Goal: Task Accomplishment & Management: Manage account settings

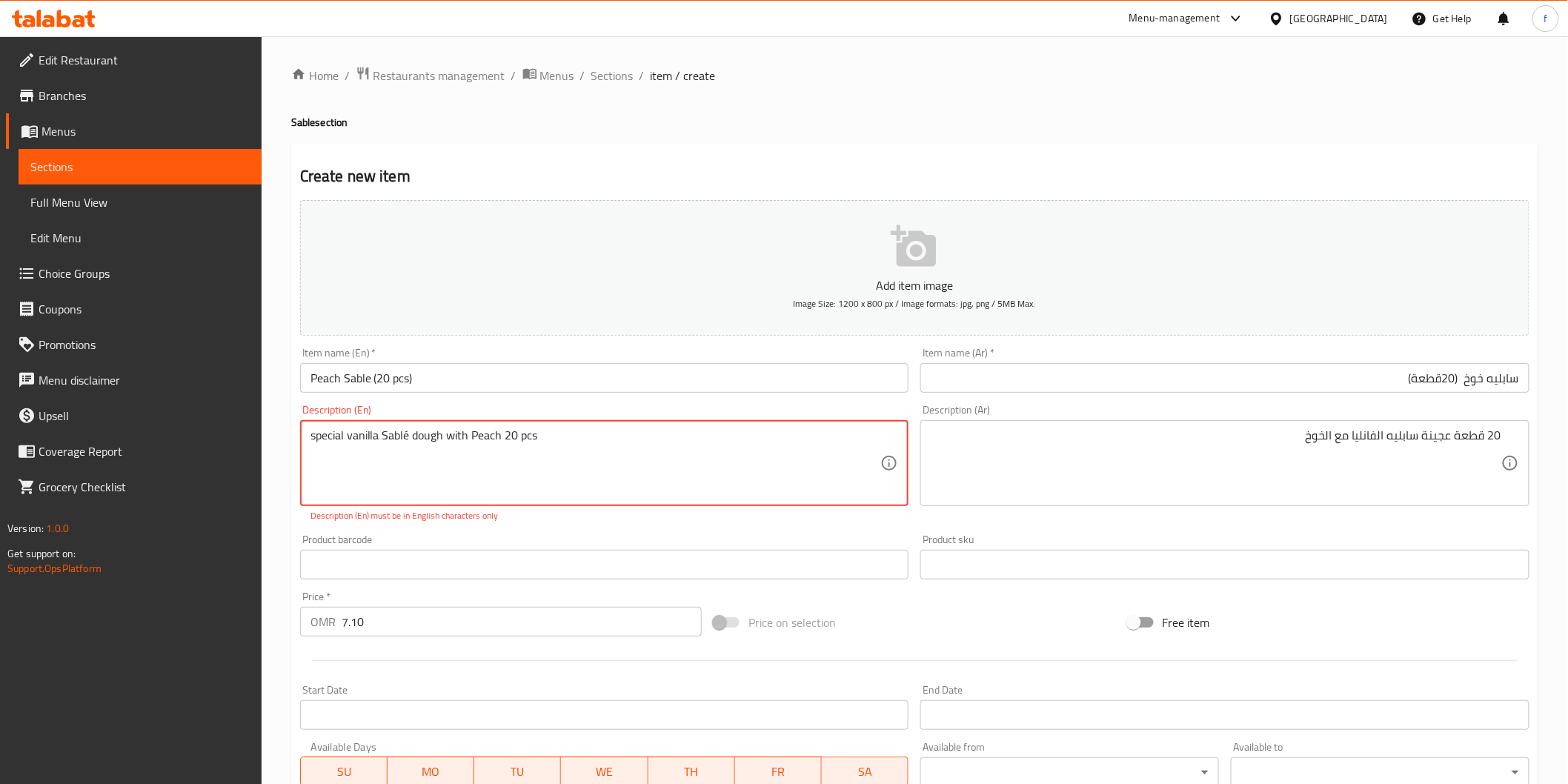
click at [611, 446] on textarea "special vanilla Sablé dough with Peach 20 pcs" at bounding box center [596, 463] width 571 height 70
click at [623, 453] on textarea "special vanilla Sablé dough with Peach 20 pcs" at bounding box center [596, 463] width 571 height 70
click at [560, 449] on textarea "special vanilla Sablé dough with Peach 20 pcs" at bounding box center [596, 463] width 571 height 70
click at [461, 435] on textarea "special vanilla Sablé dough with Peach 20 pcs" at bounding box center [596, 463] width 571 height 70
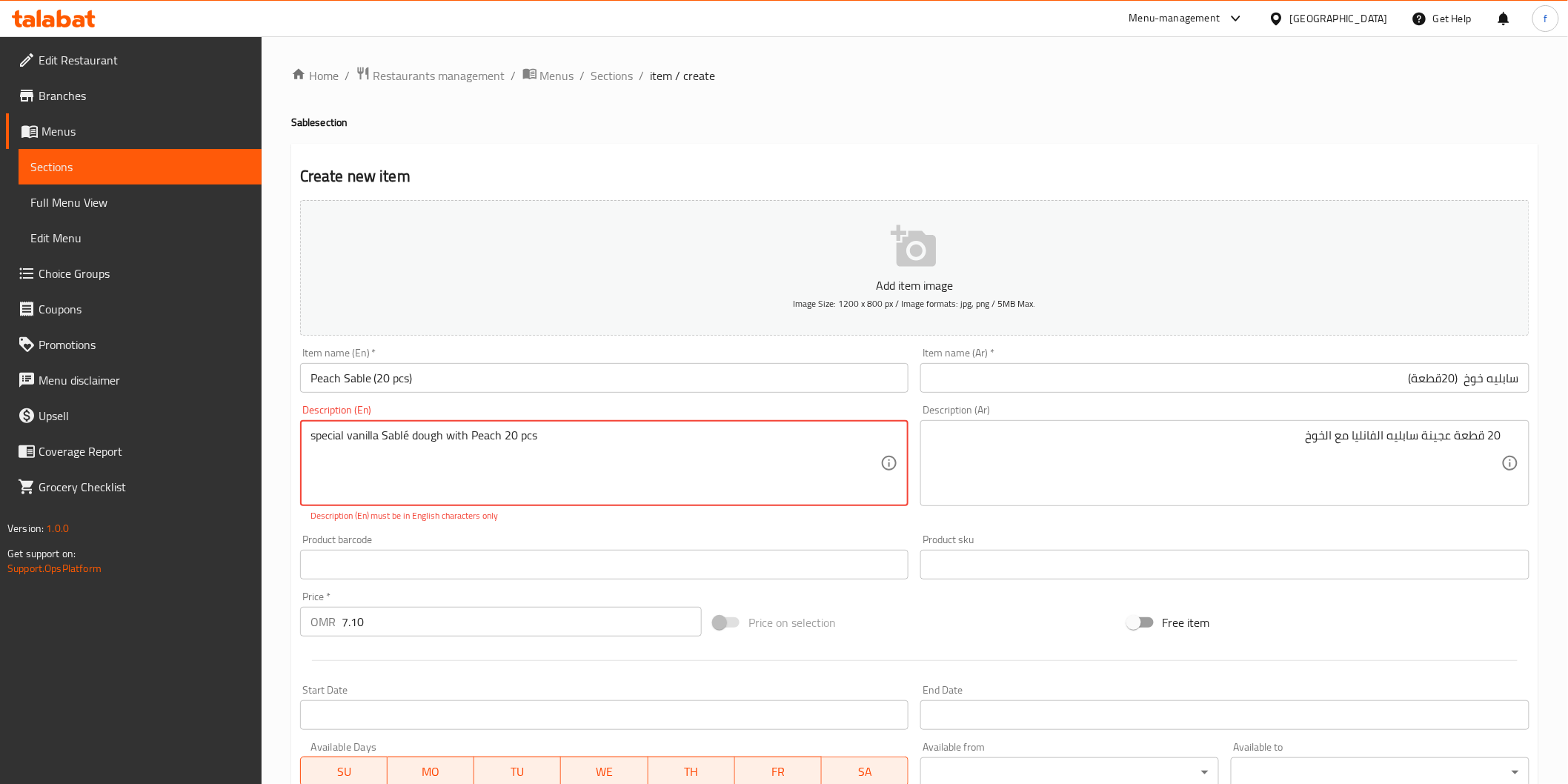
click at [546, 435] on textarea "special vanilla Sablé dough with Peach 20 pcs" at bounding box center [596, 463] width 571 height 70
click at [426, 438] on textarea "special vanilla Sablé dough with Peach 20 pcs" at bounding box center [596, 463] width 571 height 70
click at [399, 439] on textarea "special vanilla Sablé dough with Peach 20 pcs" at bounding box center [596, 463] width 571 height 70
click at [412, 433] on textarea "special vanilla Sablé dough with Peach 20 pcs" at bounding box center [596, 463] width 571 height 70
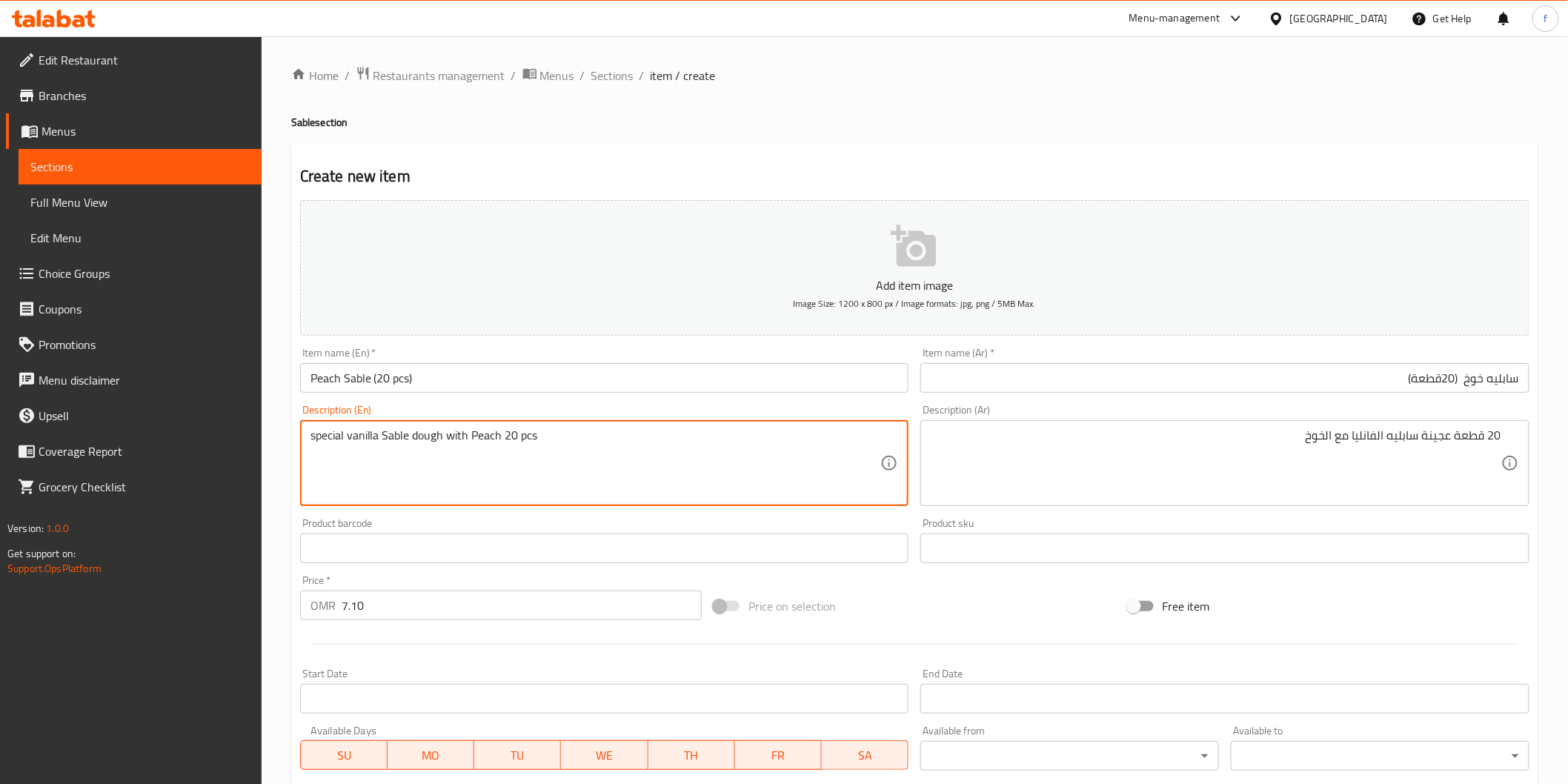
type textarea "special vanilla Sable dough with Peach 20 pcs"
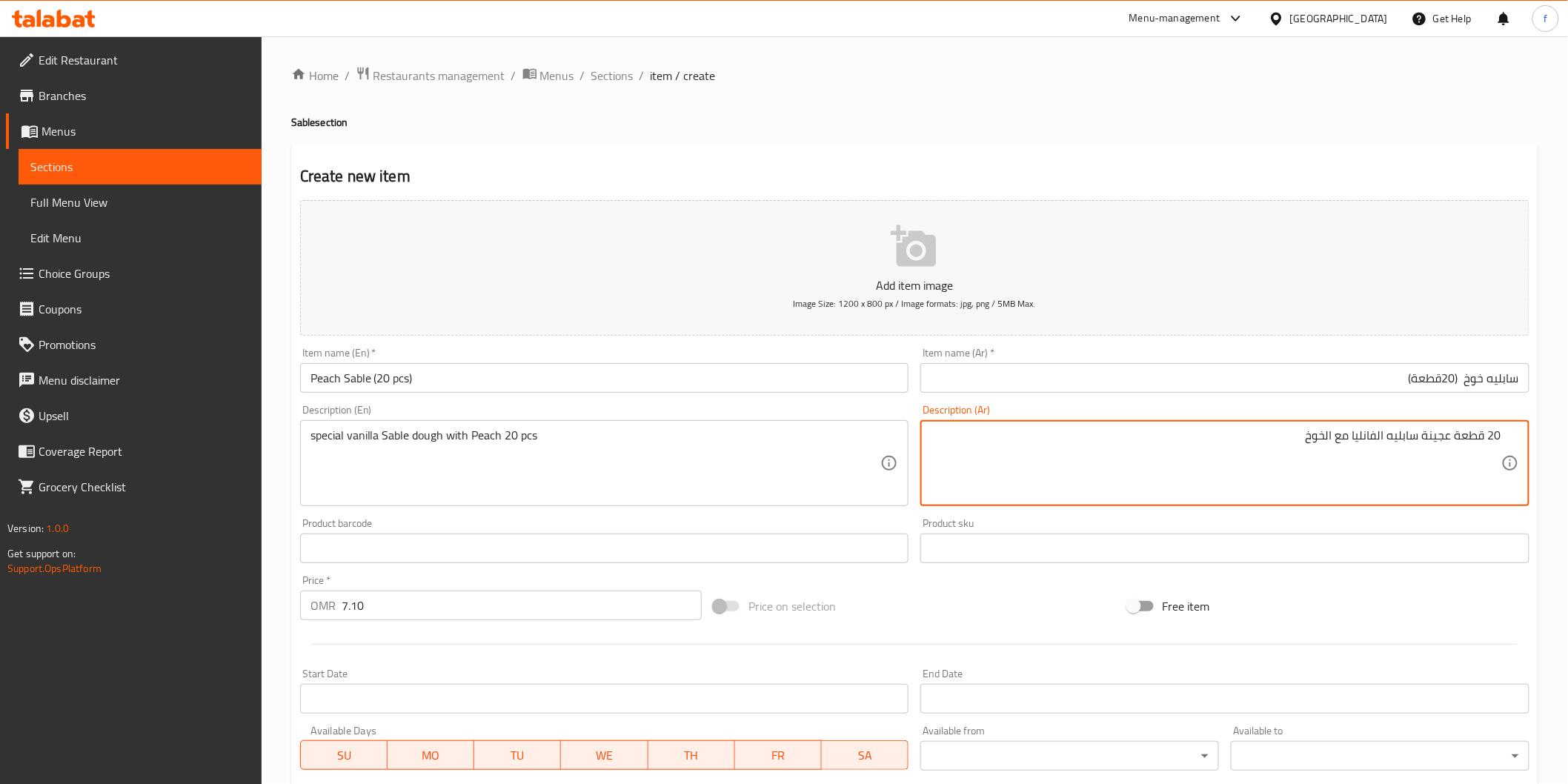
drag, startPoint x: 1364, startPoint y: 438, endPoint x: 1479, endPoint y: 478, distance: 121.8
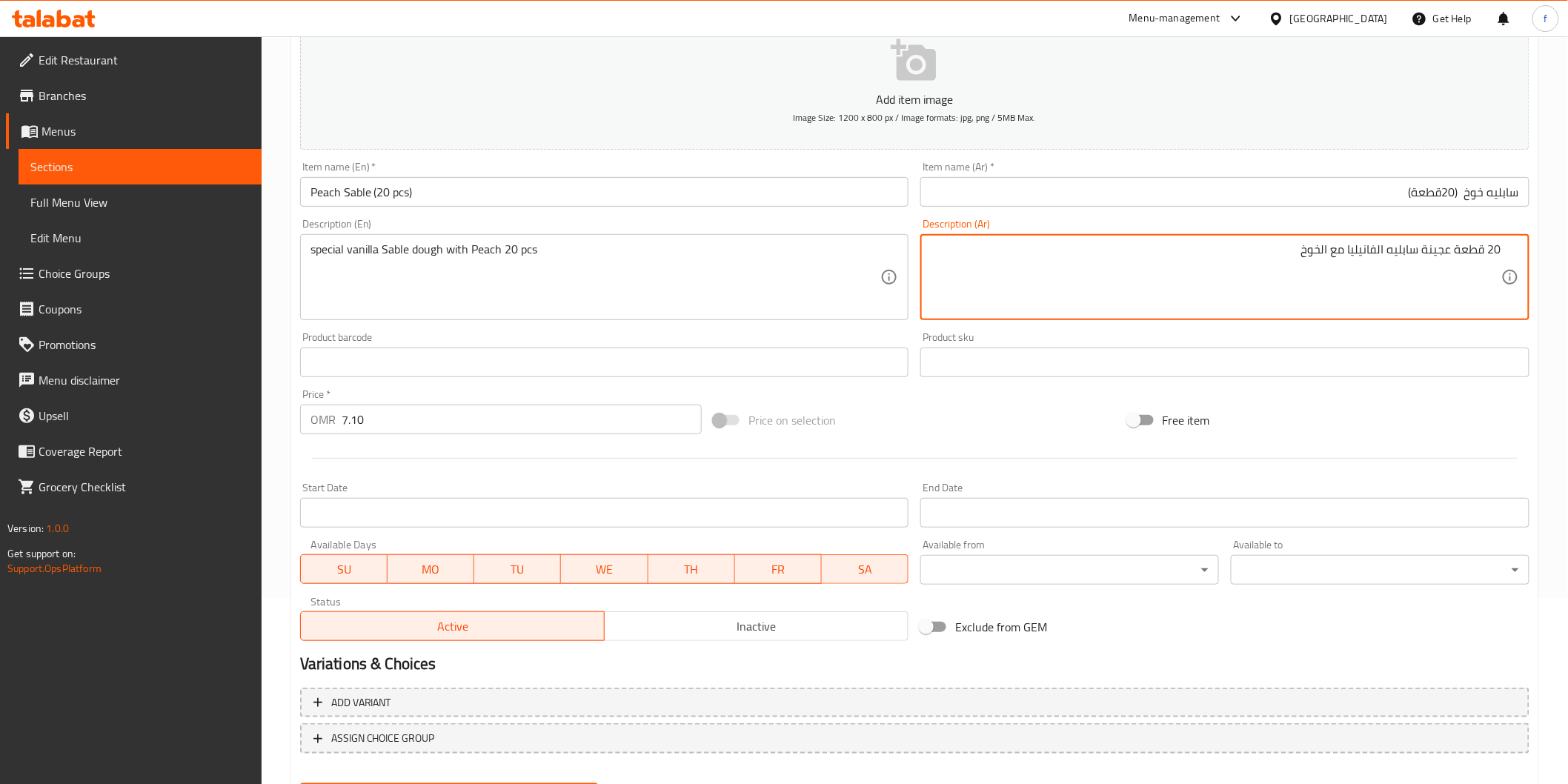
scroll to position [260, 0]
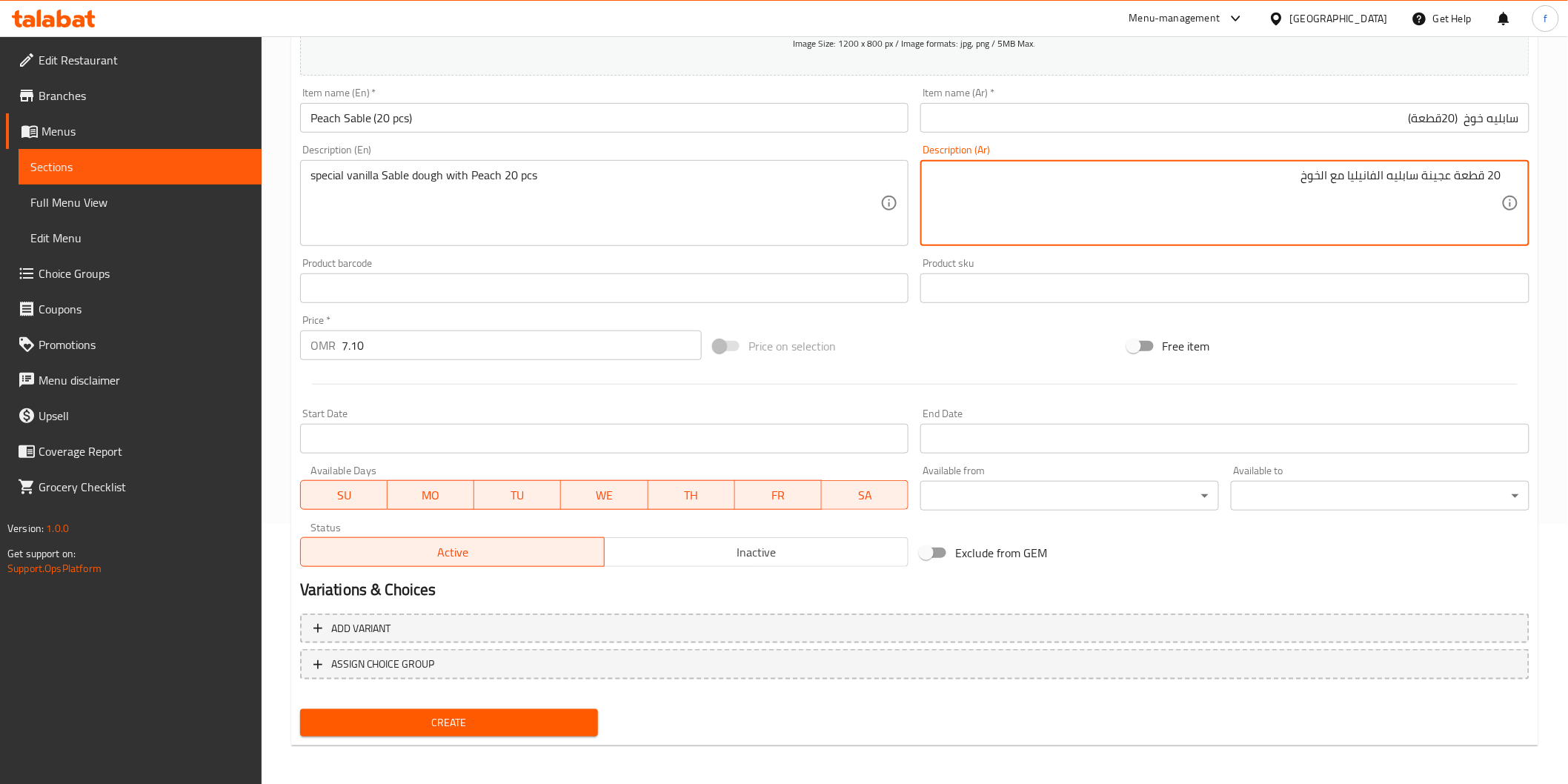
type textarea "20 قطعة عجينة سابليه الفانيليا مع الخوخ"
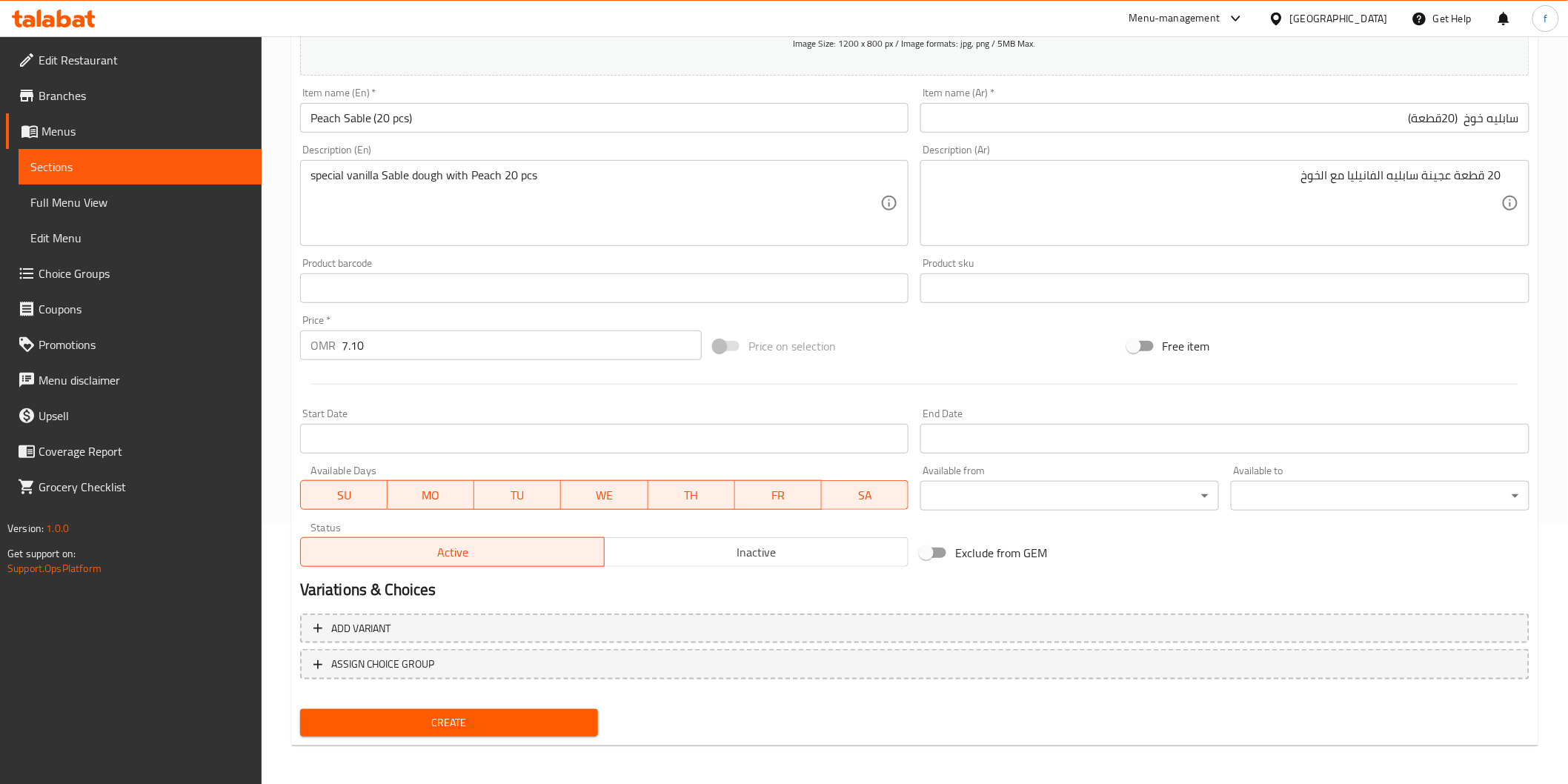
click at [506, 728] on span "Create" at bounding box center [449, 722] width 275 height 18
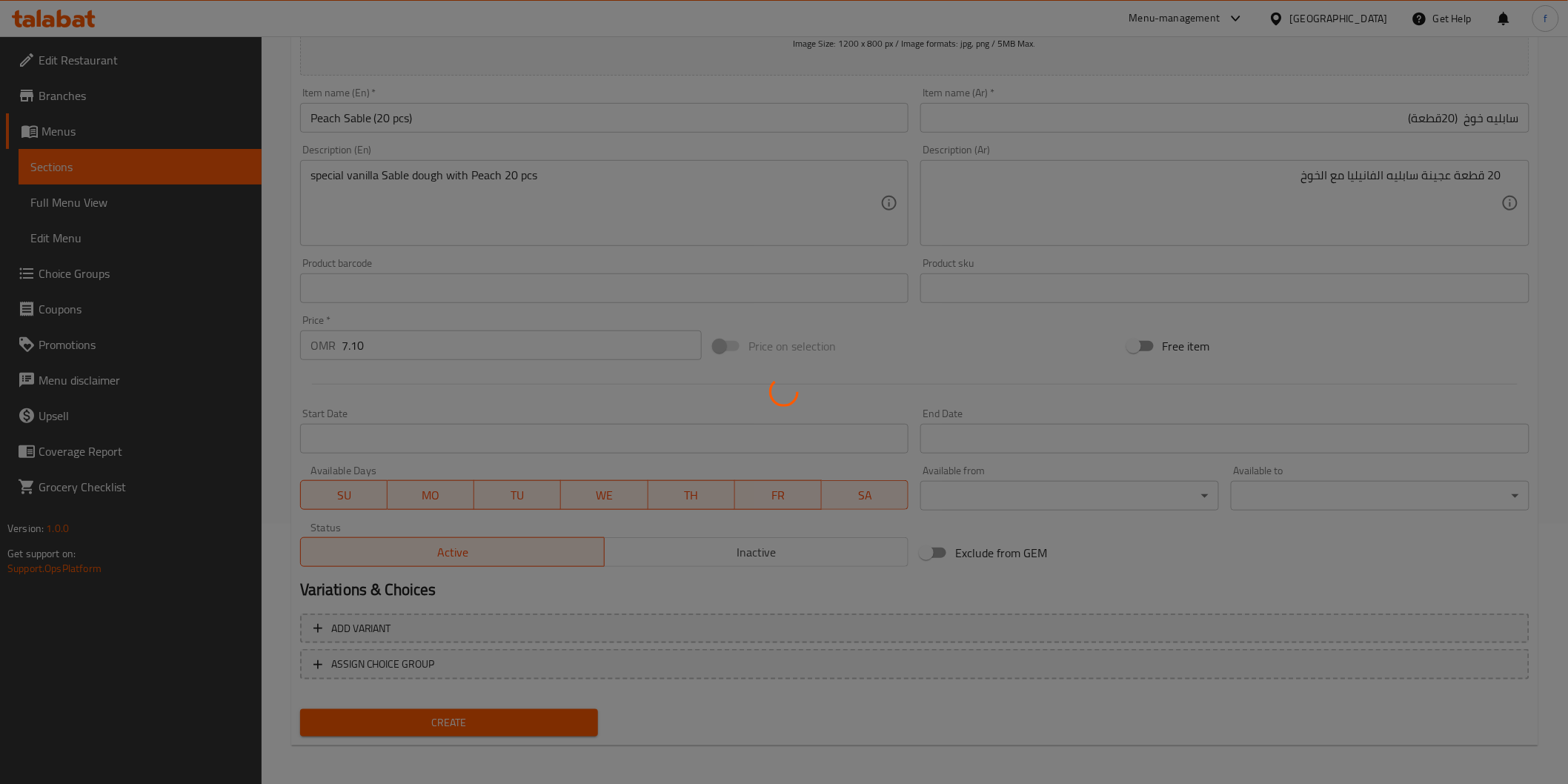
type input "0"
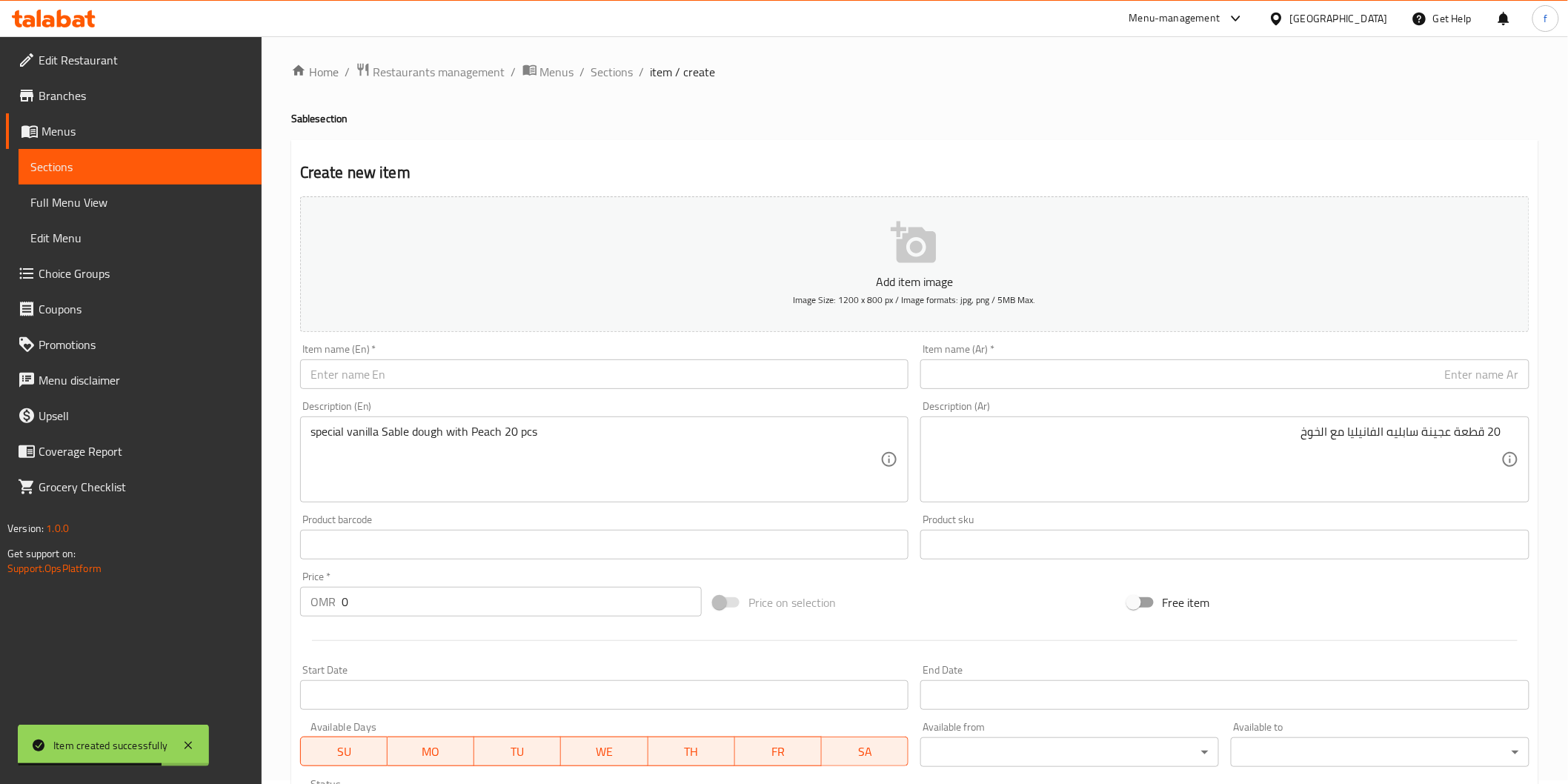
scroll to position [0, 0]
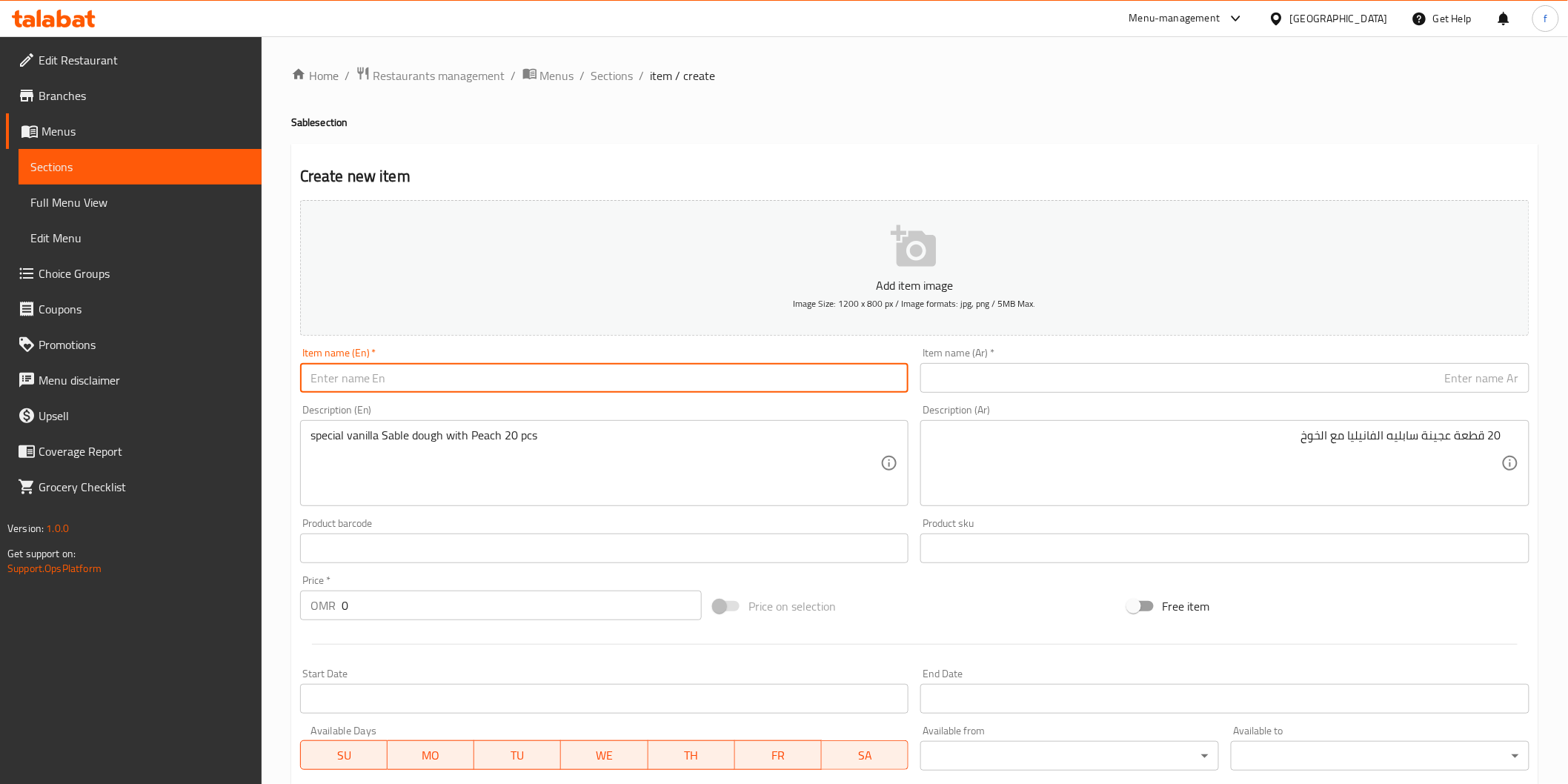
click at [421, 375] on input "text" at bounding box center [605, 378] width 609 height 30
paste input "[PERSON_NAME]"
type input "Pistachio Sable"
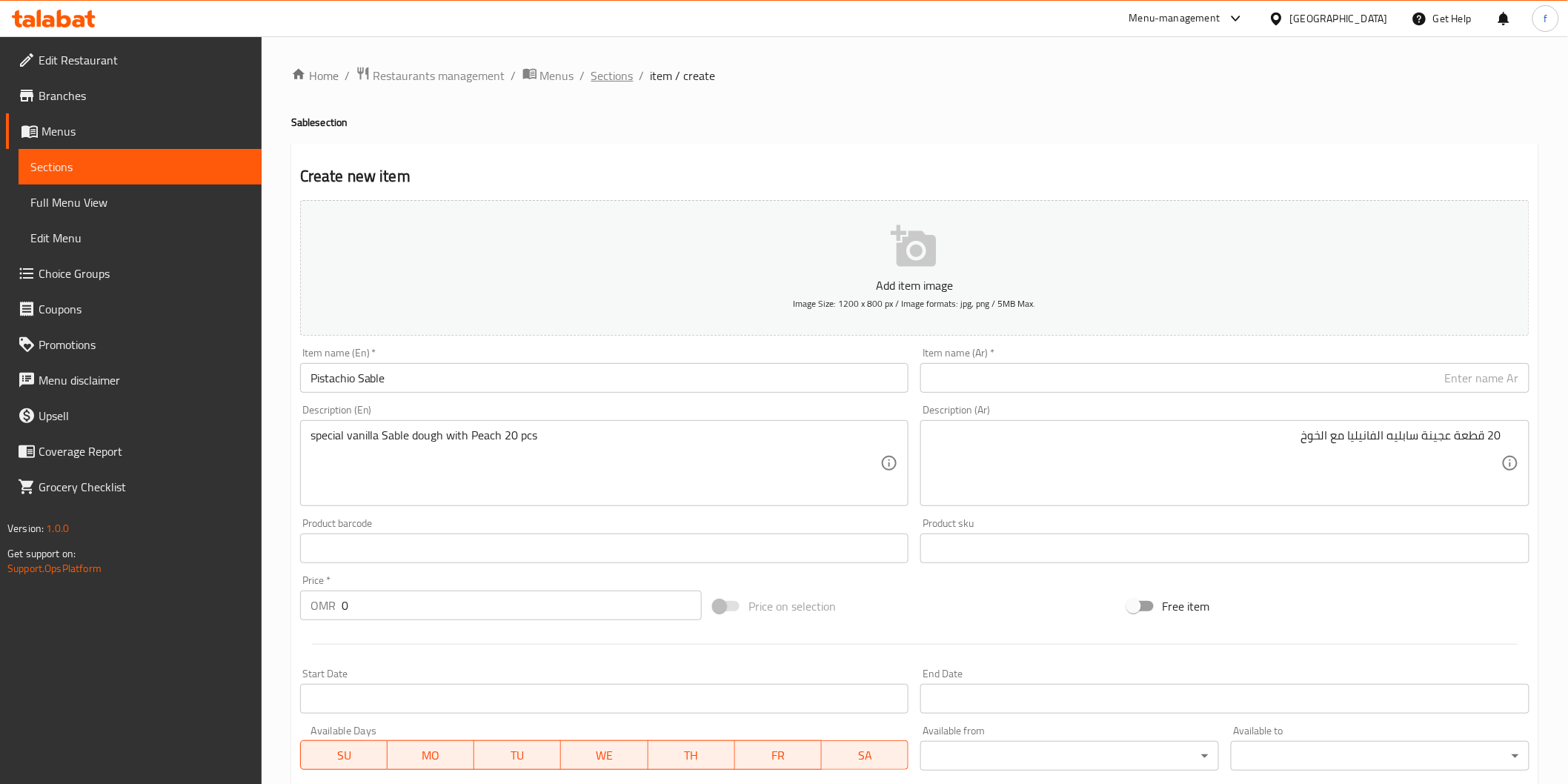
click at [610, 70] on span "Sections" at bounding box center [612, 76] width 43 height 17
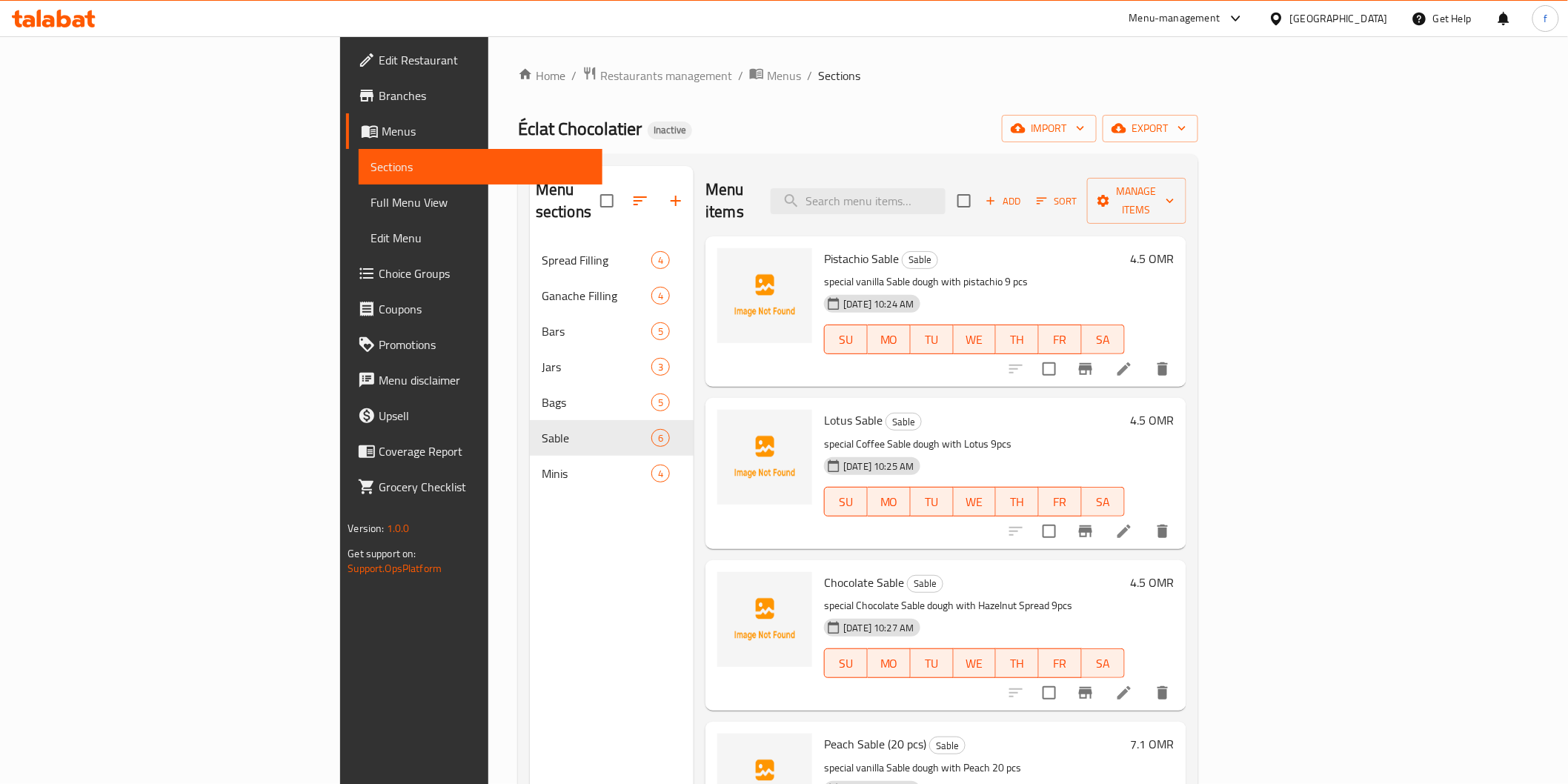
click at [1145, 357] on li at bounding box center [1124, 369] width 42 height 27
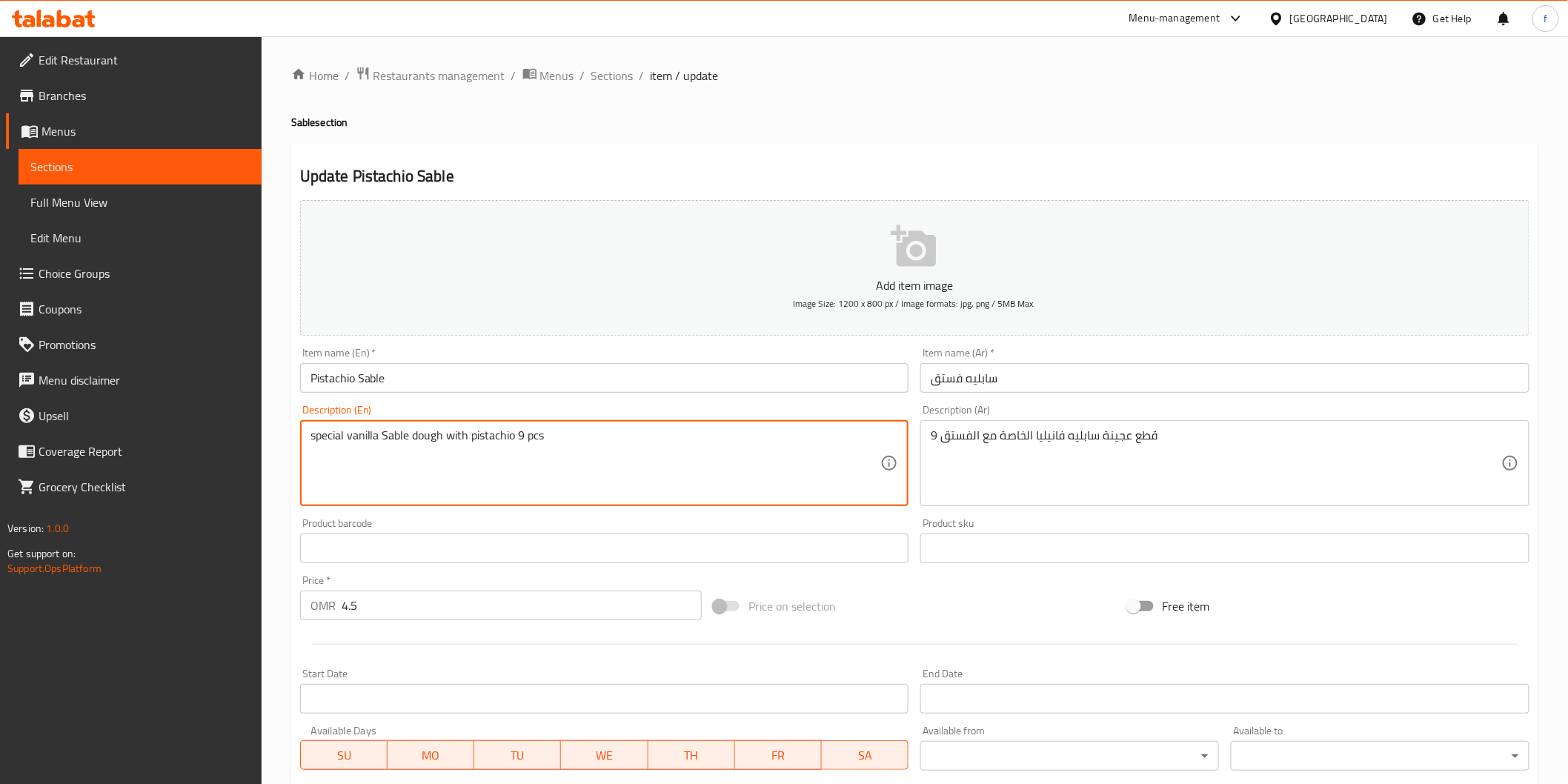
drag, startPoint x: 515, startPoint y: 433, endPoint x: 557, endPoint y: 436, distance: 42.1
click at [435, 372] on input "Pistachio Sable" at bounding box center [605, 378] width 609 height 30
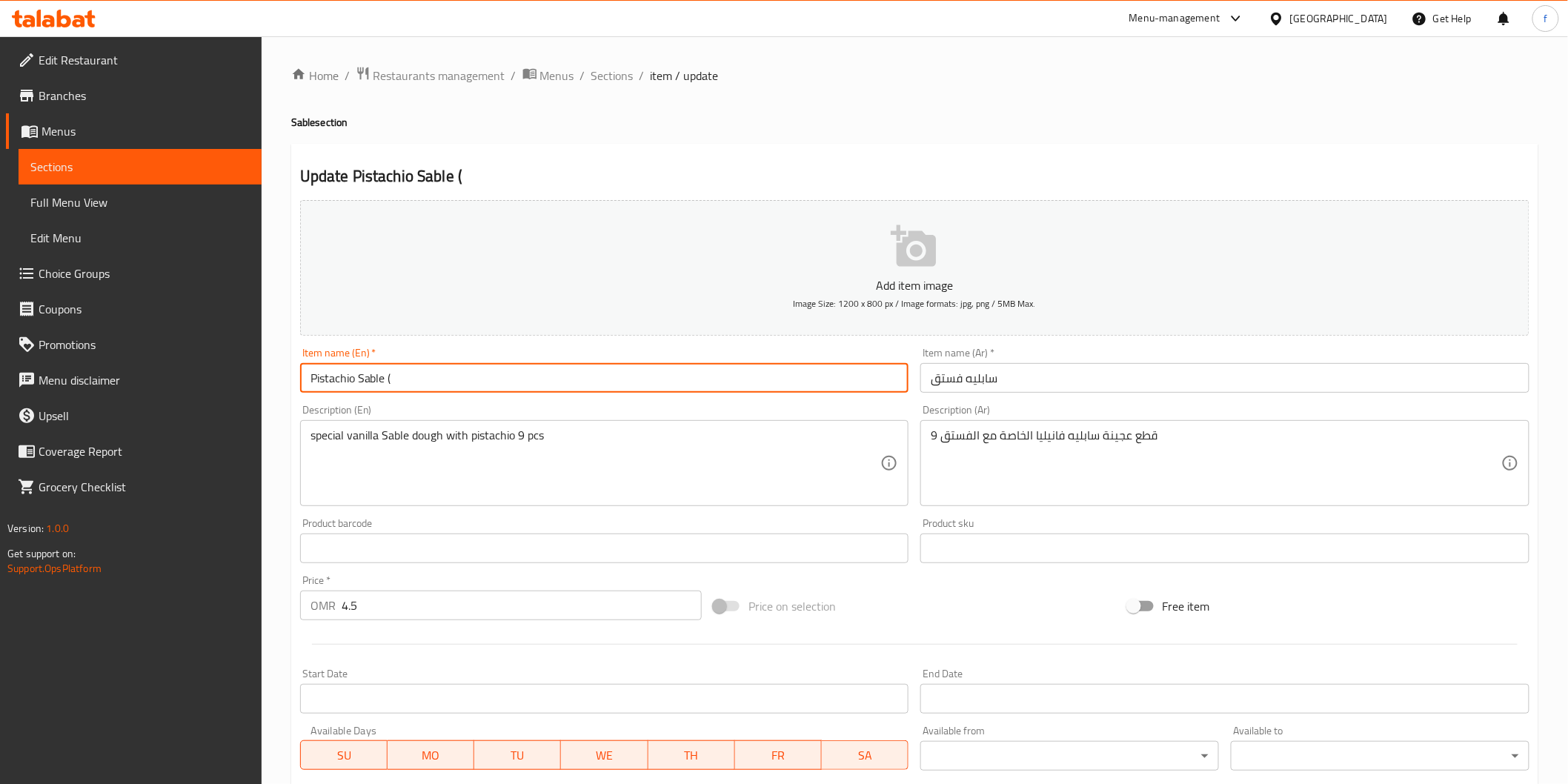
paste input "9 pcs"
type input "Pistachio Sable ( 9 pcs )"
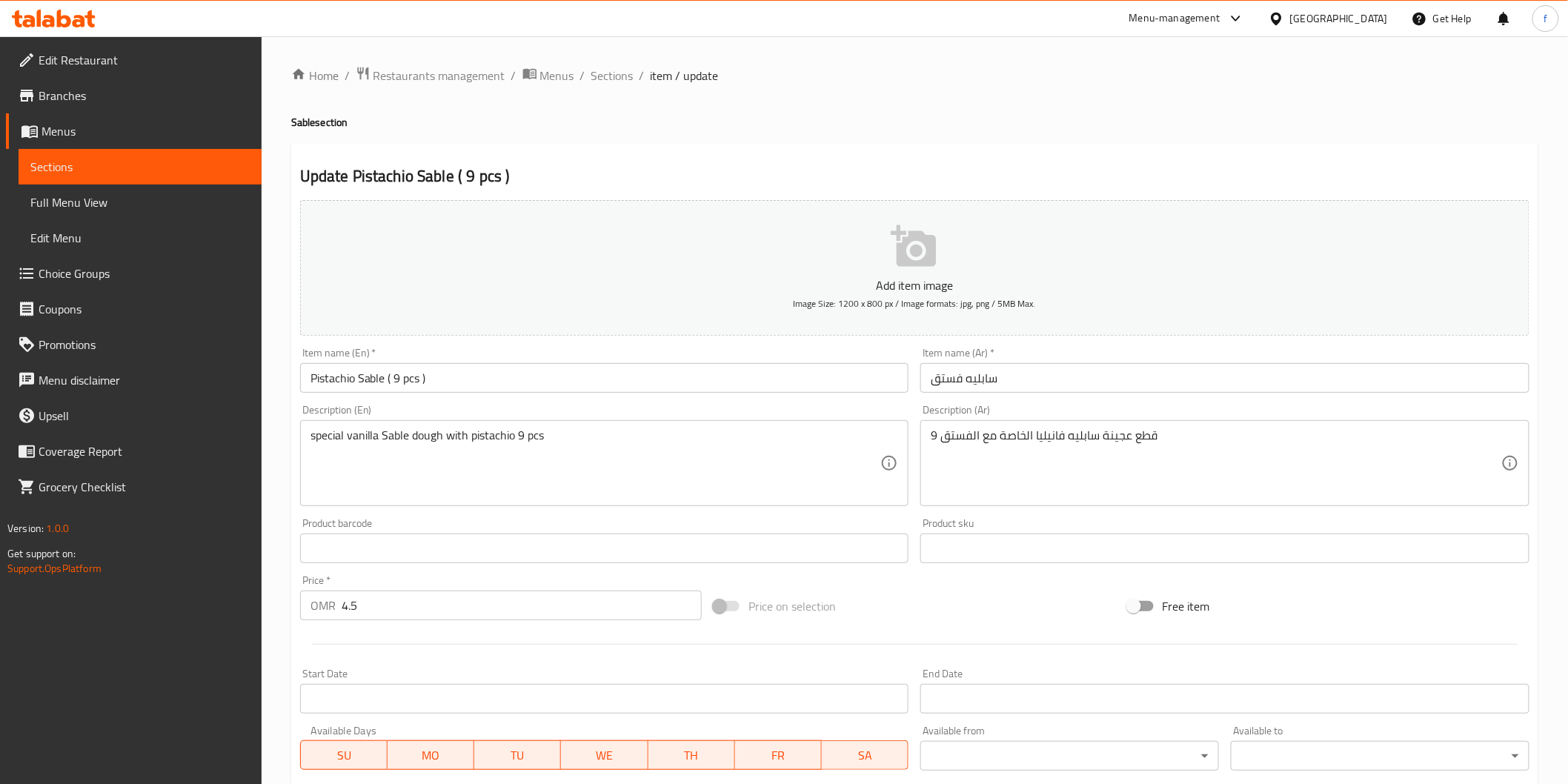
click at [1085, 358] on div "Item name (Ar)   * سابليه فستق Item name (Ar) *" at bounding box center [1225, 370] width 609 height 45
click at [1085, 385] on input "سابليه فستق" at bounding box center [1225, 378] width 609 height 30
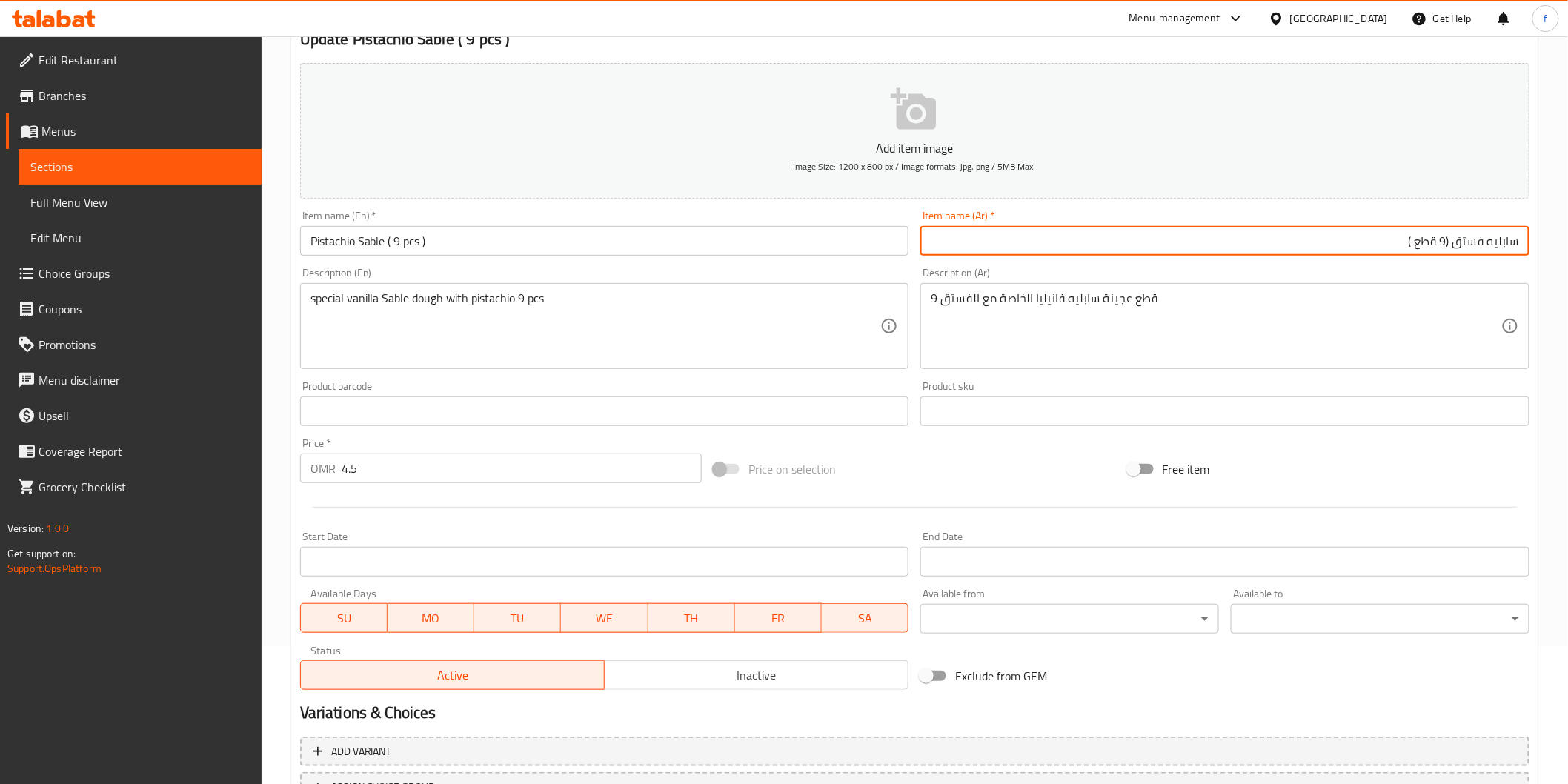
scroll to position [260, 0]
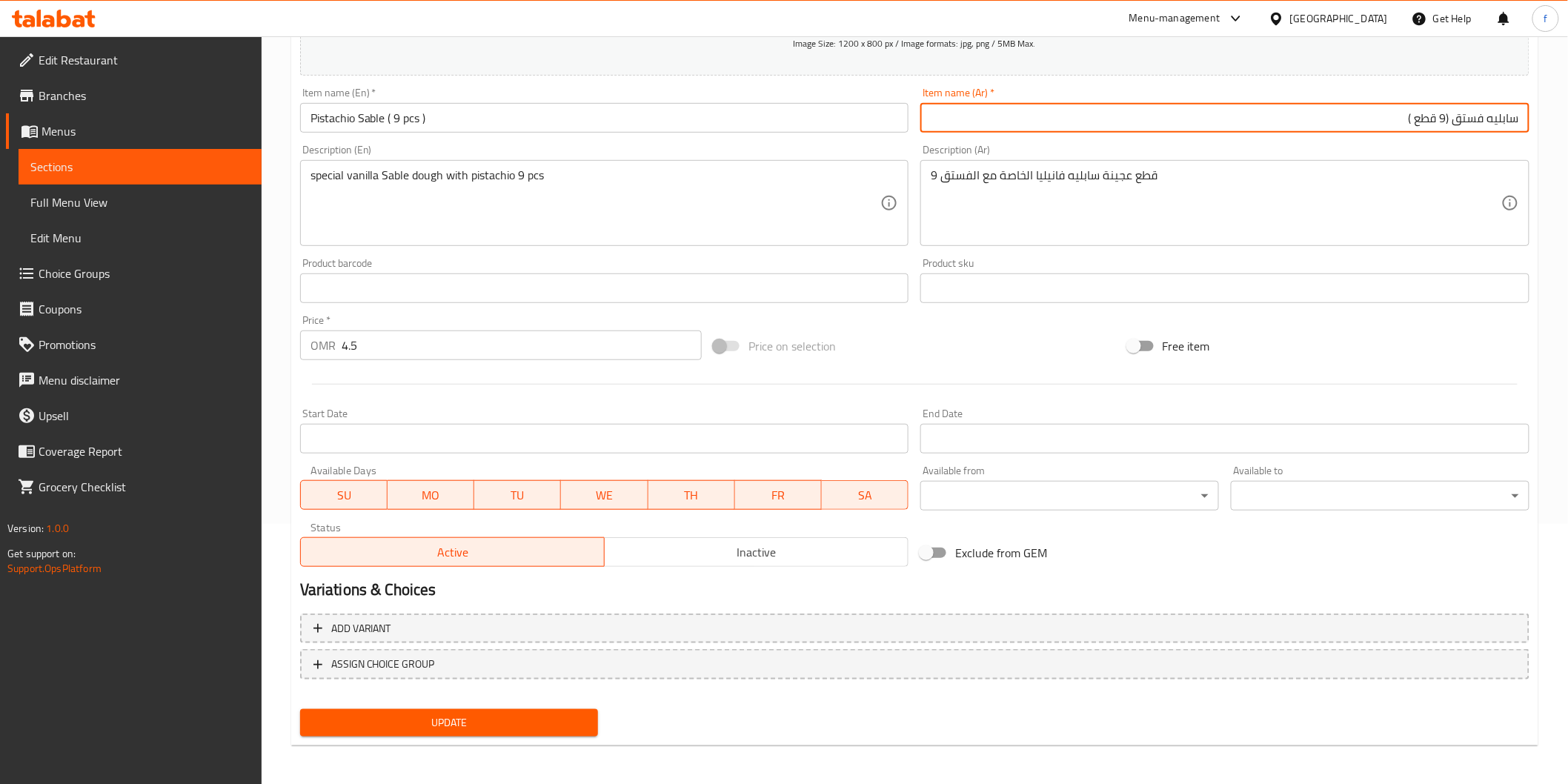
type input "سابليه فستق (9 قطع )"
click at [551, 727] on span "Update" at bounding box center [449, 722] width 275 height 18
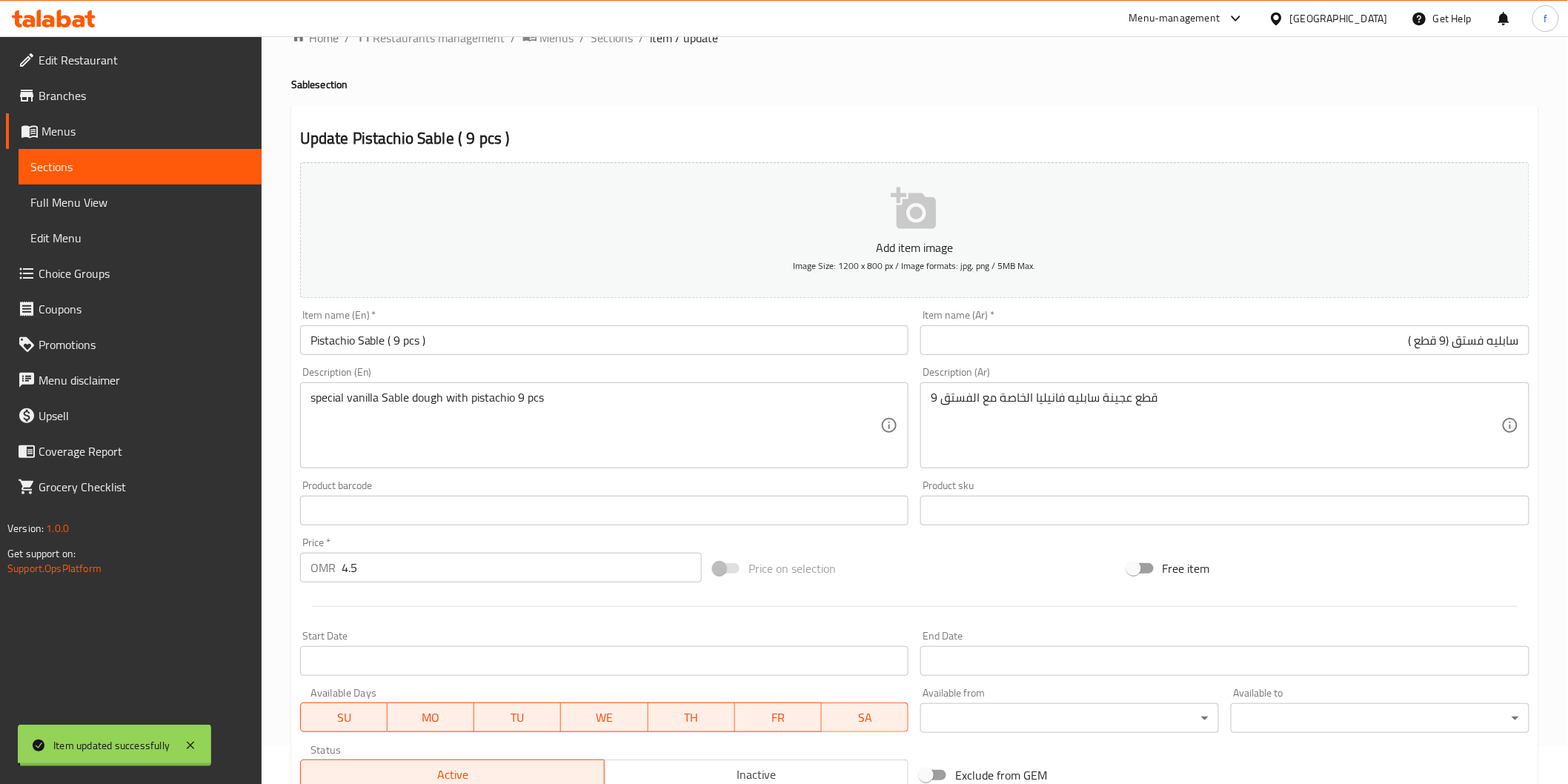
scroll to position [0, 0]
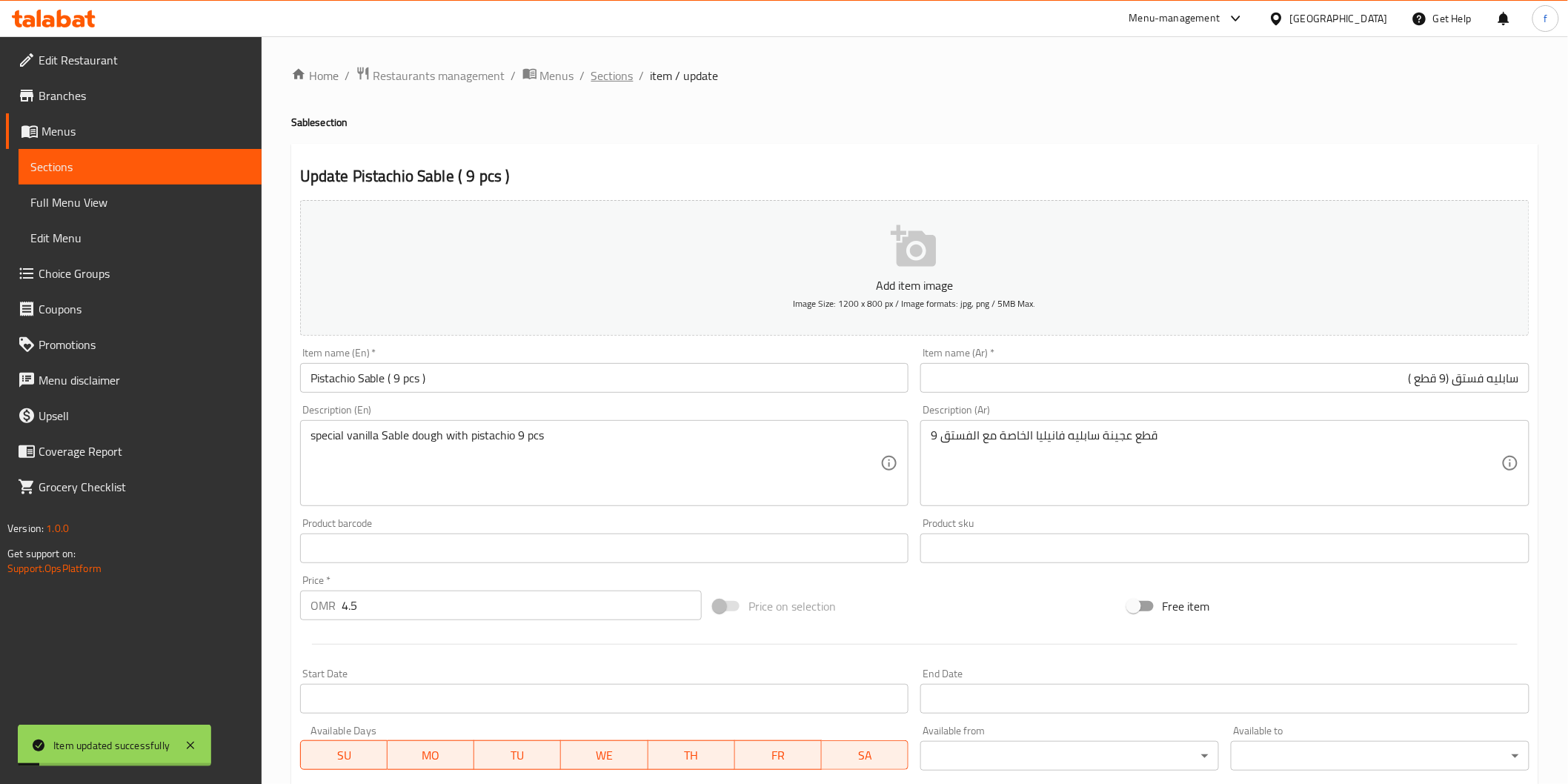
click at [596, 77] on span "Sections" at bounding box center [612, 76] width 43 height 17
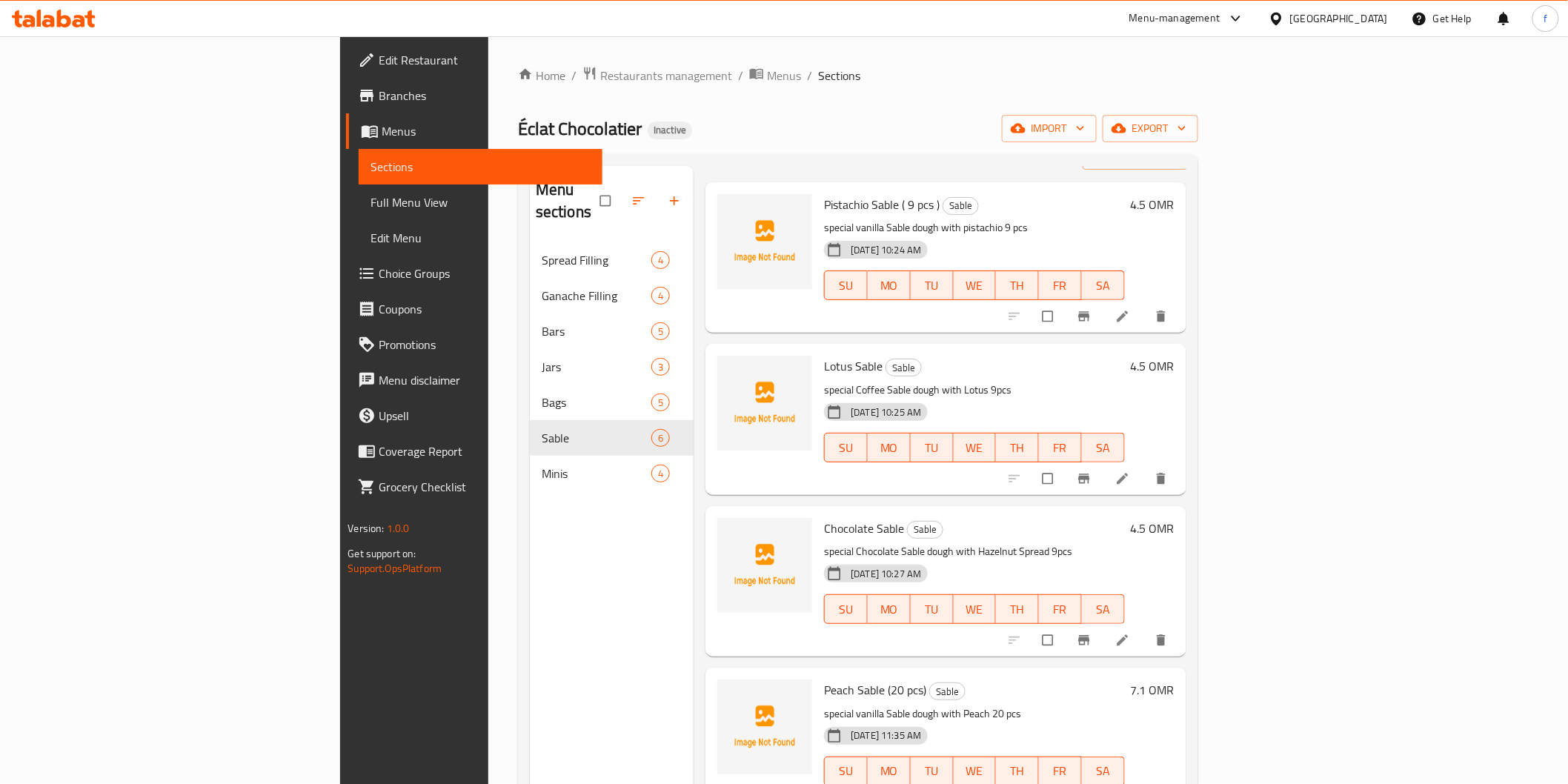
scroll to position [83, 0]
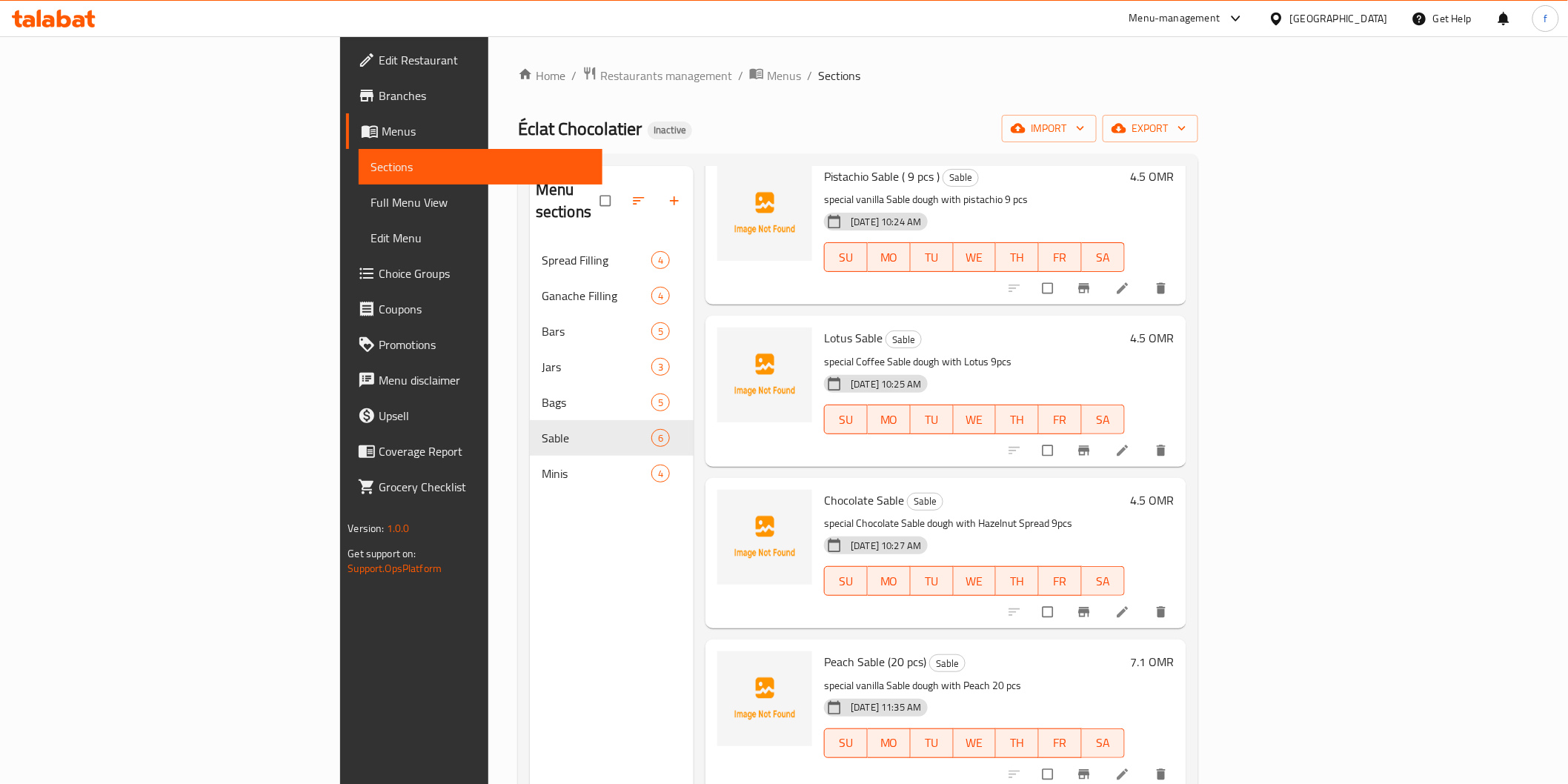
click at [1145, 439] on li at bounding box center [1124, 450] width 42 height 23
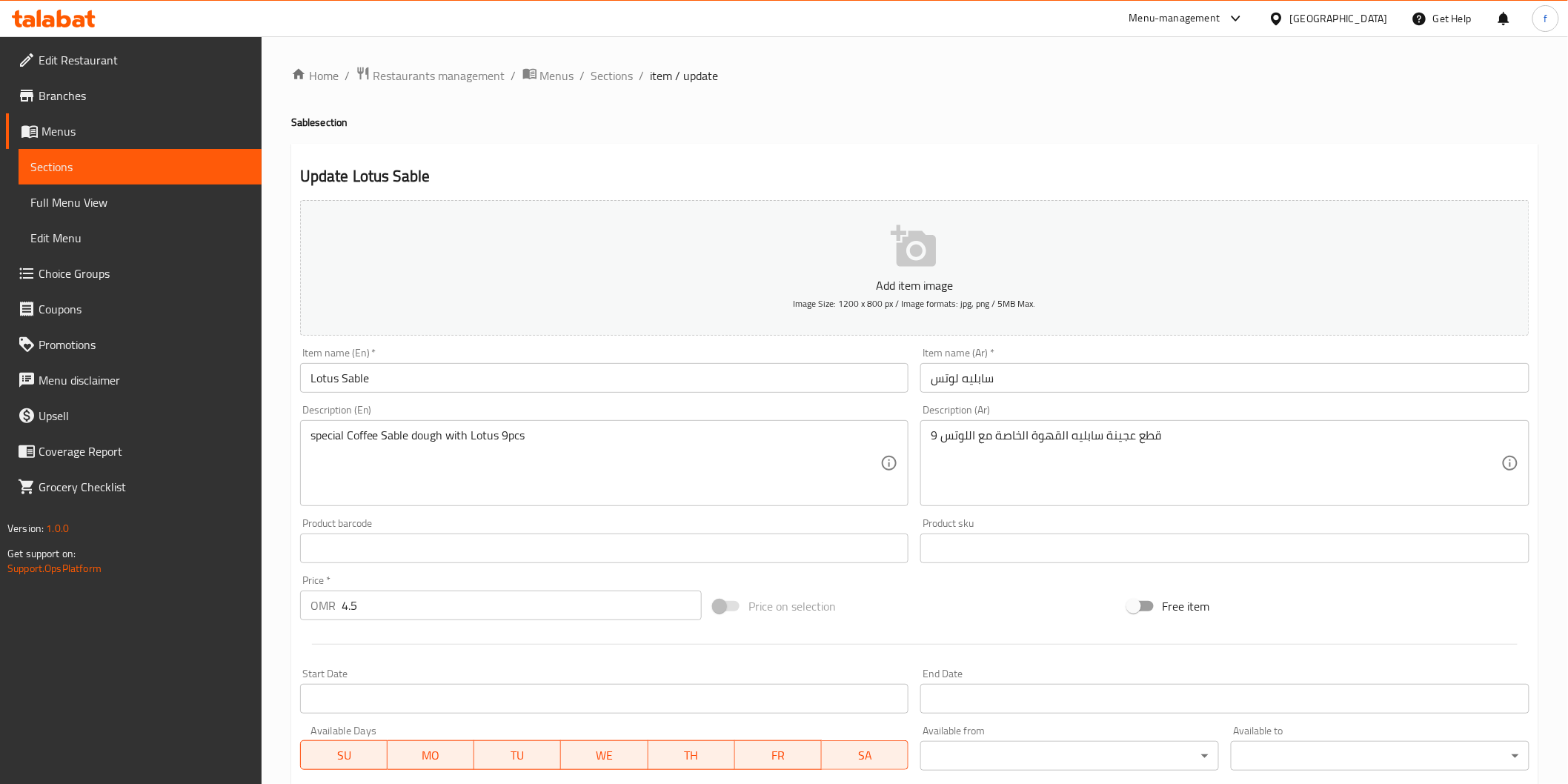
drag, startPoint x: 530, startPoint y: 426, endPoint x: 501, endPoint y: 432, distance: 29.6
click at [499, 430] on div "special Coffee Sable dough with Lotus 9pcs Description (En)" at bounding box center [605, 463] width 609 height 86
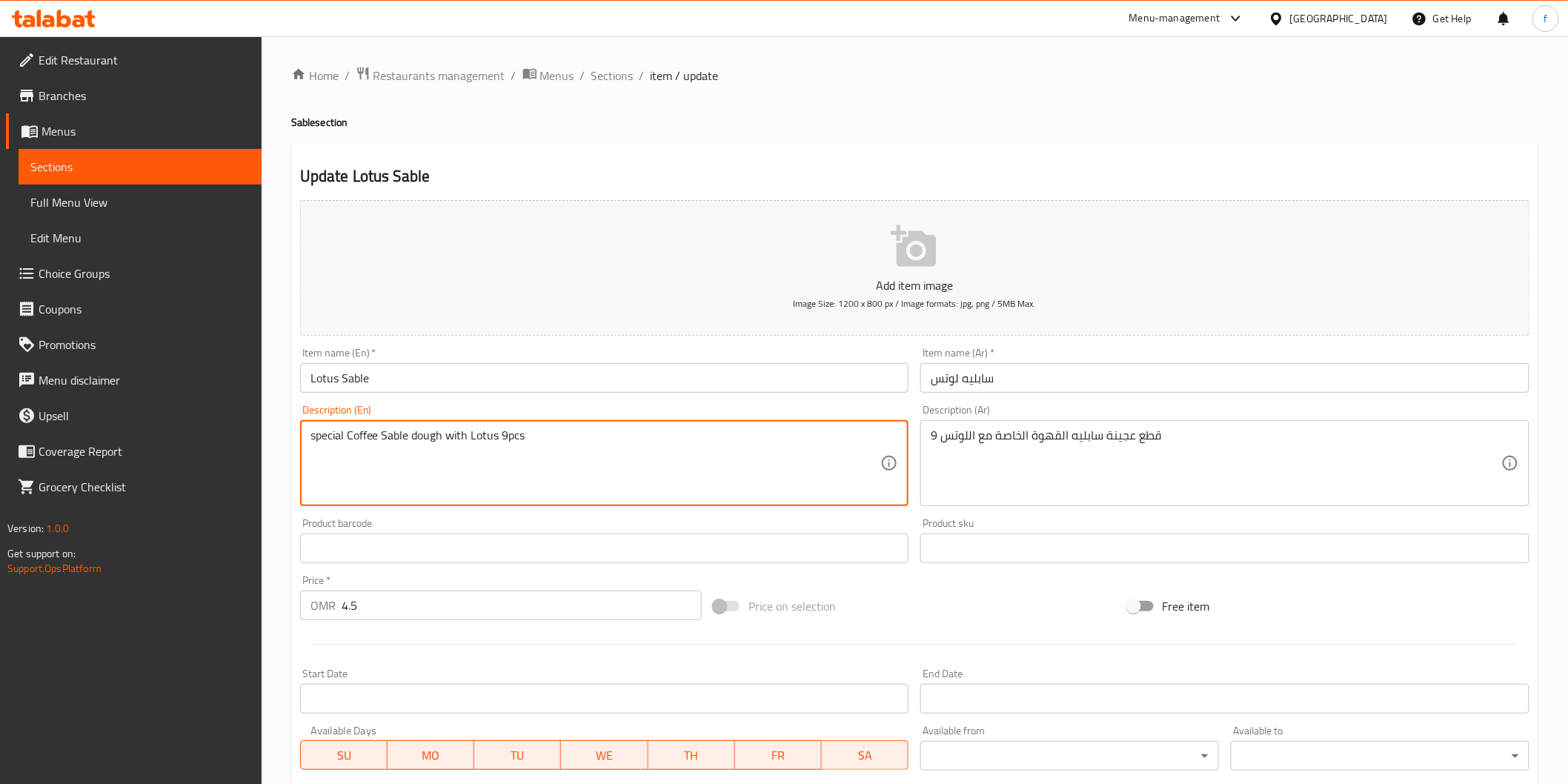
drag, startPoint x: 506, startPoint y: 436, endPoint x: 535, endPoint y: 434, distance: 29.1
click at [535, 434] on textarea "special Coffee Sable dough with Lotus 9pcs" at bounding box center [596, 463] width 571 height 70
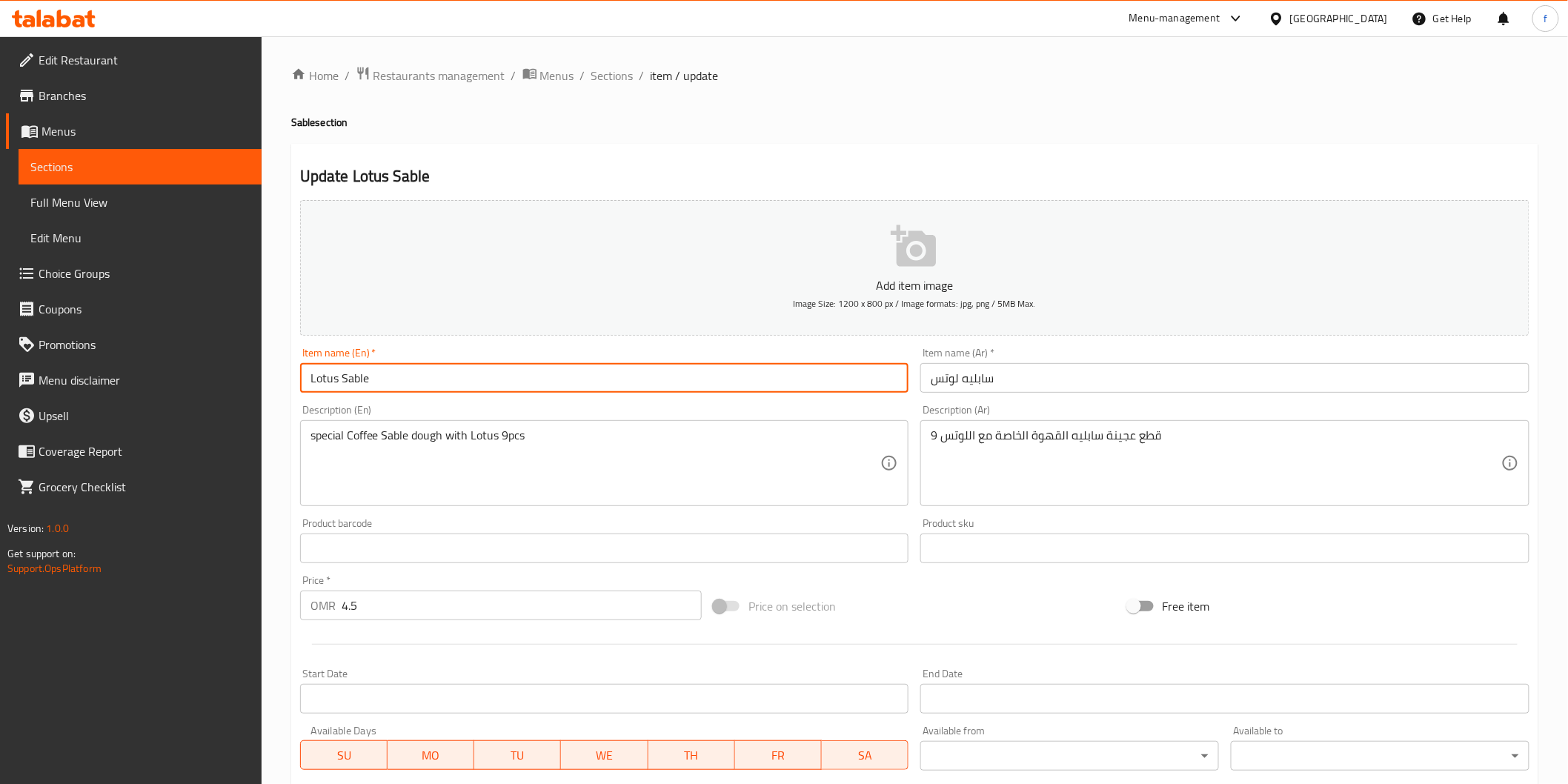
click at [423, 386] on input "Lotus Sable" at bounding box center [605, 378] width 609 height 30
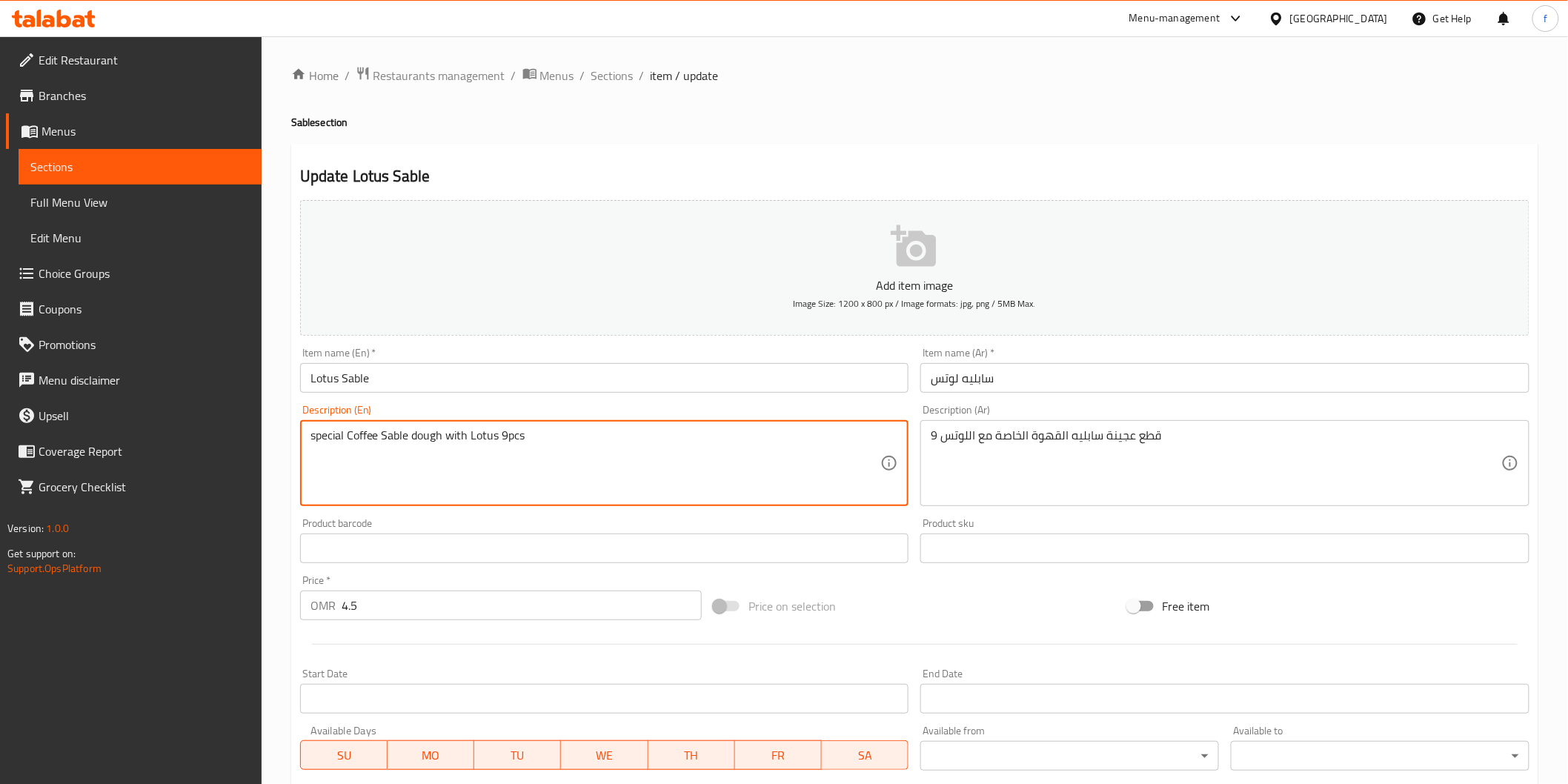
drag, startPoint x: 504, startPoint y: 428, endPoint x: 536, endPoint y: 439, distance: 33.8
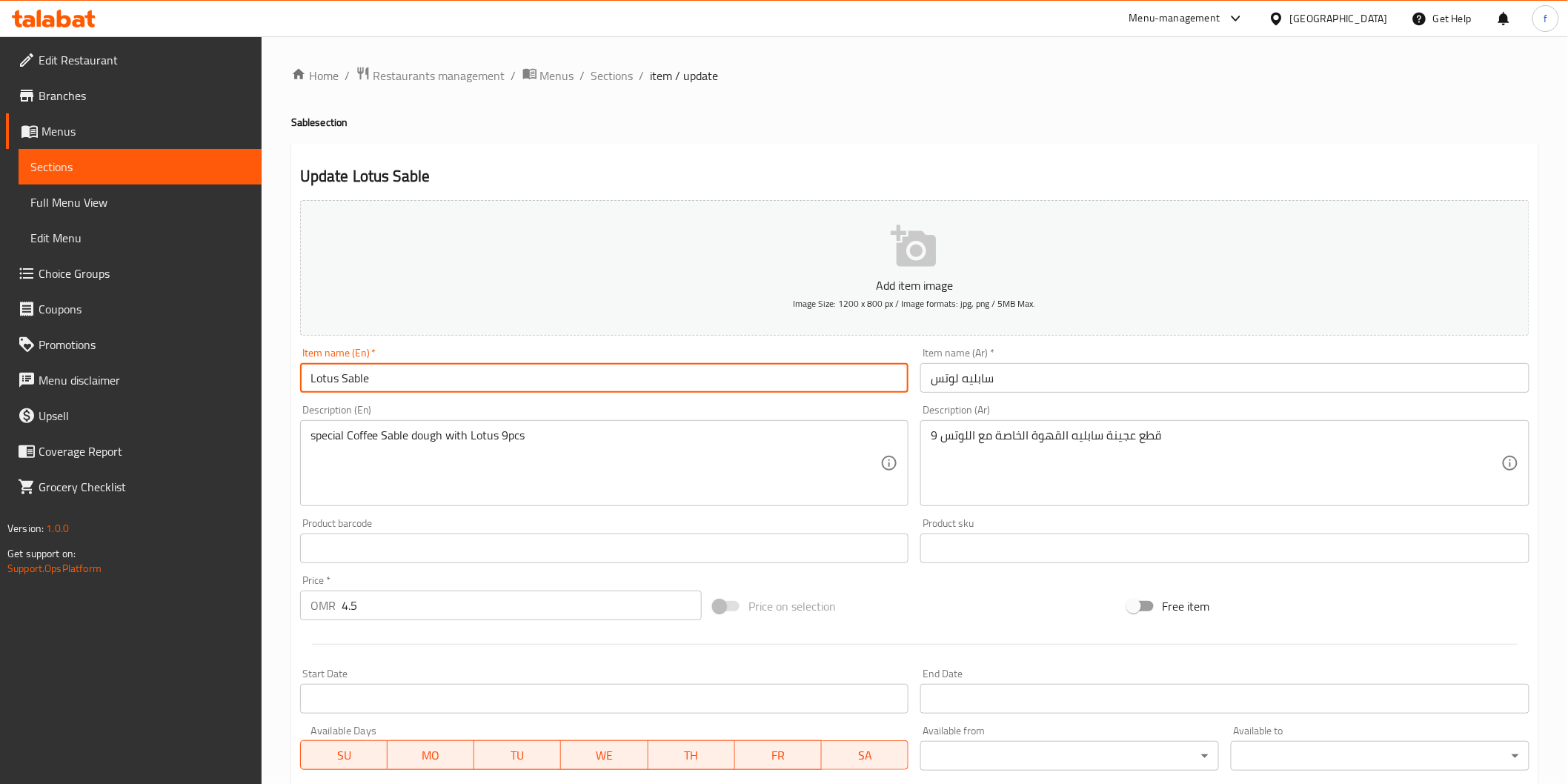
click at [401, 377] on input "Lotus Sable" at bounding box center [605, 378] width 609 height 30
paste input "9pcs"
type input "Lotus Sable (9pcs)"
click at [1055, 382] on input "سابليه لوتس" at bounding box center [1225, 378] width 609 height 30
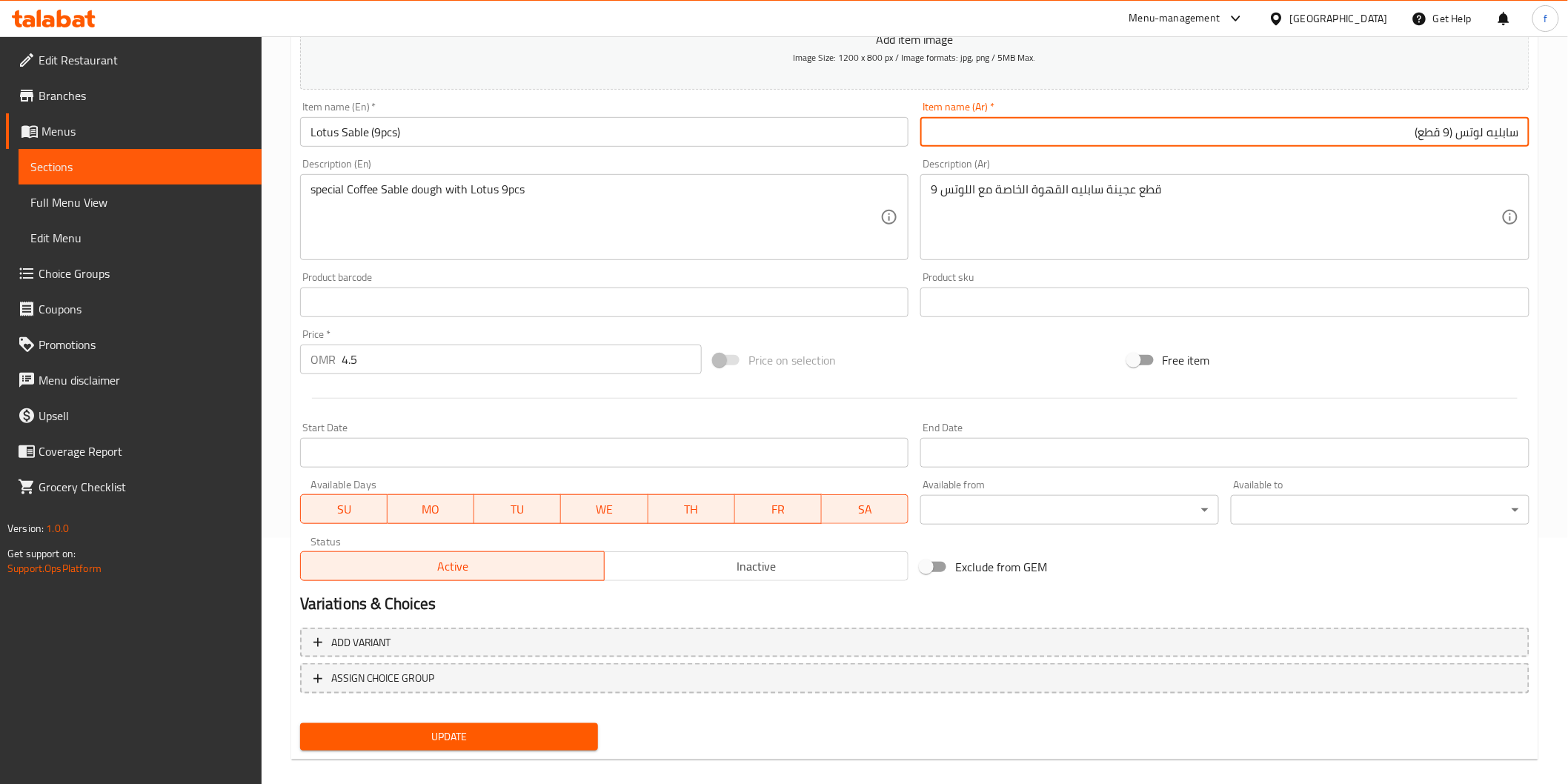
scroll to position [260, 0]
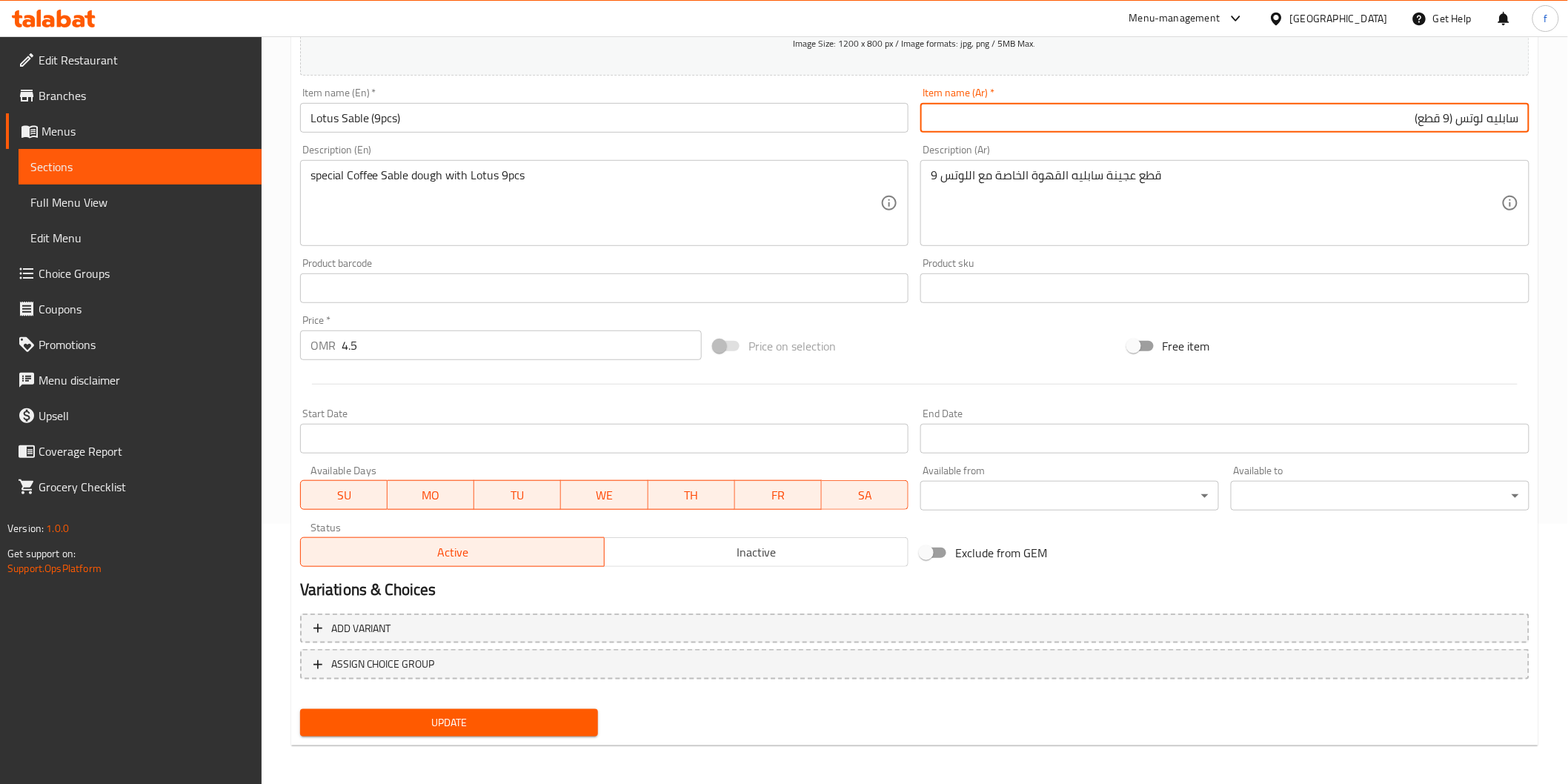
type input "سابليه لوتس (9 قطع)"
click at [446, 715] on span "Update" at bounding box center [449, 722] width 275 height 18
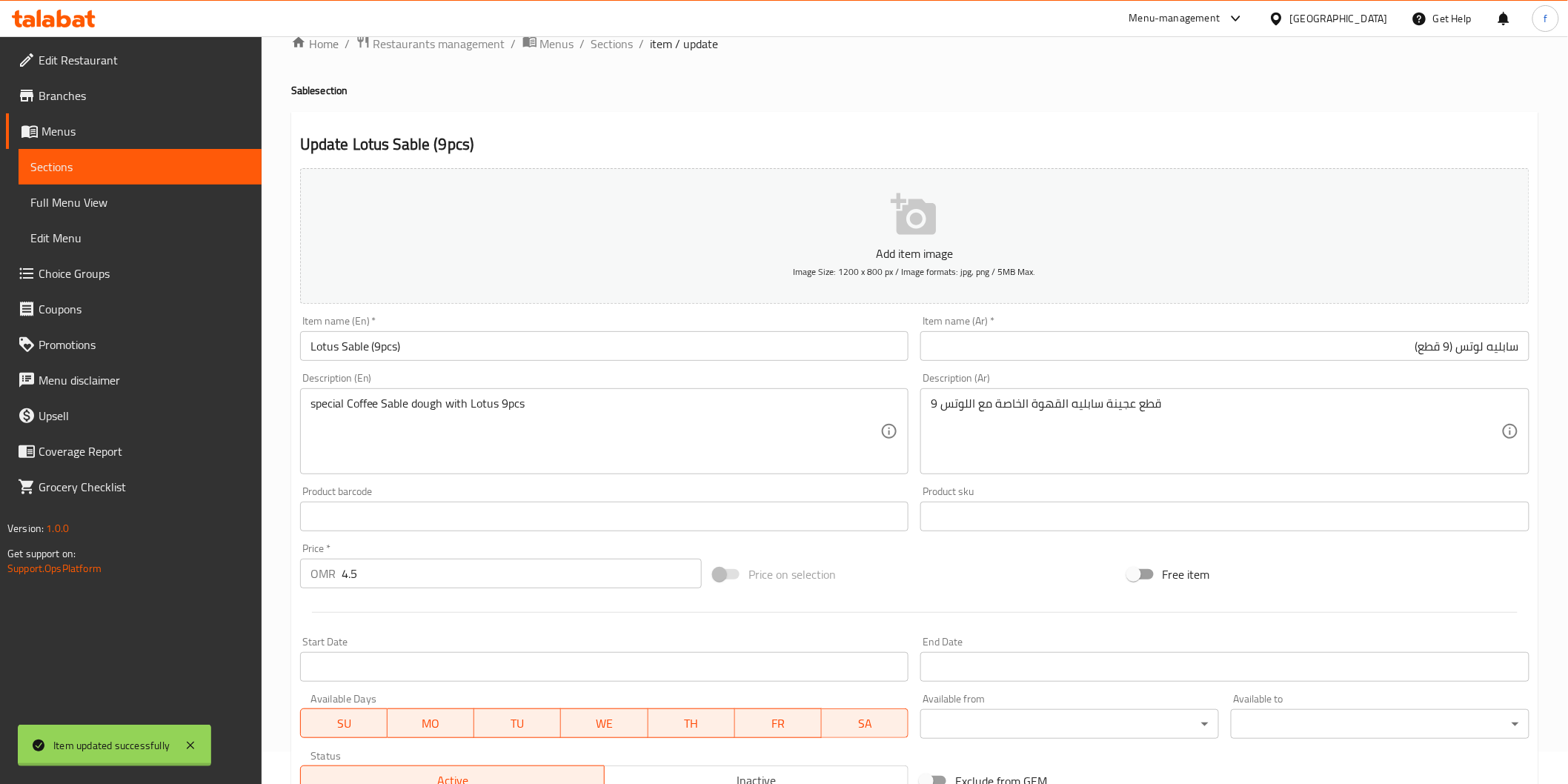
scroll to position [0, 0]
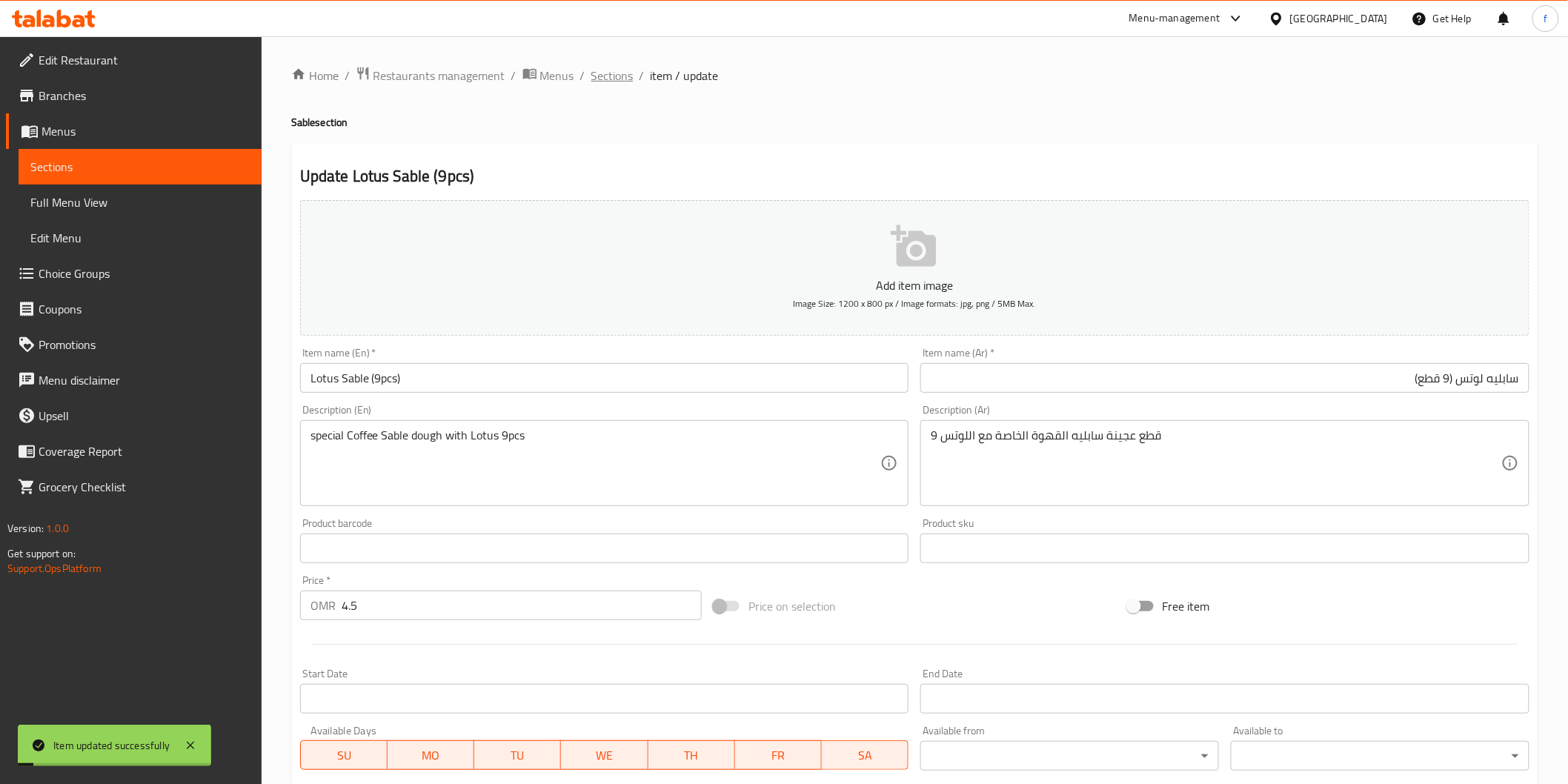
click at [620, 79] on span "Sections" at bounding box center [612, 76] width 43 height 17
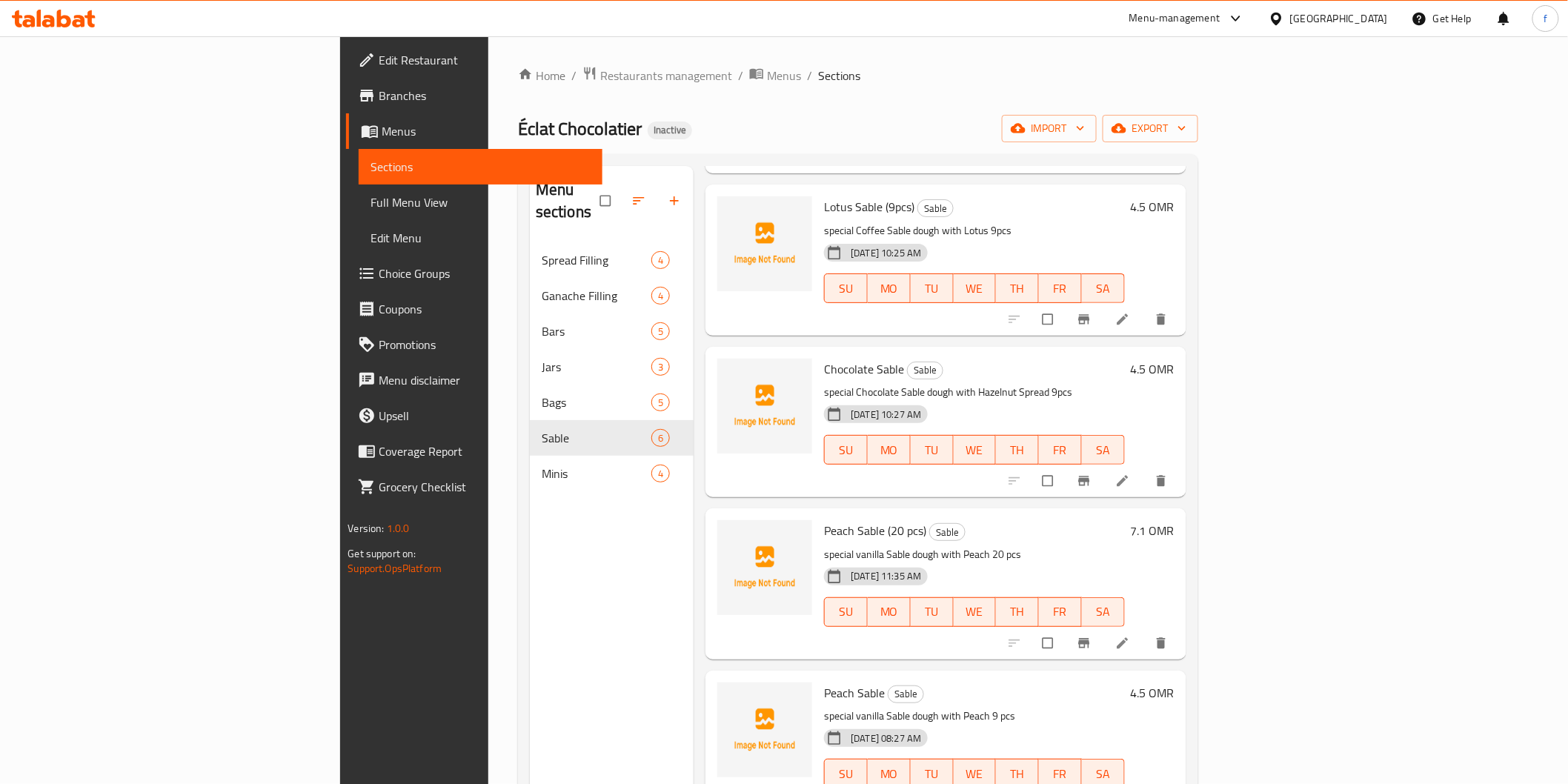
scroll to position [223, 0]
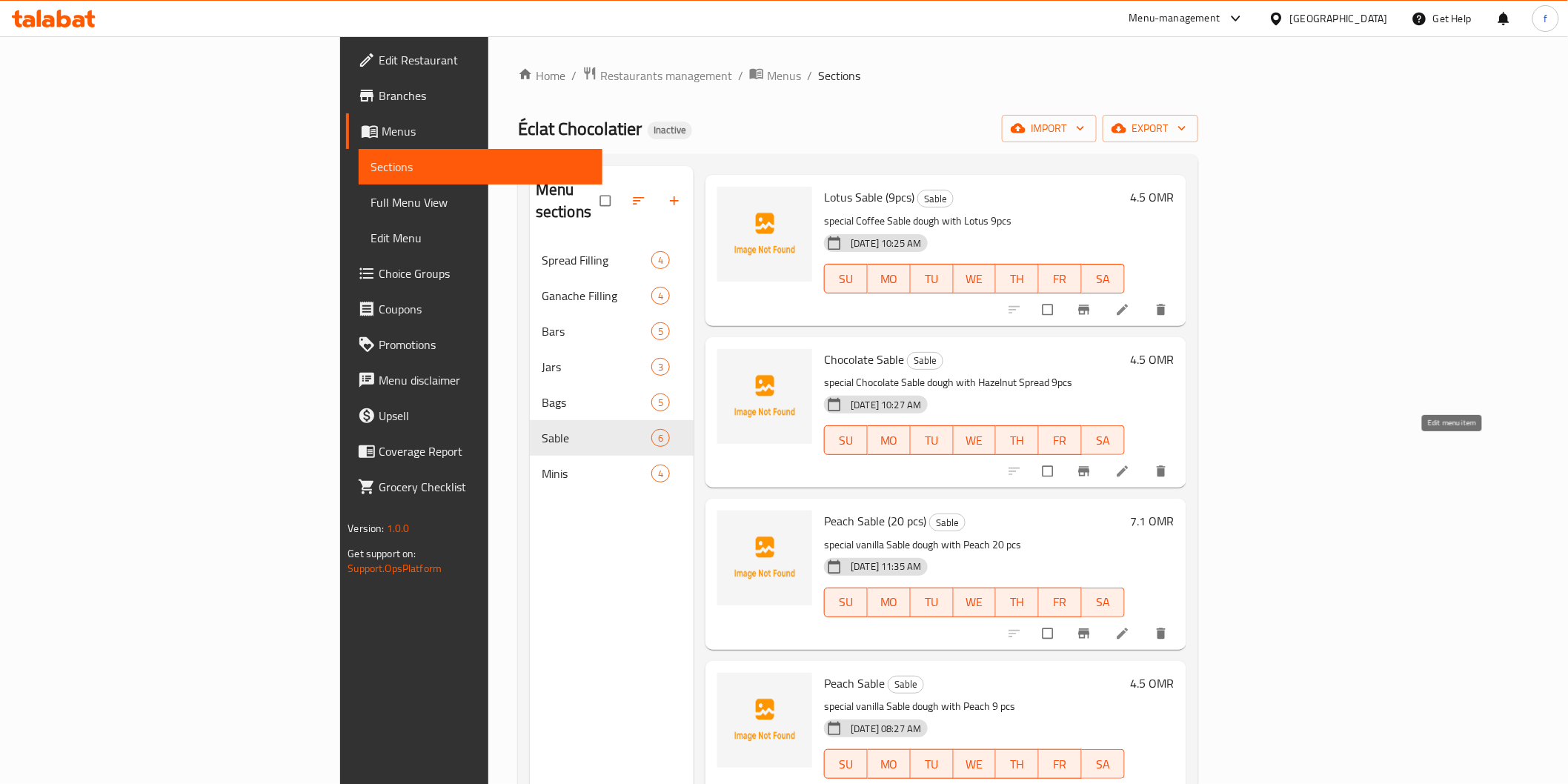
click at [1129, 464] on icon at bounding box center [1122, 471] width 15 height 15
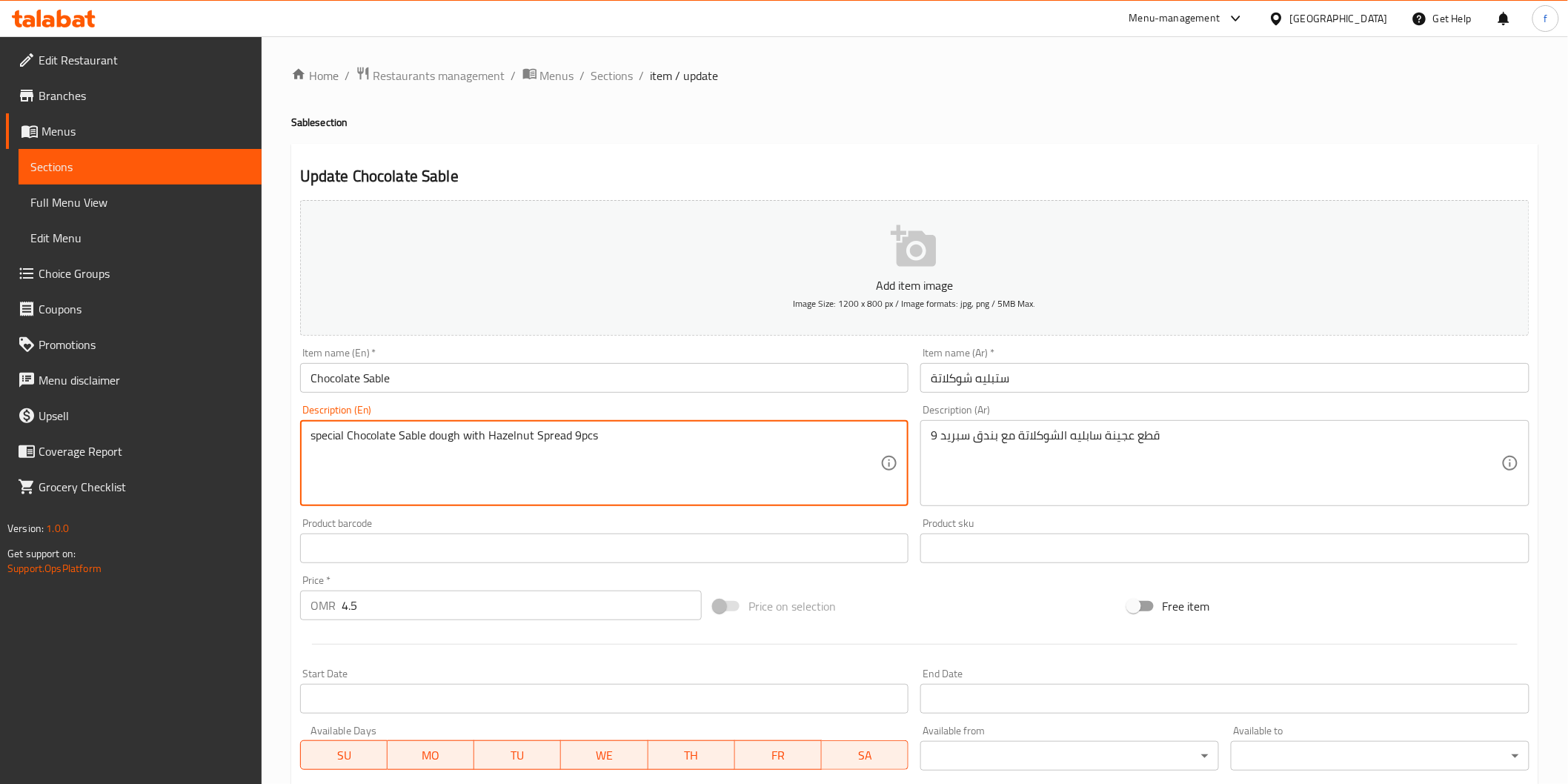
drag, startPoint x: 573, startPoint y: 435, endPoint x: 620, endPoint y: 446, distance: 48.3
click at [412, 388] on input "Chocolate Sable" at bounding box center [605, 378] width 609 height 30
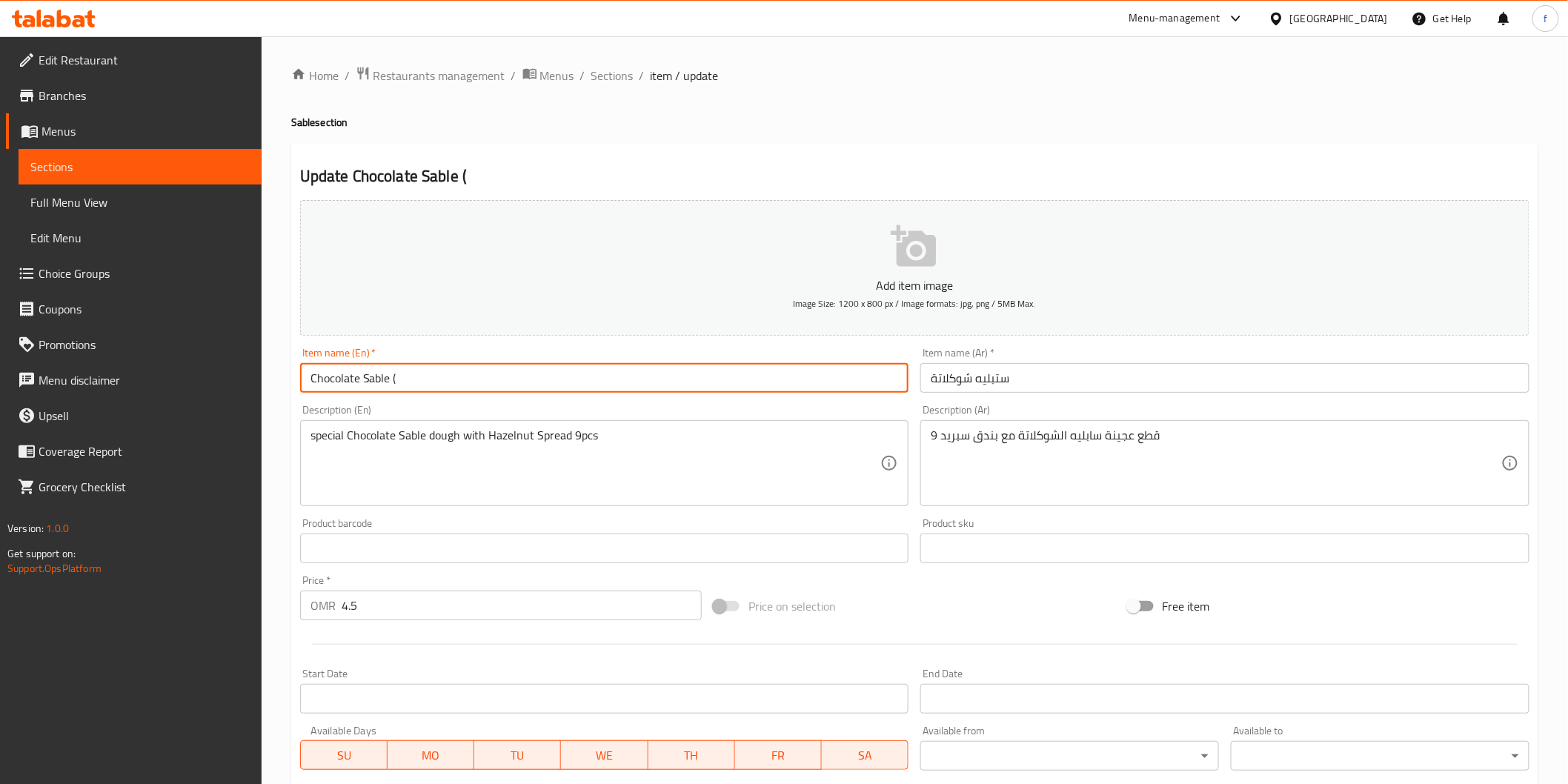
paste input "9pcs"
type input "Chocolate Sable (9pcs)"
click at [1082, 375] on input "ستبليه شوكلاتة" at bounding box center [1225, 378] width 609 height 30
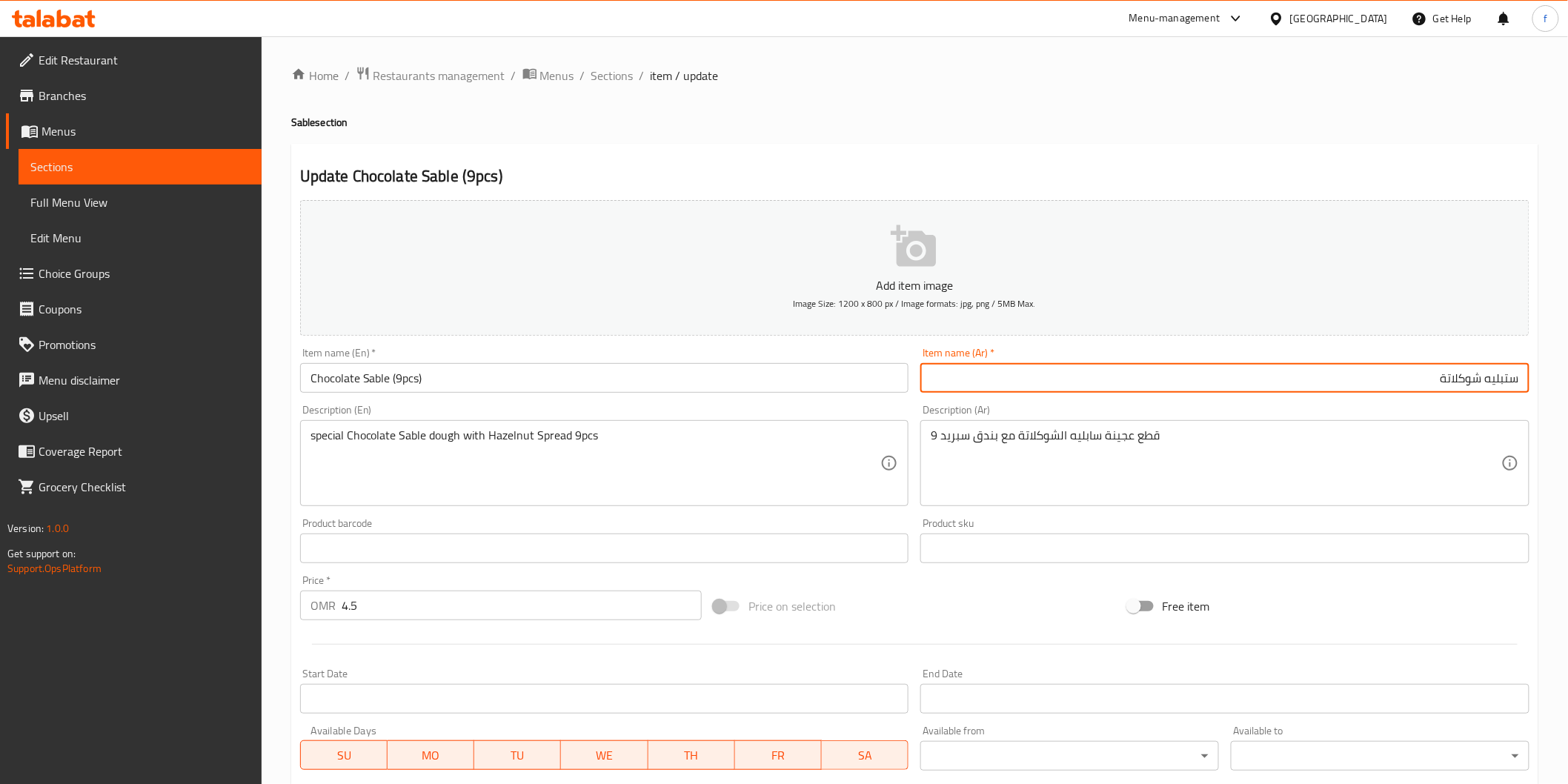
click at [1512, 381] on input "ستبليه شوكلاتة" at bounding box center [1225, 378] width 609 height 30
click at [1499, 380] on input "ستبليه شوكلاتة" at bounding box center [1225, 378] width 609 height 30
click at [1506, 379] on input "ستبليه شوكلاتة" at bounding box center [1225, 378] width 609 height 30
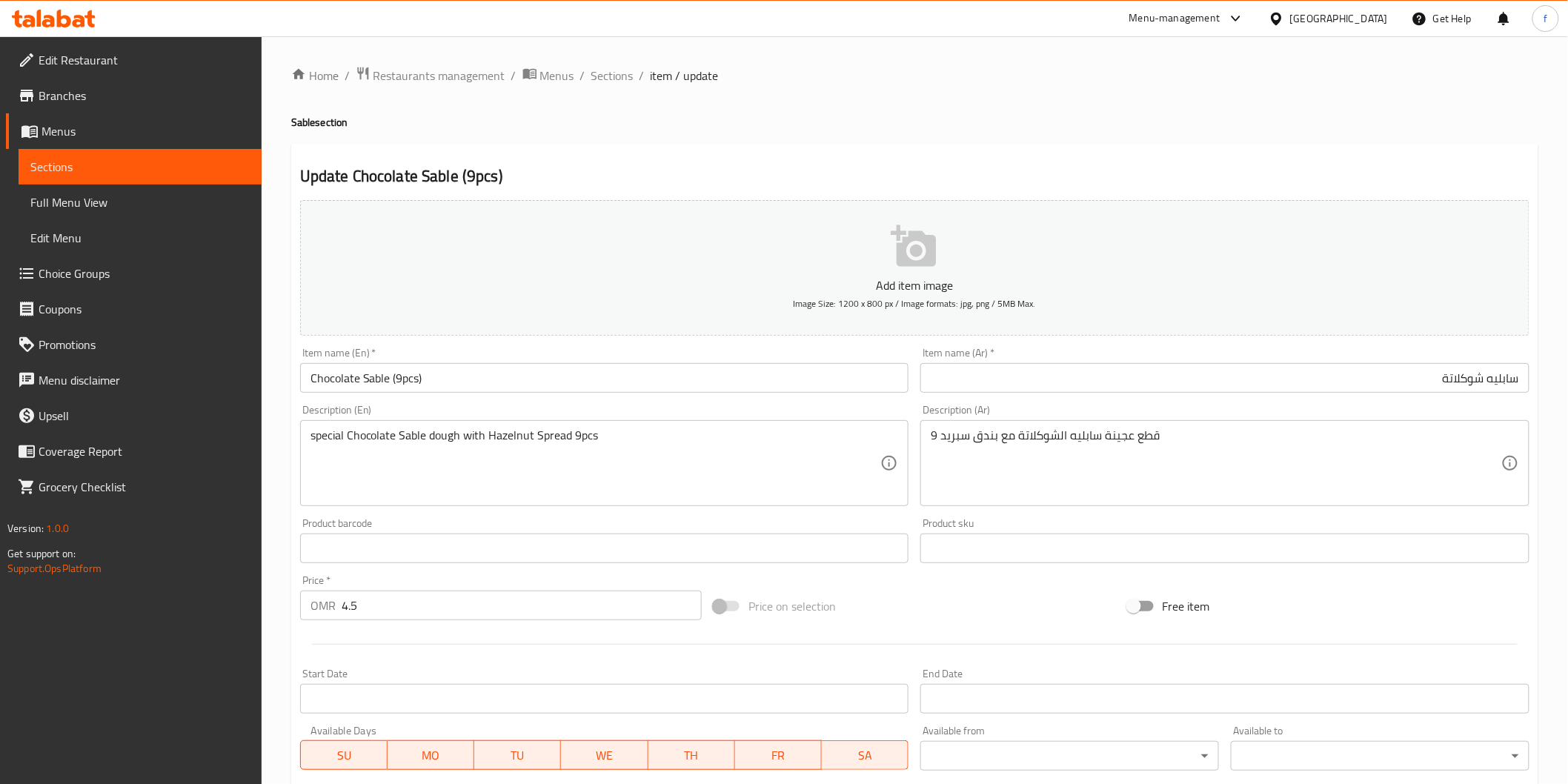
click at [1198, 397] on div "Item name (Ar)   * سابليه شوكلاتة Item name (Ar) *" at bounding box center [1225, 371] width 621 height 57
click at [1232, 374] on input "سابليه شوكلاتة" at bounding box center [1225, 378] width 609 height 30
drag, startPoint x: 1502, startPoint y: 438, endPoint x: 1468, endPoint y: 445, distance: 34.7
click at [1468, 445] on div "9 قطع عجينة سابليه الشوكلاتة مع بندق سبريد Description (Ar)" at bounding box center [1225, 463] width 609 height 86
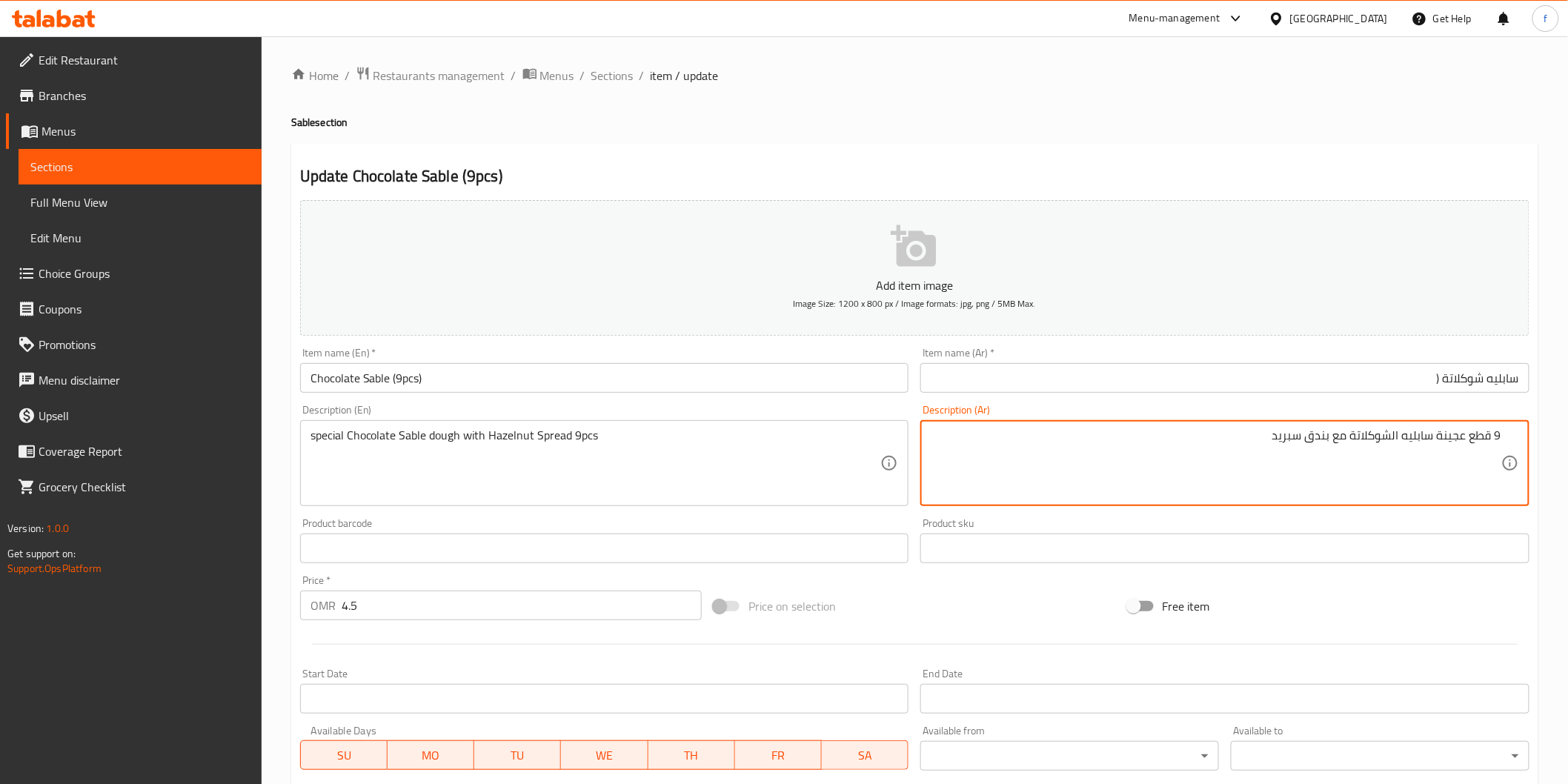
drag, startPoint x: 1472, startPoint y: 434, endPoint x: 1494, endPoint y: 426, distance: 23.4
click at [1494, 426] on div "9 قطع عجينة سابليه الشوكلاتة مع بندق سبريد Description (Ar)" at bounding box center [1225, 463] width 609 height 86
drag, startPoint x: 1469, startPoint y: 434, endPoint x: 1514, endPoint y: 439, distance: 45.3
click at [1514, 439] on div "9 قطع عجينة سابليه الشوكلاتة مع بندق سبريد Description (Ar)" at bounding box center [1225, 463] width 609 height 86
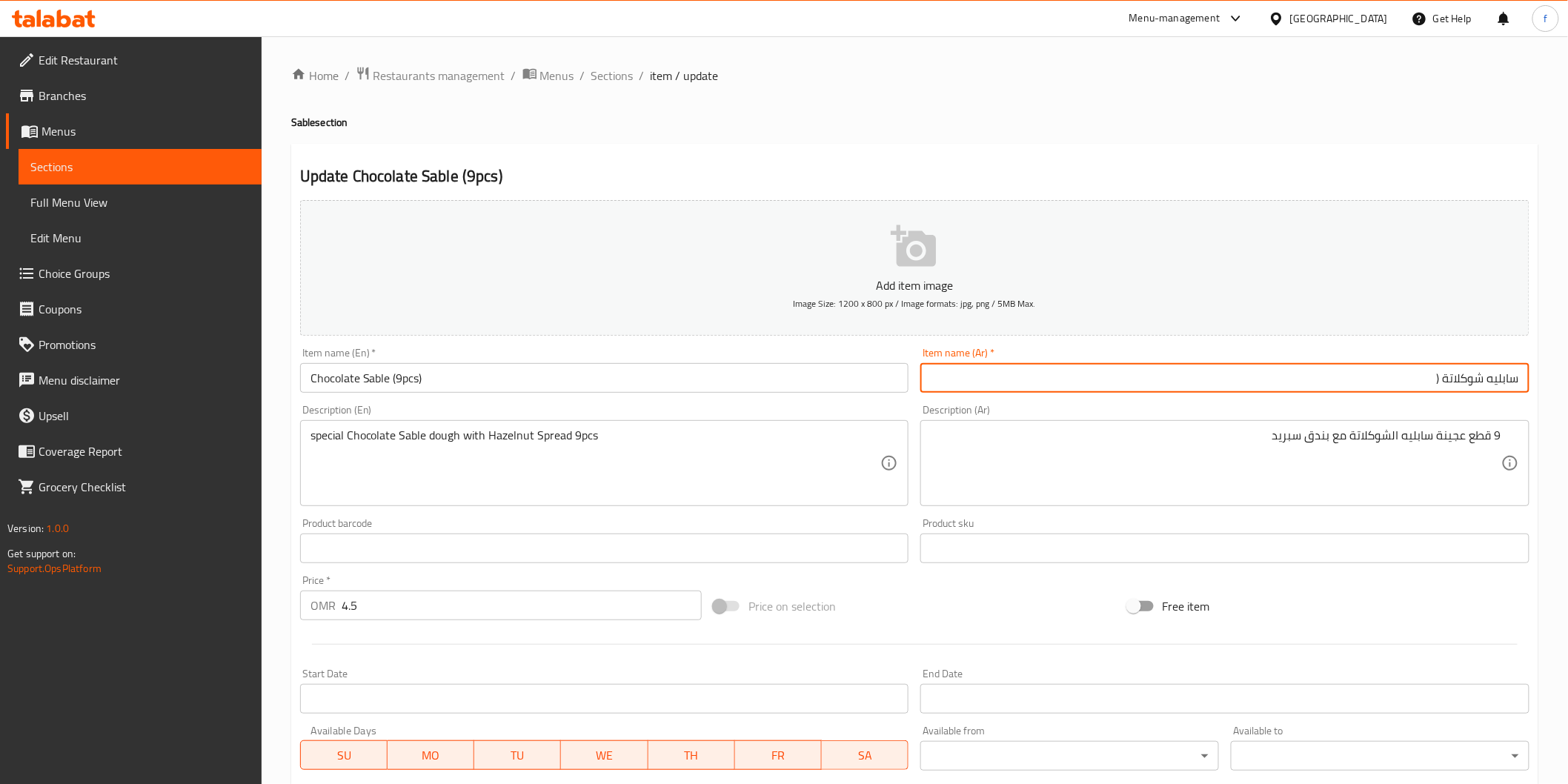
click at [1313, 365] on input "سابليه شوكلاتة (" at bounding box center [1225, 378] width 609 height 30
paste input "9 قطع"
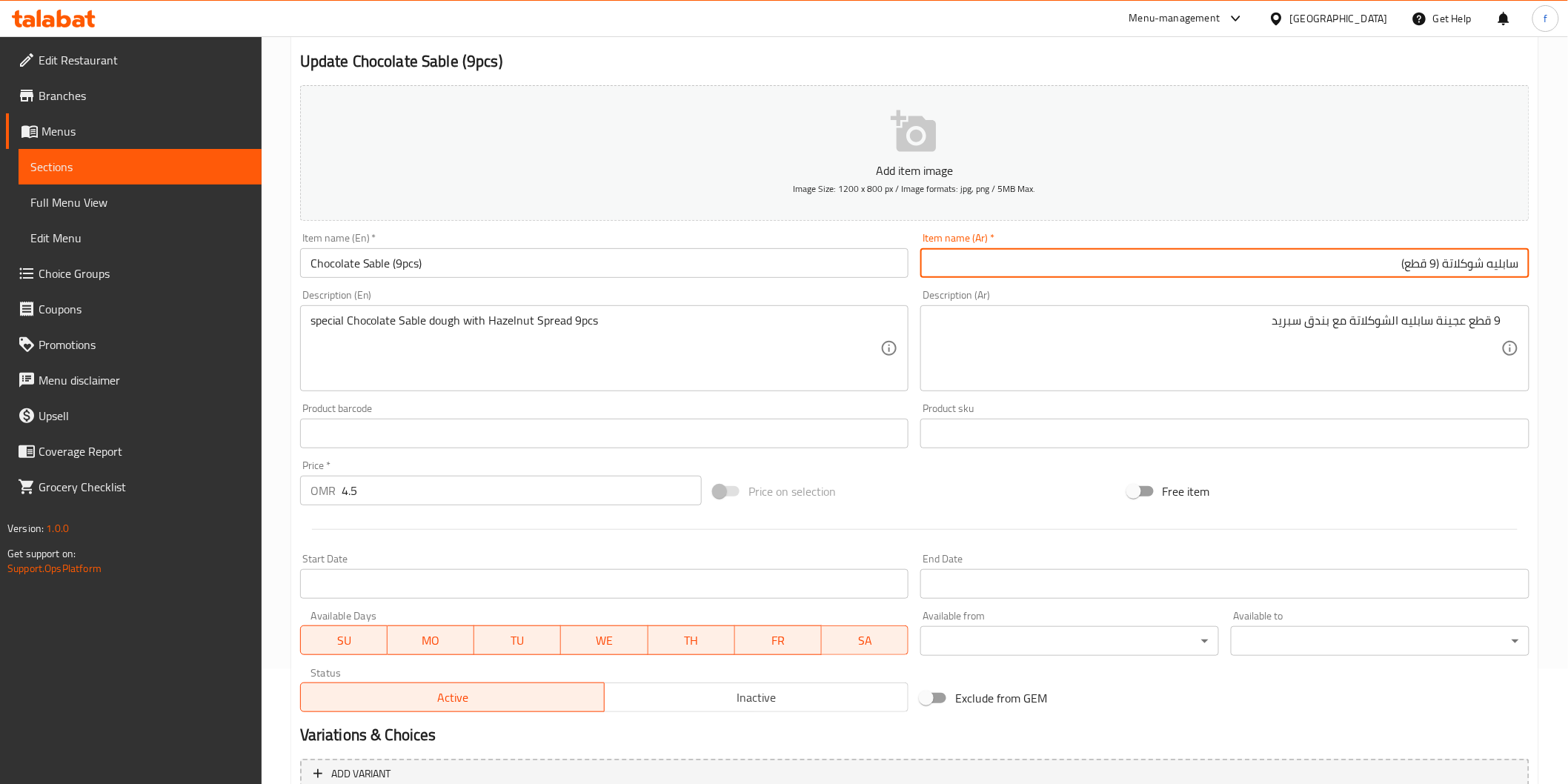
scroll to position [260, 0]
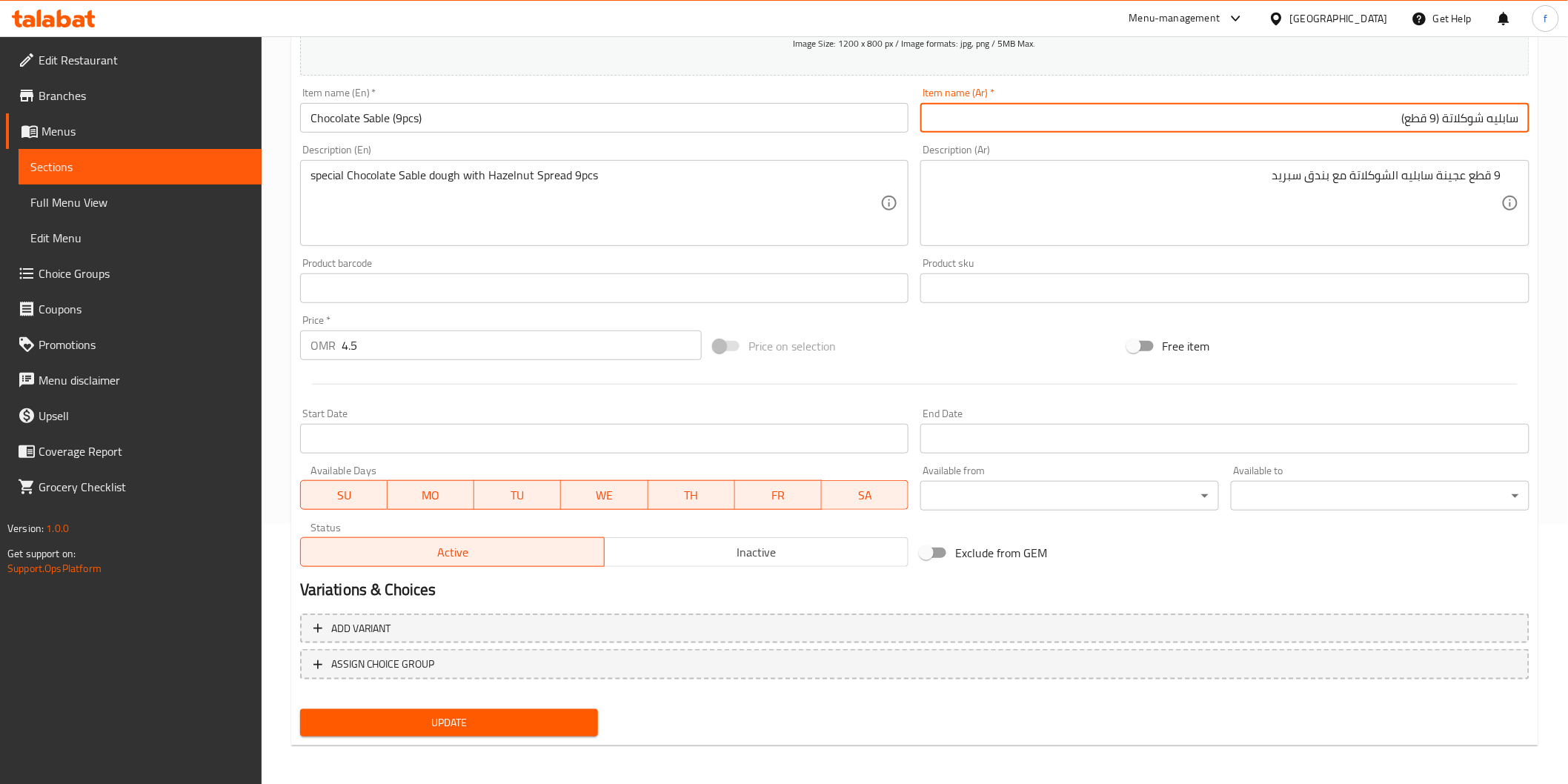
type input "سابليه شوكلاتة (9 قطع)"
click at [462, 709] on button "Update" at bounding box center [449, 723] width 298 height 28
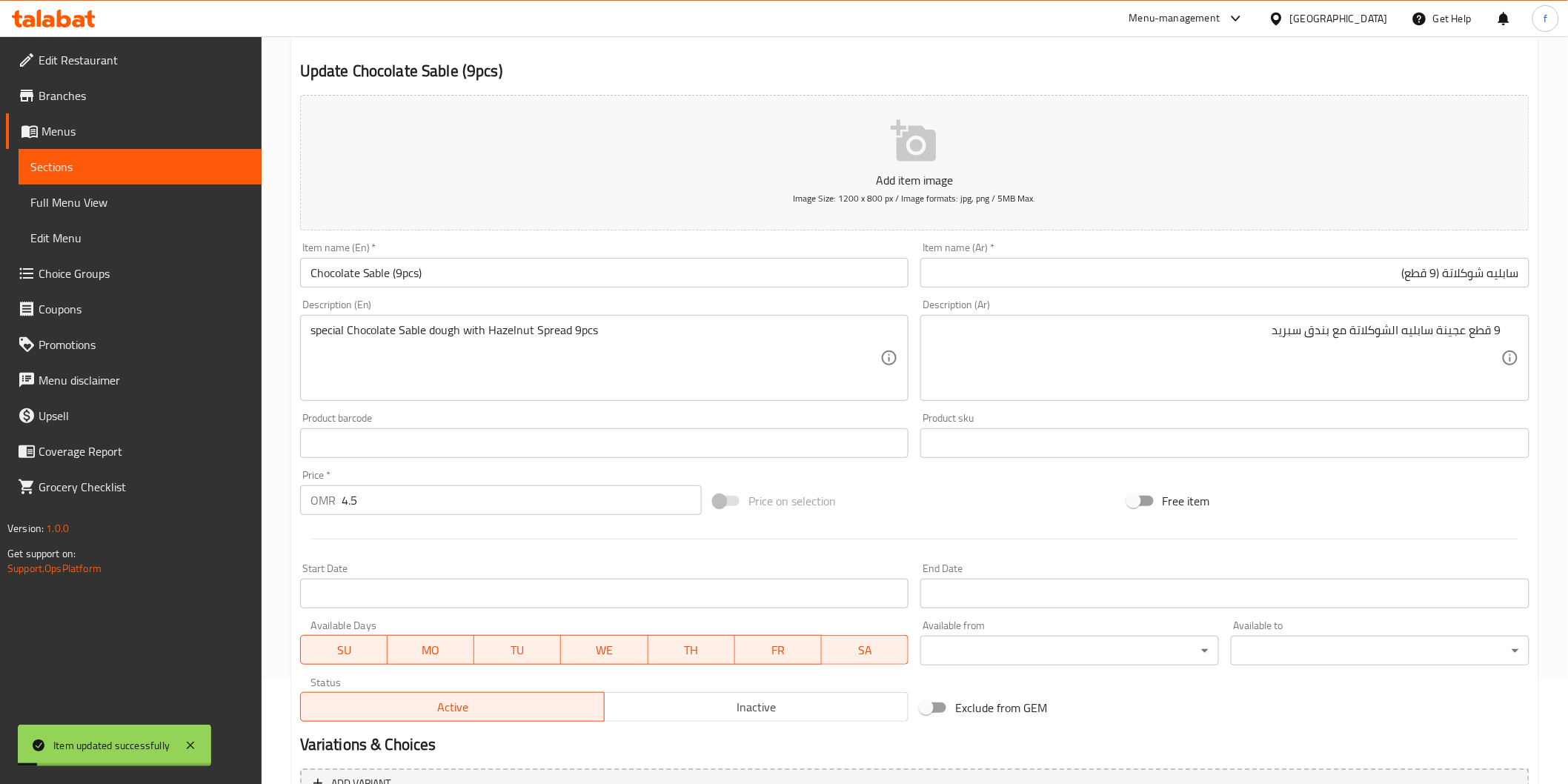
scroll to position [0, 0]
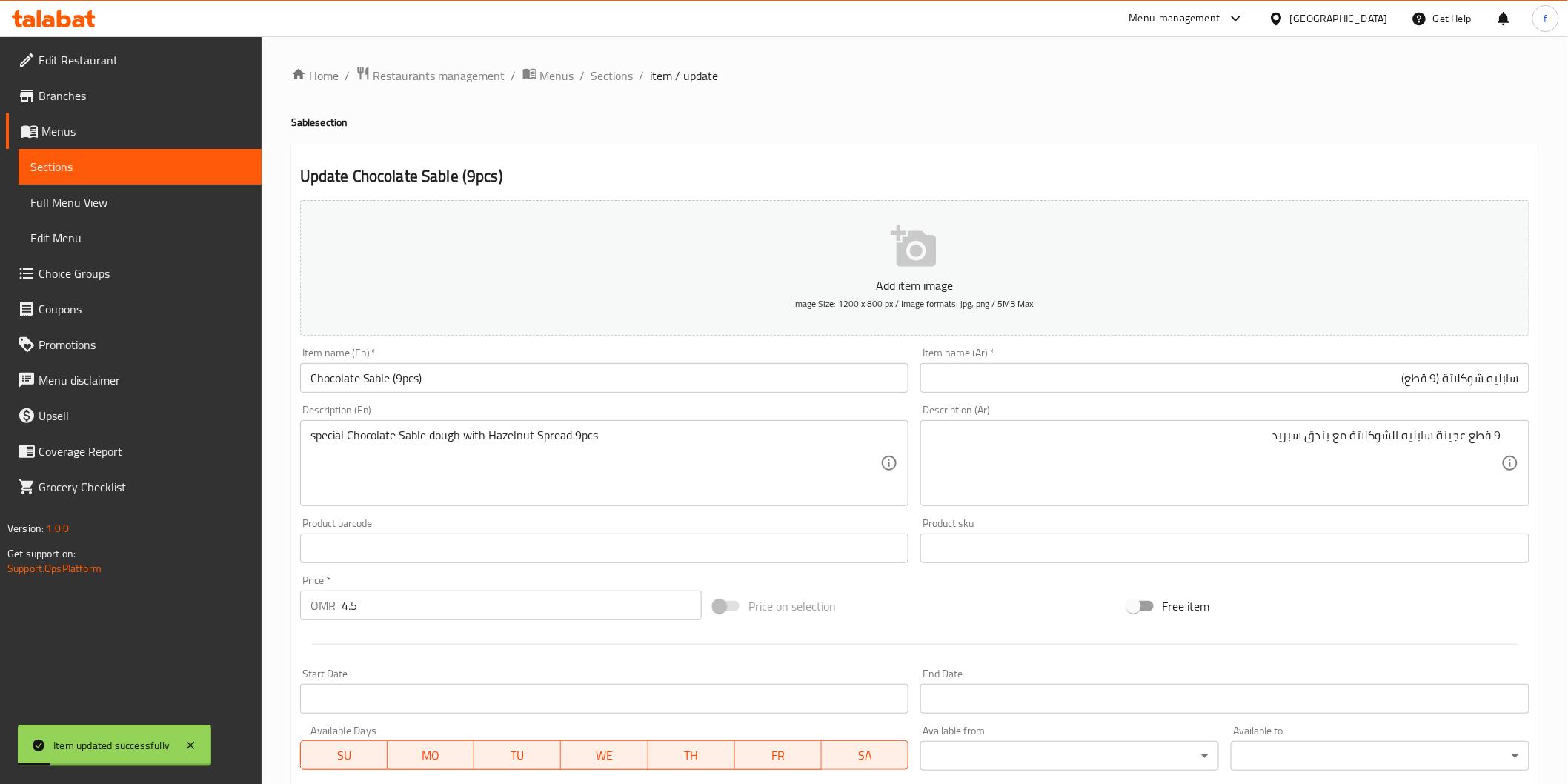
click at [620, 86] on div "Home / Restaurants management / Menus / Sections / item / update Sable section …" at bounding box center [915, 541] width 1247 height 951
click at [617, 77] on span "Sections" at bounding box center [612, 76] width 43 height 17
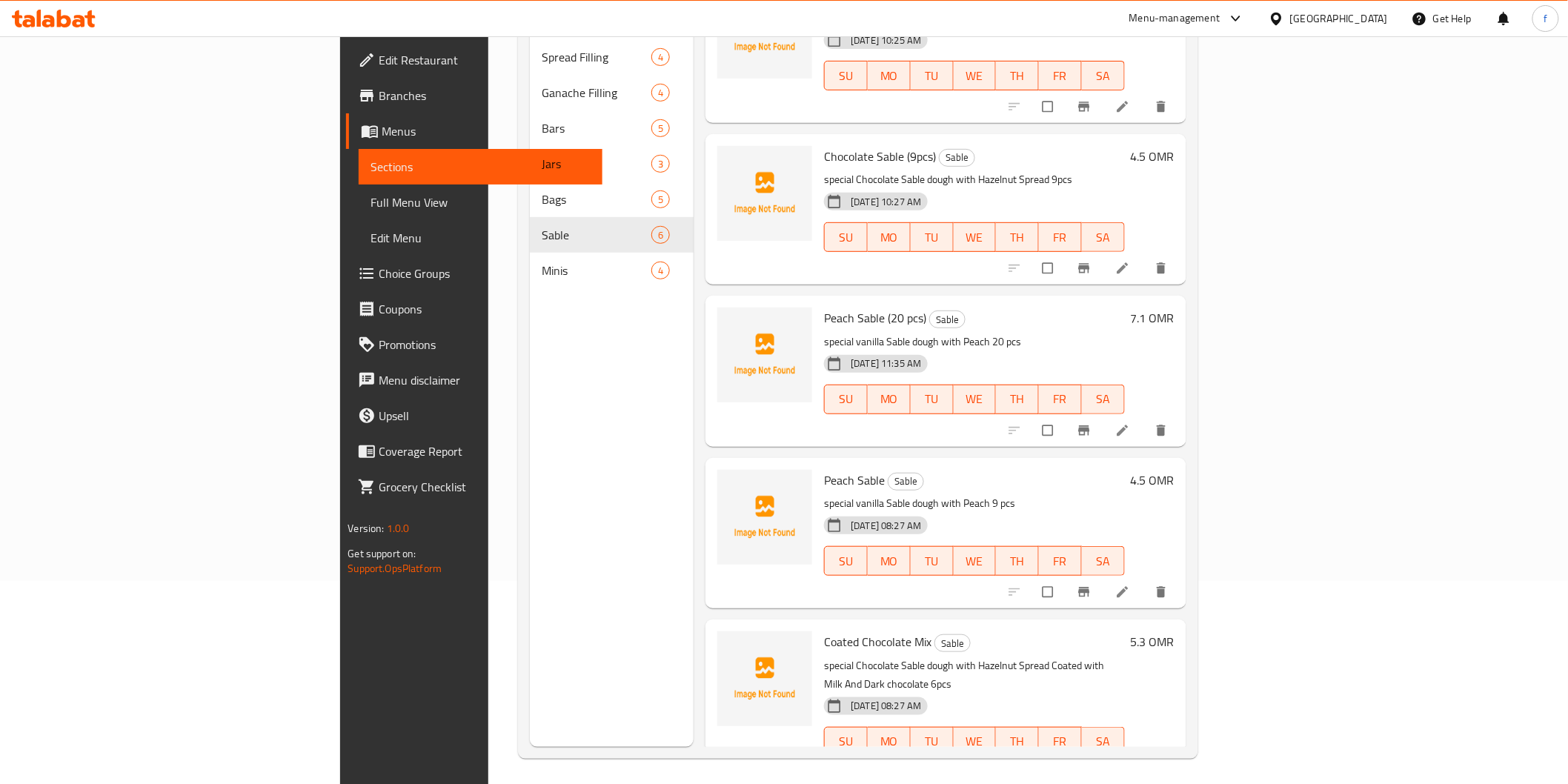
scroll to position [207, 0]
click at [824, 302] on span "Peach Sable (20 pcs)" at bounding box center [875, 313] width 103 height 23
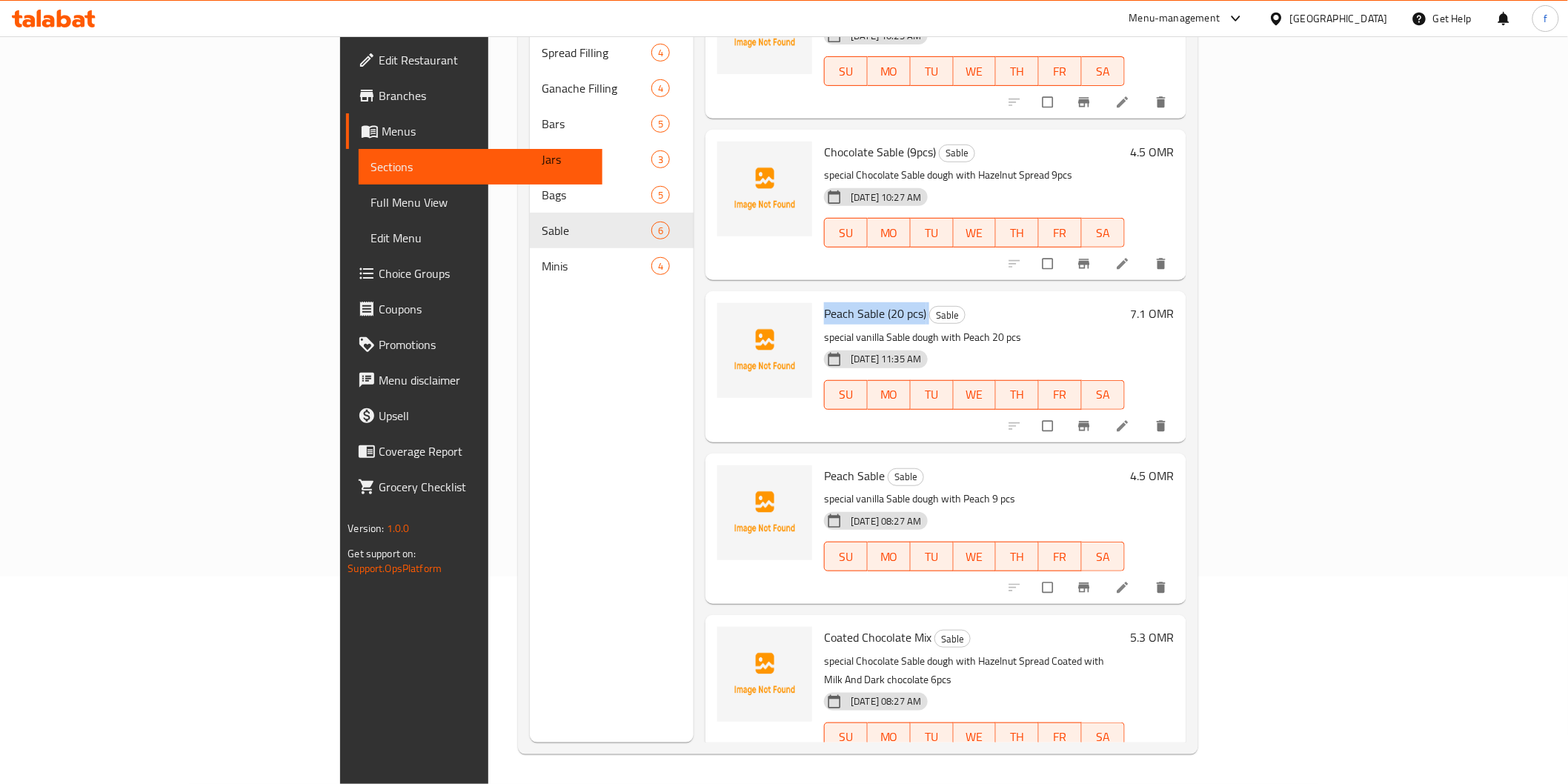
click at [824, 302] on span "Peach Sable (20 pcs)" at bounding box center [875, 313] width 103 height 23
click at [1127, 345] on div "14-08-2025 11:35 AM SU MO TU WE TH FR SA" at bounding box center [974, 385] width 312 height 80
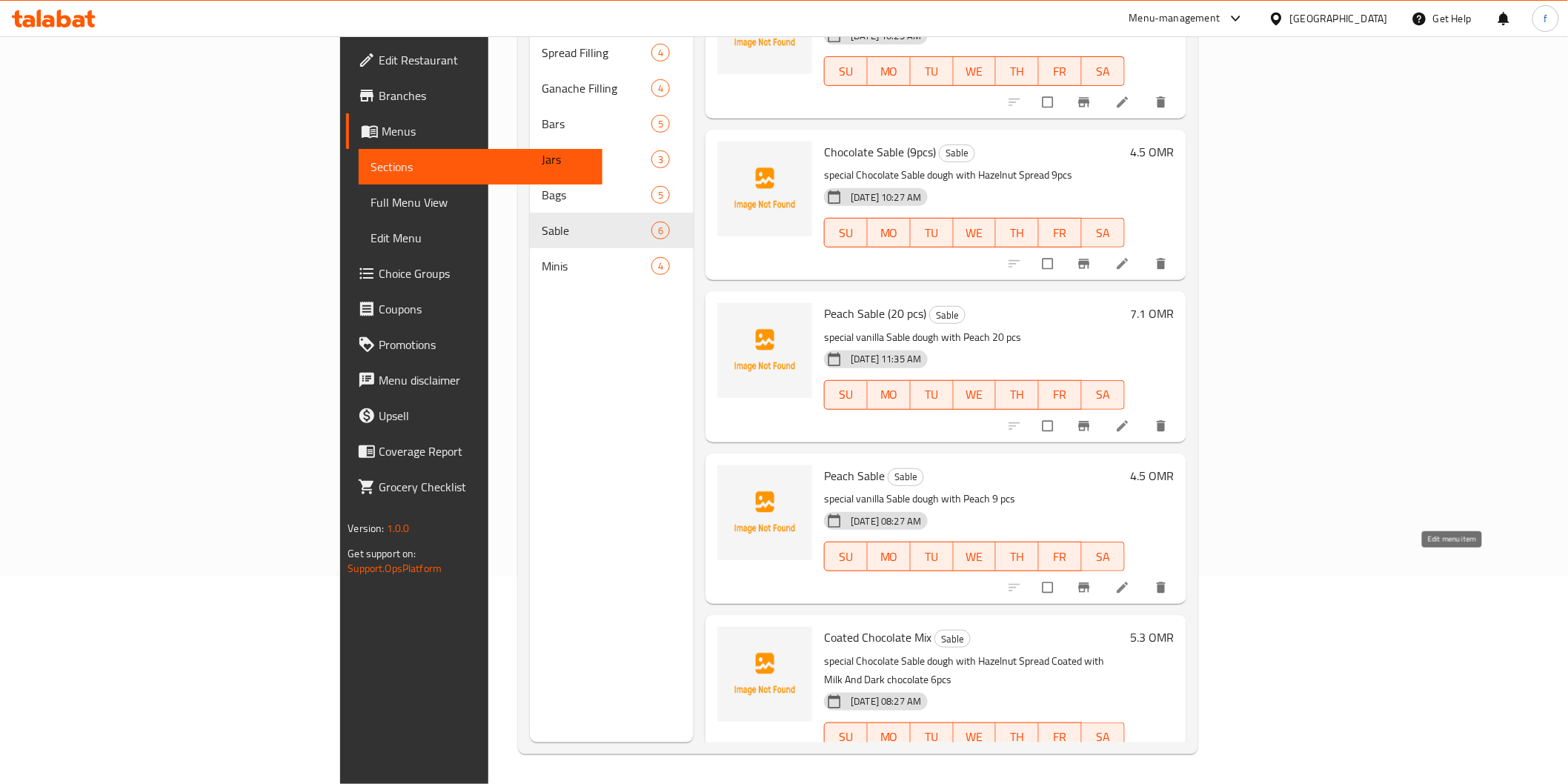
click at [1129, 580] on icon at bounding box center [1122, 587] width 15 height 15
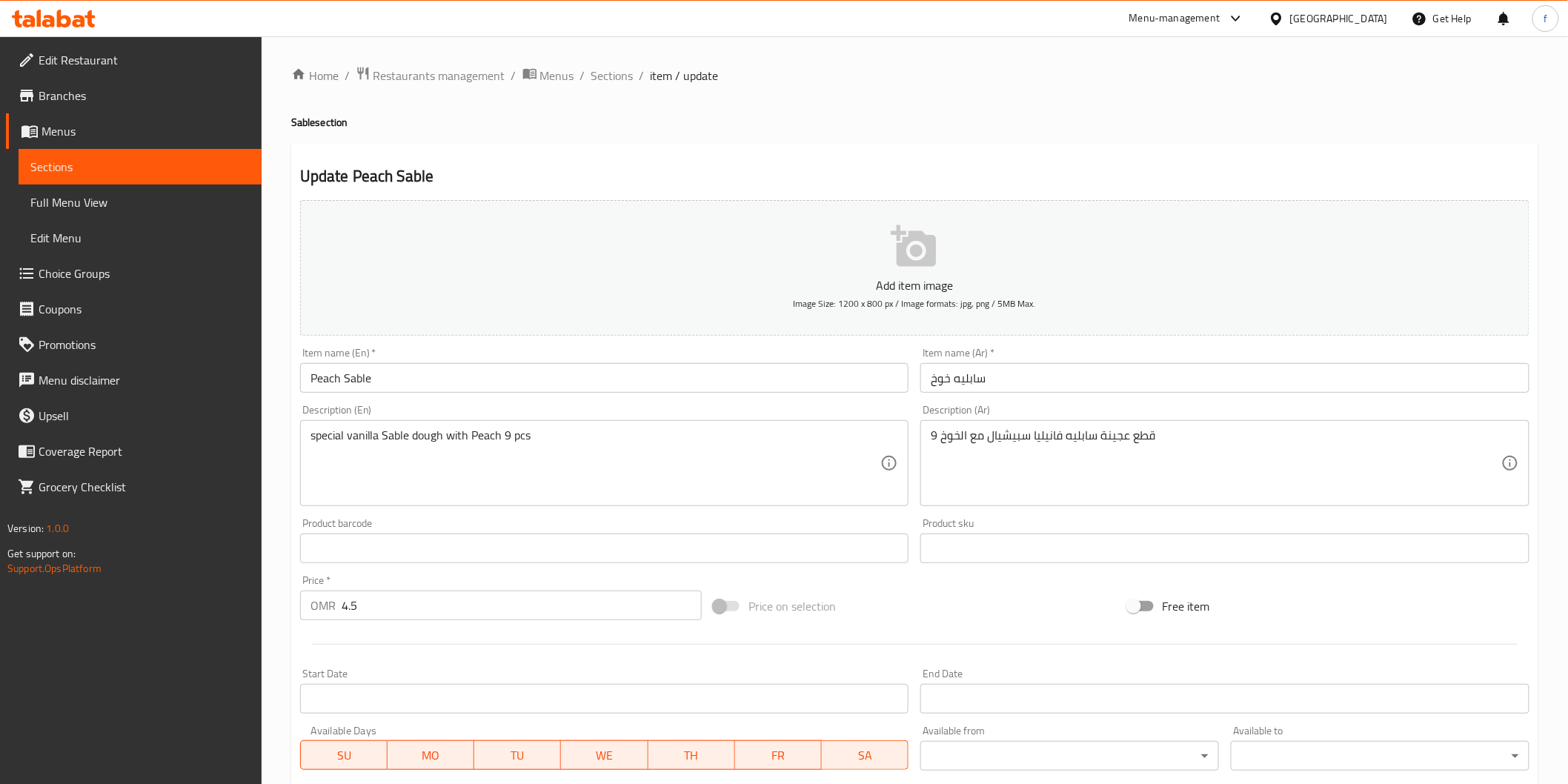
click at [1082, 499] on div "9 قطع عجينة سابليه فانيليا سبيشيال مع الخوخ Description (Ar)" at bounding box center [1225, 463] width 609 height 86
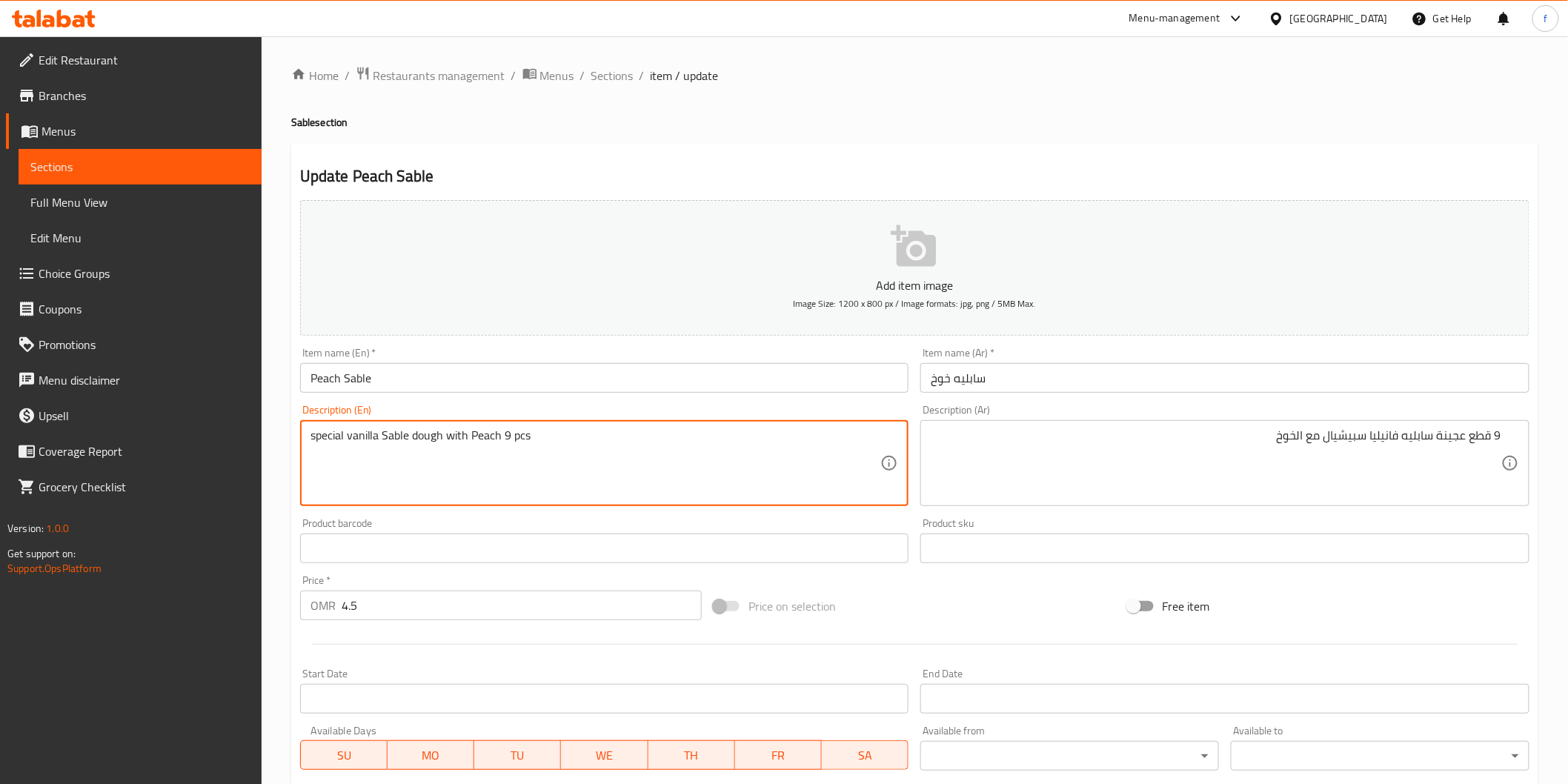
drag, startPoint x: 501, startPoint y: 432, endPoint x: 539, endPoint y: 437, distance: 38.3
type textarea "special vanilla Sable dough with Peach 9 pcs"
click at [446, 387] on input "Peach Sable" at bounding box center [605, 378] width 609 height 30
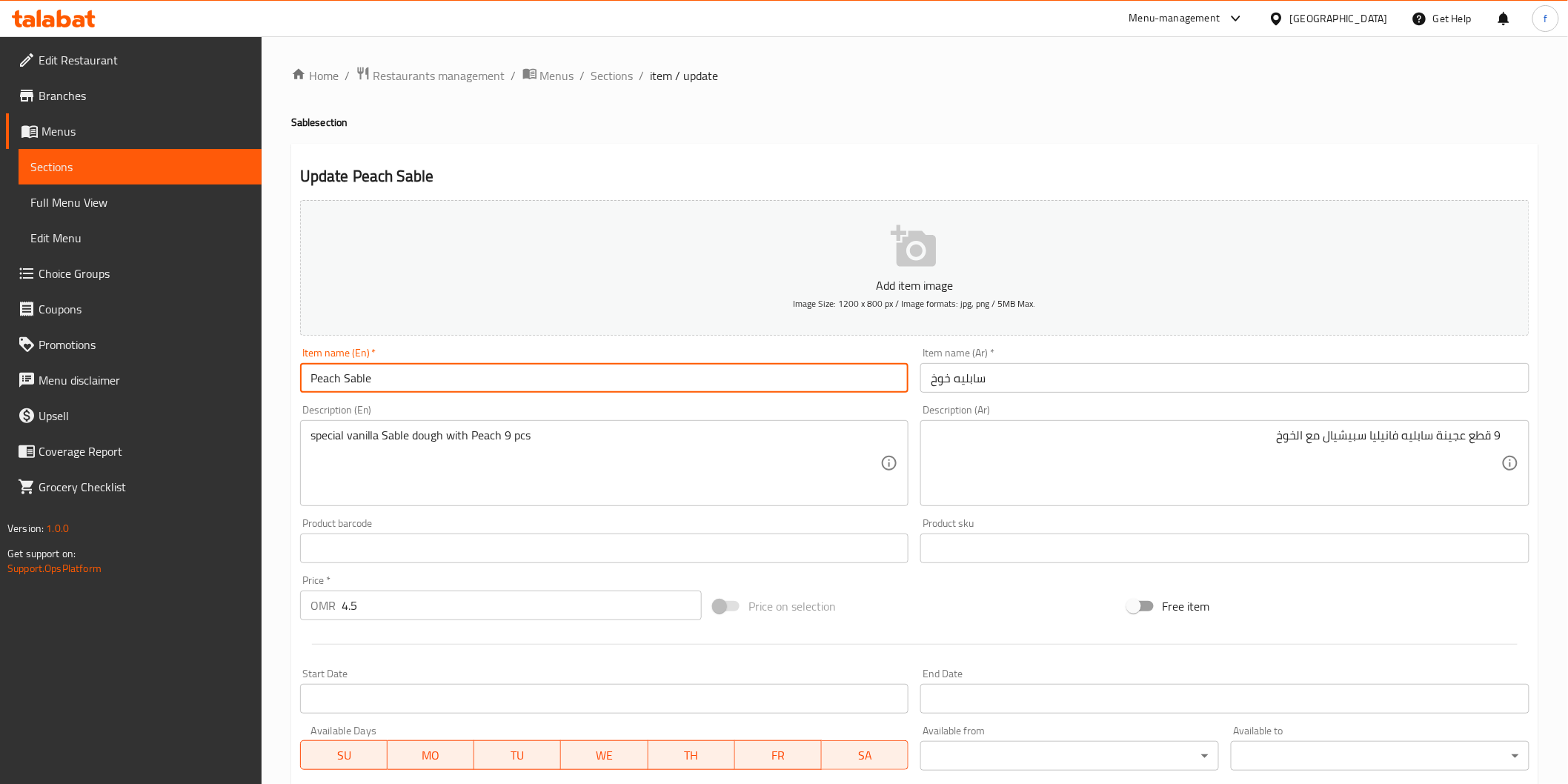
click at [446, 387] on input "Peach Sable" at bounding box center [605, 378] width 609 height 30
click at [448, 387] on input "Peach Sable" at bounding box center [605, 378] width 609 height 30
paste input "9 pcs"
click at [382, 379] on input "Peach Sable ( 9 pcs )" at bounding box center [605, 378] width 609 height 30
click at [382, 378] on input "Peach Sable ( 9 pcs )" at bounding box center [605, 378] width 609 height 30
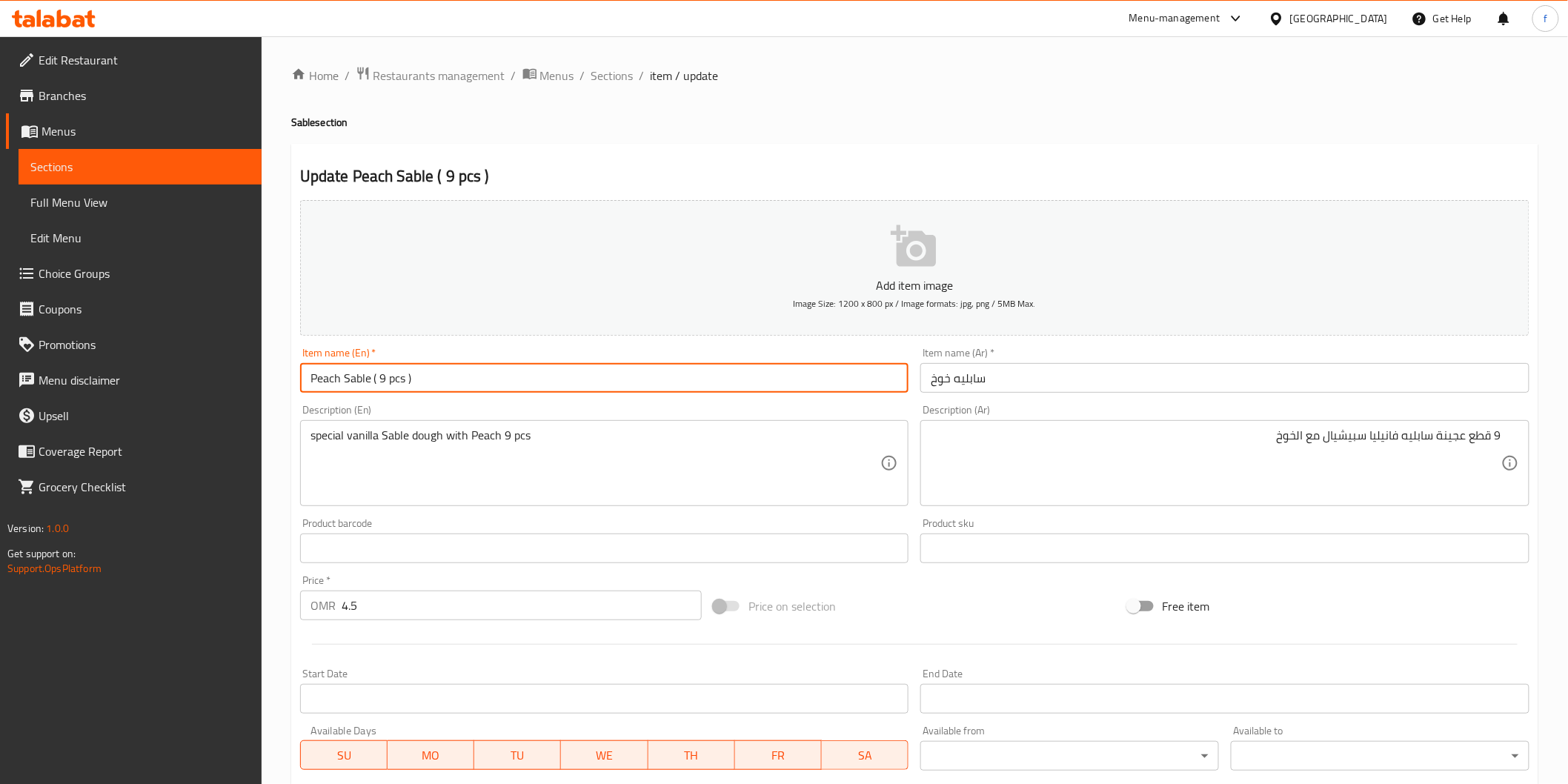
click at [379, 379] on input "Peach Sable ( 9 pcs )" at bounding box center [605, 378] width 609 height 30
click at [401, 378] on input "Peach Sable (9 pcs )" at bounding box center [605, 378] width 609 height 30
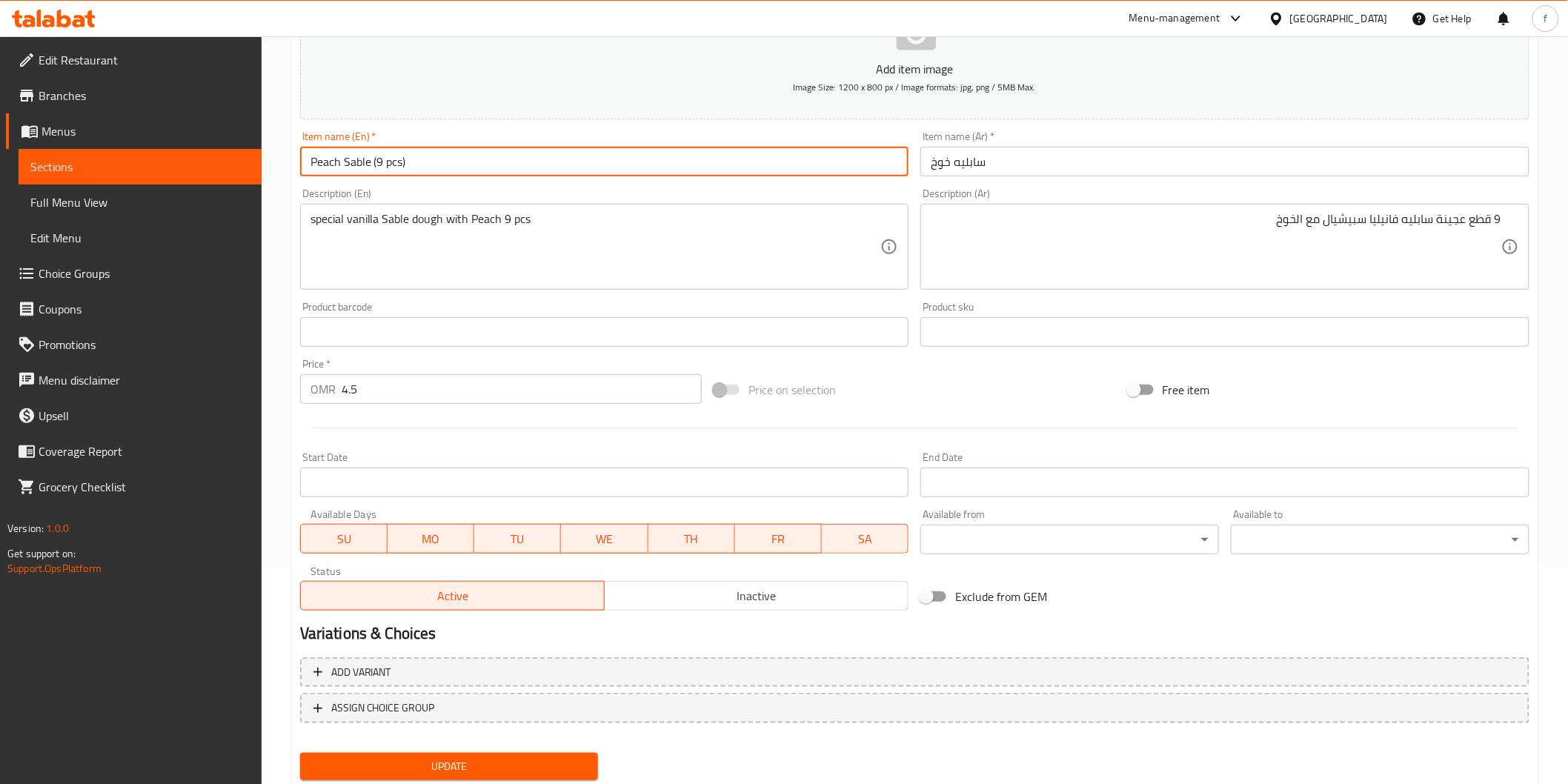
scroll to position [260, 0]
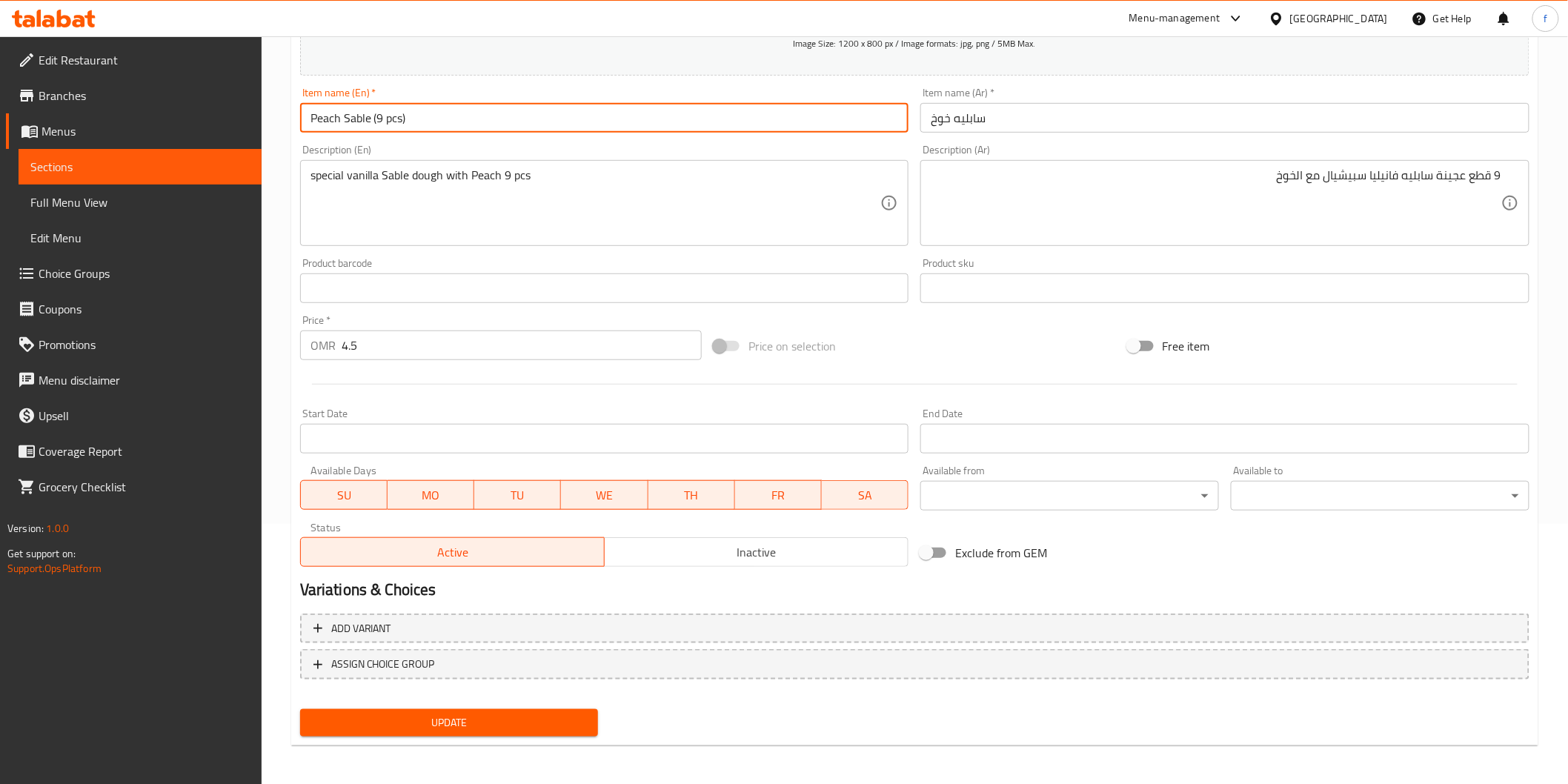
type input "Peach Sable (9 pcs)"
click at [445, 722] on span "Update" at bounding box center [449, 722] width 275 height 18
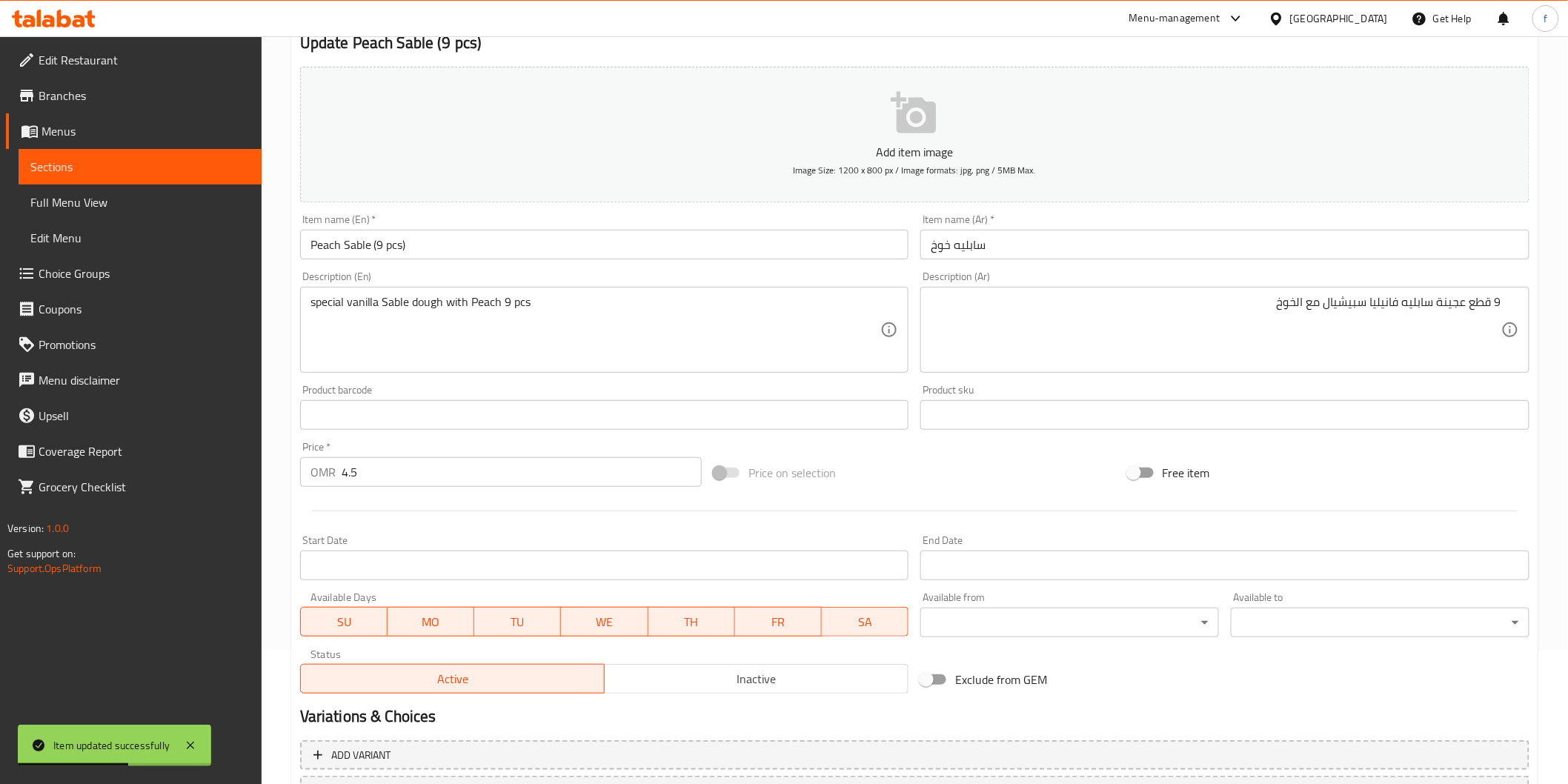
scroll to position [0, 0]
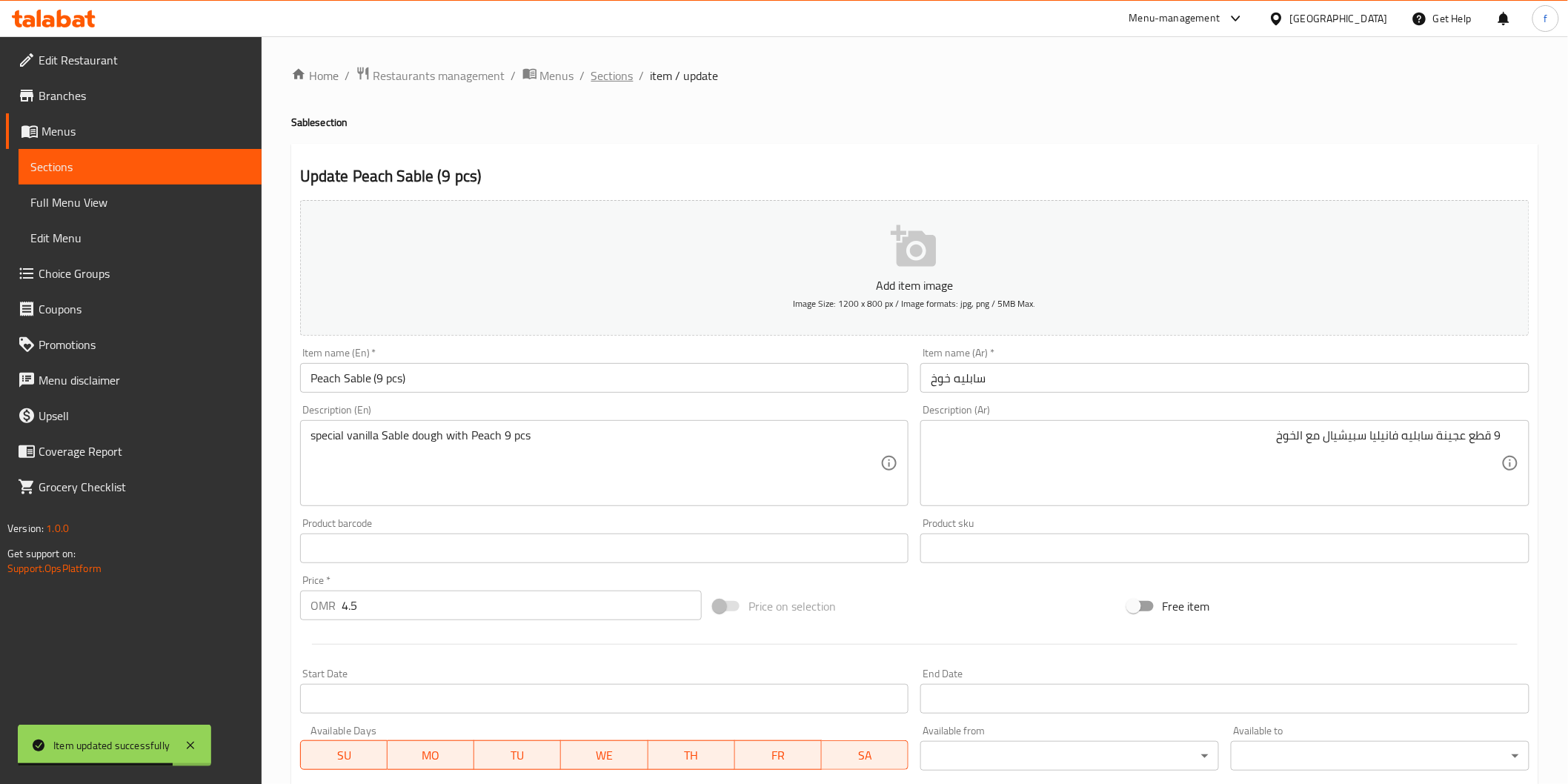
click at [622, 70] on span "Sections" at bounding box center [612, 76] width 43 height 17
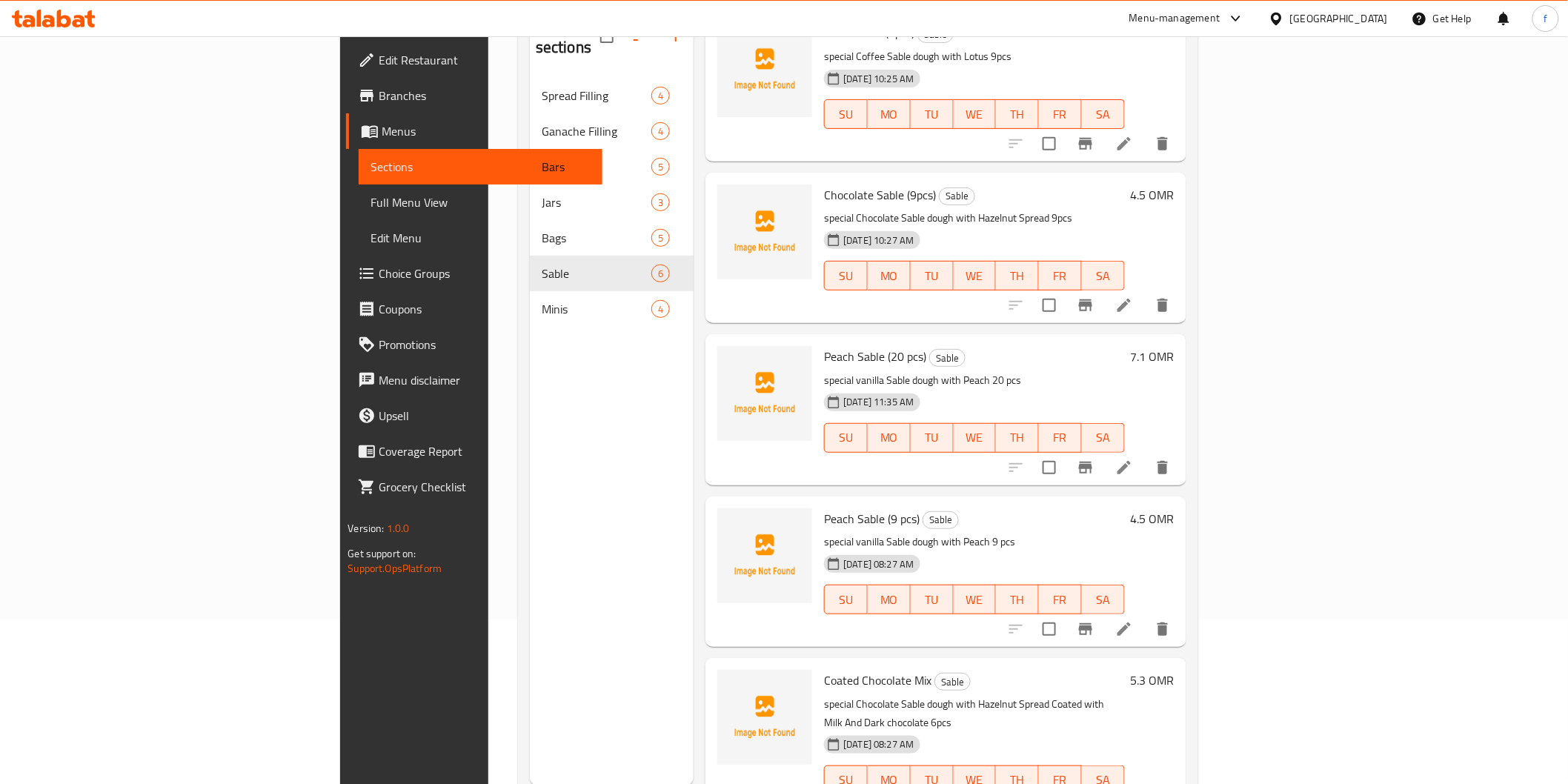
scroll to position [207, 0]
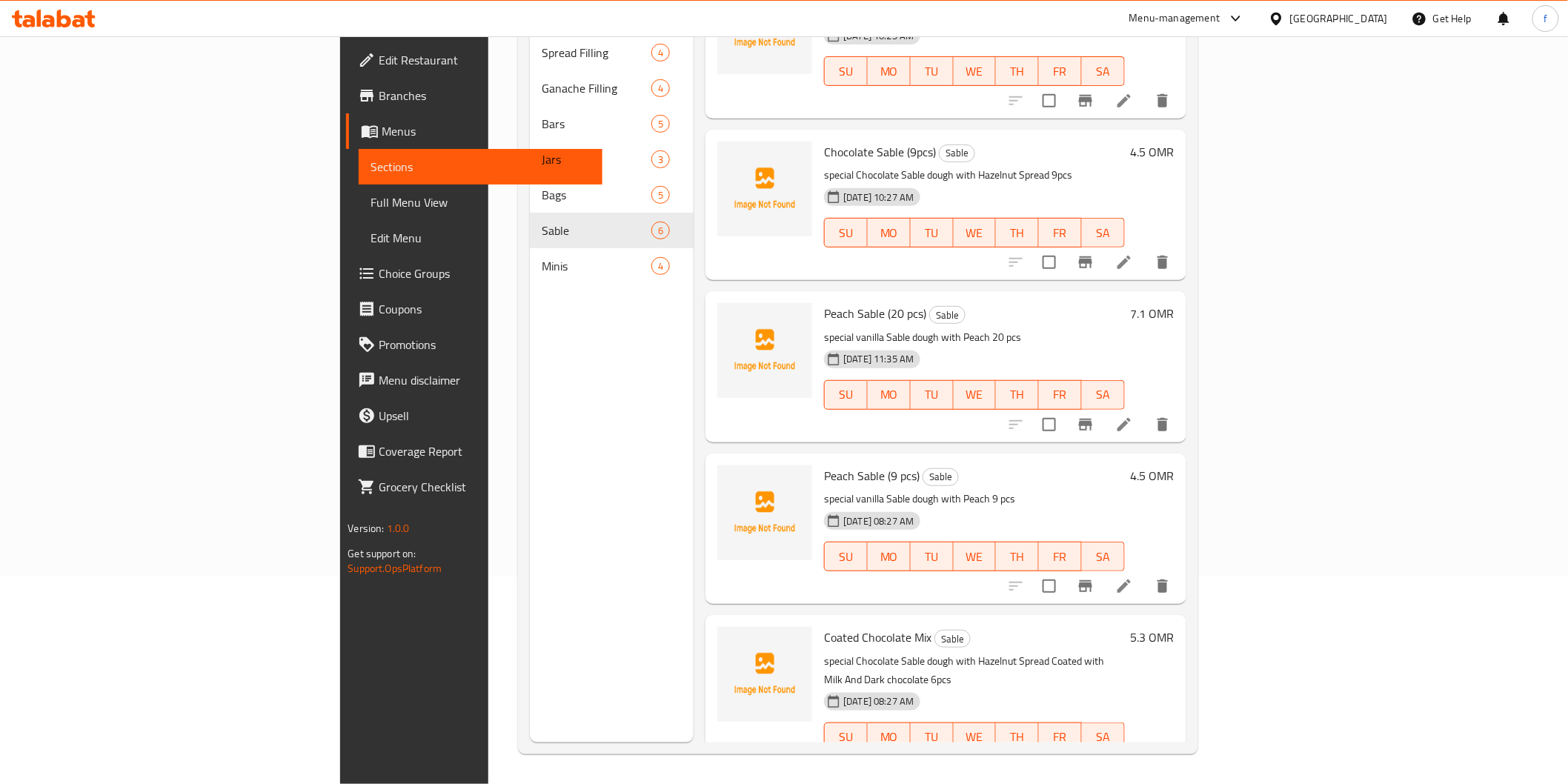
click at [1145, 754] on li at bounding box center [1124, 767] width 42 height 27
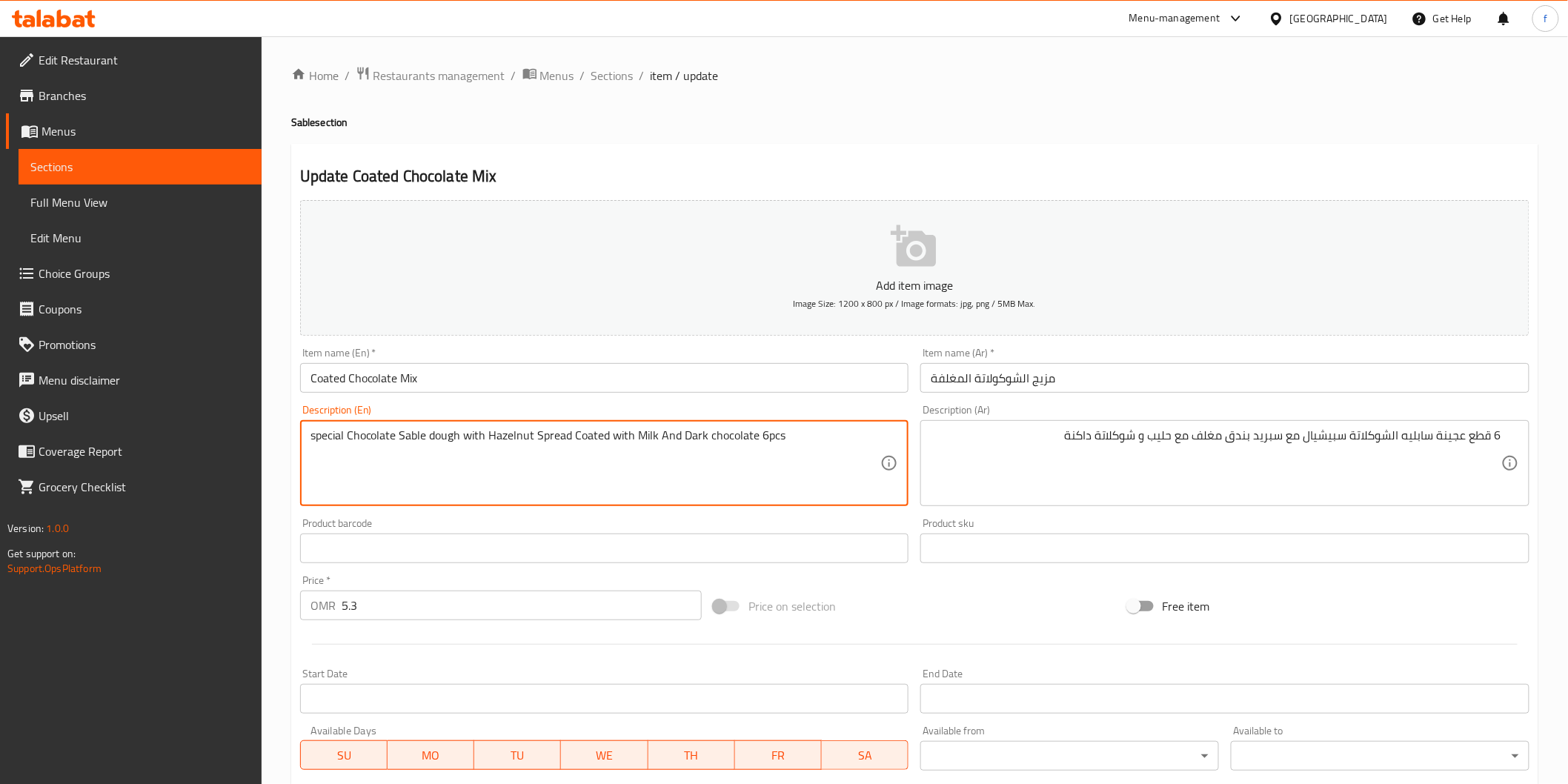
drag, startPoint x: 764, startPoint y: 434, endPoint x: 786, endPoint y: 439, distance: 22.6
click at [560, 371] on input "Coated Chocolate Mix" at bounding box center [605, 378] width 609 height 30
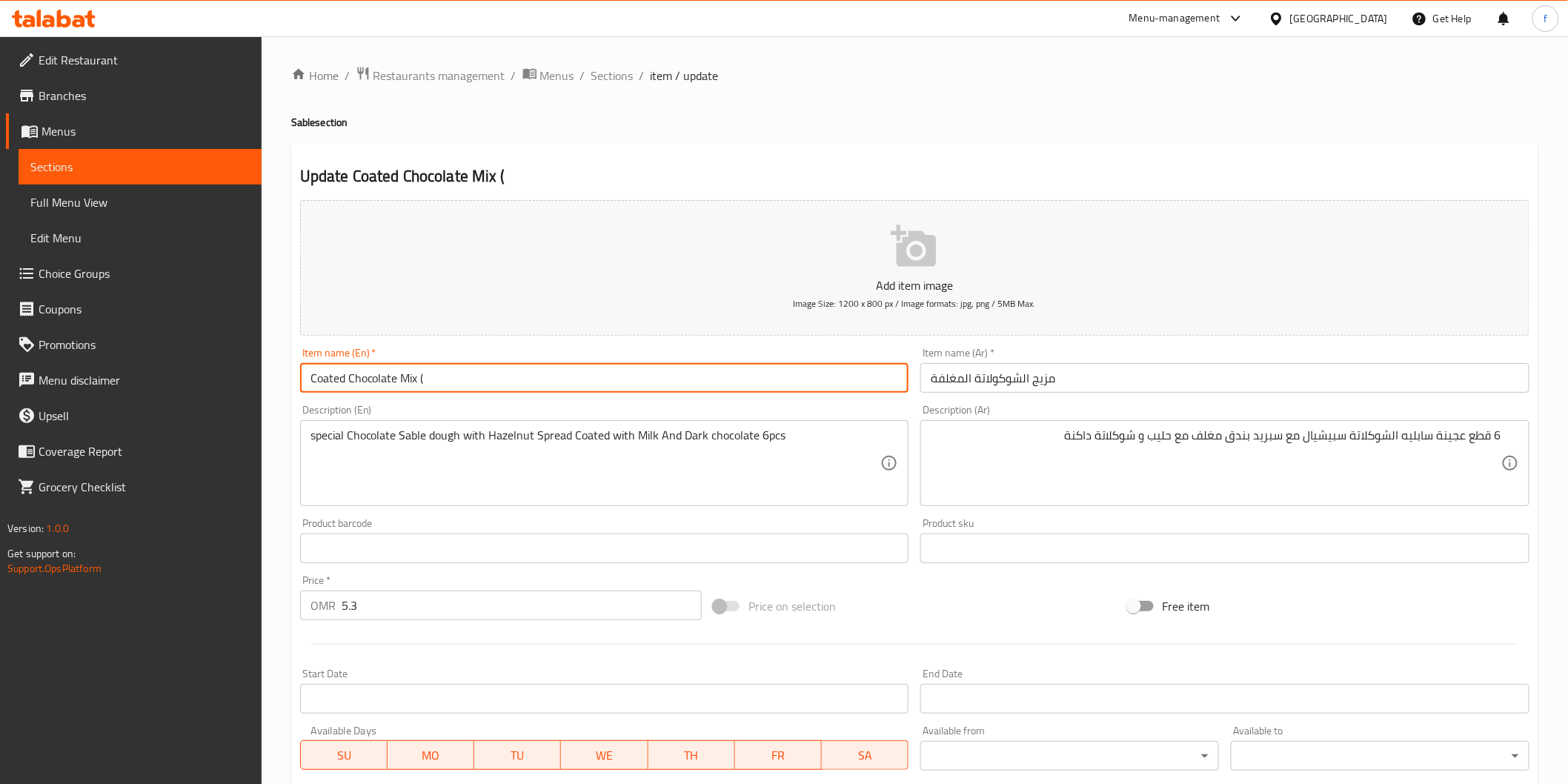
paste input "6pcs"
type input "Coated Chocolate Mix (6pcs)"
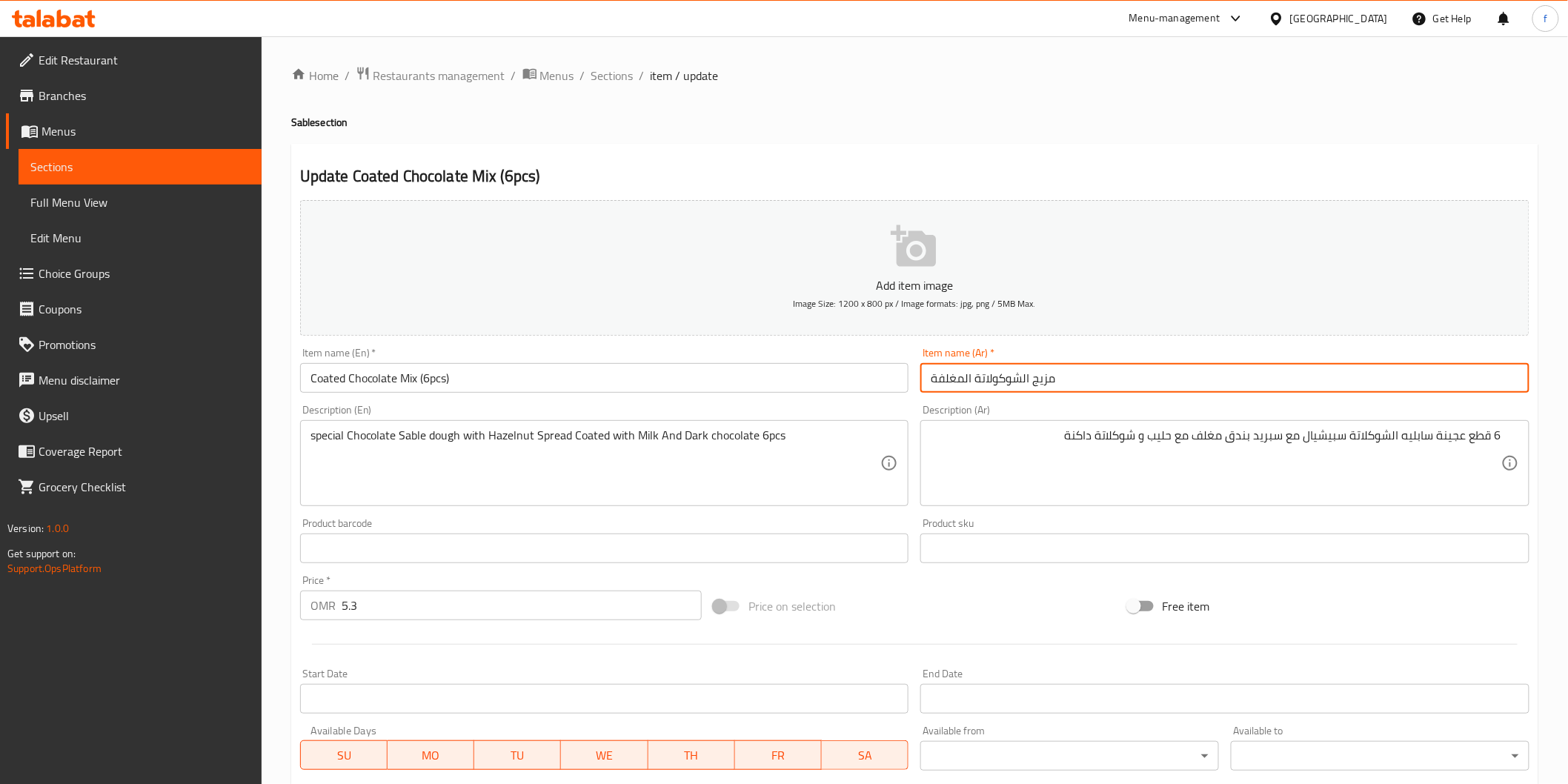
click at [966, 378] on input "مزيج الشوكولاتة المغلفة" at bounding box center [1225, 378] width 609 height 30
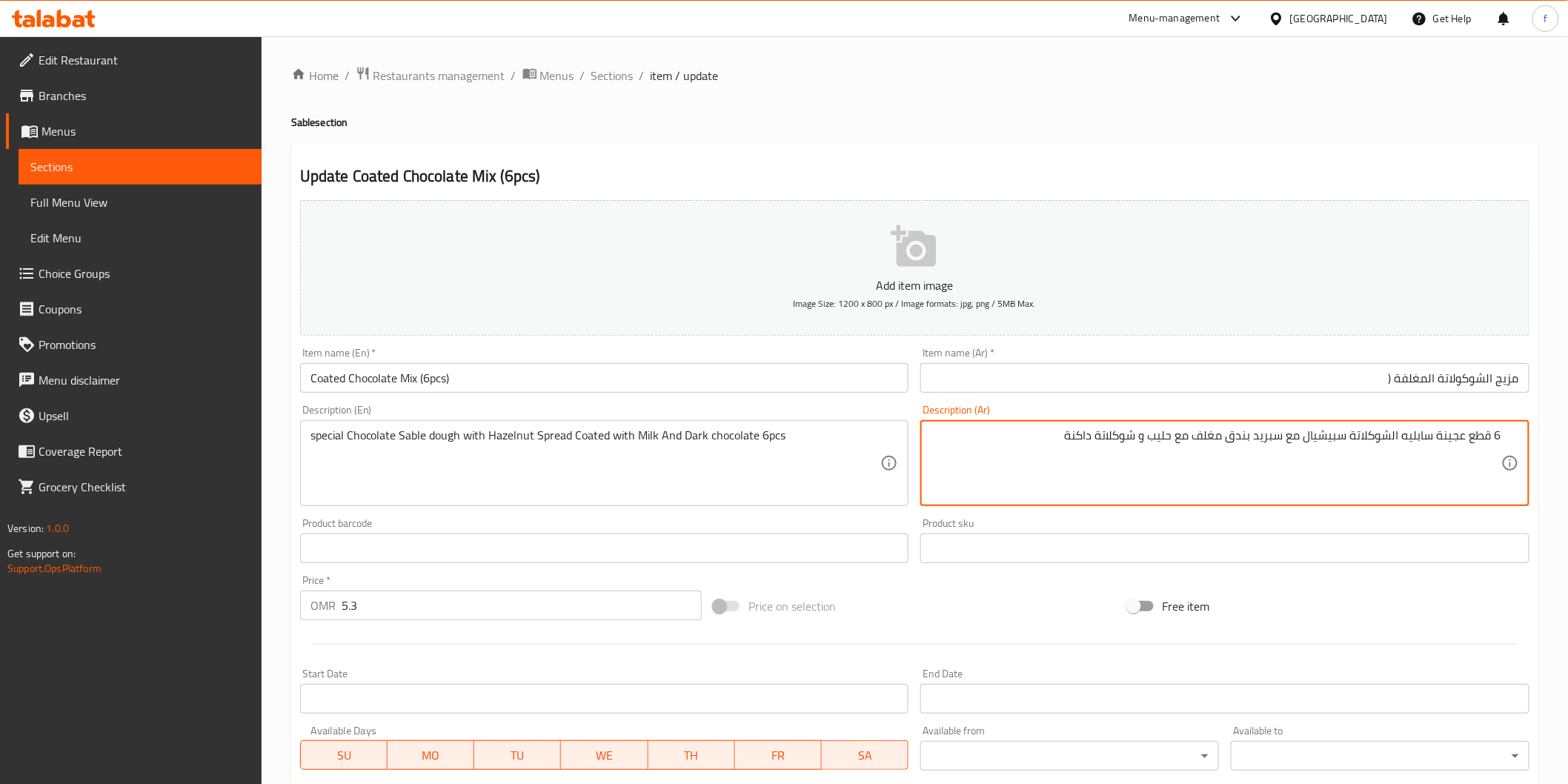
drag, startPoint x: 1483, startPoint y: 430, endPoint x: 1509, endPoint y: 426, distance: 26.3
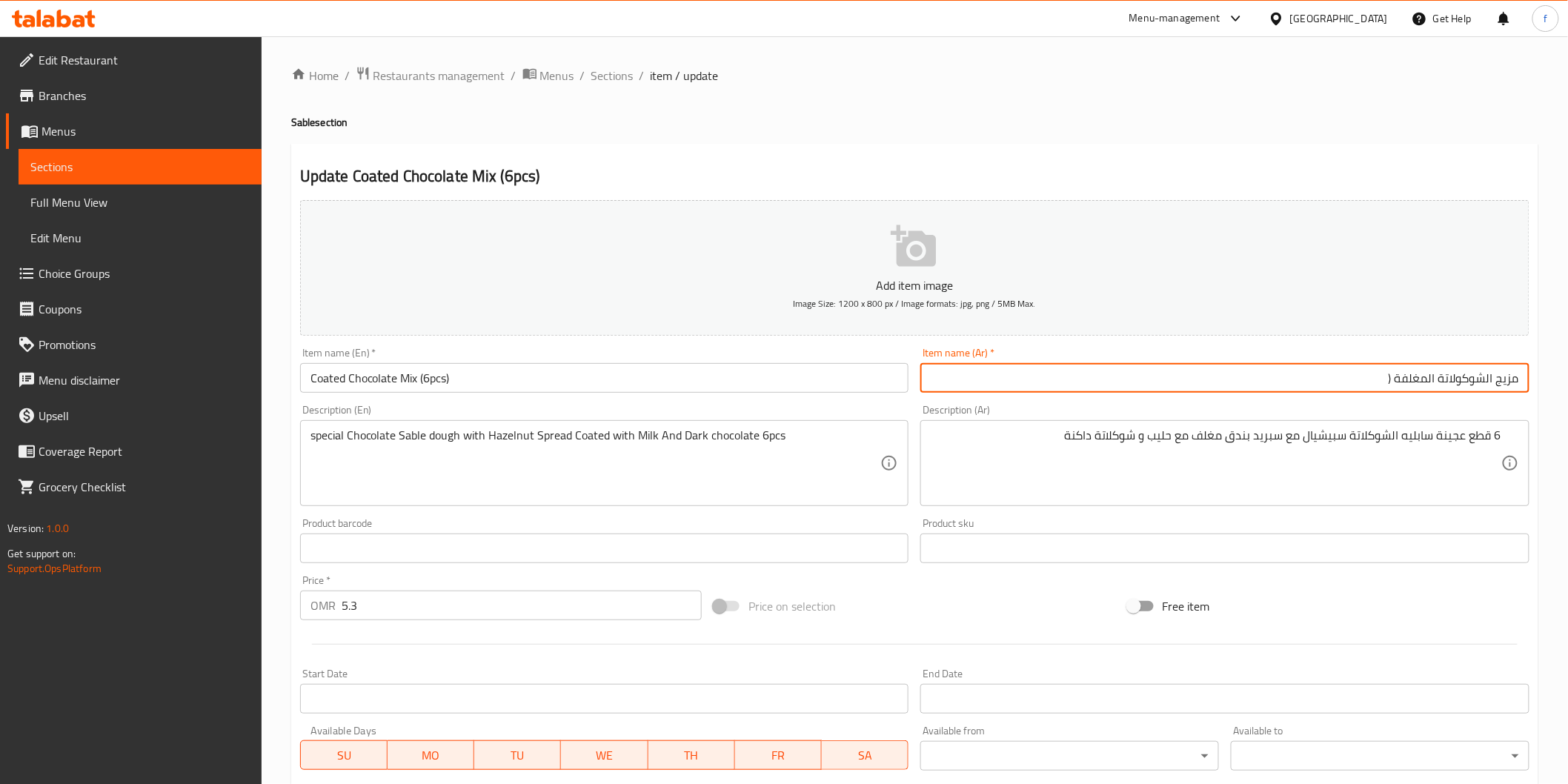
click at [1341, 382] on input "مزيج الشوكولاتة المغلفة (" at bounding box center [1225, 378] width 609 height 30
paste input "6 قطع"
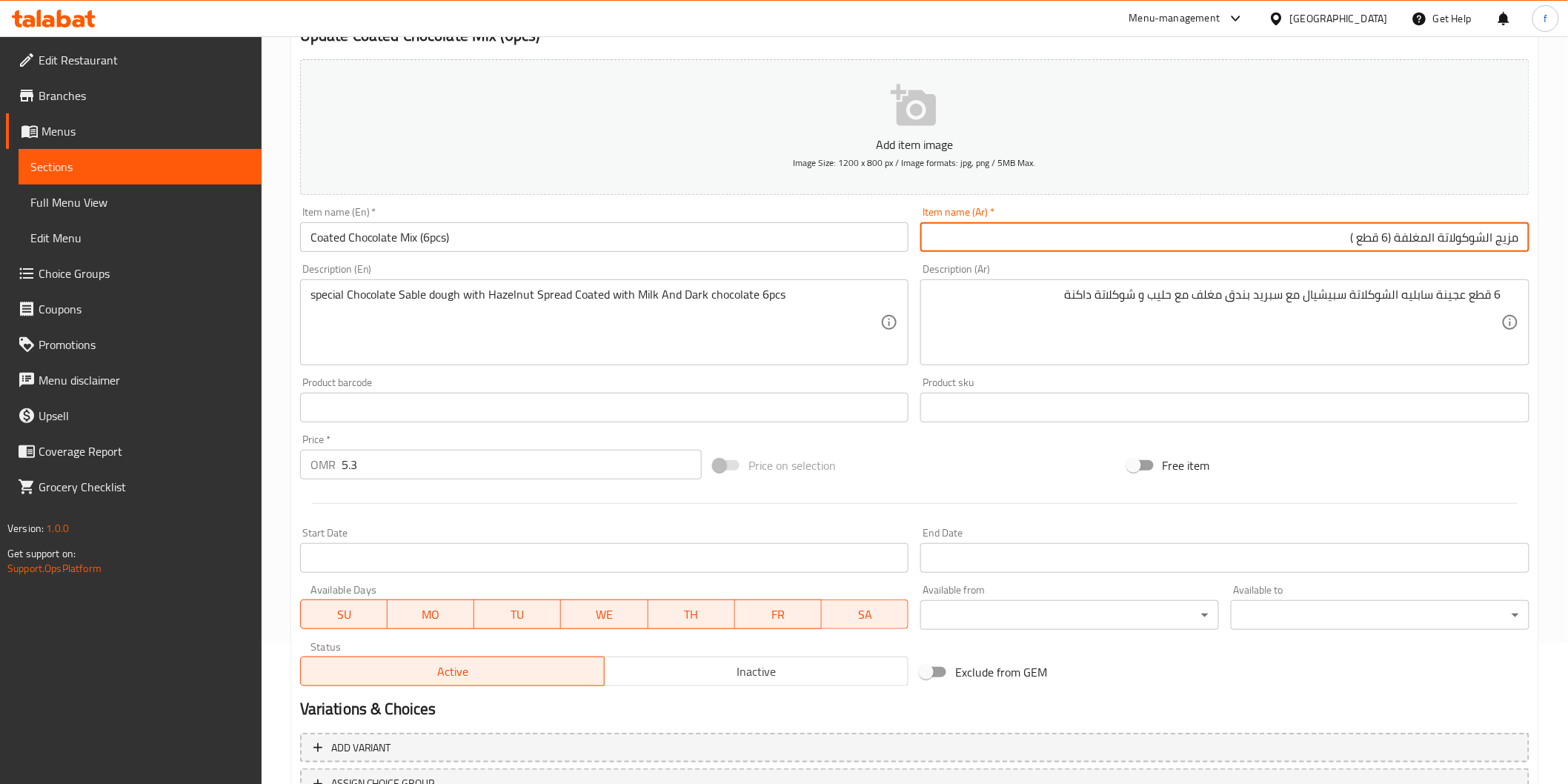
scroll to position [260, 0]
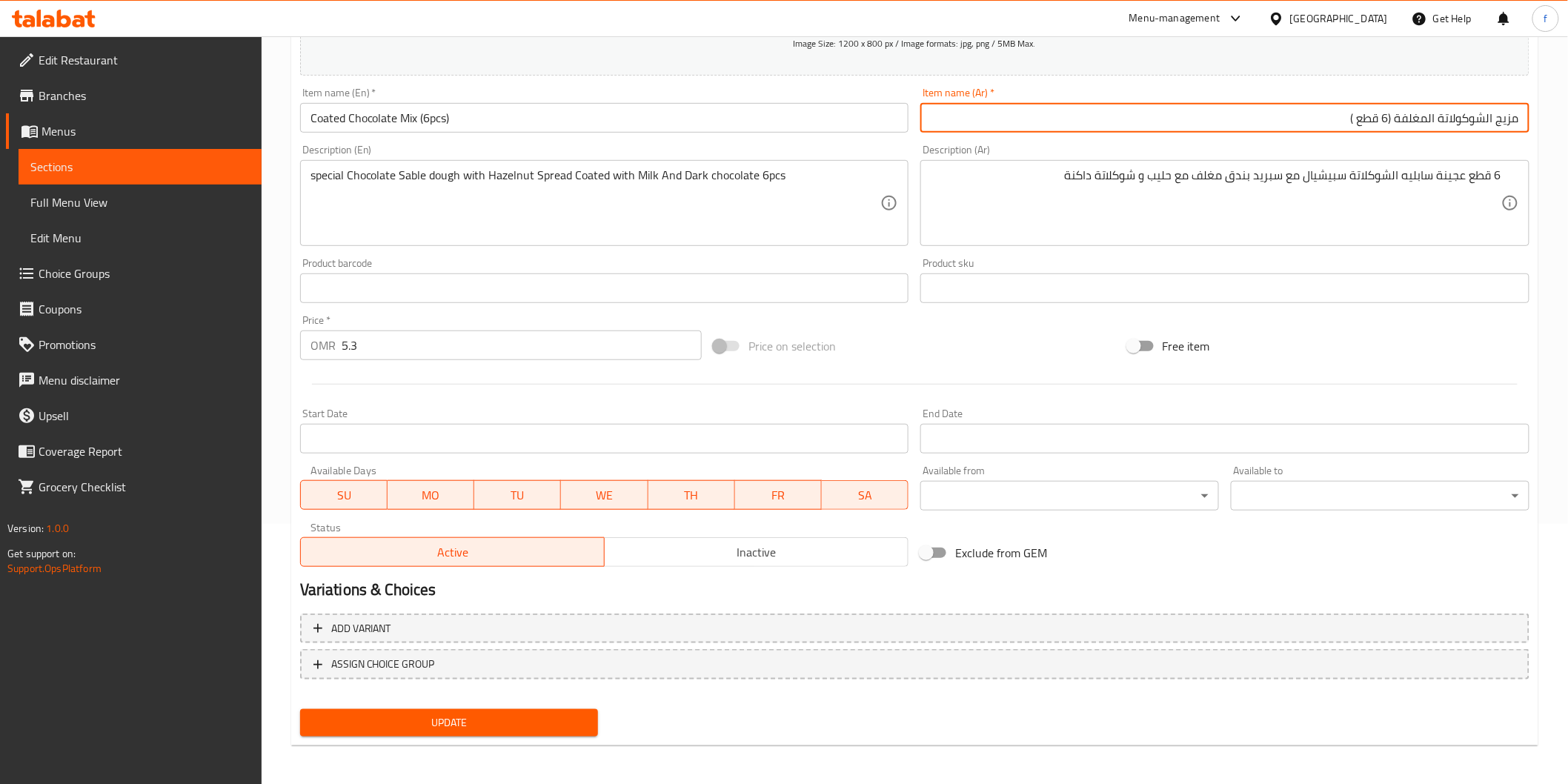
type input "مزيج الشوكولاتة المغلفة (6 قطع )"
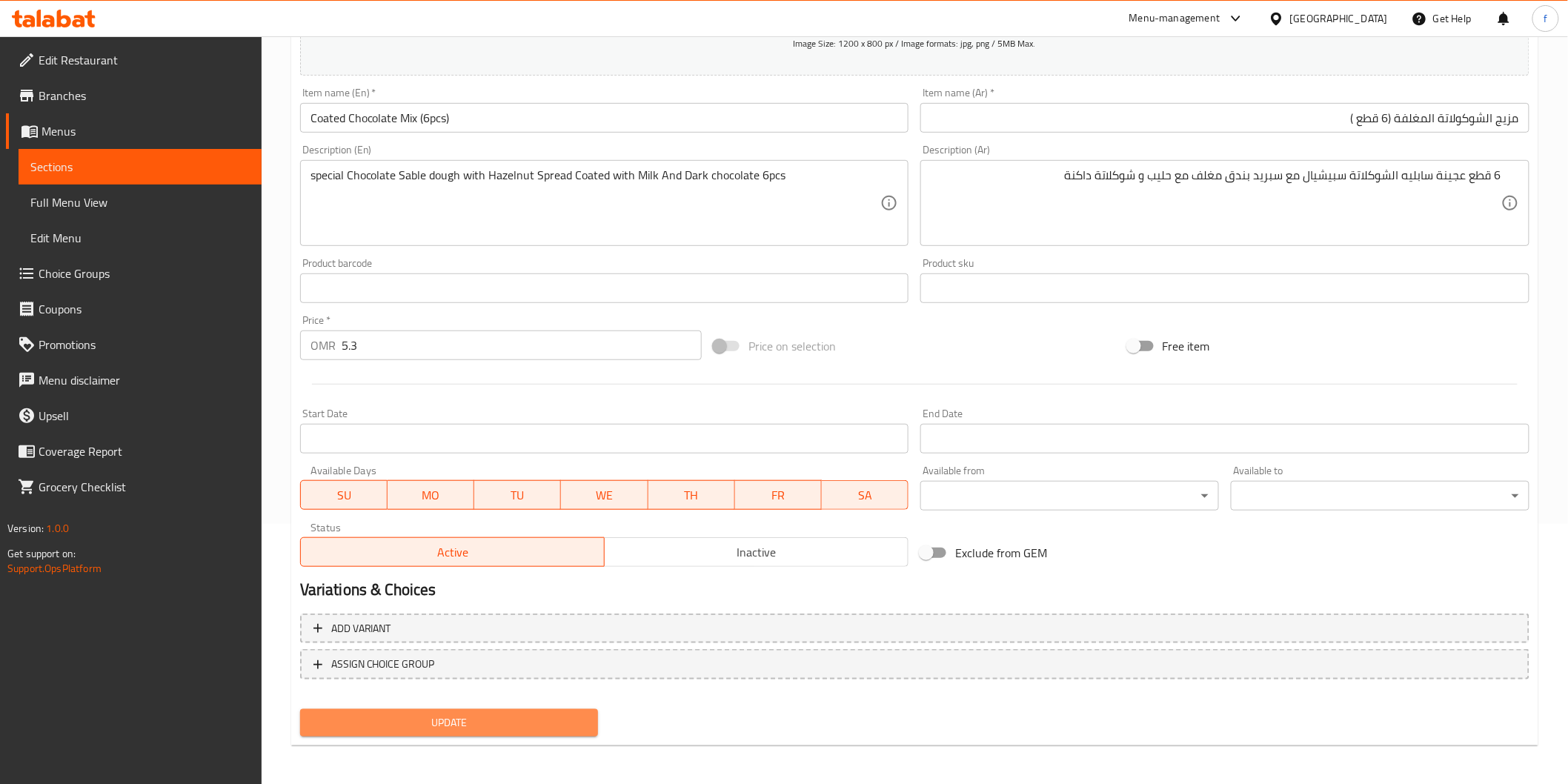
click at [472, 731] on button "Update" at bounding box center [449, 723] width 298 height 28
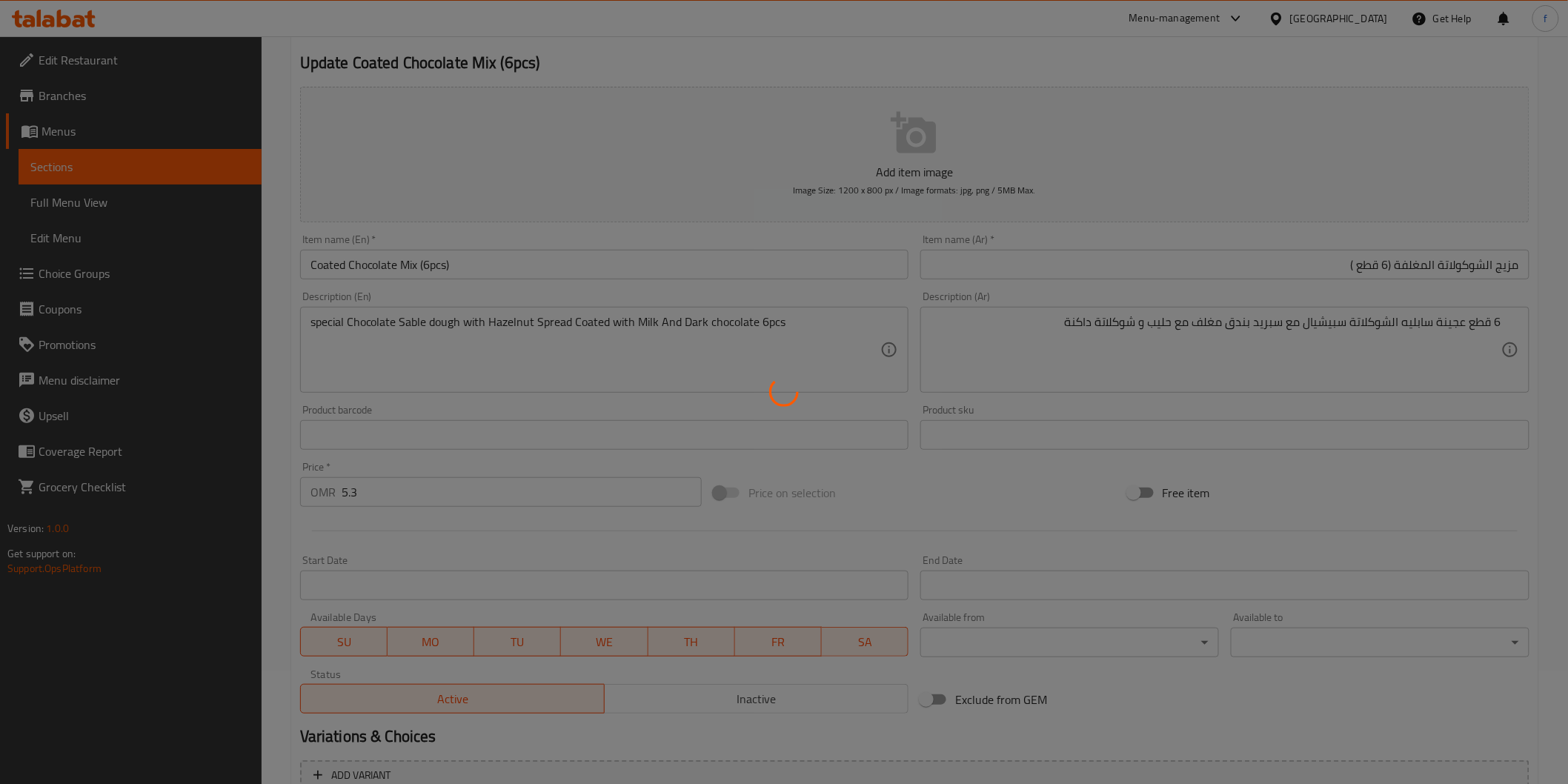
scroll to position [0, 0]
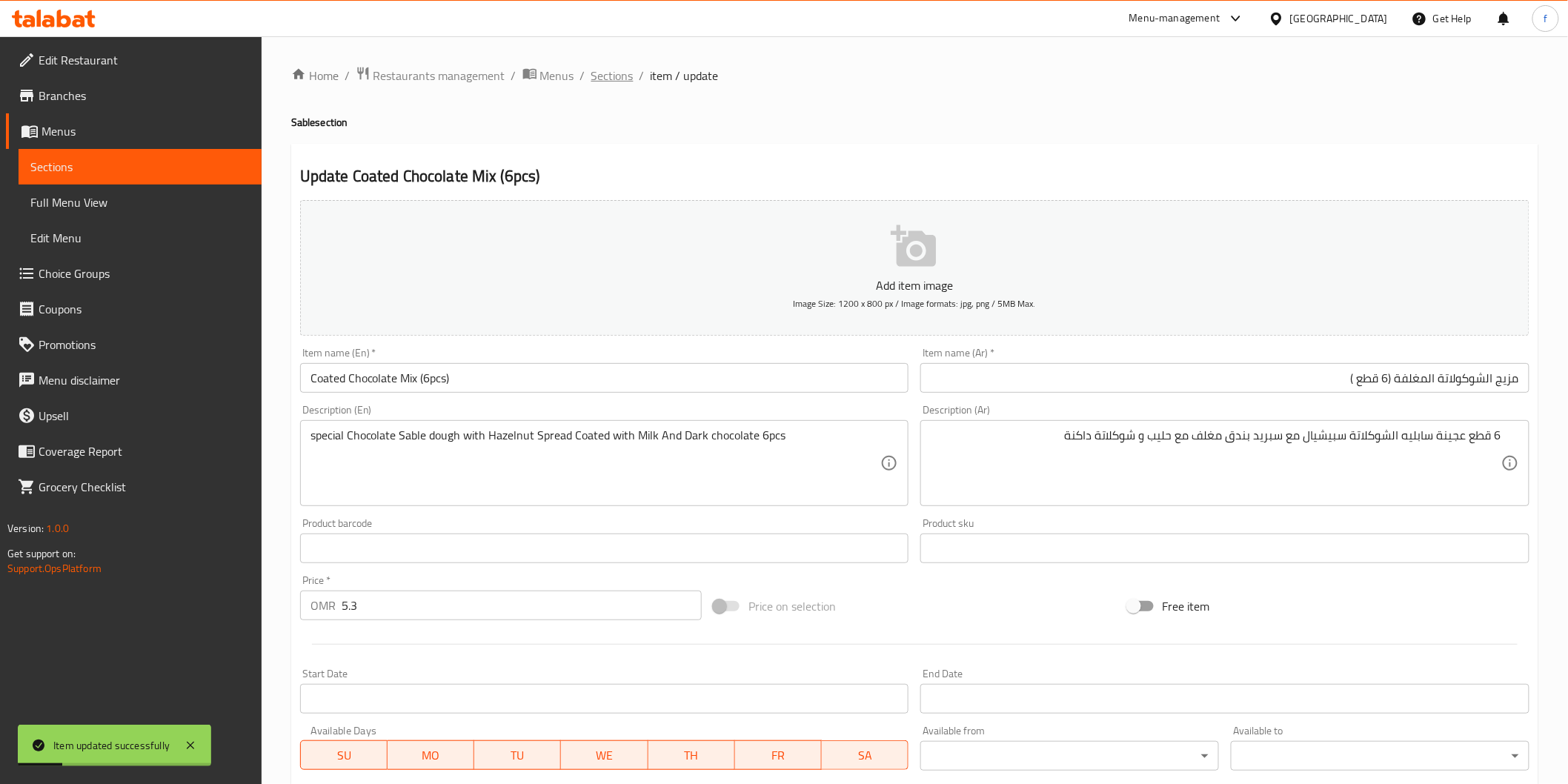
click at [612, 83] on span "Sections" at bounding box center [612, 76] width 43 height 17
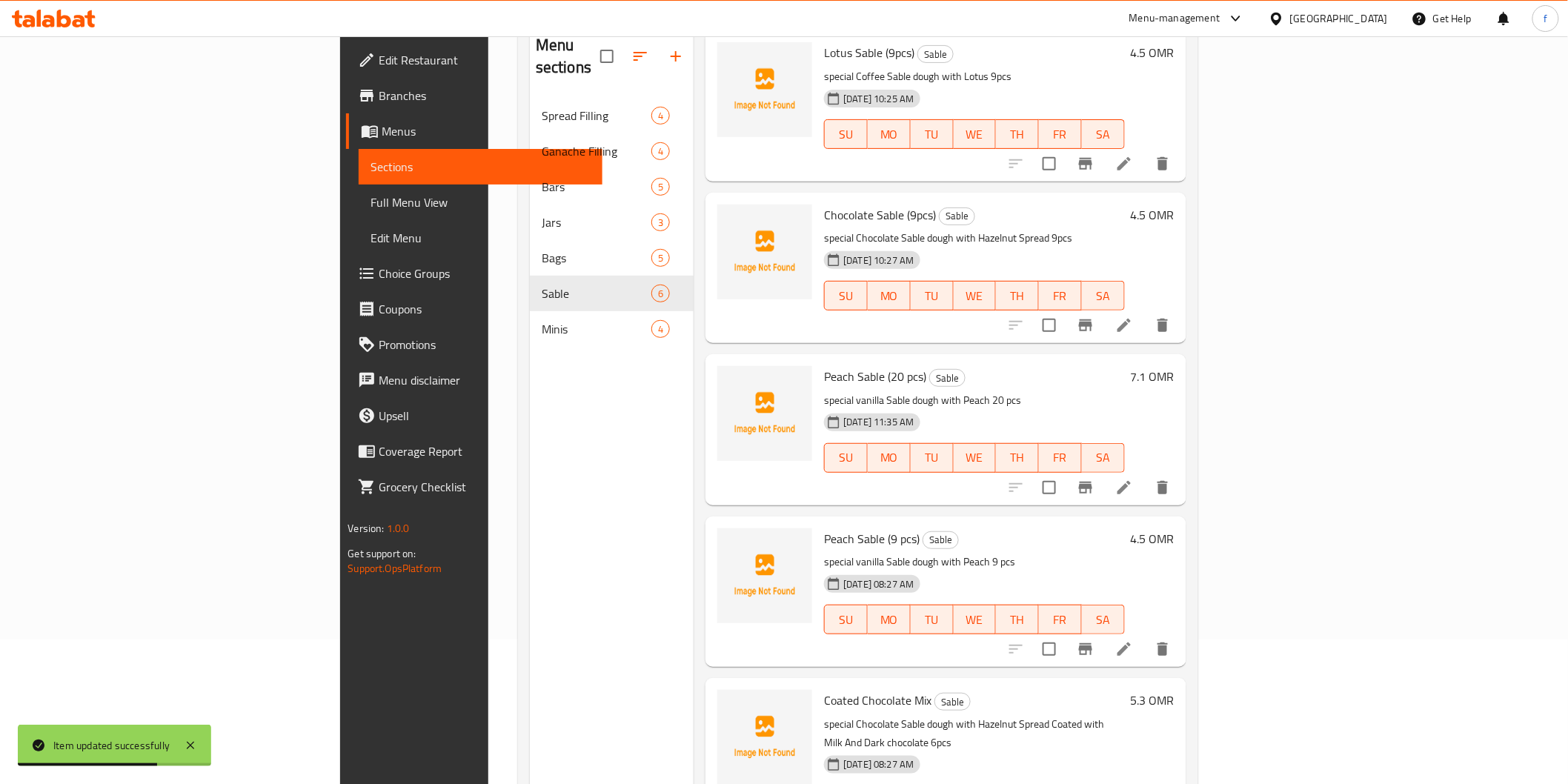
scroll to position [207, 0]
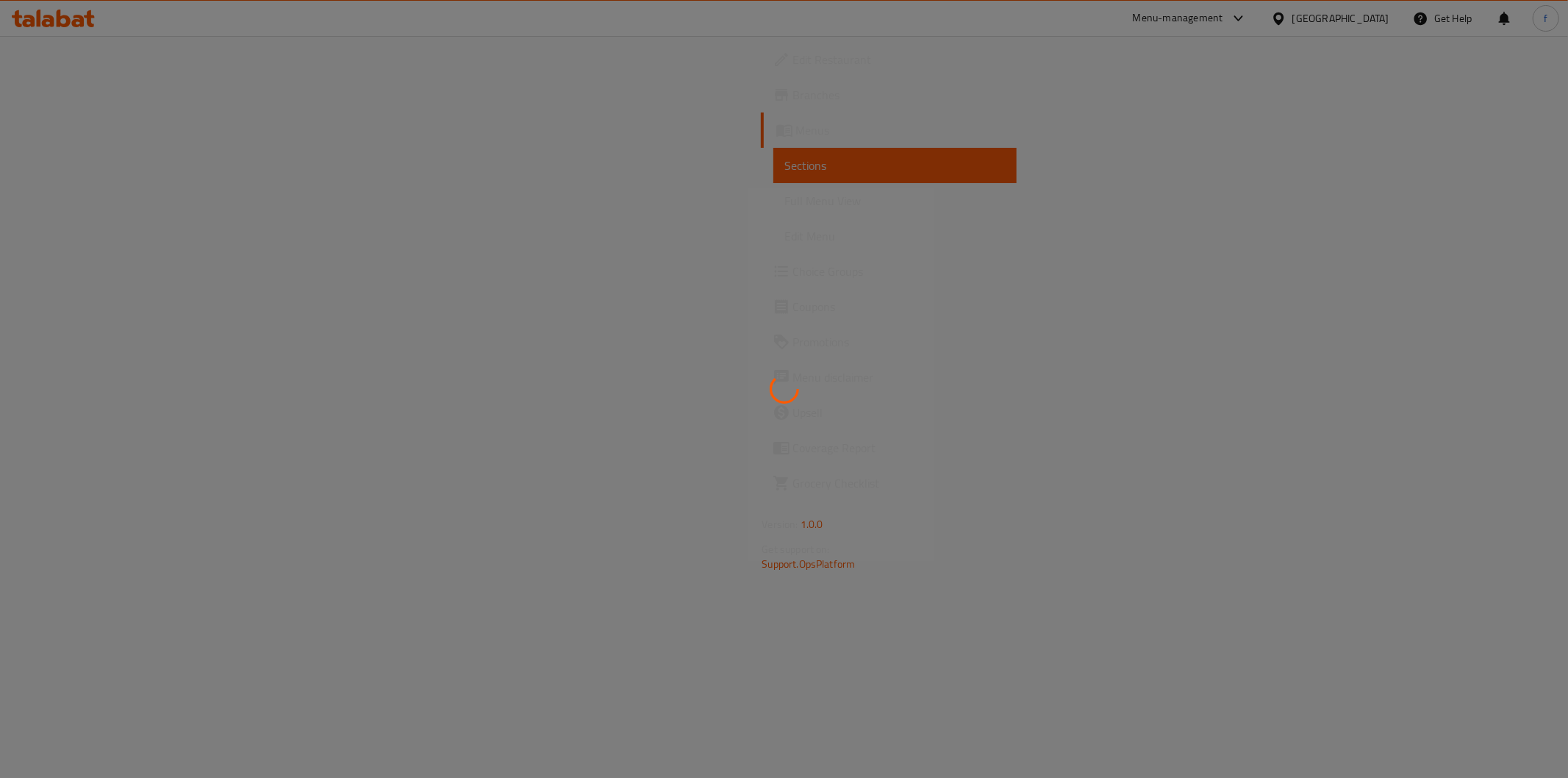
click at [1473, 540] on div at bounding box center [784, 389] width 1568 height 778
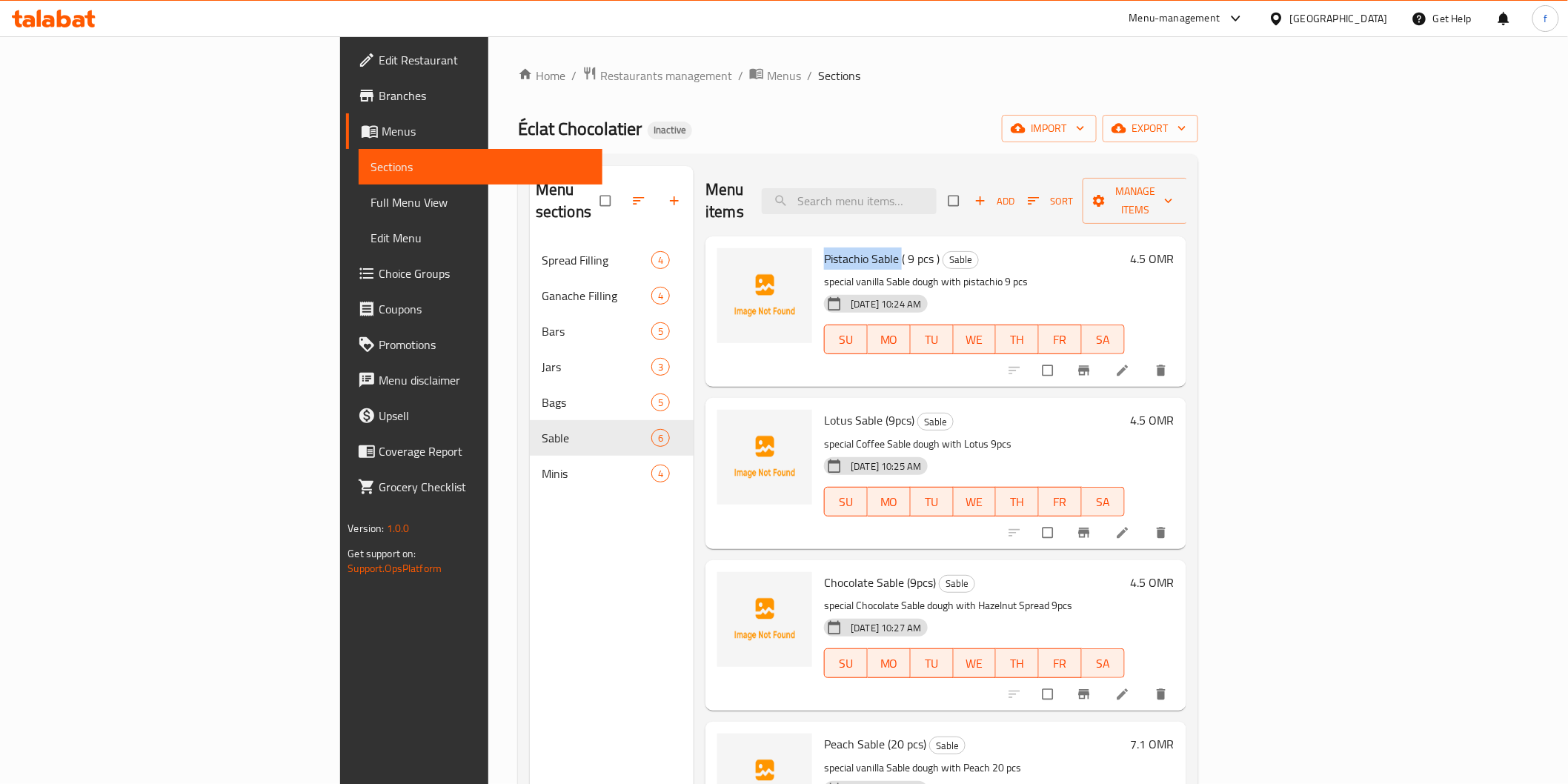
drag, startPoint x: 738, startPoint y: 238, endPoint x: 813, endPoint y: 304, distance: 99.9
click at [824, 247] on span "Pistachio Sable ( 9 pcs )" at bounding box center [881, 258] width 116 height 23
click at [1008, 248] on h6 "Pistachio Sable ( 9 pcs ) Sable" at bounding box center [974, 258] width 300 height 21
click at [1015, 192] on span "Add" at bounding box center [995, 201] width 40 height 17
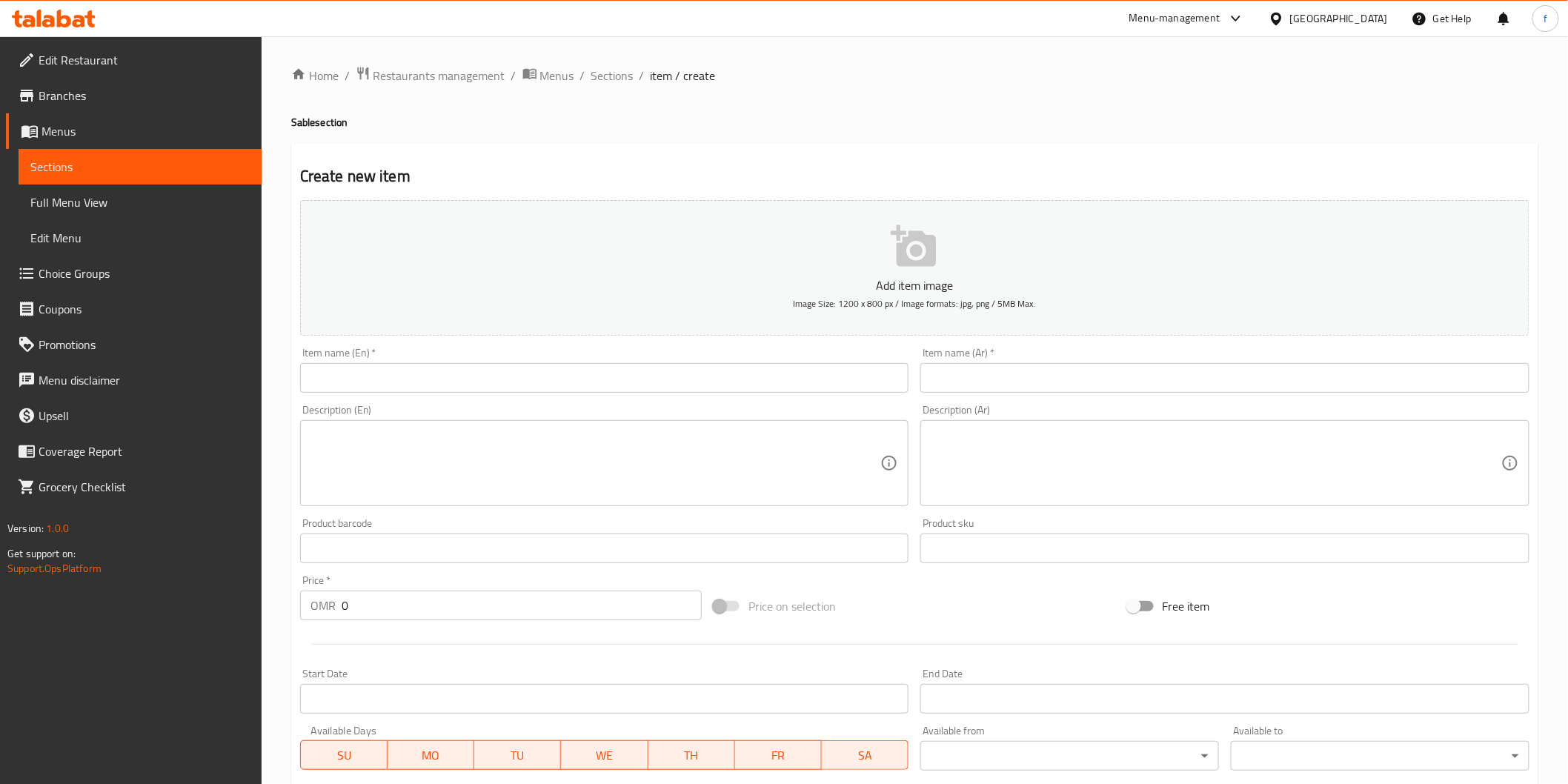
click at [386, 372] on input "text" at bounding box center [605, 378] width 609 height 30
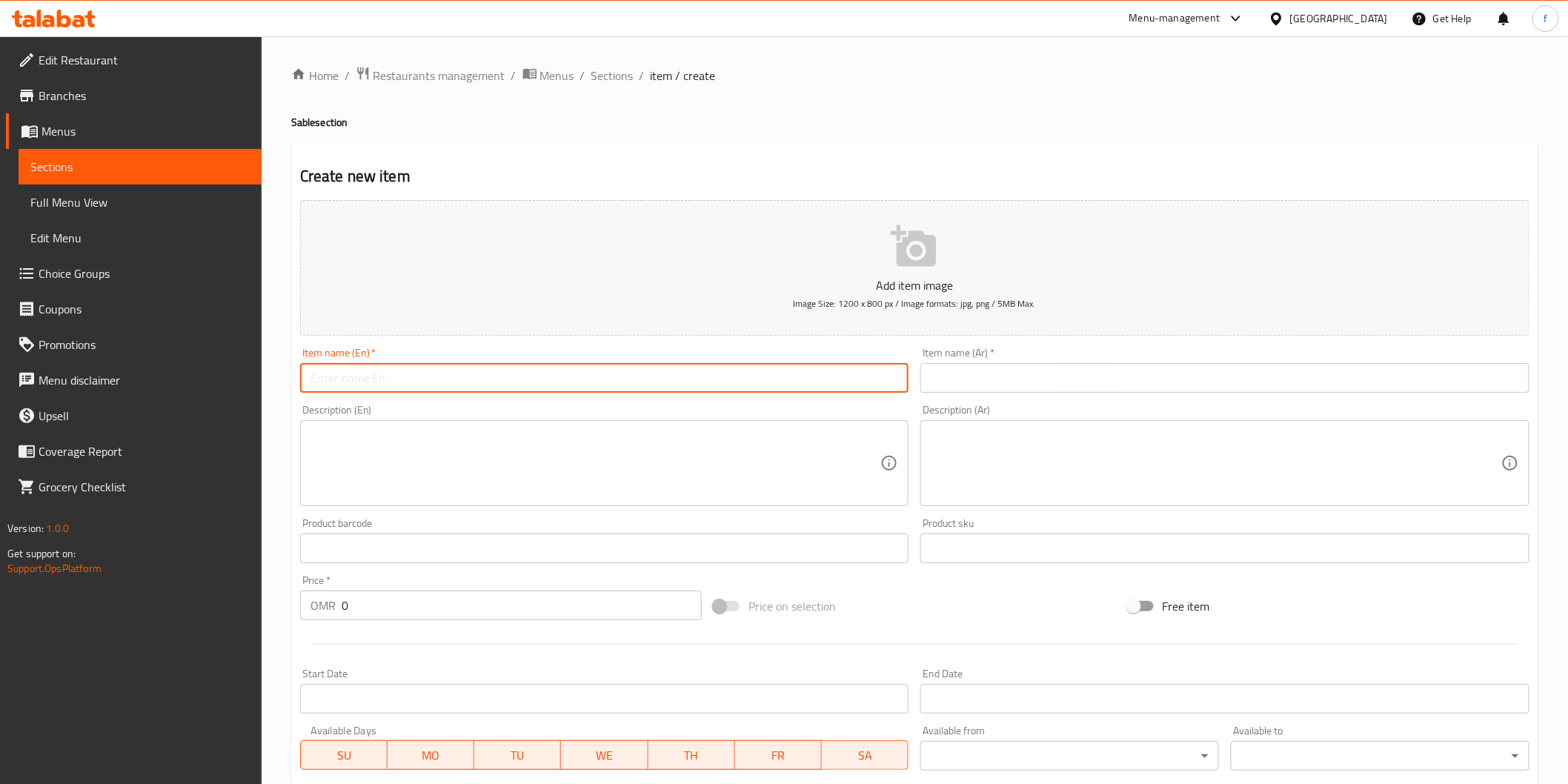
paste input "[PERSON_NAME]"
click at [443, 387] on input "[PERSON_NAME]" at bounding box center [605, 378] width 609 height 30
type input "Pistachio Sable"
click at [1315, 384] on input "text" at bounding box center [1225, 378] width 609 height 30
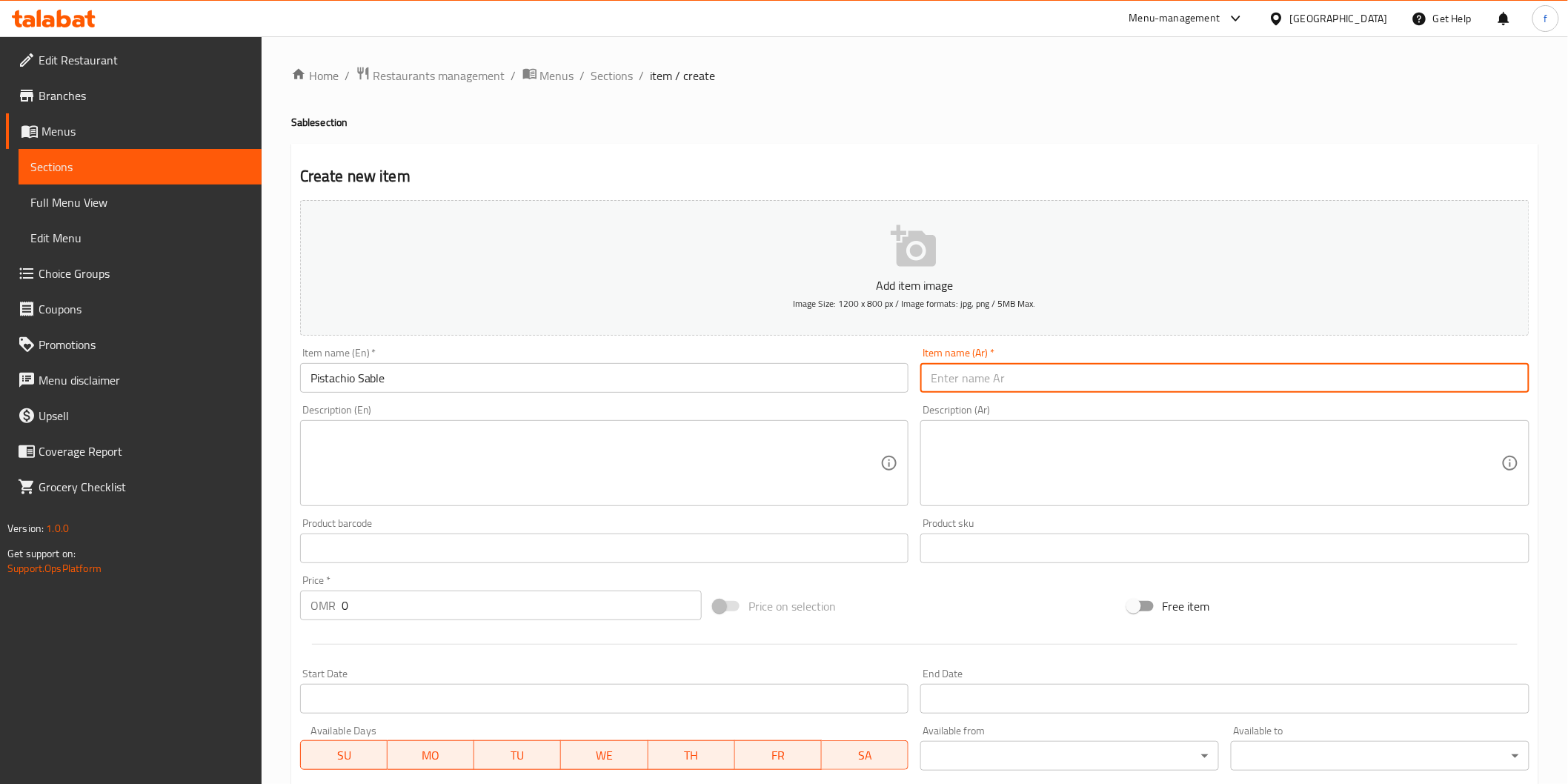
click at [1001, 368] on input "text" at bounding box center [1225, 378] width 609 height 30
type input "s"
type input "سابليه فستق"
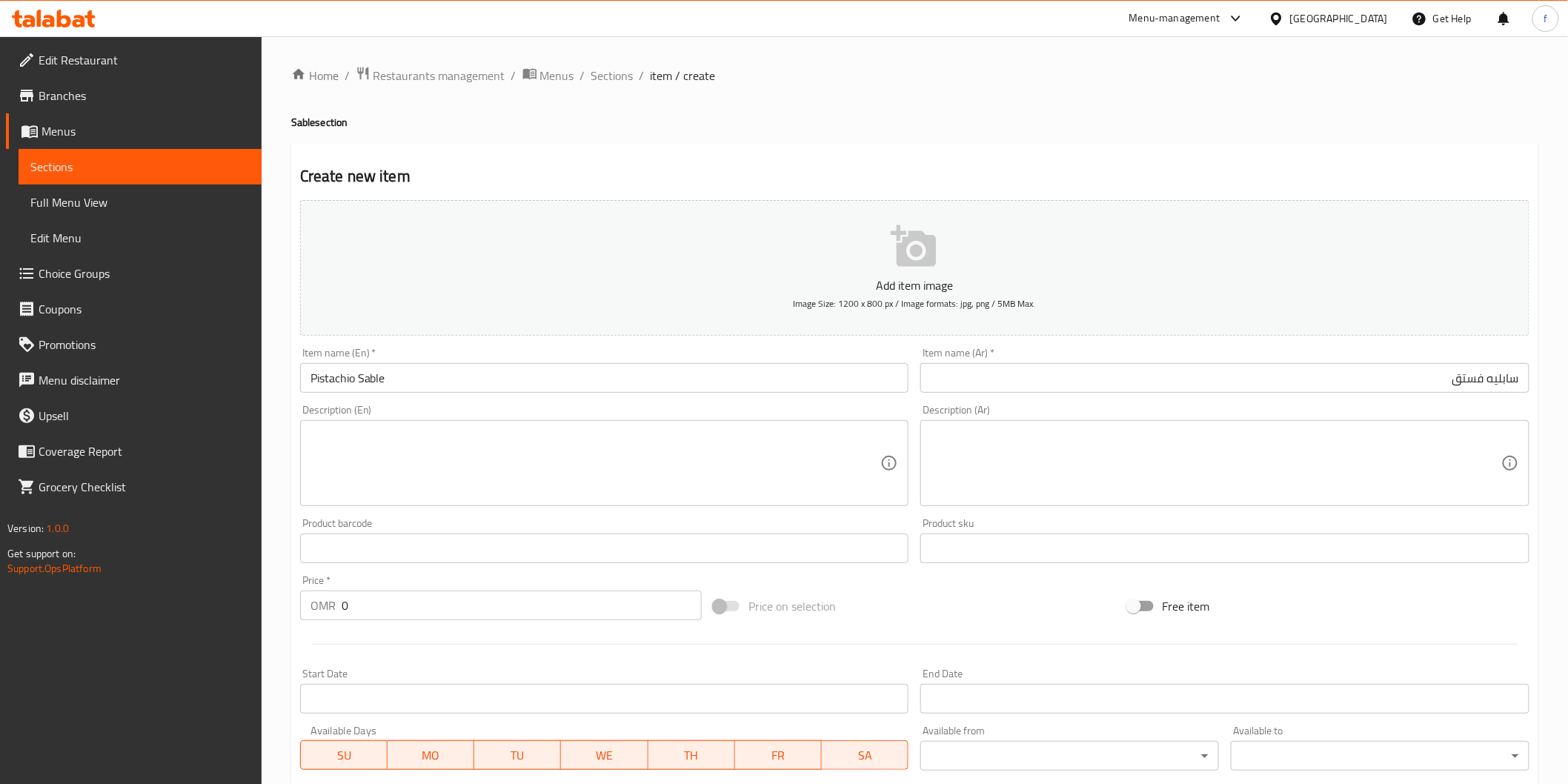
click at [576, 399] on div "Description (En) Description (En)" at bounding box center [605, 455] width 621 height 113
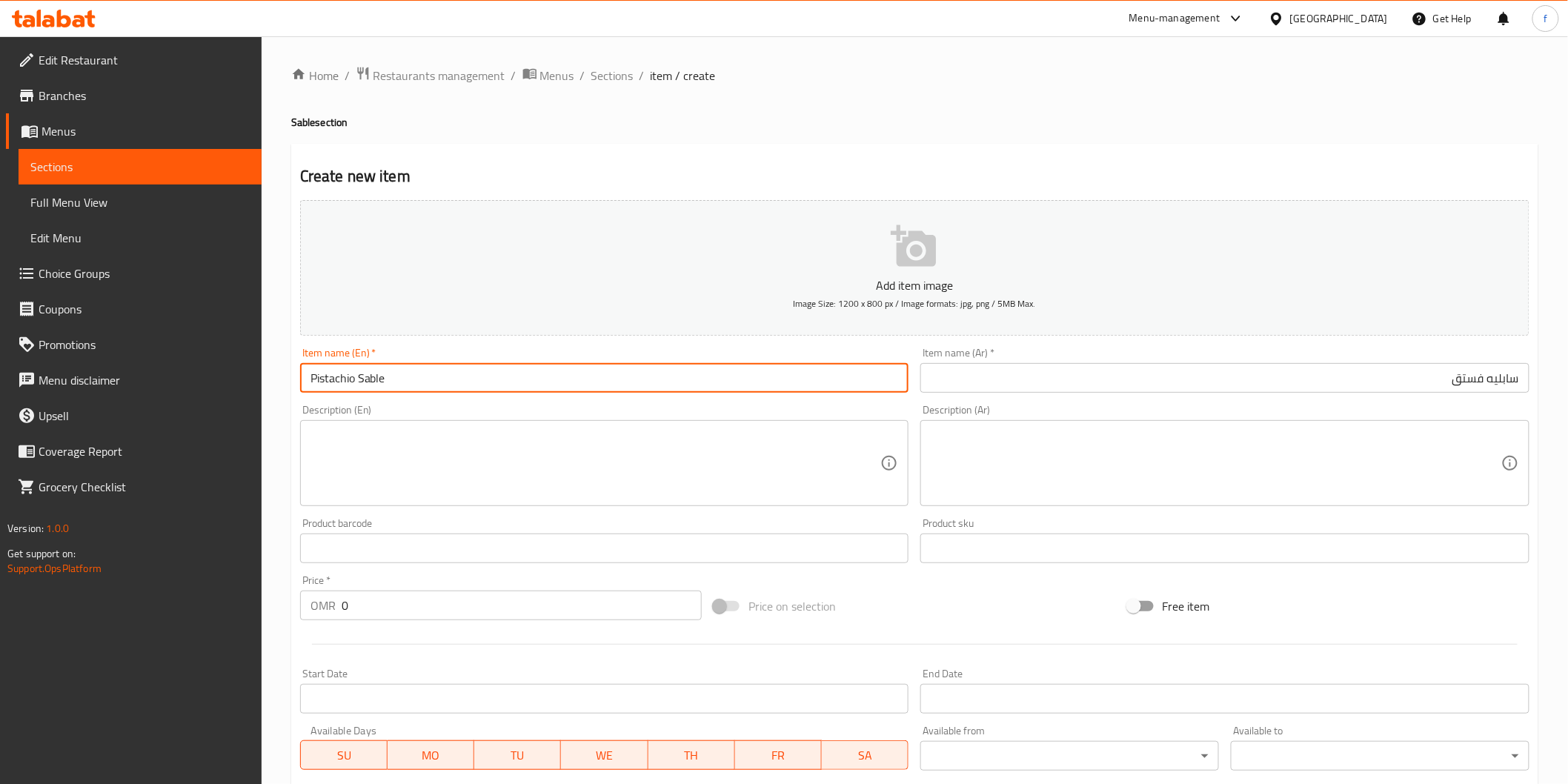
click at [572, 386] on input "Pistachio Sable" at bounding box center [605, 378] width 609 height 30
paste input "20 pcs"
type input "Pistachio Sable (20 pcs)"
click at [1264, 372] on input "سابليه فستق" at bounding box center [1225, 378] width 609 height 30
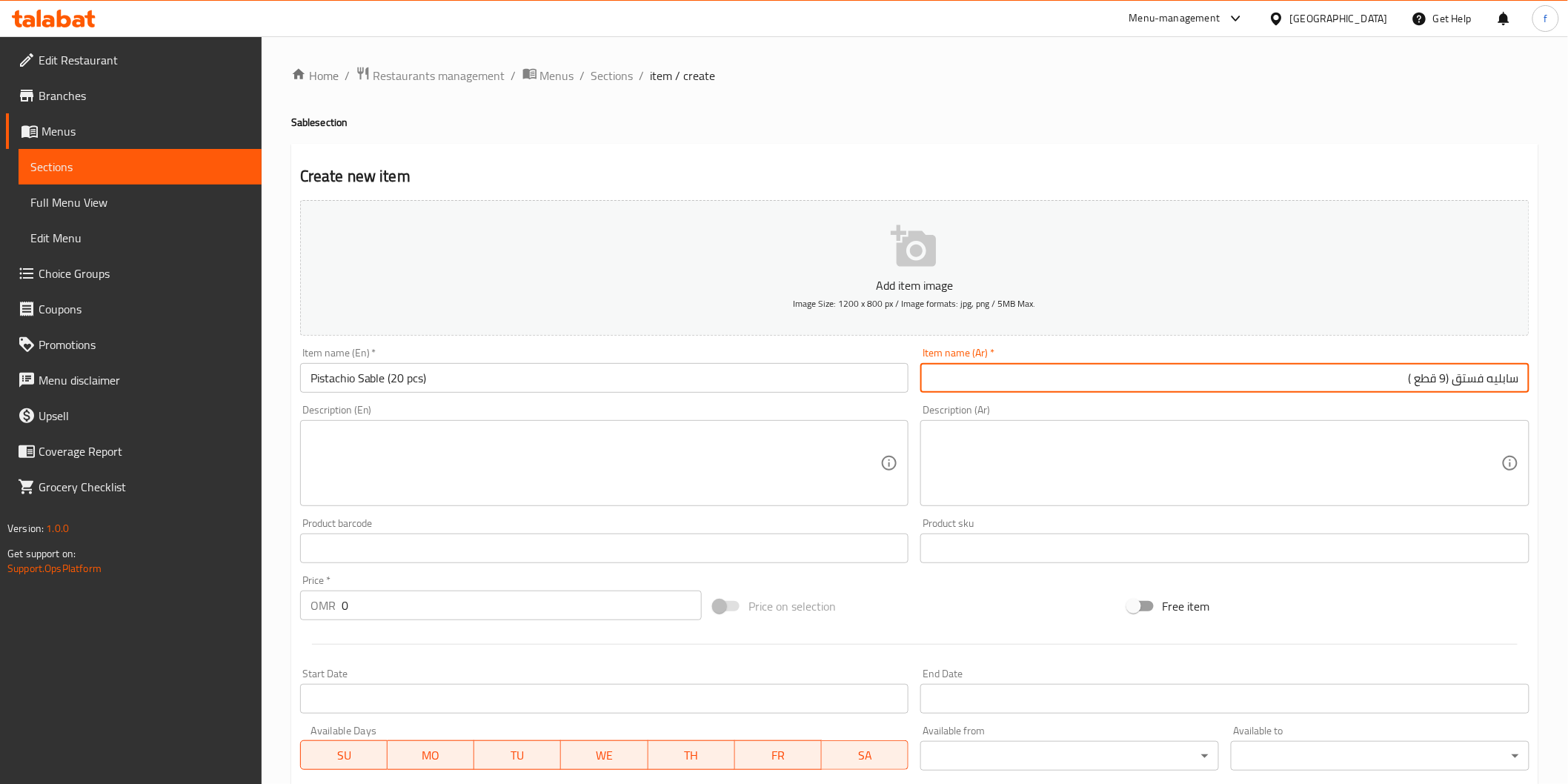
click at [1446, 376] on input "سابليه فستق (9 قطع )" at bounding box center [1225, 378] width 609 height 30
click at [1409, 372] on input "سابليه فستق (20 قطع )" at bounding box center [1225, 378] width 609 height 30
type input "سابليه فستق (20 قطعة )"
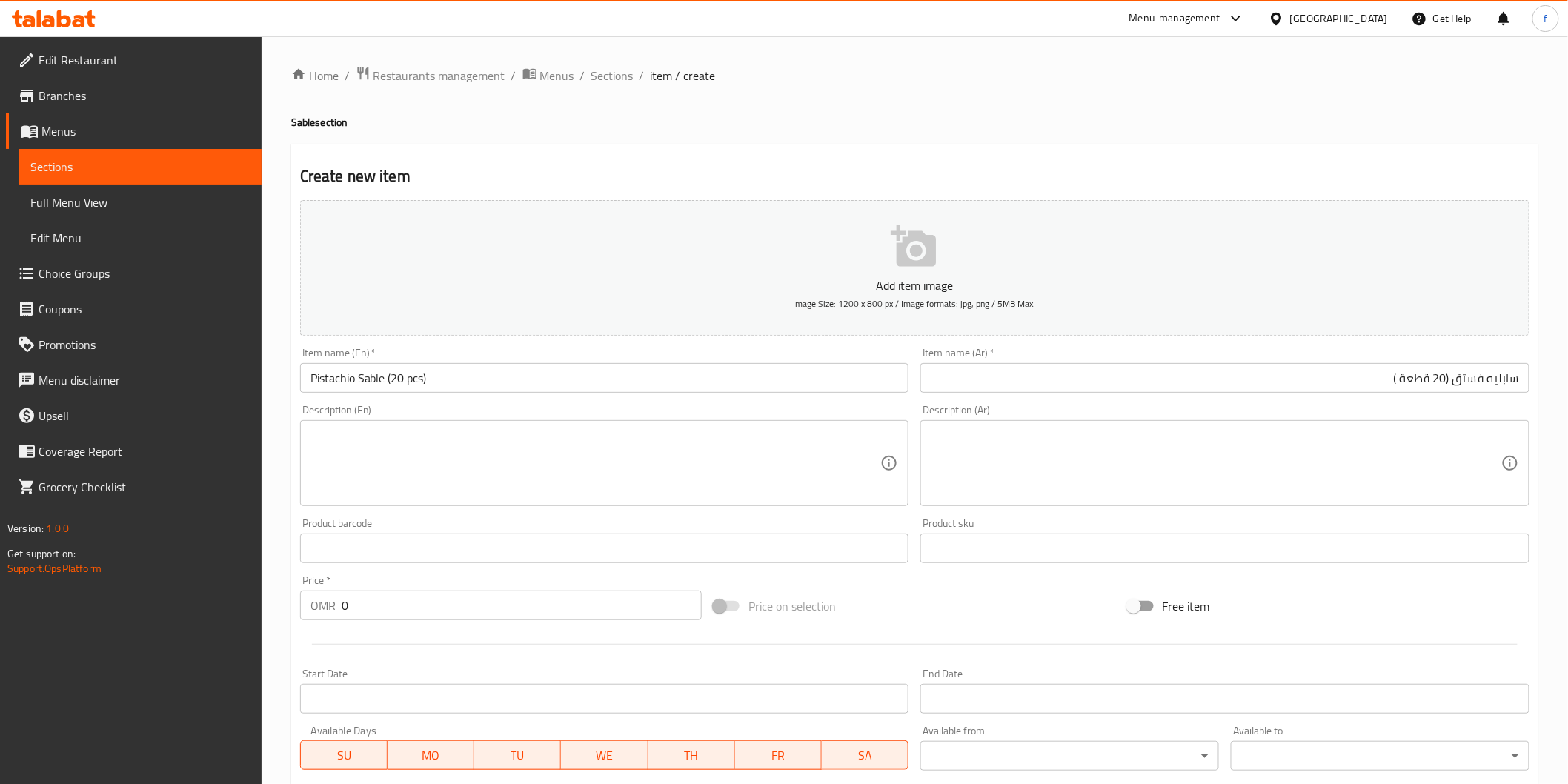
click at [556, 433] on textarea at bounding box center [596, 463] width 571 height 70
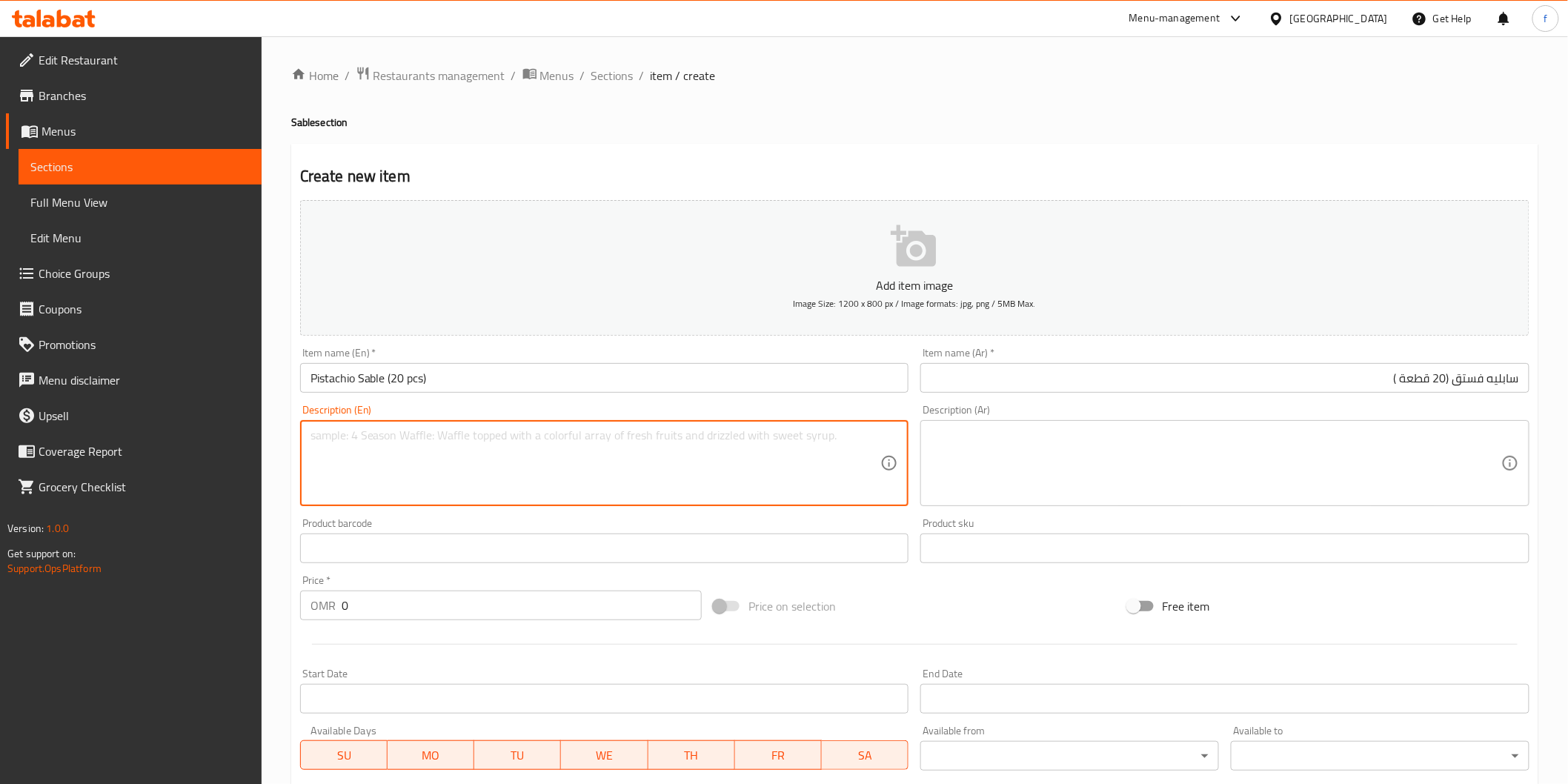
paste textarea "special vanilla Sablé dough with pistachio 20 pcs"
click at [406, 437] on textarea "special vanilla Sablé dough with pistachio 20 pcs" at bounding box center [596, 463] width 571 height 70
type textarea "special vanilla Sable dough with pistachio 20 pcs"
click at [1110, 472] on textarea at bounding box center [1216, 463] width 571 height 70
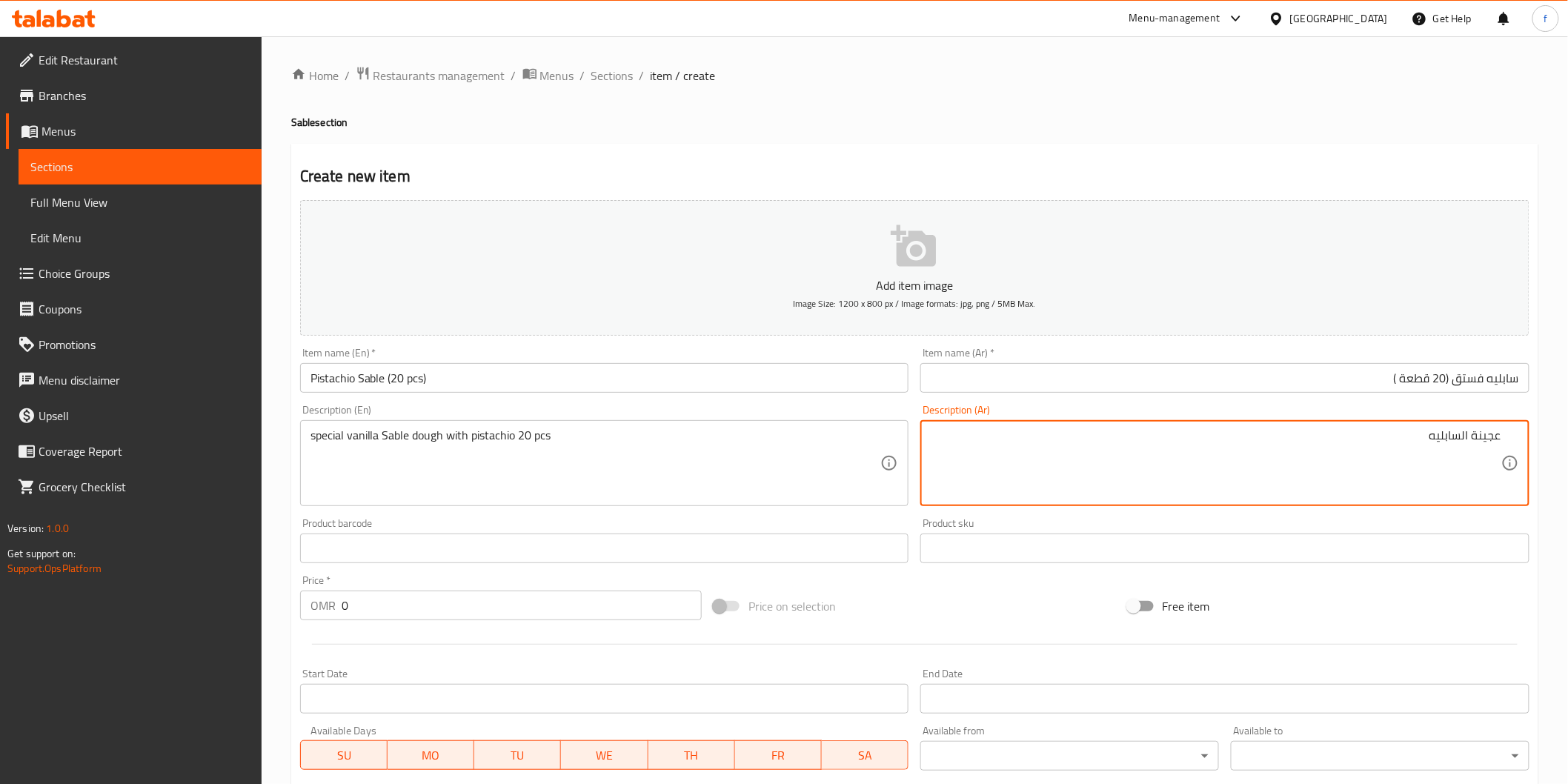
click at [1469, 433] on textarea "عجينة السابليه" at bounding box center [1216, 463] width 571 height 70
click at [1404, 449] on textarea "عجينة سابليه" at bounding box center [1216, 463] width 571 height 70
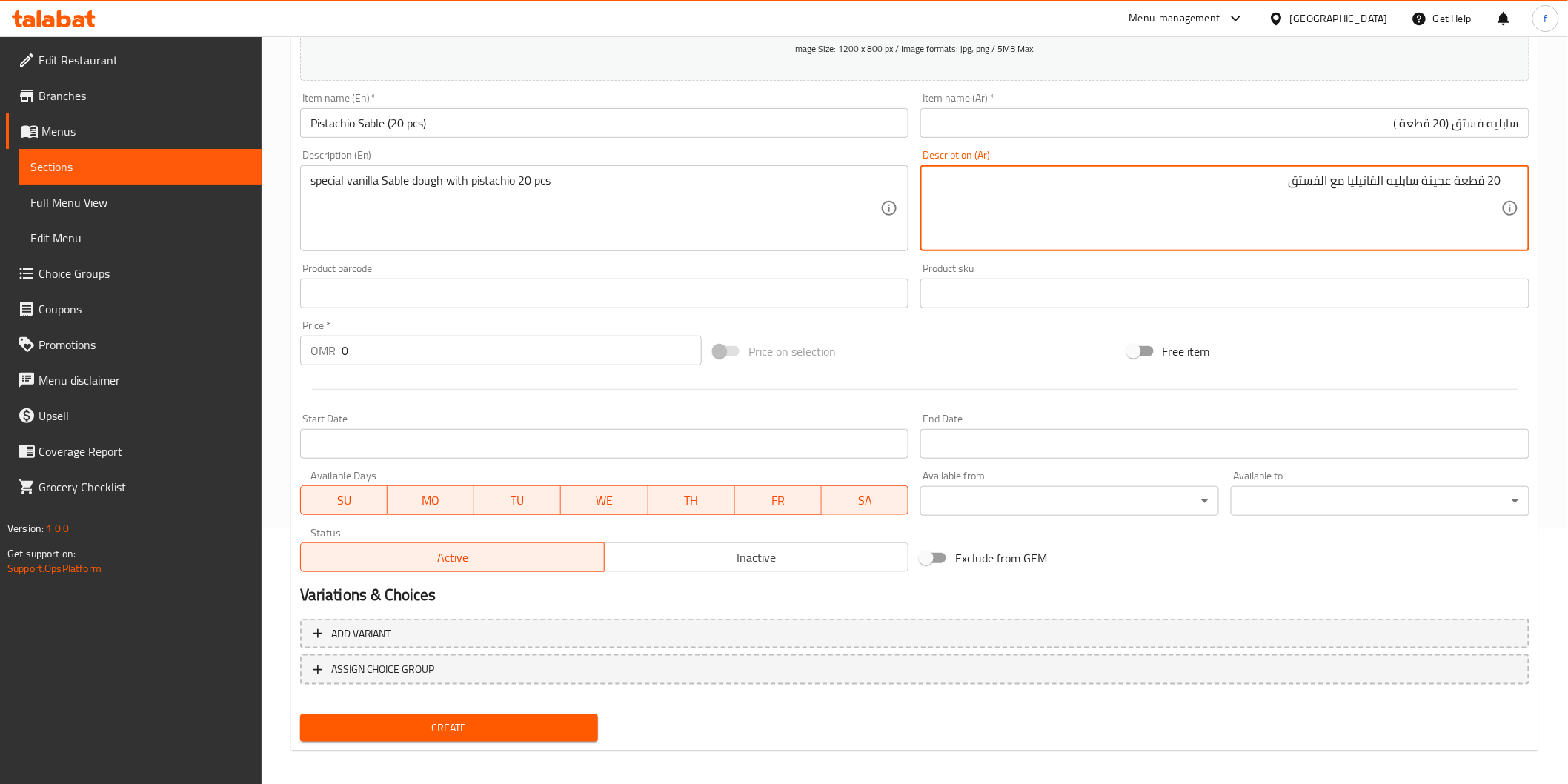
scroll to position [260, 0]
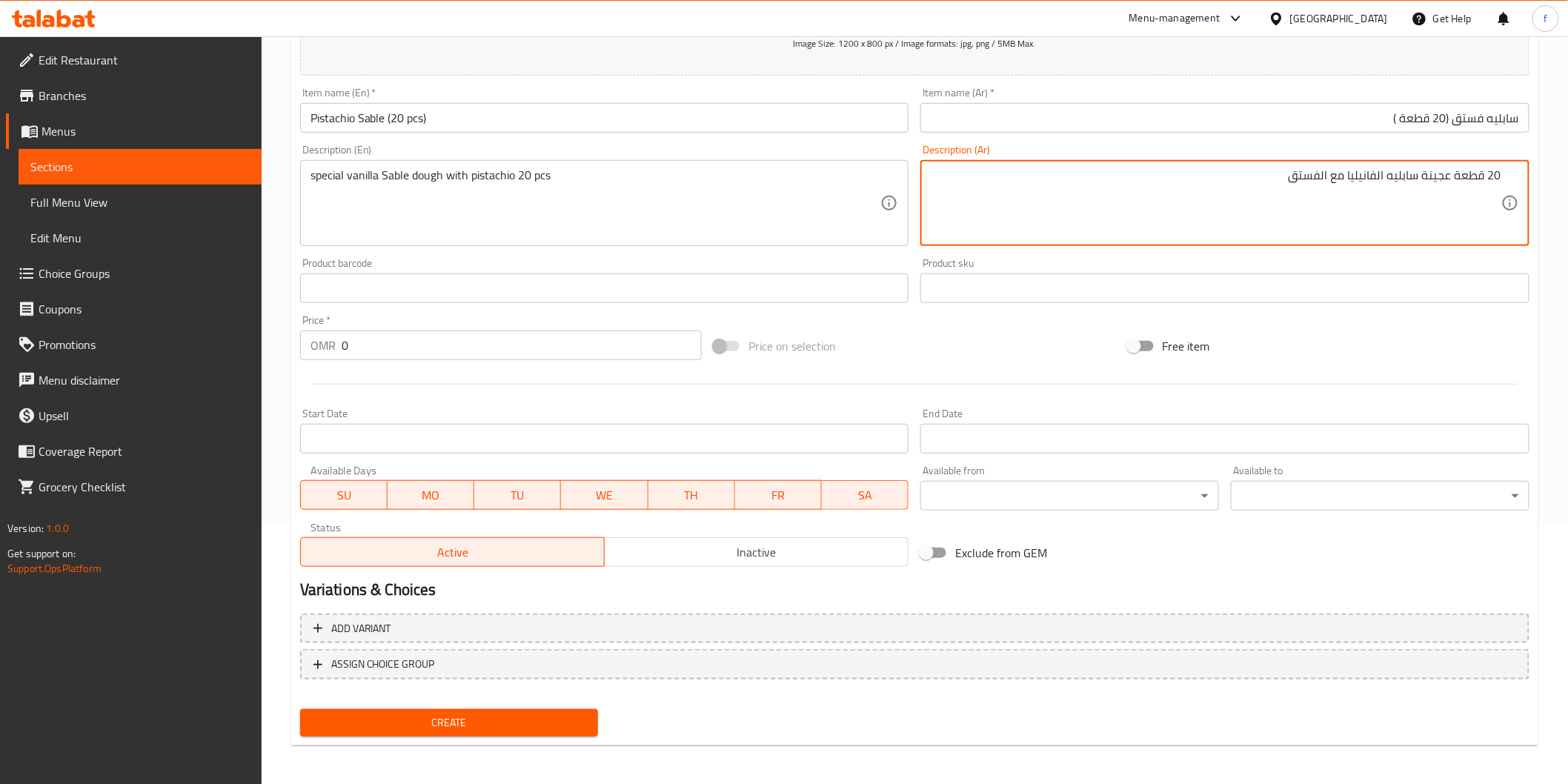
type textarea "20 قطعة عجينة سابليه الفانيليا مع الفستق"
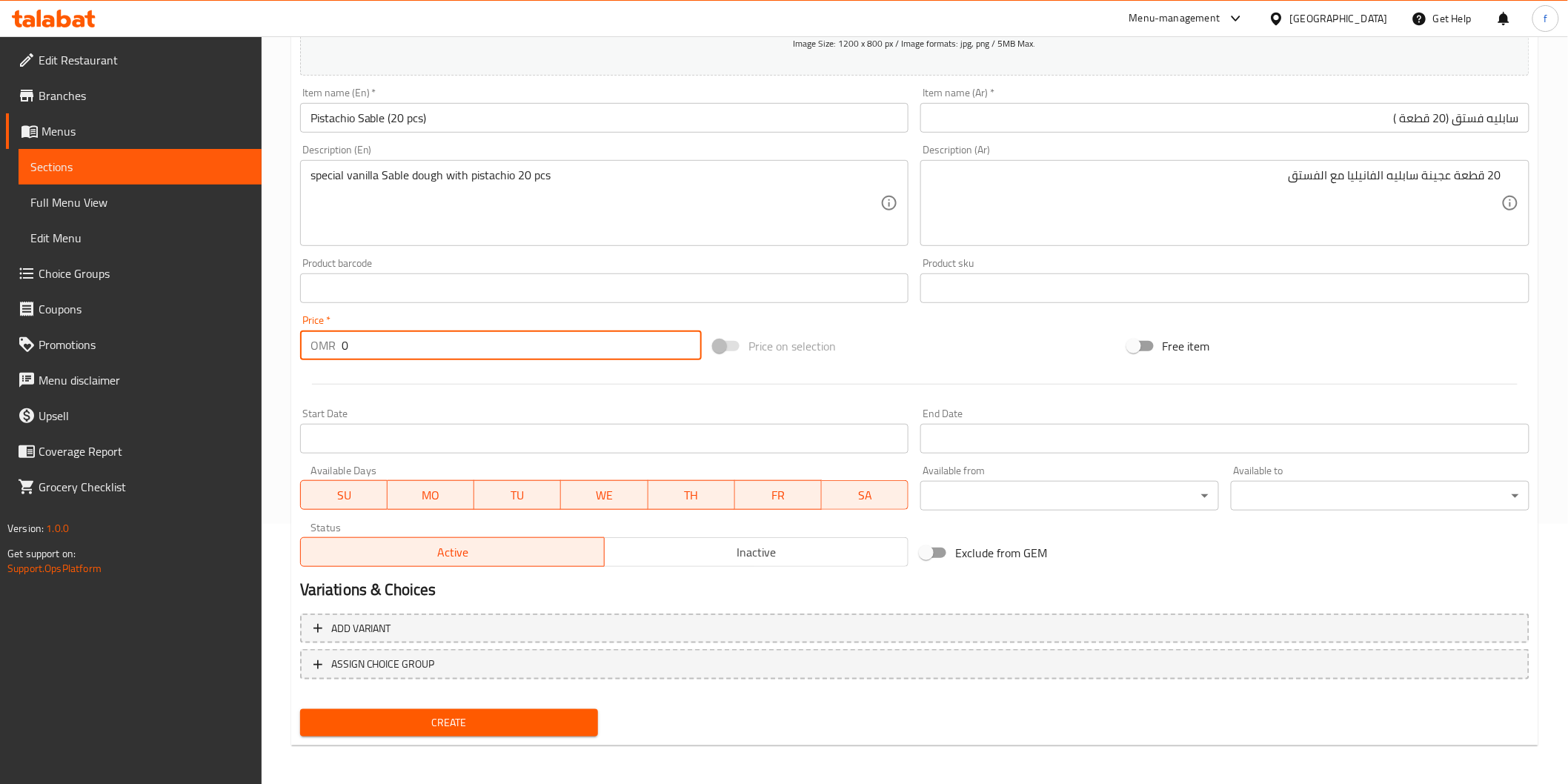
drag, startPoint x: 344, startPoint y: 349, endPoint x: 361, endPoint y: 345, distance: 17.5
click at [361, 345] on input "0" at bounding box center [522, 345] width 360 height 30
type input "7.10"
click at [460, 700] on div "Add variant ASSIGN CHOICE GROUP" at bounding box center [915, 655] width 1241 height 97
click at [462, 727] on span "Create" at bounding box center [449, 722] width 275 height 18
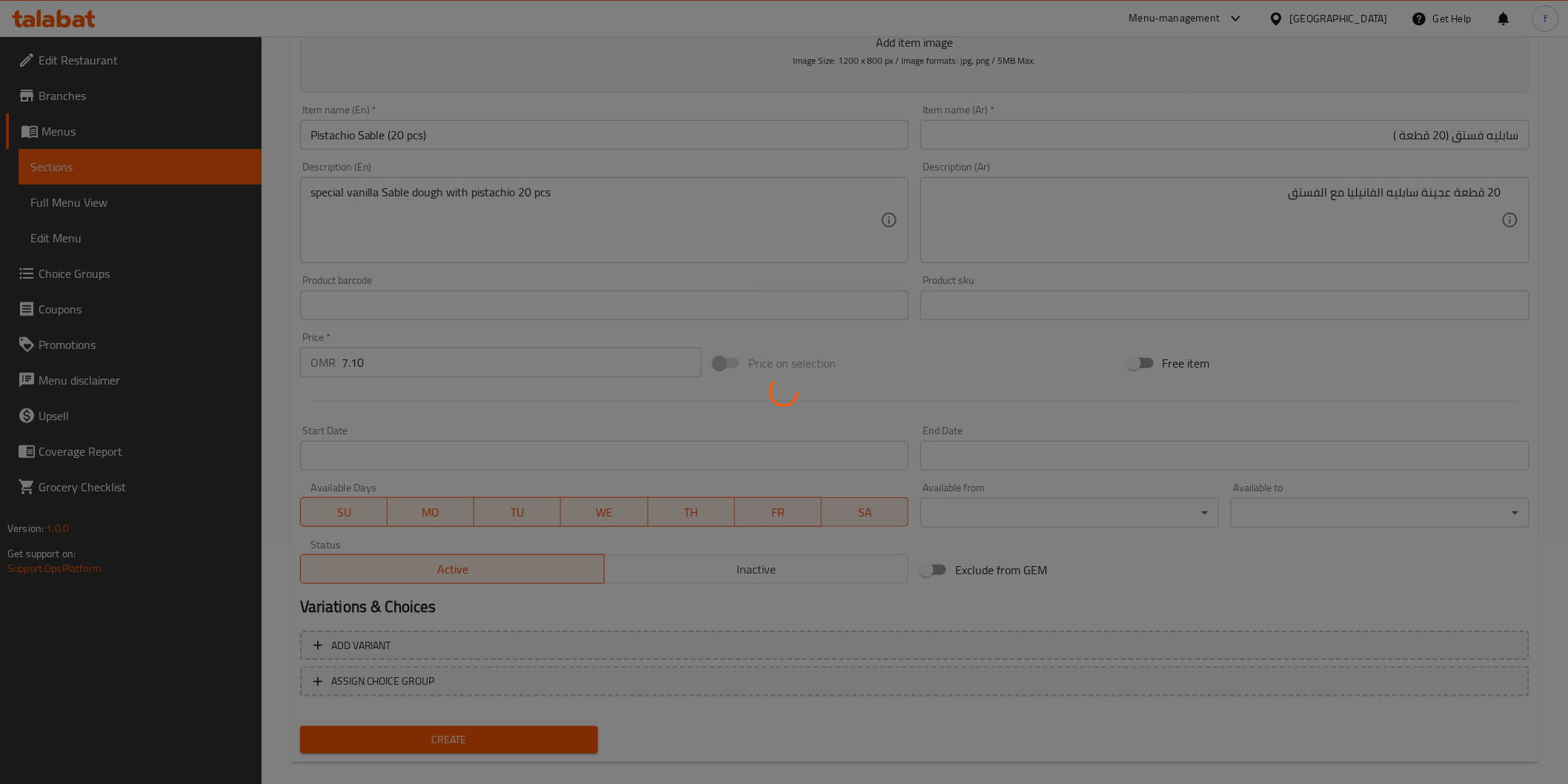
scroll to position [0, 0]
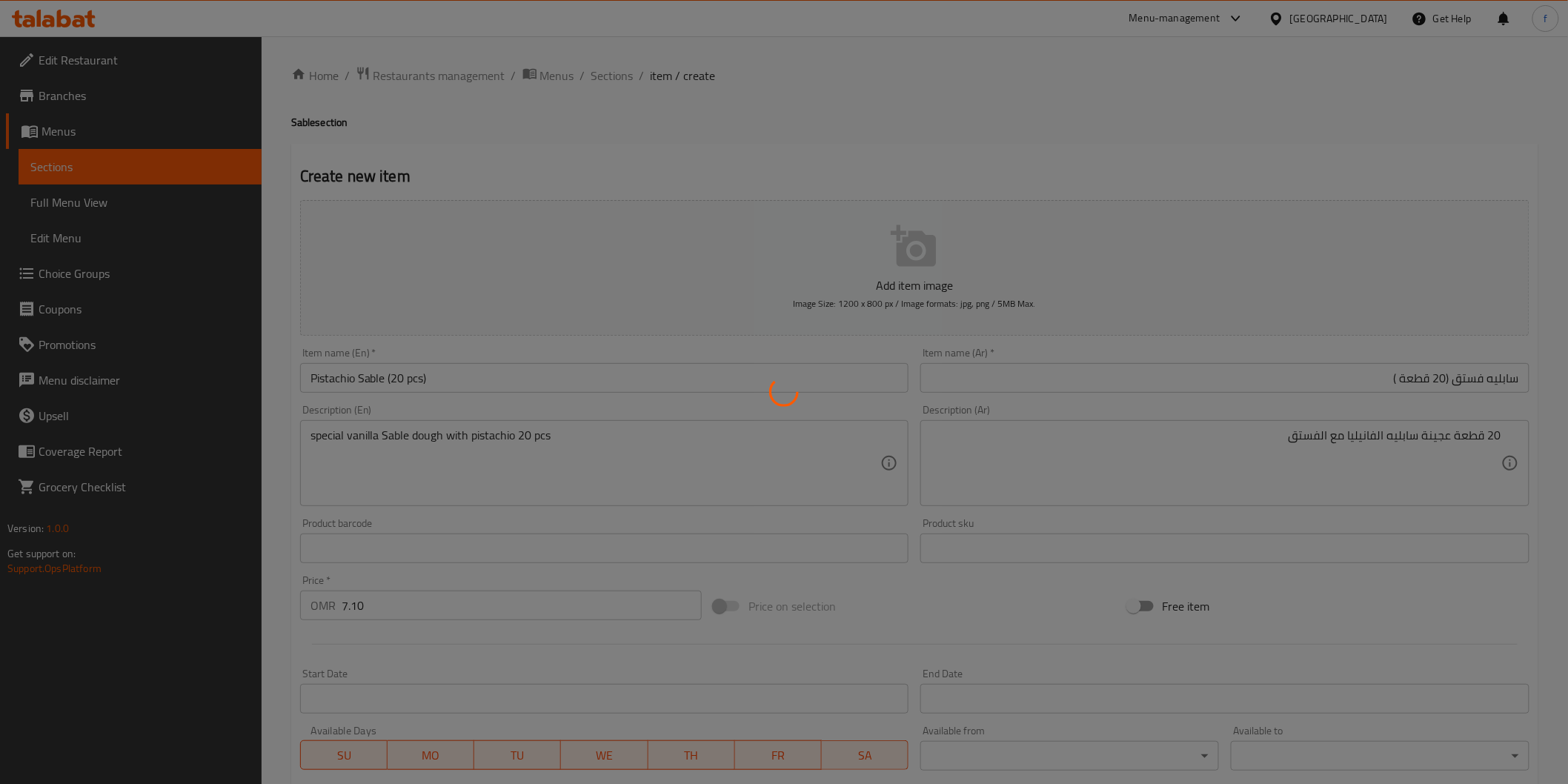
type input "0"
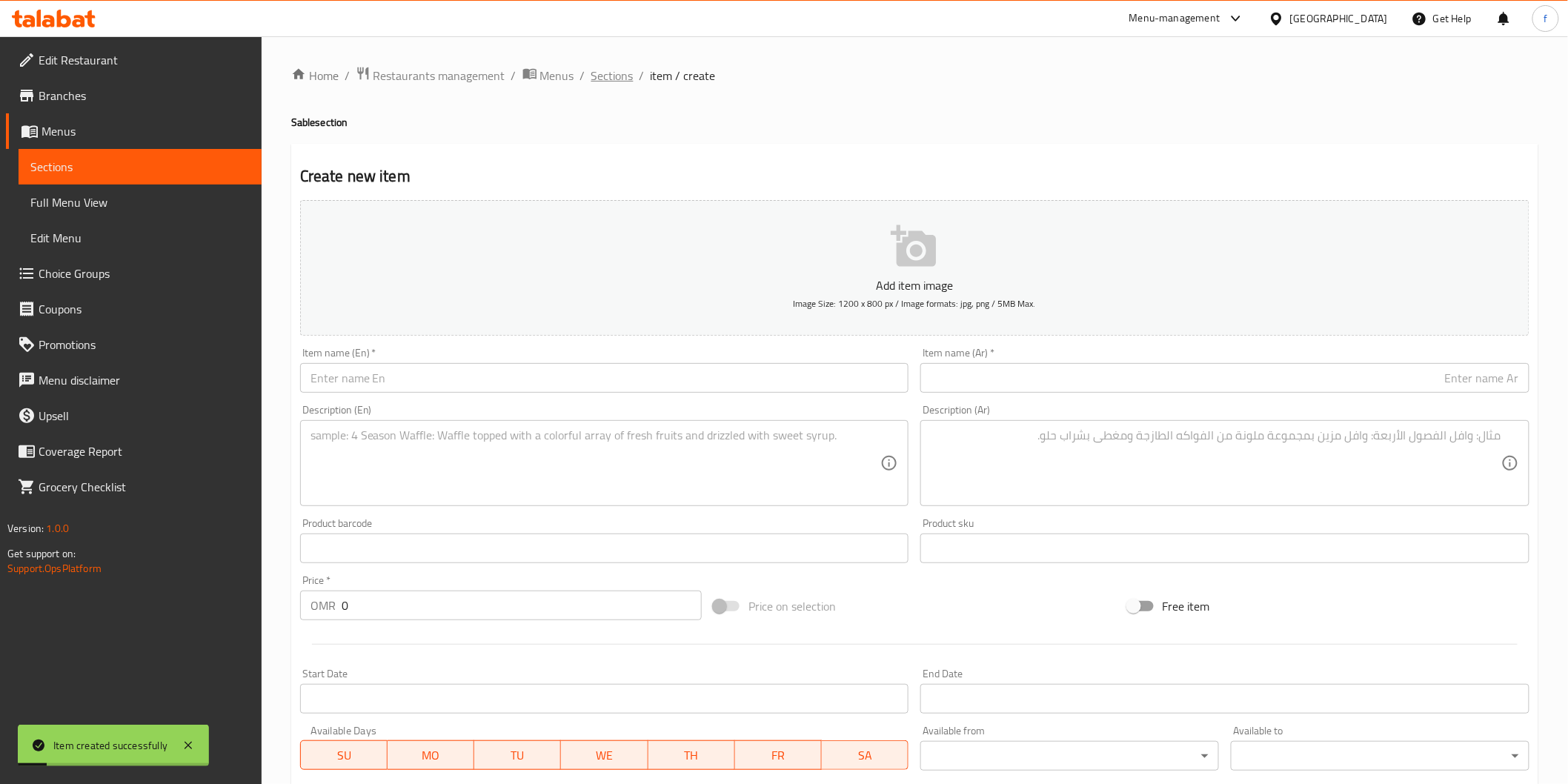
click at [607, 72] on span "Sections" at bounding box center [612, 76] width 43 height 17
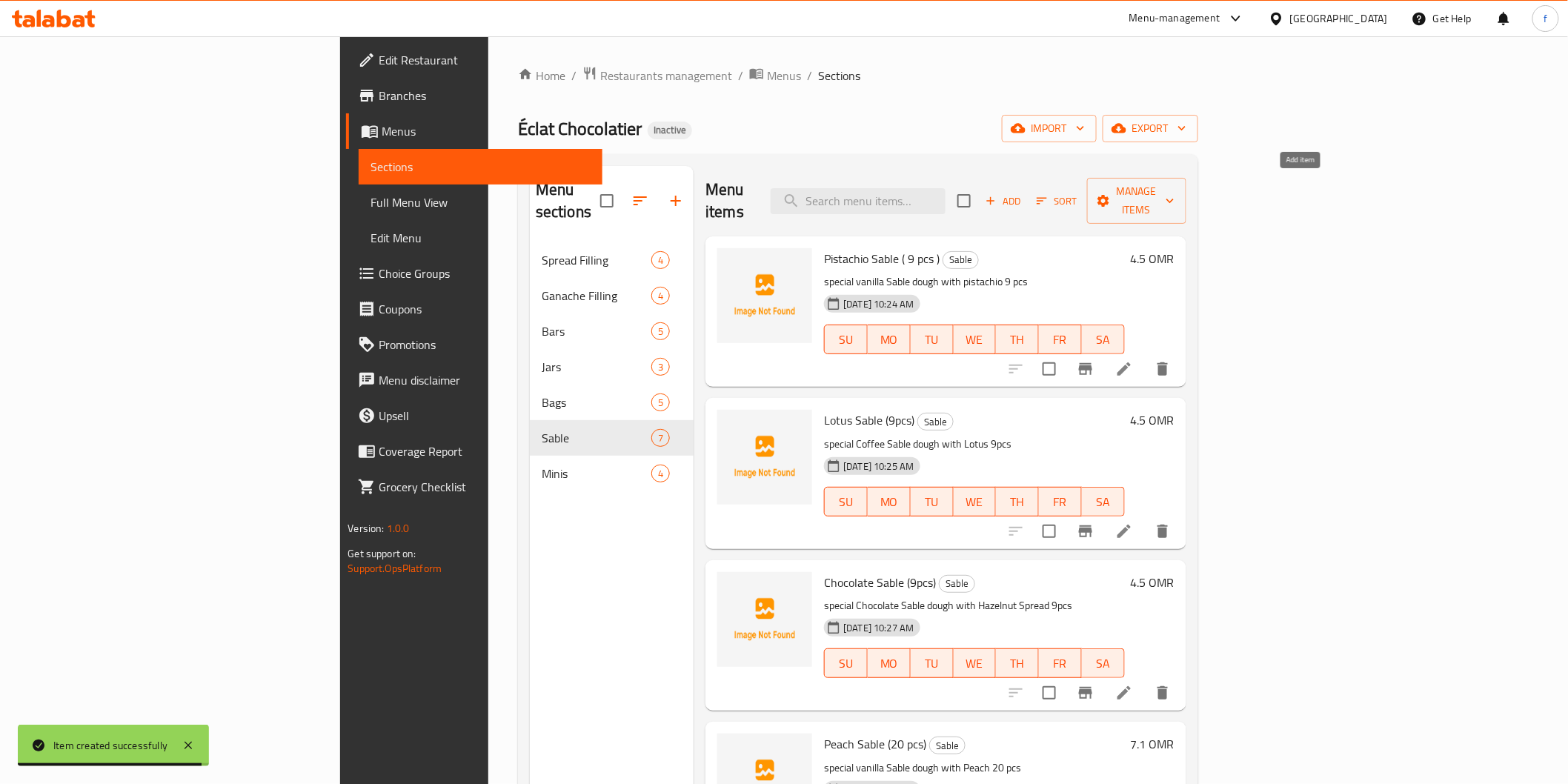
click at [1023, 192] on span "Add" at bounding box center [1003, 201] width 40 height 17
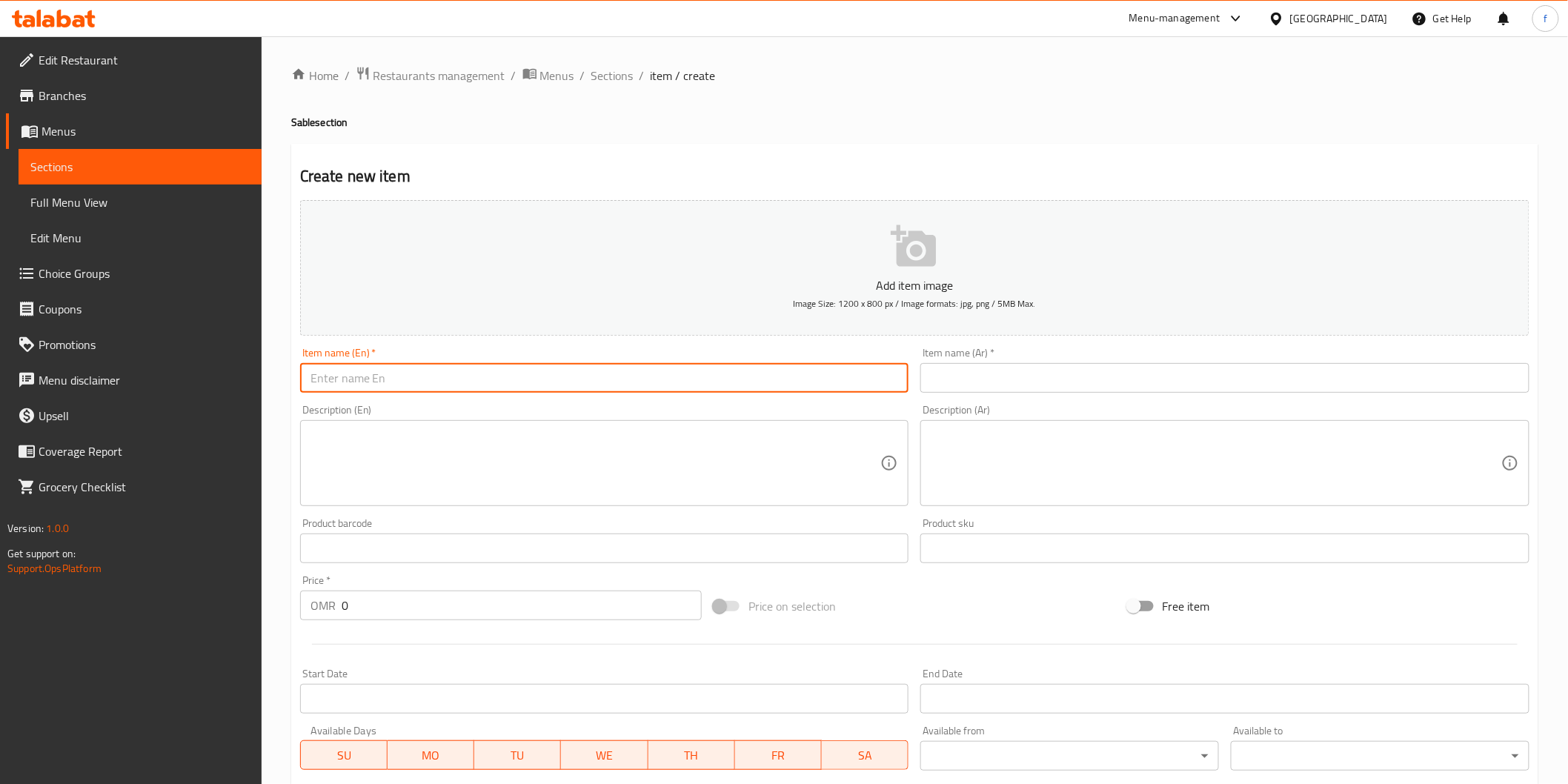
click at [463, 382] on input "text" at bounding box center [605, 378] width 609 height 30
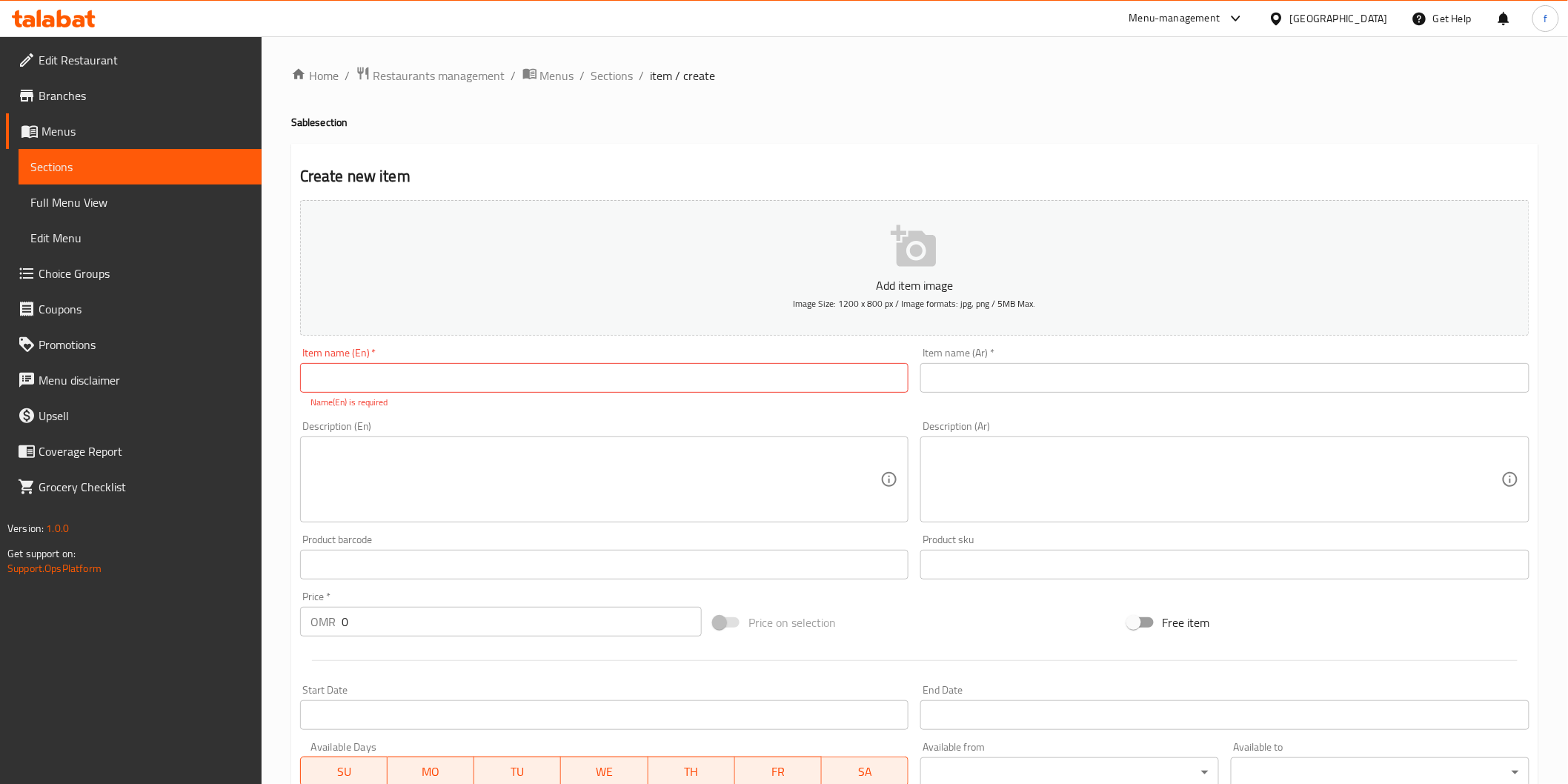
click at [397, 382] on input "text" at bounding box center [605, 378] width 609 height 30
paste input "Lotus Sablé"
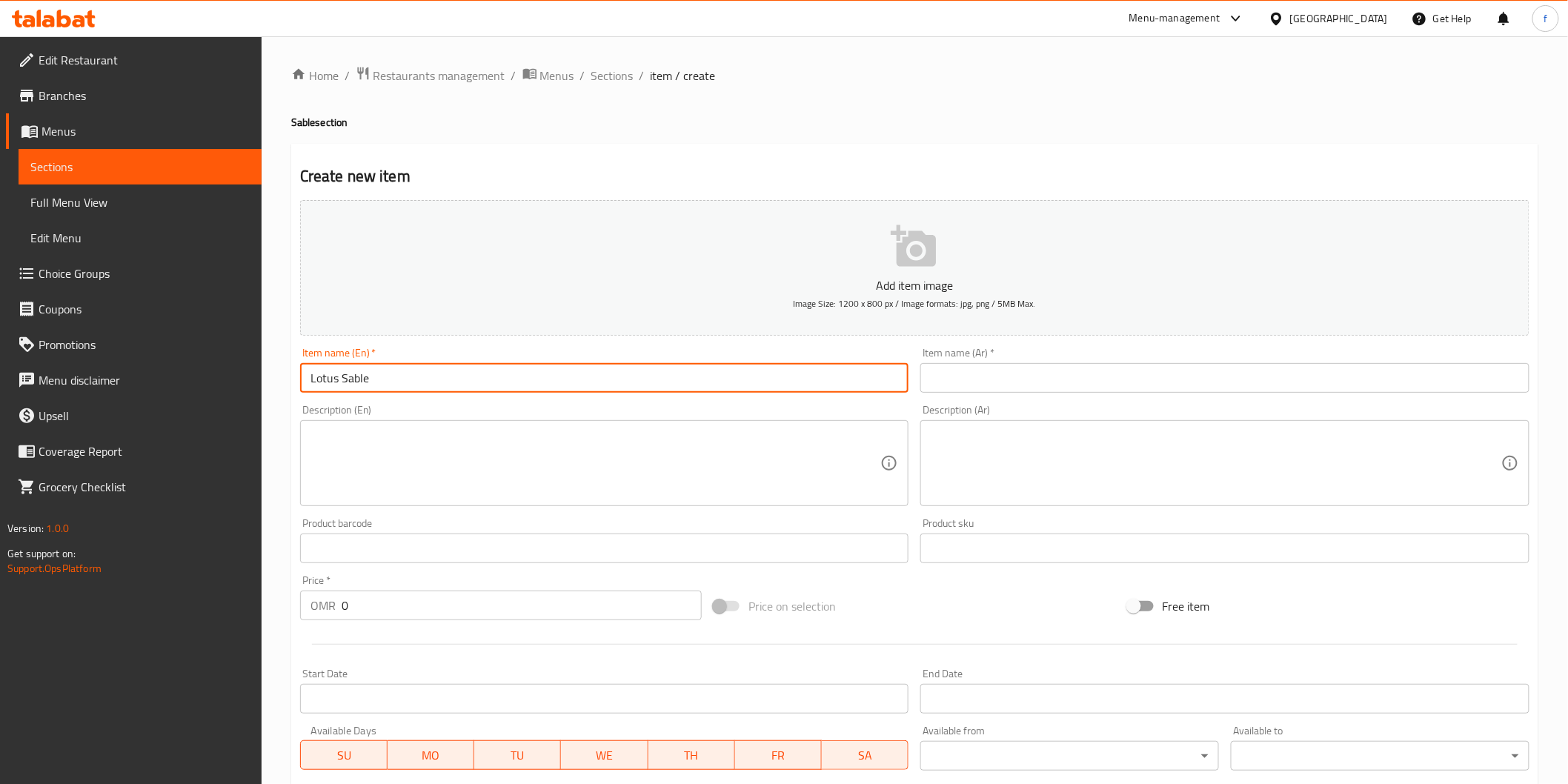
click at [420, 377] on input "Lotus Sable" at bounding box center [605, 378] width 609 height 30
paste input "20 pcs"
type input "Lotus Sable (20 pcs)"
click at [1056, 381] on input "text" at bounding box center [1225, 378] width 609 height 30
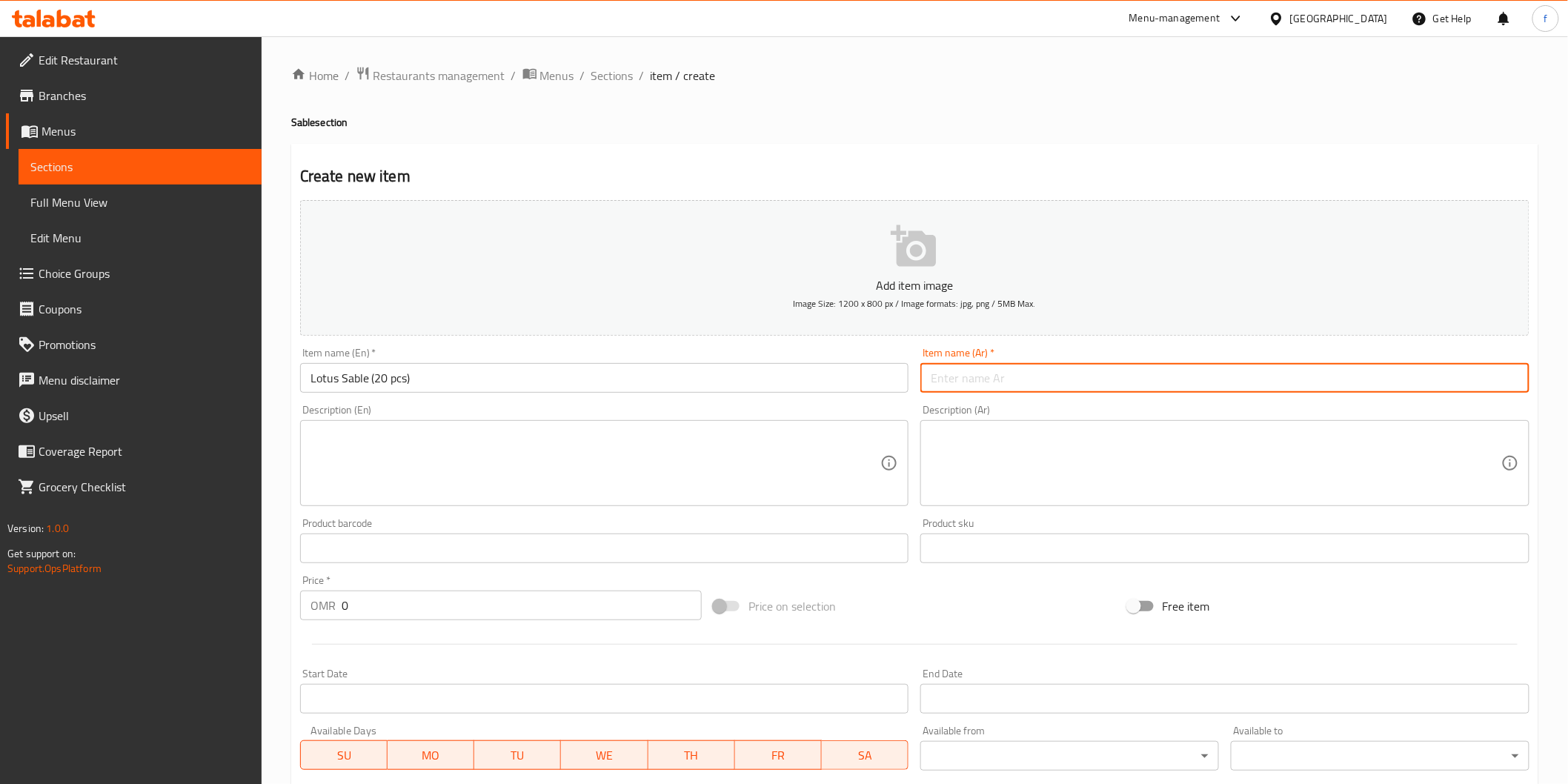
type input "s"
click at [1049, 385] on input "سابليه لوتس" at bounding box center [1225, 378] width 609 height 30
click at [1393, 371] on input "سابليه لوتس (" at bounding box center [1225, 378] width 609 height 30
paste input "20 pcs"
click at [1430, 372] on input "سابليه لوتس (20 pcs)" at bounding box center [1225, 378] width 609 height 30
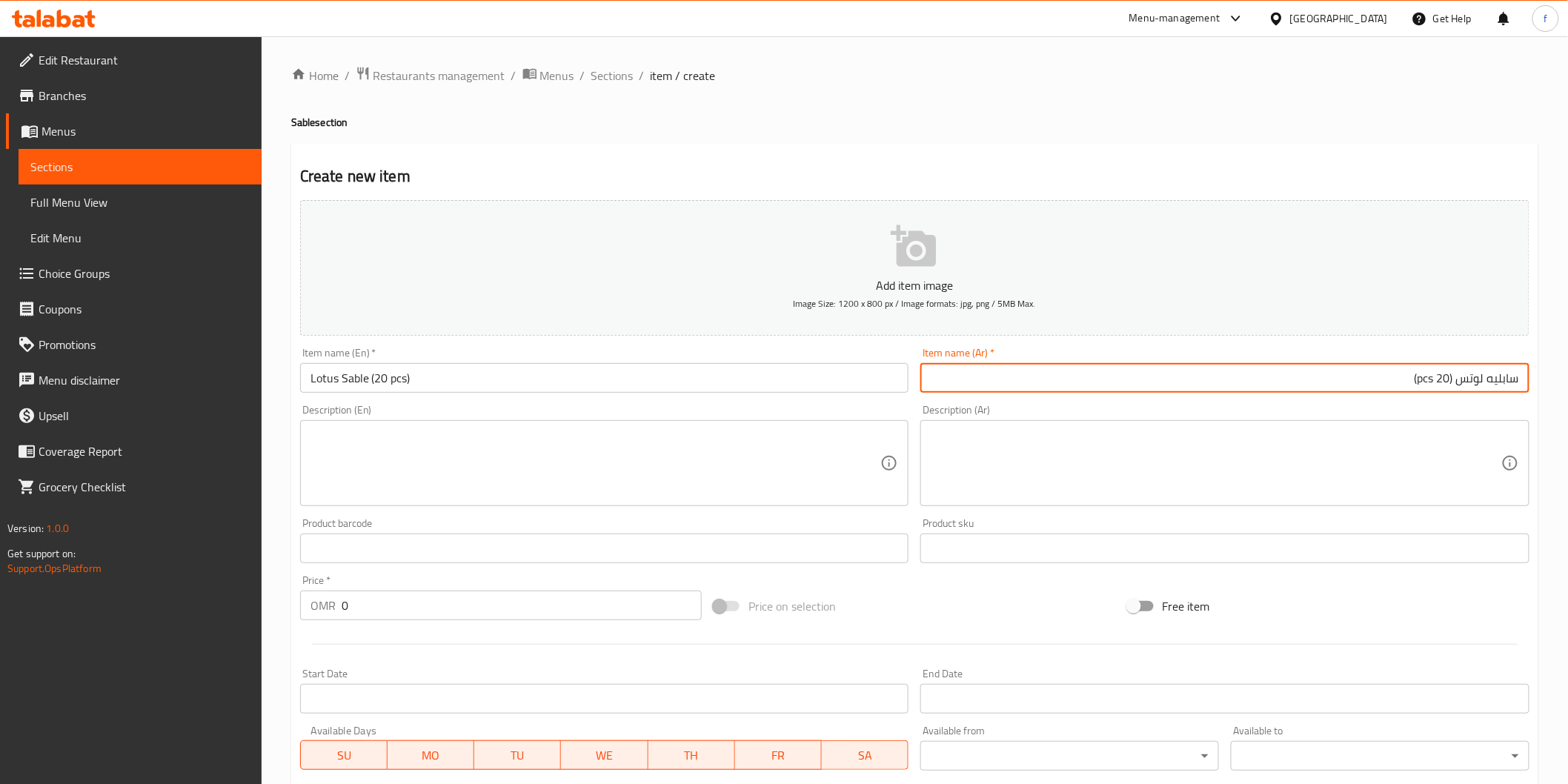
click at [1430, 372] on input "سابليه لوتس (20 pcs)" at bounding box center [1225, 378] width 609 height 30
type input "سابليه لوتس (20 قطعة)"
click at [618, 459] on textarea at bounding box center [596, 463] width 571 height 70
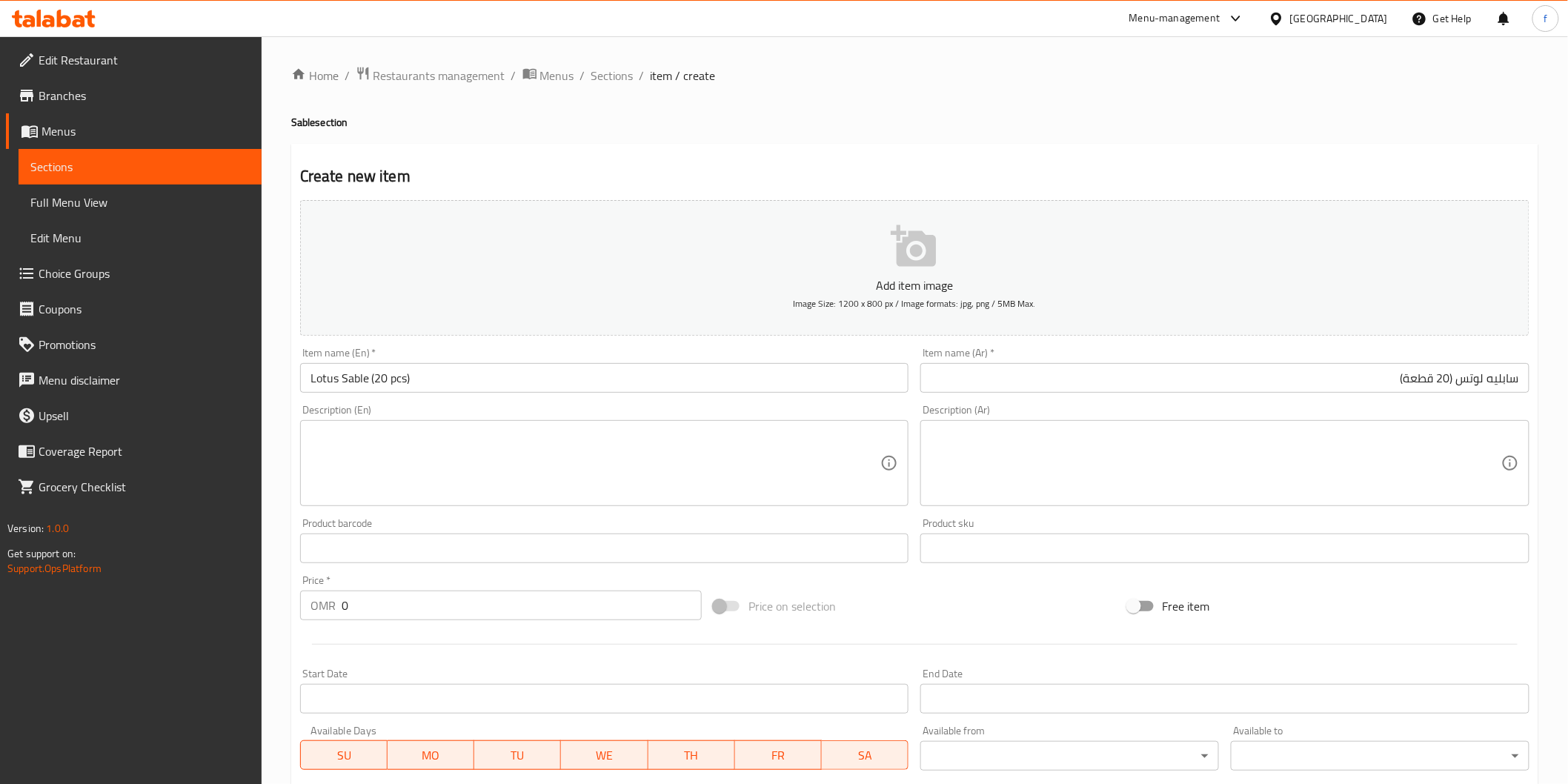
click at [521, 450] on textarea at bounding box center [596, 463] width 571 height 70
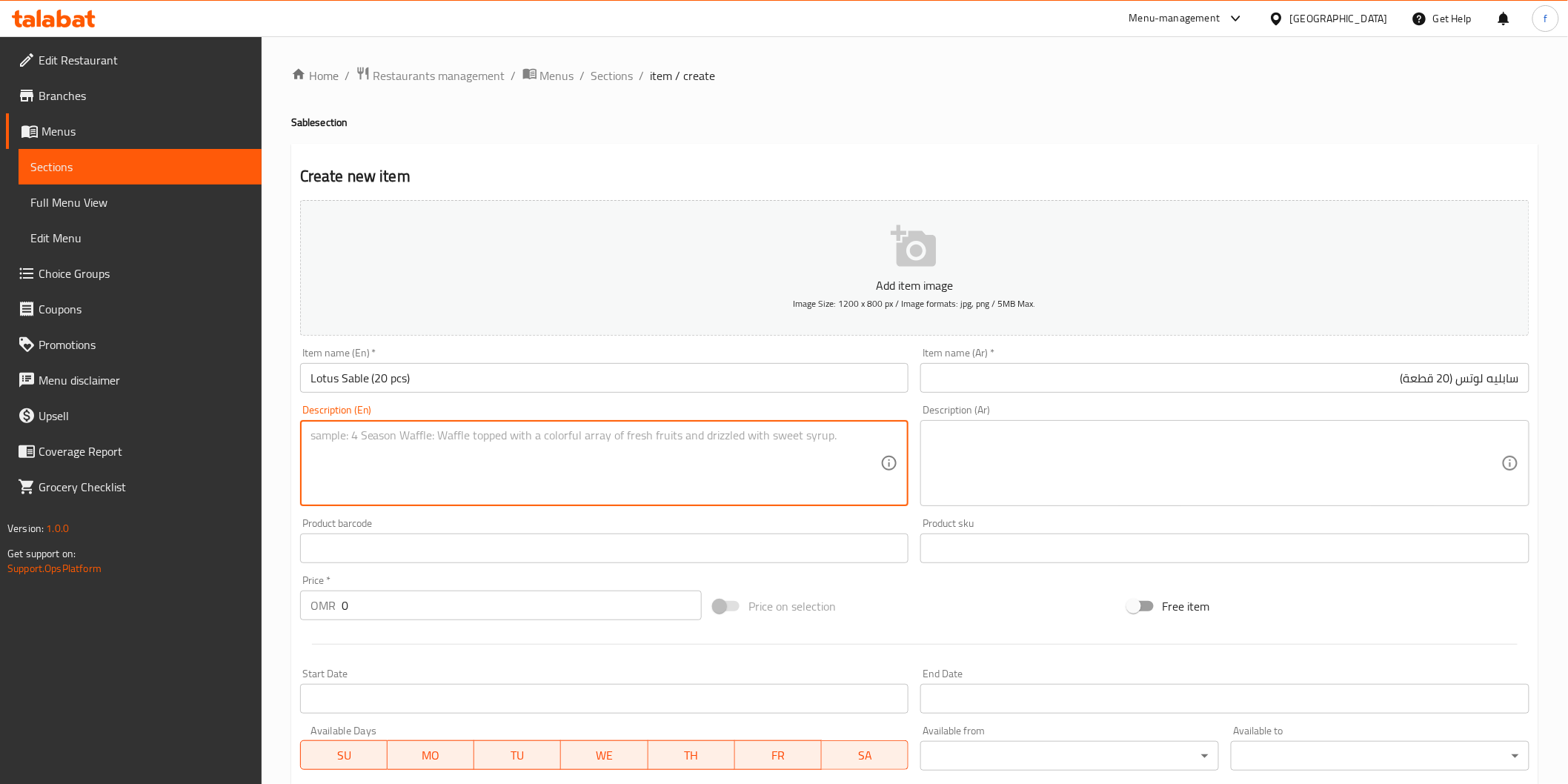
paste textarea "special Coffee Sablé dough with Lotus 20 pcs"
type textarea "special Coffee Sablé dough with Lotus 20 pcs"
click at [1049, 453] on textarea at bounding box center [1216, 463] width 571 height 70
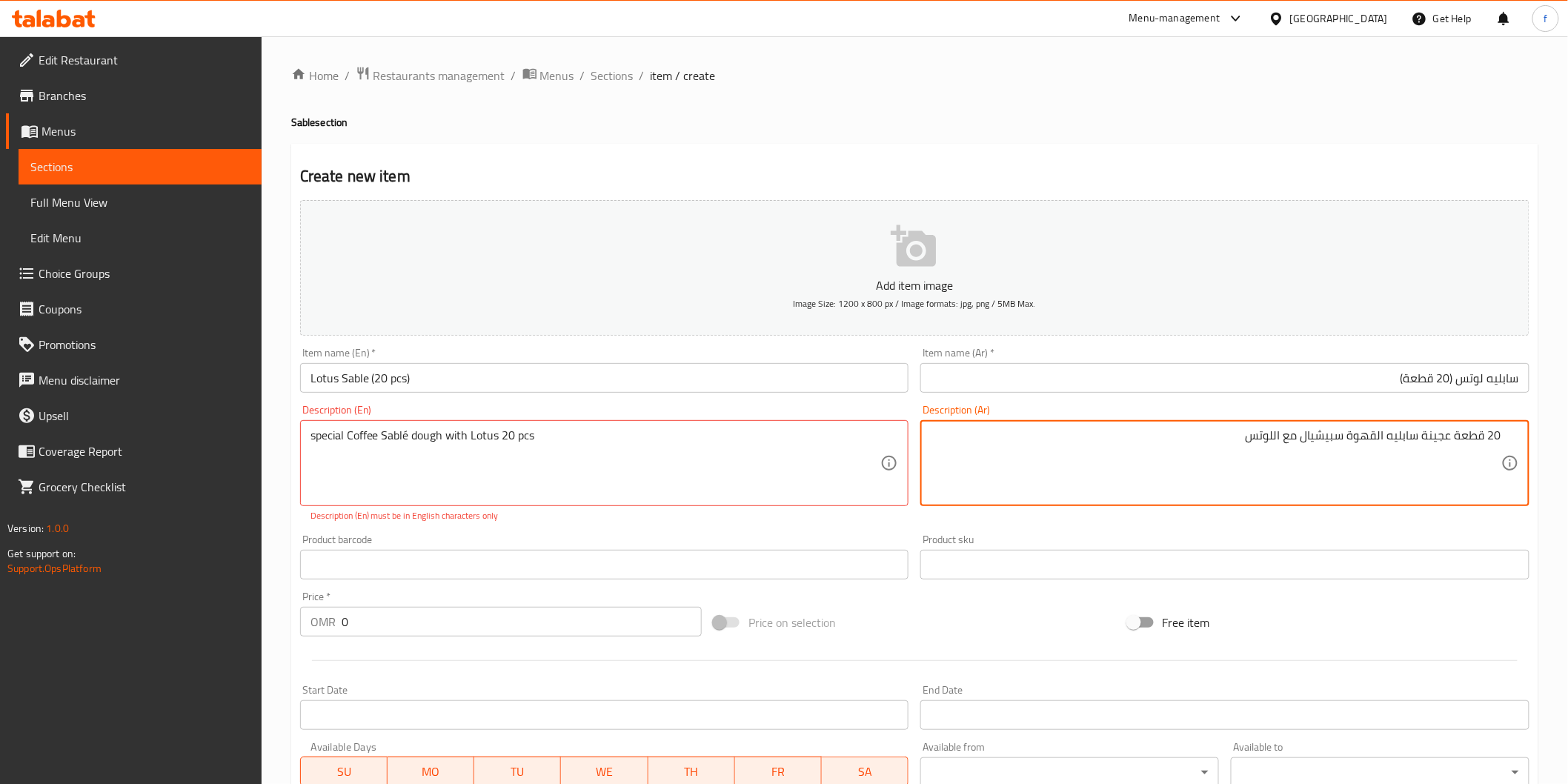
type textarea "20 قطعة عجينة سابليه القهوة سبيشيال مع اللوتس"
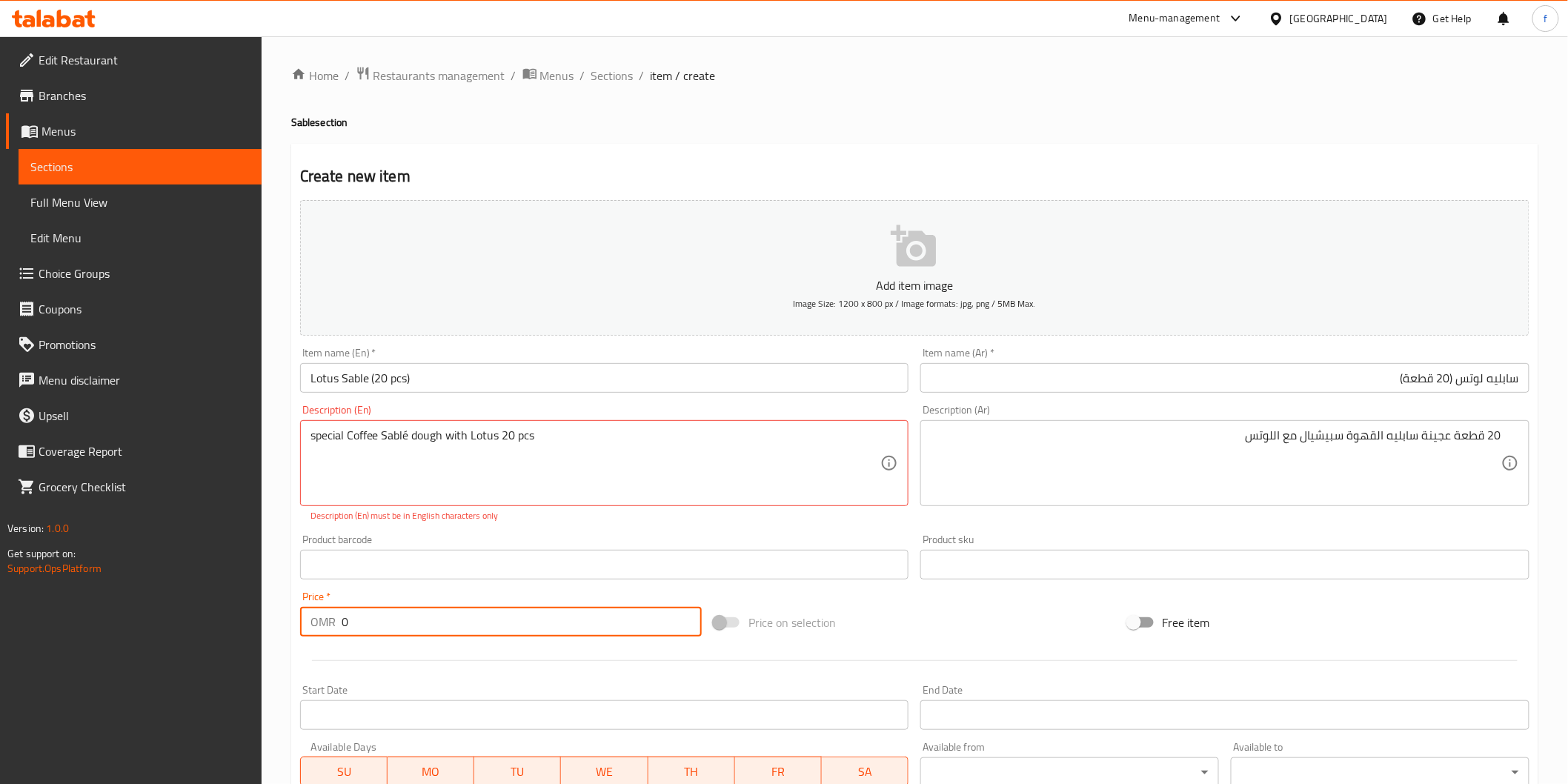
drag, startPoint x: 362, startPoint y: 621, endPoint x: 320, endPoint y: 633, distance: 43.7
click at [320, 633] on div "OMR 0 Price *" at bounding box center [500, 621] width 401 height 30
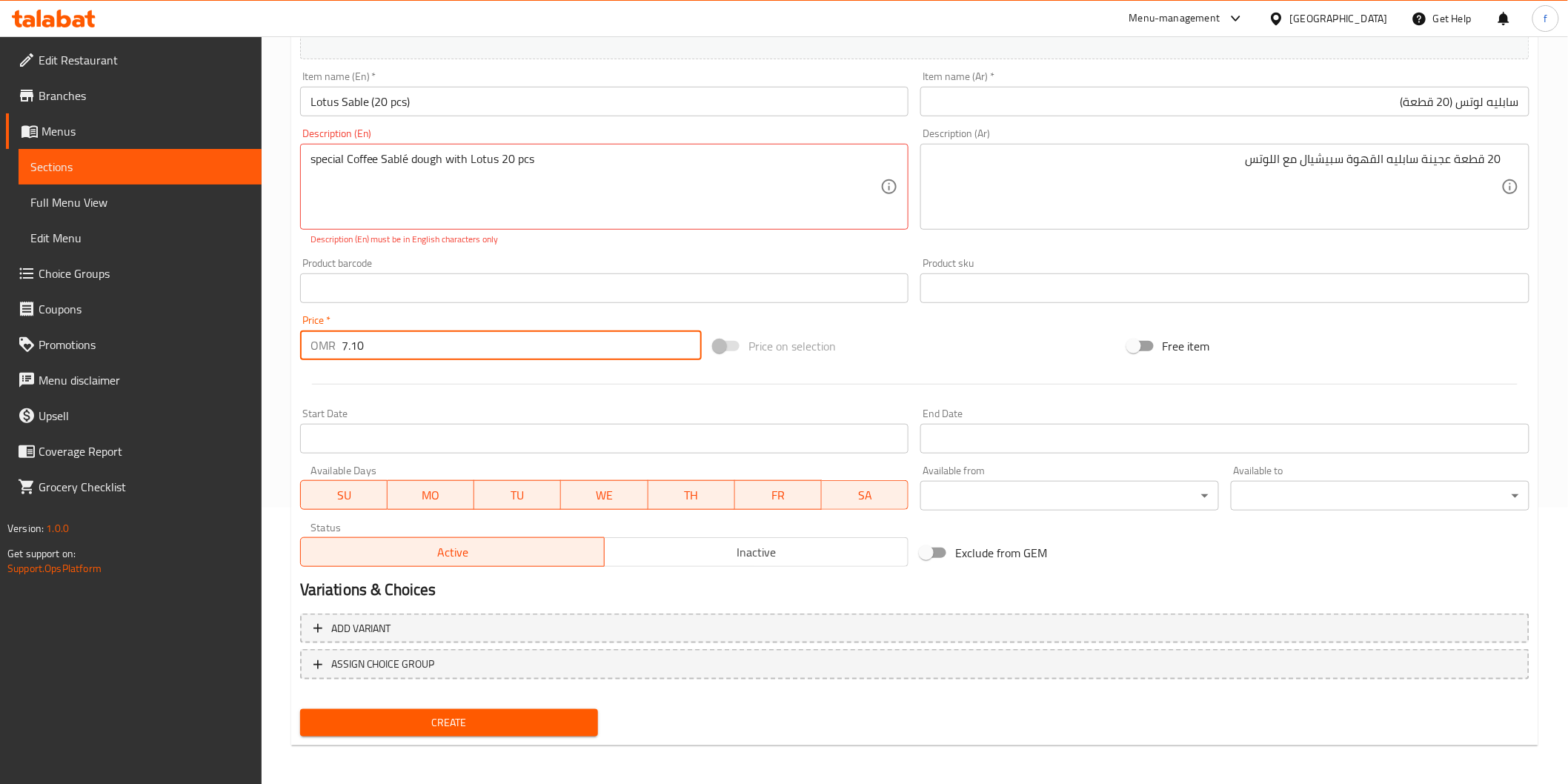
type input "7.10"
click at [457, 720] on span "Create" at bounding box center [449, 722] width 275 height 18
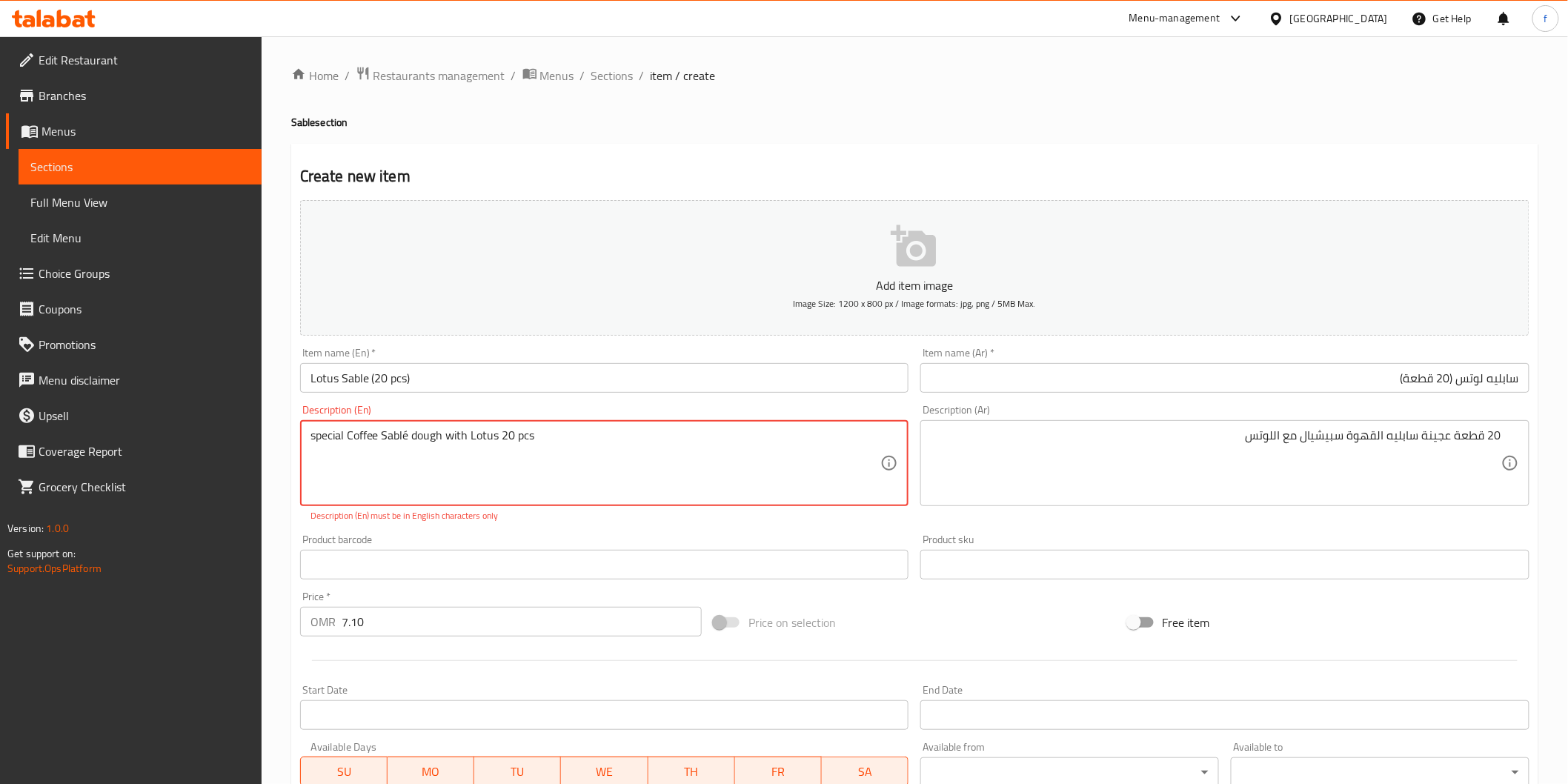
drag, startPoint x: 410, startPoint y: 432, endPoint x: 711, endPoint y: 527, distance: 315.6
click at [411, 432] on textarea "special Coffee Sablé dough with Lotus 20 pcs" at bounding box center [596, 463] width 571 height 70
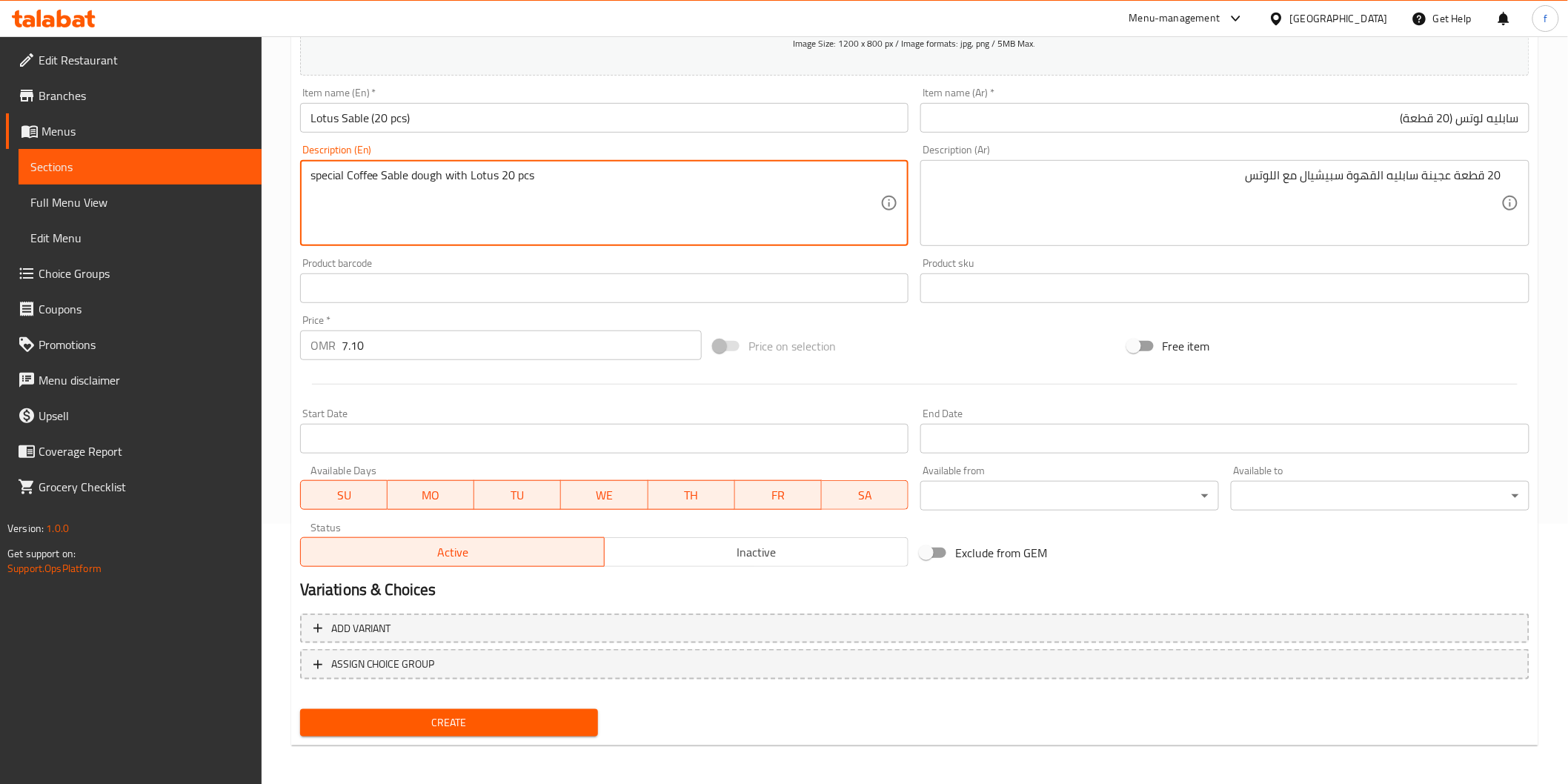
type textarea "special Coffee Sable dough with Lotus 20 pcs"
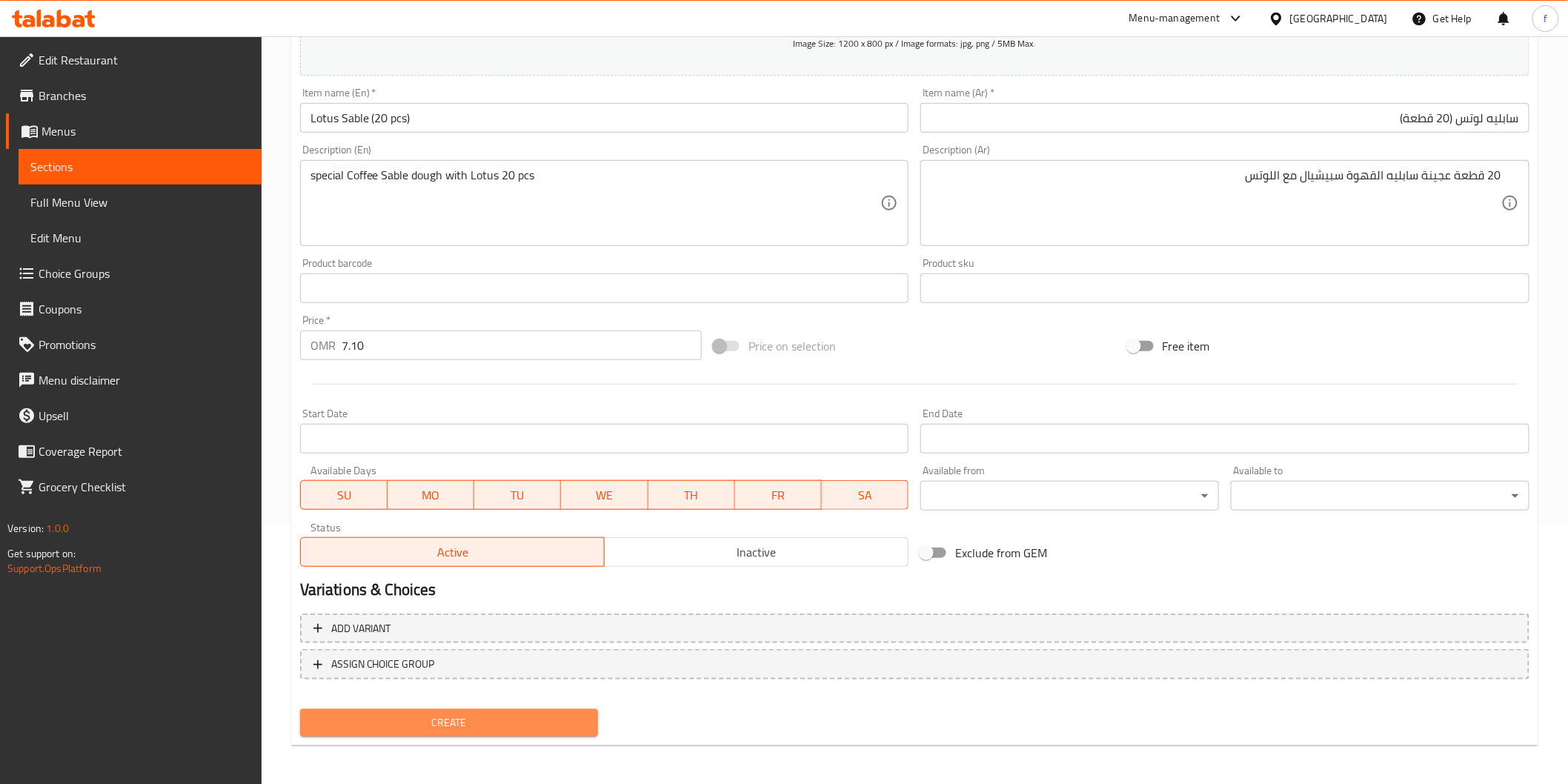
click at [566, 725] on span "Create" at bounding box center [449, 722] width 275 height 18
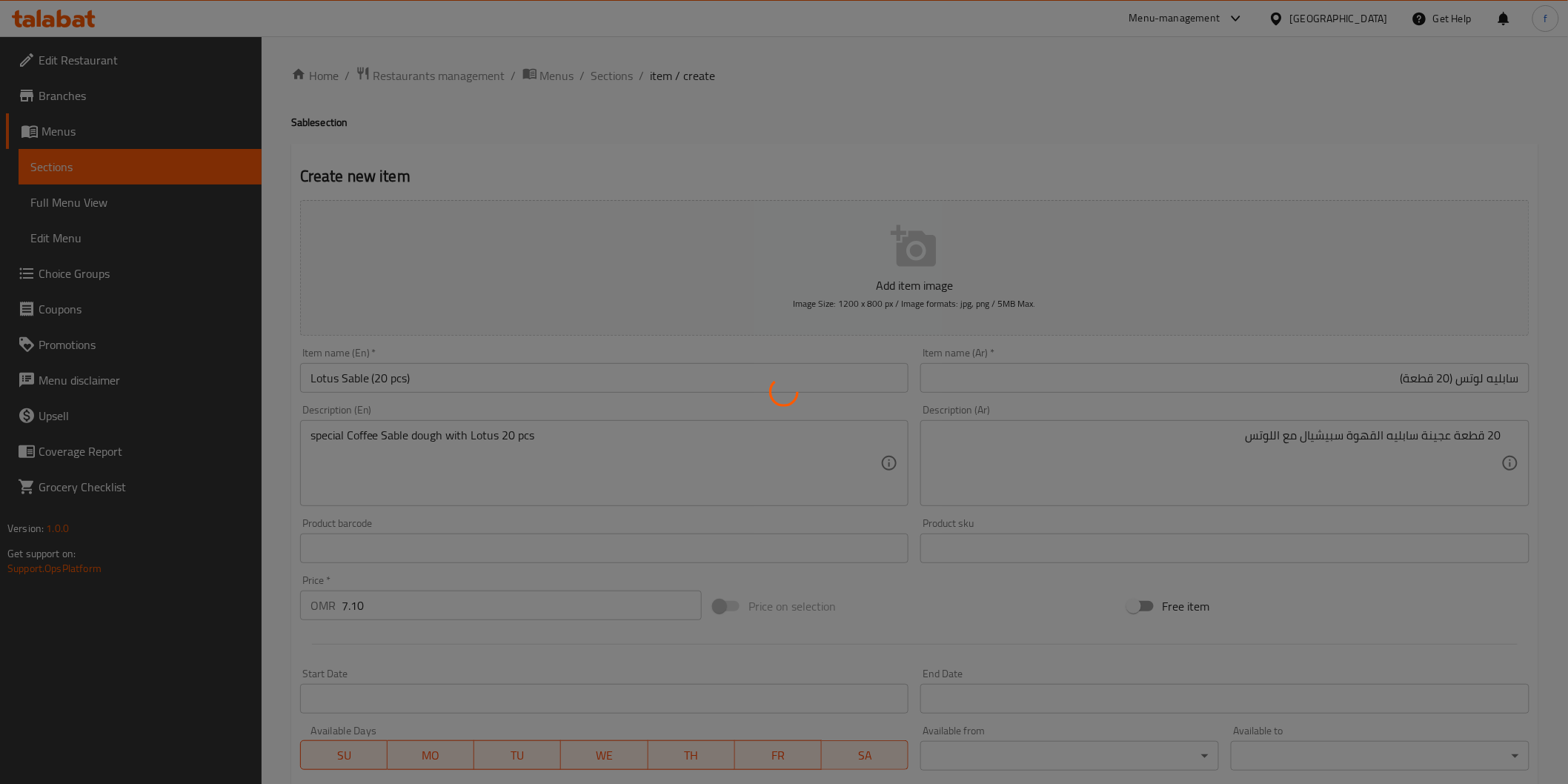
type input "0"
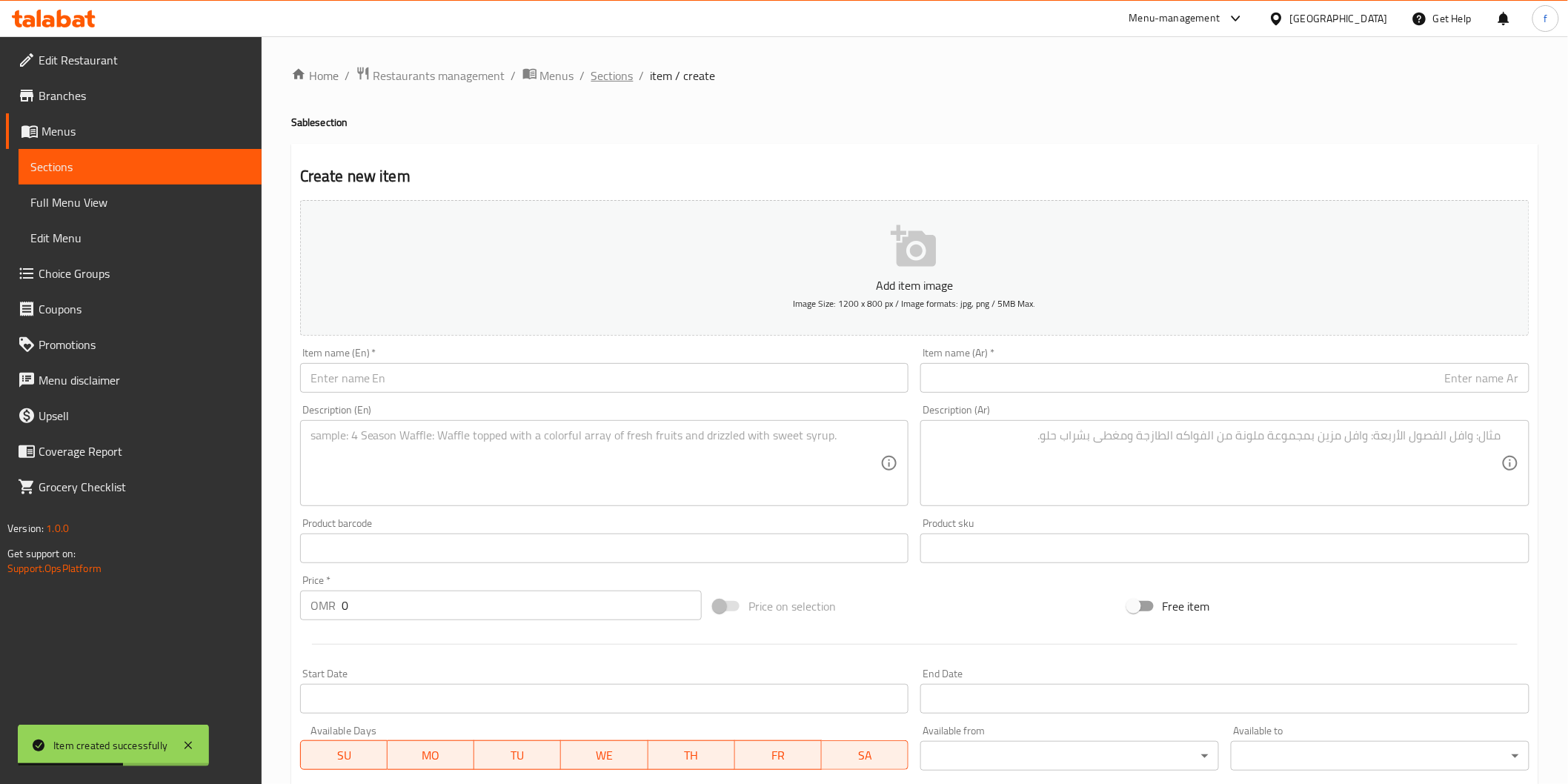
click at [601, 80] on span "Sections" at bounding box center [612, 76] width 43 height 17
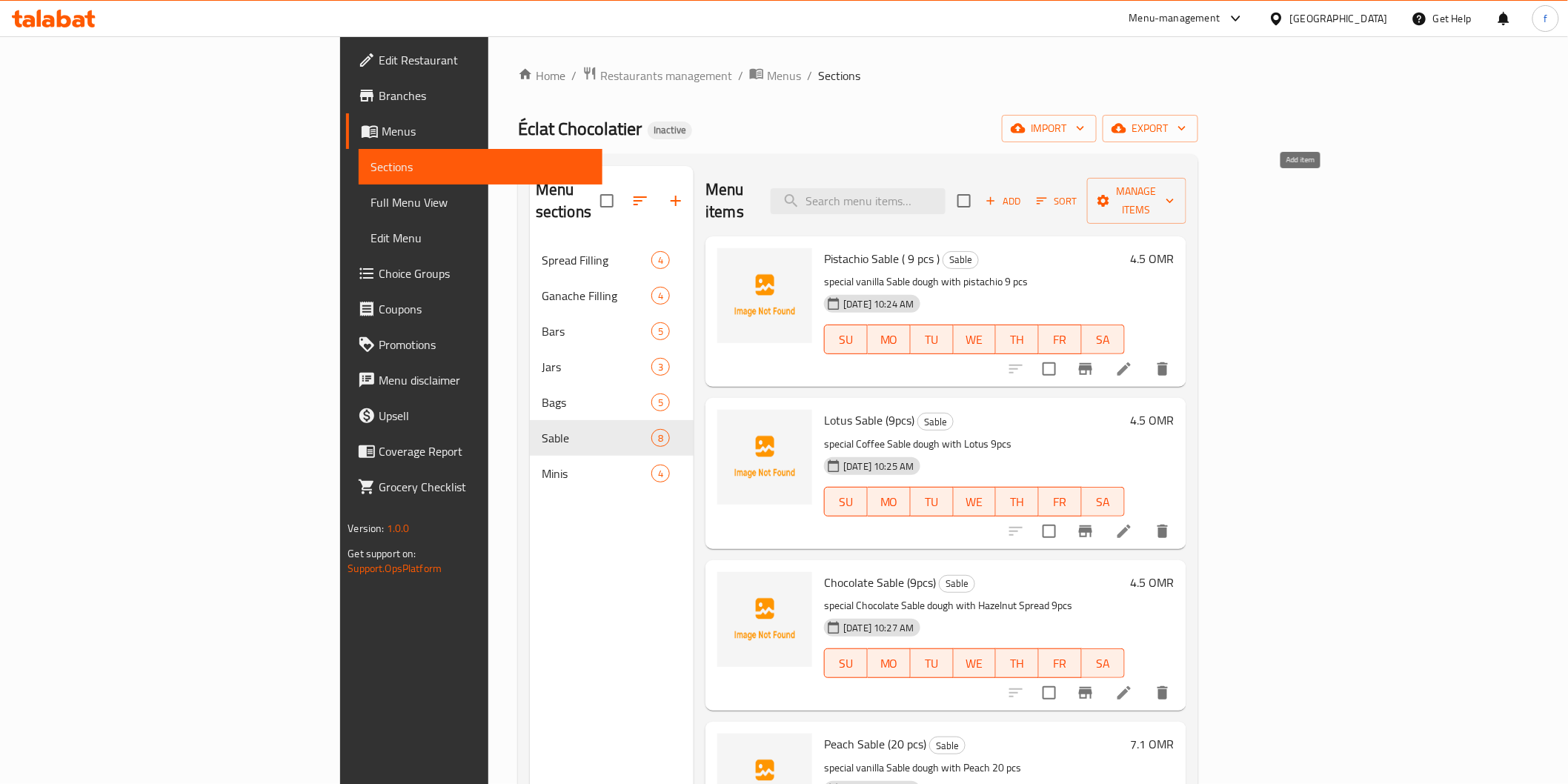
click at [1023, 193] on span "Add" at bounding box center [1003, 201] width 40 height 17
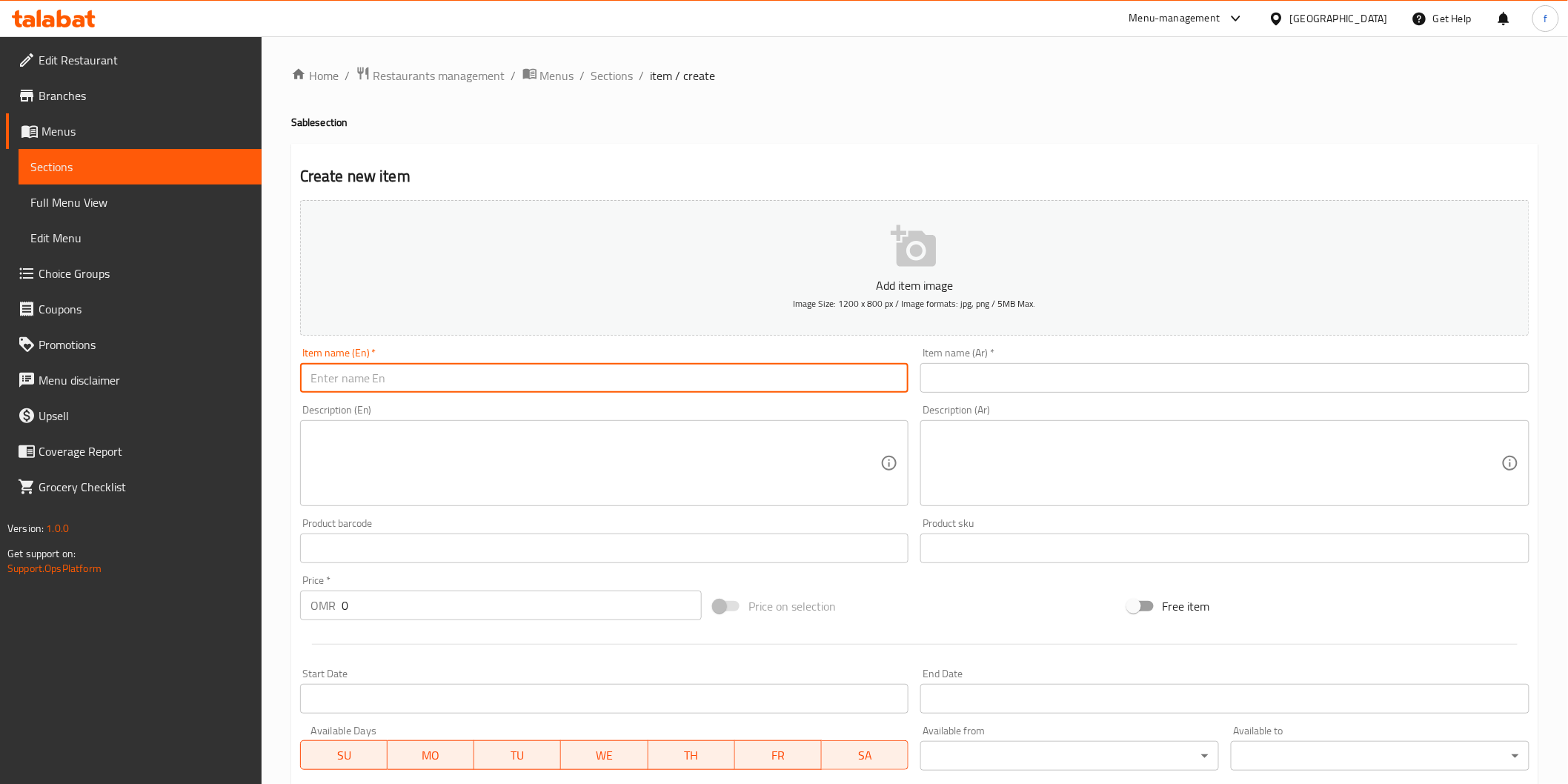
click at [591, 372] on input "text" at bounding box center [605, 378] width 609 height 30
paste input "Chocolate Sablé"
type input "Chocolate Sable"
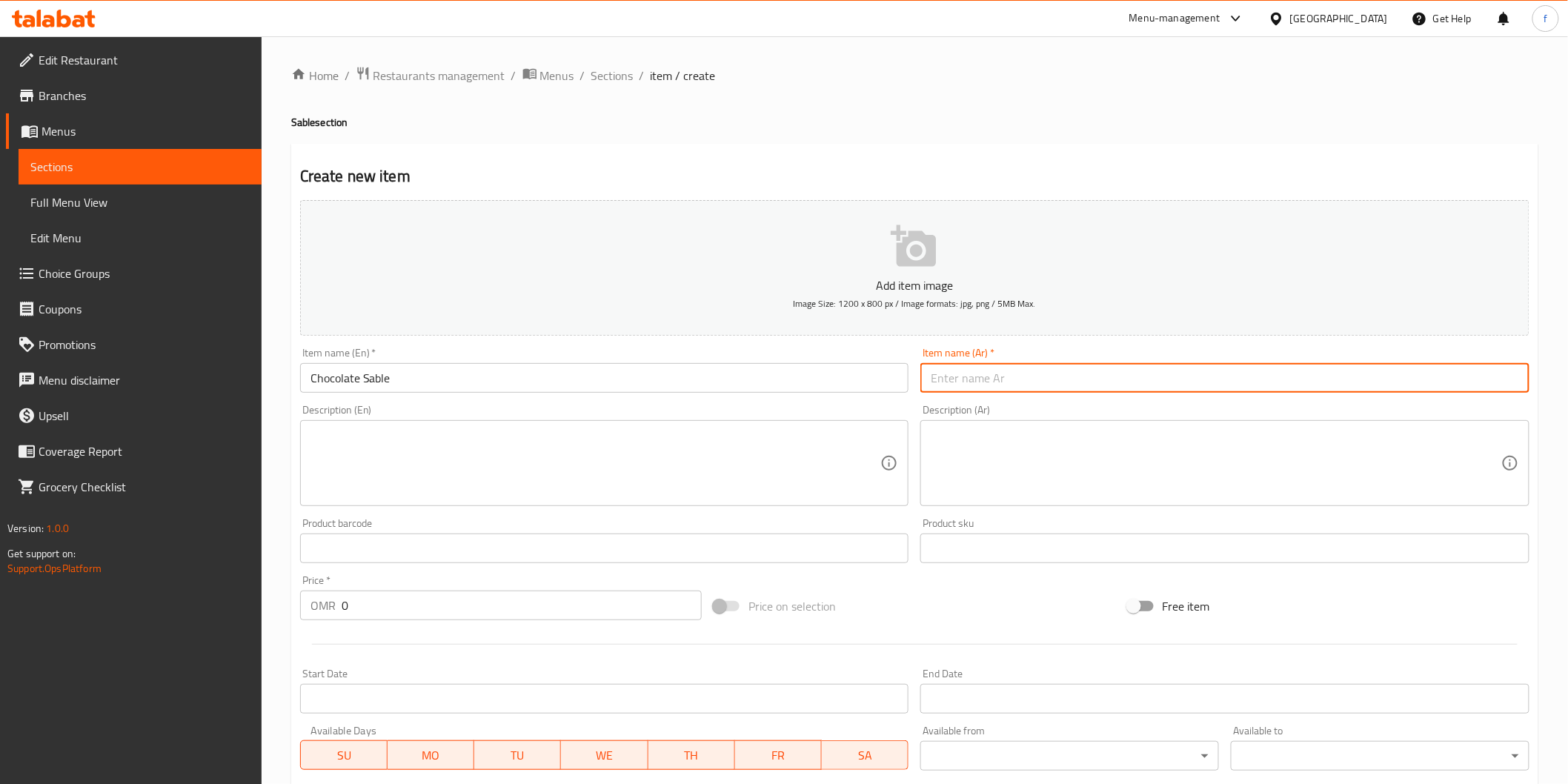
drag, startPoint x: 1101, startPoint y: 372, endPoint x: 1082, endPoint y: 361, distance: 22.0
click at [1101, 372] on input "text" at bounding box center [1225, 378] width 609 height 30
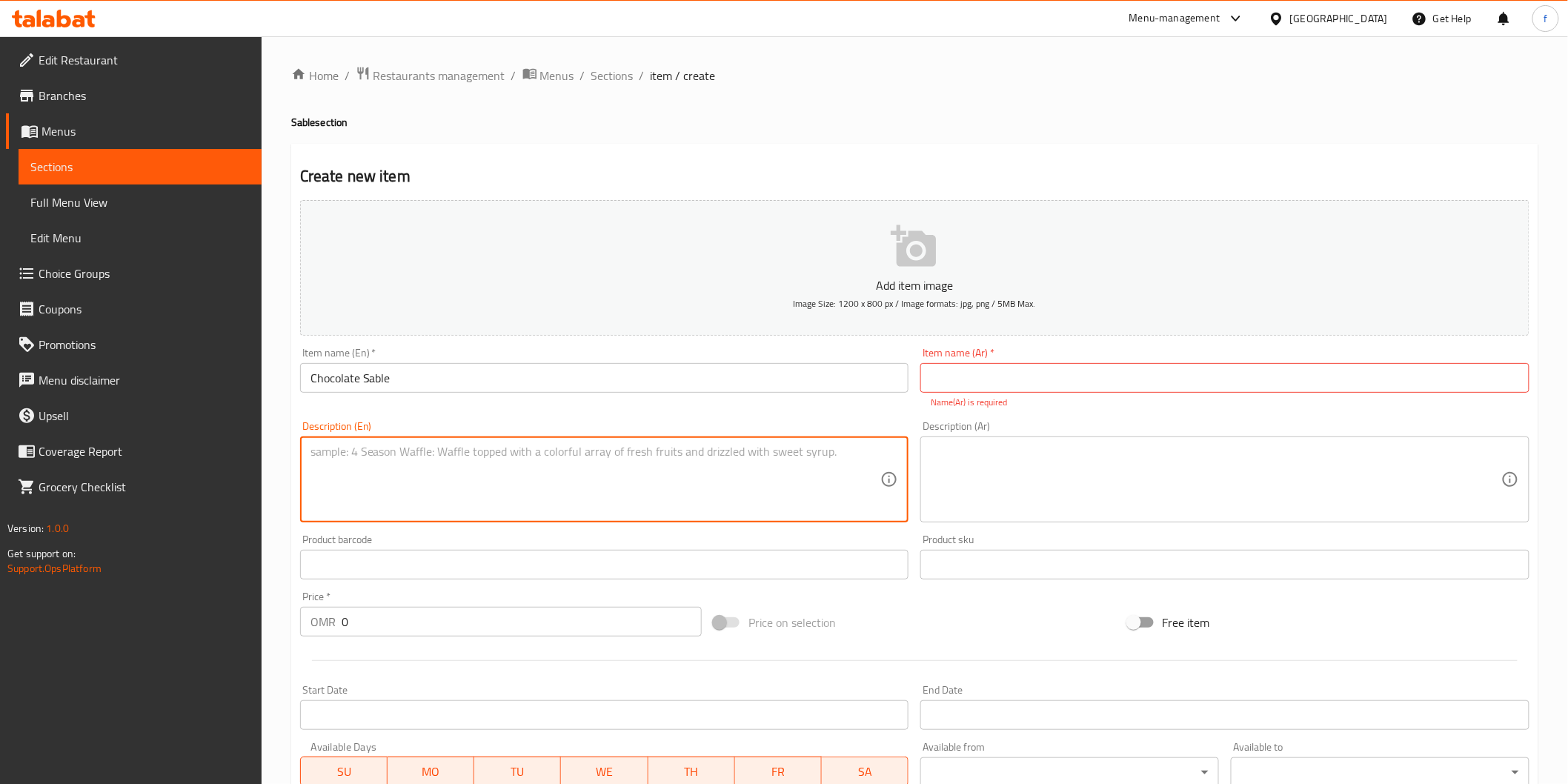
click at [594, 486] on textarea at bounding box center [596, 479] width 571 height 70
paste textarea "special Chocolate Sablé dough with Hazelnut Spread 20pcs"
drag, startPoint x: 606, startPoint y: 454, endPoint x: 572, endPoint y: 449, distance: 34.4
click at [572, 449] on textarea "special Chocolate Sablé dough with Hazelnut Spread 20pcs" at bounding box center [596, 479] width 571 height 70
type textarea "special Chocolate Sablé dough with Hazelnut Spread 20pcs"
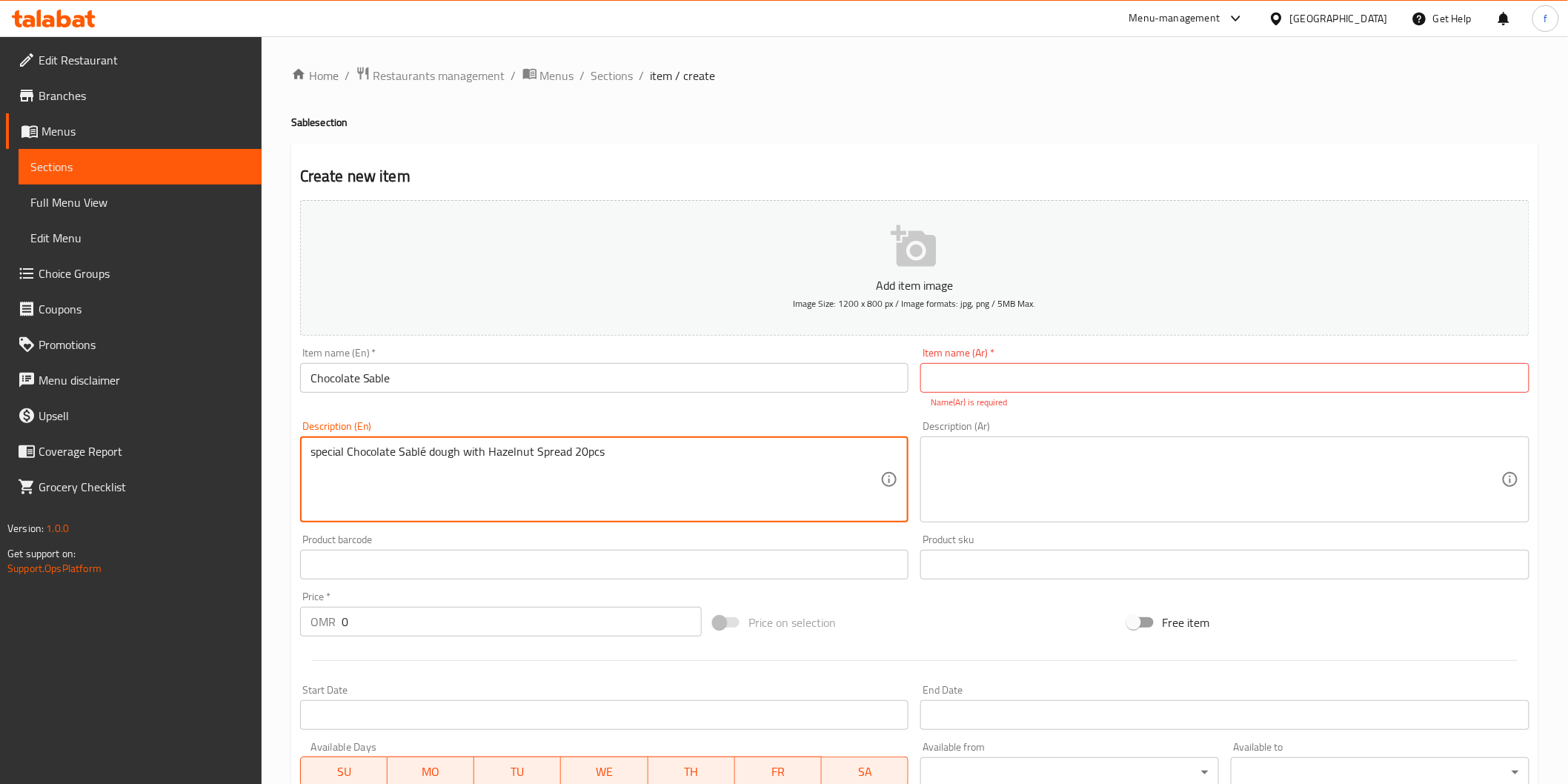
click at [498, 377] on input "Chocolate Sable" at bounding box center [605, 378] width 609 height 30
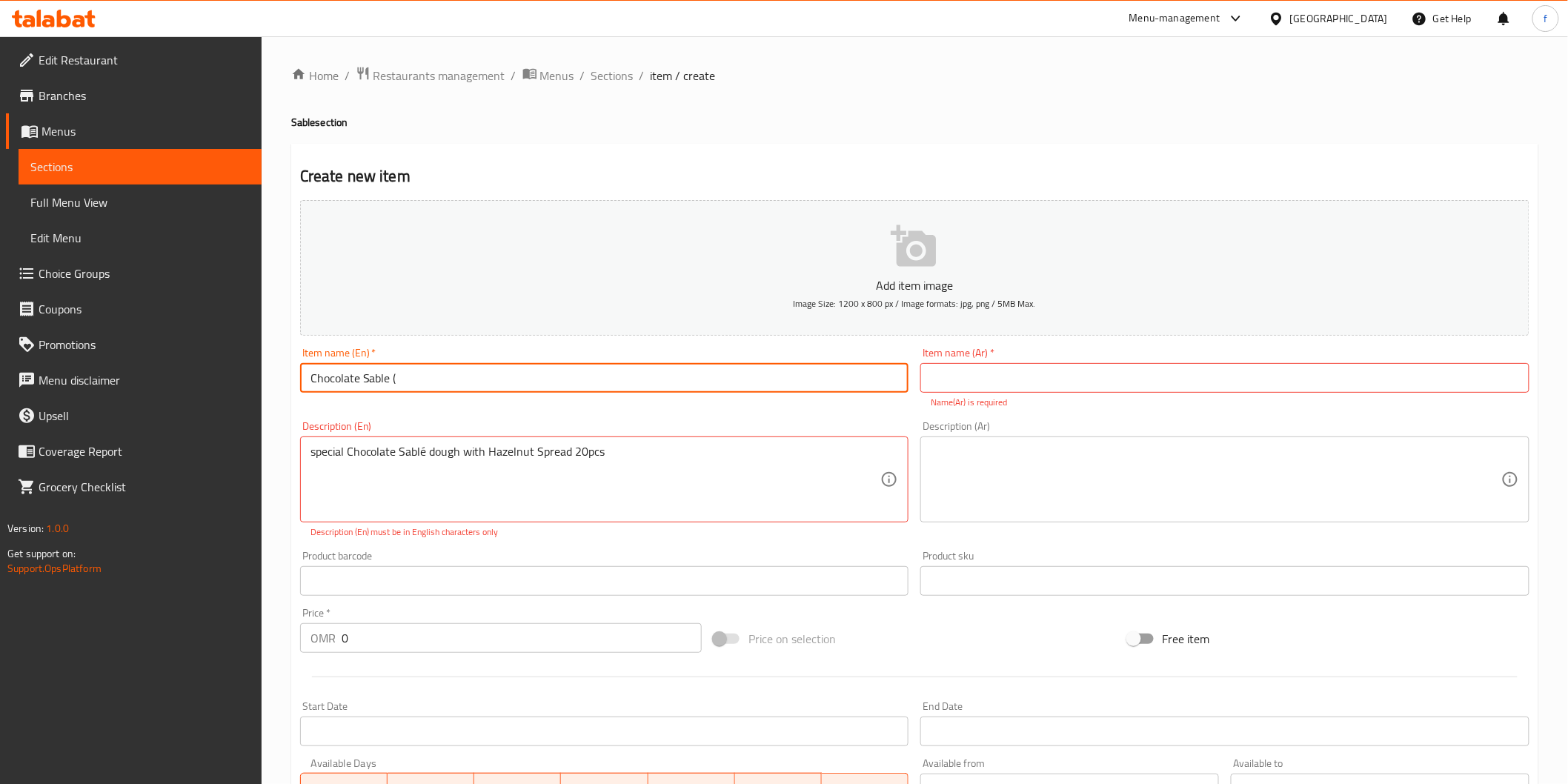
paste input "20pcs"
type input "Chocolate Sable (20pcs)"
click at [1041, 379] on input "text" at bounding box center [1225, 378] width 609 height 30
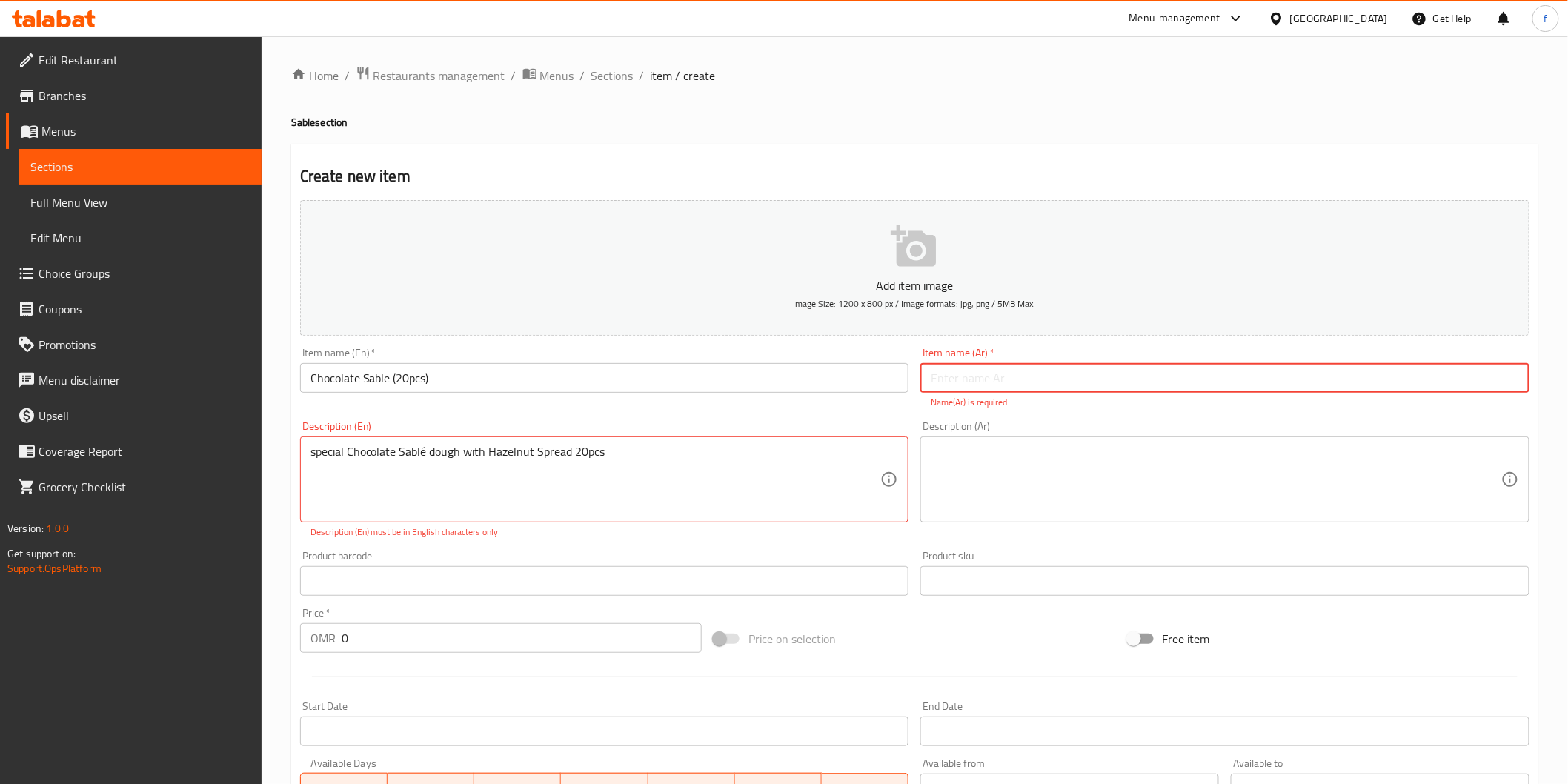
type input "s"
click at [1435, 383] on input "سابليه شوكلاتة (9 قطع)" at bounding box center [1225, 378] width 609 height 30
click at [1401, 374] on input "سابليه شوكلاتة (20 قطع)" at bounding box center [1225, 378] width 609 height 30
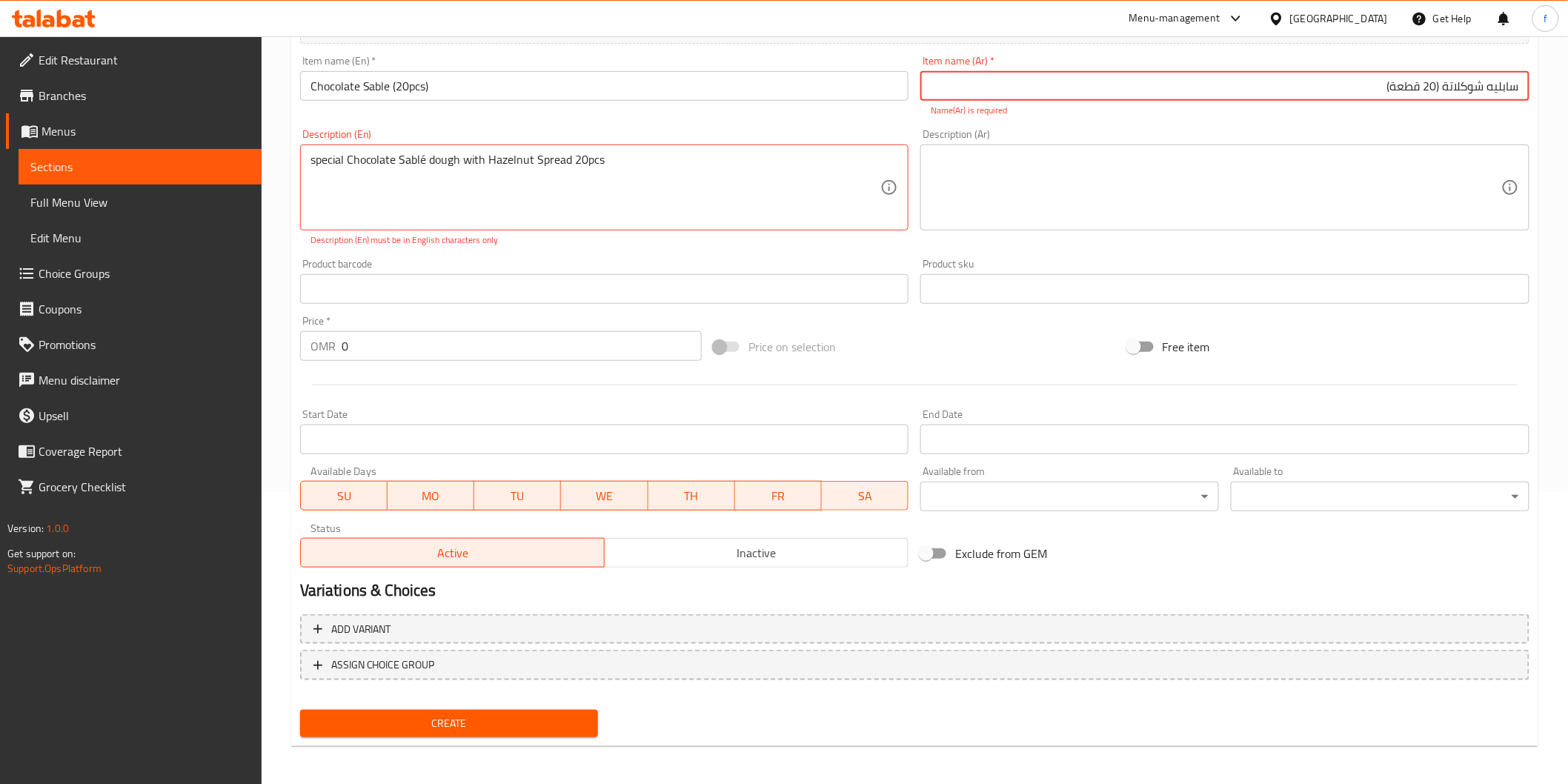
type input "سابليه شوكلاتة (20 قطعة)"
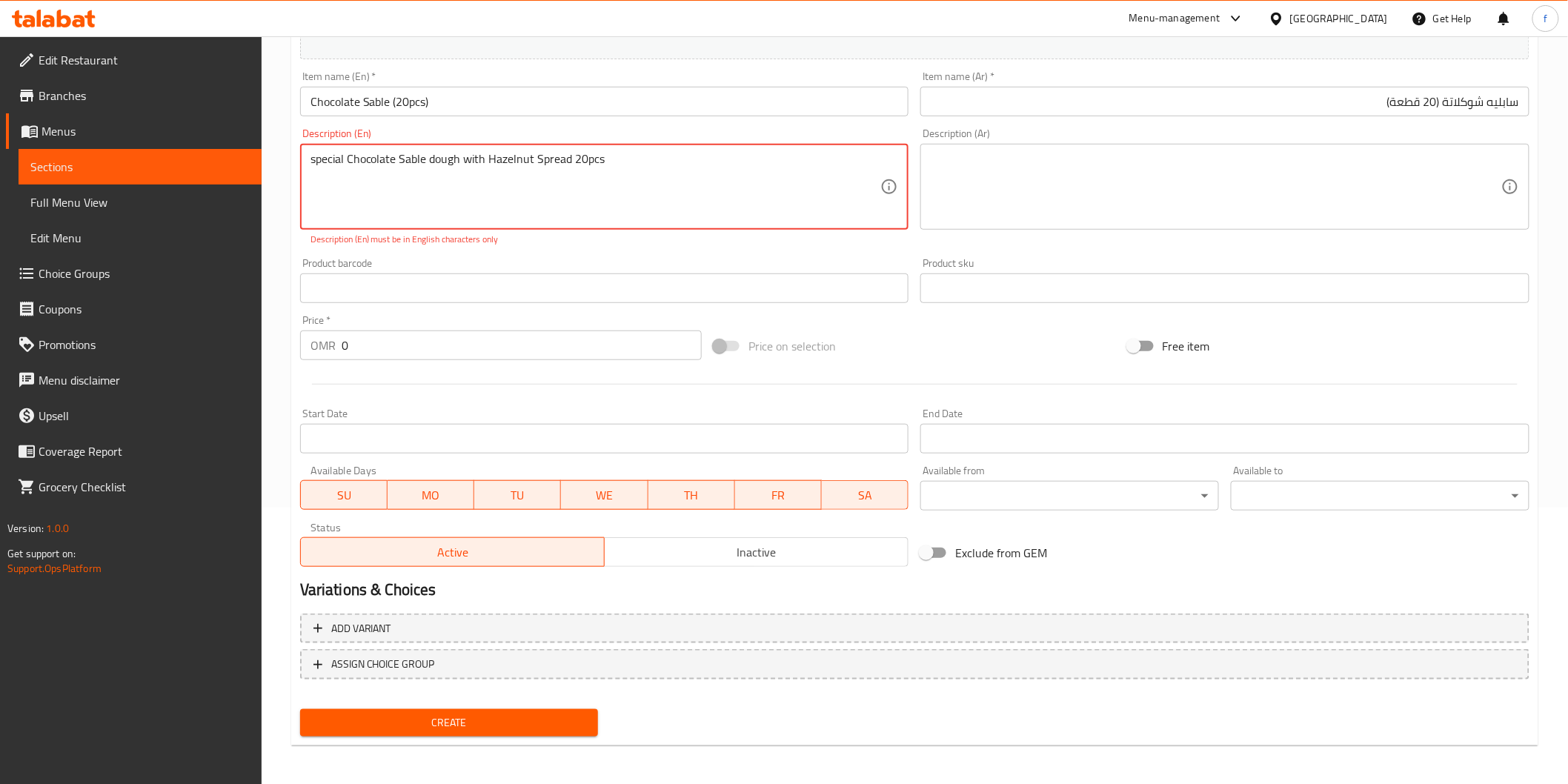
type textarea "special Chocolate Sable dough with Hazelnut Spread 20pcs"
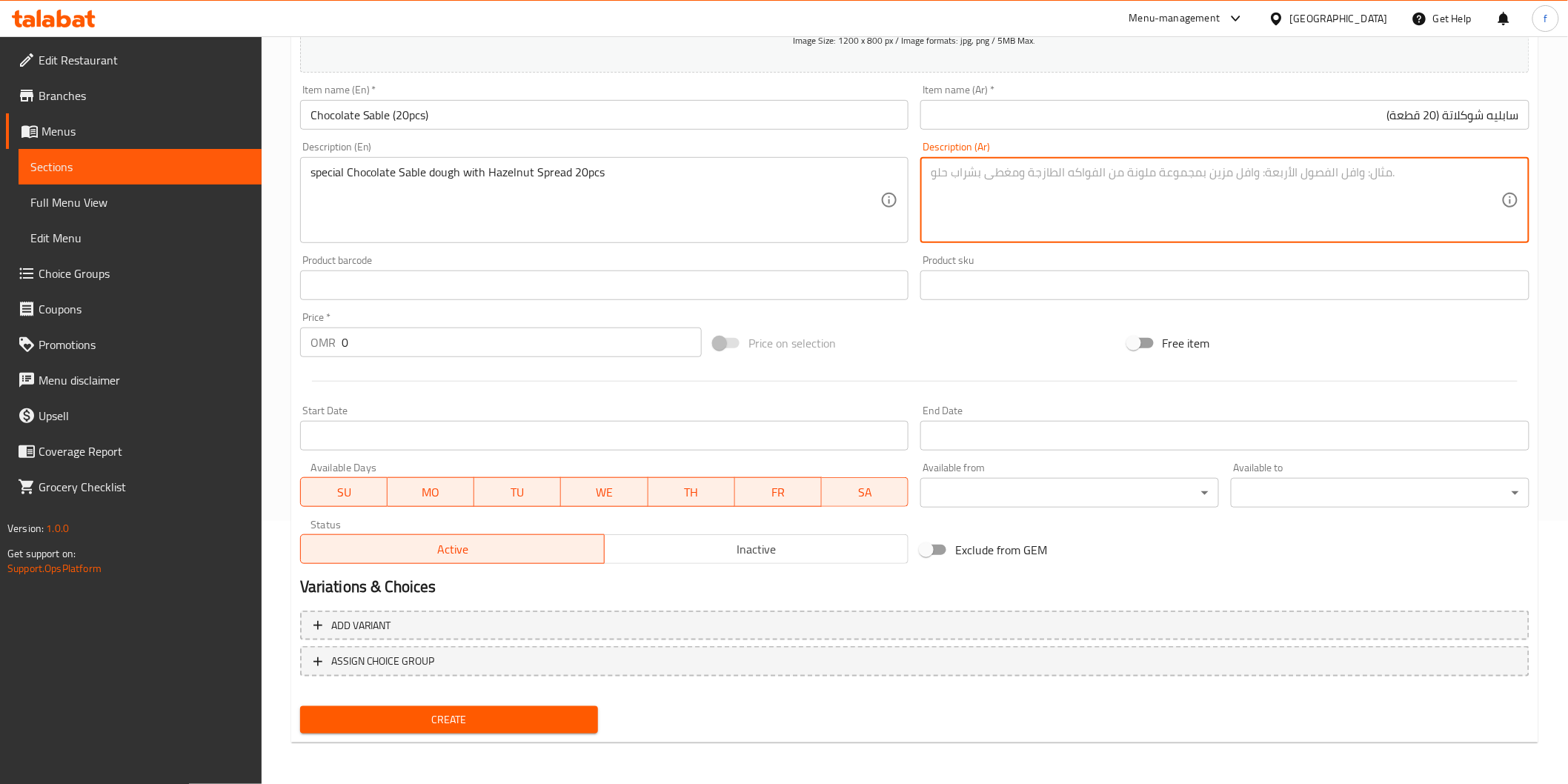
scroll to position [260, 0]
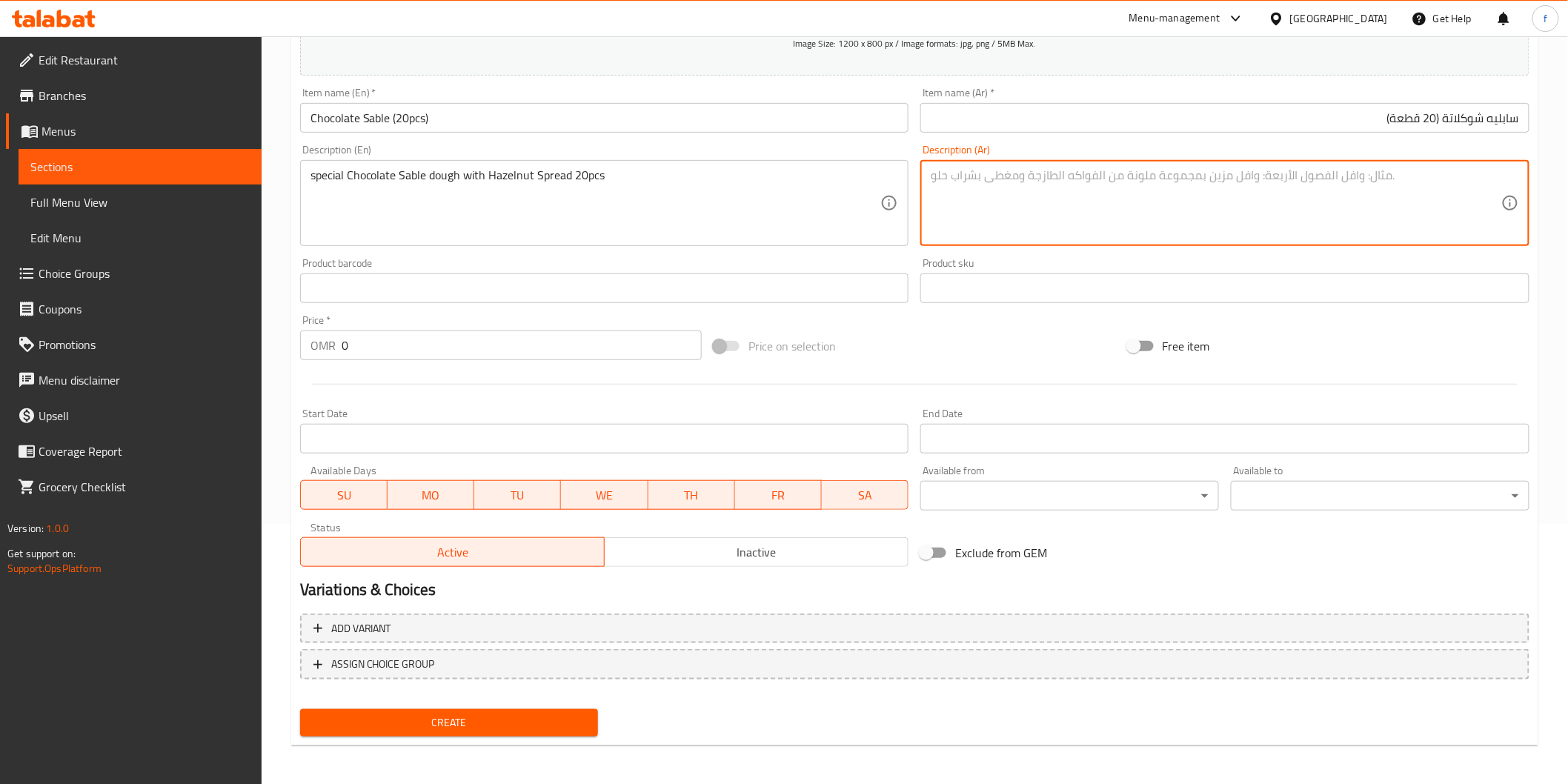
click at [1082, 201] on textarea at bounding box center [1216, 203] width 571 height 70
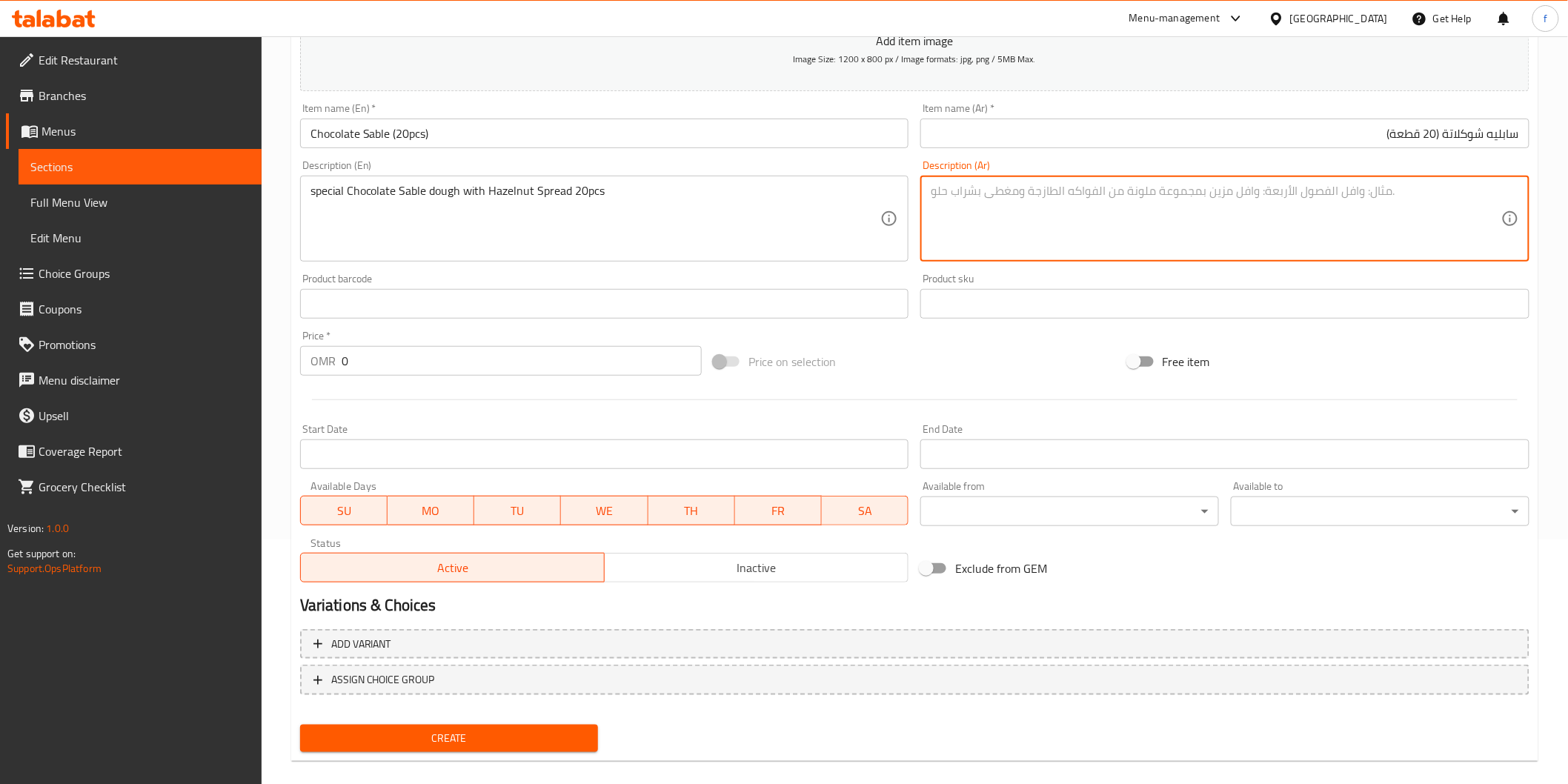
scroll to position [95, 0]
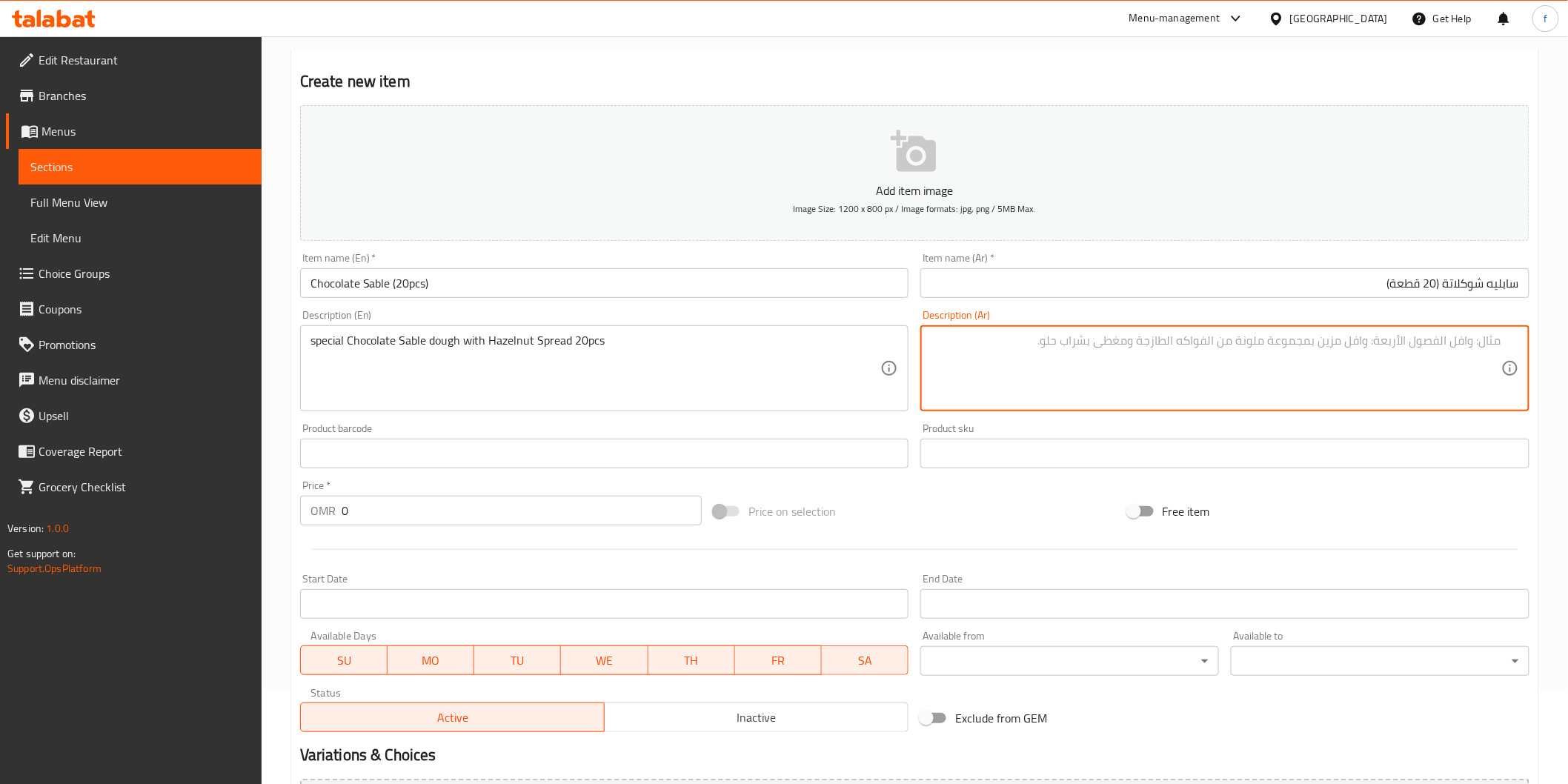
type textarea "u"
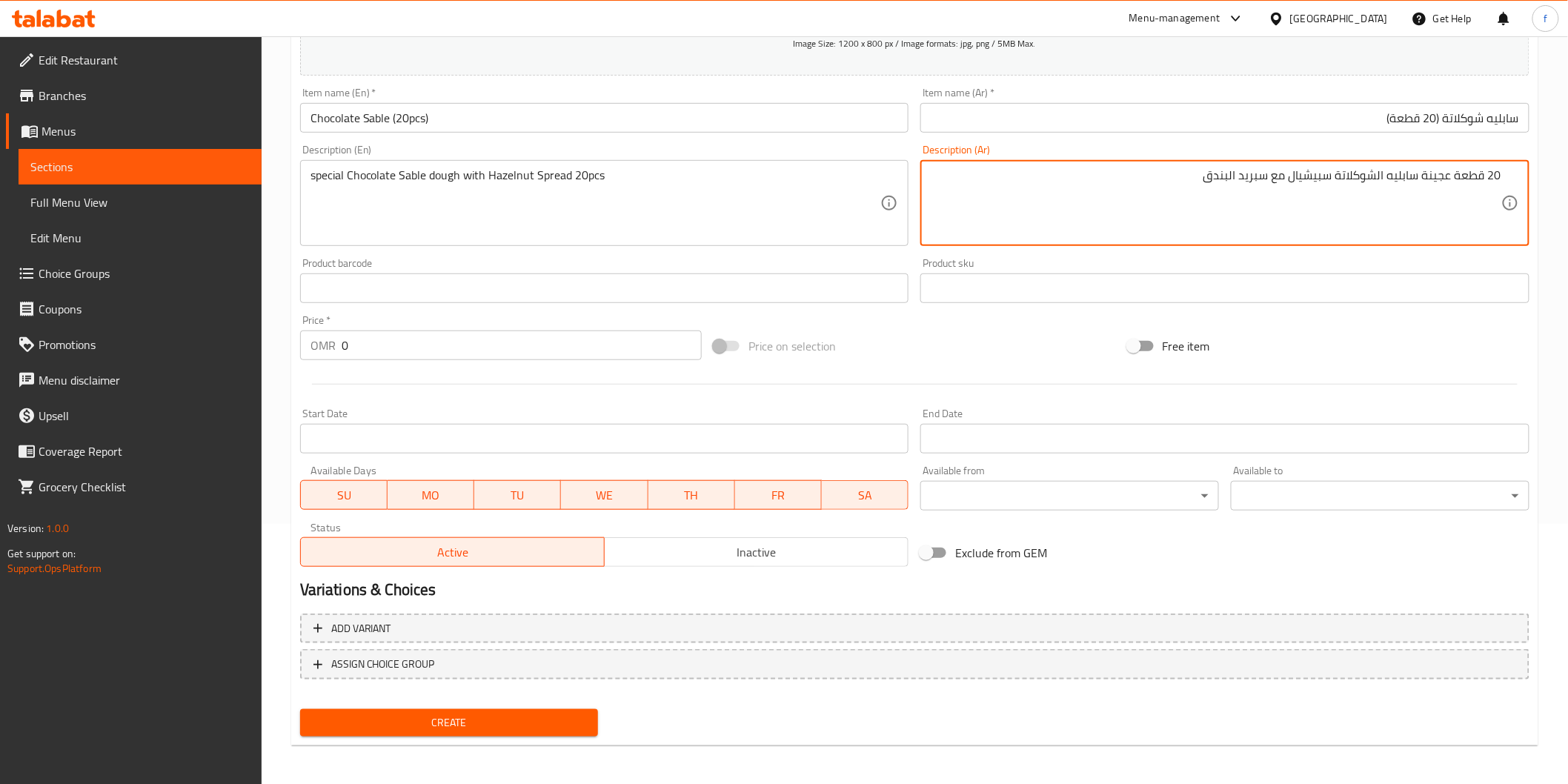
type textarea "20 قطعة عجينة سابليه الشوكلاتة سبيشيال مع سبريد البندق"
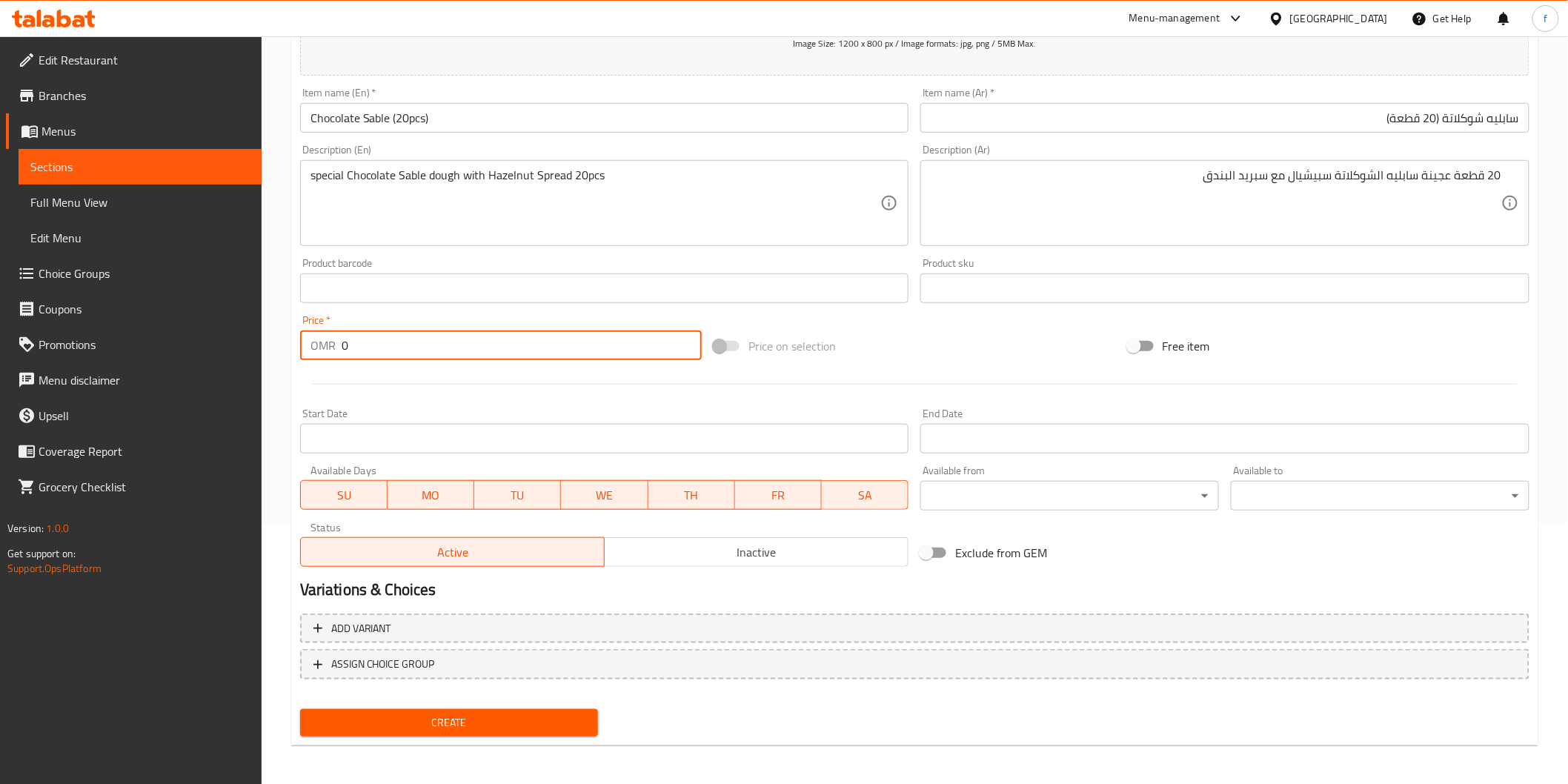
drag, startPoint x: 382, startPoint y: 345, endPoint x: 318, endPoint y: 346, distance: 64.0
click at [318, 346] on div "OMR 0 Price *" at bounding box center [500, 345] width 401 height 30
type input "7.10"
click at [479, 714] on span "Create" at bounding box center [449, 722] width 275 height 18
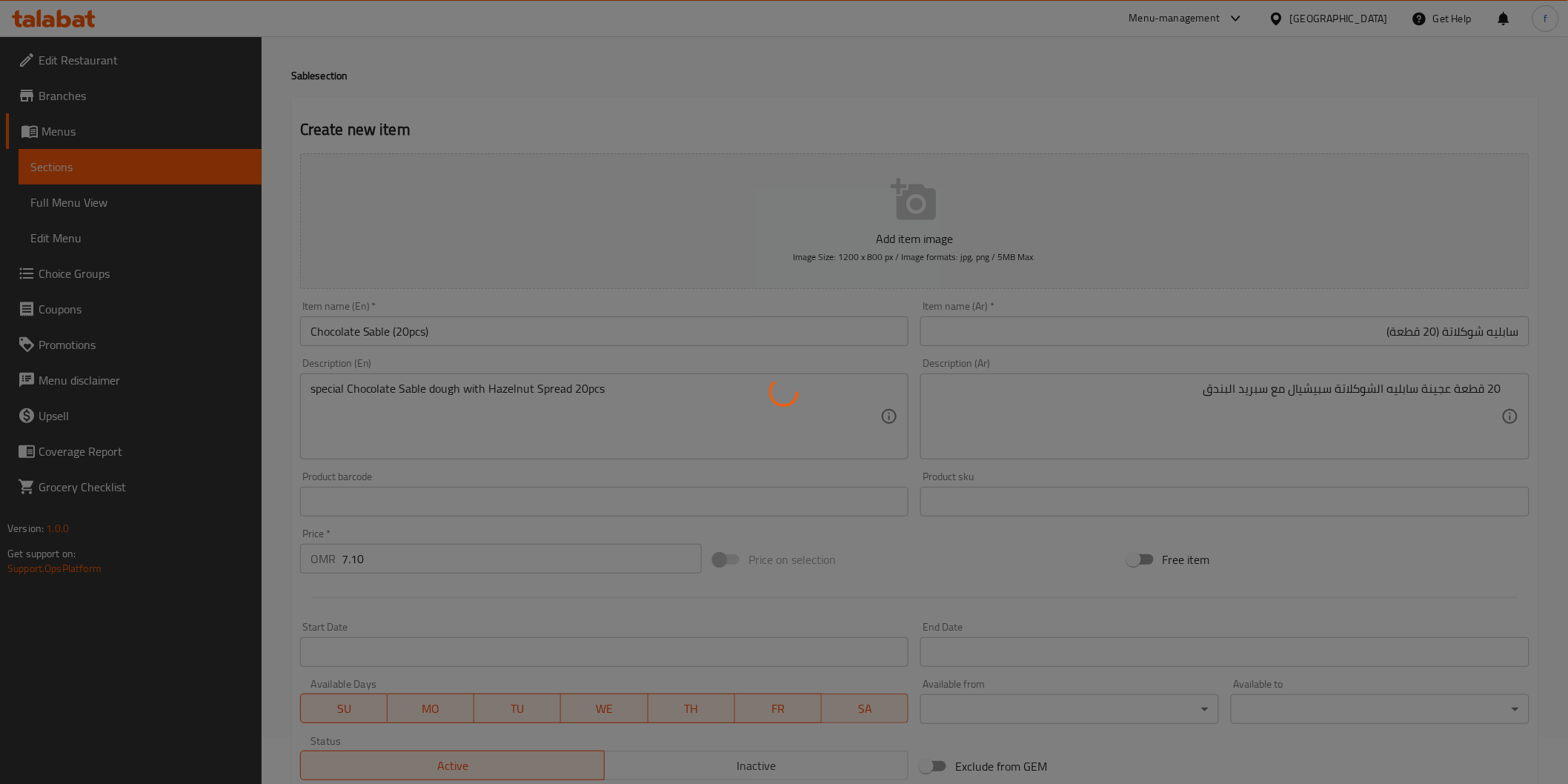
scroll to position [0, 0]
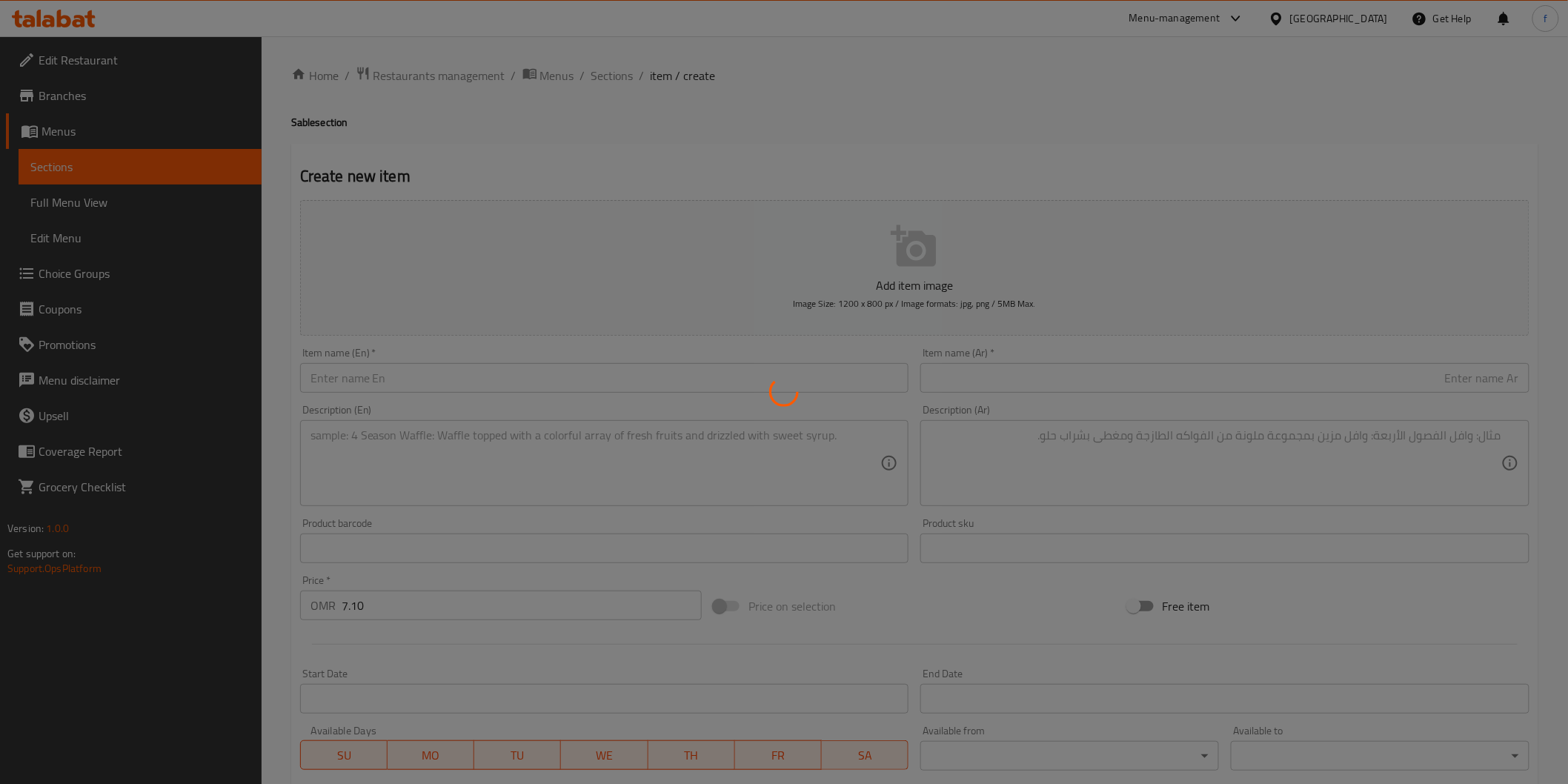
type input "0"
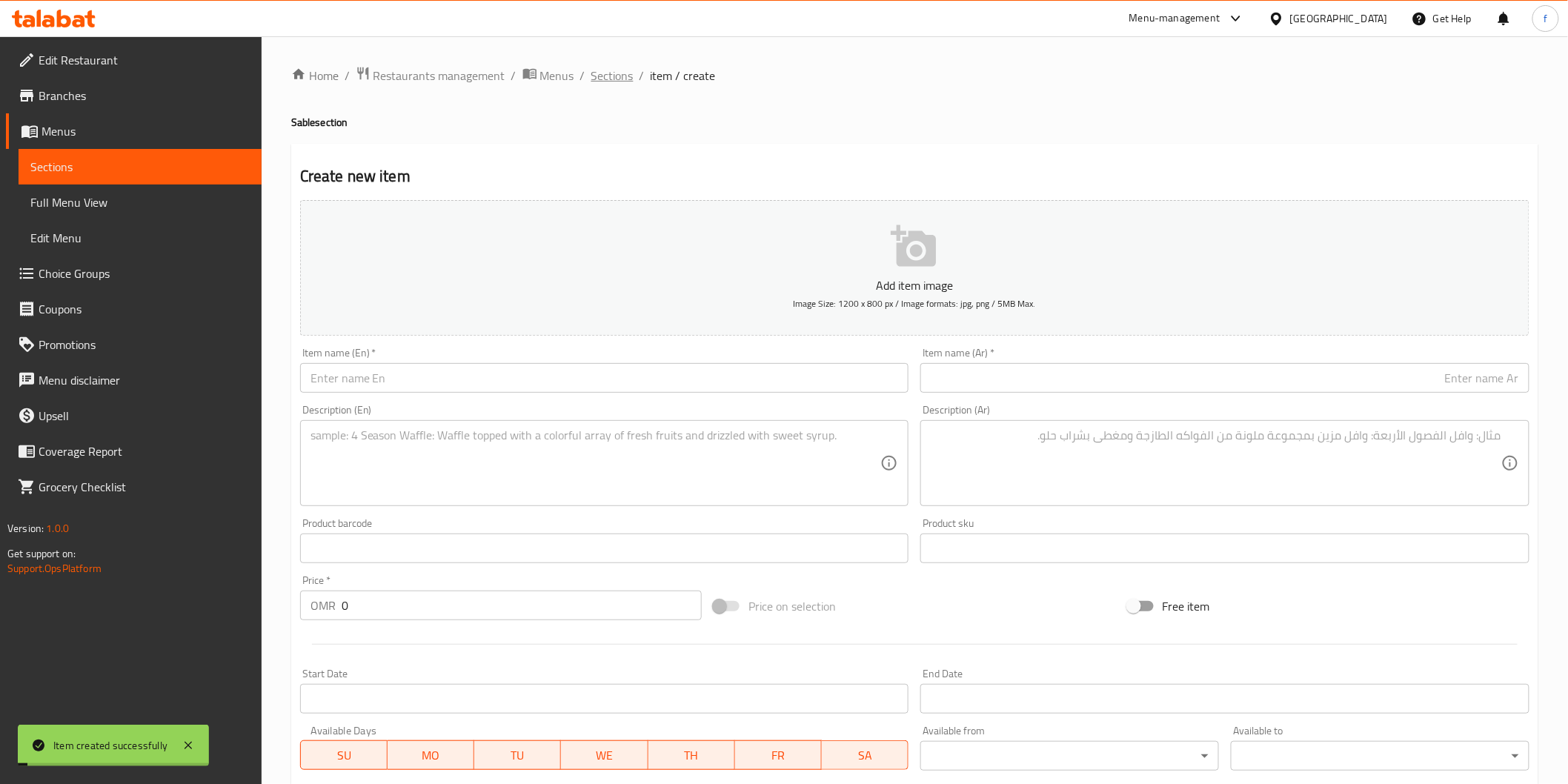
click at [609, 79] on span "Sections" at bounding box center [612, 76] width 43 height 17
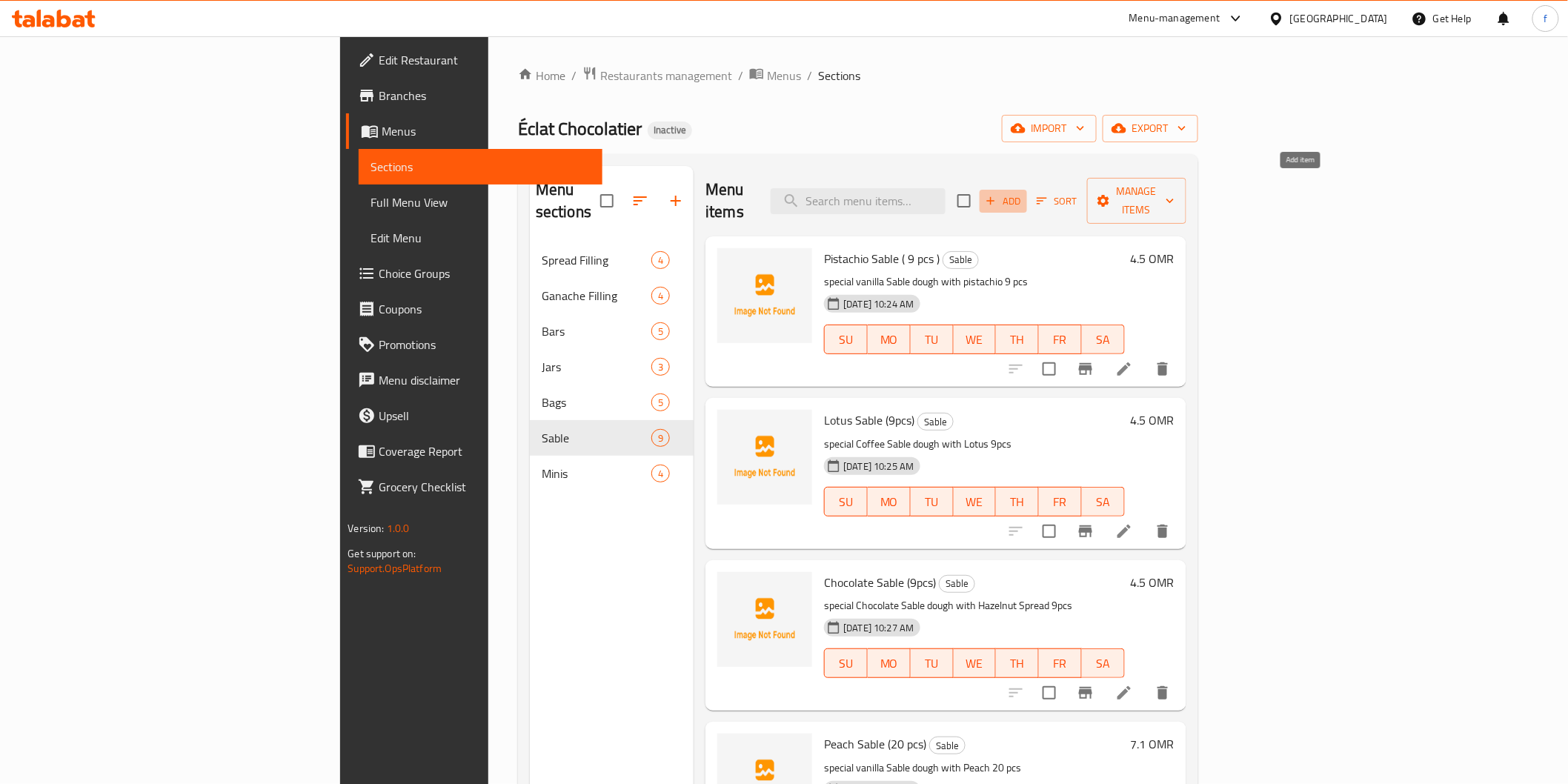
click at [1023, 192] on span "Add" at bounding box center [1003, 201] width 40 height 17
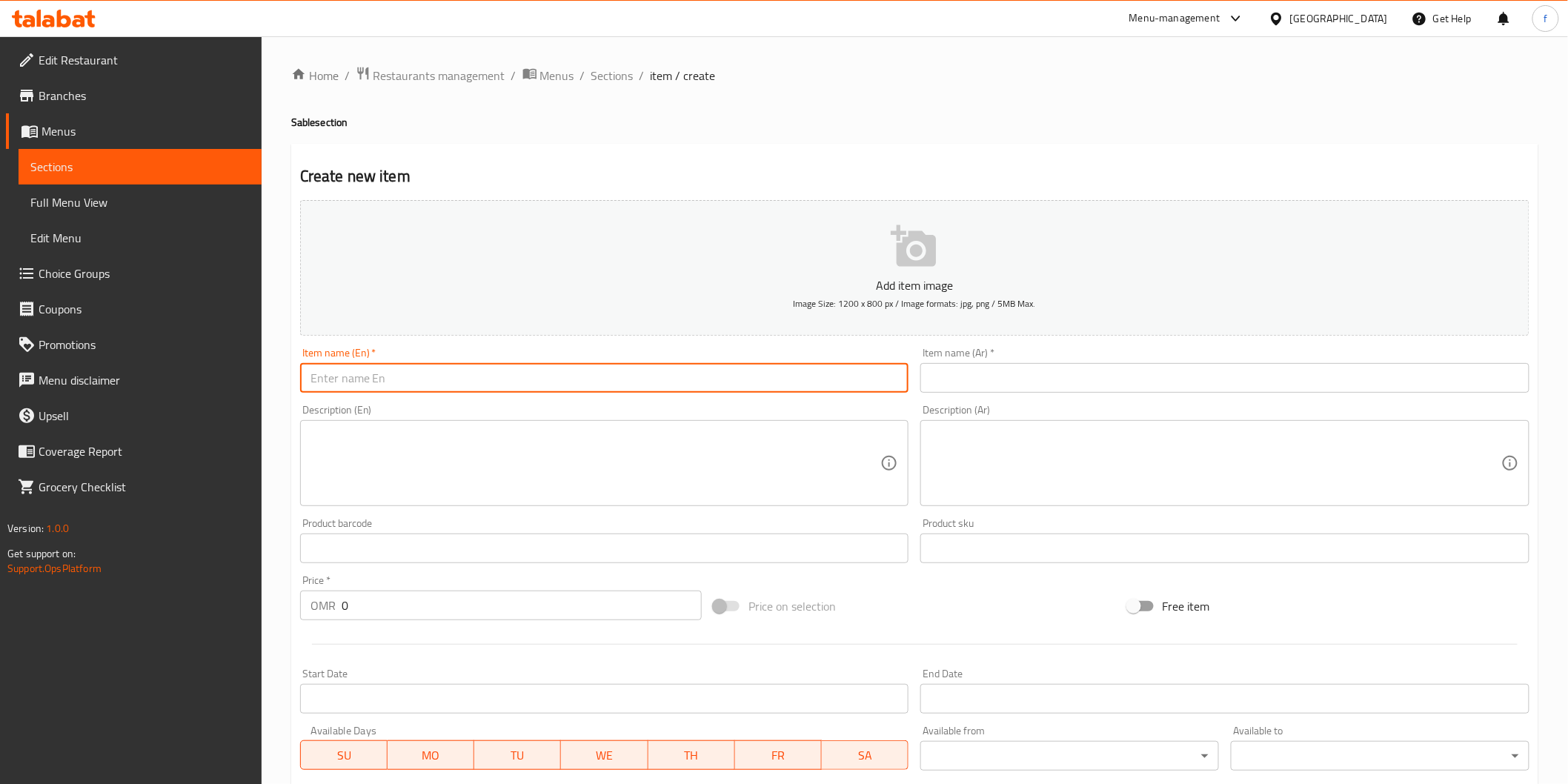
click at [643, 386] on input "text" at bounding box center [605, 378] width 609 height 30
paste input "Coated Chocolate Sablé"
type input "Coated Chocolate Sable"
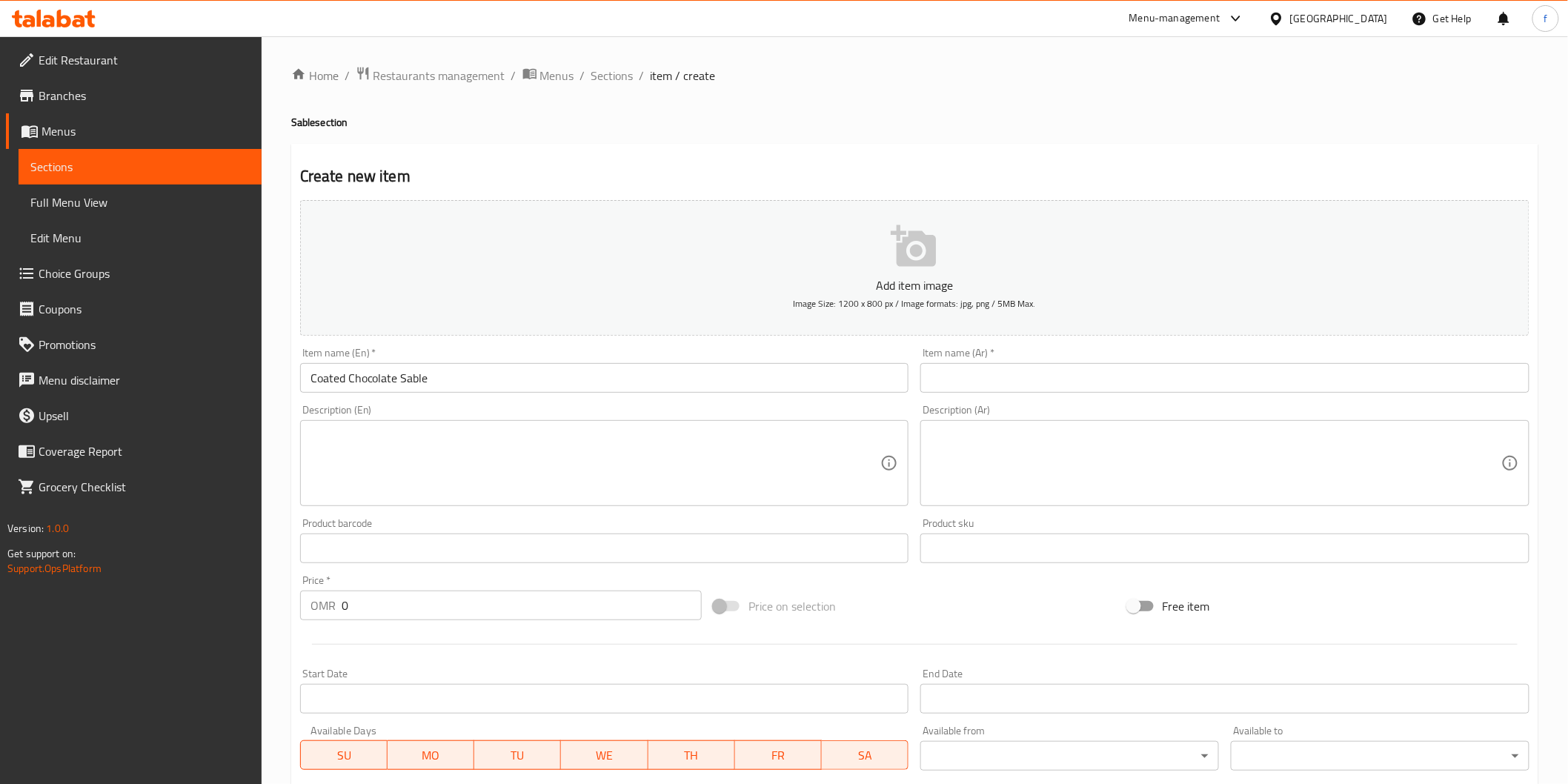
click at [315, 373] on input "Coated Chocolate Sable" at bounding box center [605, 378] width 609 height 30
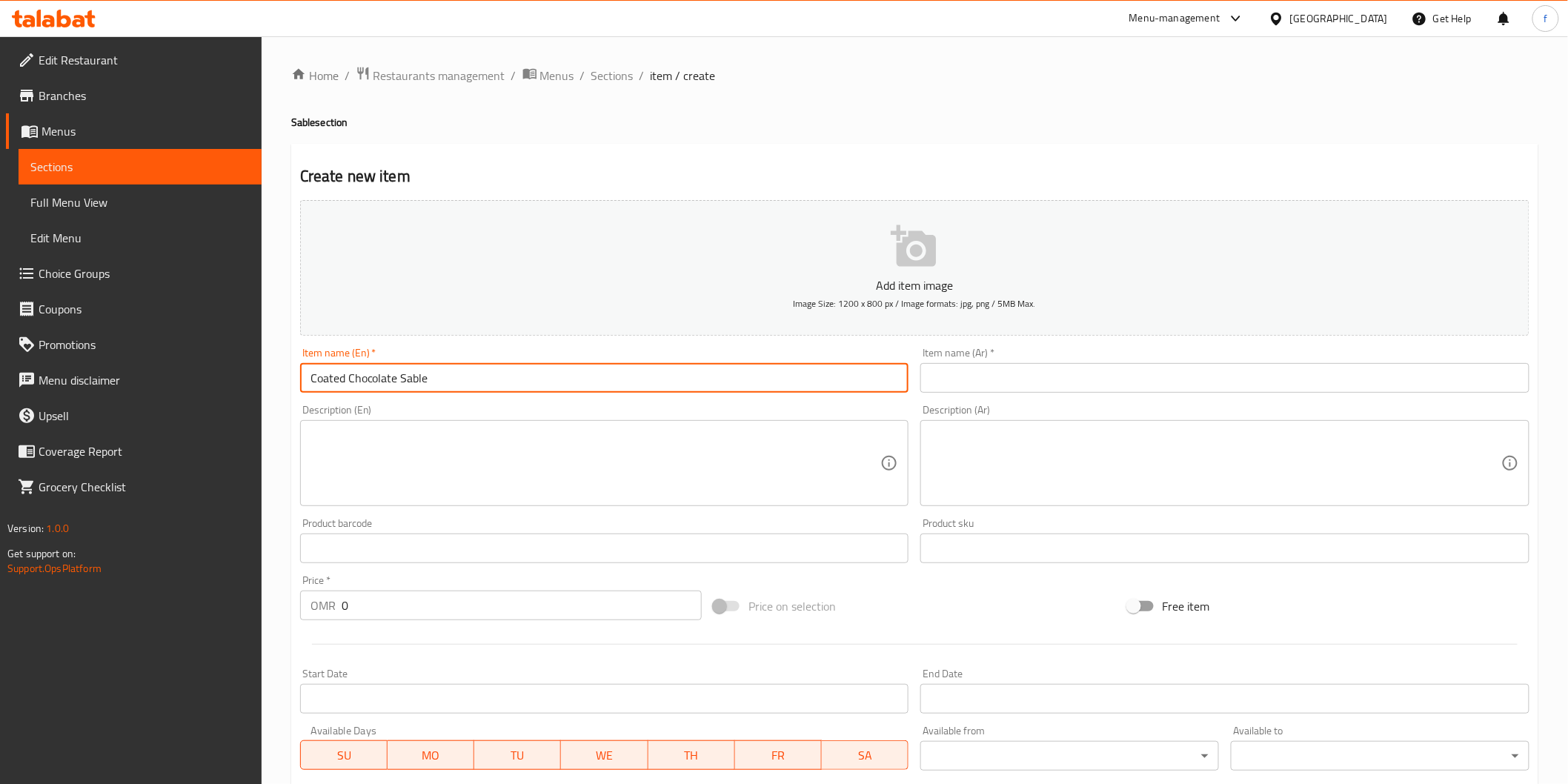
click at [315, 373] on input "Coated Chocolate Sable" at bounding box center [605, 378] width 609 height 30
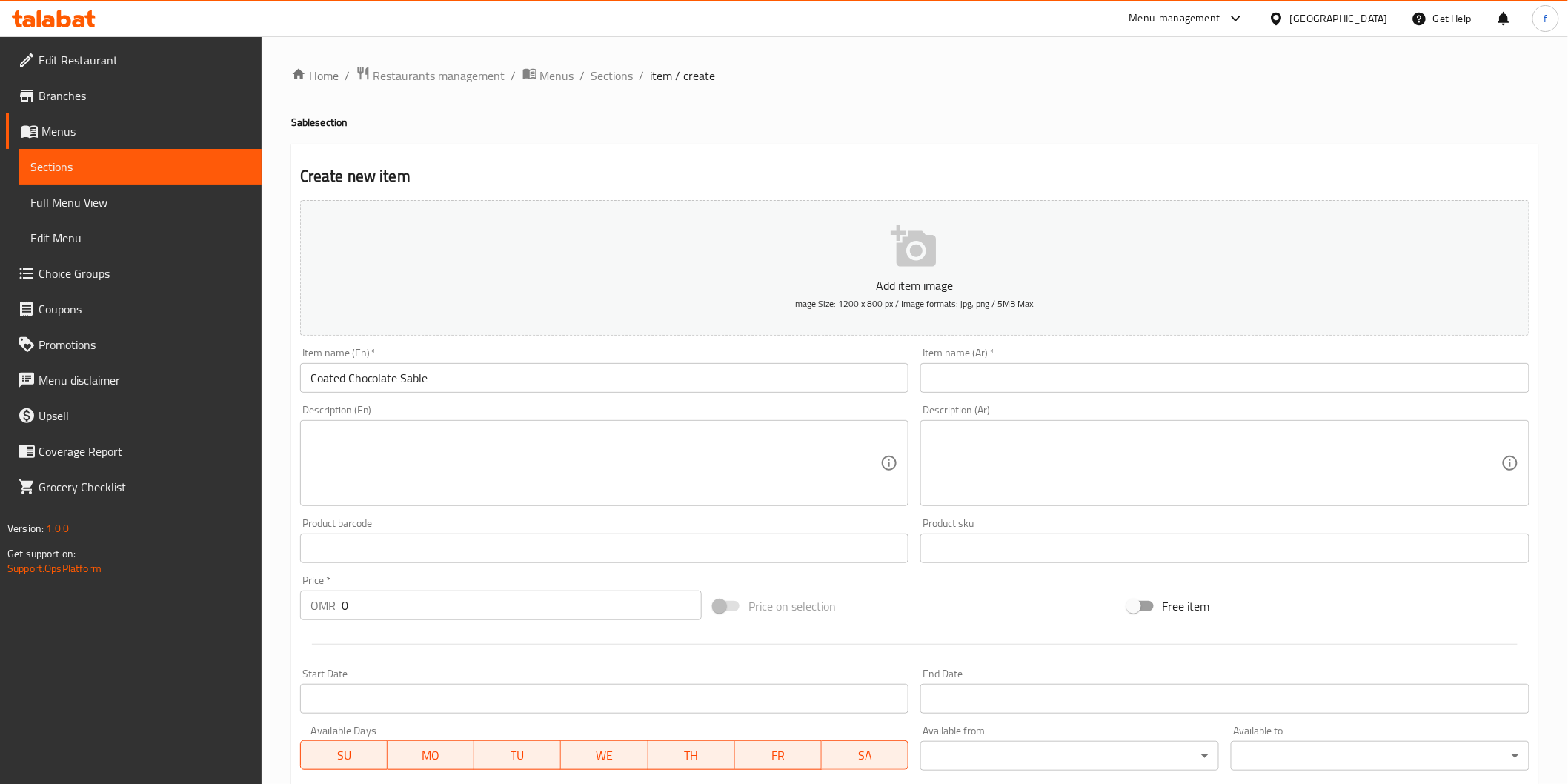
click at [1155, 382] on input "text" at bounding box center [1225, 378] width 609 height 30
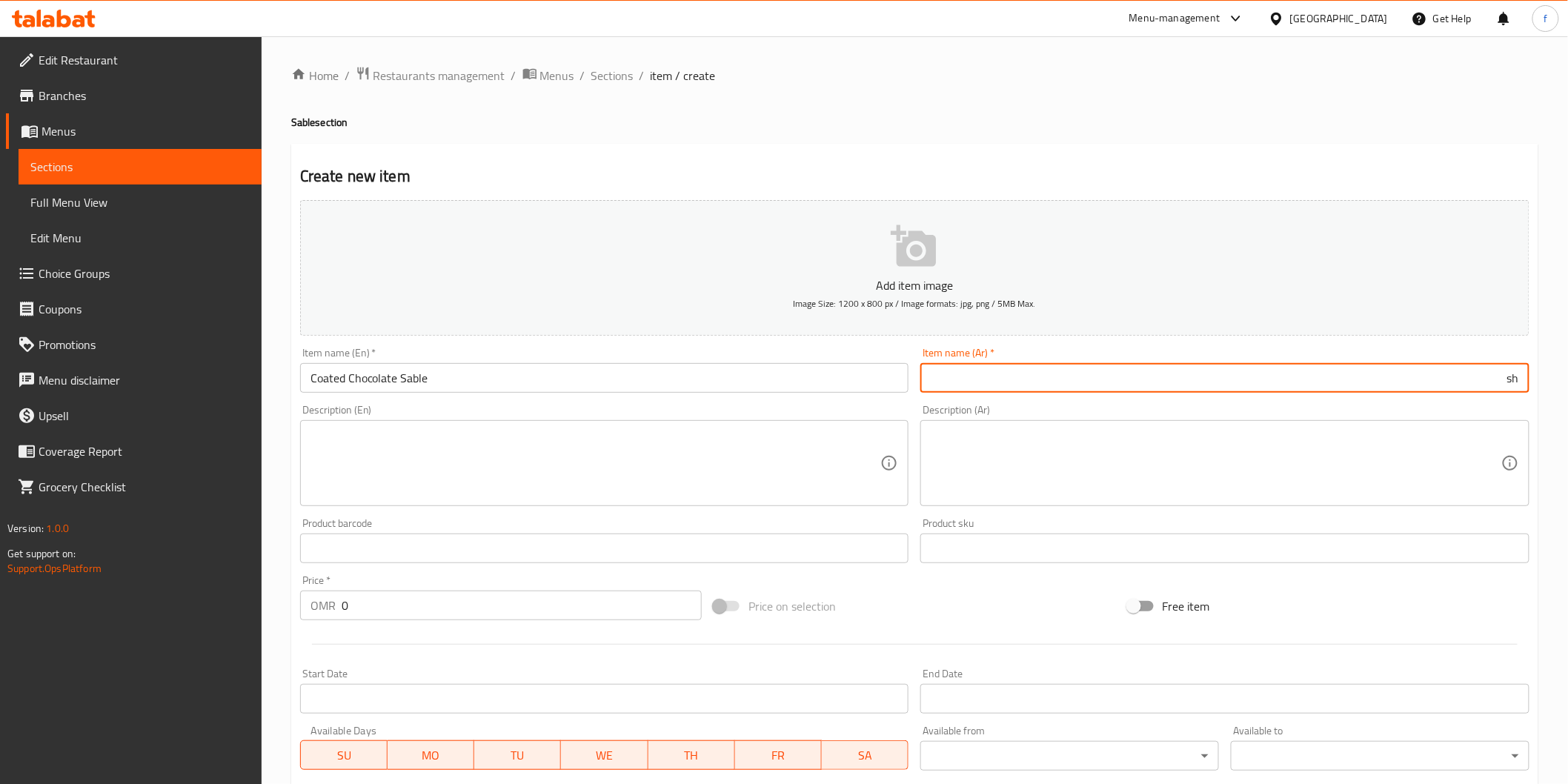
type input "s"
type input "سابليه شوكلاتة مغلف"
click at [734, 435] on textarea at bounding box center [596, 463] width 571 height 70
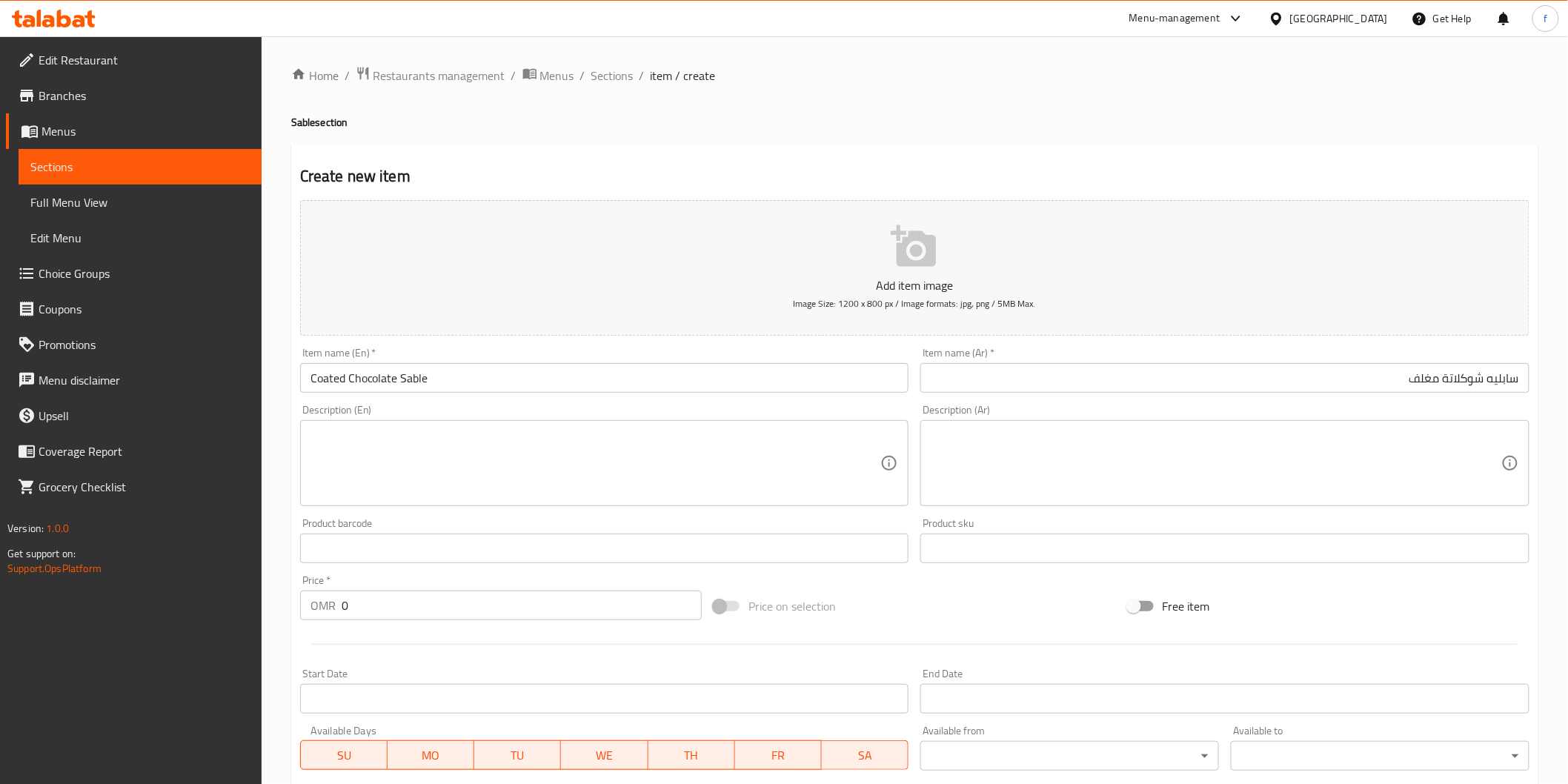
click at [419, 474] on textarea at bounding box center [596, 463] width 571 height 70
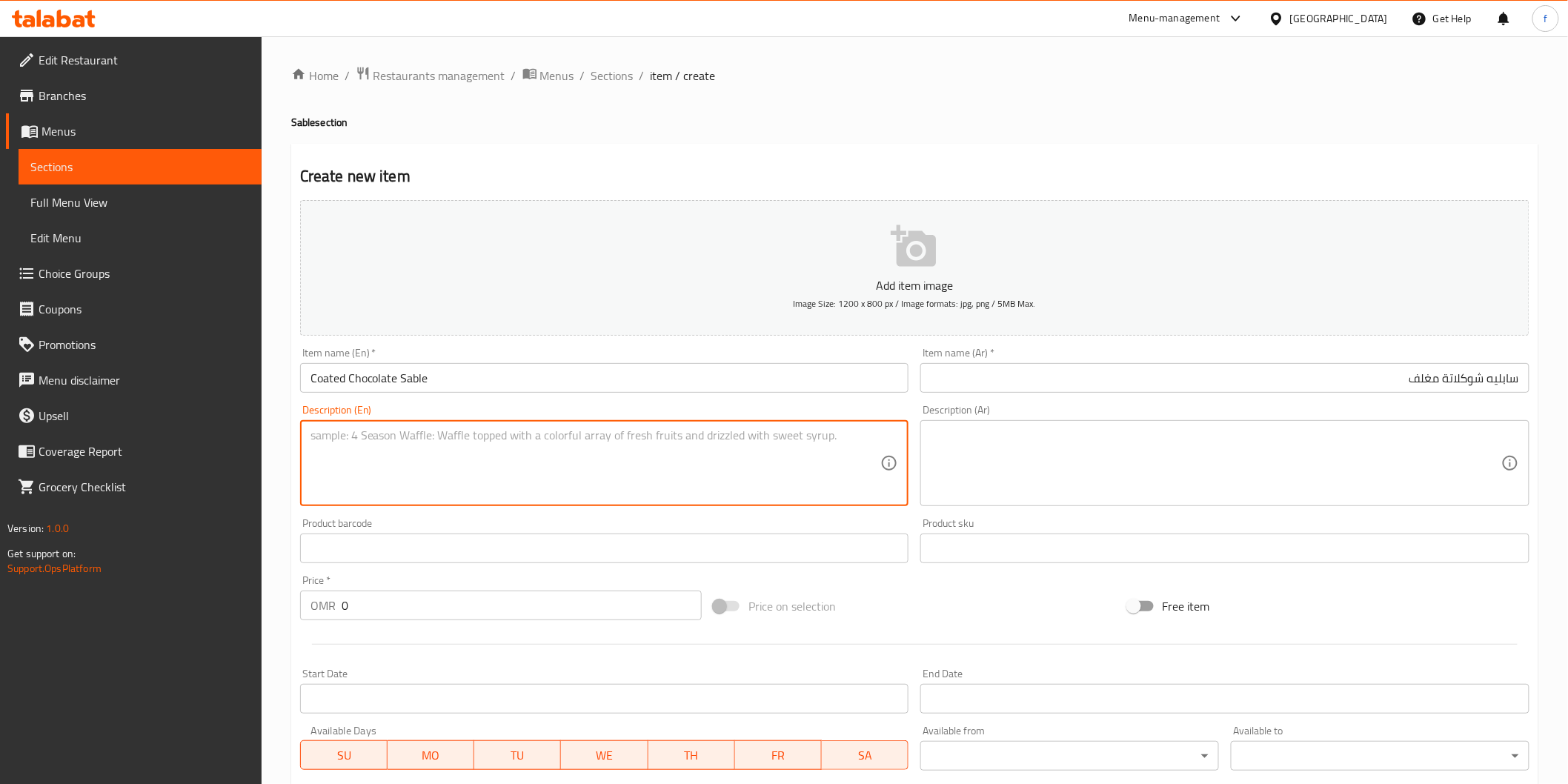
paste textarea "special Chocolate Sablé dough with Hazelnut Spread Coated with Milk And Dark ch…"
click at [425, 439] on textarea "special Chocolate Sablé dough with Hazelnut Spread Coated with Milk And Dark ch…" at bounding box center [596, 463] width 571 height 70
type textarea "special Chocolate Sable dough with Hazelnut Spread Coated with Milk And Dark ch…"
click at [1114, 474] on textarea at bounding box center [1216, 463] width 571 height 70
click at [713, 446] on textarea "special Chocolate Sable dough with Hazelnut Spread Coated with Milk And Dark ch…" at bounding box center [596, 463] width 571 height 70
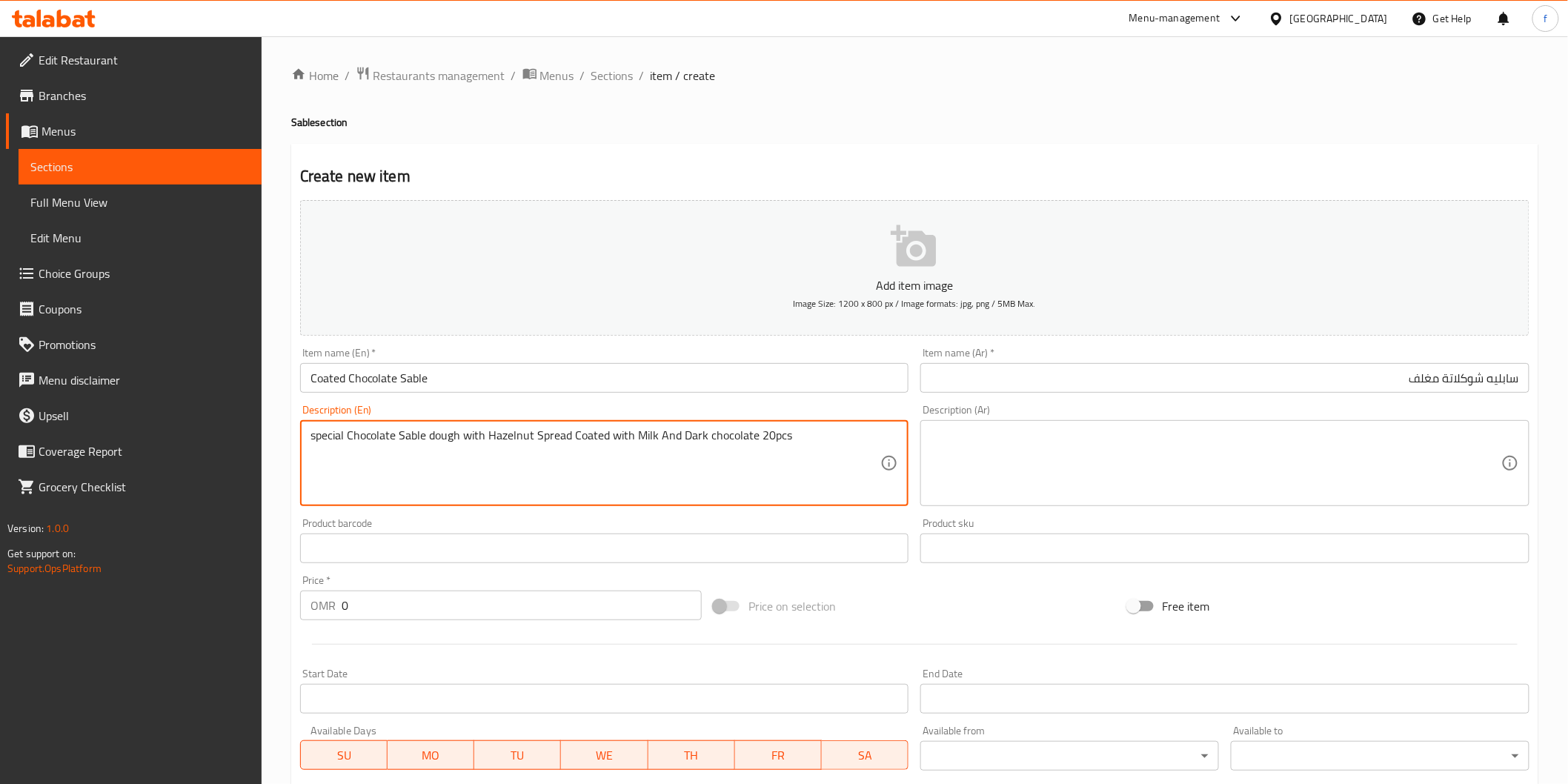
click at [713, 446] on textarea "special Chocolate Sable dough with Hazelnut Spread Coated with Milk And Dark ch…" at bounding box center [596, 463] width 571 height 70
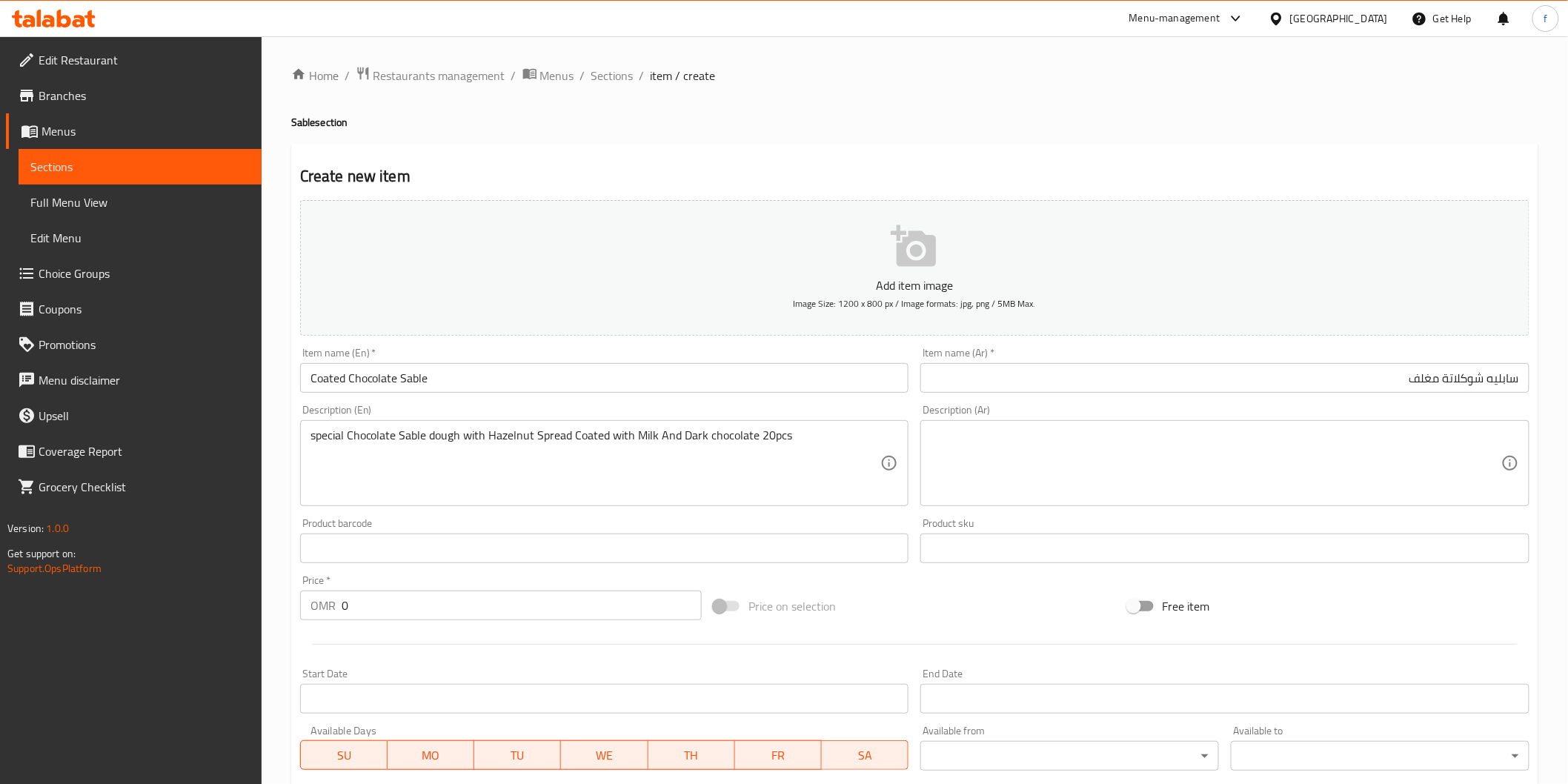
click at [1042, 500] on div "Description (Ar)" at bounding box center [1225, 463] width 609 height 86
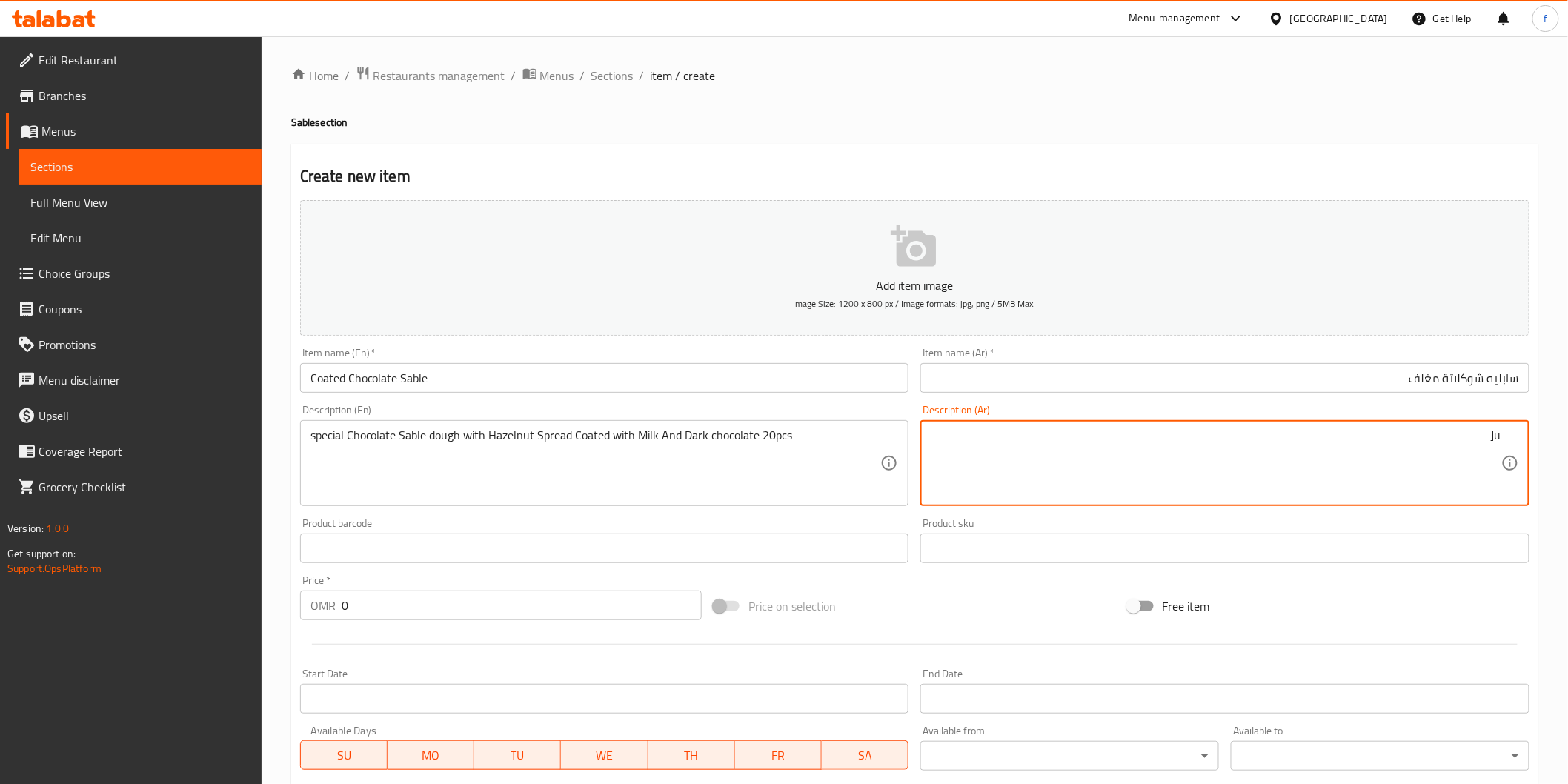
type textarea "u"
type textarea "20 قطعة عجينة سابليه الشوكلاتة سبيشيال مع سبريد البندق المغلفة مع حليب و شوكلات…"
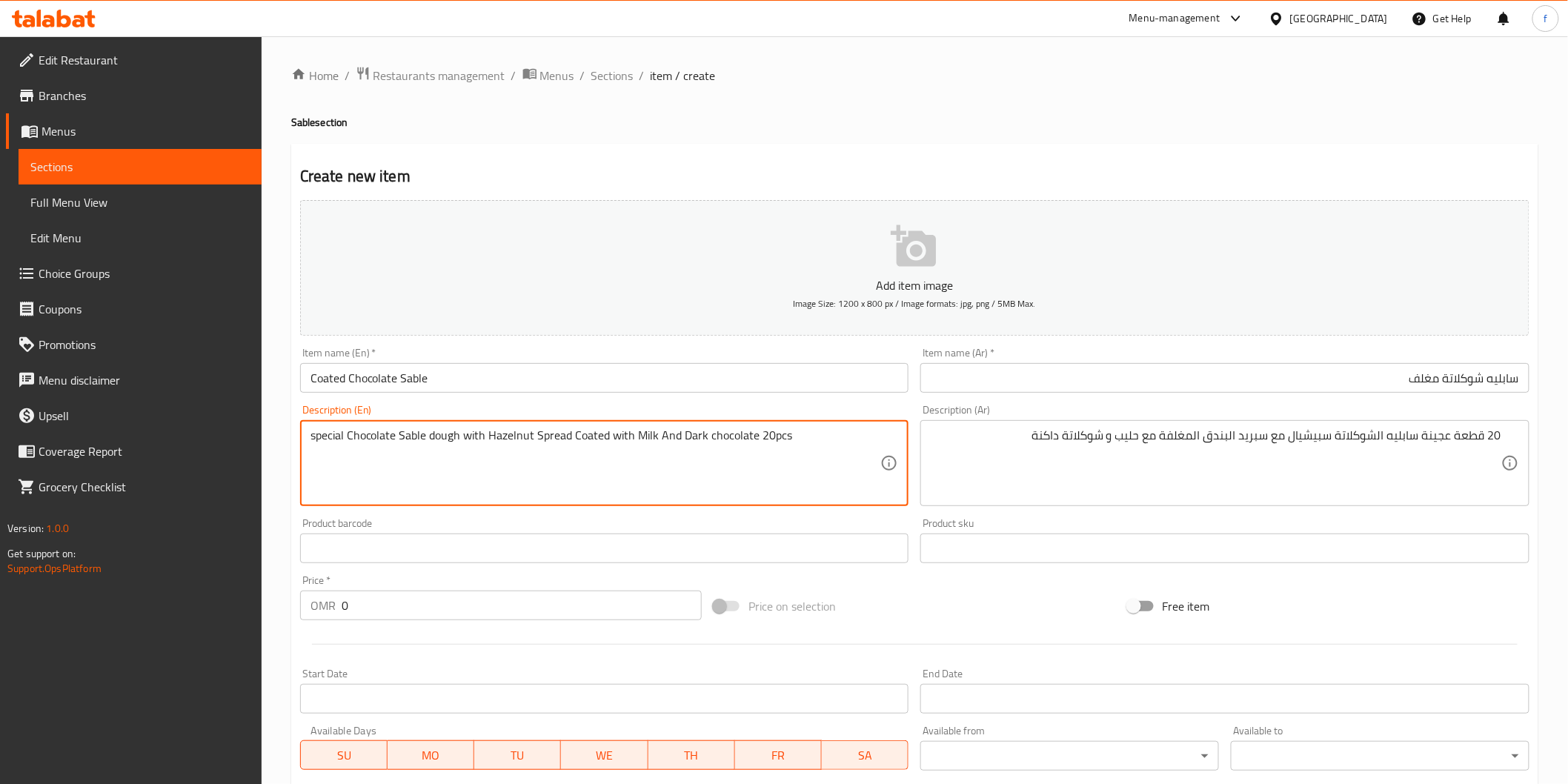
drag, startPoint x: 757, startPoint y: 434, endPoint x: 806, endPoint y: 430, distance: 49.2
click at [453, 379] on input "Coated Chocolate Sable" at bounding box center [605, 378] width 609 height 30
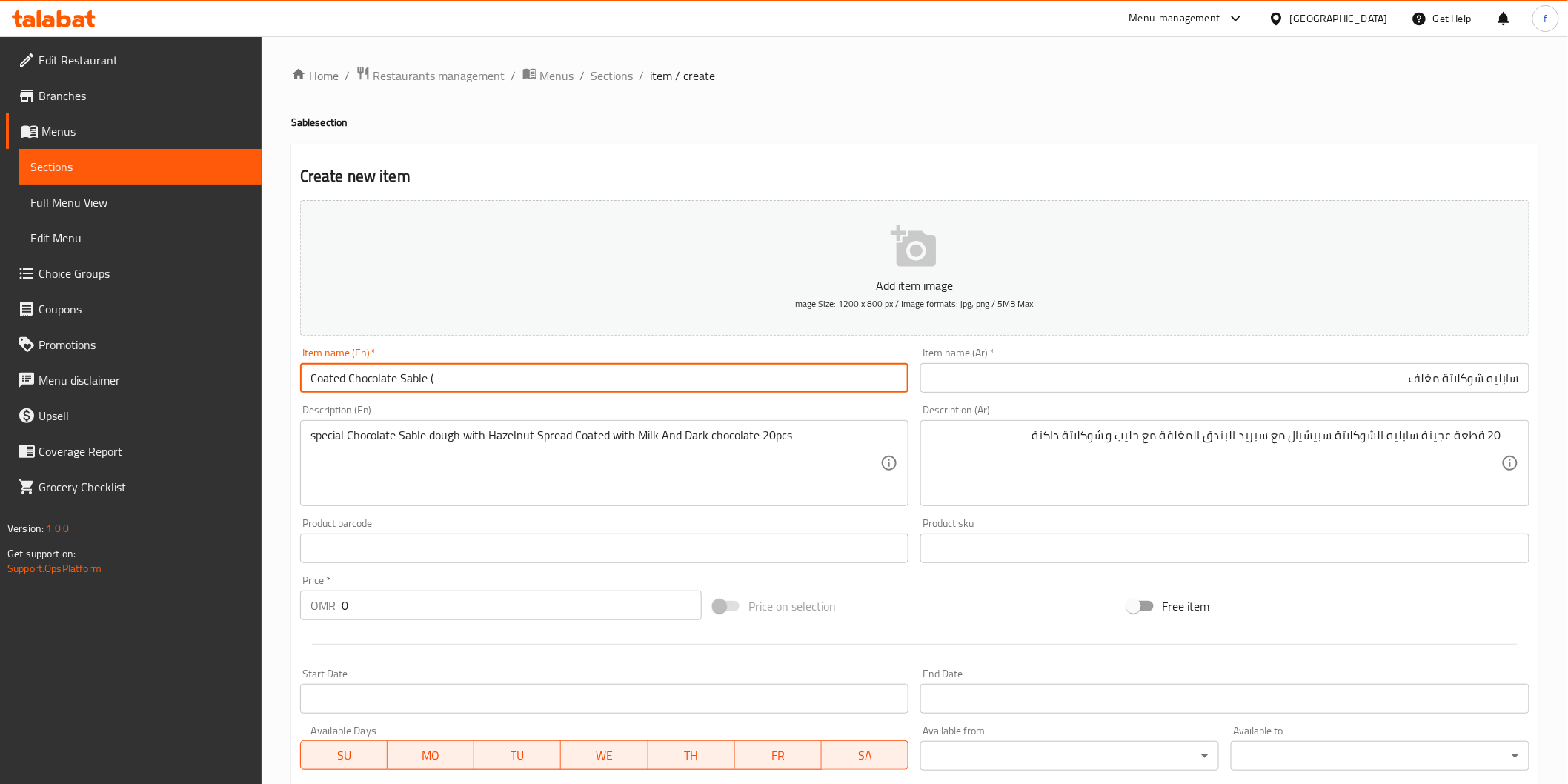
paste input "20pcs"
type input "Coated Chocolate Sable (20pcs)"
click at [1238, 371] on input "سابليه شوكلاتة مغلف" at bounding box center [1225, 378] width 609 height 30
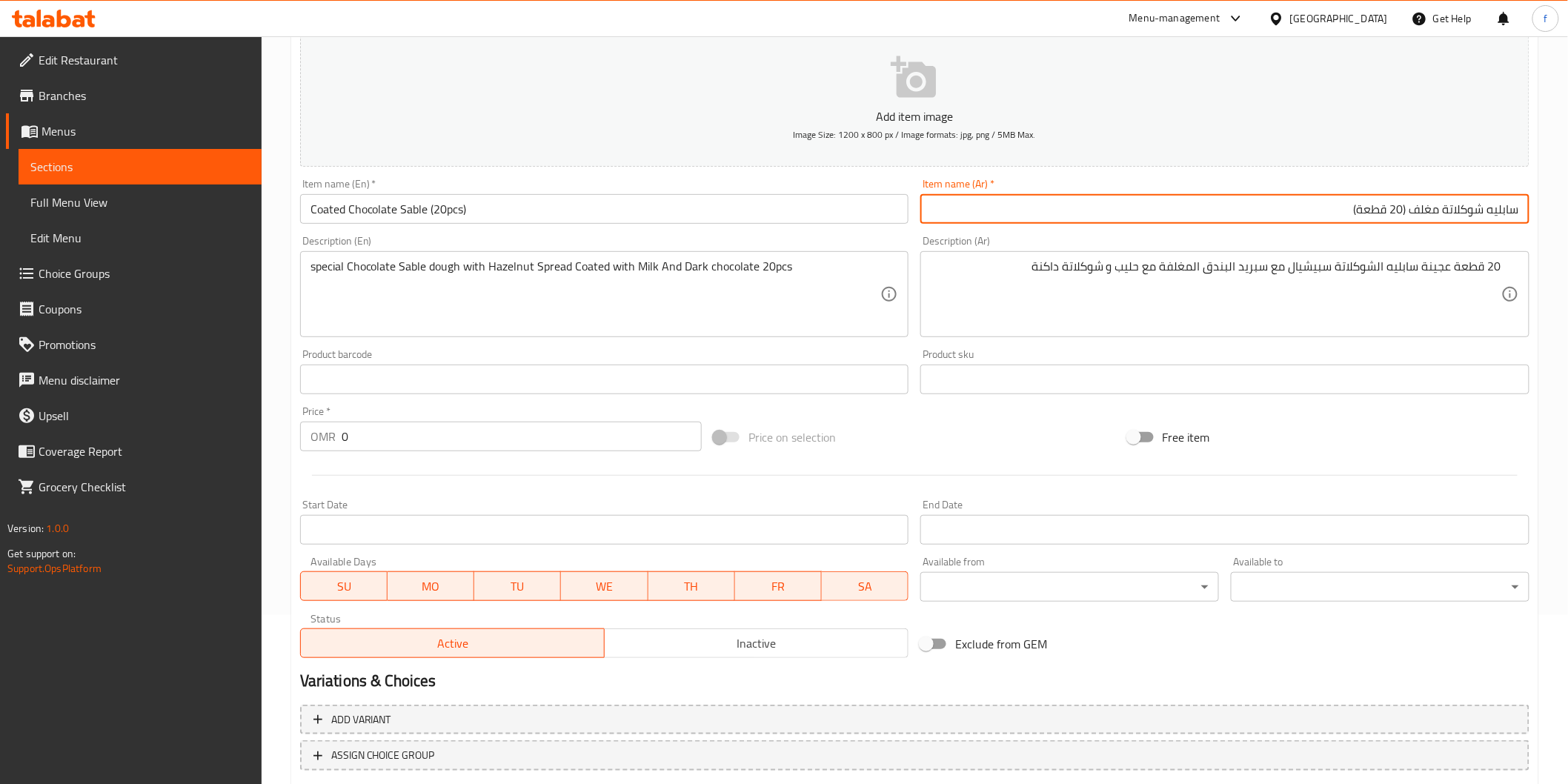
scroll to position [247, 0]
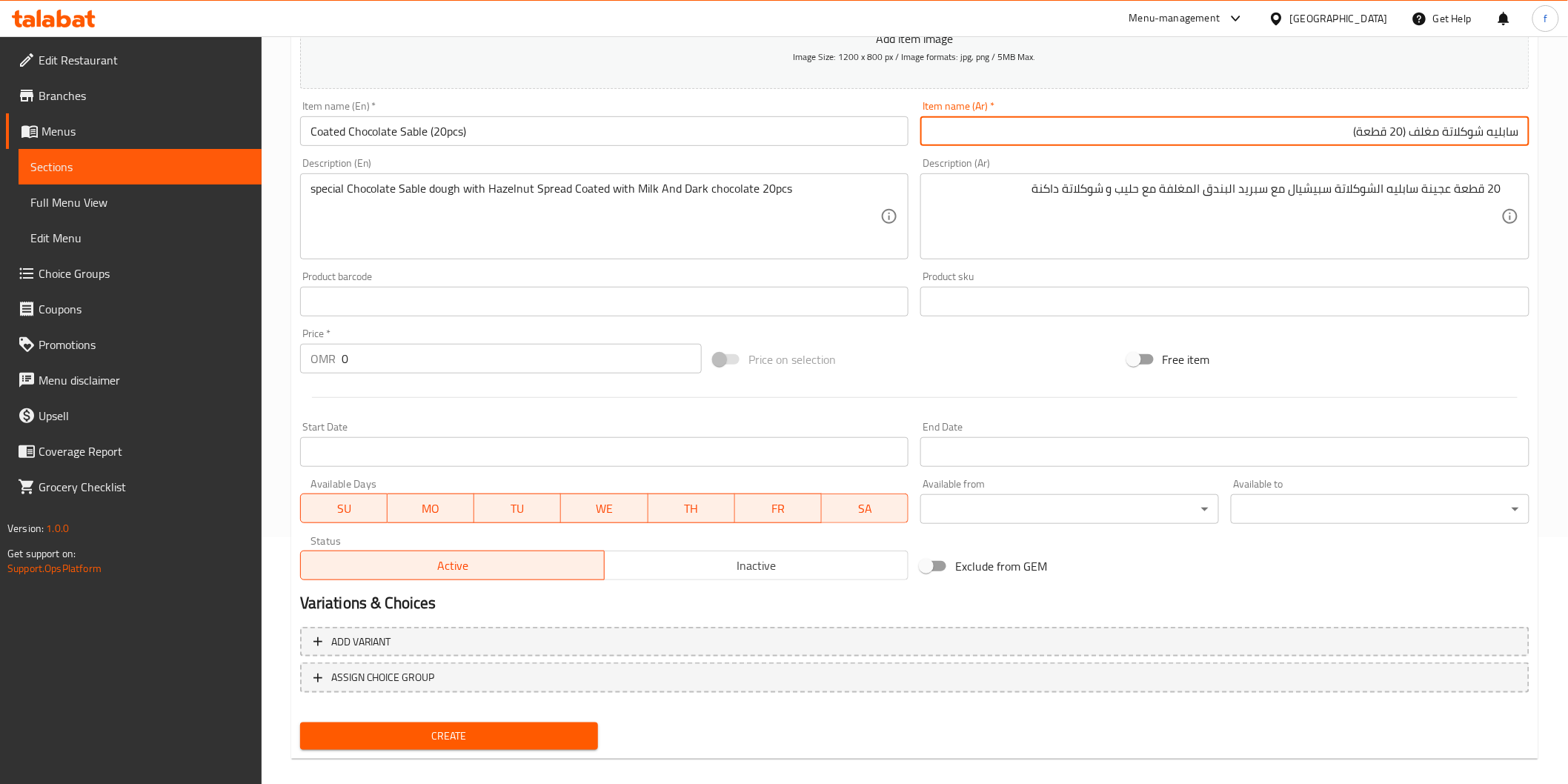
type input "سابليه شوكلاتة مغلف (20 قطعة)"
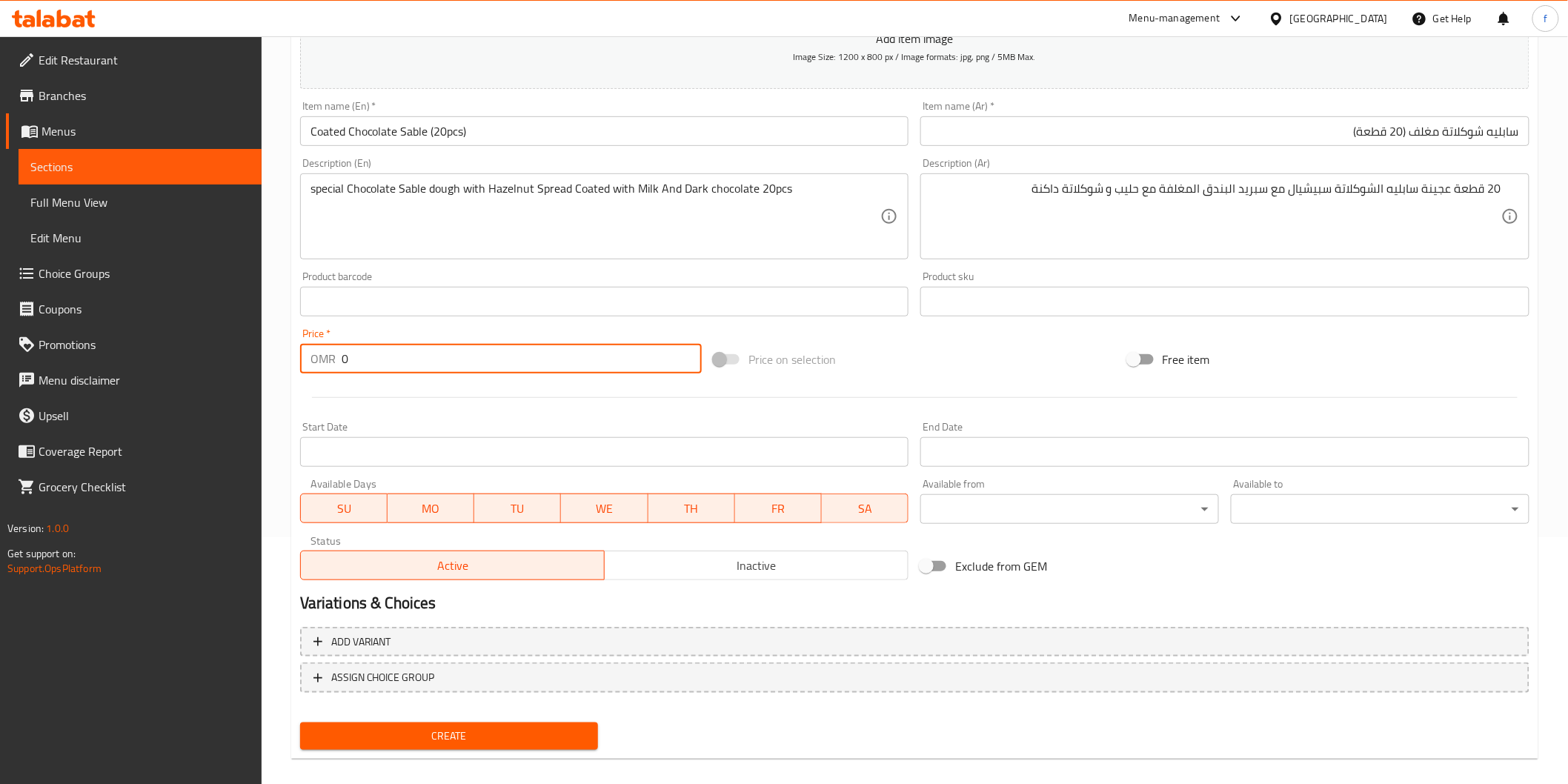
drag, startPoint x: 387, startPoint y: 354, endPoint x: 317, endPoint y: 376, distance: 73.4
click at [317, 376] on div "Price   * OMR 0 Price *" at bounding box center [500, 351] width 413 height 57
type input "12.20"
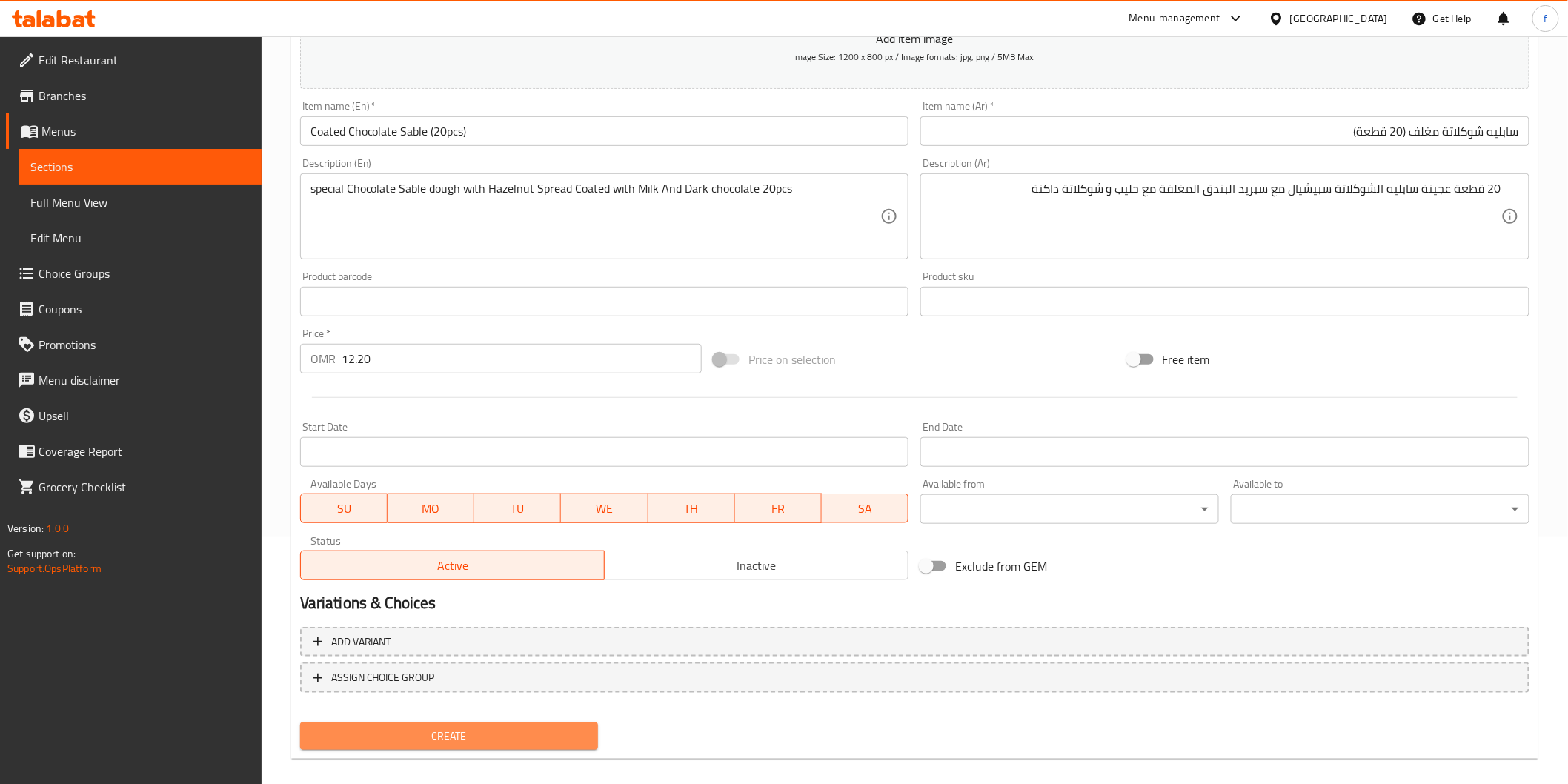
click at [417, 727] on span "Create" at bounding box center [449, 735] width 275 height 18
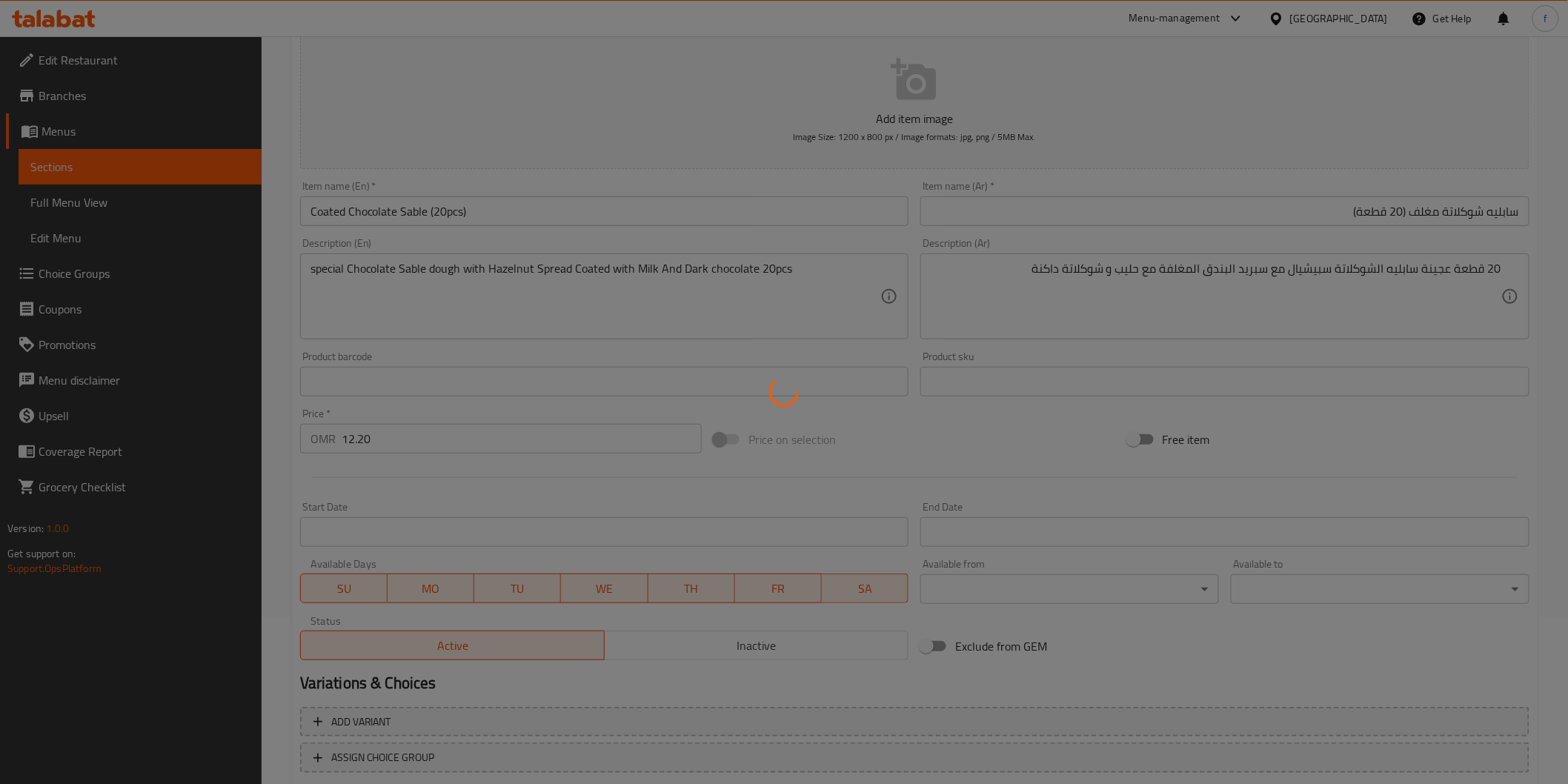
scroll to position [0, 0]
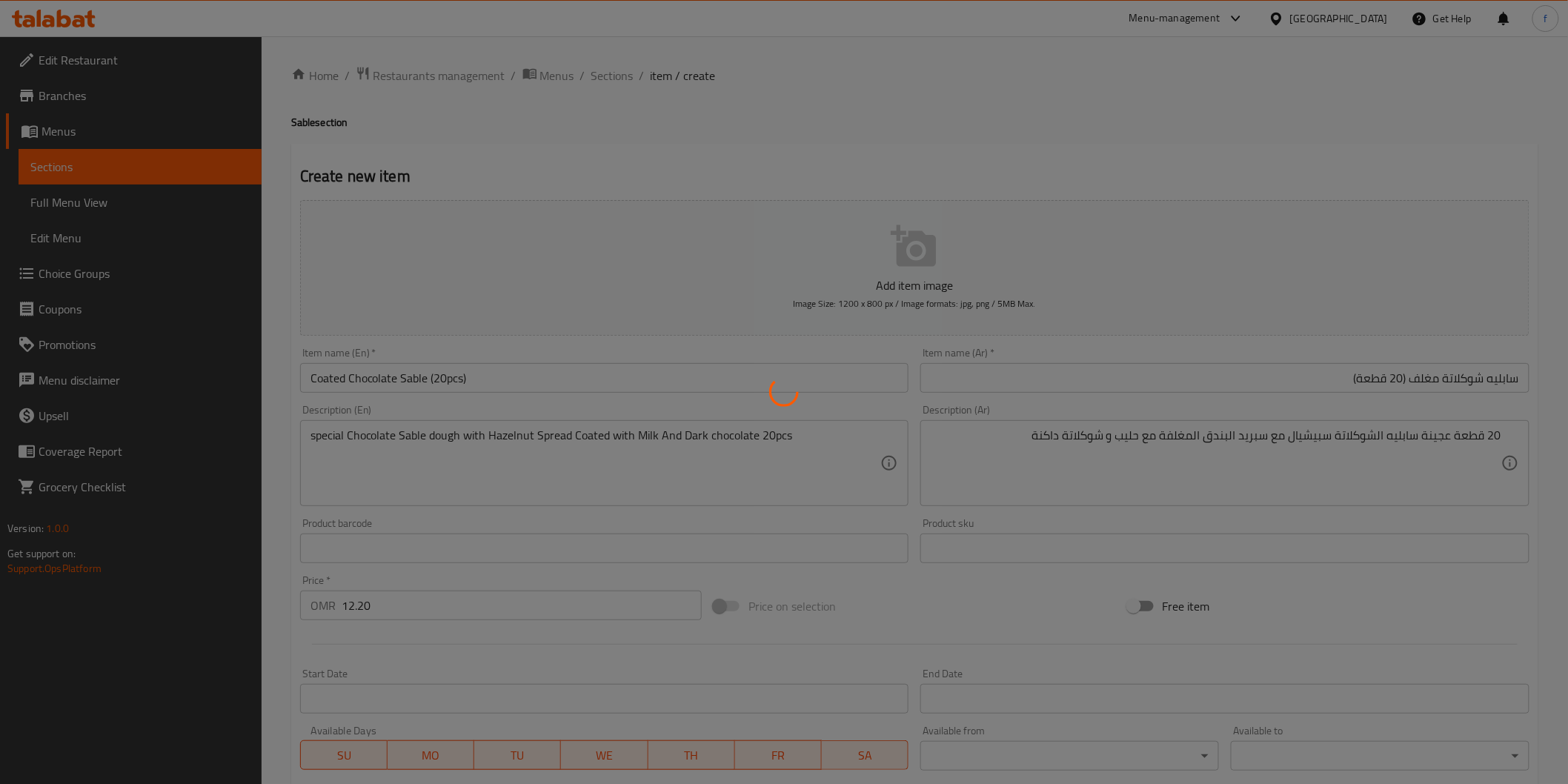
type input "0"
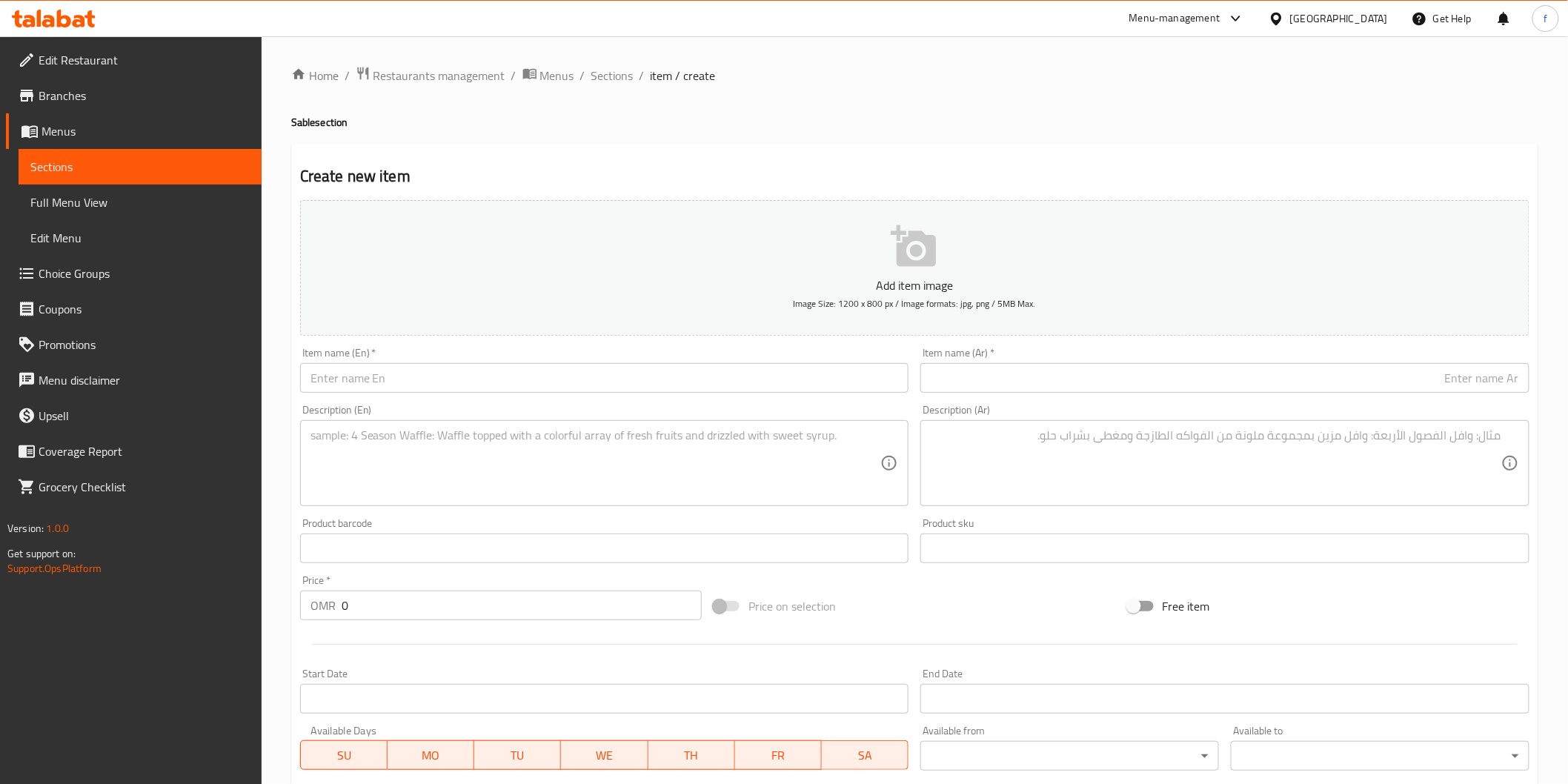
click at [416, 381] on input "text" at bounding box center [605, 378] width 609 height 30
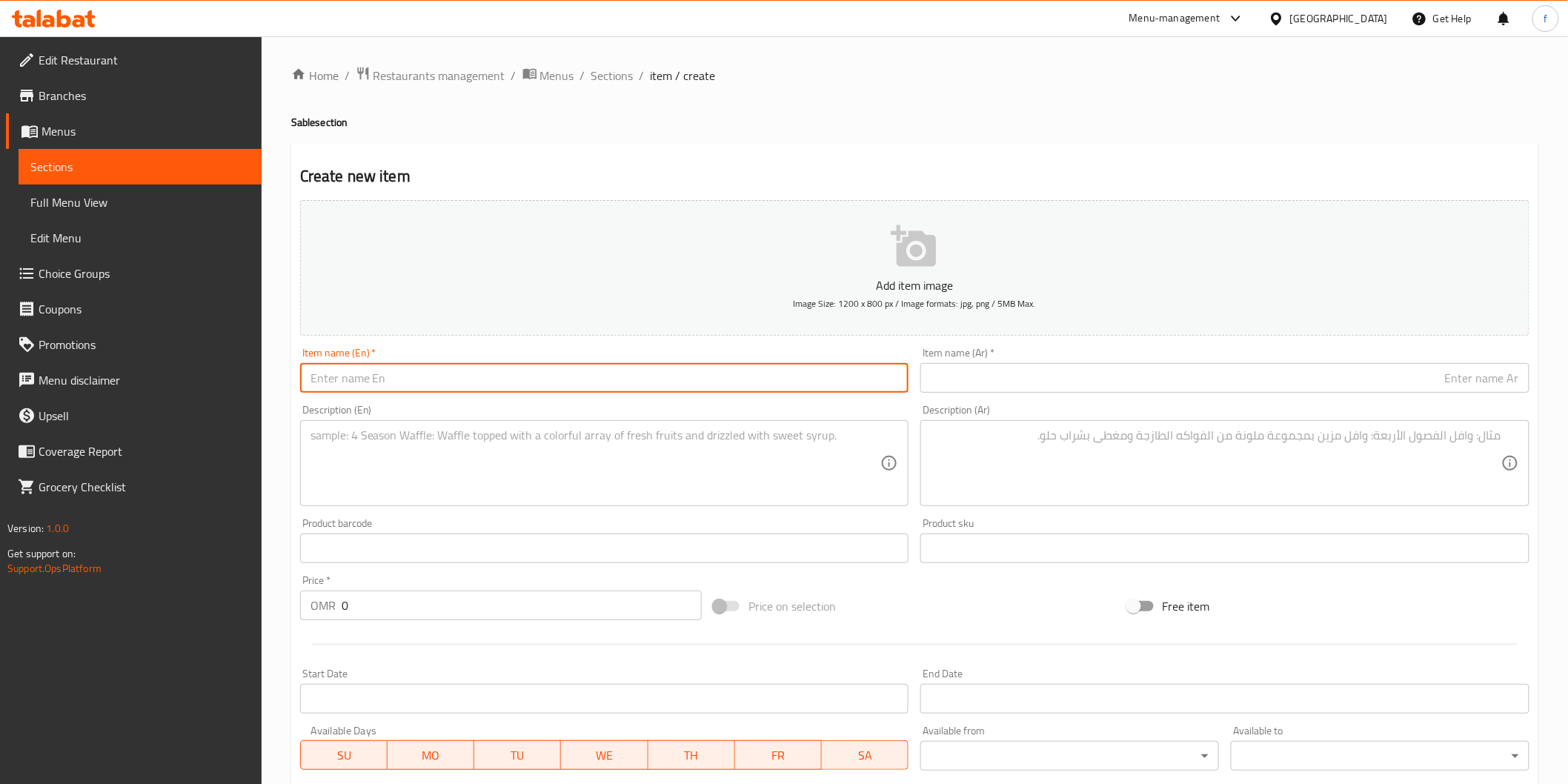
paste input "Mini Gathering sablé"
type input "Mini Gathering sable"
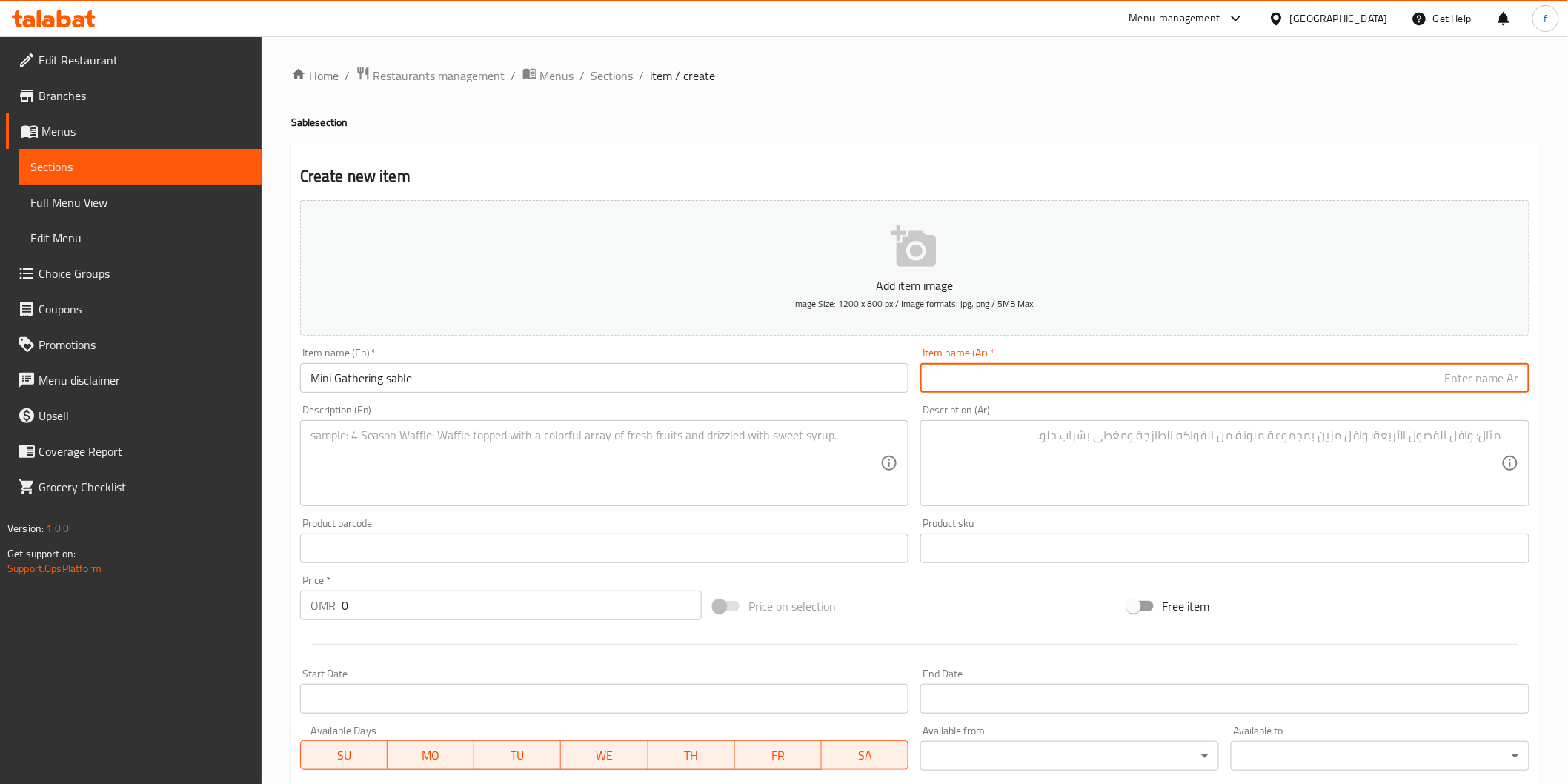
drag, startPoint x: 1090, startPoint y: 369, endPoint x: 1065, endPoint y: 395, distance: 36.1
click at [1089, 371] on input "text" at bounding box center [1225, 378] width 609 height 30
click at [1416, 378] on input "text" at bounding box center [1225, 378] width 609 height 30
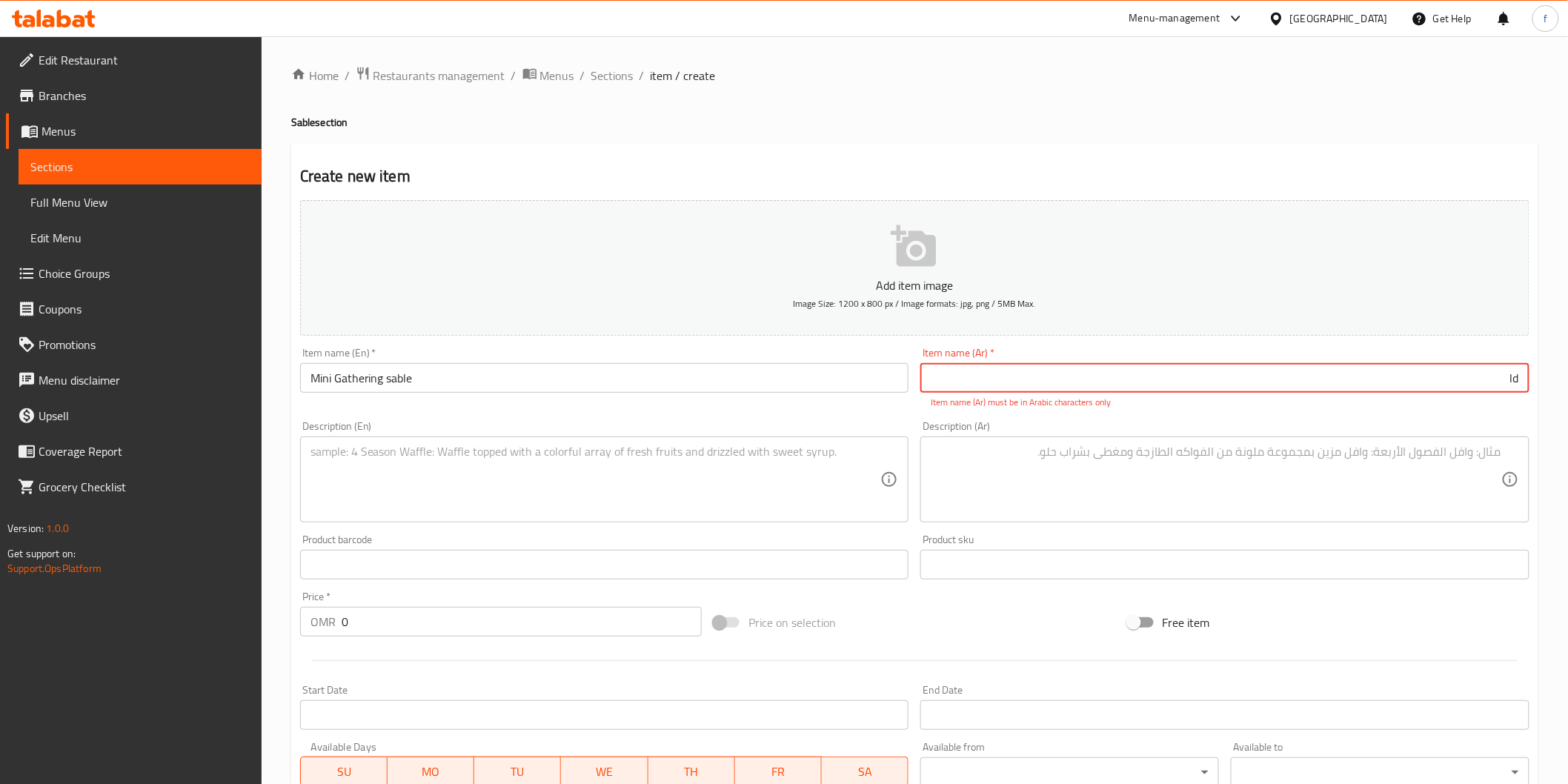
type input "l"
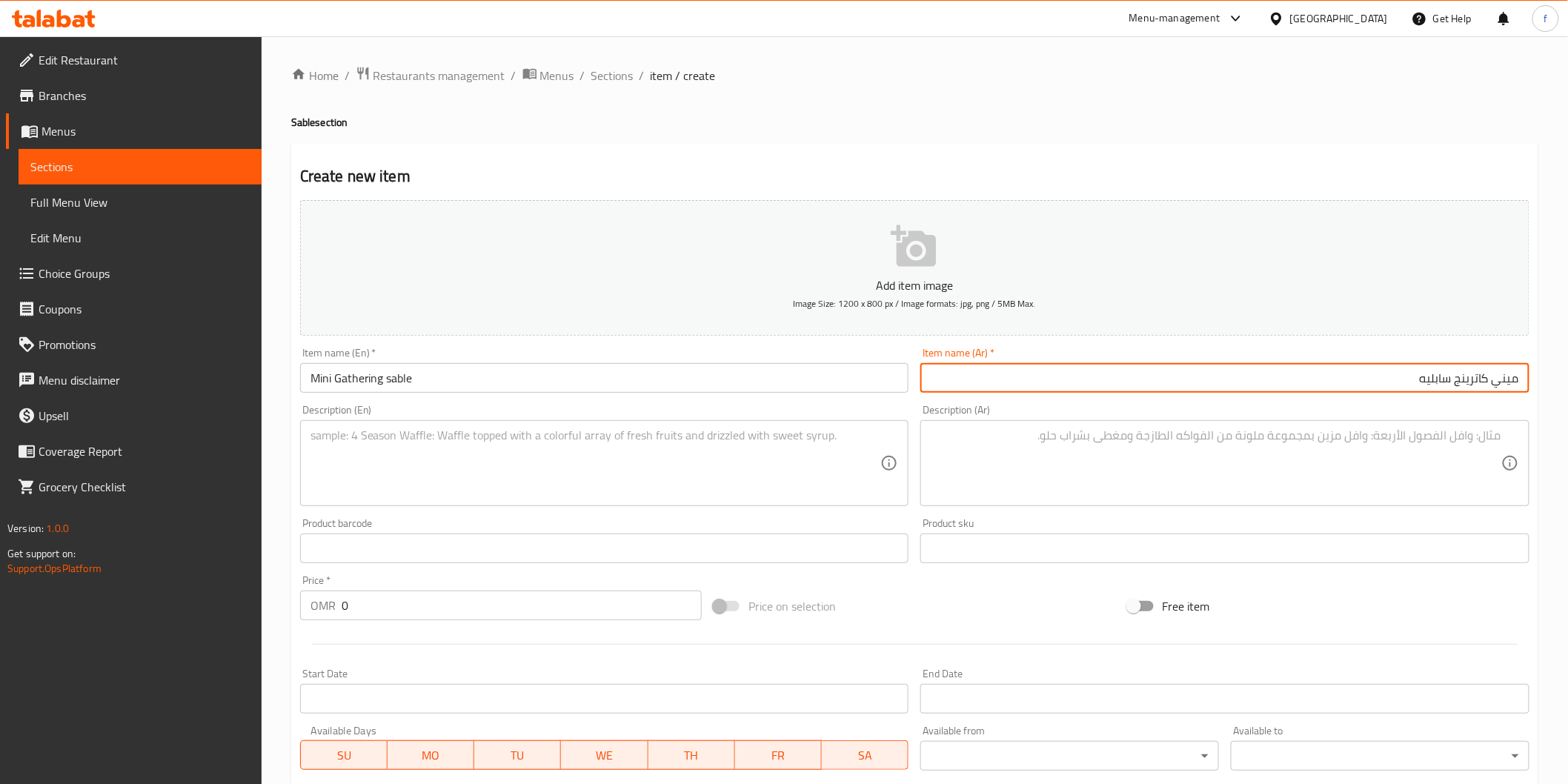
click at [1445, 378] on input "ميني كاترينج سابليه" at bounding box center [1225, 378] width 609 height 30
paste input "سابليه"
type input "سابليه [PERSON_NAME]"
drag, startPoint x: 687, startPoint y: 433, endPoint x: 681, endPoint y: 449, distance: 17.1
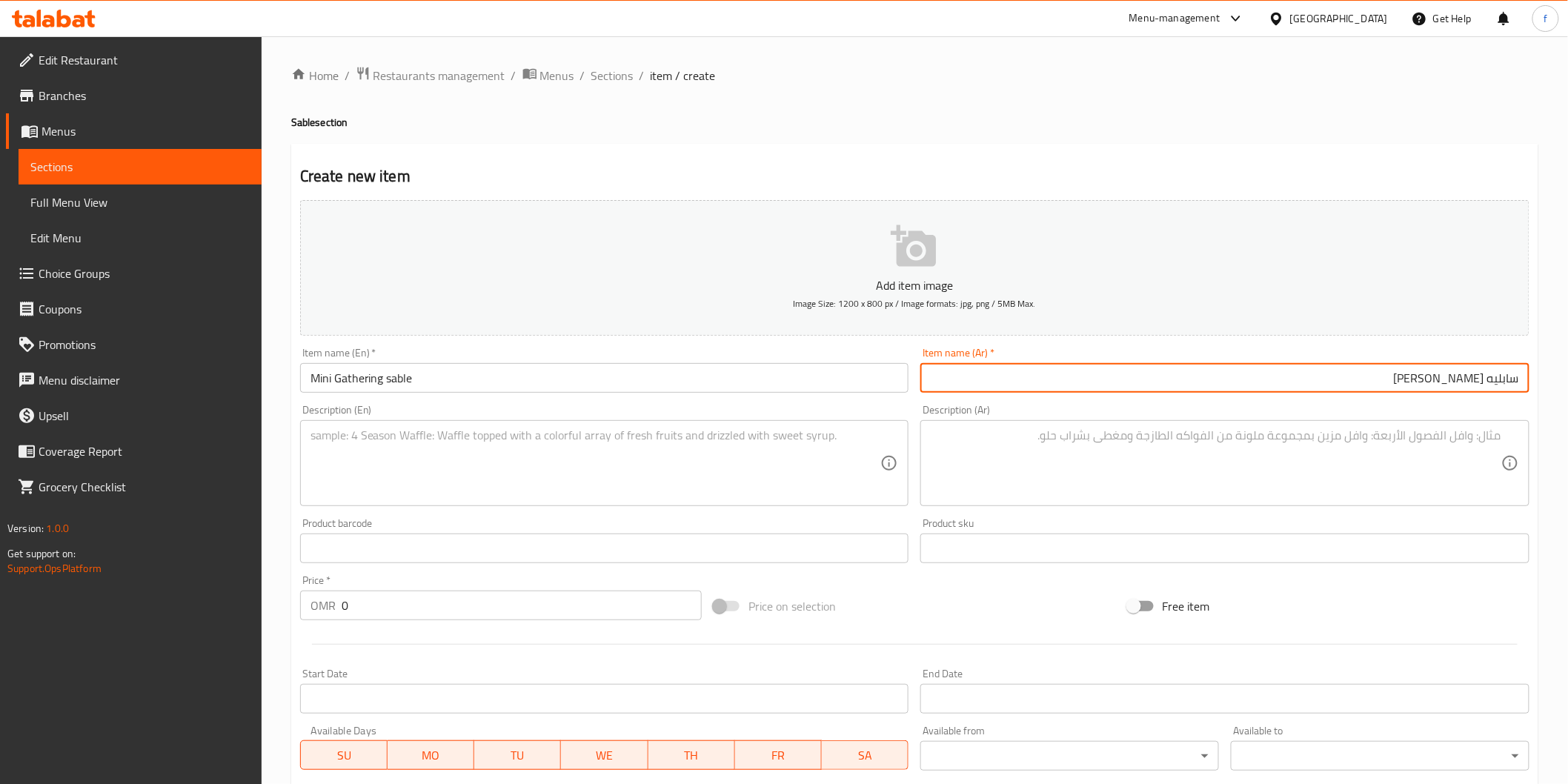
click at [684, 446] on textarea at bounding box center [596, 463] width 571 height 70
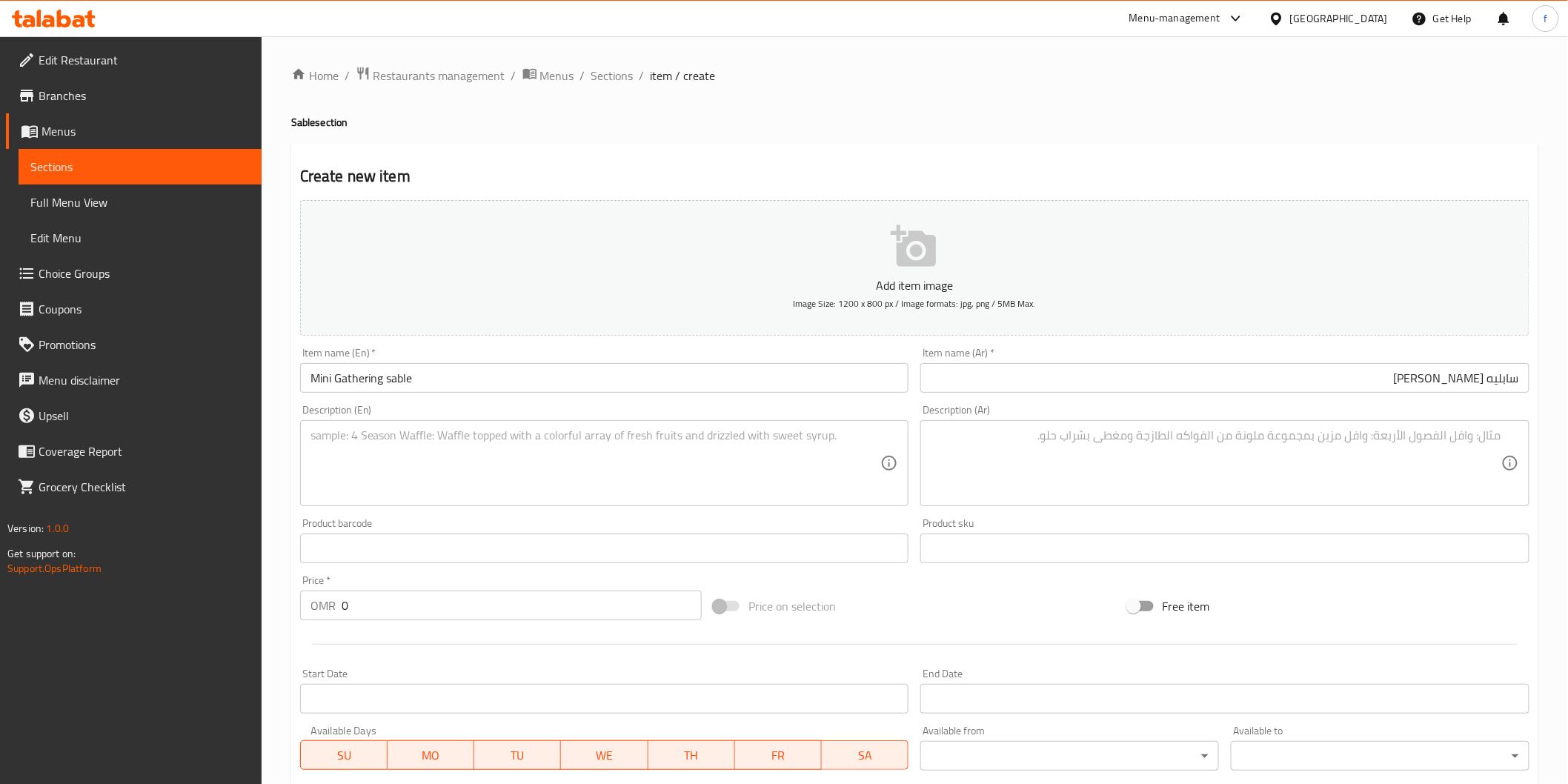
click at [750, 442] on textarea at bounding box center [596, 463] width 571 height 70
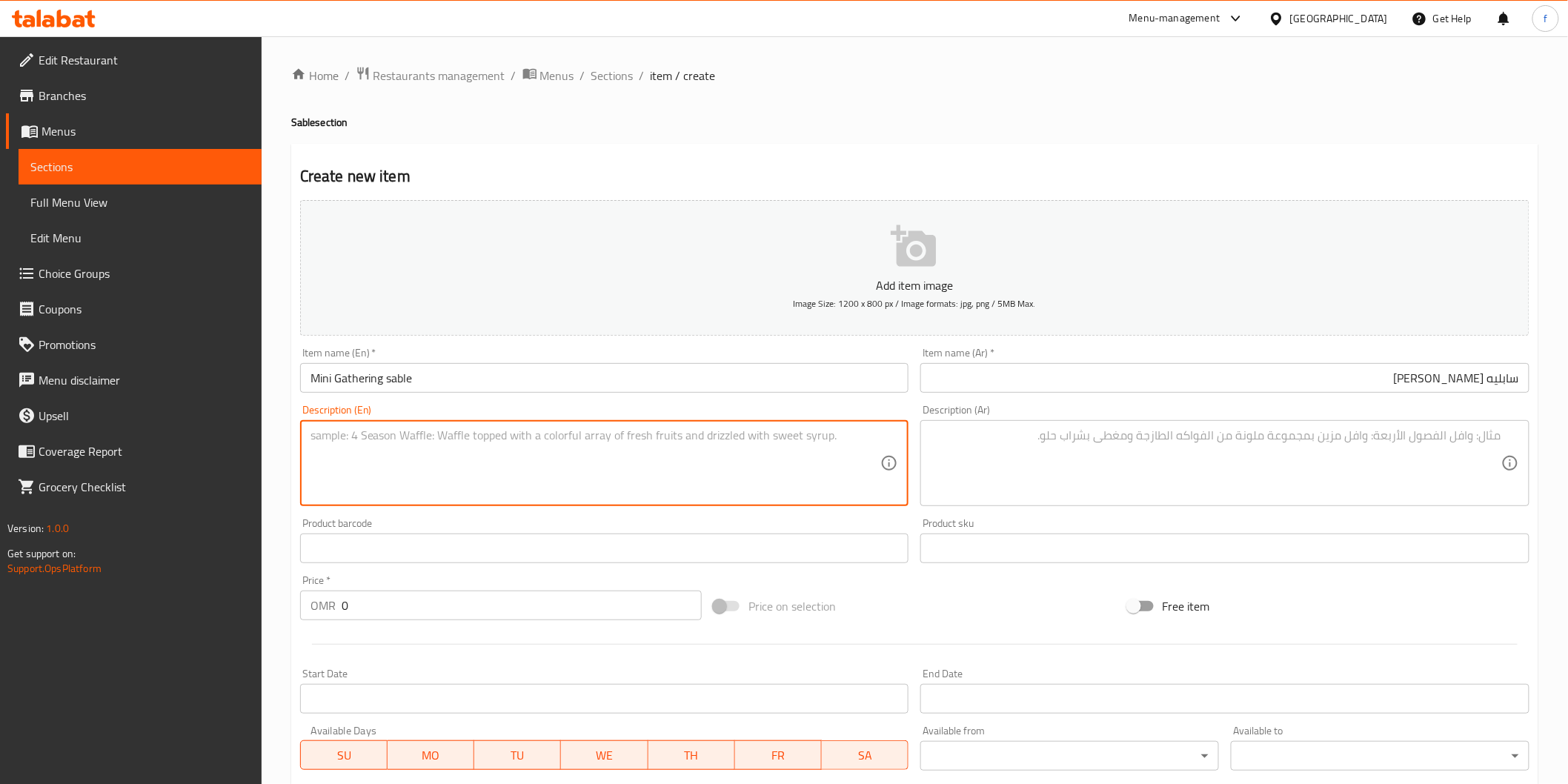
paste textarea "A mix of all pistachio, peach, lotus, chocolate and coated chocolate sablé coll…"
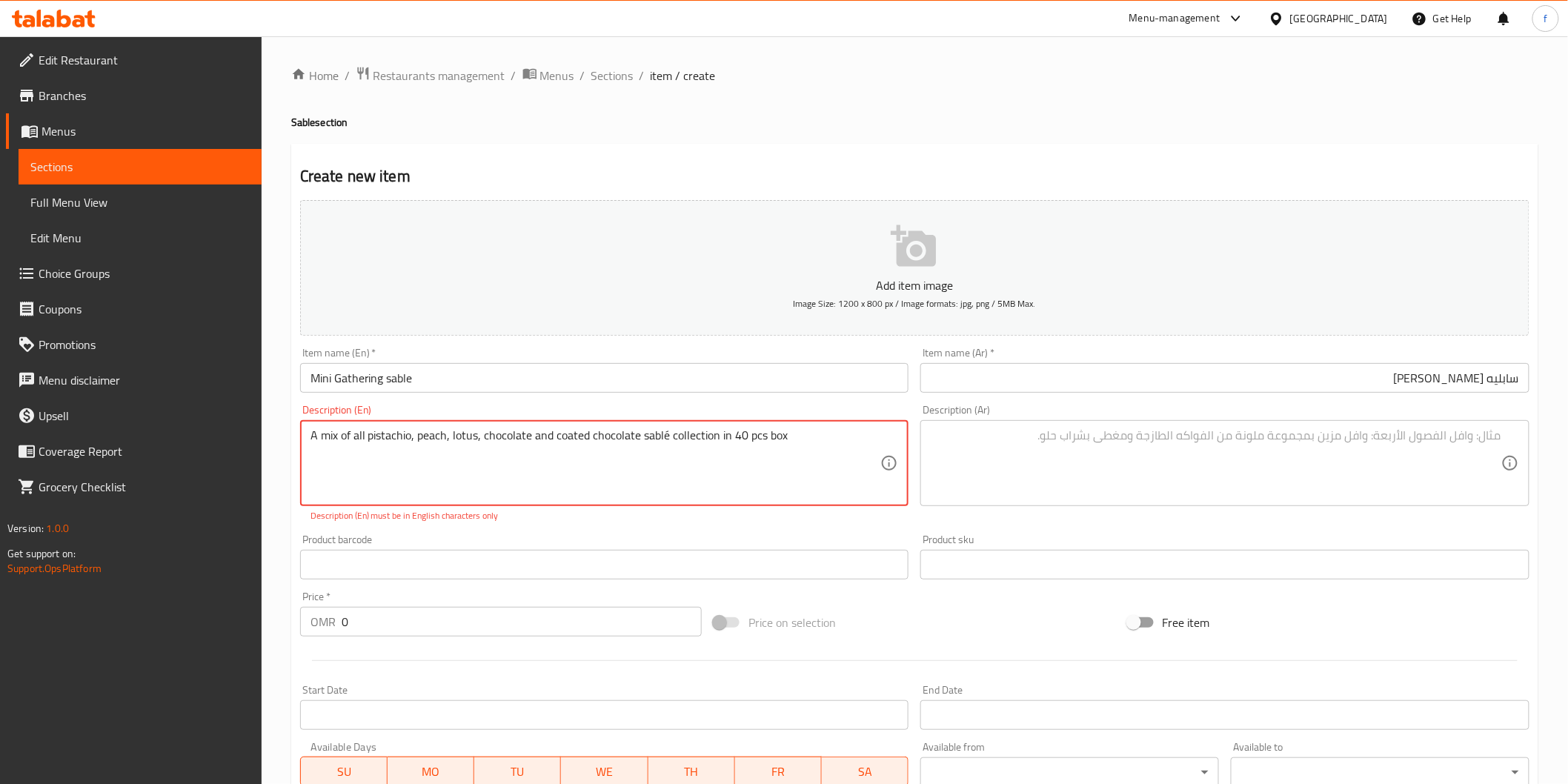
type textarea "A mix of all pistachio, peach, lotus, chocolate and coated chocolate sablé coll…"
click at [1040, 457] on textarea at bounding box center [1216, 463] width 571 height 70
click at [1457, 461] on textarea at bounding box center [1216, 463] width 571 height 70
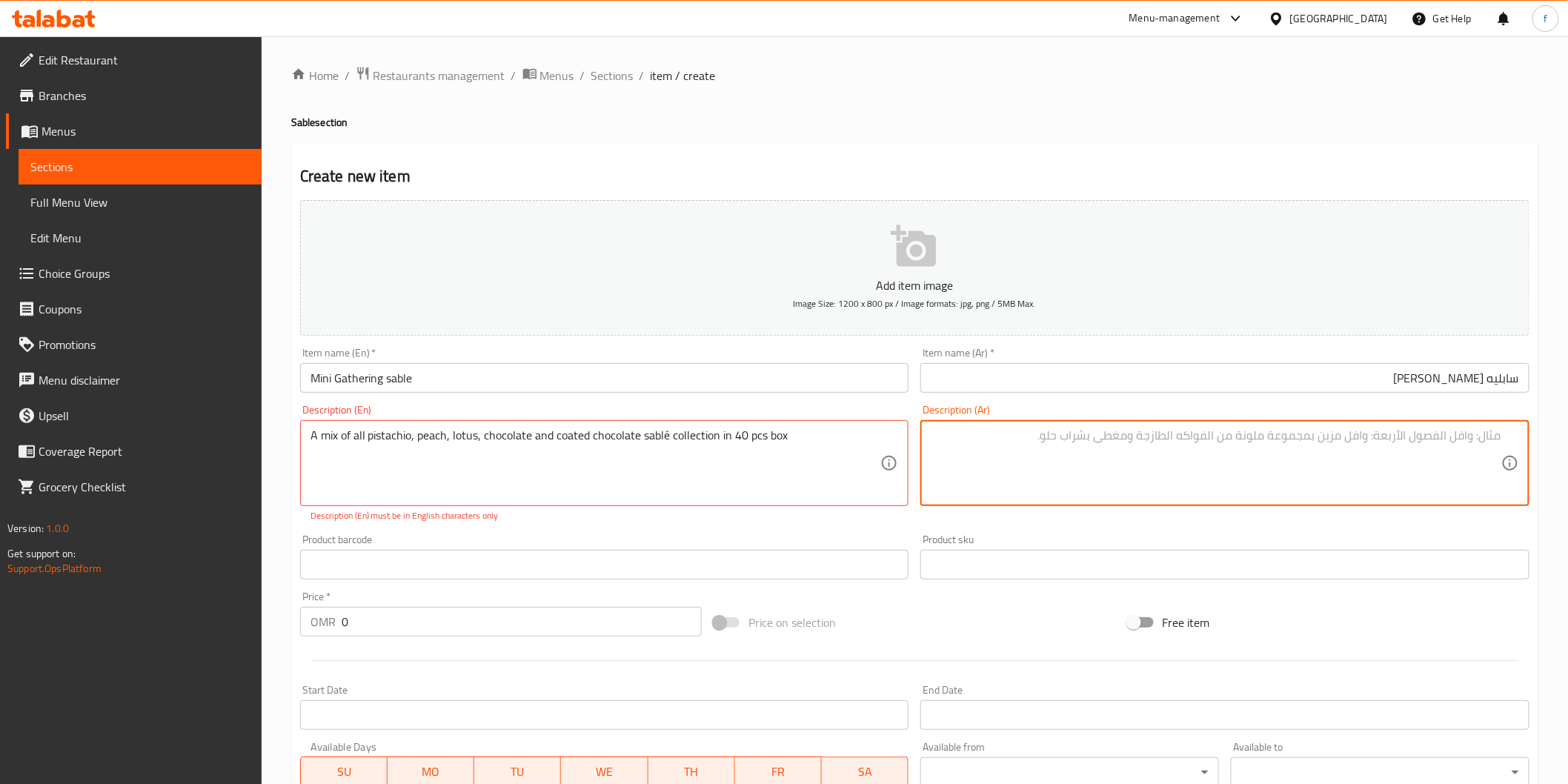
type textarea "l"
type textarea "ك"
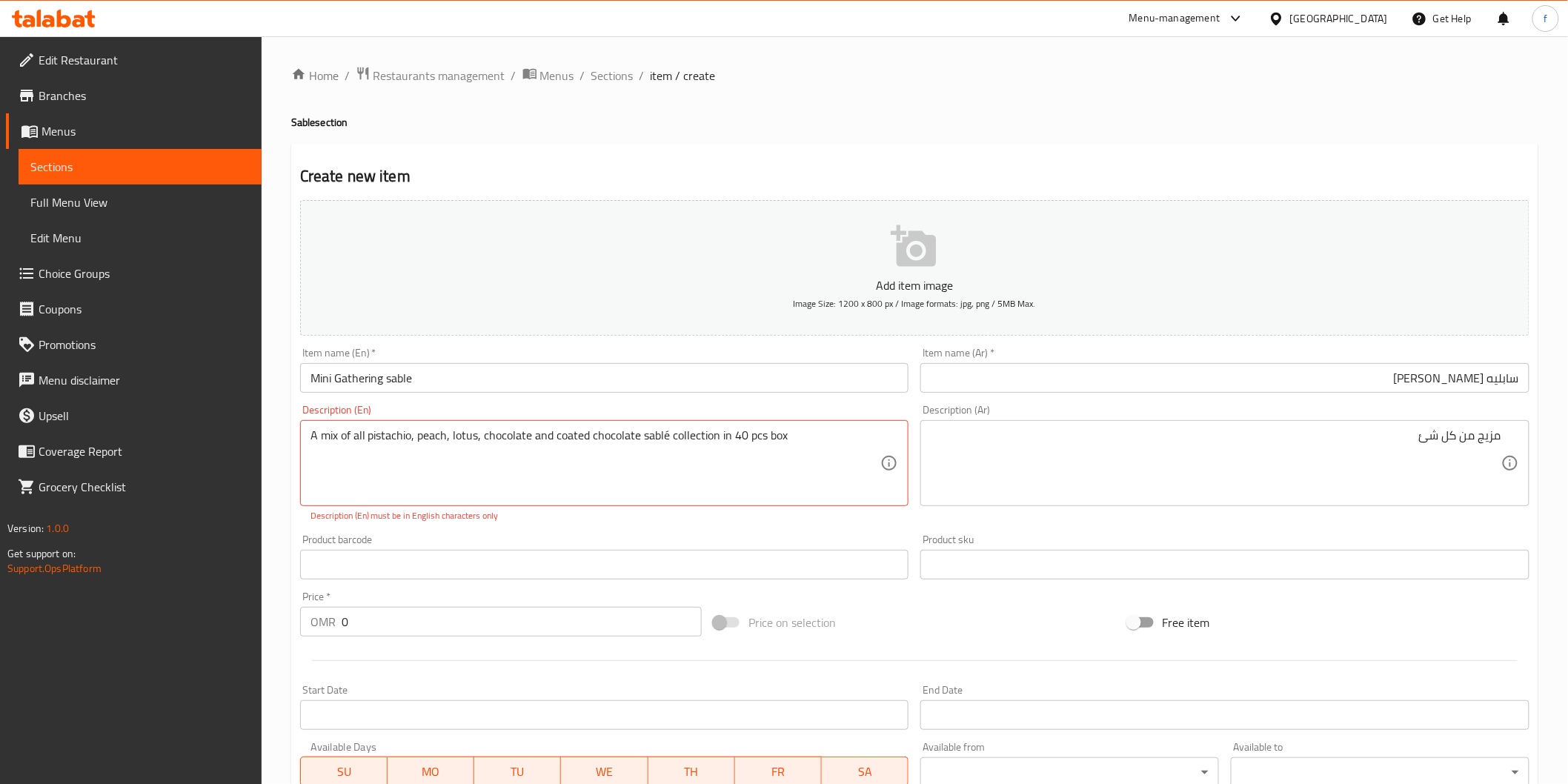
click at [1411, 441] on textarea "مزيج من كل شئ" at bounding box center [1216, 463] width 571 height 70
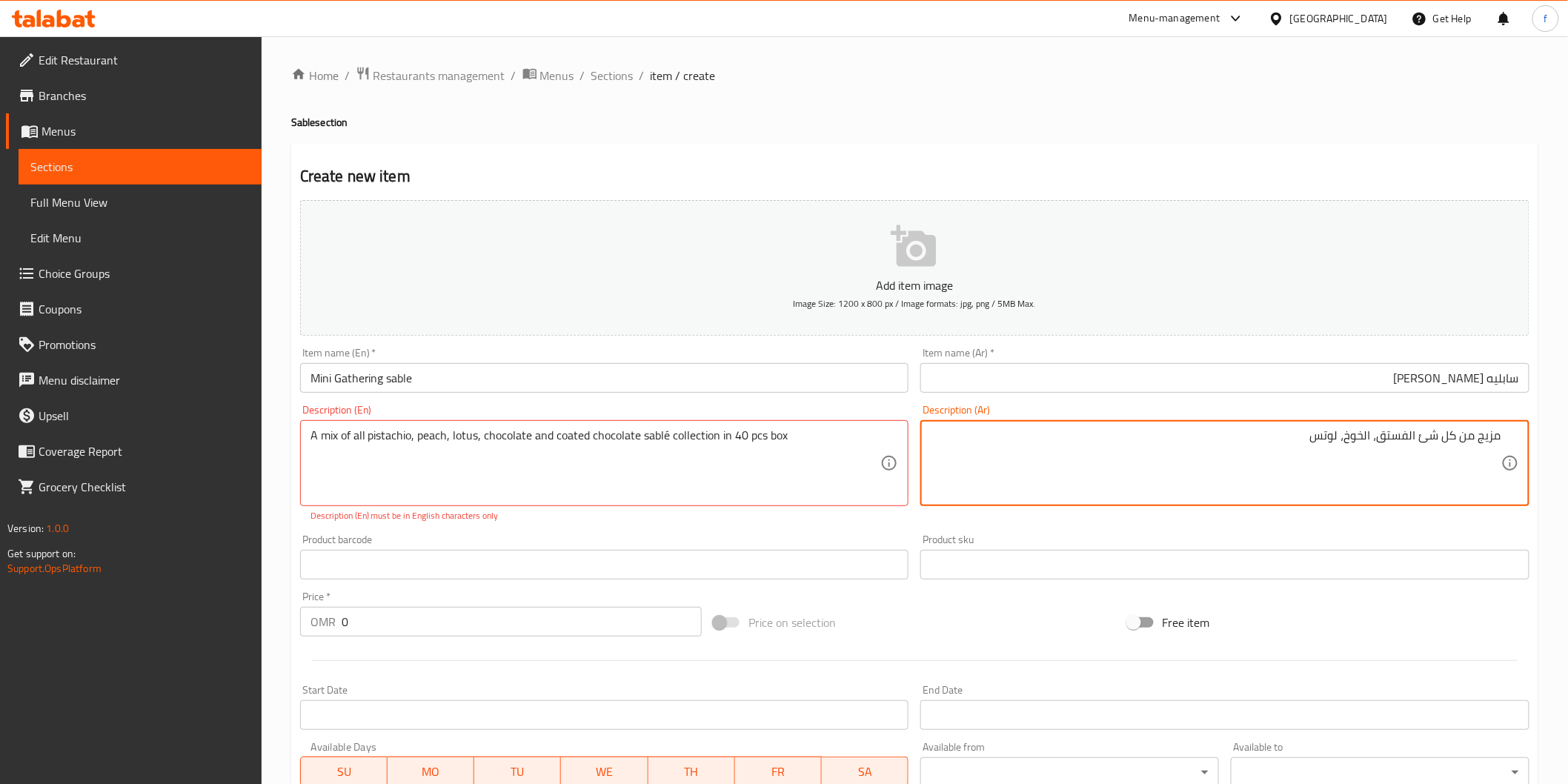
drag, startPoint x: 1410, startPoint y: 432, endPoint x: 1418, endPoint y: 432, distance: 8.0
click at [1418, 432] on textarea "مزيج من كل شئ الفستق، الخوخ، لوتس" at bounding box center [1216, 463] width 571 height 70
click at [1378, 434] on textarea "مزيج من كل شئ فستق، الخوخ، لوتس" at bounding box center [1216, 463] width 571 height 70
click at [1379, 436] on textarea "مزيج من كل شئ فستق، الخوخ، لوتس" at bounding box center [1216, 463] width 571 height 70
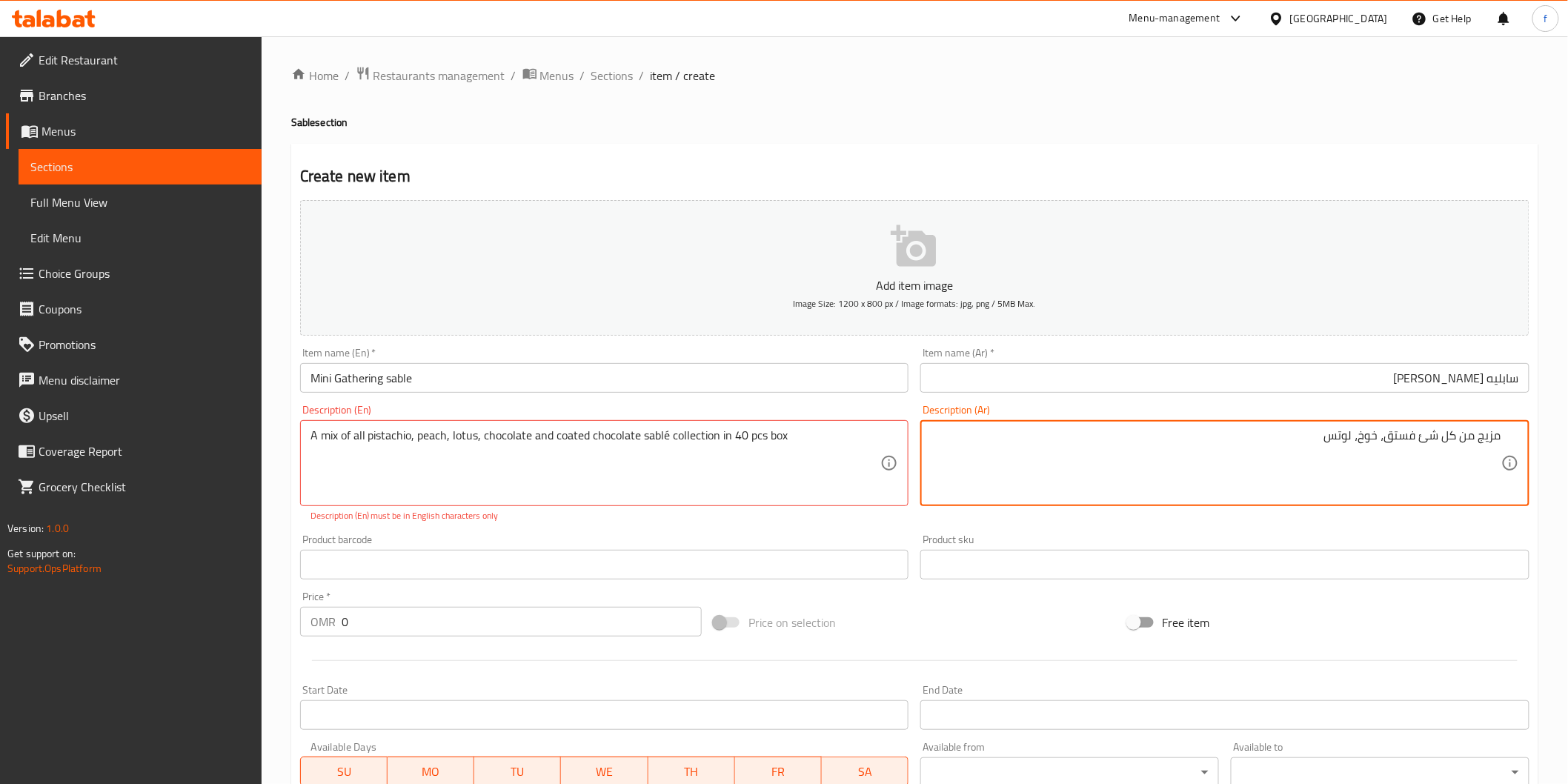
click at [1336, 441] on textarea "مزيج من كل شئ فستق، خوخ، لوتس" at bounding box center [1216, 463] width 571 height 70
click at [1310, 435] on textarea "مزيج من كل شئ فستق، خوخ، لوتس" at bounding box center [1216, 463] width 571 height 70
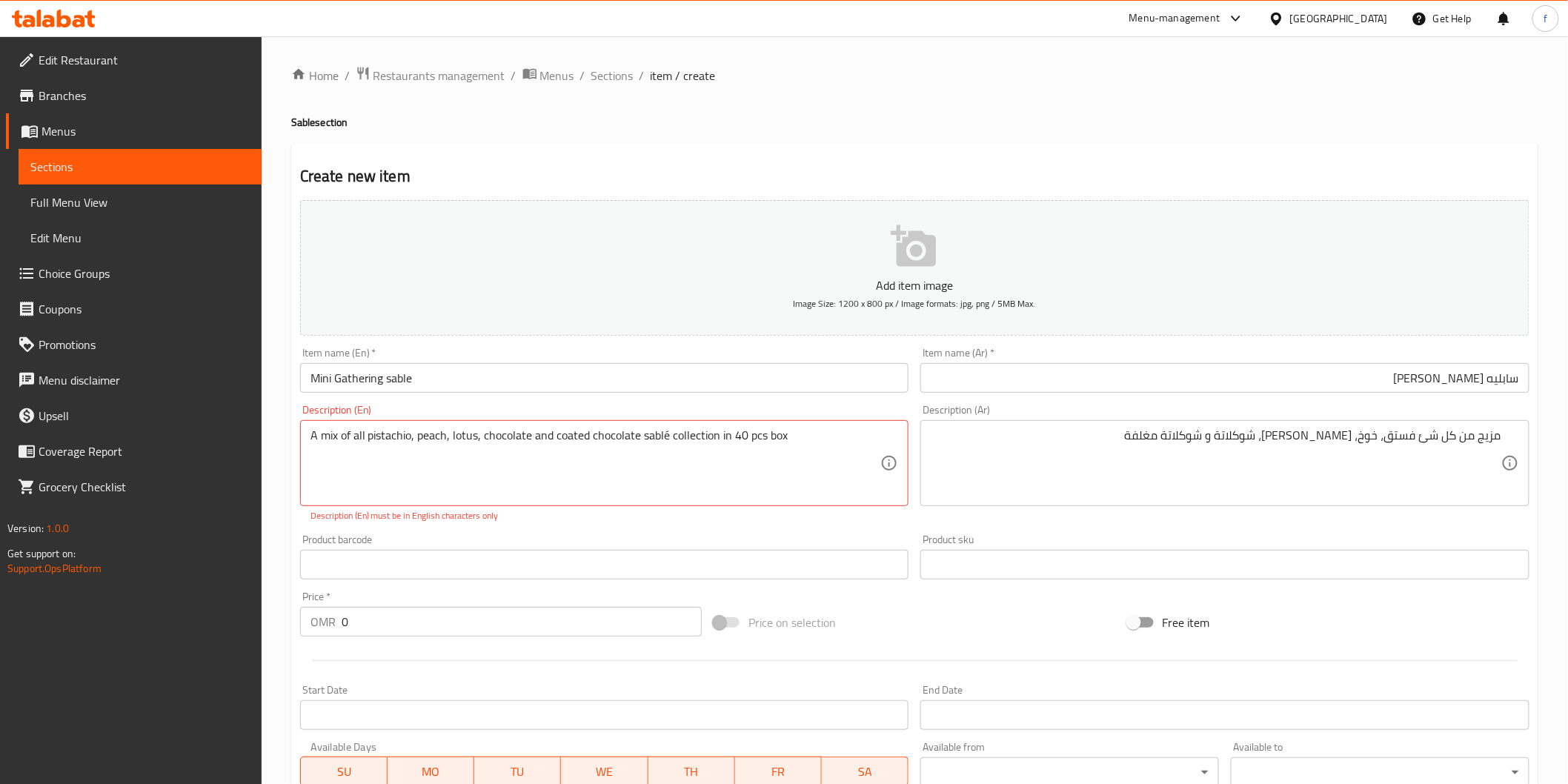
click at [1165, 433] on textarea "مزيج من كل شئ فستق، خوخ، لوتس، شوكلاتة و شوكلاتة مغلفة" at bounding box center [1216, 463] width 571 height 70
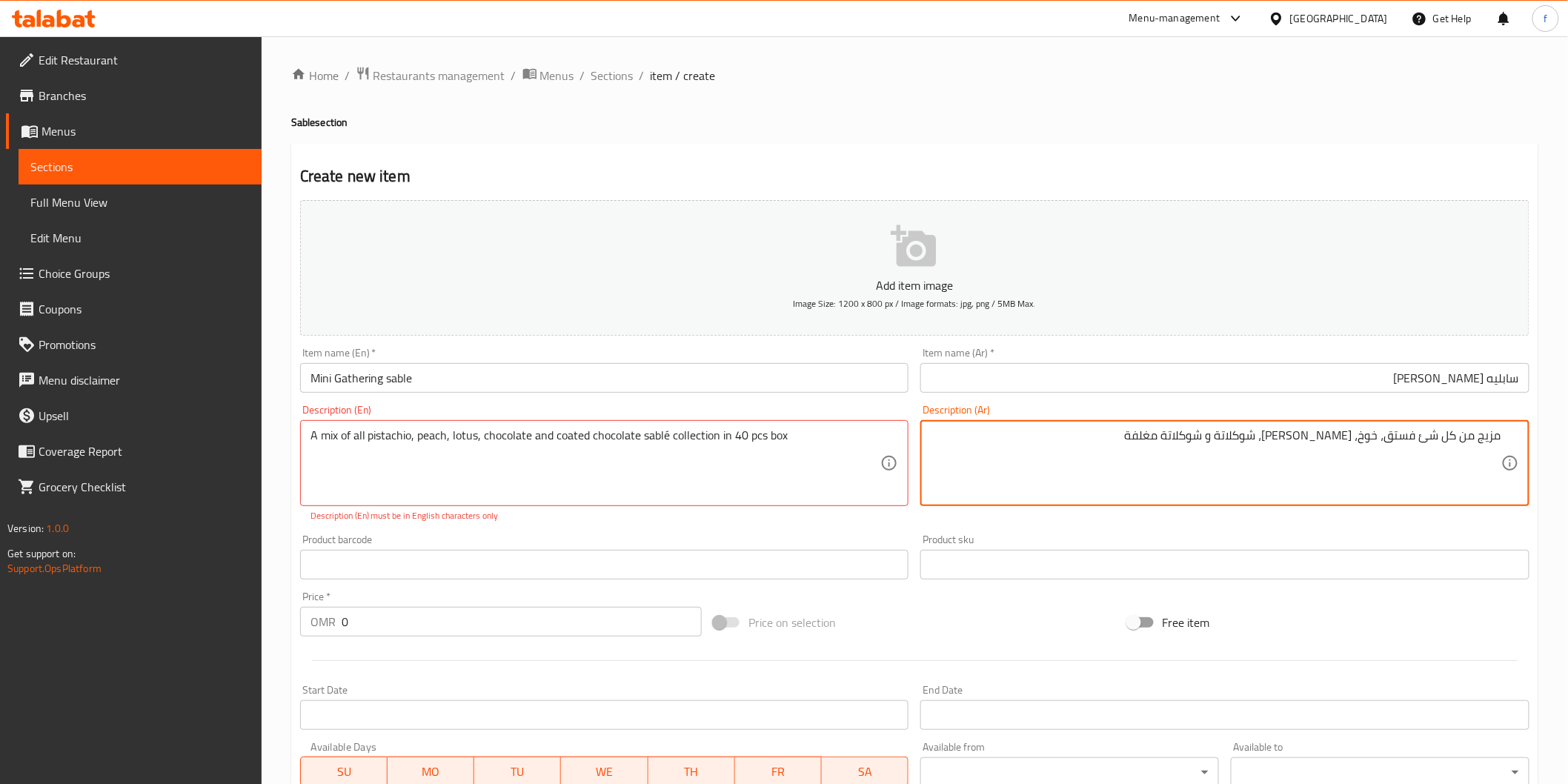
click at [1060, 438] on textarea "مزيج من كل شئ فستق، خوخ، لوتس، شوكلاتة و شوكلاتة مغلفة" at bounding box center [1216, 463] width 571 height 70
type textarea "مزيج من كل شئ فستق، خوخ، [PERSON_NAME]، شوكلاتة و شوكلاتة مغلفة محموعة سابليه 4…"
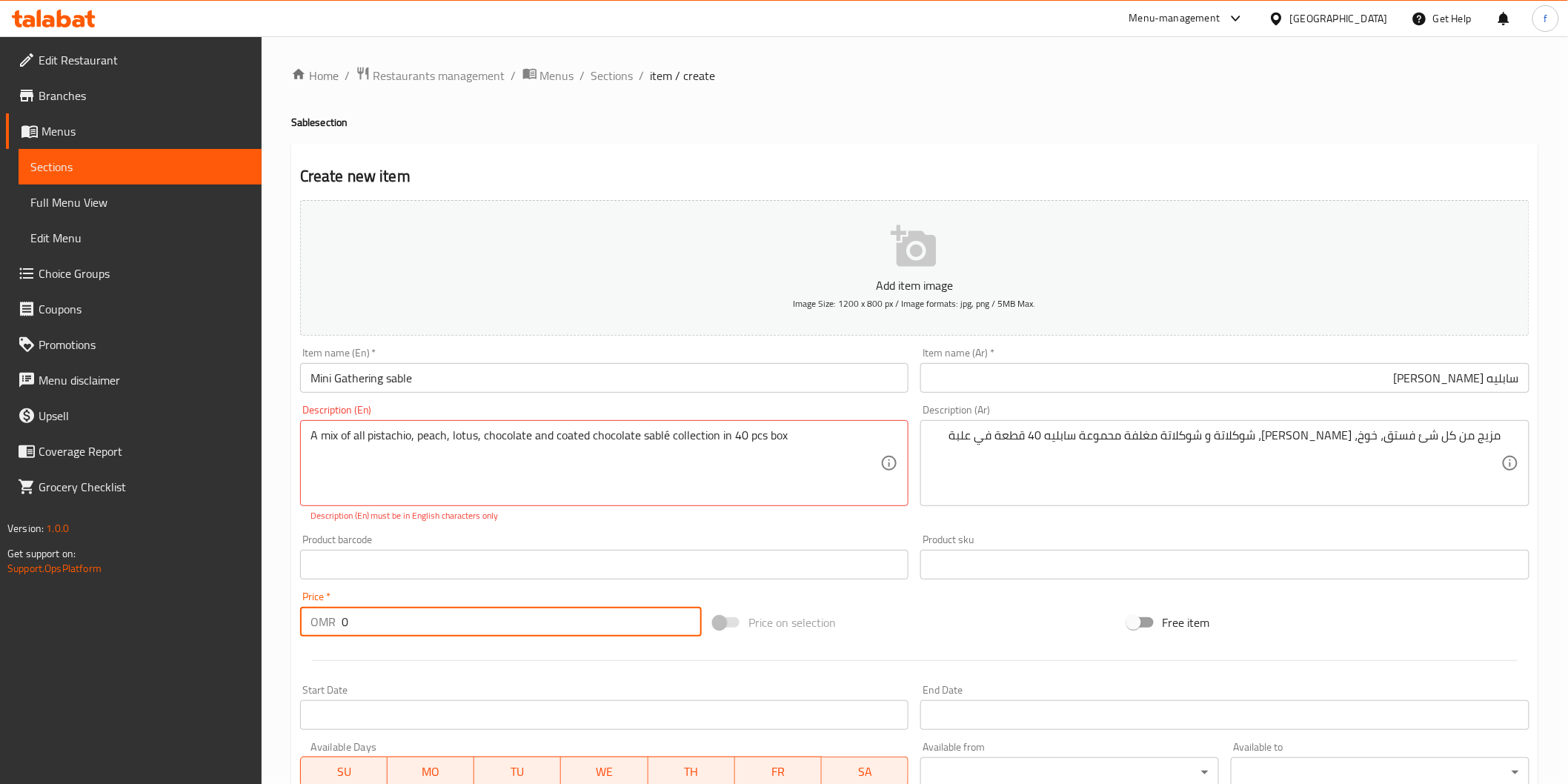
drag, startPoint x: 422, startPoint y: 634, endPoint x: 325, endPoint y: 613, distance: 99.2
click at [325, 613] on div "OMR 0 Price *" at bounding box center [500, 621] width 401 height 30
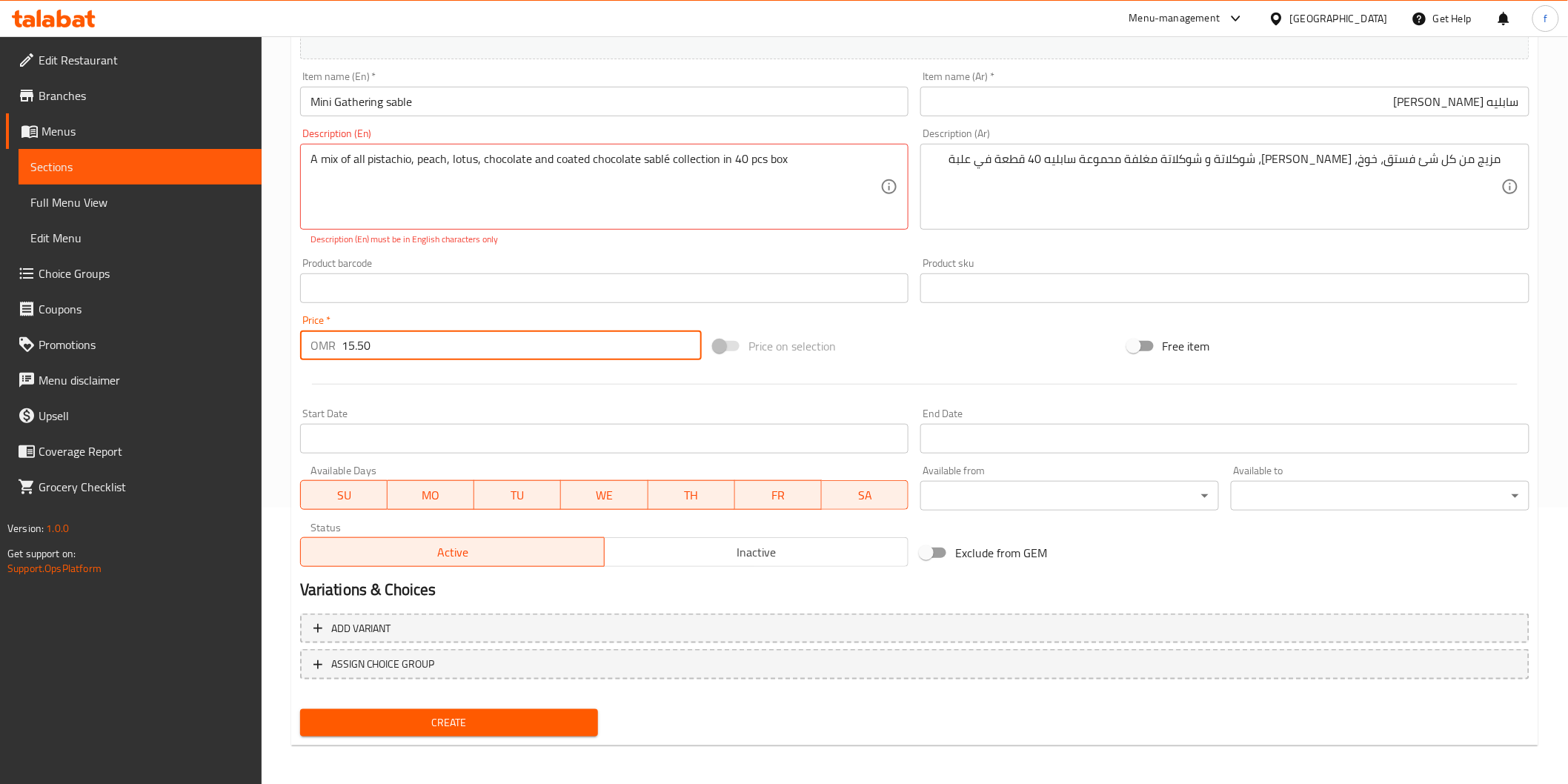
type input "15.50"
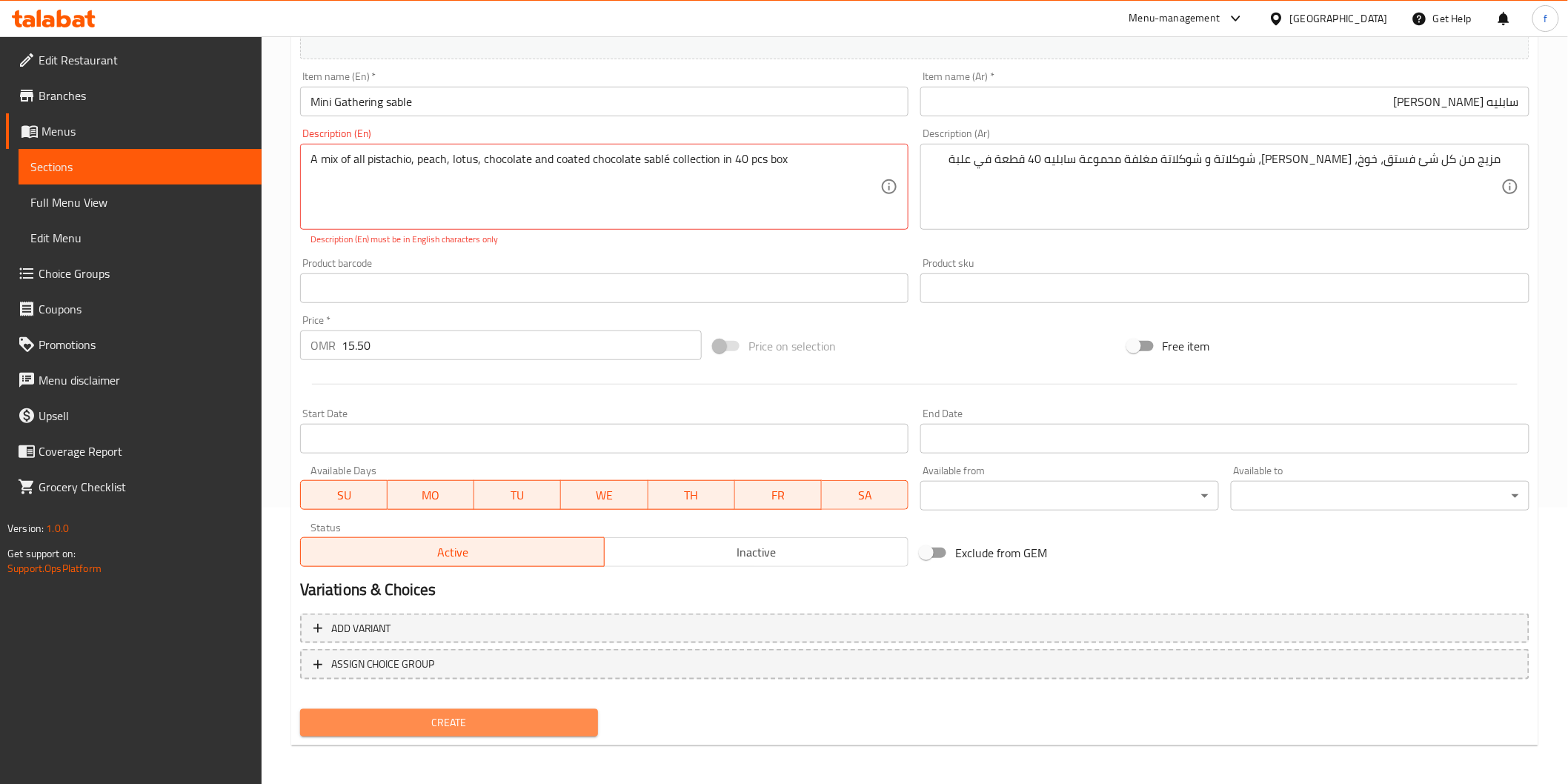
click at [466, 716] on span "Create" at bounding box center [449, 722] width 275 height 18
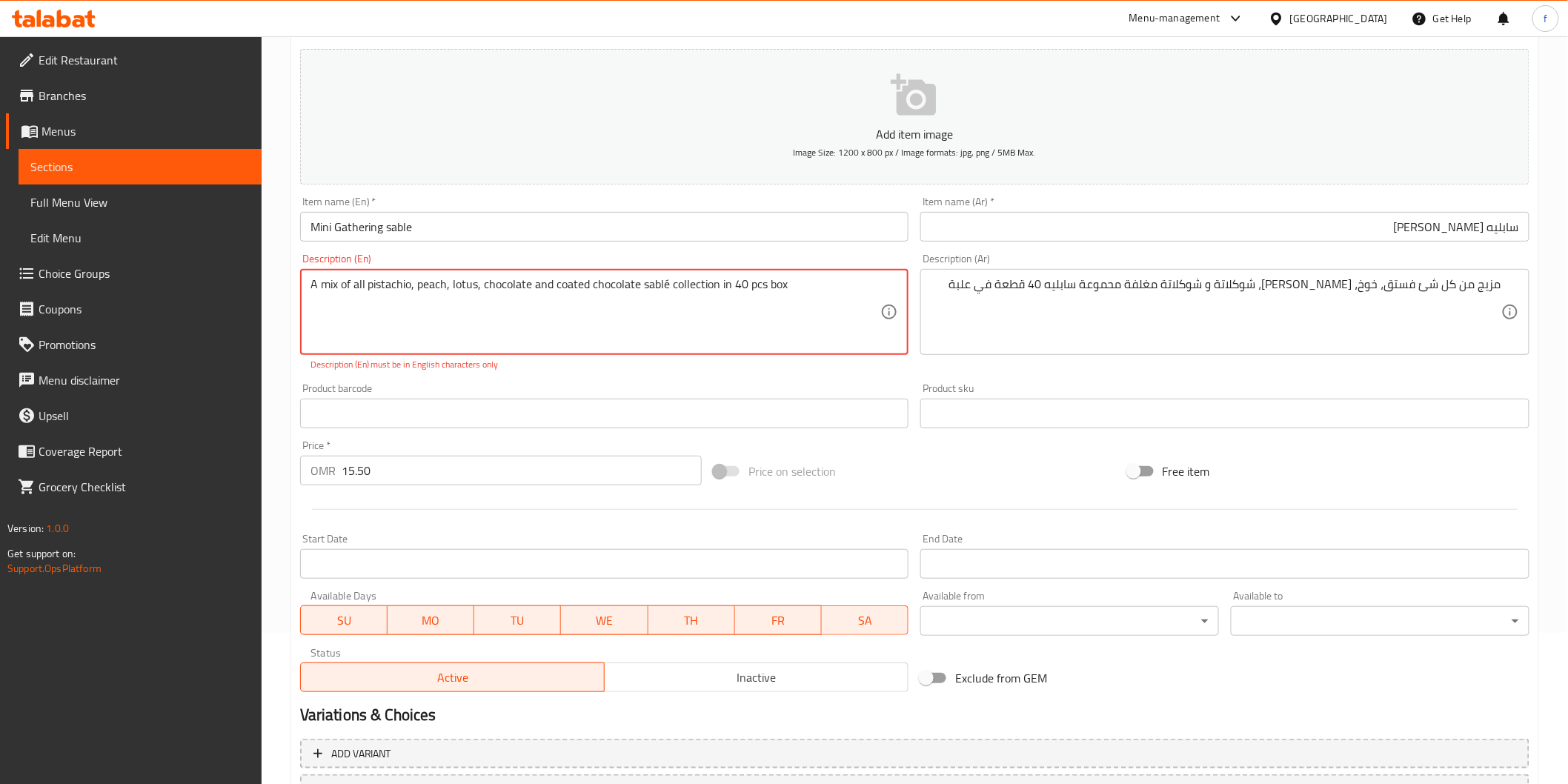
scroll to position [277, 0]
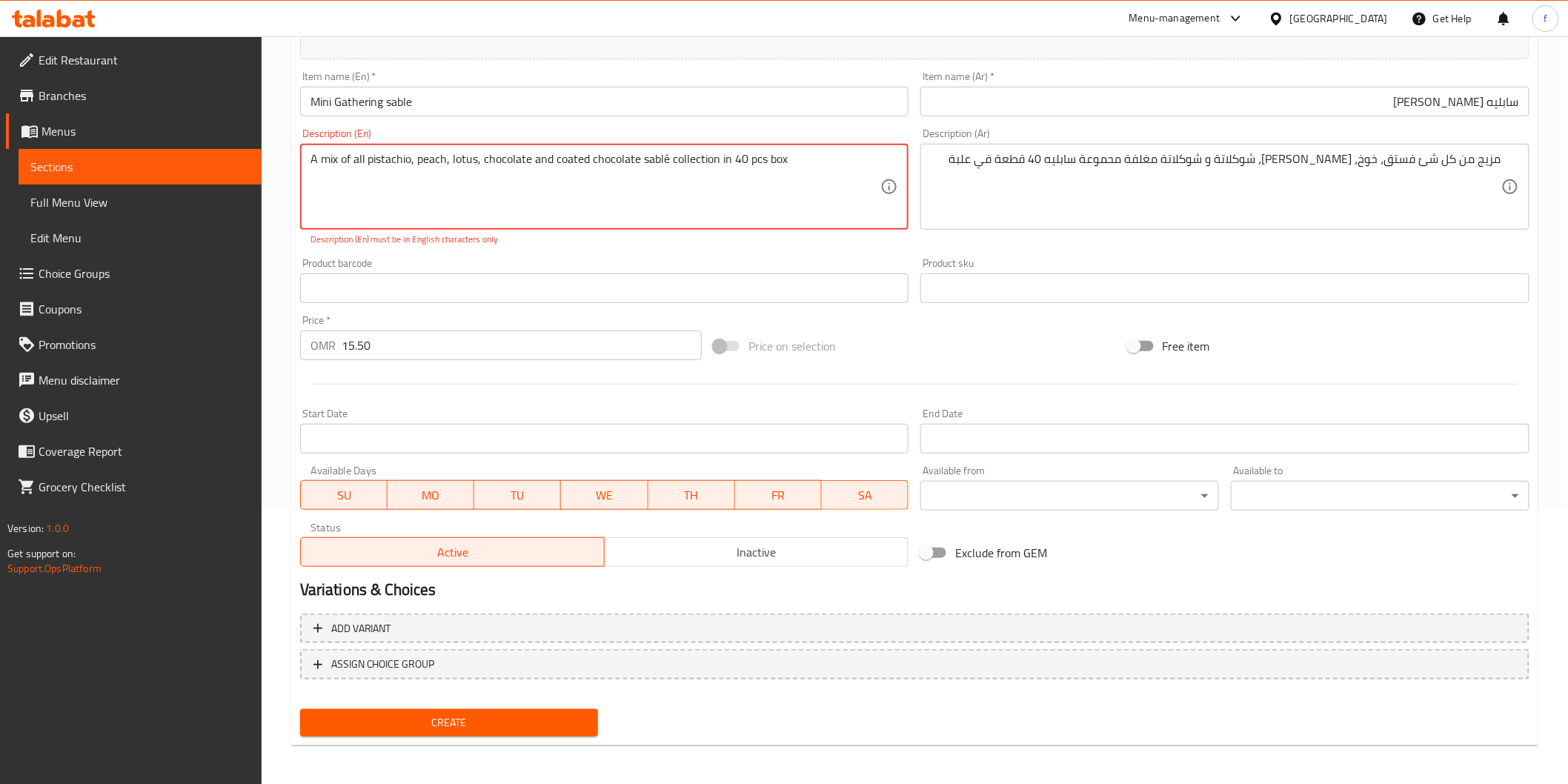
click at [666, 157] on textarea "A mix of all pistachio, peach, lotus, chocolate and coated chocolate sablé coll…" at bounding box center [596, 187] width 571 height 70
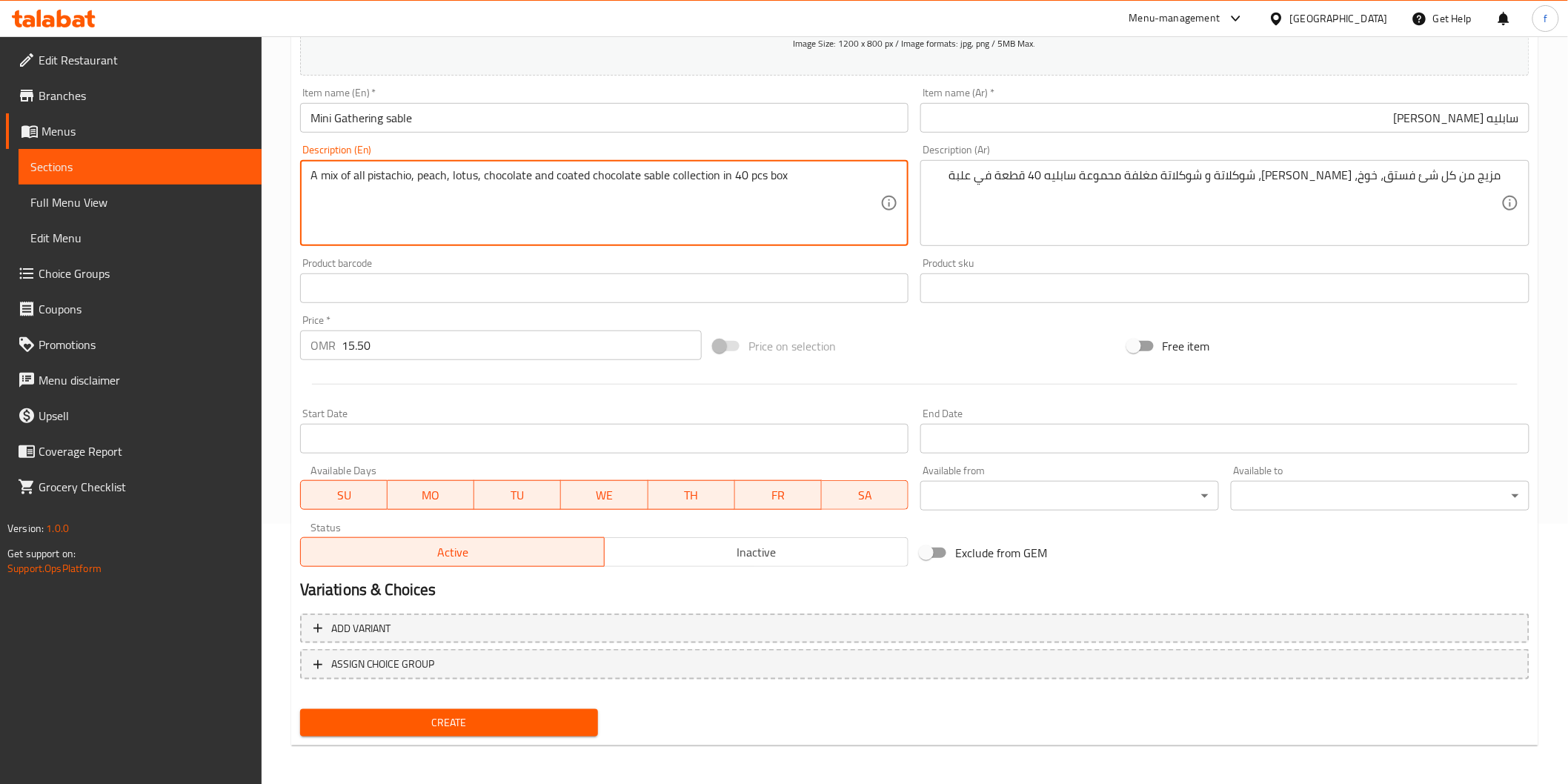
type textarea "A mix of all pistachio, peach, lotus, chocolate and coated chocolate sable coll…"
click at [561, 705] on div "Create" at bounding box center [449, 722] width 311 height 39
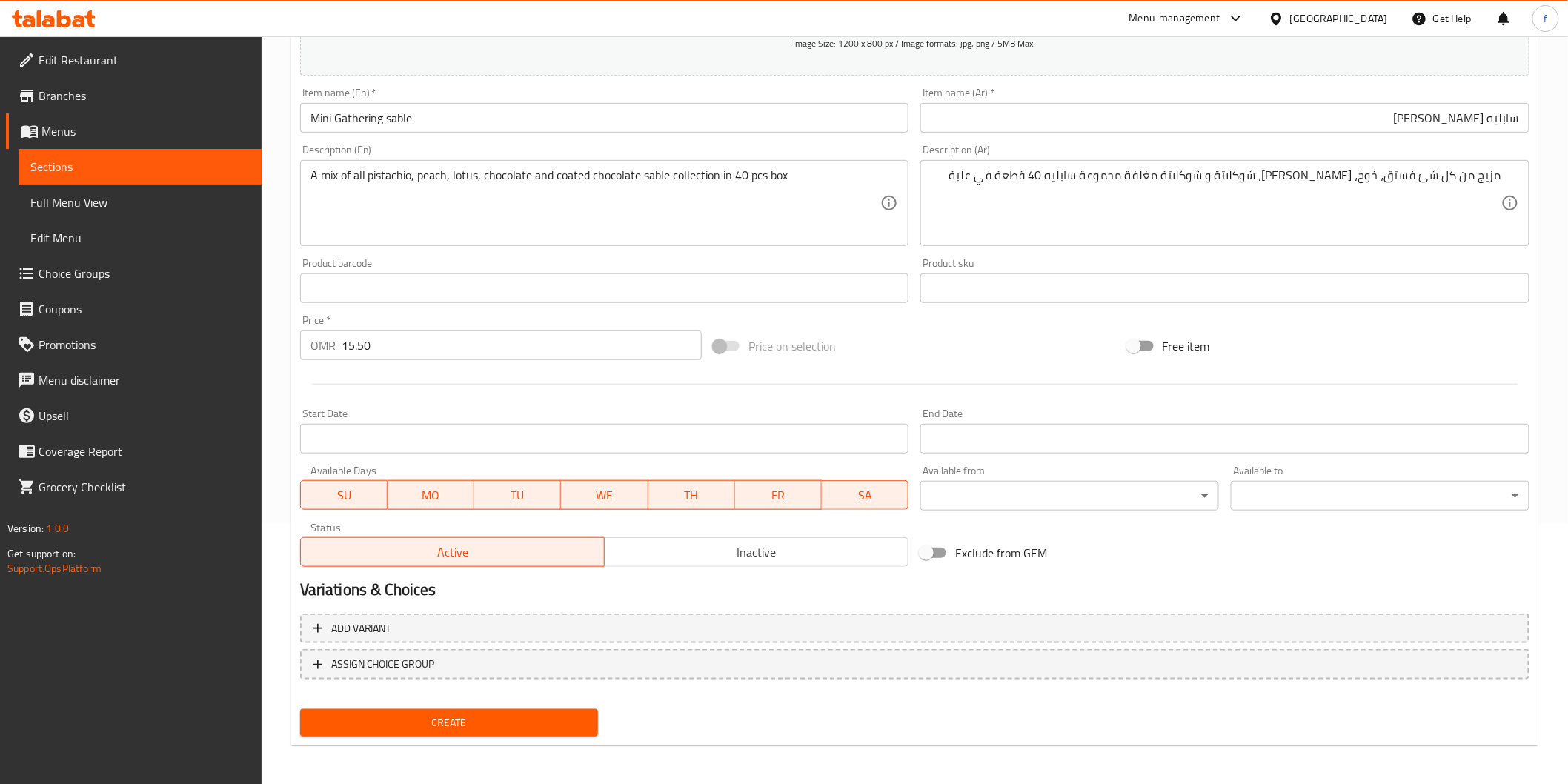
drag, startPoint x: 538, startPoint y: 746, endPoint x: 542, endPoint y: 735, distance: 11.7
click at [541, 746] on div "Home / Restaurants management / Menus / Sections / item / create Sable section …" at bounding box center [915, 281] width 1247 height 951
click at [546, 724] on span "Create" at bounding box center [449, 722] width 275 height 18
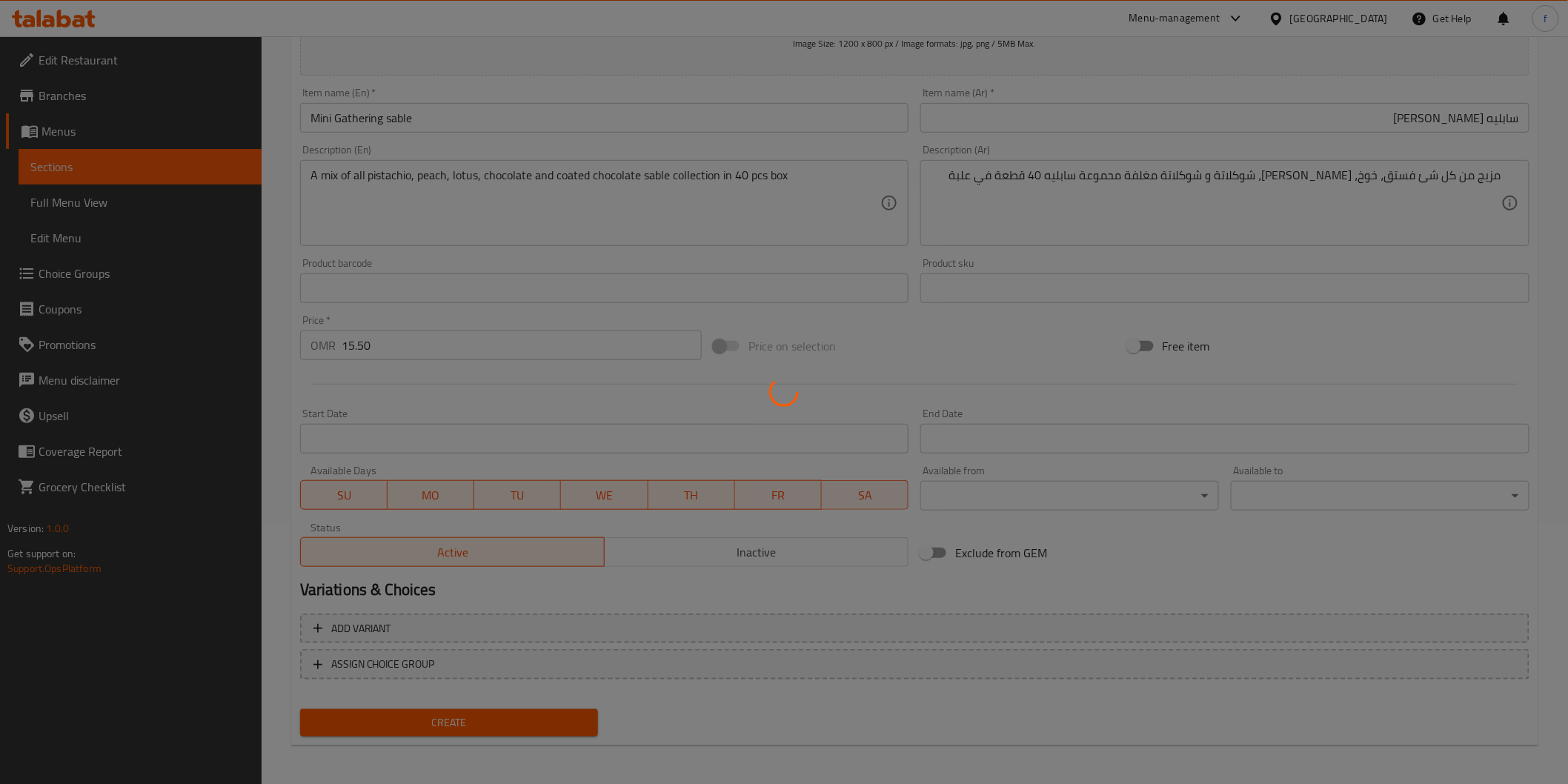
type input "0"
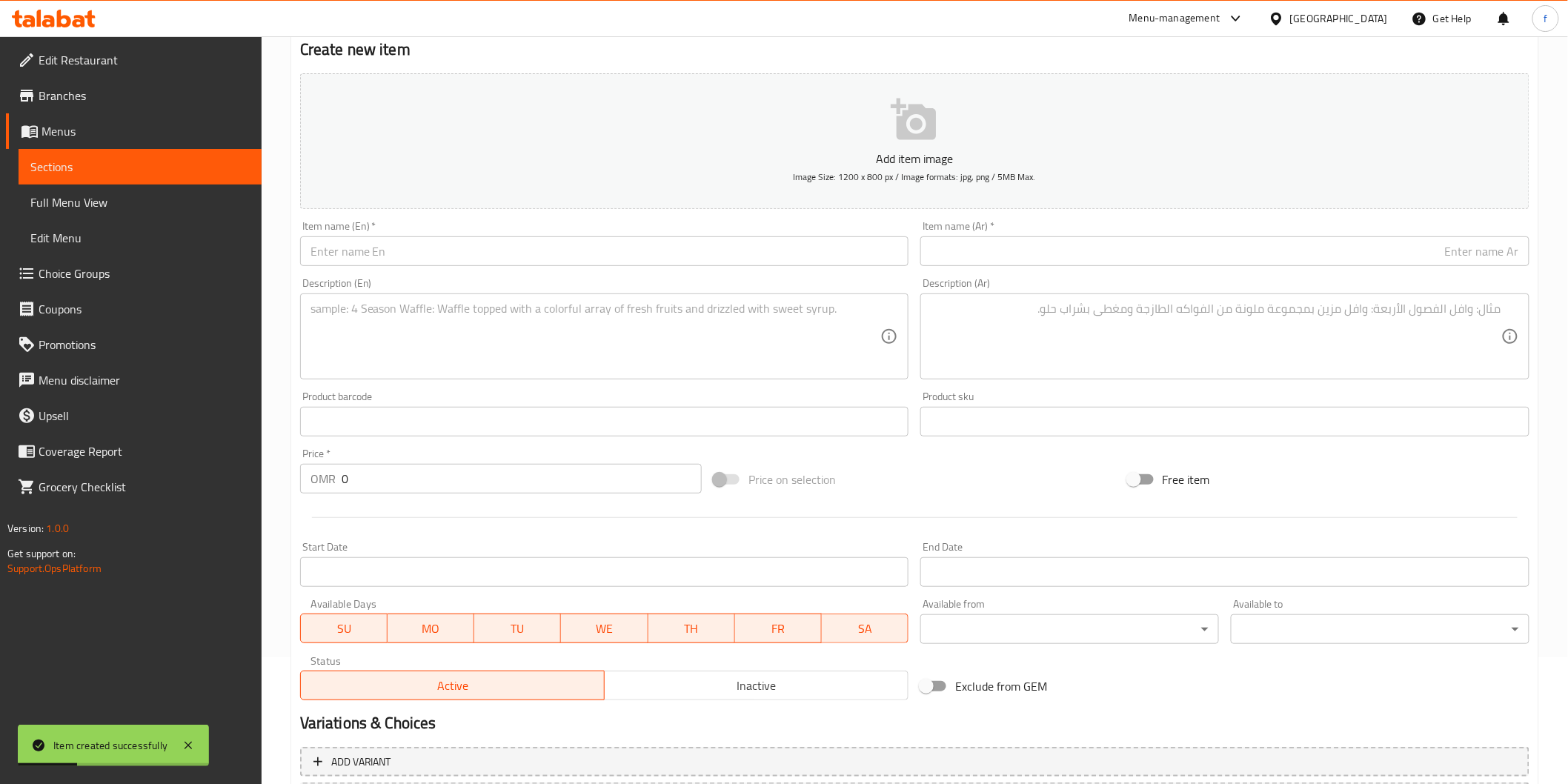
scroll to position [0, 0]
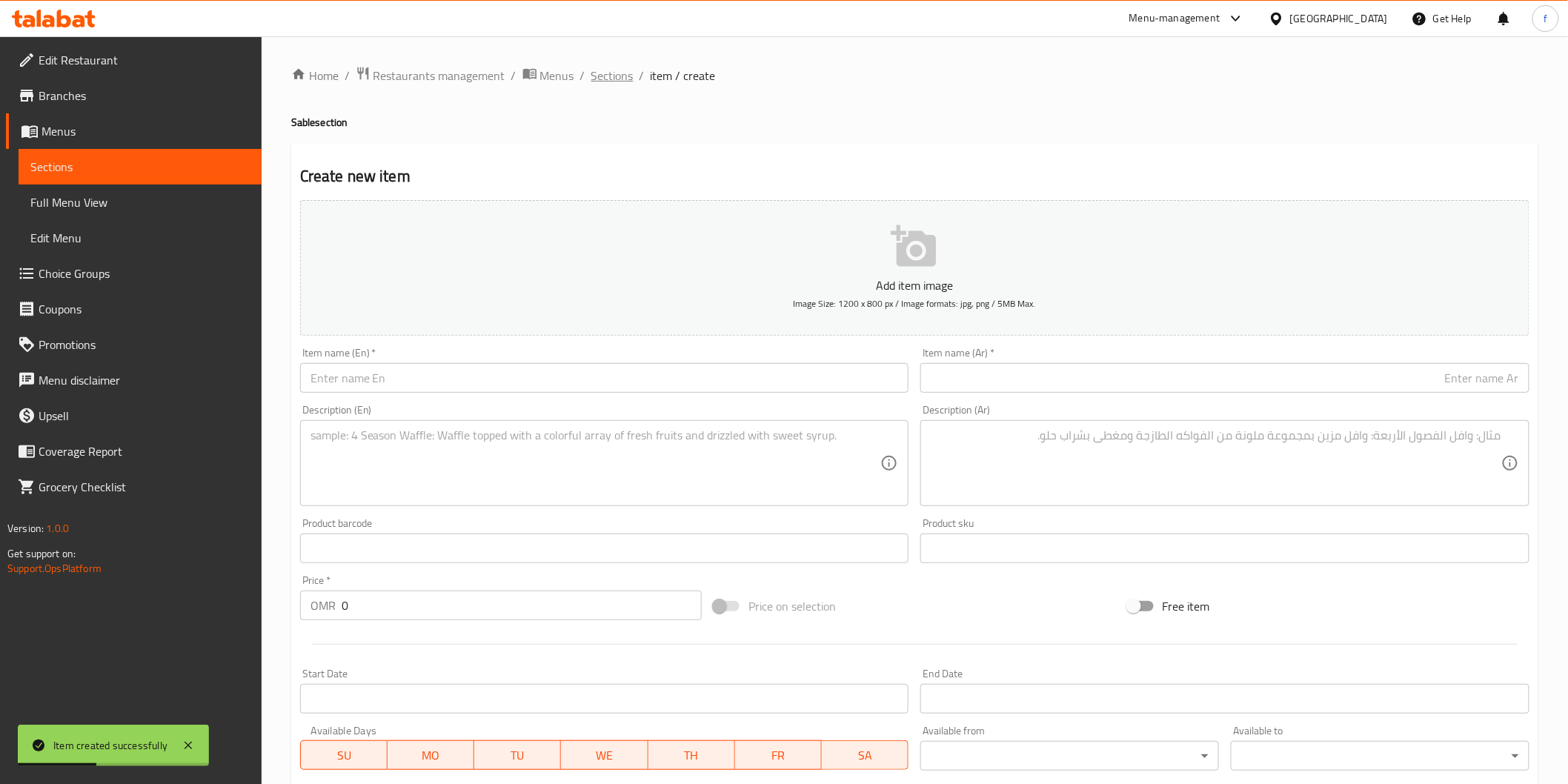
click at [611, 76] on span "Sections" at bounding box center [612, 76] width 43 height 17
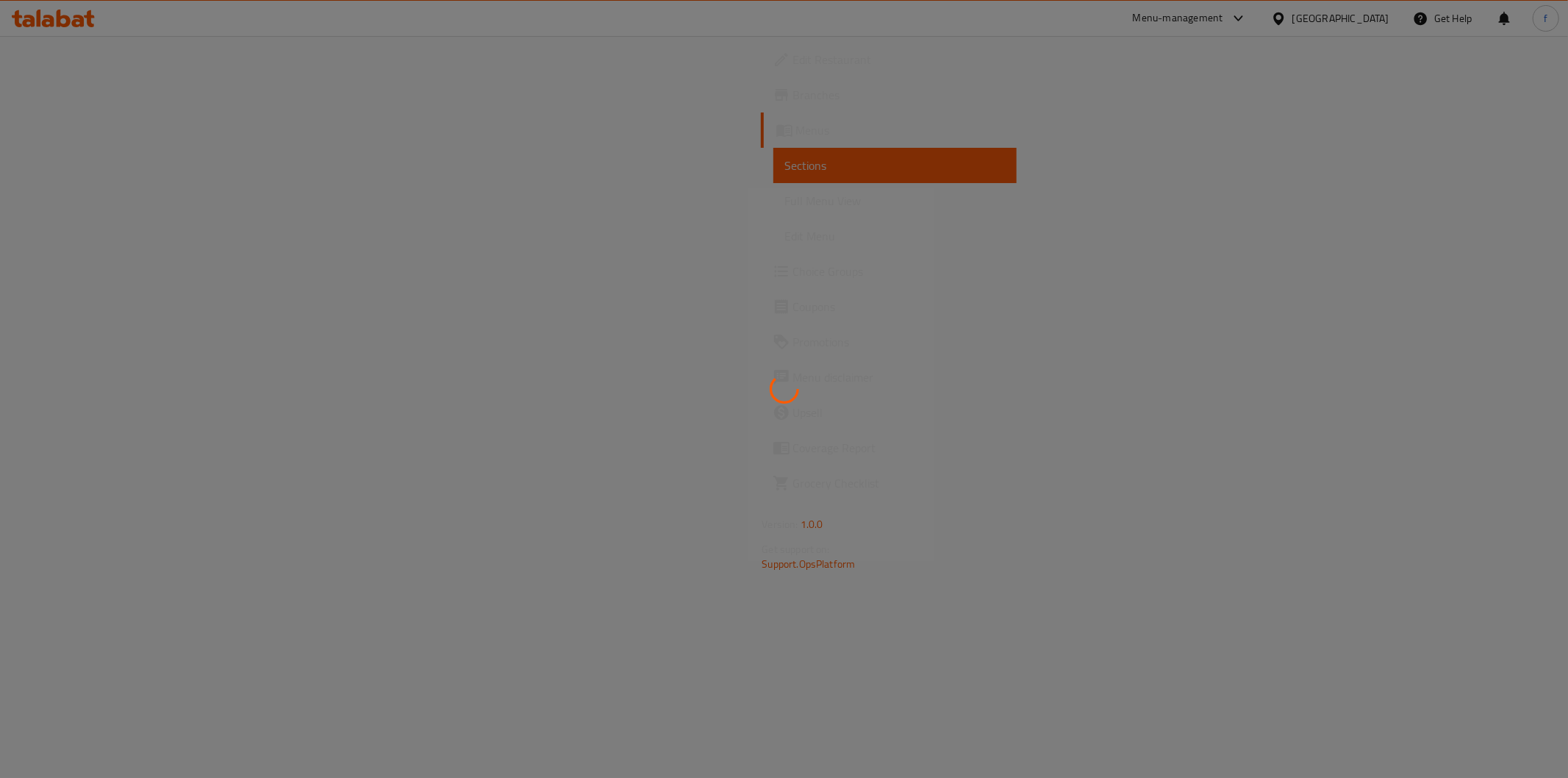
click at [510, 251] on div at bounding box center [784, 389] width 1568 height 778
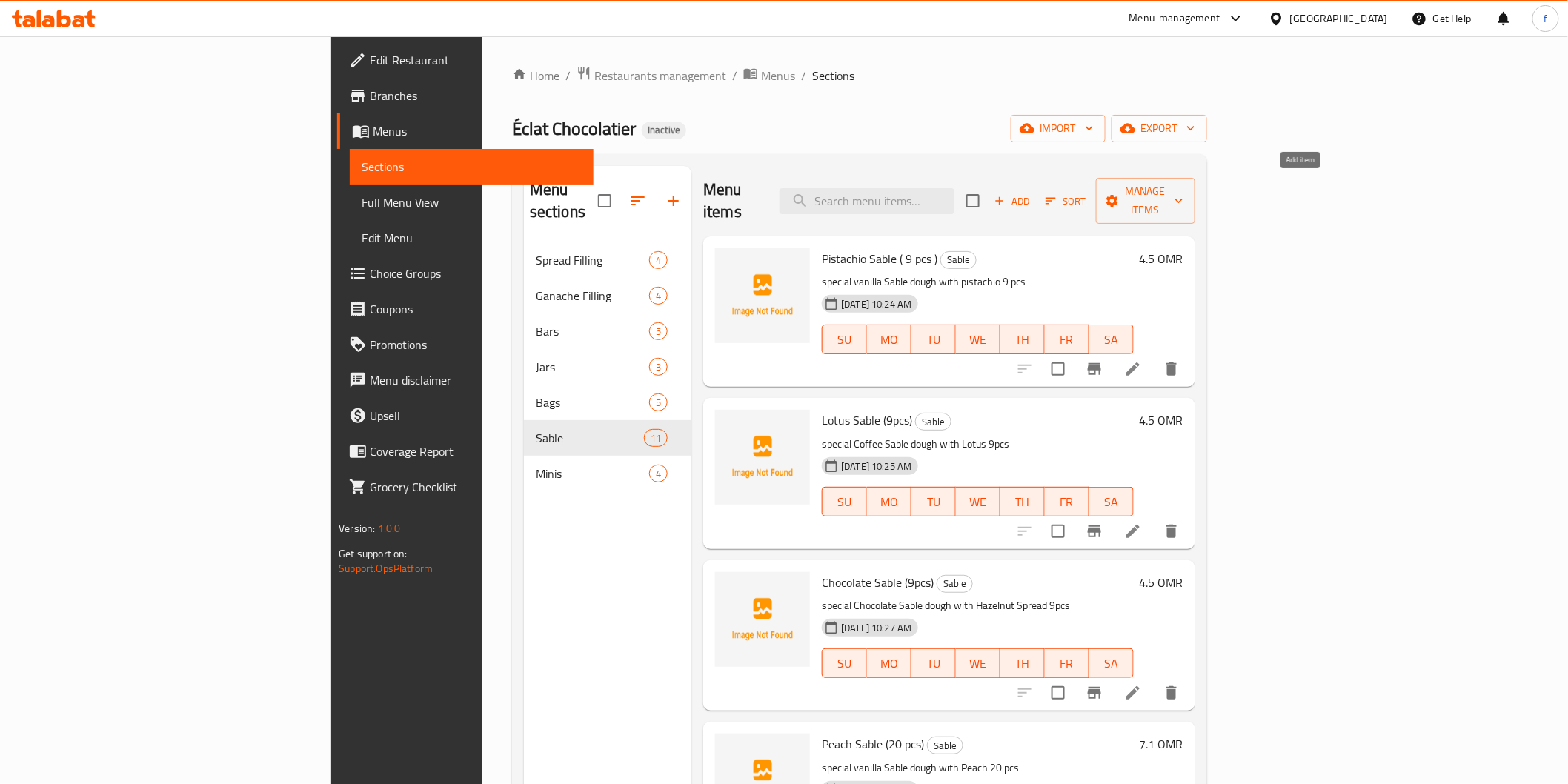
click at [1006, 194] on icon "button" at bounding box center [999, 200] width 13 height 13
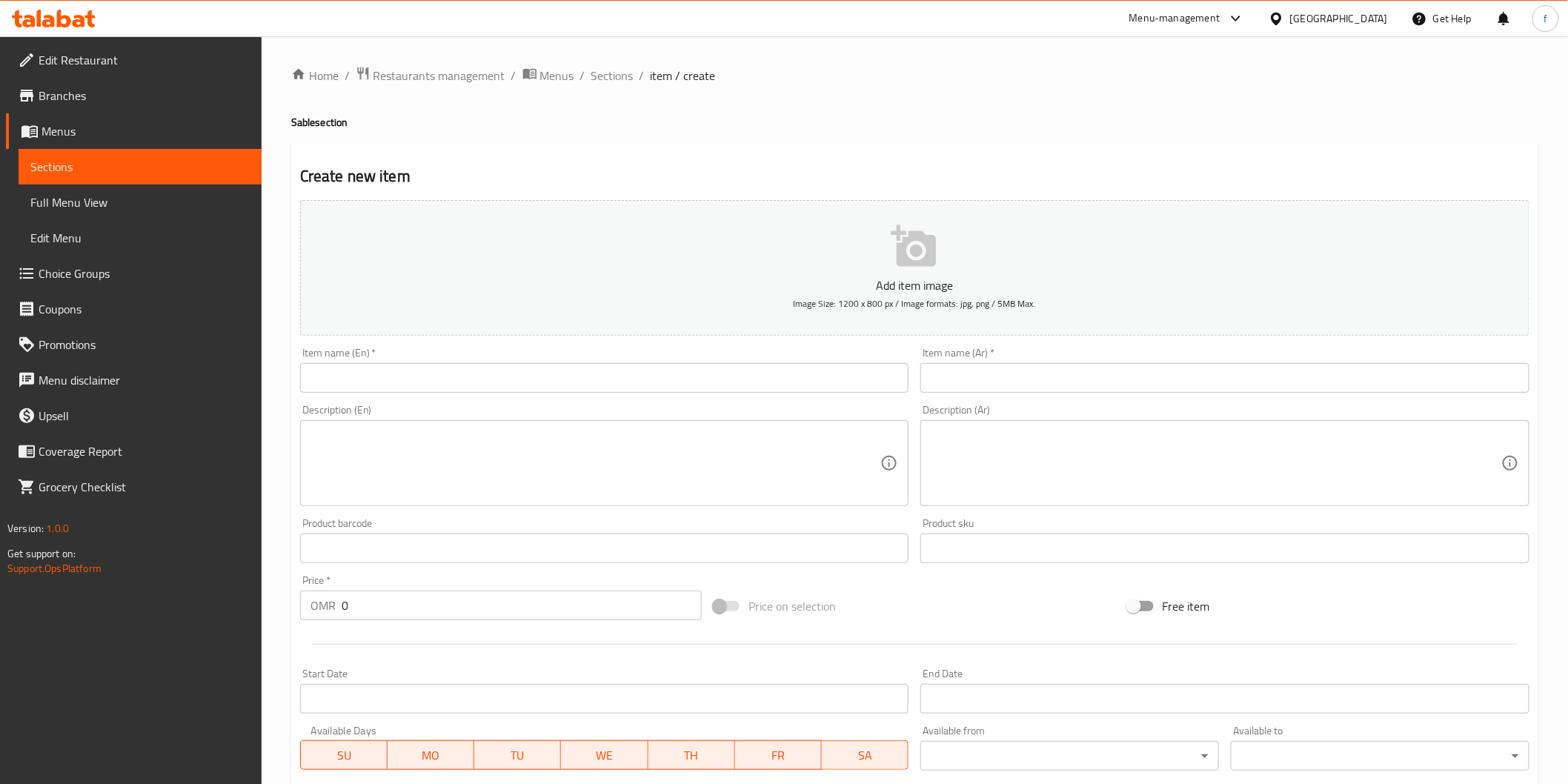
click at [456, 361] on div "Item name (En)   * Item name (En) *" at bounding box center [605, 370] width 609 height 45
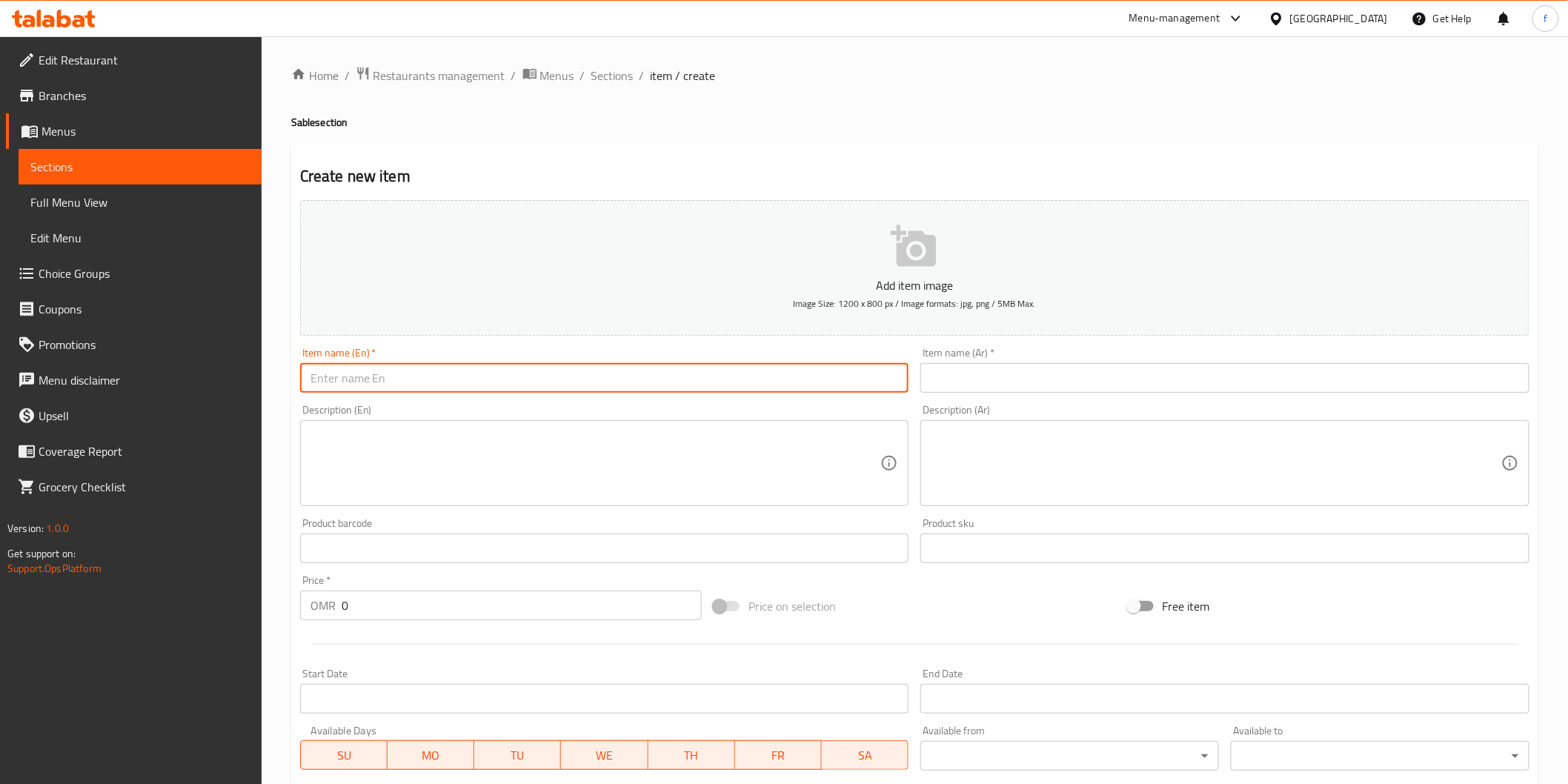
click at [439, 389] on input "text" at bounding box center [605, 378] width 609 height 30
paste input "Big Gathering sablé"
type input "Big Gathering sable"
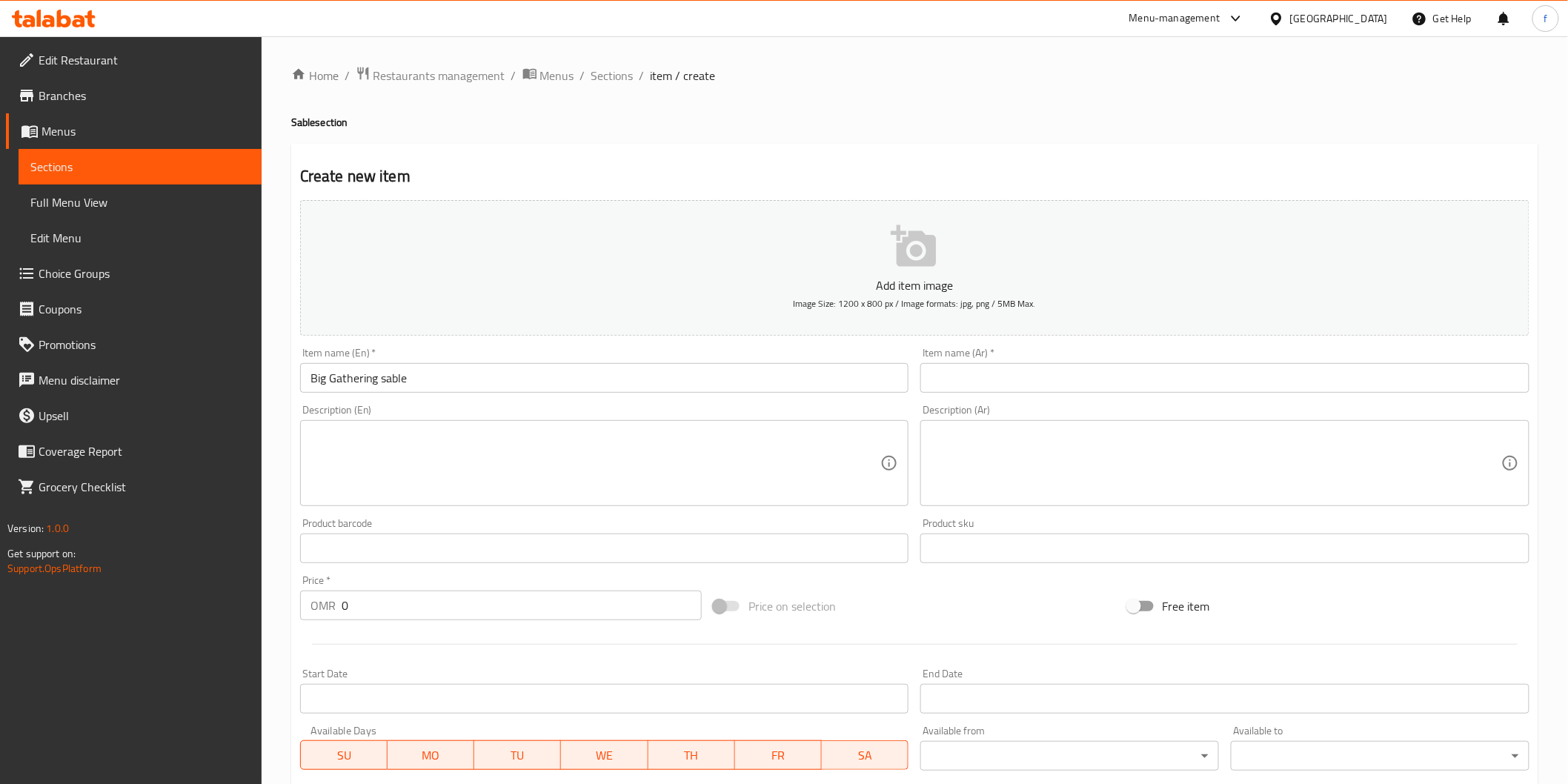
click at [1124, 397] on div "Item name (Ar)   * Item name (Ar) *" at bounding box center [1225, 371] width 621 height 57
click at [1116, 376] on input "text" at bounding box center [1225, 378] width 609 height 30
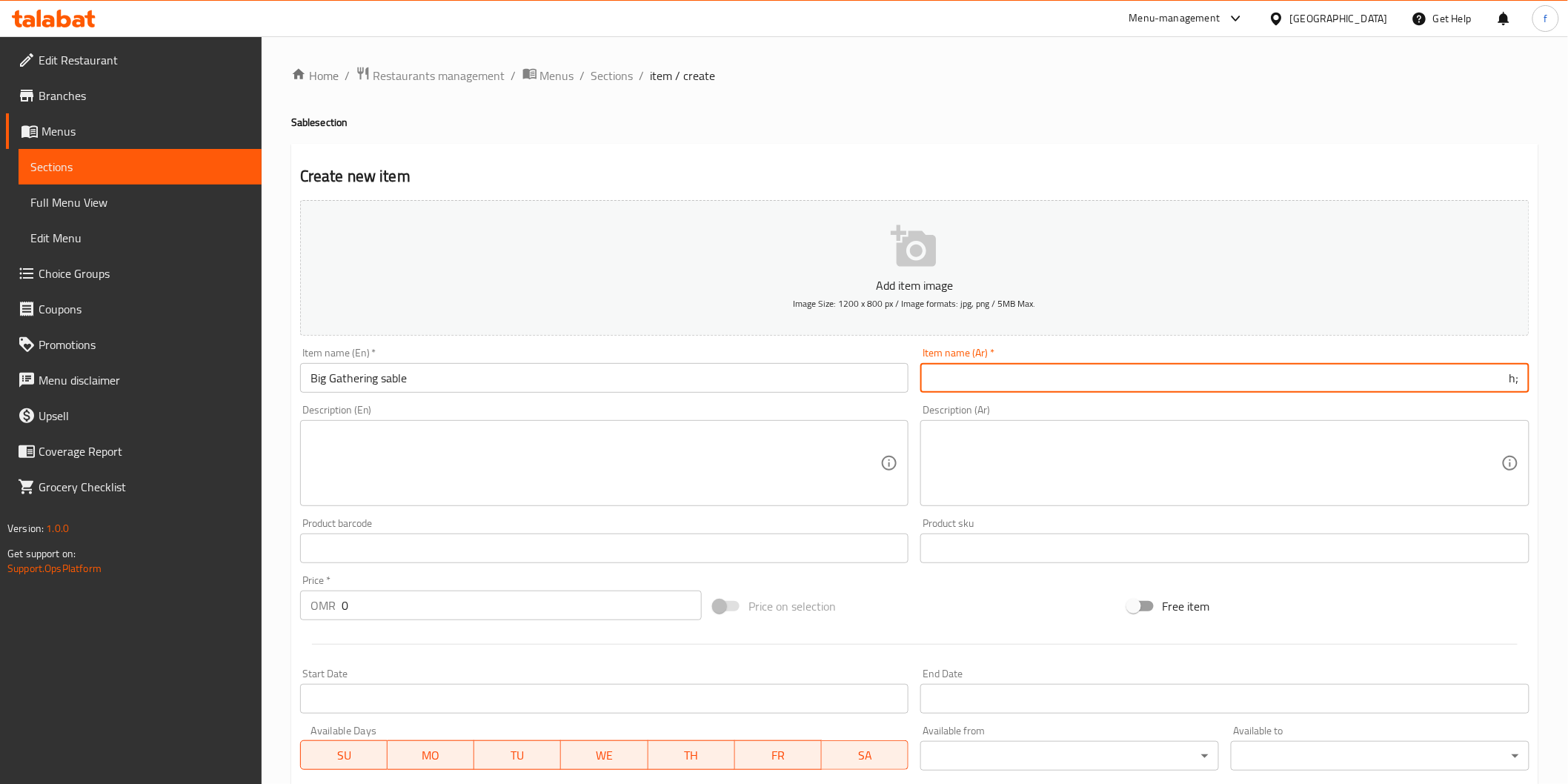
type input ";"
type input "م"
type input "كاترينج سابليه كبير"
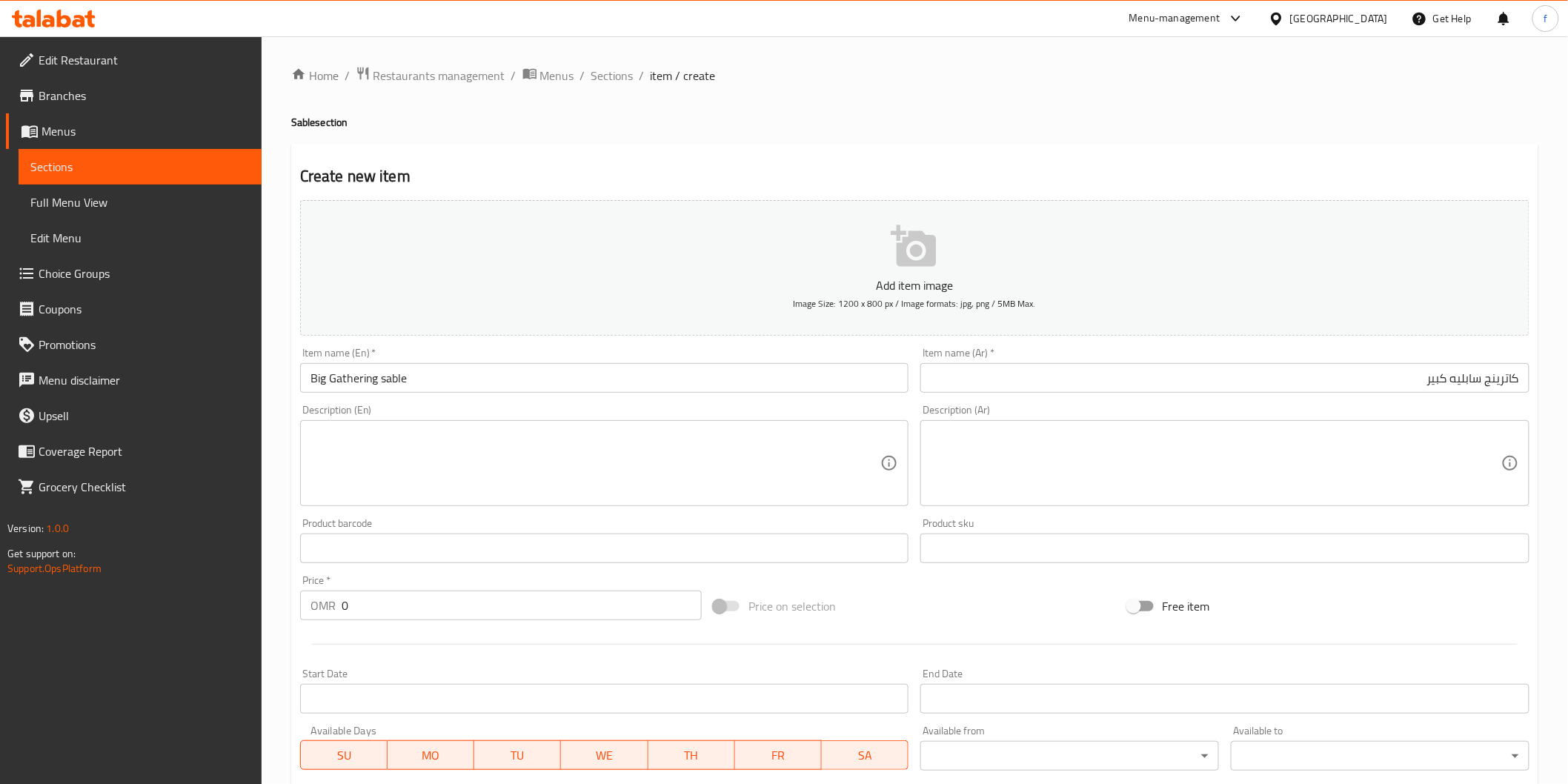
click at [680, 442] on textarea at bounding box center [596, 463] width 571 height 70
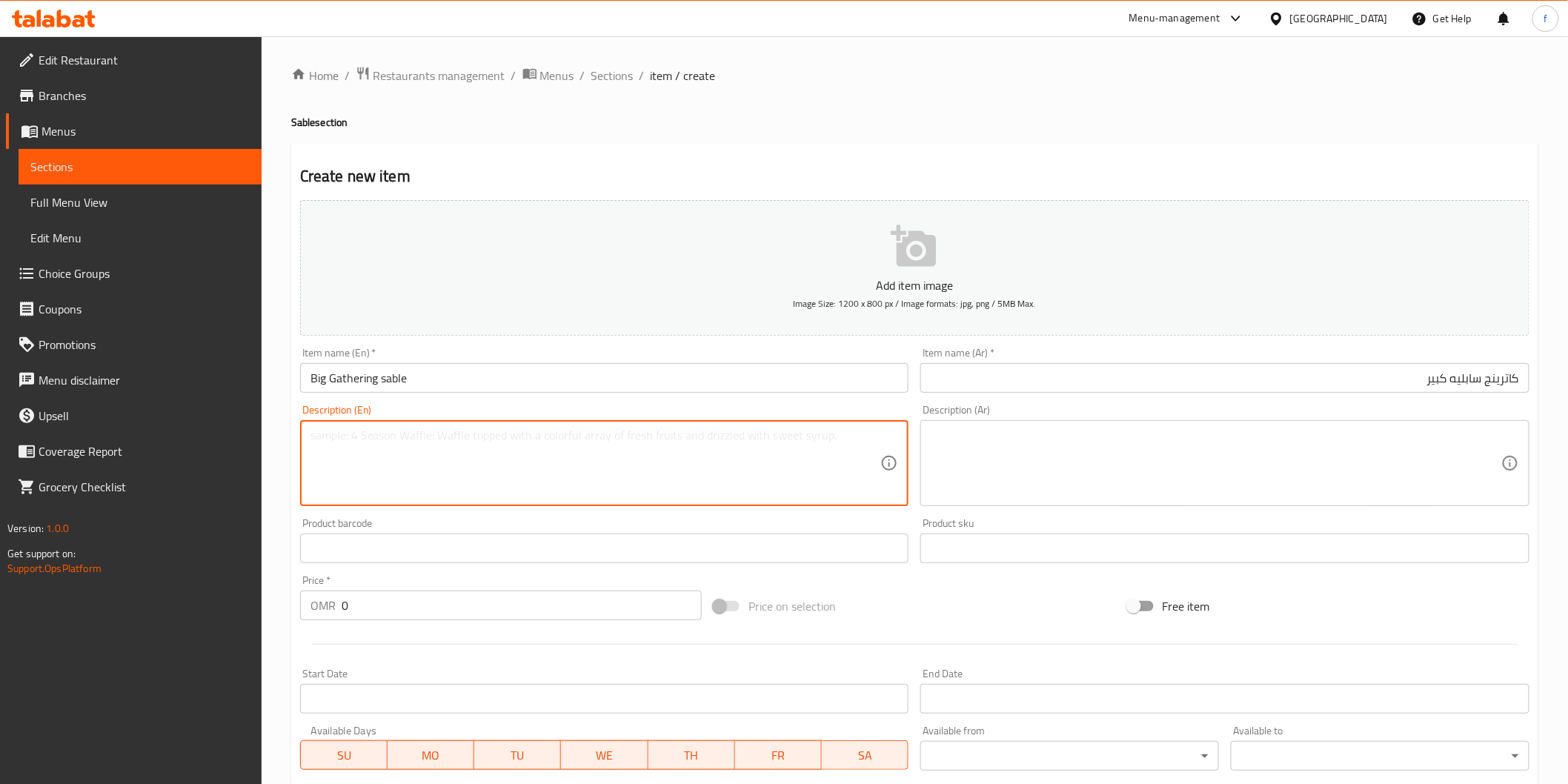
paste textarea "A mix of all pistachio, peach, lotus, chocolate and coated chocolate sablé coll…"
click at [665, 437] on textarea "A mix of all pistachio, peach, lotus, chocolate and coated chocolate sablé coll…" at bounding box center [596, 463] width 571 height 70
type textarea "A mix of all pistachio, peach, lotus, chocolate and coated chocolate sable coll…"
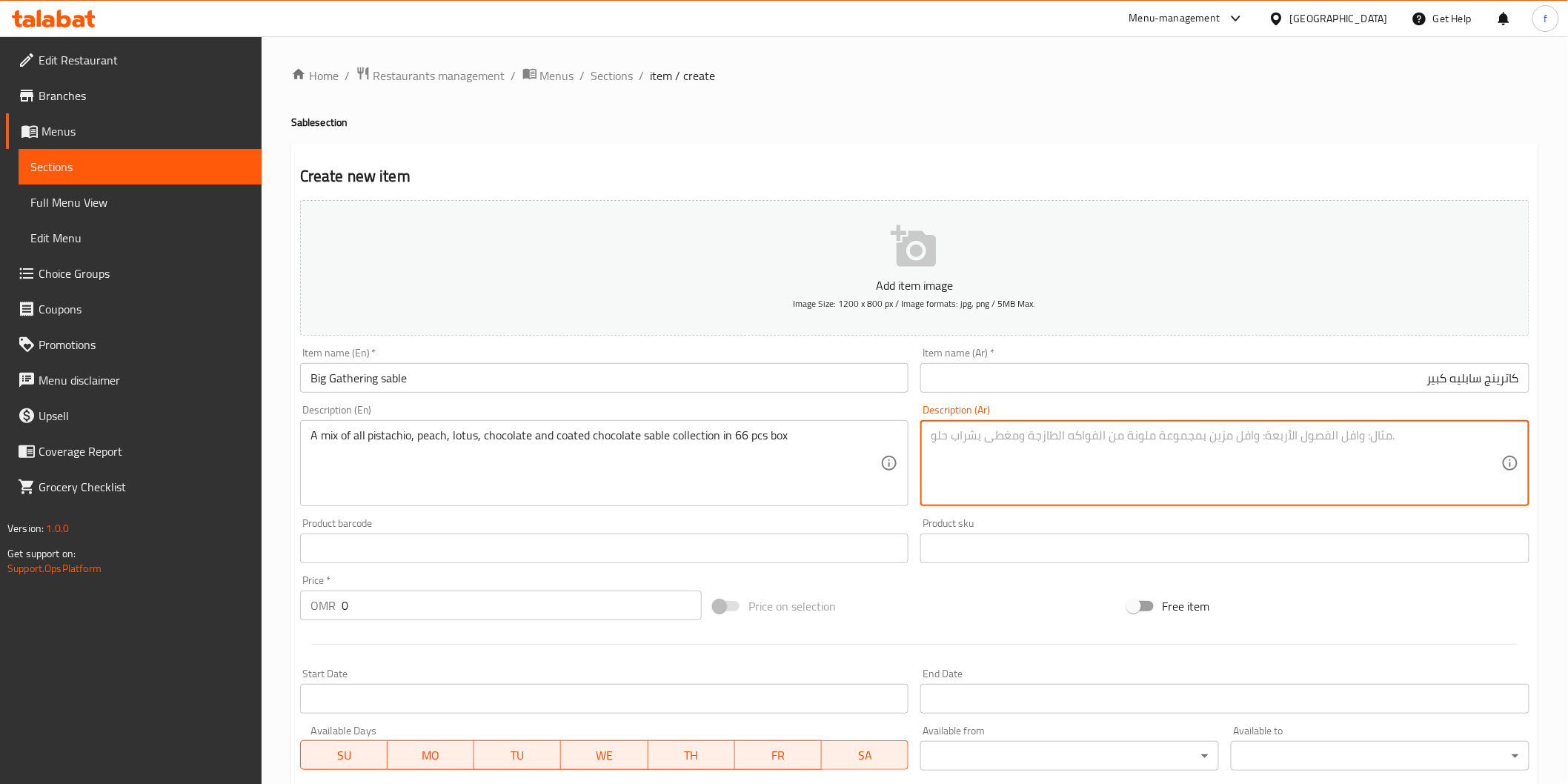
click at [1199, 484] on textarea at bounding box center [1216, 463] width 571 height 70
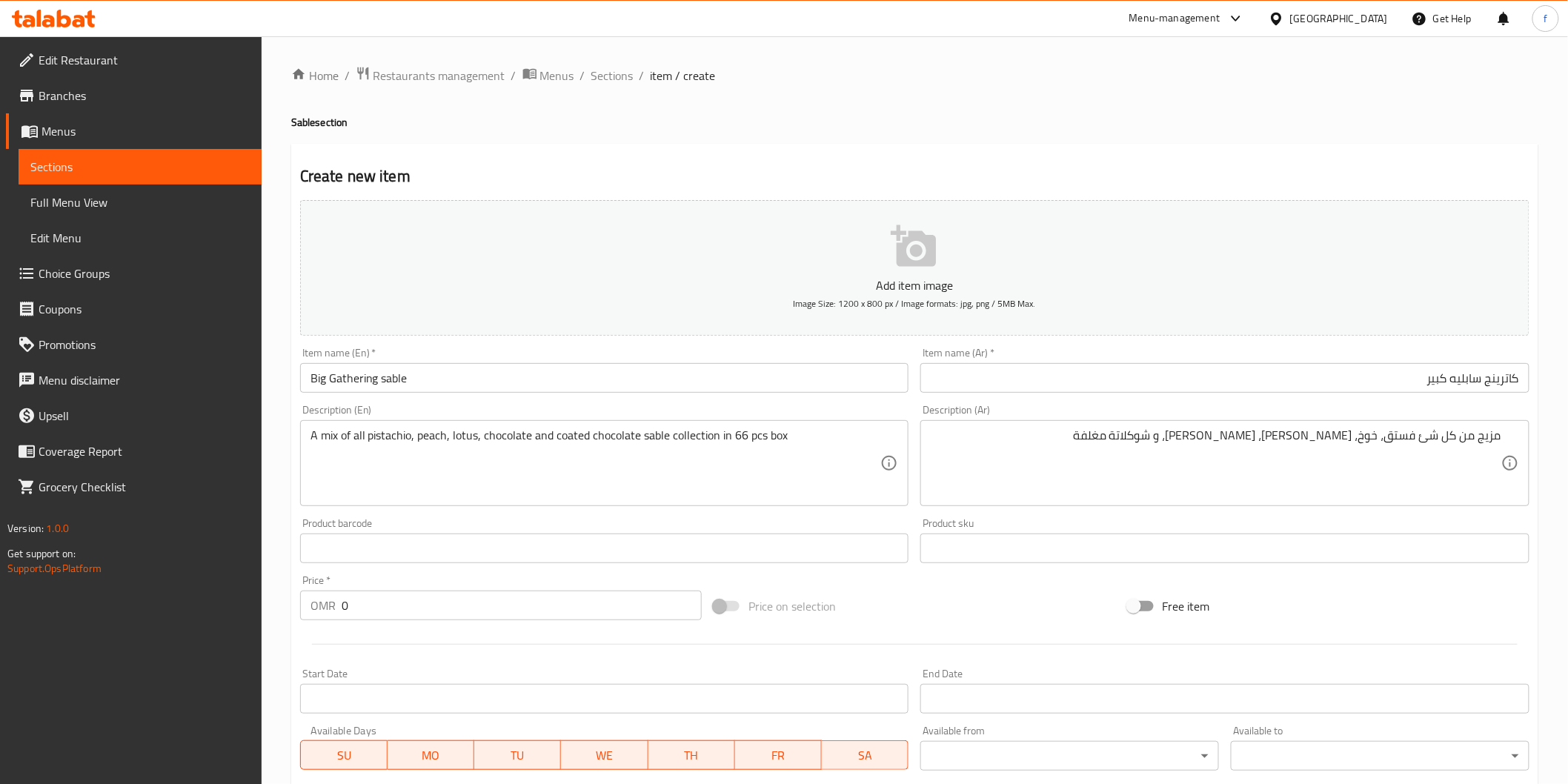
click at [1183, 445] on textarea "مزيج من كل شئ فستق، خوخ، لوتس، شوكلاتة، و شوكلاتة مغلفة" at bounding box center [1216, 463] width 571 height 70
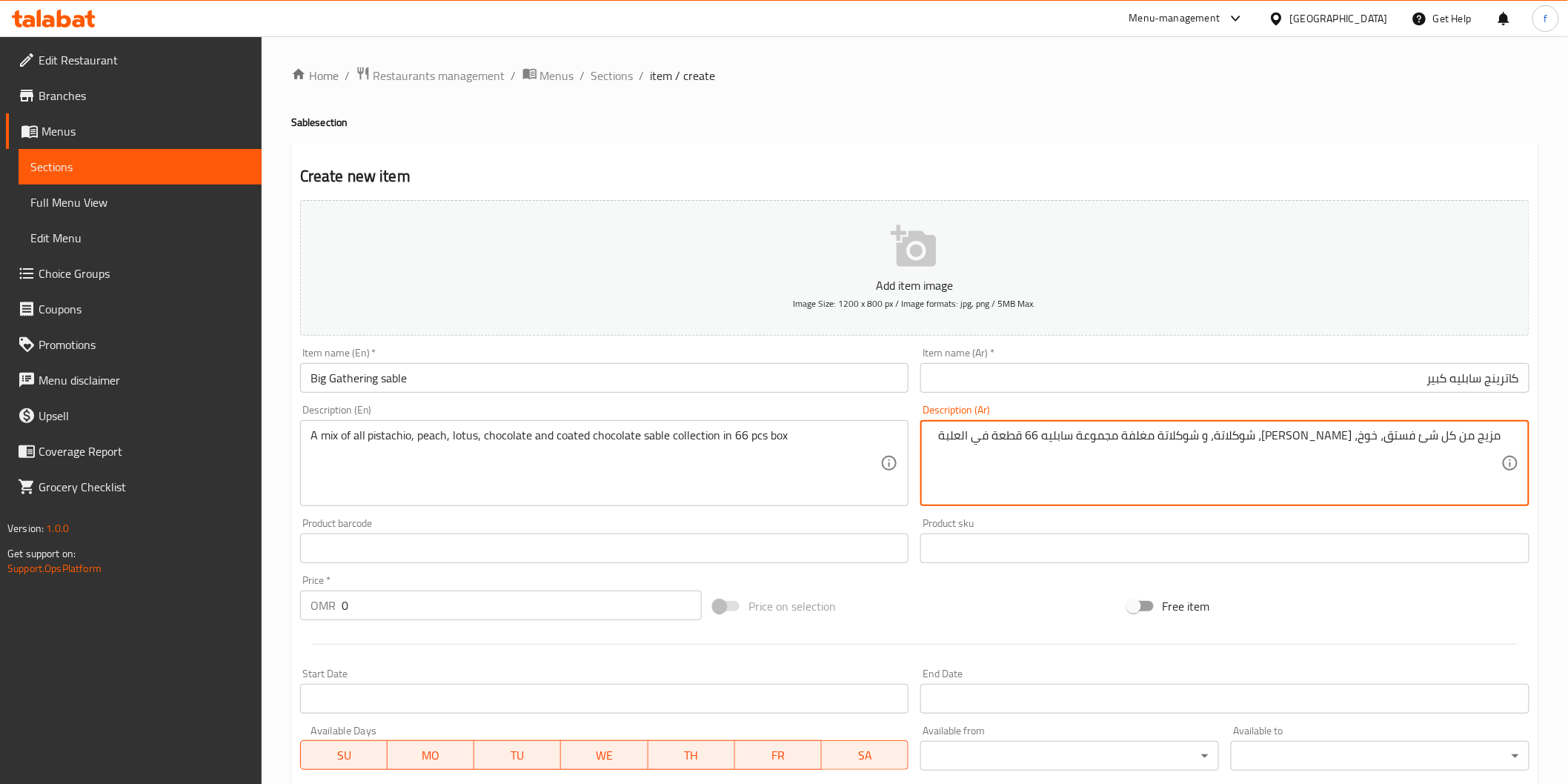
type textarea "مزيج من كل شئ فستق، خوخ، [PERSON_NAME]، شوكلاتة، و شوكلاتة مغلفة مجموعة سابليه …"
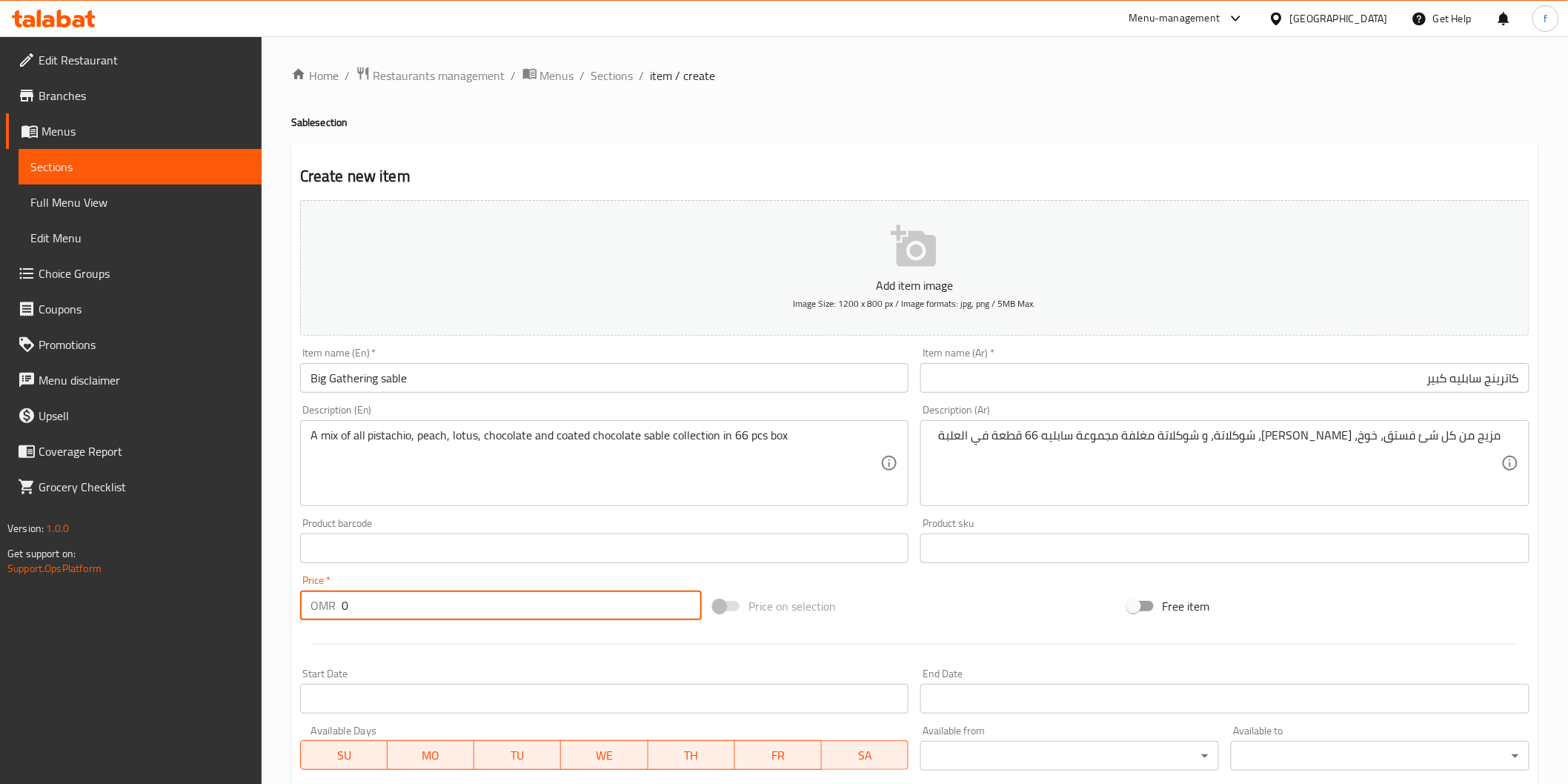
drag, startPoint x: 366, startPoint y: 596, endPoint x: 332, endPoint y: 588, distance: 34.9
click at [332, 588] on div "Price   * OMR 0 Price *" at bounding box center [500, 598] width 401 height 45
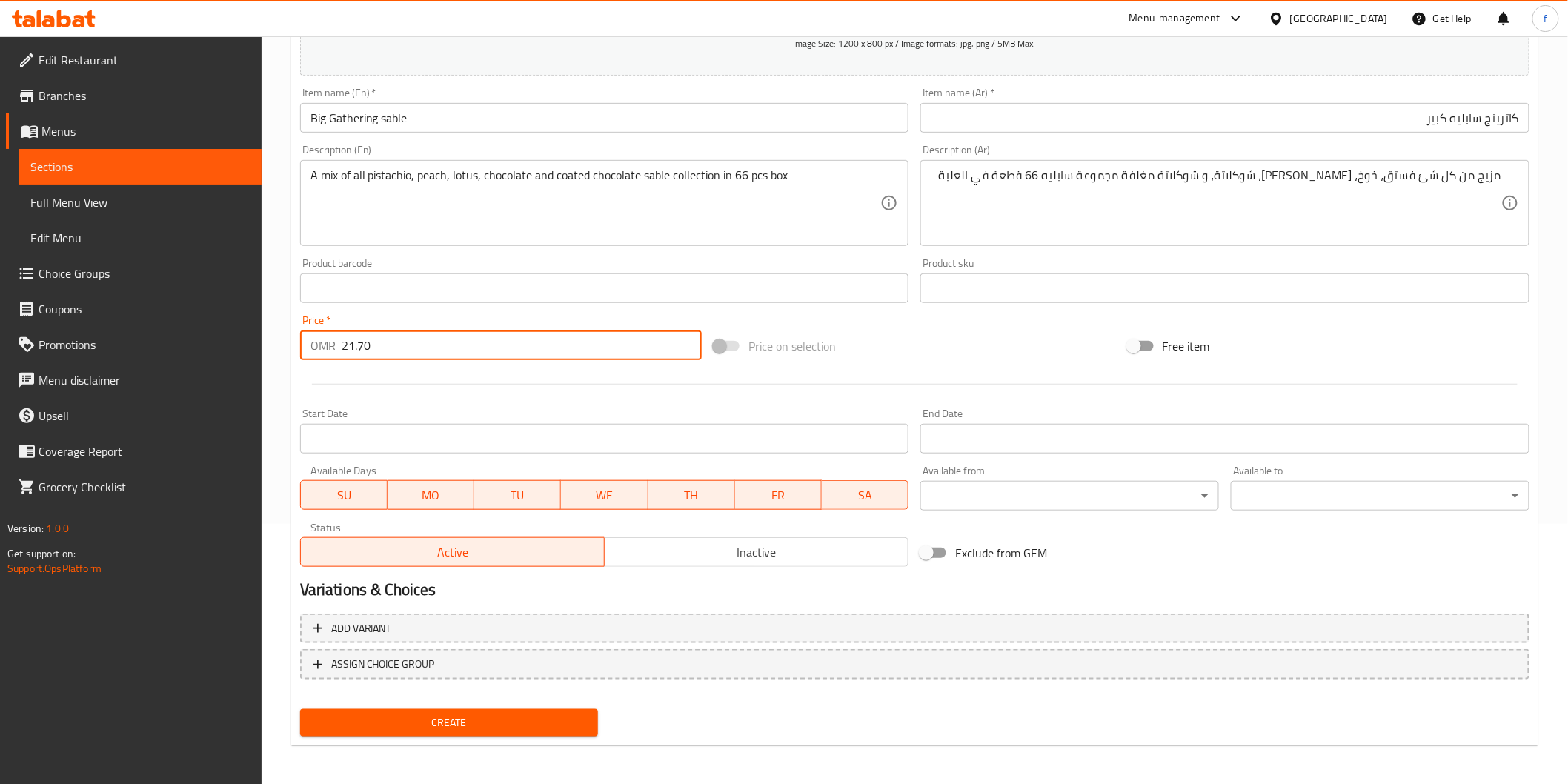
type input "21.70"
click at [452, 726] on span "Create" at bounding box center [449, 722] width 275 height 18
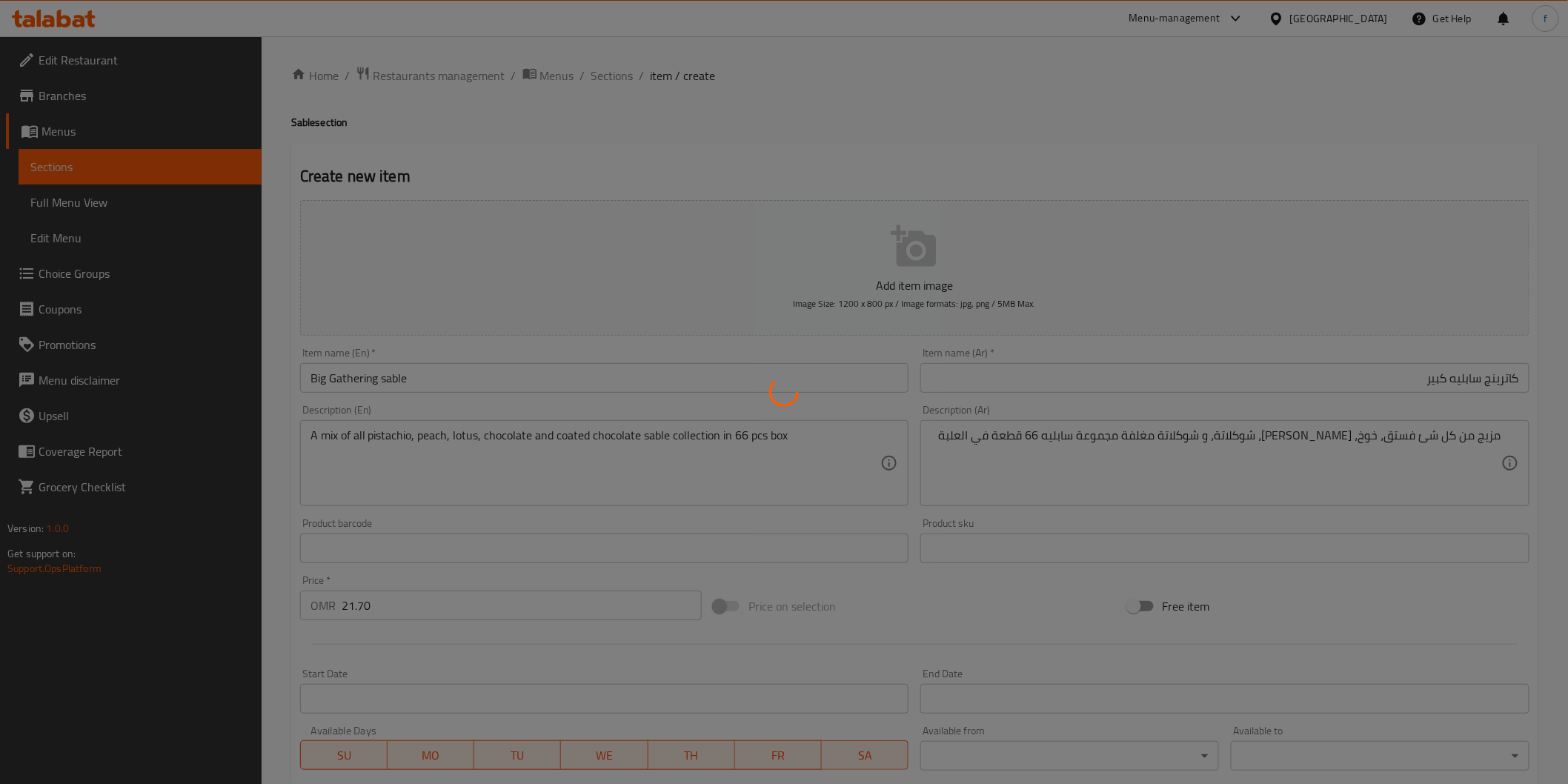
type input "0"
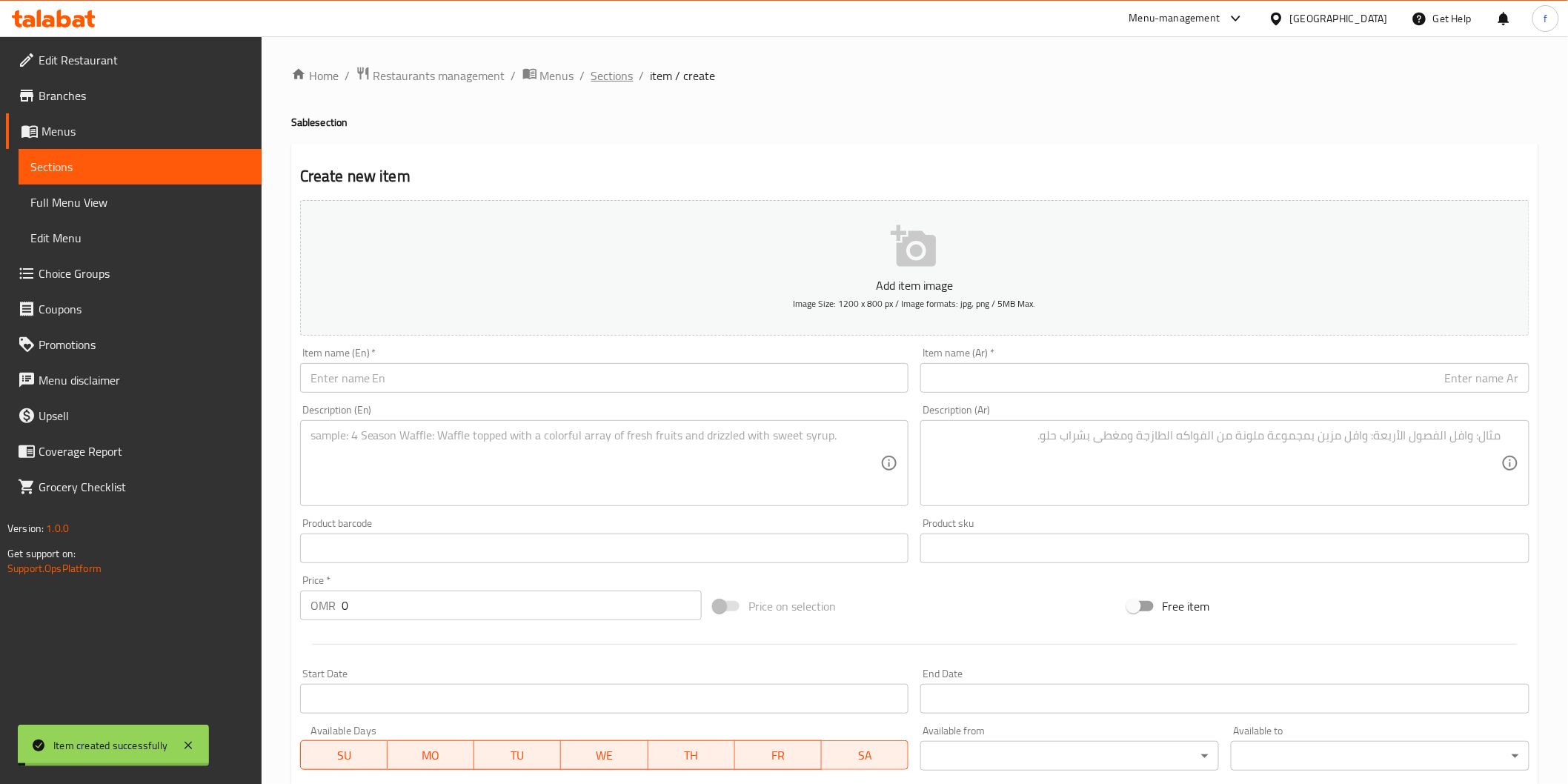
click at [602, 79] on span "Sections" at bounding box center [612, 76] width 43 height 17
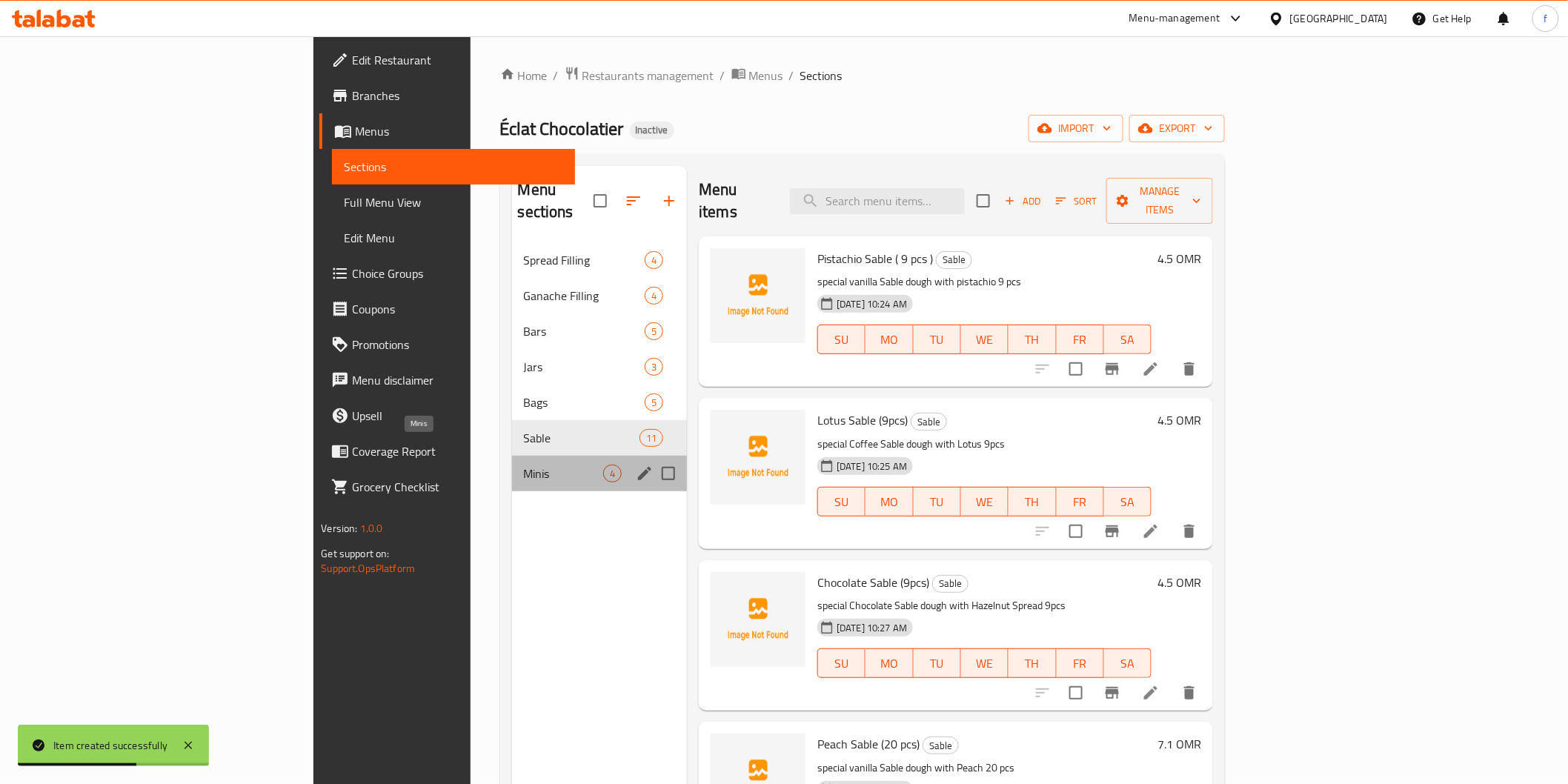
click at [524, 465] on span "Minis" at bounding box center [563, 473] width 79 height 17
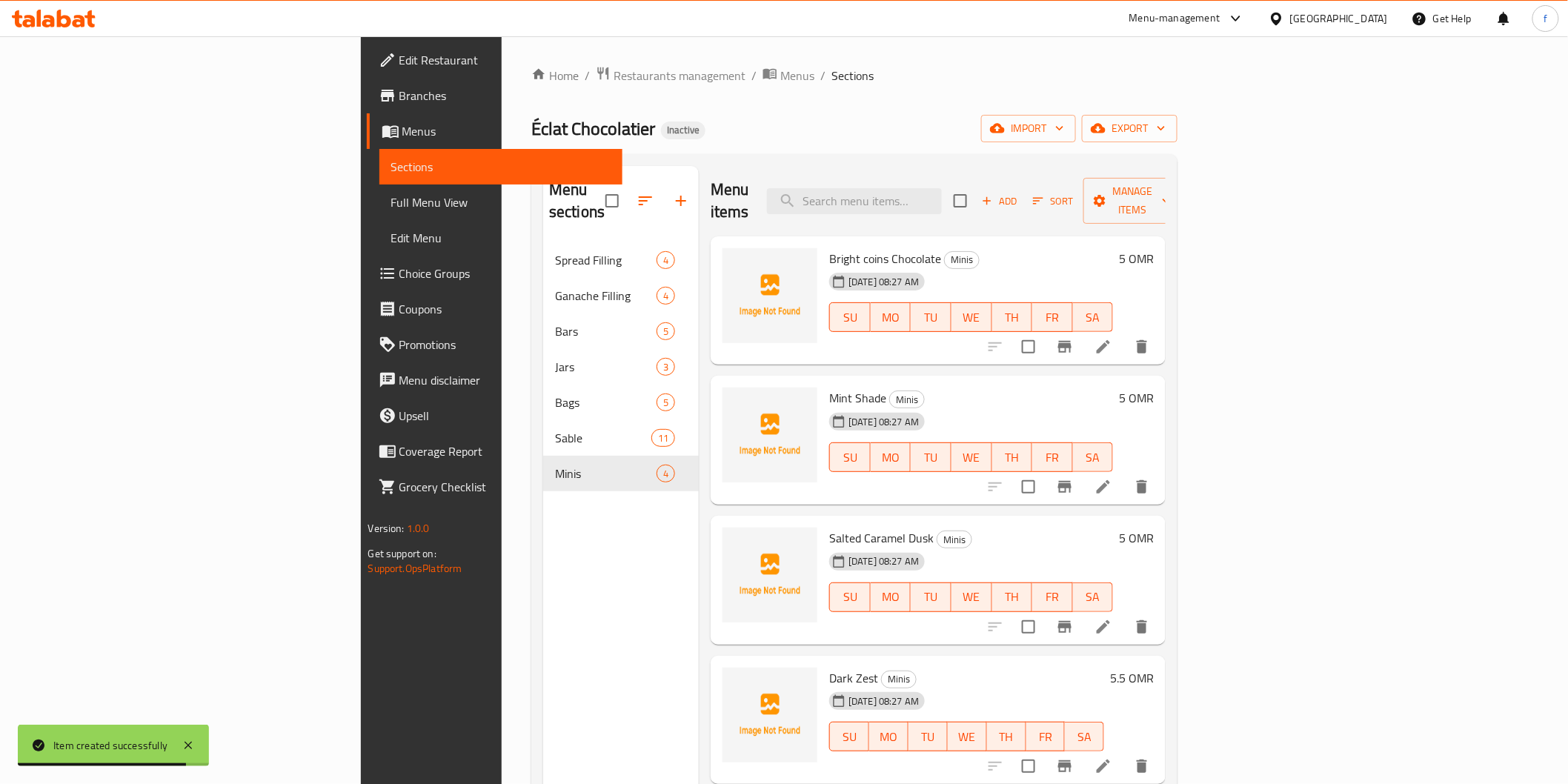
click at [1112, 338] on icon at bounding box center [1103, 346] width 17 height 17
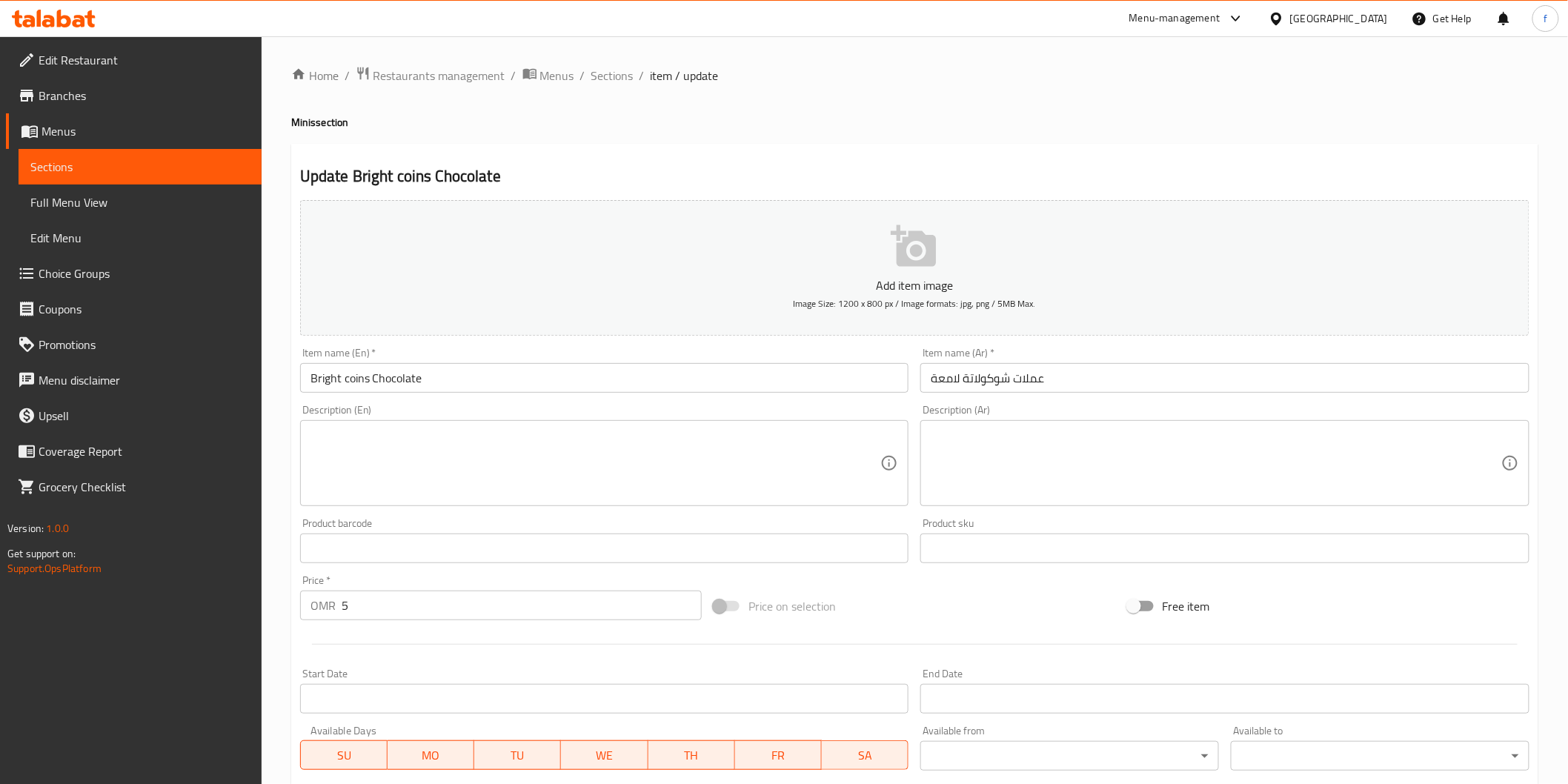
click at [1058, 376] on input "عملات شوكولاتة لامعة" at bounding box center [1225, 378] width 609 height 30
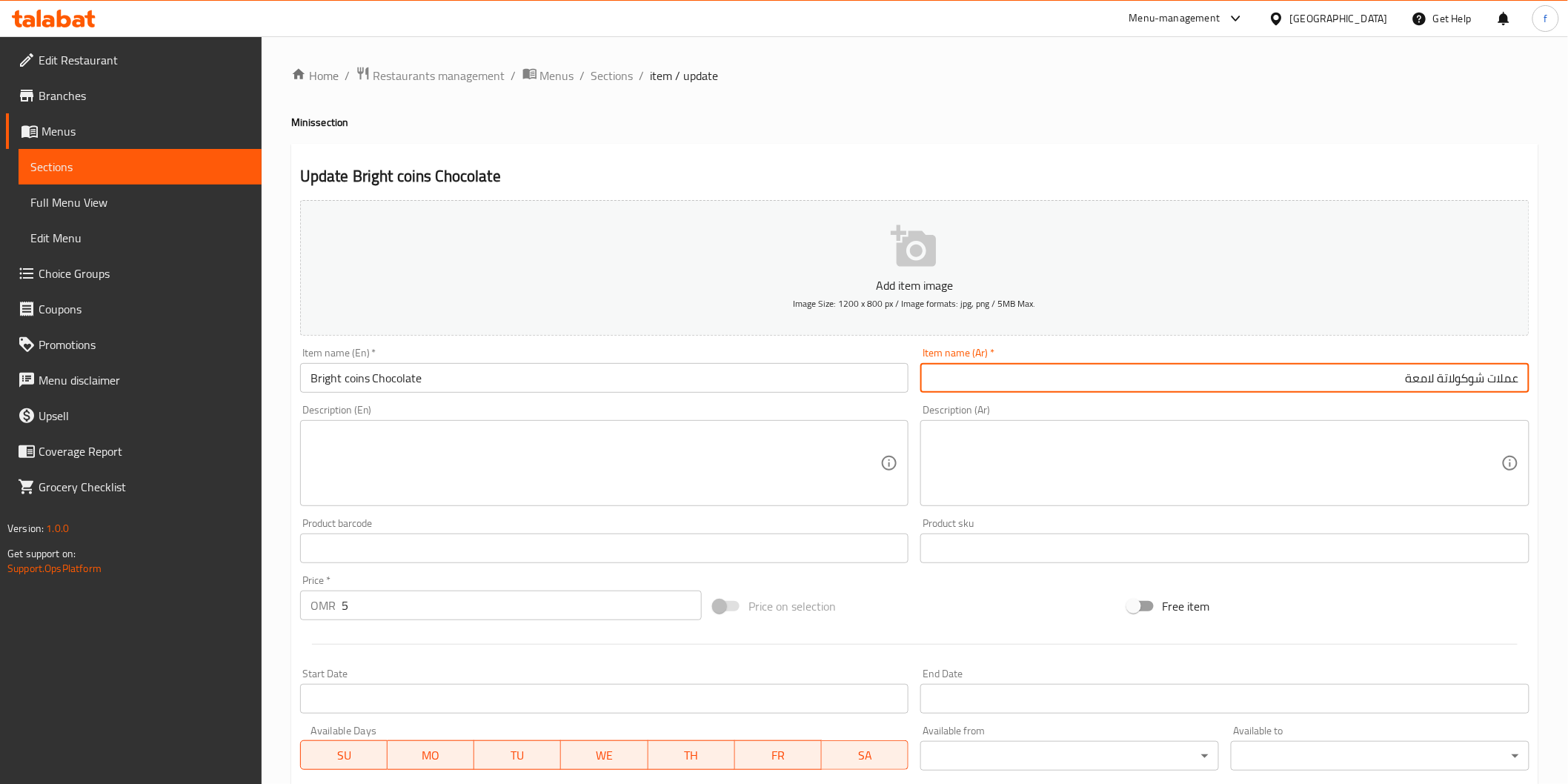
click at [325, 386] on input "Bright coins Chocolate" at bounding box center [605, 378] width 609 height 30
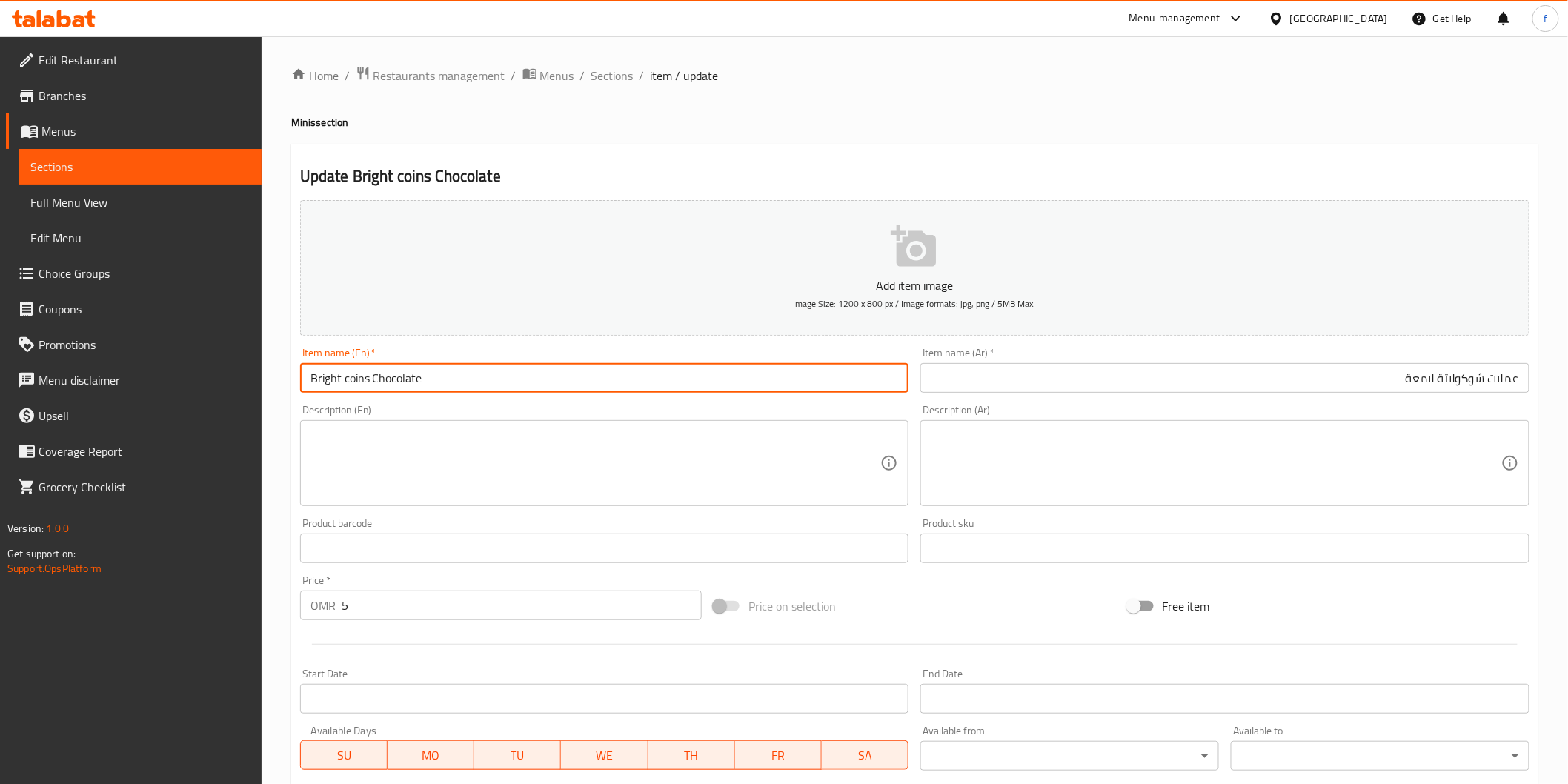
click at [325, 386] on input "Bright coins Chocolate" at bounding box center [605, 378] width 609 height 30
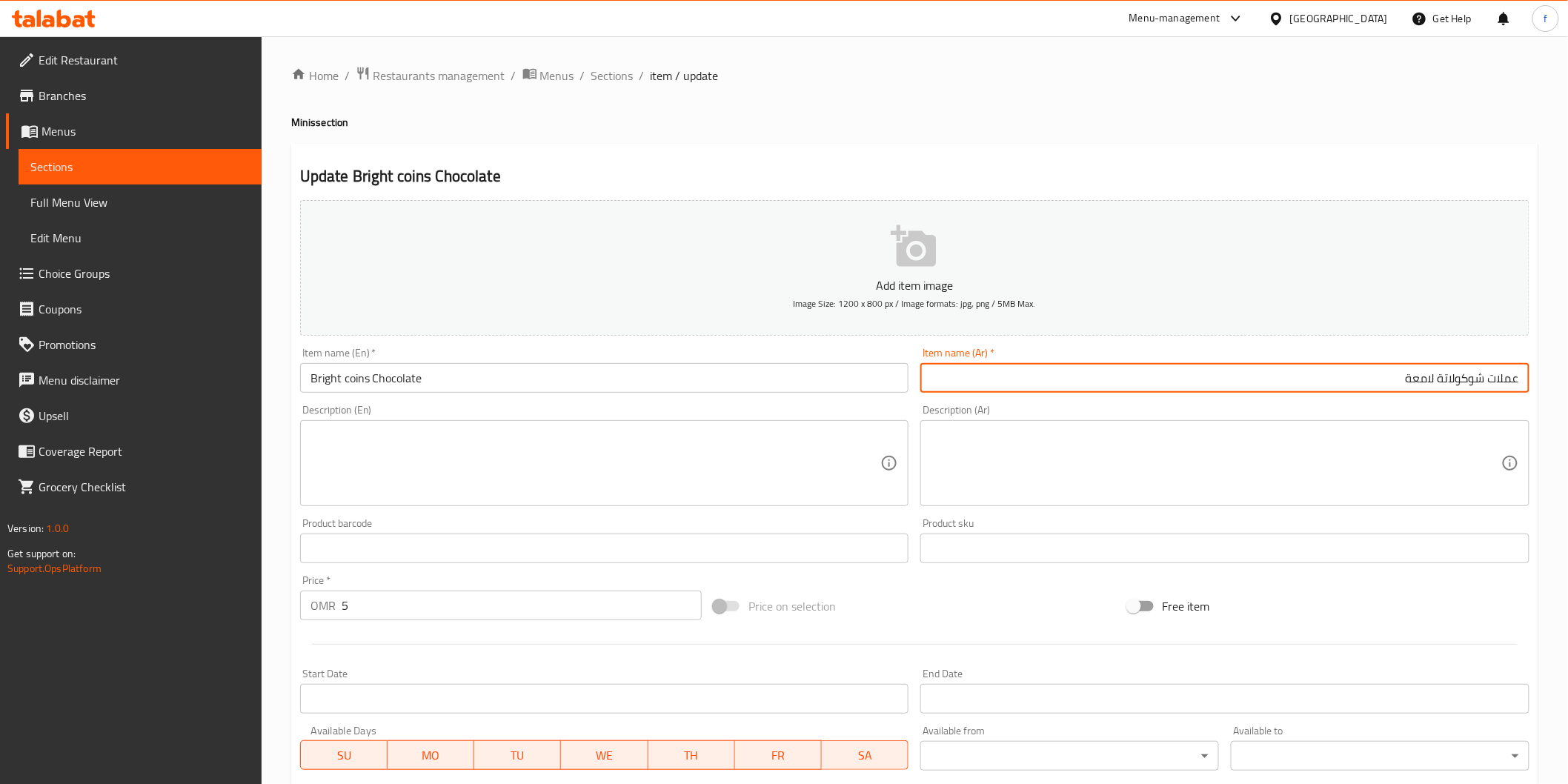
click at [1504, 382] on input "عملات شوكولاتة لامعة" at bounding box center [1225, 378] width 609 height 30
type input "كوينز شوكولاتة لامعة"
click at [599, 430] on textarea at bounding box center [596, 463] width 571 height 70
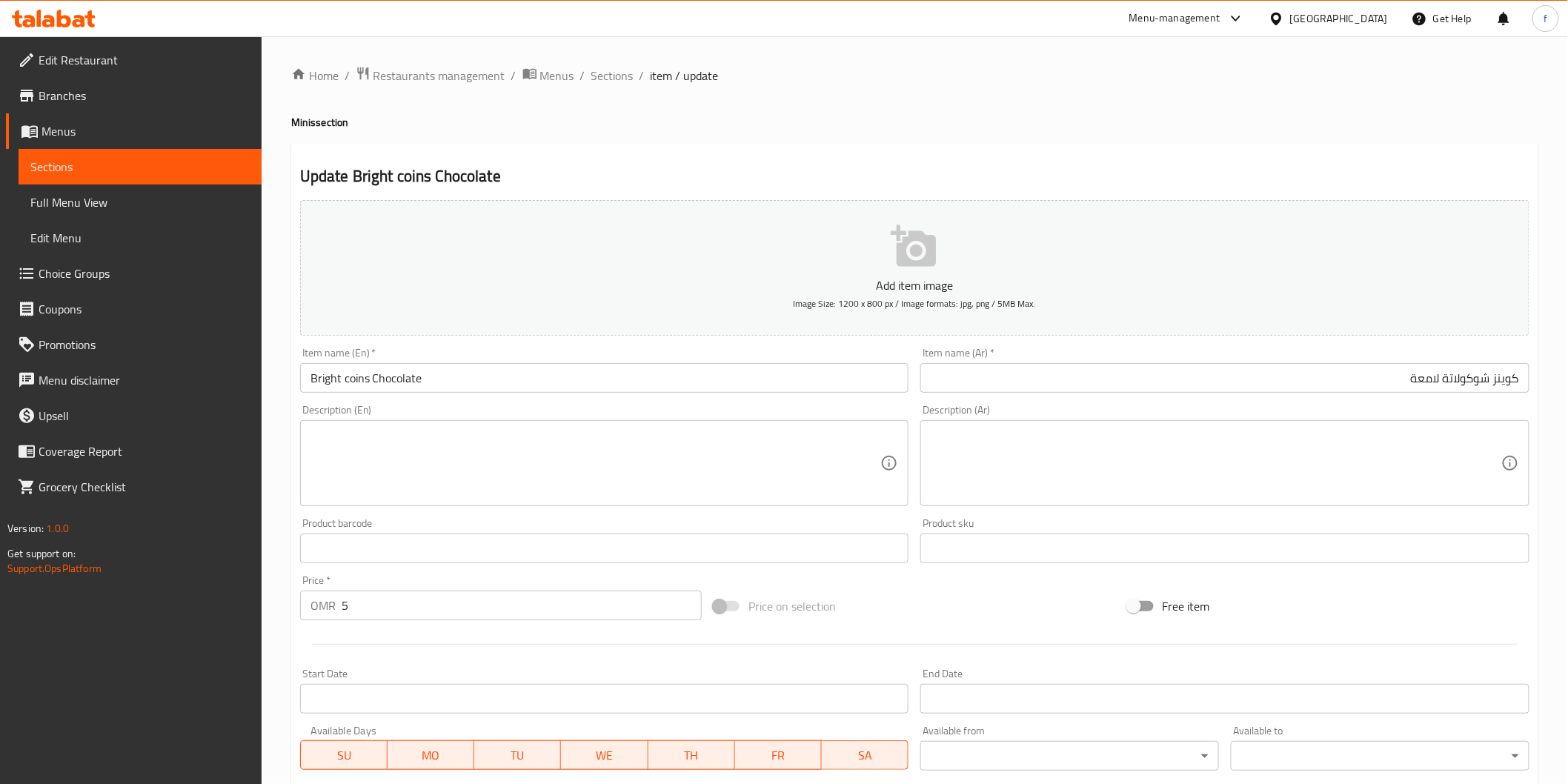
click at [415, 450] on textarea at bounding box center [596, 463] width 571 height 70
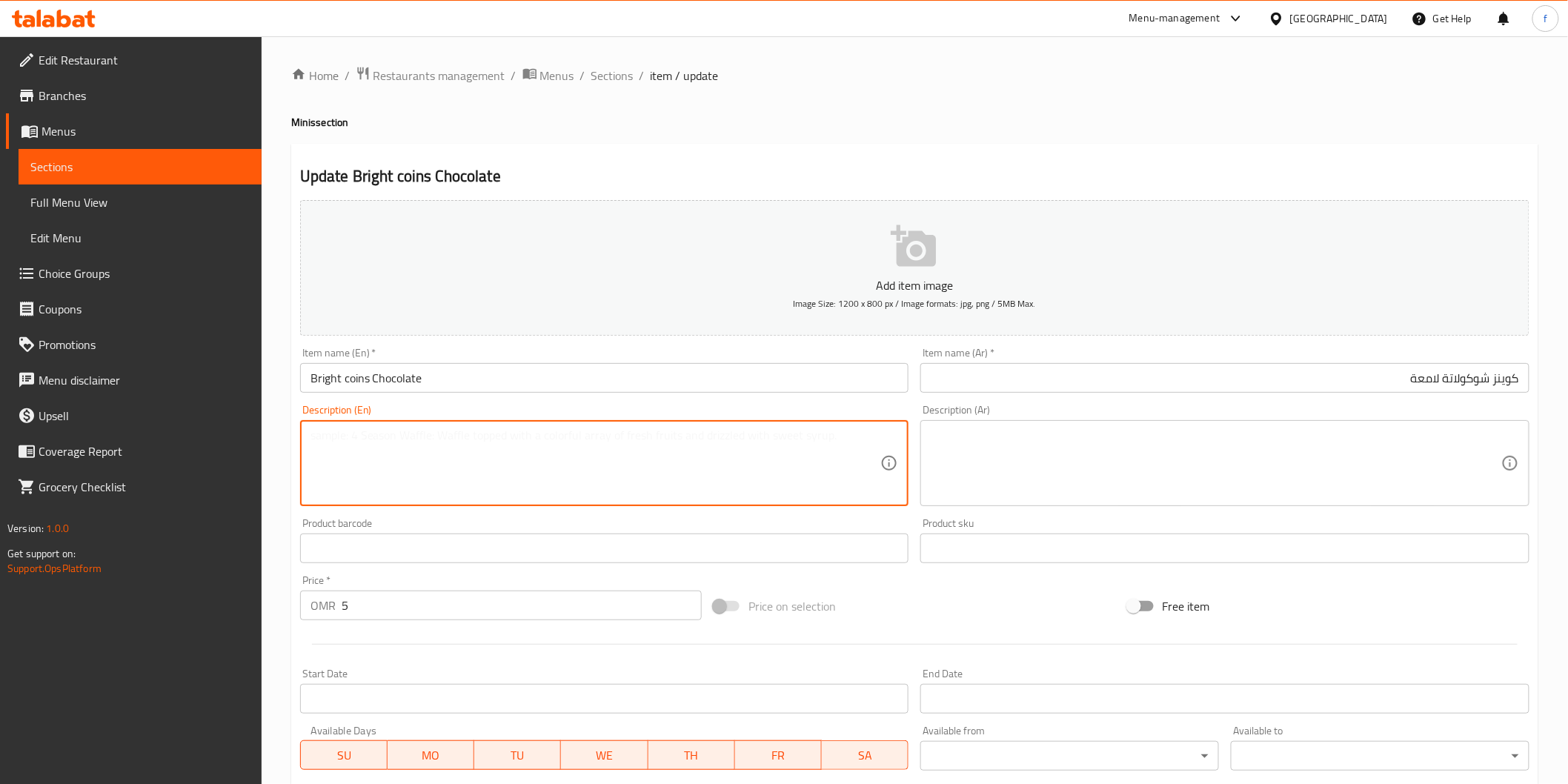
paste textarea "Thin chocolate discs with a glossy finish."
type textarea "Thin chocolate discs with a glossy finish."
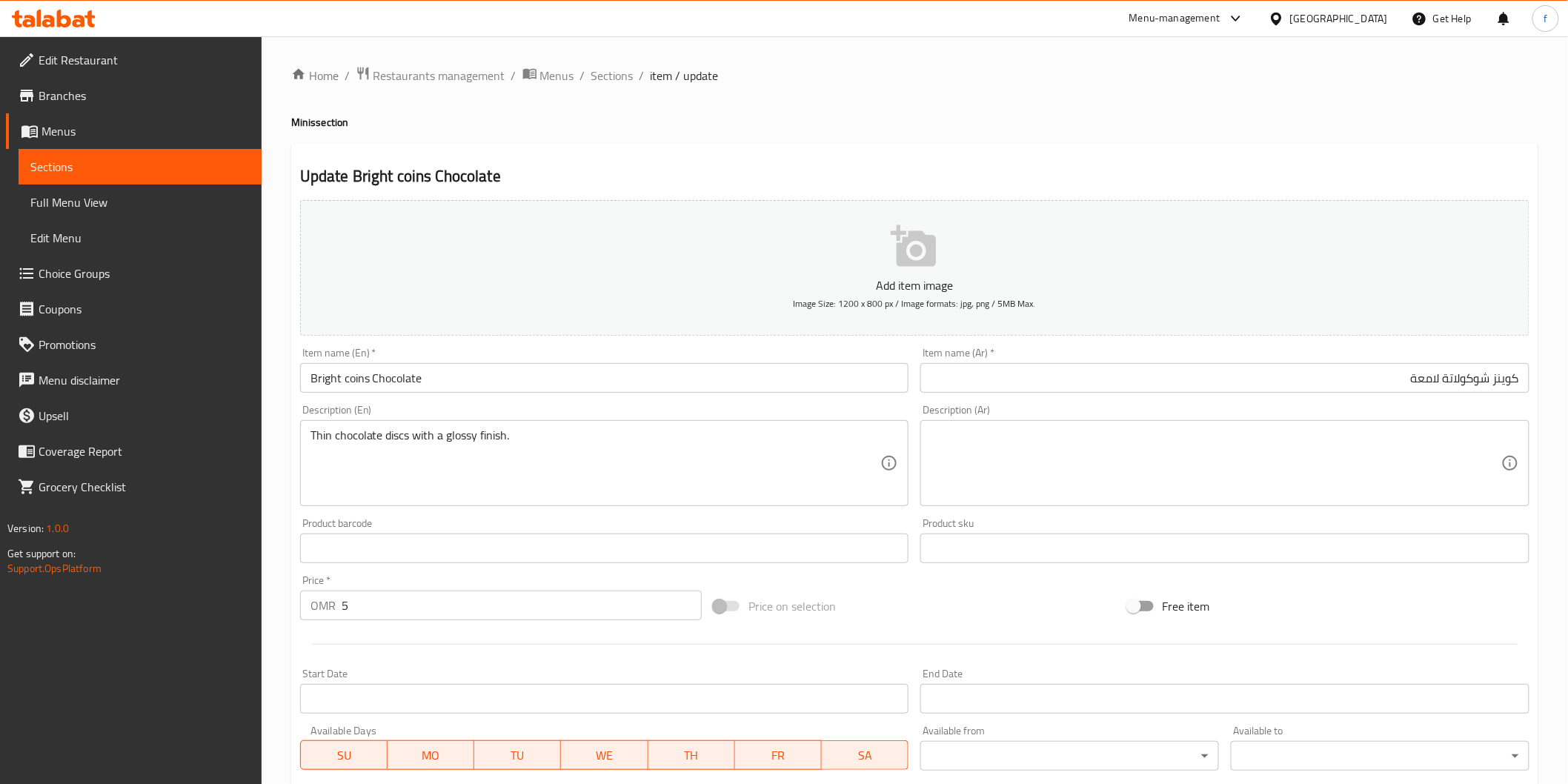
click at [731, 457] on textarea "Thin chocolate discs with a glossy finish." at bounding box center [596, 463] width 571 height 70
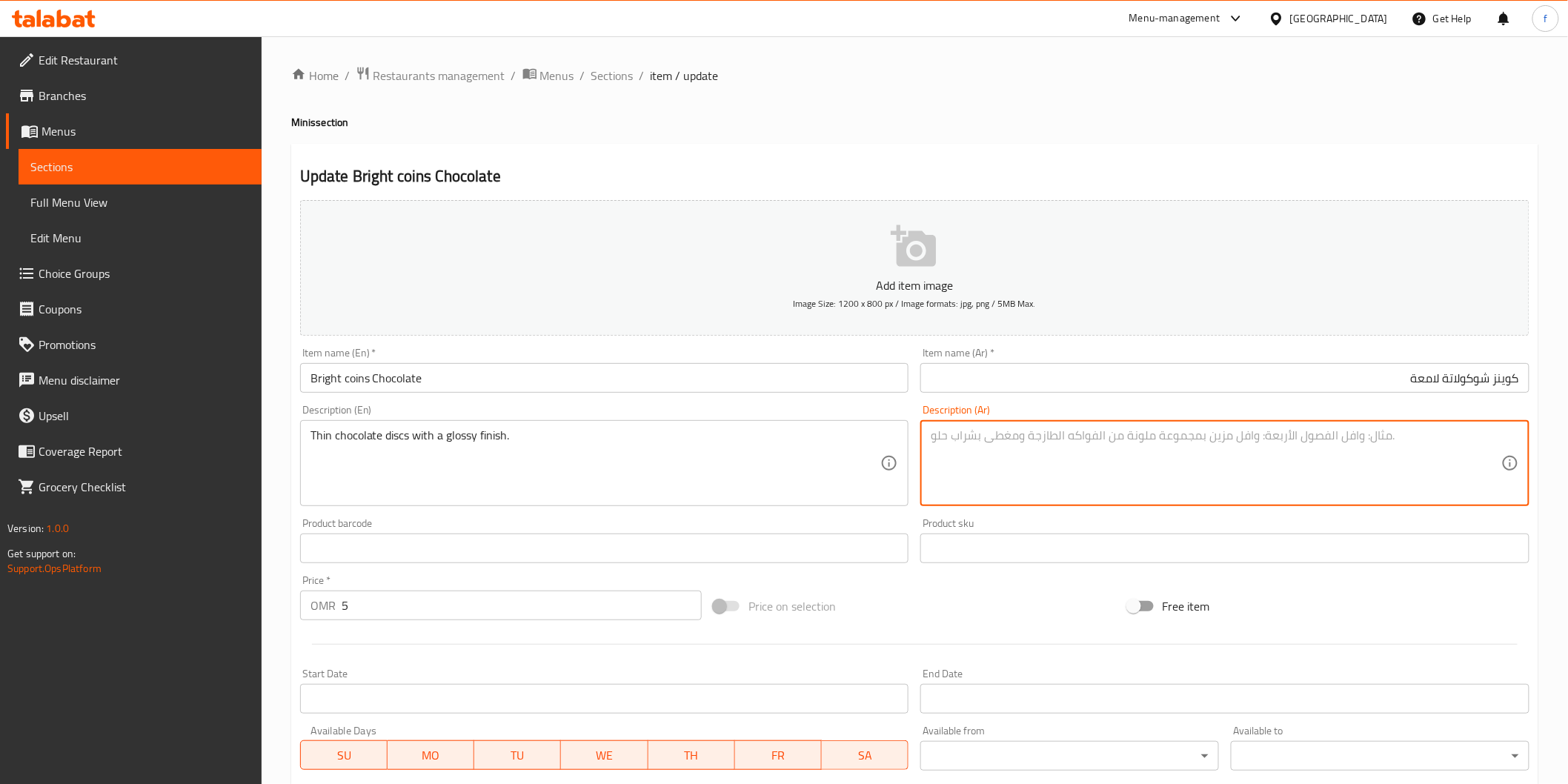
click at [1196, 469] on textarea at bounding box center [1216, 463] width 571 height 70
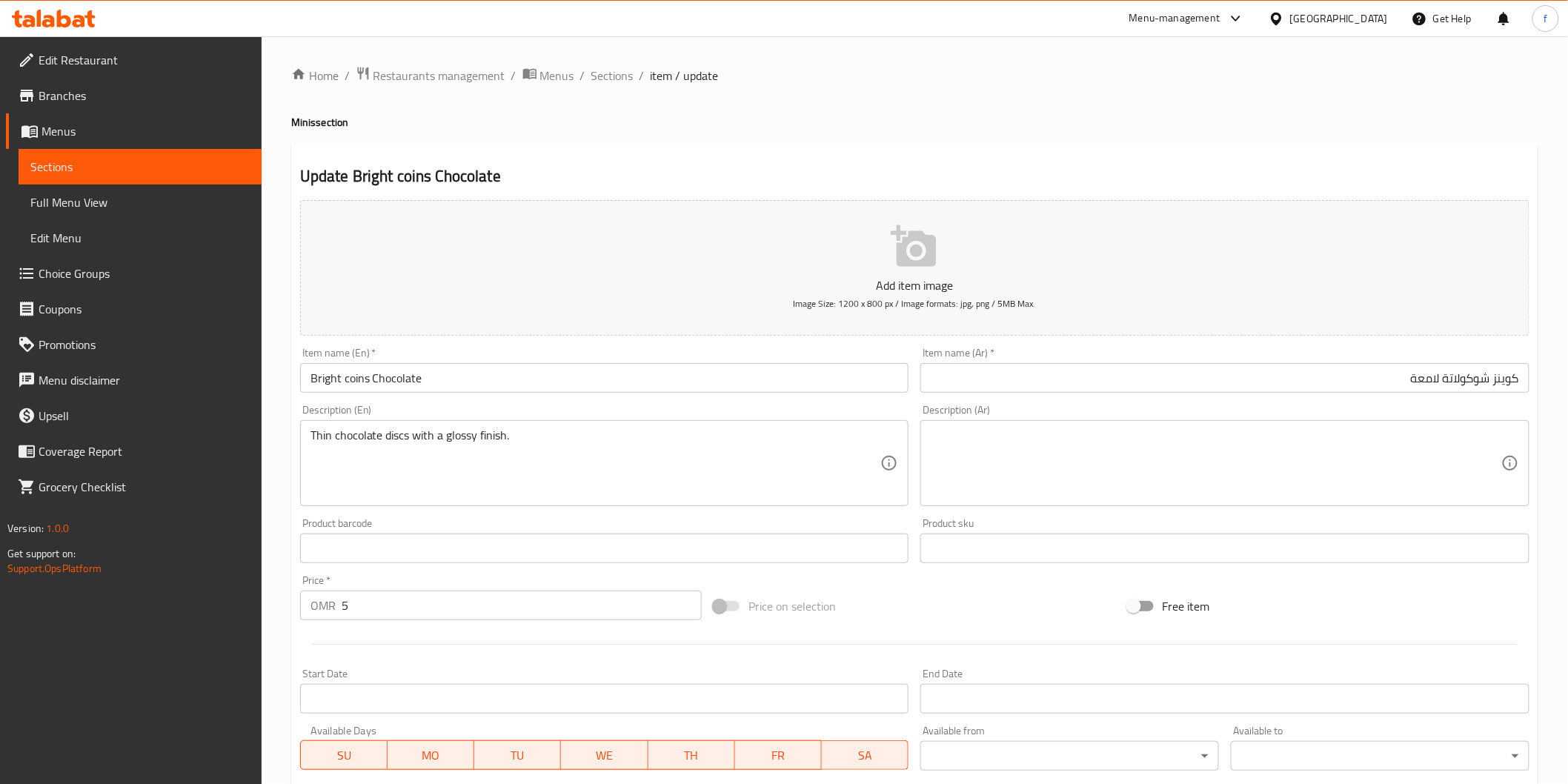
click at [1321, 485] on textarea at bounding box center [1216, 463] width 571 height 70
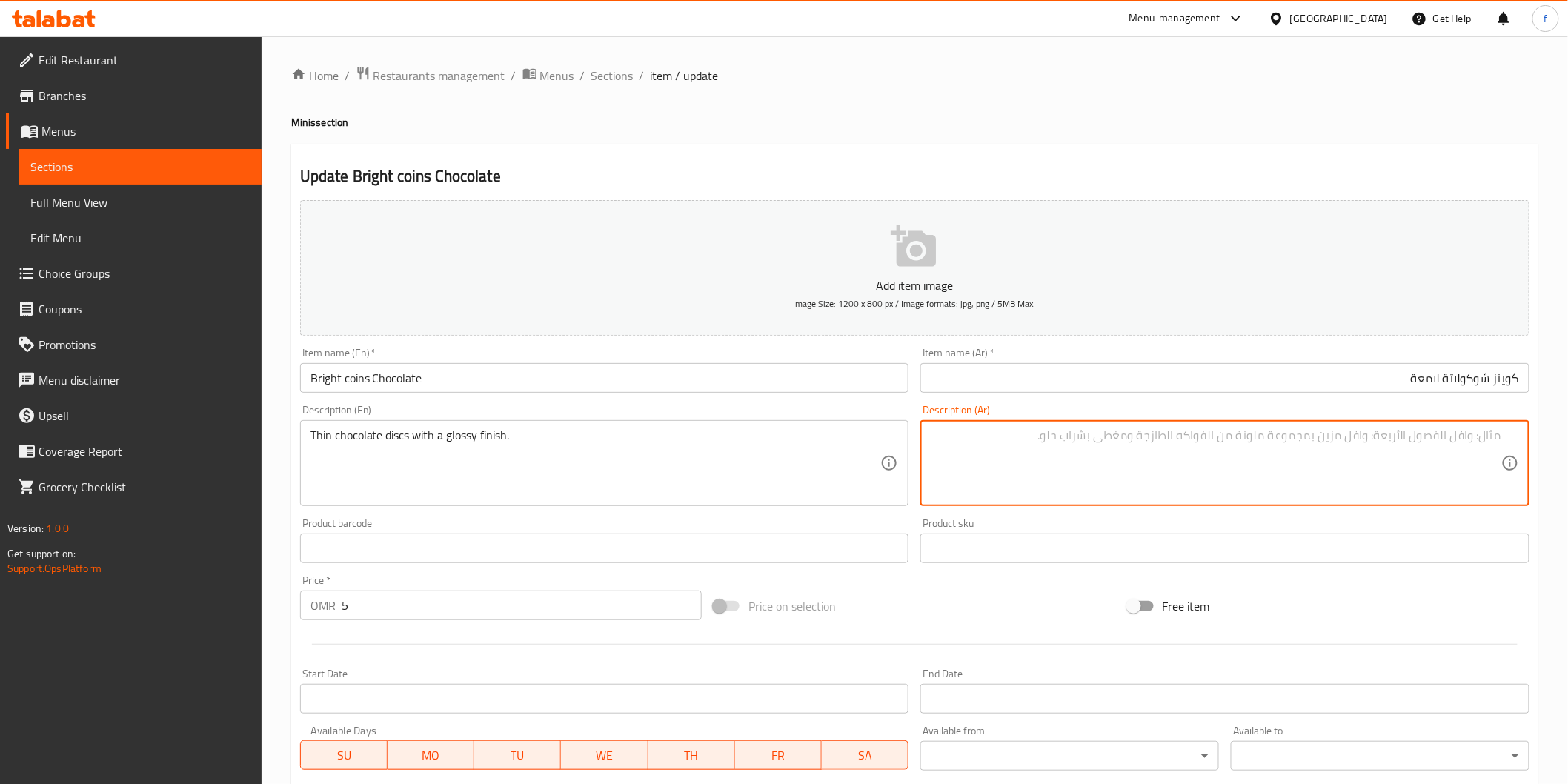
paste textarea "أقراص شوكولاتة رقيقة ذات لمسة نهائية لامعة."
click at [1367, 433] on textarea "أقراص شوكولاتة رقيقة ذات لمسة نهائية لامعة." at bounding box center [1216, 463] width 571 height 70
click at [1261, 436] on textarea "أقراص شوكولاتة رقيقة مع لمسة نهائية لامعة." at bounding box center [1216, 463] width 571 height 70
type textarea "أقراص شوكولاتة رقيقة مع لمسة نهائية لامعة"
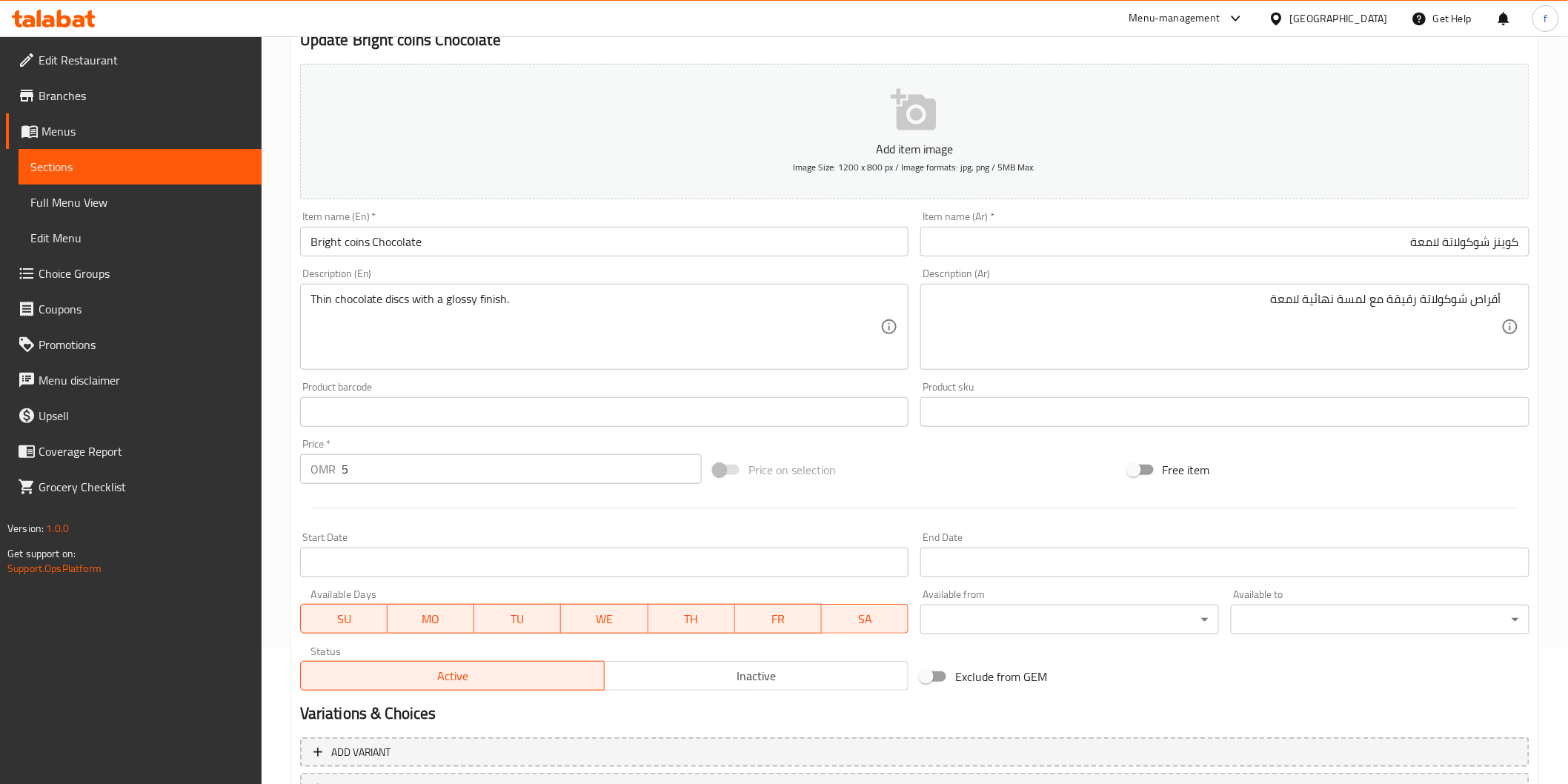
scroll to position [260, 0]
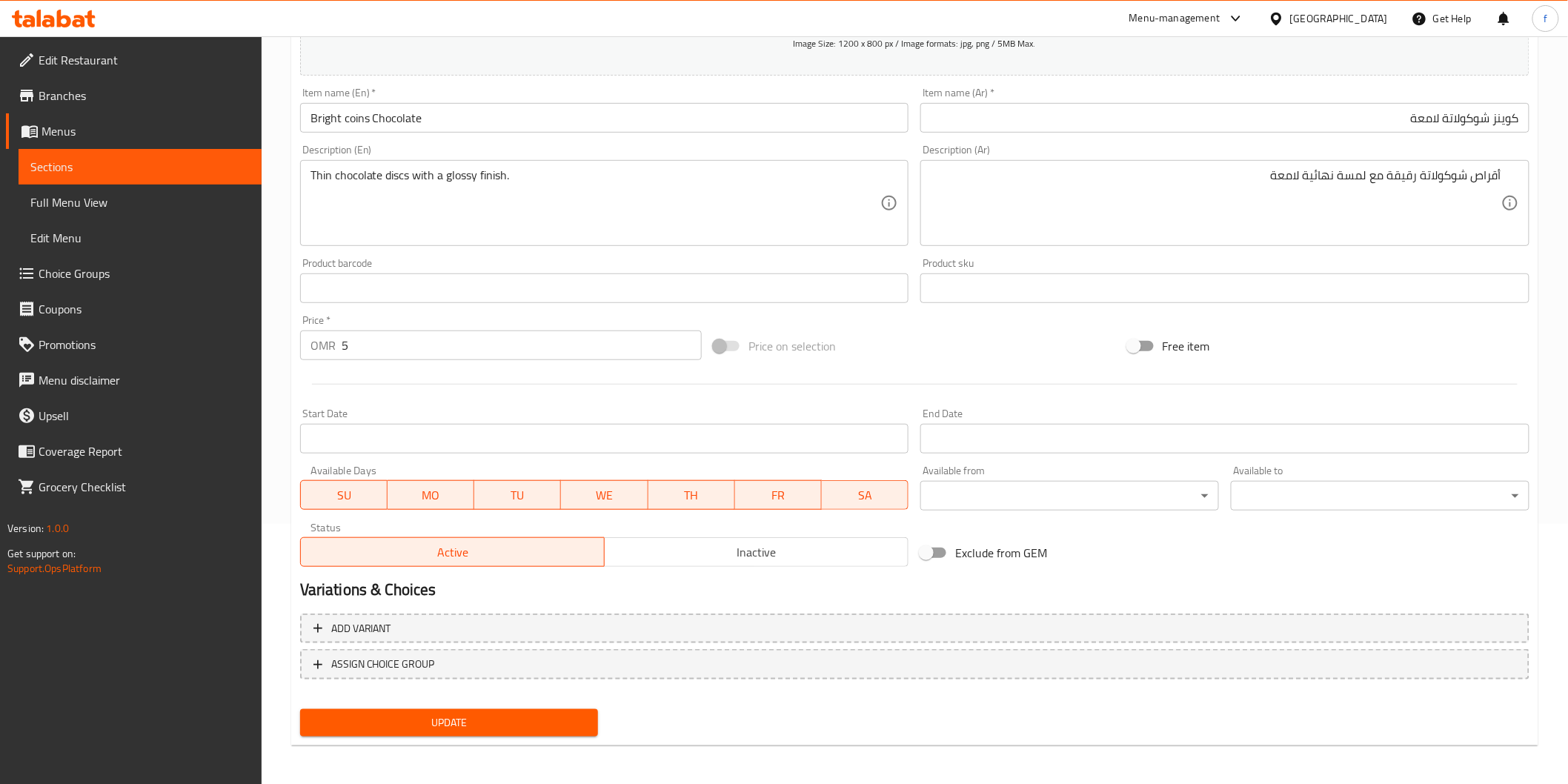
drag, startPoint x: 441, startPoint y: 714, endPoint x: 566, endPoint y: 717, distance: 125.0
click at [441, 714] on span "Update" at bounding box center [449, 722] width 275 height 18
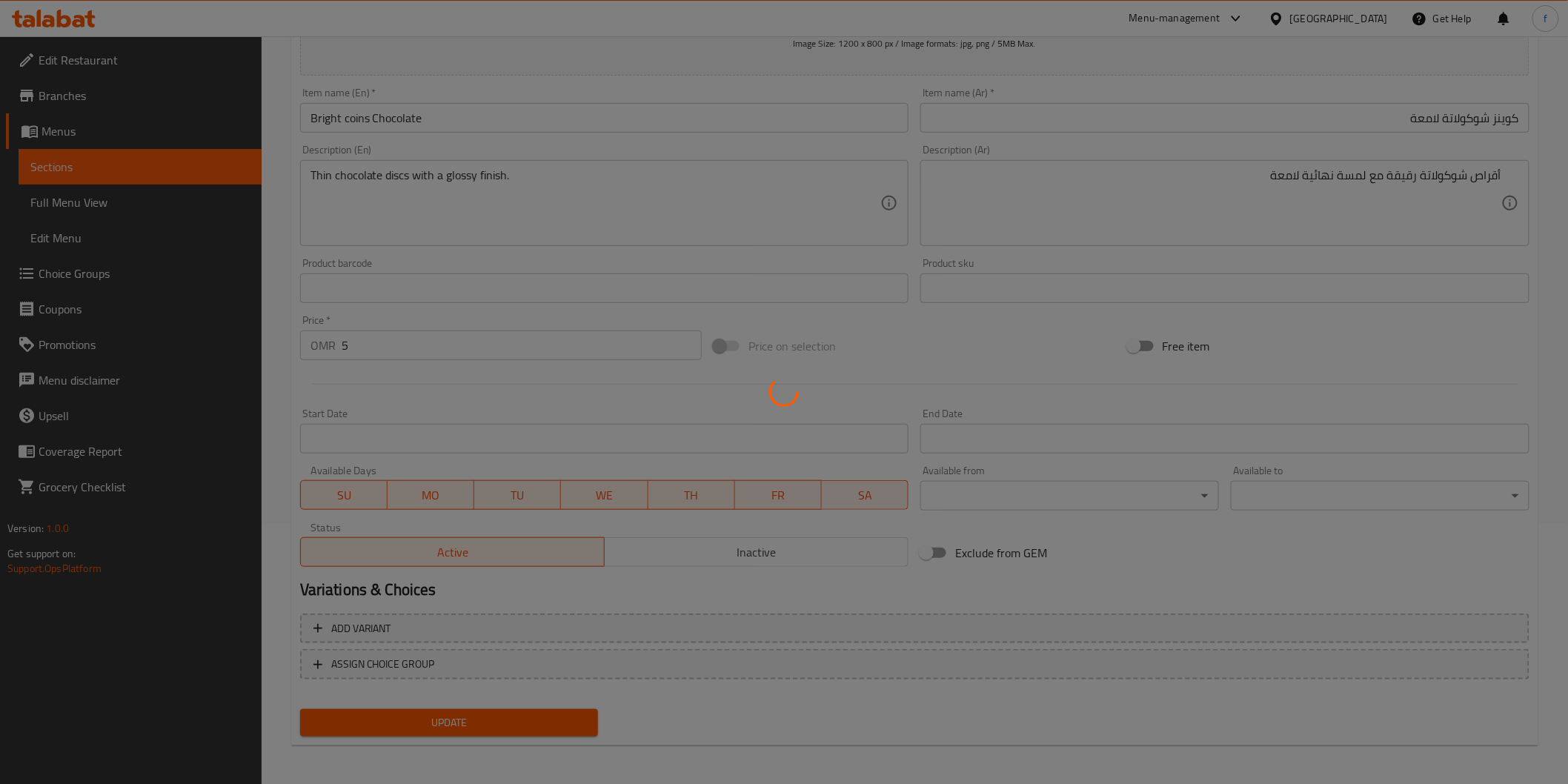
scroll to position [0, 0]
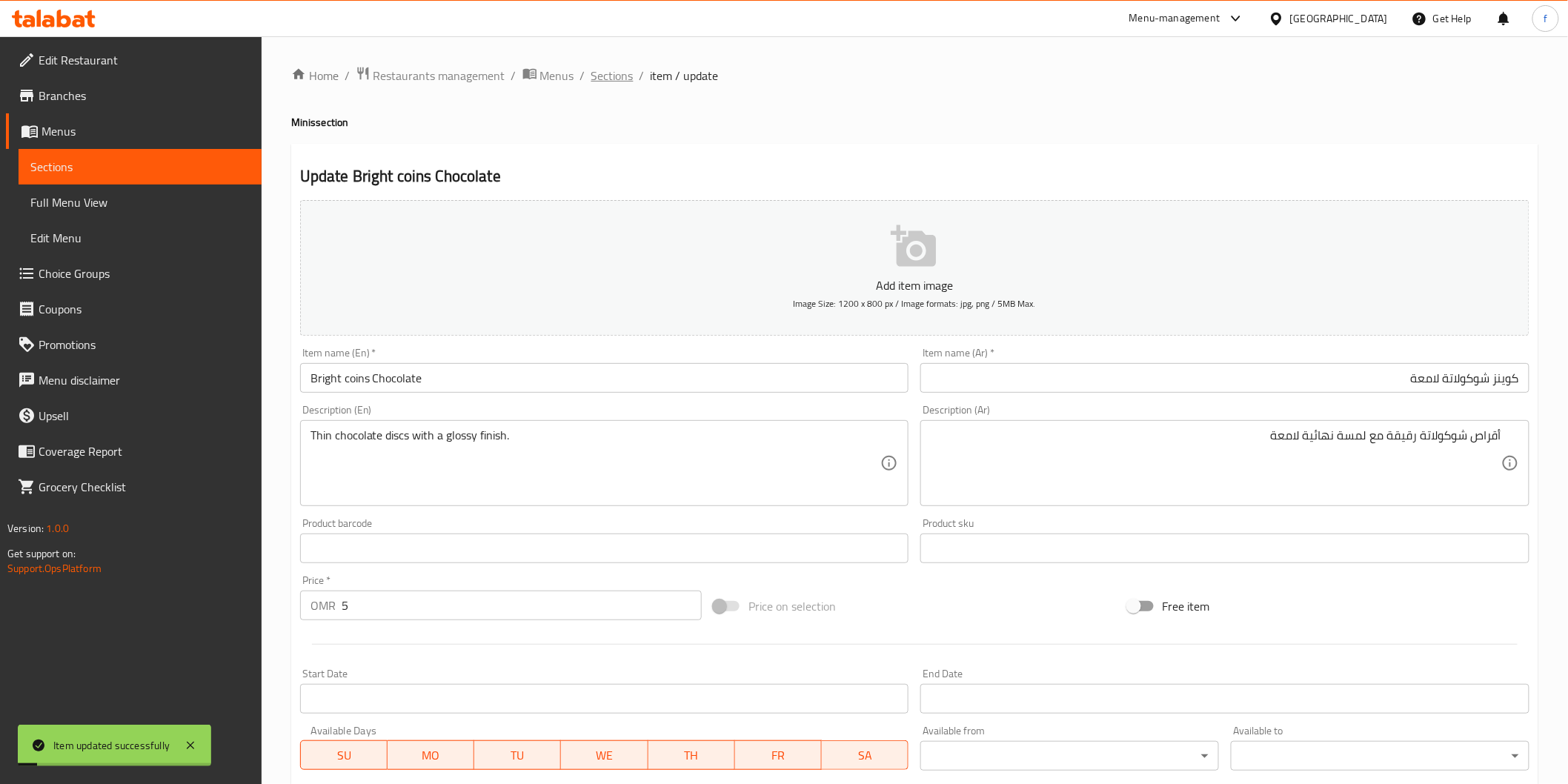
click at [612, 78] on span "Sections" at bounding box center [612, 76] width 43 height 17
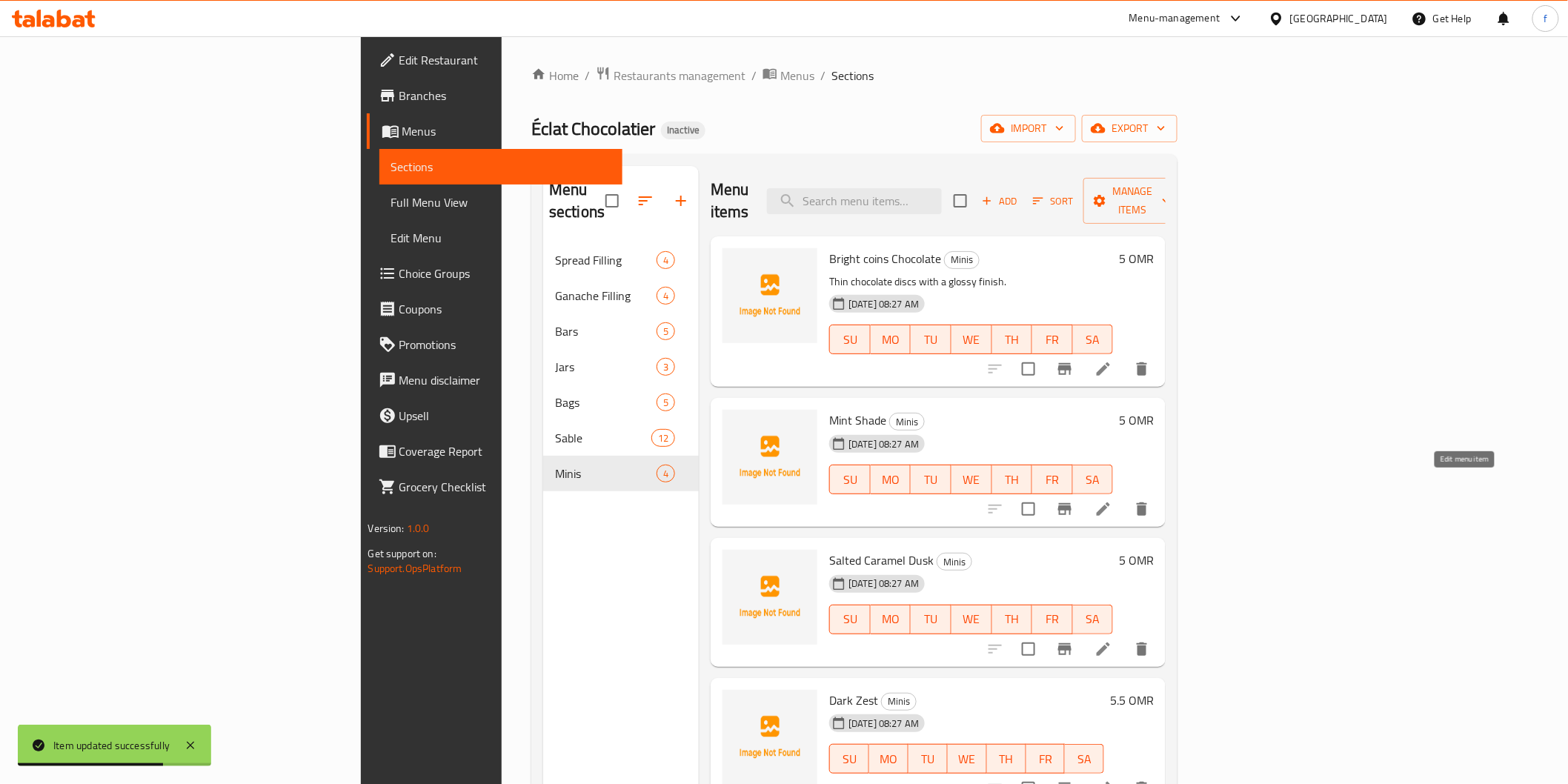
click at [1112, 500] on icon at bounding box center [1103, 509] width 17 height 17
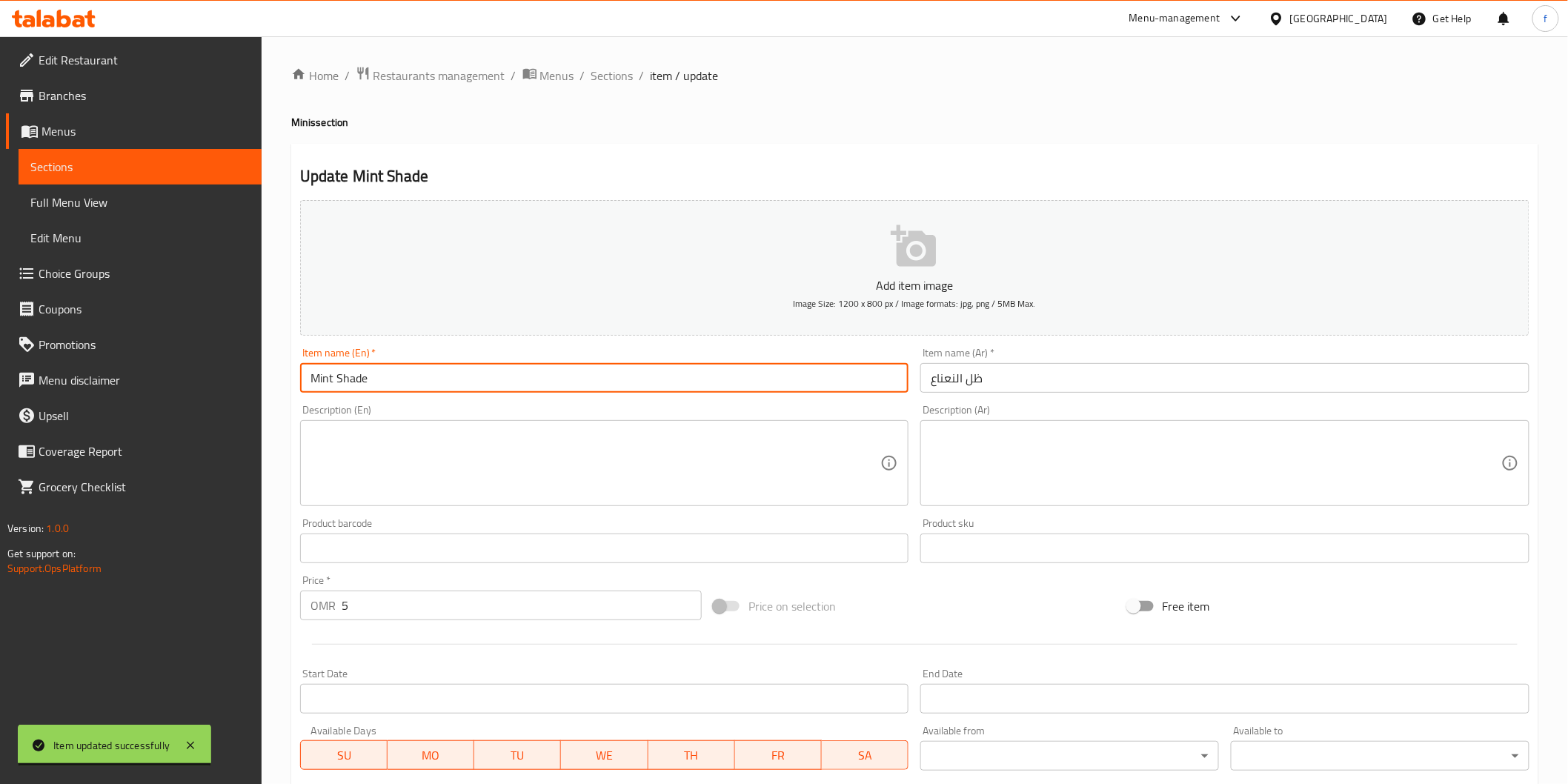
click at [338, 375] on input "Mint Shade" at bounding box center [605, 378] width 609 height 30
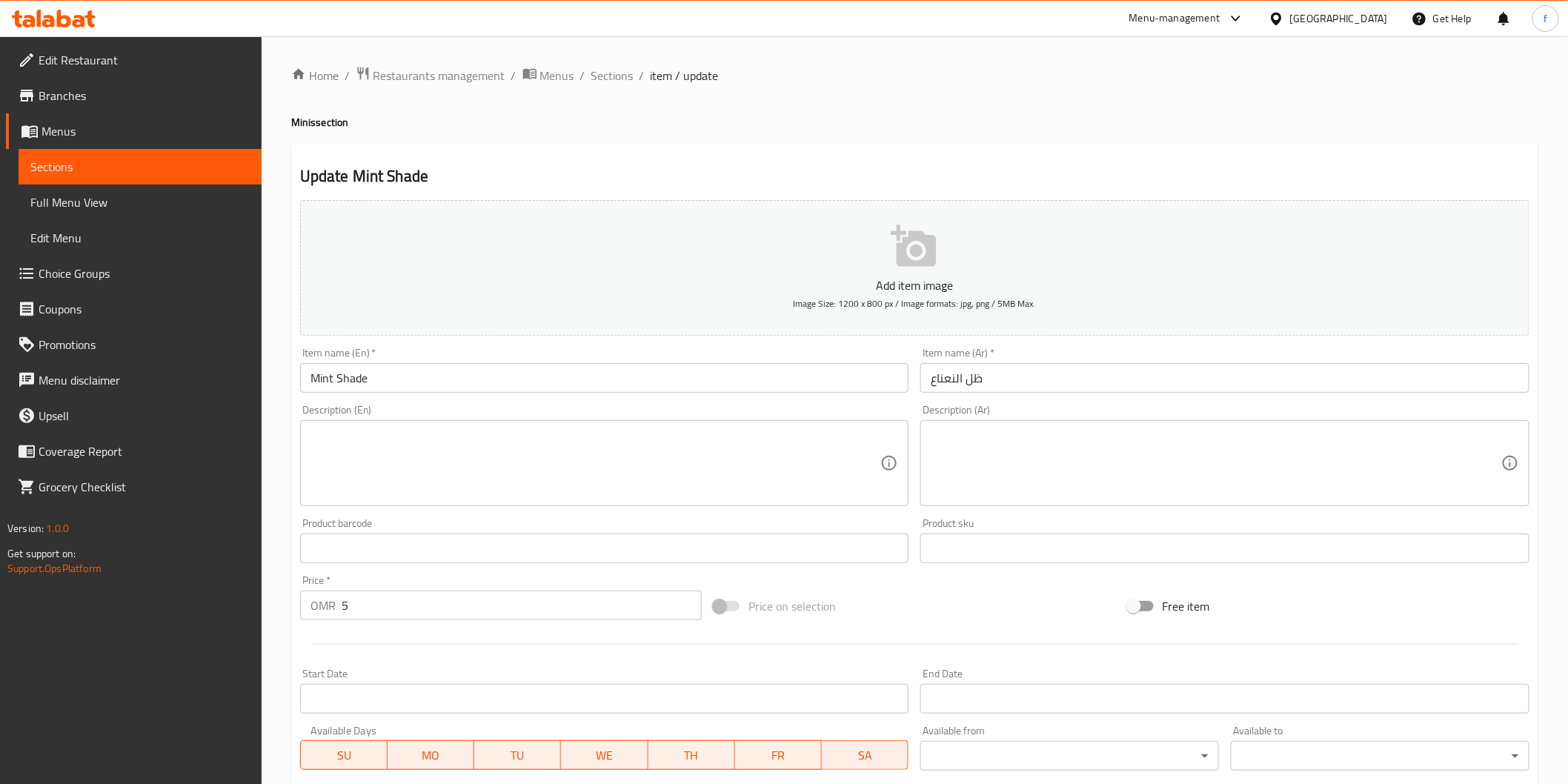
click at [454, 387] on input "Mint Shade" at bounding box center [605, 378] width 609 height 30
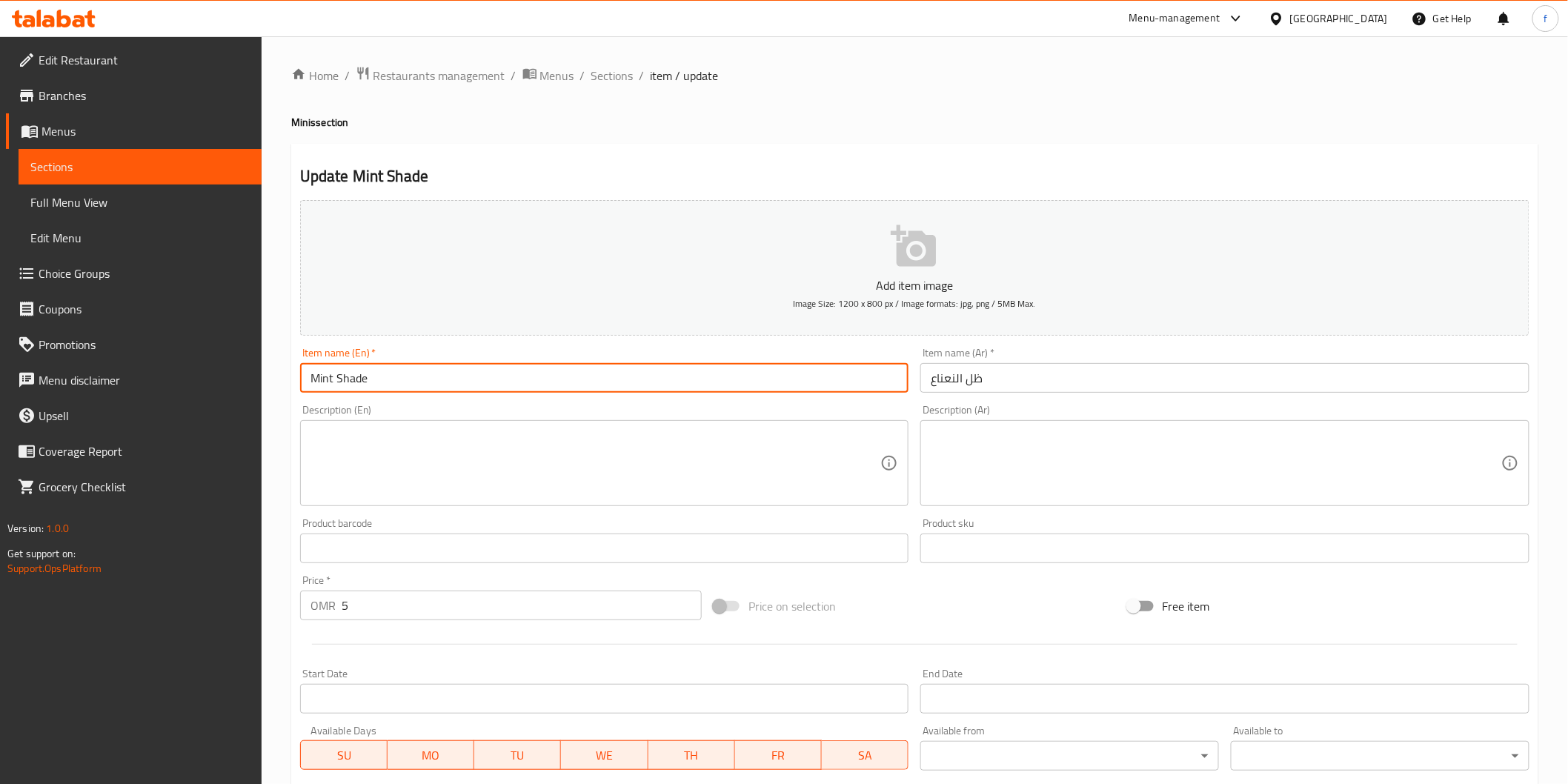
click at [544, 417] on div "Description (En) Description (En)" at bounding box center [605, 455] width 609 height 102
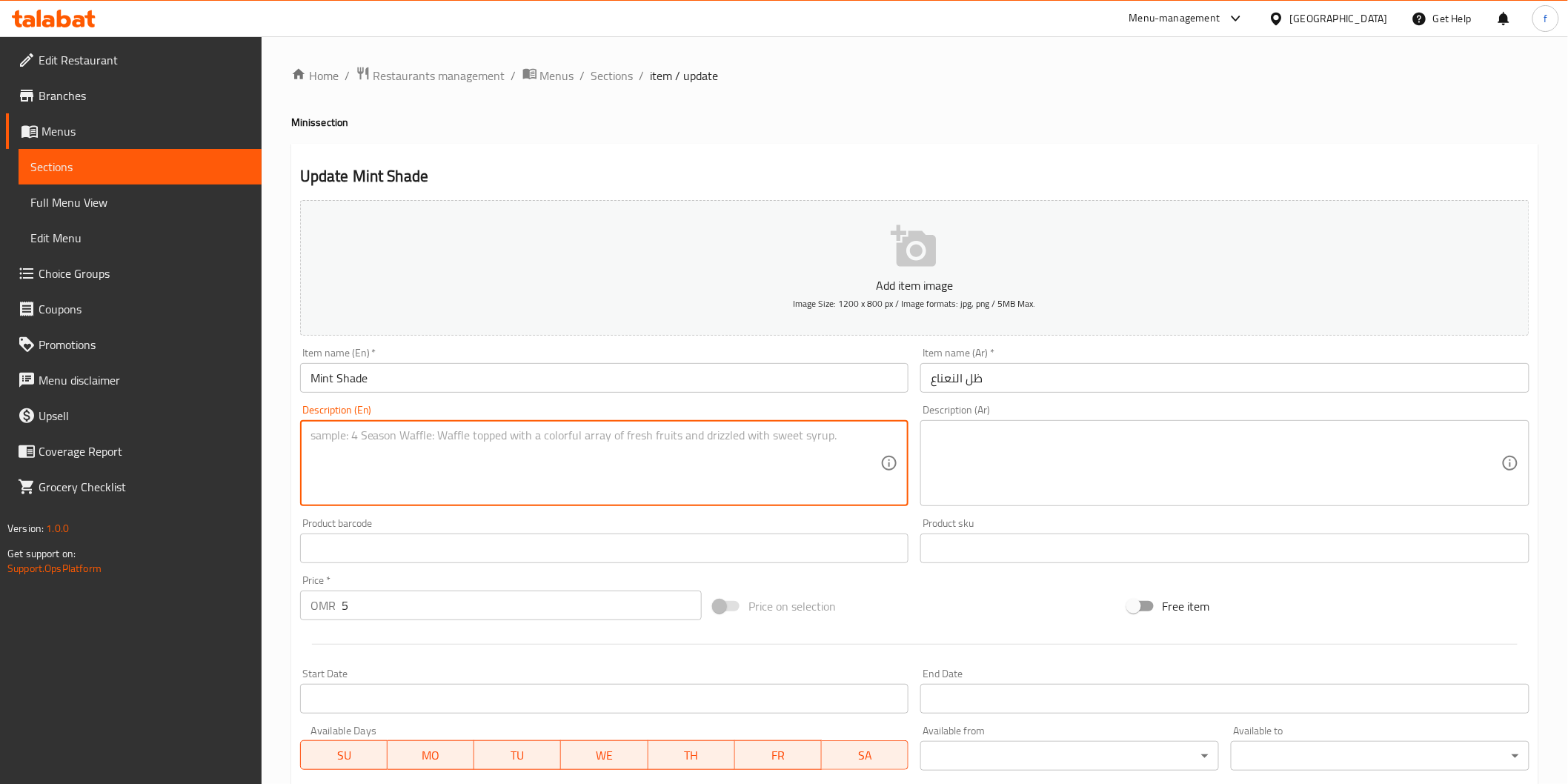
click at [513, 474] on textarea at bounding box center [596, 463] width 571 height 70
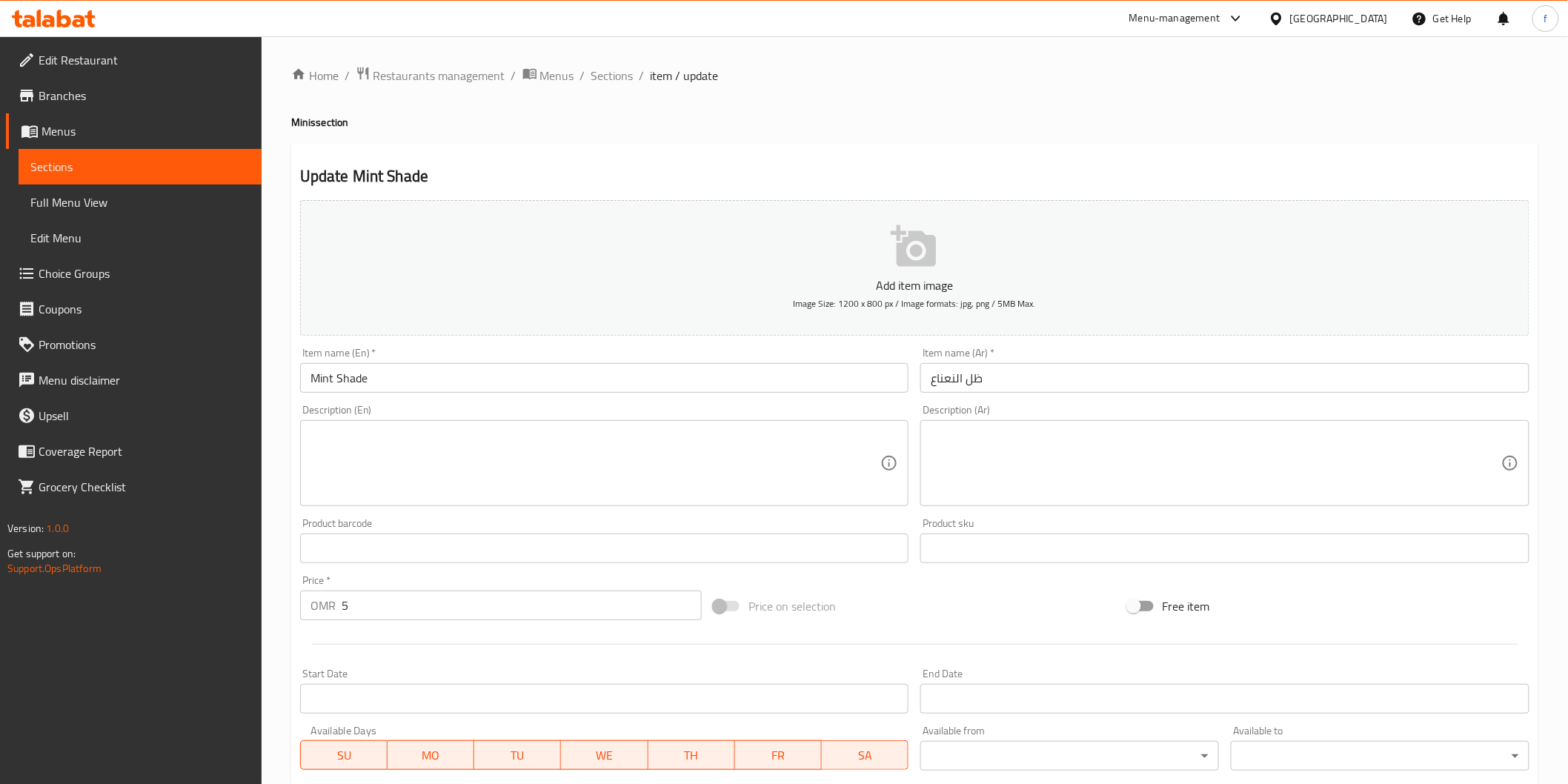
click at [1063, 377] on input "ظل النعناع" at bounding box center [1225, 378] width 609 height 30
drag, startPoint x: 392, startPoint y: 392, endPoint x: 407, endPoint y: 386, distance: 16.2
click at [392, 392] on input "Mint Shade" at bounding box center [605, 378] width 609 height 30
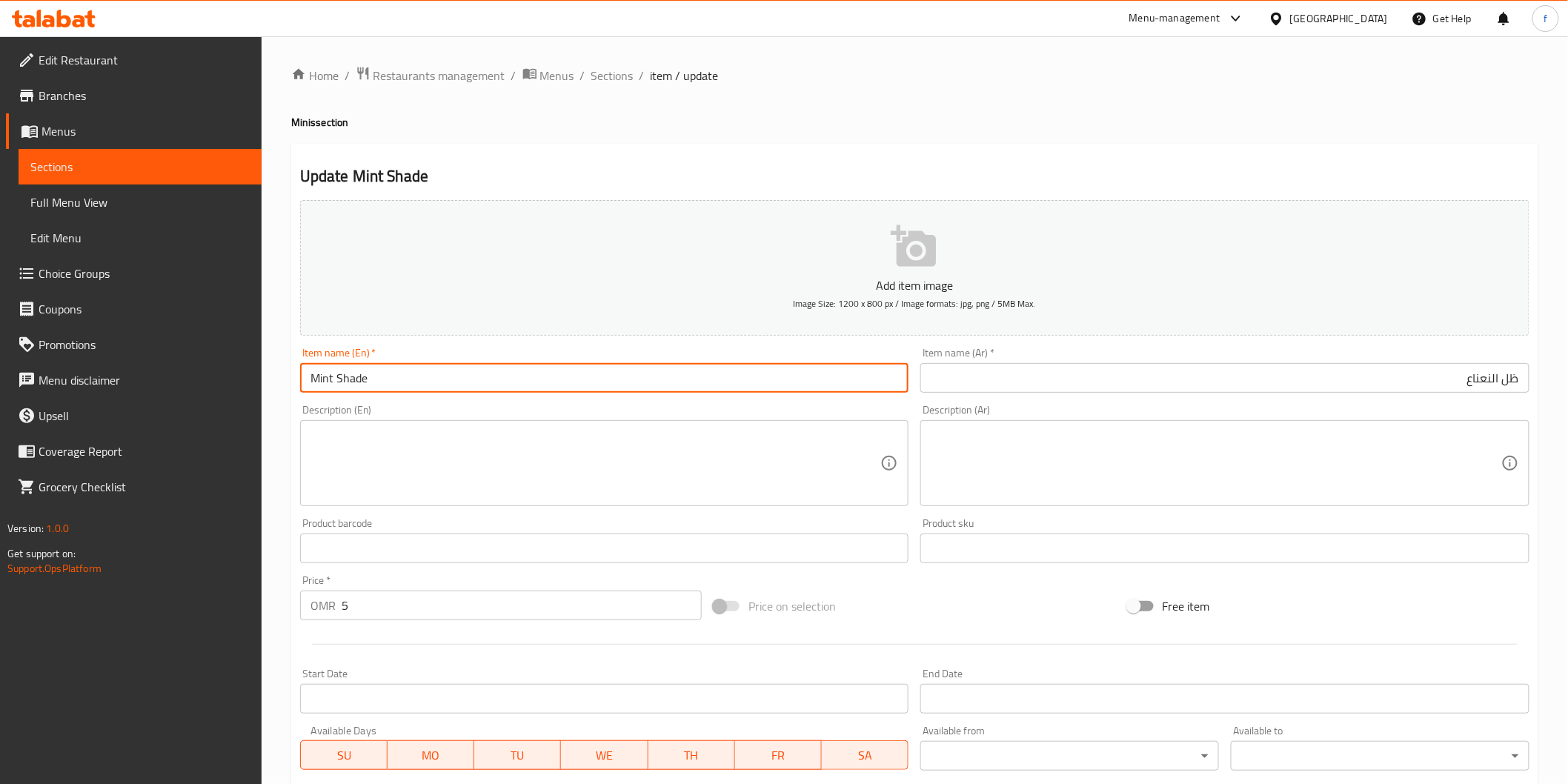
click at [1069, 386] on input "ظل النعناع" at bounding box center [1225, 378] width 609 height 30
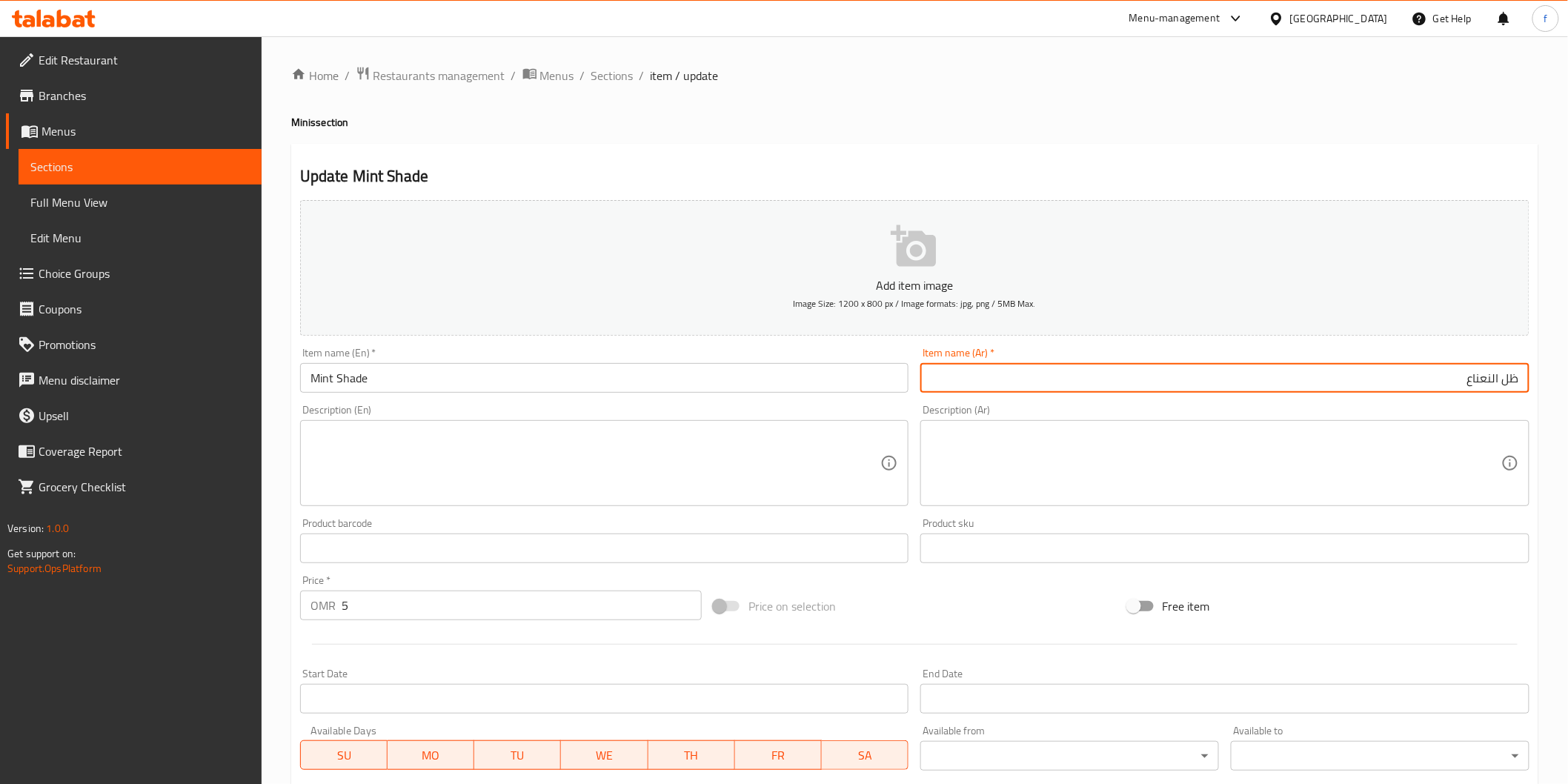
click at [1069, 386] on input "ظل النعناع" at bounding box center [1225, 378] width 609 height 30
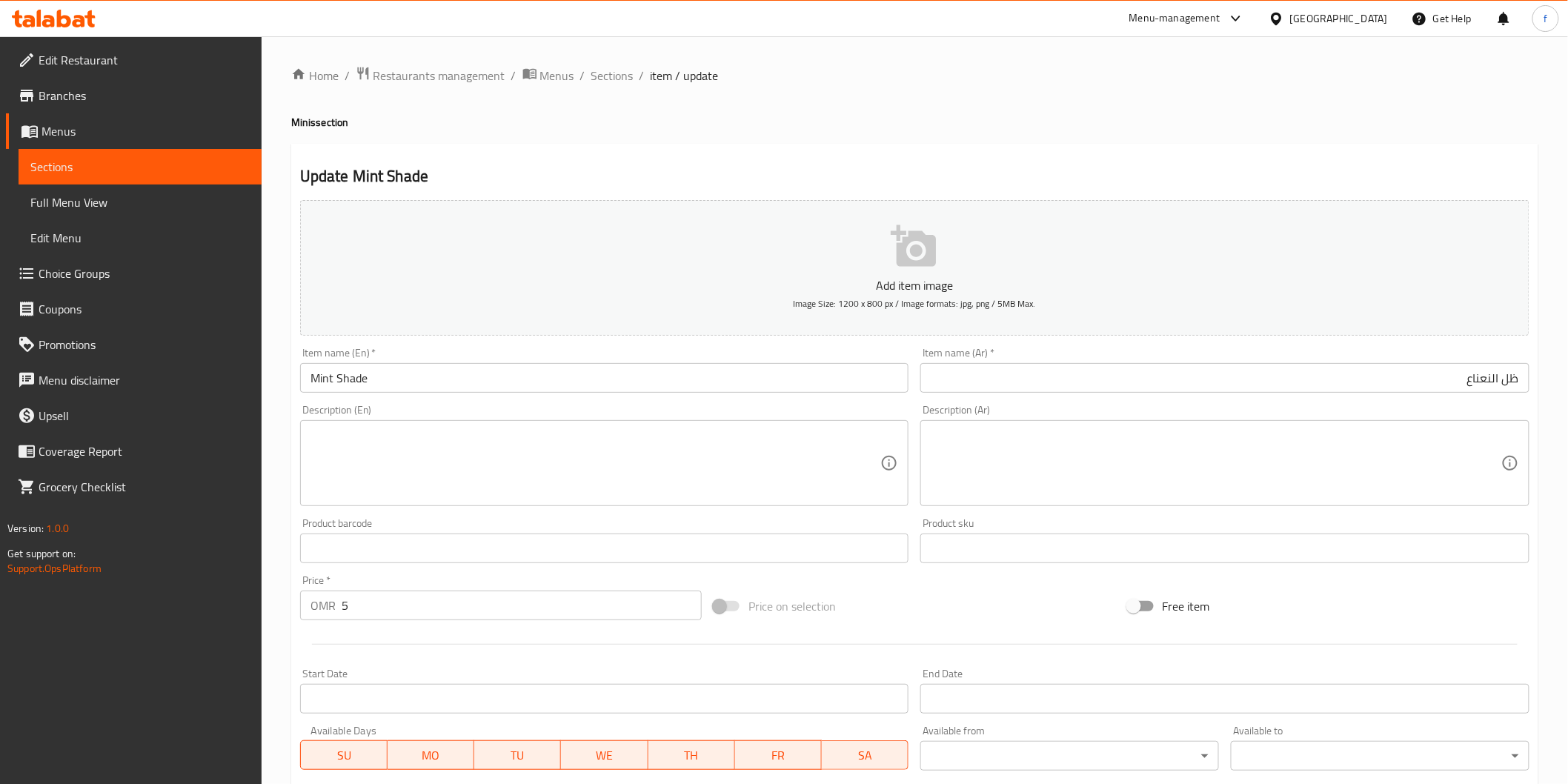
click at [1356, 446] on textarea at bounding box center [1216, 463] width 571 height 70
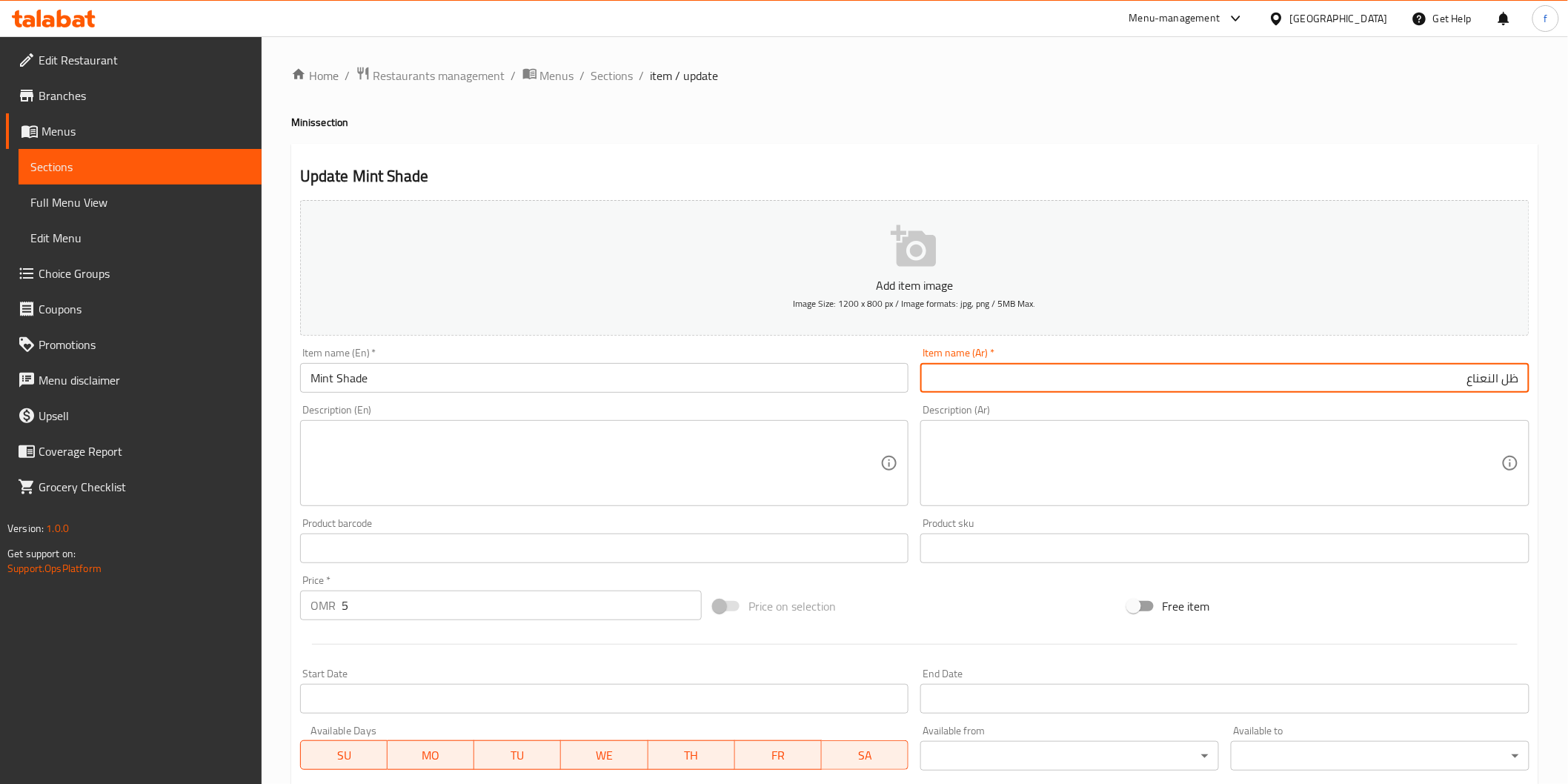
click at [1507, 380] on input "ظل النعناع" at bounding box center [1225, 378] width 609 height 30
type input "شاد النعناع"
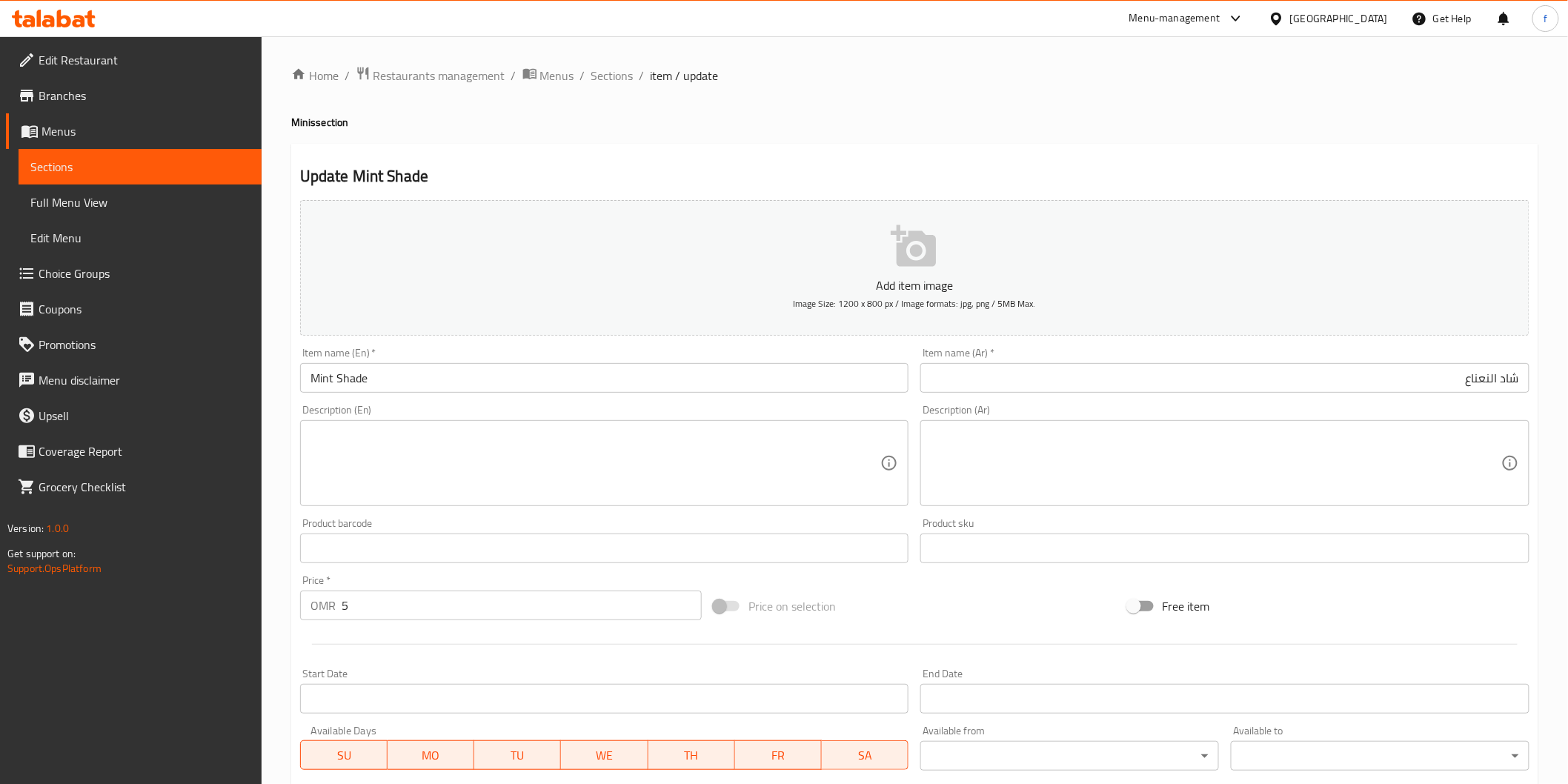
click at [460, 453] on textarea at bounding box center [596, 463] width 571 height 70
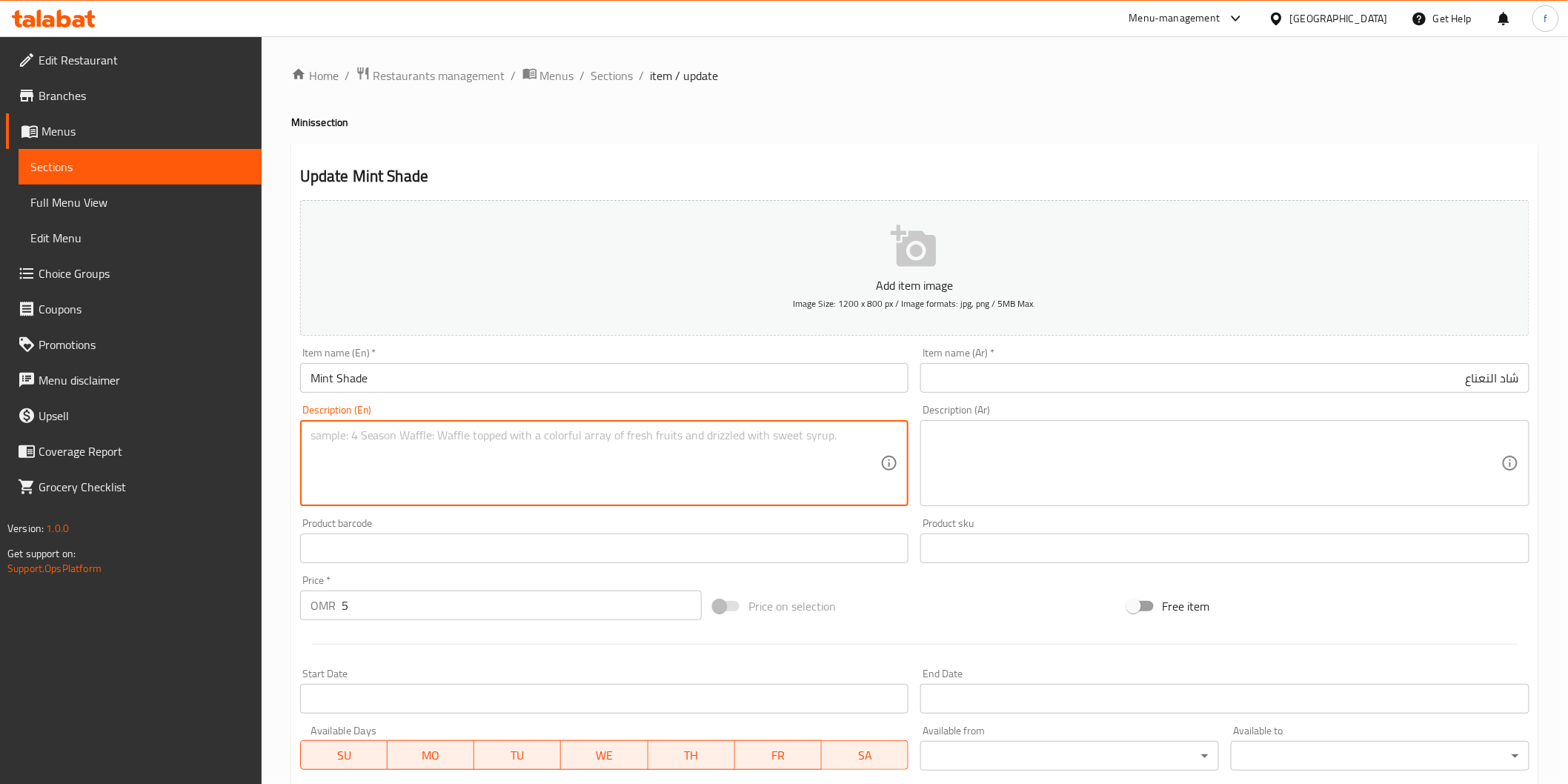
paste textarea "Refreshing mint chocolate bite"
type textarea "Refreshing mint chocolate bite"
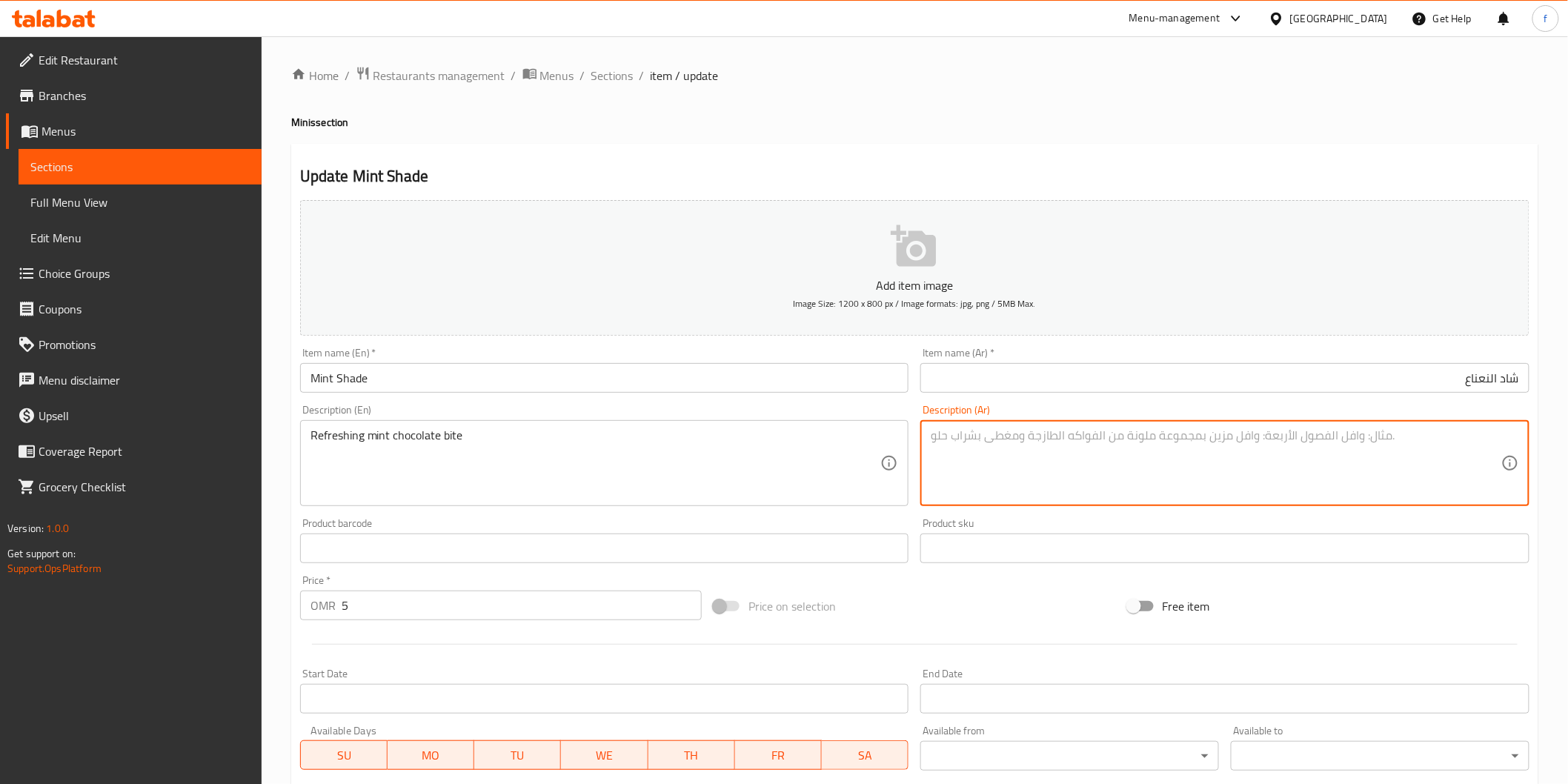
click at [1079, 483] on textarea at bounding box center [1216, 463] width 571 height 70
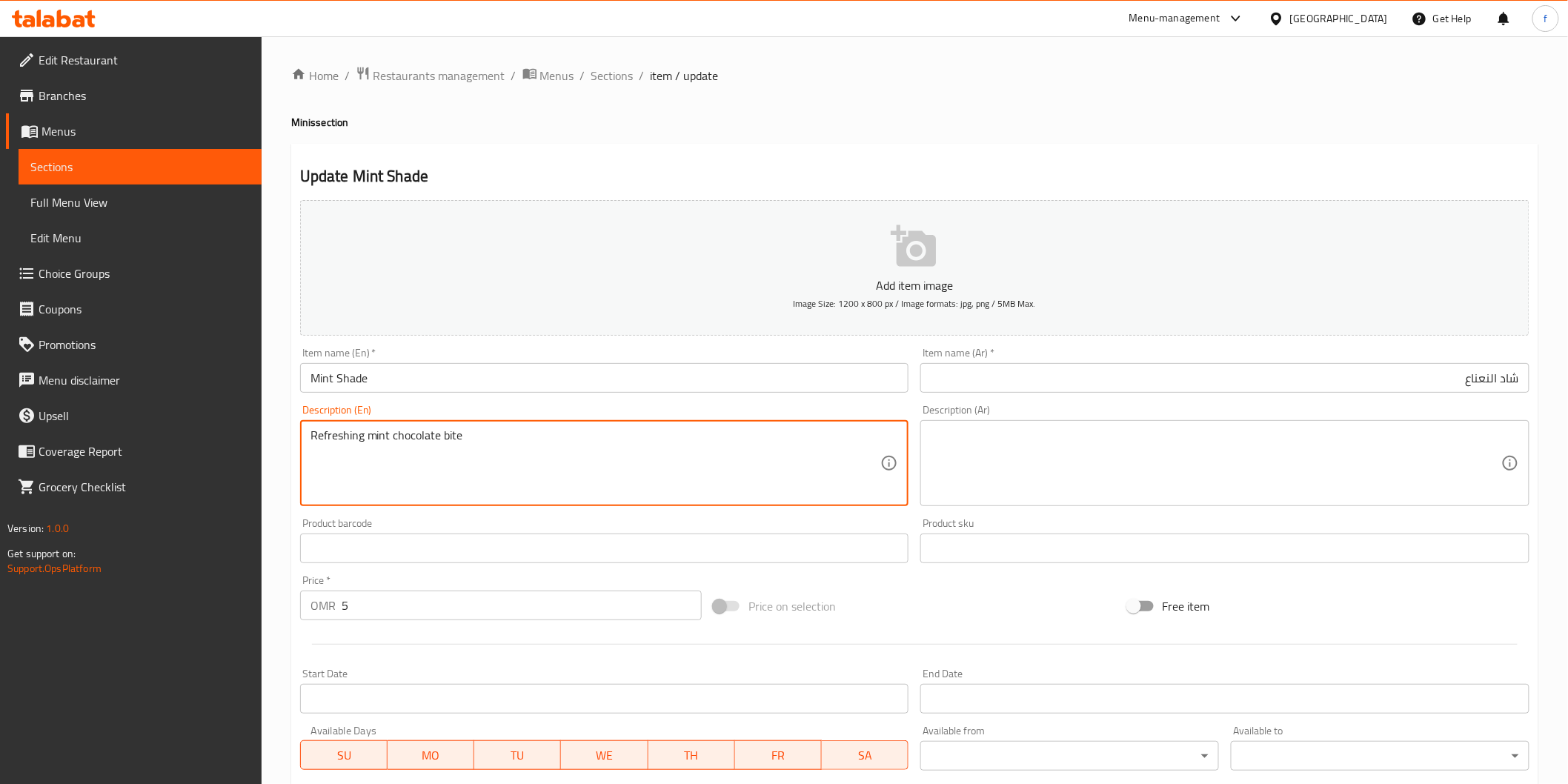
click at [409, 441] on textarea "Refreshing mint chocolate bite" at bounding box center [596, 463] width 571 height 70
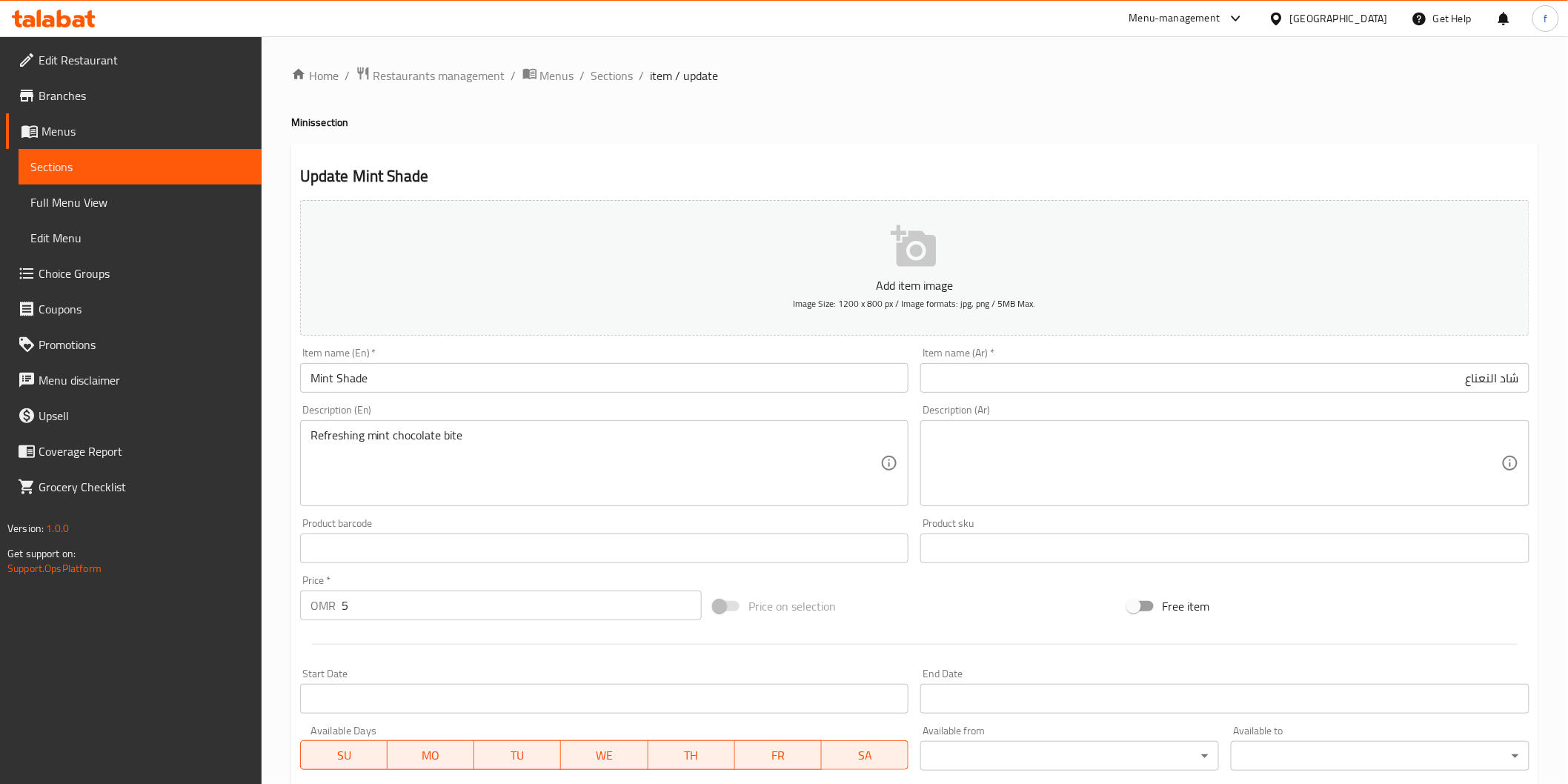
click at [1411, 482] on textarea at bounding box center [1216, 463] width 571 height 70
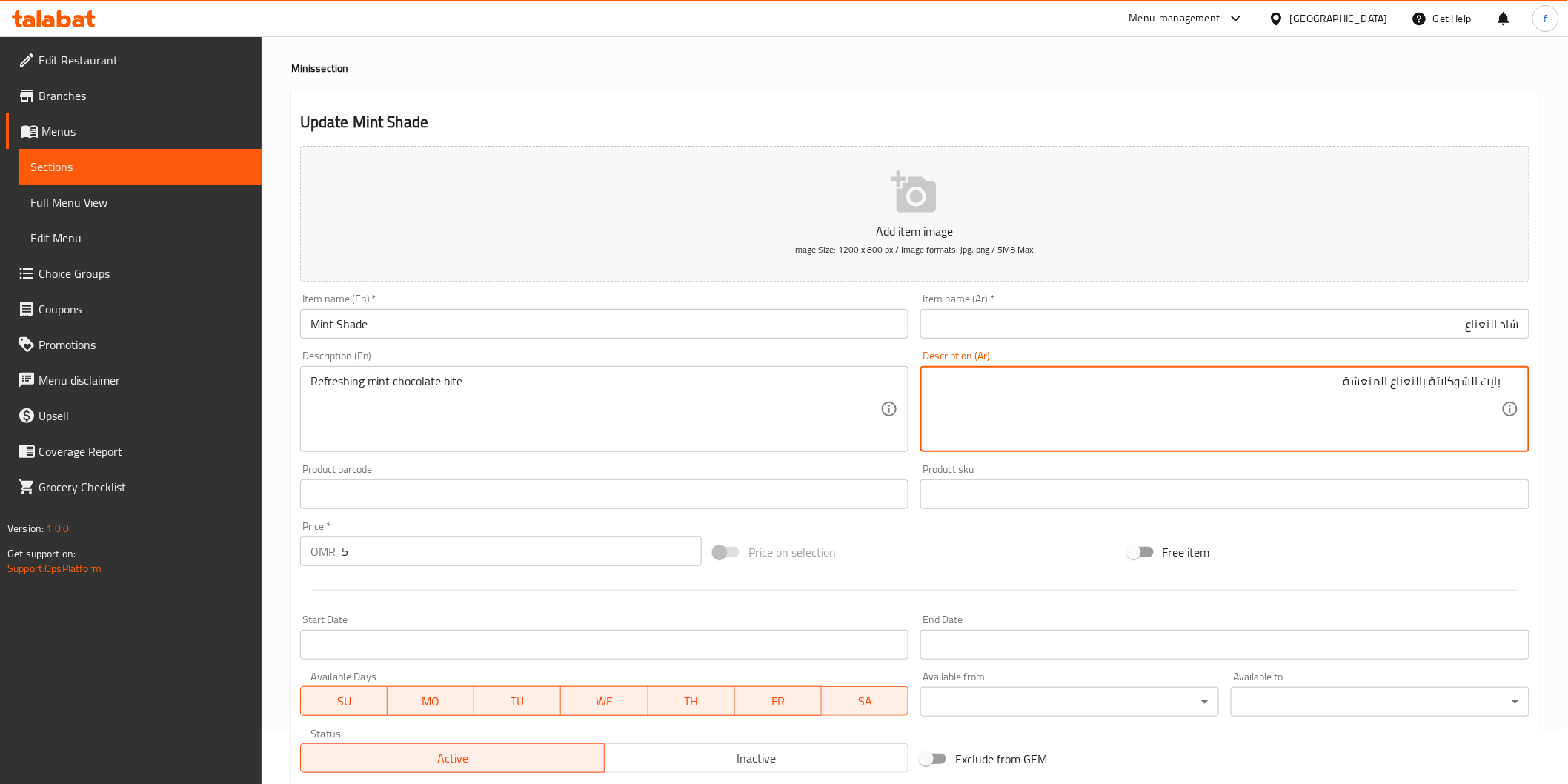
scroll to position [83, 0]
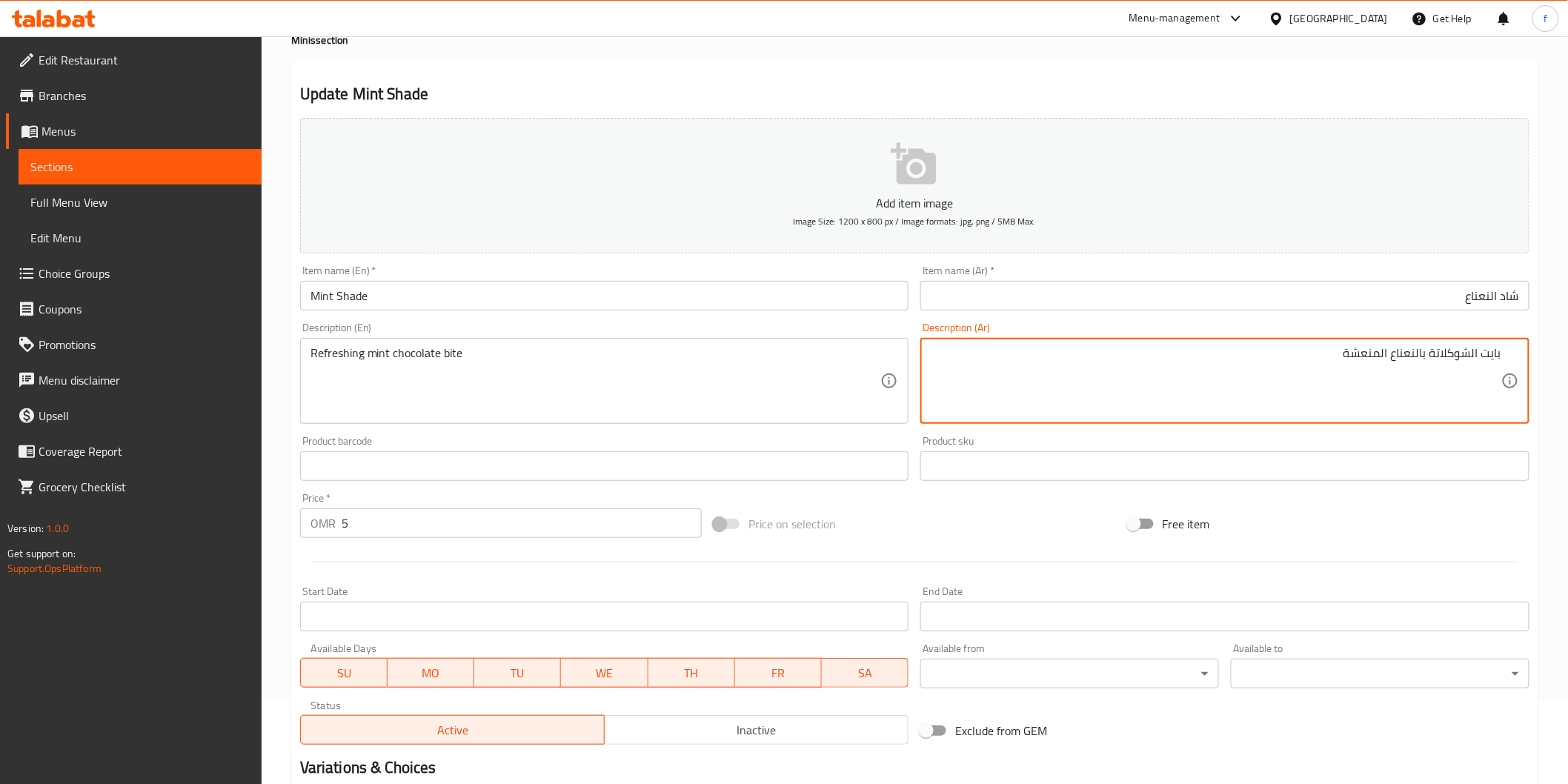
type textarea "بايت الشوكلاتة بالنعناع المنعشة"
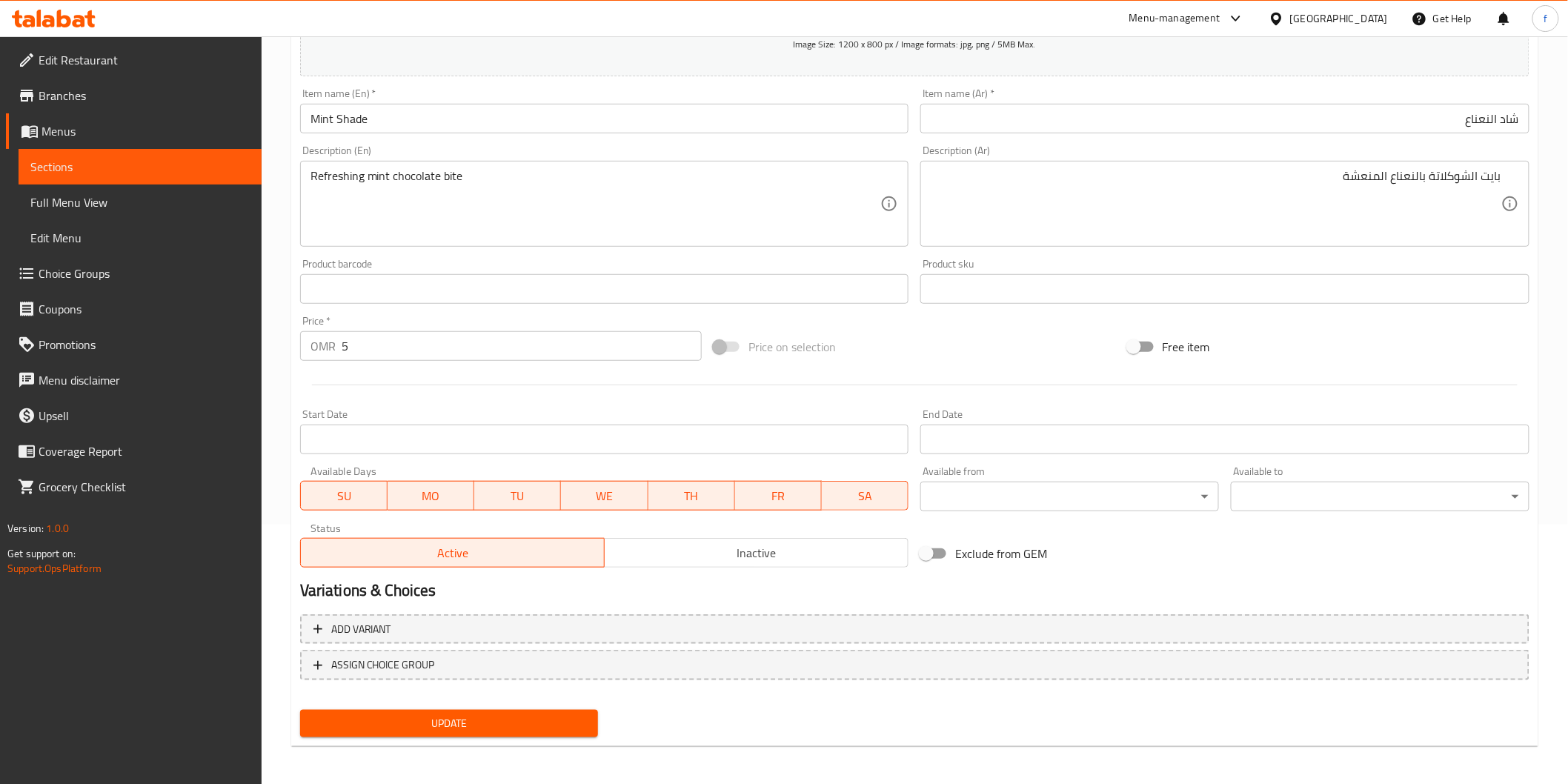
scroll to position [260, 0]
drag, startPoint x: 475, startPoint y: 723, endPoint x: 499, endPoint y: 727, distance: 24.3
click at [476, 723] on span "Update" at bounding box center [449, 722] width 275 height 18
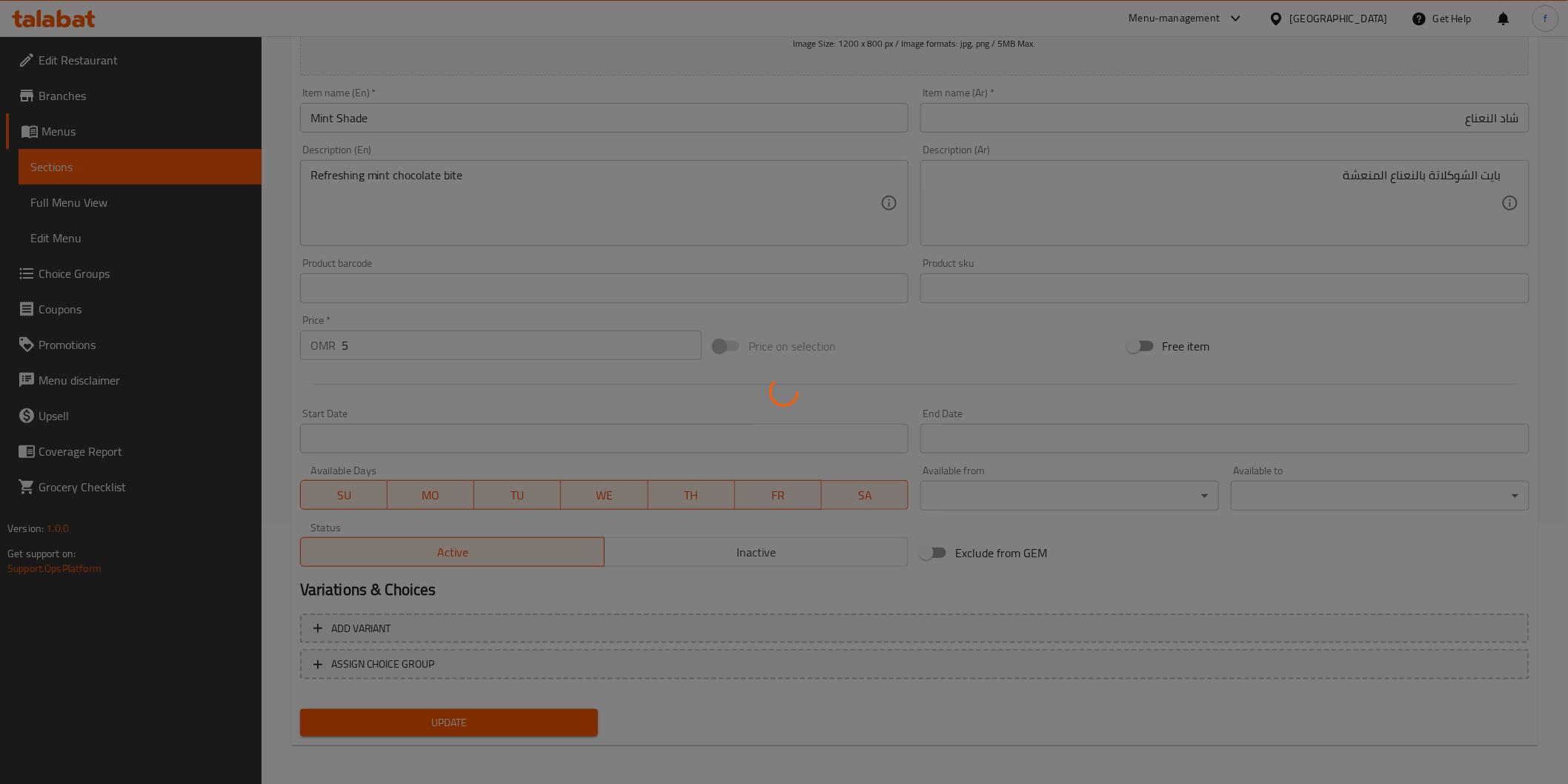
scroll to position [0, 0]
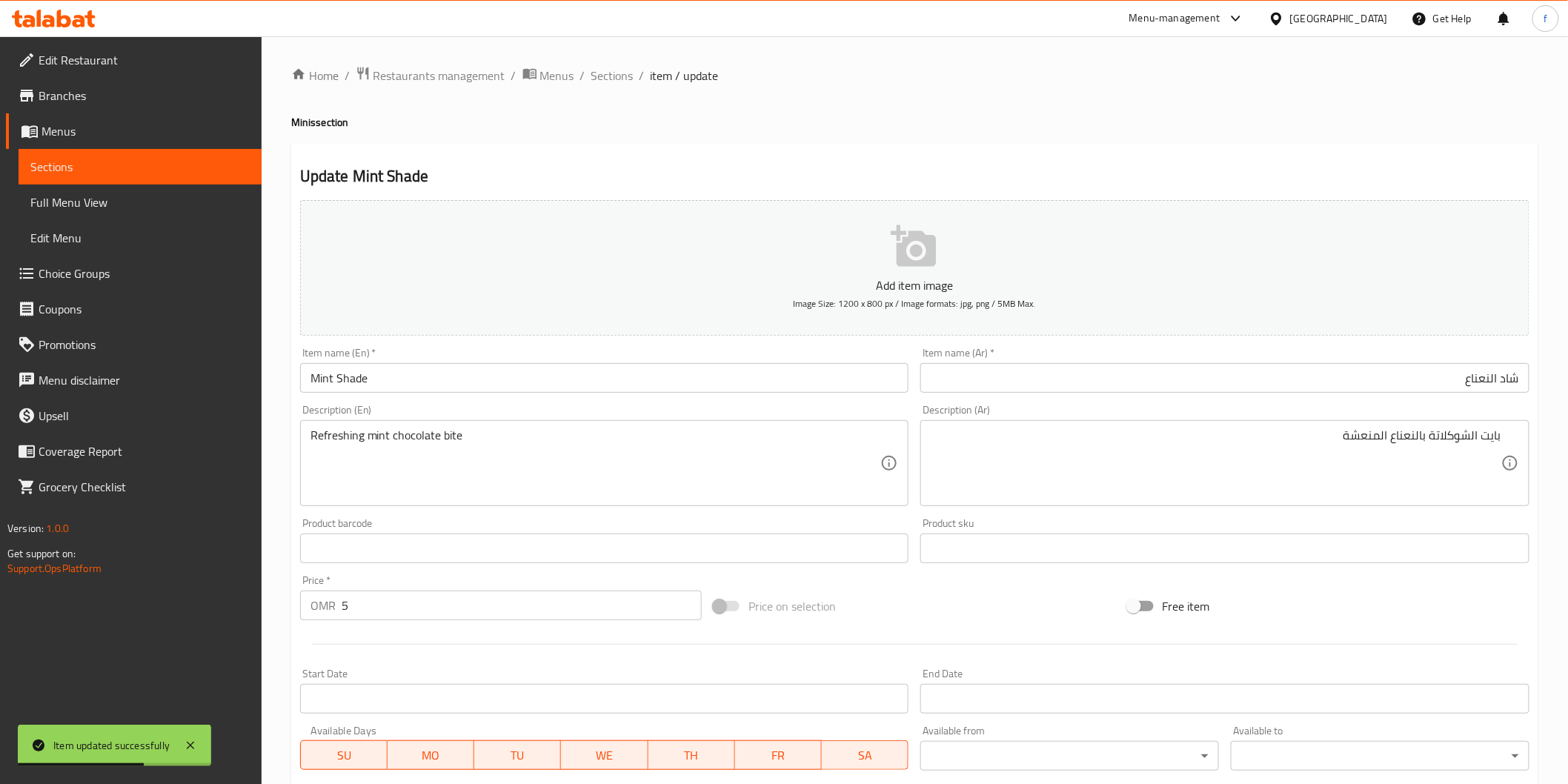
drag, startPoint x: 607, startPoint y: 80, endPoint x: 627, endPoint y: 107, distance: 33.6
click at [607, 80] on span "Sections" at bounding box center [612, 76] width 43 height 17
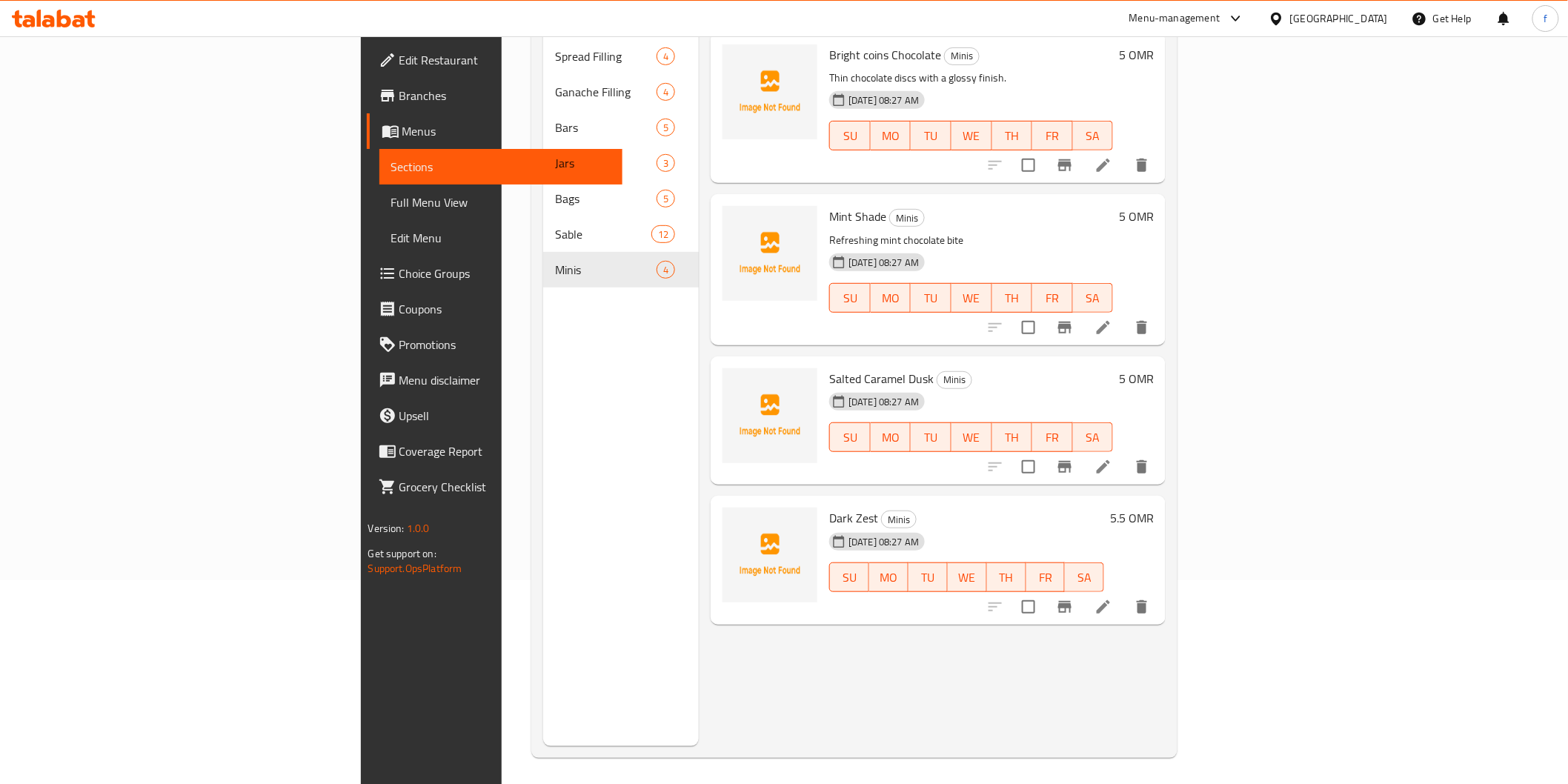
scroll to position [207, 0]
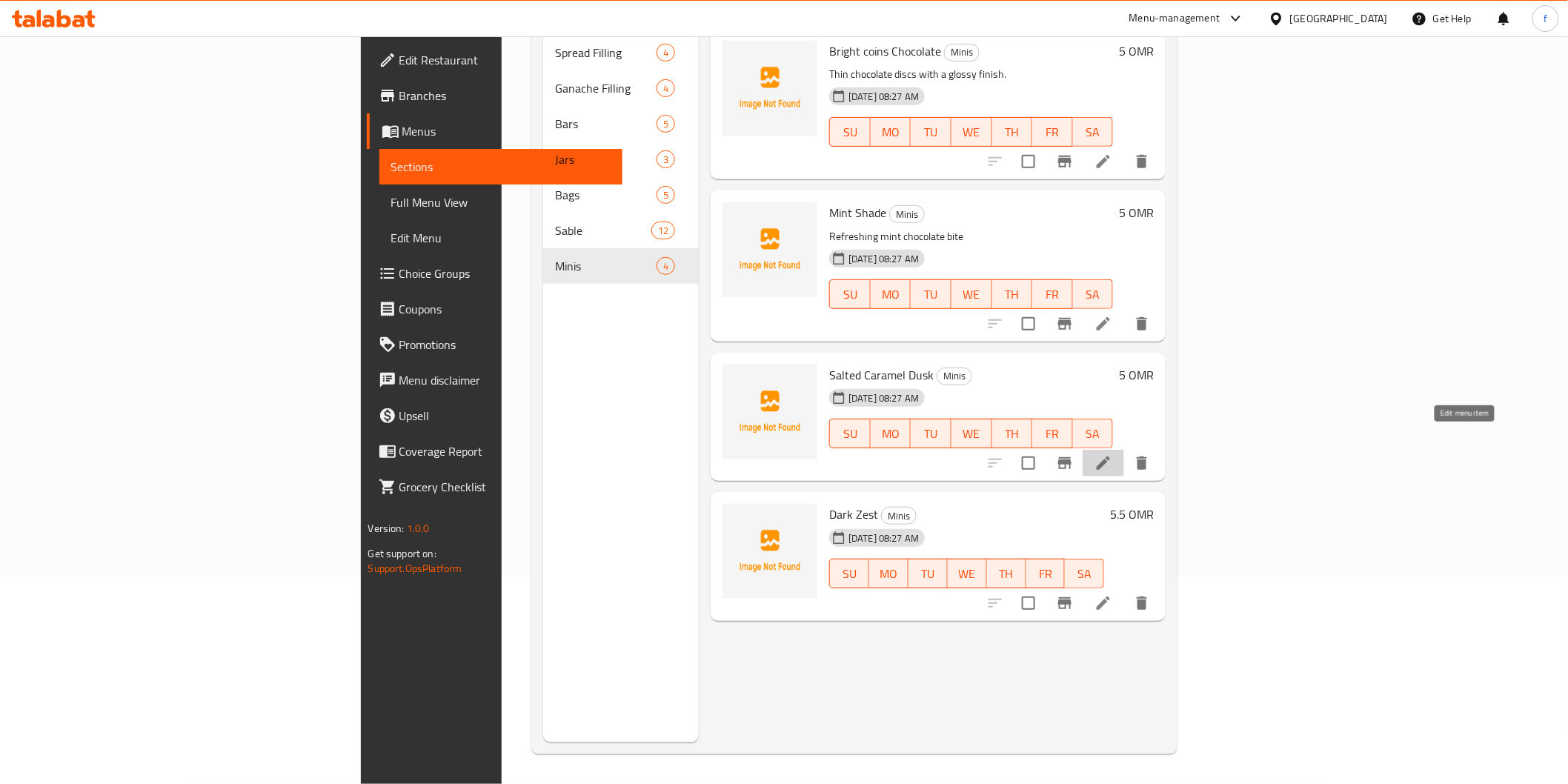
click at [1110, 457] on icon at bounding box center [1102, 463] width 13 height 13
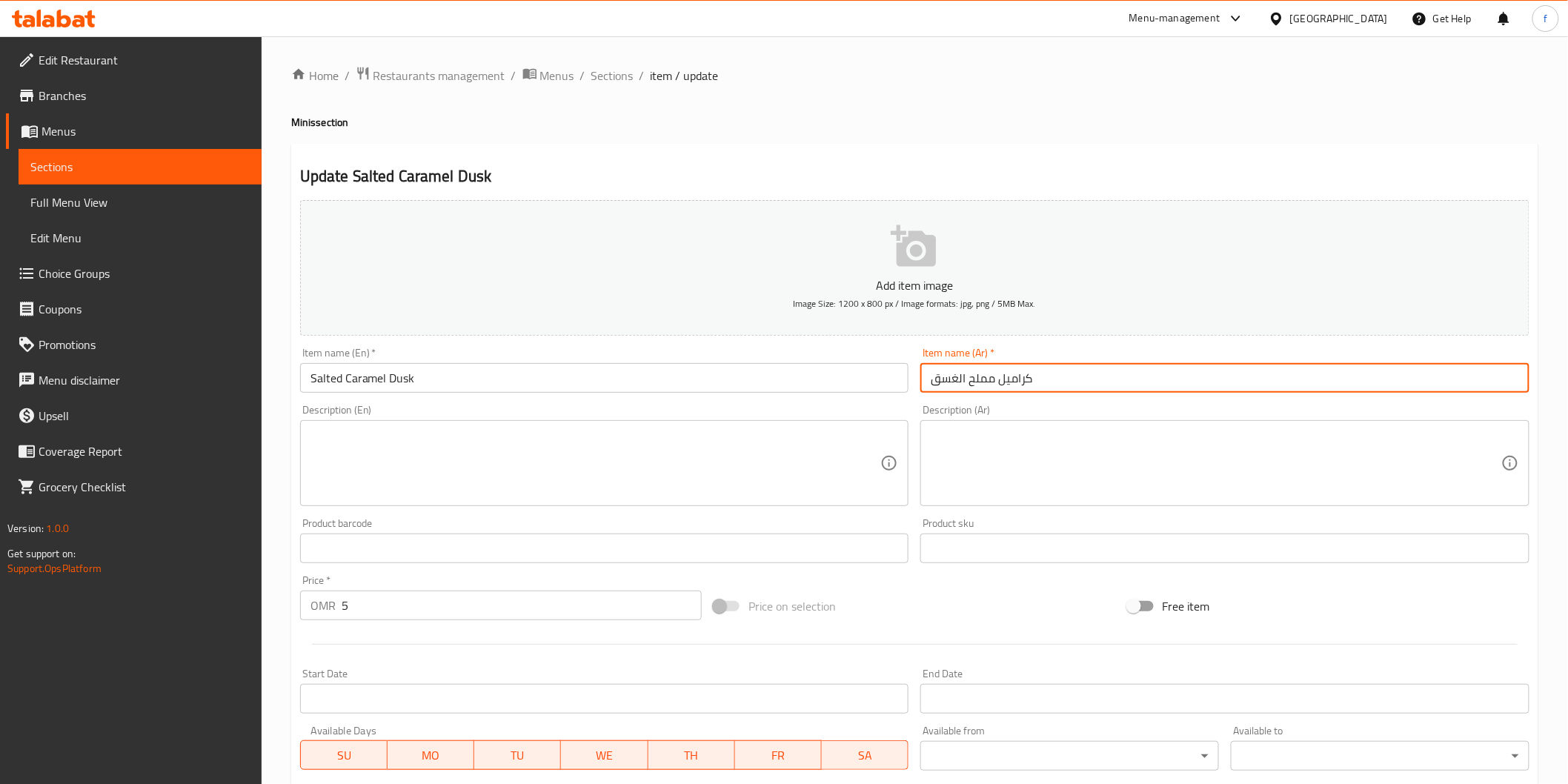
click at [1100, 384] on input "كراميل مملح الغسق" at bounding box center [1225, 378] width 609 height 30
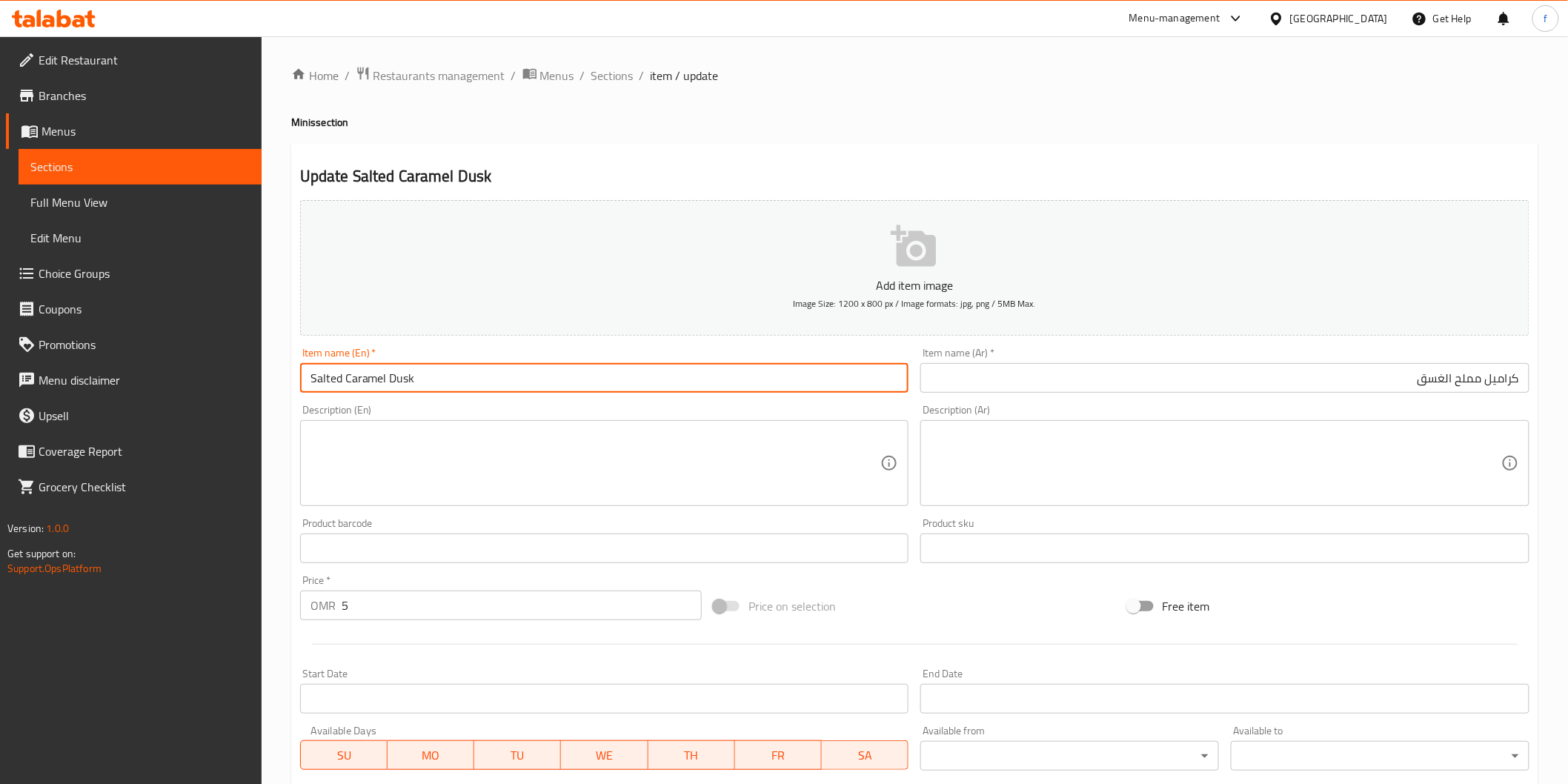
click at [398, 371] on input "Salted Caramel Dusk" at bounding box center [605, 378] width 609 height 30
click at [398, 372] on input "Salted Caramel Dusk" at bounding box center [605, 378] width 609 height 30
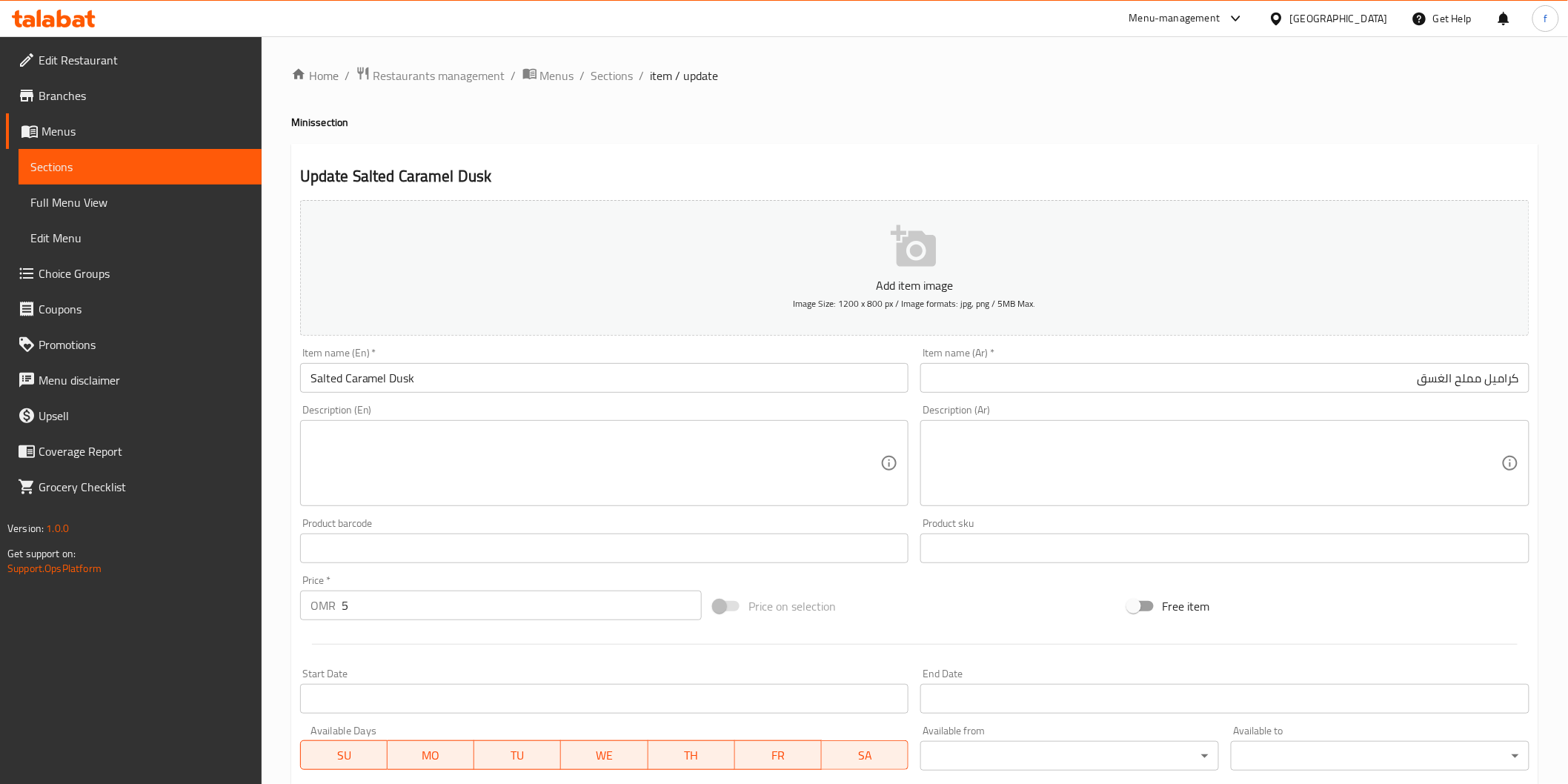
click at [1216, 391] on input "كراميل مملح الغسق" at bounding box center [1225, 378] width 609 height 30
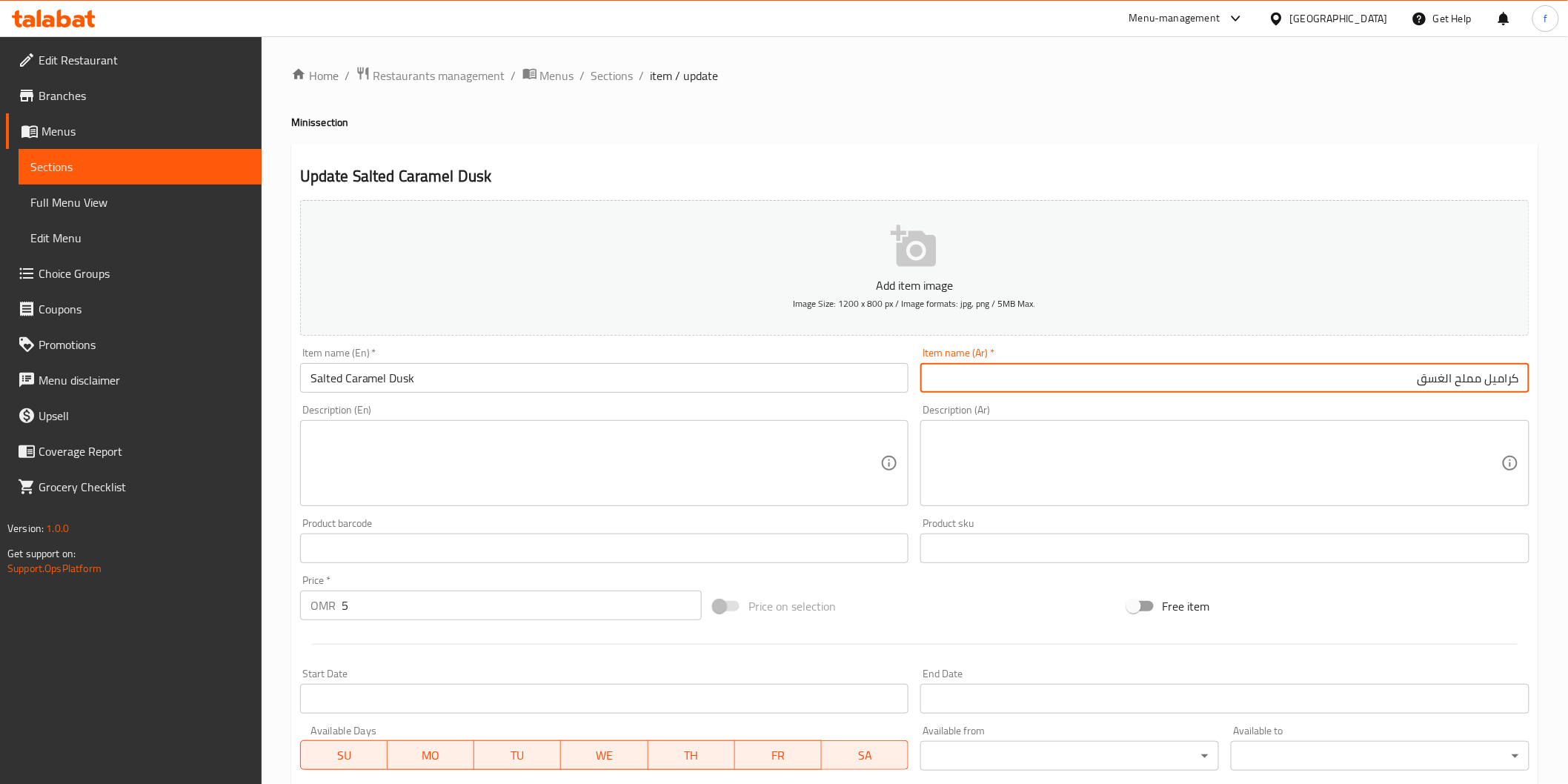
click at [1433, 383] on input "كراميل مملح الغسق" at bounding box center [1225, 378] width 609 height 30
click at [1436, 377] on input "كراميل مملح داسك" at bounding box center [1225, 378] width 609 height 30
paste input "داسك"
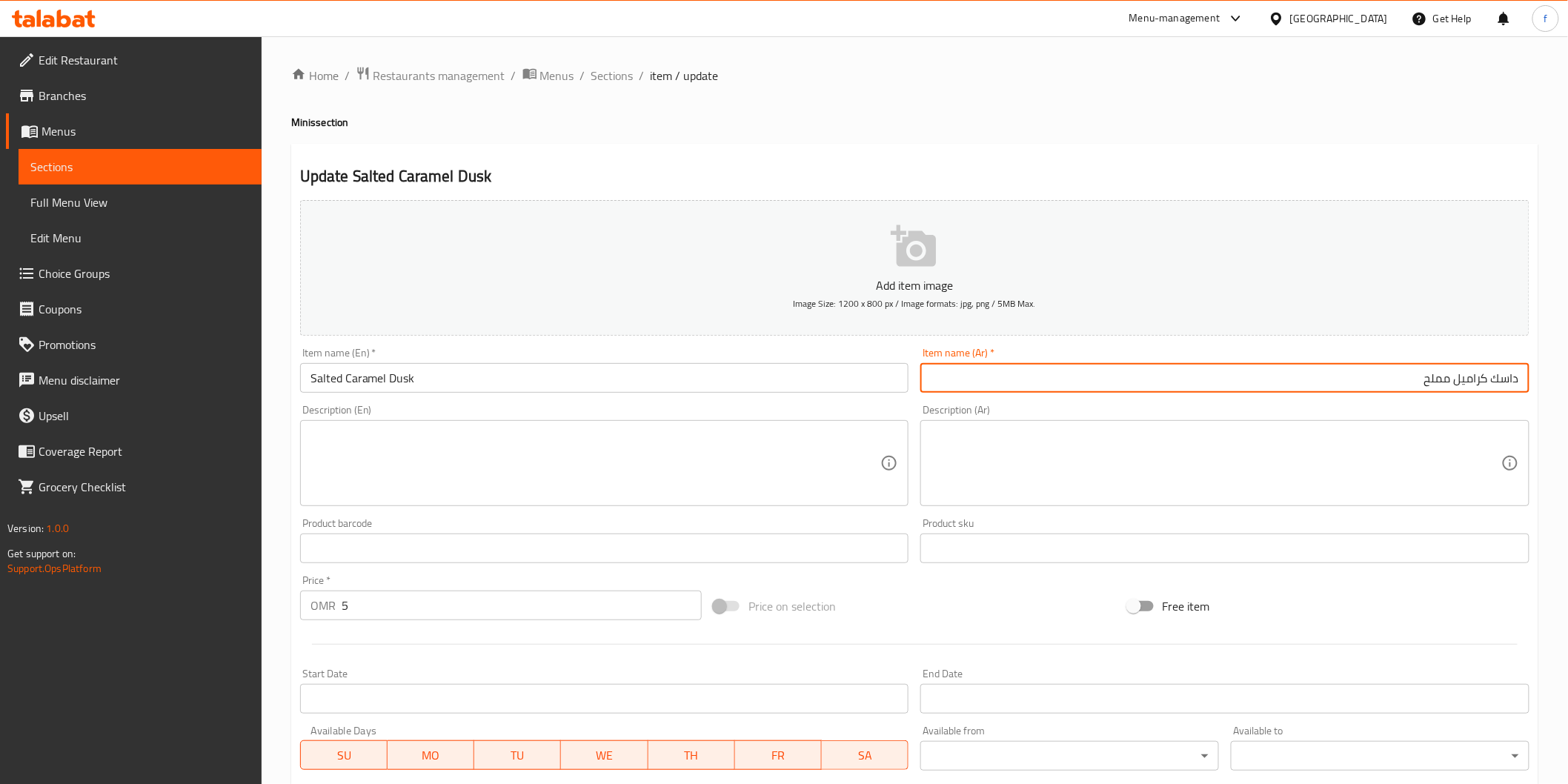
type input "داسك كراميل مملح"
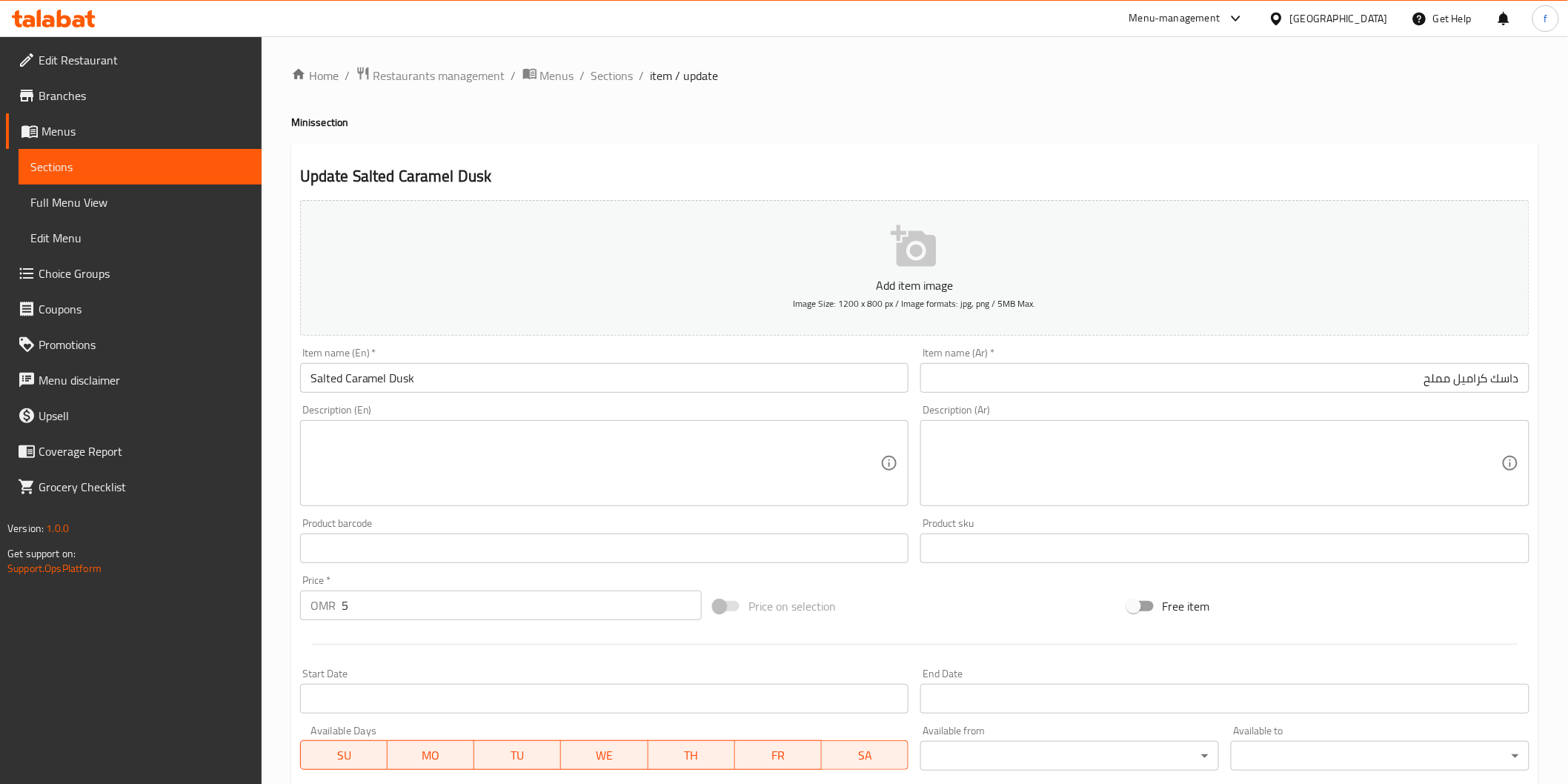
click at [573, 490] on textarea at bounding box center [596, 463] width 571 height 70
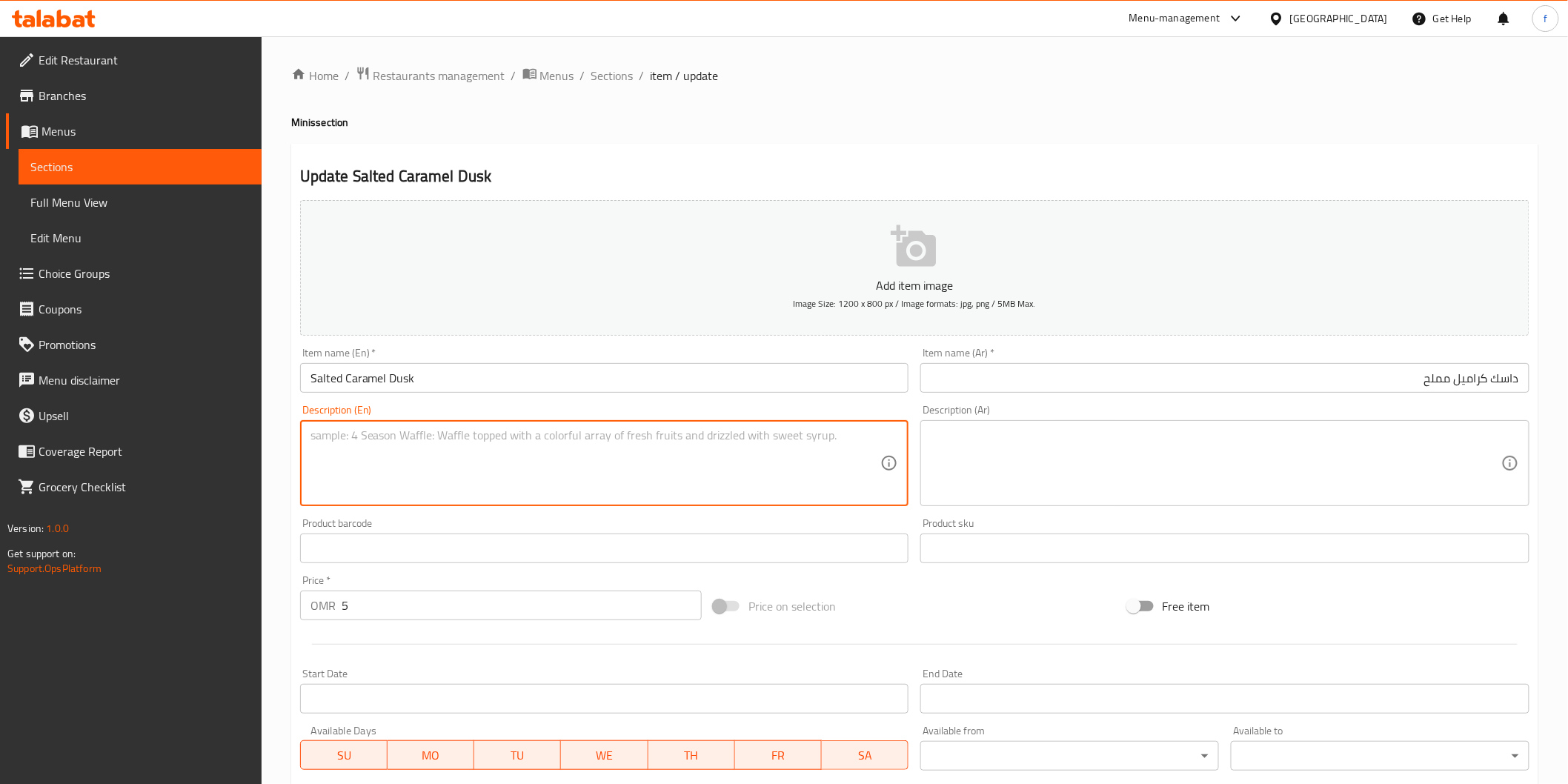
paste textarea "Milk chocolate with a touch of salted caramel."
type textarea "Milk chocolate with a touch of salted caramel."
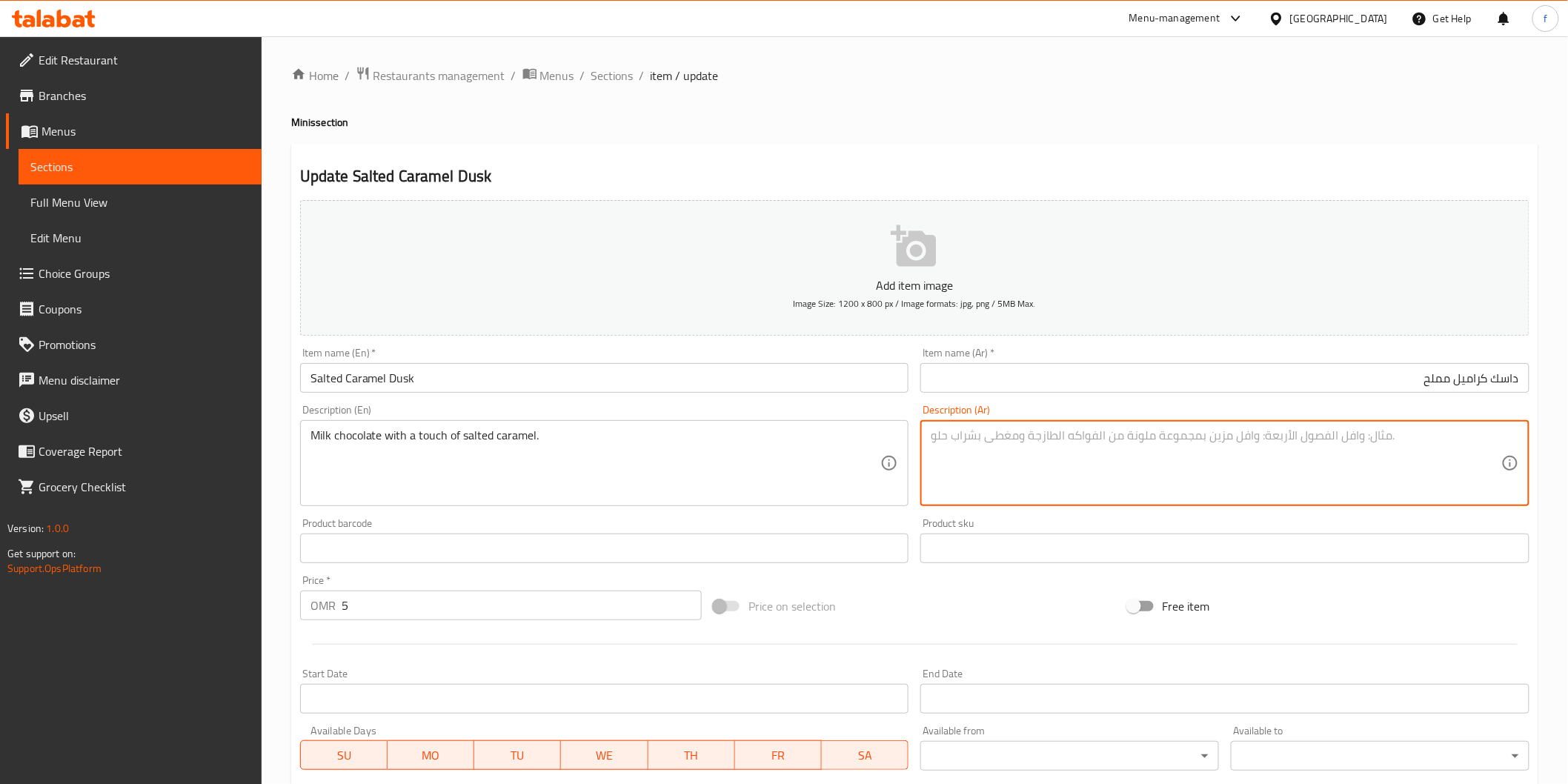
click at [1052, 459] on textarea at bounding box center [1216, 463] width 571 height 70
type textarea "ح"
type textarea "حليب شوكلاتة مع لمسة من الكراميل المملح"
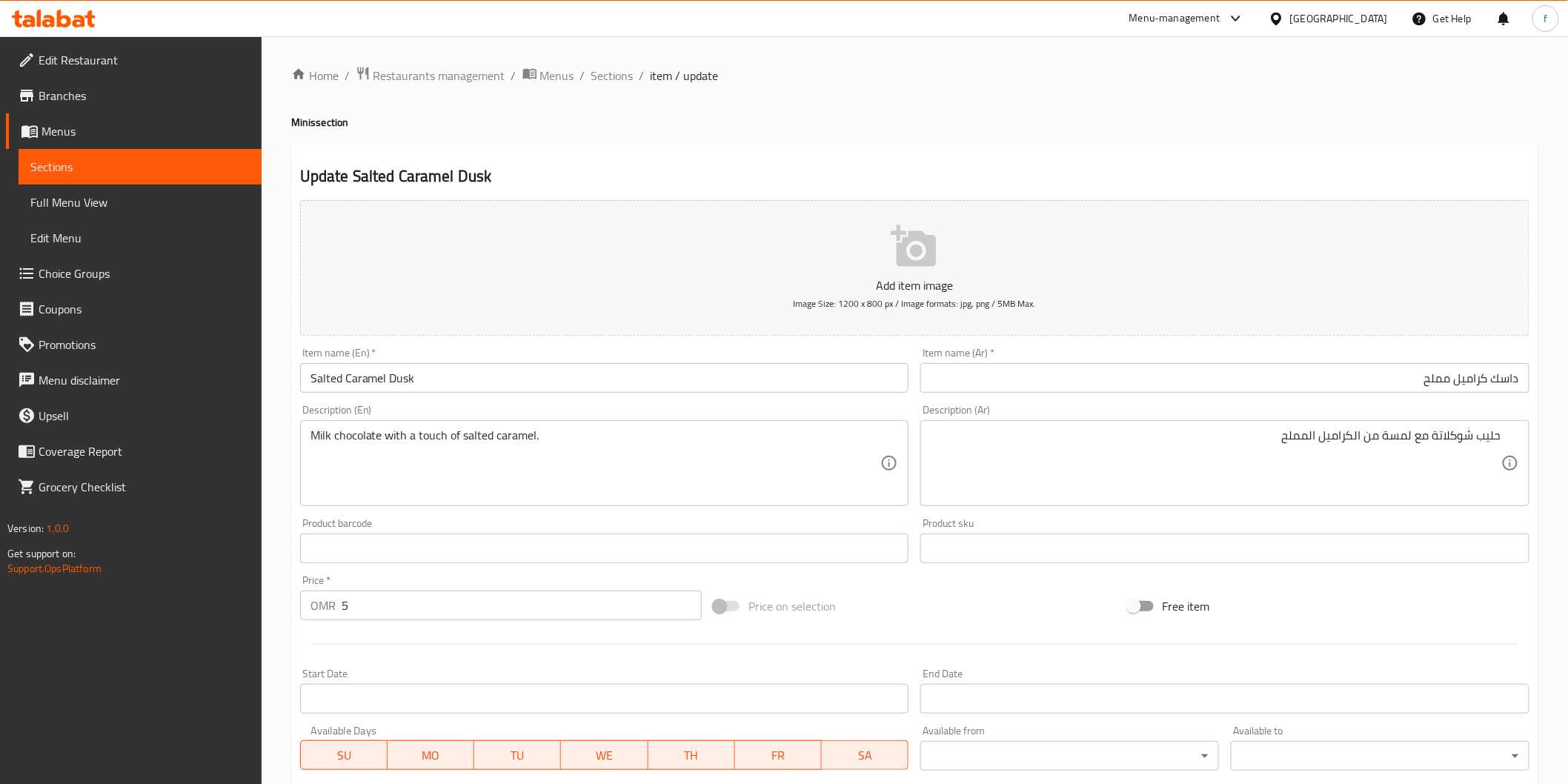
scroll to position [260, 0]
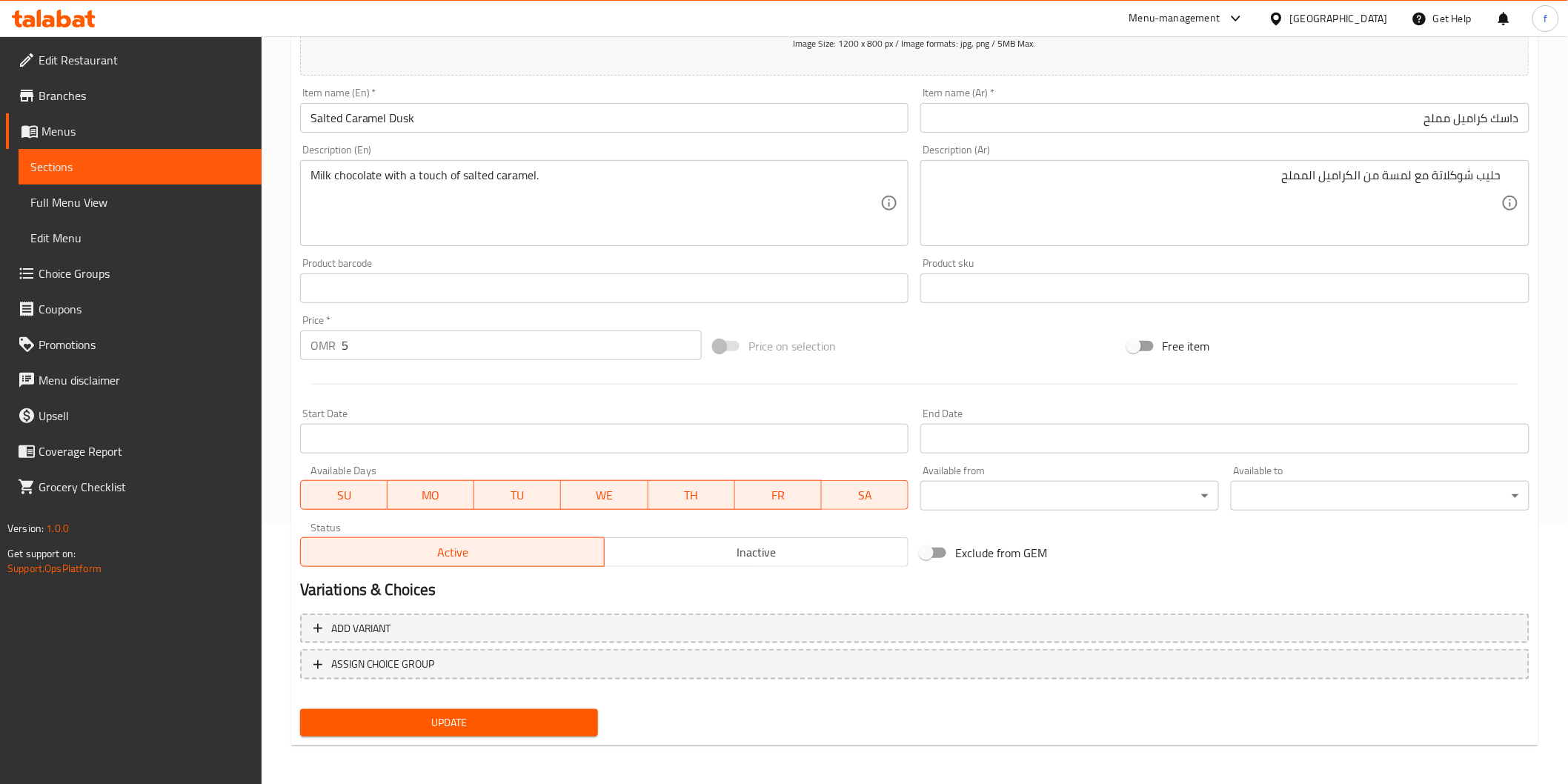
click at [526, 709] on button "Update" at bounding box center [449, 723] width 298 height 28
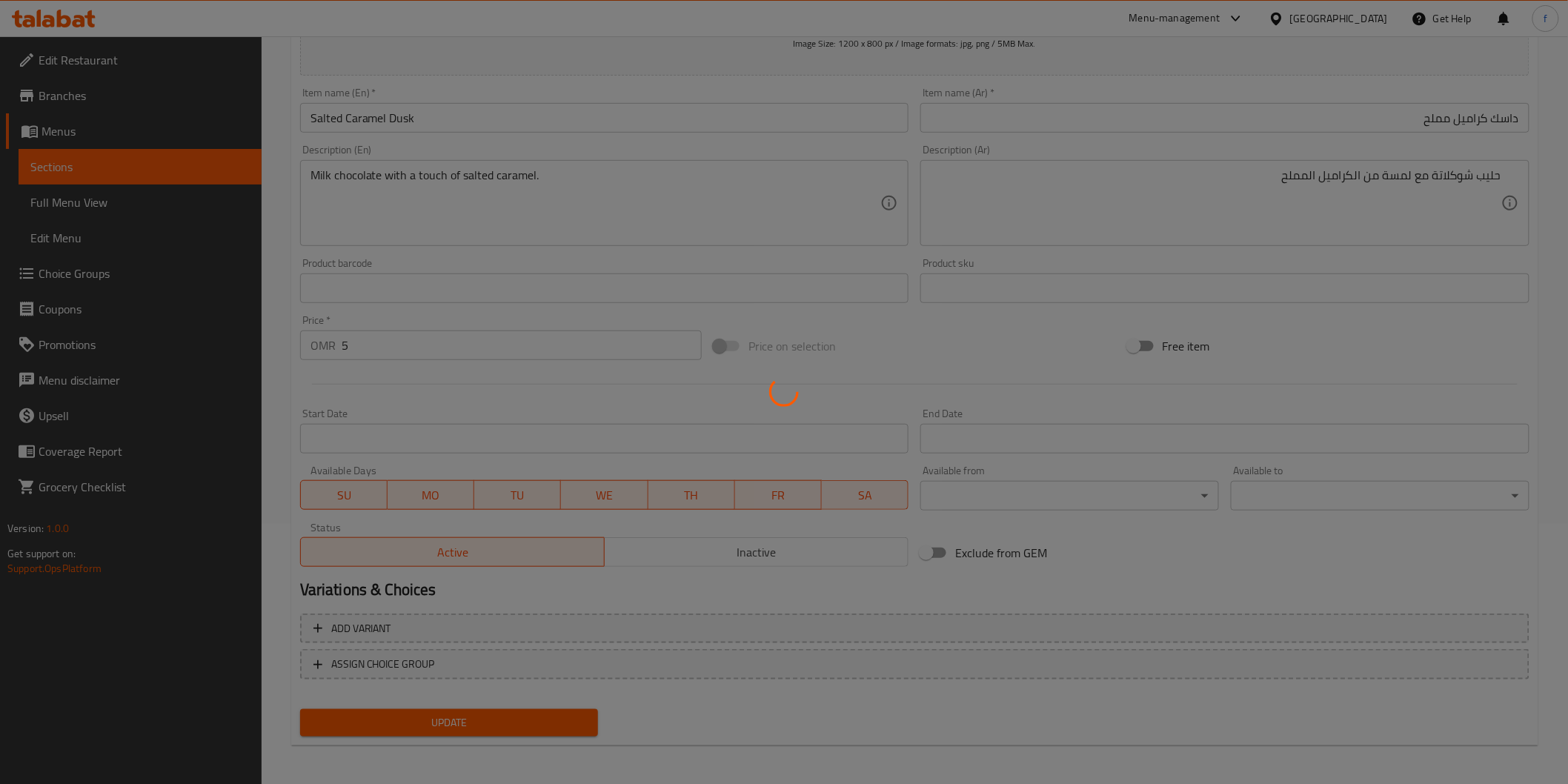
scroll to position [0, 0]
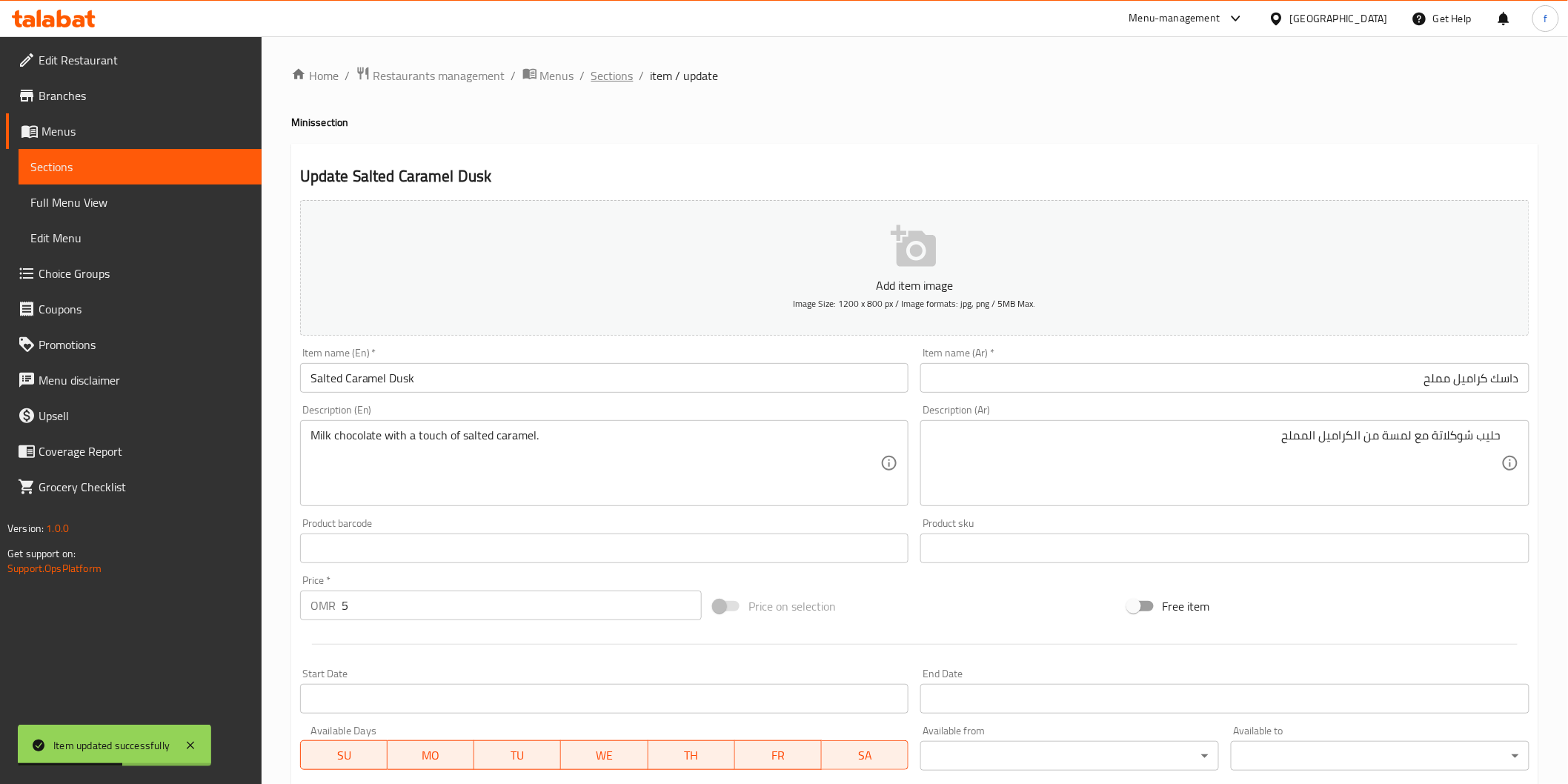
click at [606, 77] on span "Sections" at bounding box center [612, 76] width 43 height 17
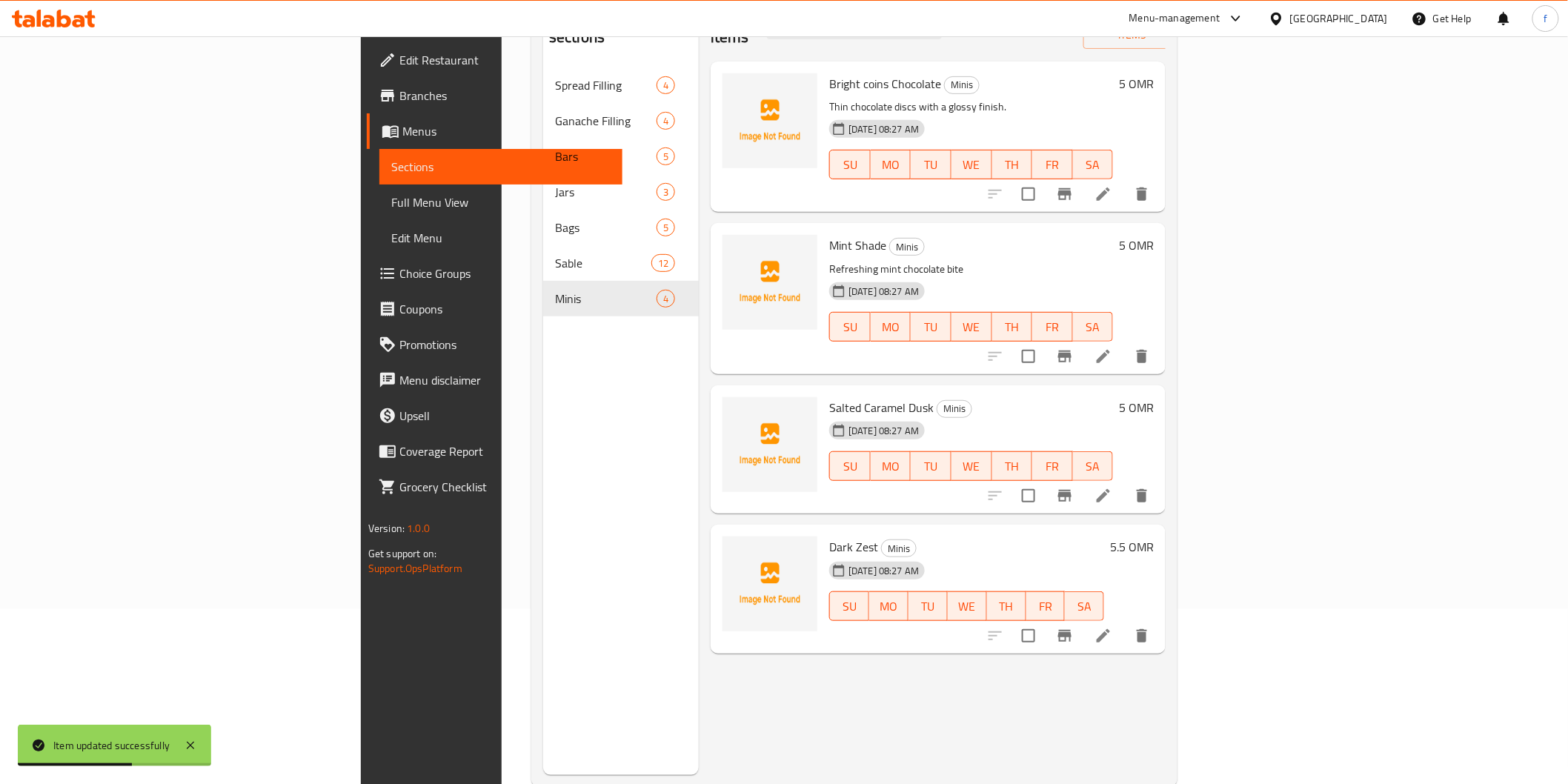
scroll to position [207, 0]
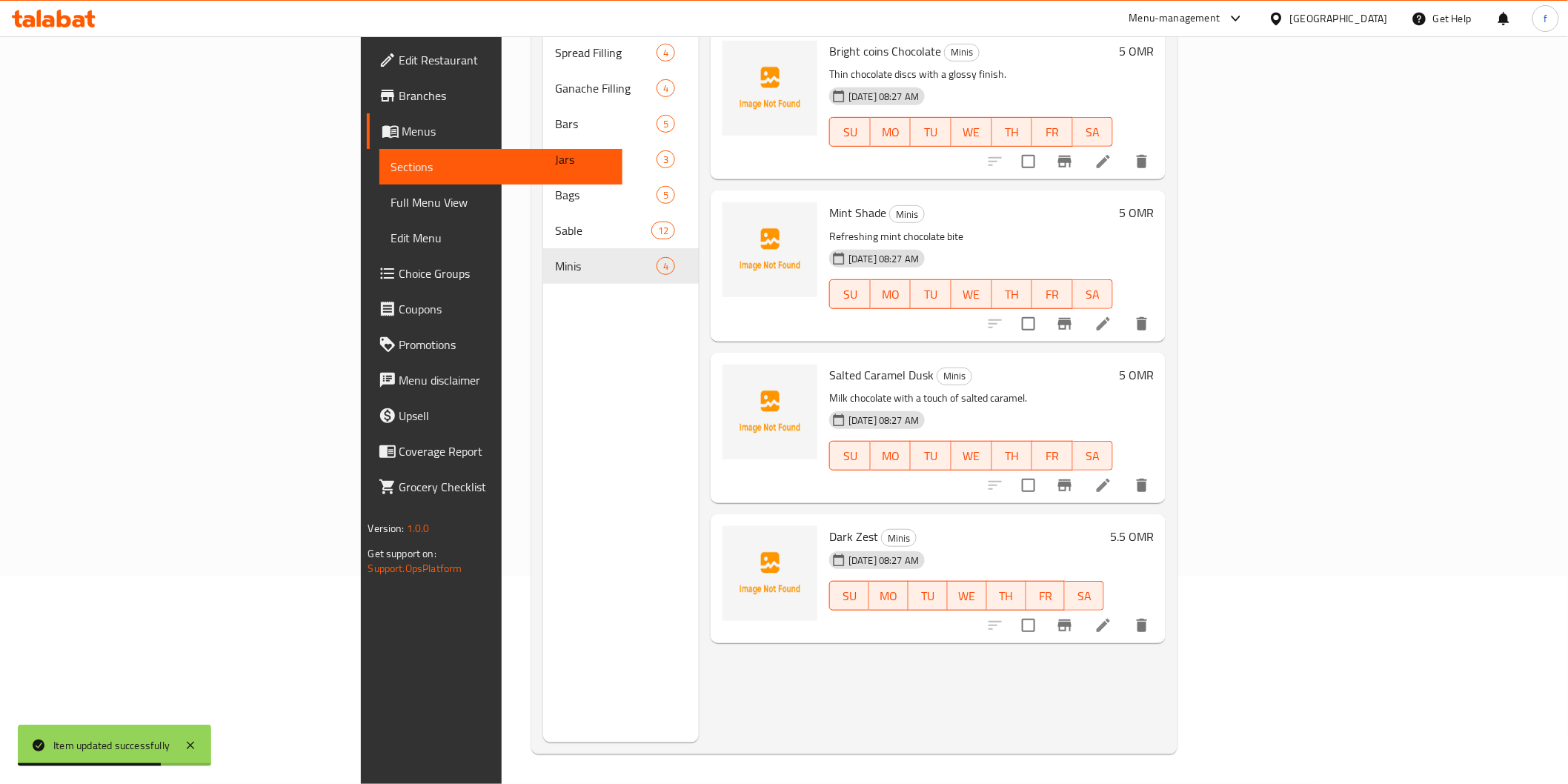
click at [1124, 613] on li at bounding box center [1103, 625] width 42 height 27
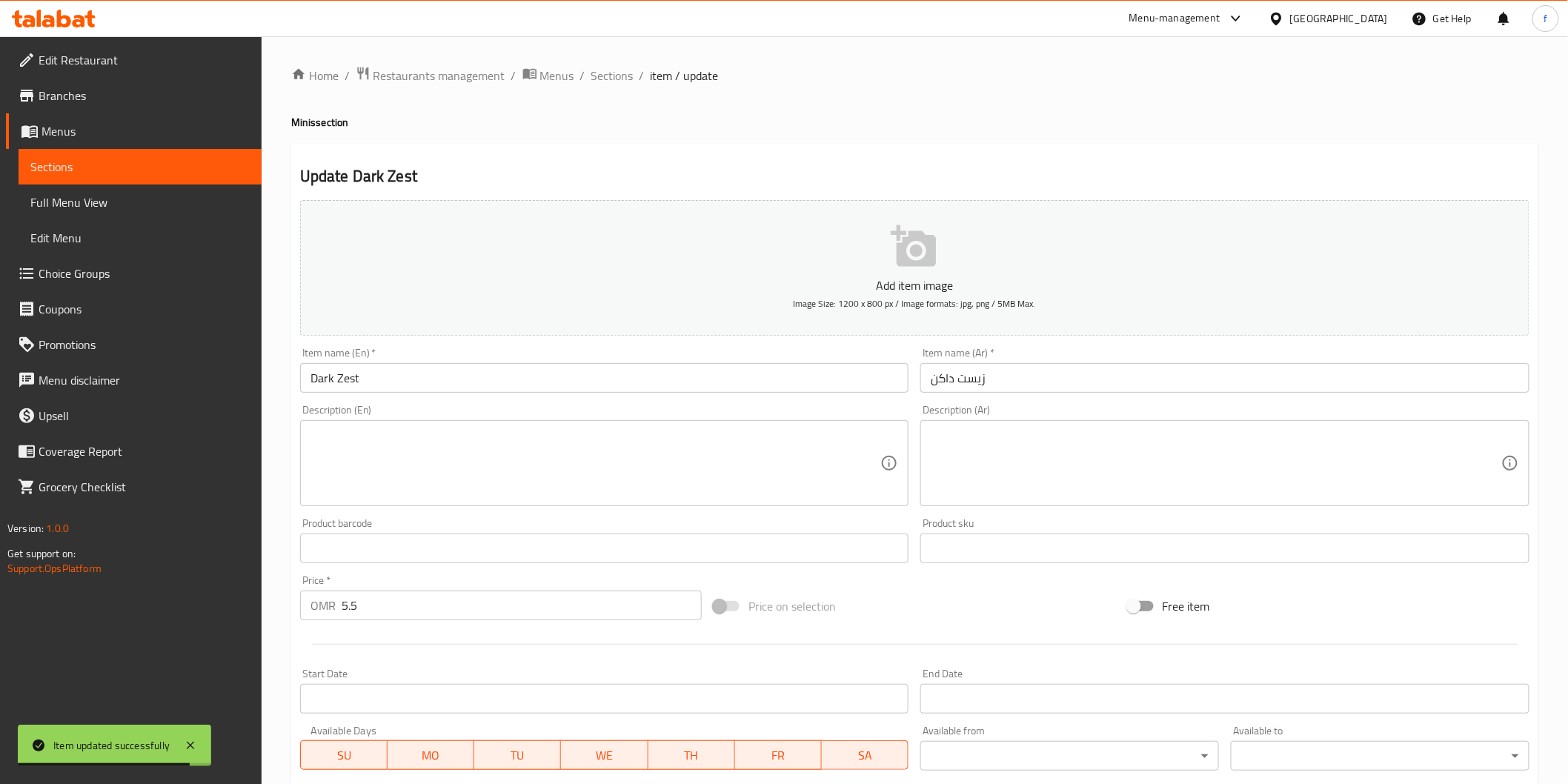
click at [1102, 385] on input "زيست داكن" at bounding box center [1225, 378] width 609 height 30
click at [456, 586] on div "Price   * OMR 5.5 Price *" at bounding box center [500, 598] width 401 height 45
click at [478, 466] on textarea at bounding box center [596, 463] width 571 height 70
click at [576, 495] on textarea at bounding box center [596, 463] width 571 height 70
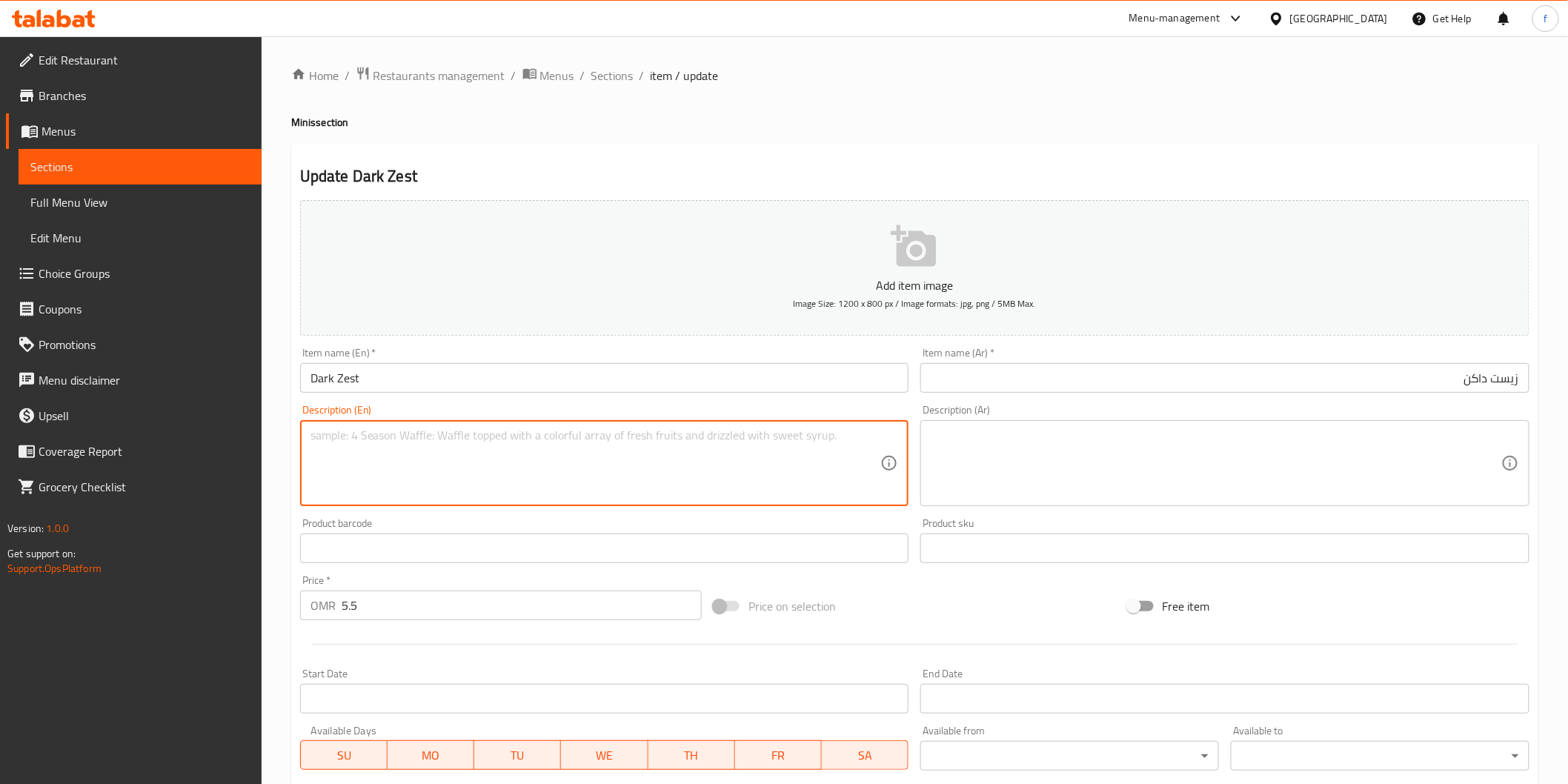
paste textarea "Intense dark chocolate with a citrus twist."
type textarea "Intense dark chocolate with a citrus twist."
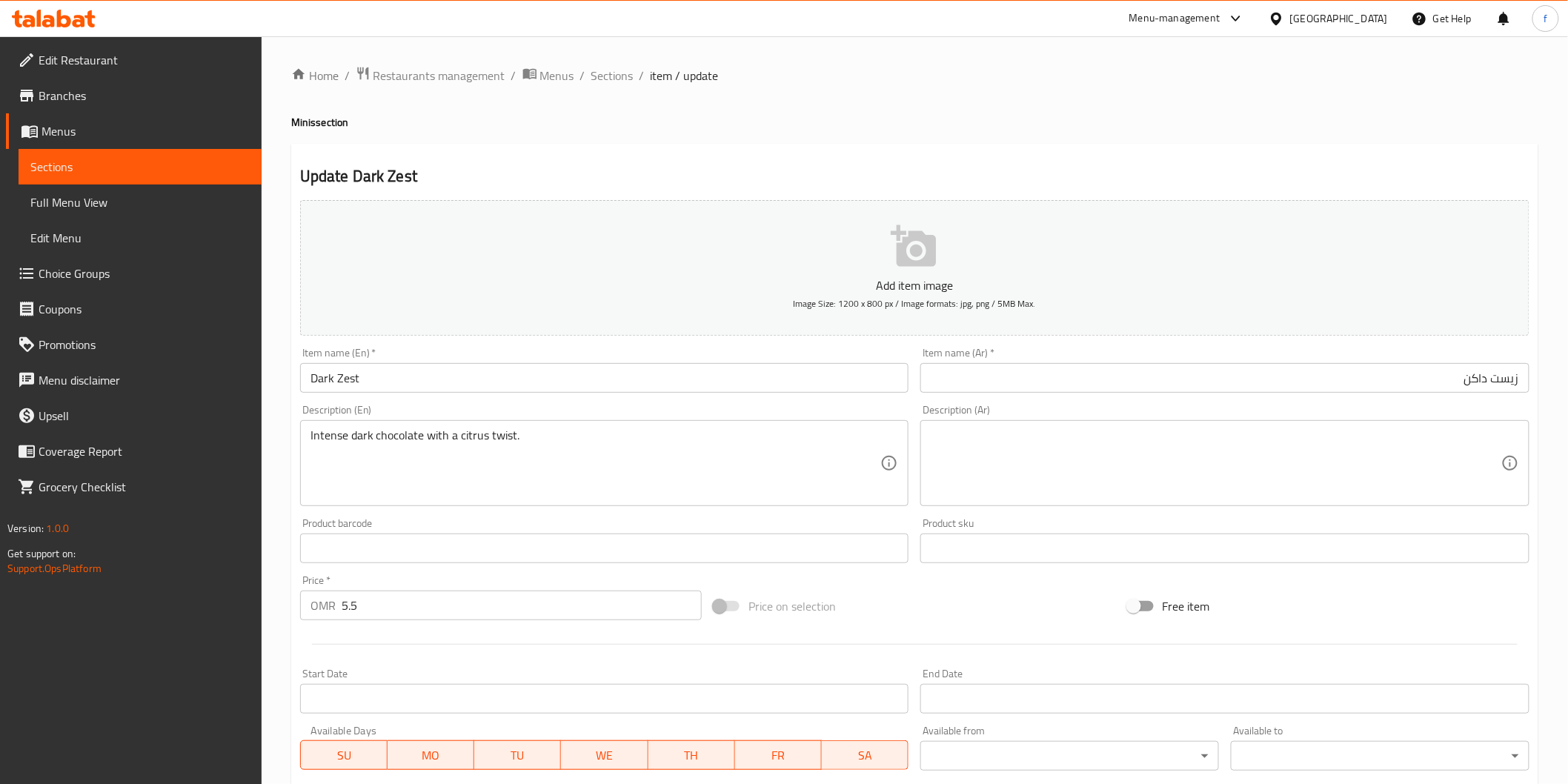
click at [1172, 449] on textarea at bounding box center [1216, 463] width 571 height 70
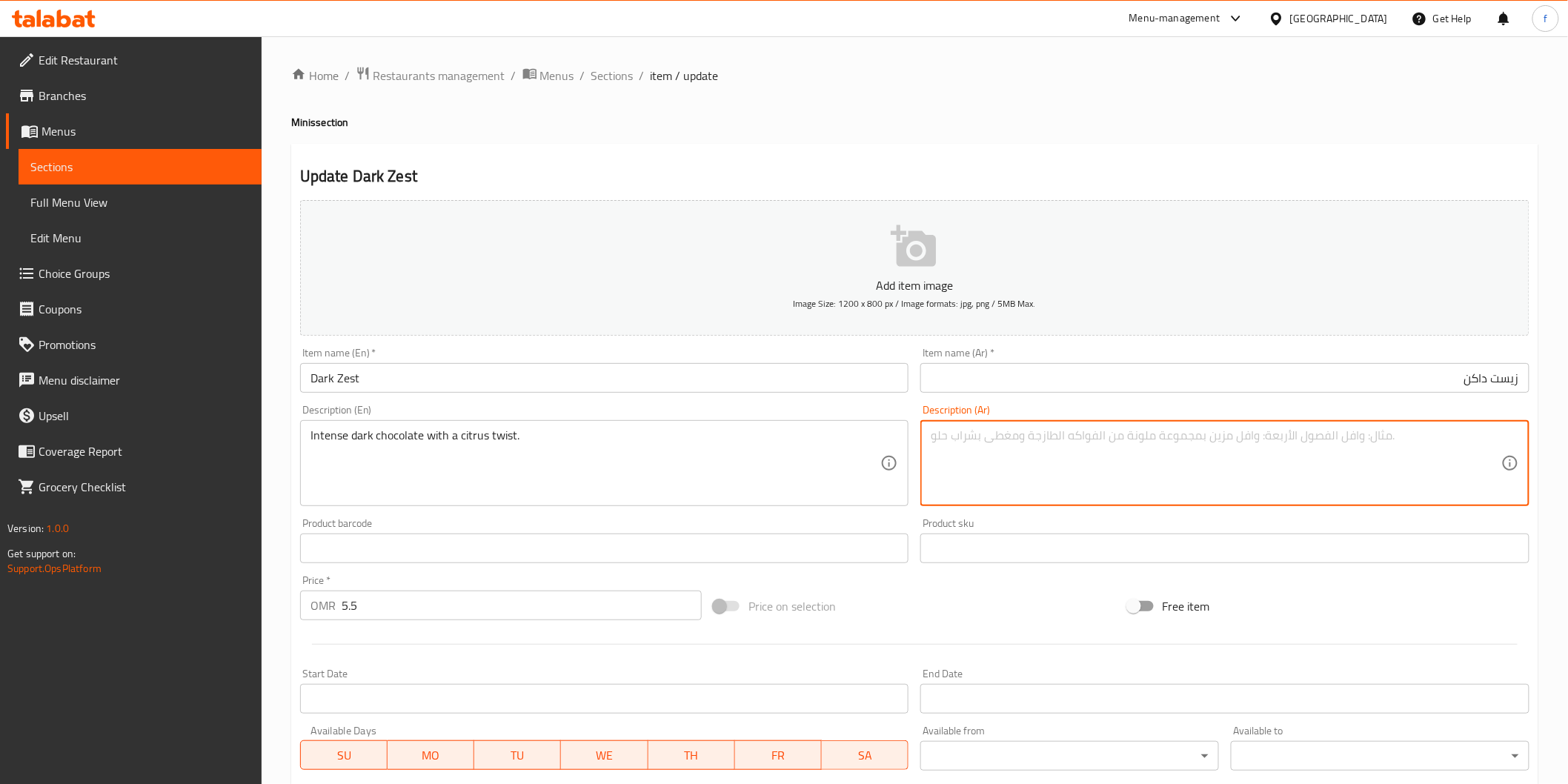
paste textarea "شوكولاتة داكنة مكثفة مع لمسة من الحمضيات."
type textarea "شوكولاتة داكنة مكثفة مع لمسة من الحمضيات."
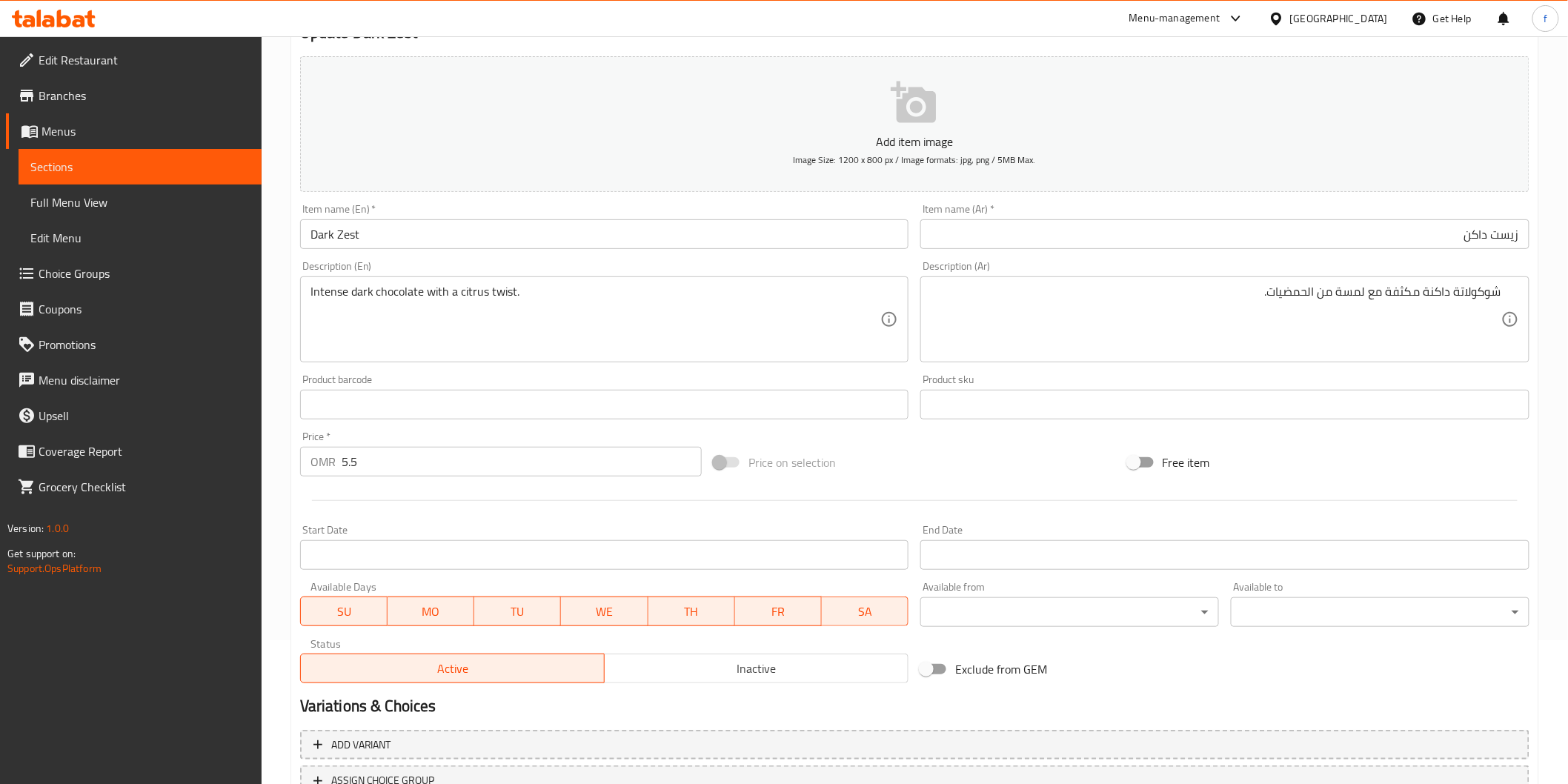
scroll to position [260, 0]
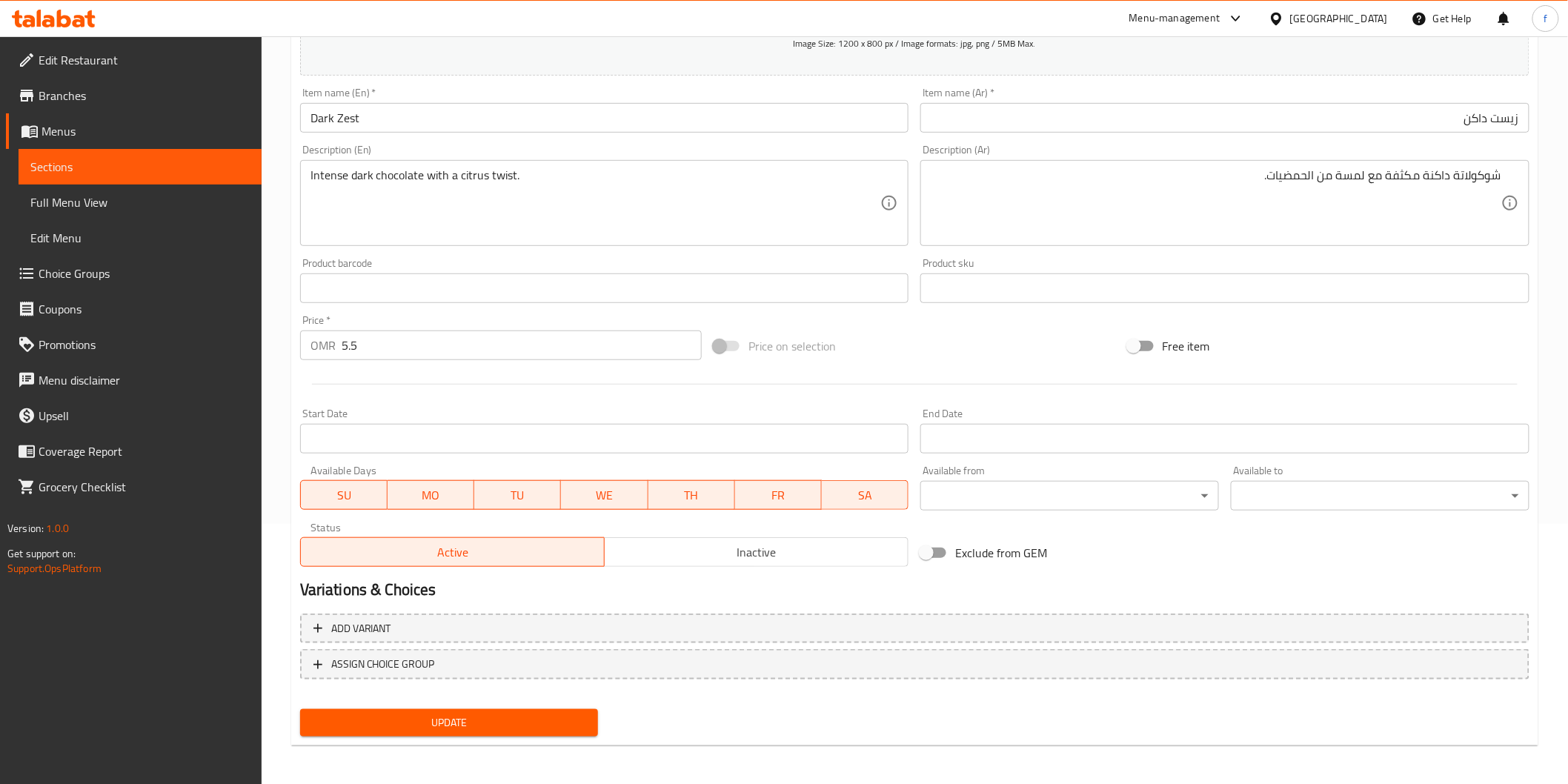
click at [497, 720] on span "Update" at bounding box center [449, 722] width 275 height 18
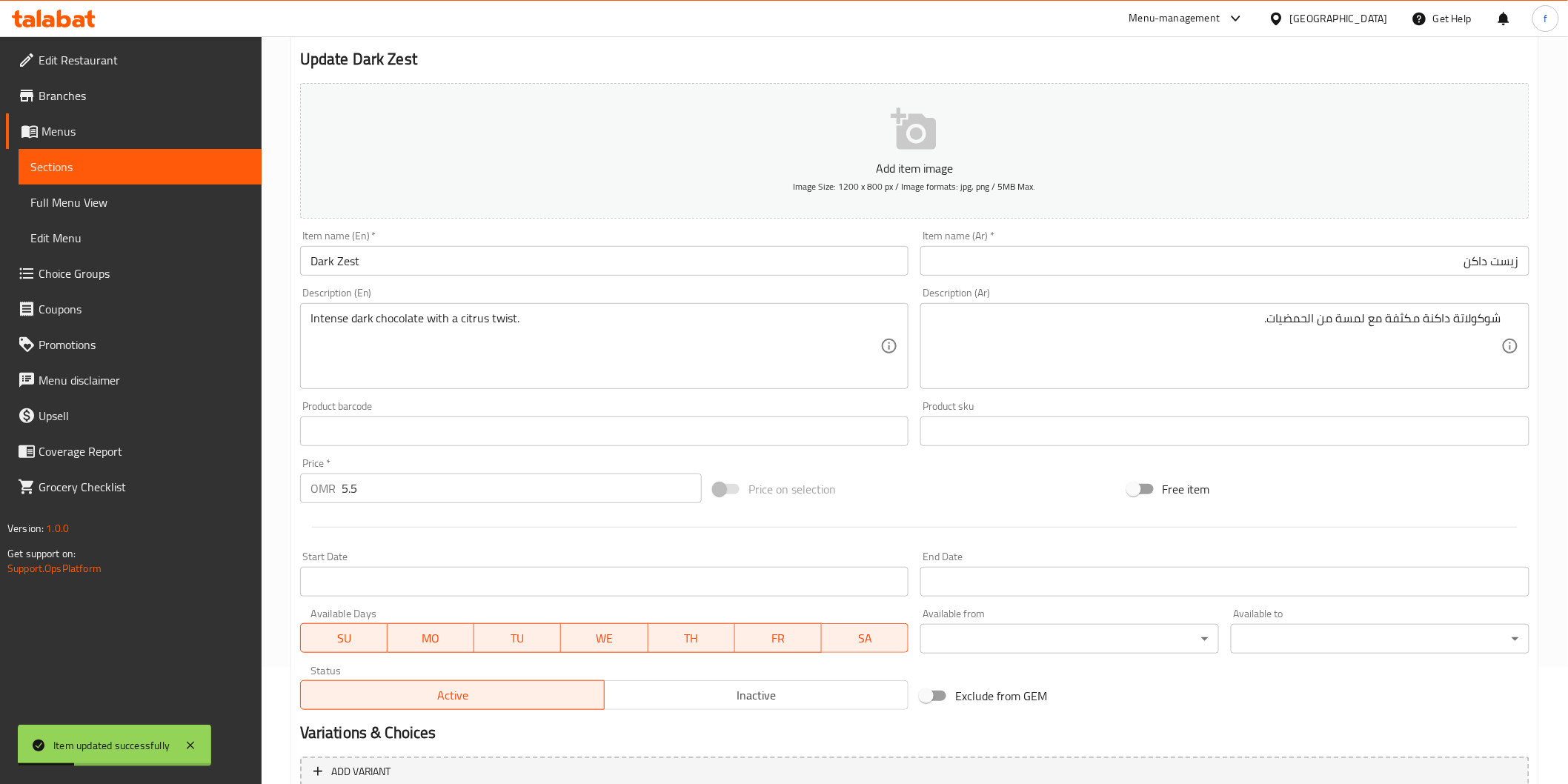
scroll to position [0, 0]
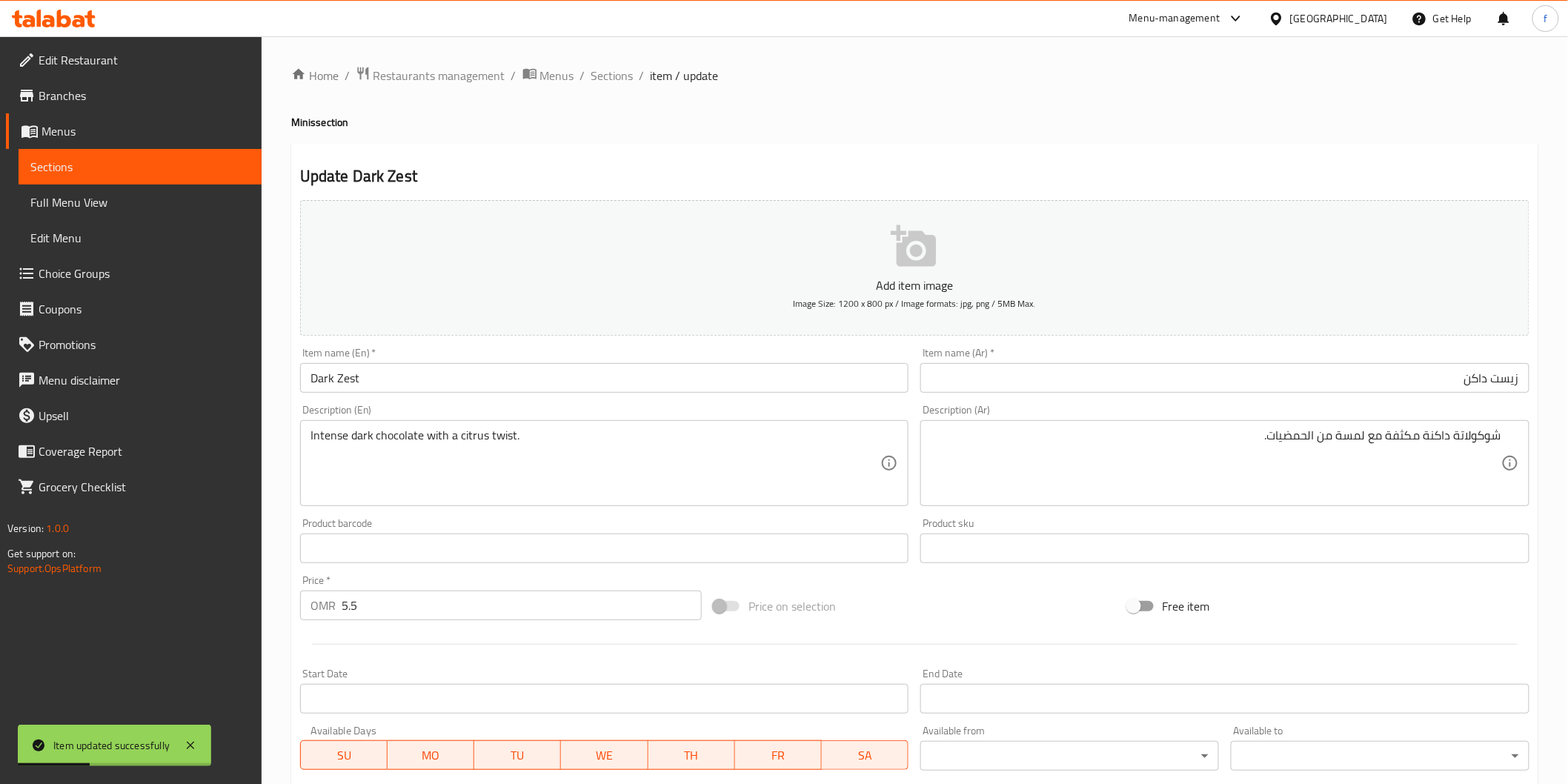
click at [599, 78] on span "Sections" at bounding box center [612, 76] width 43 height 17
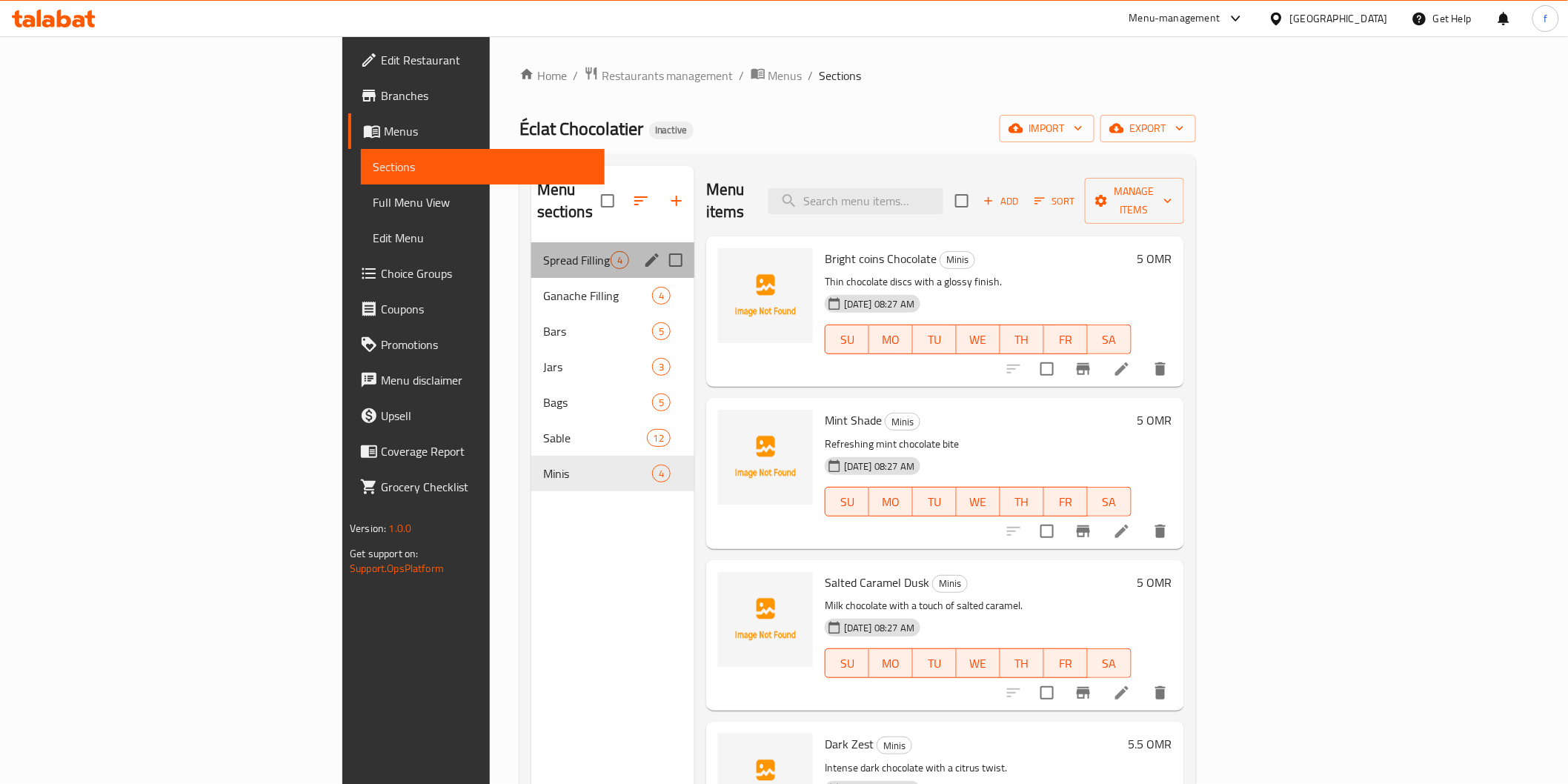
drag, startPoint x: 380, startPoint y: 227, endPoint x: 432, endPoint y: 225, distance: 52.0
click at [532, 242] on div "Spread Filling 4" at bounding box center [613, 259] width 163 height 36
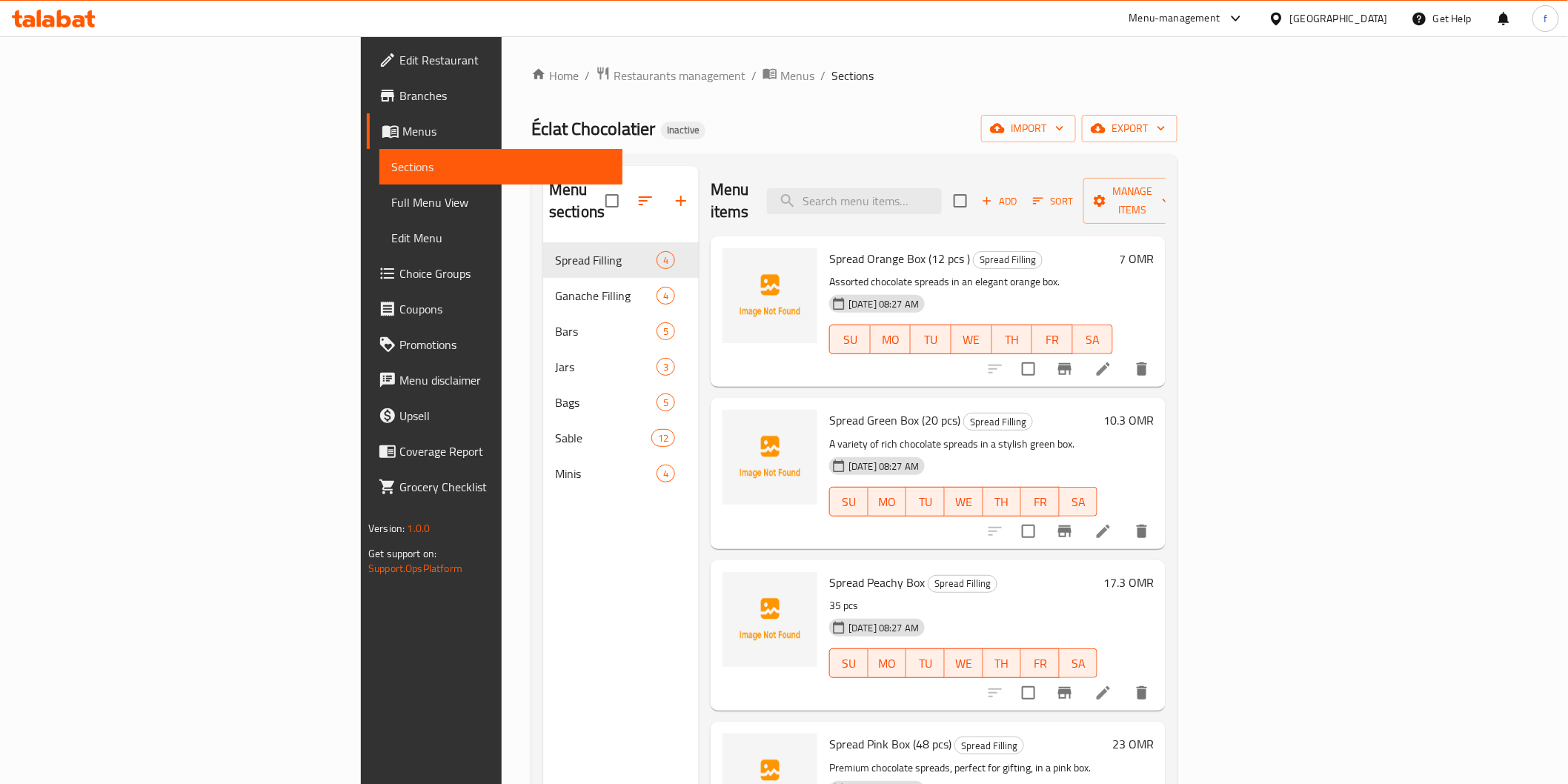
click at [1112, 360] on icon at bounding box center [1103, 369] width 17 height 17
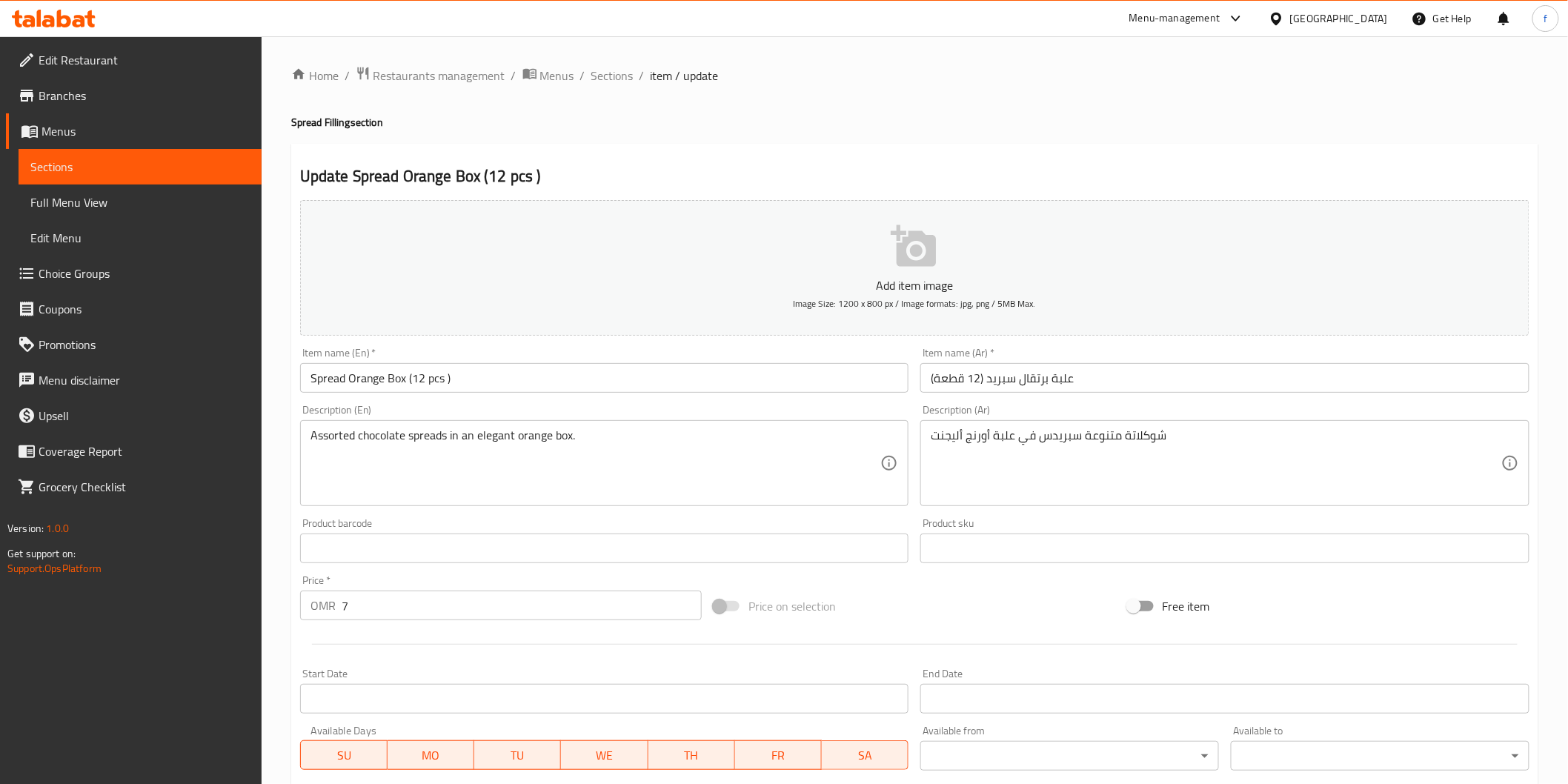
click at [1085, 385] on input "علبة برتقال سبريد (12 قطعة)" at bounding box center [1225, 378] width 609 height 30
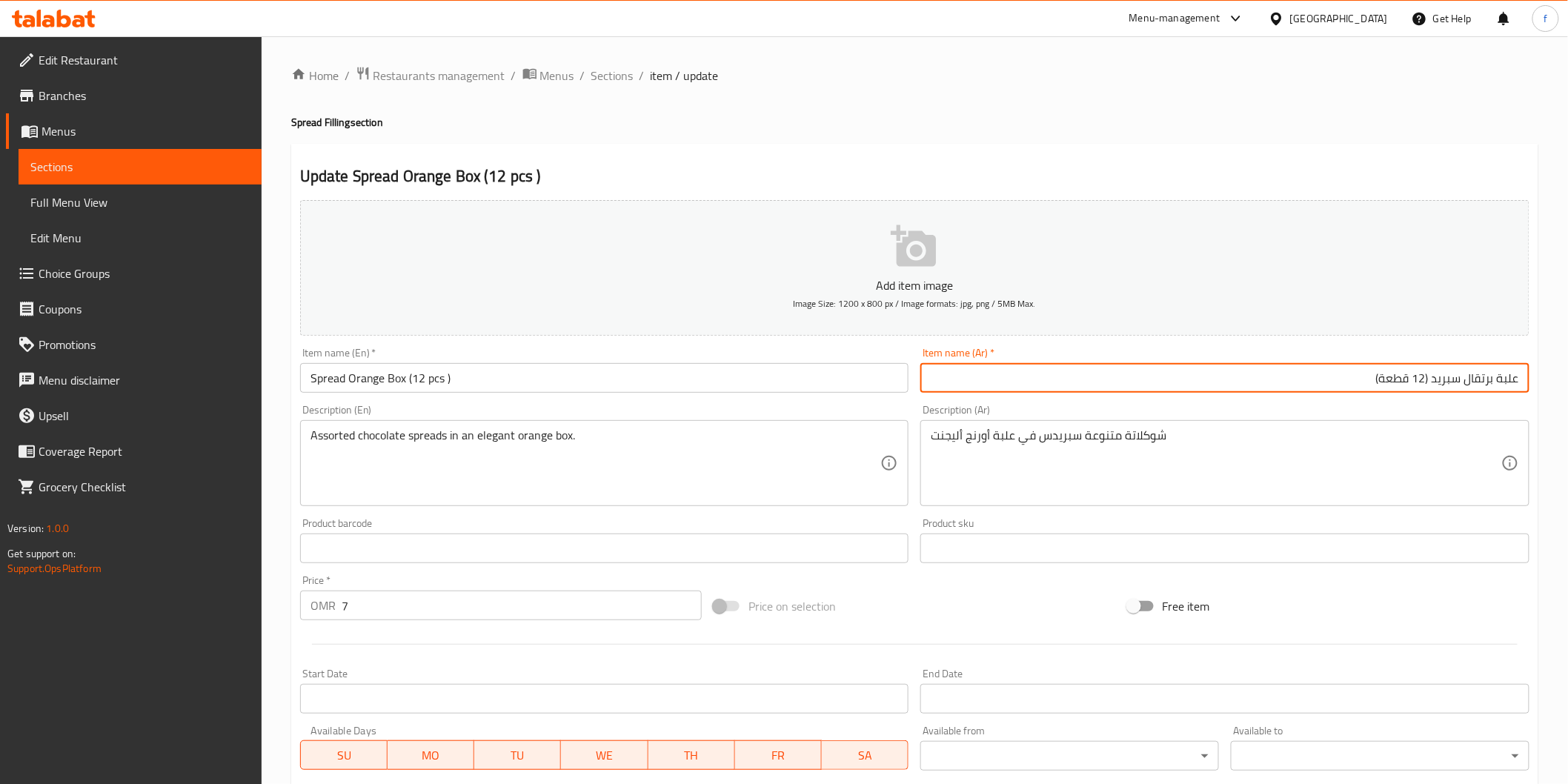
click at [1478, 382] on input "علبة برتقال سبريد (12 قطعة)" at bounding box center [1225, 378] width 609 height 30
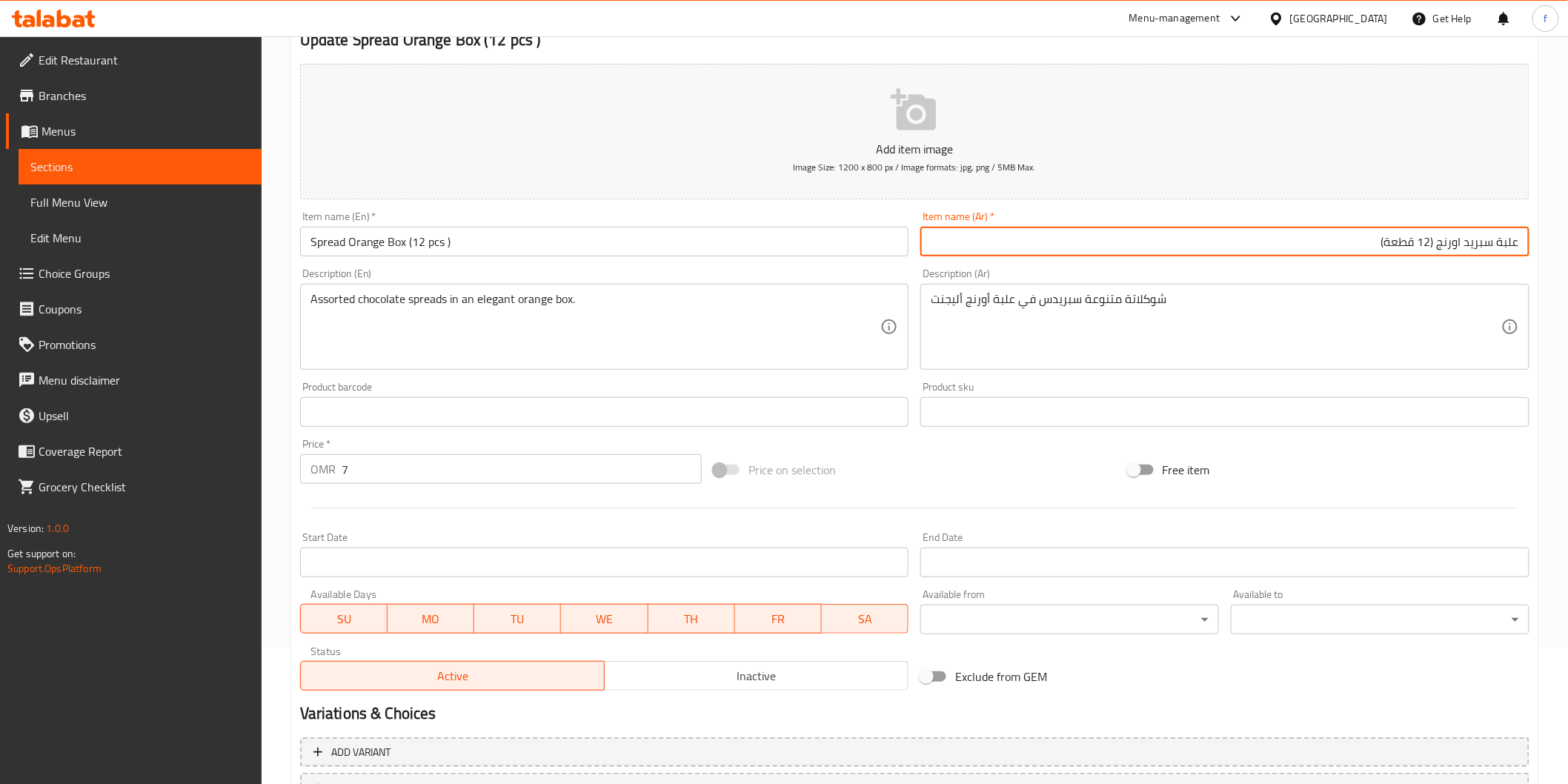
scroll to position [260, 0]
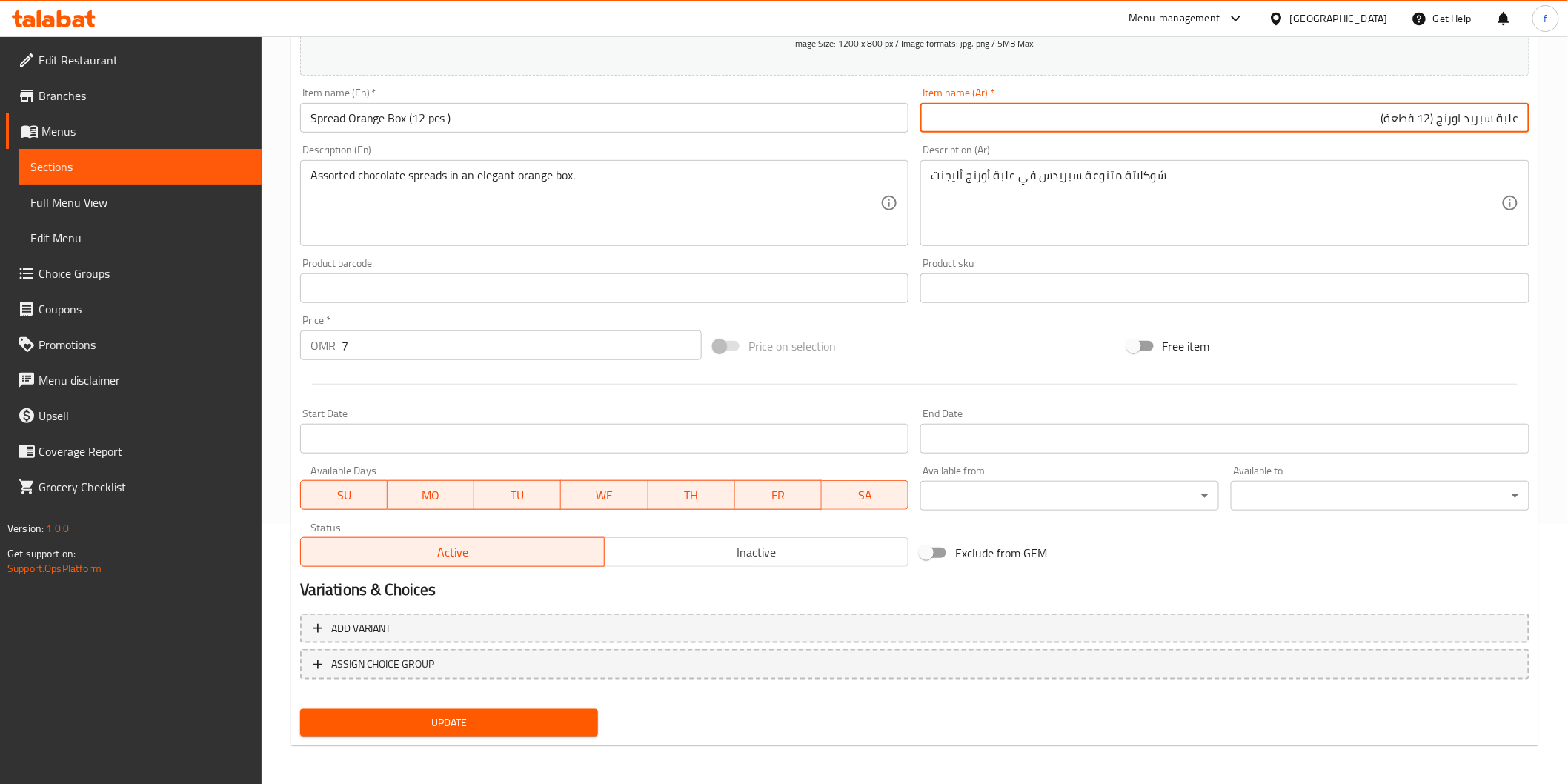
type input "علبة سبريد اورنج (12 قطعة)"
click at [526, 716] on span "Update" at bounding box center [449, 722] width 275 height 18
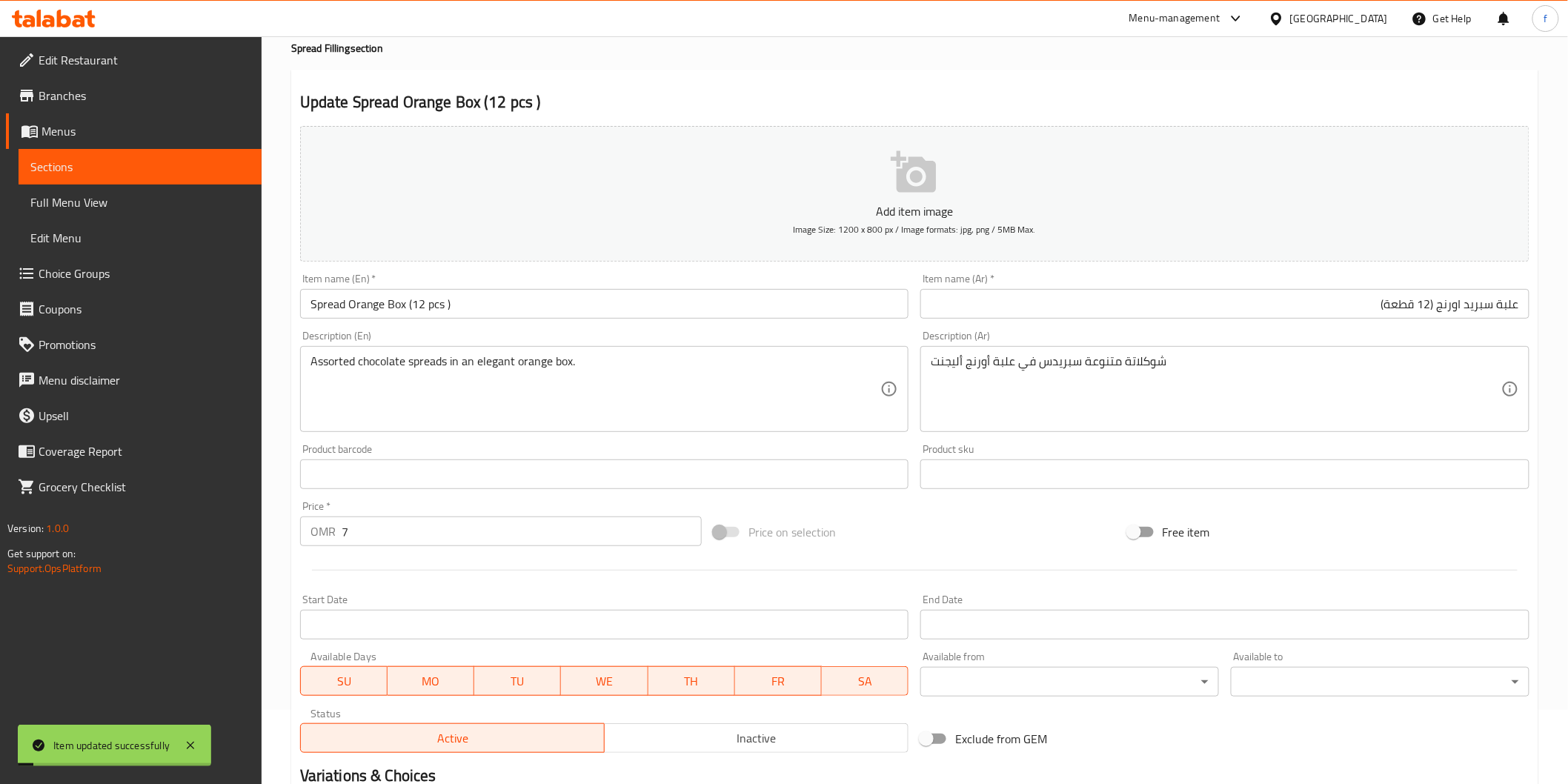
scroll to position [0, 0]
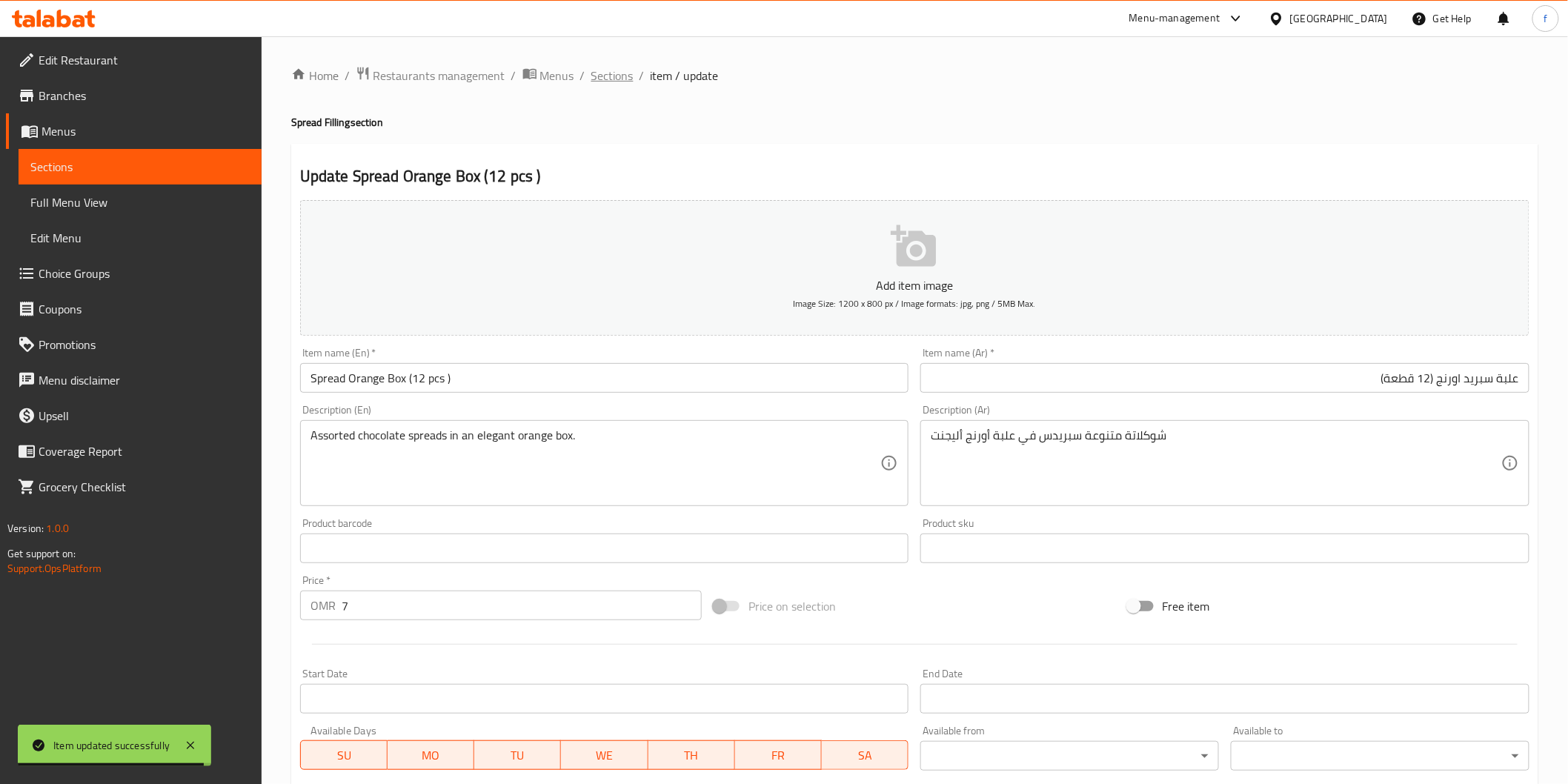
click at [606, 83] on span "Sections" at bounding box center [612, 76] width 43 height 17
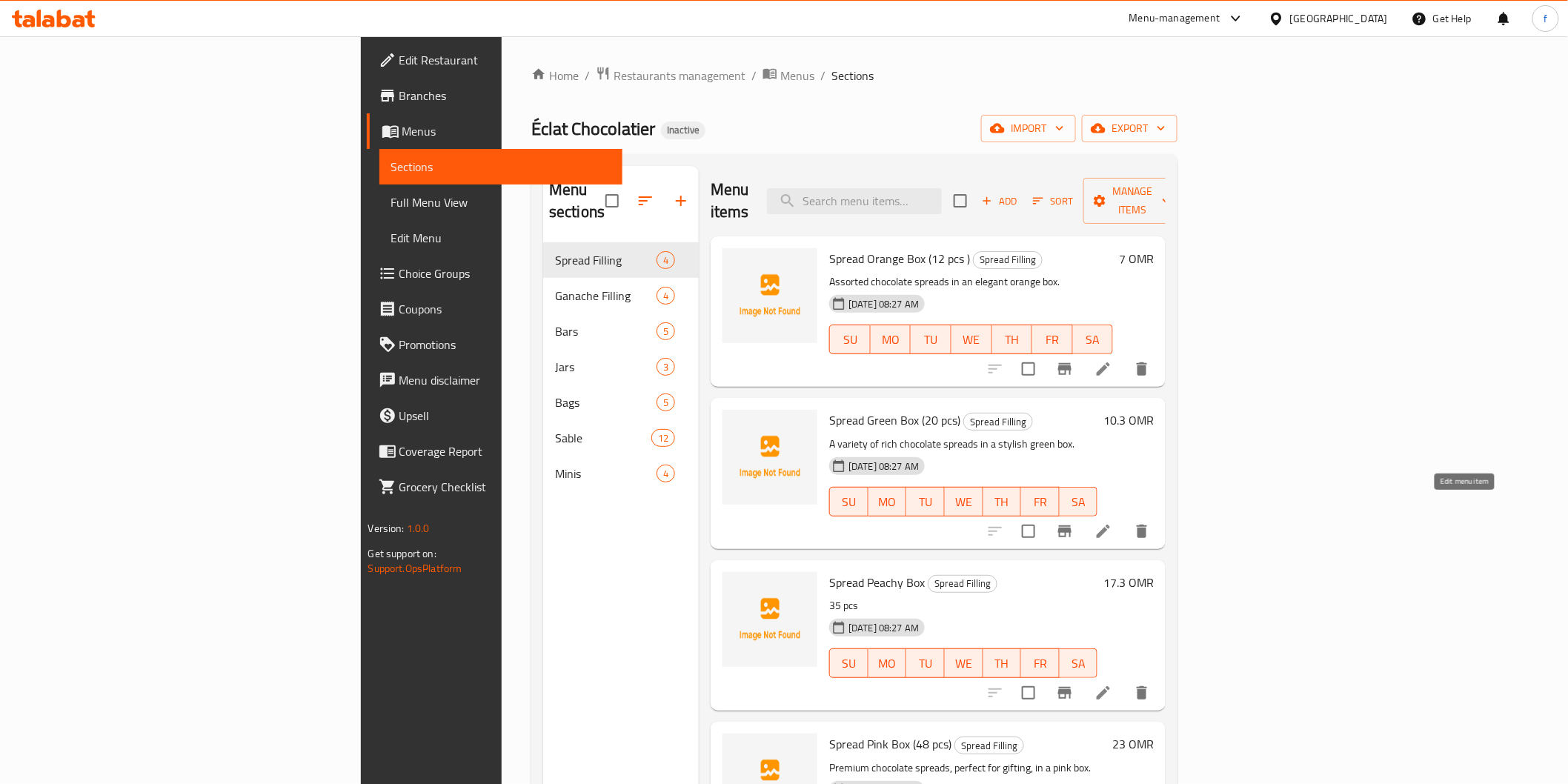
click at [1112, 522] on icon at bounding box center [1103, 531] width 17 height 17
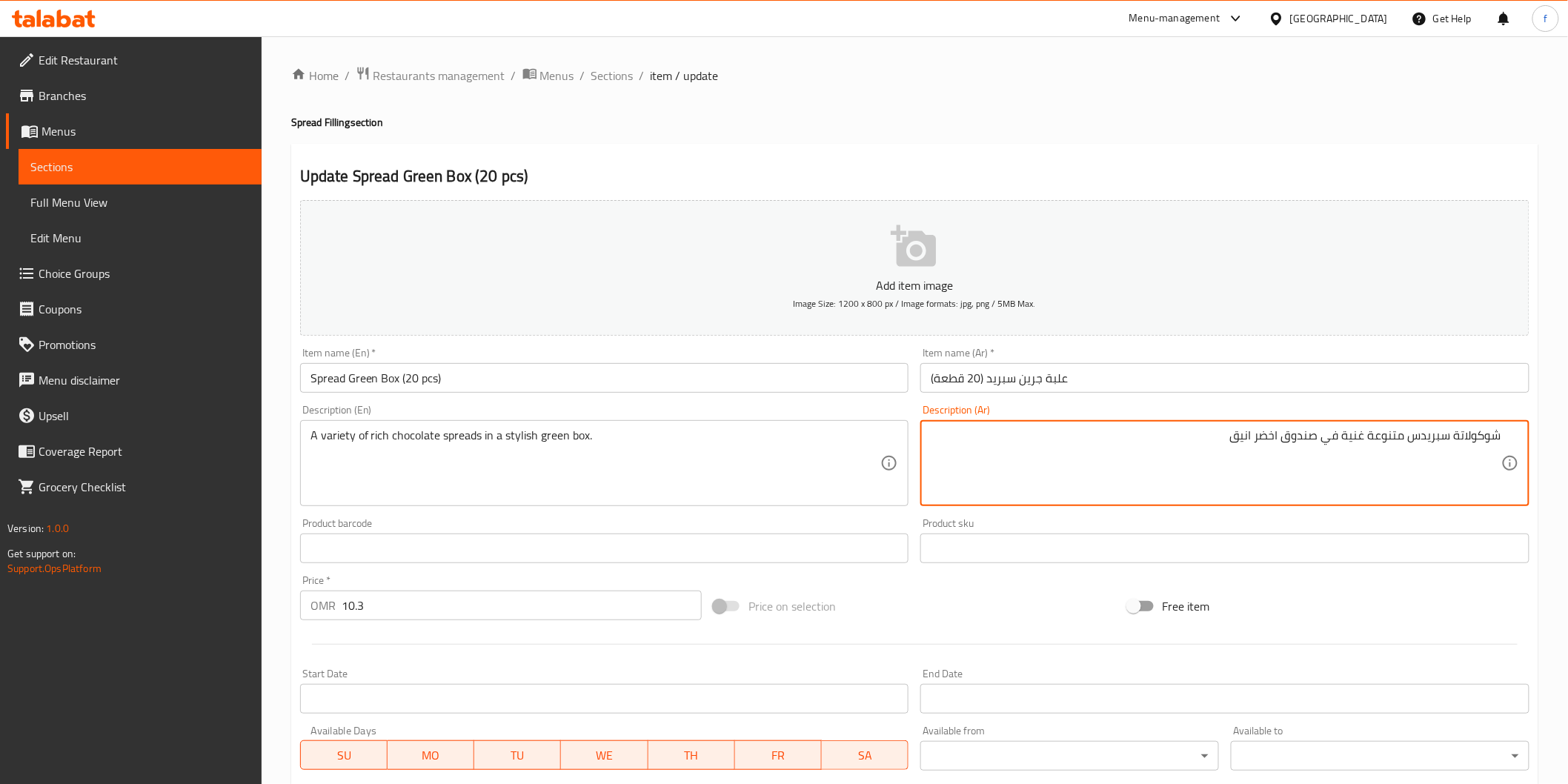
click at [1284, 438] on textarea "شوكولاتة سبريدس متنوعة غنية في صندوق اخضر انيق" at bounding box center [1216, 463] width 571 height 70
click at [1285, 438] on textarea "شوكولاتة سبريدس متنوعة غنية في صندوق اخضر انيق" at bounding box center [1216, 463] width 571 height 70
click at [1307, 441] on textarea "شوكولاتة سبريدس متنوعة غنية في صندوق اخضر انيق" at bounding box center [1216, 463] width 571 height 70
click at [1279, 433] on textarea "شوكولاتة سبريدس متنوعة غنية في علية اخضر انيق" at bounding box center [1216, 463] width 571 height 70
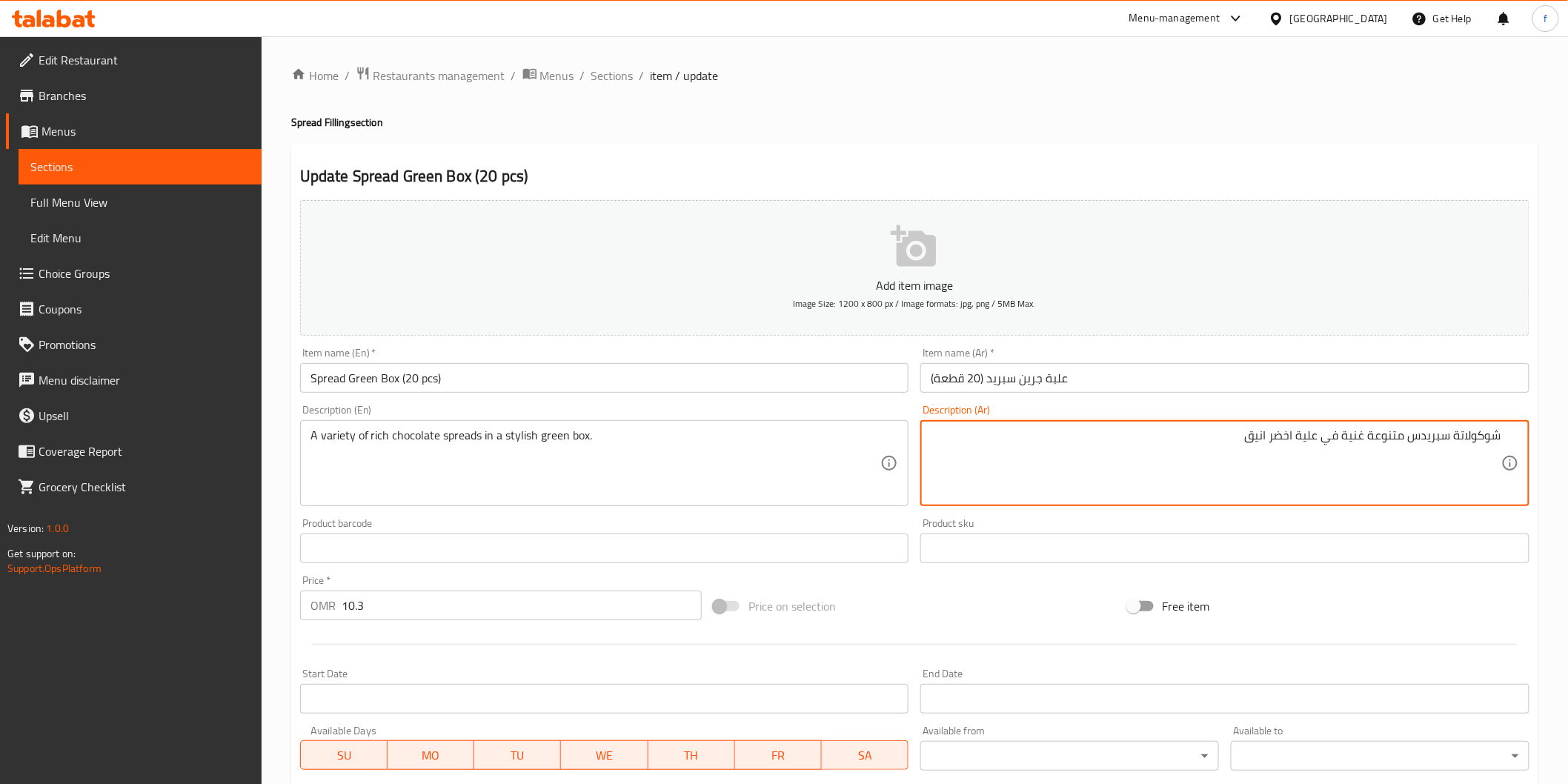
click at [1279, 433] on textarea "شوكولاتة سبريدس متنوعة غنية في علية اخضر انيق" at bounding box center [1216, 463] width 571 height 70
click at [1165, 452] on textarea "شوكولاتة سبريدس متنوعة غنية في علية جرين انيق" at bounding box center [1216, 463] width 571 height 70
click at [1278, 435] on textarea "شوكولاتة سبريدس متنوعة غنية في علية جرين انيقة" at bounding box center [1216, 463] width 571 height 70
click at [1269, 434] on textarea "شوكولاتة سبريدس متنوعة غنية في علية جرين انيقة" at bounding box center [1216, 463] width 571 height 70
click at [1275, 433] on textarea "شوكولاتة سبريدس متنوعة غنية في علية جرين انيقة" at bounding box center [1216, 463] width 571 height 70
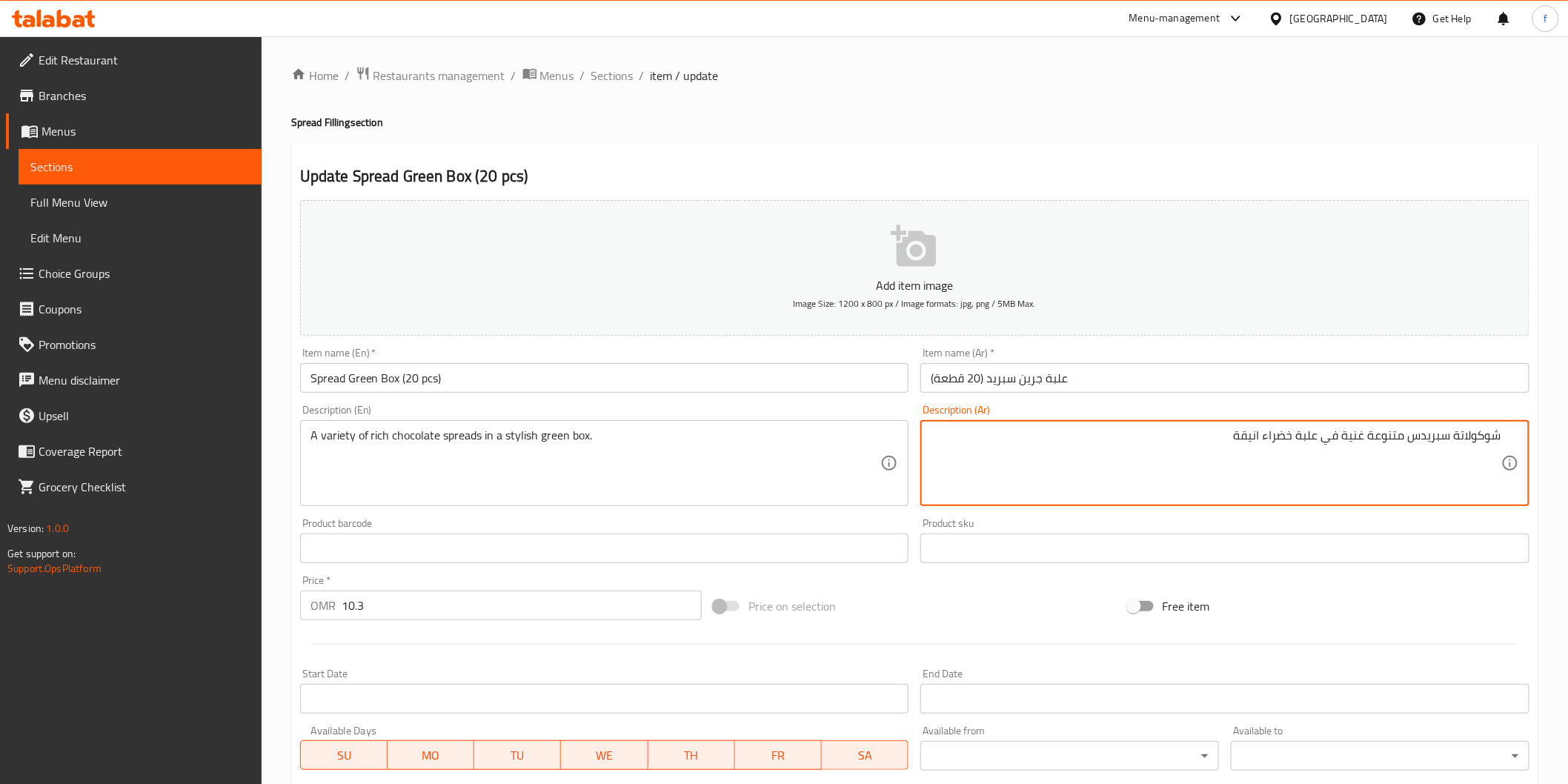
type textarea "شوكولاتة سبريدس متنوعة غنية في علبة خضراء انيقة"
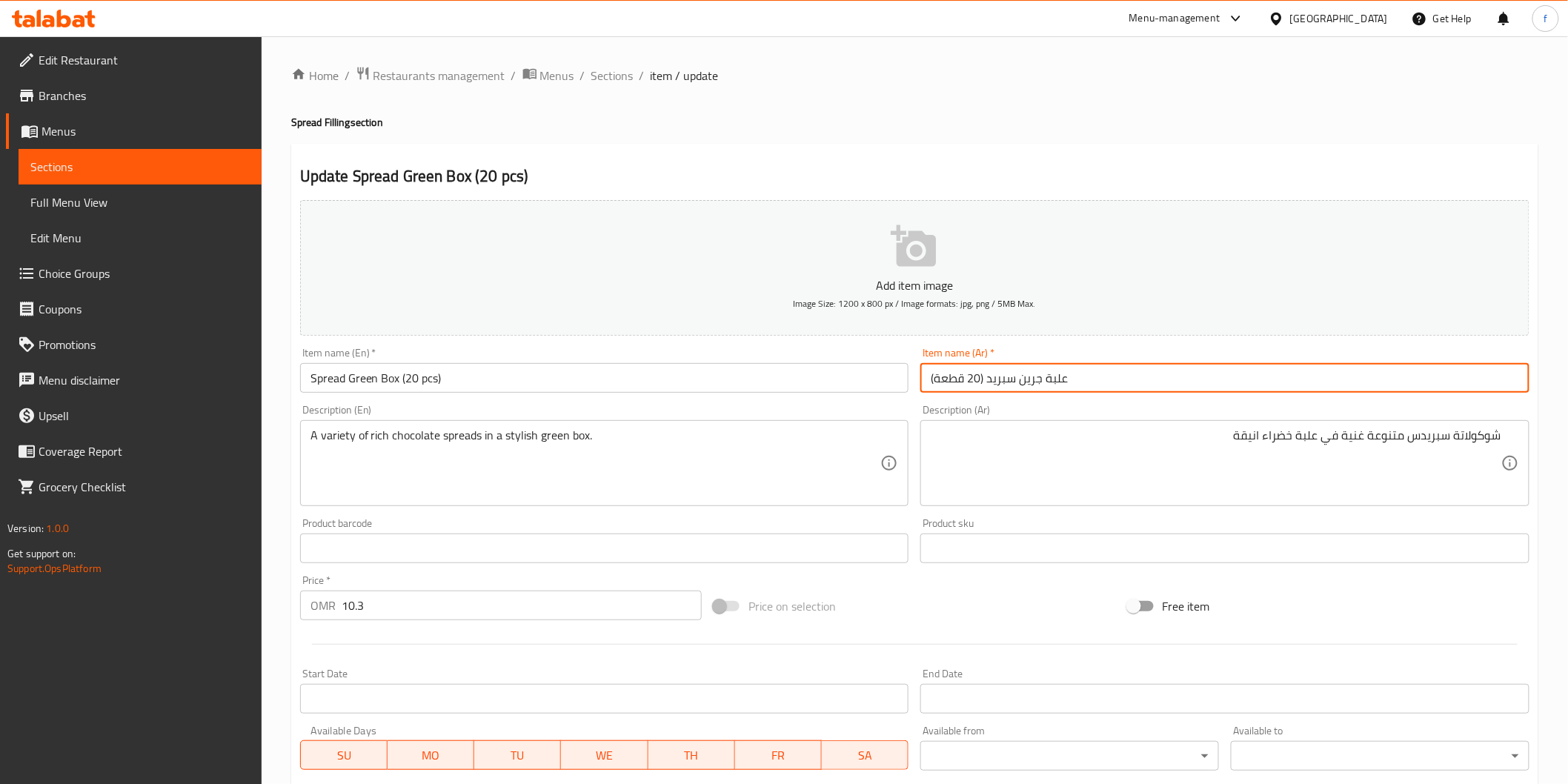
click at [1270, 386] on input "علبة جرين سبريد (20 قطعة)" at bounding box center [1225, 378] width 609 height 30
click at [1483, 380] on input "علبة جرين سبريد (20 قطعة)" at bounding box center [1225, 378] width 609 height 30
paste input "جرين"
click at [1457, 381] on input "علبة سبريد جرين (20 قطعة)" at bounding box center [1225, 378] width 609 height 30
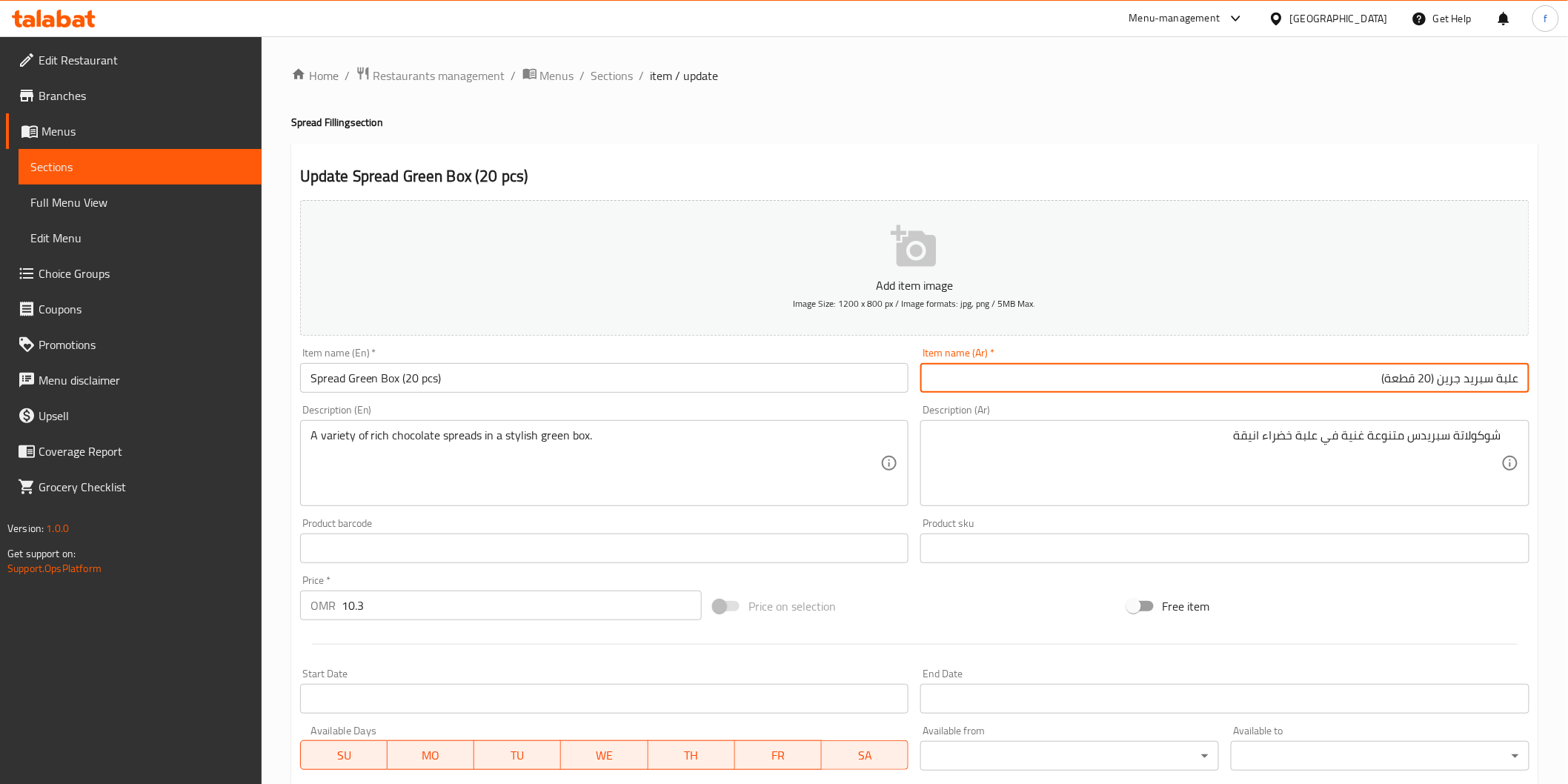
click at [1457, 381] on input "علبة سبريد جرين (20 قطعة)" at bounding box center [1225, 378] width 609 height 30
click at [1471, 417] on div "Description (Ar) شوكولاتة سبريدس متنوعة غنية في علبة خضراء انيقة Description (A…" at bounding box center [1225, 455] width 609 height 102
click at [1455, 387] on input "علبة سبريد جرين (20 قطعة)" at bounding box center [1225, 378] width 609 height 30
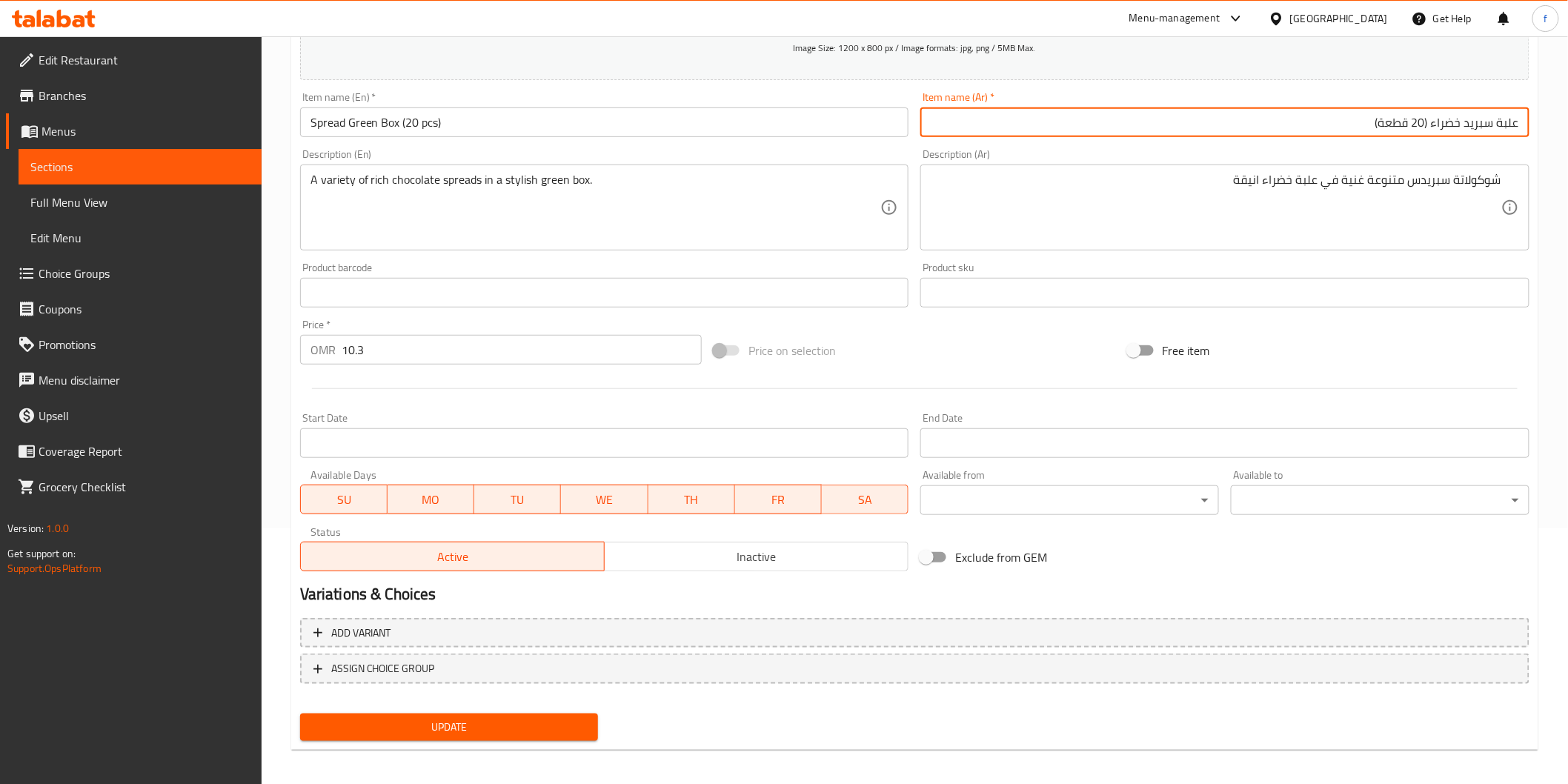
scroll to position [260, 0]
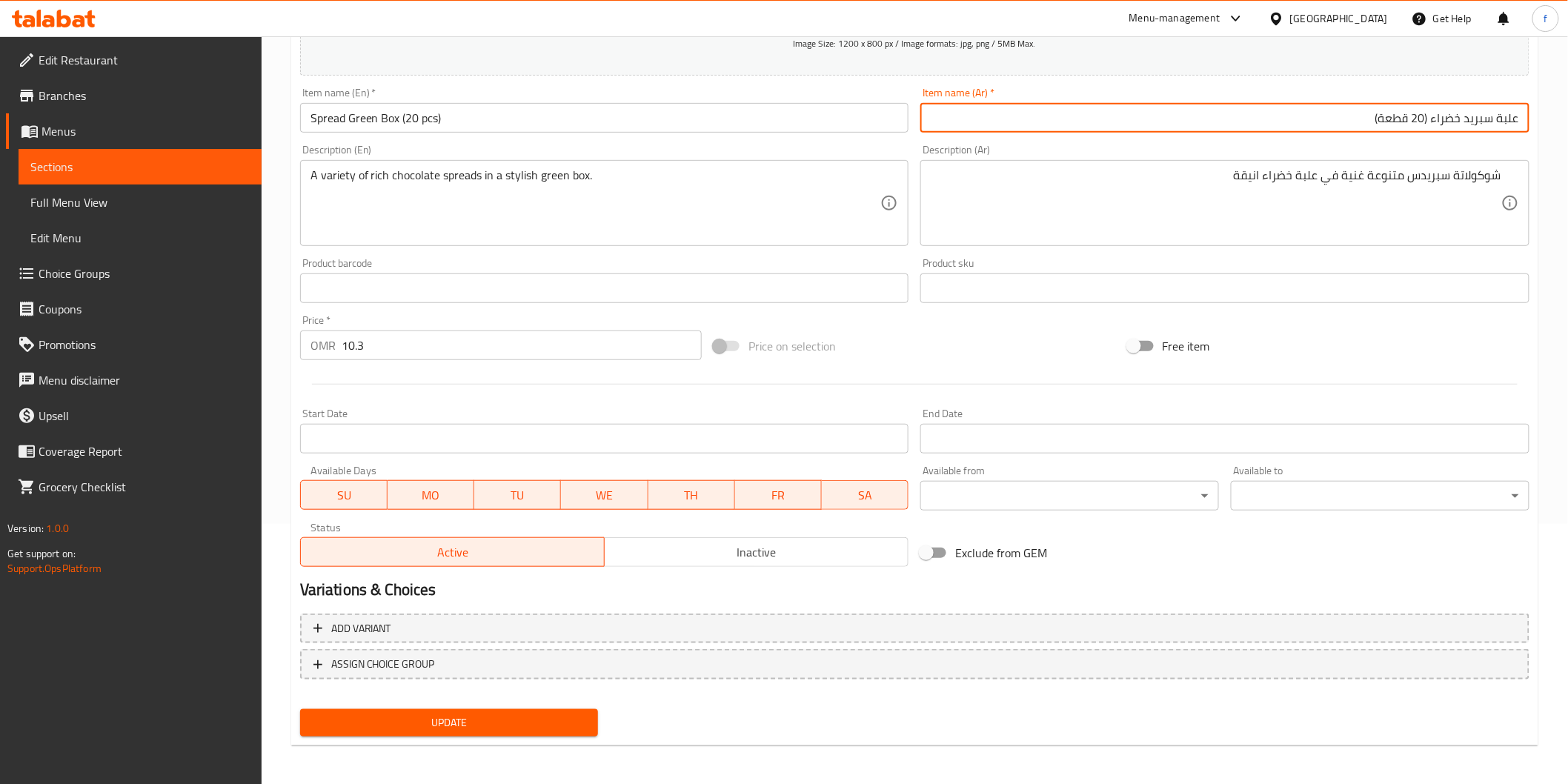
type input "علبة سبريد خضراء (20 قطعة)"
drag, startPoint x: 569, startPoint y: 719, endPoint x: 581, endPoint y: 709, distance: 15.6
click at [571, 720] on span "Update" at bounding box center [449, 722] width 275 height 18
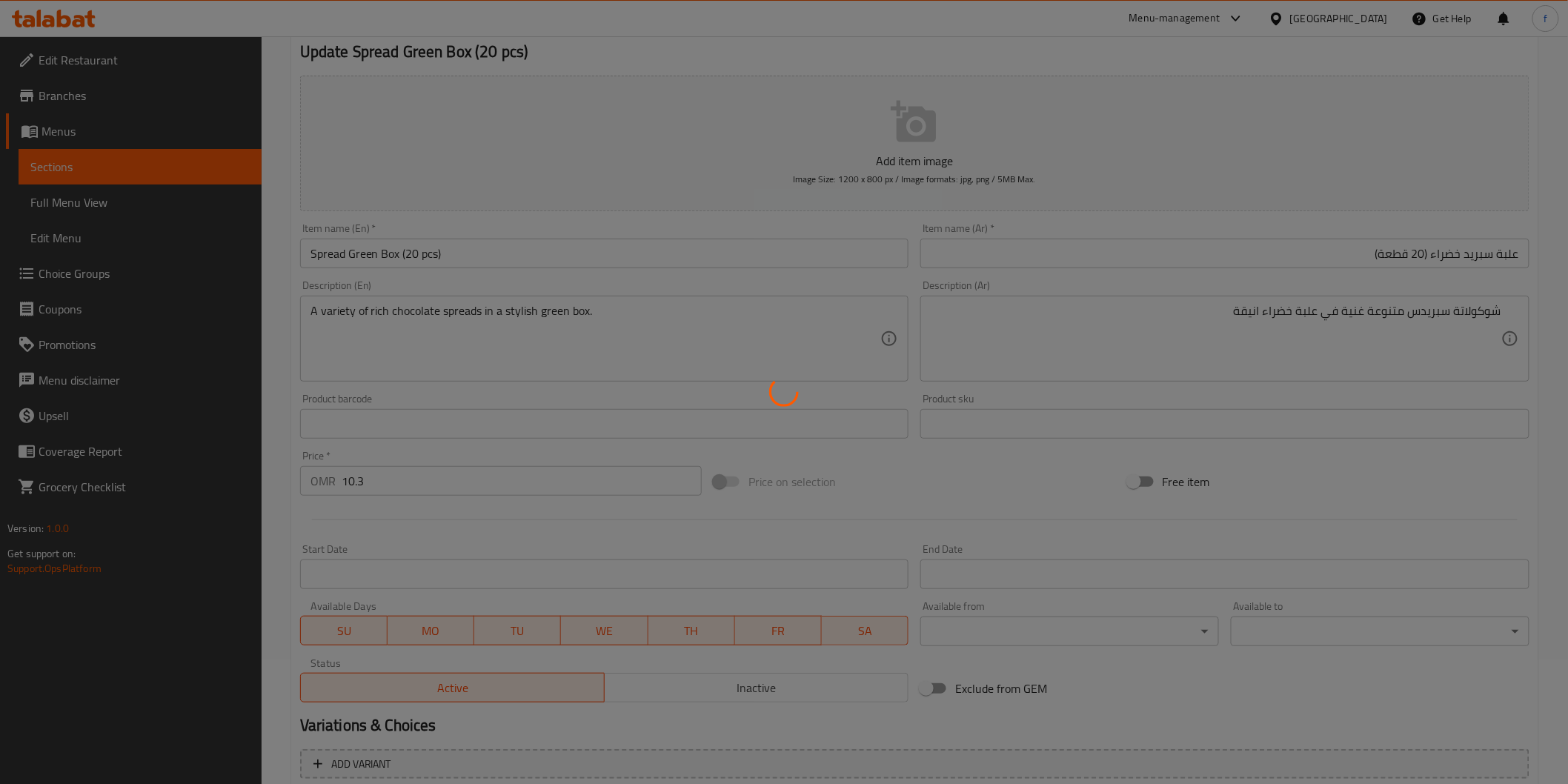
scroll to position [0, 0]
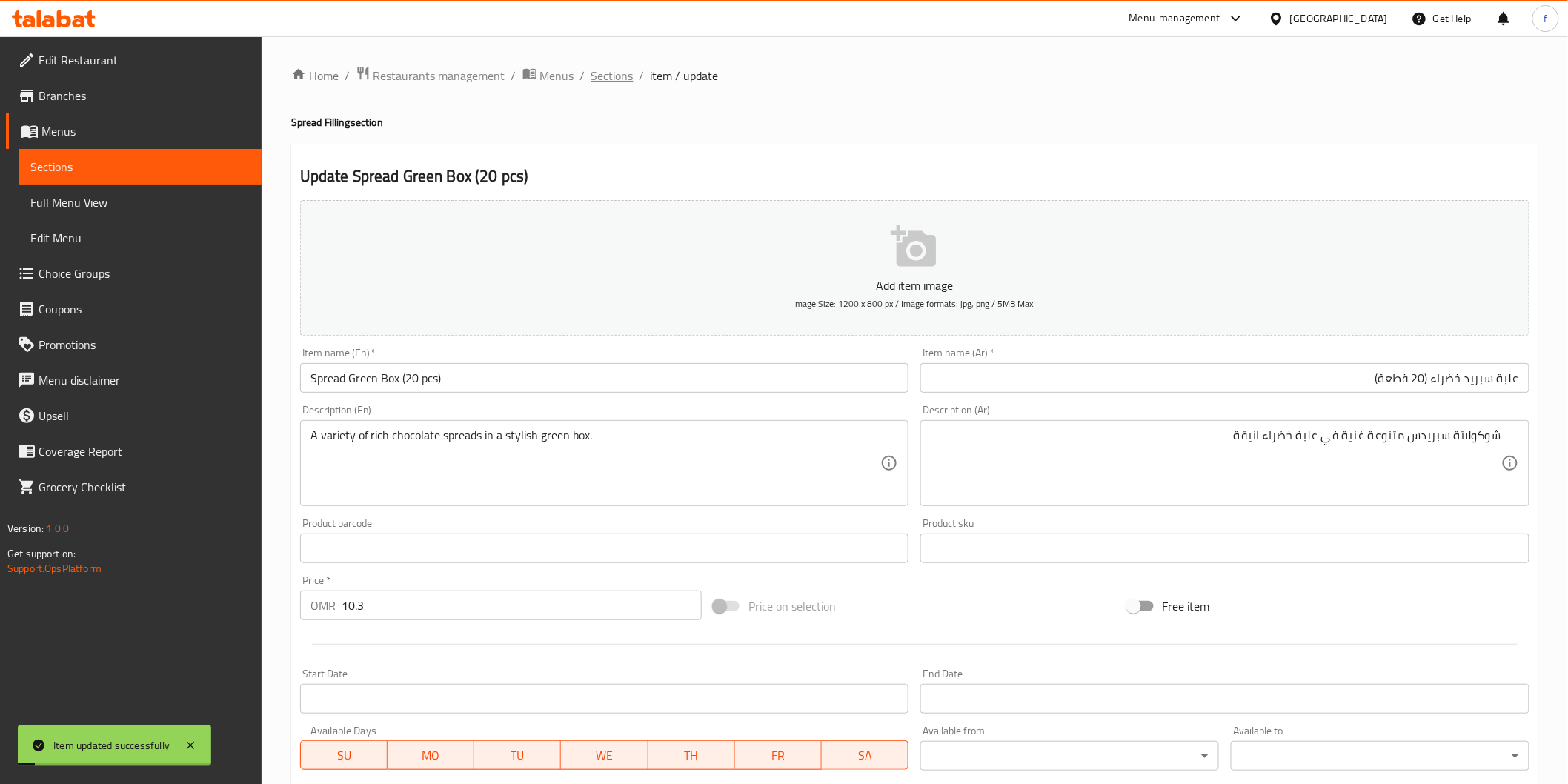
click at [606, 75] on span "Sections" at bounding box center [612, 76] width 43 height 17
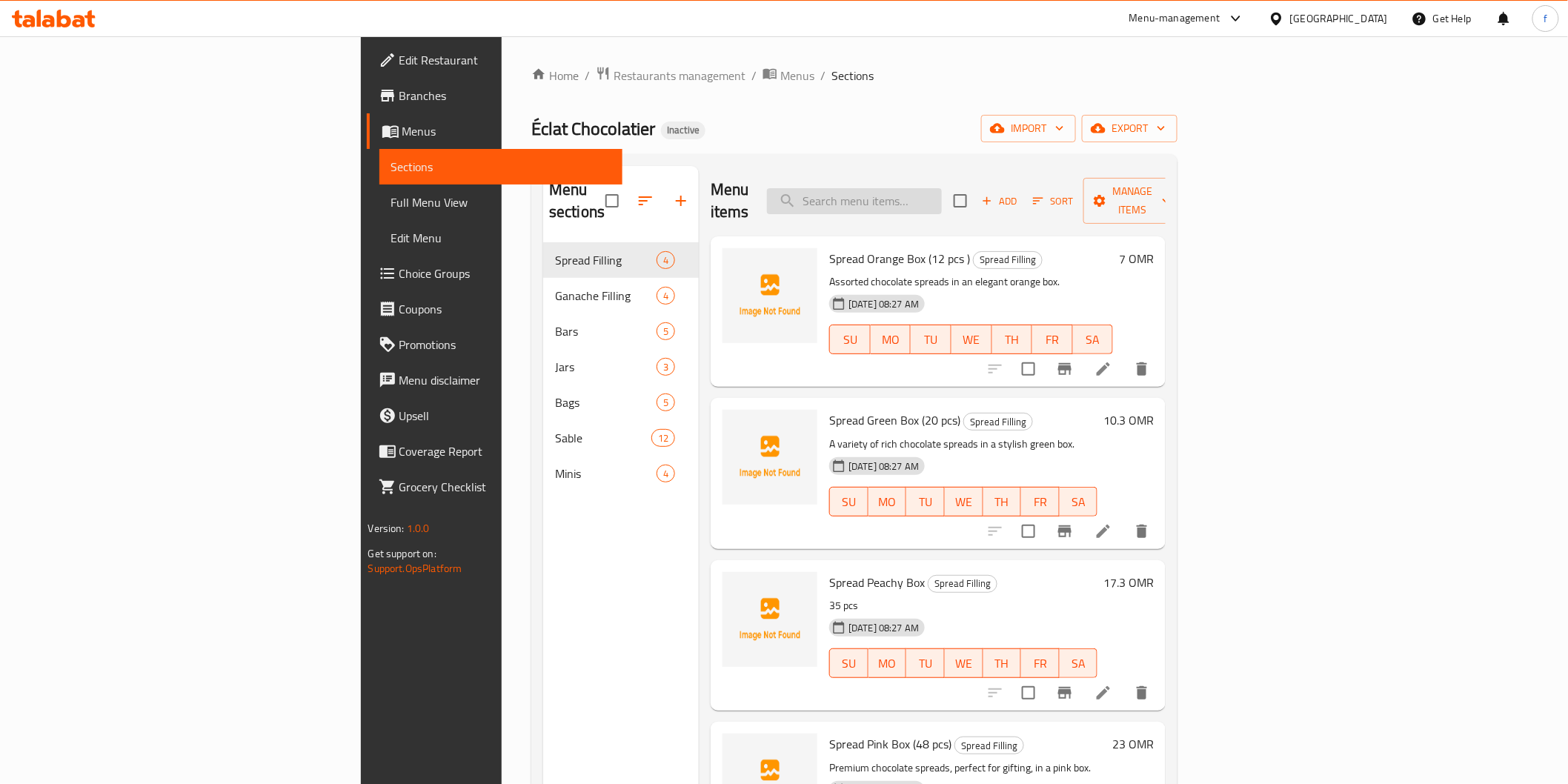
click at [929, 191] on input "search" at bounding box center [854, 201] width 175 height 26
paste input "Spread Peachy Box"
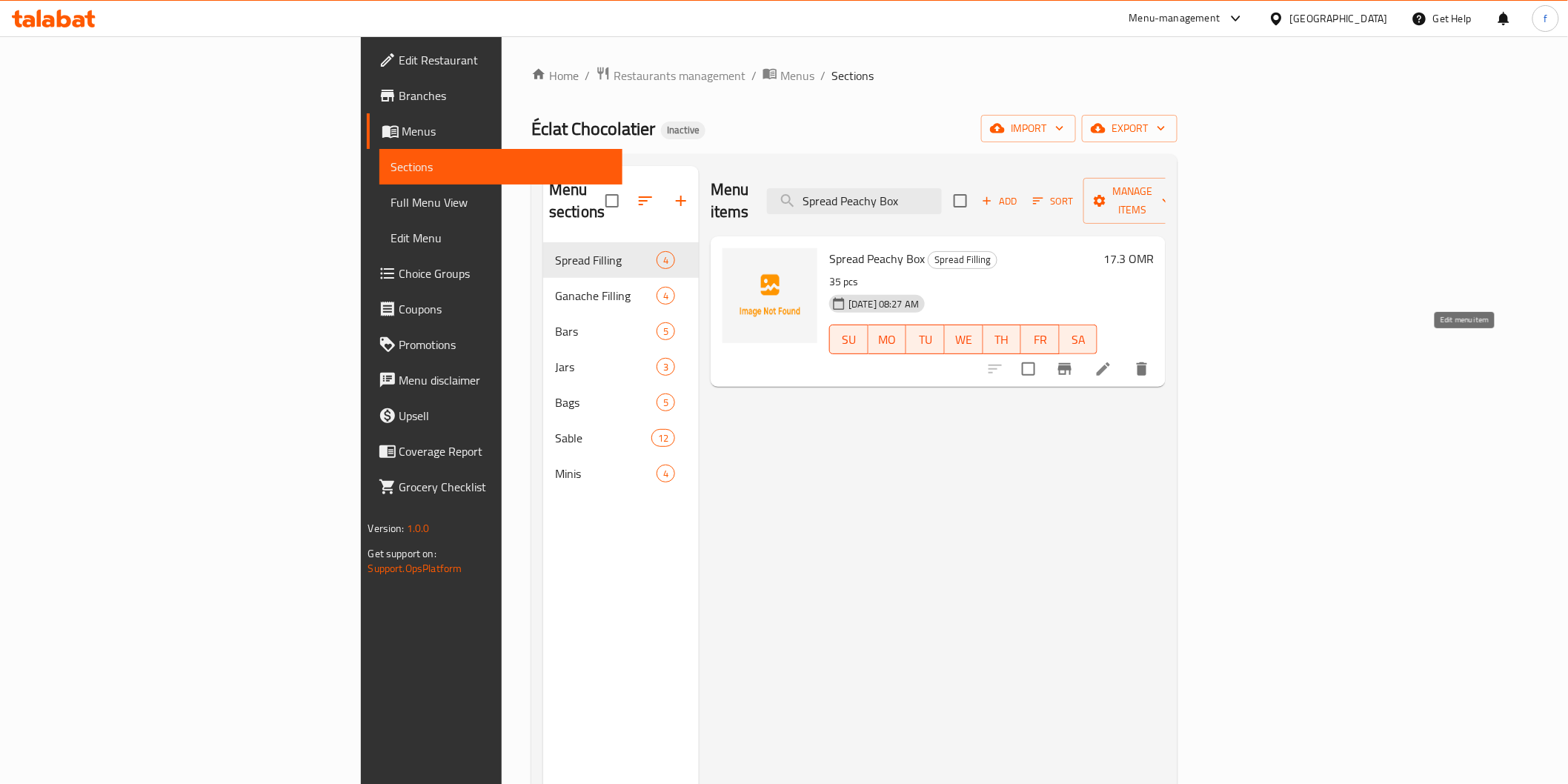
type input "Spread Peachy Box"
click at [1112, 360] on icon at bounding box center [1103, 369] width 17 height 17
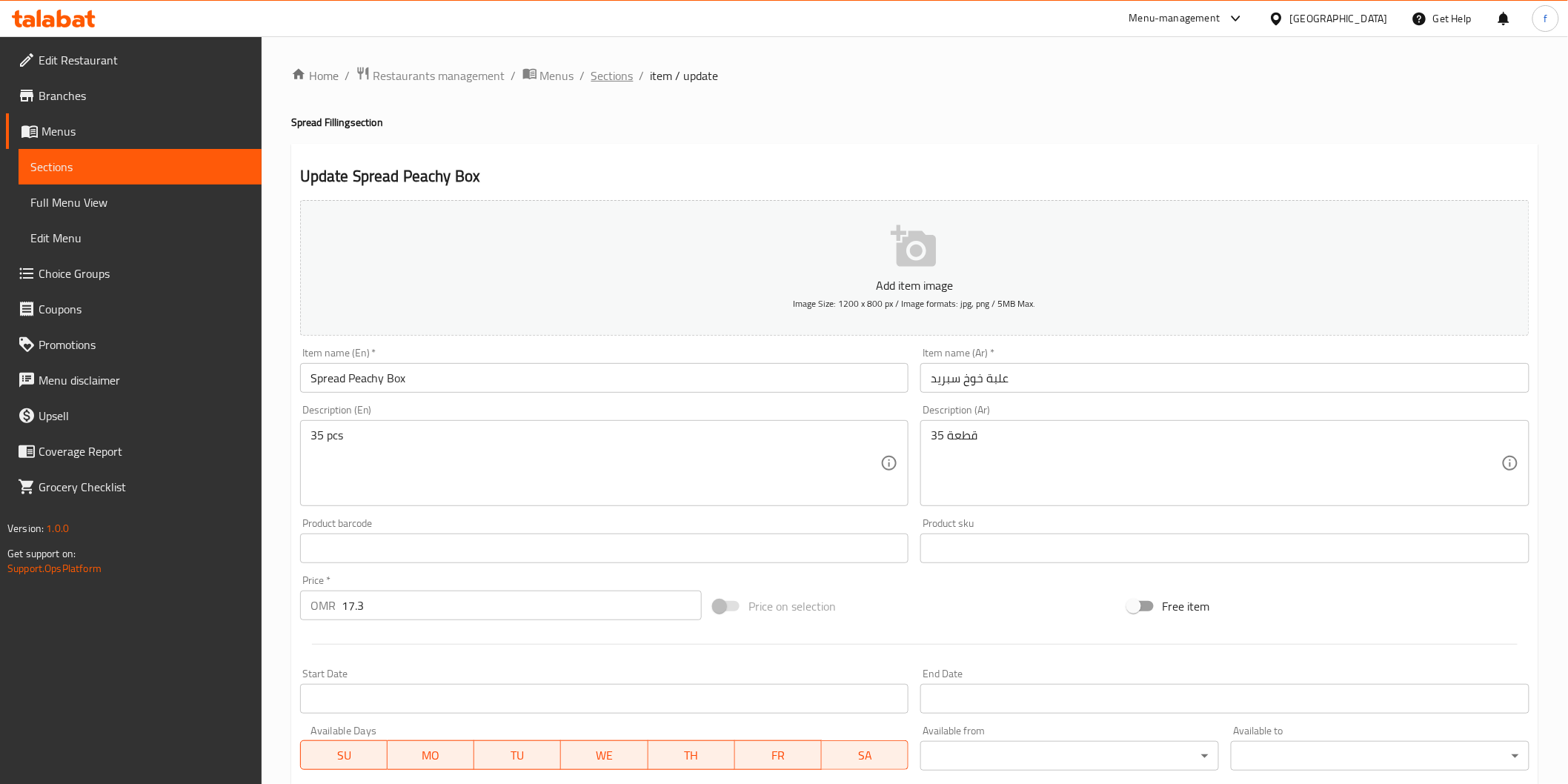
click at [601, 70] on span "Sections" at bounding box center [612, 76] width 43 height 17
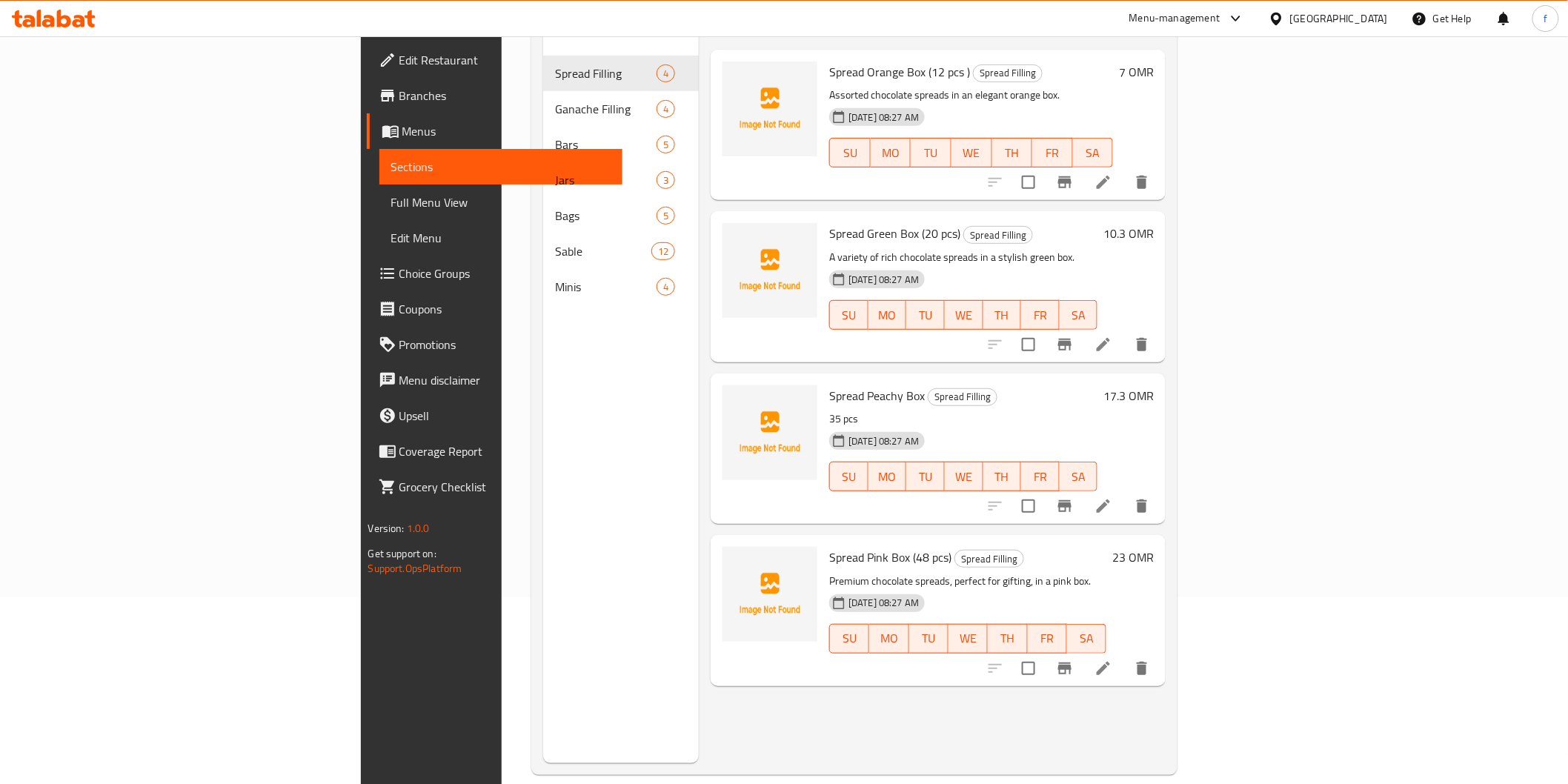
scroll to position [207, 0]
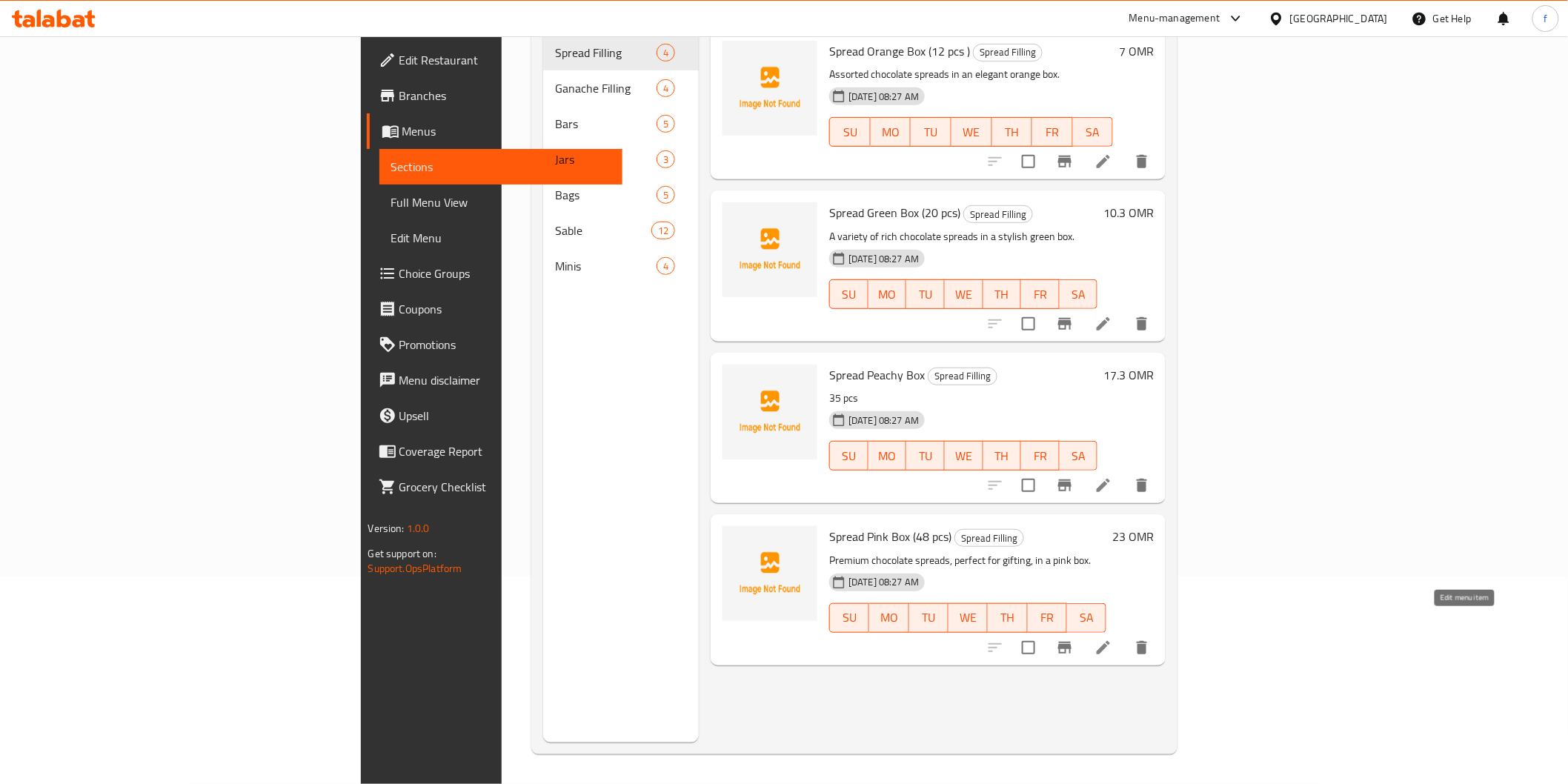
click at [1112, 639] on icon at bounding box center [1103, 647] width 17 height 17
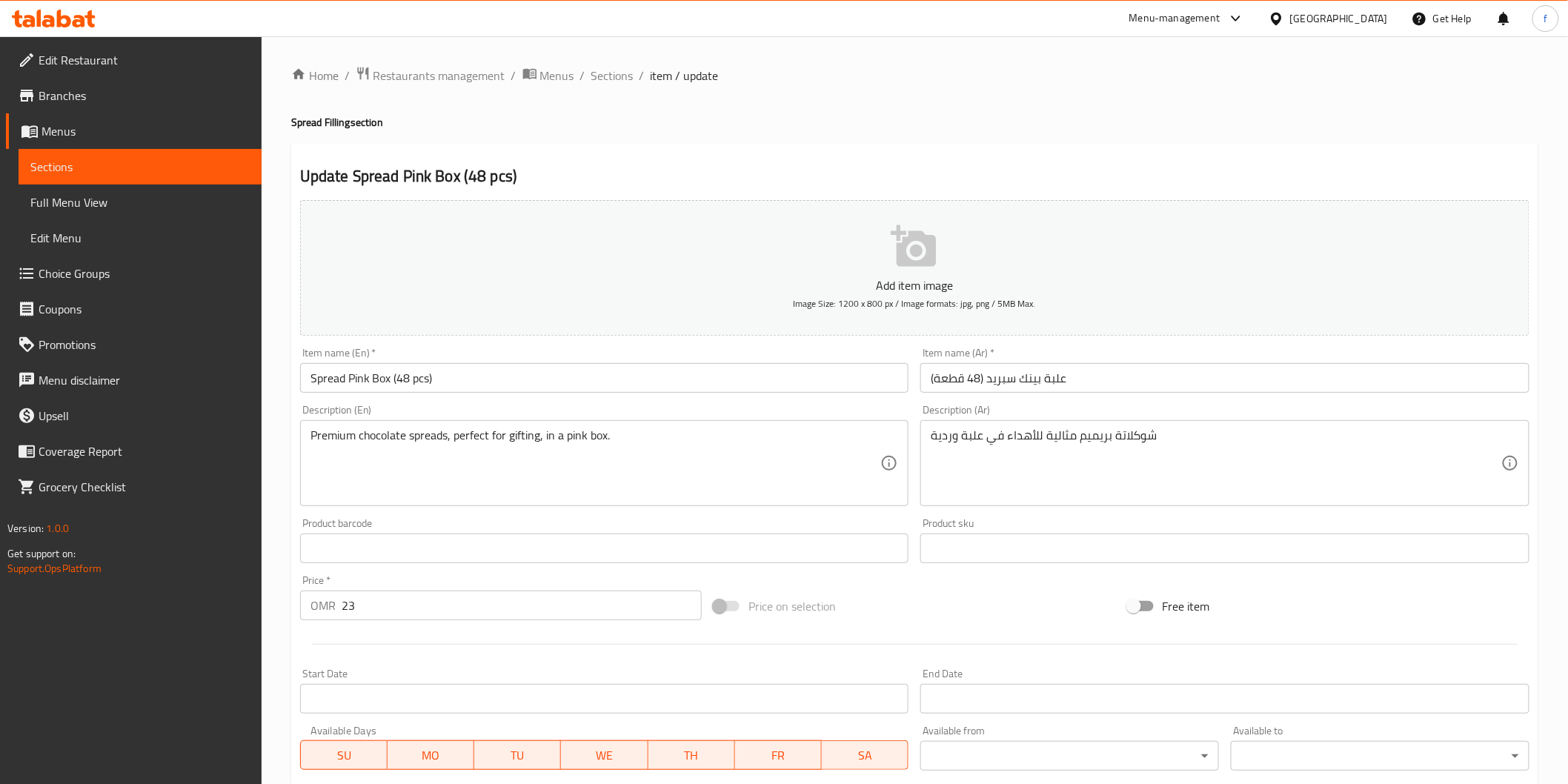
click at [1068, 384] on input "علبة بينك سبريد (48 قطعة)" at bounding box center [1225, 378] width 609 height 30
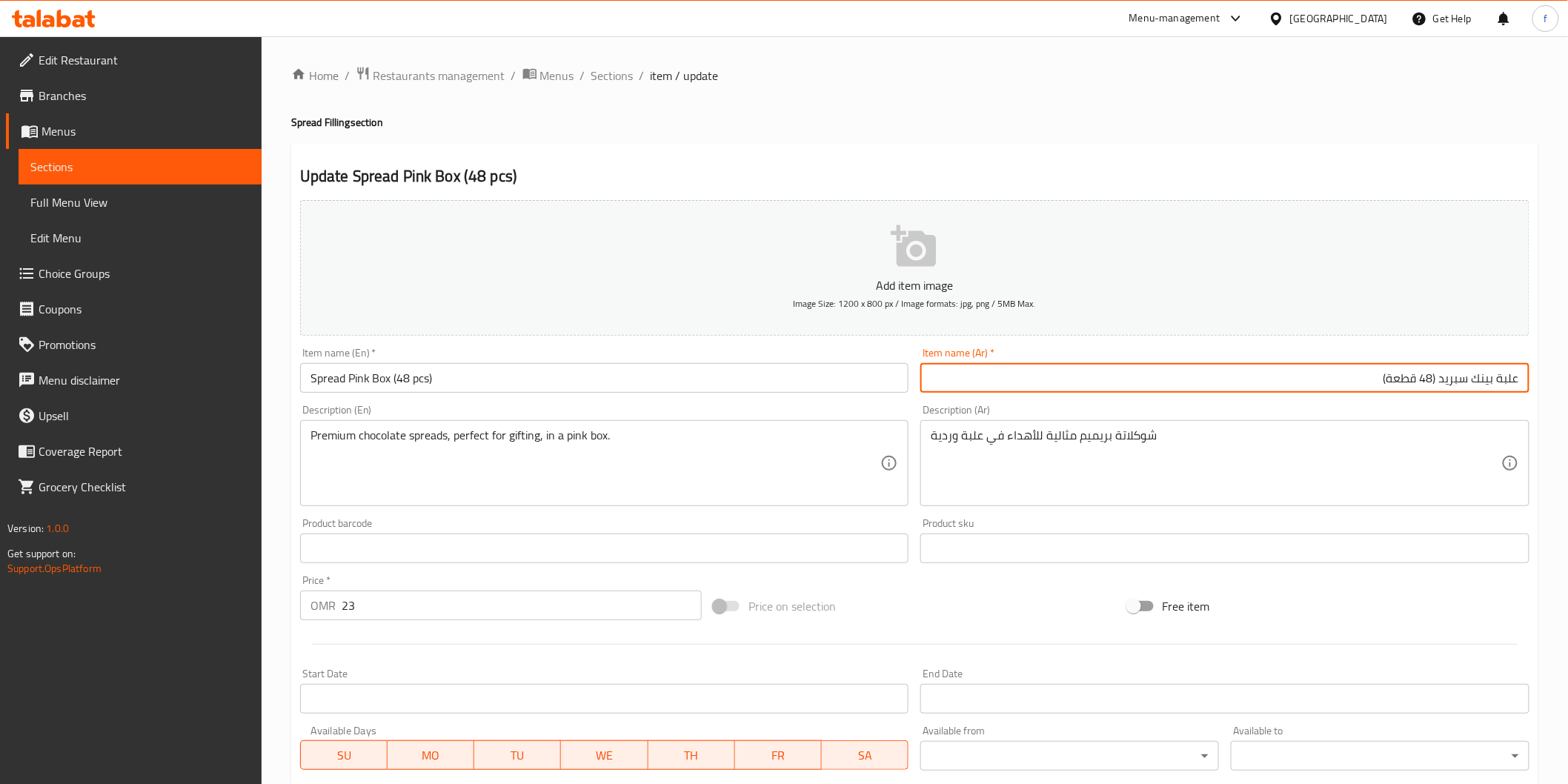
click at [1492, 377] on input "علبة بينك سبريد (48 قطعة)" at bounding box center [1225, 378] width 609 height 30
paste input "بينك"
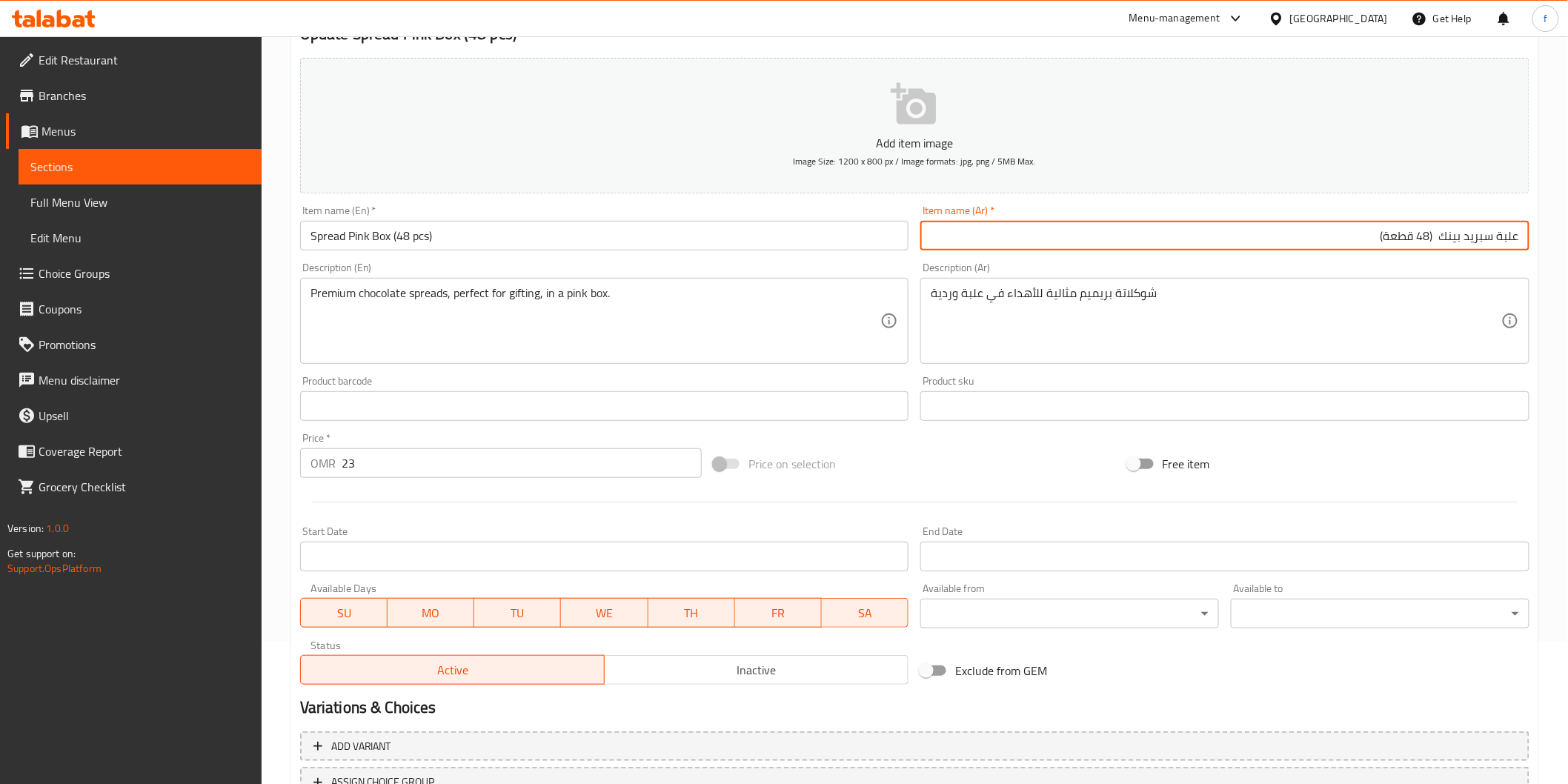
scroll to position [260, 0]
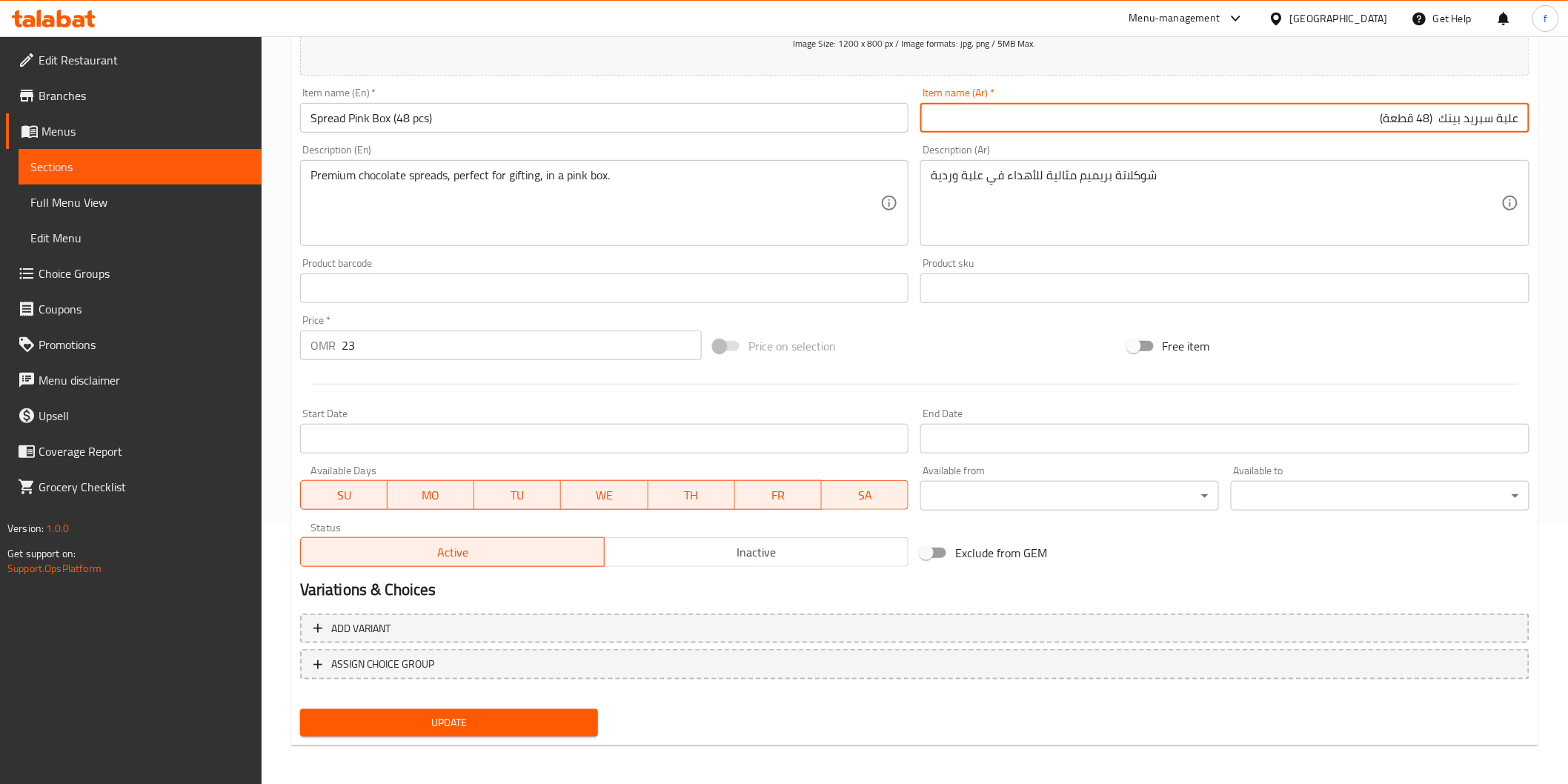
type input "علبة سبريد بينك (48 قطعة)"
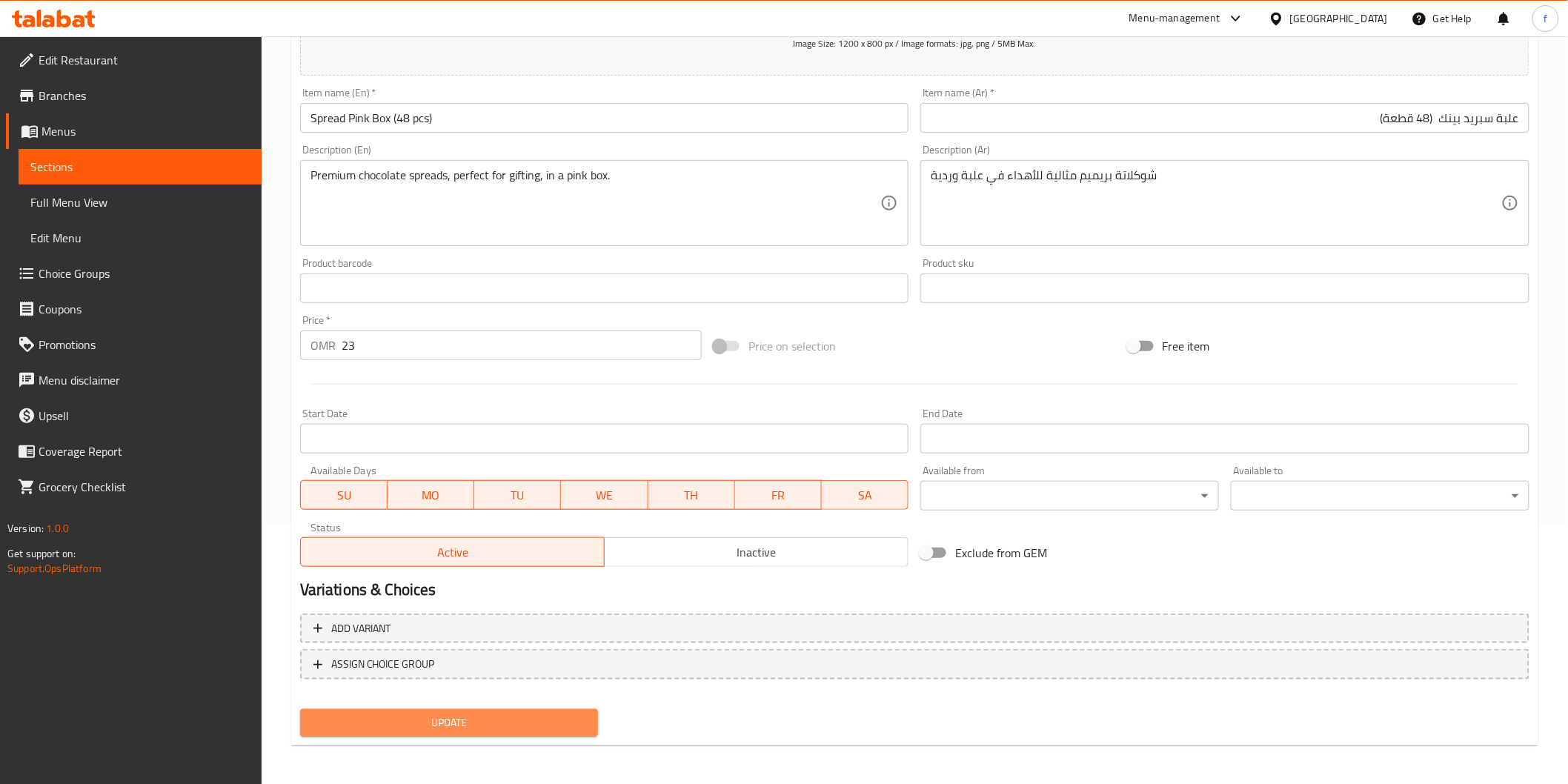
click at [533, 714] on span "Update" at bounding box center [449, 722] width 275 height 18
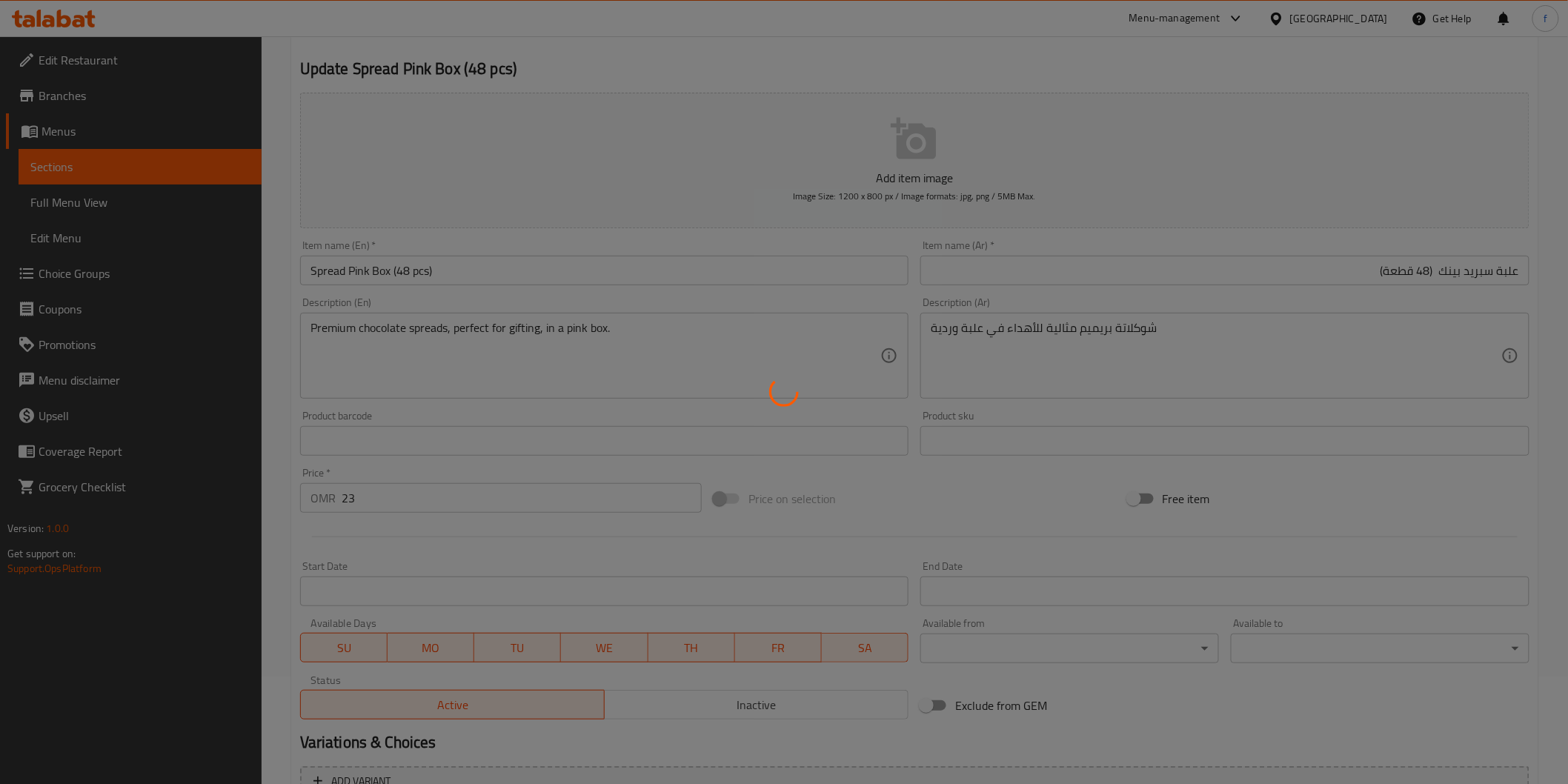
scroll to position [0, 0]
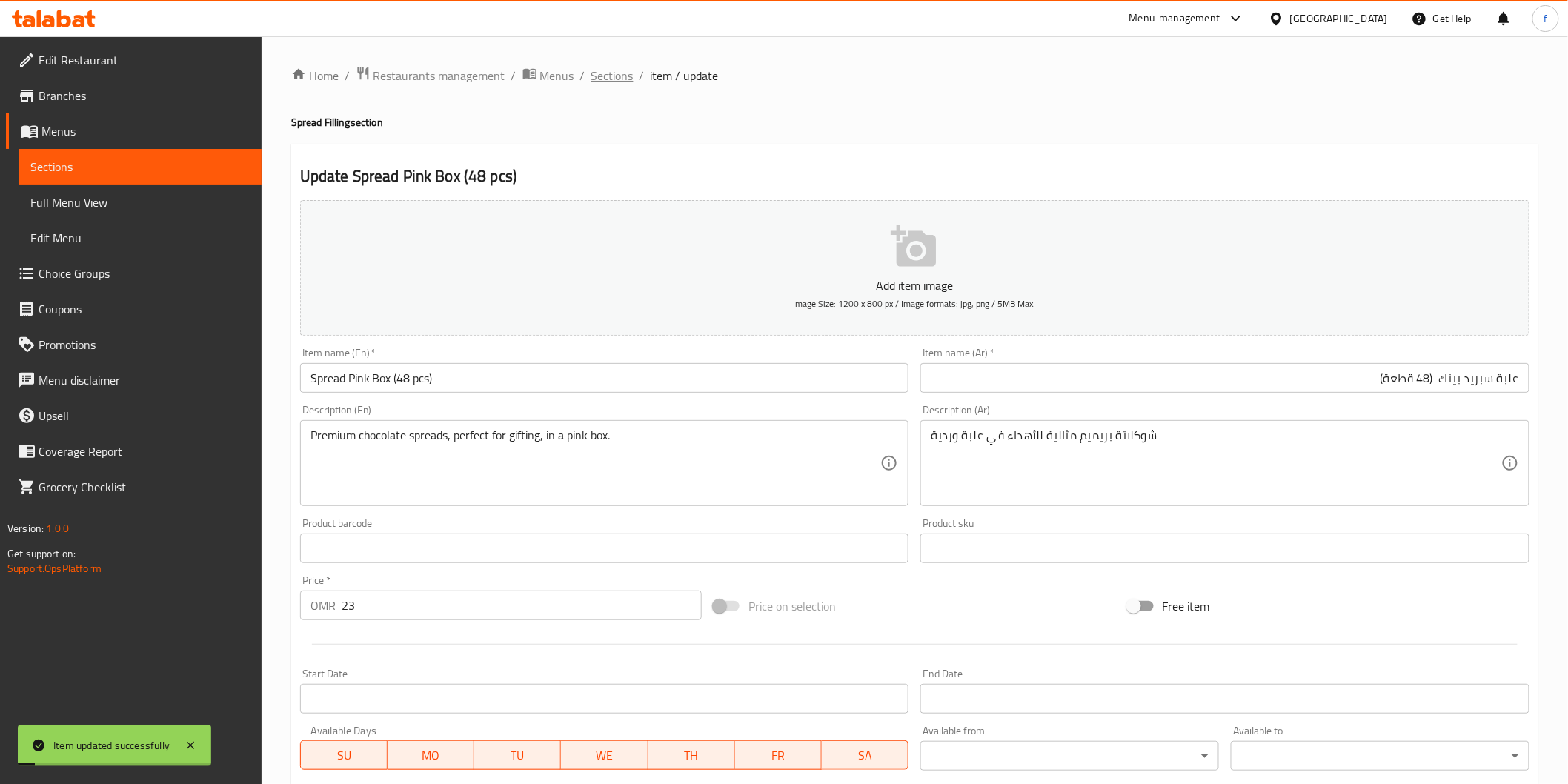
click at [616, 72] on span "Sections" at bounding box center [612, 76] width 43 height 17
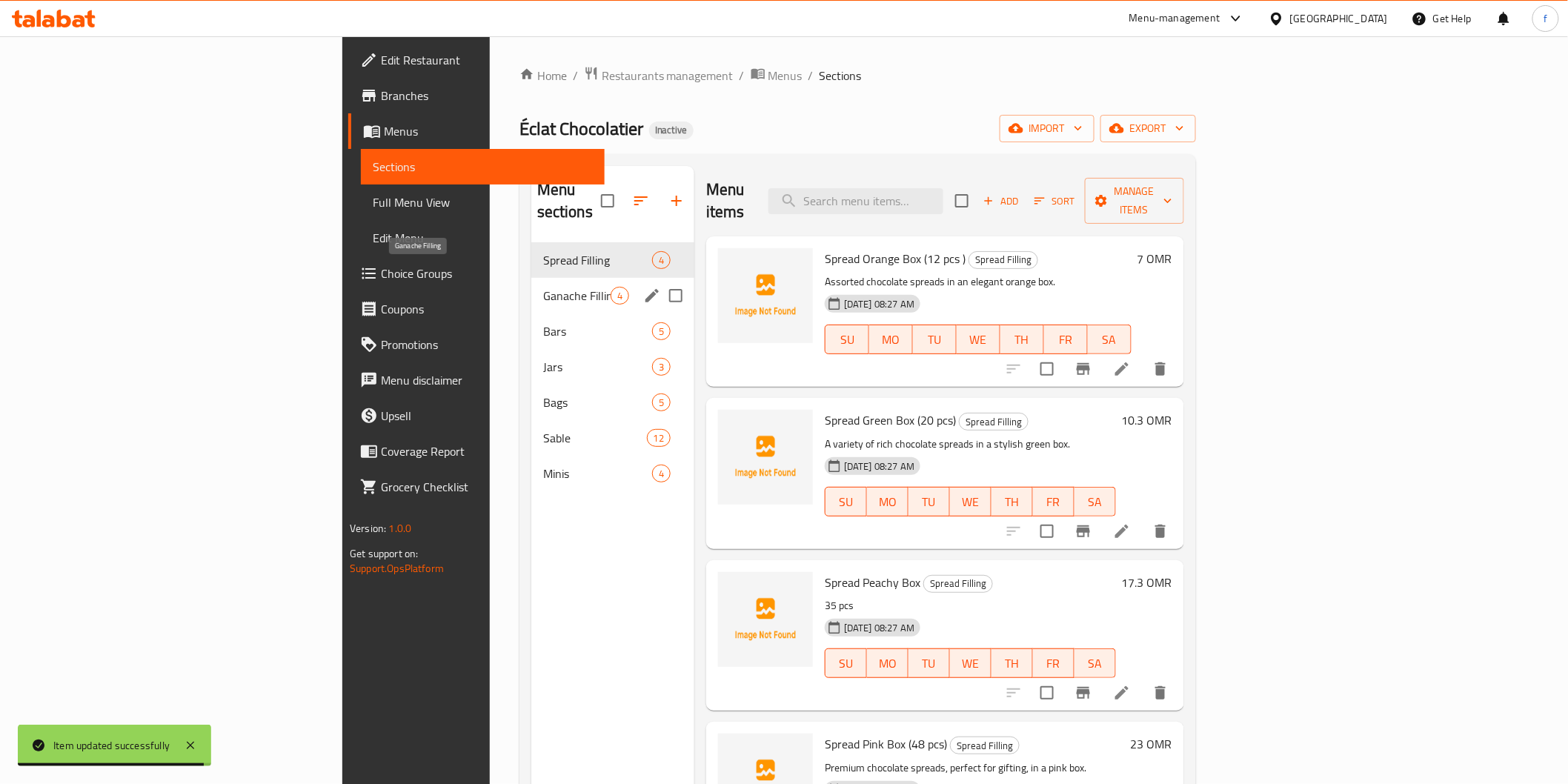
click at [543, 287] on span "Ganache Filling" at bounding box center [576, 296] width 67 height 17
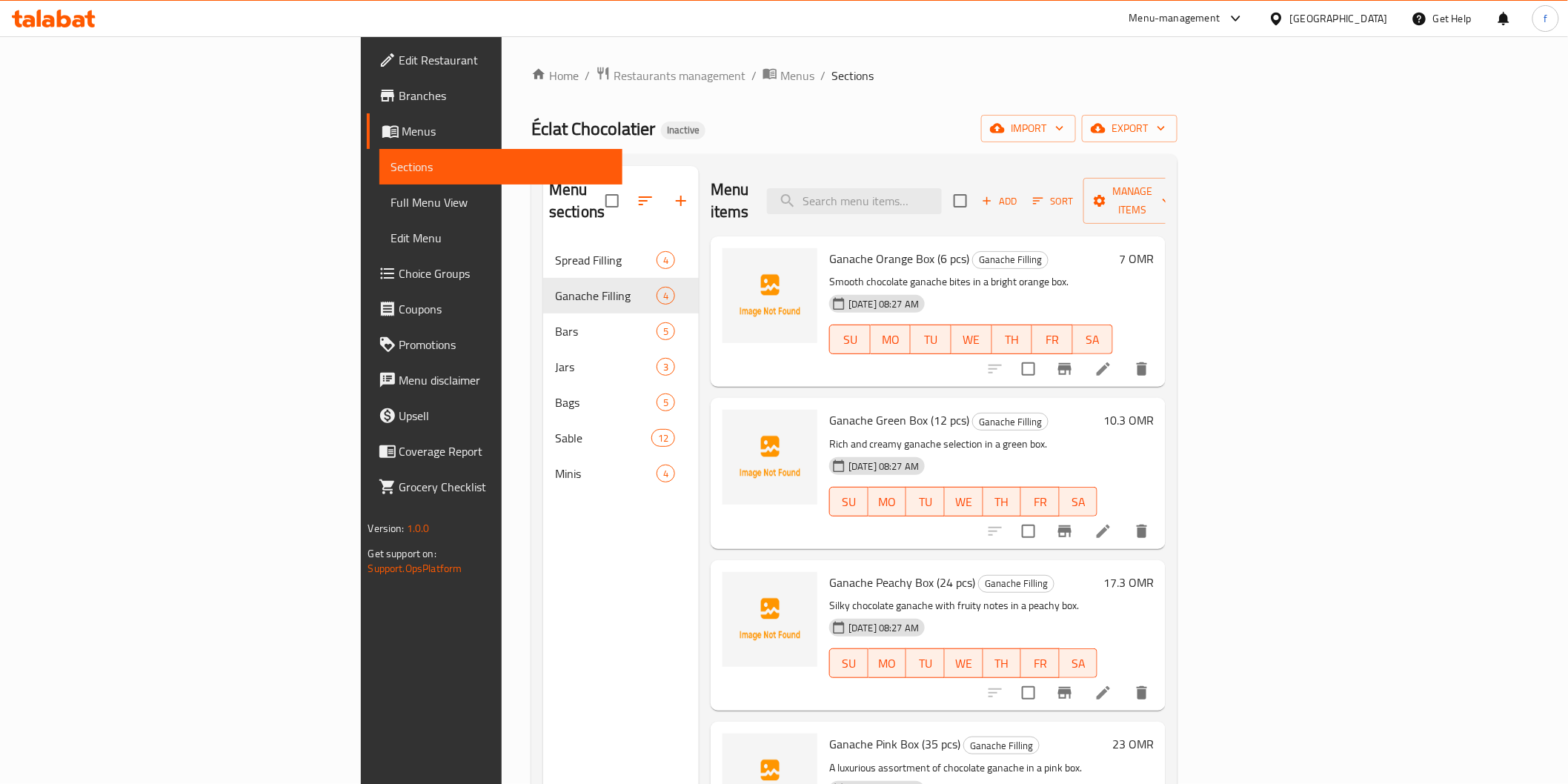
click at [1124, 356] on li at bounding box center [1103, 369] width 42 height 27
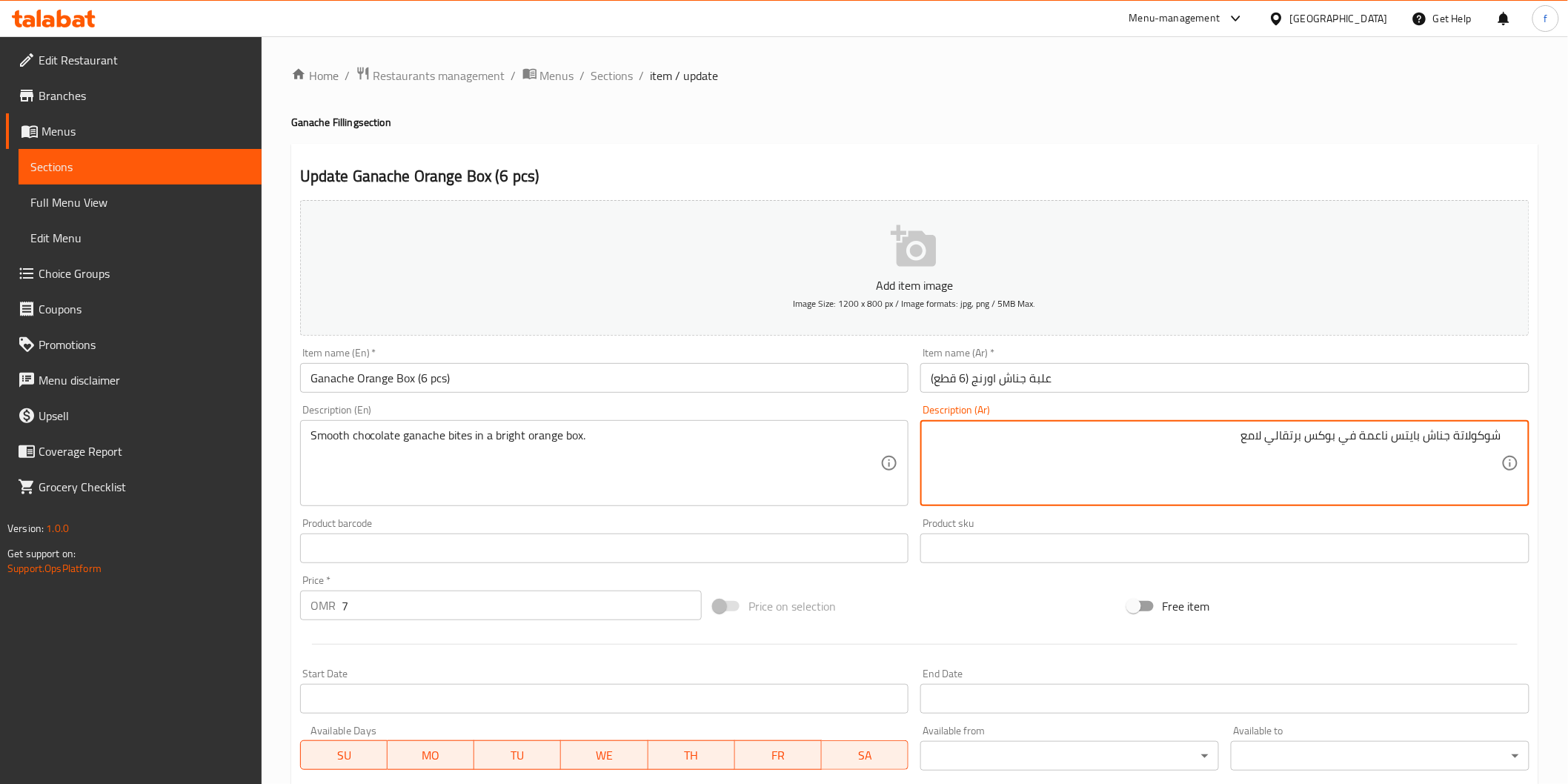
click at [1279, 439] on textarea "شوكولاتة جناش بايتس ناعمة في بوكس برتقالي لامع" at bounding box center [1216, 463] width 571 height 70
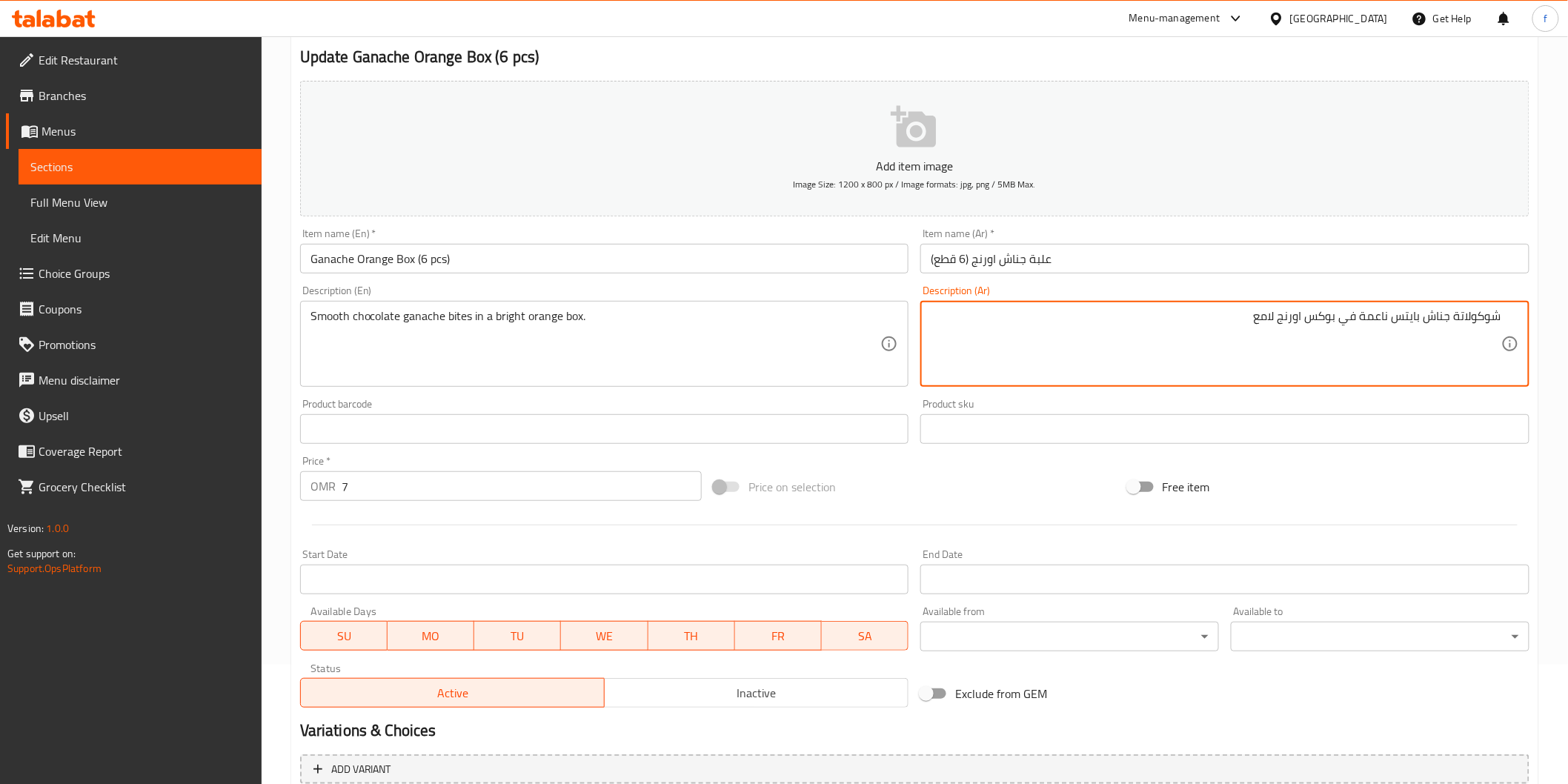
scroll to position [260, 0]
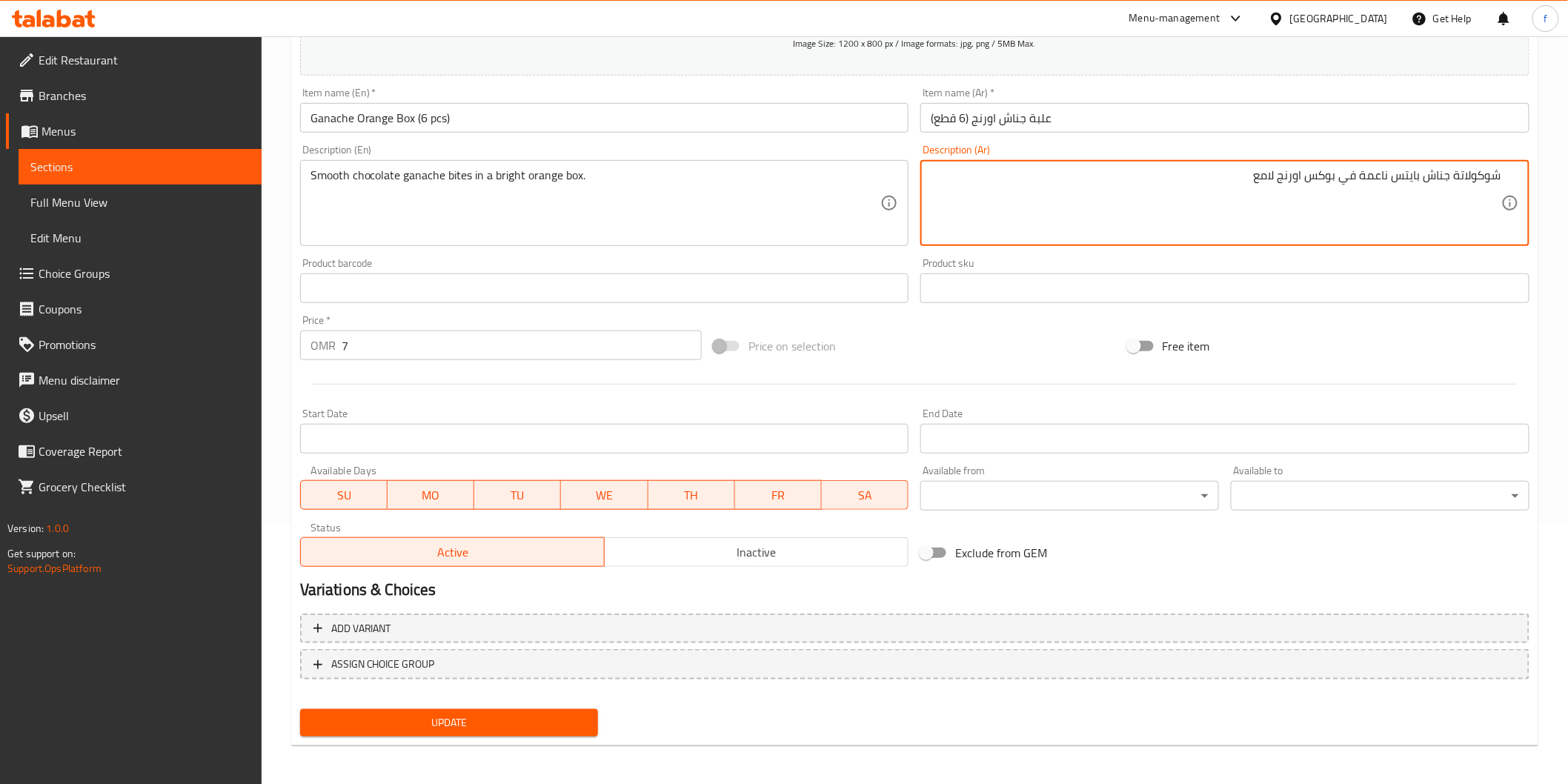
type textarea "شوكولاتة جناش بايتس ناعمة في بوكس اورنج لامع"
click at [533, 723] on span "Update" at bounding box center [449, 722] width 275 height 18
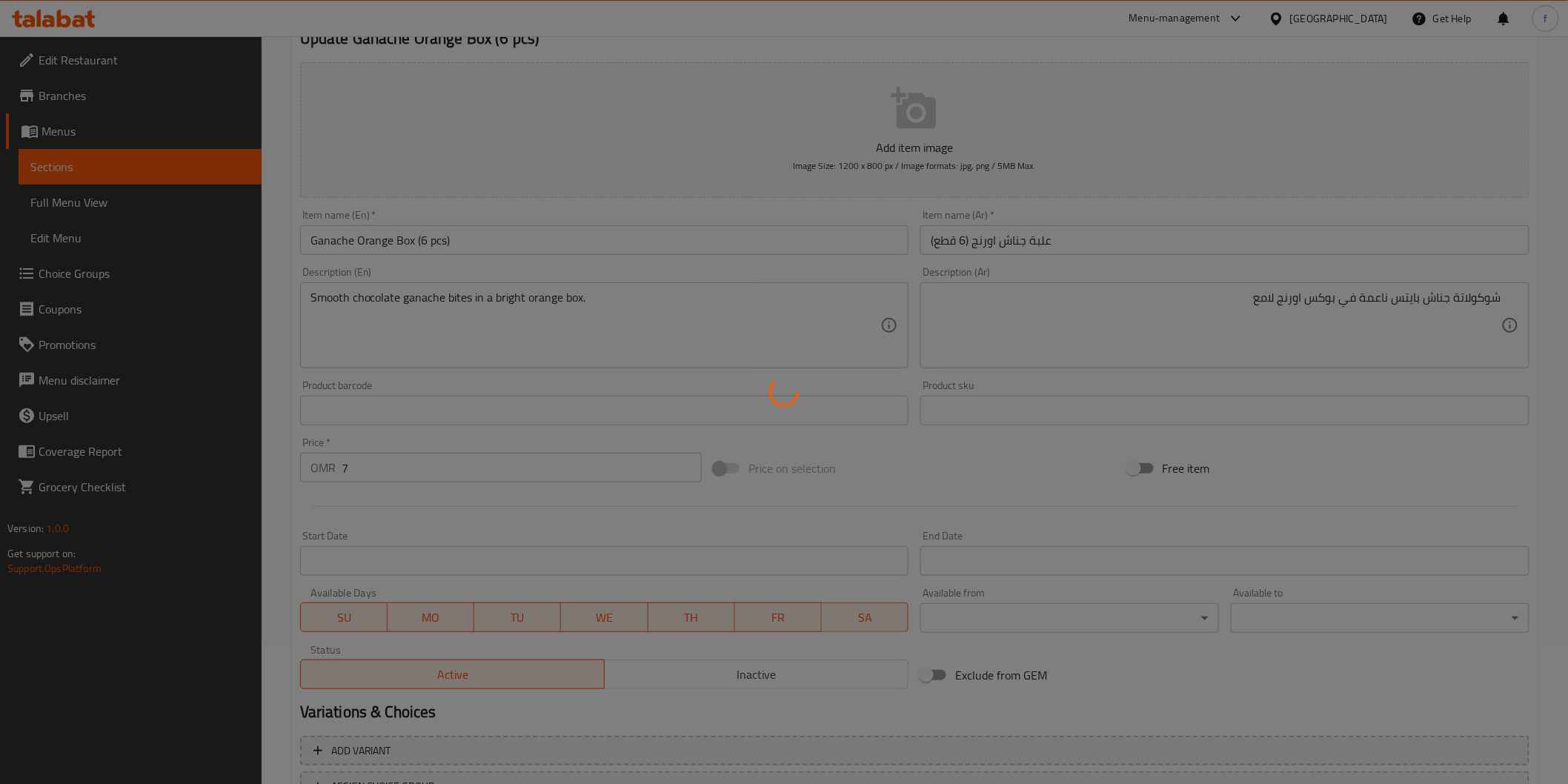
scroll to position [0, 0]
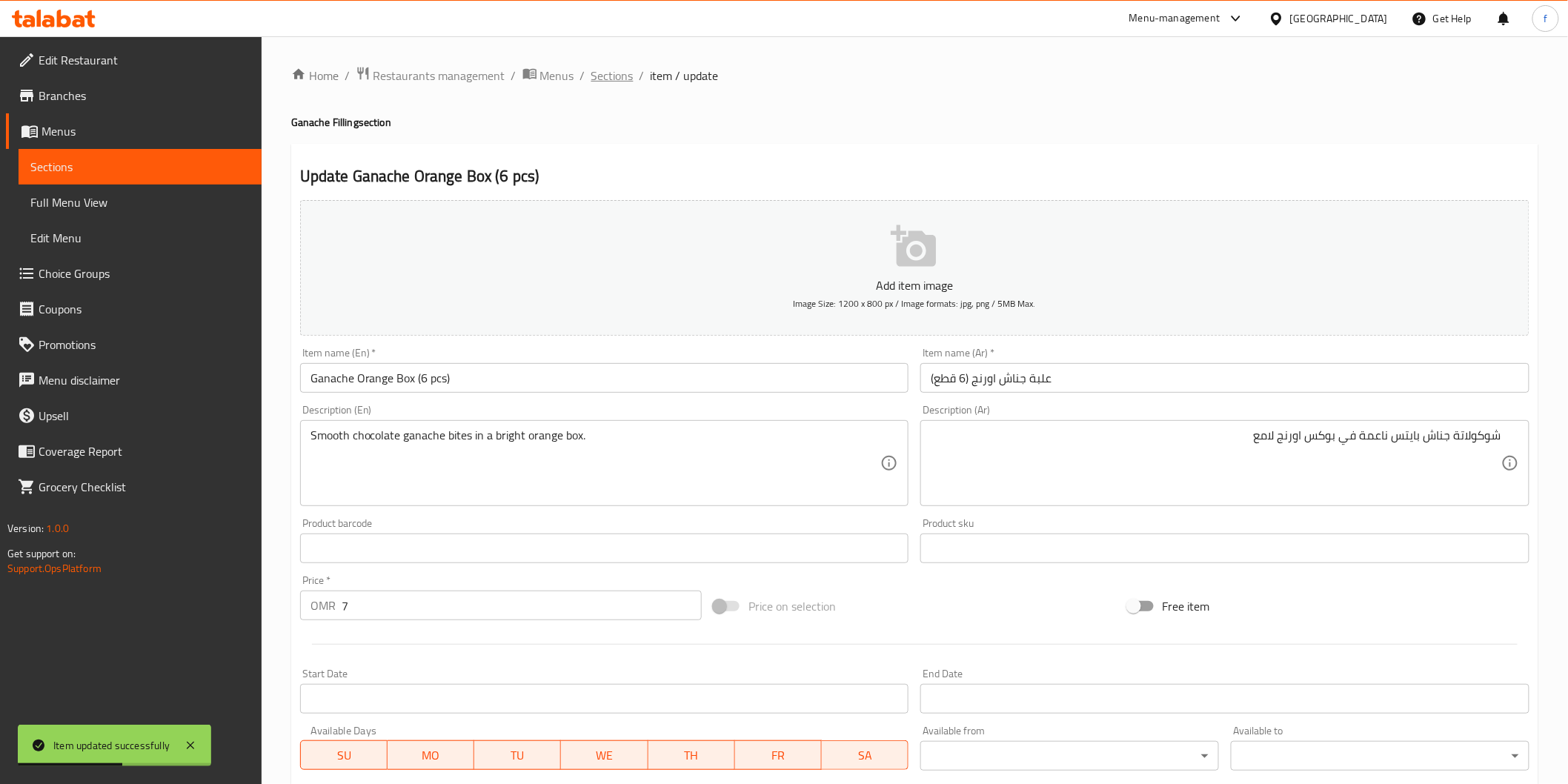
click at [627, 83] on span "Sections" at bounding box center [612, 76] width 43 height 17
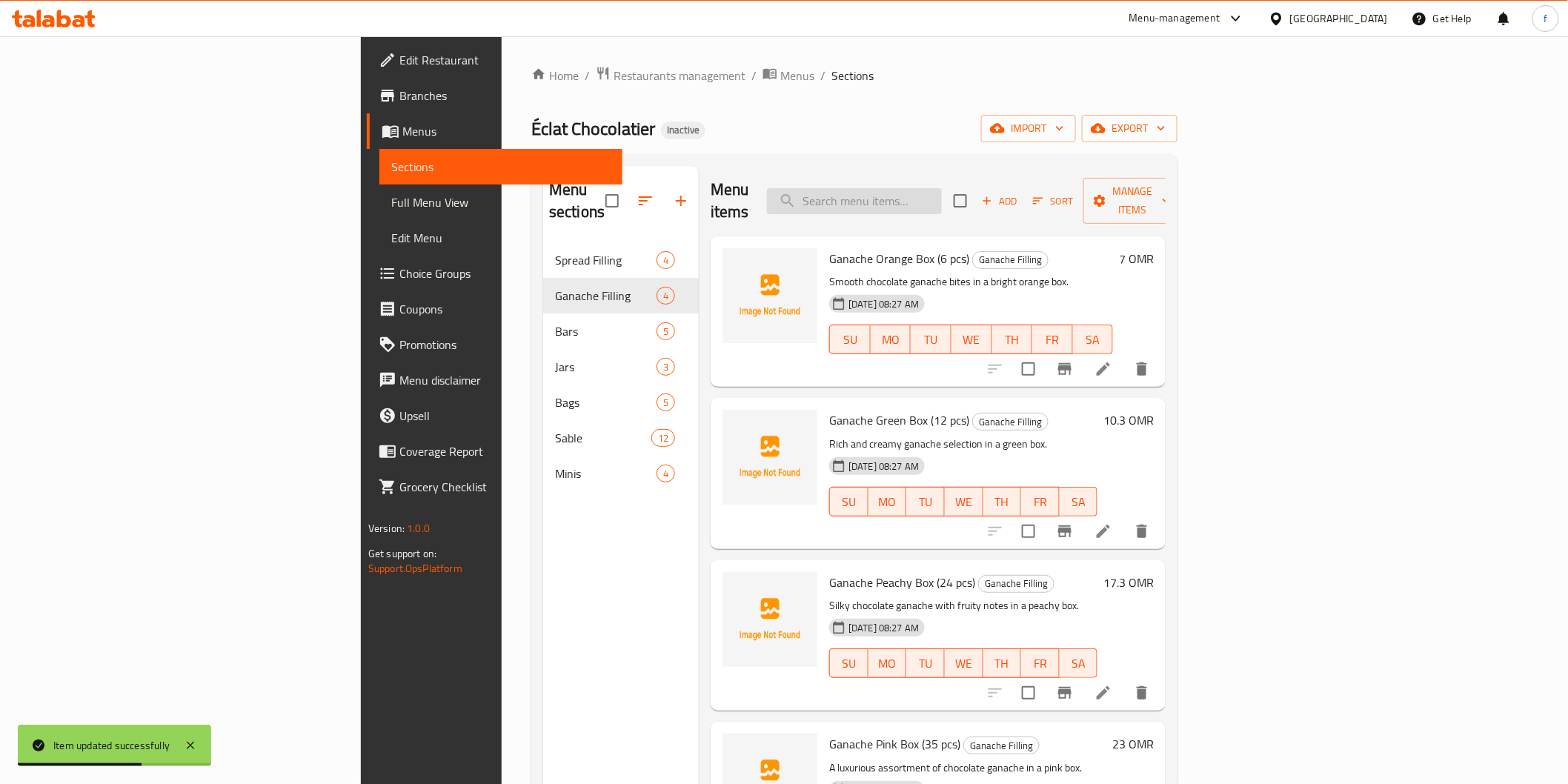
click at [941, 191] on input "search" at bounding box center [854, 201] width 175 height 26
paste input "Ganache Peachy Box (24 pcs)"
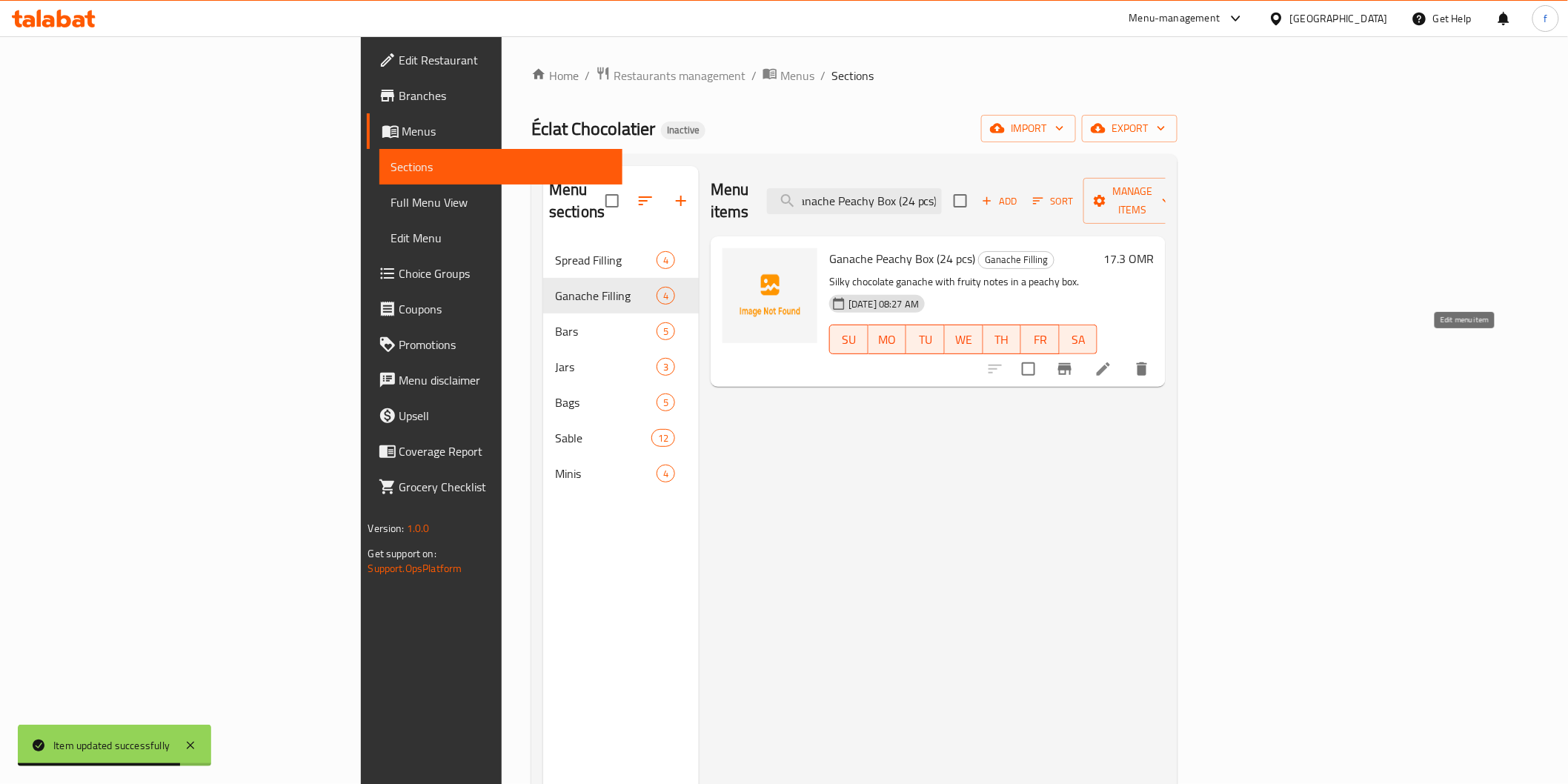
type input "Ganache Peachy Box (24 pcs)"
click at [1110, 362] on icon at bounding box center [1102, 368] width 13 height 13
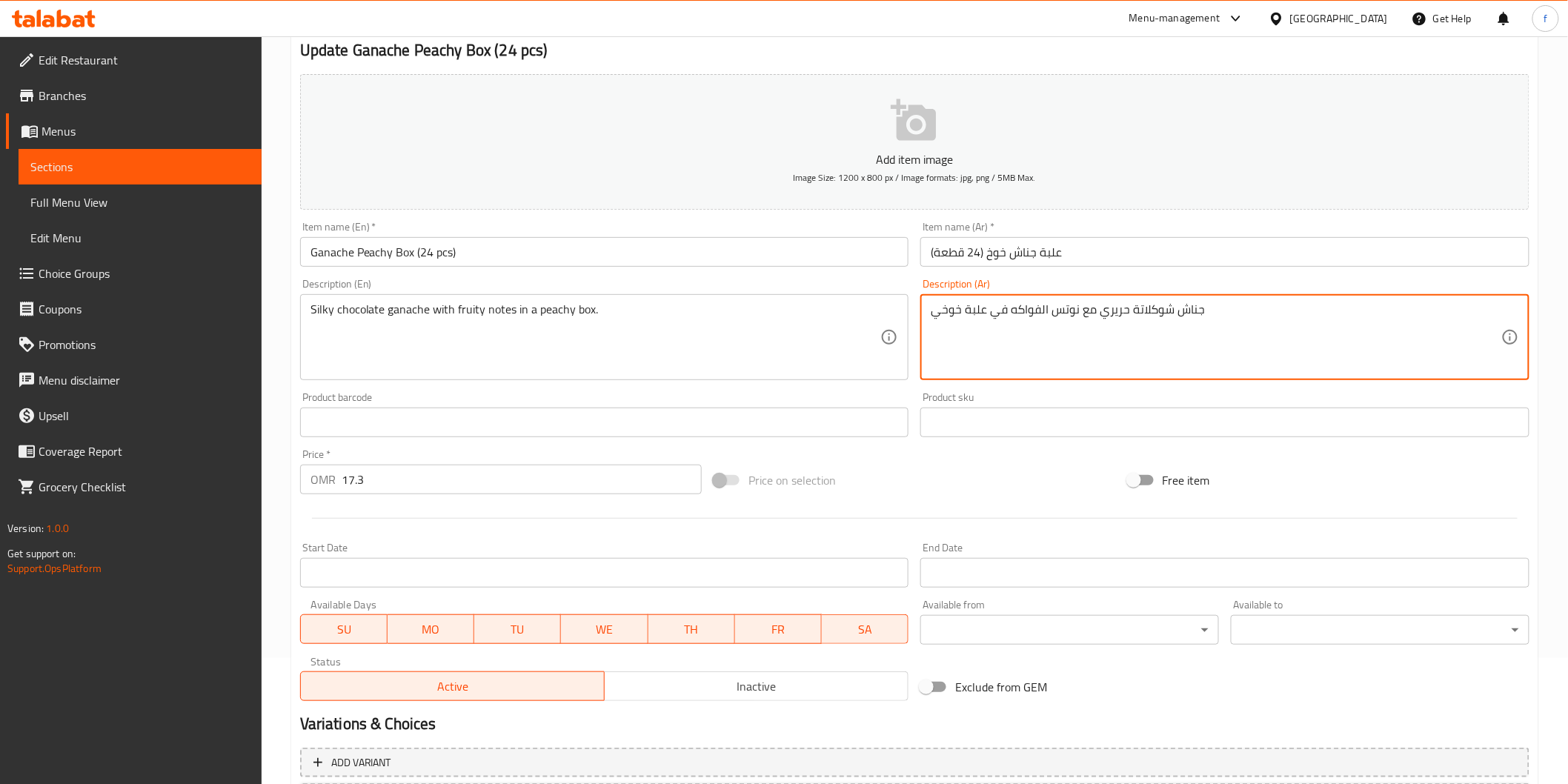
scroll to position [260, 0]
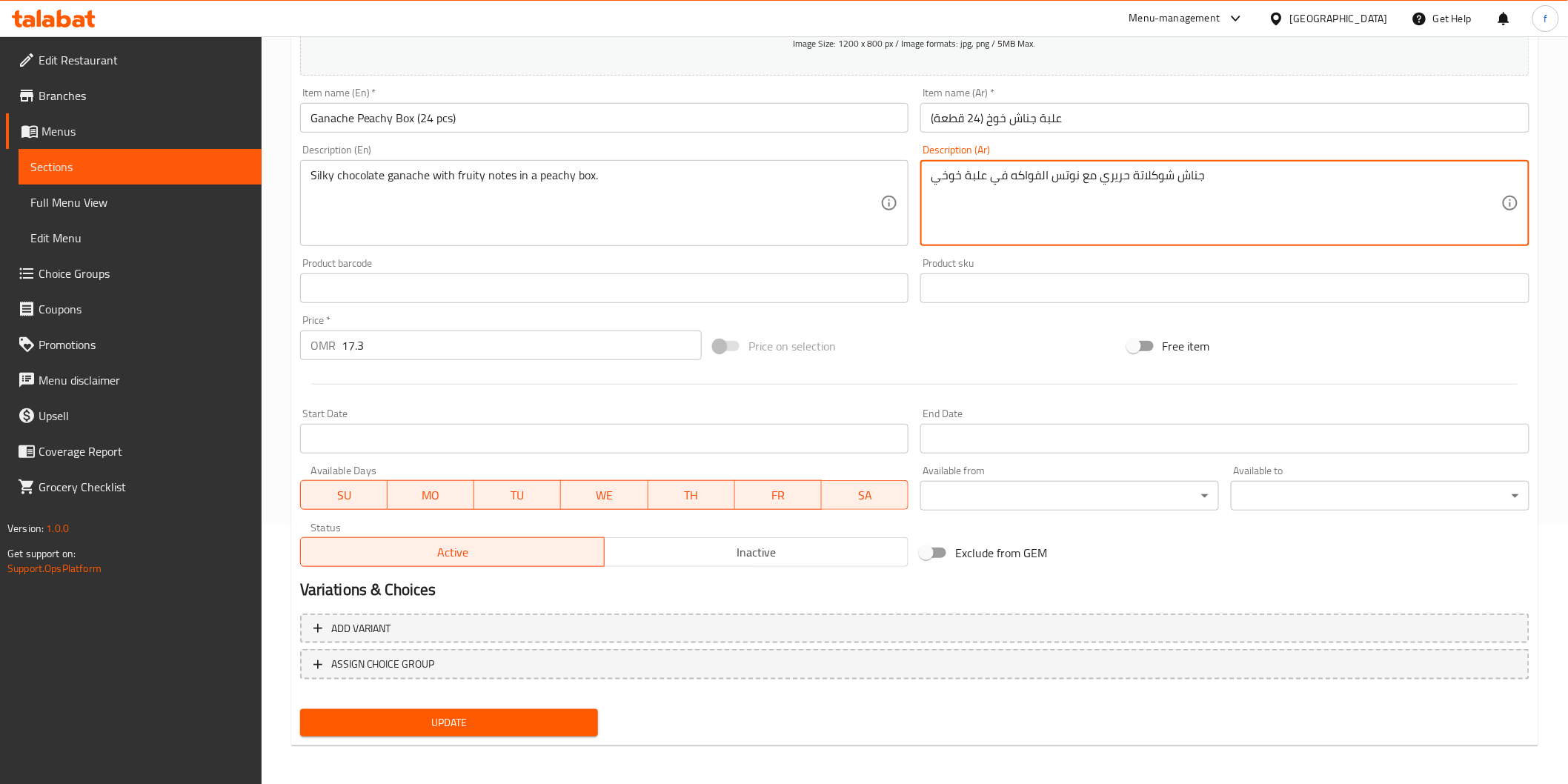
type textarea "جناش شوكلاتة حريري مع نوتس الفواكه في علبة خوخي"
click at [504, 719] on span "Update" at bounding box center [449, 722] width 275 height 18
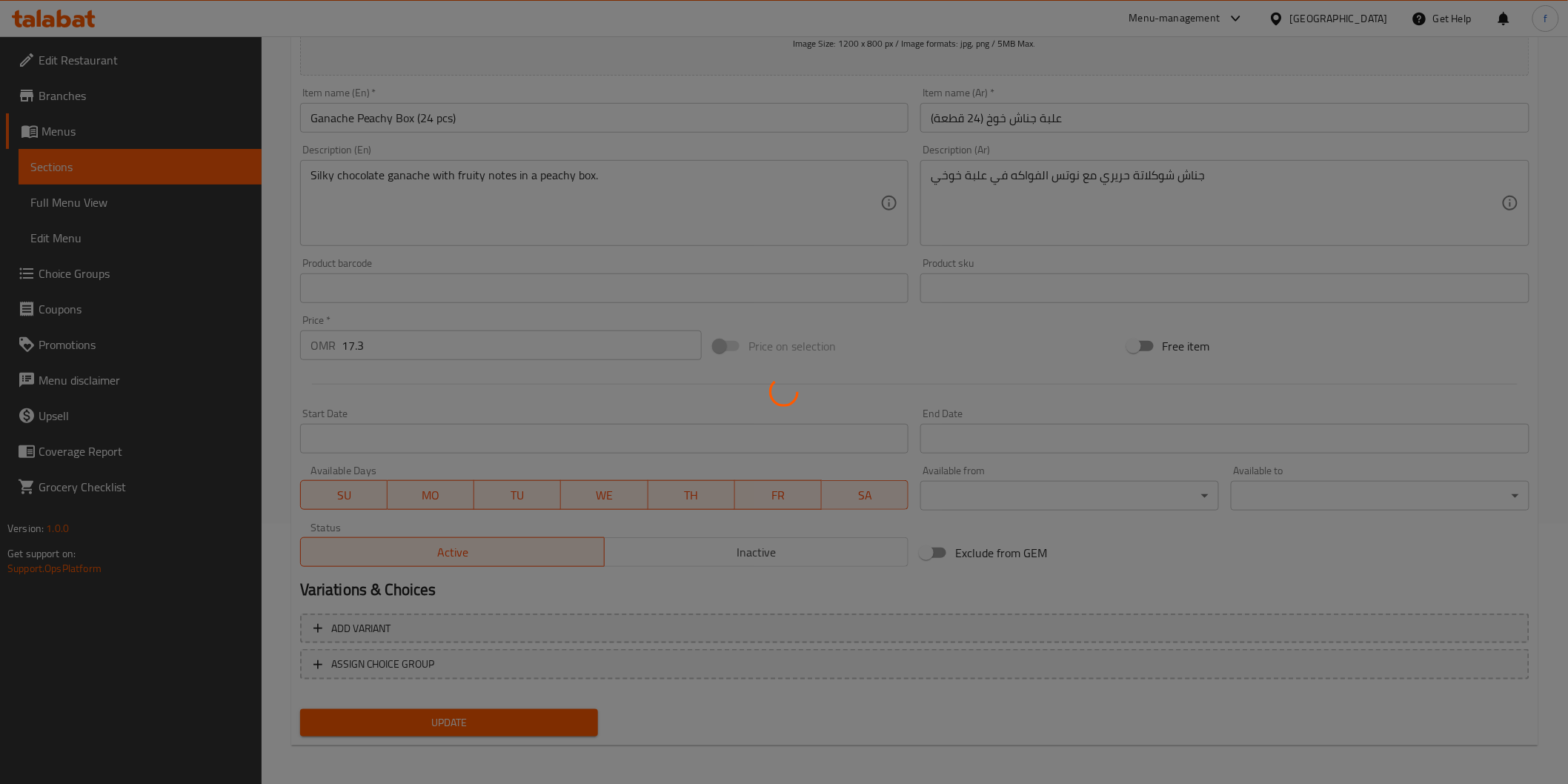
scroll to position [0, 0]
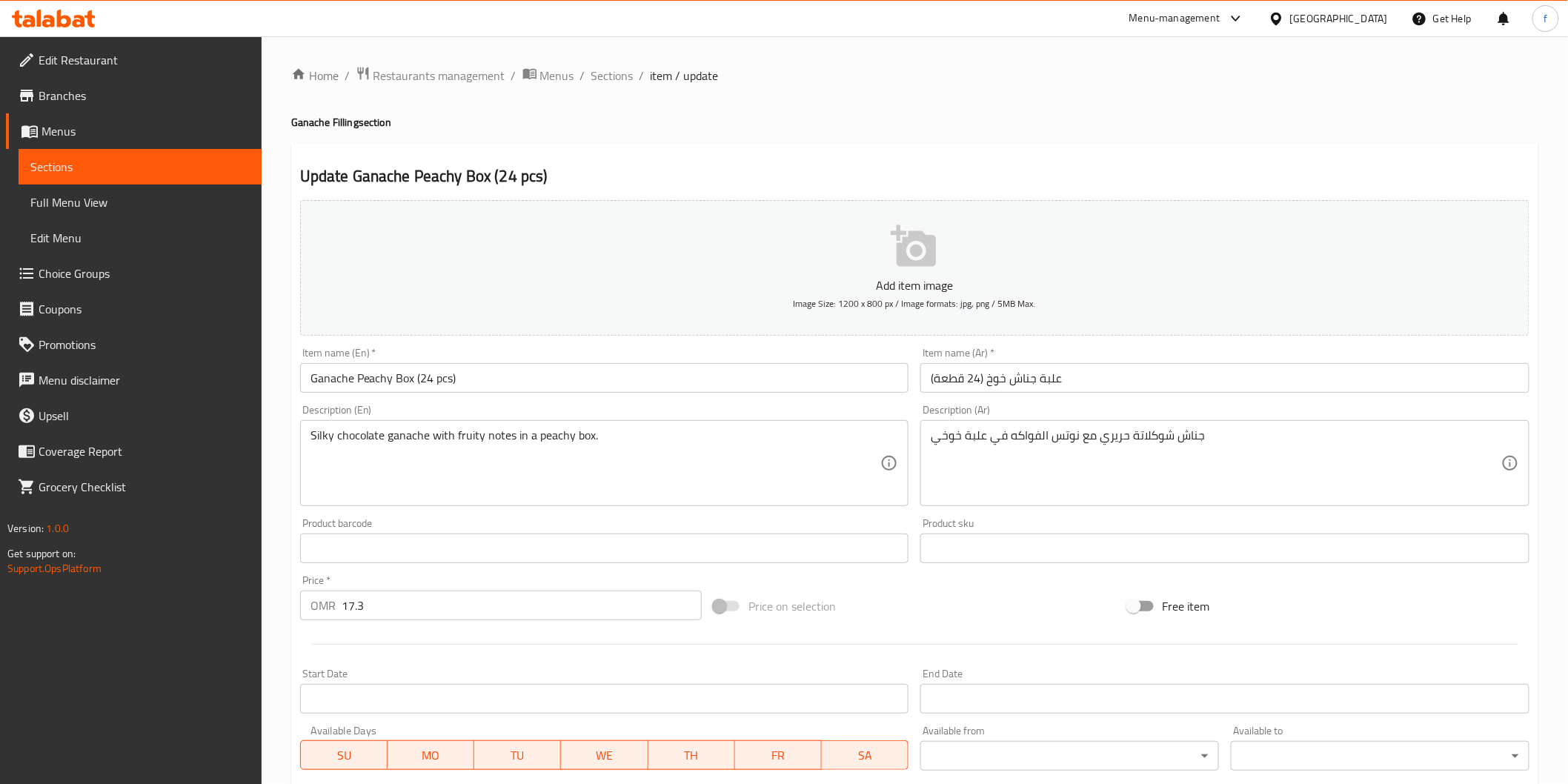
click at [617, 87] on div "Home / Restaurants management / Menus / Sections / item / update Ganache Fillin…" at bounding box center [915, 541] width 1247 height 951
click at [620, 72] on span "Sections" at bounding box center [612, 76] width 43 height 17
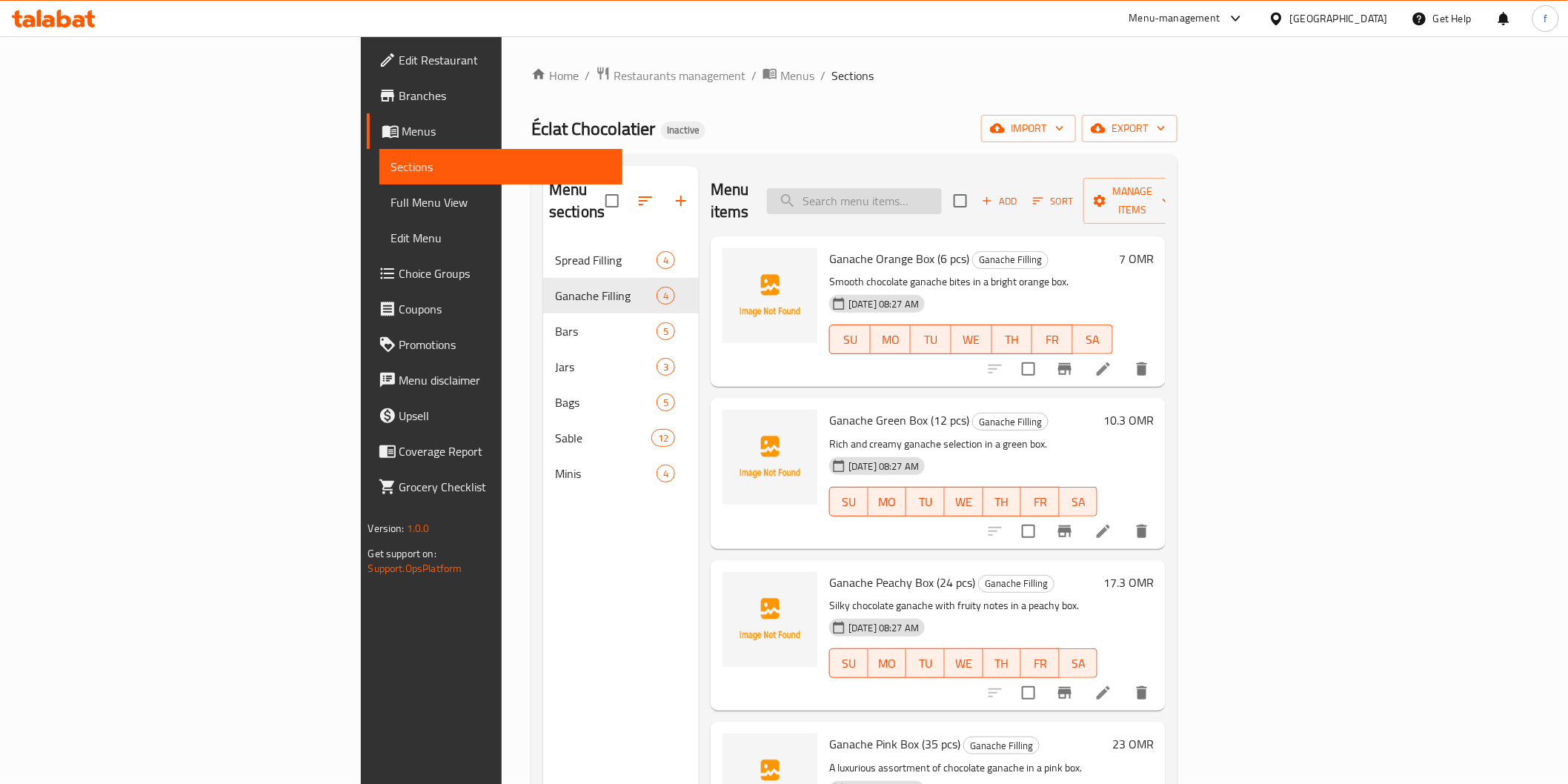
click at [941, 188] on input "search" at bounding box center [854, 201] width 175 height 26
paste input "Chocolate Sable (9pcs)"
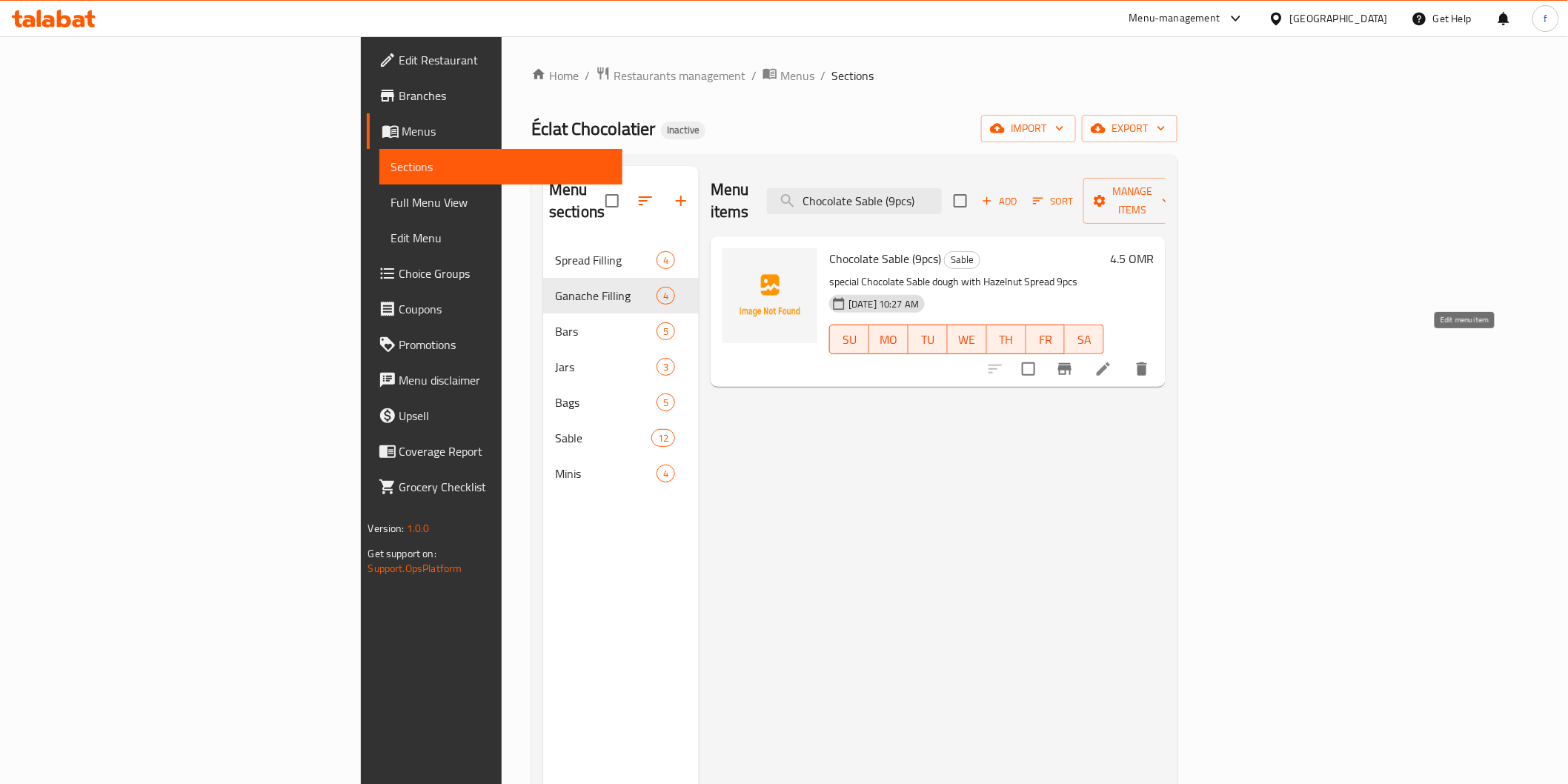
type input "Chocolate Sable (9pcs)"
click at [1112, 360] on icon at bounding box center [1103, 369] width 17 height 17
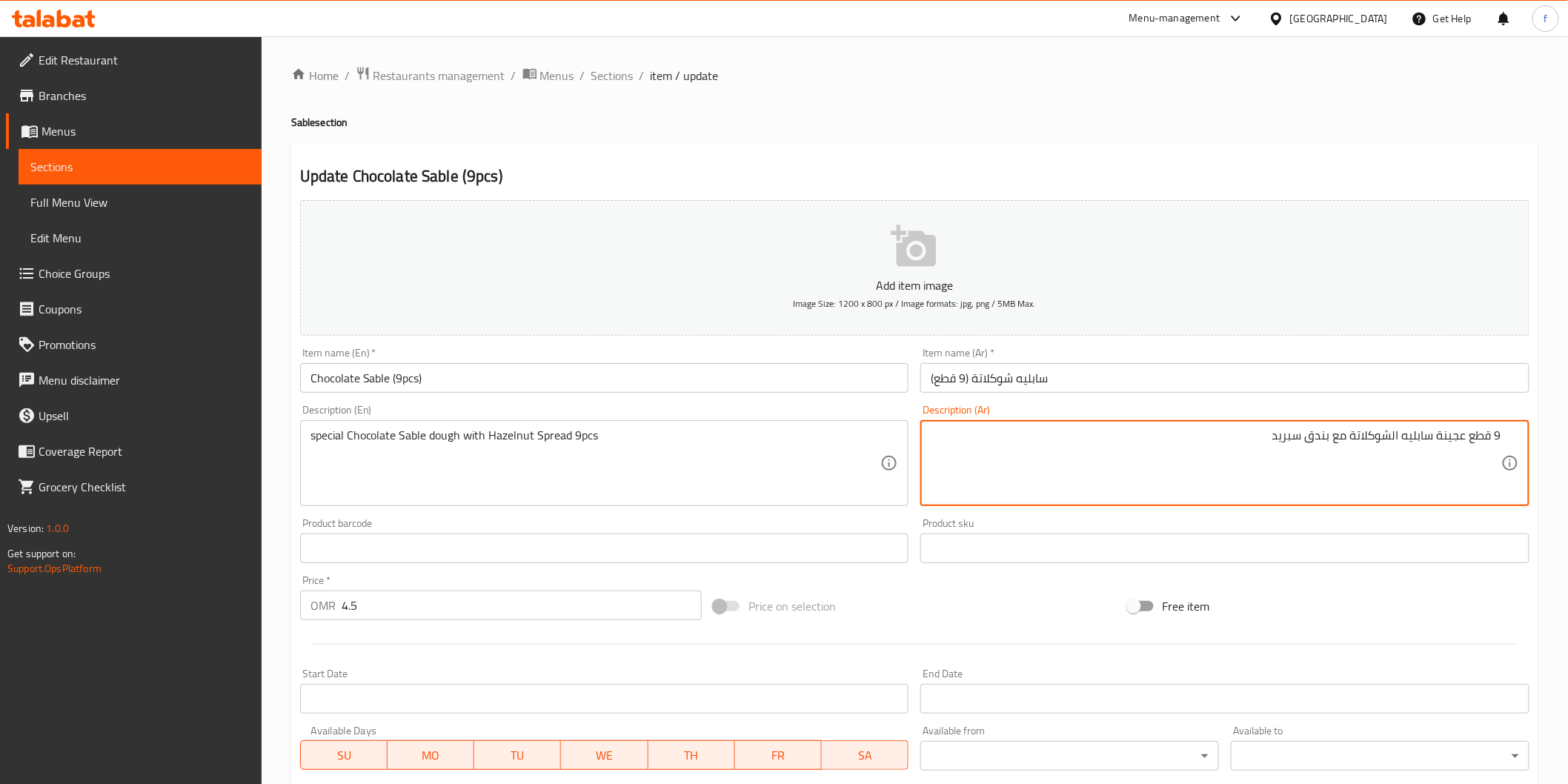
click at [1401, 437] on textarea "9 قطع عجينة سابليه الشوكلاتة مع بندق سبريد" at bounding box center [1216, 463] width 571 height 70
click at [1354, 430] on textarea "9 قطع عجينة سابليه الشوكلاتة مع بندق سبريد" at bounding box center [1216, 463] width 571 height 70
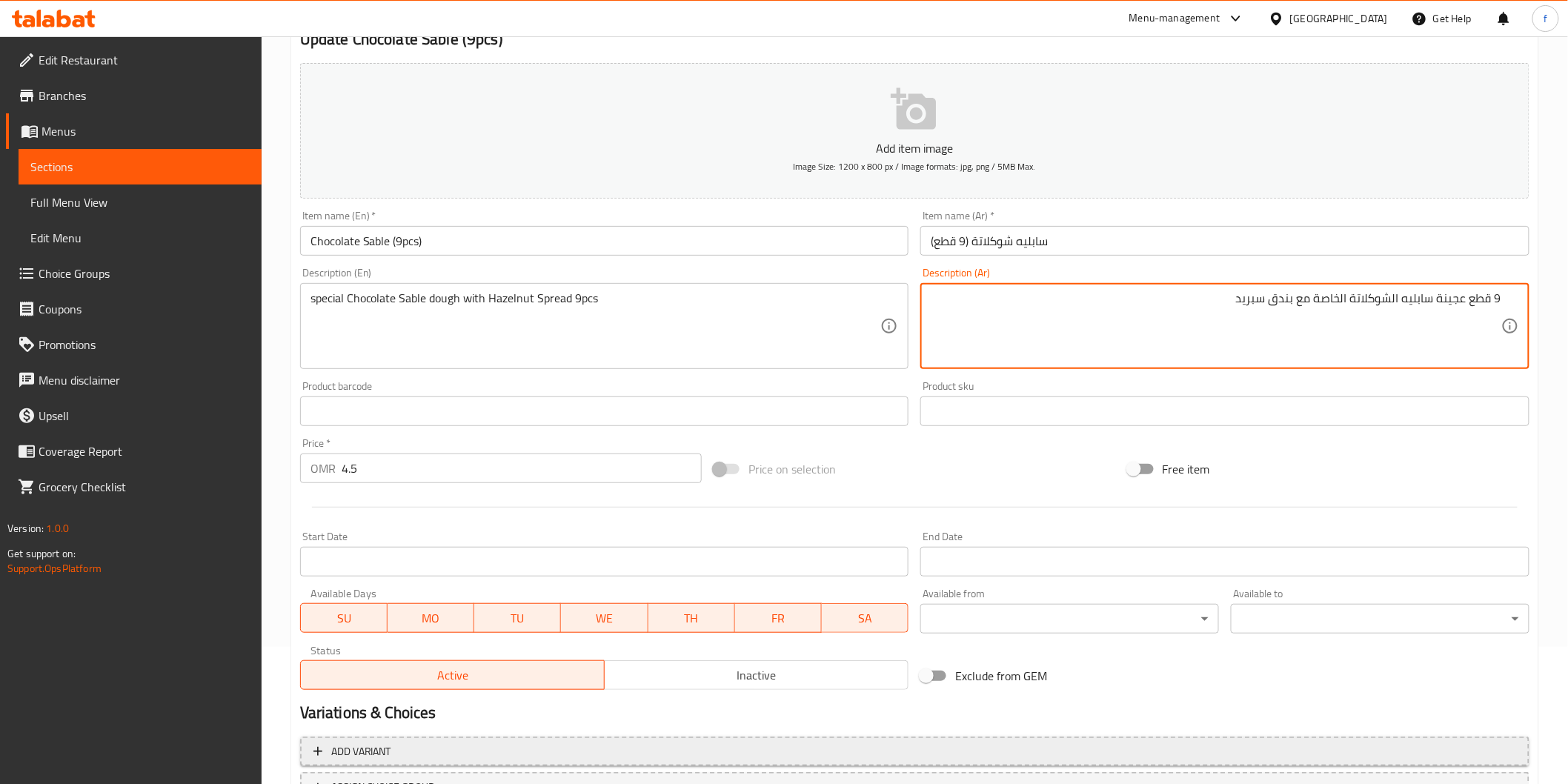
scroll to position [260, 0]
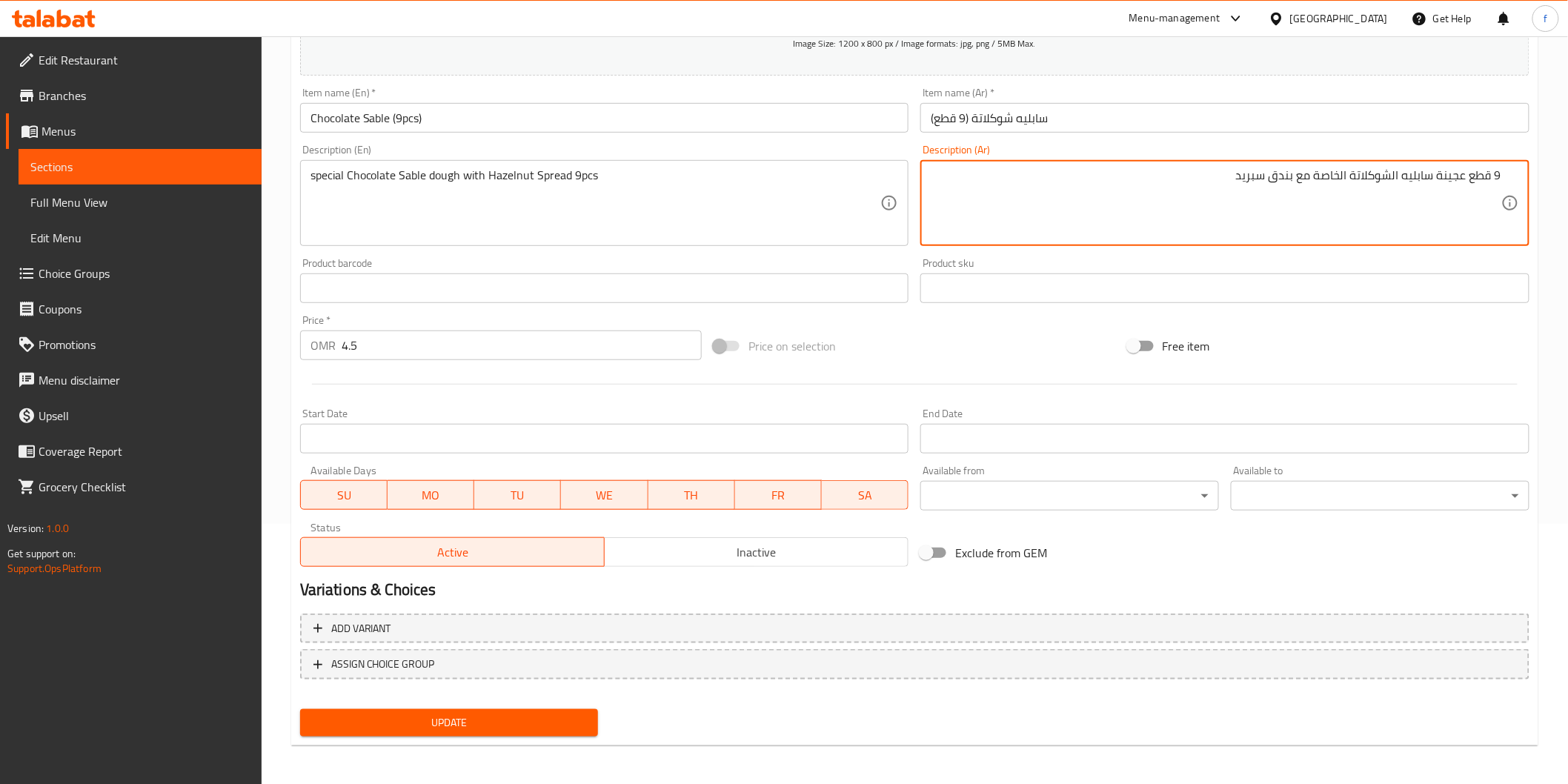
type textarea "9 قطع عجينة سابليه الشوكلاتة الخاصة مع بندق سبريد"
click at [441, 714] on span "Update" at bounding box center [449, 722] width 275 height 18
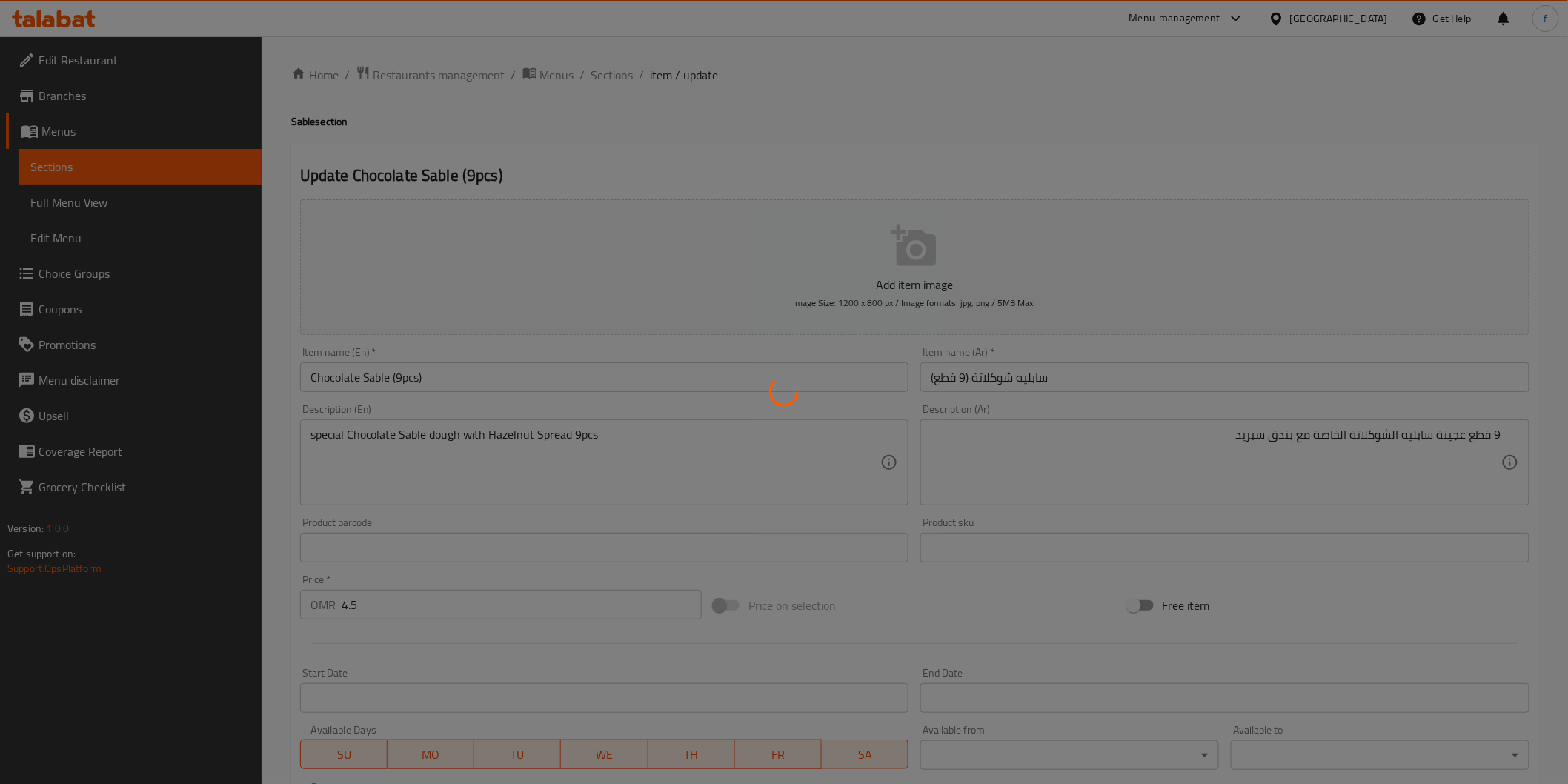
scroll to position [0, 0]
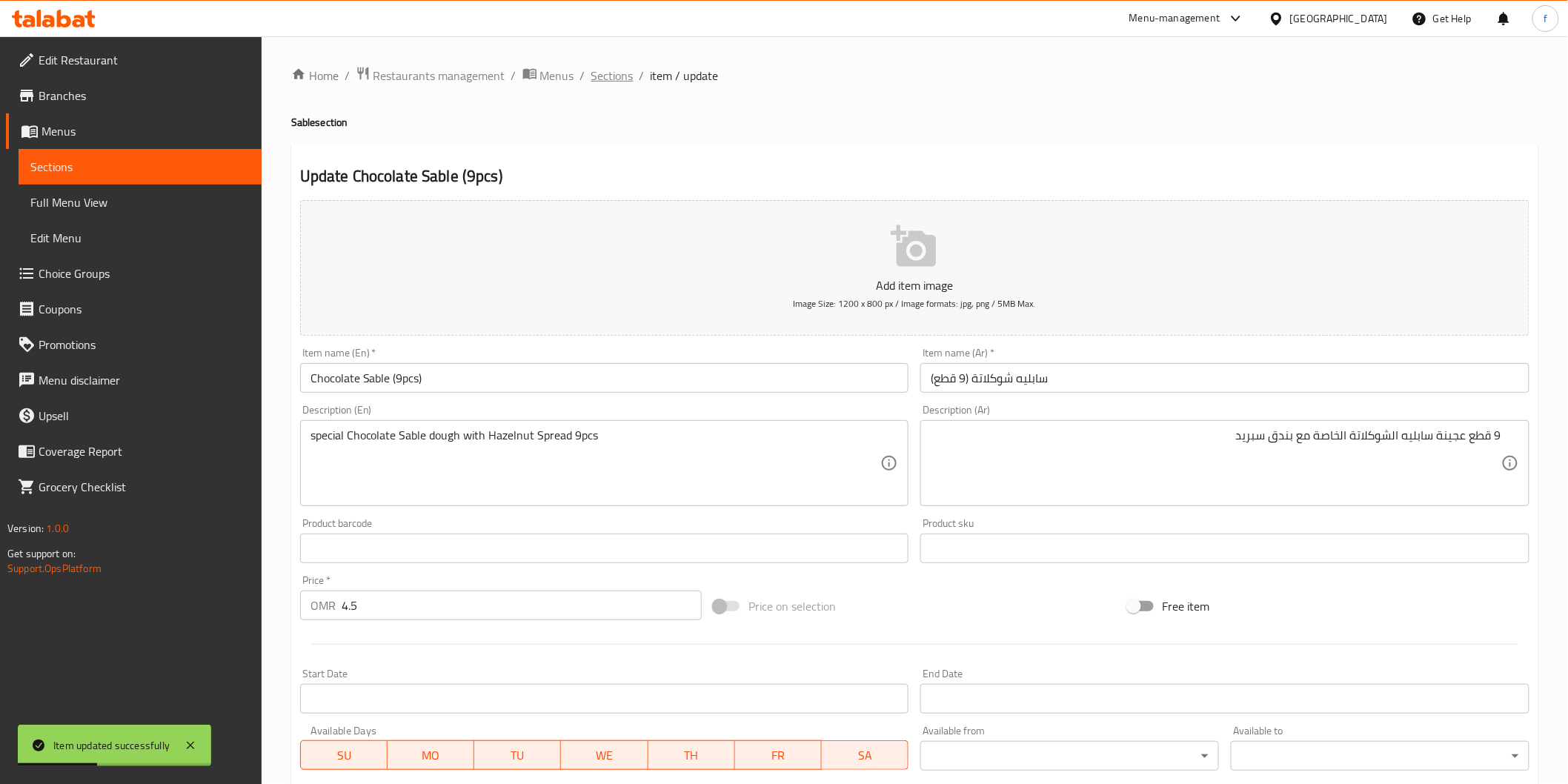
click at [622, 83] on span "Sections" at bounding box center [612, 76] width 43 height 17
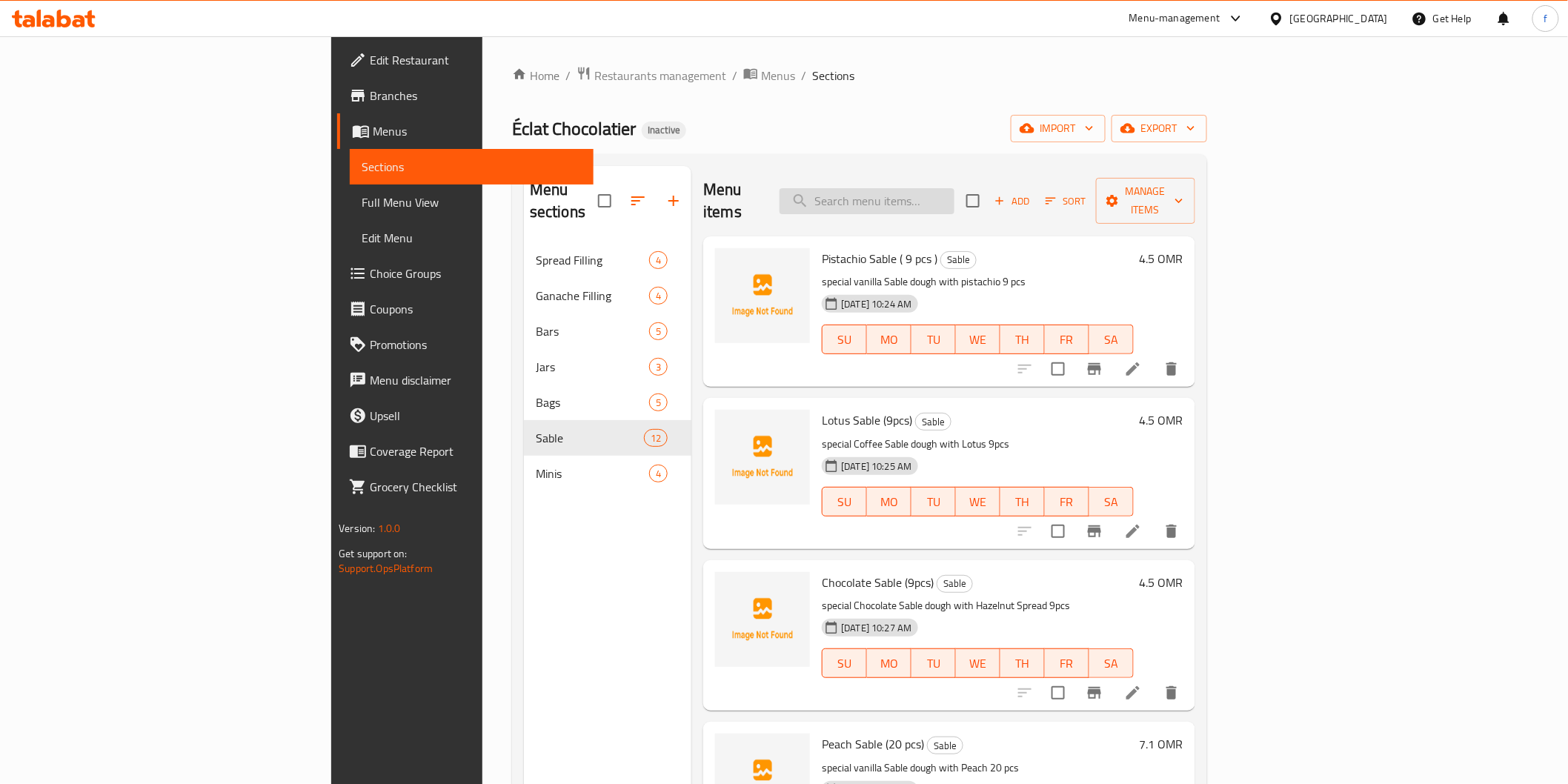
click at [955, 197] on input "search" at bounding box center [867, 201] width 175 height 26
paste input "Peach Sable (20 pcs)"
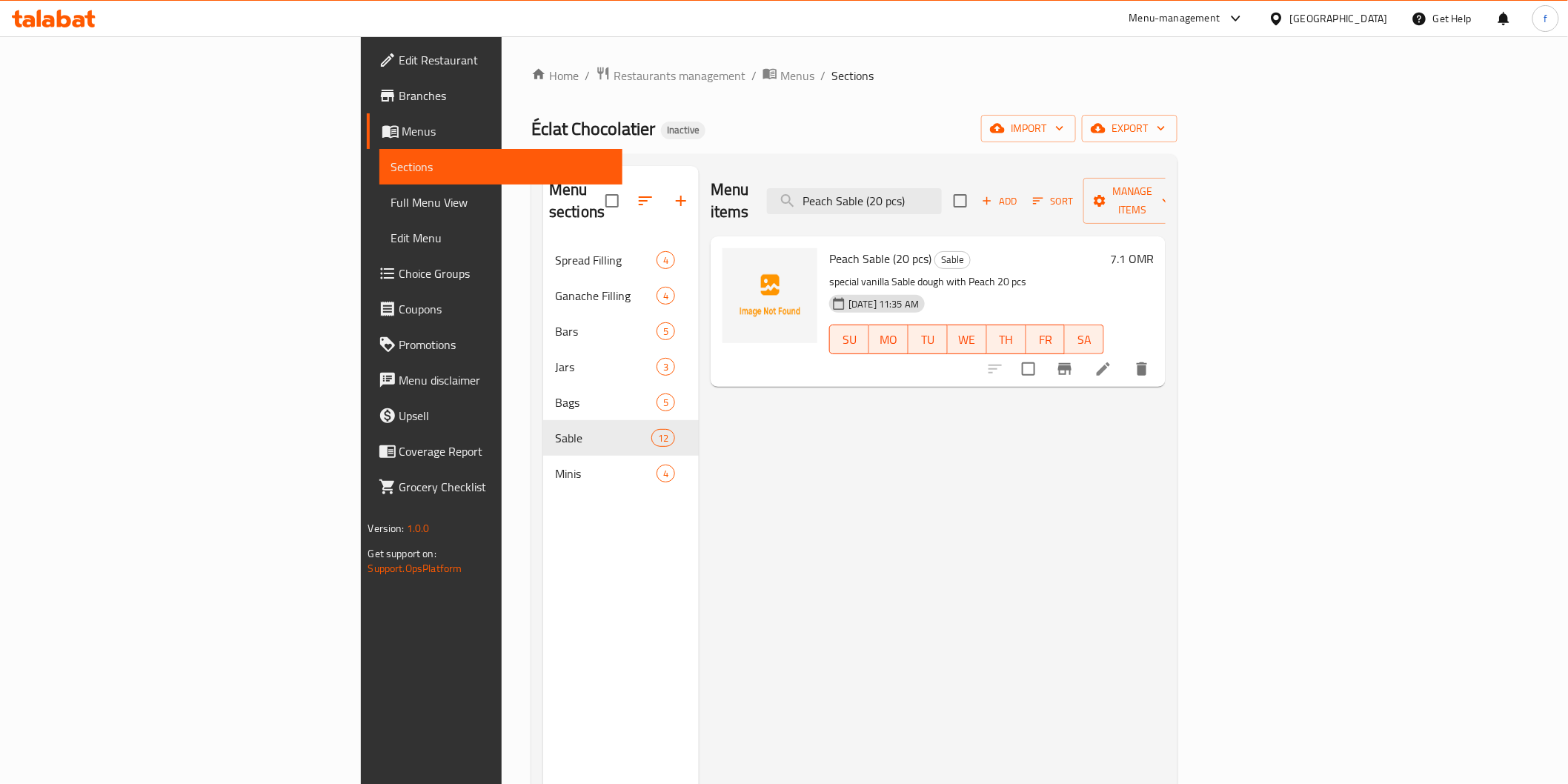
type input "Peach Sable (20 pcs)"
click at [1124, 356] on li at bounding box center [1103, 369] width 42 height 27
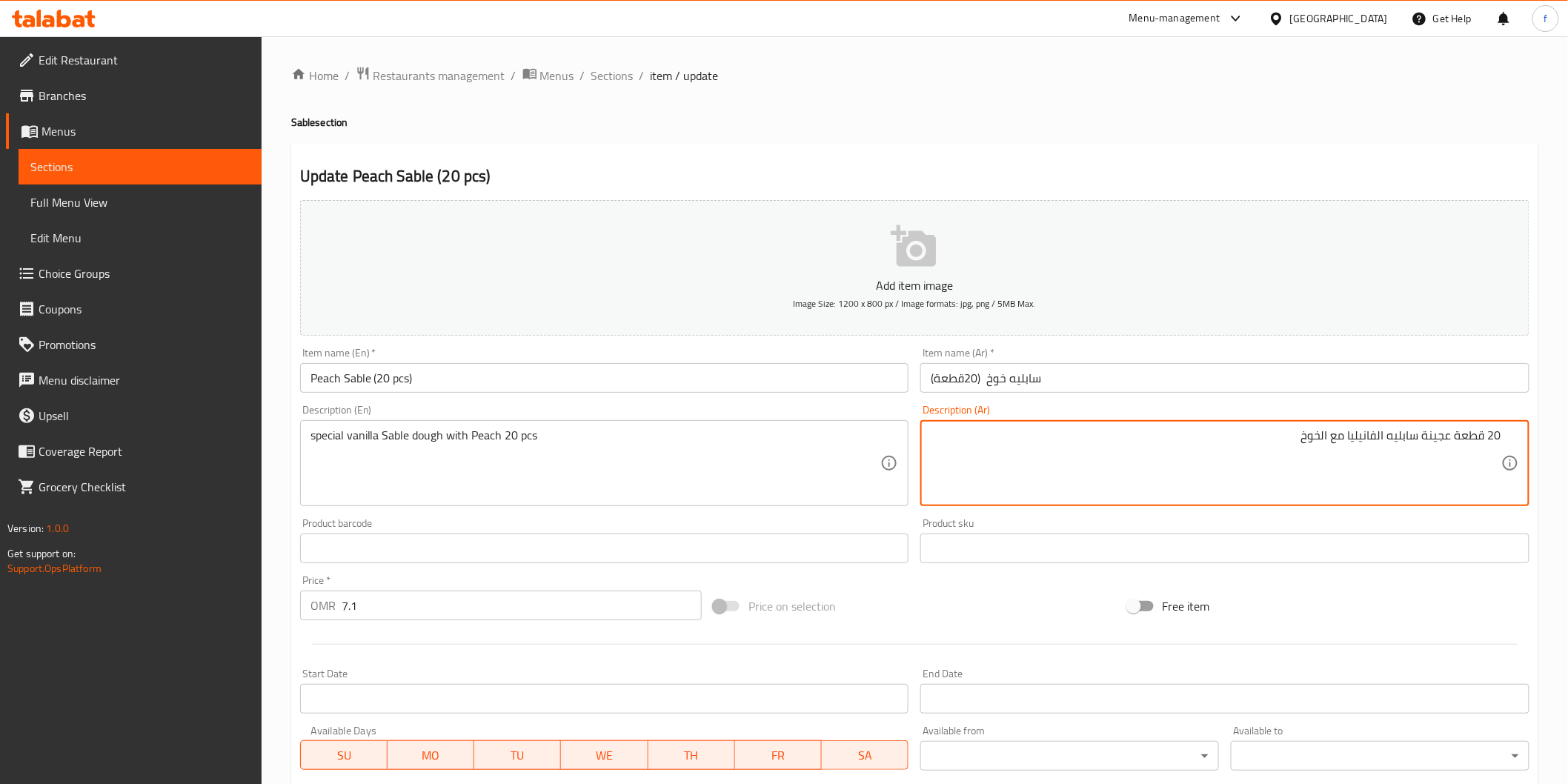
click at [1347, 437] on textarea "20 قطعة عجينة سابليه الفانيليا مع الخوخ" at bounding box center [1216, 463] width 571 height 70
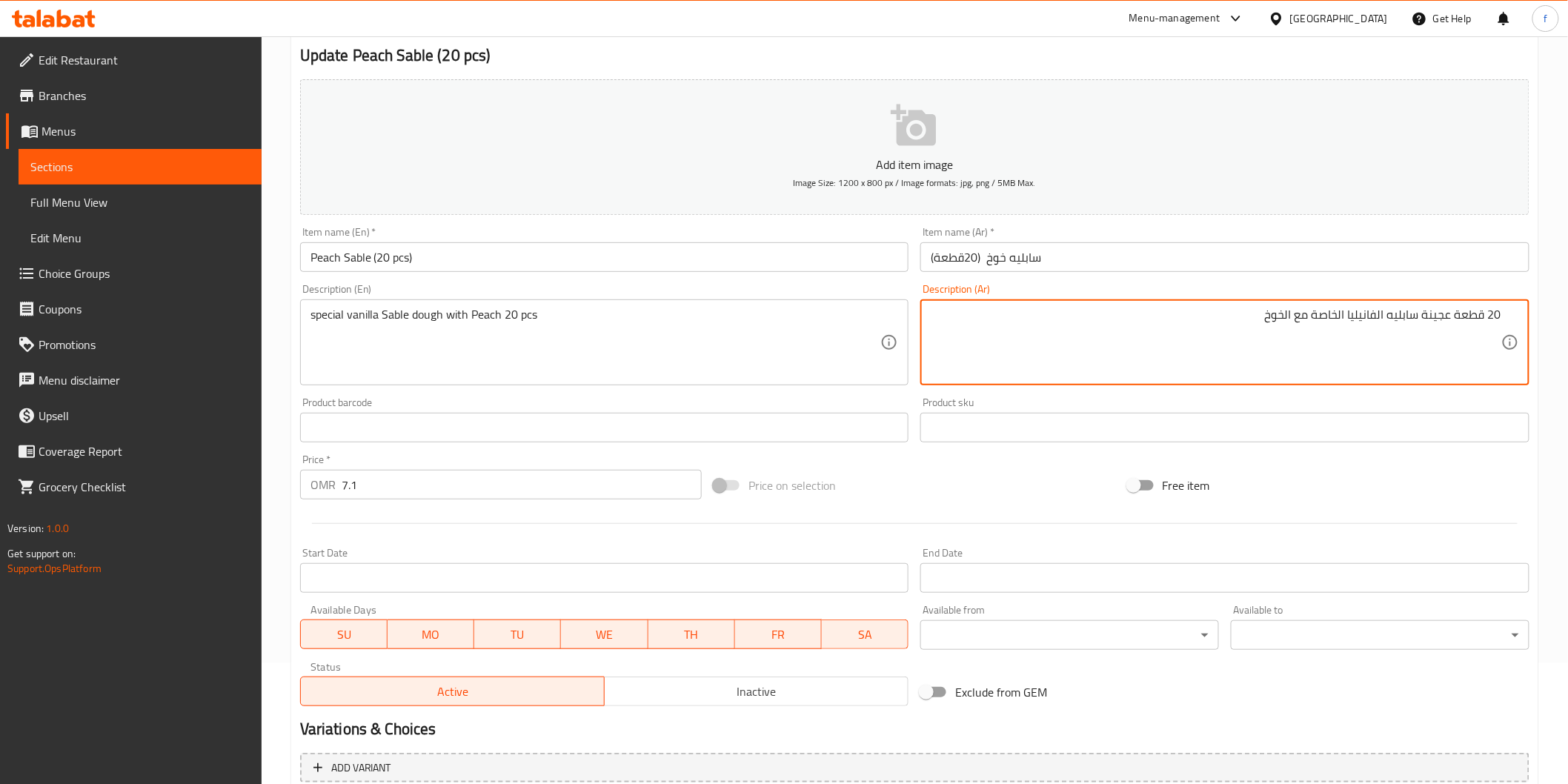
scroll to position [260, 0]
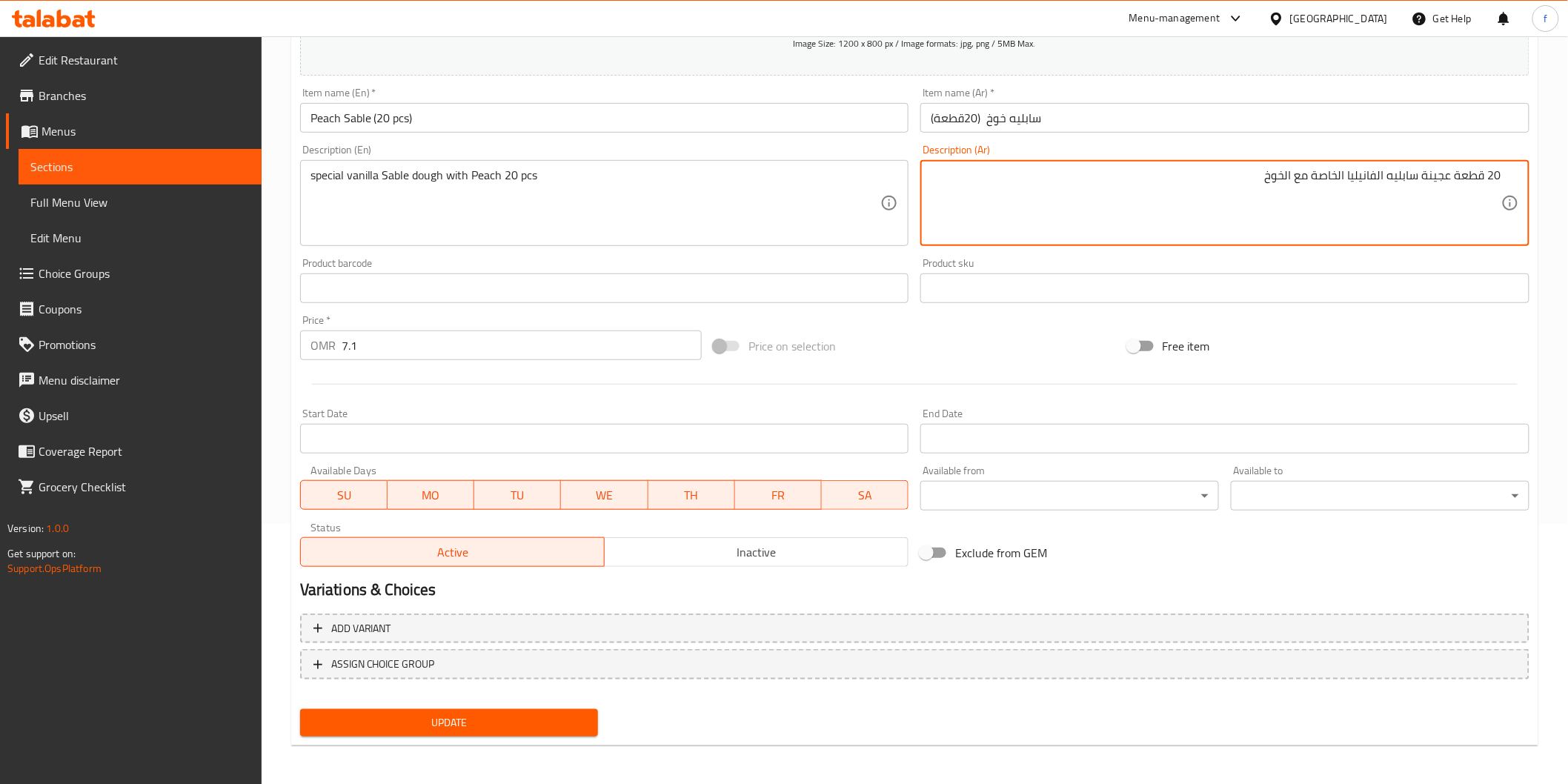
type textarea "20 قطعة عجينة سابليه الفانيليا الخاصة مع الخوخ"
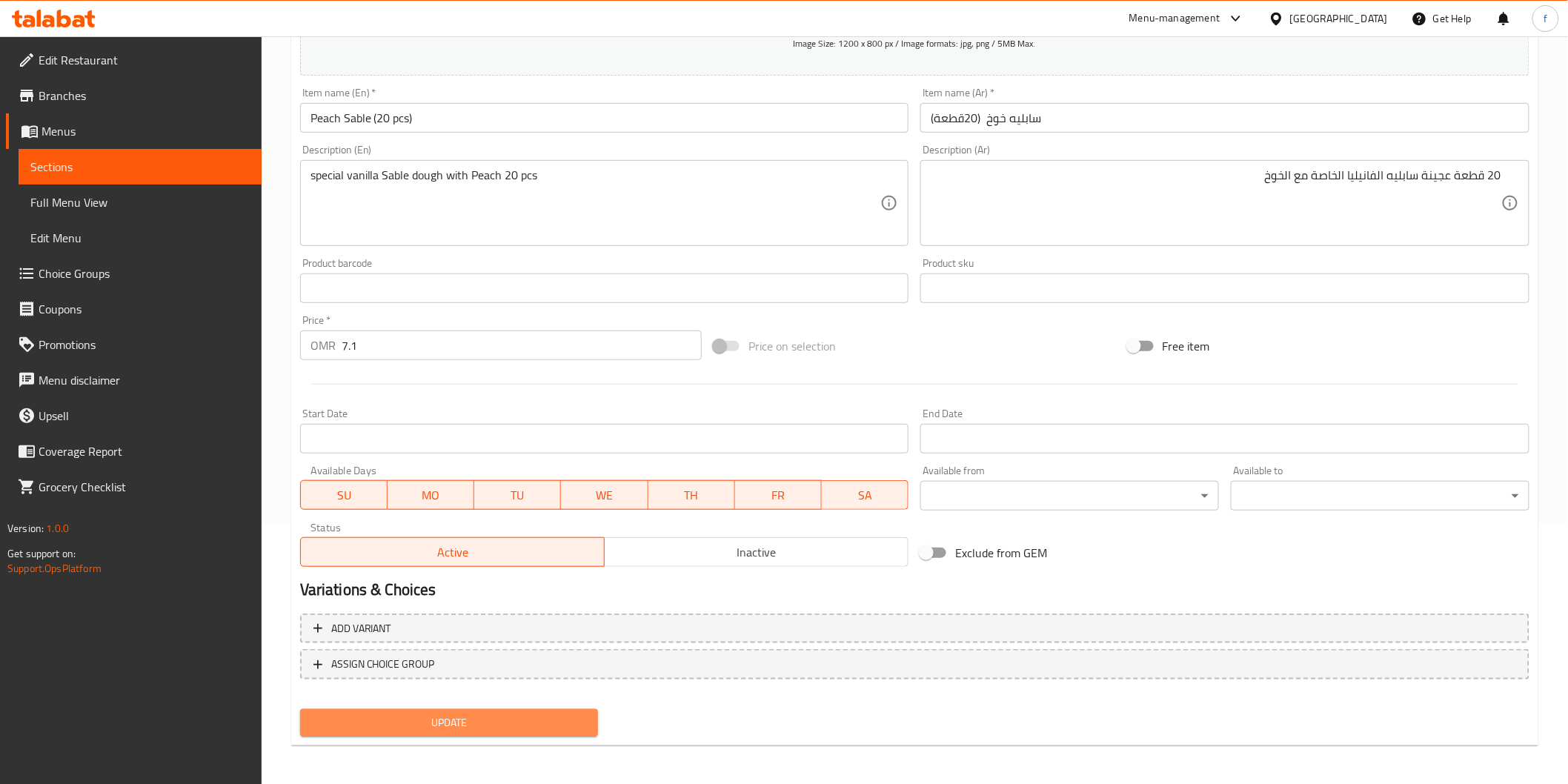
click at [430, 721] on span "Update" at bounding box center [449, 722] width 275 height 18
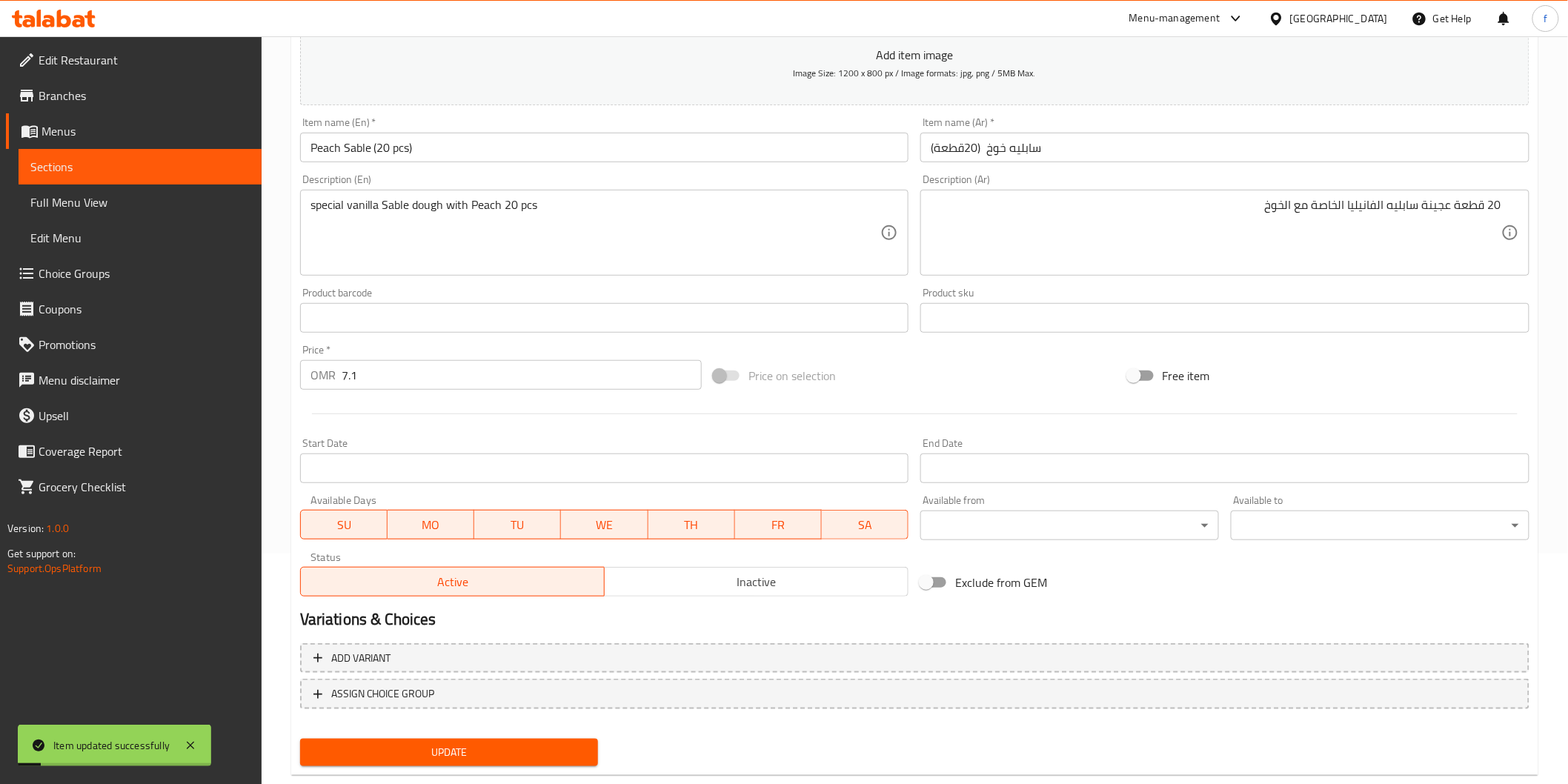
scroll to position [0, 0]
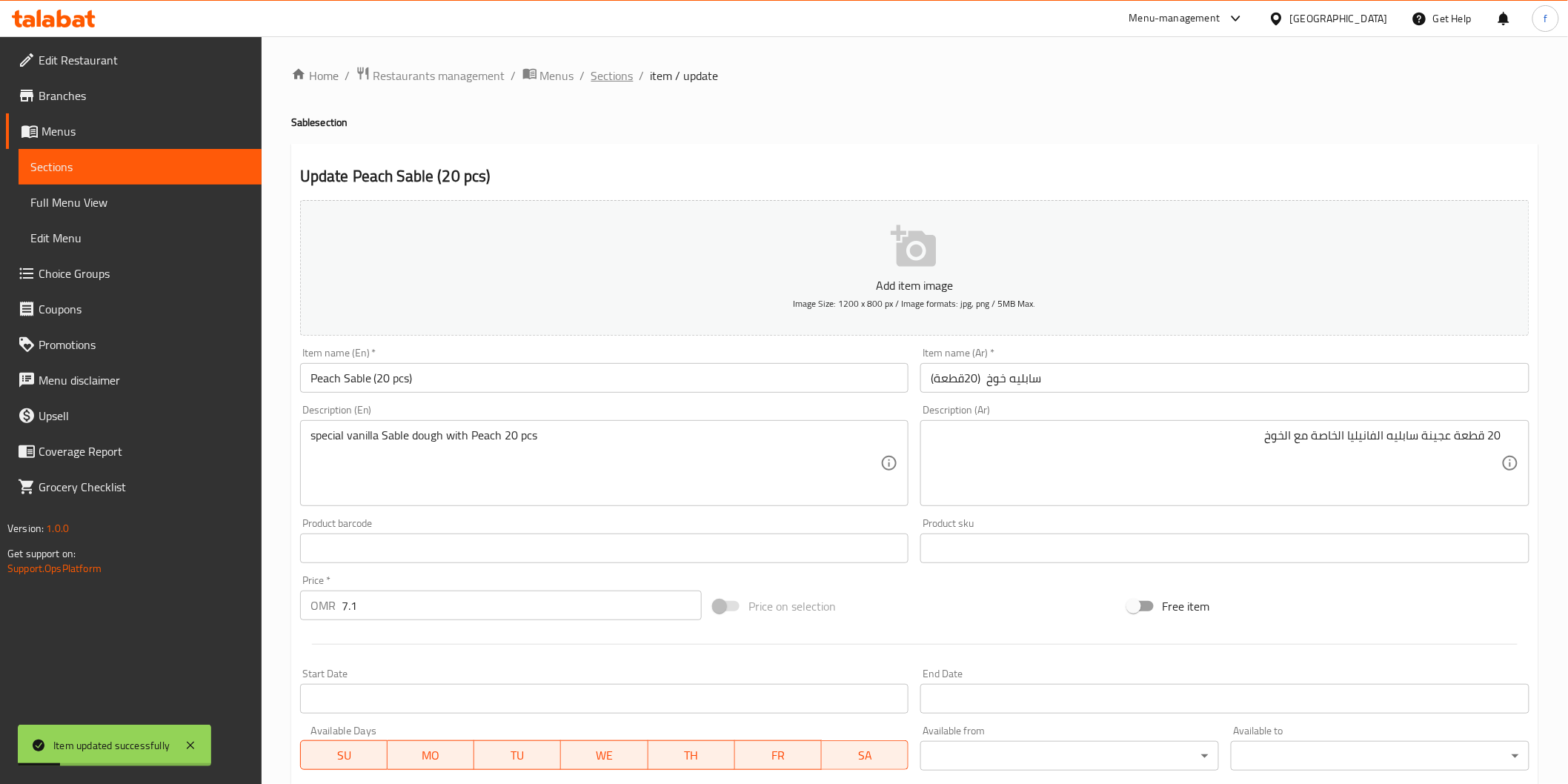
click at [624, 78] on span "Sections" at bounding box center [612, 76] width 43 height 17
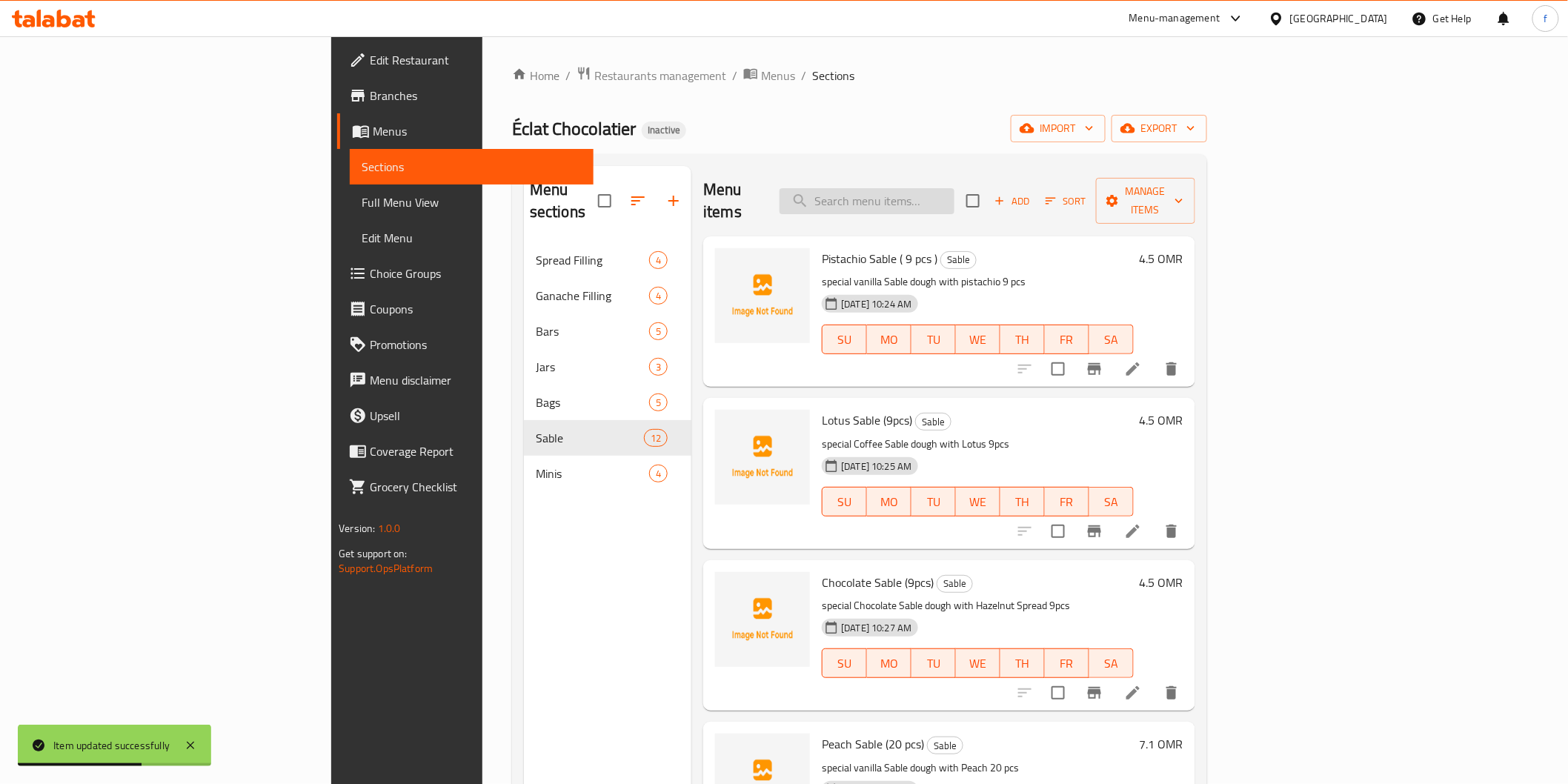
click at [947, 198] on input "search" at bounding box center [867, 201] width 175 height 26
paste input "Pistachio Sable (20 pcs)"
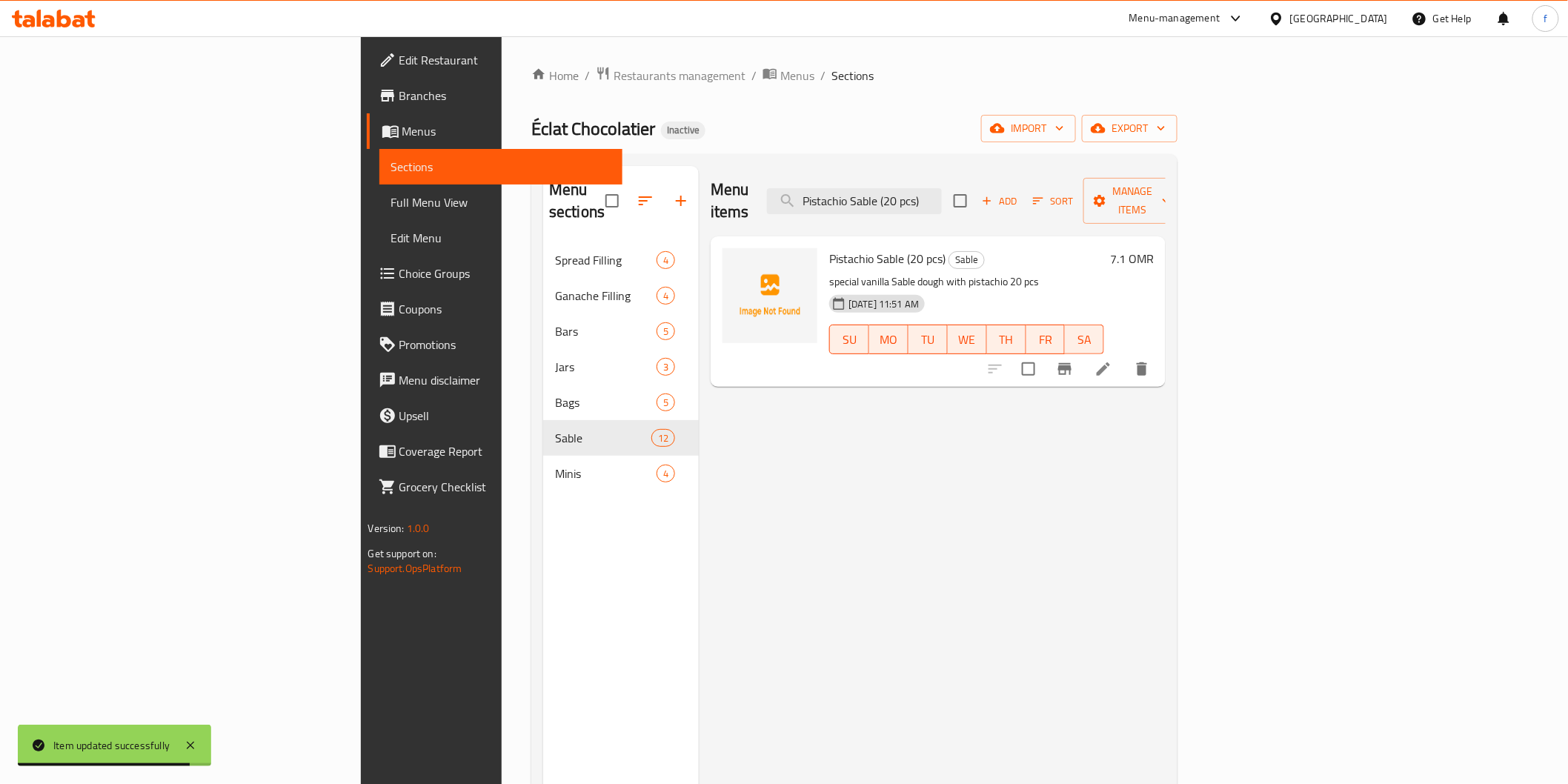
type input "Pistachio Sable (20 pcs)"
click at [1110, 362] on icon at bounding box center [1102, 368] width 13 height 13
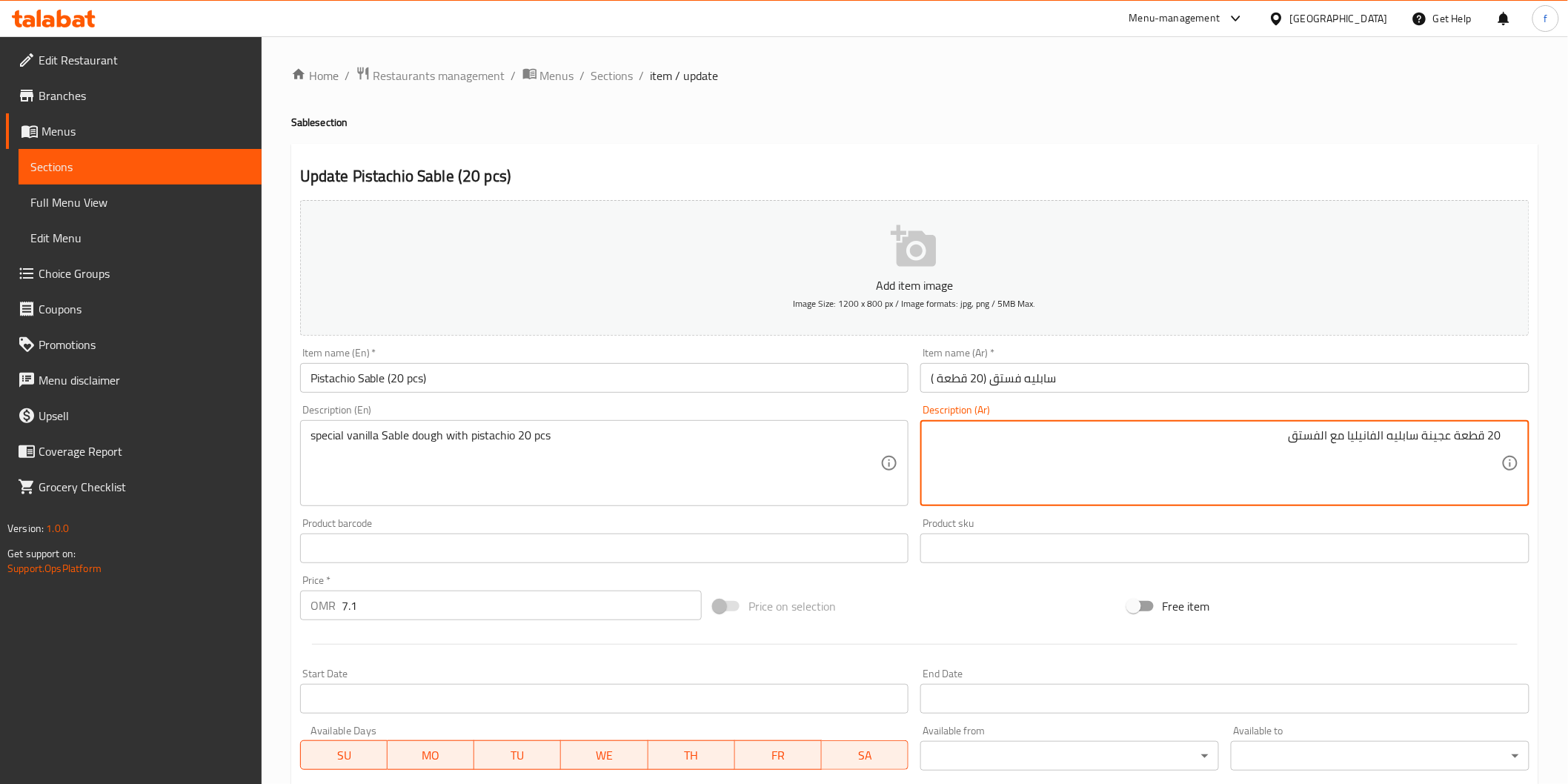
click at [1339, 432] on textarea "20 قطعة عجينة سابليه الفانيليا مع الفستق" at bounding box center [1216, 463] width 571 height 70
click at [1350, 433] on textarea "20 قطعة عجينة سابليه الفانيليا مع الفستق" at bounding box center [1216, 463] width 571 height 70
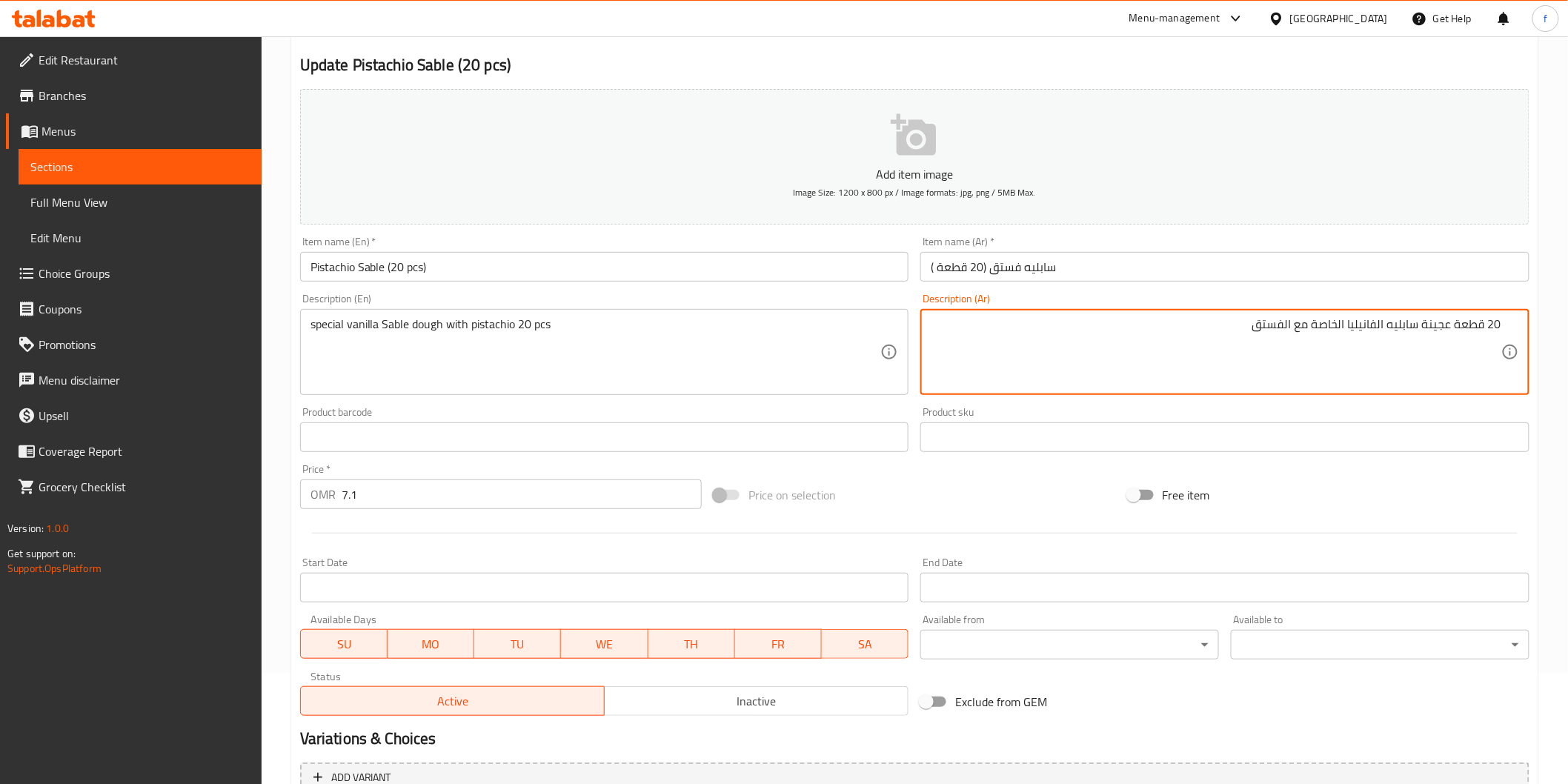
scroll to position [260, 0]
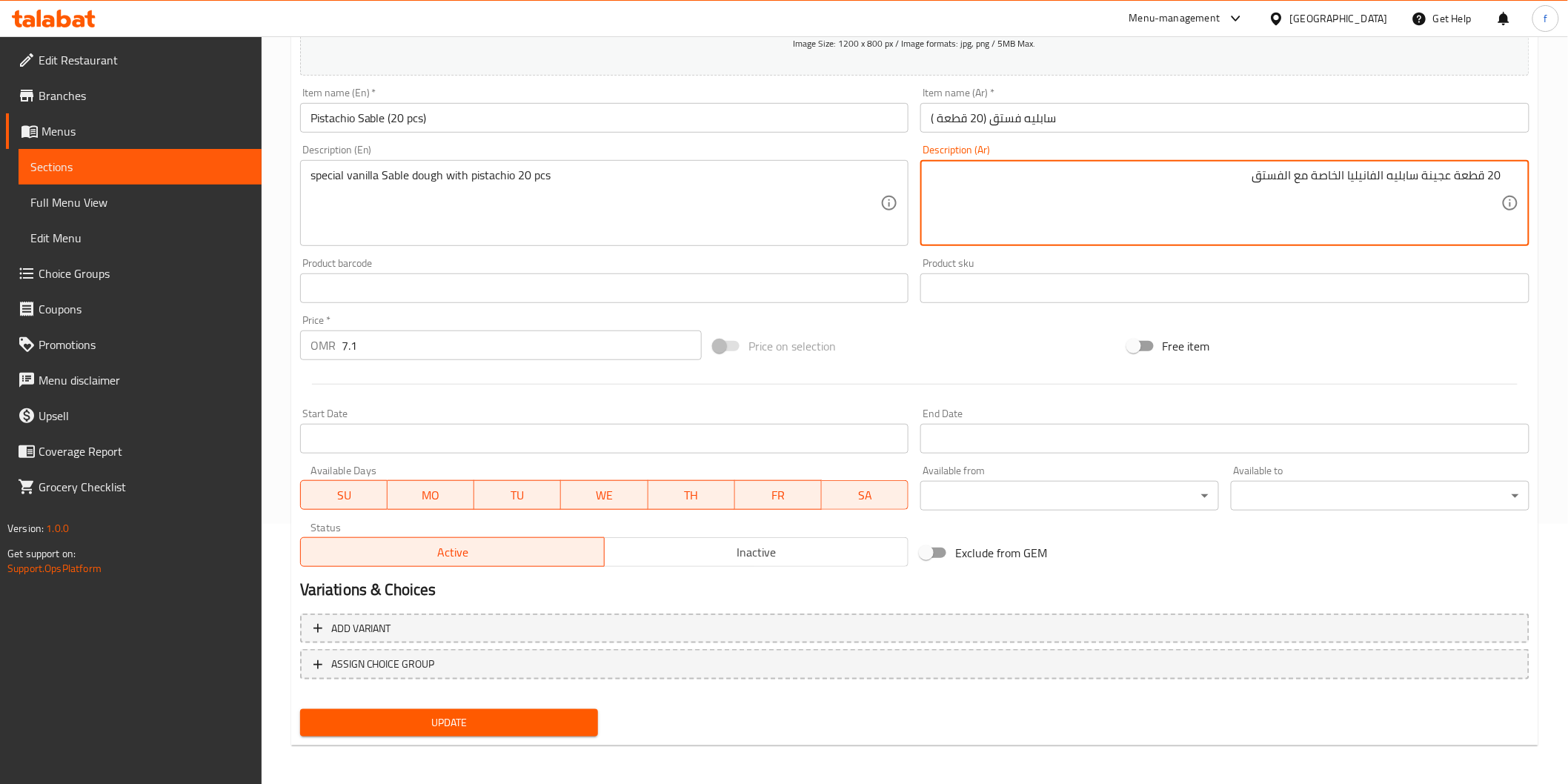
type textarea "20 قطعة عجينة سابليه الفانيليا الخاصة مع الفستق"
click at [452, 705] on div "Update" at bounding box center [449, 722] width 311 height 39
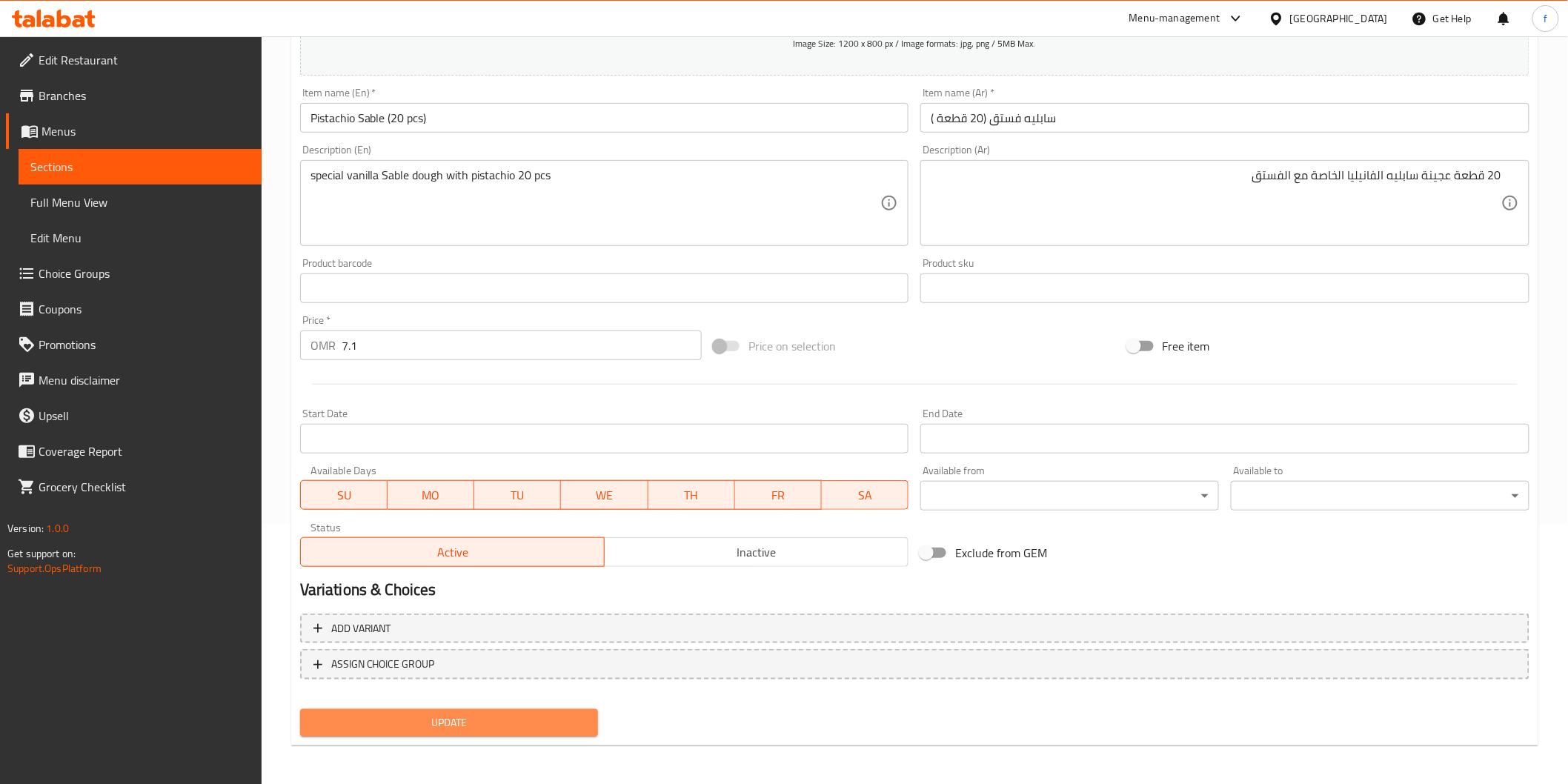
click at [452, 719] on span "Update" at bounding box center [449, 722] width 275 height 18
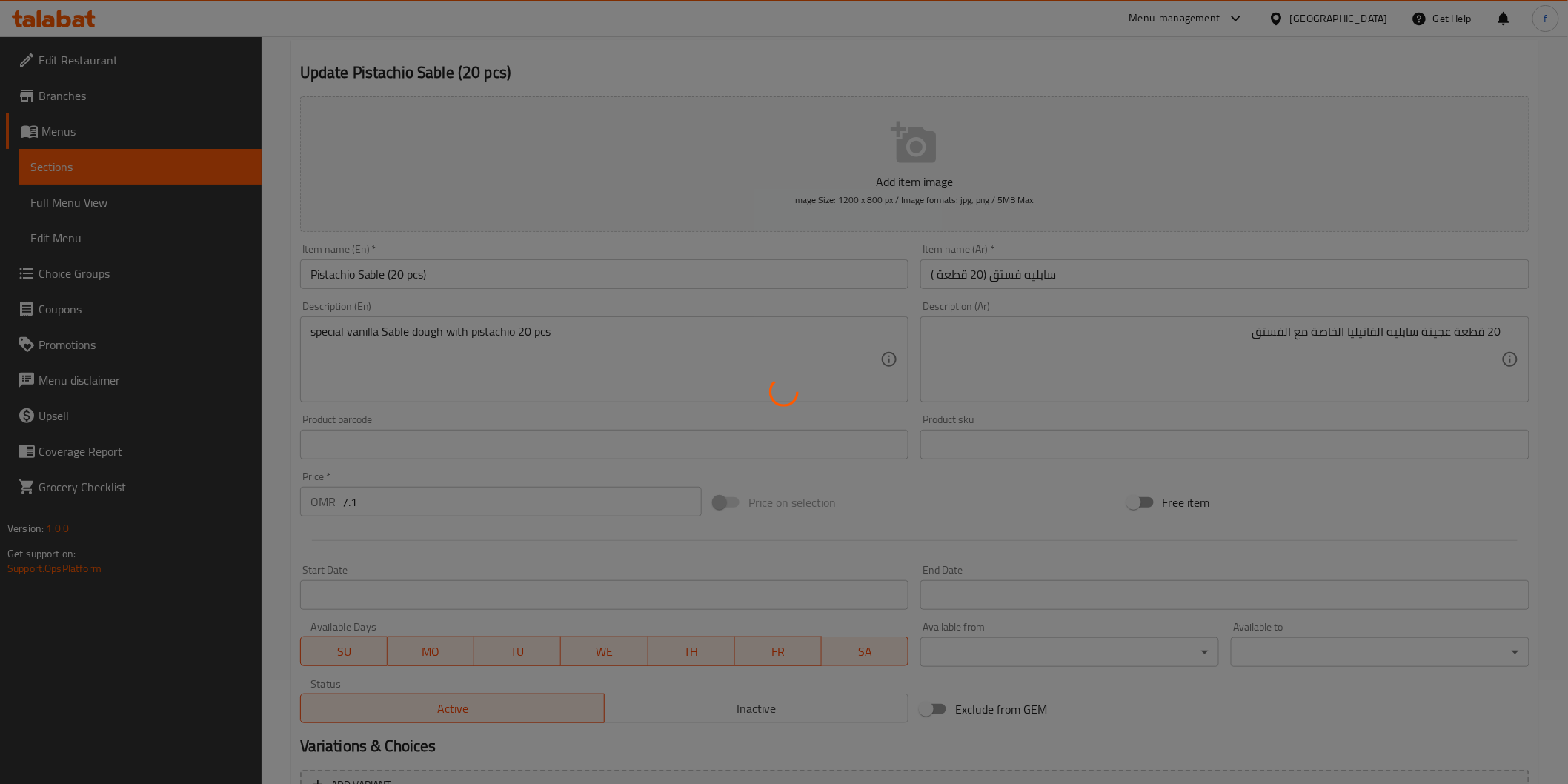
scroll to position [0, 0]
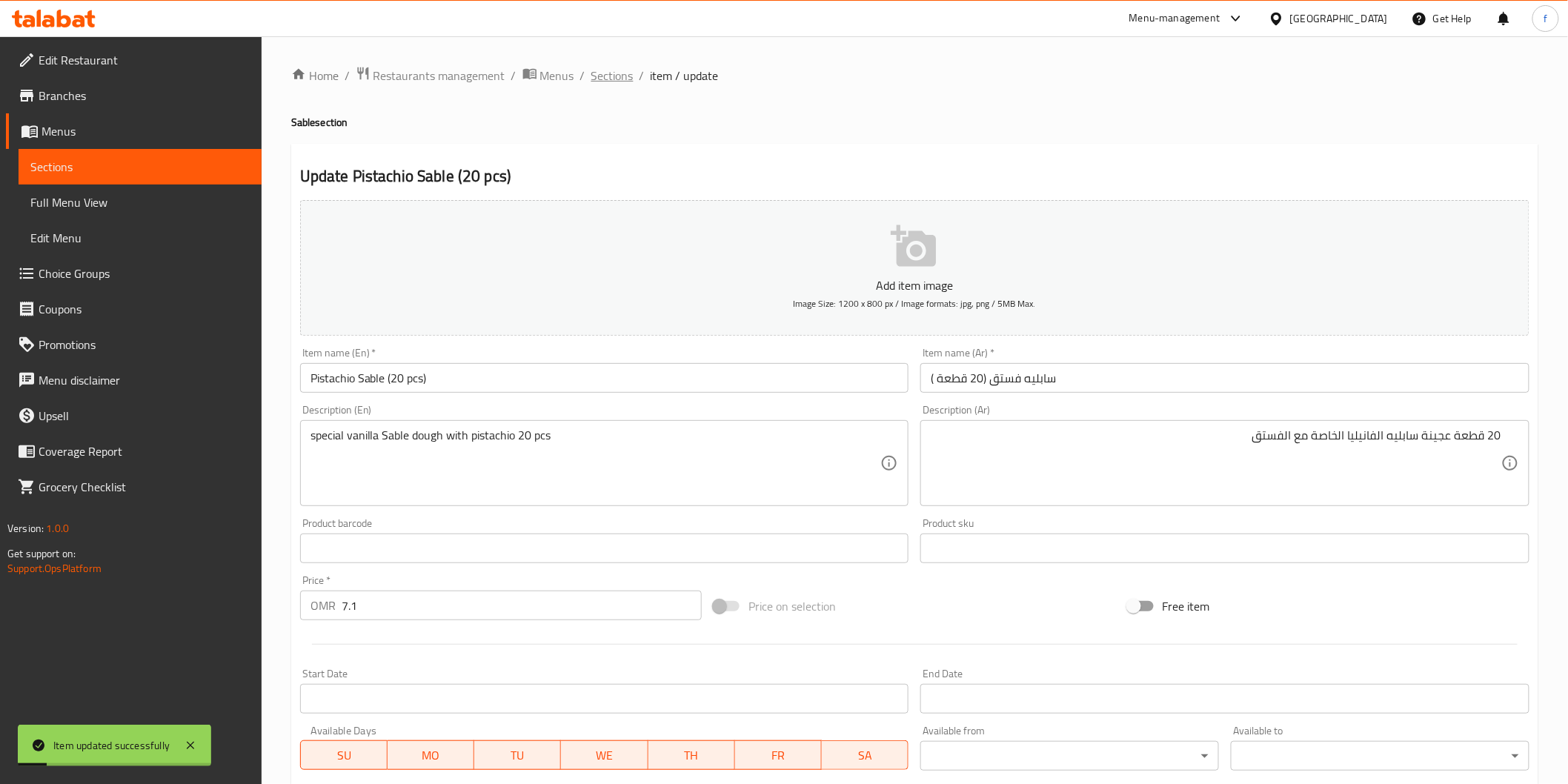
click at [616, 84] on span "Sections" at bounding box center [612, 76] width 43 height 17
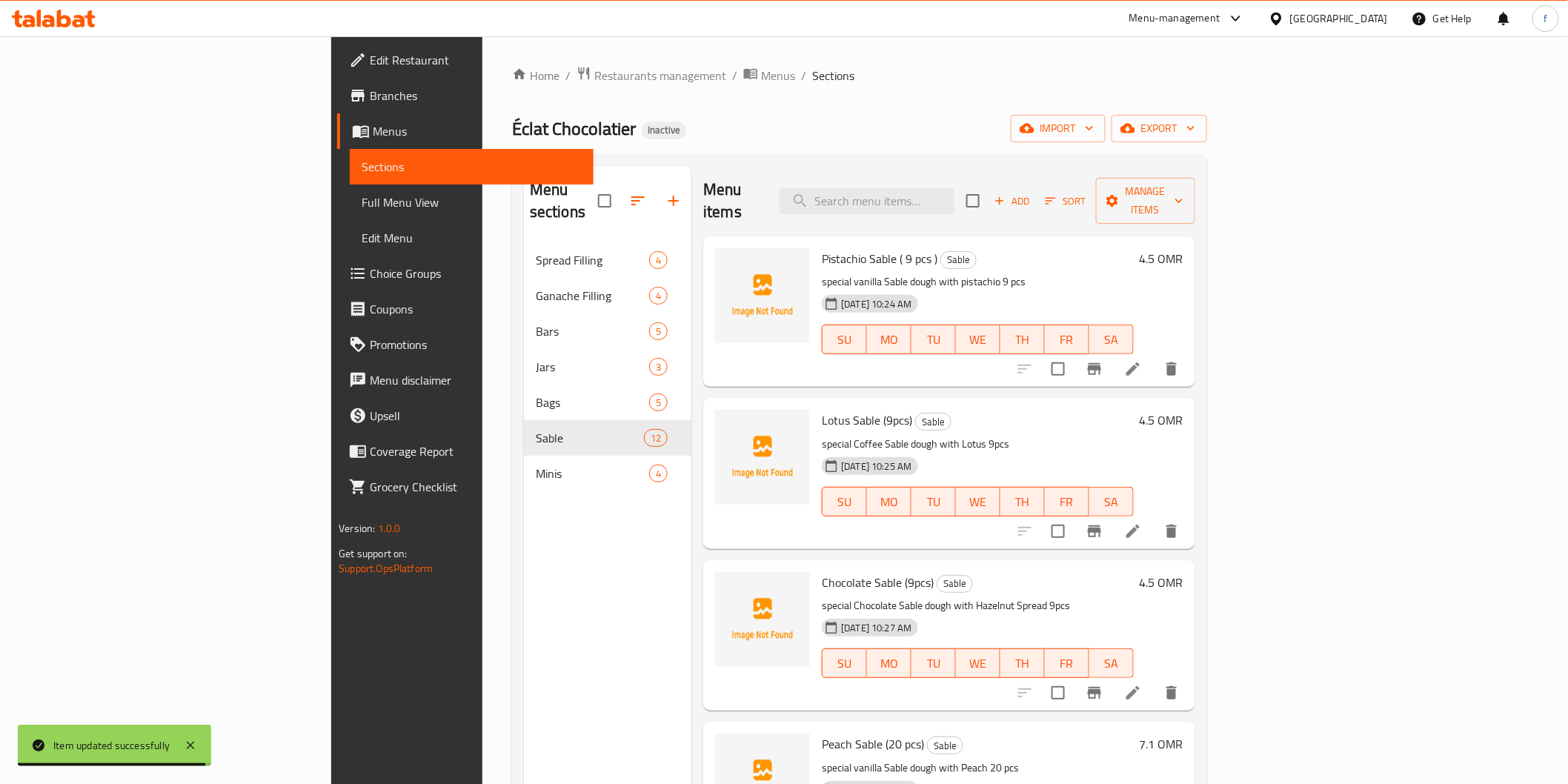
click at [736, 98] on div "Home / Restaurants management / Menus / Sections Éclat Chocolatier Inactive im…" at bounding box center [859, 513] width 695 height 895
click at [1181, 89] on div "Home / Restaurants management / Menus / Sections Éclat Chocolatier Inactive im…" at bounding box center [859, 513] width 695 height 895
click at [1032, 192] on span "Add" at bounding box center [1012, 201] width 40 height 17
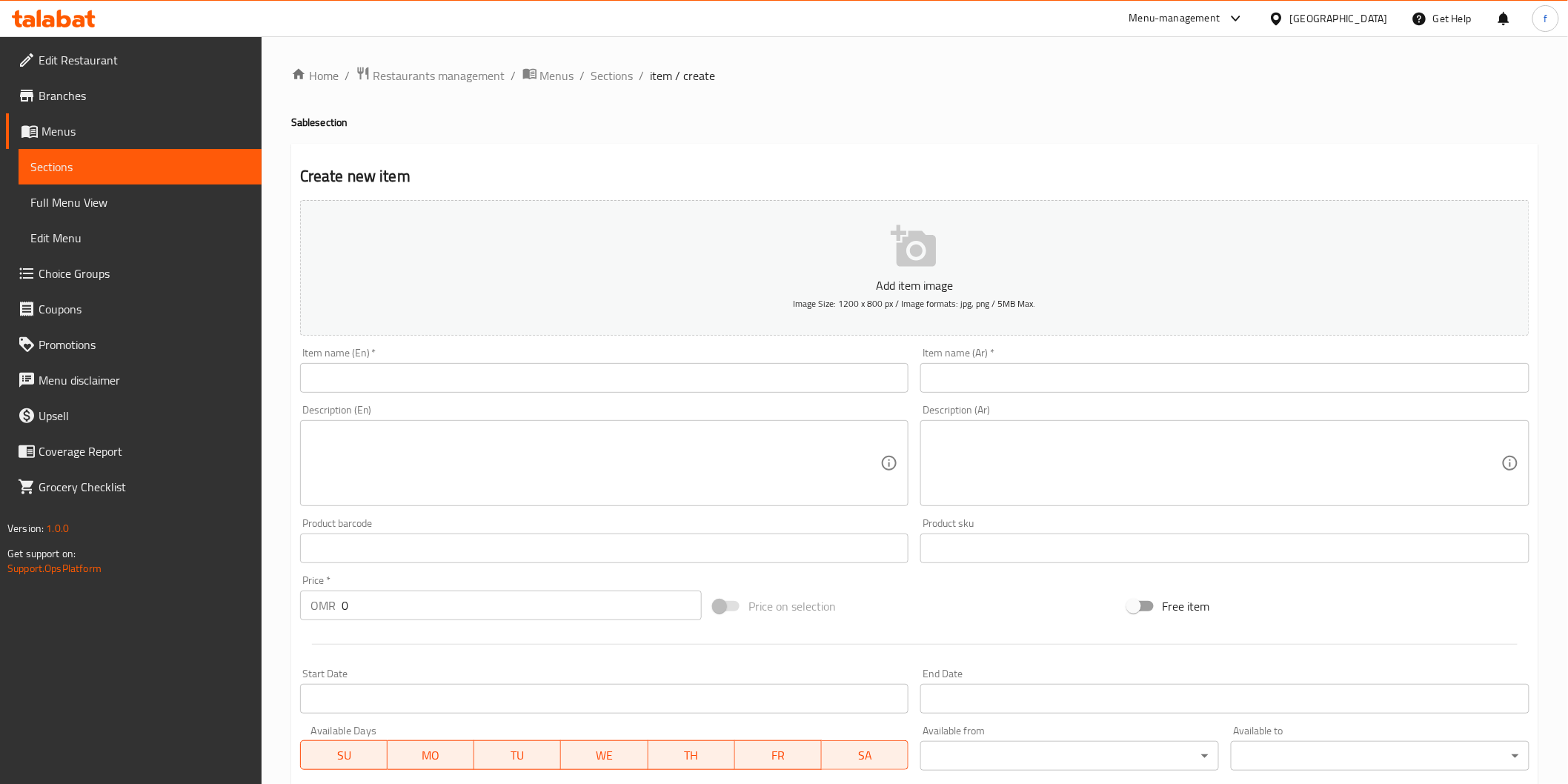
click at [828, 372] on input "text" at bounding box center [605, 378] width 609 height 30
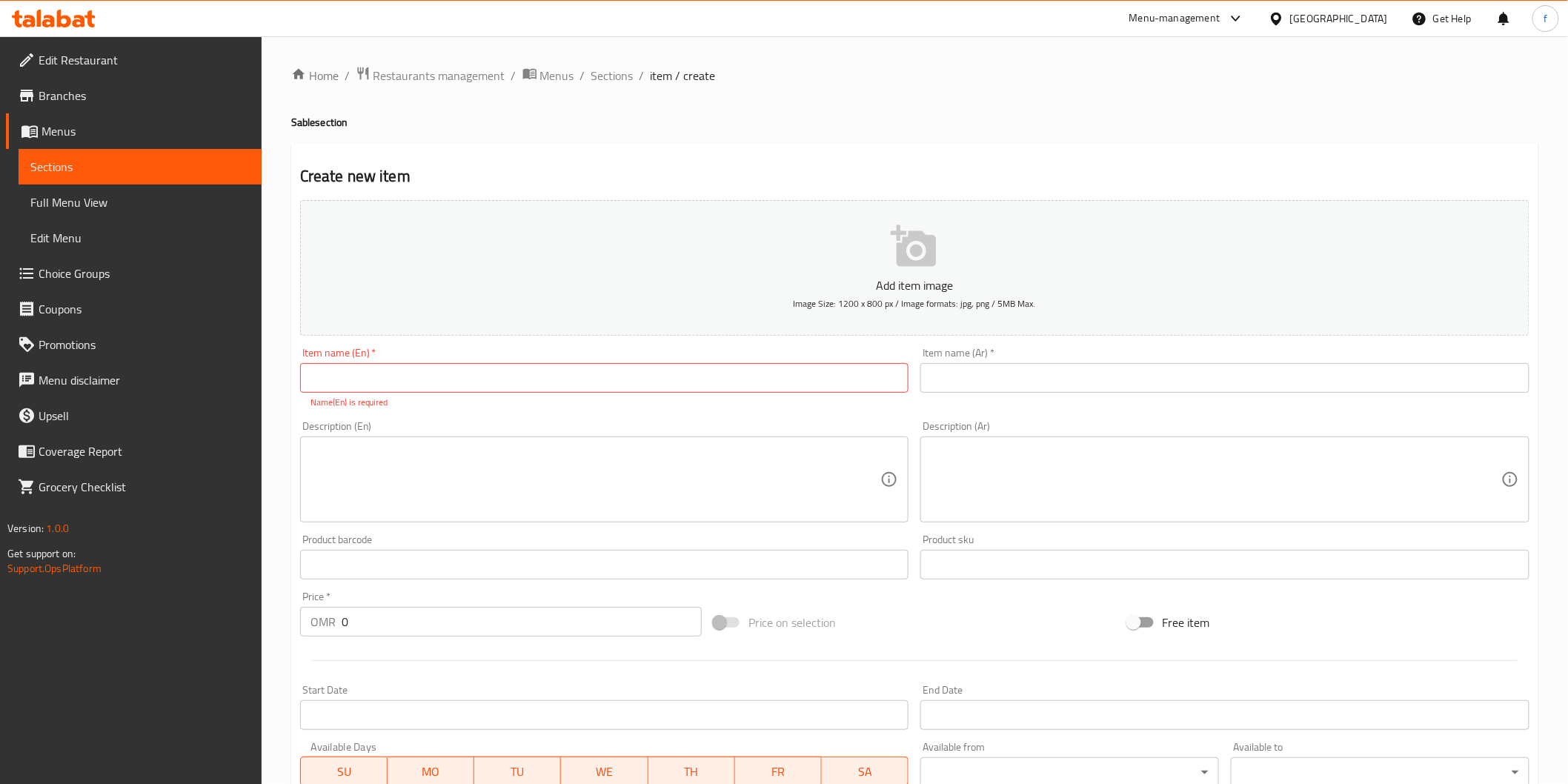
drag, startPoint x: 366, startPoint y: 366, endPoint x: 366, endPoint y: 374, distance: 8.0
click at [366, 366] on input "text" at bounding box center [605, 378] width 609 height 30
click at [366, 374] on input "text" at bounding box center [605, 378] width 609 height 30
paste input "Coated Chocolate Mix"
type input "Coated Chocolate Mix"
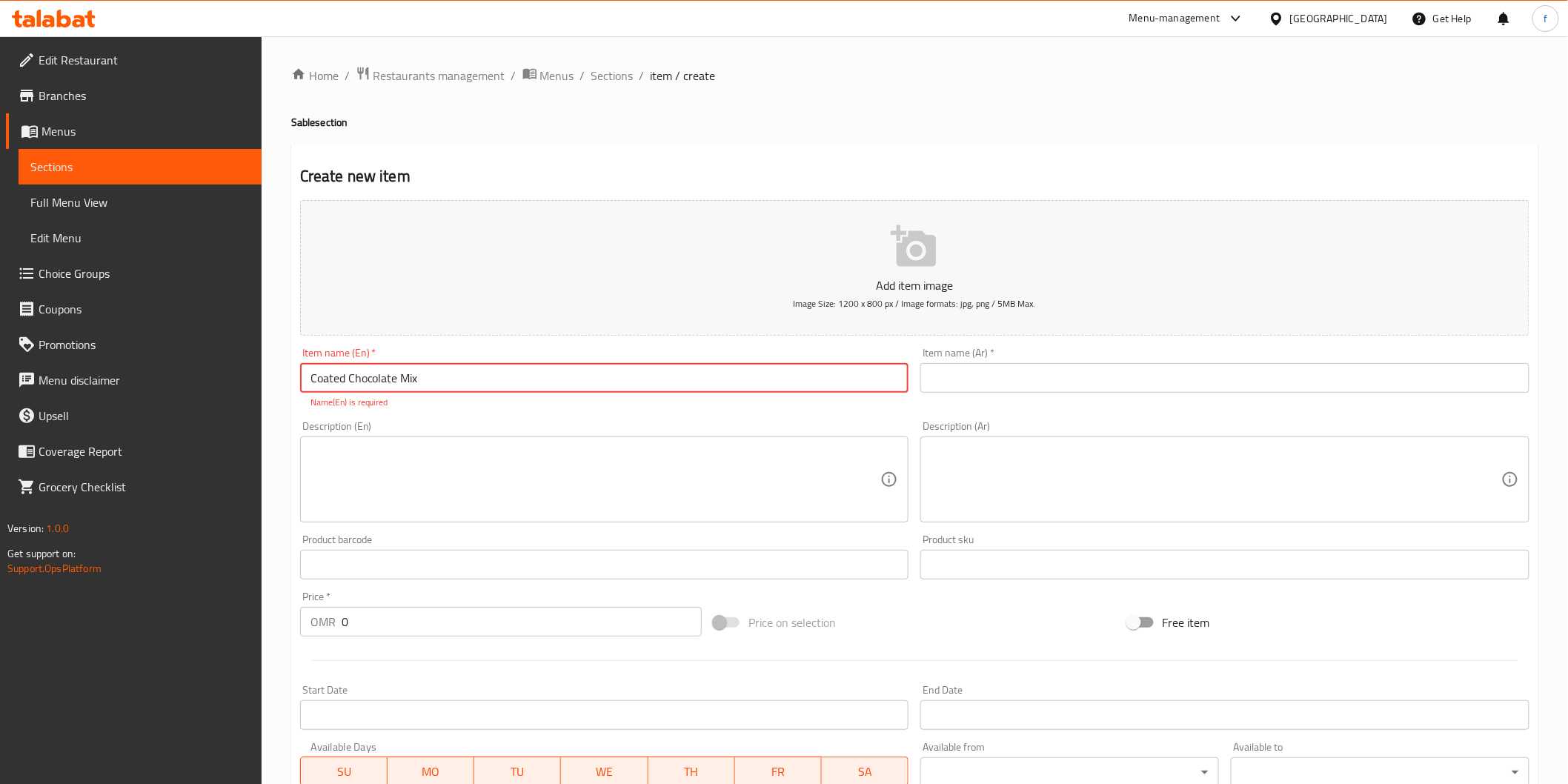
click at [1052, 384] on input "text" at bounding box center [1225, 378] width 609 height 30
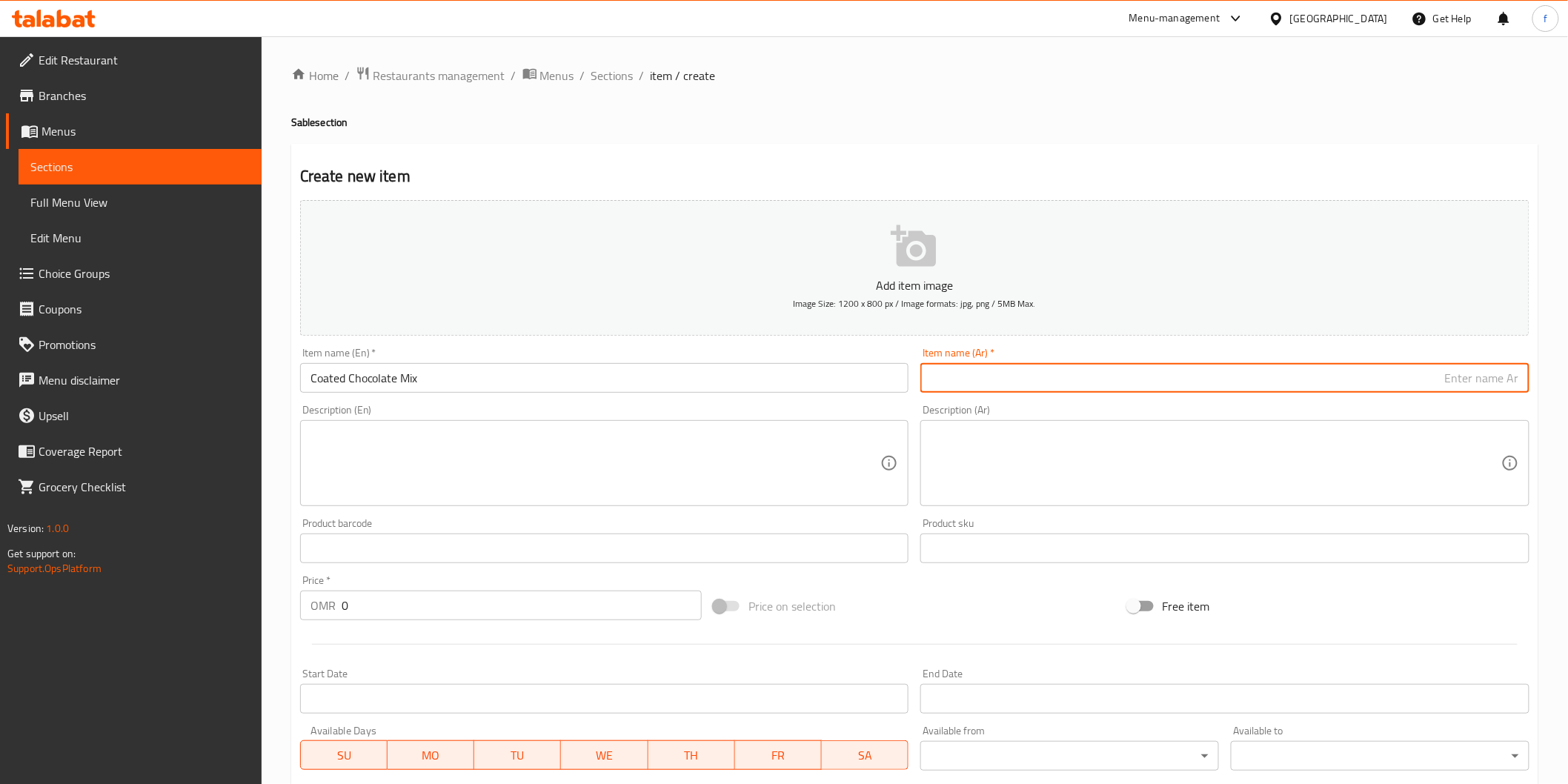
type input "م"
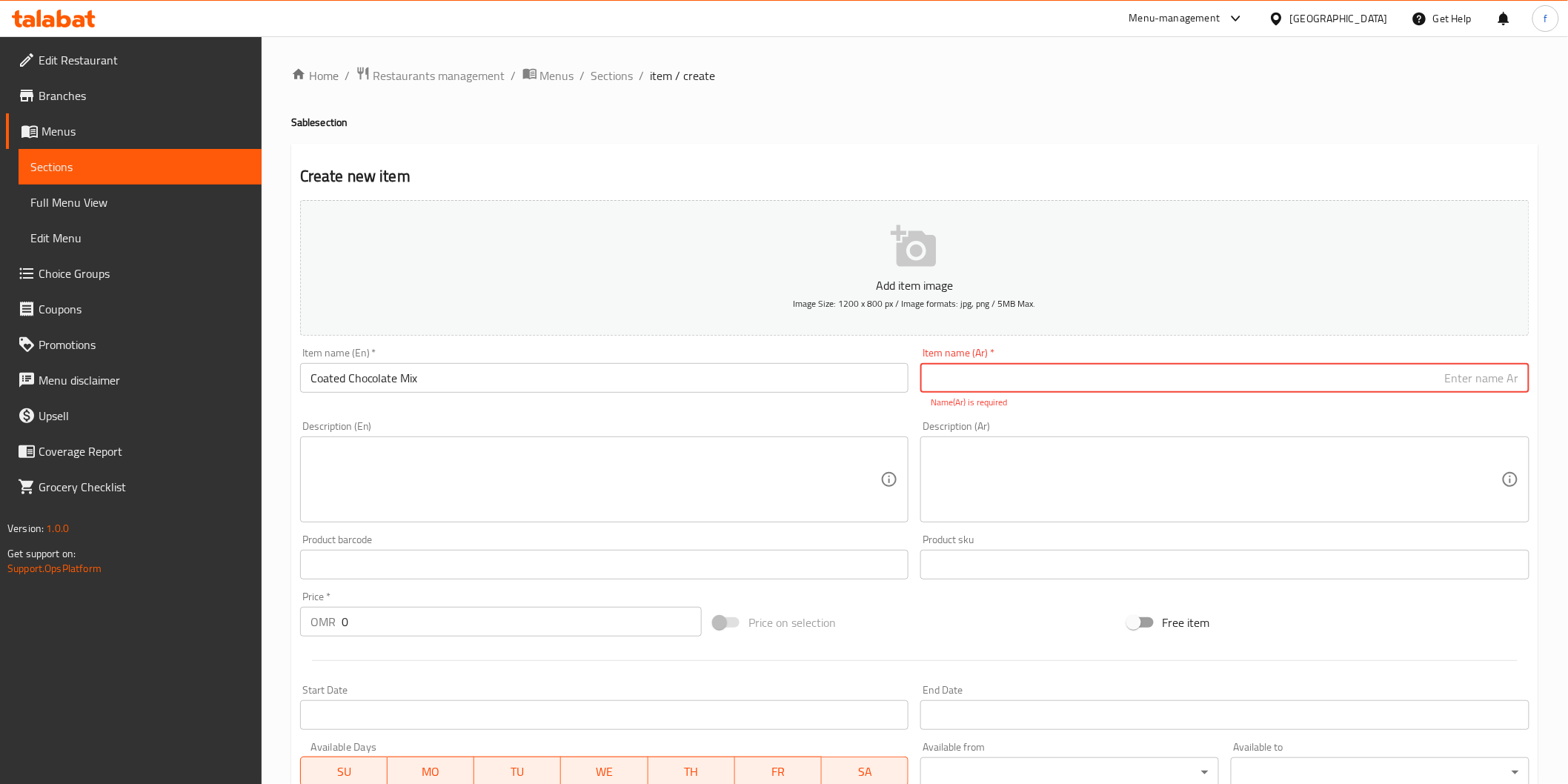
click at [1146, 382] on input "text" at bounding box center [1225, 378] width 609 height 30
paste input "سابليه شوكلاتة مغلف"
type input "سابليه شوكلاتة مغلف"
click at [745, 483] on textarea at bounding box center [596, 479] width 571 height 70
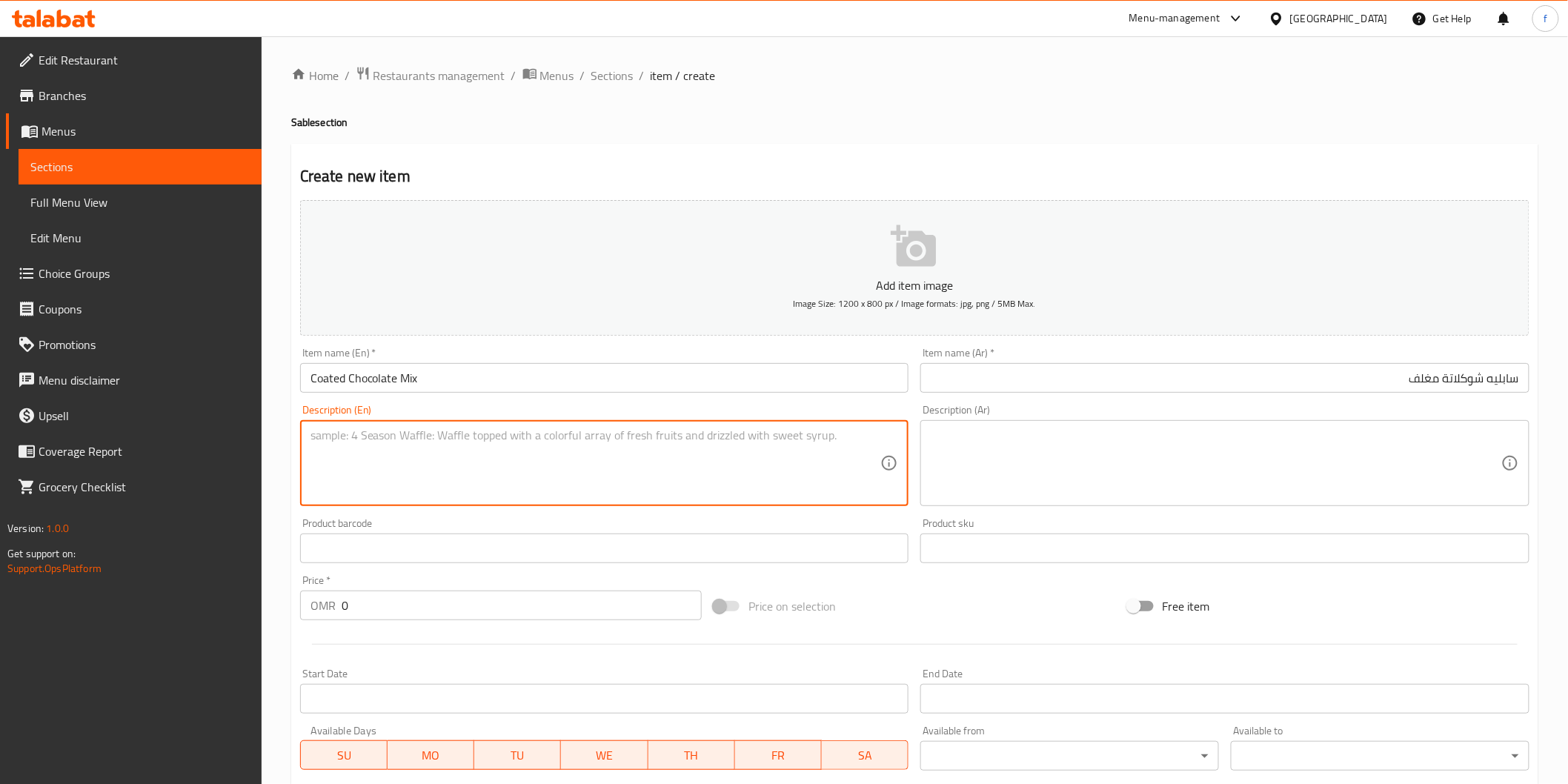
click at [566, 450] on textarea at bounding box center [596, 463] width 571 height 70
paste textarea "special Chocolate Sablé dough with Hazelnut Spread Coated with Milk And Dark ch…"
type textarea "special Chocolate Sablé dough with Hazelnut Spread Coated with Milk And Dark ch…"
click at [1179, 479] on textarea at bounding box center [1216, 463] width 571 height 70
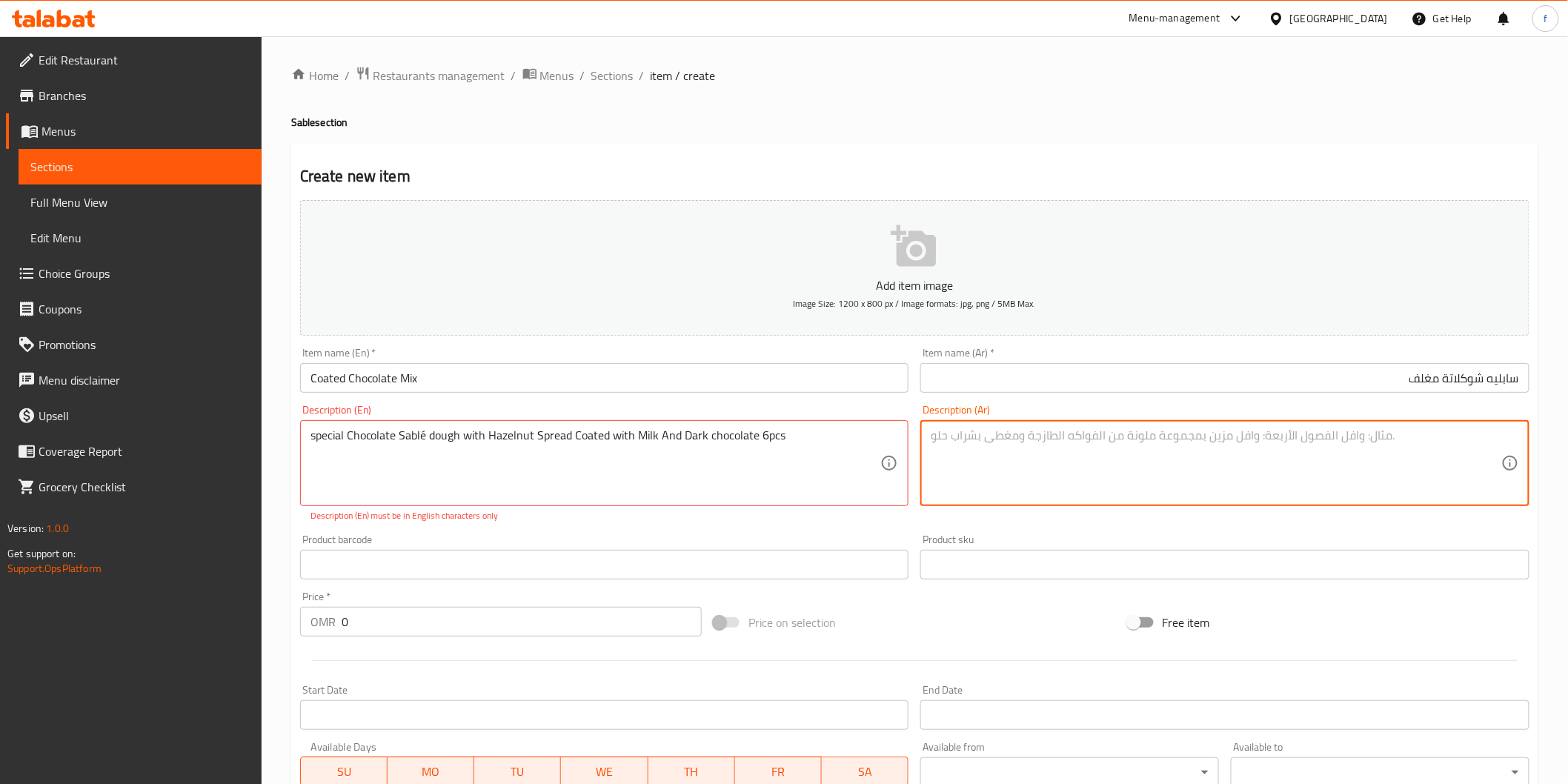
click at [1145, 457] on textarea at bounding box center [1216, 463] width 571 height 70
paste textarea "20 قطعة عجينة سابليه الشوكلاتة سبيشيال مع سبريد البندق المغلفة مع حليب و شوكلات…"
drag, startPoint x: 1490, startPoint y: 432, endPoint x: 1505, endPoint y: 436, distance: 15.5
click at [1505, 436] on div "20 قطعة عجينة سابليه الشوكلاتة سبيشيال مع سبريد البندق المغلفة مع حليب و شوكلات…" at bounding box center [1225, 463] width 609 height 86
click at [1464, 434] on textarea "6 قطعة عجينة سابليه الشوكلاتة سبيشيال مع سبريد البندق المغلفة مع حليب و شوكلاتة…" at bounding box center [1216, 463] width 571 height 70
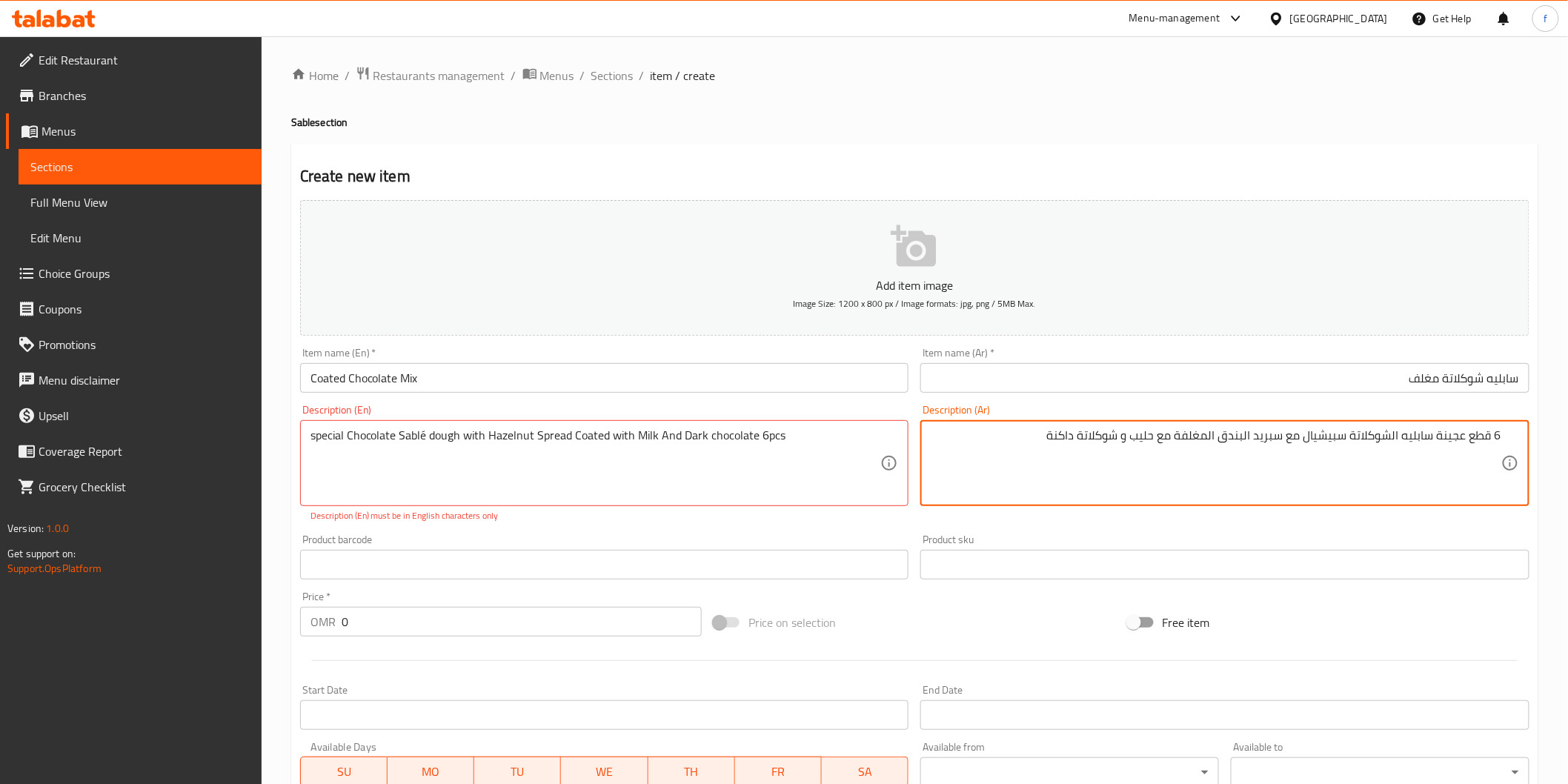
type textarea "6 قطع عجينة سابليه الشوكلاتة سبيشيال مع سبريد البندق المغلفة مع حليب و شوكلاتة …"
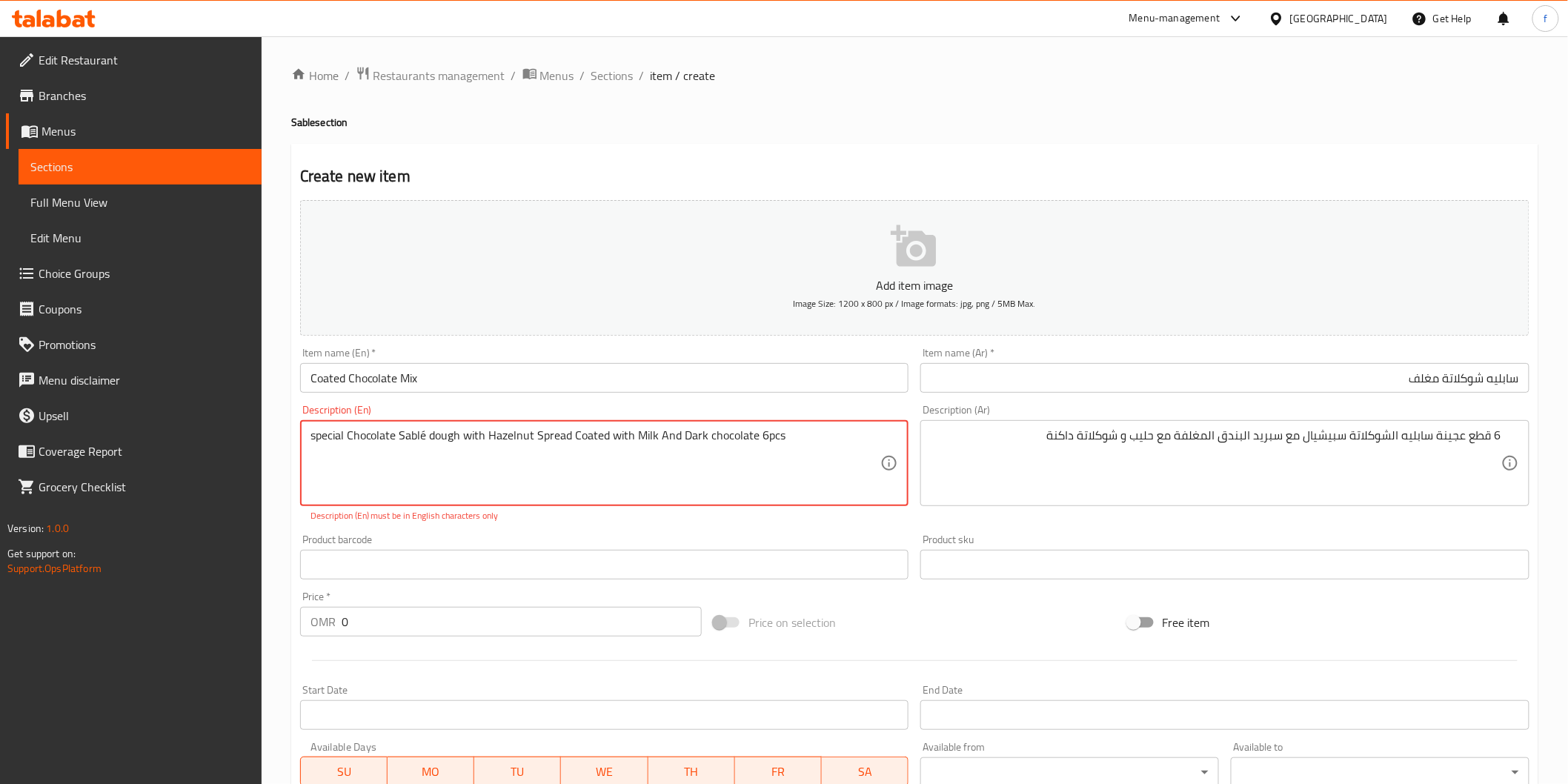
drag, startPoint x: 758, startPoint y: 435, endPoint x: 789, endPoint y: 439, distance: 31.3
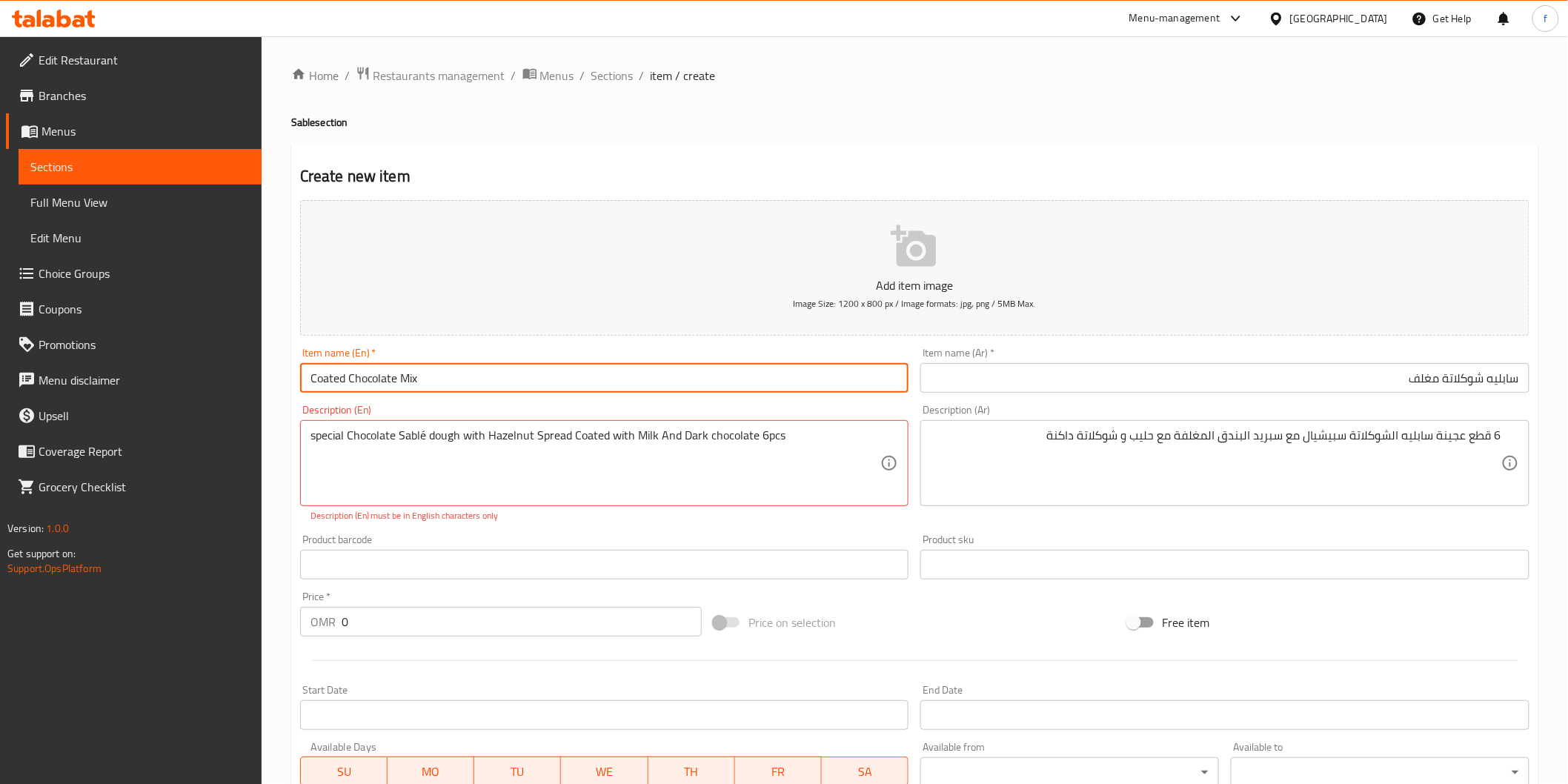
click at [472, 372] on input "Coated Chocolate Mix" at bounding box center [605, 378] width 609 height 30
paste input "6pcs"
type input "Coated Chocolate Mix (6pcs)"
click at [1328, 369] on input "سابليه شوكلاتة مغلف" at bounding box center [1225, 378] width 609 height 30
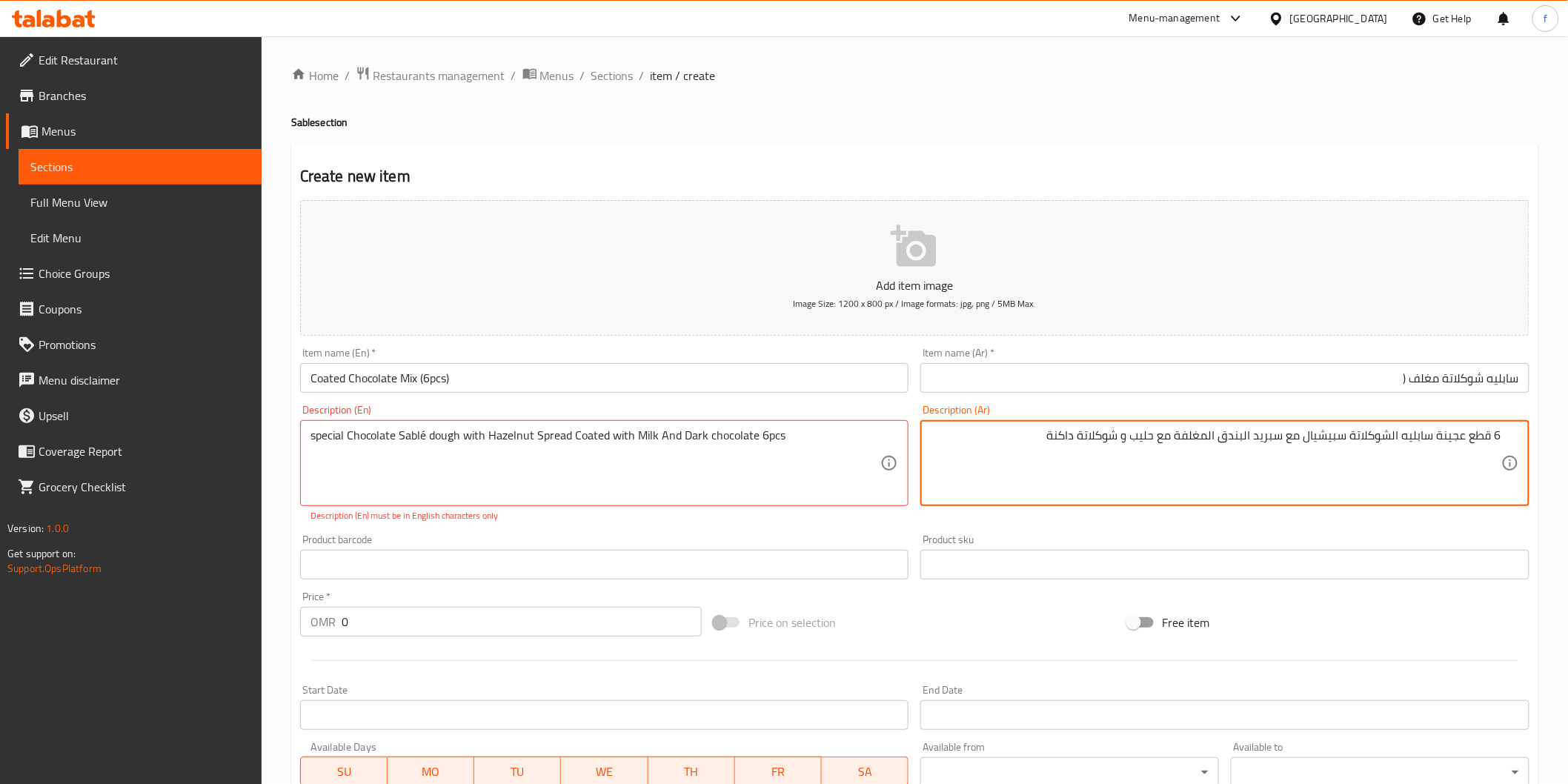
drag, startPoint x: 1479, startPoint y: 439, endPoint x: 1504, endPoint y: 437, distance: 25.1
click at [1329, 375] on input "سابليه شوكلاتة مغلف (" at bounding box center [1225, 378] width 609 height 30
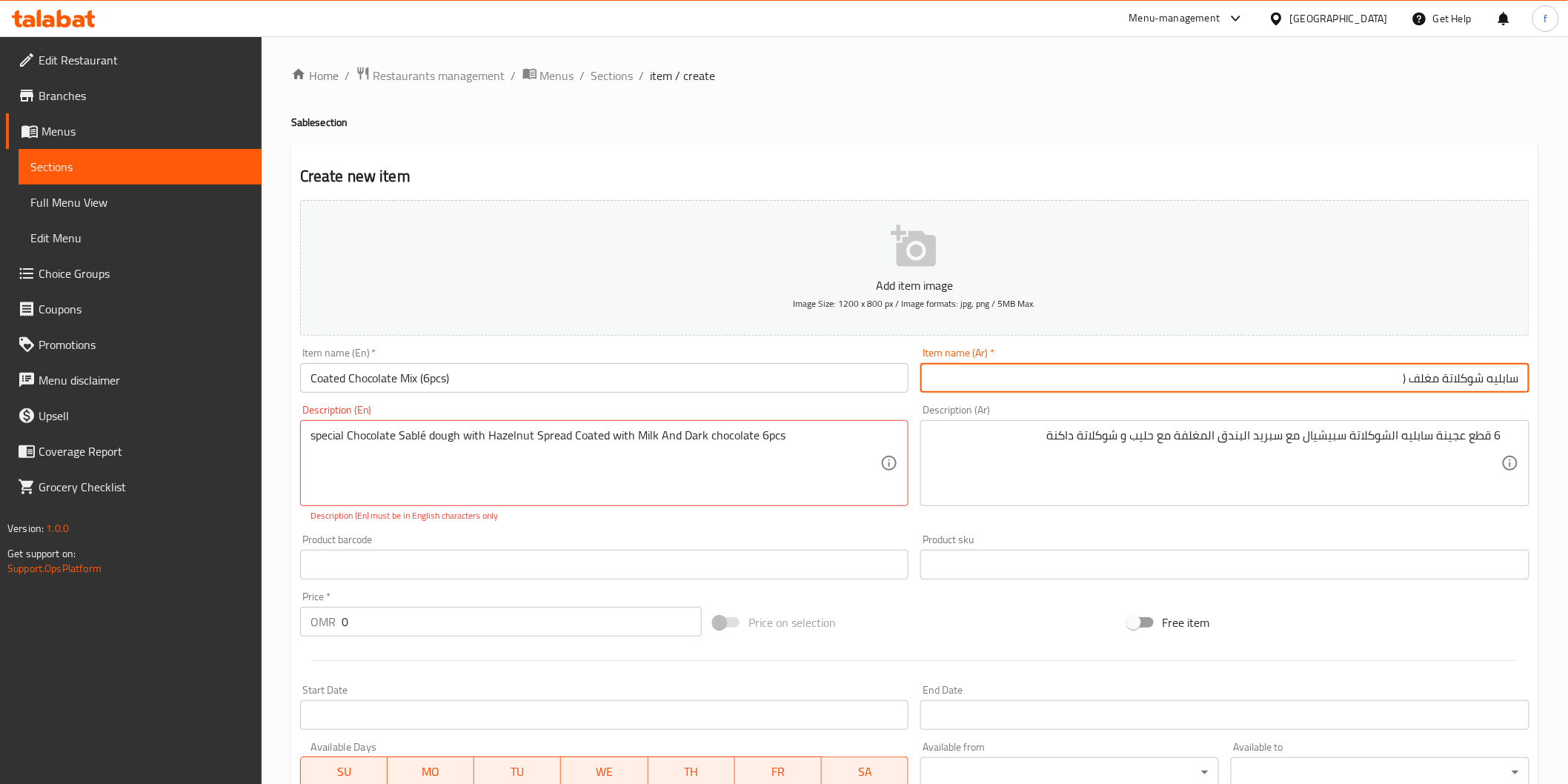
paste input "6 قطع"
type input "سابليه شوكلاتة مغلف (6 قطع)"
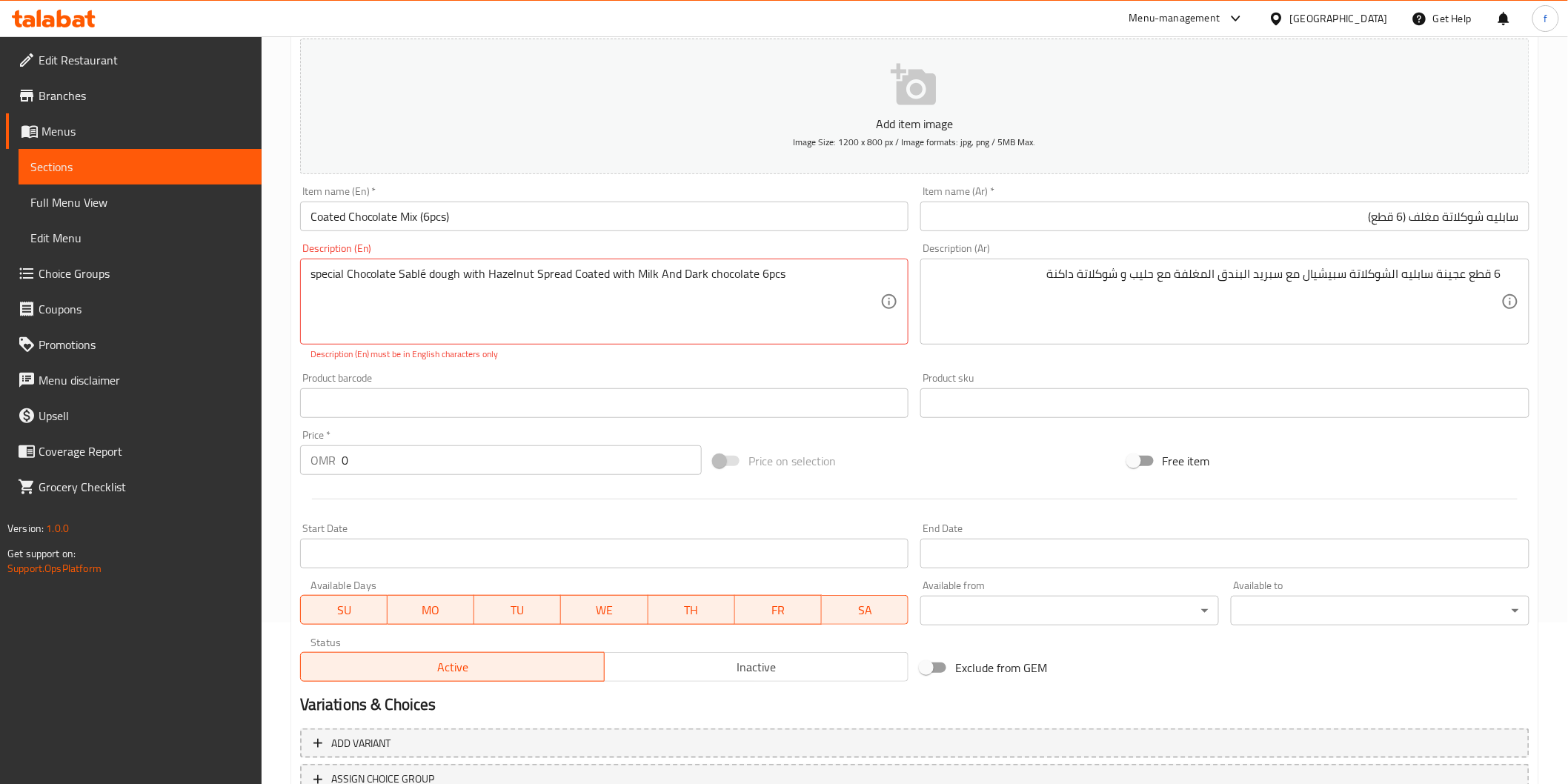
scroll to position [277, 0]
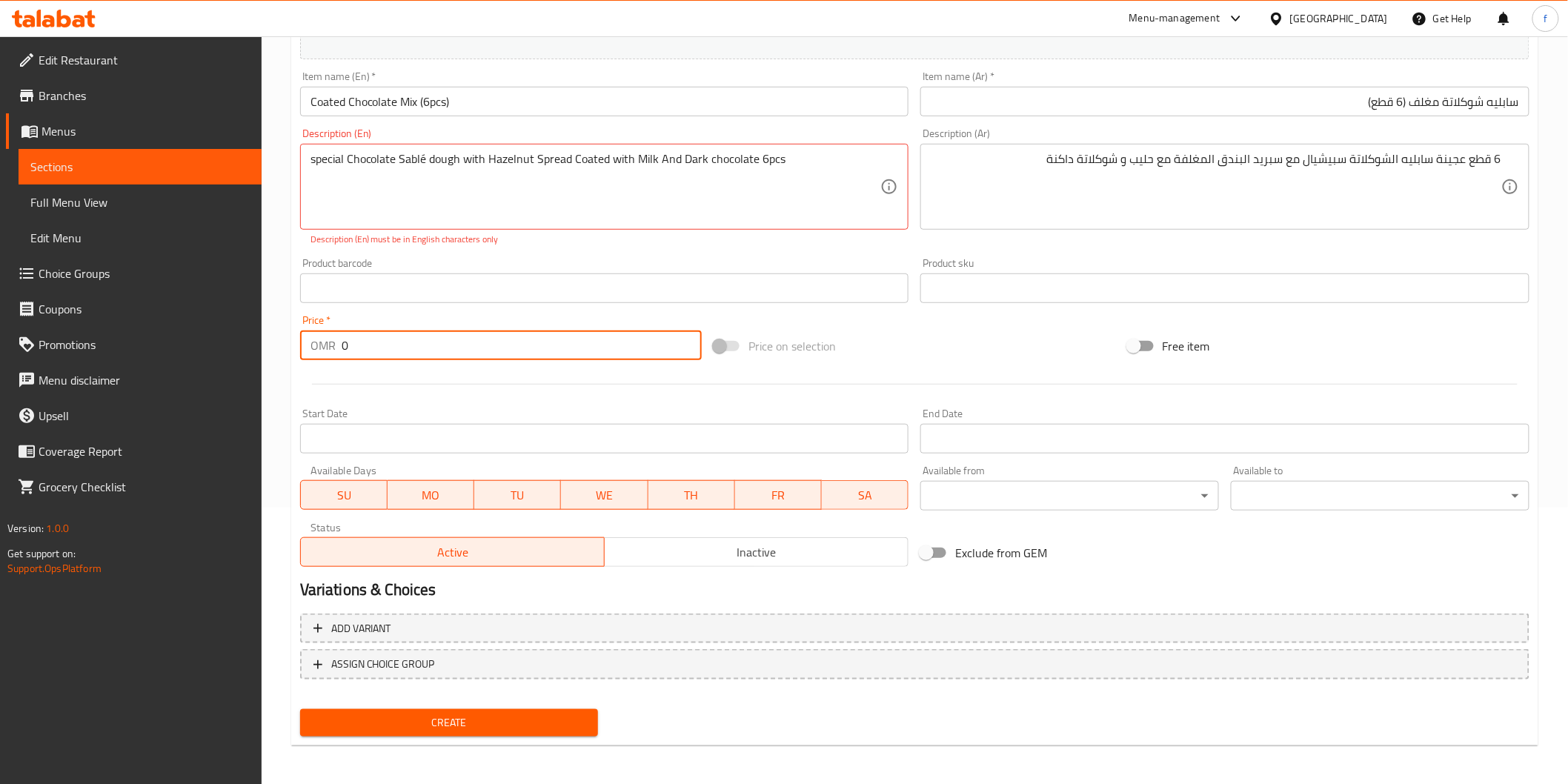
drag, startPoint x: 359, startPoint y: 352, endPoint x: 322, endPoint y: 346, distance: 37.5
click at [322, 346] on div "OMR 0 Price *" at bounding box center [500, 345] width 401 height 30
click at [322, 346] on p "OMR" at bounding box center [323, 345] width 25 height 17
drag, startPoint x: 394, startPoint y: 346, endPoint x: 385, endPoint y: 345, distance: 9.1
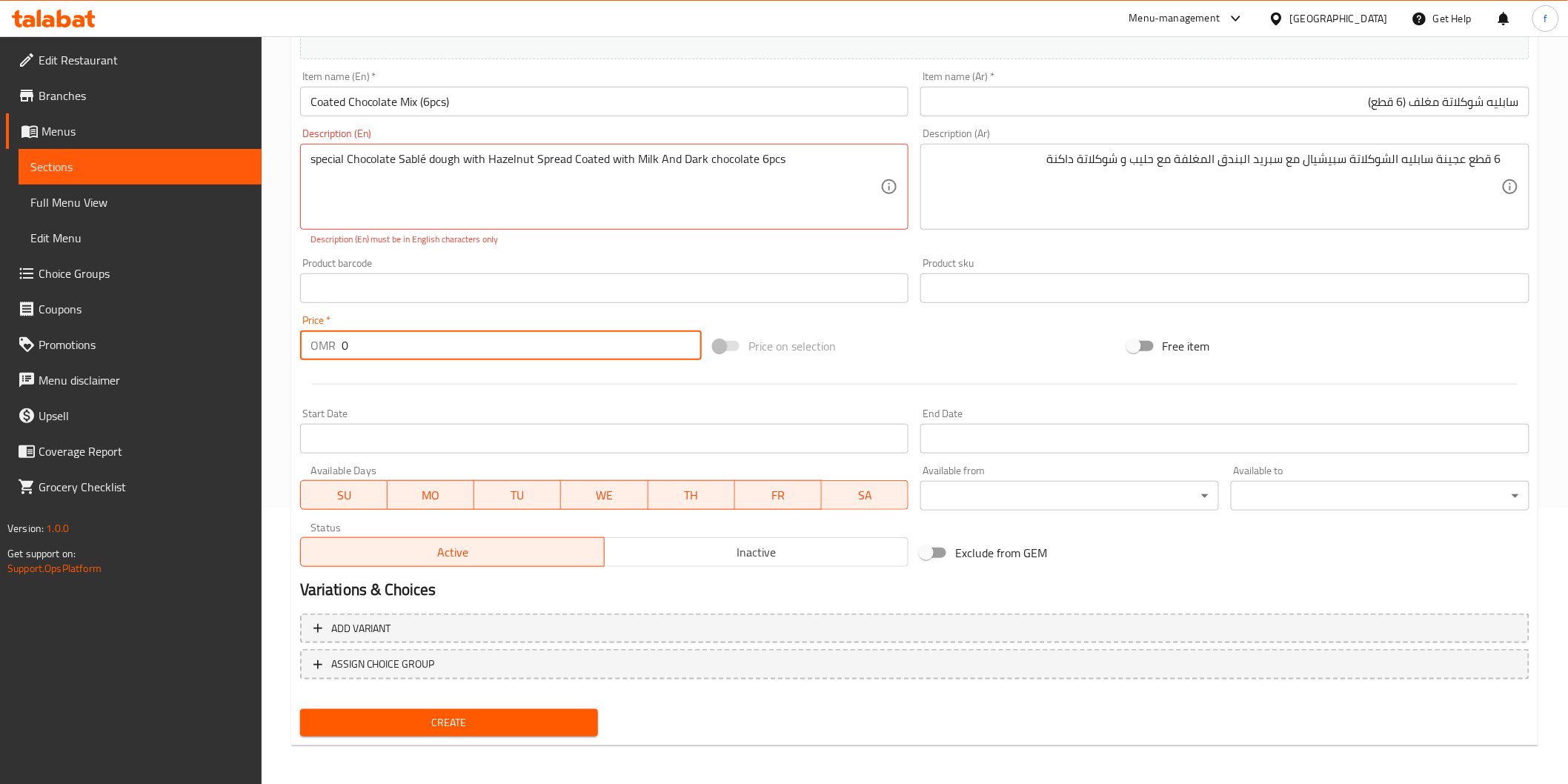
click at [386, 345] on input "0" at bounding box center [522, 345] width 360 height 30
drag, startPoint x: 385, startPoint y: 345, endPoint x: 375, endPoint y: 348, distance: 10.4
click at [376, 346] on input "0" at bounding box center [522, 345] width 360 height 30
drag, startPoint x: 369, startPoint y: 350, endPoint x: 330, endPoint y: 346, distance: 39.2
click at [330, 346] on div "OMR 0 Price *" at bounding box center [500, 345] width 401 height 30
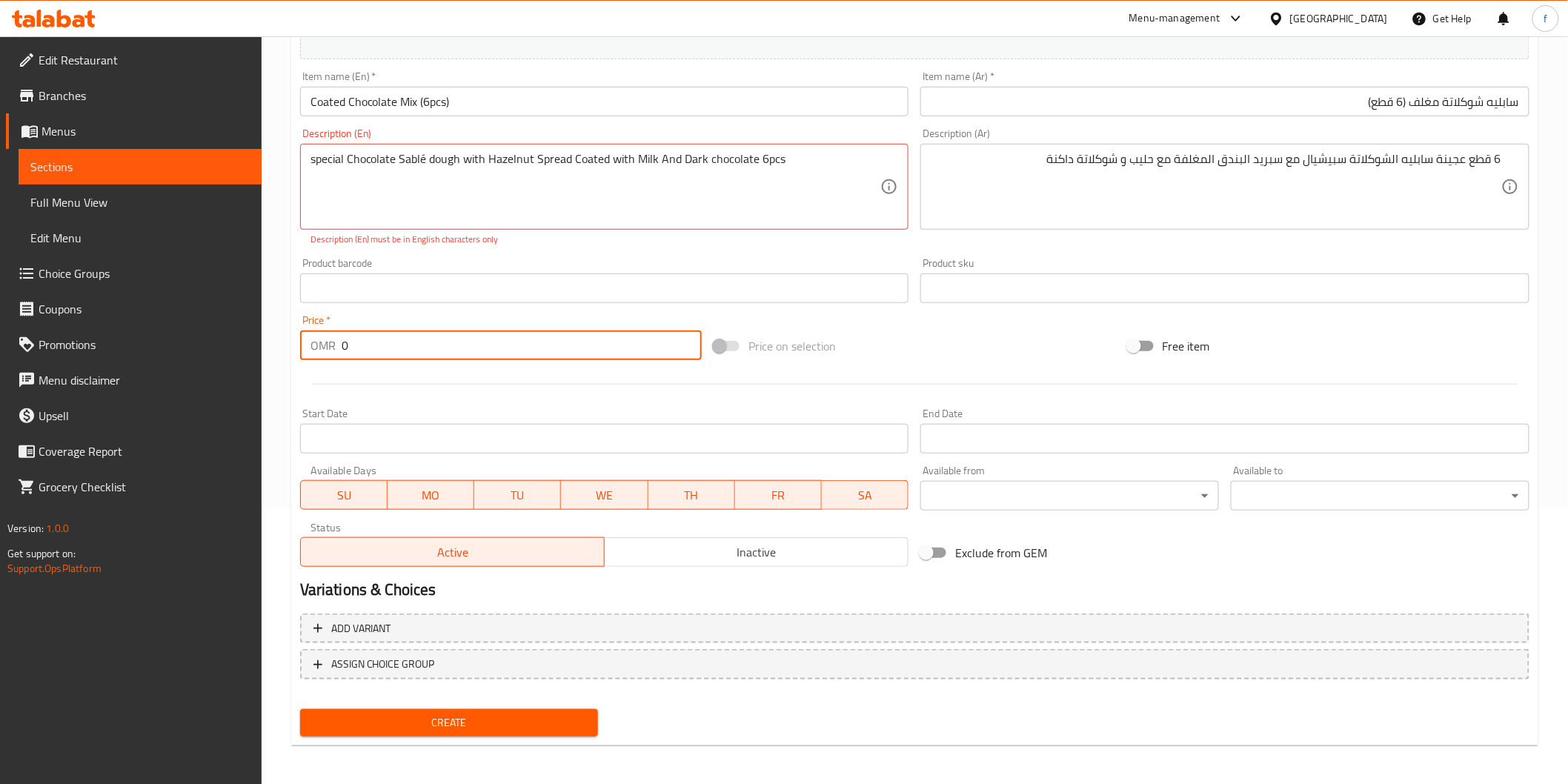
type input "2"
type input "5.30"
type textarea "special Chocolate Sable dough with Hazelnut Spread Coated with Milk And Dark ch…"
click at [476, 714] on span "Create" at bounding box center [449, 722] width 275 height 18
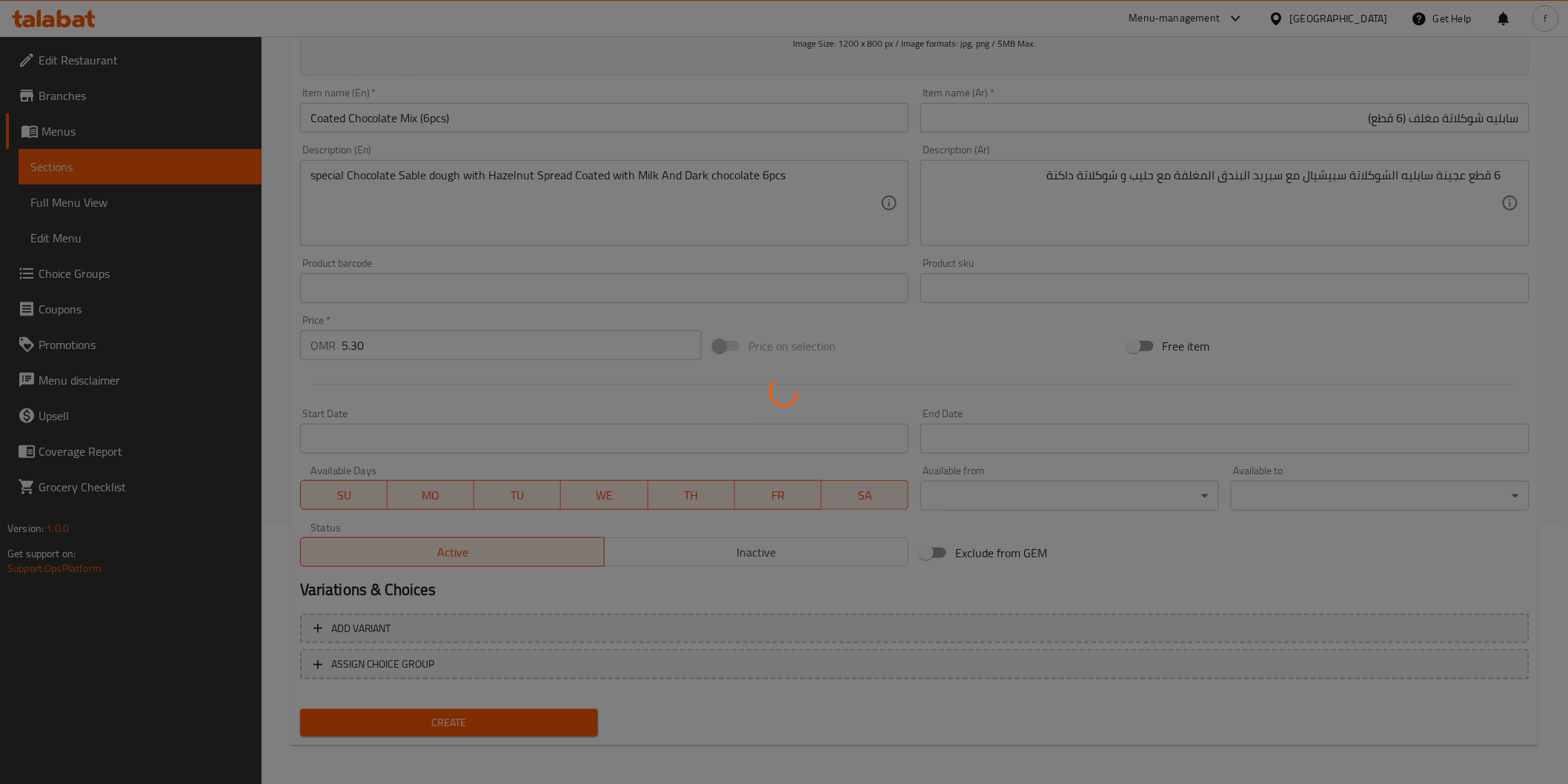
type input "0"
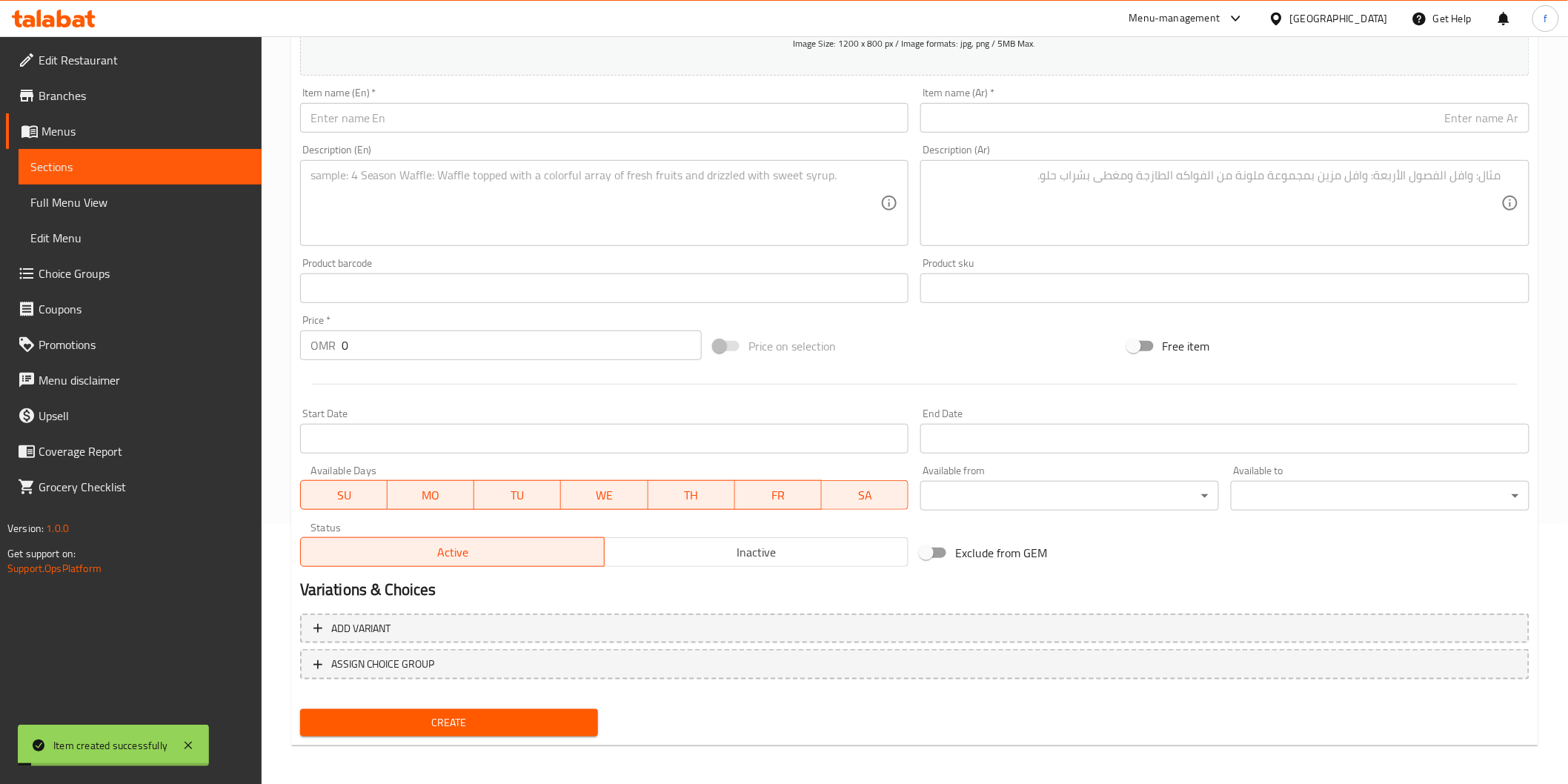
scroll to position [0, 0]
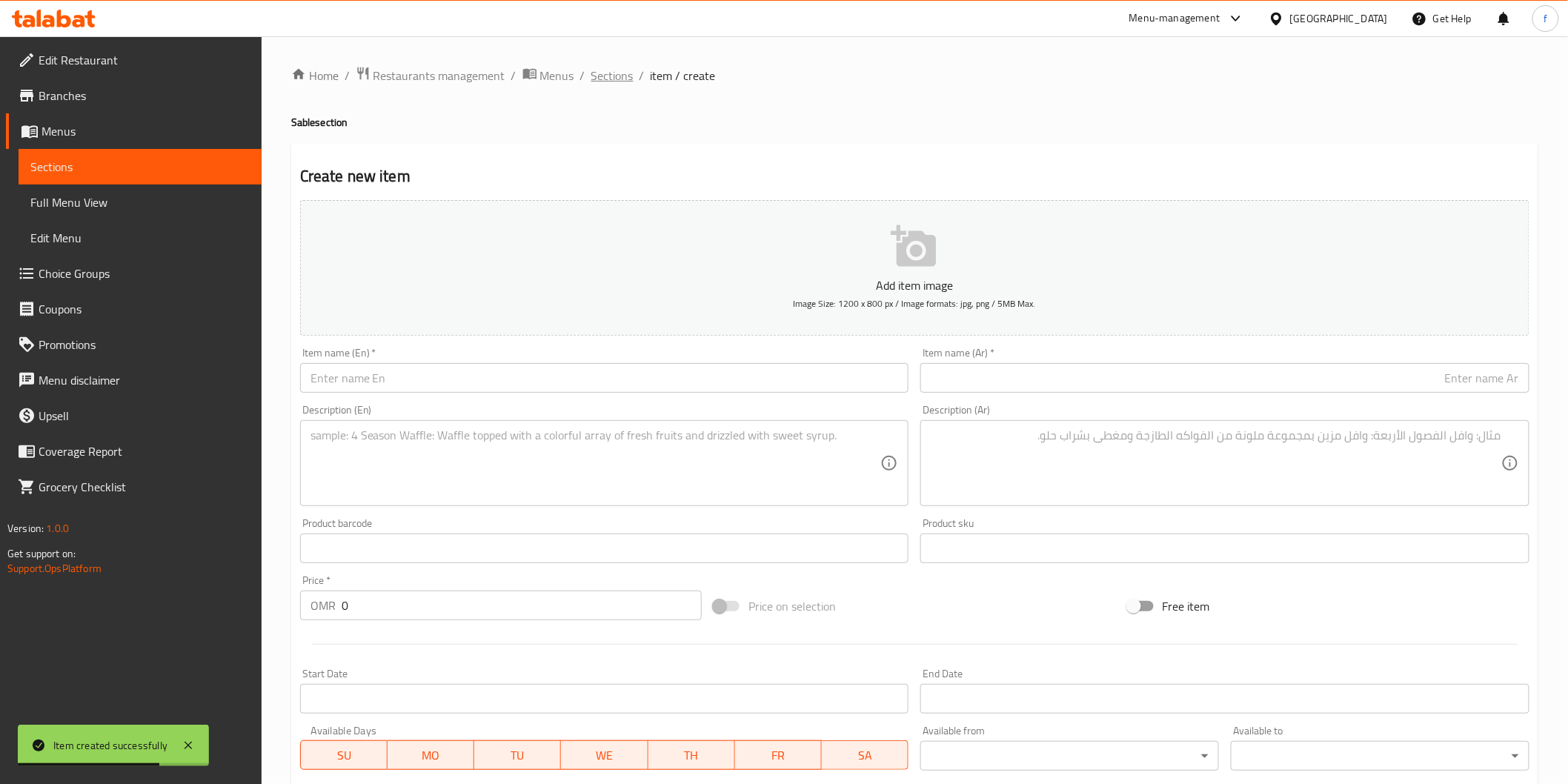
click at [619, 79] on span "Sections" at bounding box center [612, 76] width 43 height 17
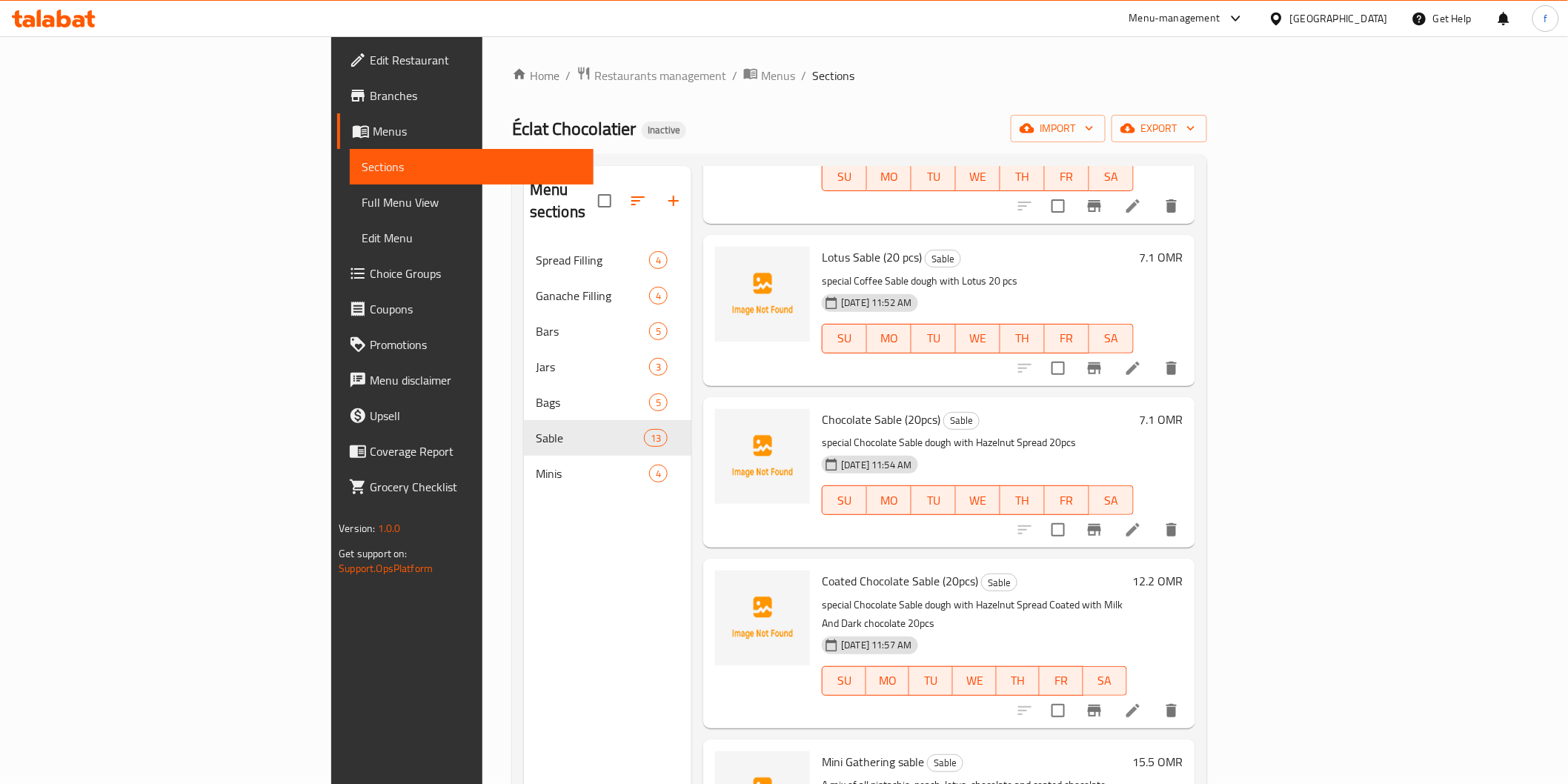
scroll to position [207, 0]
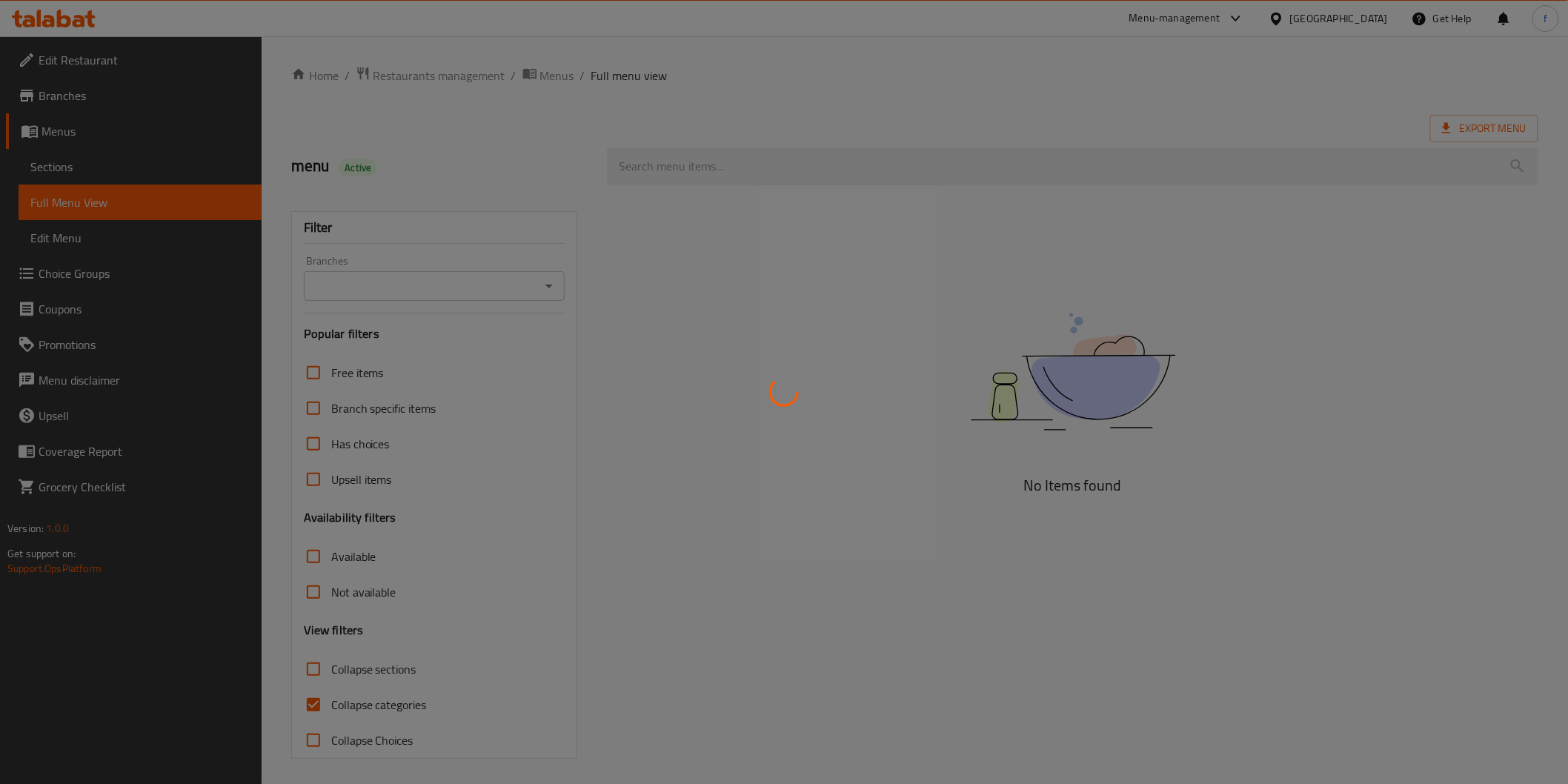
click at [348, 701] on div at bounding box center [784, 392] width 1568 height 784
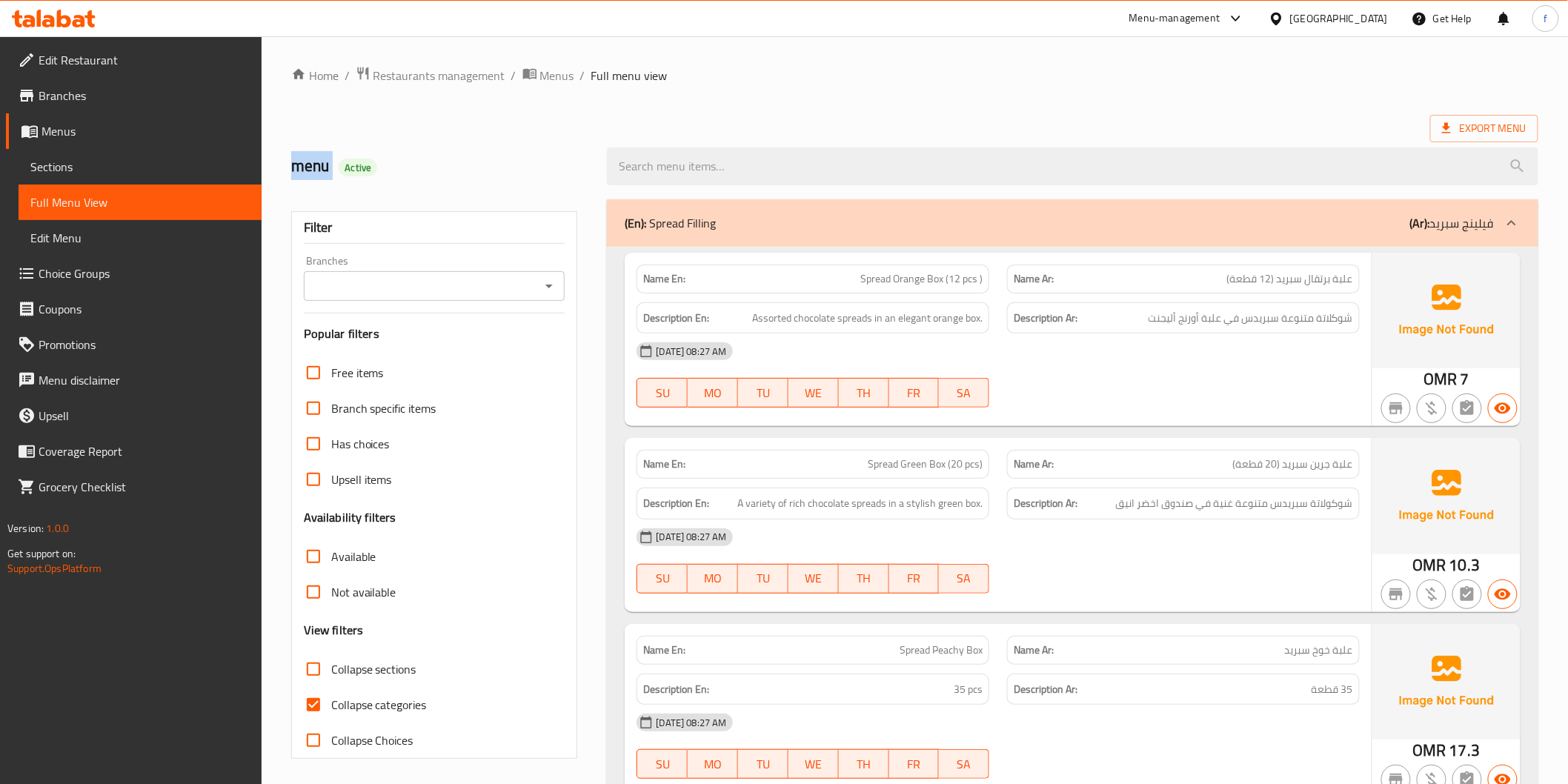
click at [336, 707] on span "Collapse categories" at bounding box center [379, 705] width 96 height 17
click at [332, 707] on input "Collapse categories" at bounding box center [313, 704] width 36 height 36
checkbox input "false"
click at [921, 282] on span "Spread Orange Box (12 pcs )" at bounding box center [921, 279] width 122 height 16
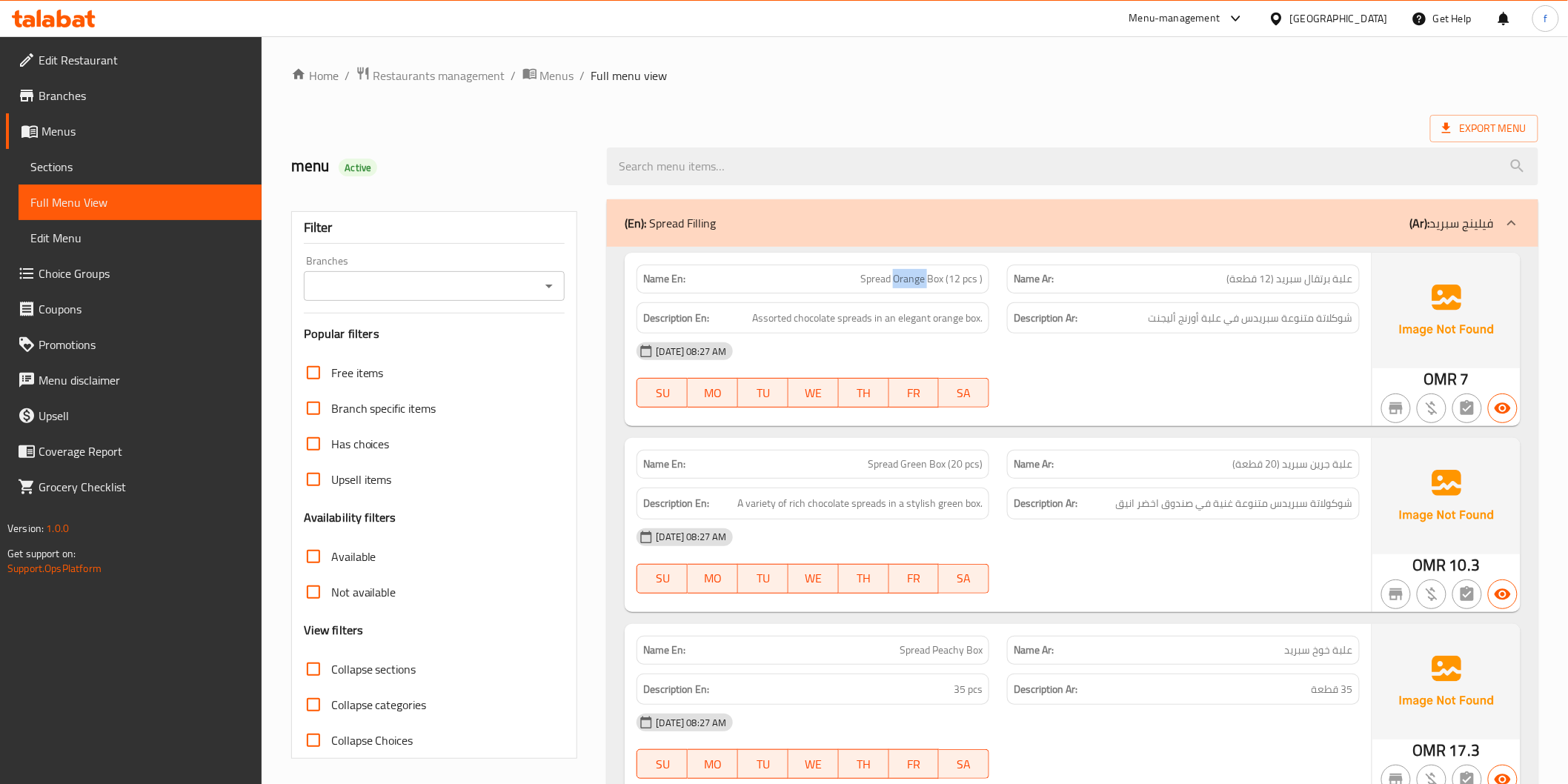
click at [921, 282] on span "Spread Orange Box (12 pcs )" at bounding box center [921, 279] width 122 height 16
copy span "Orange"
drag, startPoint x: 862, startPoint y: 278, endPoint x: 942, endPoint y: 285, distance: 80.3
click at [942, 285] on span "Spread Orange Box (12 pcs )" at bounding box center [921, 279] width 122 height 16
copy span "Spread Orange Box"
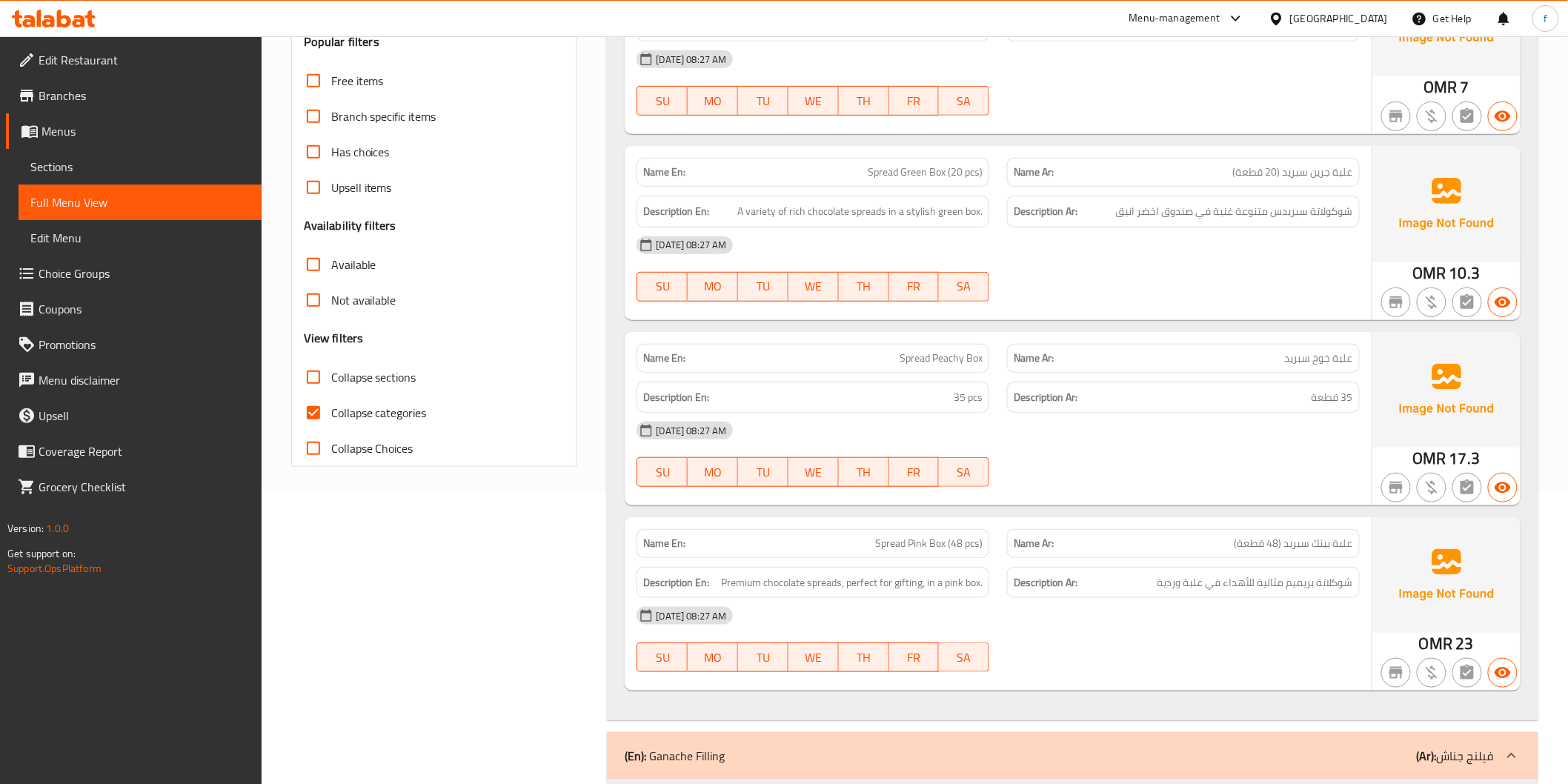
scroll to position [329, 0]
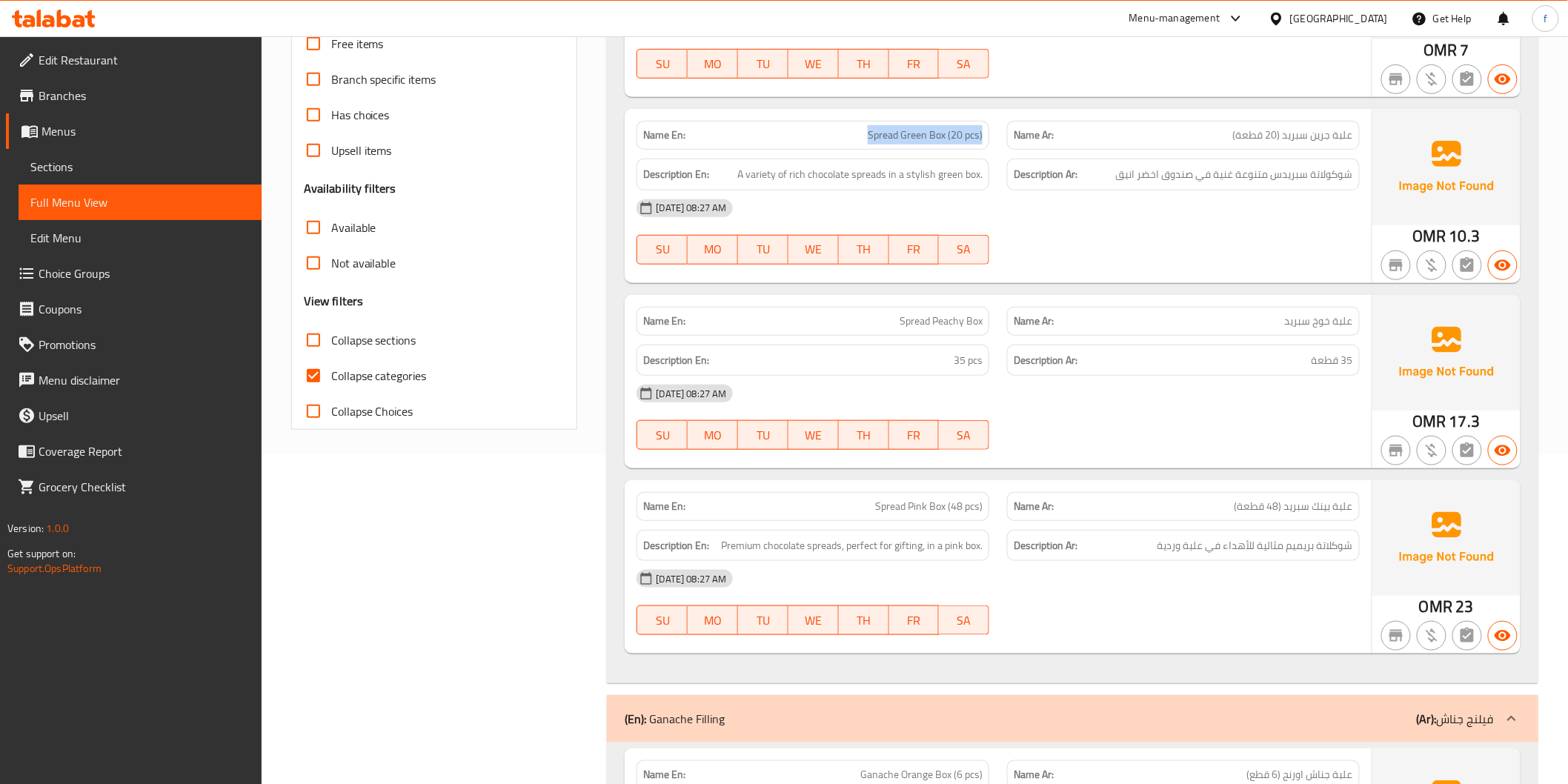
drag, startPoint x: 869, startPoint y: 135, endPoint x: 988, endPoint y: 158, distance: 121.2
click at [983, 136] on div "Name En: Spread Green Box (20 pcs)" at bounding box center [812, 135] width 352 height 29
click at [1032, 194] on div "[DATE] 08:27 AM" at bounding box center [997, 208] width 740 height 36
click at [907, 141] on span "Spread Green Box (20 pcs)" at bounding box center [925, 135] width 115 height 16
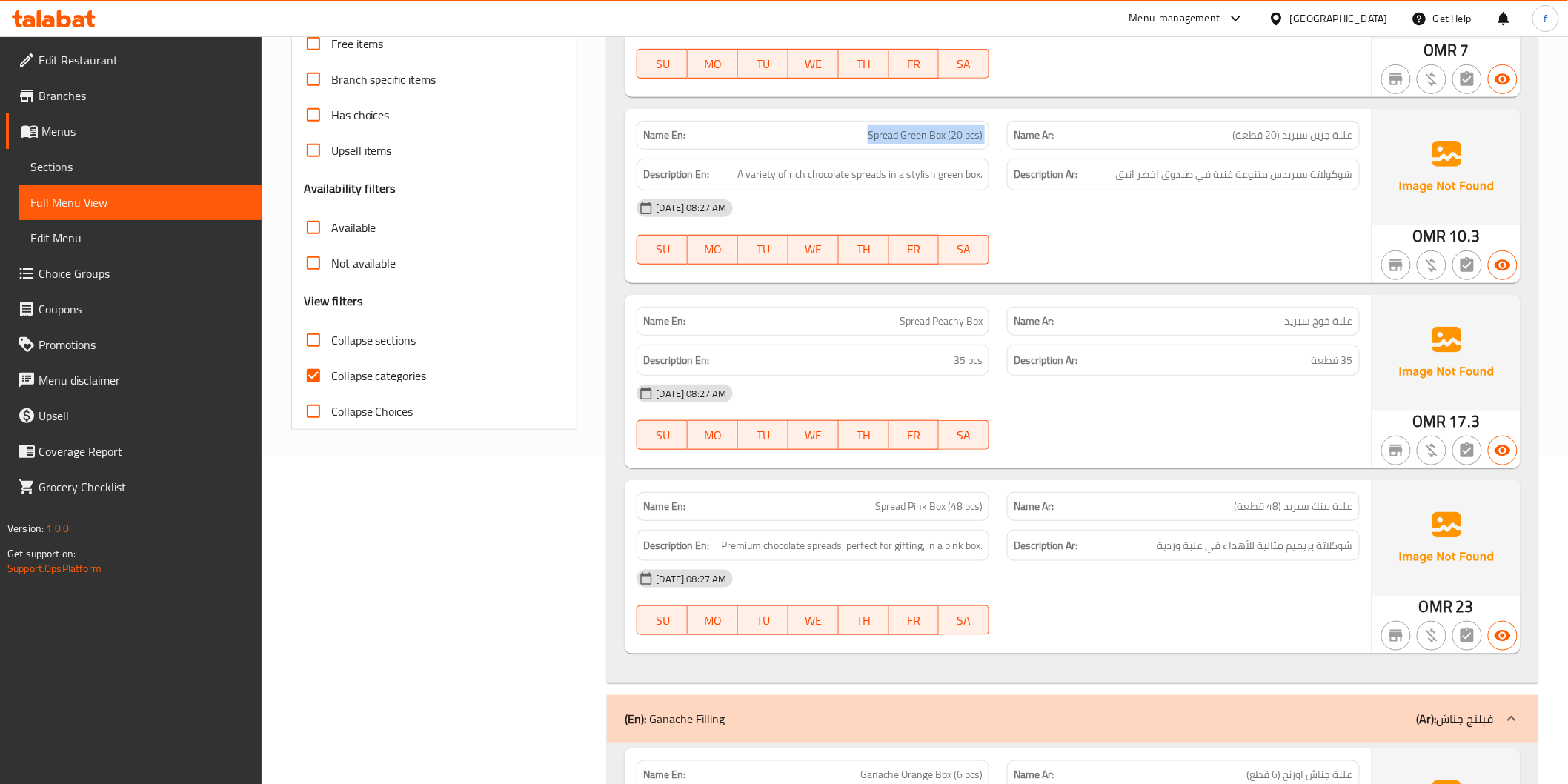
click at [907, 141] on span "Spread Green Box (20 pcs)" at bounding box center [925, 135] width 115 height 16
click at [1056, 202] on div "[DATE] 08:27 AM" at bounding box center [997, 208] width 740 height 36
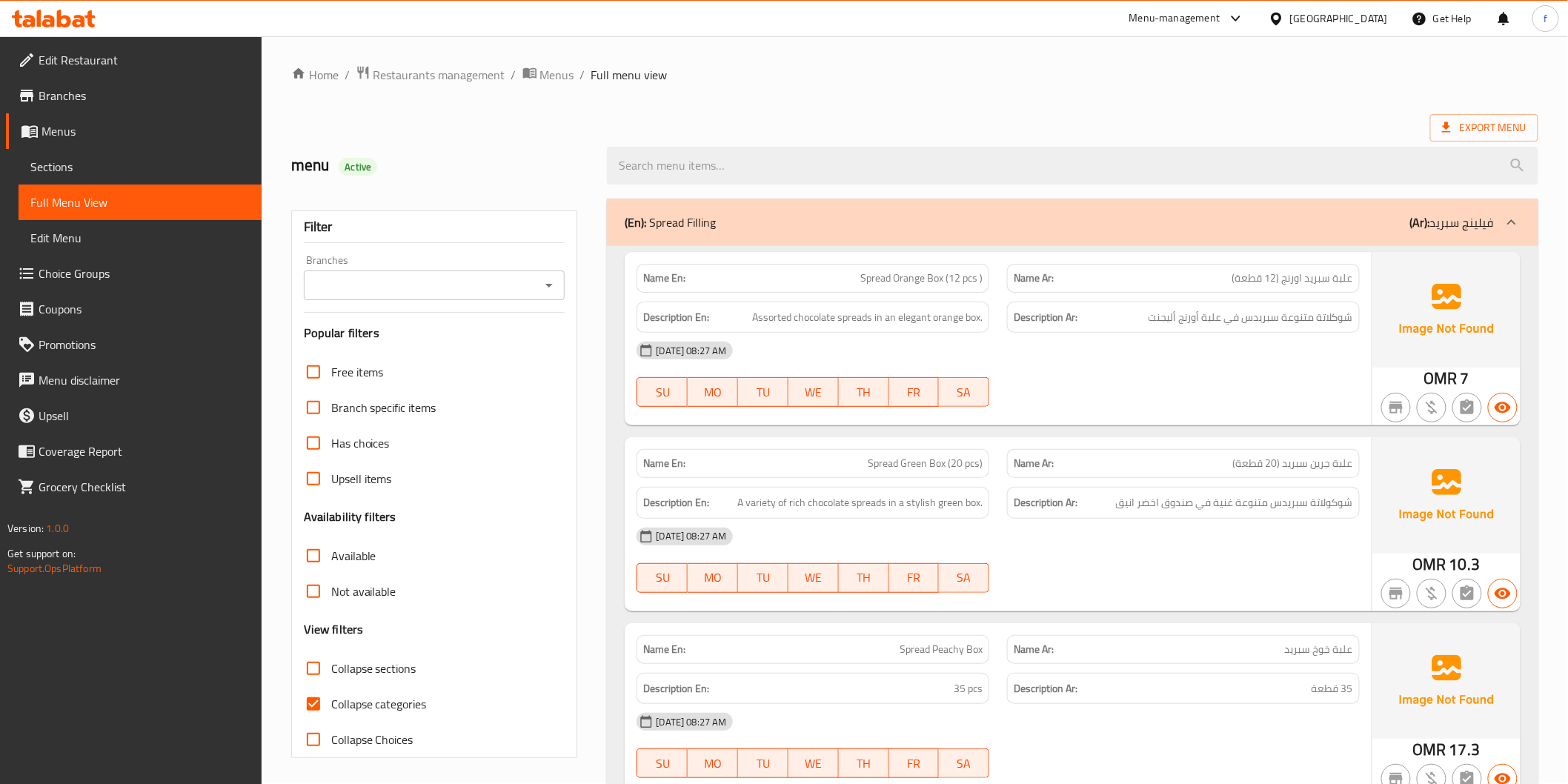
scroll to position [0, 0]
click at [909, 460] on span "Spread Green Box (20 pcs)" at bounding box center [925, 465] width 115 height 16
copy span "Green"
click at [1315, 476] on div "Name Ar: علبة جرين سبريد (20 قطعة)" at bounding box center [1183, 464] width 352 height 29
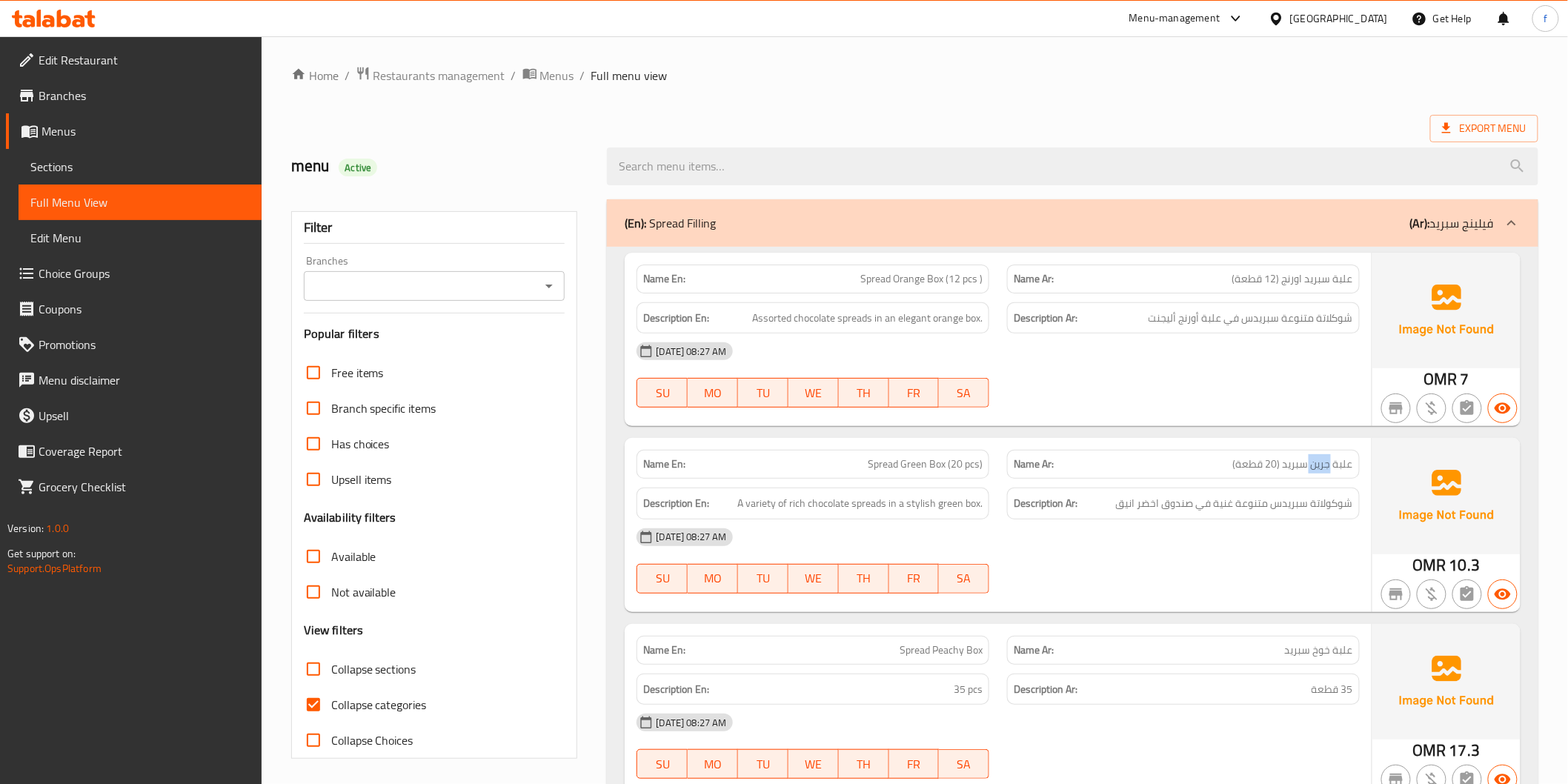
click at [1315, 476] on div "Name Ar: علبة جرين سبريد (20 قطعة)" at bounding box center [1183, 464] width 352 height 29
click at [915, 467] on span "Spread Green Box (20 pcs)" at bounding box center [925, 465] width 115 height 16
click at [389, 702] on span "Collapse categories" at bounding box center [379, 705] width 96 height 17
click at [332, 702] on input "Collapse categories" at bounding box center [313, 704] width 36 height 36
checkbox input "false"
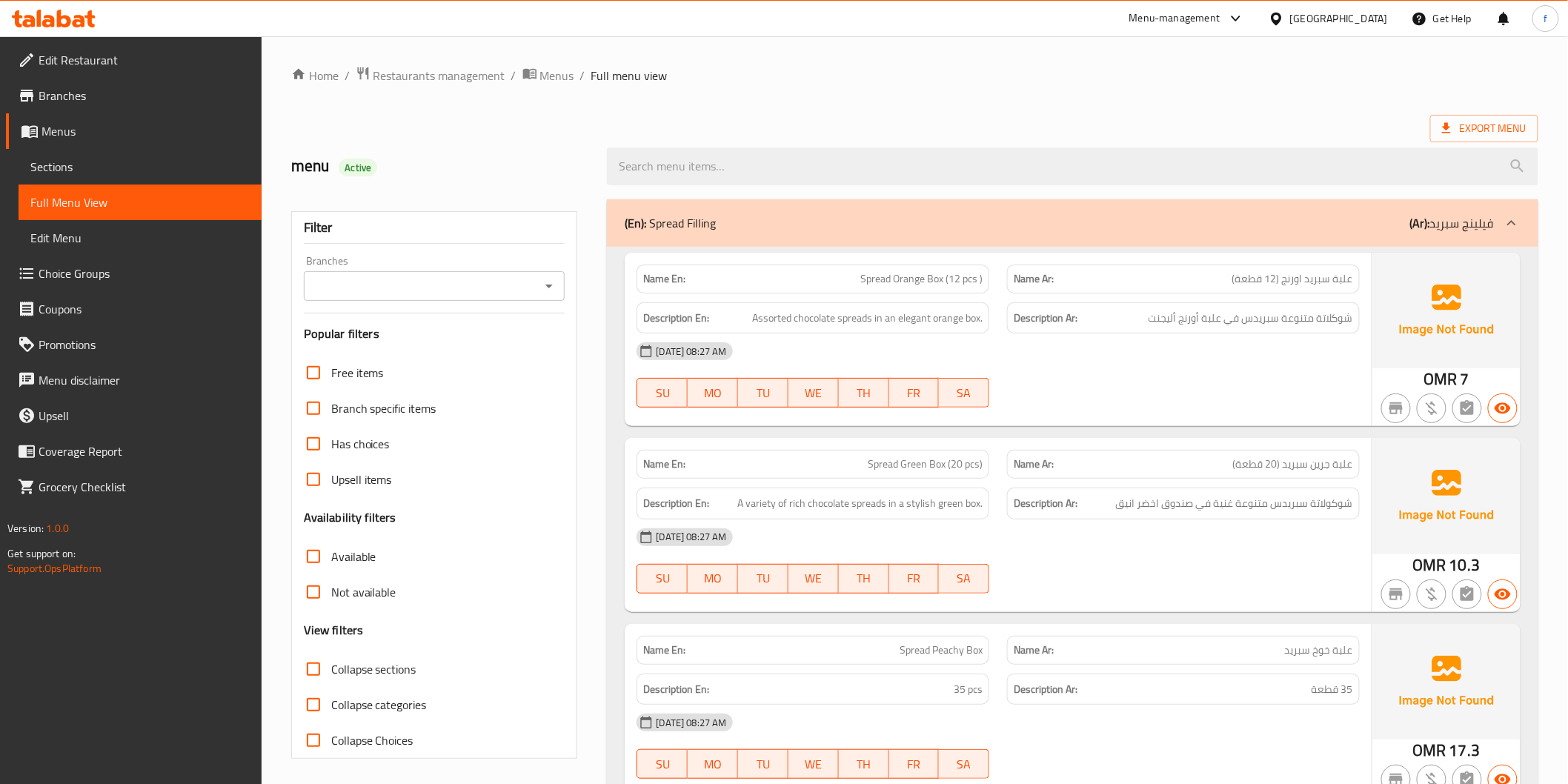
click at [1336, 466] on span "علبة جرين سبريد (20 قطعة)" at bounding box center [1293, 465] width 120 height 16
drag, startPoint x: 1336, startPoint y: 466, endPoint x: 1297, endPoint y: 542, distance: 85.4
click at [1326, 494] on div "Name En: Spread Green Box (20 pcs) Name Ar: علبة جرين سبريد (20 قطعة) Descripti…" at bounding box center [997, 524] width 746 height 173
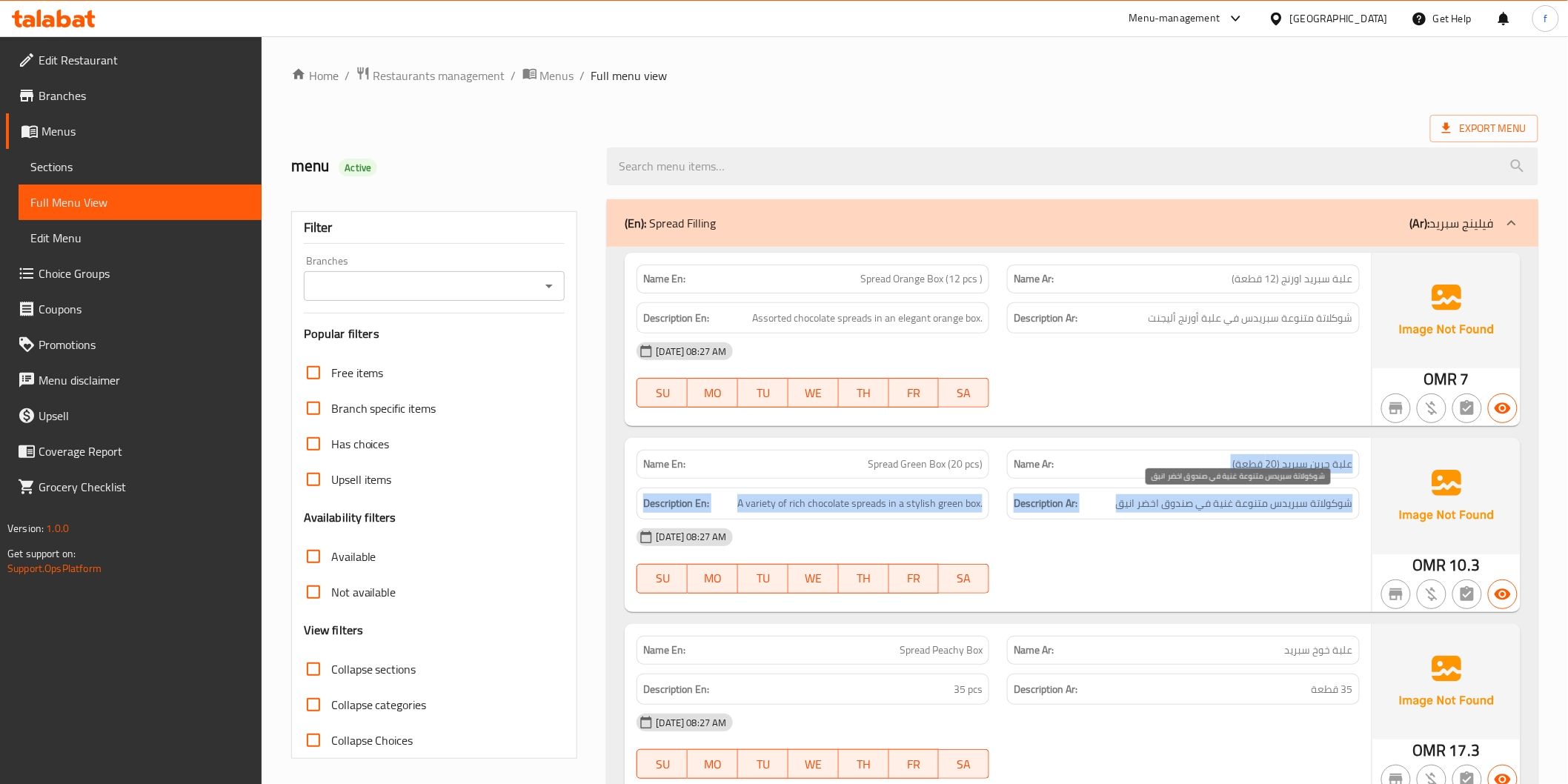
click at [1305, 508] on span "شوكولاتة سبريدس متنوعة غنية في صندوق اخضر انيق" at bounding box center [1234, 503] width 237 height 18
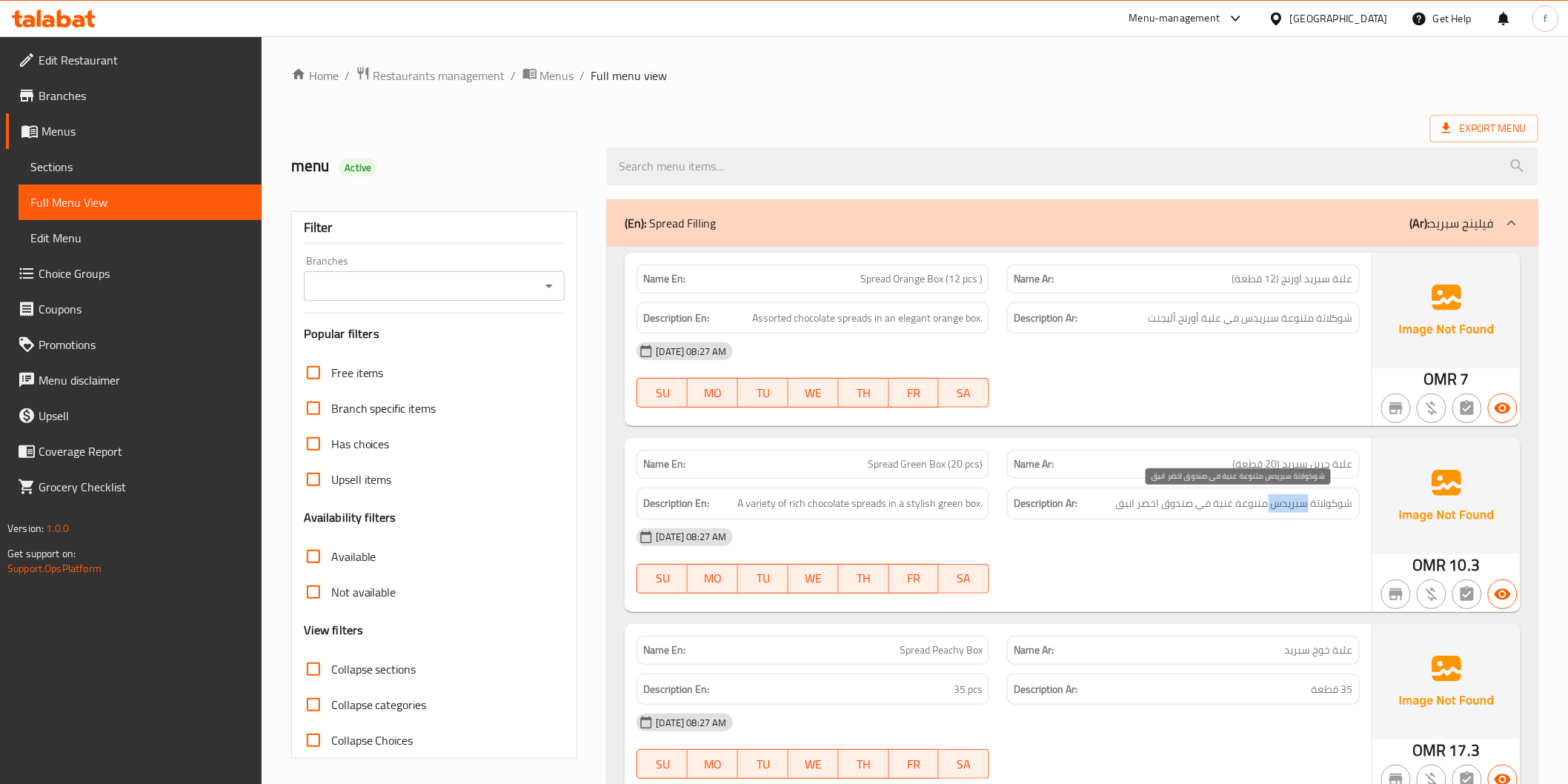
click at [1305, 508] on span "شوكولاتة سبريدس متنوعة غنية في صندوق اخضر انيق" at bounding box center [1234, 503] width 237 height 18
click at [1315, 479] on div "Description Ar: شوكولاتة سبريدس متنوعة غنية في صندوق اخضر انيق" at bounding box center [1183, 503] width 371 height 50
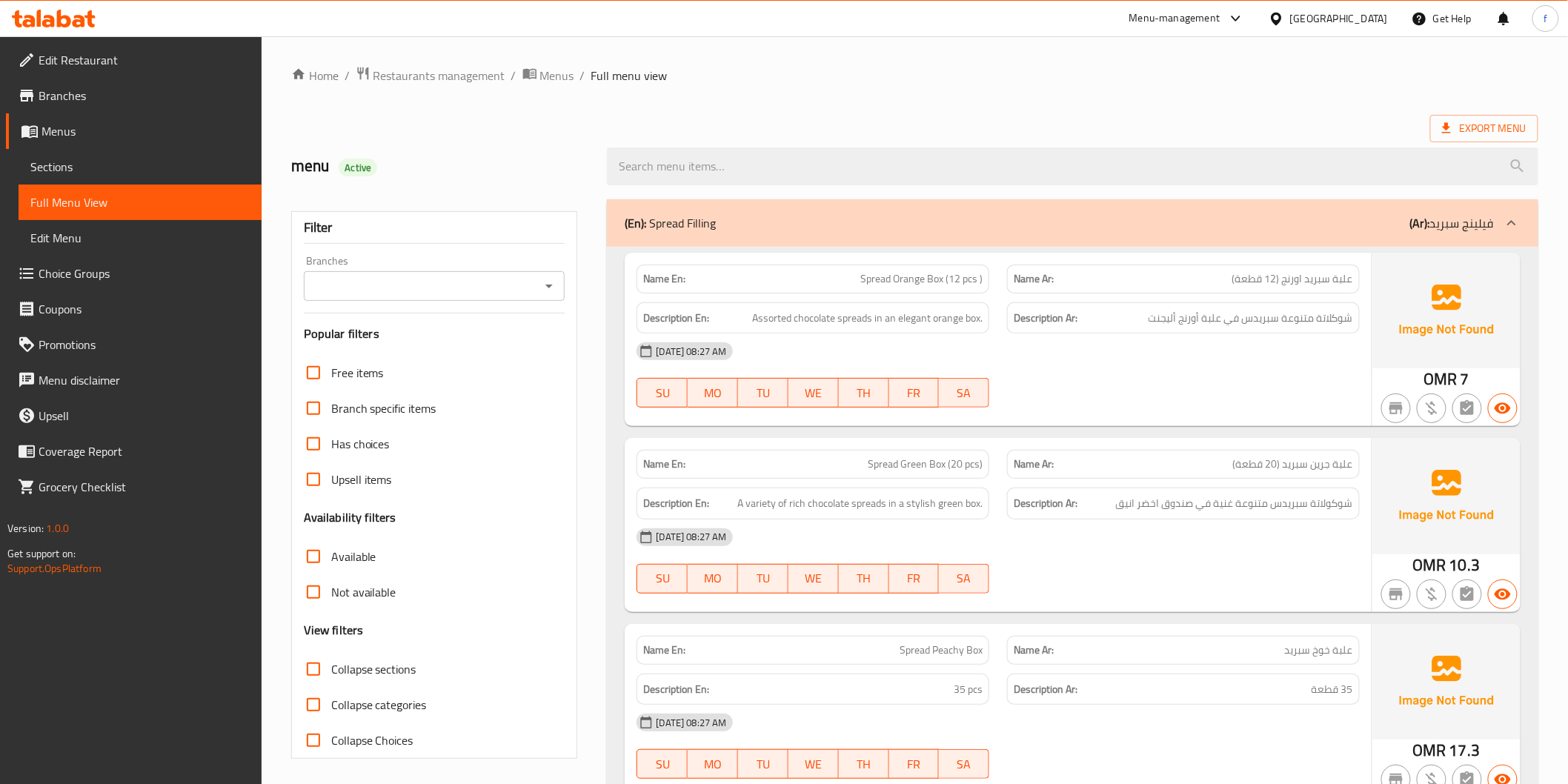
click at [1329, 463] on span "علبة جرين سبريد (20 قطعة)" at bounding box center [1293, 465] width 120 height 16
click at [1330, 524] on div "[DATE] 08:27 AM" at bounding box center [997, 537] width 740 height 36
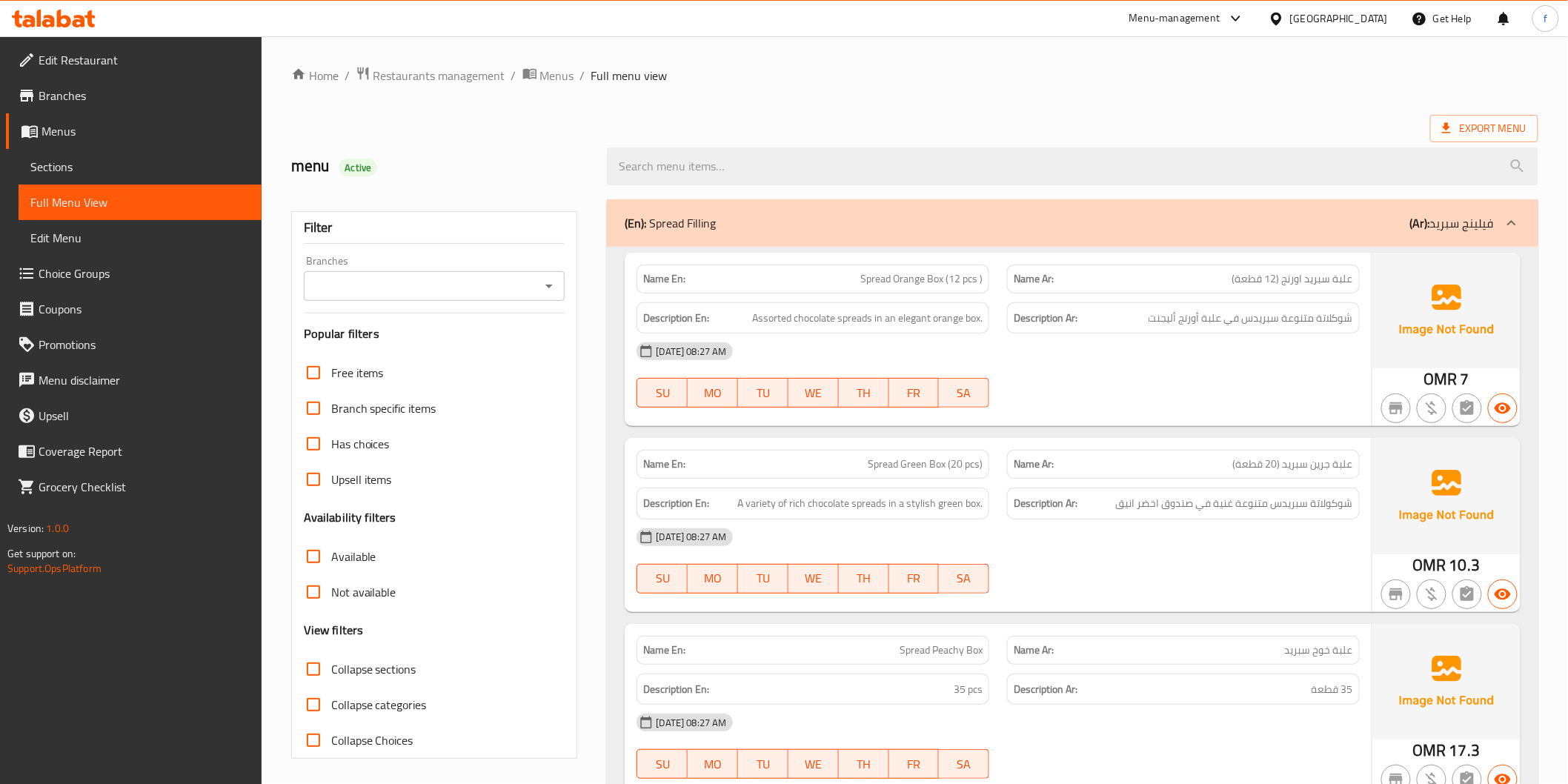
click at [1338, 513] on span "شوكولاتة سبريدس متنوعة غنية في صندوق اخضر انيق" at bounding box center [1234, 503] width 237 height 18
click at [1302, 479] on div "Description Ar: شوكولاتة سبريدس متنوعة غنية في صندوق اخضر انيق" at bounding box center [1183, 503] width 371 height 50
click at [897, 463] on span "Spread Green Box (20 pcs)" at bounding box center [925, 465] width 115 height 16
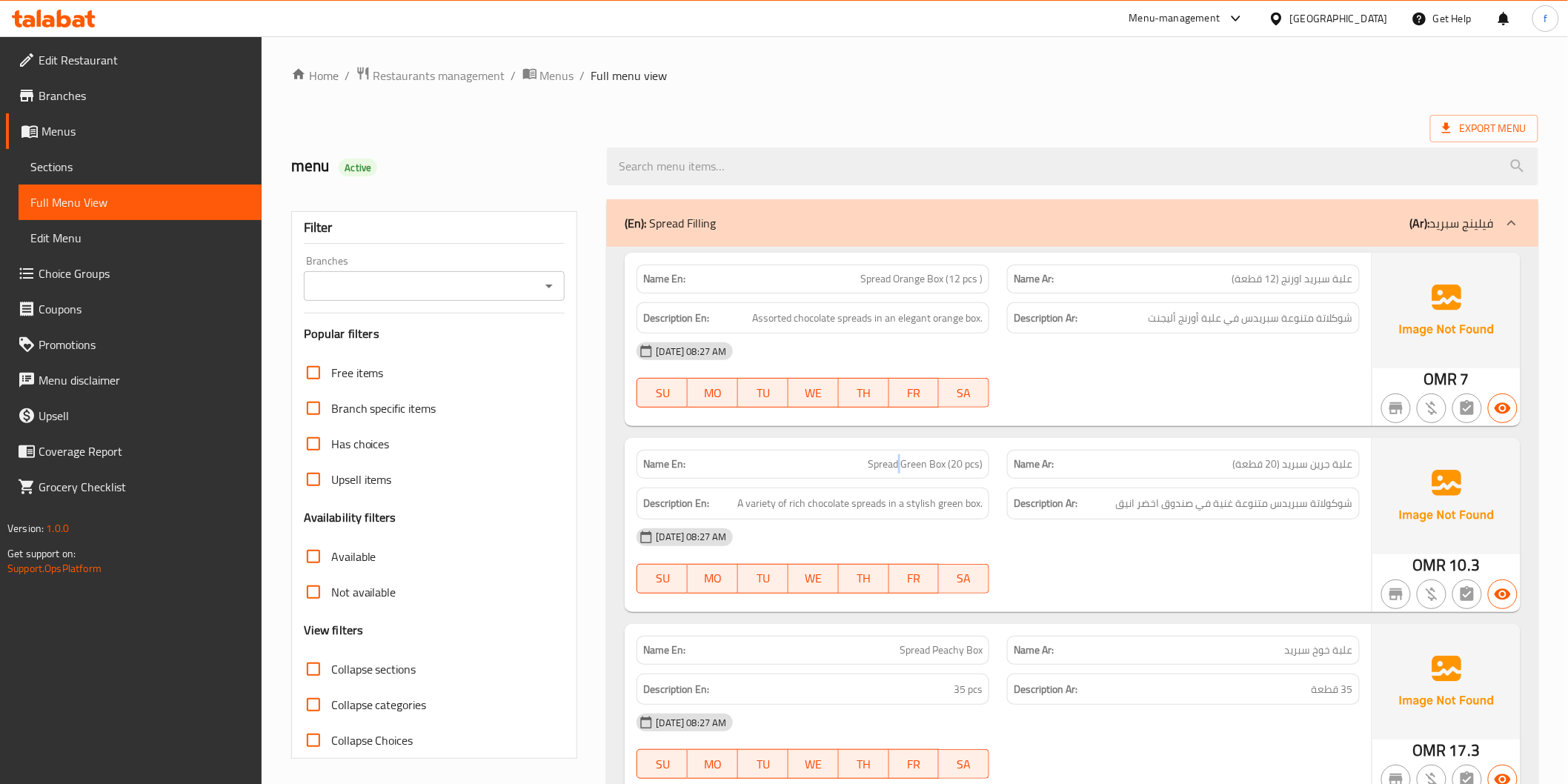
click at [897, 463] on span "Spread Green Box (20 pcs)" at bounding box center [925, 465] width 115 height 16
click at [935, 463] on span "Spread Green Box (20 pcs)" at bounding box center [925, 465] width 115 height 16
click at [916, 462] on span "Spread Green Box (20 pcs)" at bounding box center [925, 465] width 115 height 16
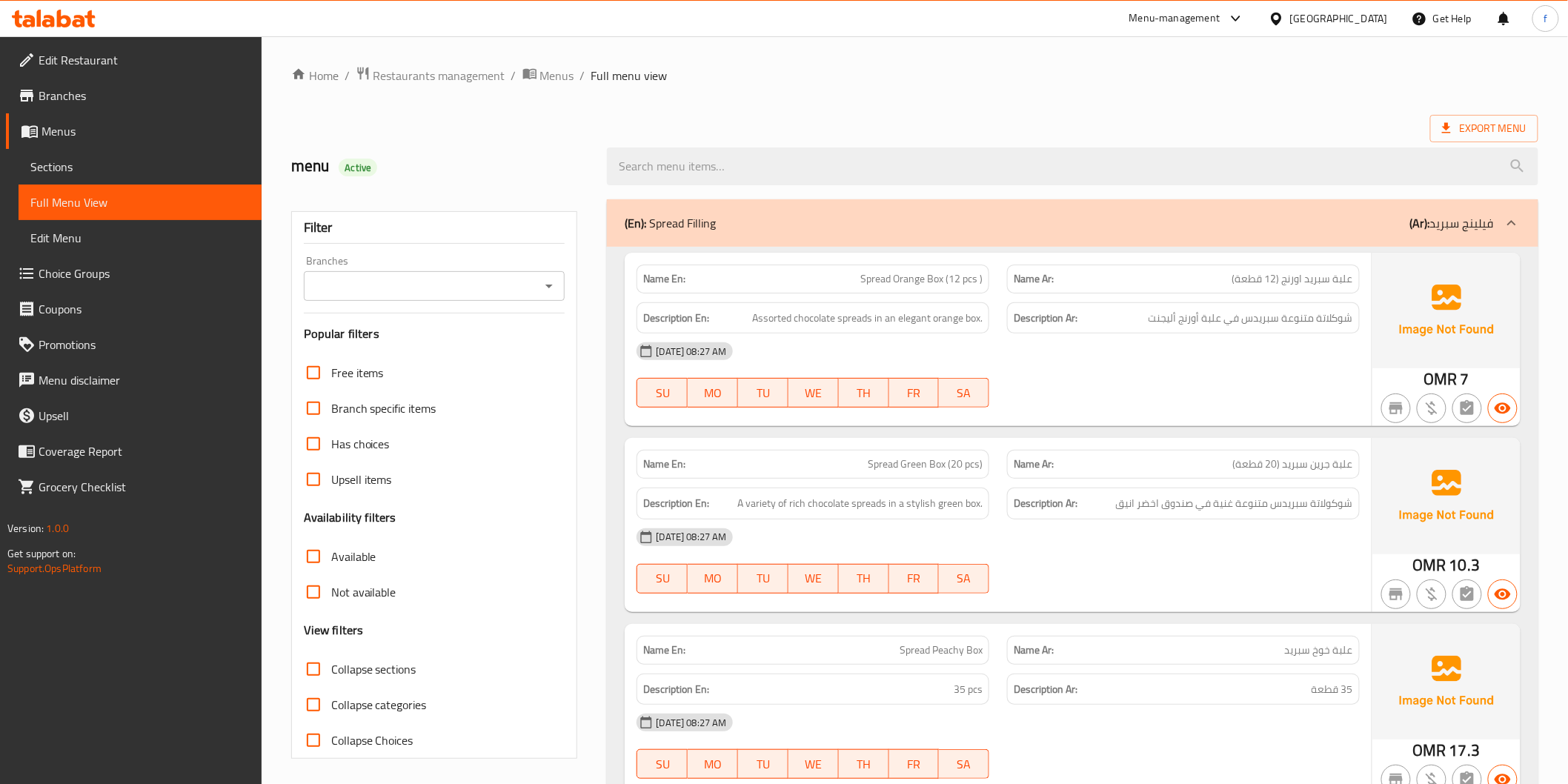
click at [890, 463] on span "Spread Green Box (20 pcs)" at bounding box center [925, 465] width 115 height 16
drag, startPoint x: 1275, startPoint y: 461, endPoint x: 1240, endPoint y: 464, distance: 35.1
click at [1240, 464] on span "علبة جرين سبريد (20 قطعة)" at bounding box center [1293, 465] width 120 height 16
click at [1253, 460] on span "علبة جرين سبريد (20 قطعة)" at bounding box center [1293, 465] width 120 height 16
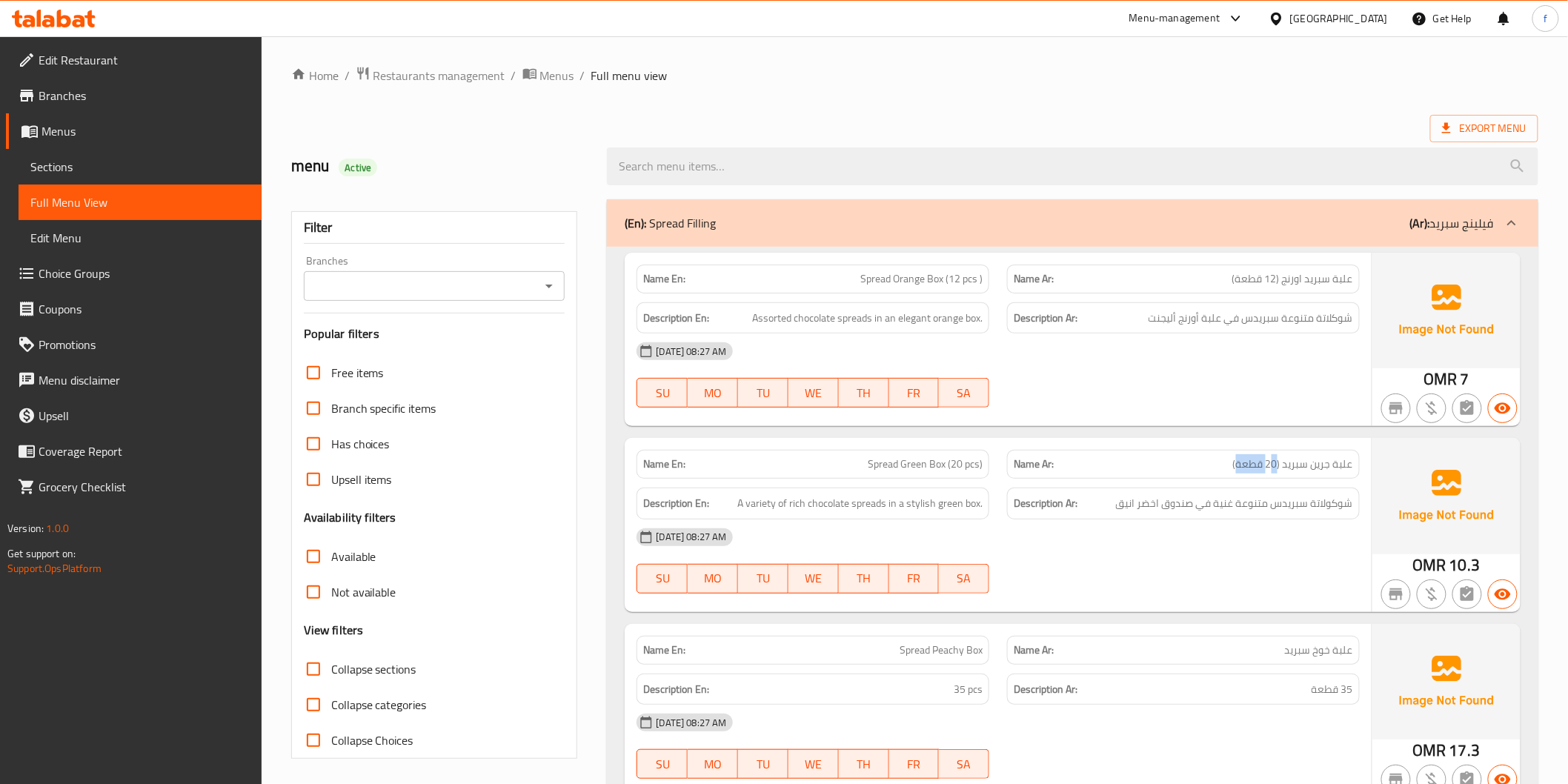
click at [1255, 460] on span "علبة جرين سبريد (20 قطعة)" at bounding box center [1293, 465] width 120 height 16
click at [973, 466] on span "Spread Green Box (20 pcs)" at bounding box center [925, 465] width 115 height 16
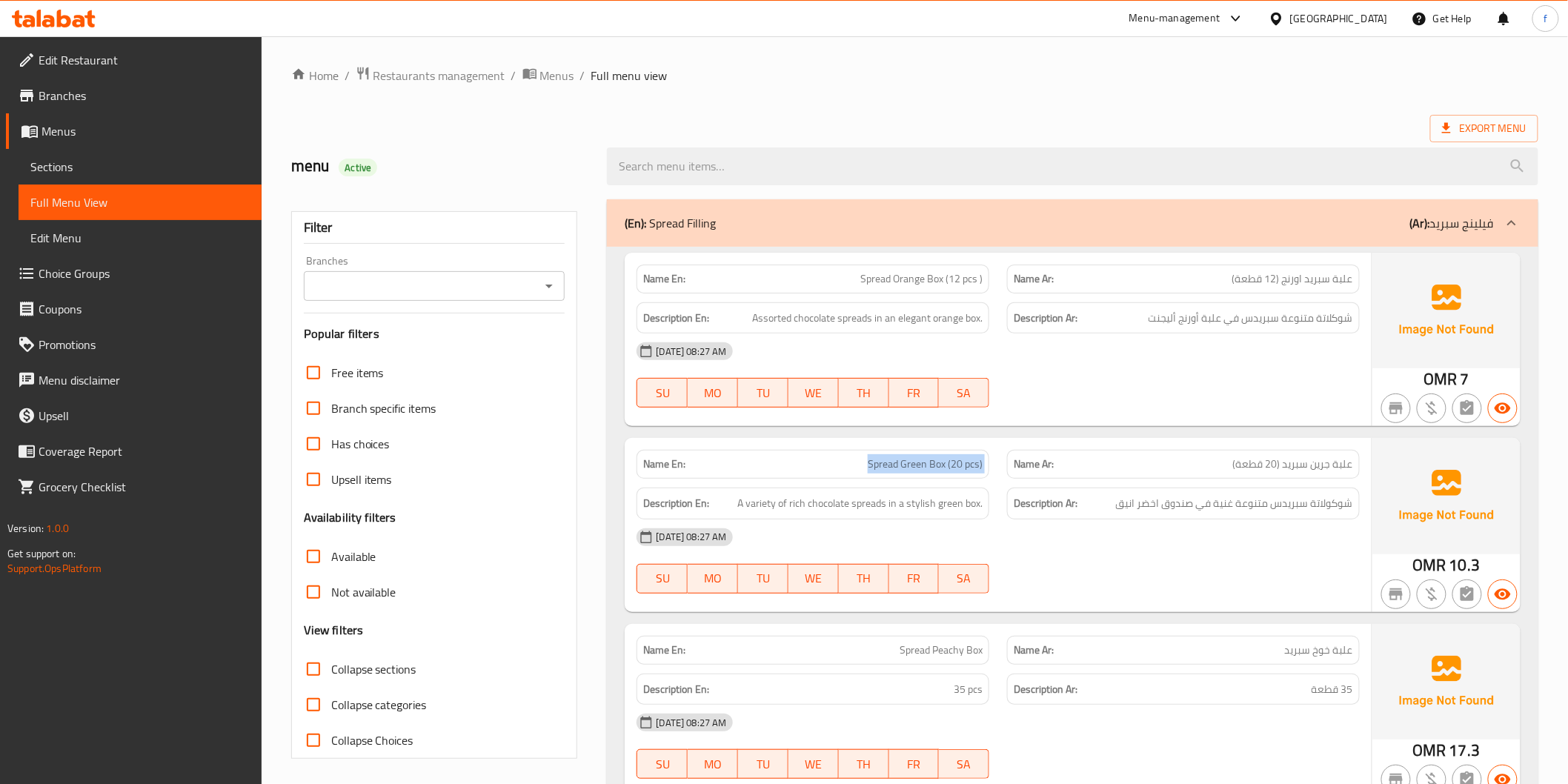
drag, startPoint x: 973, startPoint y: 466, endPoint x: 1196, endPoint y: 536, distance: 233.7
click at [974, 467] on span "Spread Green Box (20 pcs)" at bounding box center [925, 465] width 115 height 16
click at [1196, 536] on div "[DATE] 08:27 AM" at bounding box center [997, 537] width 740 height 36
click at [825, 321] on span "Assorted chocolate spreads in an elegant orange box." at bounding box center [867, 318] width 231 height 18
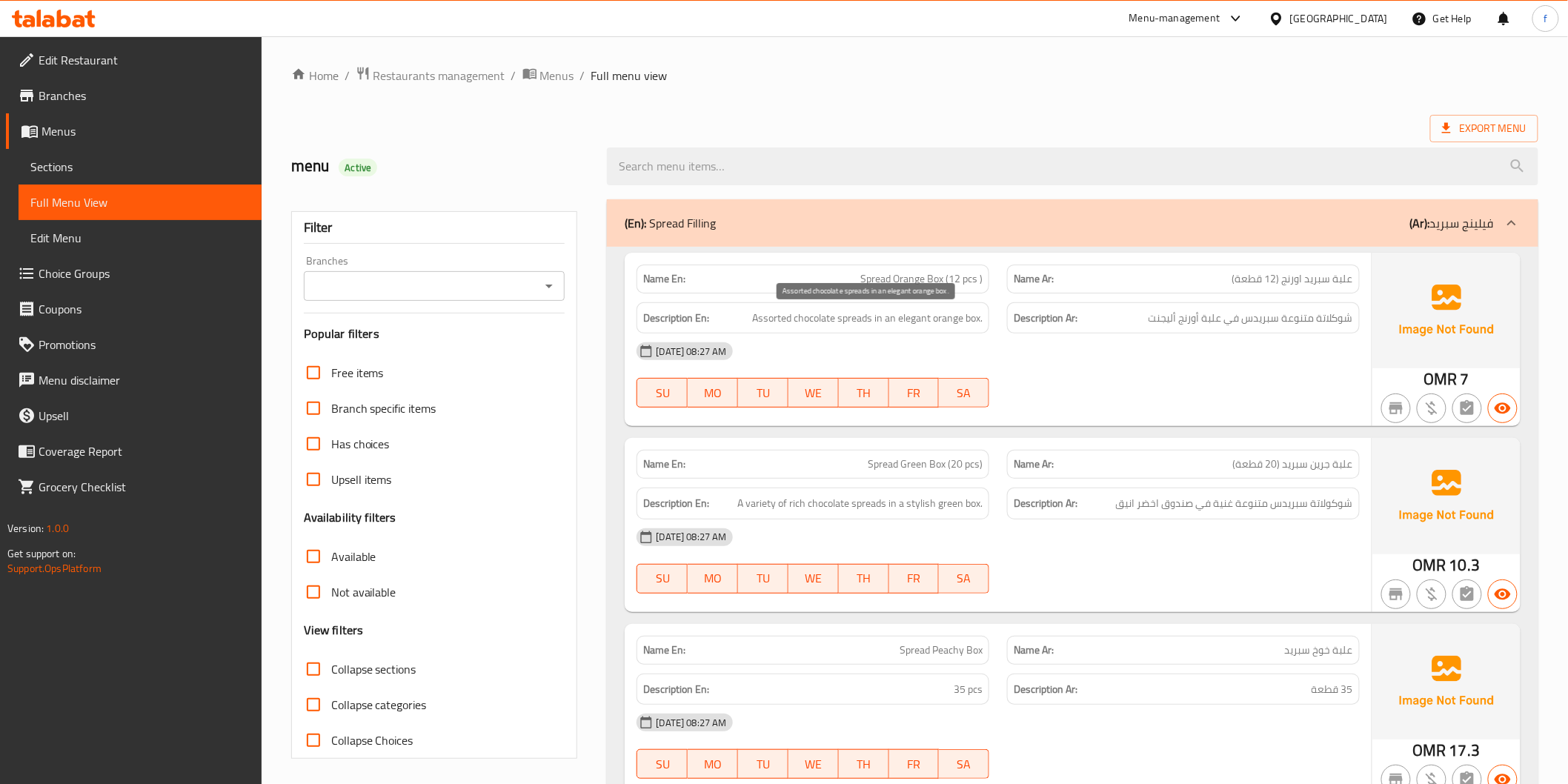
click at [766, 314] on span "Assorted chocolate spreads in an elegant orange box." at bounding box center [867, 318] width 231 height 18
click at [767, 314] on span "Assorted chocolate spreads in an elegant orange box." at bounding box center [867, 318] width 231 height 18
click at [856, 321] on span "Assorted chocolate spreads in an elegant orange box." at bounding box center [867, 318] width 231 height 18
click at [901, 318] on span "Assorted chocolate spreads in an elegant orange box." at bounding box center [867, 318] width 231 height 18
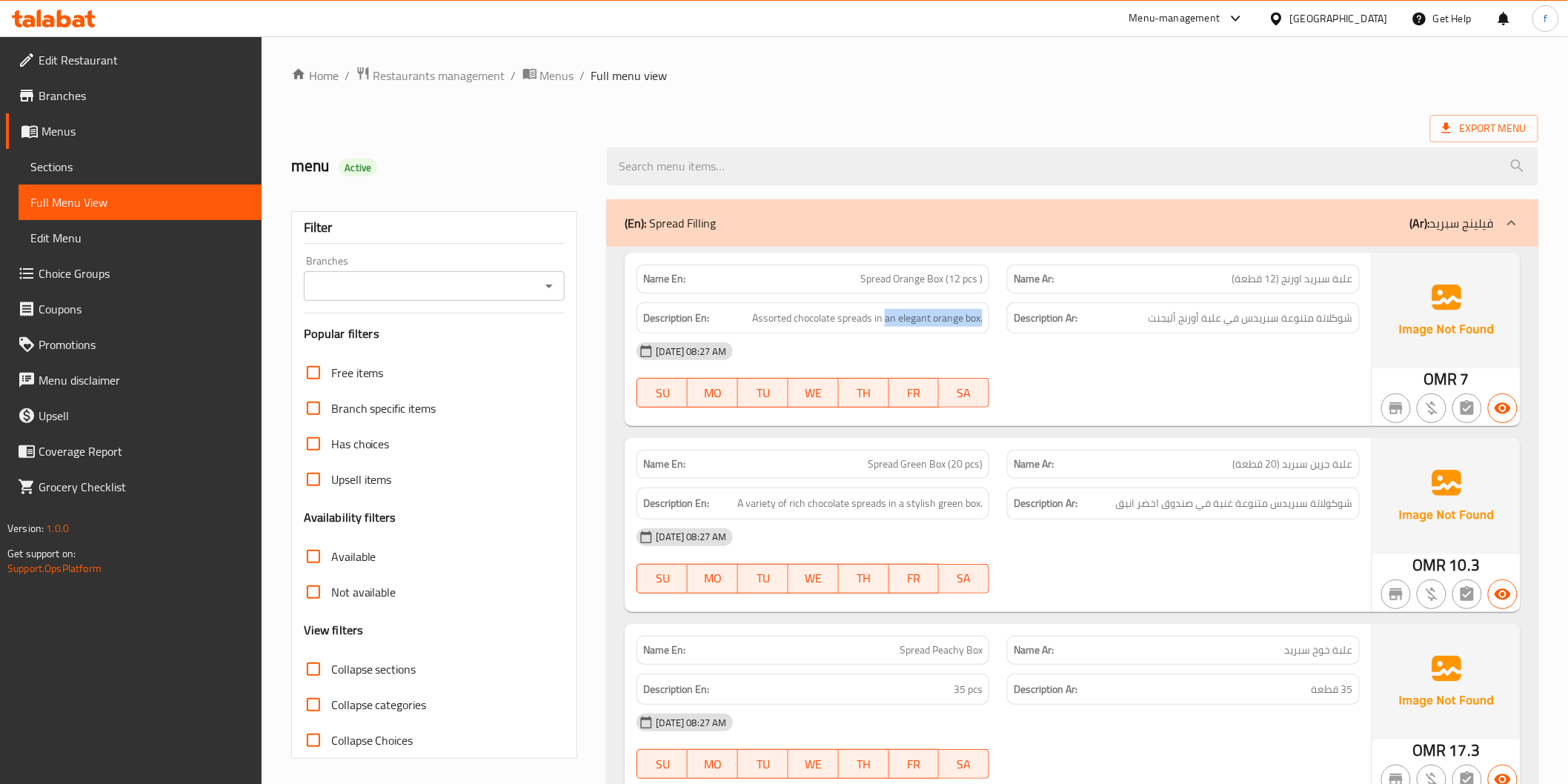
drag, startPoint x: 885, startPoint y: 317, endPoint x: 994, endPoint y: 319, distance: 109.0
click at [994, 319] on div "Description En: Assorted chocolate spreads in an elegant orange box." at bounding box center [813, 318] width 371 height 50
click at [966, 326] on span "Assorted chocolate spreads in an elegant orange box." at bounding box center [867, 318] width 231 height 18
click at [1180, 369] on div "[DATE] 08:27 AM" at bounding box center [997, 351] width 740 height 36
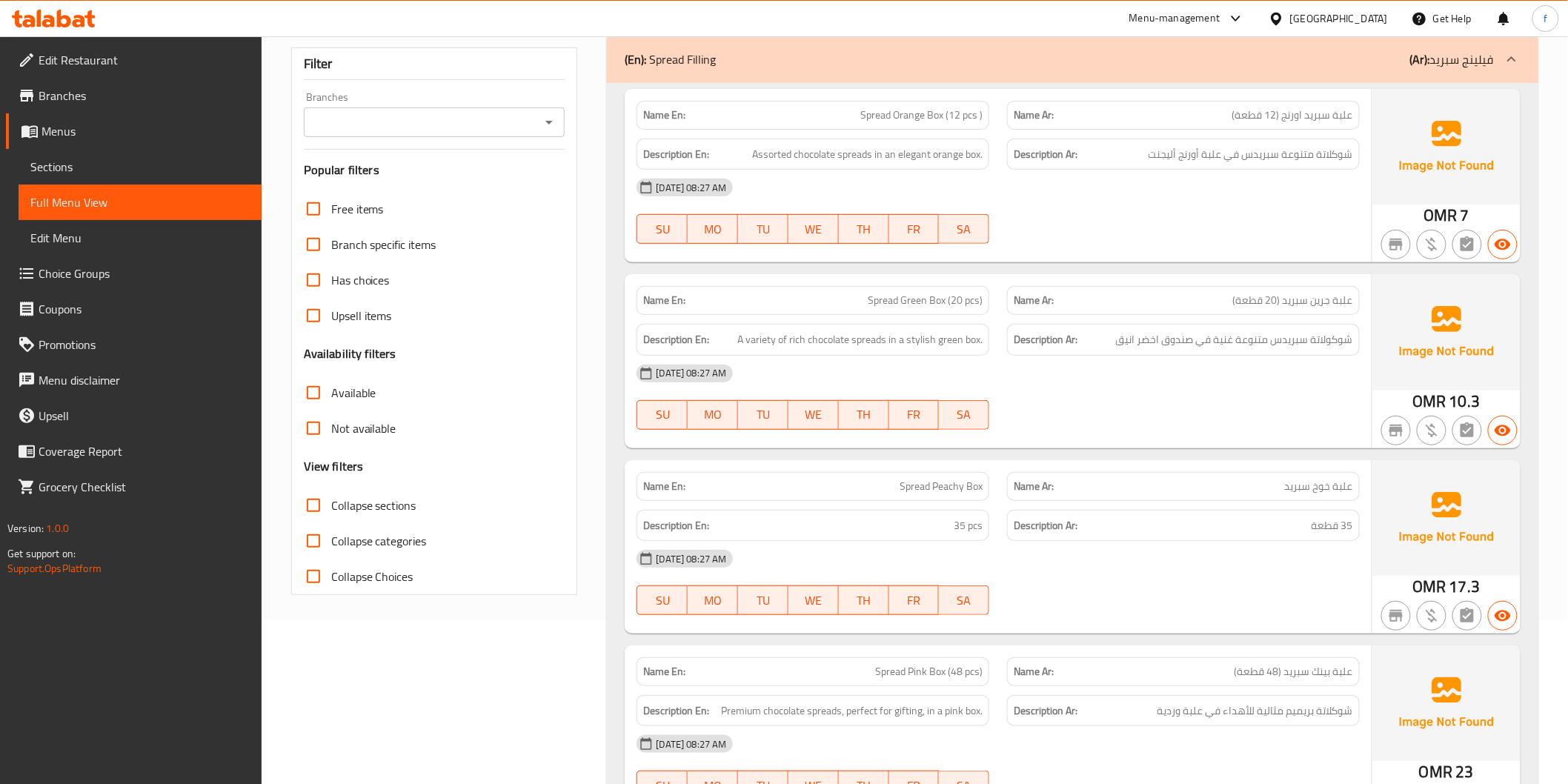
scroll to position [164, 0]
click at [832, 338] on span "A variety of rich chocolate spreads in a stylish green box." at bounding box center [860, 338] width 245 height 18
click at [870, 335] on span "A variety of rich chocolate spreads in a stylish green box." at bounding box center [860, 338] width 245 height 18
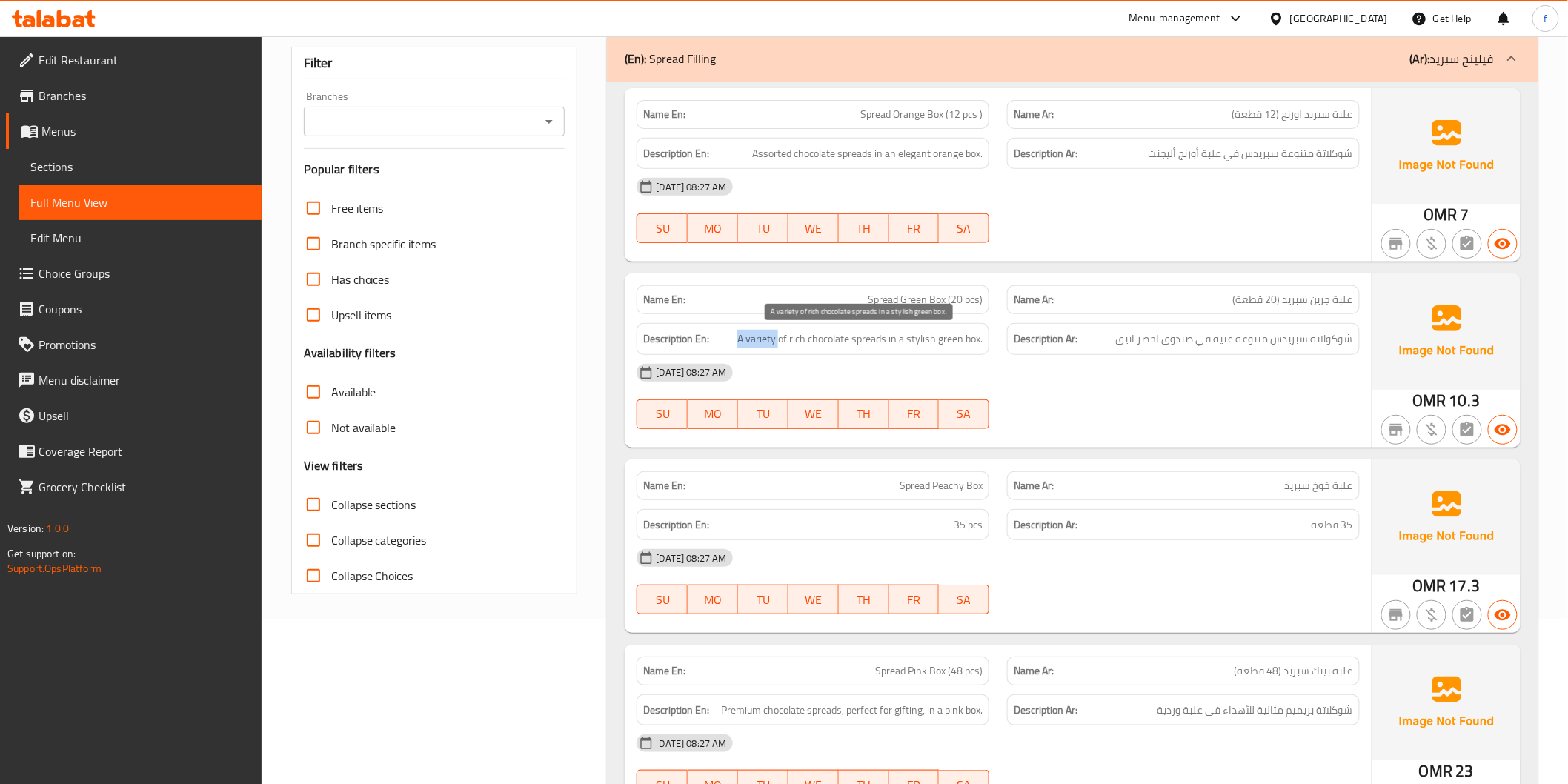
drag, startPoint x: 745, startPoint y: 338, endPoint x: 779, endPoint y: 339, distance: 34.0
click at [779, 339] on span "A variety of rich chocolate spreads in a stylish green box." at bounding box center [860, 338] width 245 height 18
drag, startPoint x: 888, startPoint y: 334, endPoint x: 979, endPoint y: 343, distance: 91.4
click at [979, 343] on span "A variety of rich chocolate spreads in a stylish green box." at bounding box center [860, 338] width 245 height 18
click at [828, 345] on span "A variety of rich chocolate spreads in a stylish green box." at bounding box center [860, 338] width 245 height 18
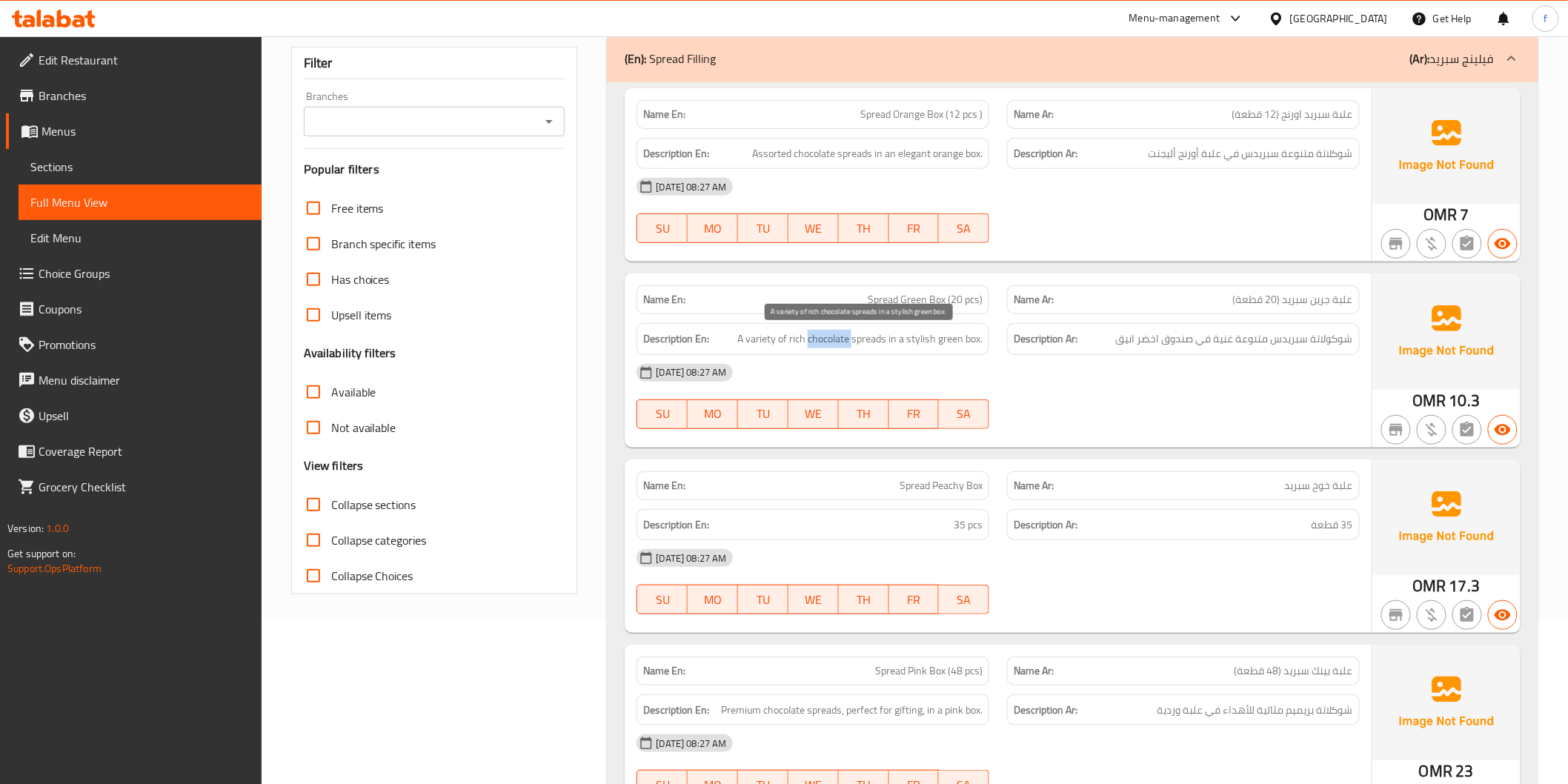
click at [828, 345] on span "A variety of rich chocolate spreads in a stylish green box." at bounding box center [860, 338] width 245 height 18
click at [983, 375] on div "[DATE] 08:27 AM" at bounding box center [997, 372] width 740 height 36
drag, startPoint x: 871, startPoint y: 298, endPoint x: 944, endPoint y: 305, distance: 73.3
click at [944, 305] on span "Spread Green Box (20 pcs)" at bounding box center [925, 299] width 115 height 16
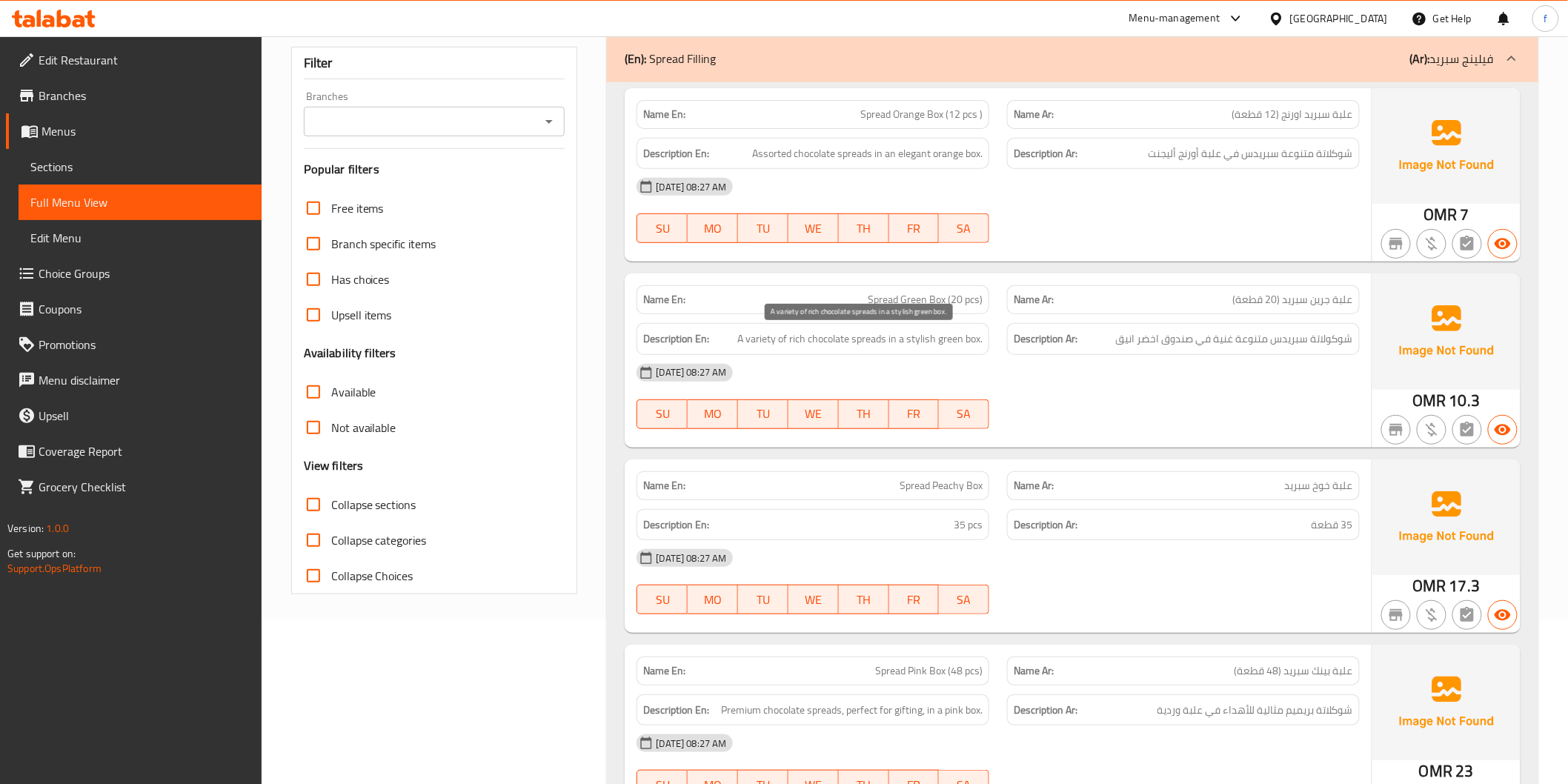
click at [913, 344] on span "A variety of rich chocolate spreads in a stylish green box." at bounding box center [860, 338] width 245 height 18
click at [911, 357] on div "[DATE] 08:27 AM" at bounding box center [997, 372] width 740 height 36
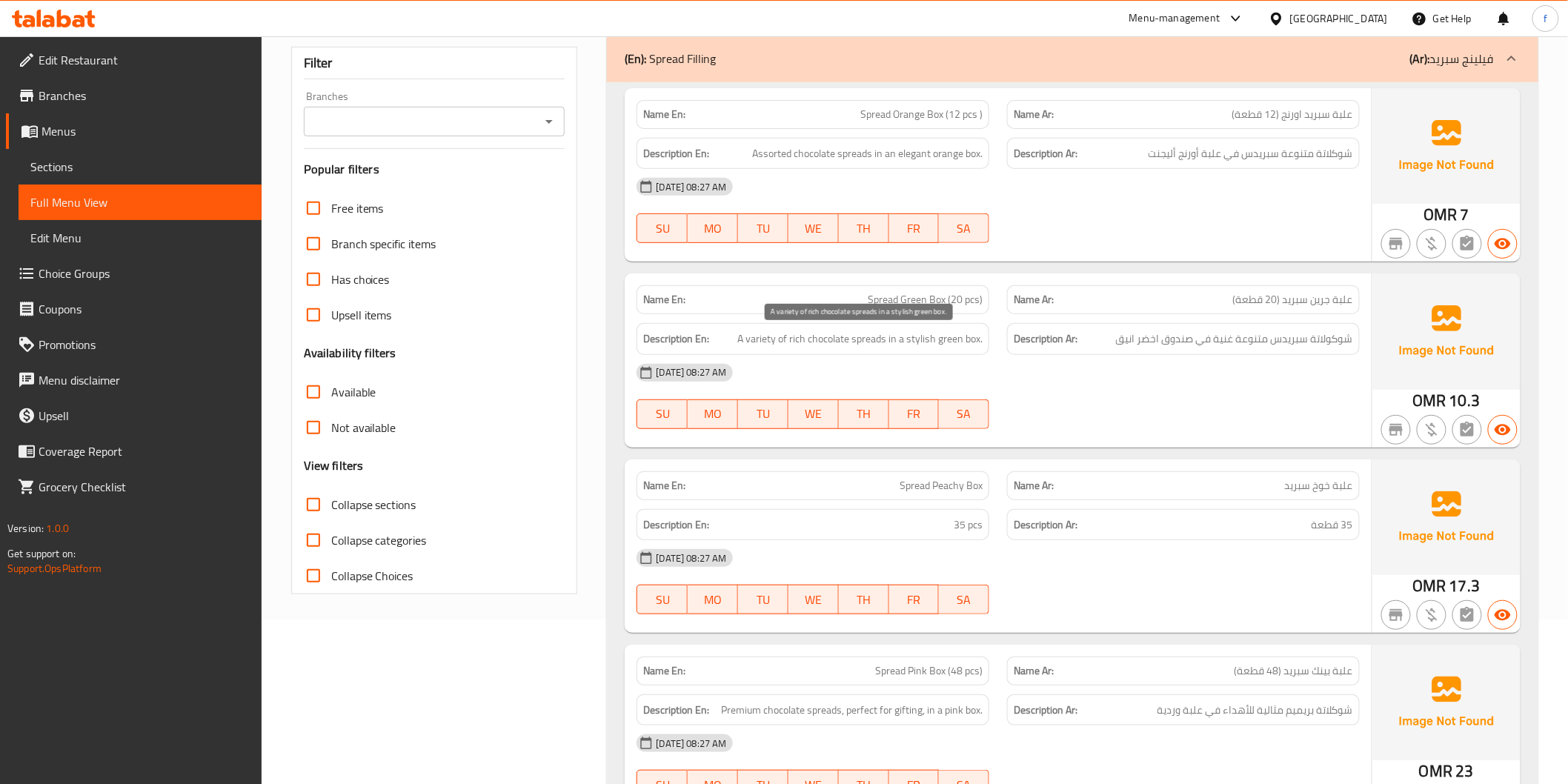
click at [913, 336] on span "A variety of rich chocolate spreads in a stylish green box." at bounding box center [860, 338] width 245 height 18
click at [1056, 366] on div "[DATE] 08:27 AM" at bounding box center [997, 372] width 740 height 36
click at [961, 342] on span "A variety of rich chocolate spreads in a stylish green box." at bounding box center [860, 338] width 245 height 18
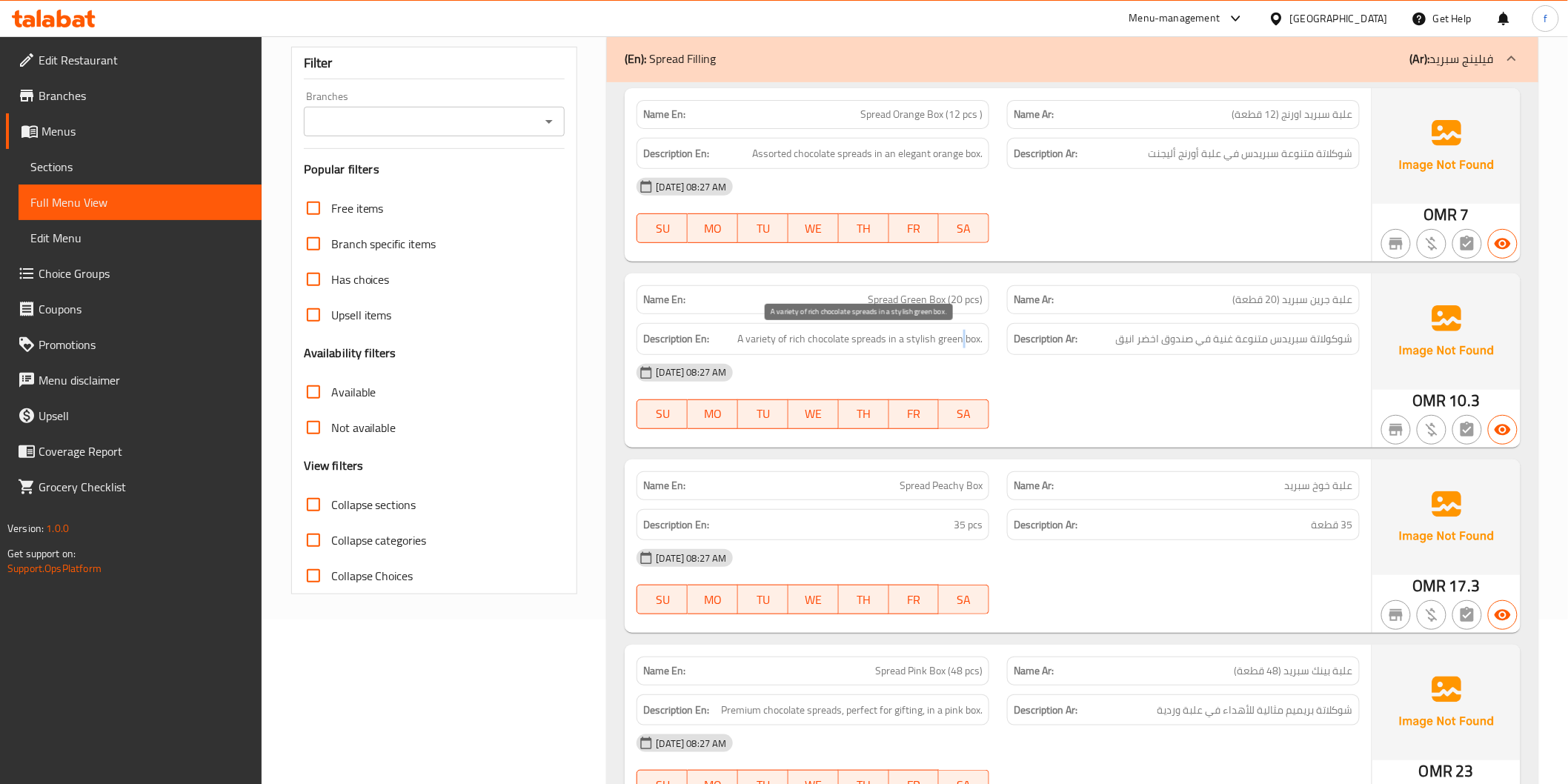
click at [961, 342] on span "A variety of rich chocolate spreads in a stylish green box." at bounding box center [860, 338] width 245 height 18
click at [1032, 344] on strong "Description Ar:" at bounding box center [1045, 338] width 64 height 18
click at [1064, 335] on strong "Description Ar:" at bounding box center [1045, 338] width 64 height 18
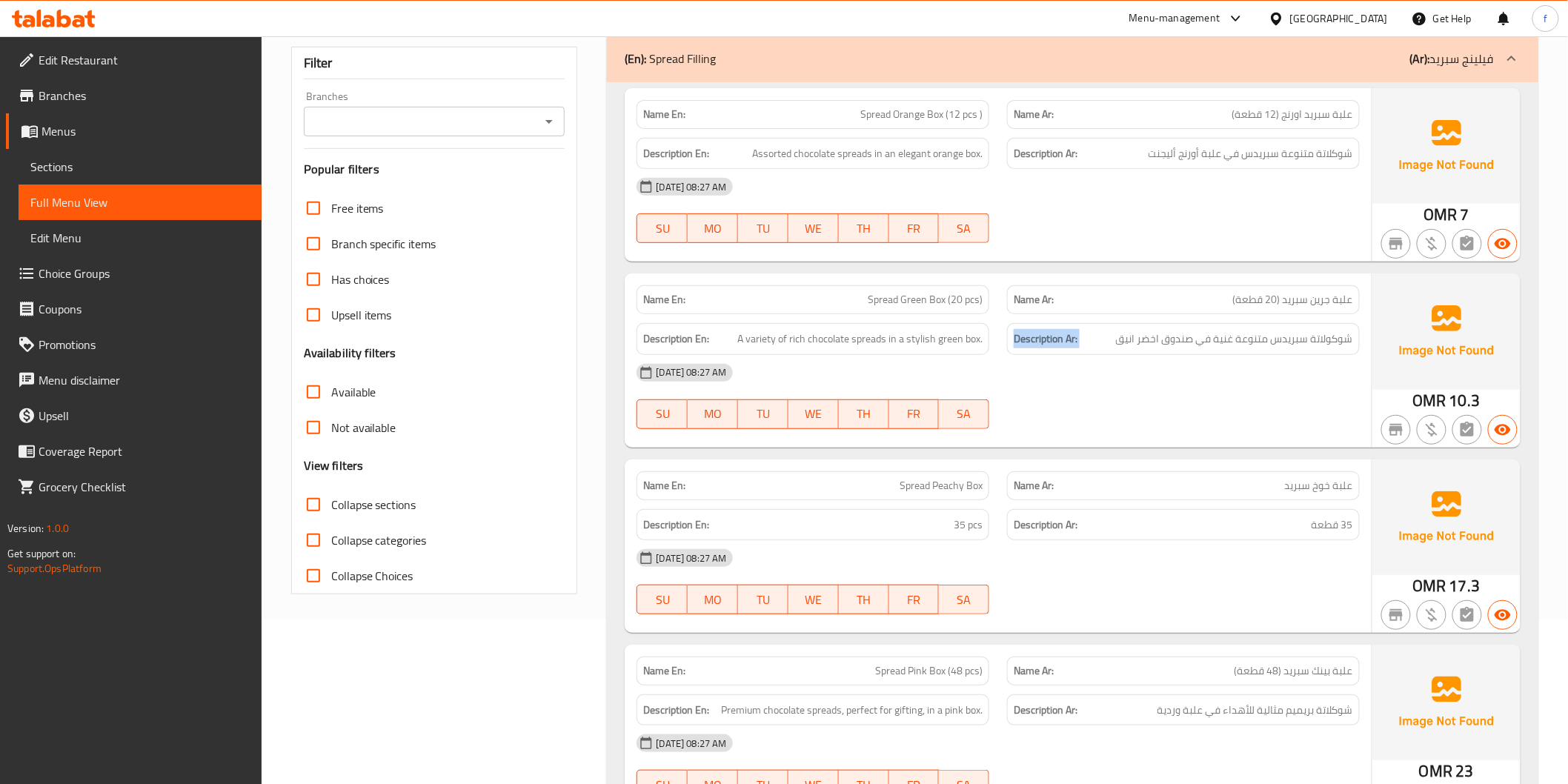
click at [1064, 335] on strong "Description Ar:" at bounding box center [1045, 338] width 64 height 18
click at [1119, 339] on span "شوكولاتة سبريدس متنوعة غنية في صندوق اخضر انيق" at bounding box center [1234, 338] width 237 height 18
click at [953, 342] on span "A variety of rich chocolate spreads in a stylish green box." at bounding box center [860, 338] width 245 height 18
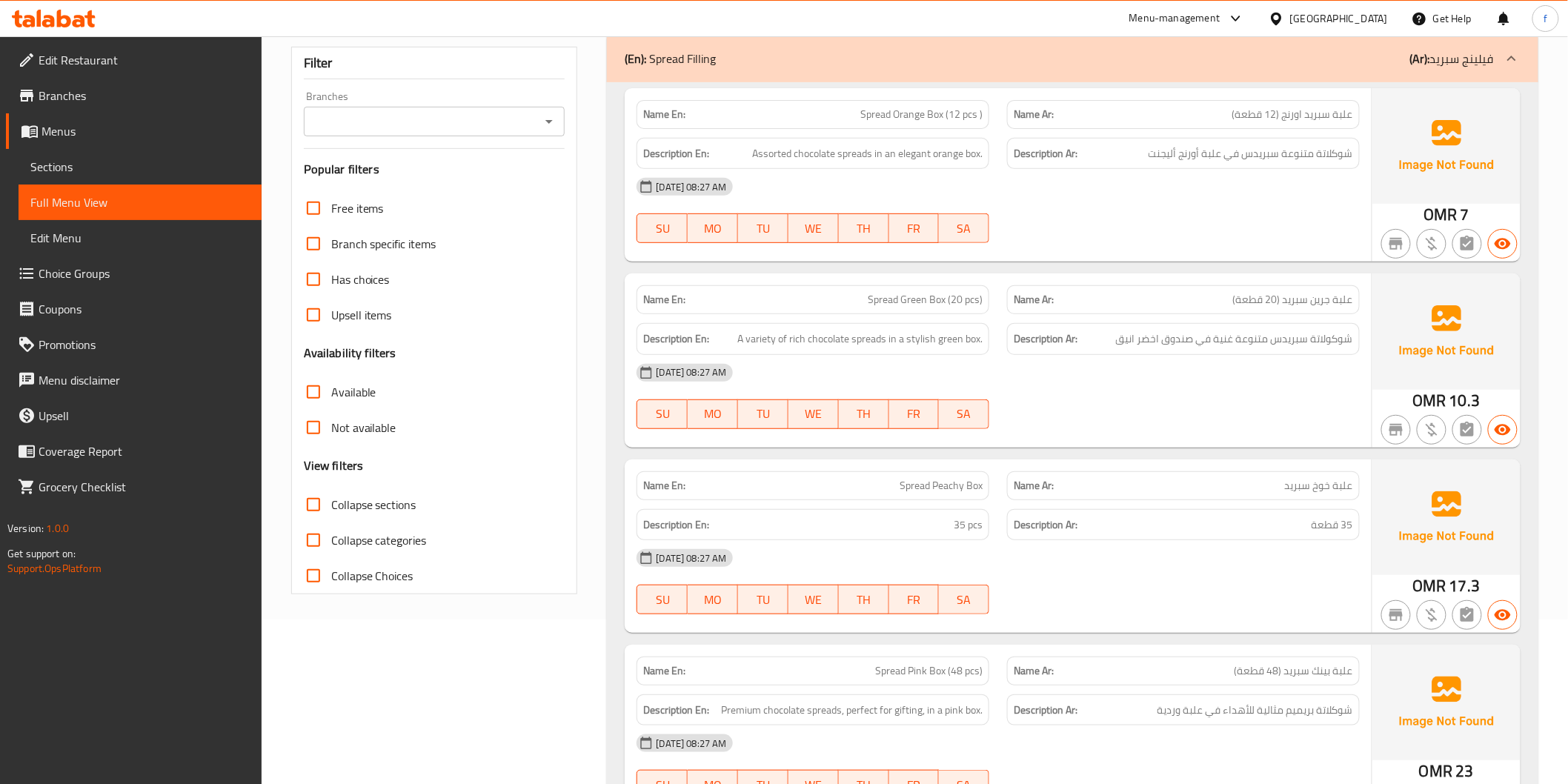
click at [1075, 358] on div "[DATE] 08:27 AM" at bounding box center [997, 372] width 740 height 36
drag, startPoint x: 740, startPoint y: 338, endPoint x: 799, endPoint y: 344, distance: 59.3
click at [799, 344] on span "A variety of rich chocolate spreads in a stylish green box." at bounding box center [860, 338] width 245 height 18
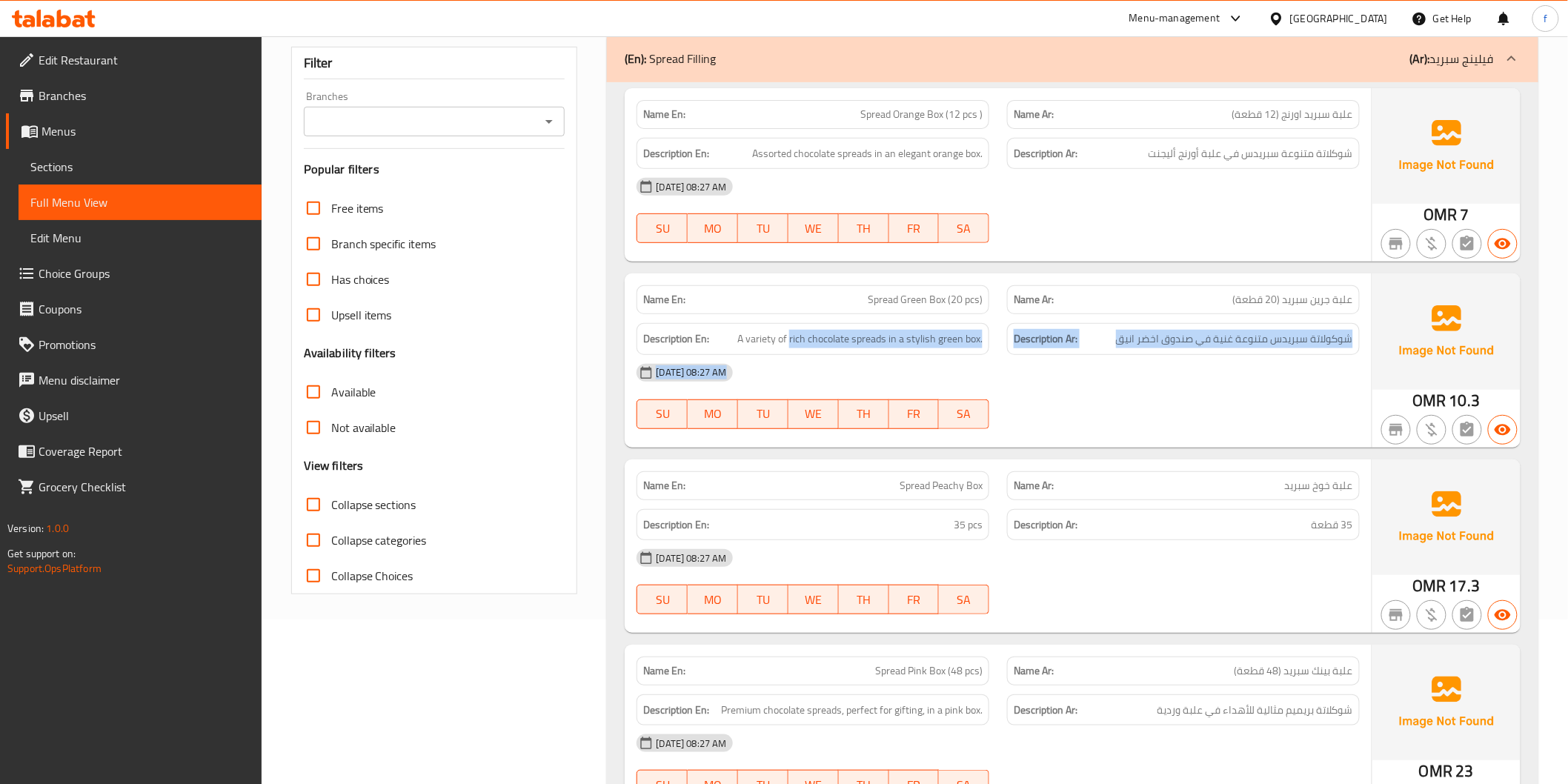
drag, startPoint x: 799, startPoint y: 344, endPoint x: 978, endPoint y: 358, distance: 179.5
click at [978, 358] on div "Name En: Spread Green Box (20 pcs) Name Ar: علبة جرين سبريد (20 قطعة) Descripti…" at bounding box center [997, 359] width 746 height 173
click at [978, 358] on div "[DATE] 08:27 AM" at bounding box center [997, 372] width 740 height 36
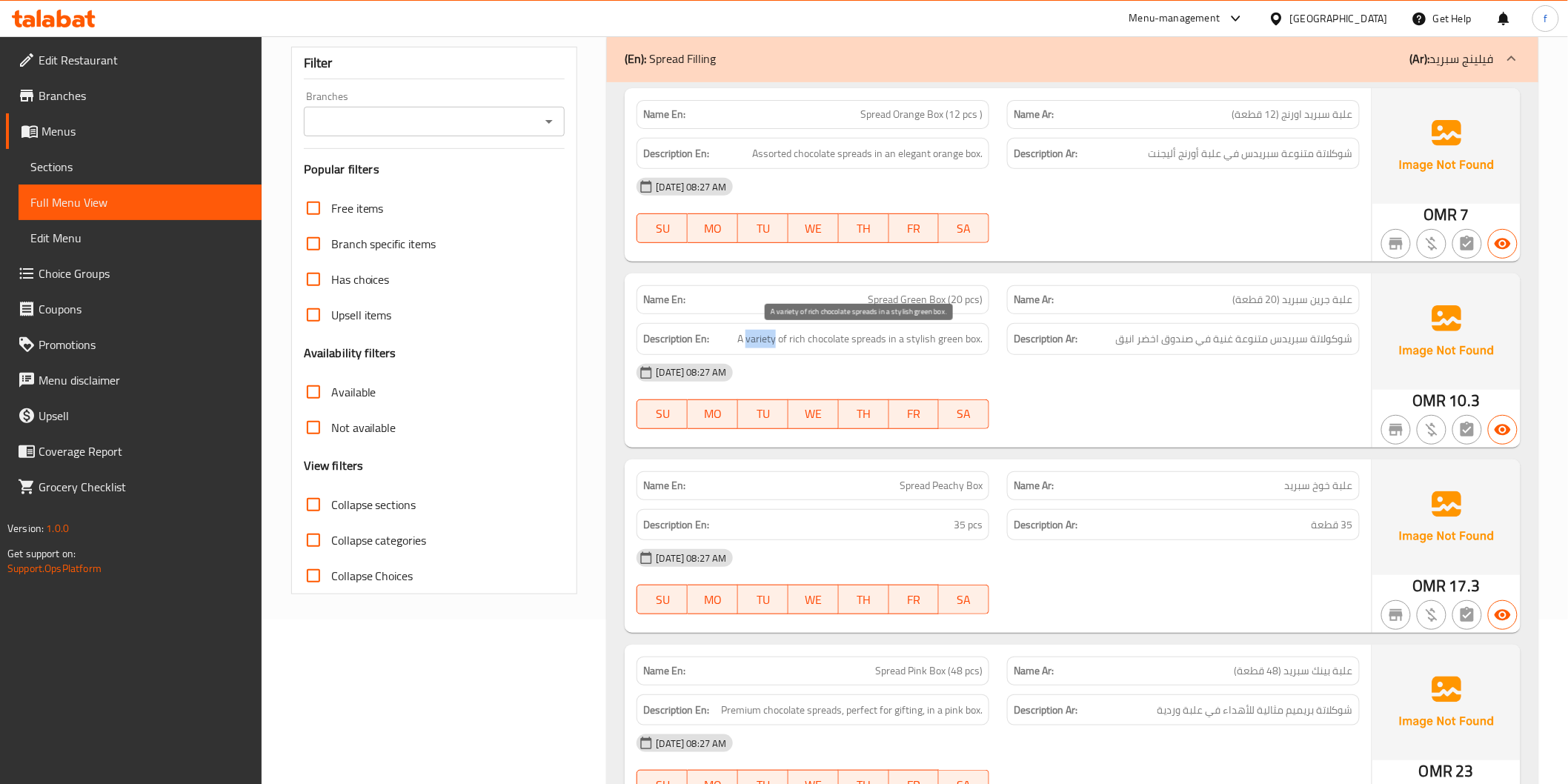
drag, startPoint x: 748, startPoint y: 334, endPoint x: 775, endPoint y: 338, distance: 27.3
click at [775, 338] on span "A variety of rich chocolate spreads in a stylish green box." at bounding box center [860, 338] width 245 height 18
copy span "variety"
click at [795, 362] on div "[DATE] 08:27 AM" at bounding box center [997, 372] width 740 height 36
drag, startPoint x: 738, startPoint y: 335, endPoint x: 775, endPoint y: 344, distance: 38.1
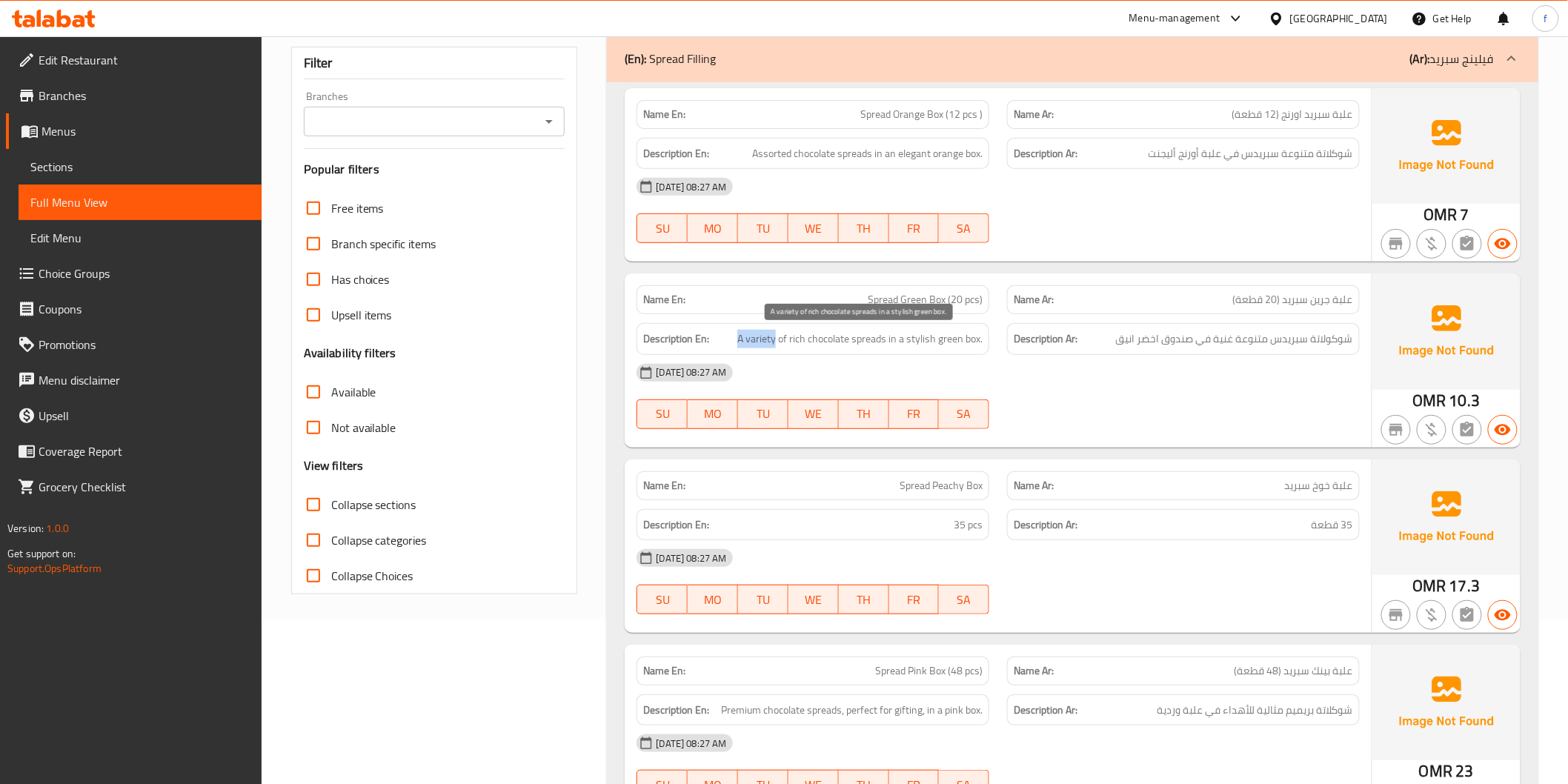
click at [775, 344] on span "A variety of rich chocolate spreads in a stylish green box." at bounding box center [860, 338] width 245 height 18
click at [767, 342] on span "A variety of rich chocolate spreads in a stylish green box." at bounding box center [860, 338] width 245 height 18
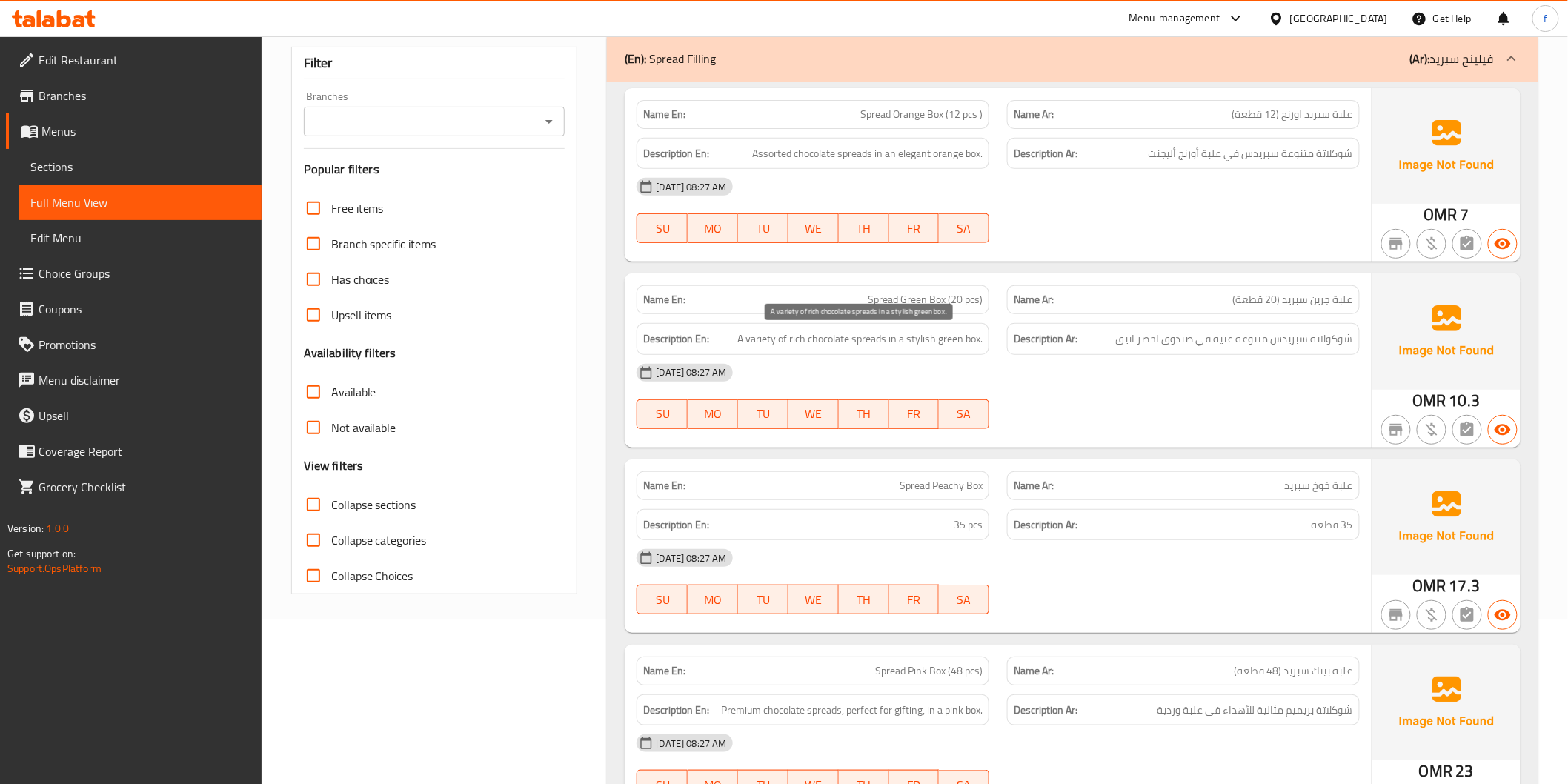
click at [795, 342] on span "A variety of rich chocolate spreads in a stylish green box." at bounding box center [860, 338] width 245 height 18
click at [764, 336] on span "A variety of rich chocolate spreads in a stylish green box." at bounding box center [860, 338] width 245 height 18
click at [807, 356] on div "[DATE] 08:27 AM" at bounding box center [997, 372] width 740 height 36
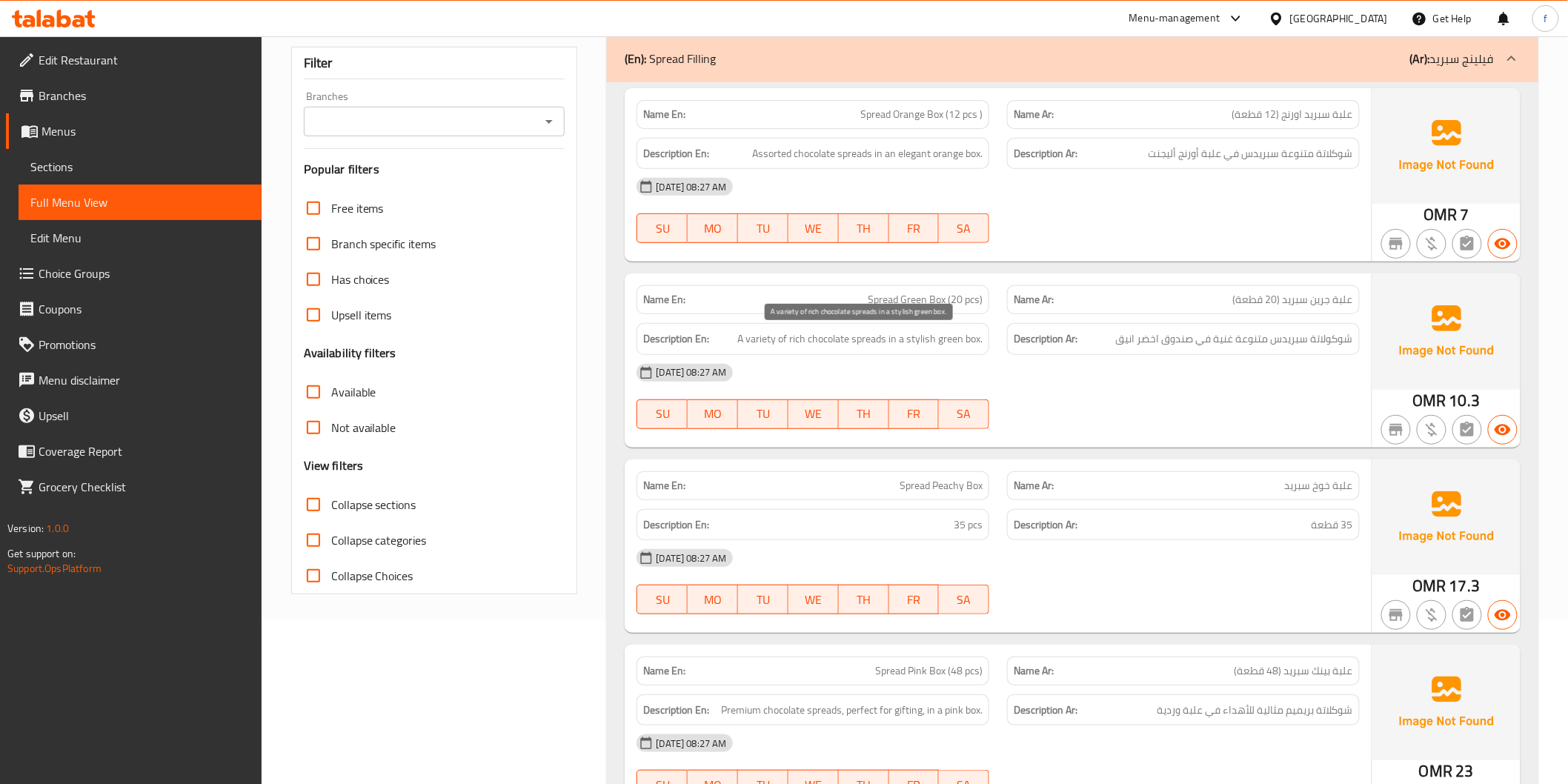
click at [752, 336] on span "A variety of rich chocolate spreads in a stylish green box." at bounding box center [860, 338] width 245 height 18
click at [816, 335] on span "A variety of rich chocolate spreads in a stylish green box." at bounding box center [860, 338] width 245 height 18
click at [894, 342] on span "A variety of rich chocolate spreads in a stylish green box." at bounding box center [860, 338] width 245 height 18
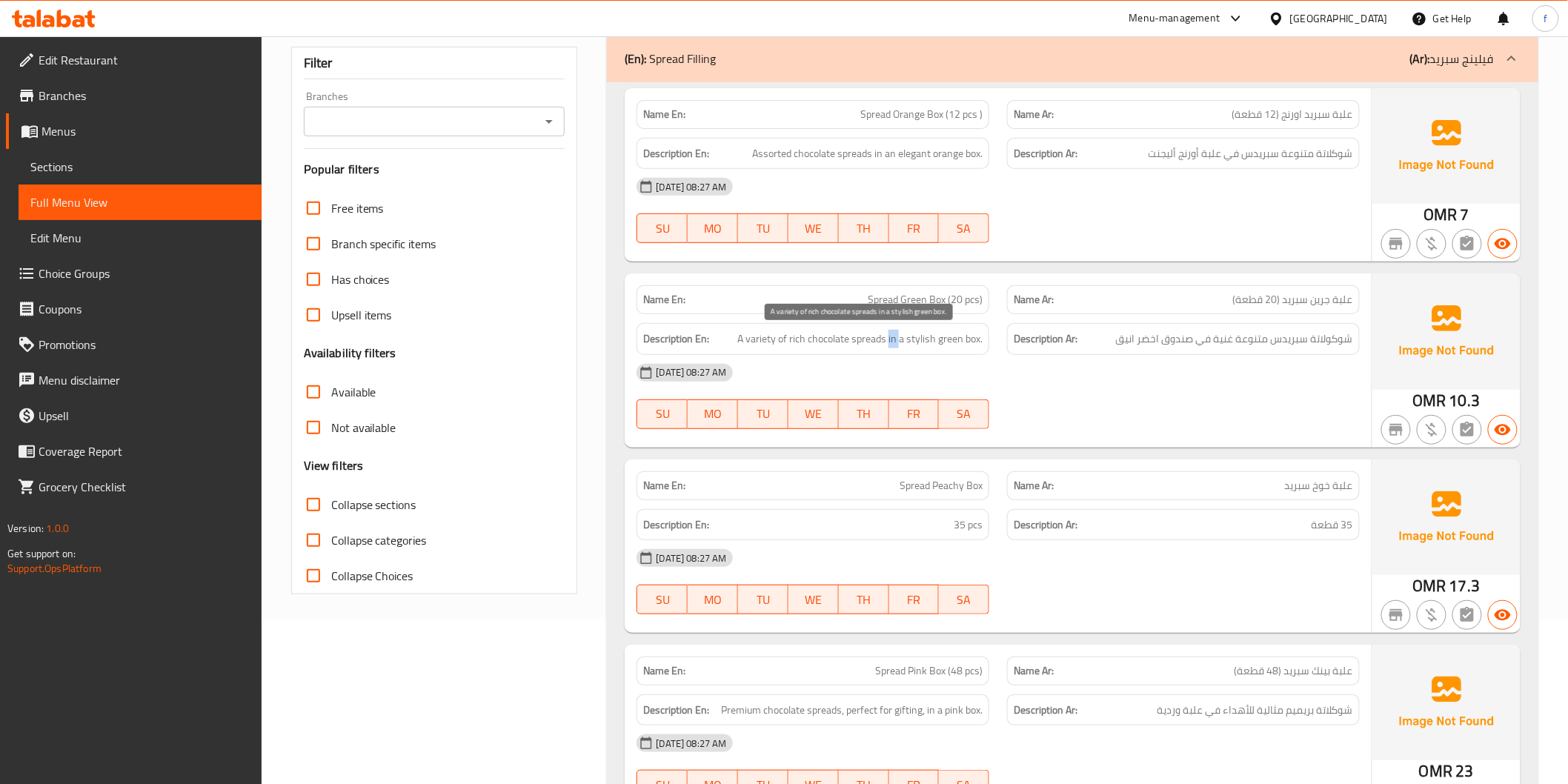
click at [894, 342] on span "A variety of rich chocolate spreads in a stylish green box." at bounding box center [860, 338] width 245 height 18
click at [805, 357] on div "[DATE] 08:27 AM" at bounding box center [997, 372] width 740 height 36
drag, startPoint x: 740, startPoint y: 335, endPoint x: 854, endPoint y: 338, distance: 114.0
click at [854, 338] on span "A variety of rich chocolate spreads in a stylish green box." at bounding box center [860, 338] width 245 height 18
copy span "A variety of rich chocolate"
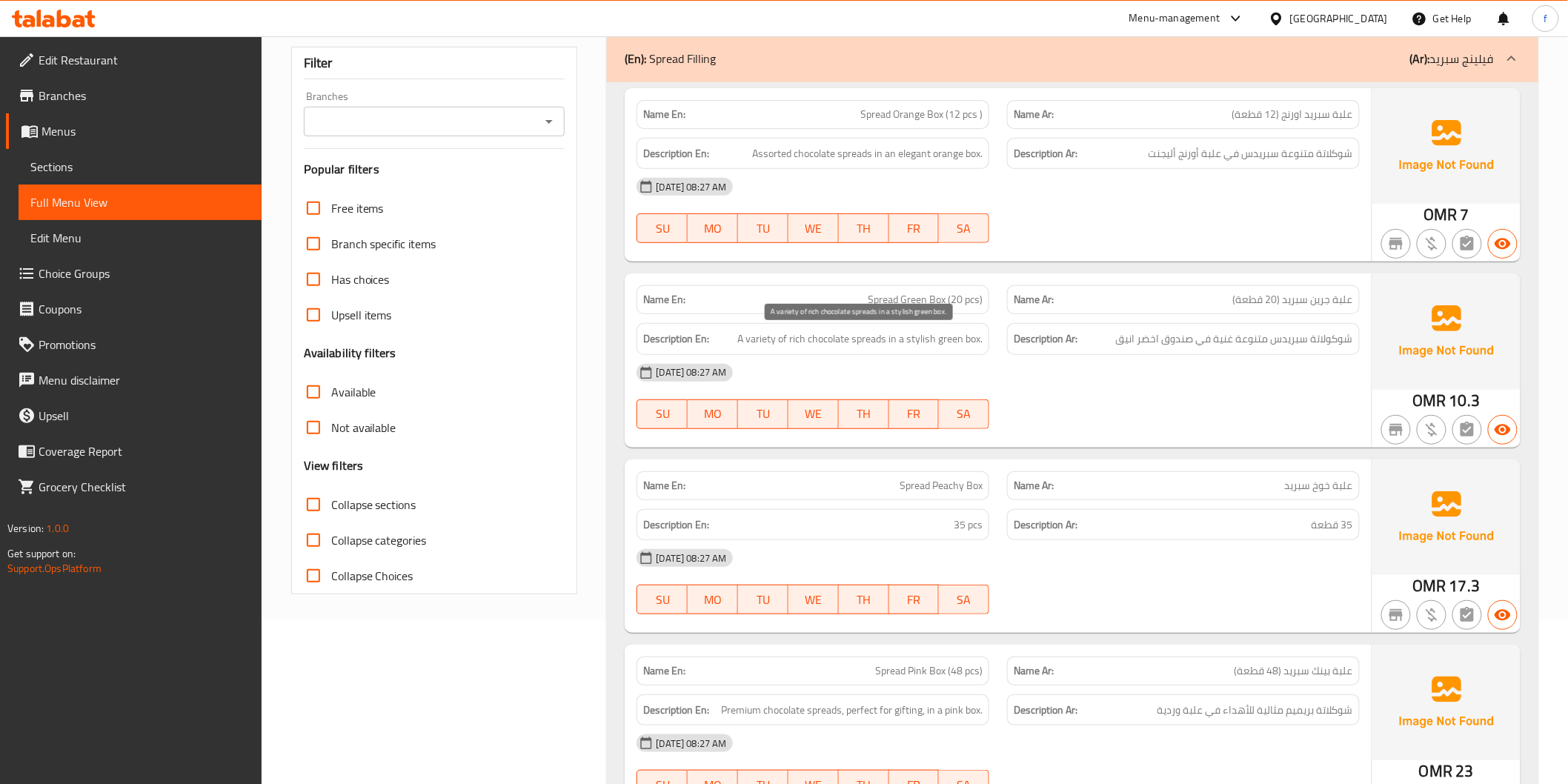
click at [928, 337] on span "A variety of rich chocolate spreads in a stylish green box." at bounding box center [860, 338] width 245 height 18
drag, startPoint x: 886, startPoint y: 338, endPoint x: 975, endPoint y: 342, distance: 89.1
click at [975, 342] on span "A variety of rich chocolate spreads in a stylish green box." at bounding box center [860, 338] width 245 height 18
click at [1231, 339] on span "شوكولاتة سبريدس متنوعة غنية في صندوق اخضر انيق" at bounding box center [1234, 338] width 237 height 18
click at [1184, 342] on span "شوكولاتة سبريدس متنوعة غنية في صندوق اخضر انيق" at bounding box center [1234, 338] width 237 height 18
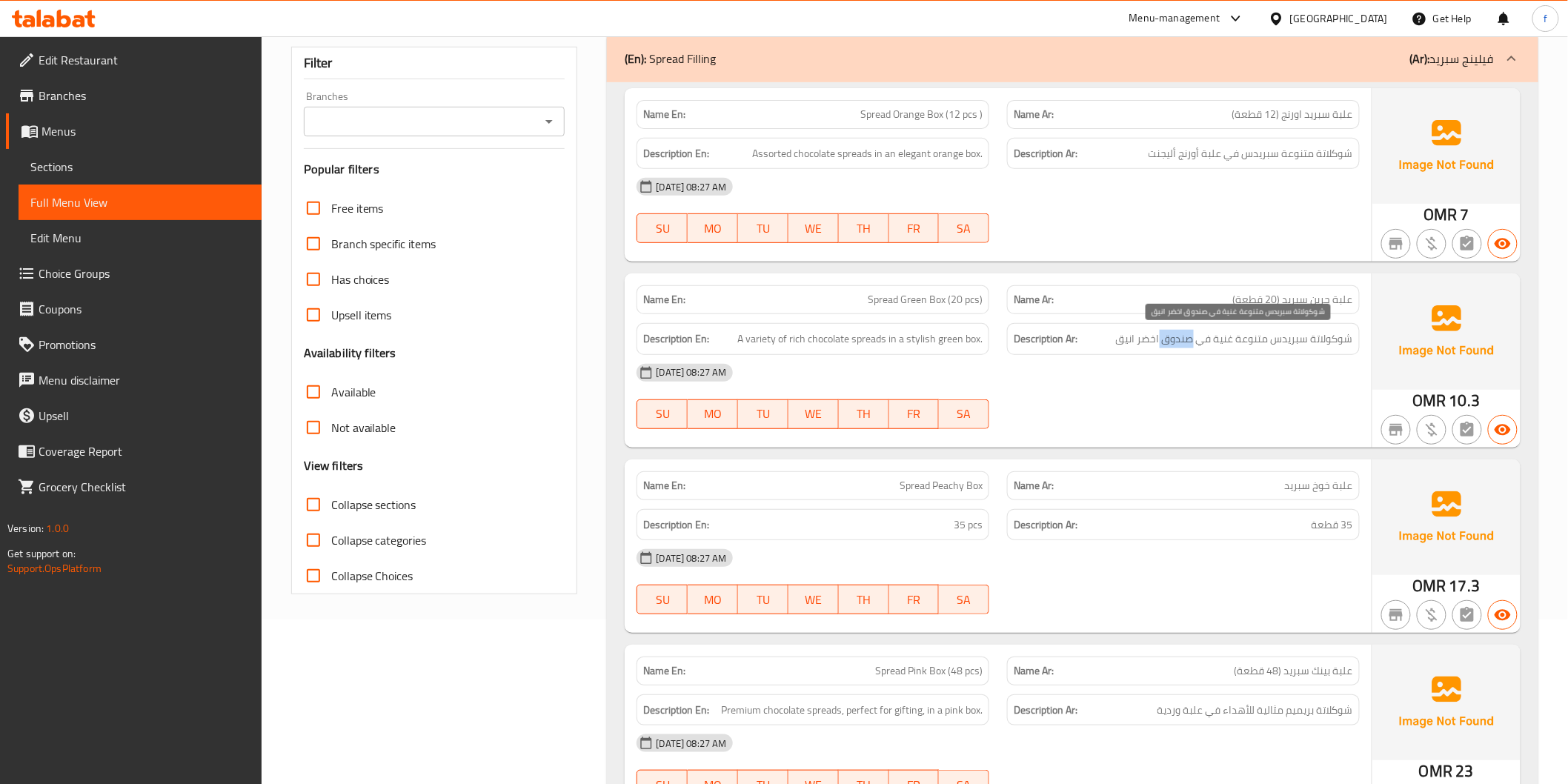
click at [1184, 342] on span "شوكولاتة سبريدس متنوعة غنية في صندوق اخضر انيق" at bounding box center [1234, 338] width 237 height 18
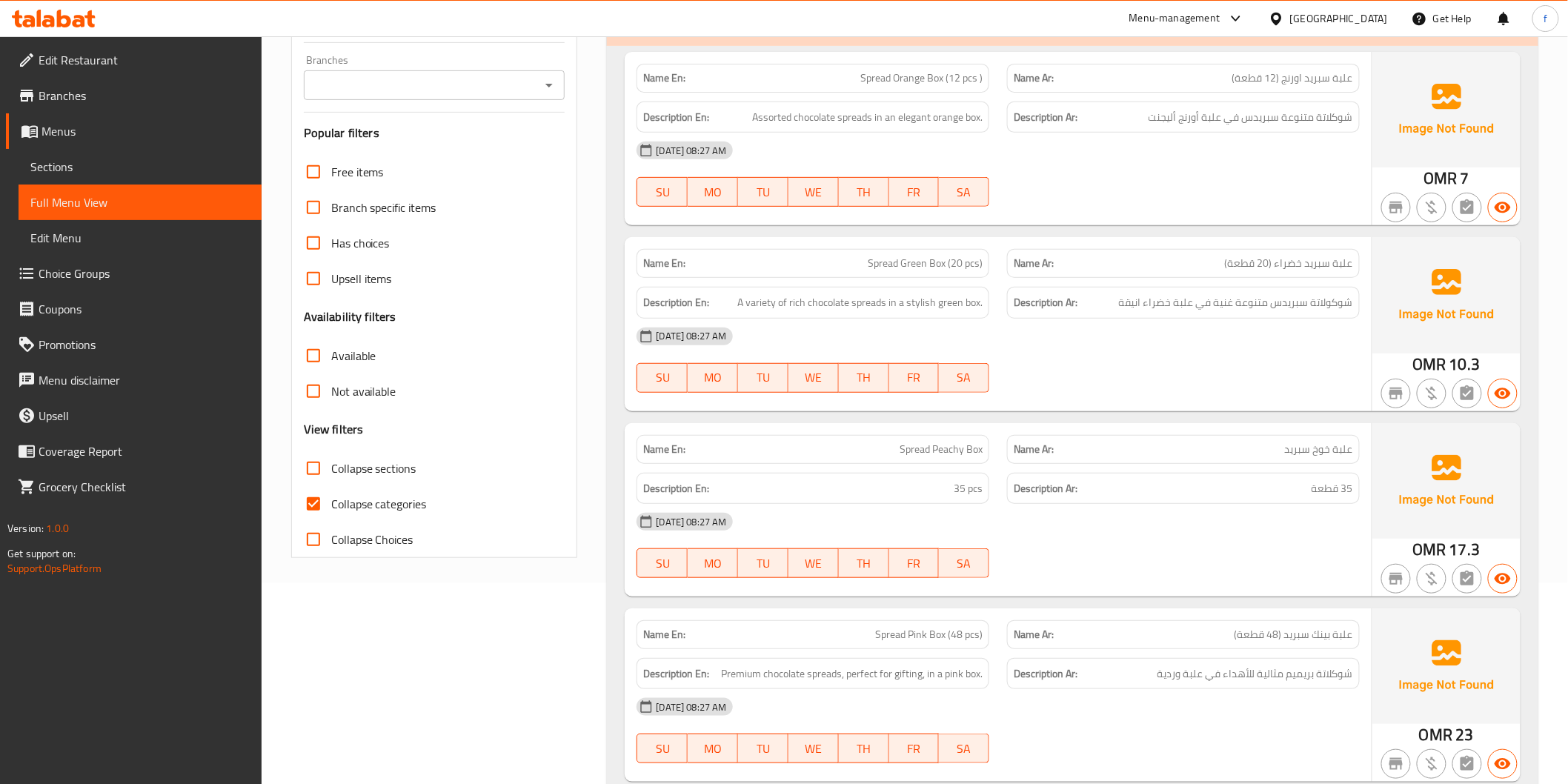
scroll to position [247, 0]
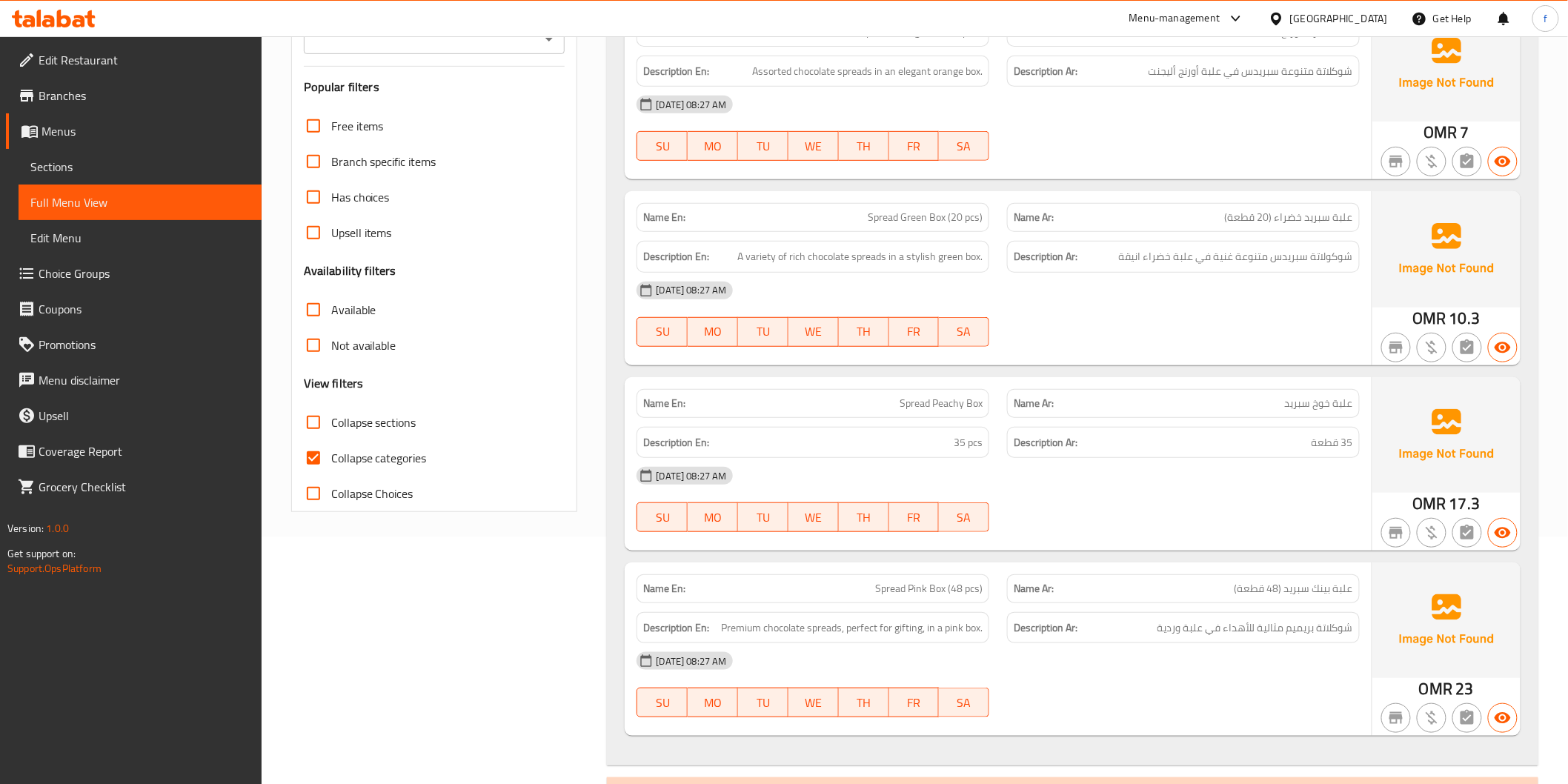
click at [870, 218] on span "Spread Green Box (20 pcs)" at bounding box center [925, 218] width 115 height 16
click at [911, 210] on span "Spread Green Box (20 pcs)" at bounding box center [925, 218] width 115 height 16
click at [940, 218] on span "Spread Green Box (20 pcs)" at bounding box center [925, 218] width 115 height 16
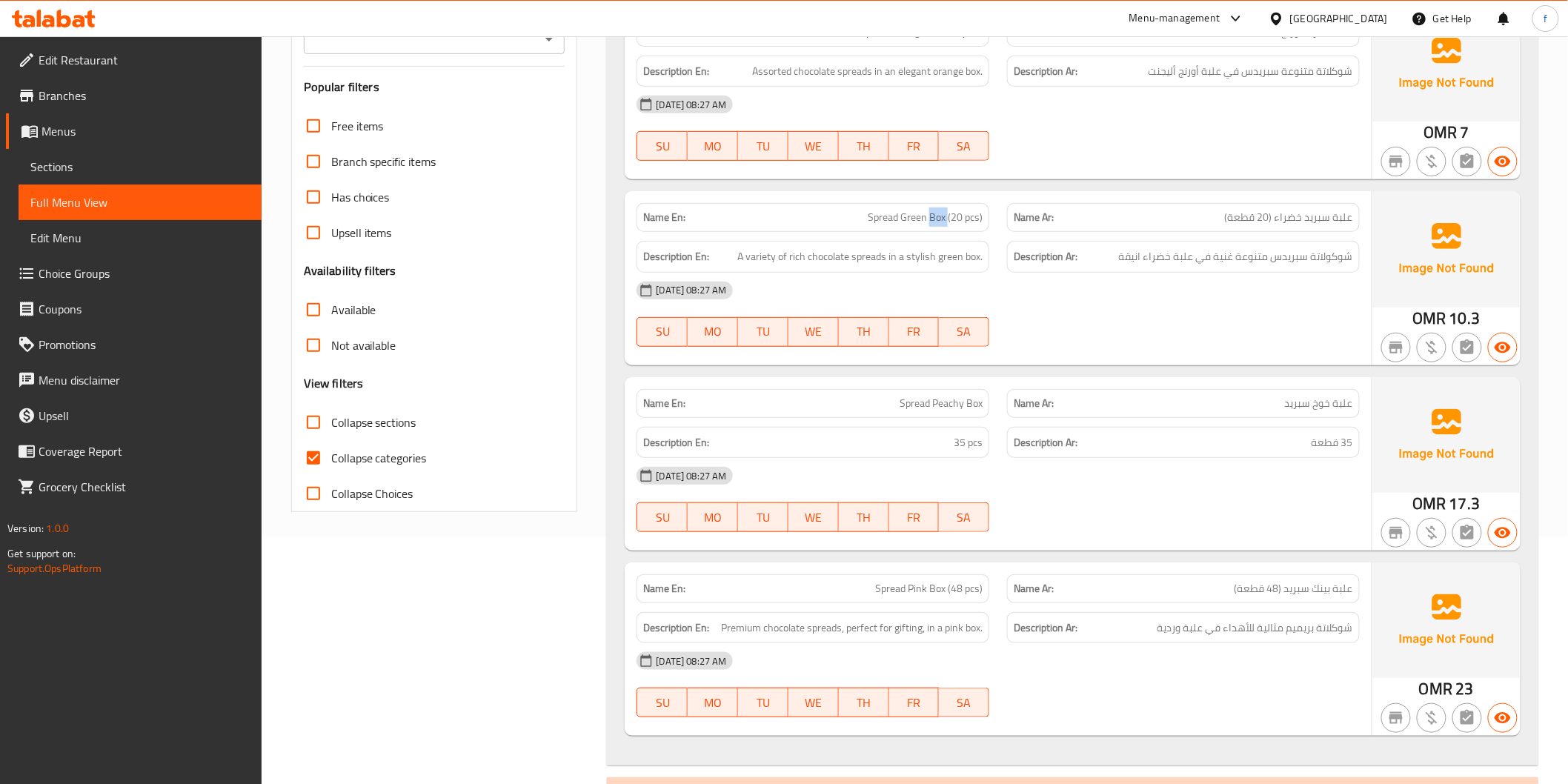
click at [940, 218] on span "Spread Green Box (20 pcs)" at bounding box center [925, 218] width 115 height 16
click at [1299, 223] on span "علبة سبريد خضراء (20 قطعة)" at bounding box center [1288, 218] width 128 height 16
click at [1294, 291] on div "[DATE] 08:27 AM" at bounding box center [997, 290] width 740 height 36
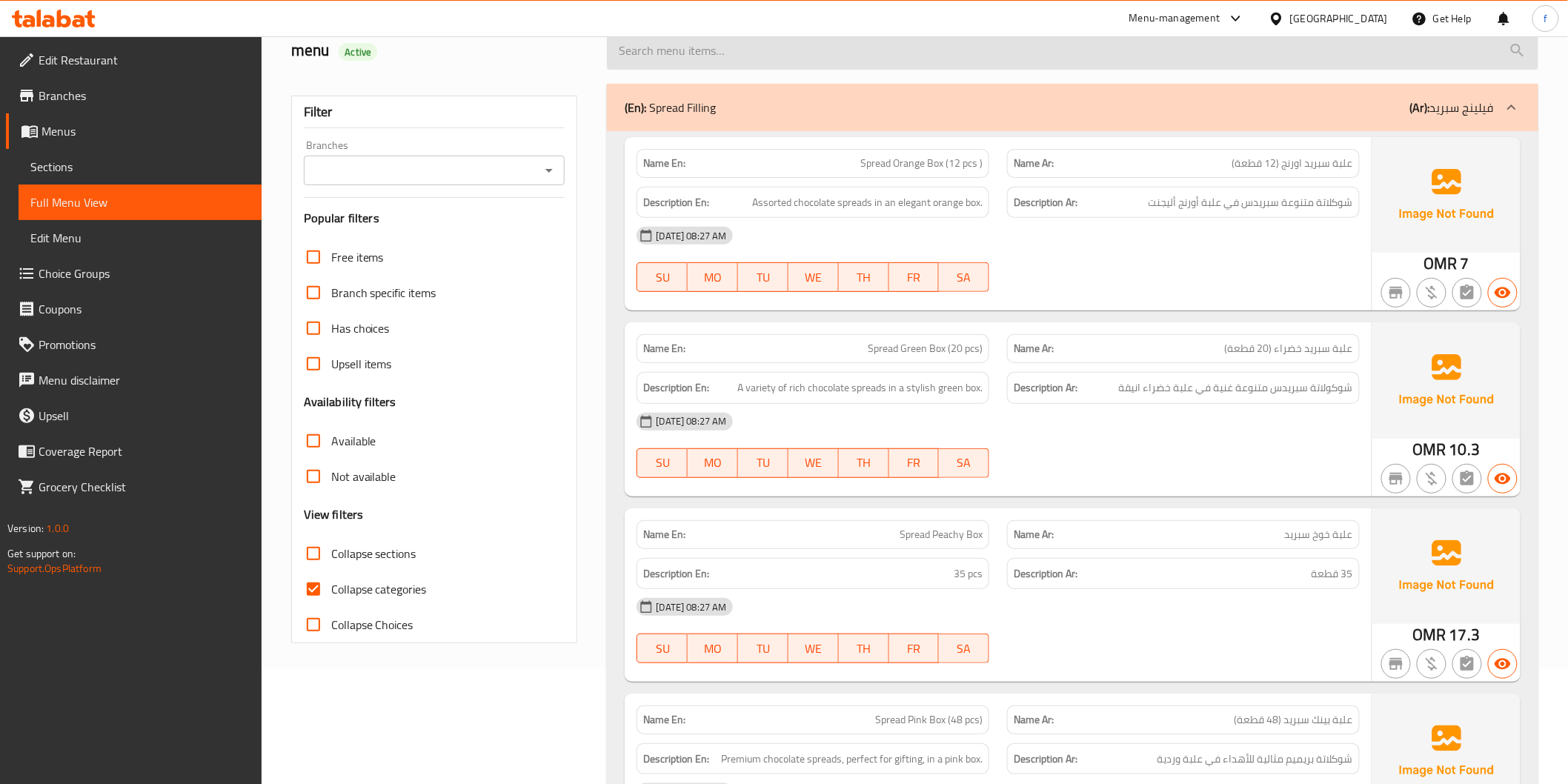
scroll to position [0, 0]
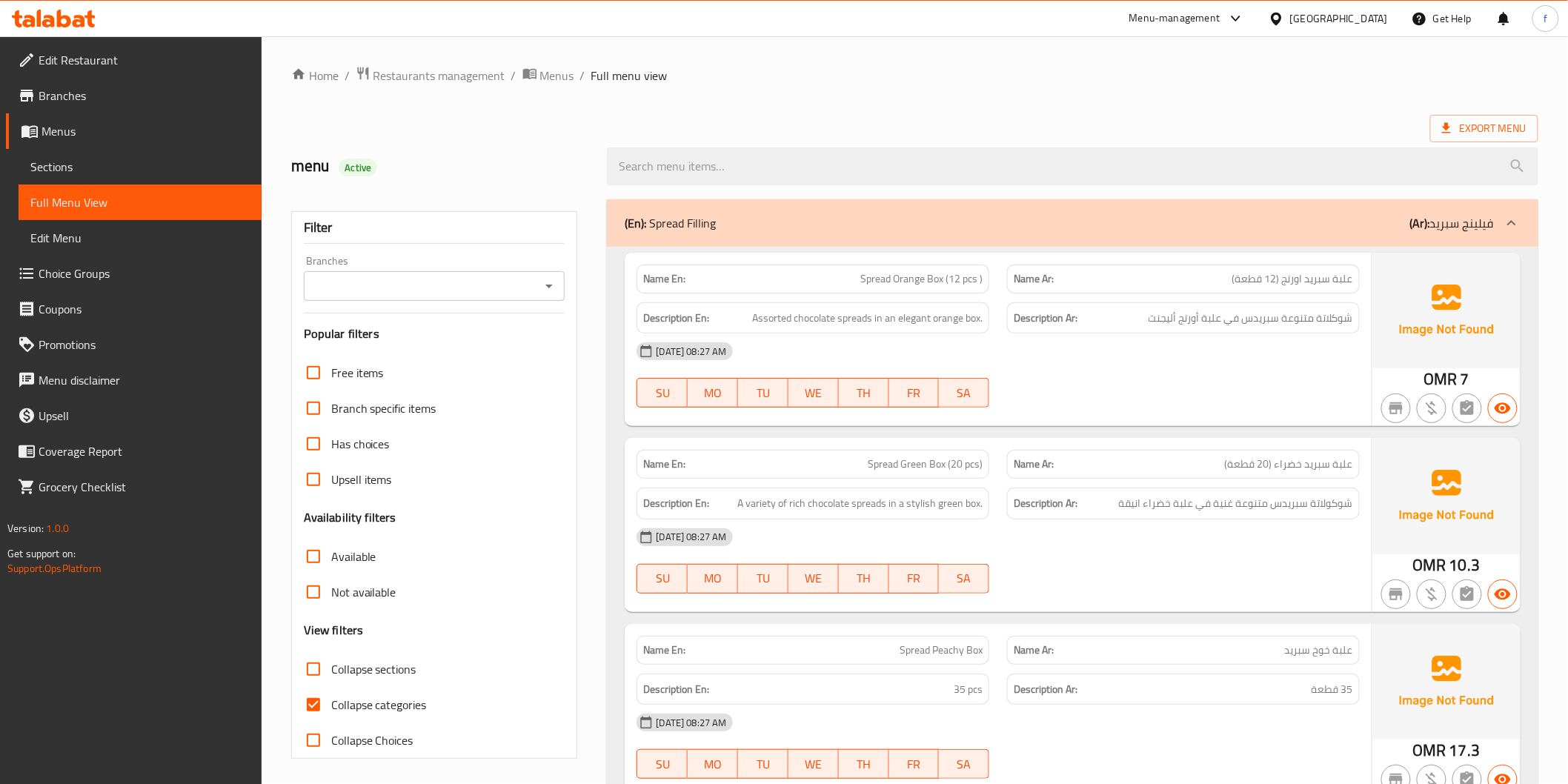
click at [1344, 278] on span "علبة سبريد اورنج (12 قطعة)" at bounding box center [1292, 279] width 121 height 16
click at [1319, 274] on span "علبة سبريد اورنج (12 قطعة)" at bounding box center [1292, 279] width 121 height 16
click at [1291, 278] on span "علبة سبريد اورنج (12 قطعة)" at bounding box center [1292, 279] width 121 height 16
click at [874, 277] on span "Spread Orange Box (12 pcs )" at bounding box center [921, 279] width 122 height 16
click at [913, 280] on span "Spread Orange Box (12 pcs )" at bounding box center [921, 279] width 122 height 16
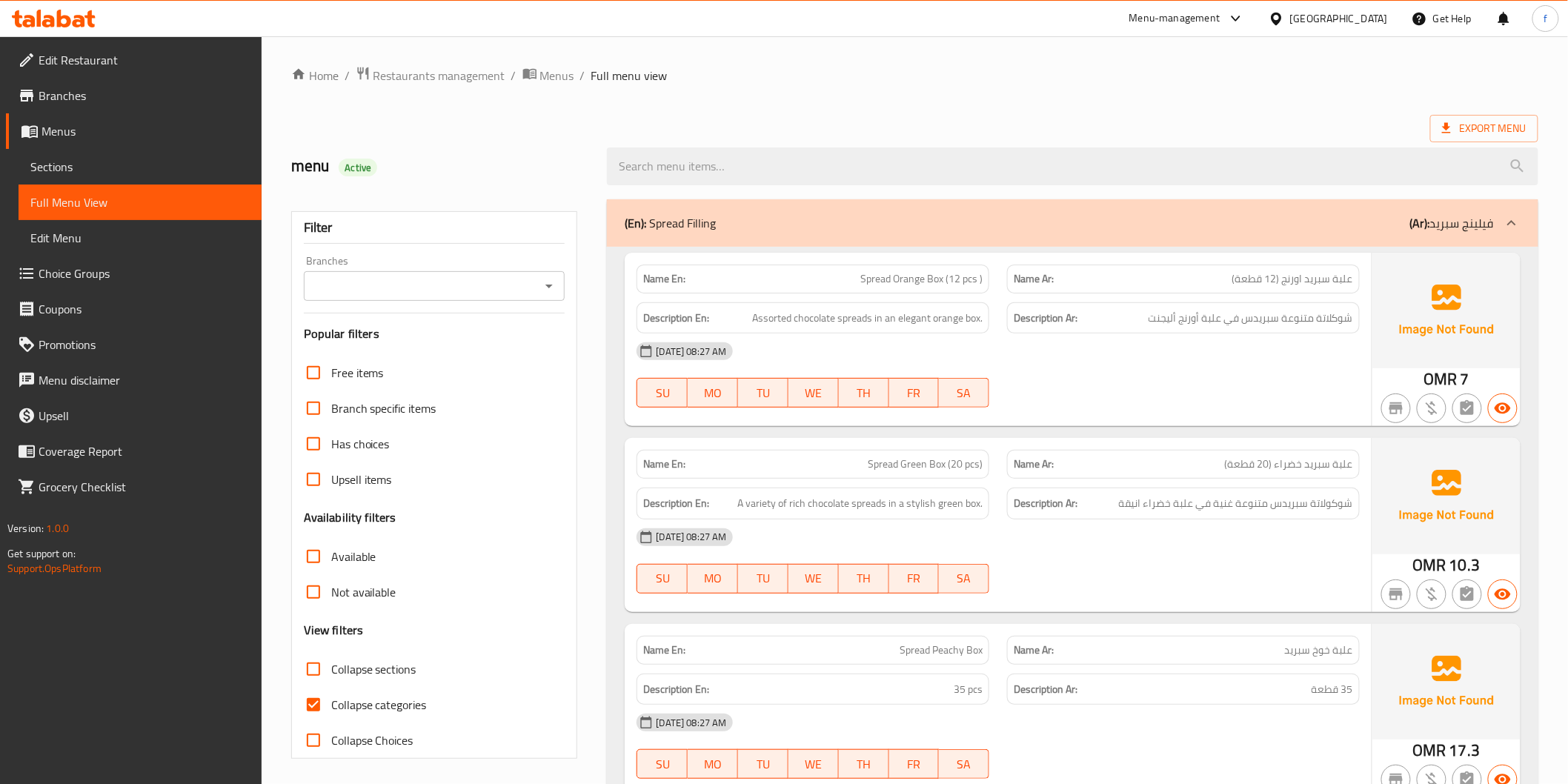
click at [940, 278] on span "Spread Orange Box (12 pcs )" at bounding box center [921, 279] width 122 height 16
click at [767, 312] on span "Assorted chocolate spreads in an elegant orange box." at bounding box center [867, 318] width 231 height 18
click at [809, 318] on span "Assorted chocolate spreads in an elegant orange box." at bounding box center [867, 318] width 231 height 18
click at [850, 317] on span "Assorted chocolate spreads in an elegant orange box." at bounding box center [867, 318] width 231 height 18
click at [895, 317] on span "Assorted chocolate spreads in an elegant orange box." at bounding box center [867, 318] width 231 height 18
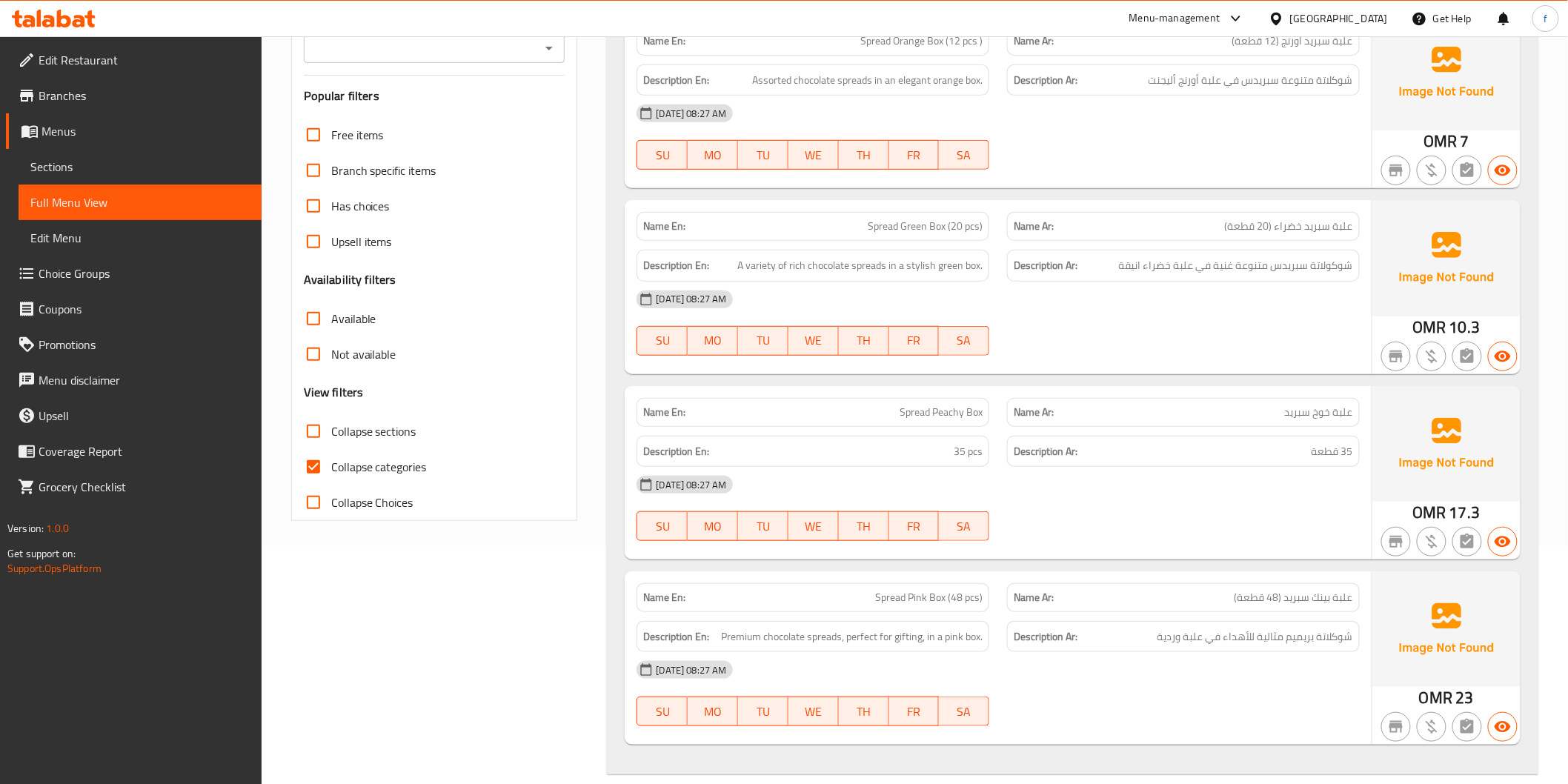
scroll to position [247, 0]
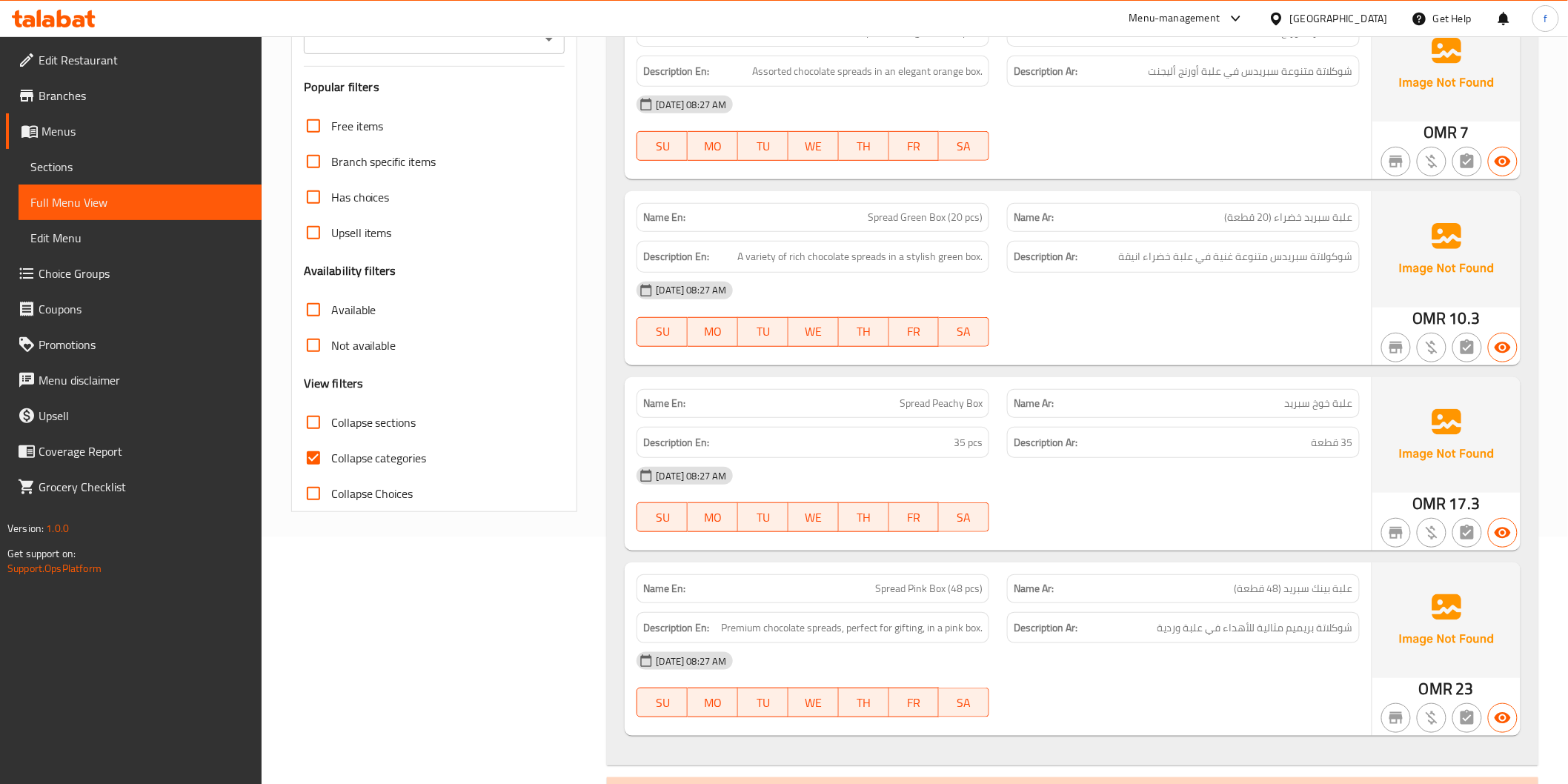
click at [884, 212] on span "Spread Green Box (20 pcs)" at bounding box center [925, 218] width 115 height 16
click at [904, 212] on span "Spread Green Box (20 pcs)" at bounding box center [925, 218] width 115 height 16
drag, startPoint x: 904, startPoint y: 212, endPoint x: 942, endPoint y: 218, distance: 38.5
click at [907, 213] on span "Spread Green Box (20 pcs)" at bounding box center [925, 218] width 115 height 16
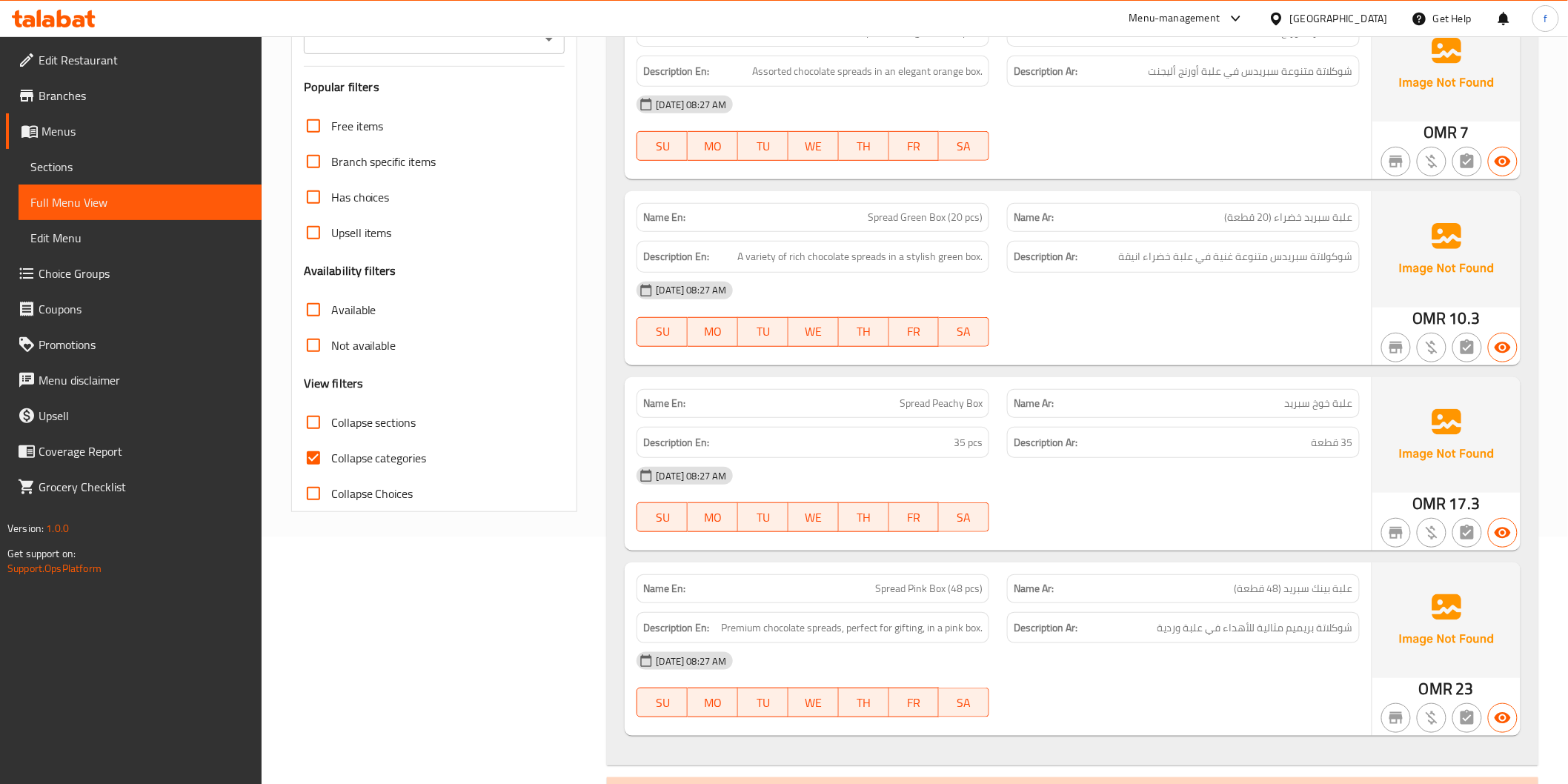
click at [942, 218] on span "Spread Green Box (20 pcs)" at bounding box center [925, 218] width 115 height 16
click at [1344, 218] on span "علبة سبريد خضراء (20 قطعة)" at bounding box center [1288, 218] width 128 height 16
click at [1310, 222] on span "علبة سبريد خضراء (20 قطعة)" at bounding box center [1288, 218] width 128 height 16
click at [1292, 218] on span "علبة سبريد خضراء (20 قطعة)" at bounding box center [1288, 218] width 128 height 16
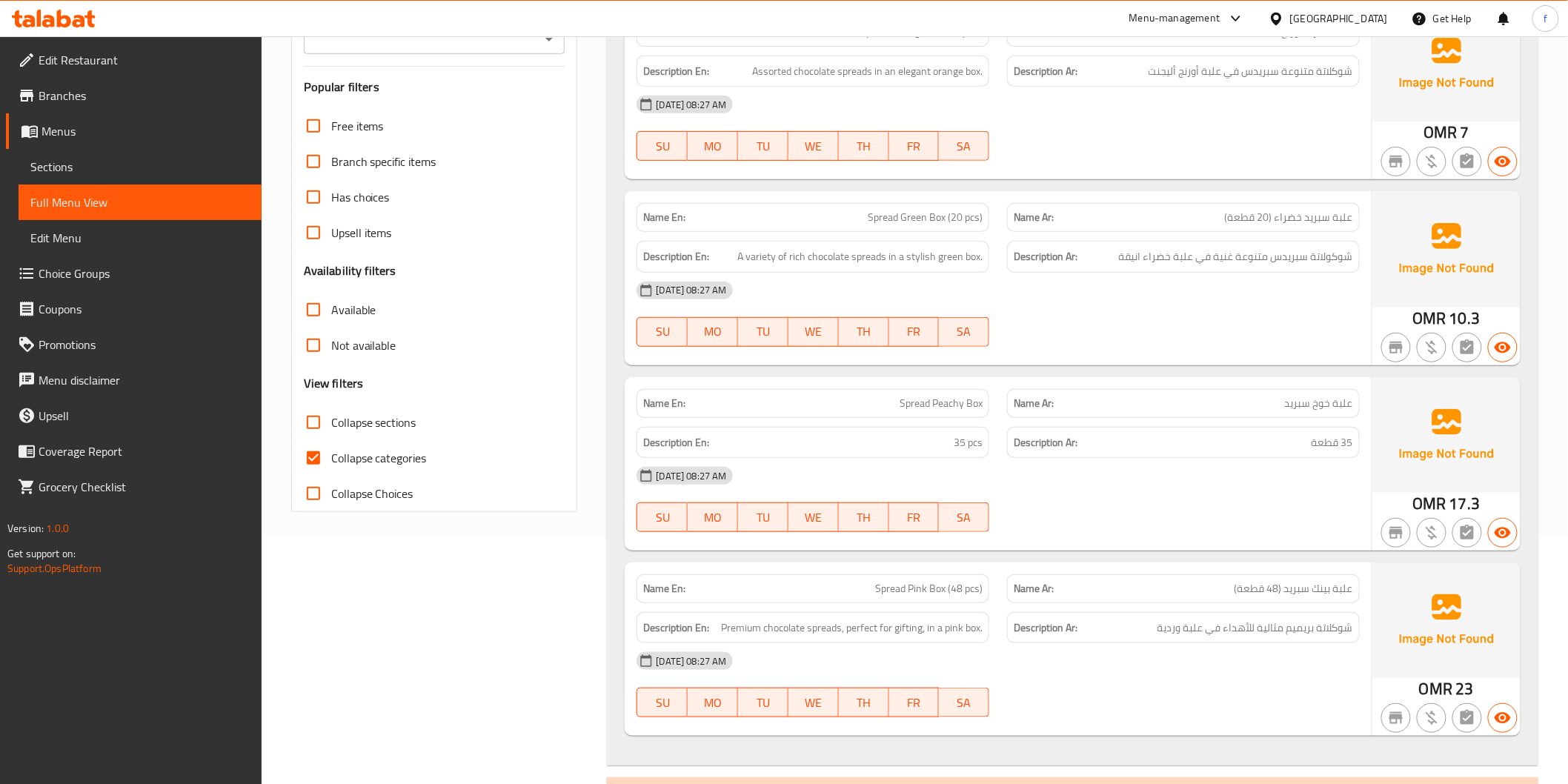
click at [885, 217] on span "Spread Green Box (20 pcs)" at bounding box center [925, 218] width 115 height 16
drag, startPoint x: 885, startPoint y: 217, endPoint x: 894, endPoint y: 219, distance: 9.2
click at [890, 218] on span "Spread Green Box (20 pcs)" at bounding box center [925, 218] width 115 height 16
click at [920, 218] on span "Spread Green Box (20 pcs)" at bounding box center [925, 218] width 115 height 16
click at [921, 218] on span "Spread Green Box (20 pcs)" at bounding box center [925, 218] width 115 height 16
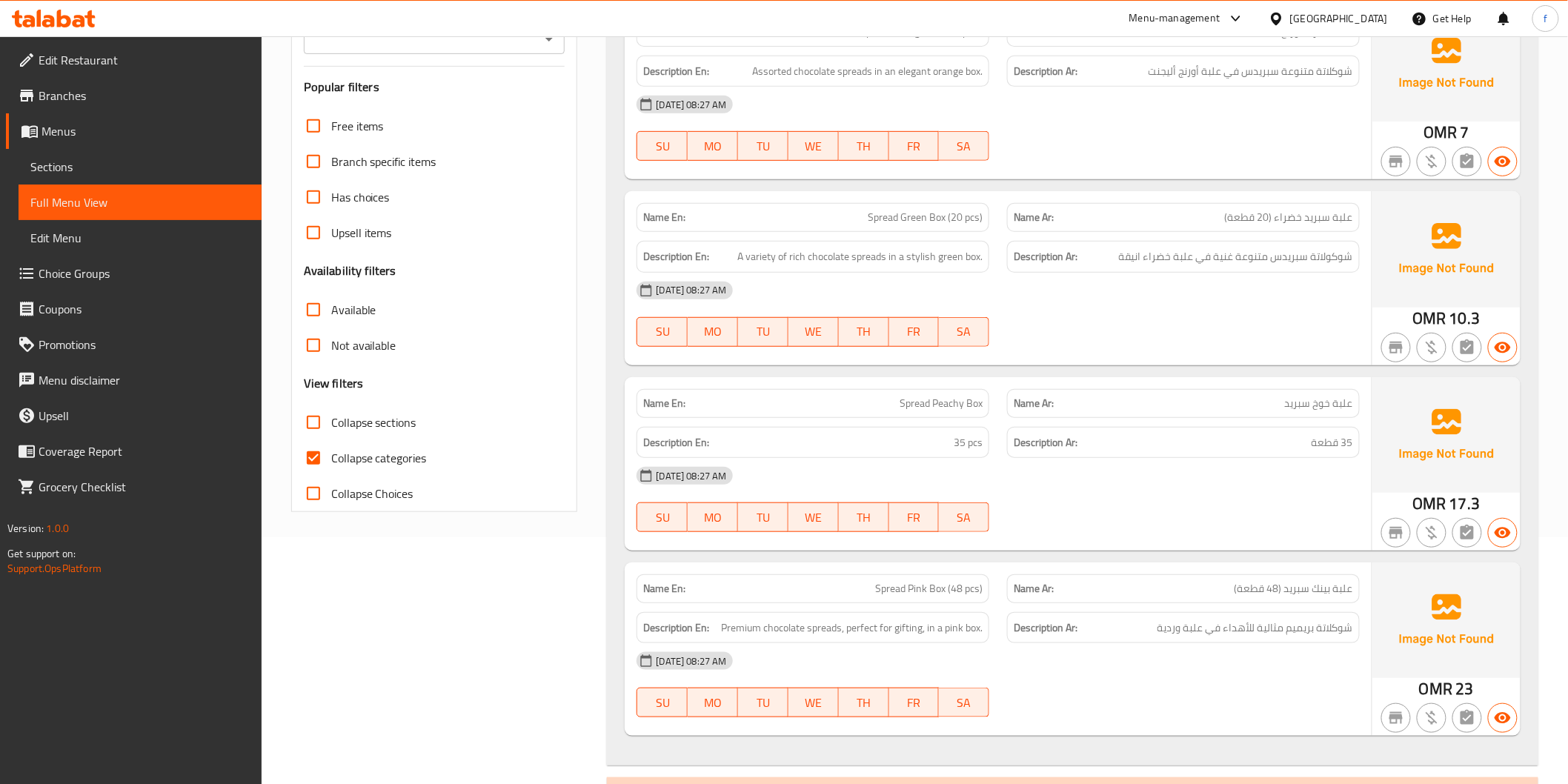
click at [941, 215] on span "Spread Green Box (20 pcs)" at bounding box center [925, 218] width 115 height 16
click at [1055, 254] on strong "Description Ar:" at bounding box center [1045, 256] width 64 height 18
click at [771, 253] on span "A variety of rich chocolate spreads in a stylish green box." at bounding box center [860, 256] width 245 height 18
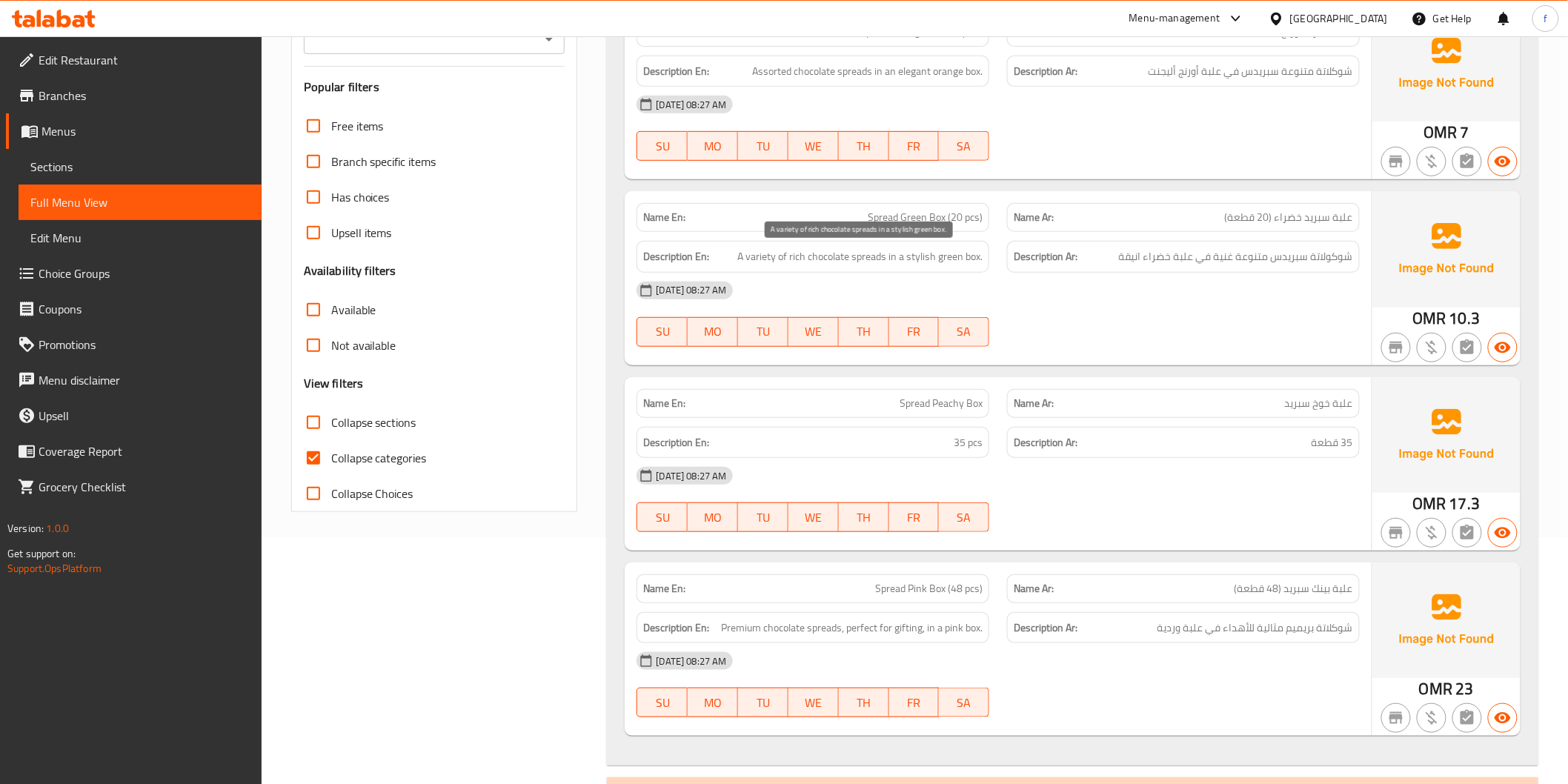
click at [831, 256] on span "A variety of rich chocolate spreads in a stylish green box." at bounding box center [860, 256] width 245 height 18
click at [884, 252] on span "A variety of rich chocolate spreads in a stylish green box." at bounding box center [860, 256] width 245 height 18
click at [769, 260] on span "A variety of rich chocolate spreads in a stylish green box." at bounding box center [860, 256] width 245 height 18
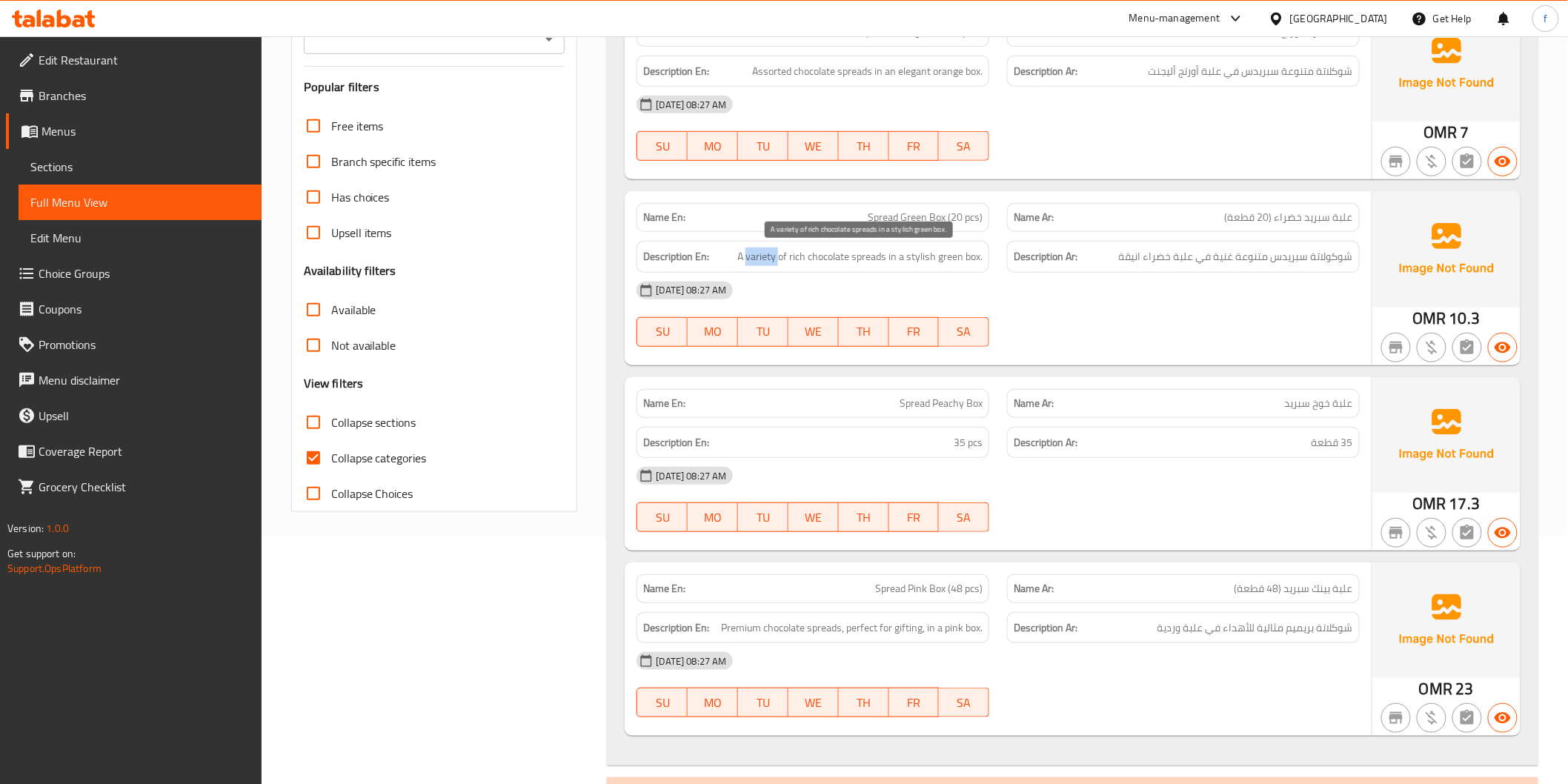
click at [769, 260] on span "A variety of rich chocolate spreads in a stylish green box." at bounding box center [860, 256] width 245 height 18
click at [786, 252] on span "A variety of rich chocolate spreads in a stylish green box." at bounding box center [860, 256] width 245 height 18
click at [794, 255] on span "A variety of rich chocolate spreads in a stylish green box." at bounding box center [860, 256] width 245 height 18
click at [932, 258] on span "A variety of rich chocolate spreads in a stylish green box." at bounding box center [860, 256] width 245 height 18
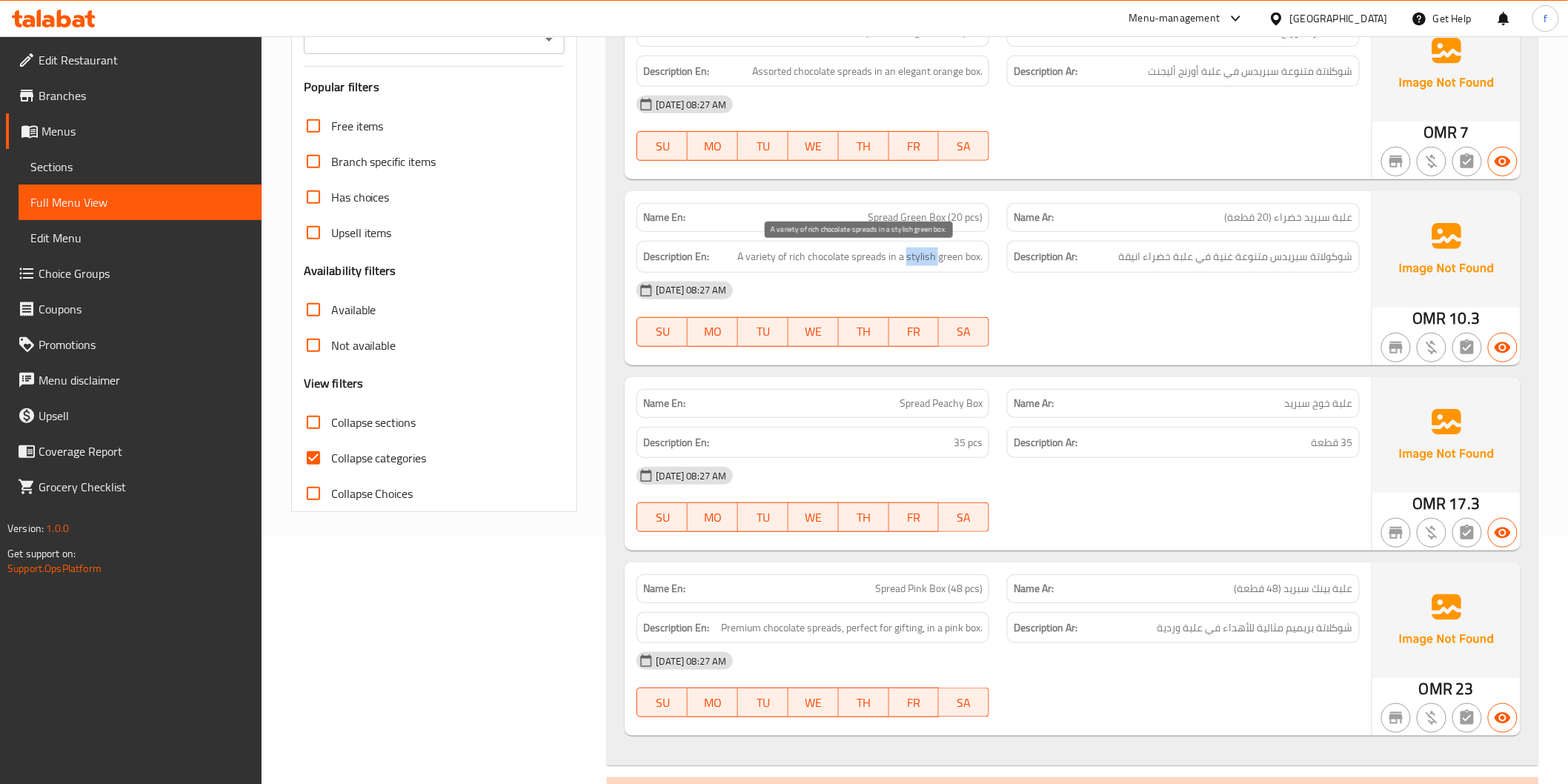
click at [932, 258] on span "A variety of rich chocolate spreads in a stylish green box." at bounding box center [860, 256] width 245 height 18
click at [948, 257] on span "A variety of rich chocolate spreads in a stylish green box." at bounding box center [860, 256] width 245 height 18
click at [965, 257] on span "A variety of rich chocolate spreads in a stylish green box." at bounding box center [860, 256] width 245 height 18
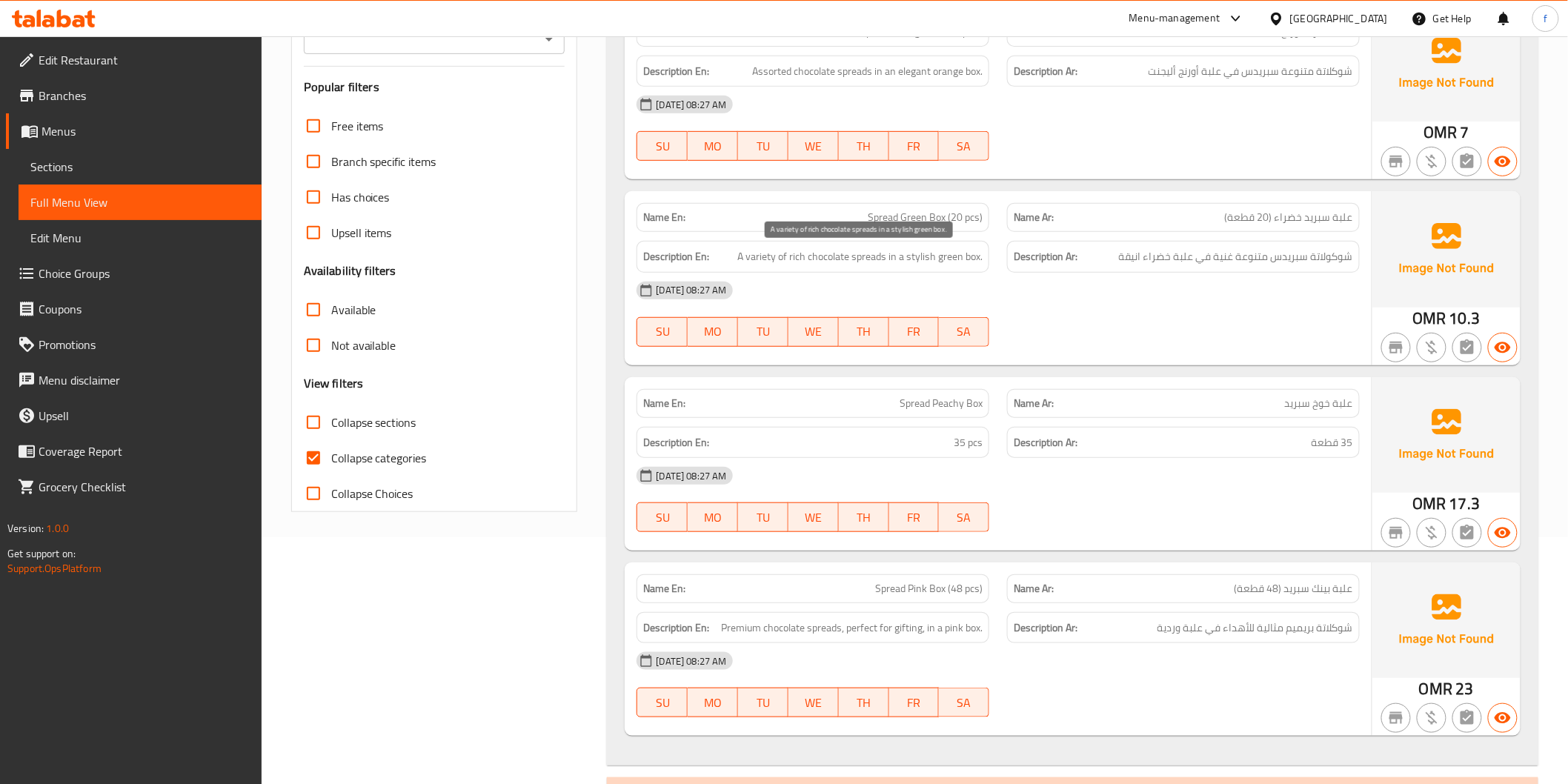
click at [906, 255] on span "A variety of rich chocolate spreads in a stylish green box." at bounding box center [860, 256] width 245 height 18
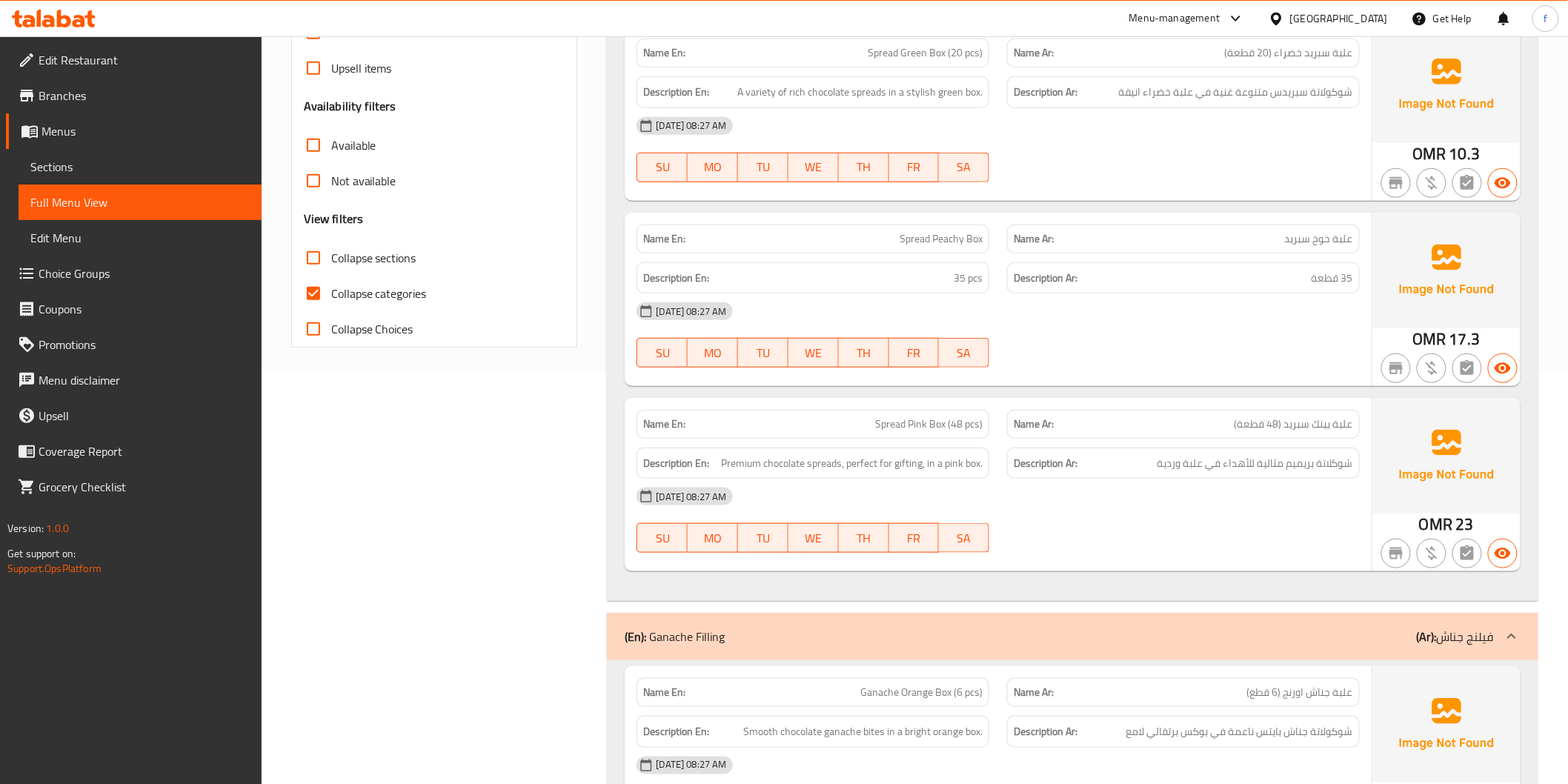
click at [1235, 348] on div "14-08-2025 08:27 AM SU MO TU WE TH FR SA" at bounding box center [997, 334] width 740 height 83
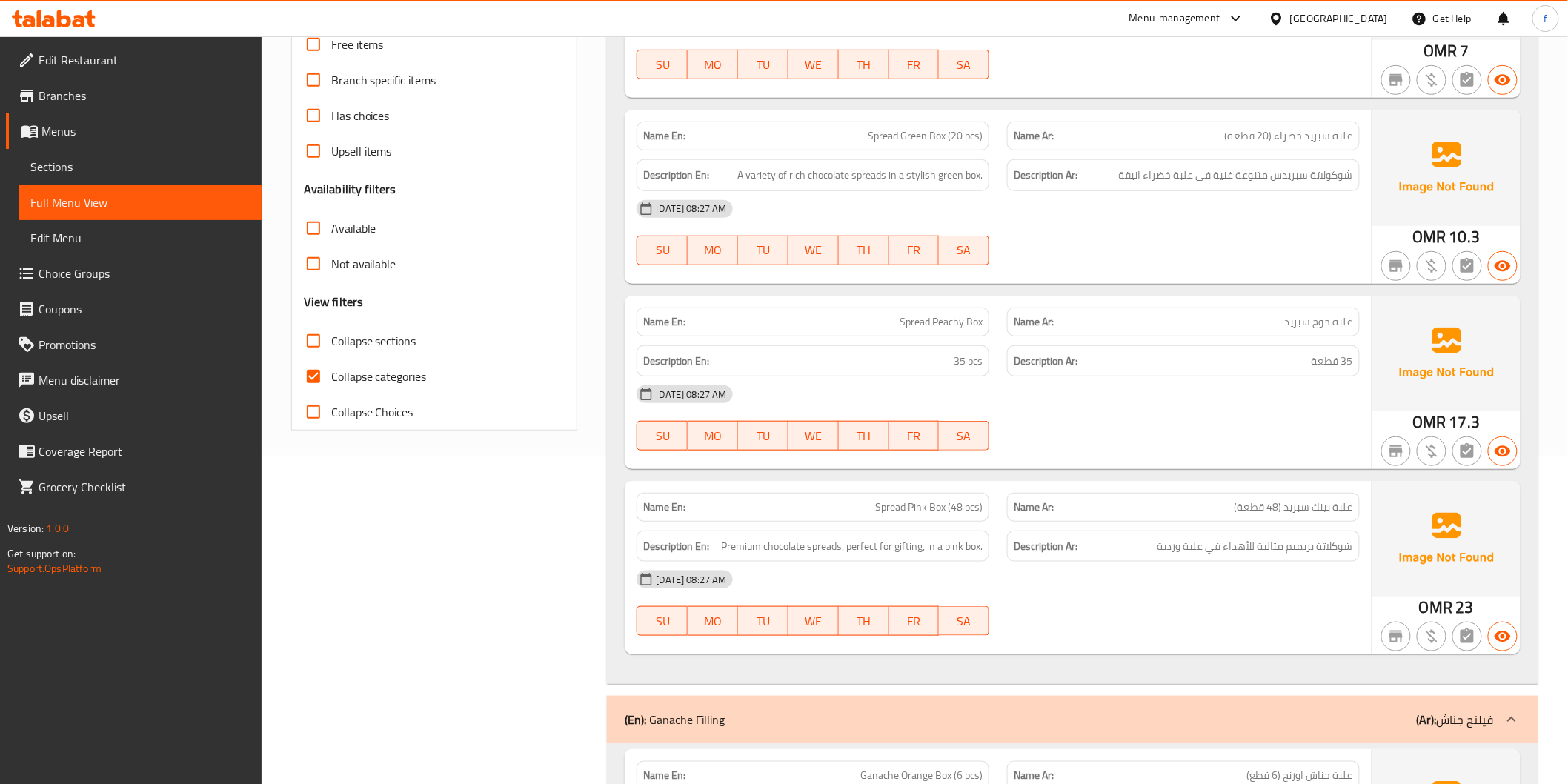
scroll to position [329, 0]
click at [909, 327] on span "Spread Peachy Box" at bounding box center [941, 321] width 83 height 16
click at [961, 319] on span "Spread Peachy Box" at bounding box center [941, 321] width 83 height 16
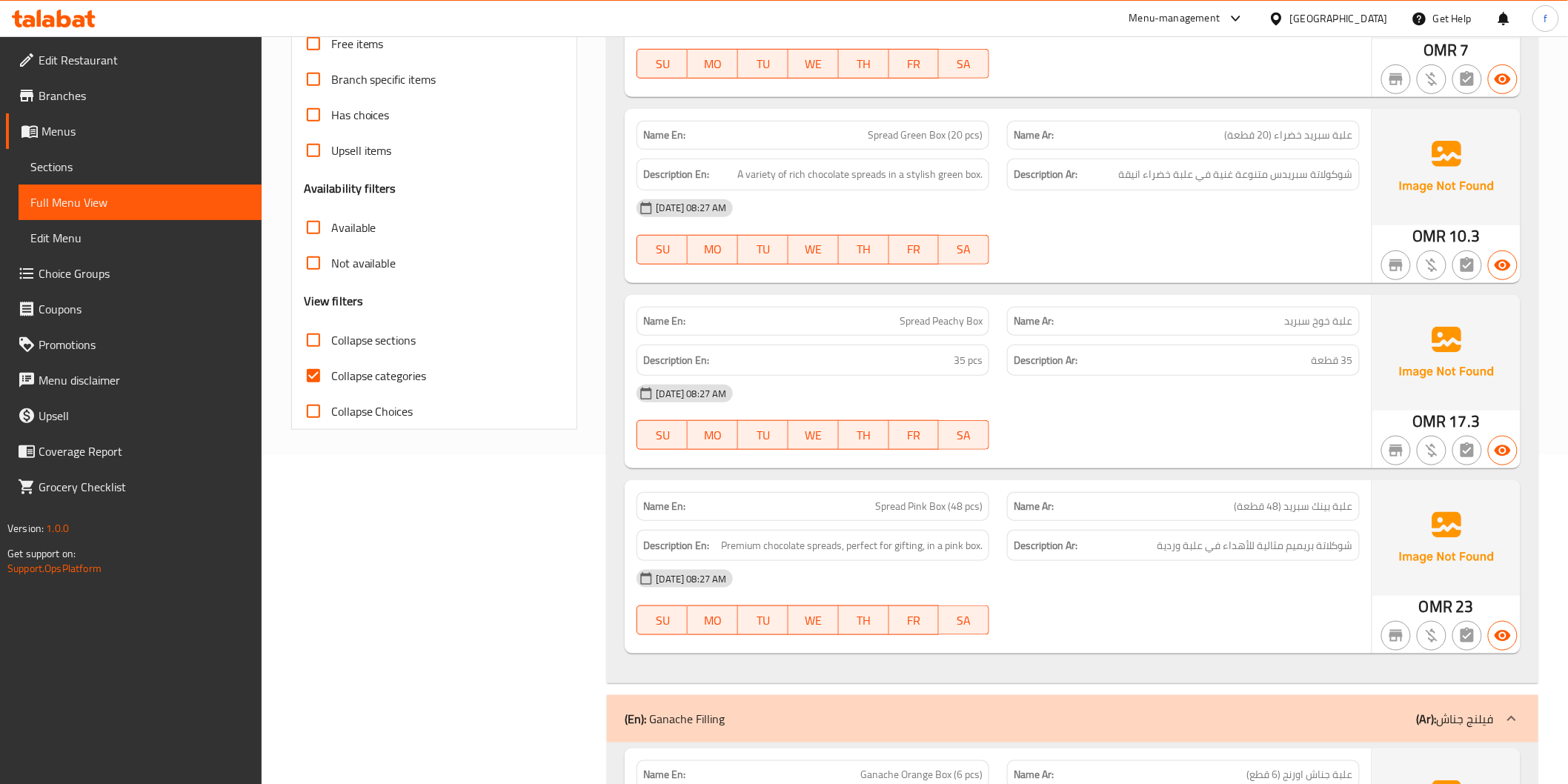
click at [990, 320] on div "Name En: Spread Peachy Box" at bounding box center [813, 321] width 371 height 47
click at [915, 320] on span "Spread Peachy Box" at bounding box center [941, 321] width 83 height 16
copy span "Spread Peachy Box"
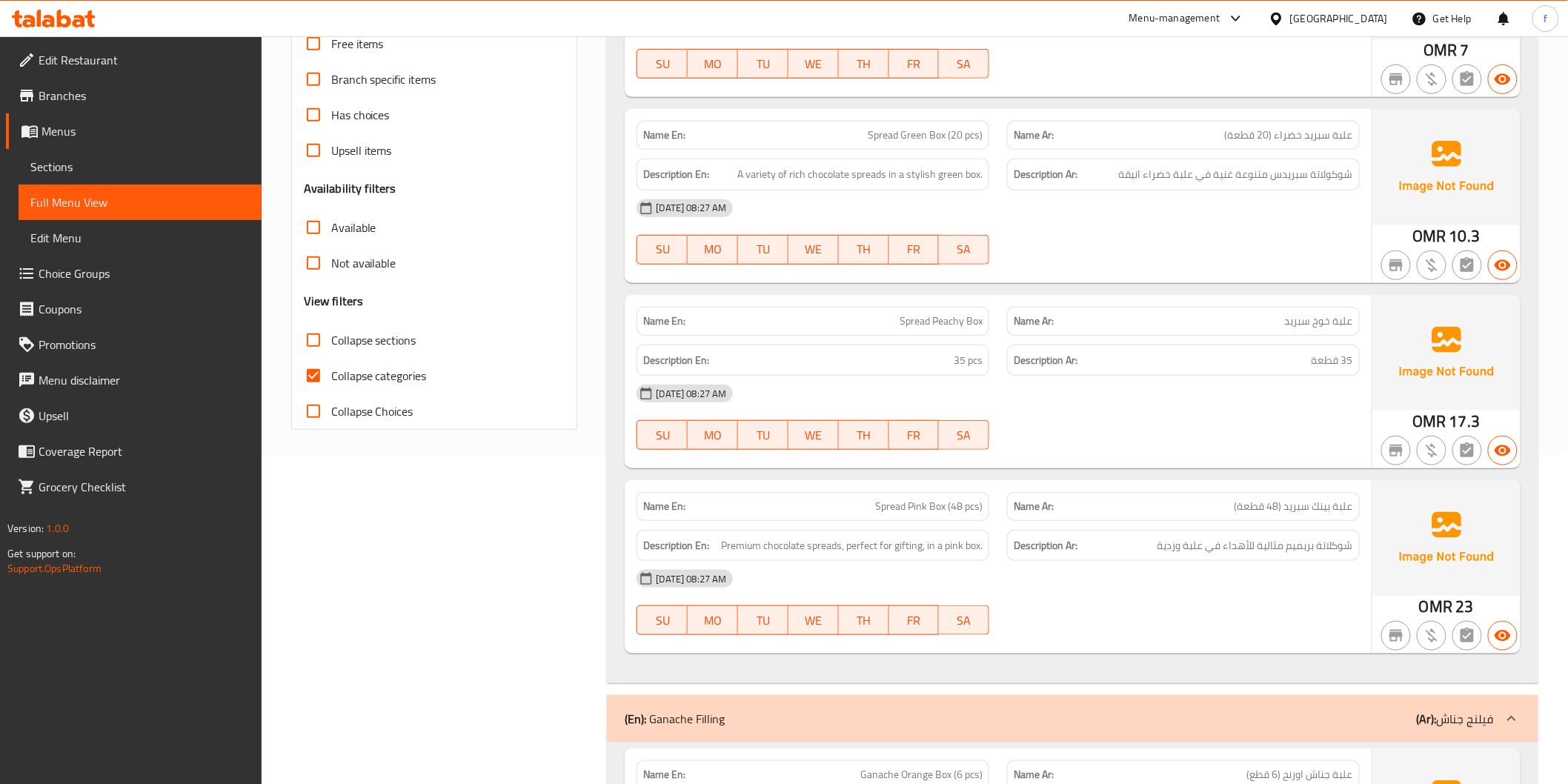
click at [845, 337] on div "Description En: 35 pcs" at bounding box center [813, 360] width 371 height 50
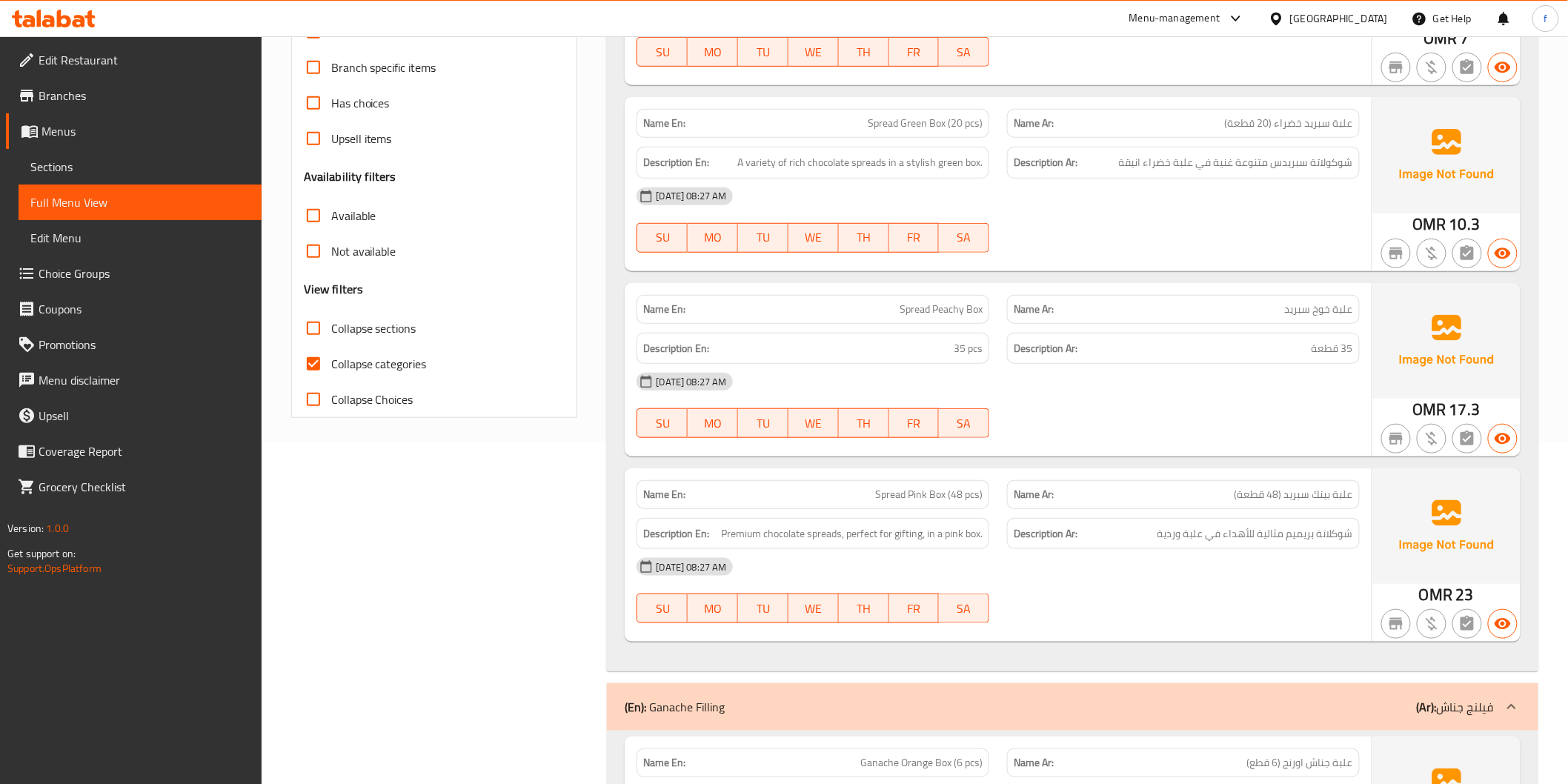
scroll to position [412, 0]
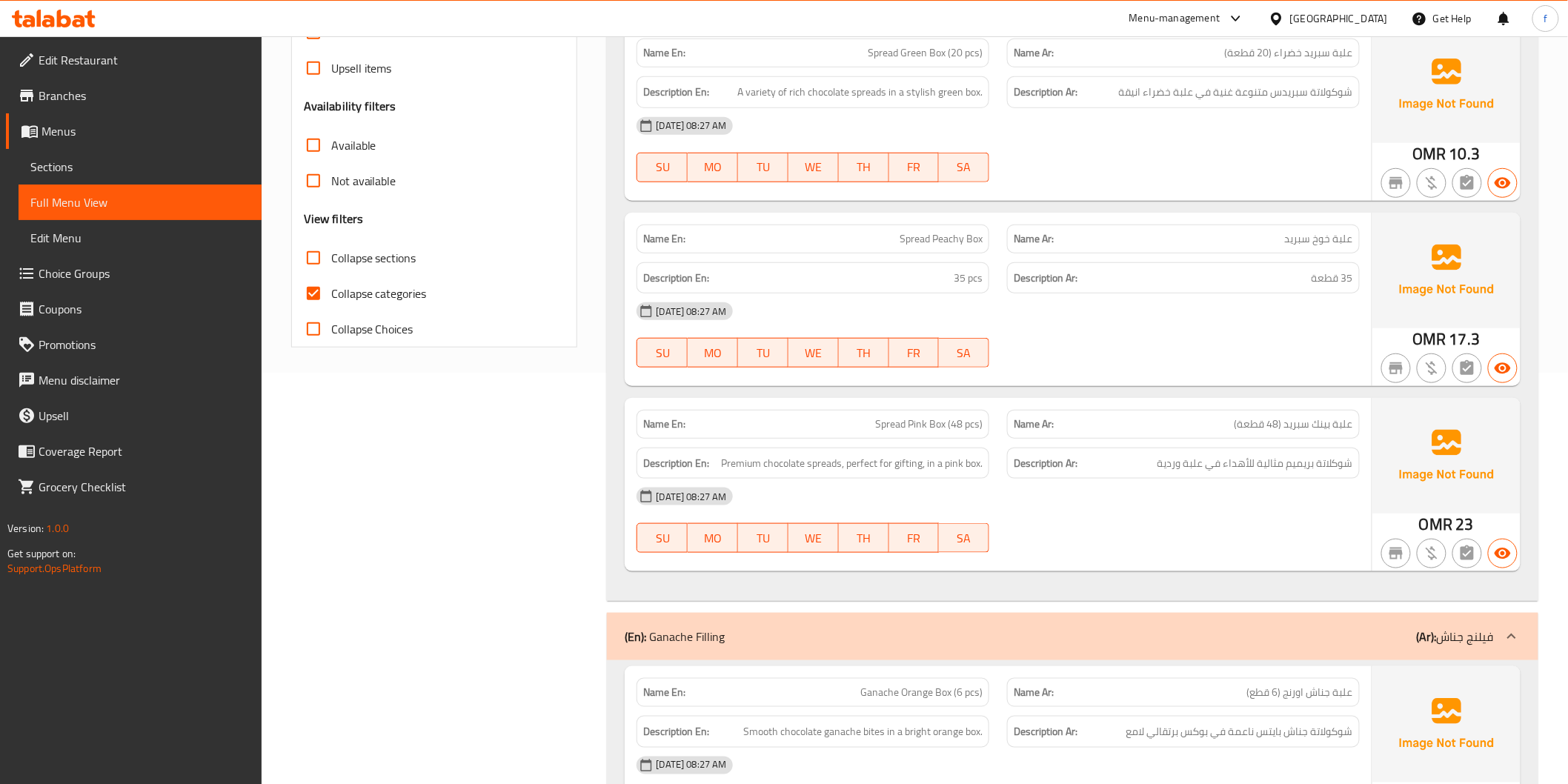
click at [936, 234] on span "Spread Peachy Box" at bounding box center [941, 239] width 83 height 16
click at [1135, 356] on div "14-08-2025 08:27 AM SU MO TU WE TH FR SA" at bounding box center [997, 334] width 740 height 83
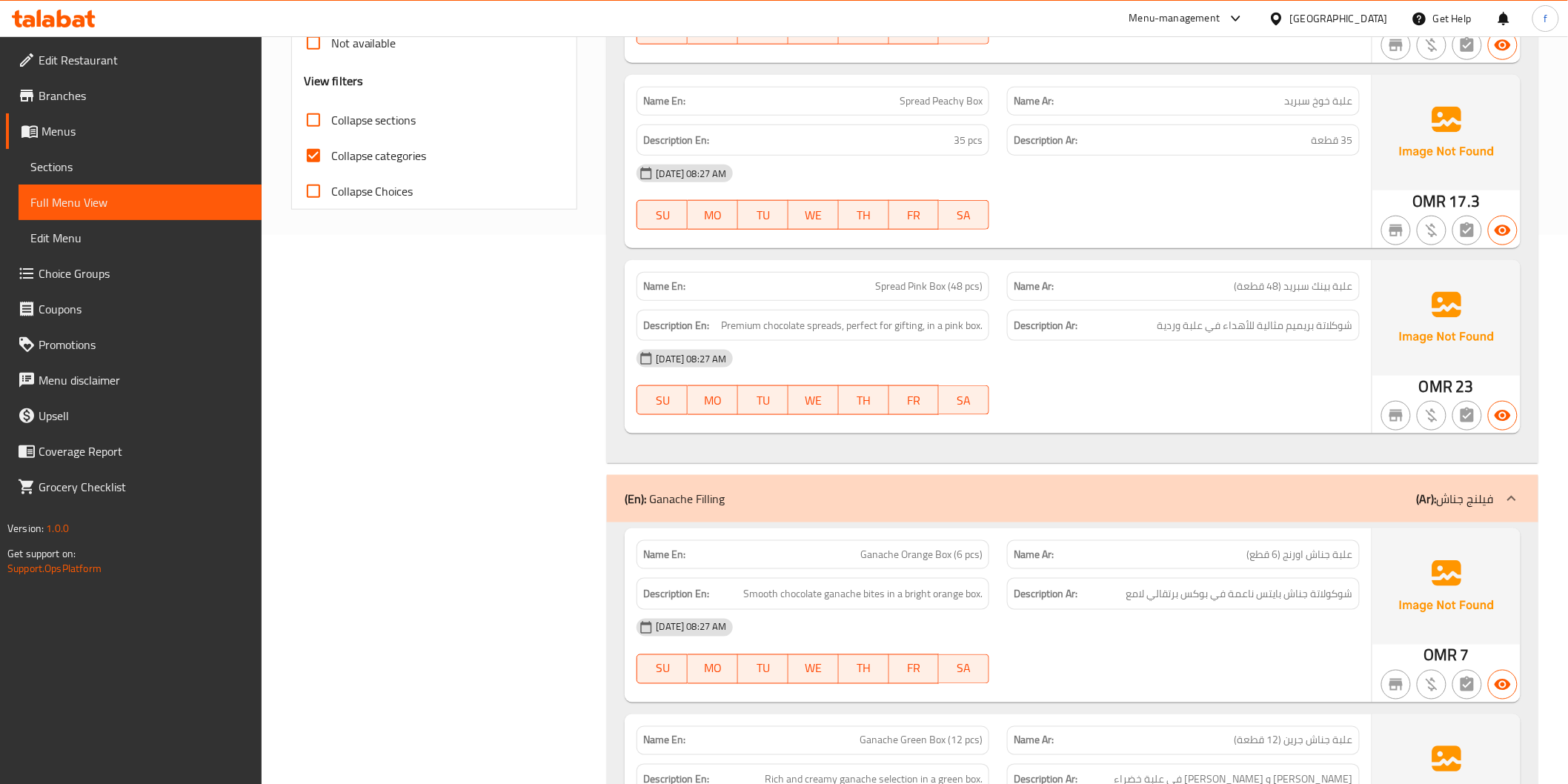
scroll to position [576, 0]
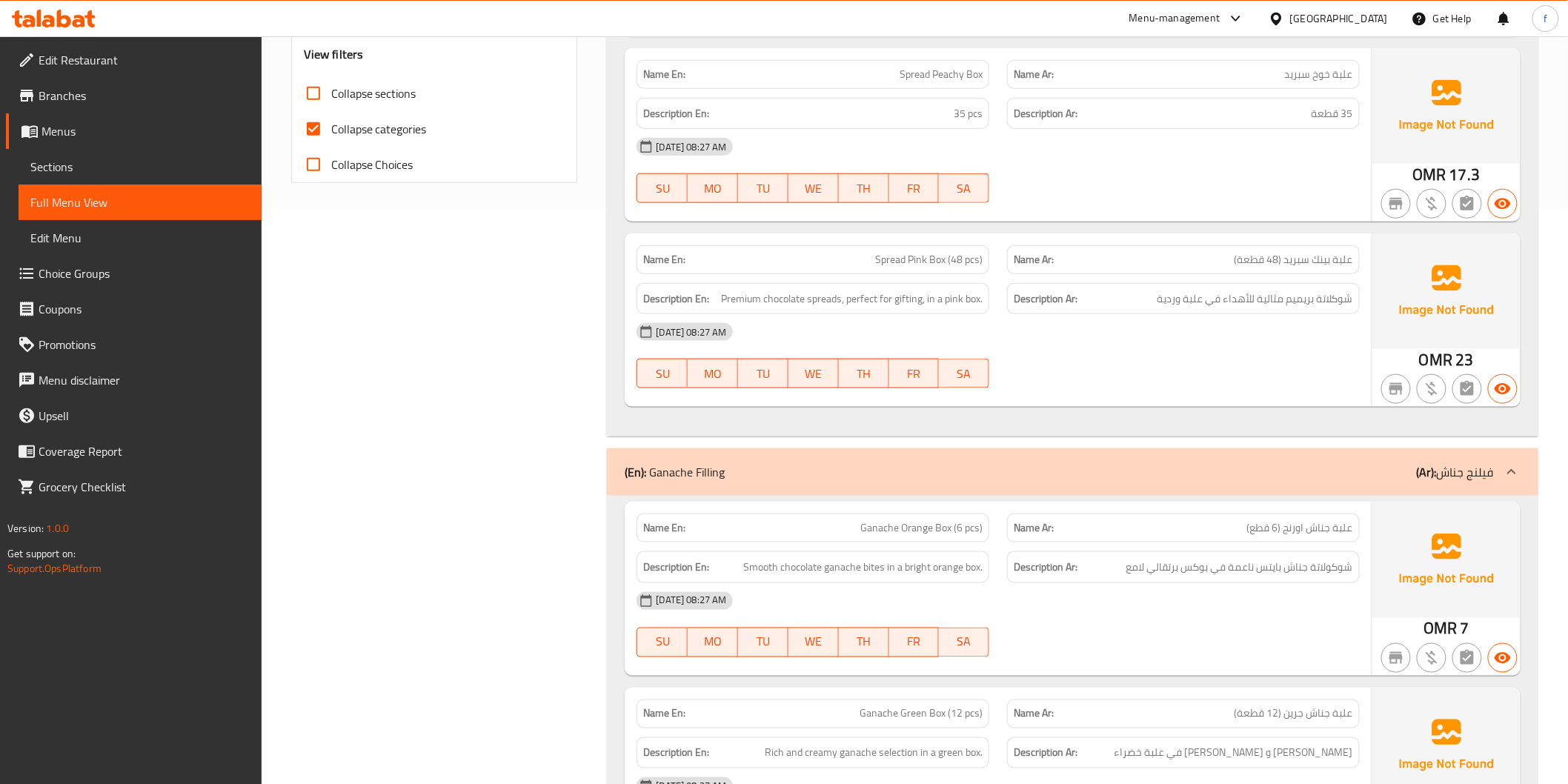
click at [935, 258] on span "Spread Pink Box (48 pcs)" at bounding box center [928, 259] width 107 height 16
click at [915, 257] on span "Spread Pink Box (48 pcs)" at bounding box center [928, 259] width 107 height 16
click at [896, 257] on span "Spread Pink Box (48 pcs)" at bounding box center [928, 259] width 107 height 16
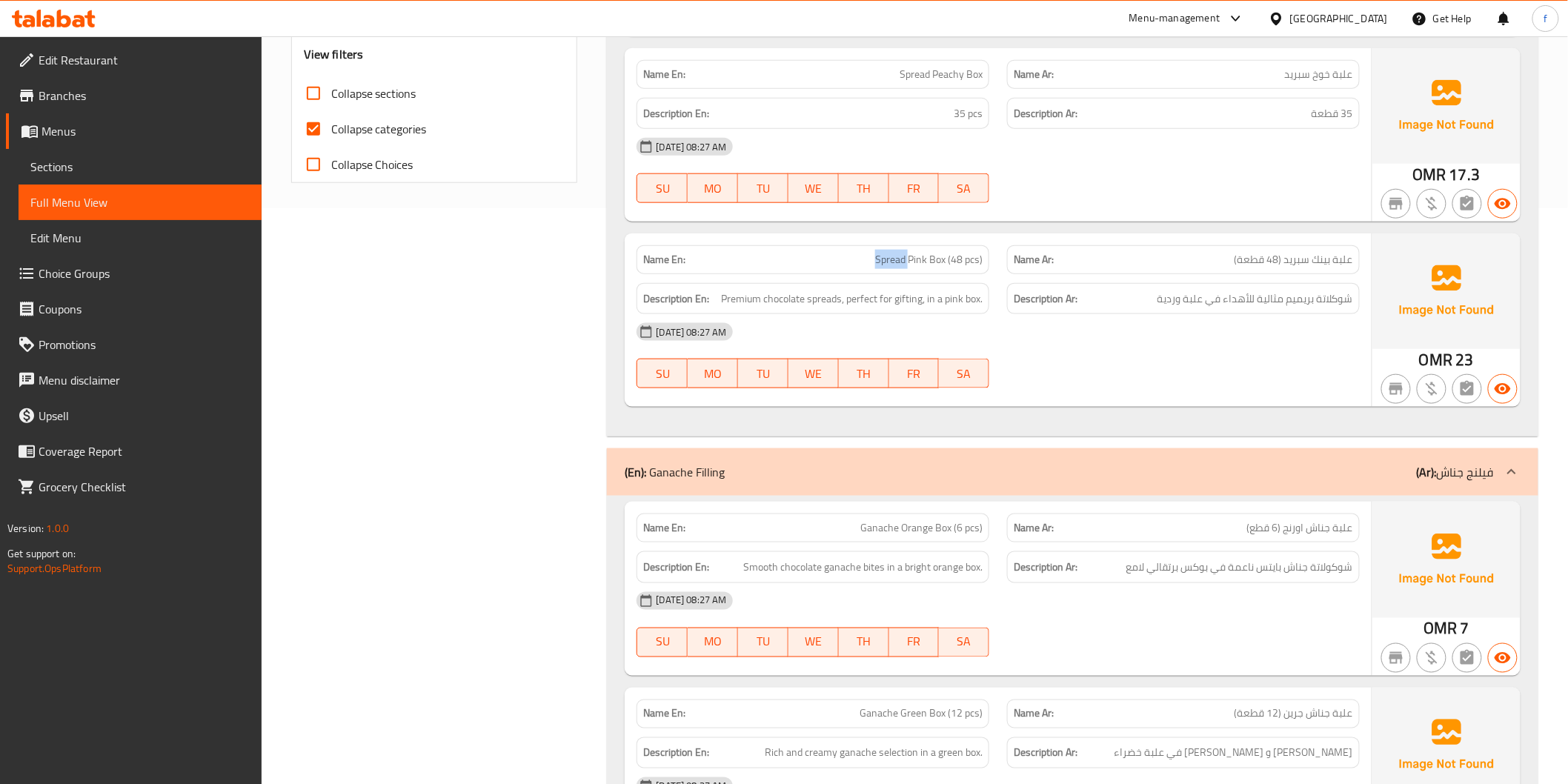
click at [896, 257] on span "Spread Pink Box (48 pcs)" at bounding box center [928, 259] width 107 height 16
click at [1117, 432] on div "Name En: Spread Orange Box (12 pcs ) Name Ar: علبة سبريد اورنج (12 قطعة) Descri…" at bounding box center [1071, 54] width 930 height 766
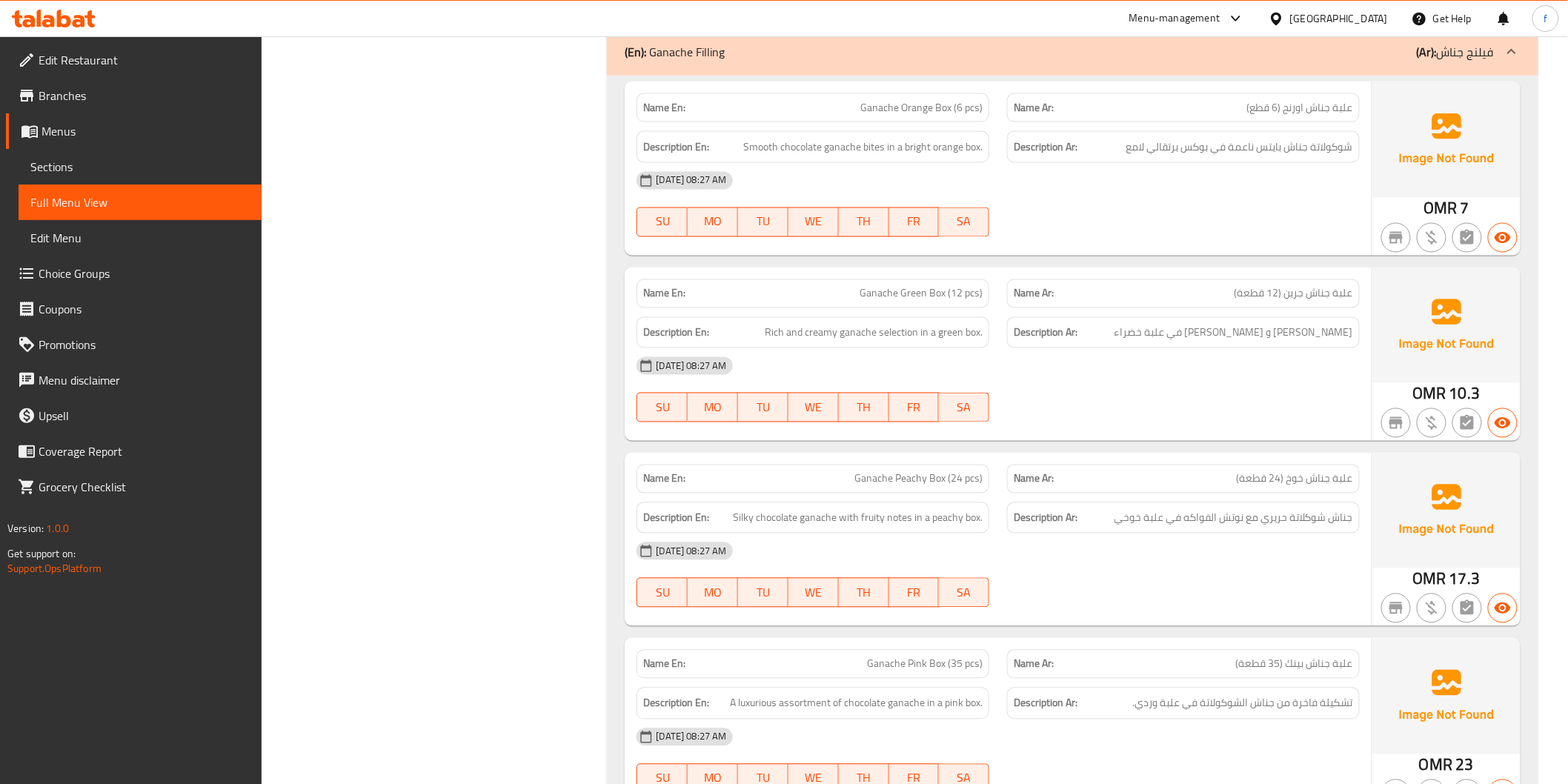
scroll to position [823, 0]
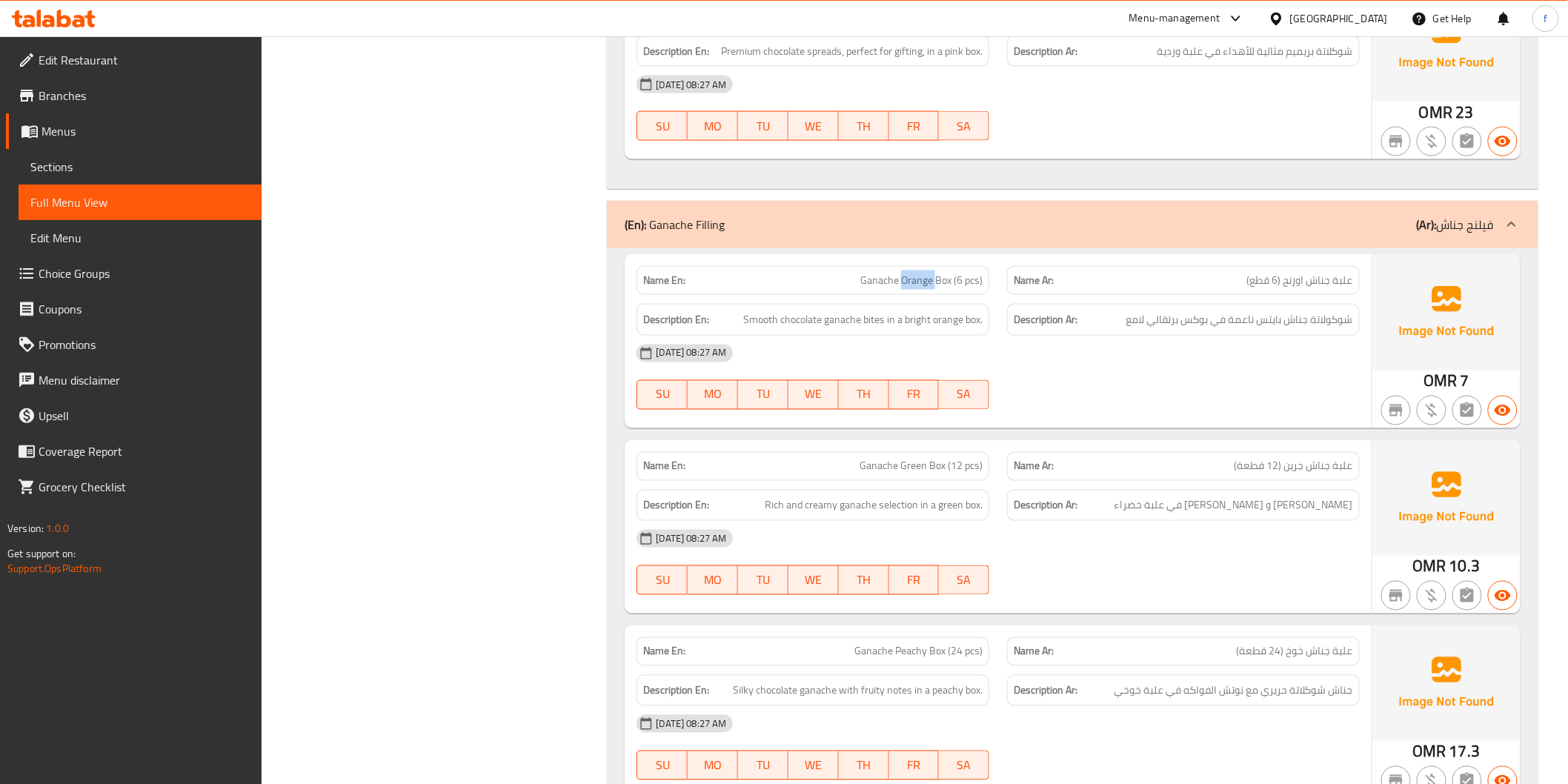
click at [1272, 325] on span "شوكولاتة جناش بايتس ناعمة في بوكس برتقالي لامع" at bounding box center [1239, 319] width 227 height 18
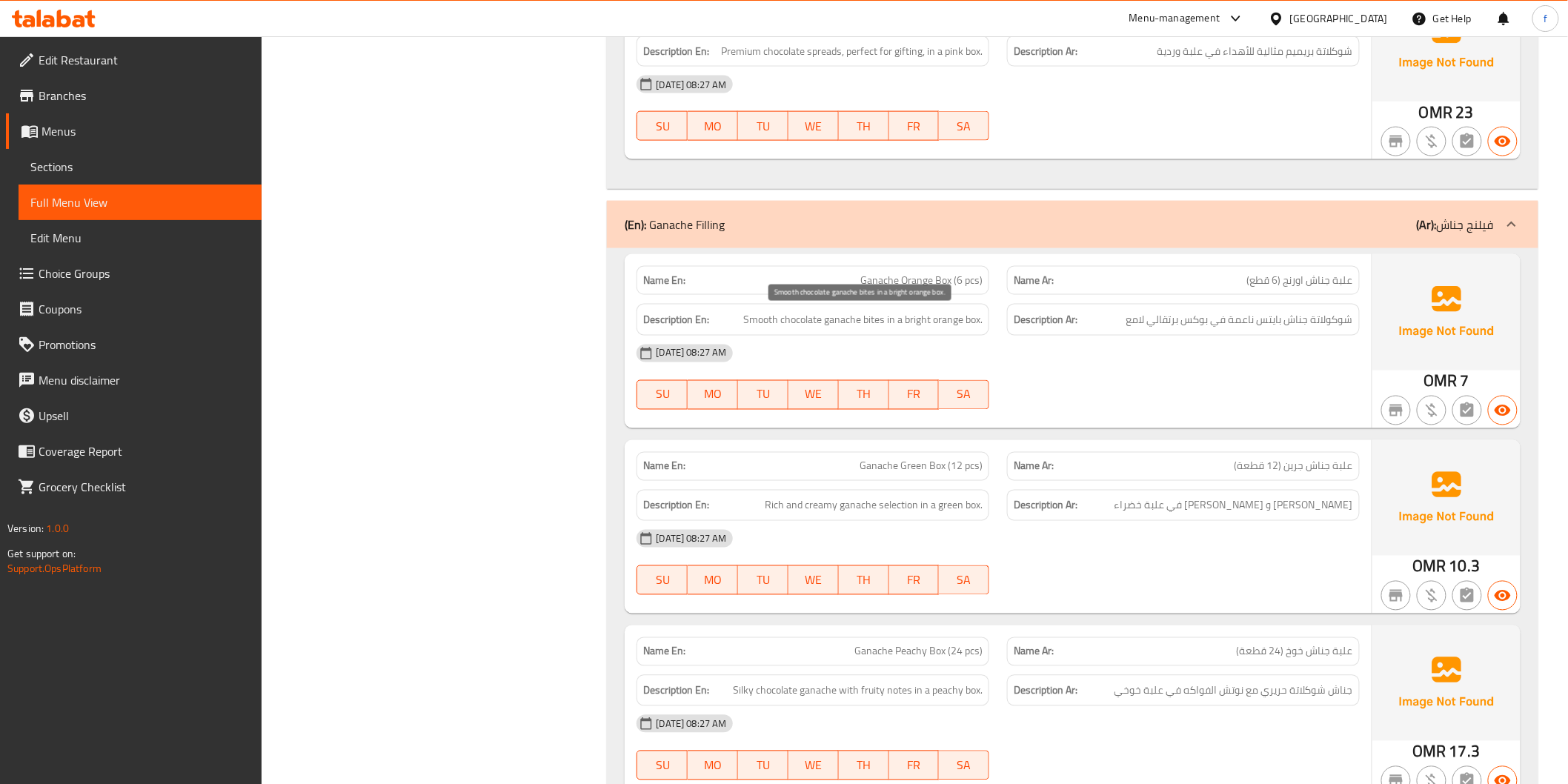
click at [810, 322] on span "Smooth chocolate ganache bites in a bright orange box." at bounding box center [862, 319] width 239 height 18
click at [811, 322] on span "Smooth chocolate ganache bites in a bright orange box." at bounding box center [862, 319] width 239 height 18
click at [845, 321] on span "Smooth chocolate ganache bites in a bright orange box." at bounding box center [862, 319] width 239 height 18
click at [876, 319] on span "Smooth chocolate ganache bites in a bright orange box." at bounding box center [862, 319] width 239 height 18
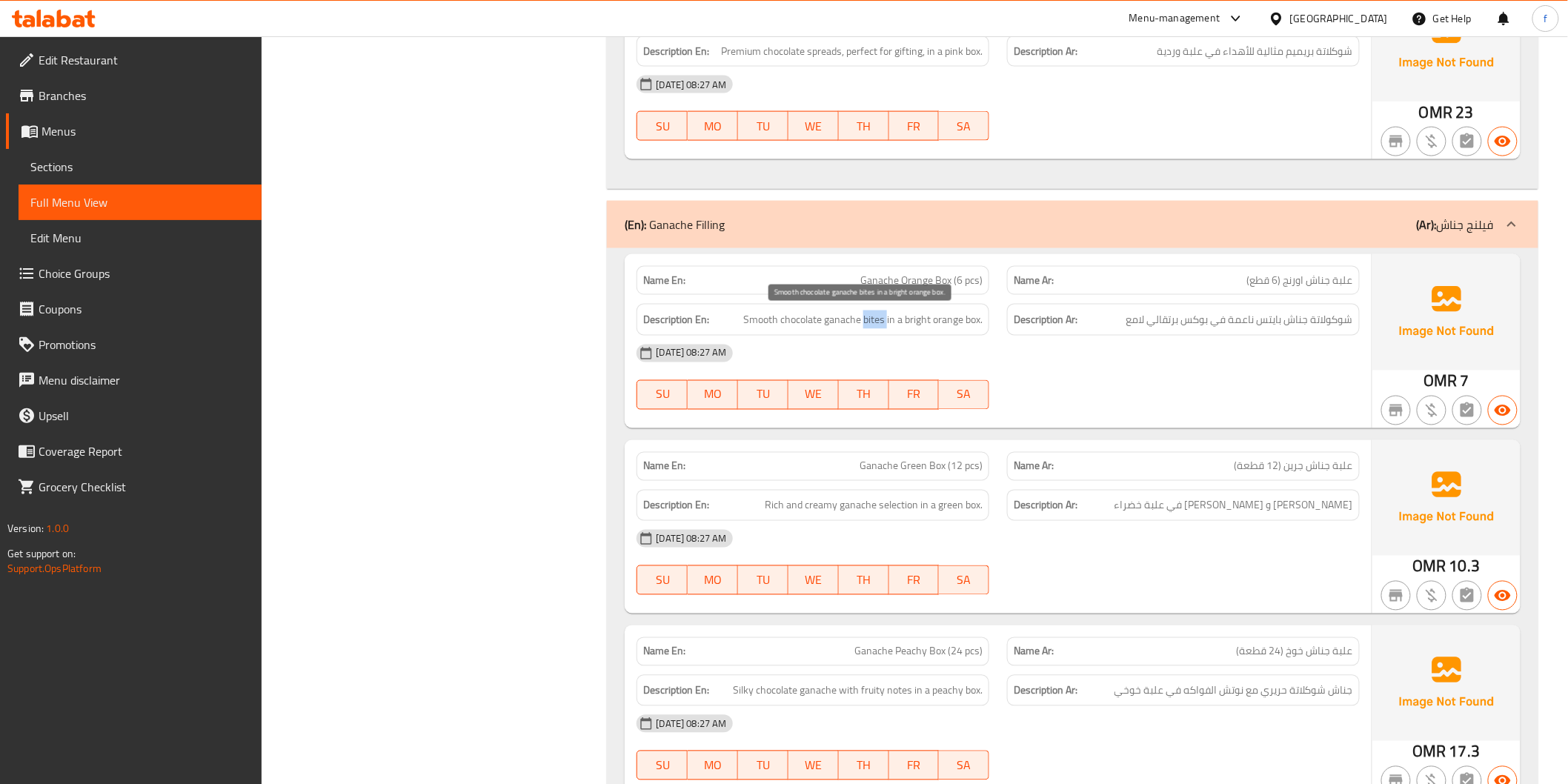
click at [876, 319] on span "Smooth chocolate ganache bites in a bright orange box." at bounding box center [862, 319] width 239 height 18
click at [760, 311] on span "Smooth chocolate ganache bites in a bright orange box." at bounding box center [862, 319] width 239 height 18
click at [894, 326] on span "Smooth chocolate ganache bites in a bright orange box." at bounding box center [862, 319] width 239 height 18
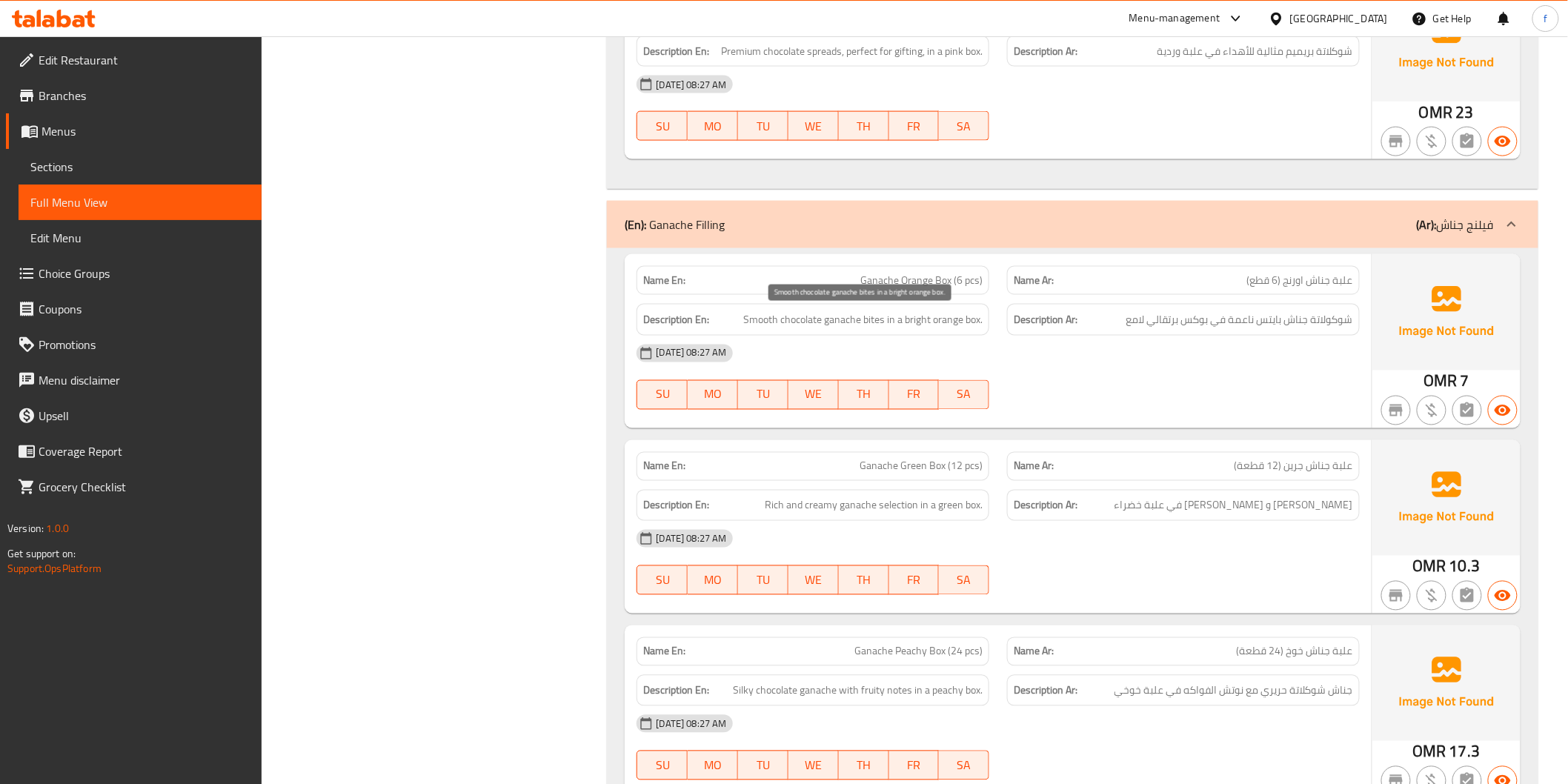
click at [915, 324] on span "Smooth chocolate ganache bites in a bright orange box." at bounding box center [862, 319] width 239 height 18
click at [955, 322] on span "Smooth chocolate ganache bites in a bright orange box." at bounding box center [862, 319] width 239 height 18
click at [969, 322] on span "Smooth chocolate ganache bites in a bright orange box." at bounding box center [862, 319] width 239 height 18
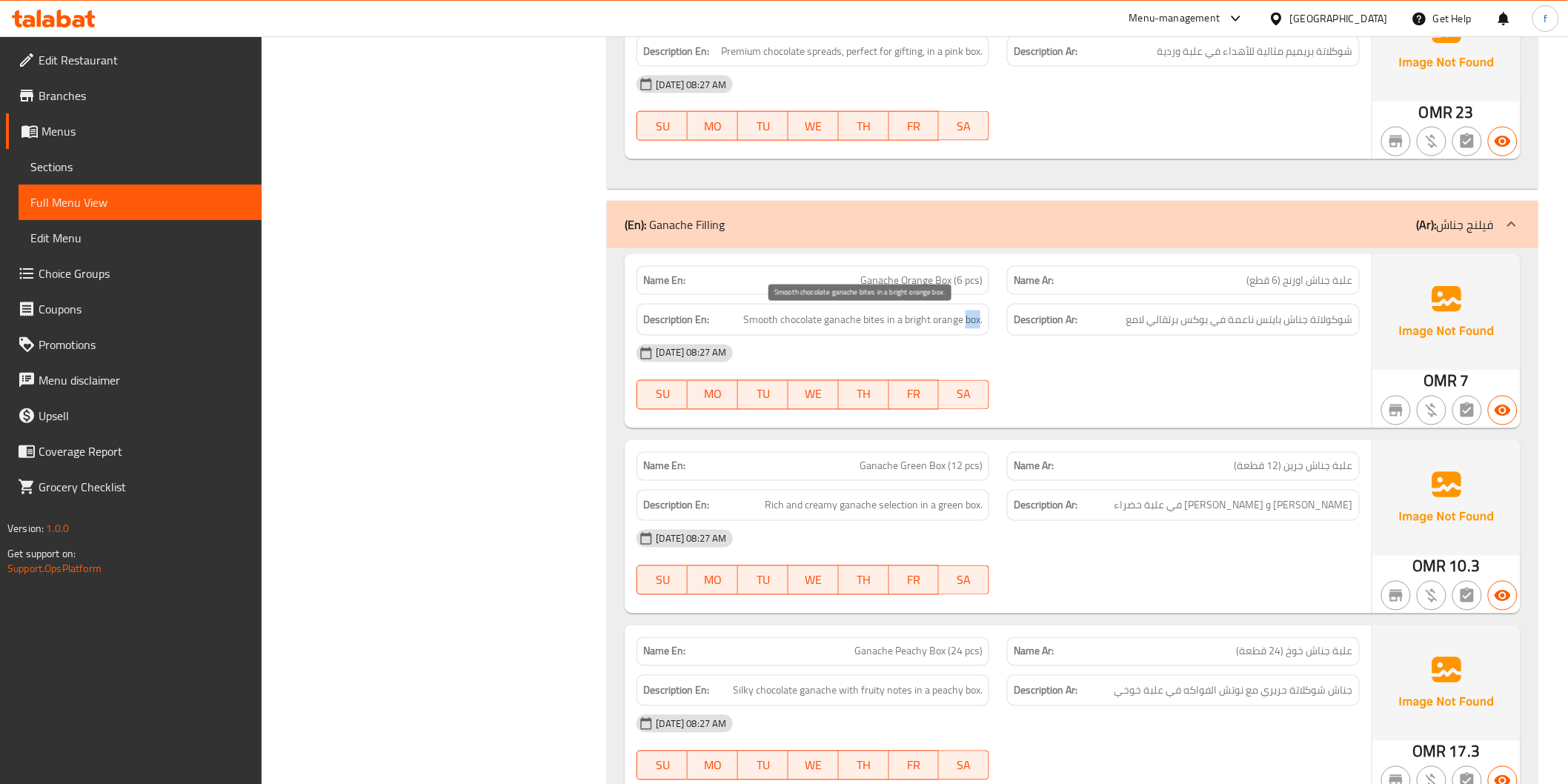
click at [969, 322] on span "Smooth chocolate ganache bites in a bright orange box." at bounding box center [862, 319] width 239 height 18
click at [950, 326] on span "Smooth chocolate ganache bites in a bright orange box." at bounding box center [862, 319] width 239 height 18
click at [927, 326] on span "Smooth chocolate ganache bites in a bright orange box." at bounding box center [862, 319] width 239 height 18
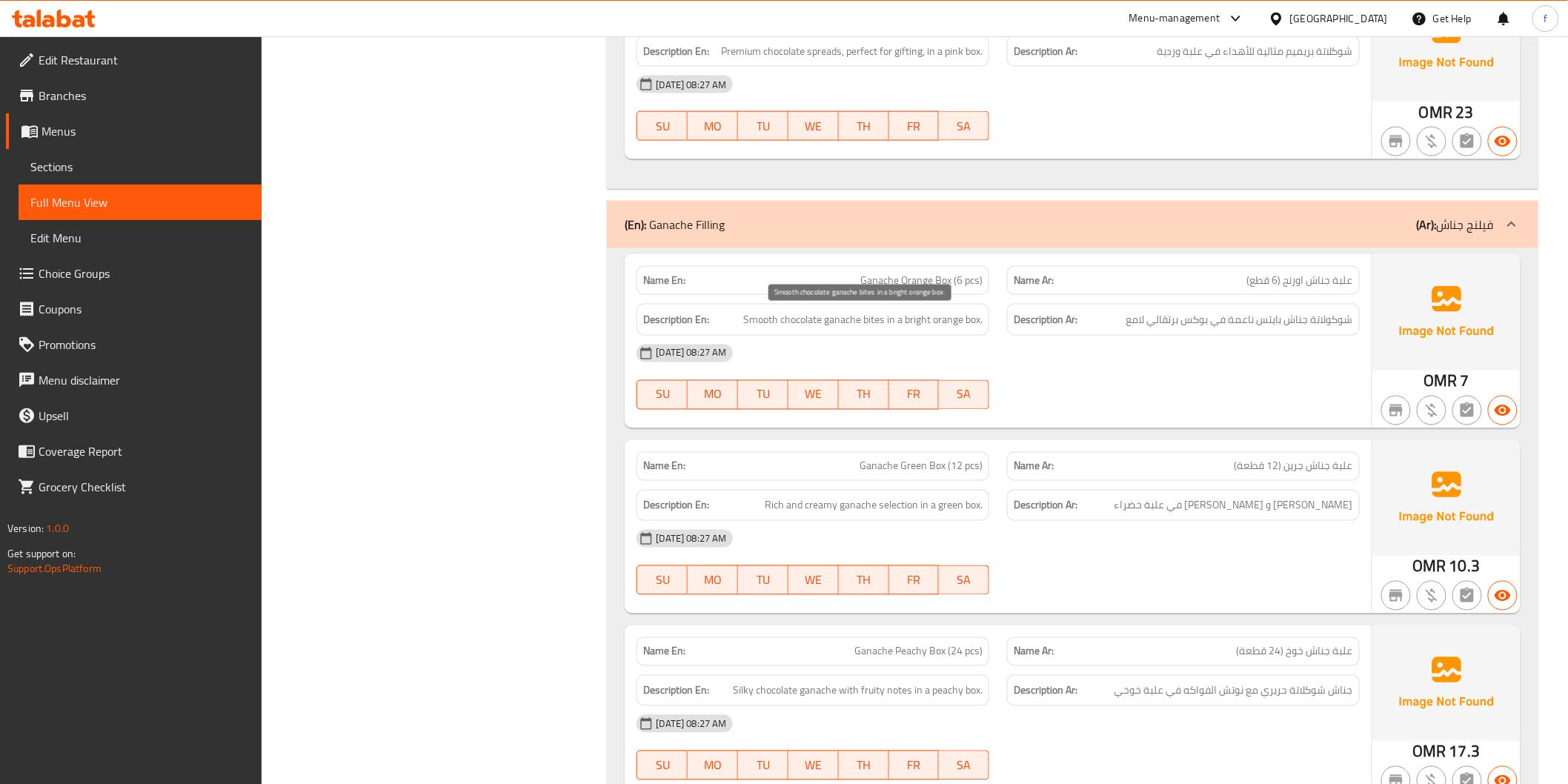
click at [963, 325] on span "Smooth chocolate ganache bites in a bright orange box." at bounding box center [862, 319] width 239 height 18
click at [947, 325] on span "Smooth chocolate ganache bites in a bright orange box." at bounding box center [862, 319] width 239 height 18
click at [964, 325] on span "Smooth chocolate ganache bites in a bright orange box." at bounding box center [862, 319] width 239 height 18
click at [953, 325] on span "Smooth chocolate ganache bites in a bright orange box." at bounding box center [862, 319] width 239 height 18
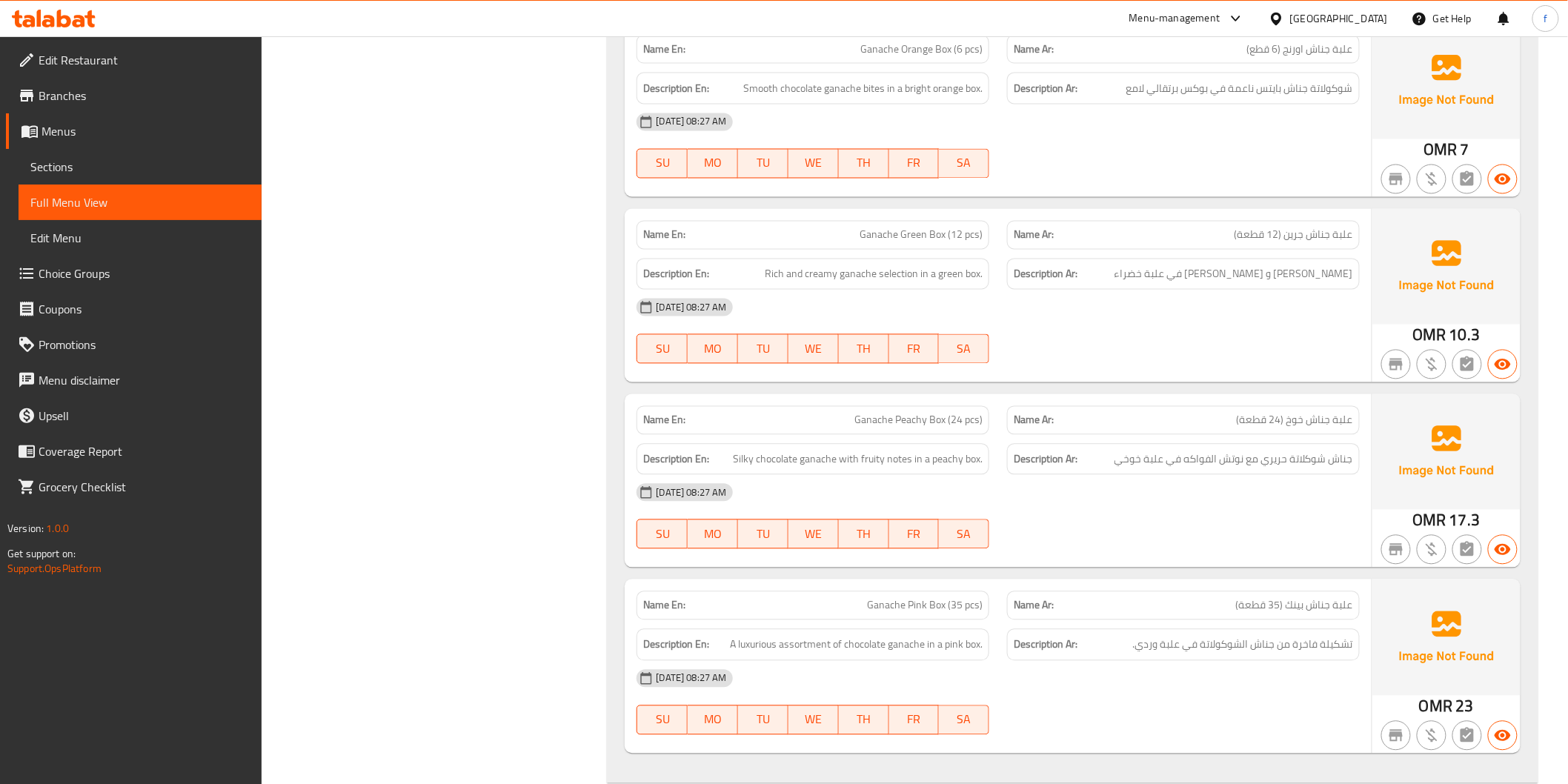
scroll to position [1152, 0]
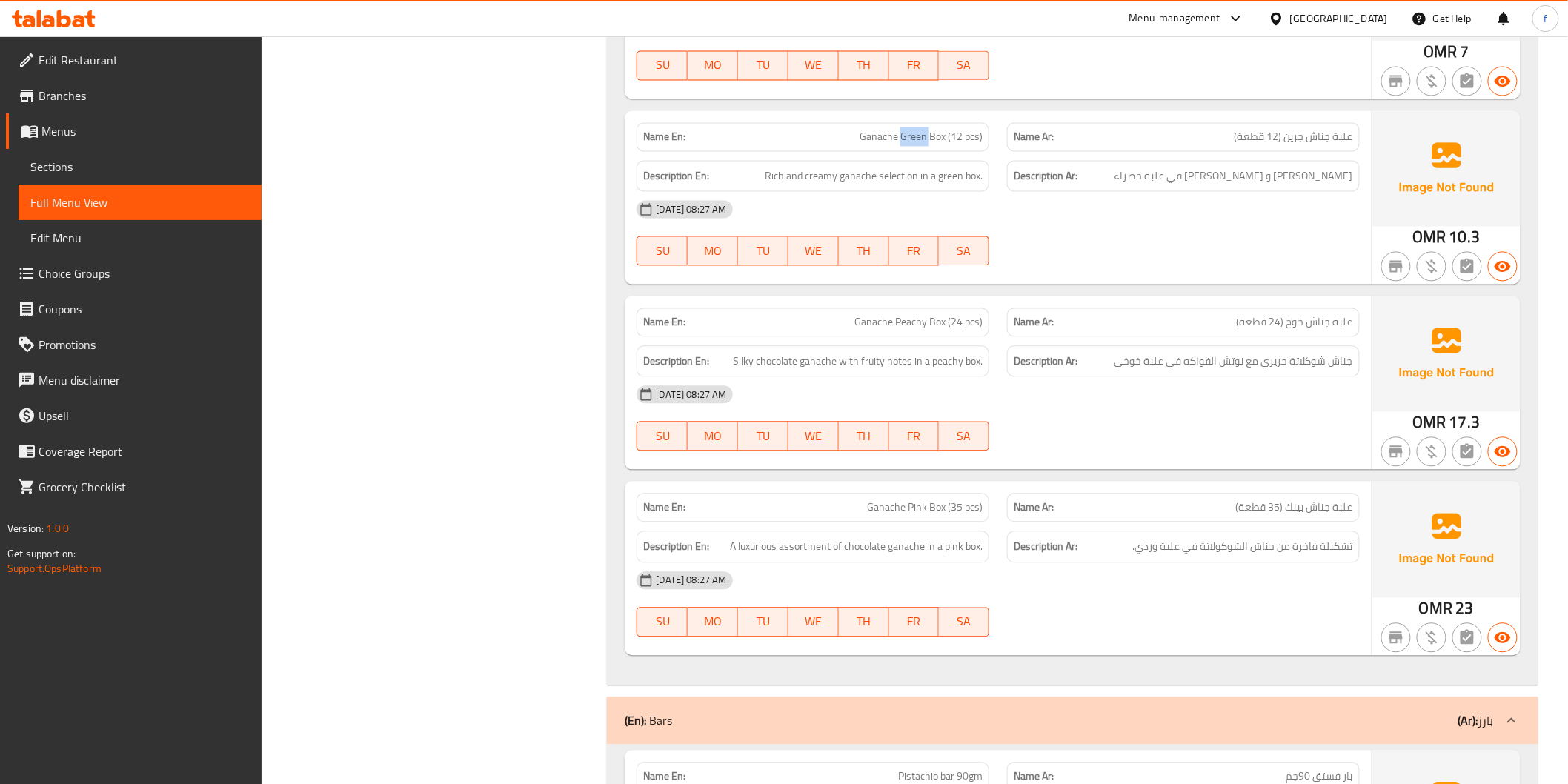
click at [861, 178] on span "Rich and creamy ganache selection in a green box." at bounding box center [874, 176] width 218 height 18
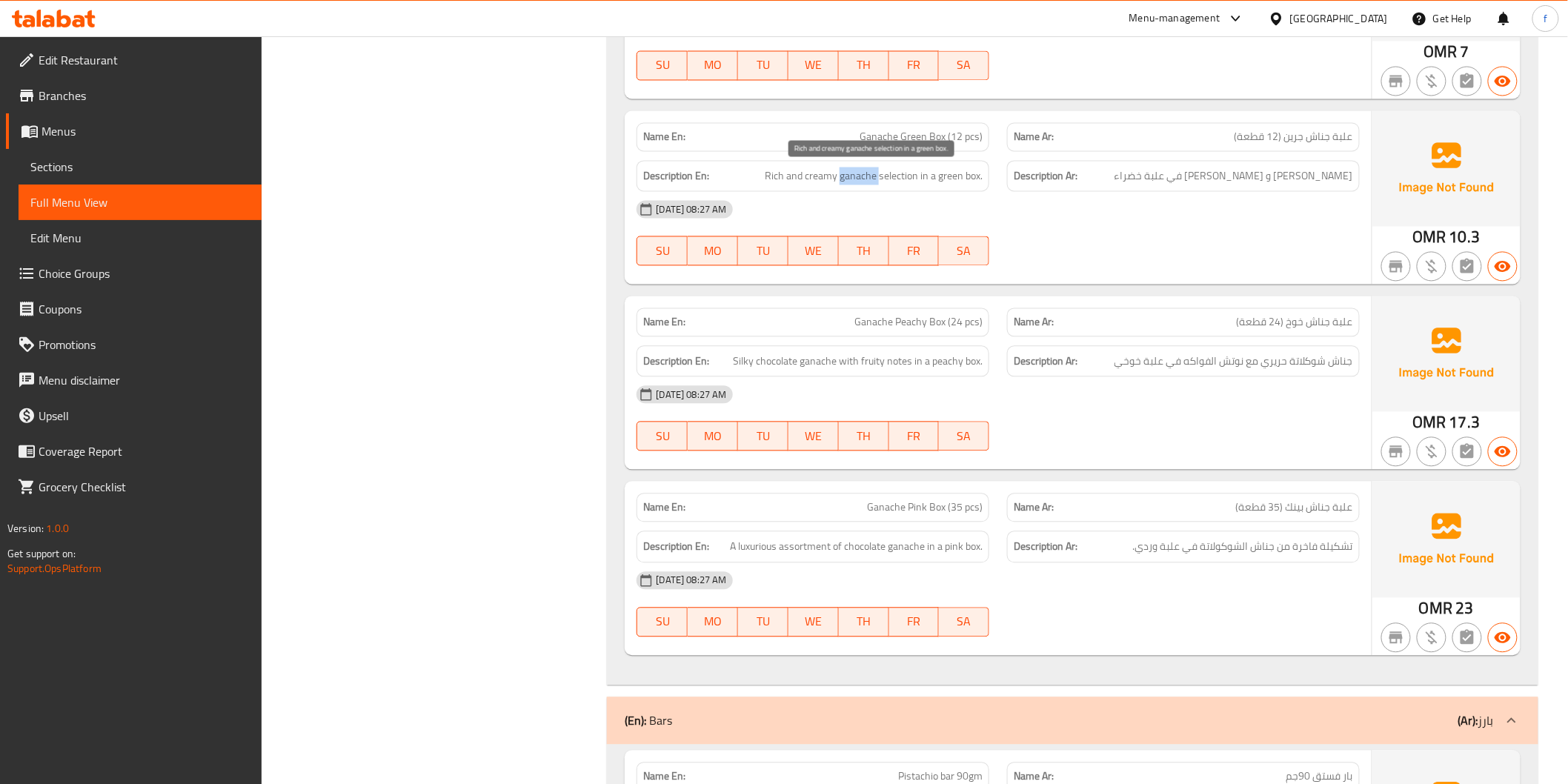
click at [820, 175] on span "Rich and creamy ganache selection in a green box." at bounding box center [874, 176] width 218 height 18
click at [775, 168] on span "Rich and creamy ganache selection in a green box." at bounding box center [874, 176] width 218 height 18
click at [901, 184] on span "Rich and creamy ganache selection in a green box." at bounding box center [874, 176] width 218 height 18
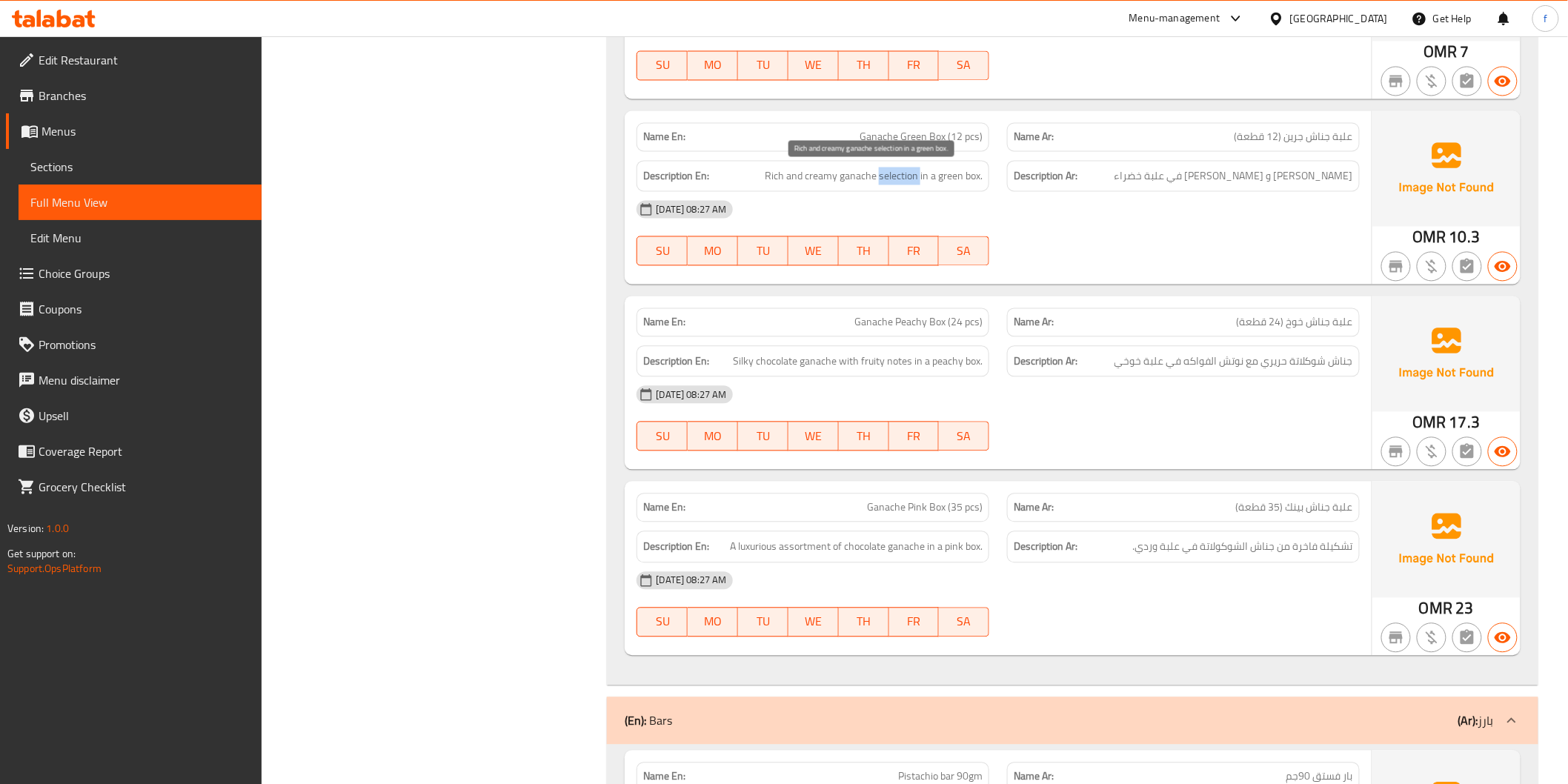
click at [901, 184] on span "Rich and creamy ganache selection in a green box." at bounding box center [874, 176] width 218 height 18
click at [934, 175] on span "Rich and creamy ganache selection in a green box." at bounding box center [874, 176] width 218 height 18
click at [932, 175] on span "Rich and creamy ganache selection in a green box." at bounding box center [874, 176] width 218 height 18
click at [946, 172] on span "Rich and creamy ganache selection in a green box." at bounding box center [874, 176] width 218 height 18
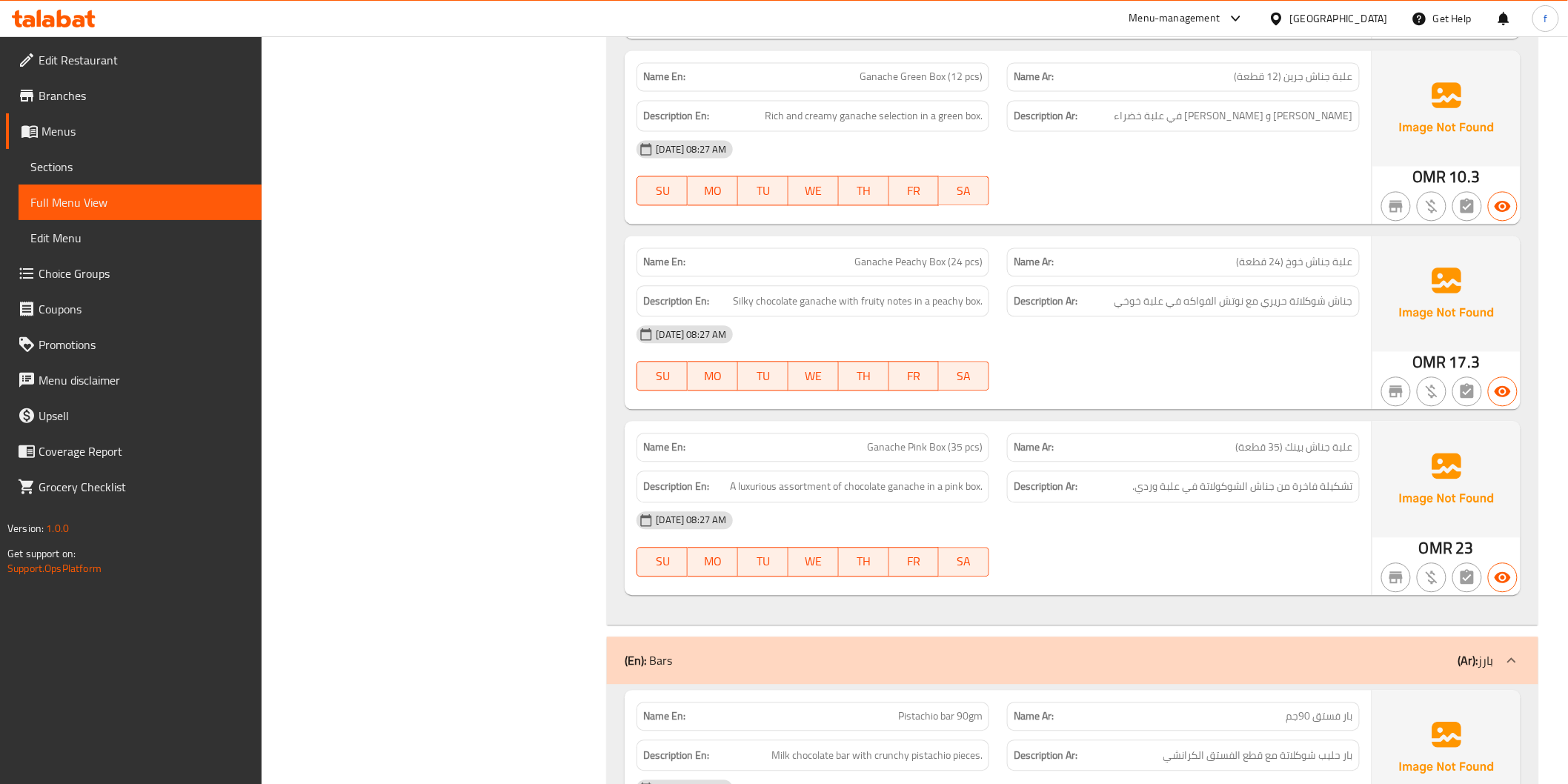
scroll to position [1317, 0]
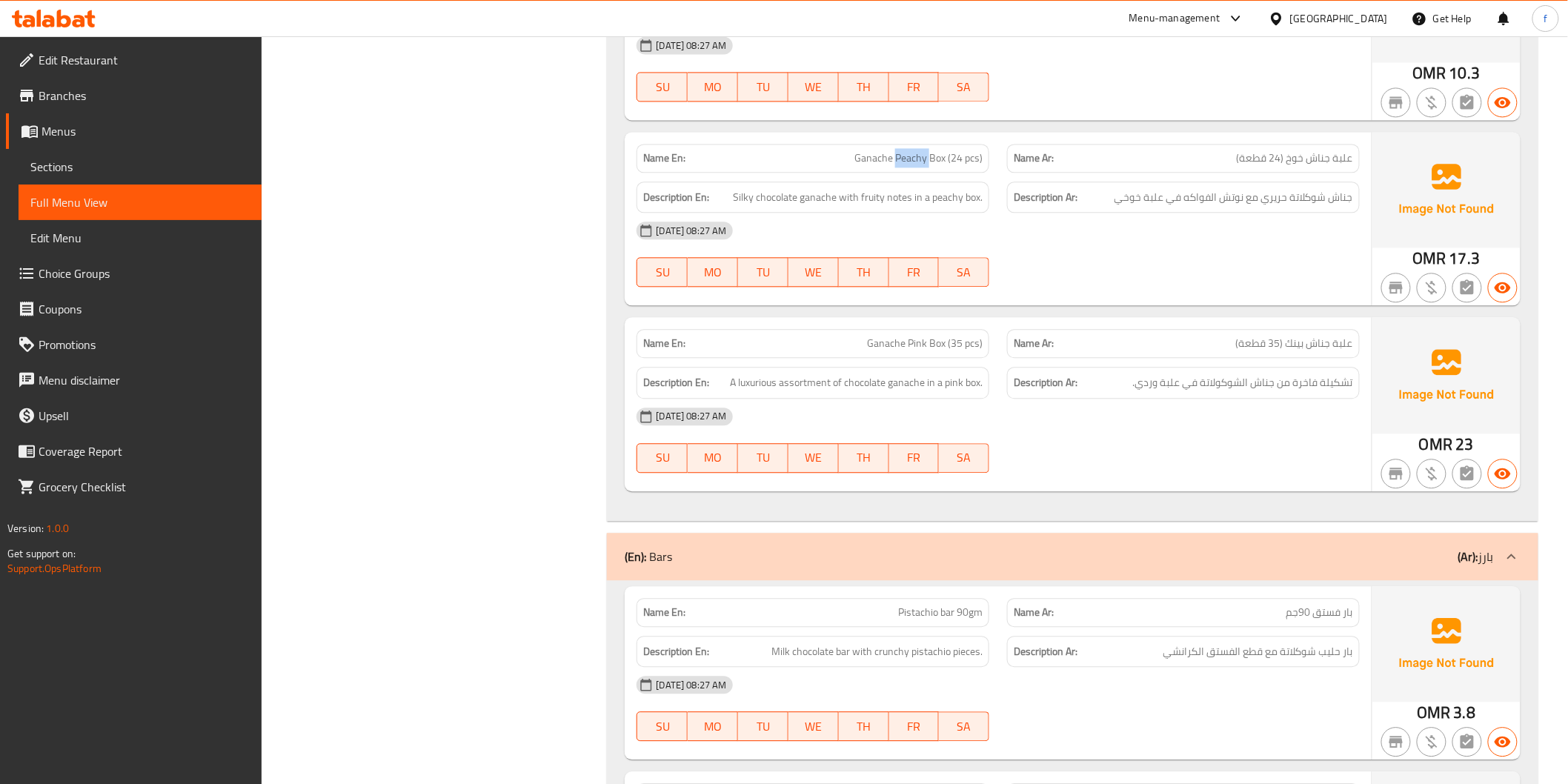
click at [822, 196] on span "Silky chocolate ganache with fruity notes in a peachy box." at bounding box center [857, 197] width 250 height 18
click at [784, 195] on span "Silky chocolate ganache with fruity notes in a peachy box." at bounding box center [857, 197] width 250 height 18
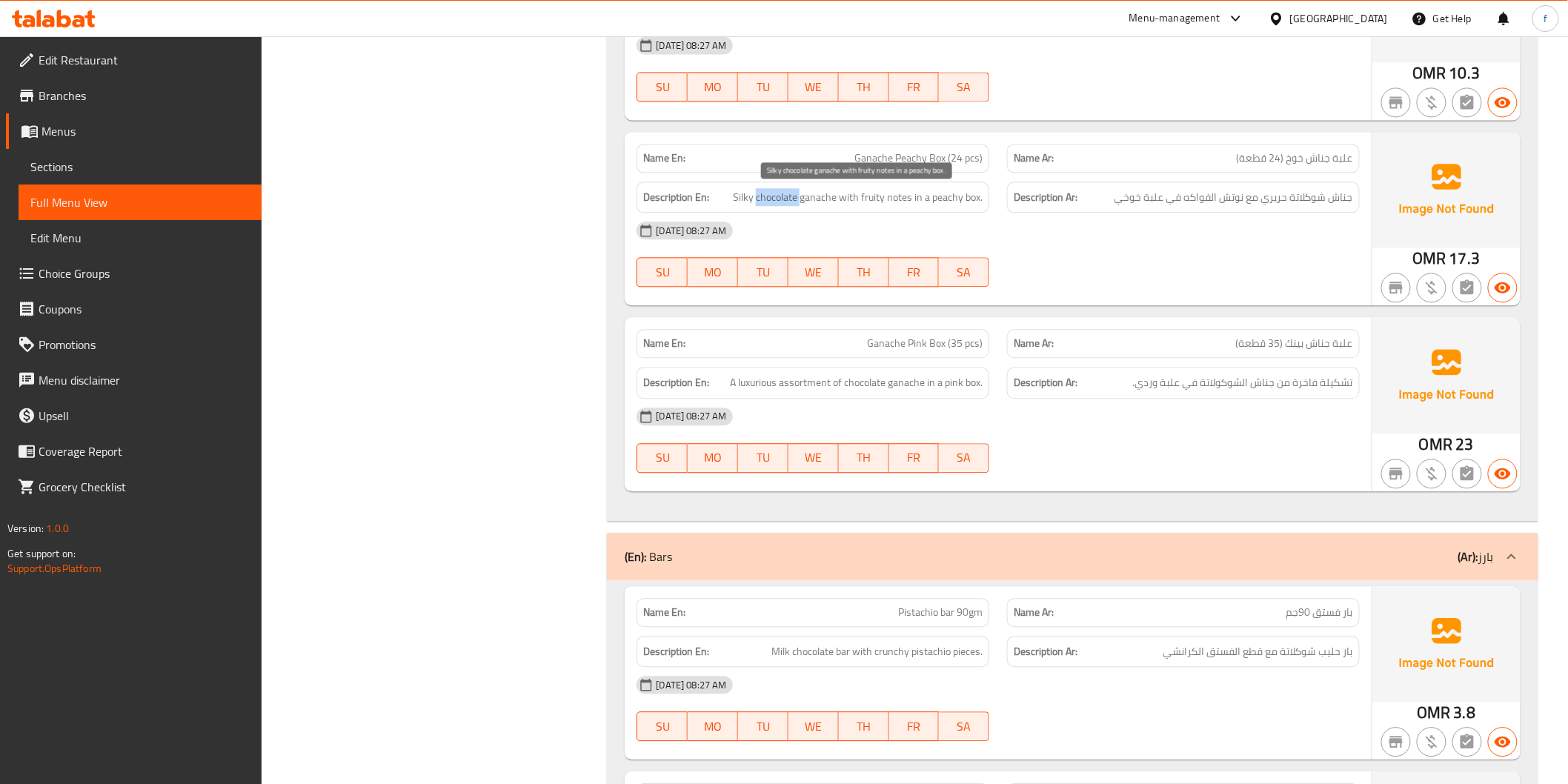
click at [784, 195] on span "Silky chocolate ganache with fruity notes in a peachy box." at bounding box center [857, 197] width 250 height 18
click at [736, 192] on span "Silky chocolate ganache with fruity notes in a peachy box." at bounding box center [857, 197] width 250 height 18
click at [850, 195] on span "Silky chocolate ganache with fruity notes in a peachy box." at bounding box center [857, 197] width 250 height 18
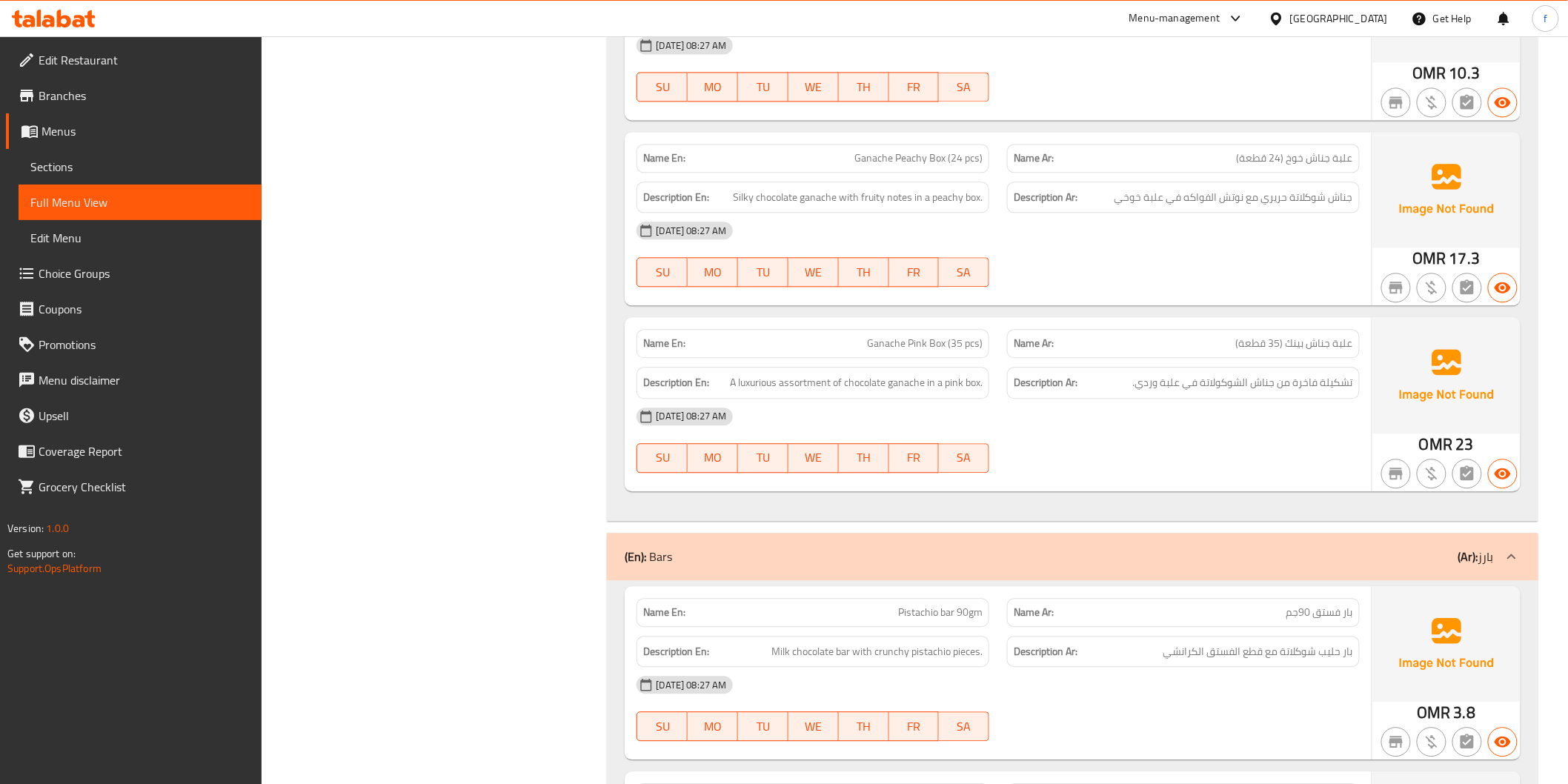
copy span "Ganache Peachy Box (24 pcs)"
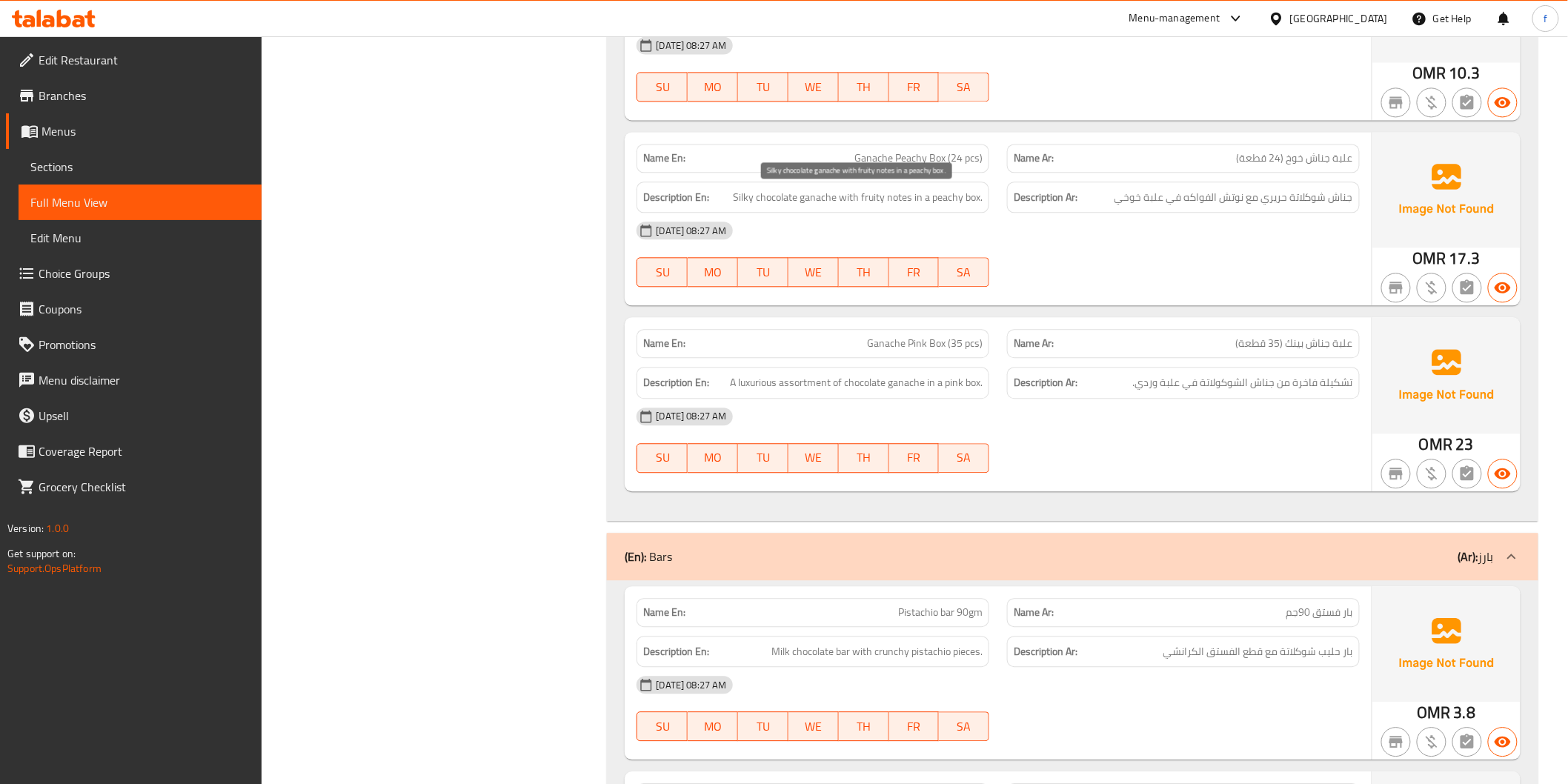
click at [863, 195] on span "Silky chocolate ganache with fruity notes in a peachy box." at bounding box center [857, 197] width 250 height 18
click at [900, 200] on span "Silky chocolate ganache with fruity notes in a peachy box." at bounding box center [857, 197] width 250 height 18
click at [925, 198] on span "Silky chocolate ganache with fruity notes in a peachy box." at bounding box center [857, 197] width 250 height 18
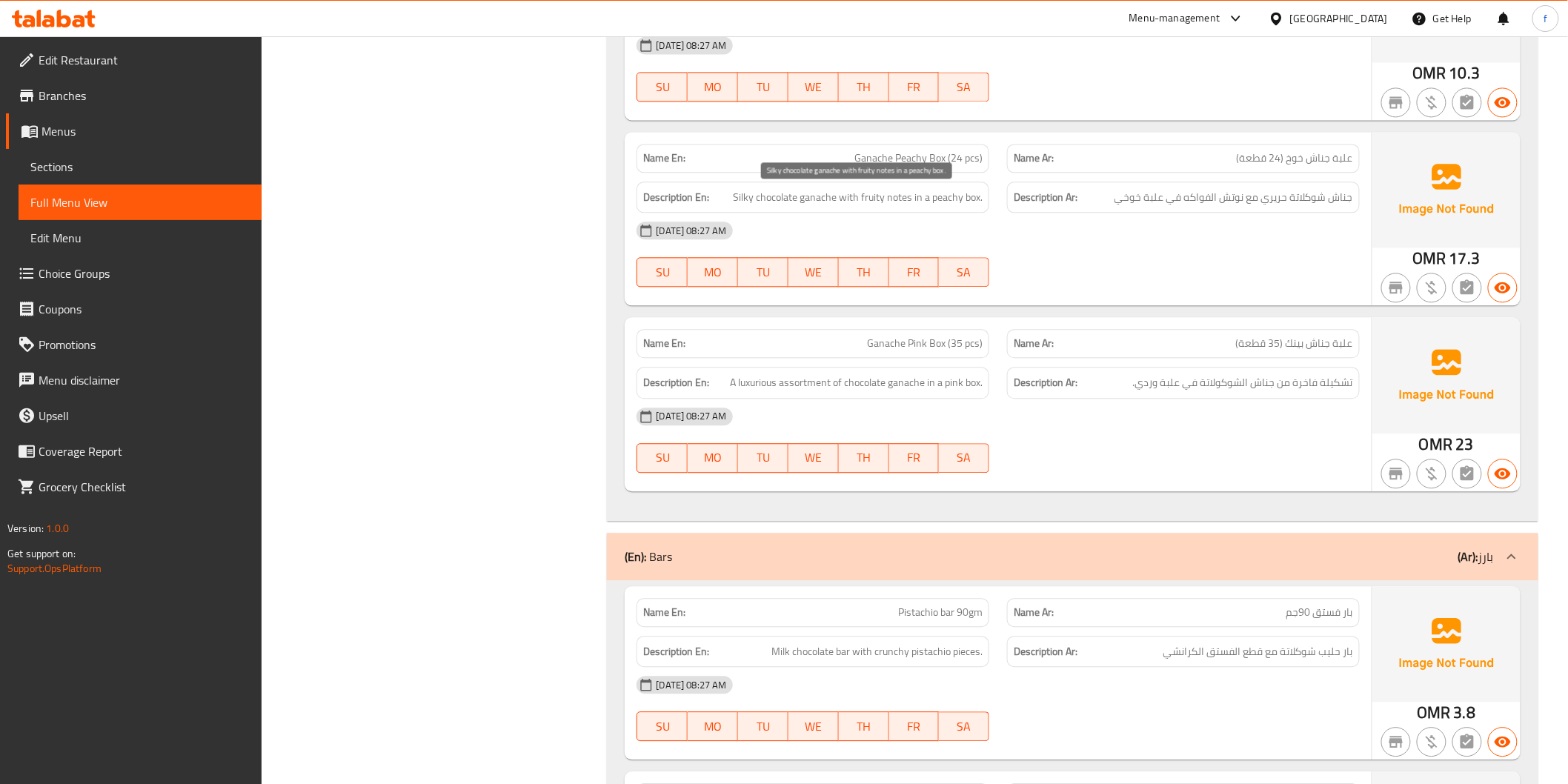
click at [936, 197] on span "Silky chocolate ganache with fruity notes in a peachy box." at bounding box center [857, 197] width 250 height 18
click at [959, 202] on span "Silky chocolate ganache with fruity notes in a peachy box." at bounding box center [857, 197] width 250 height 18
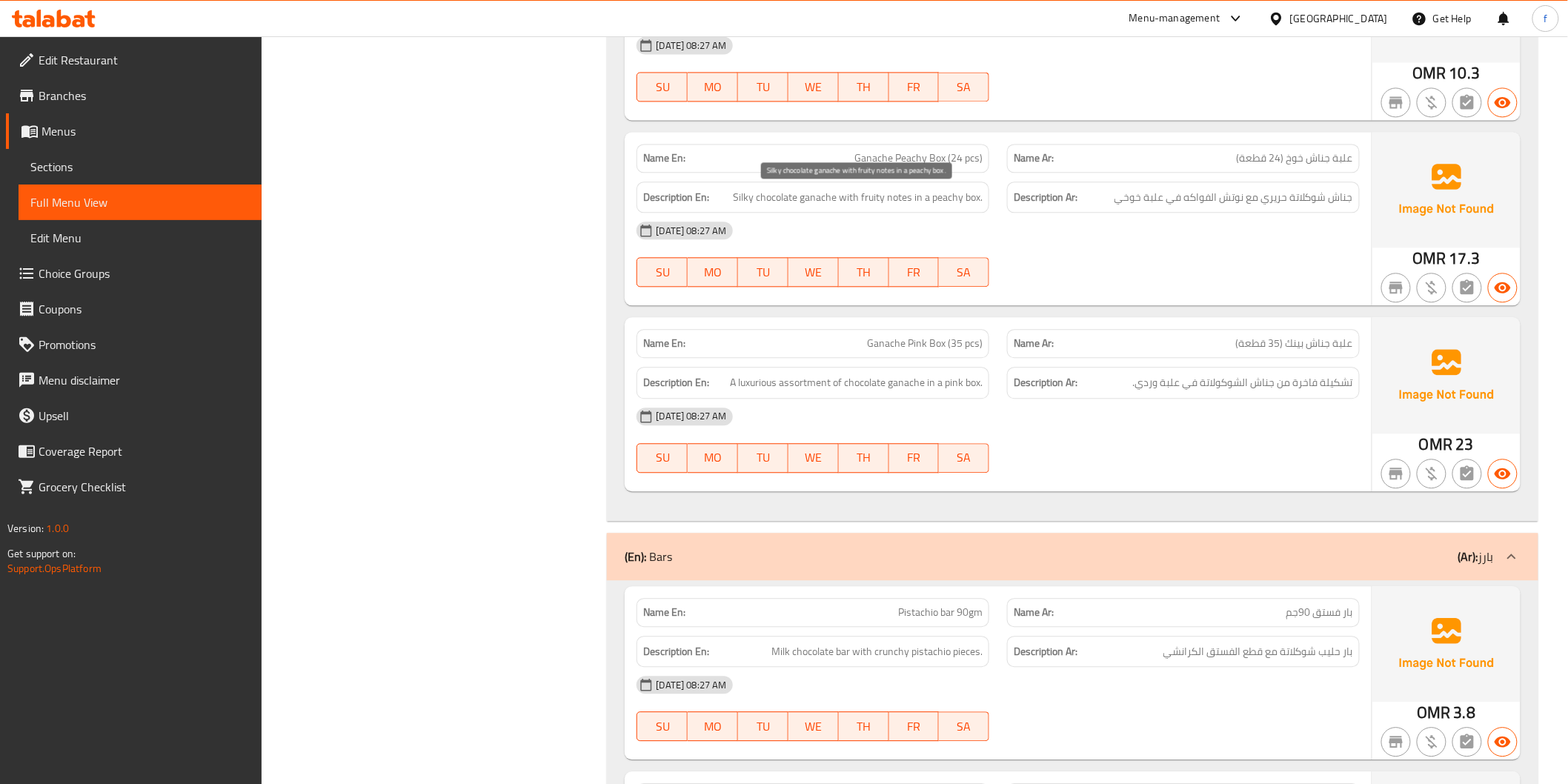
click at [980, 203] on span "Silky chocolate ganache with fruity notes in a peachy box." at bounding box center [857, 197] width 250 height 18
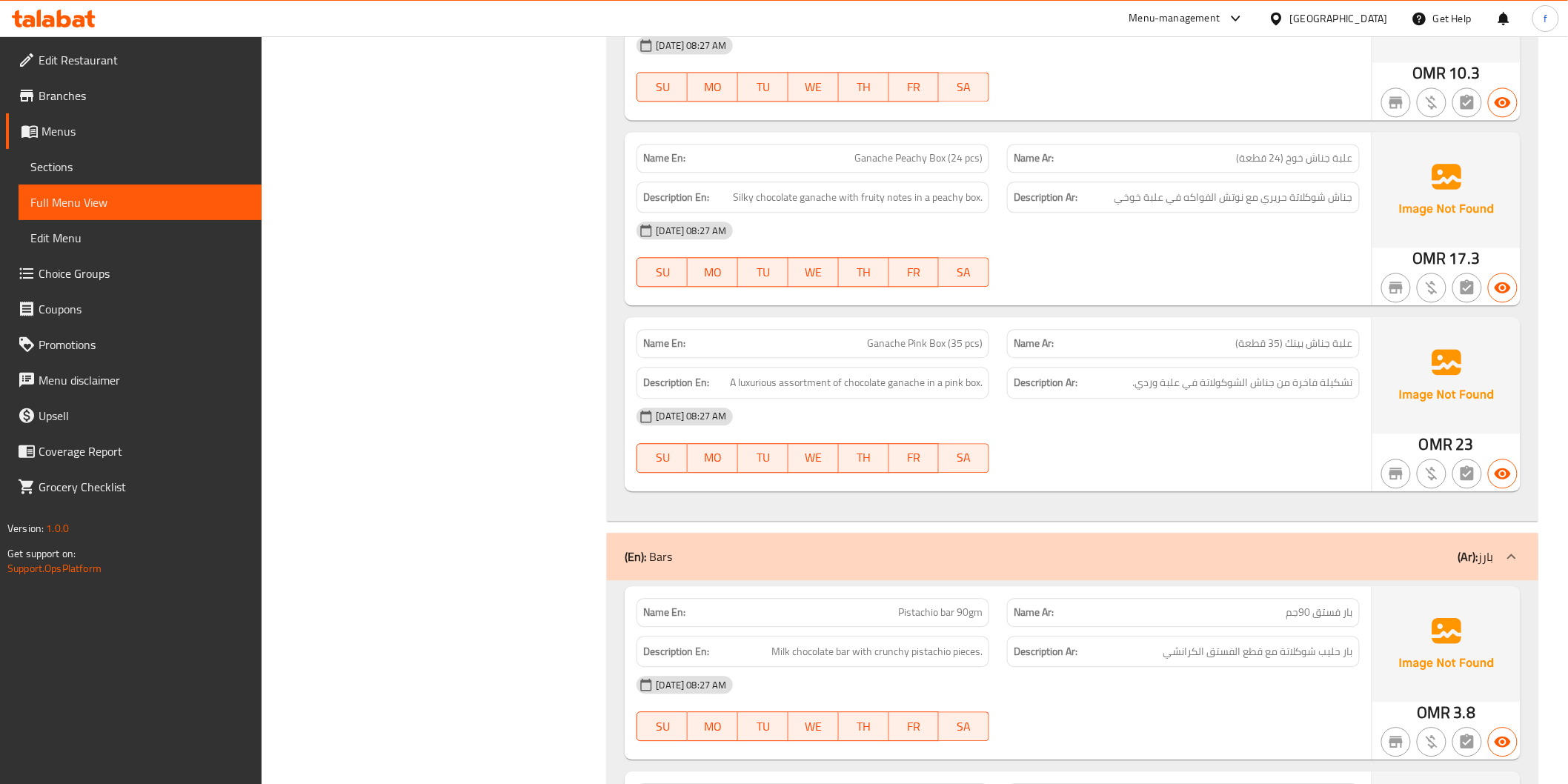
click at [749, 380] on span "A luxurious assortment of chocolate ganache in a pink box." at bounding box center [856, 382] width 252 height 18
click at [802, 386] on span "A luxurious assortment of chocolate ganache in a pink box." at bounding box center [856, 382] width 252 height 18
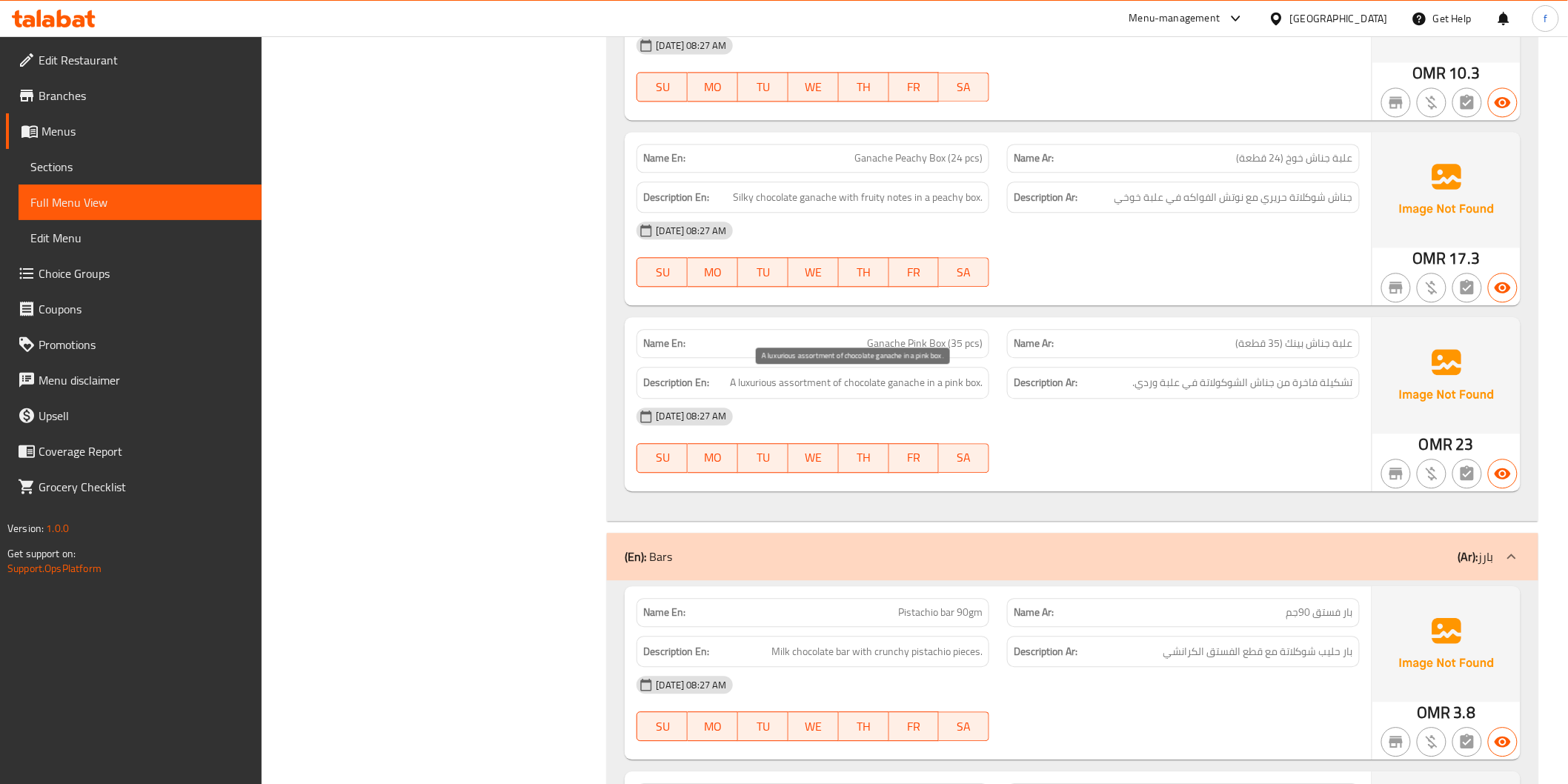
click at [835, 385] on span "A luxurious assortment of chocolate ganache in a pink box." at bounding box center [856, 382] width 252 height 18
click at [861, 386] on span "A luxurious assortment of chocolate ganache in a pink box." at bounding box center [856, 382] width 252 height 18
click at [908, 379] on span "A luxurious assortment of chocolate ganache in a pink box." at bounding box center [856, 382] width 252 height 18
click at [944, 382] on span "A luxurious assortment of chocolate ganache in a pink box." at bounding box center [856, 382] width 252 height 18
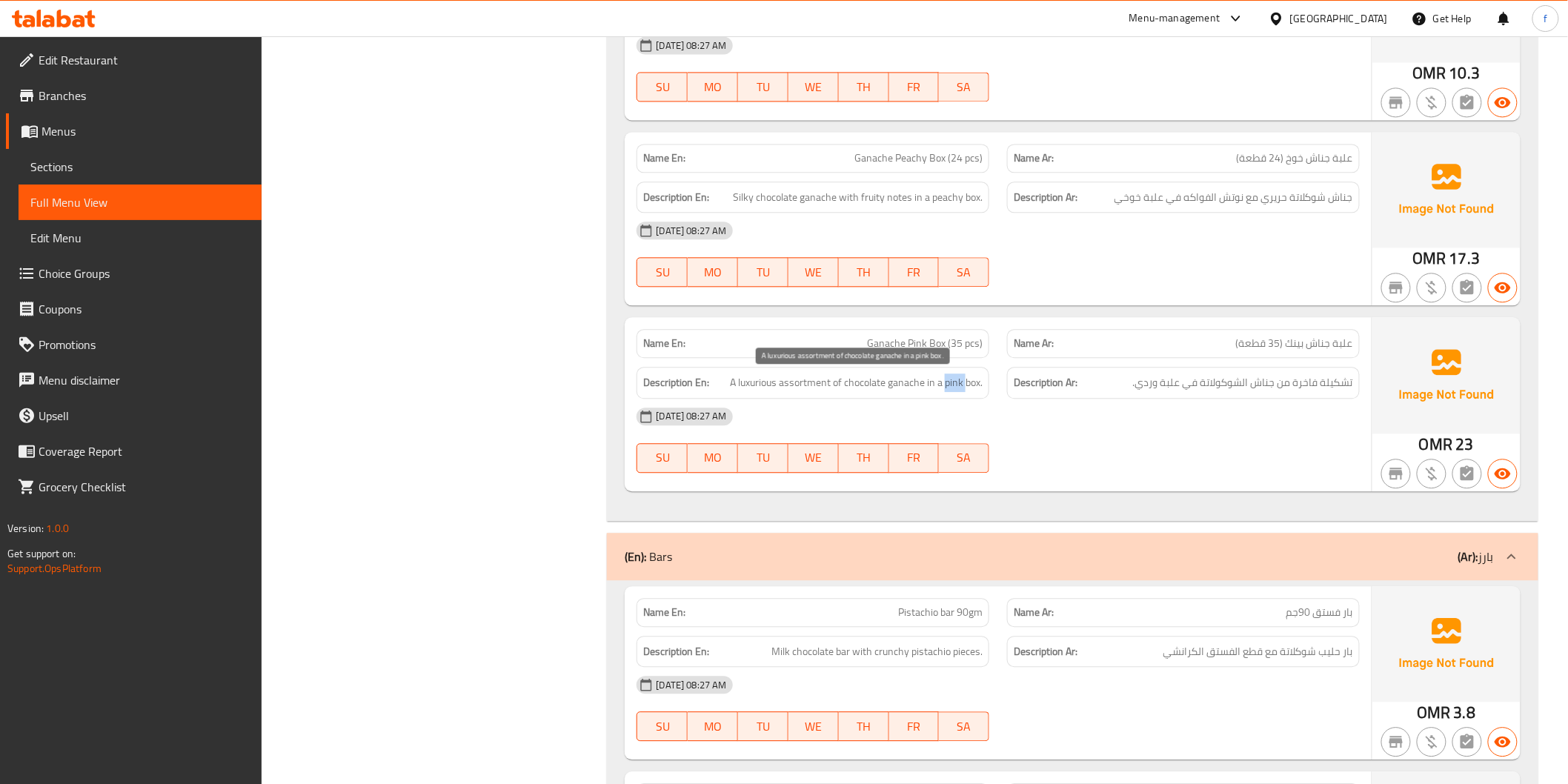
click at [944, 382] on span "A luxurious assortment of chocolate ganache in a pink box." at bounding box center [856, 382] width 252 height 18
click at [968, 382] on span "A luxurious assortment of chocolate ganache in a pink box." at bounding box center [856, 382] width 252 height 18
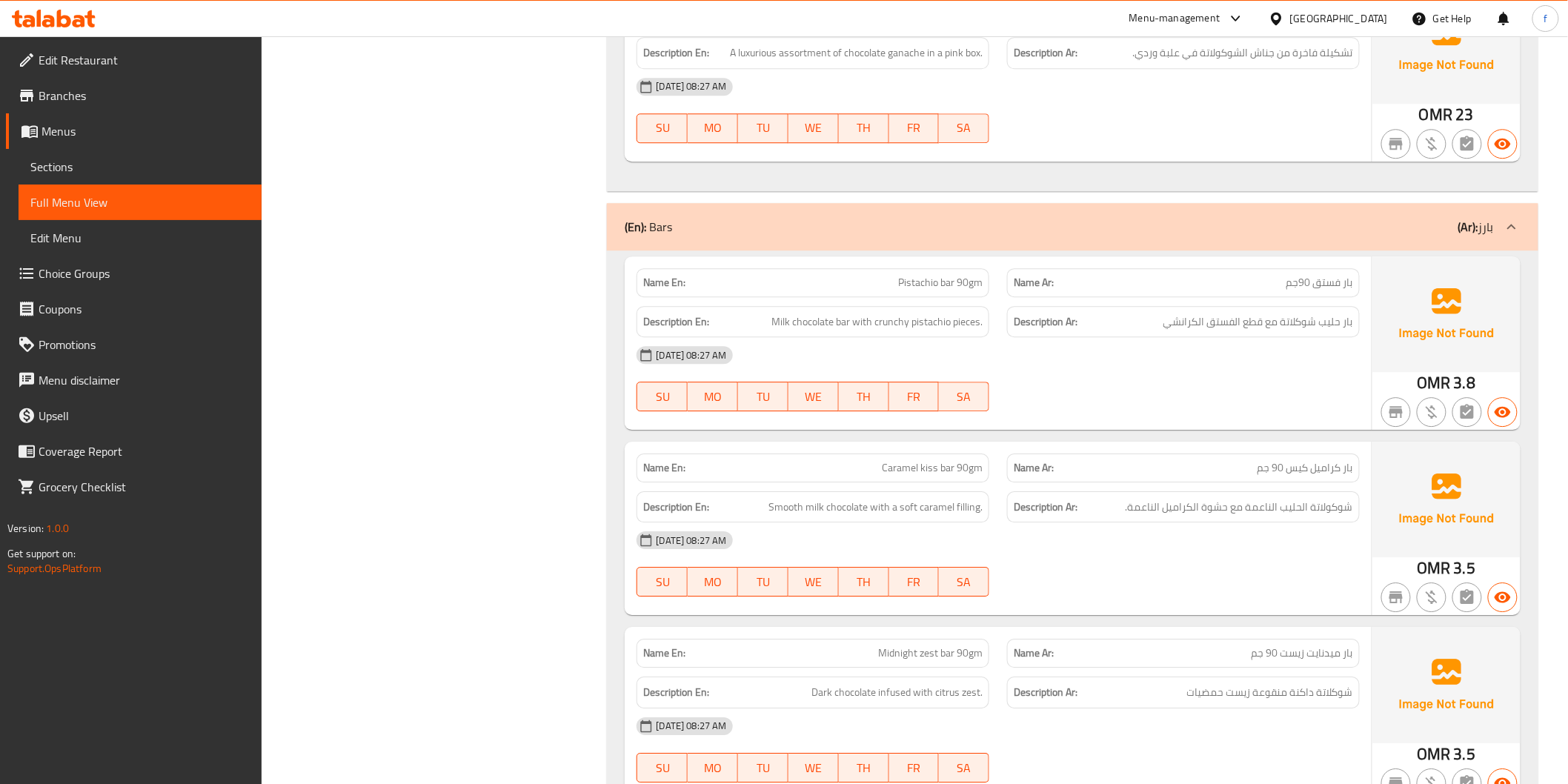
scroll to position [1728, 0]
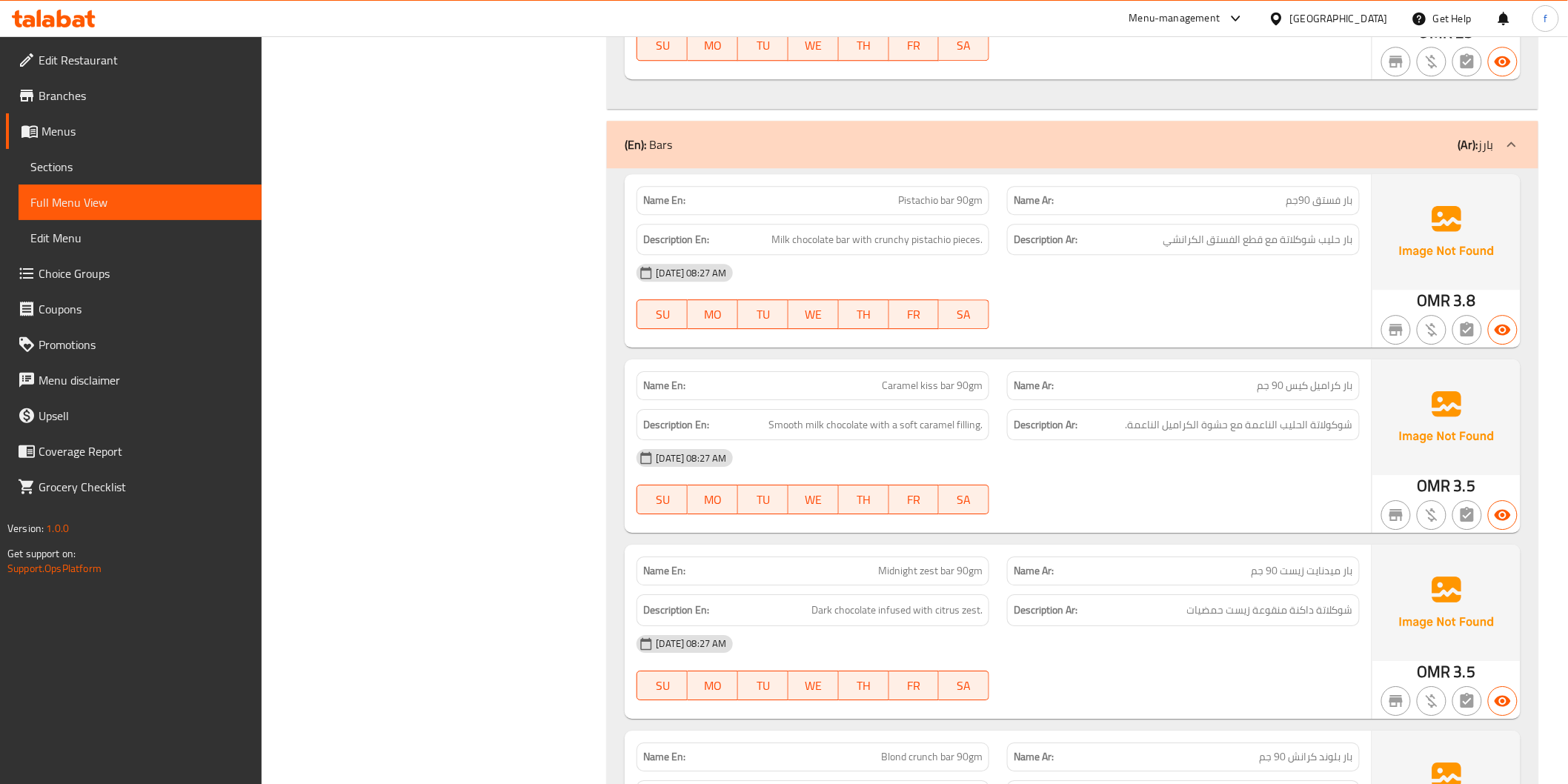
drag, startPoint x: 1275, startPoint y: 316, endPoint x: 1485, endPoint y: 309, distance: 210.1
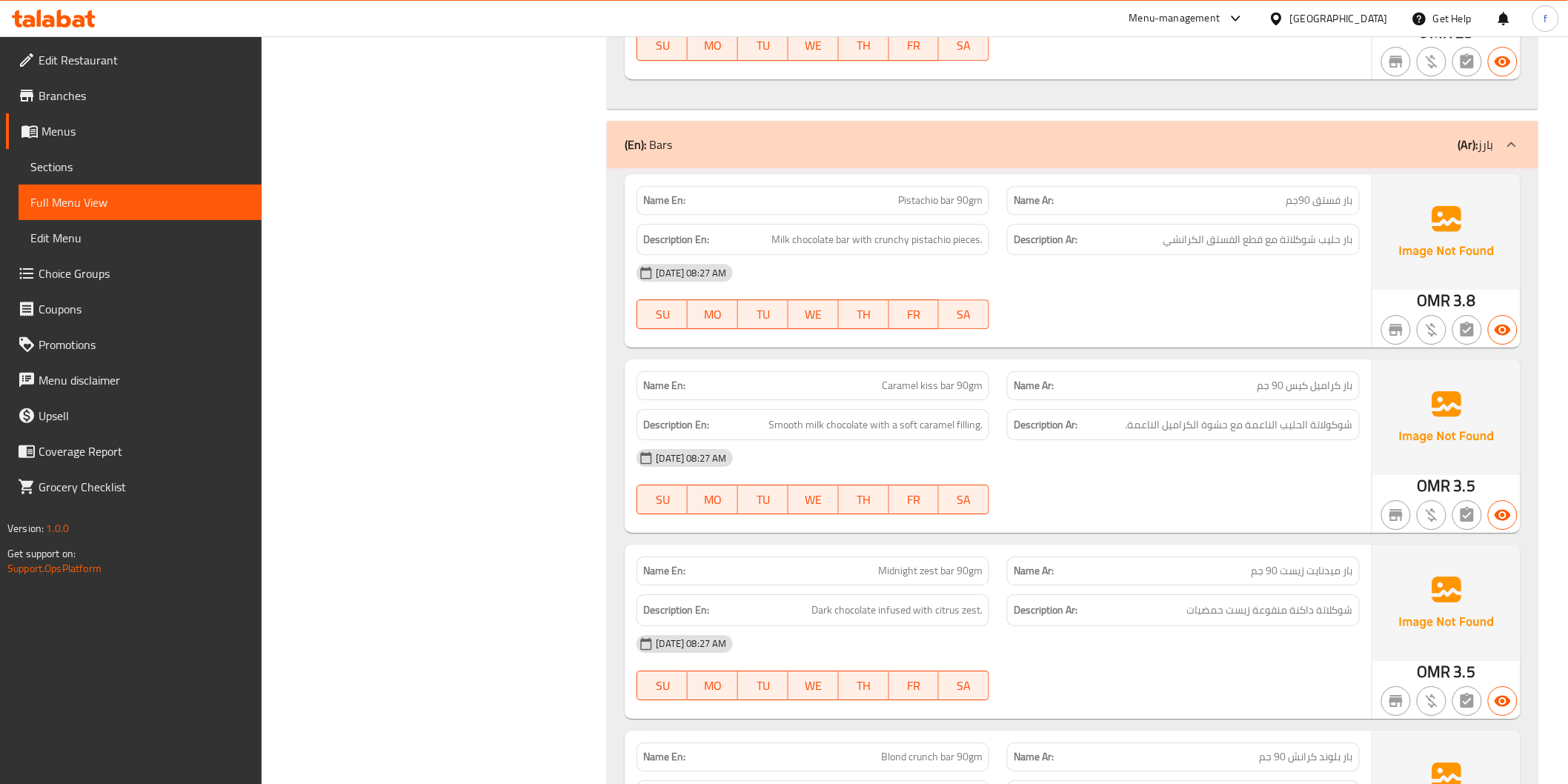
click at [842, 239] on span "Milk chocolate bar with crunchy pistachio pieces." at bounding box center [876, 239] width 211 height 18
click at [811, 240] on span "Milk chocolate bar with crunchy pistachio pieces." at bounding box center [876, 239] width 211 height 18
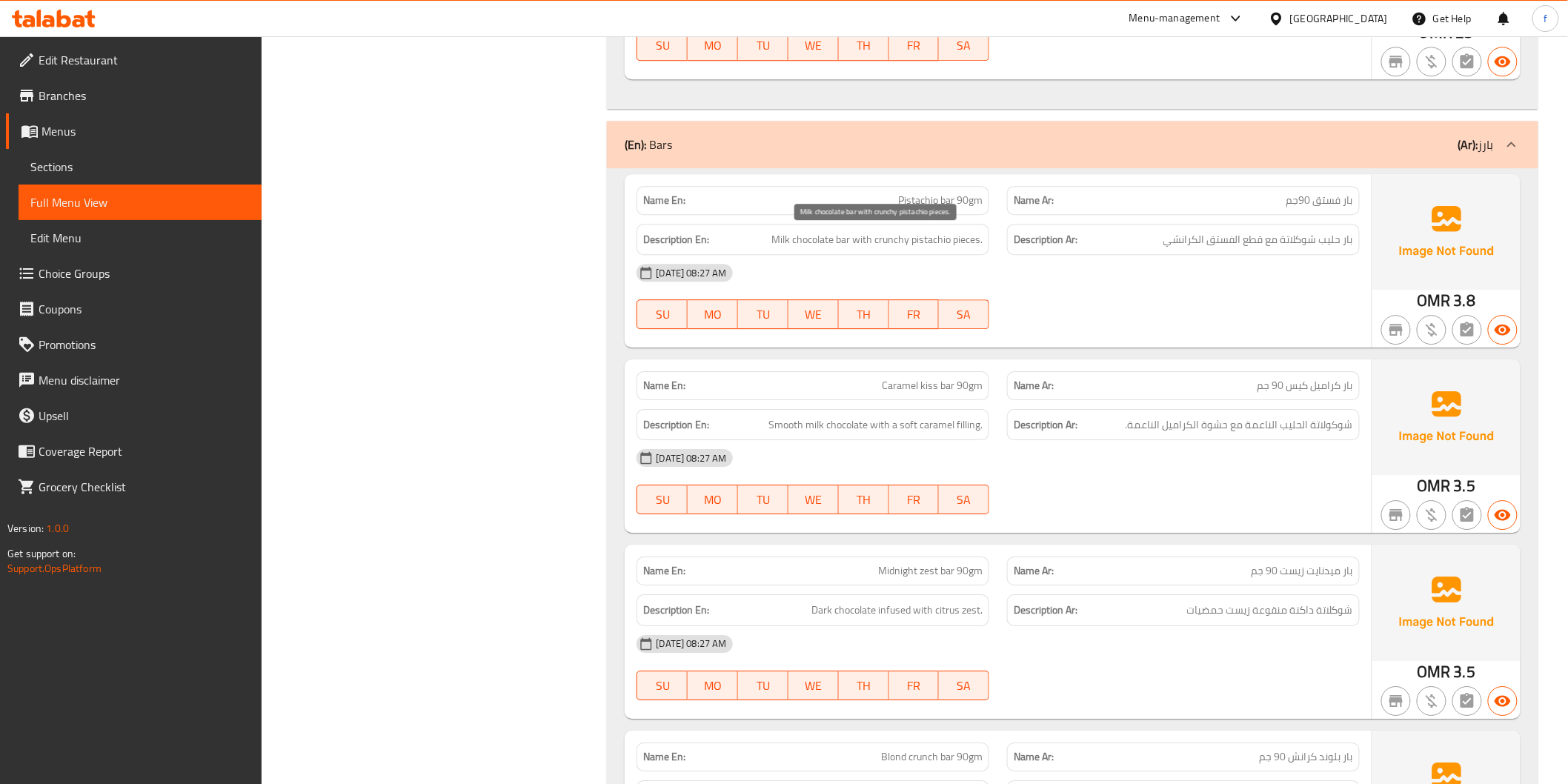
click at [789, 242] on span "Milk chocolate bar with crunchy pistachio pieces." at bounding box center [876, 239] width 211 height 18
click at [865, 240] on span "Milk chocolate bar with crunchy pistachio pieces." at bounding box center [876, 239] width 211 height 18
click at [900, 242] on span "Milk chocolate bar with crunchy pistachio pieces." at bounding box center [876, 239] width 211 height 18
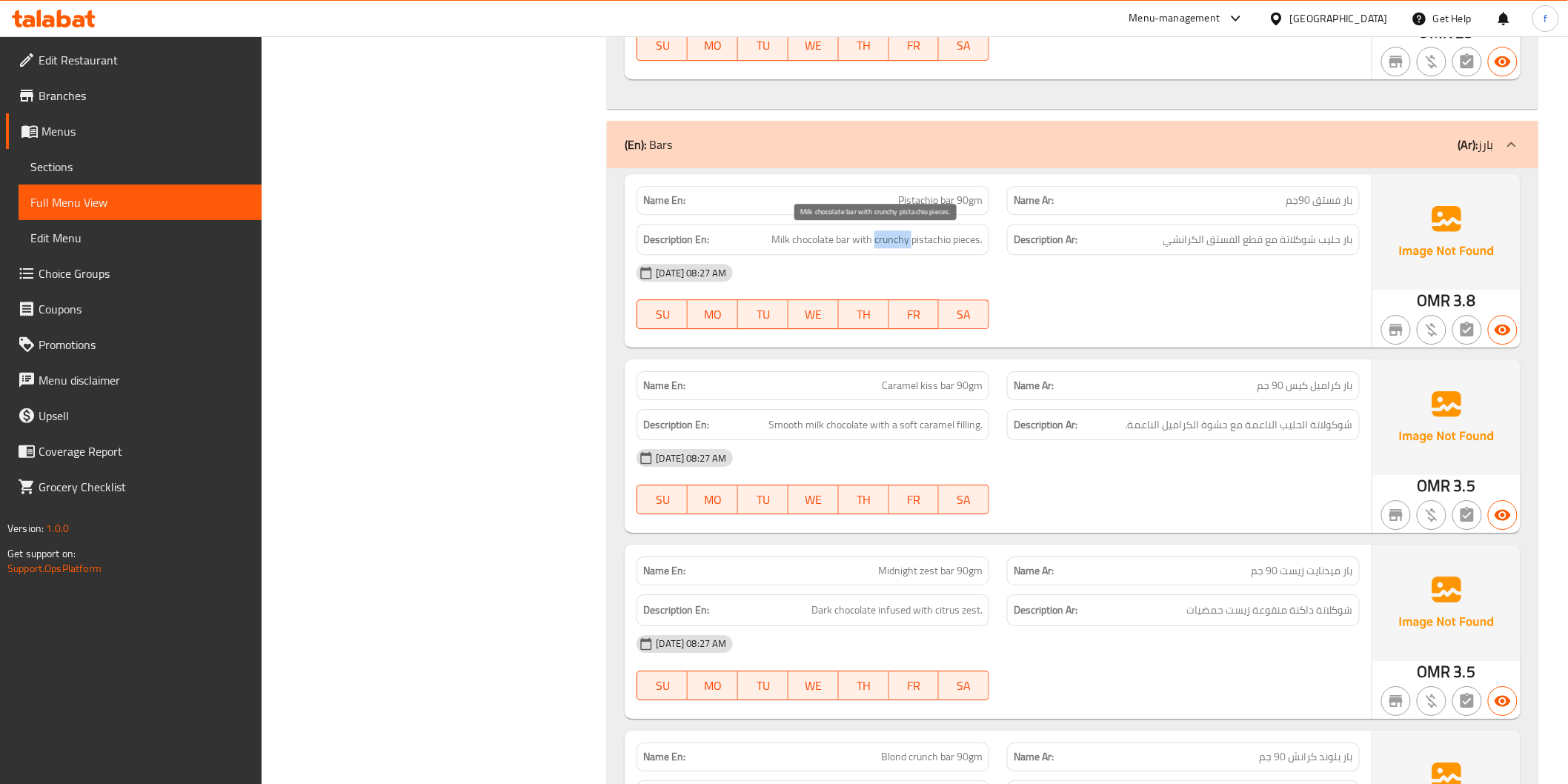
click at [900, 242] on span "Milk chocolate bar with crunchy pistachio pieces." at bounding box center [876, 239] width 211 height 18
click at [921, 239] on span "Milk chocolate bar with crunchy pistachio pieces." at bounding box center [876, 239] width 211 height 18
click at [972, 240] on span "Milk chocolate bar with crunchy pistachio pieces." at bounding box center [876, 239] width 211 height 18
click at [924, 239] on span "Milk chocolate bar with crunchy pistachio pieces." at bounding box center [876, 239] width 211 height 18
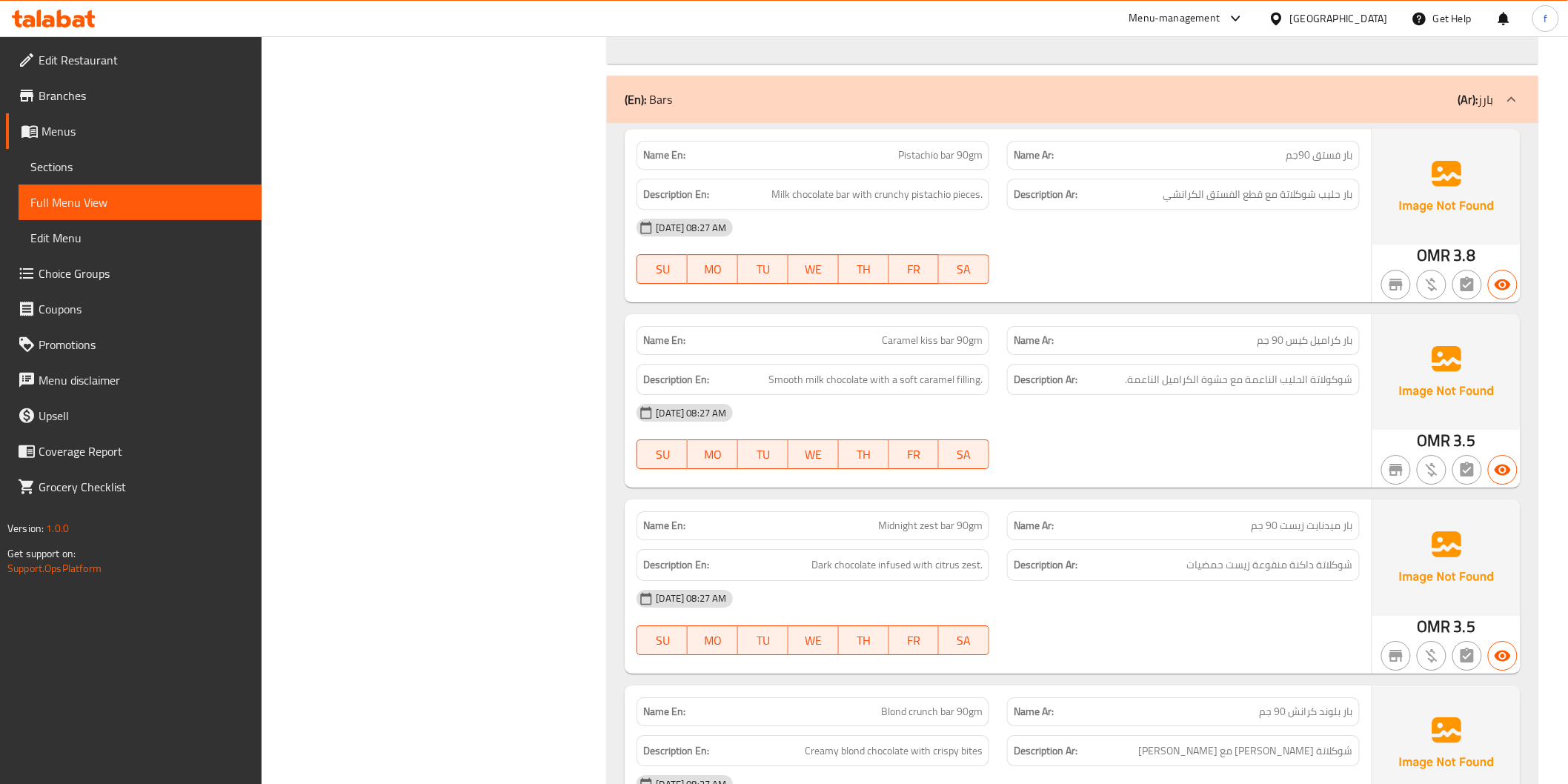
scroll to position [1893, 0]
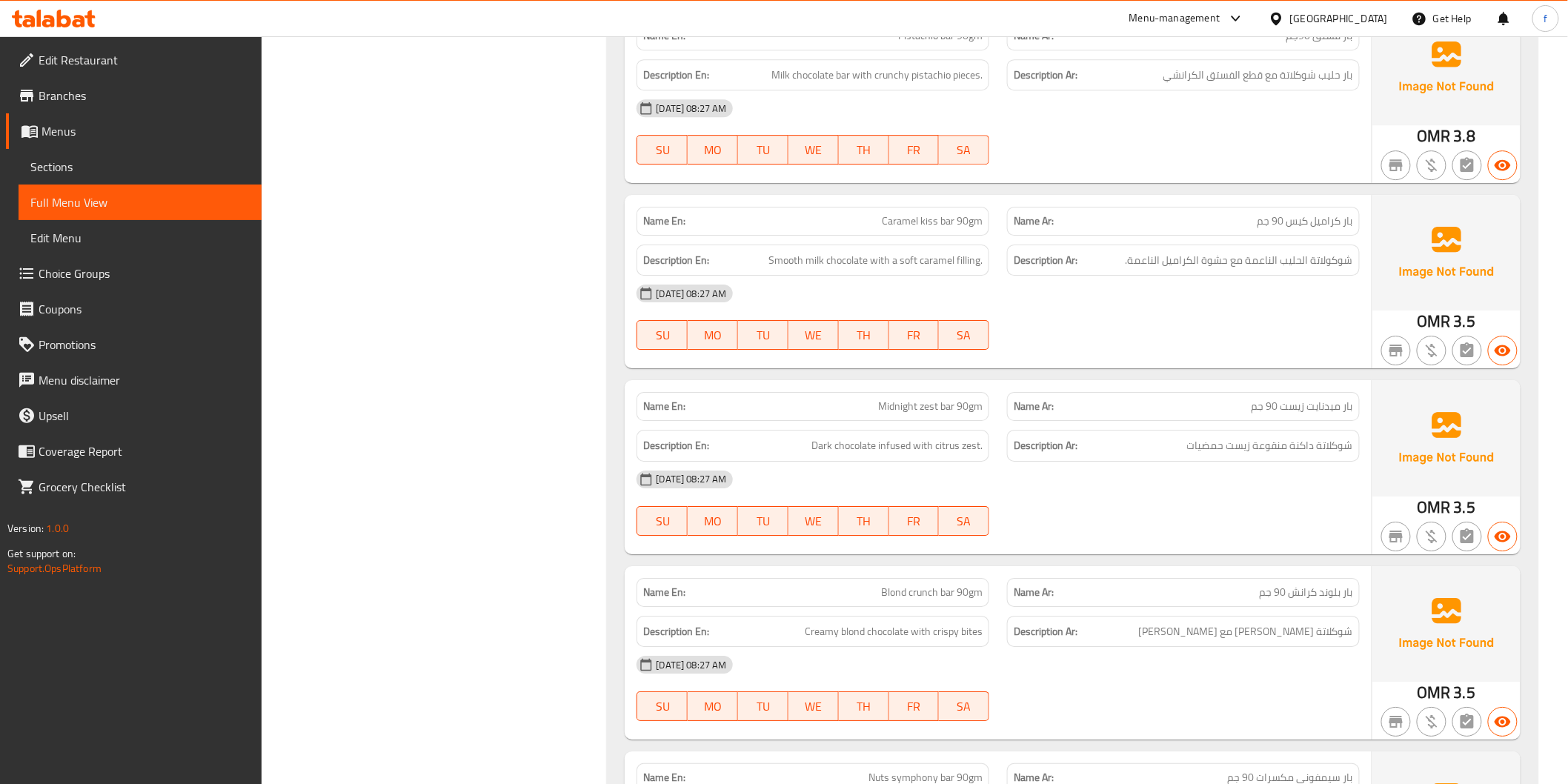
drag, startPoint x: 922, startPoint y: 217, endPoint x: 945, endPoint y: 219, distance: 23.1
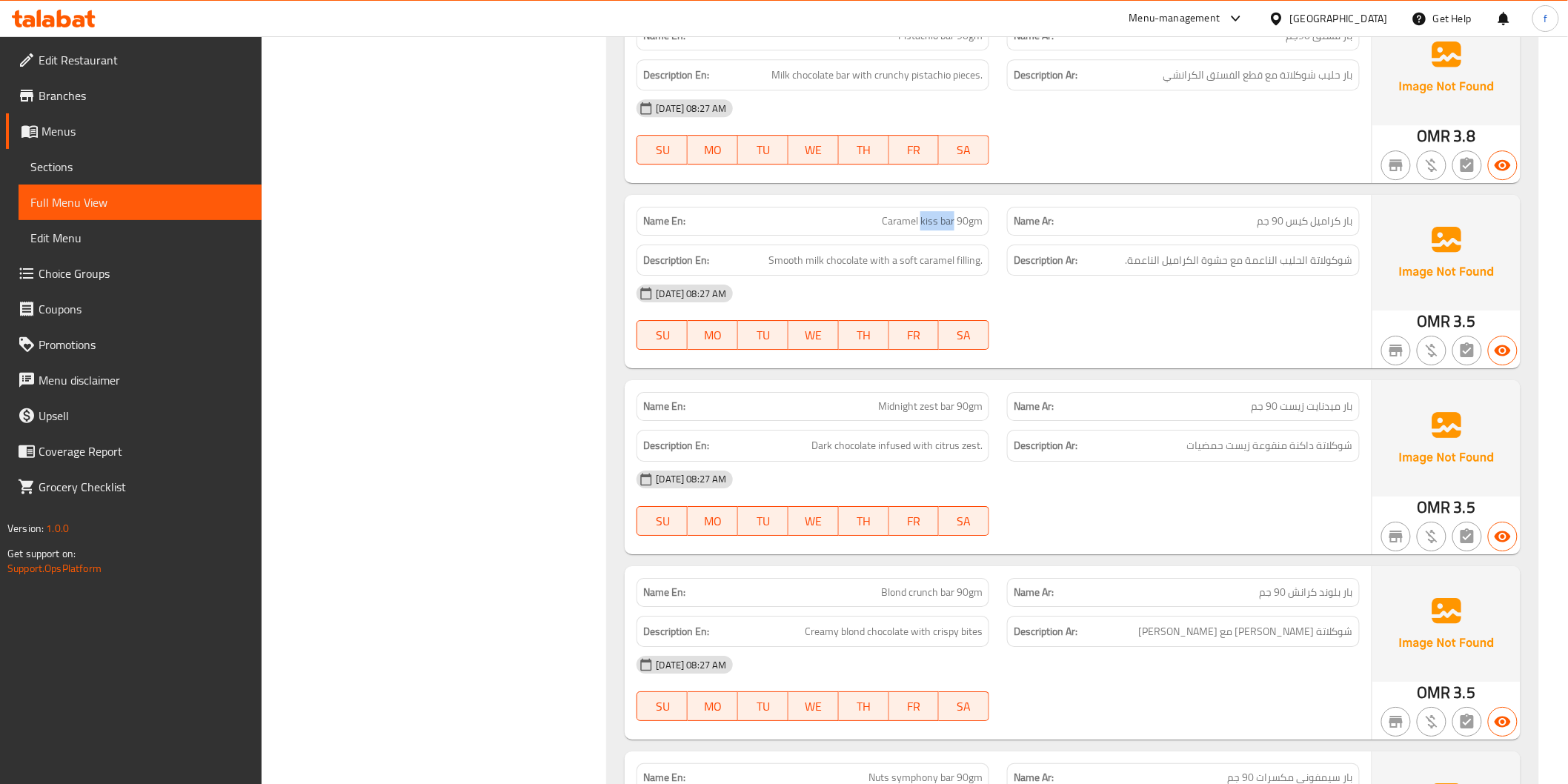
click at [846, 262] on span "Smooth milk chocolate with a soft caramel filling." at bounding box center [875, 260] width 214 height 18
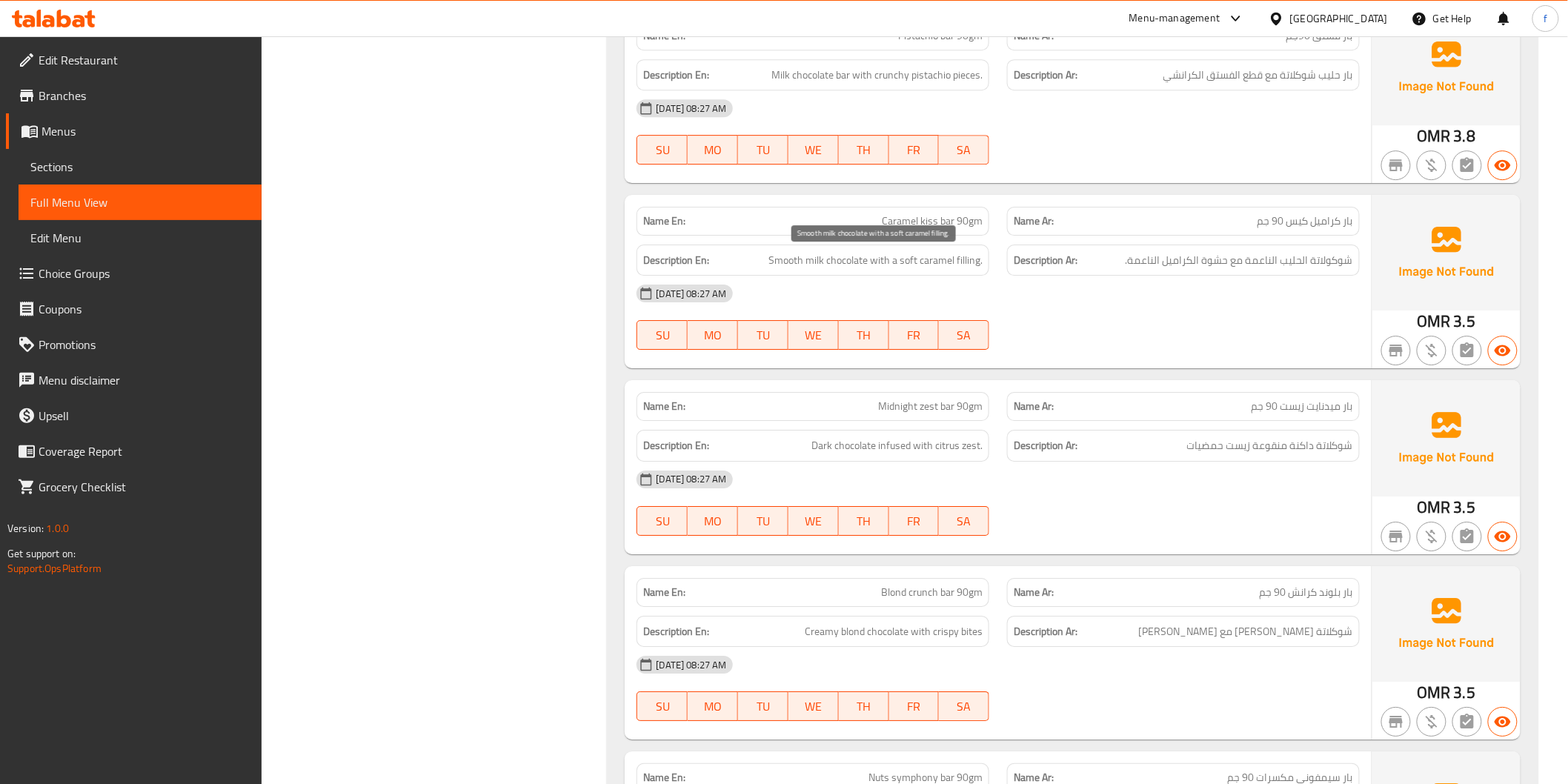
click at [813, 257] on span "Smooth milk chocolate with a soft caramel filling." at bounding box center [875, 260] width 214 height 18
click at [774, 263] on span "Smooth milk chocolate with a soft caramel filling." at bounding box center [875, 260] width 214 height 18
click at [907, 256] on span "Smooth milk chocolate with a soft caramel filling." at bounding box center [875, 260] width 214 height 18
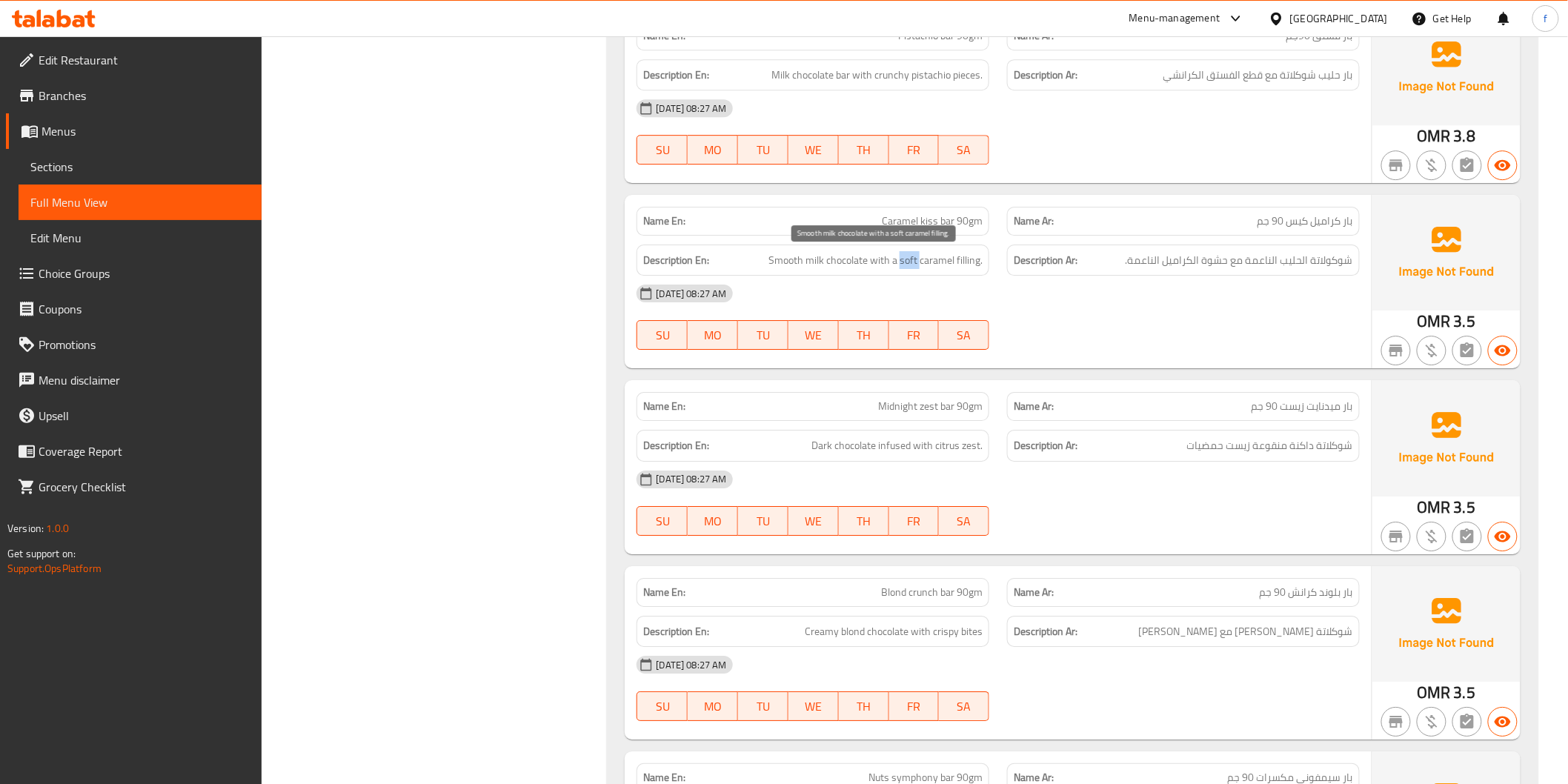
click at [907, 256] on span "Smooth milk chocolate with a soft caramel filling." at bounding box center [875, 260] width 214 height 18
click at [890, 260] on span "Smooth milk chocolate with a soft caramel filling." at bounding box center [875, 260] width 214 height 18
click at [946, 261] on span "Smooth milk chocolate with a soft caramel filling." at bounding box center [875, 260] width 214 height 18
click at [971, 260] on span "Smooth milk chocolate with a soft caramel filling." at bounding box center [875, 260] width 214 height 18
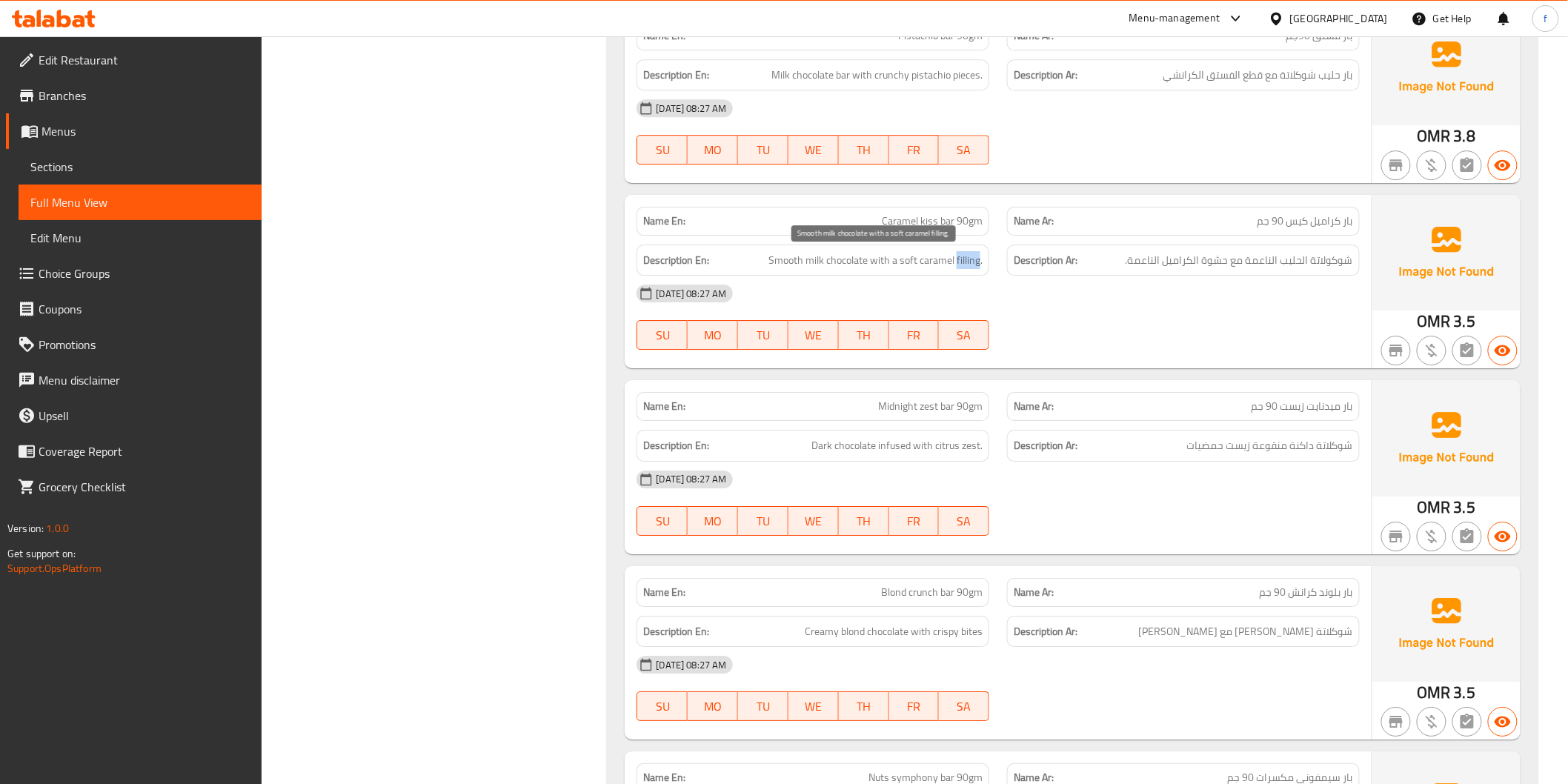
click at [971, 260] on span "Smooth milk chocolate with a soft caramel filling." at bounding box center [875, 260] width 214 height 18
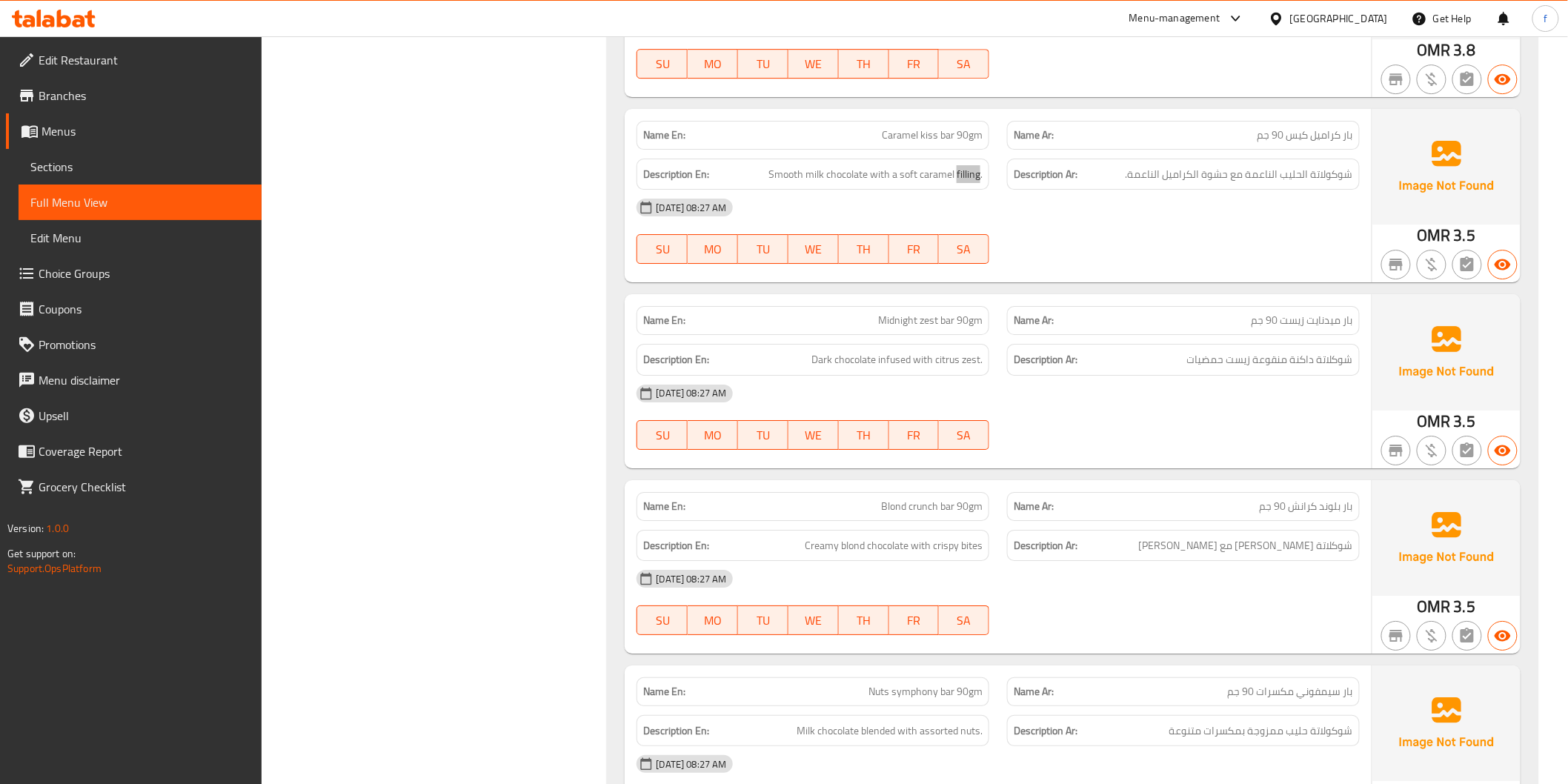
scroll to position [2058, 0]
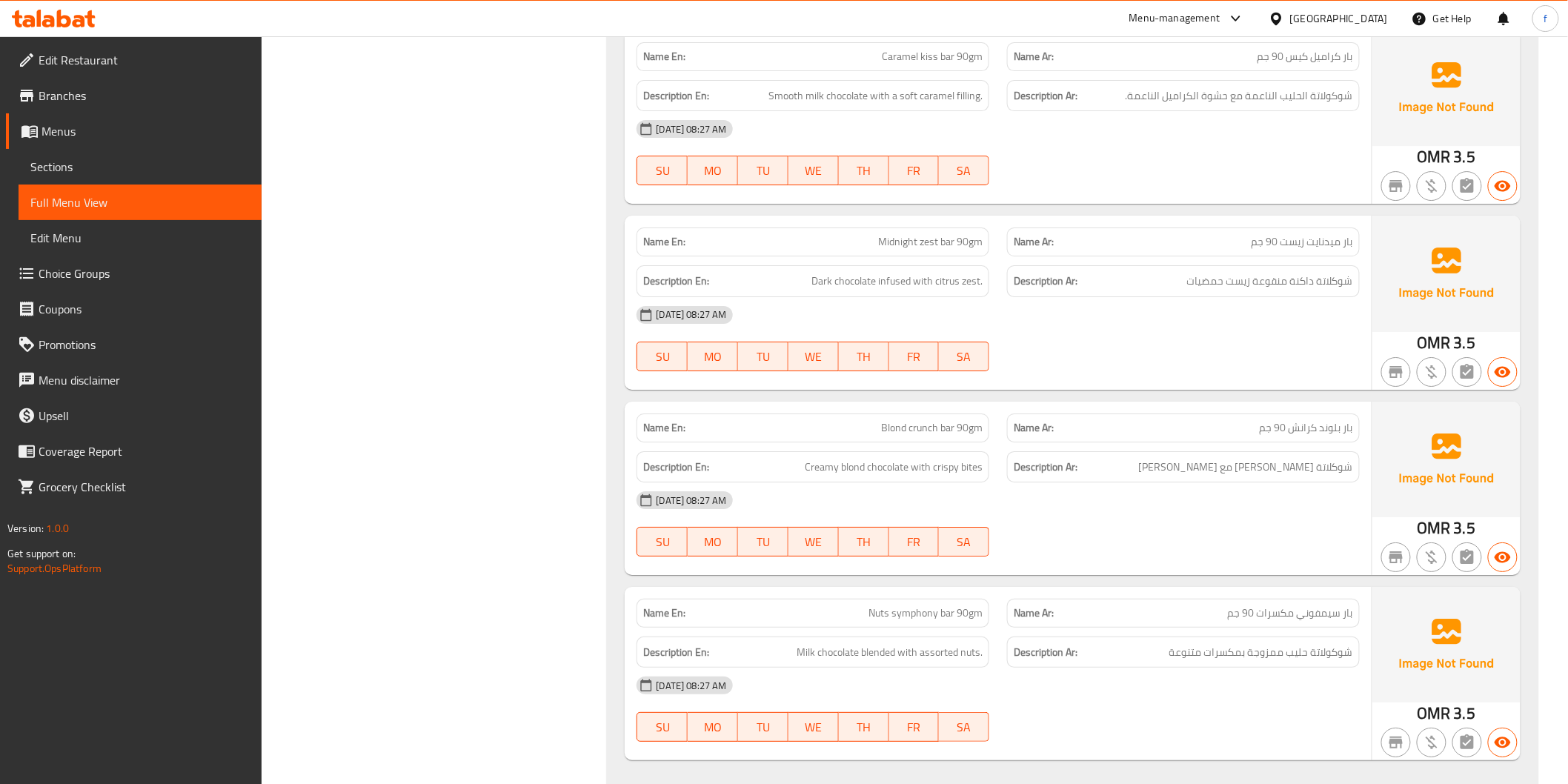
click at [867, 284] on span "Dark chocolate infused with citrus zest." at bounding box center [896, 280] width 171 height 18
drag, startPoint x: 867, startPoint y: 284, endPoint x: 874, endPoint y: 285, distance: 7.1
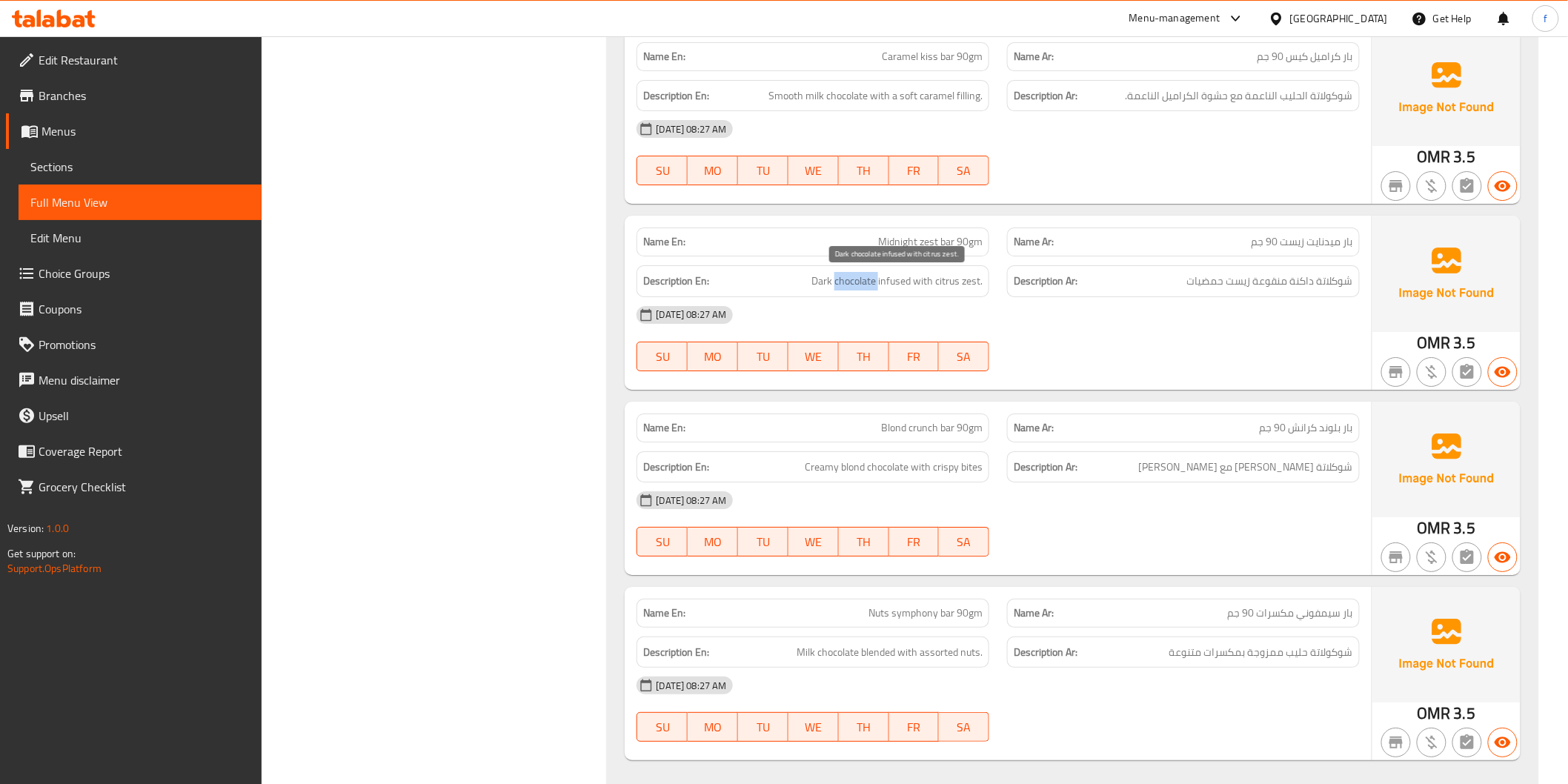
click at [868, 285] on span "Dark chocolate infused with citrus zest." at bounding box center [896, 280] width 171 height 18
click at [827, 277] on span "Dark chocolate infused with citrus zest." at bounding box center [896, 280] width 171 height 18
click at [900, 277] on span "Dark chocolate infused with citrus zest." at bounding box center [896, 280] width 171 height 18
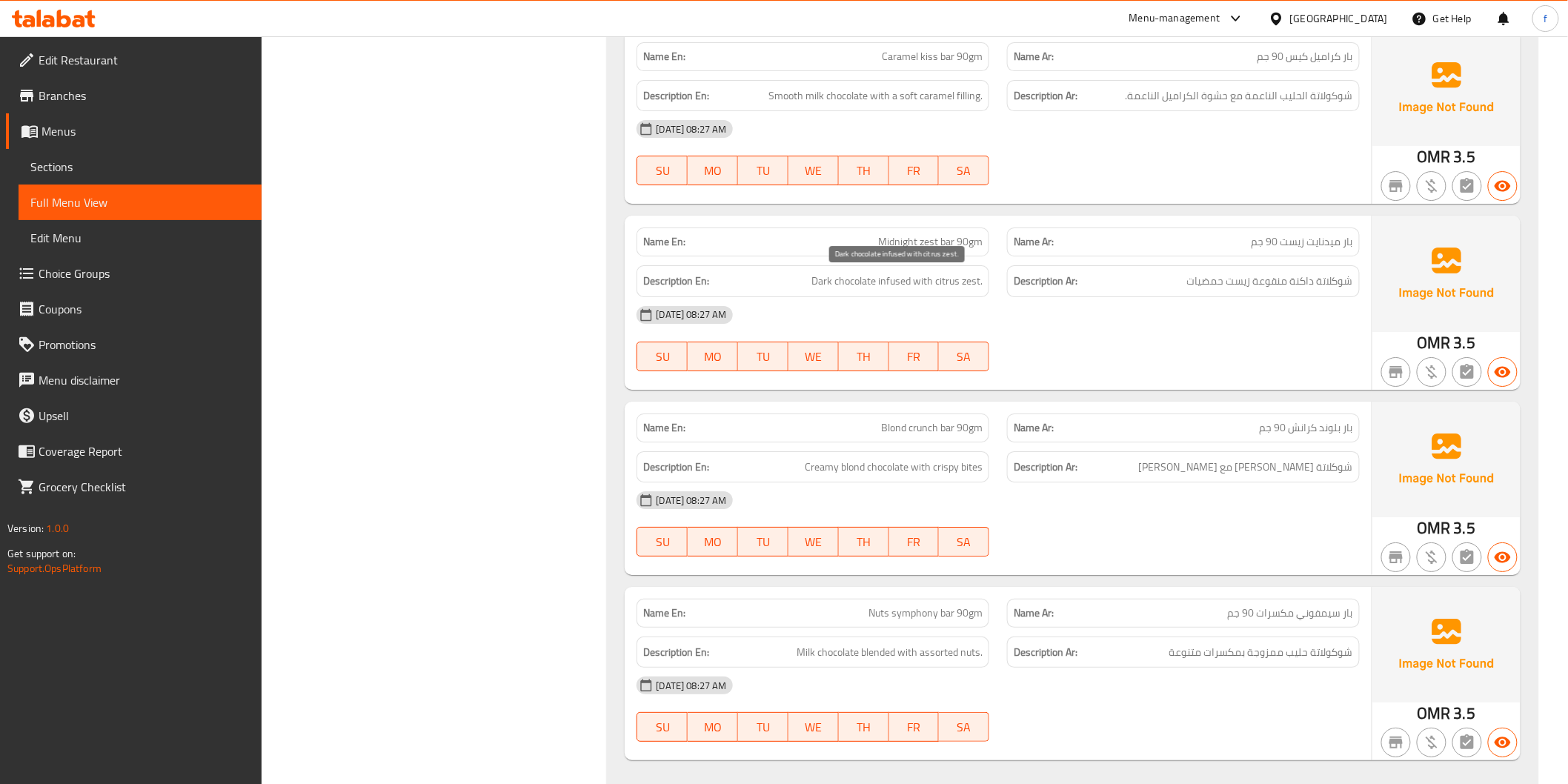
click at [955, 283] on span "Dark chocolate infused with citrus zest." at bounding box center [896, 280] width 171 height 18
click at [943, 272] on span "Dark chocolate infused with citrus zest." at bounding box center [896, 280] width 171 height 18
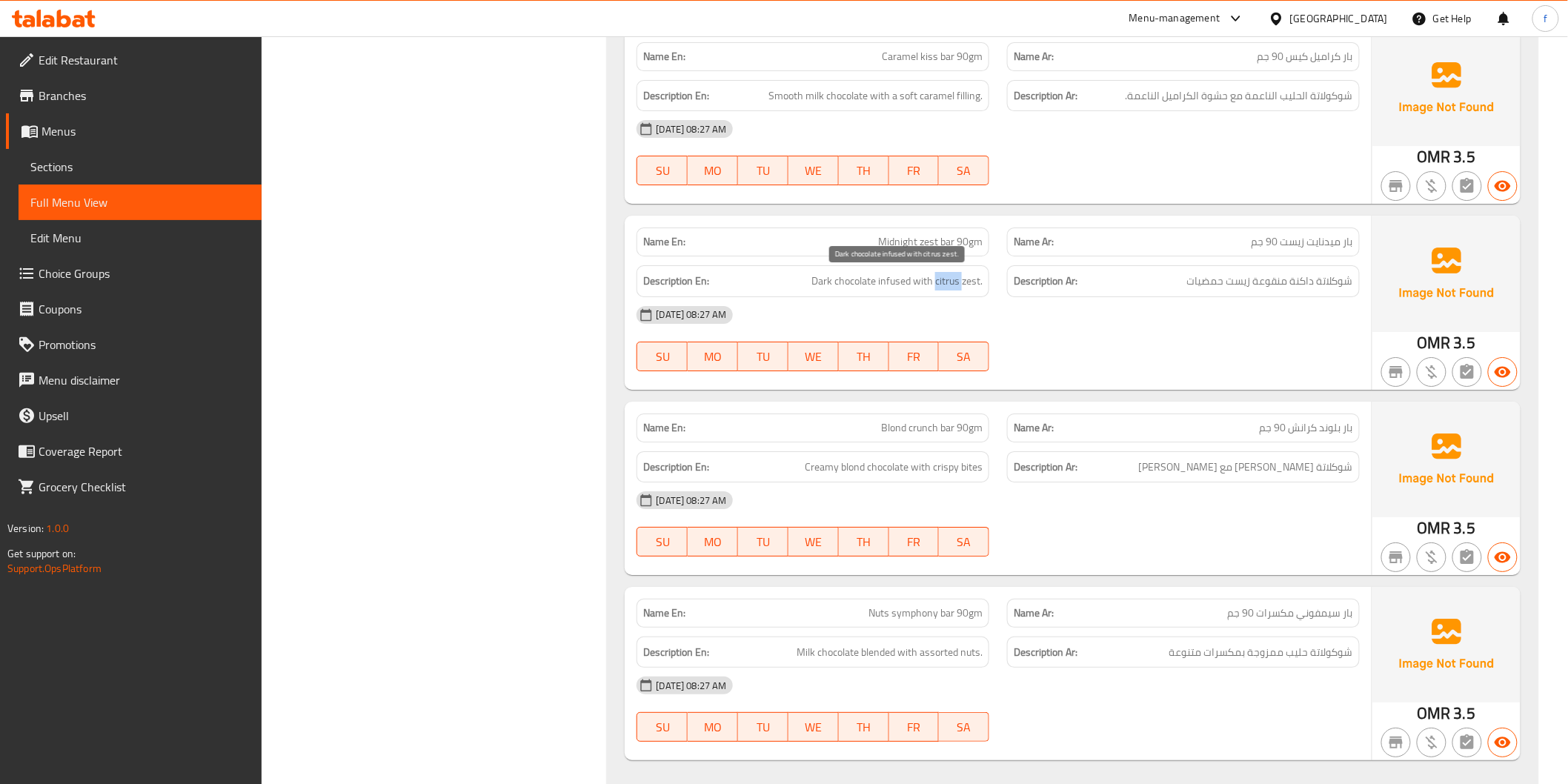
click at [943, 272] on span "Dark chocolate infused with citrus zest." at bounding box center [896, 280] width 171 height 18
click at [980, 282] on span "Dark chocolate infused with citrus zest." at bounding box center [896, 280] width 171 height 18
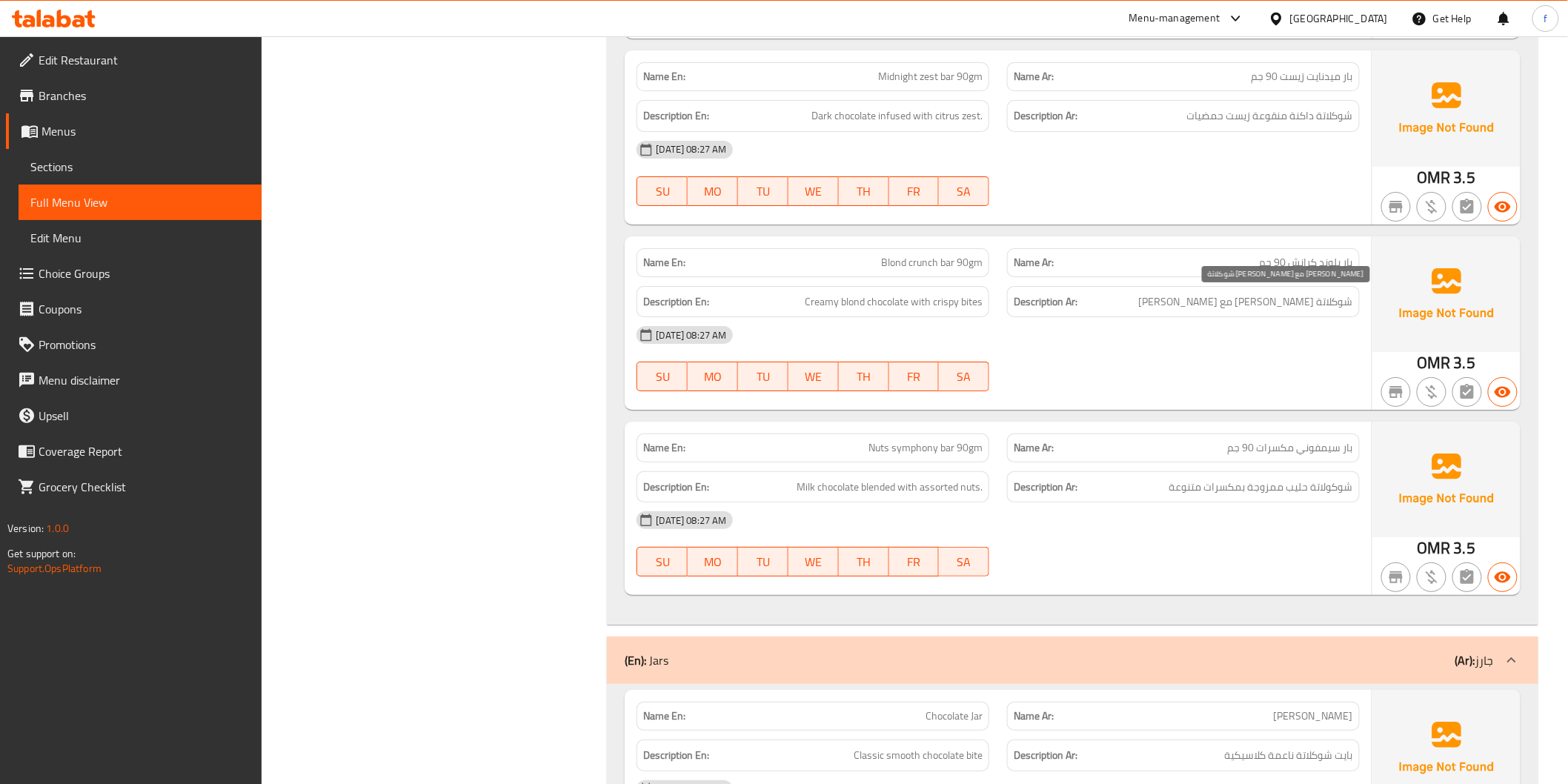
scroll to position [2140, 0]
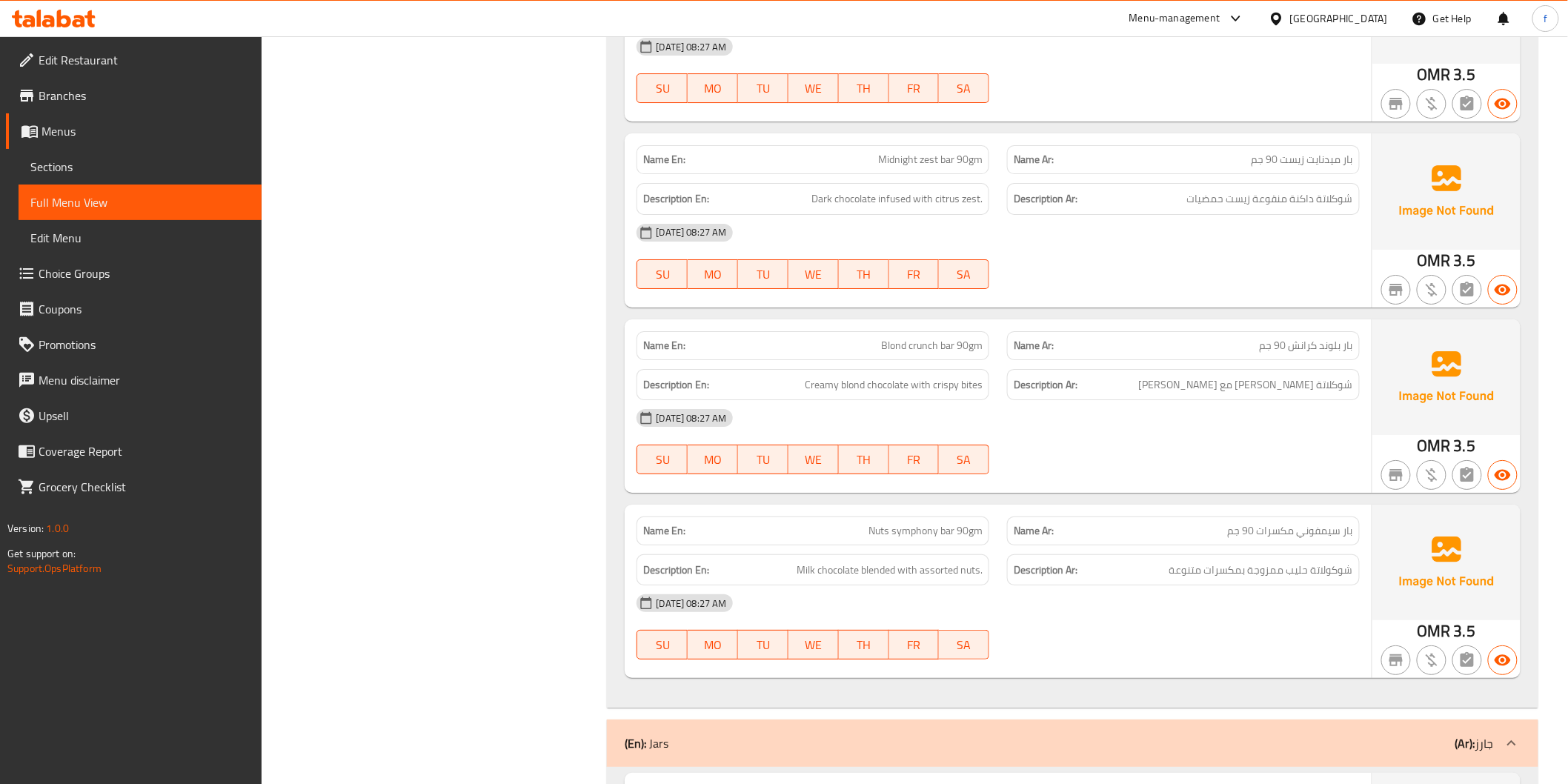
drag, startPoint x: 1038, startPoint y: 401, endPoint x: 1003, endPoint y: 382, distance: 39.8
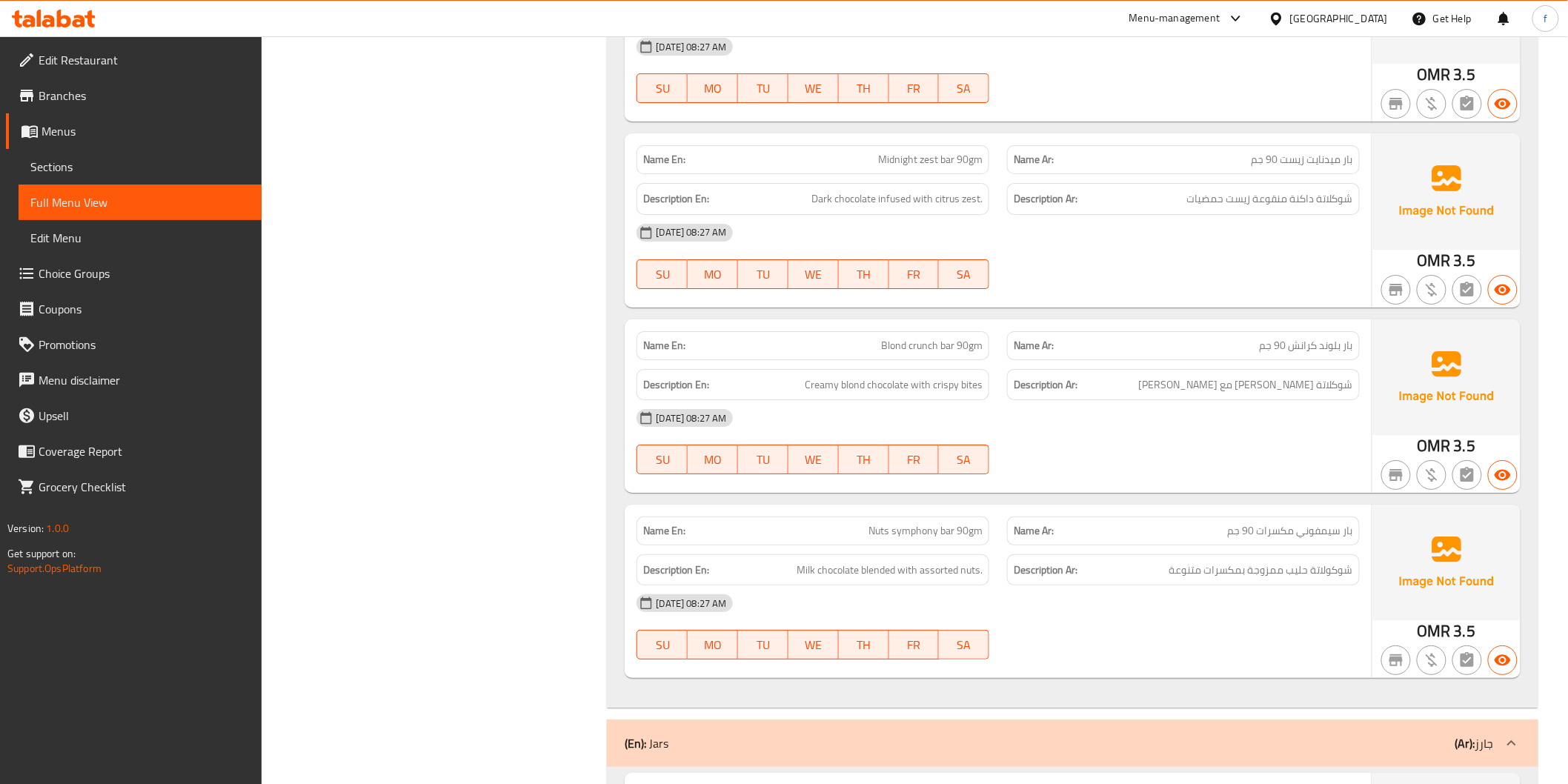
click at [885, 385] on span "Creamy blond chocolate with crispy bites" at bounding box center [894, 385] width 178 height 18
click at [854, 382] on span "Creamy blond chocolate with crispy bites" at bounding box center [894, 385] width 178 height 18
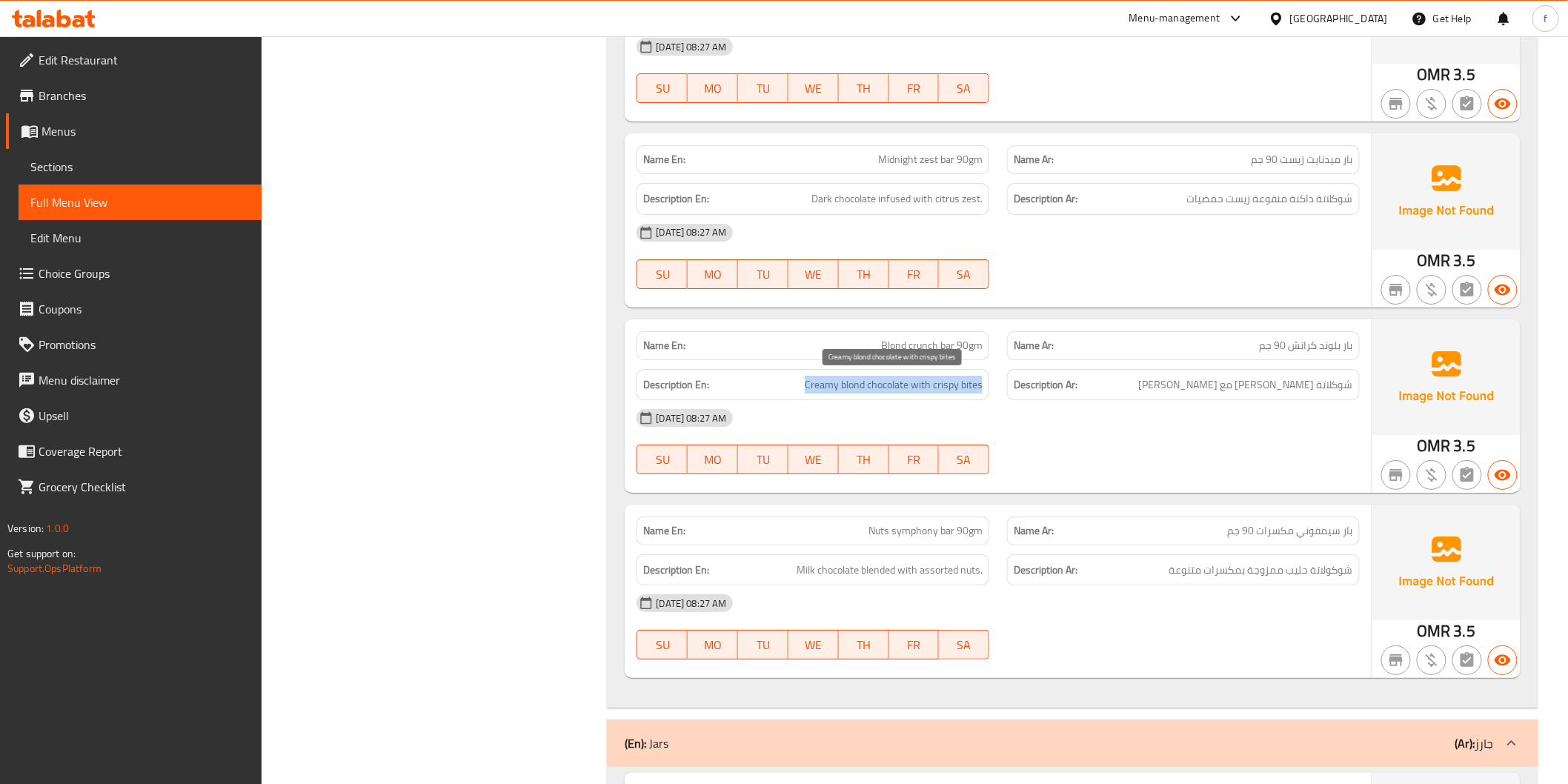
click at [854, 382] on span "Creamy blond chocolate with crispy bites" at bounding box center [894, 385] width 178 height 18
click at [828, 384] on span "Creamy blond chocolate with crispy bites" at bounding box center [894, 385] width 178 height 18
click at [924, 386] on span "Creamy blond chocolate with crispy bites" at bounding box center [894, 385] width 178 height 18
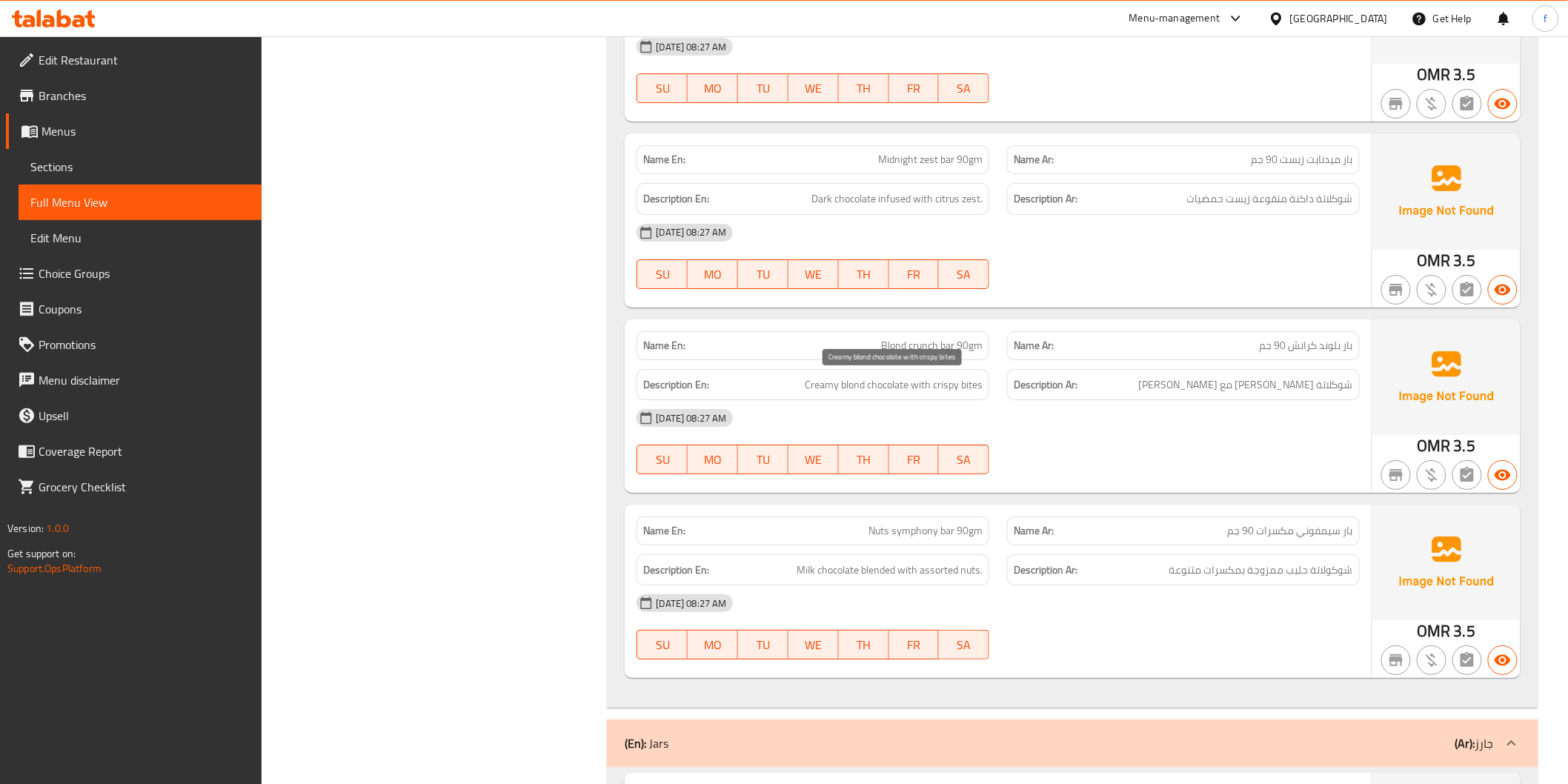
click at [948, 384] on span "Creamy blond chocolate with crispy bites" at bounding box center [894, 385] width 178 height 18
click at [969, 387] on span "Creamy blond chocolate with crispy bites" at bounding box center [894, 385] width 178 height 18
click at [969, 388] on span "Creamy blond chocolate with crispy bites" at bounding box center [894, 385] width 178 height 18
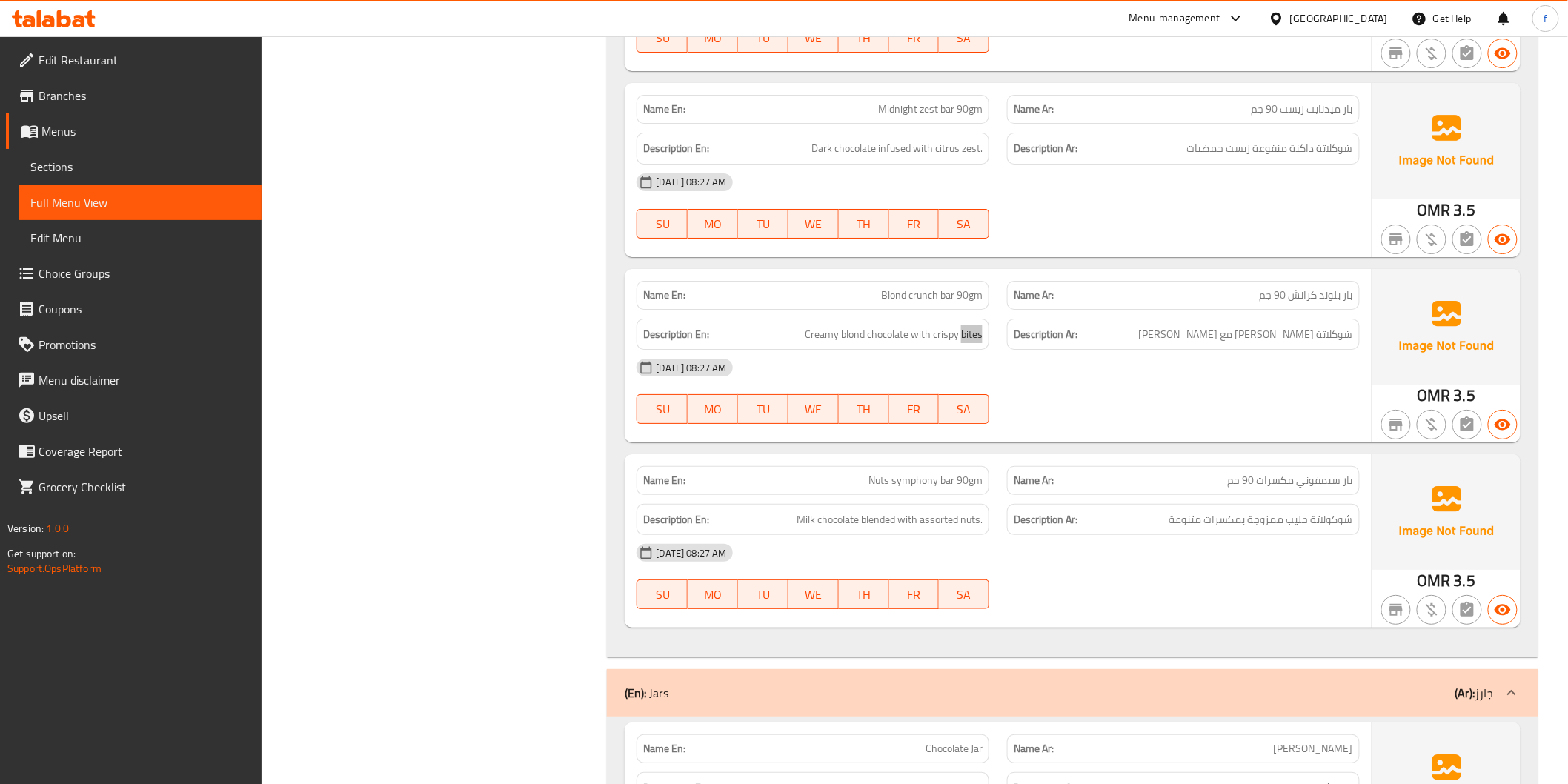
scroll to position [2305, 0]
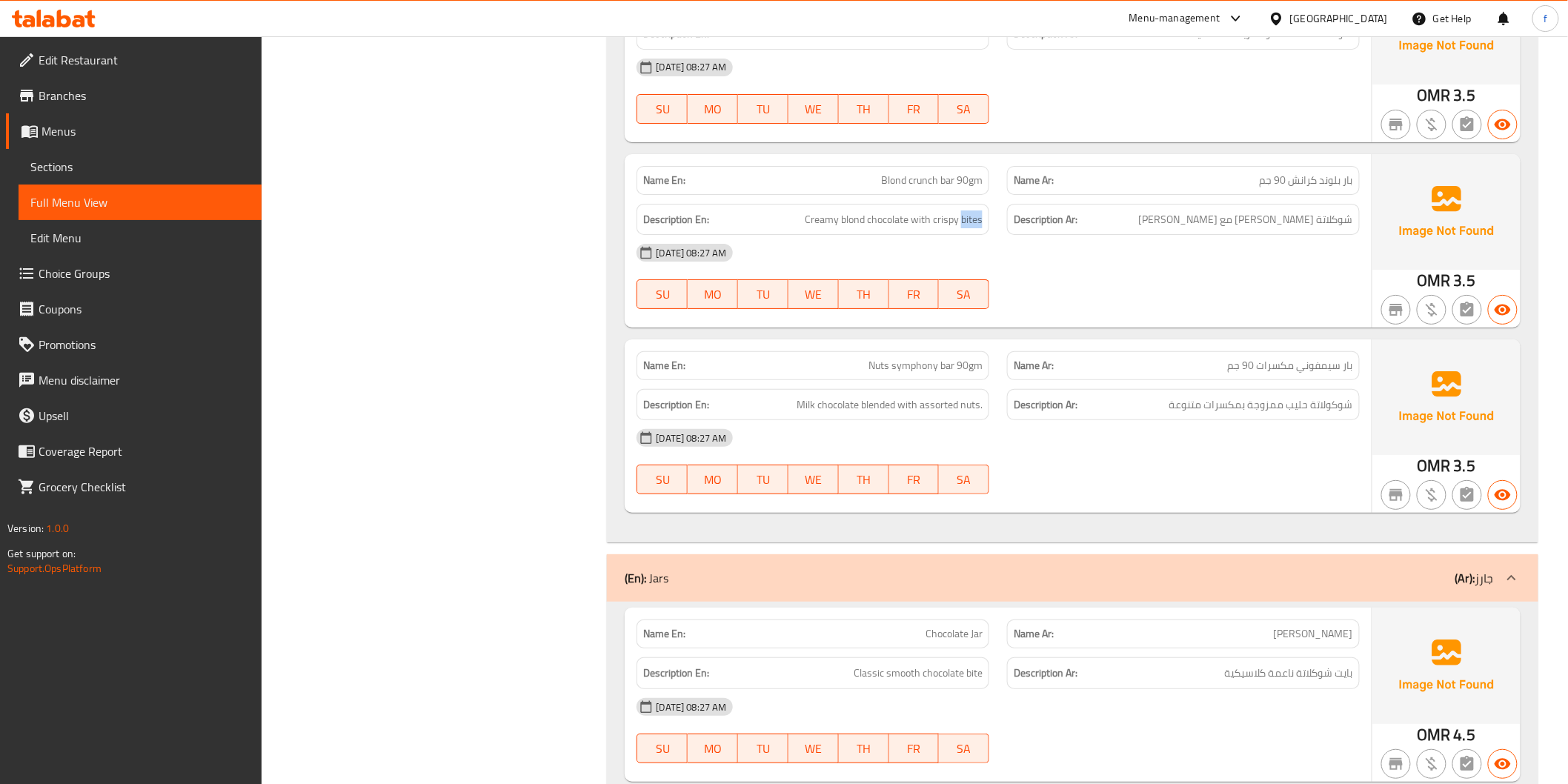
click at [949, 361] on span "Nuts symphony bar 90gm" at bounding box center [925, 365] width 114 height 16
click at [926, 372] on span "Nuts symphony bar 90gm" at bounding box center [925, 365] width 114 height 16
click at [872, 363] on span "Nuts symphony bar 90gm" at bounding box center [925, 365] width 114 height 16
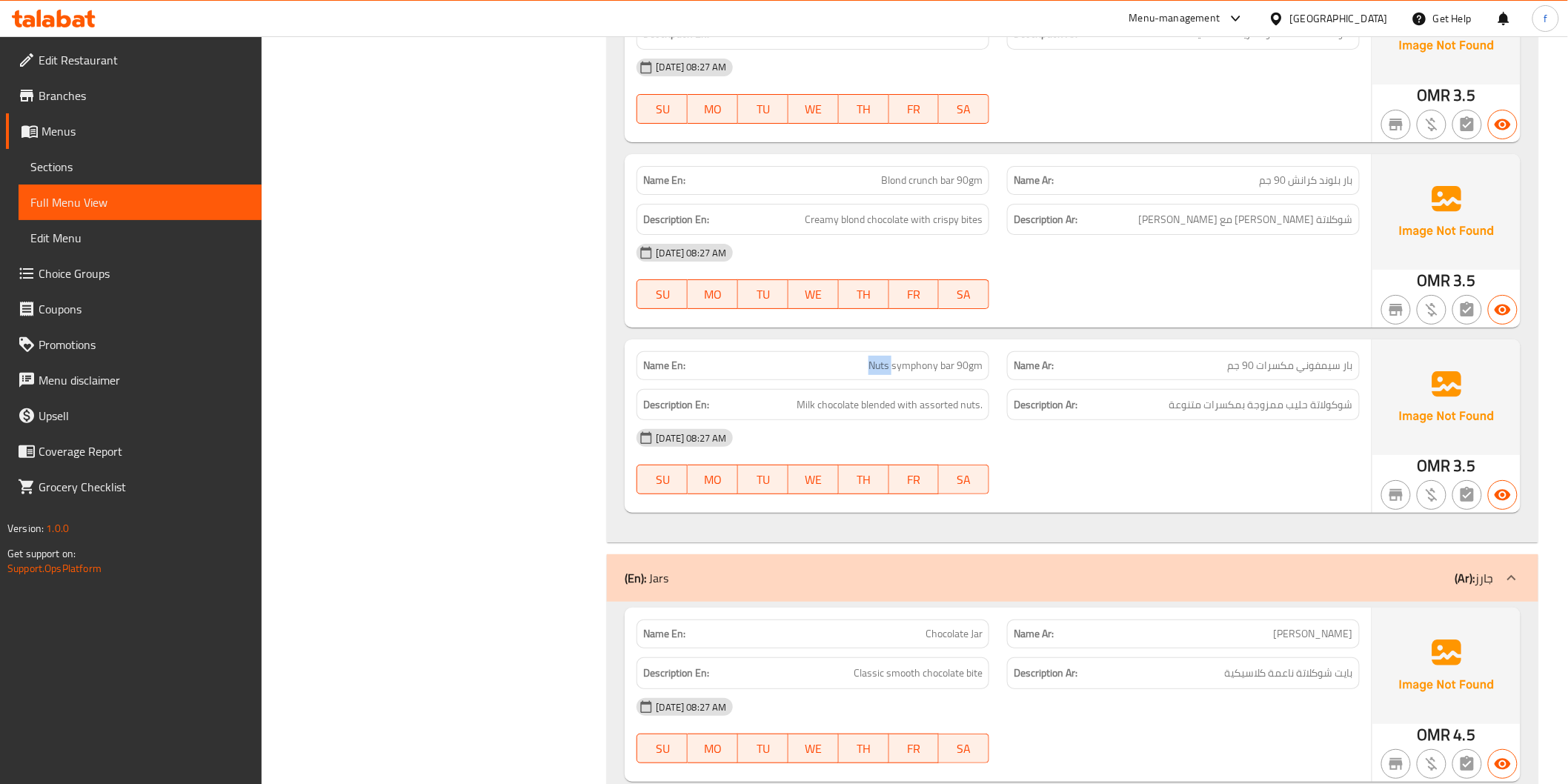
click at [872, 363] on span "Nuts symphony bar 90gm" at bounding box center [925, 365] width 114 height 16
click at [843, 400] on span "Milk chocolate blended with assorted nuts." at bounding box center [889, 405] width 186 height 18
click at [814, 400] on span "Milk chocolate blended with assorted nuts." at bounding box center [889, 405] width 186 height 18
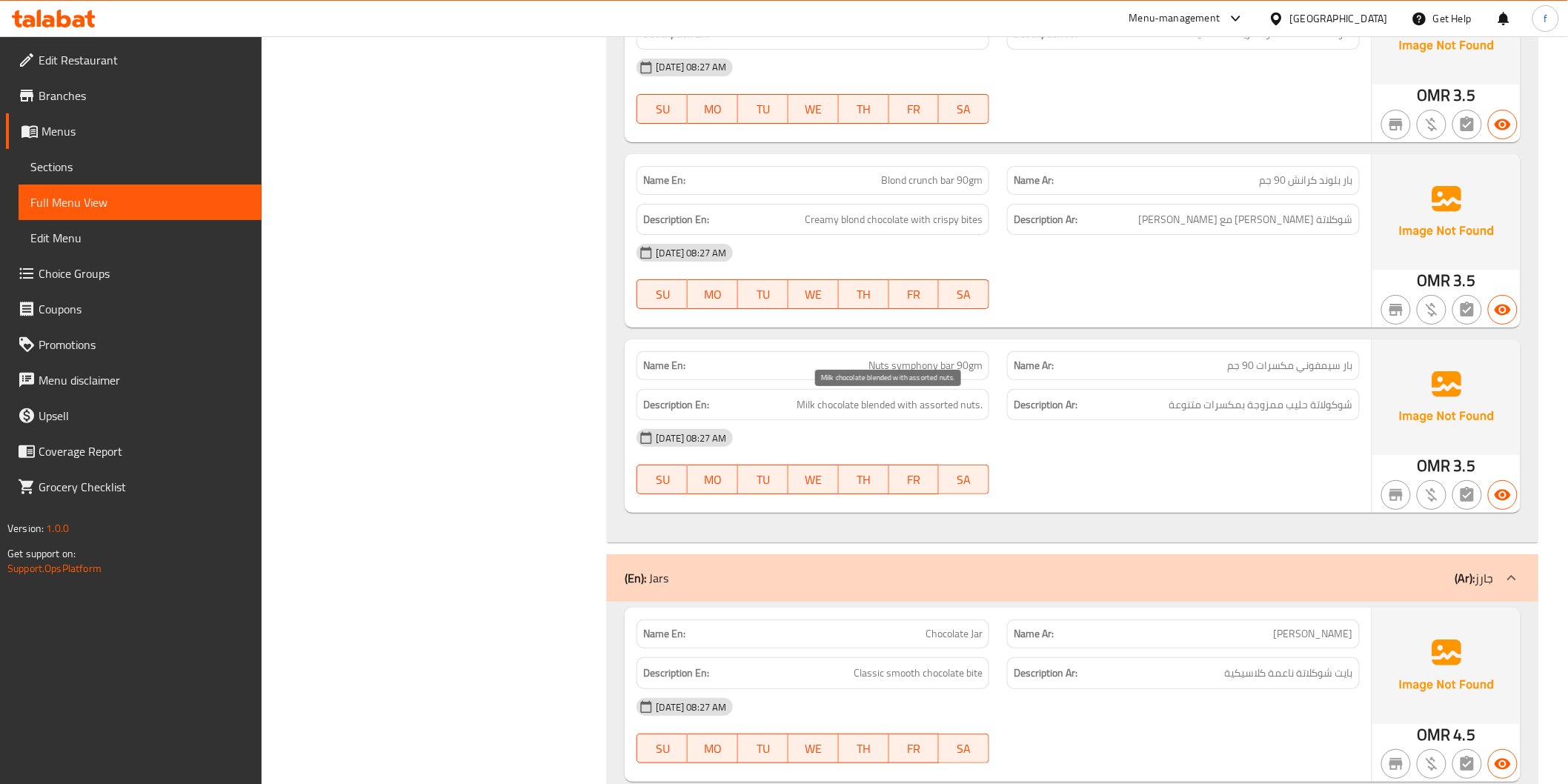
click at [806, 403] on span "Milk chocolate blended with assorted nuts." at bounding box center [889, 405] width 186 height 18
click at [869, 403] on span "Milk chocolate blended with assorted nuts." at bounding box center [889, 405] width 186 height 18
click at [902, 405] on span "Milk chocolate blended with assorted nuts." at bounding box center [889, 405] width 186 height 18
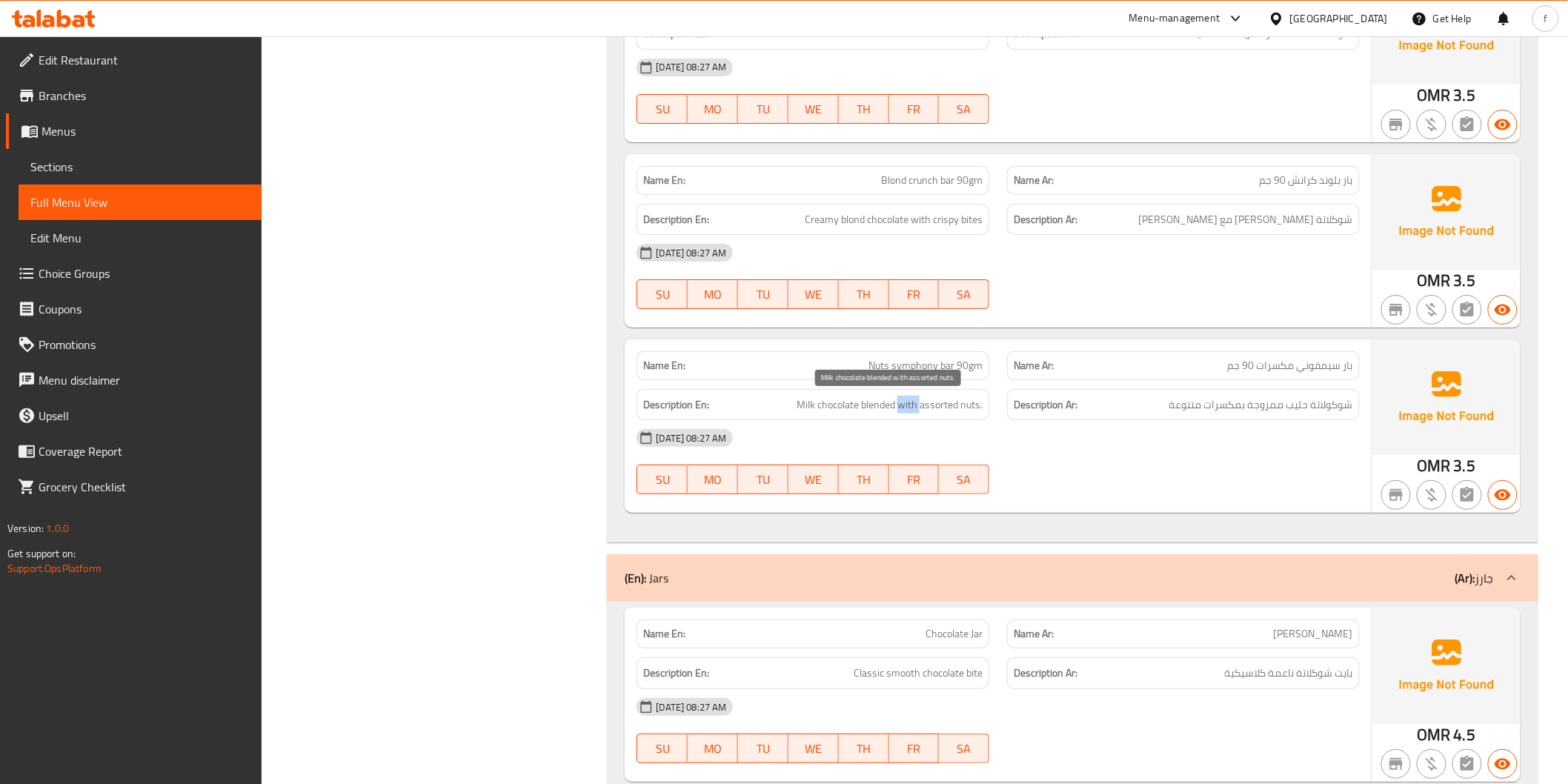
click at [902, 405] on span "Milk chocolate blended with assorted nuts." at bounding box center [889, 405] width 186 height 18
click at [942, 405] on span "Milk chocolate blended with assorted nuts." at bounding box center [889, 405] width 186 height 18
click at [970, 407] on span "Milk chocolate blended with assorted nuts." at bounding box center [889, 405] width 186 height 18
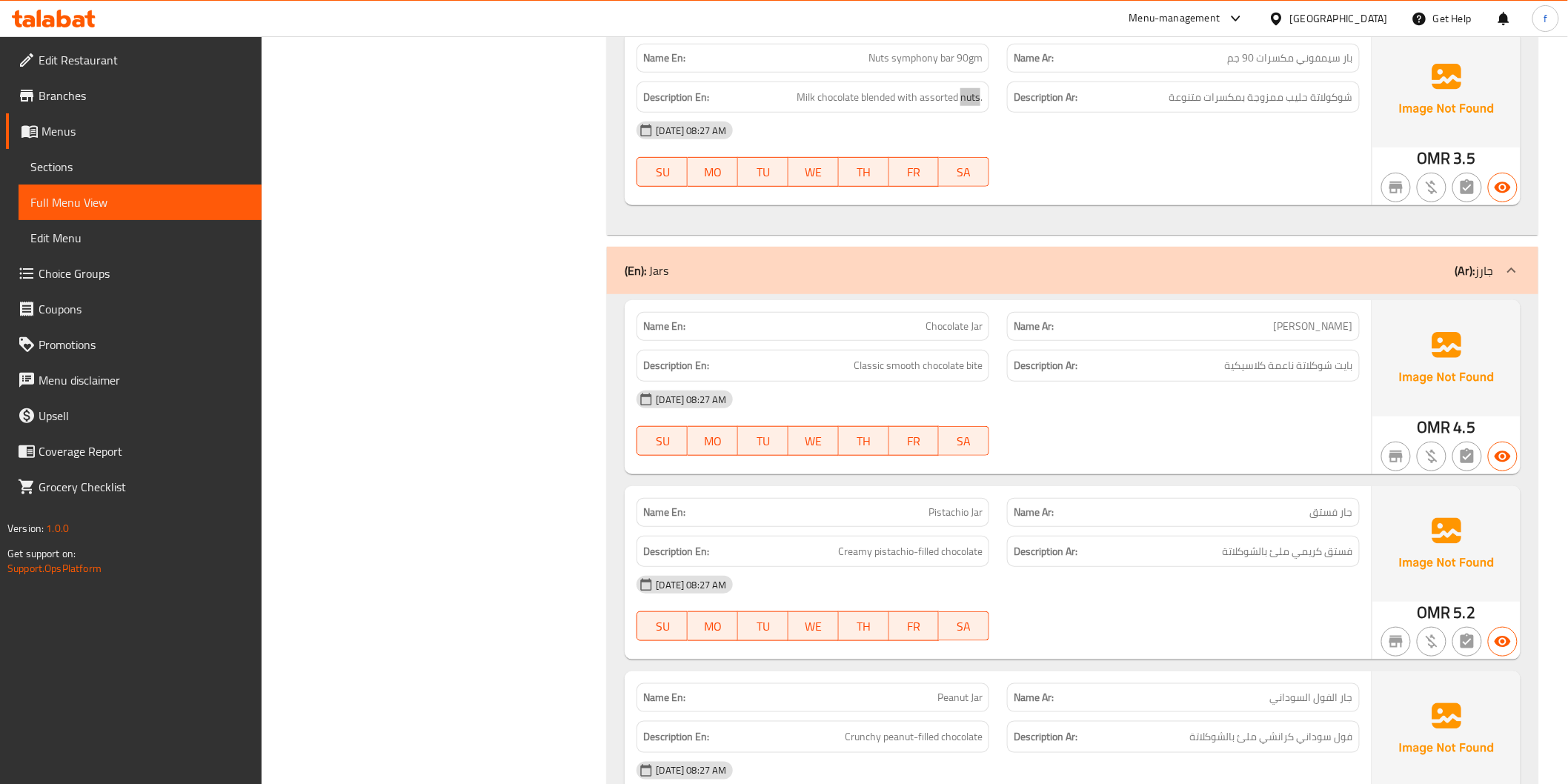
scroll to position [2798, 0]
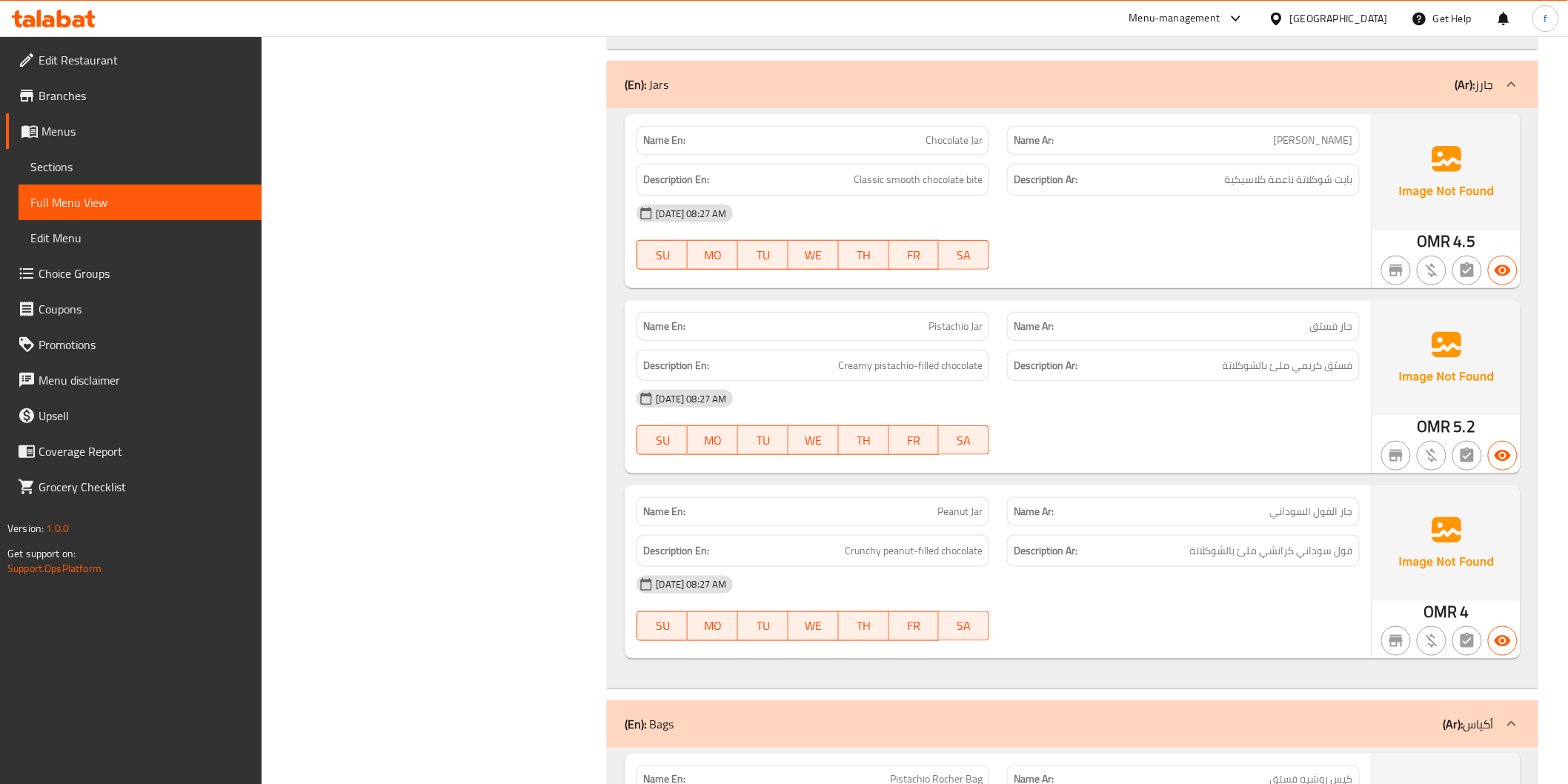
click at [969, 178] on span "Classic smooth chocolate bite" at bounding box center [918, 179] width 129 height 18
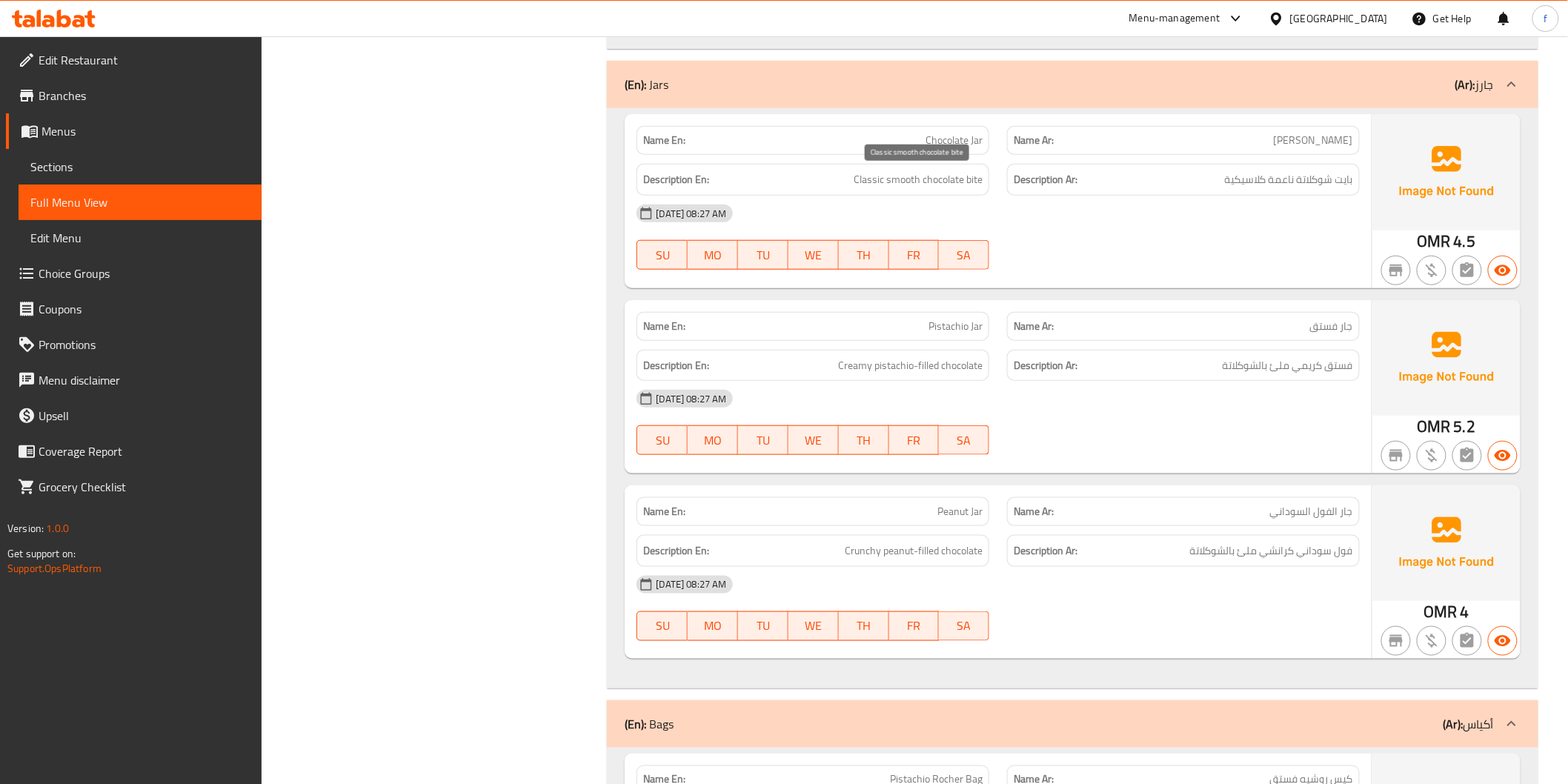
click at [943, 178] on span "Classic smooth chocolate bite" at bounding box center [918, 179] width 129 height 18
click at [881, 179] on span "Classic smooth chocolate bite" at bounding box center [918, 179] width 129 height 18
click at [885, 178] on span "Classic smooth chocolate bite" at bounding box center [918, 179] width 129 height 18
click at [870, 178] on span "Classic smooth chocolate bite" at bounding box center [918, 179] width 129 height 18
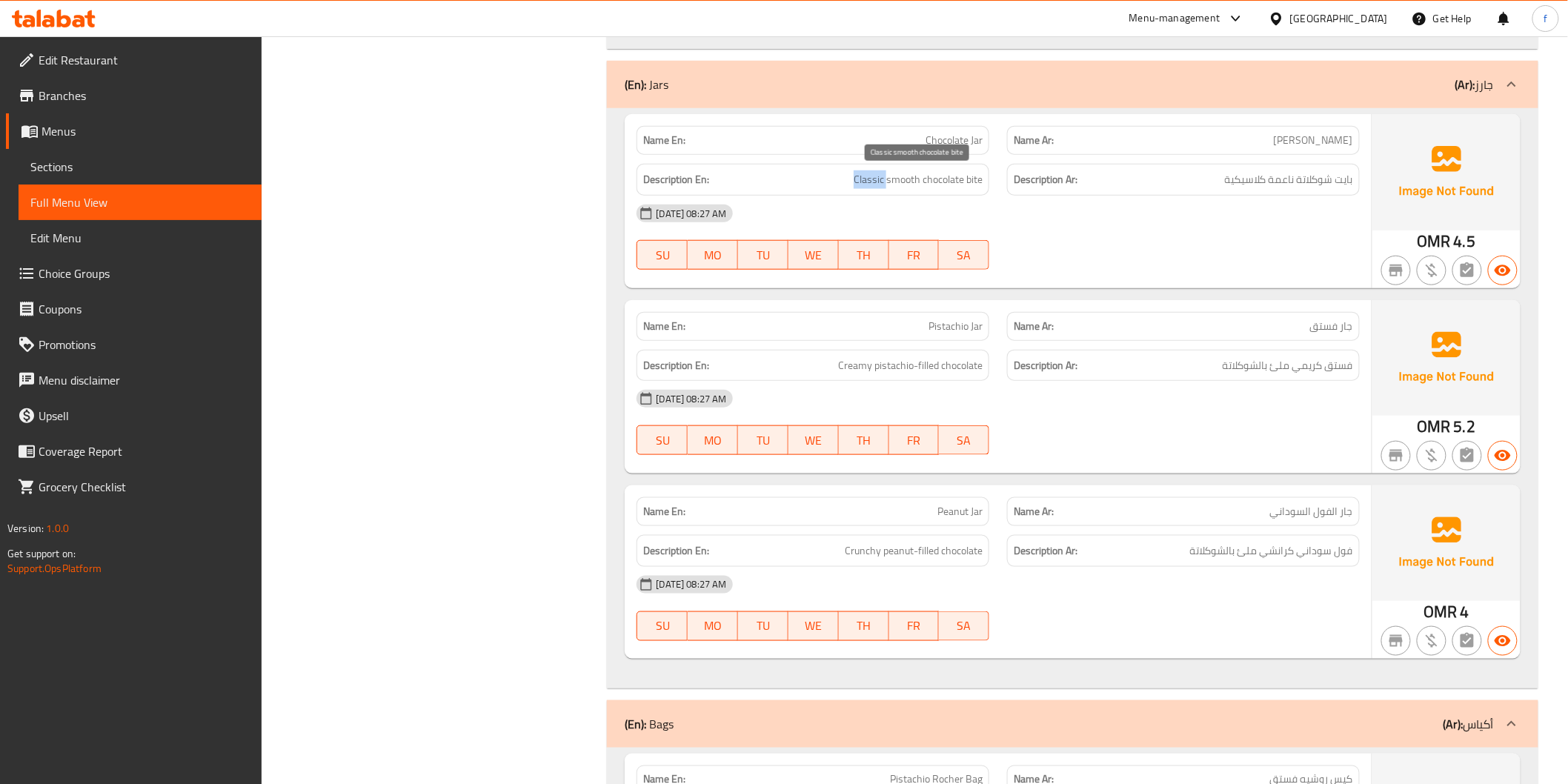
click at [870, 178] on span "Classic smooth chocolate bite" at bounding box center [918, 179] width 129 height 18
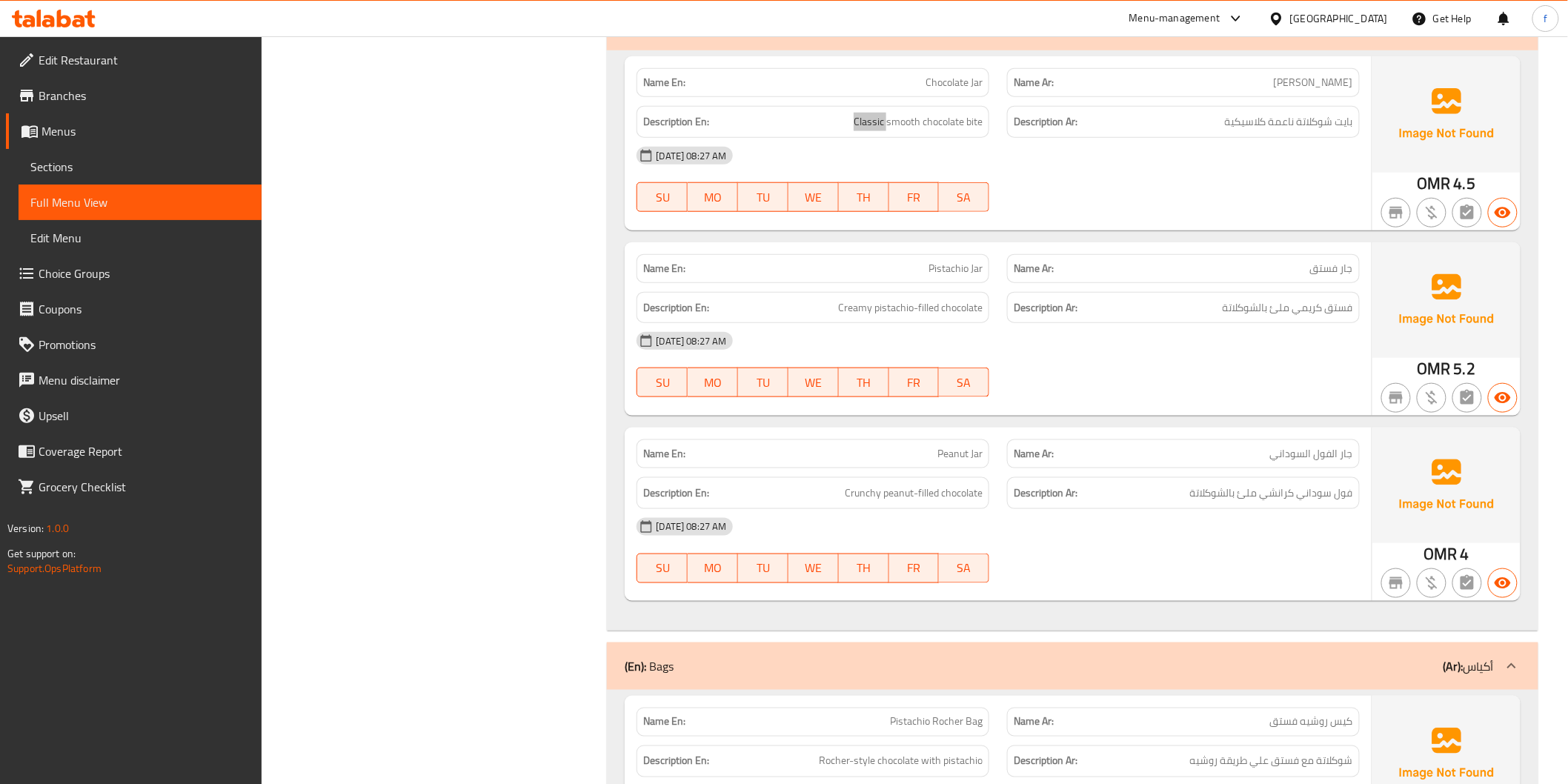
scroll to position [2881, 0]
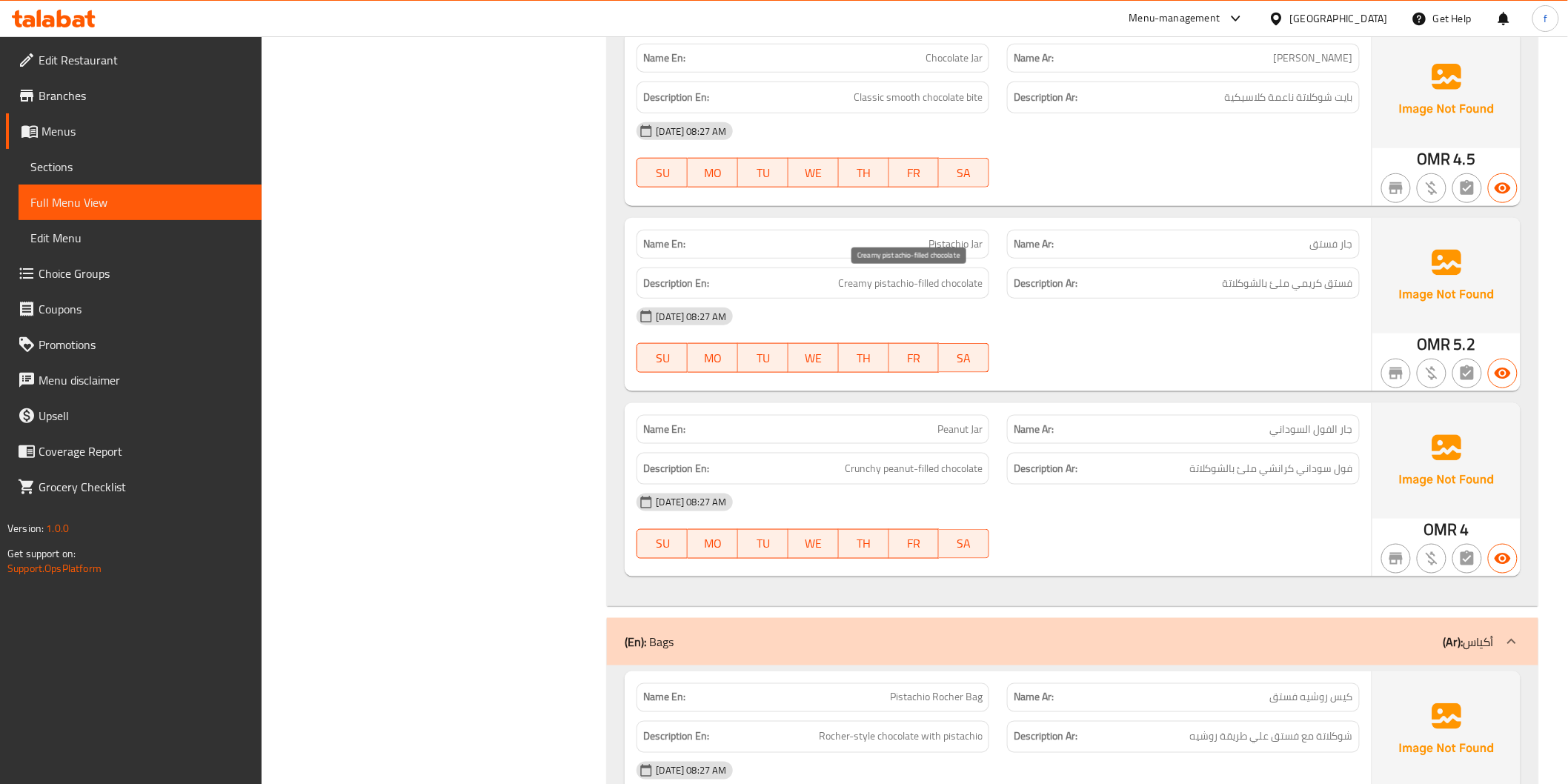
click at [892, 289] on span "Creamy pistachio-filled chocolate" at bounding box center [910, 283] width 144 height 18
click at [864, 285] on span "Creamy pistachio-filled chocolate" at bounding box center [910, 283] width 144 height 18
click at [926, 283] on span "Creamy pistachio-filled chocolate" at bounding box center [910, 283] width 144 height 18
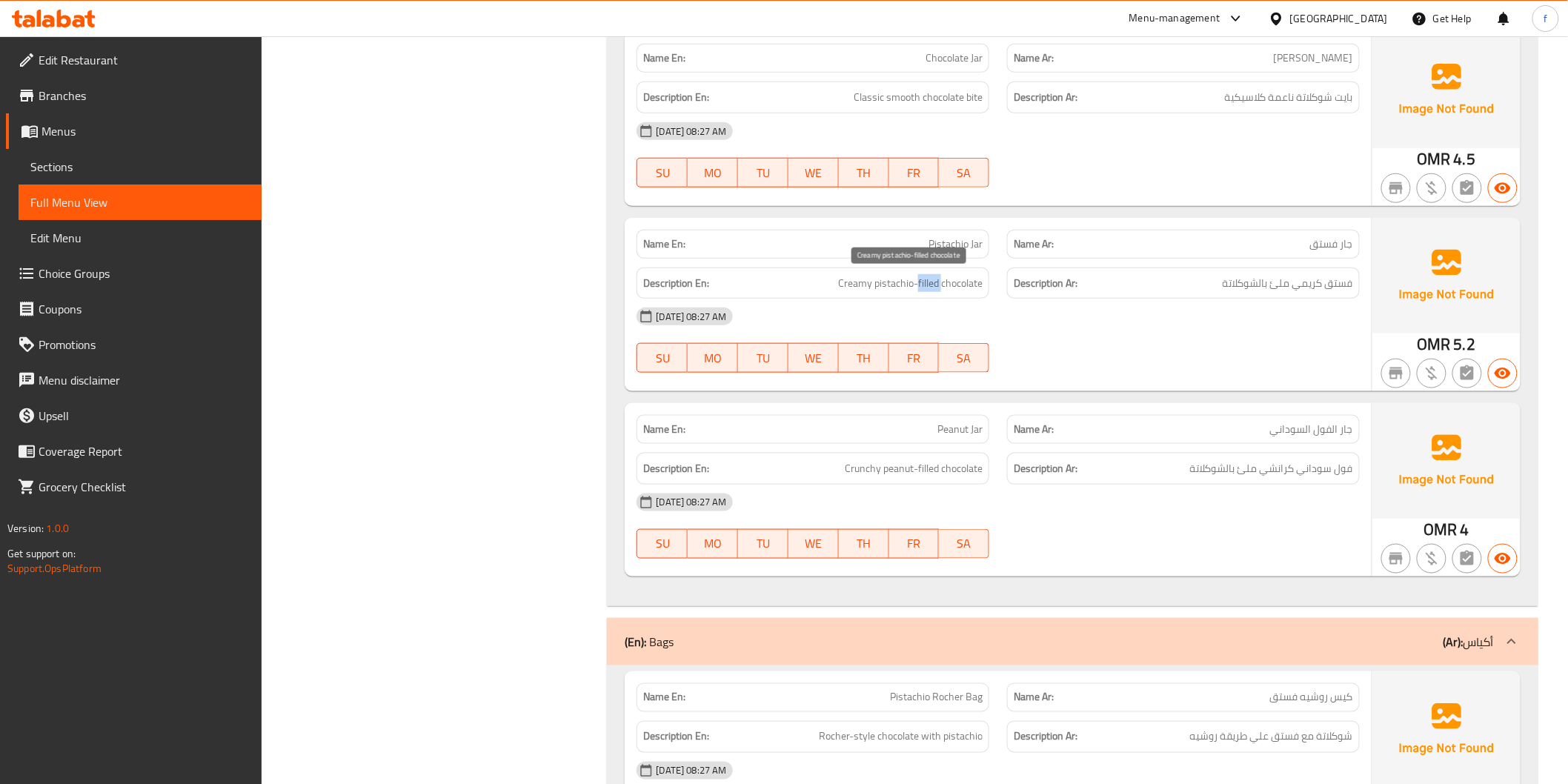
click at [926, 284] on span "Creamy pistachio-filled chocolate" at bounding box center [910, 283] width 144 height 18
click at [958, 283] on span "Creamy pistachio-filled chocolate" at bounding box center [910, 283] width 144 height 18
click at [958, 285] on span "Creamy pistachio-filled chocolate" at bounding box center [910, 283] width 144 height 18
click at [1277, 285] on span "فستق كريمي ملئ بالشوكلاتة" at bounding box center [1288, 283] width 131 height 18
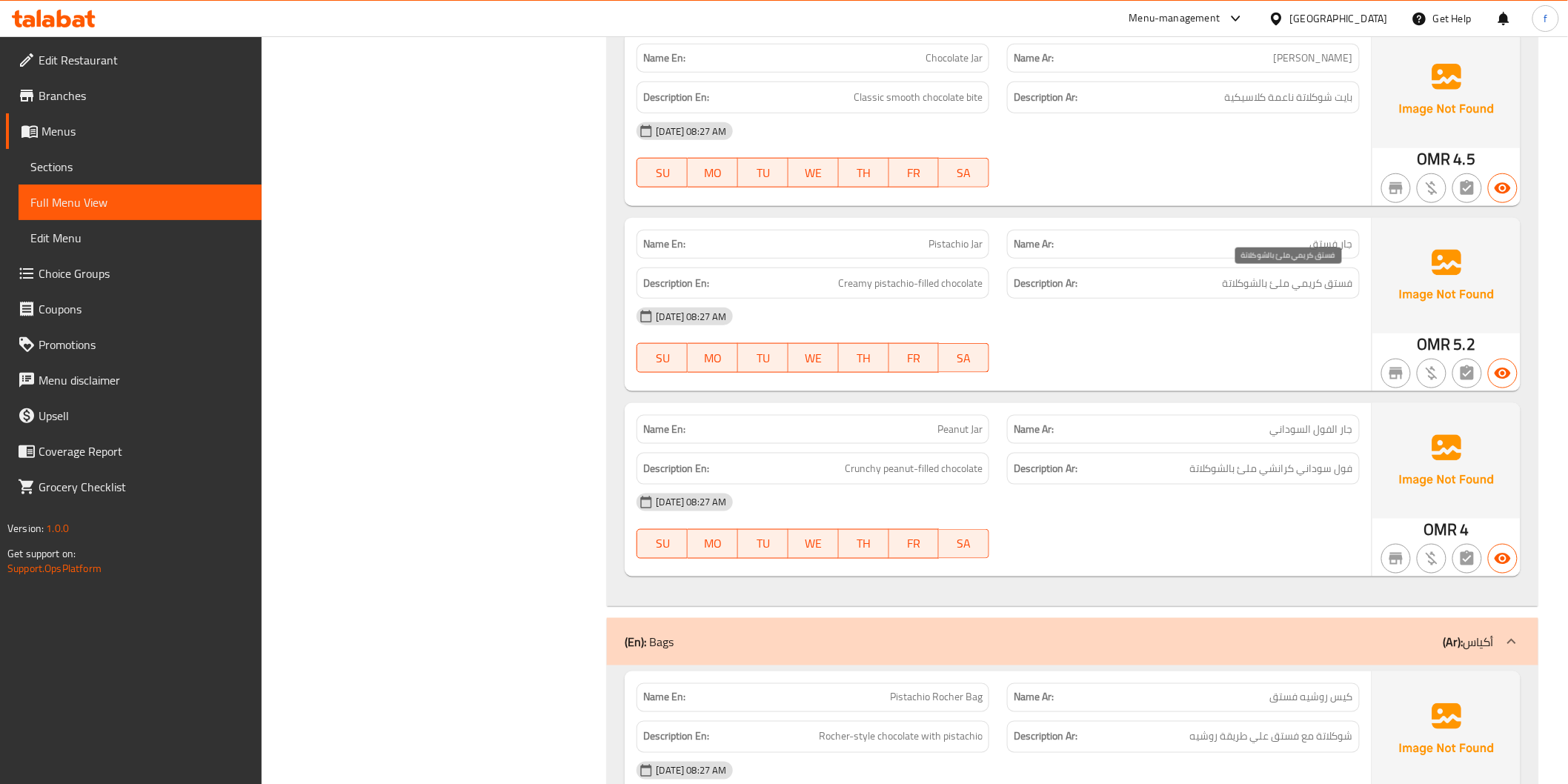
click at [1235, 289] on span "فستق كريمي ملئ بالشوكلاتة" at bounding box center [1288, 283] width 131 height 18
click at [927, 282] on span "Creamy pistachio-filled chocolate" at bounding box center [910, 283] width 144 height 18
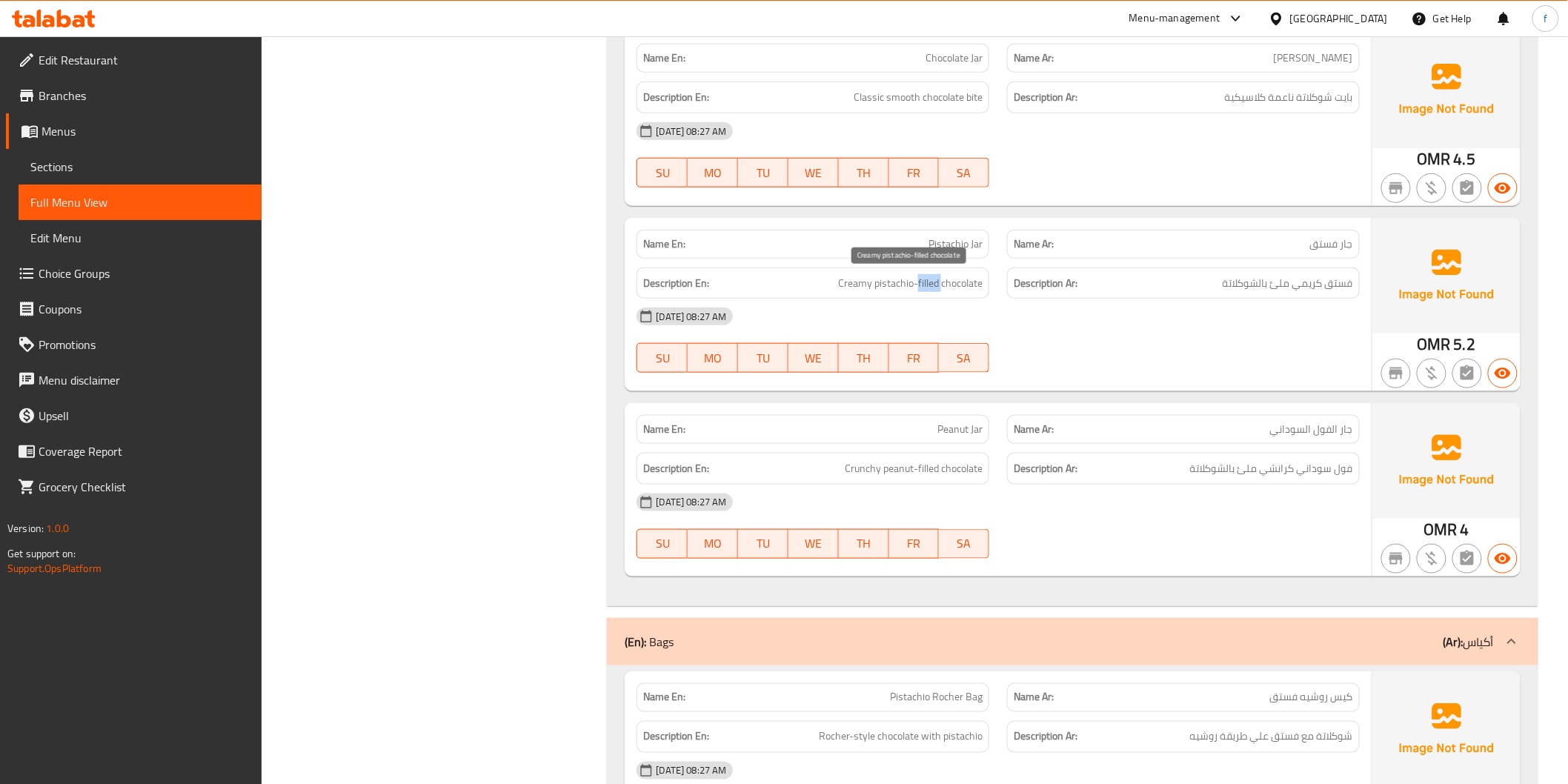
copy span "filled"
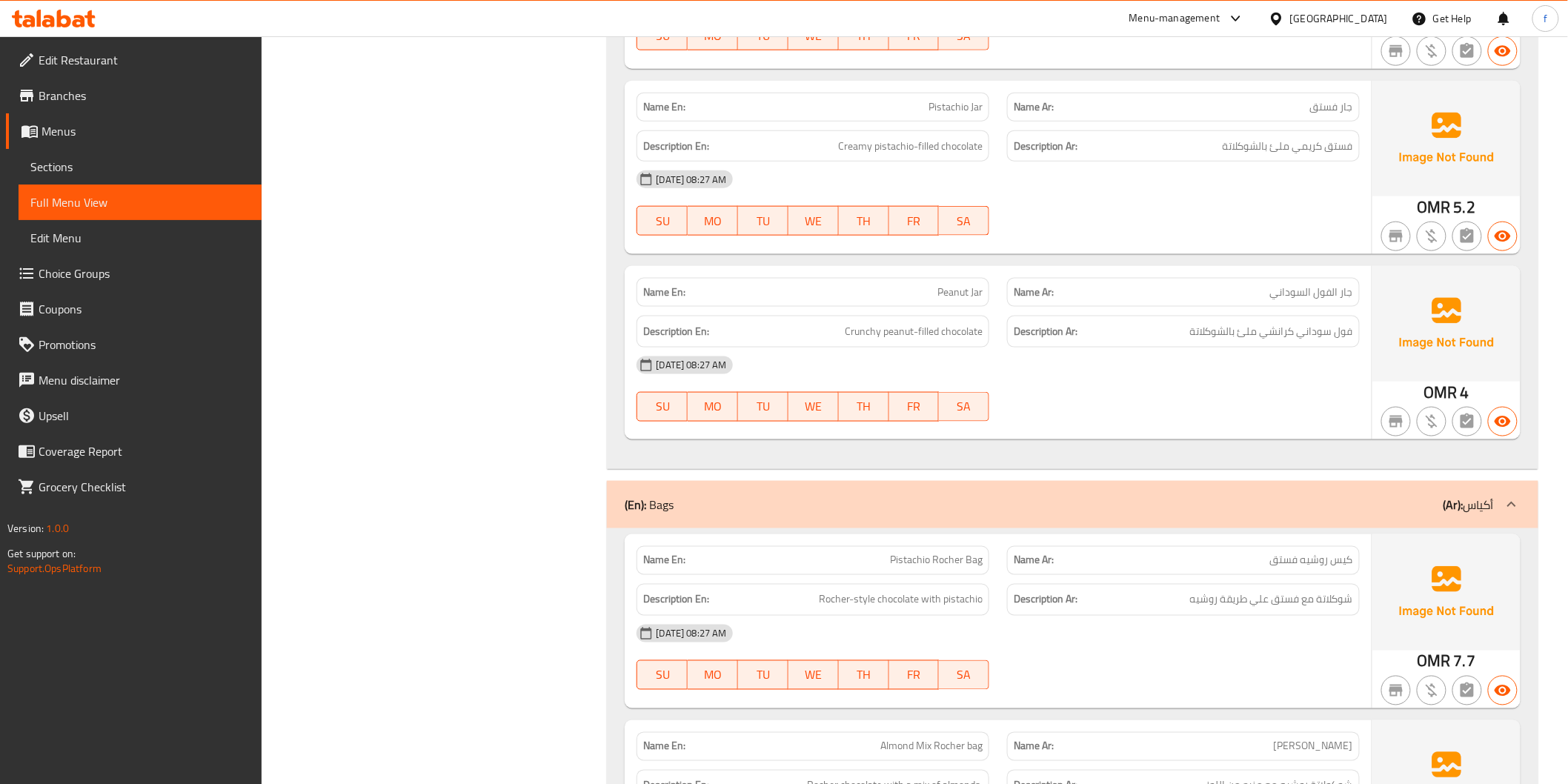
scroll to position [3128, 0]
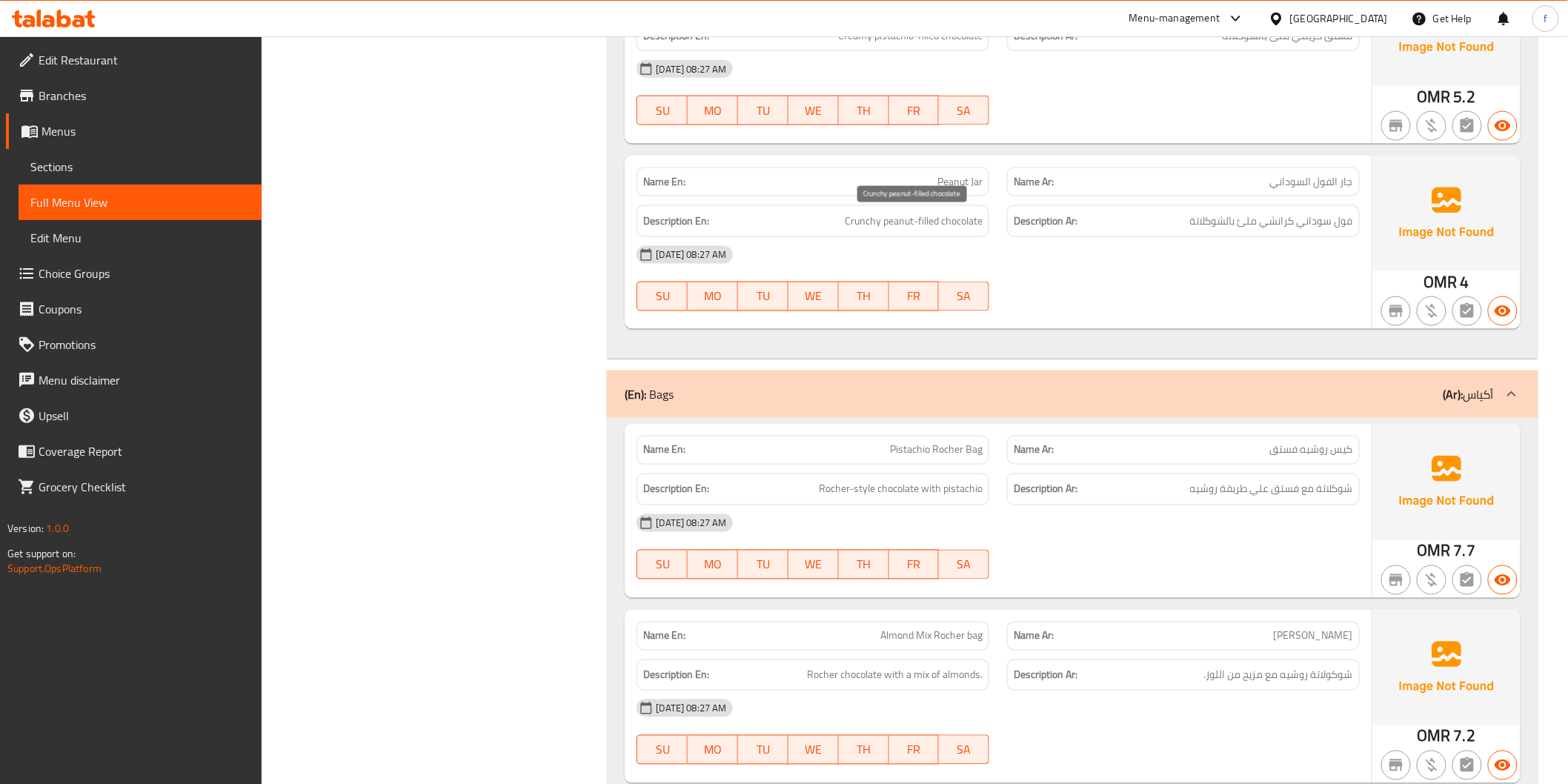
click at [957, 223] on span "Crunchy peanut-filled chocolate" at bounding box center [914, 221] width 137 height 18
click at [895, 221] on span "Crunchy peanut-filled chocolate" at bounding box center [914, 221] width 137 height 18
click at [938, 225] on span "Crunchy peanut-filled chocolate" at bounding box center [914, 221] width 137 height 18
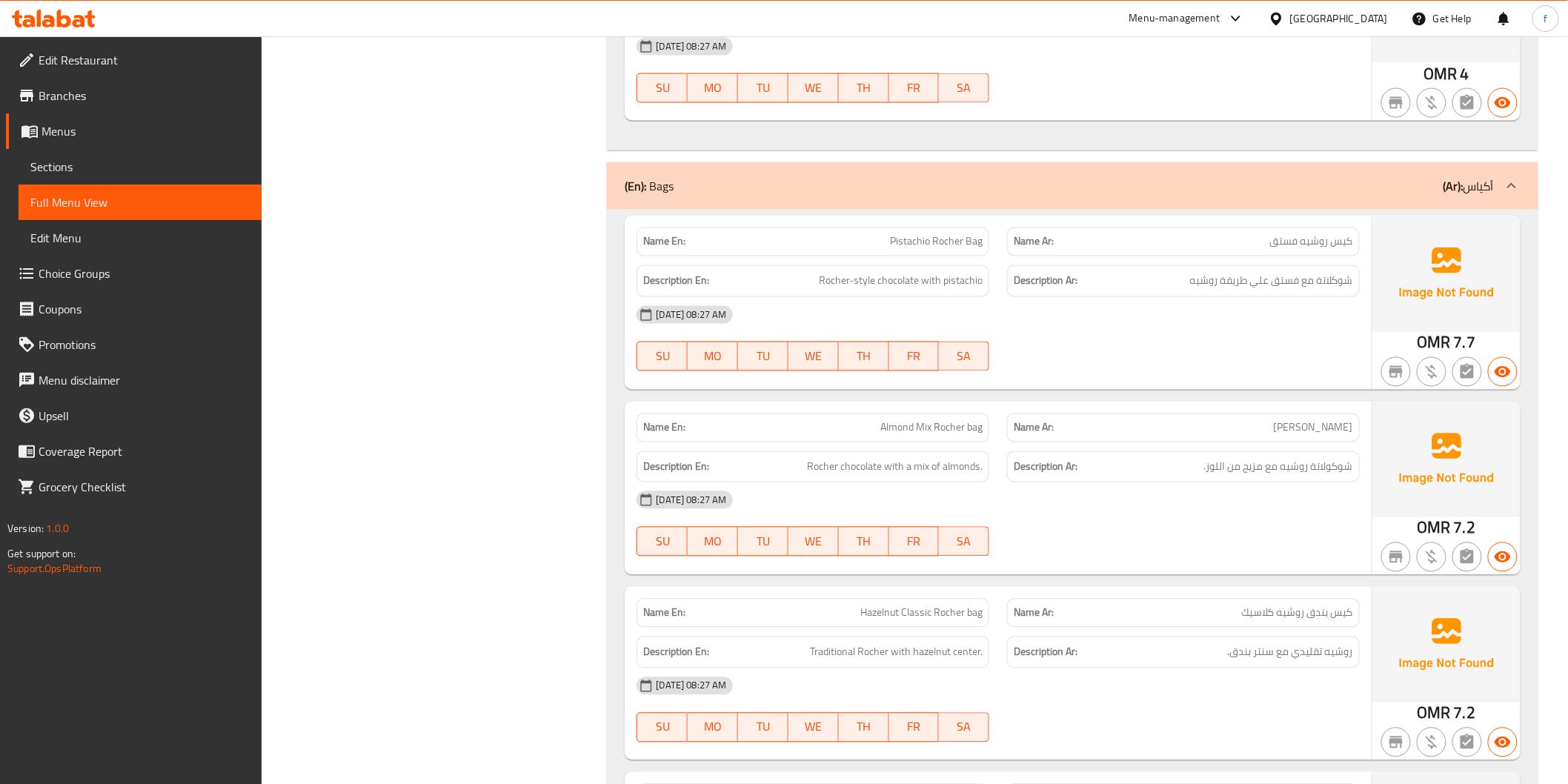
scroll to position [3293, 0]
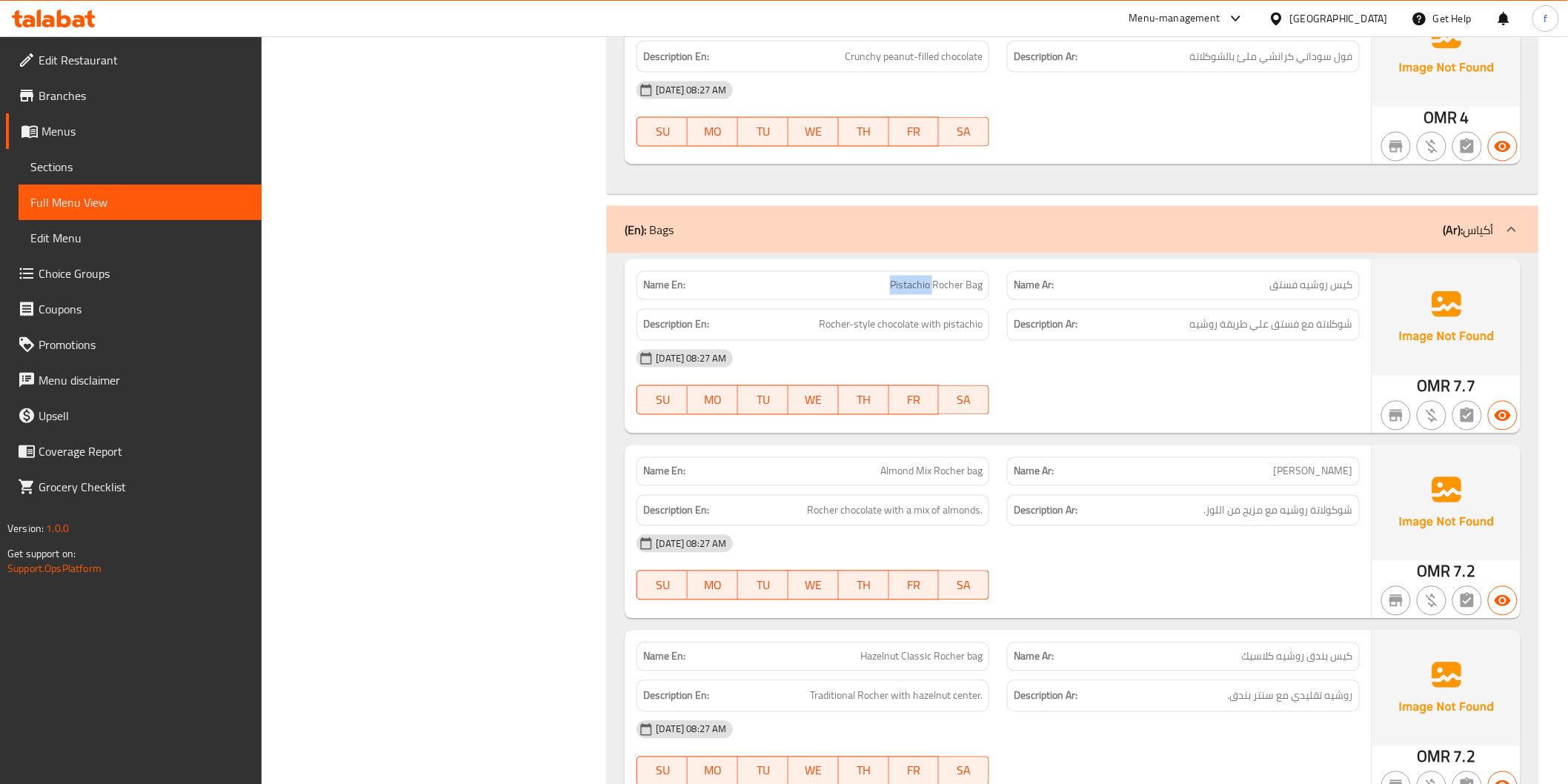
click at [897, 324] on span "Rocher-style chocolate with pistachio" at bounding box center [901, 325] width 164 height 18
click at [930, 327] on span "Rocher-style chocolate with pistachio" at bounding box center [901, 325] width 164 height 18
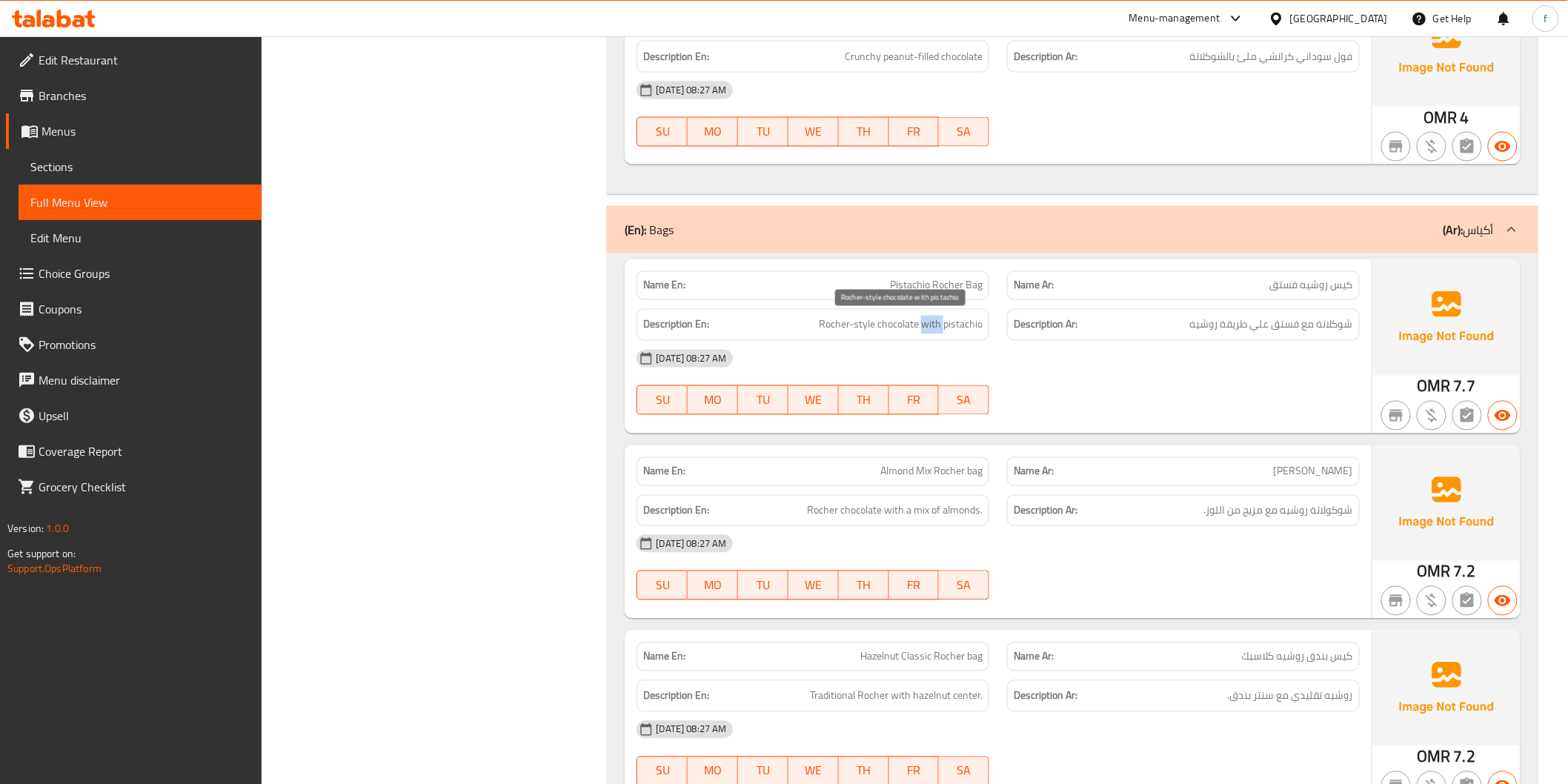
click at [930, 327] on span "Rocher-style chocolate with pistachio" at bounding box center [901, 325] width 164 height 18
click at [955, 326] on span "Rocher-style chocolate with pistachio" at bounding box center [901, 325] width 164 height 18
click at [864, 321] on span "Rocher-style chocolate with pistachio" at bounding box center [901, 325] width 164 height 18
click at [839, 319] on span "Rocher-style chocolate with pistachio" at bounding box center [901, 325] width 164 height 18
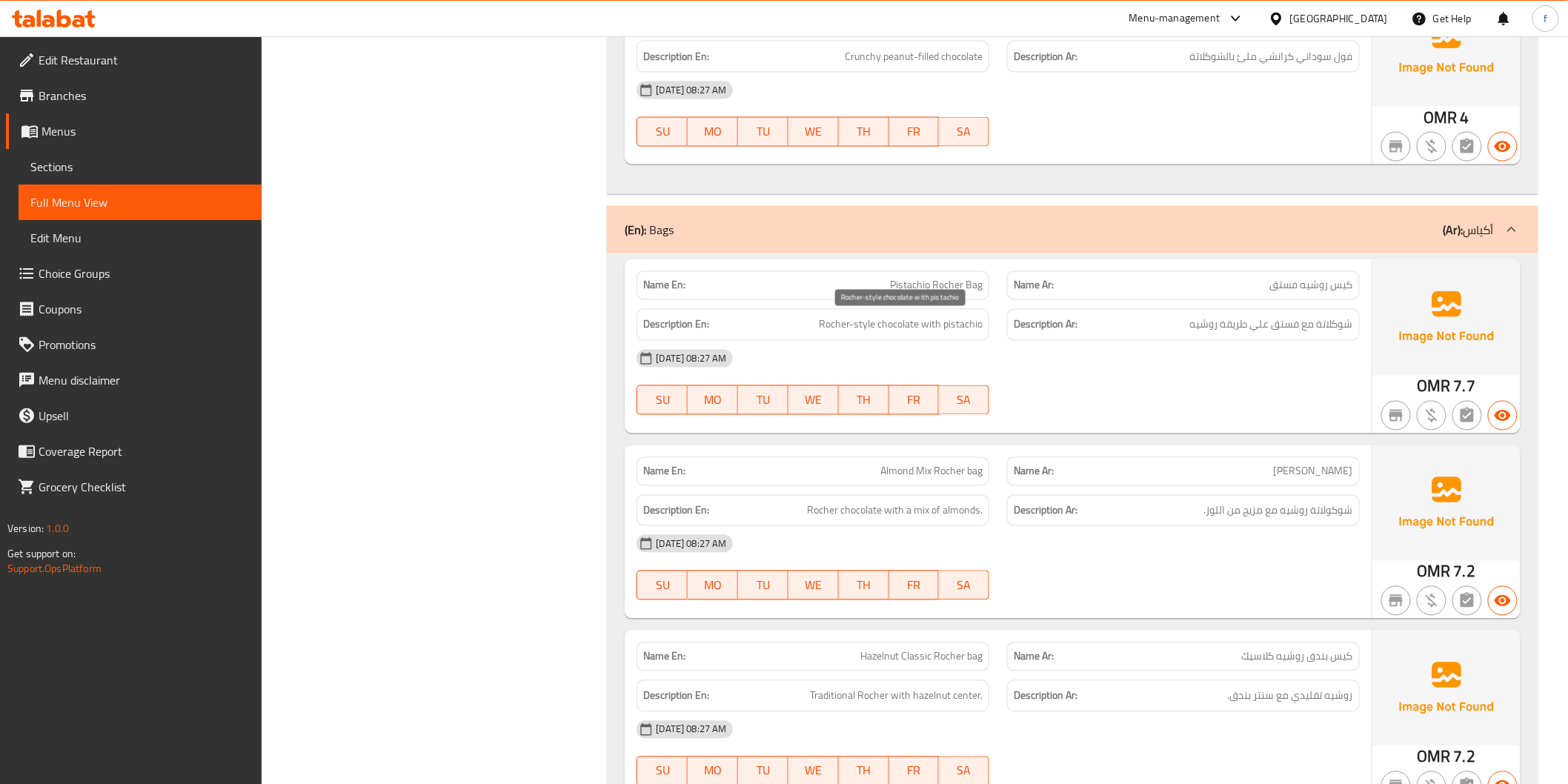
click at [868, 319] on span "Rocher-style chocolate with pistachio" at bounding box center [901, 325] width 164 height 18
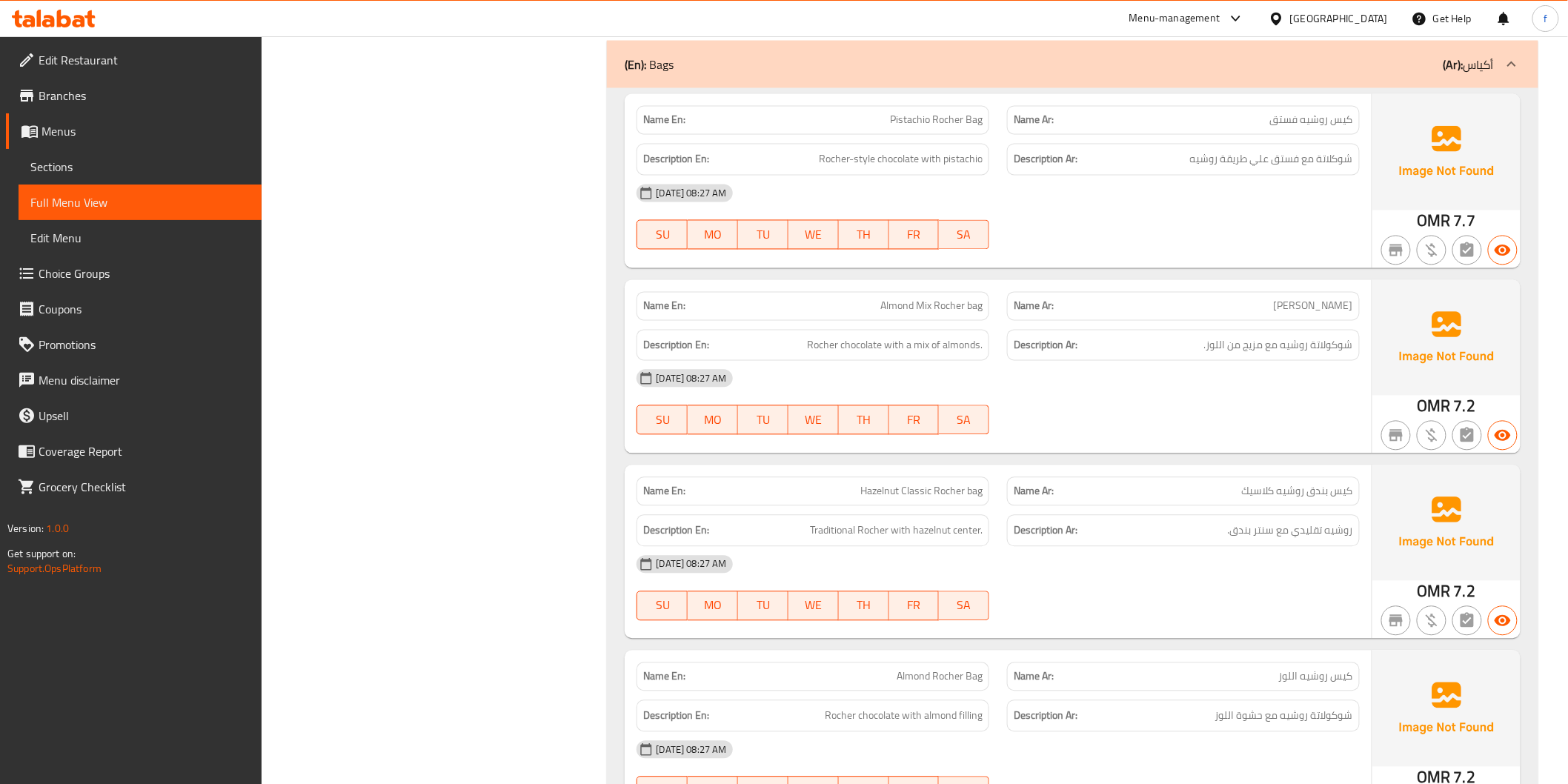
scroll to position [3457, 0]
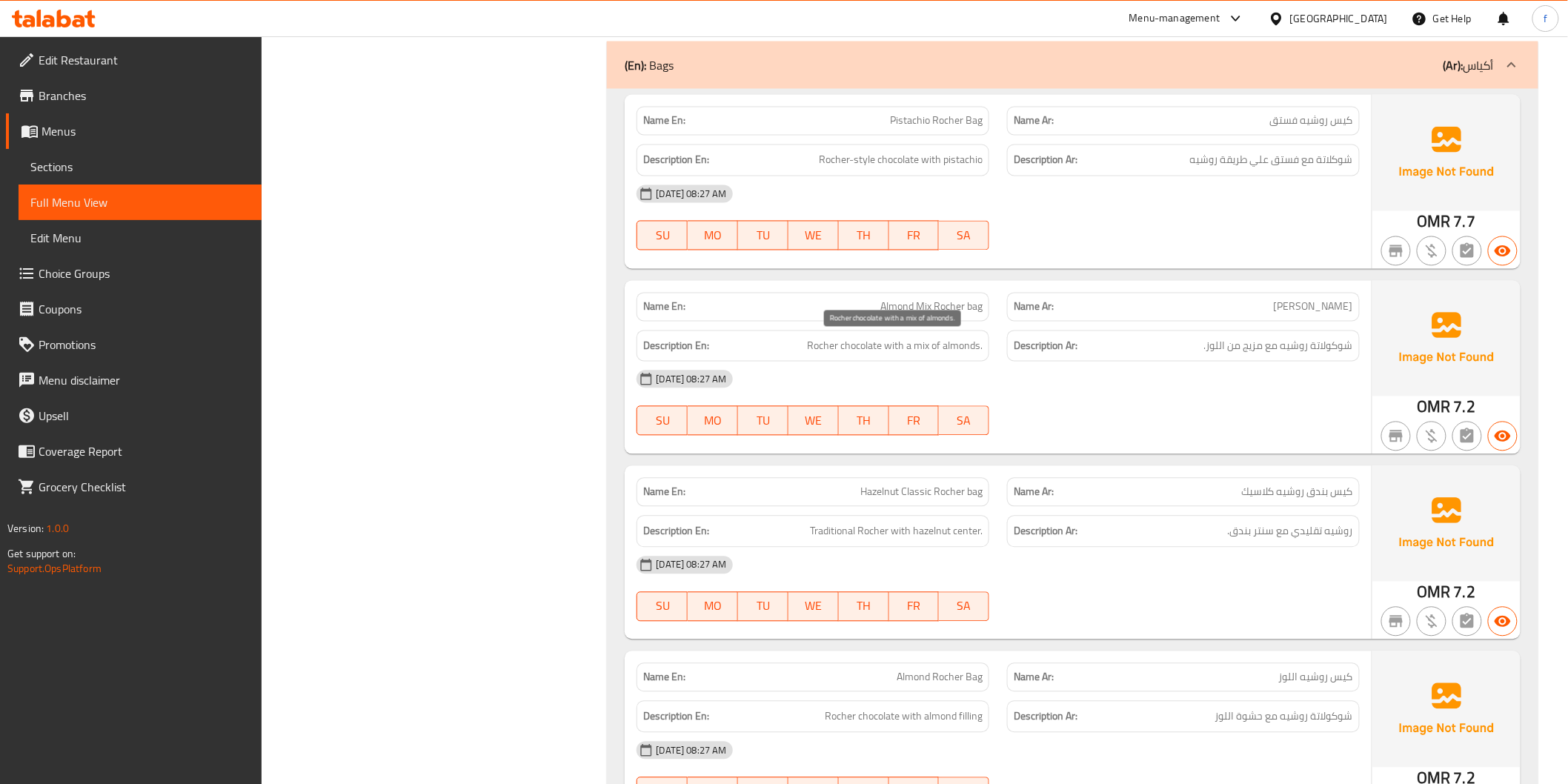
click at [855, 342] on span "Rocher chocolate with a mix of almonds." at bounding box center [895, 345] width 176 height 18
click at [834, 345] on span "Rocher chocolate with a mix of almonds." at bounding box center [895, 345] width 176 height 18
click at [898, 350] on span "Rocher chocolate with a mix of almonds." at bounding box center [895, 345] width 176 height 18
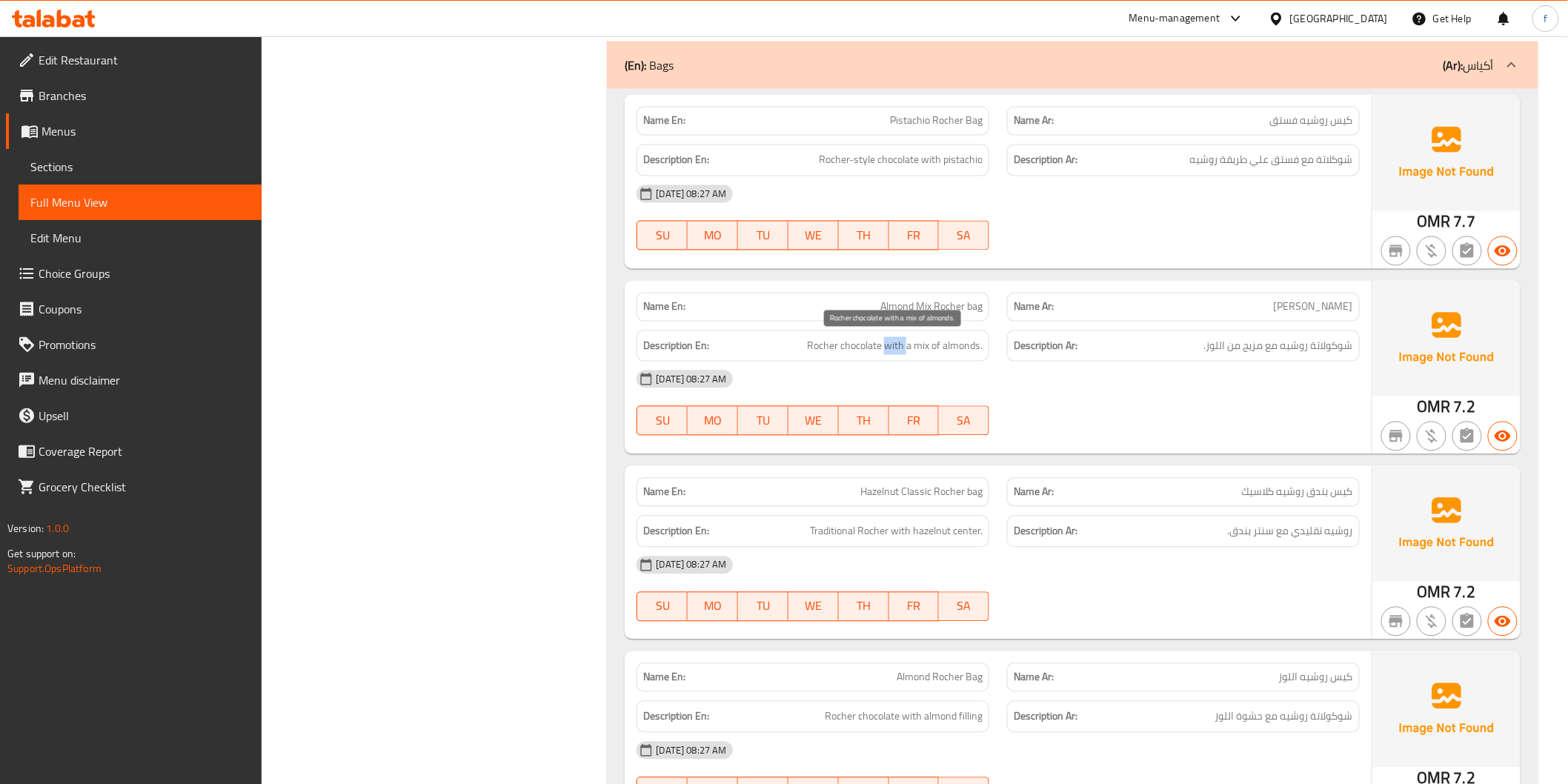
click at [898, 350] on span "Rocher chocolate with a mix of almonds." at bounding box center [895, 345] width 176 height 18
click at [921, 345] on span "Rocher chocolate with a mix of almonds." at bounding box center [895, 345] width 176 height 18
click at [962, 341] on span "Rocher chocolate with a mix of almonds." at bounding box center [895, 345] width 176 height 18
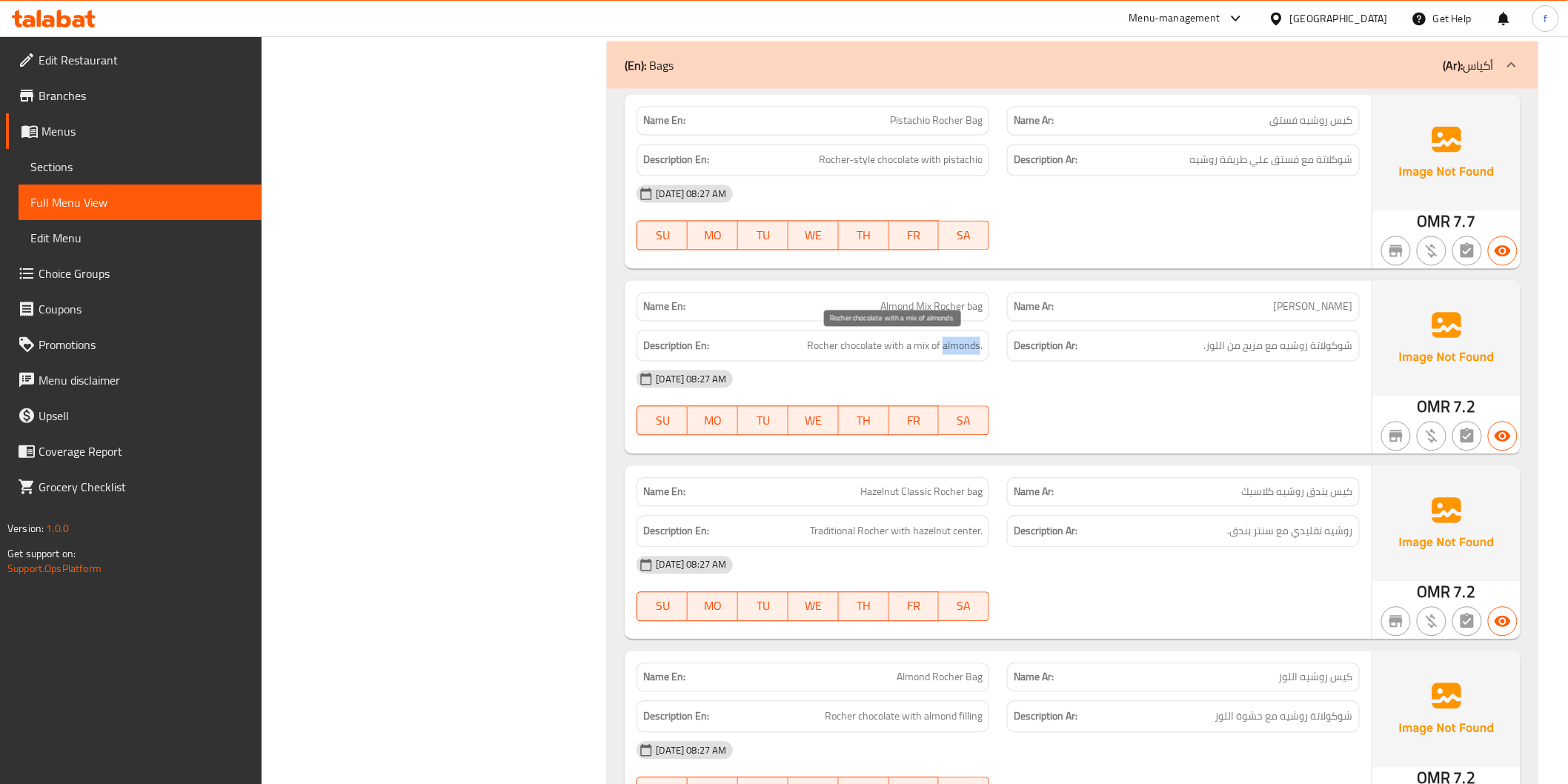
click at [950, 345] on span "Rocher chocolate with a mix of almonds." at bounding box center [895, 345] width 176 height 18
click at [945, 345] on span "Rocher chocolate with a mix of almonds." at bounding box center [895, 345] width 176 height 18
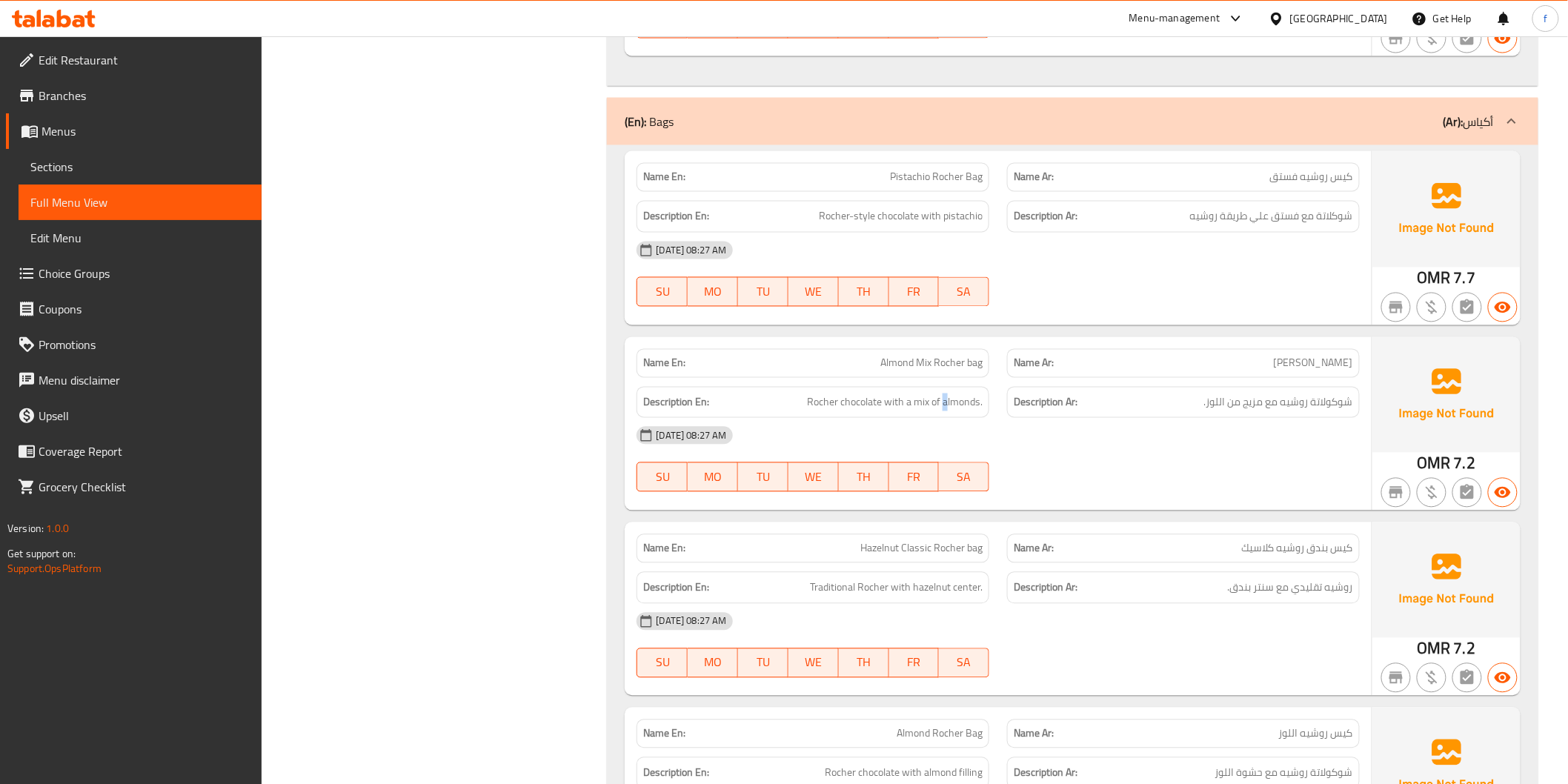
scroll to position [3402, 0]
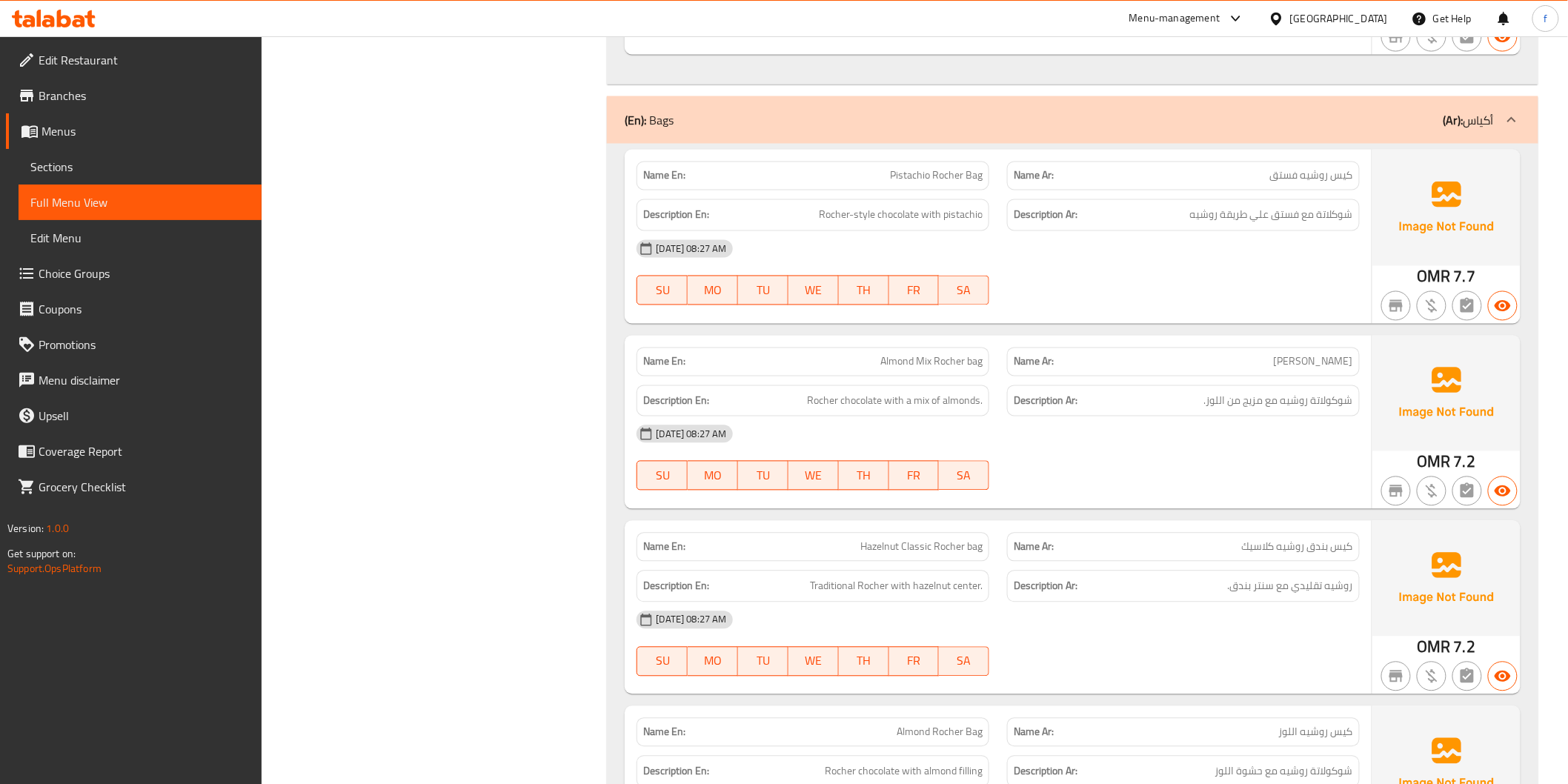
click at [861, 397] on span "Rocher chocolate with a mix of almonds." at bounding box center [895, 400] width 176 height 18
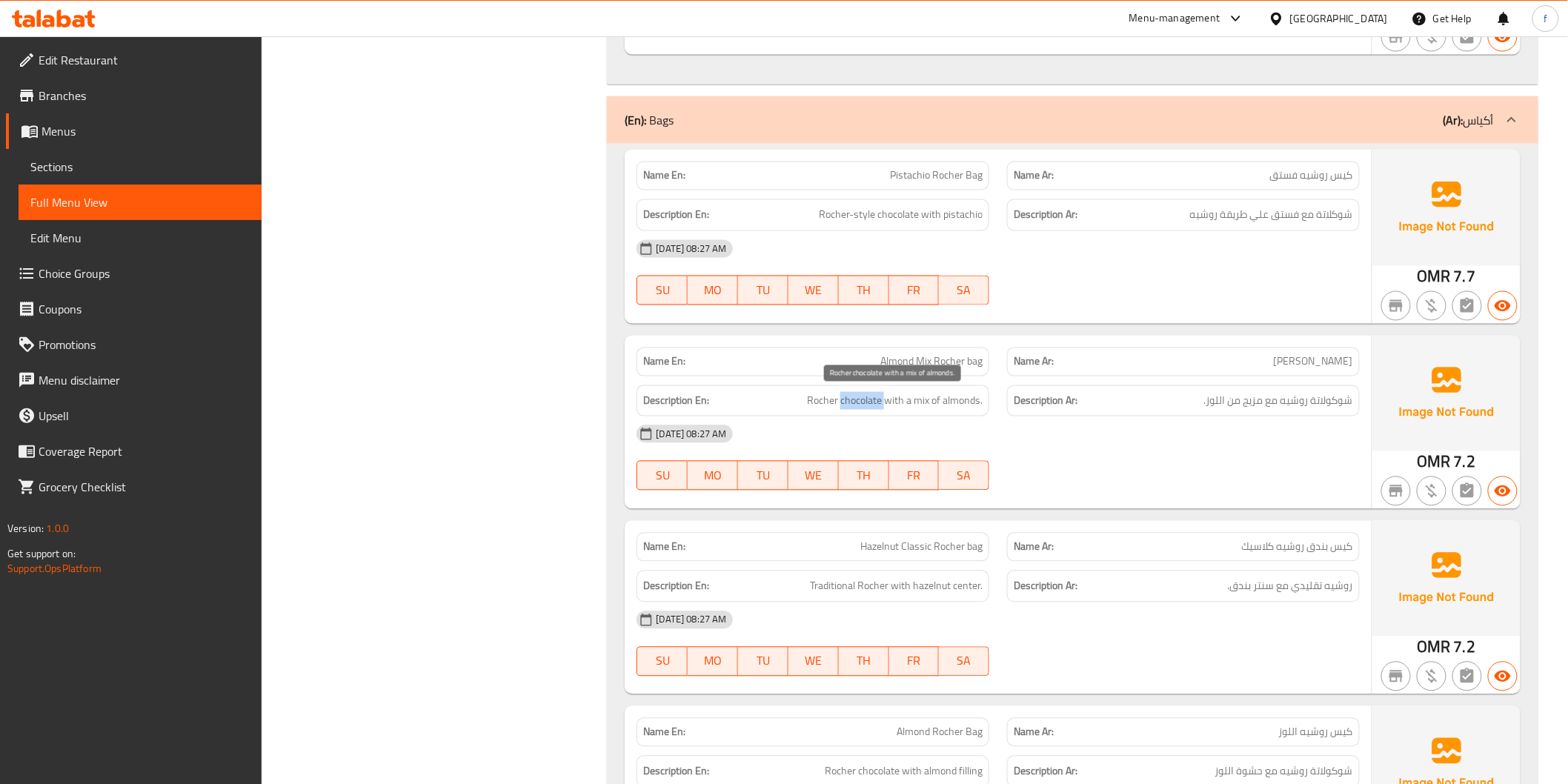
click at [861, 397] on span "Rocher chocolate with a mix of almonds." at bounding box center [895, 400] width 176 height 18
click at [828, 396] on span "Rocher chocolate with a mix of almonds." at bounding box center [895, 400] width 176 height 18
click at [928, 408] on span "Rocher chocolate with a mix of almonds." at bounding box center [895, 400] width 176 height 18
click at [975, 408] on span "Rocher chocolate with a mix of almonds." at bounding box center [895, 400] width 176 height 18
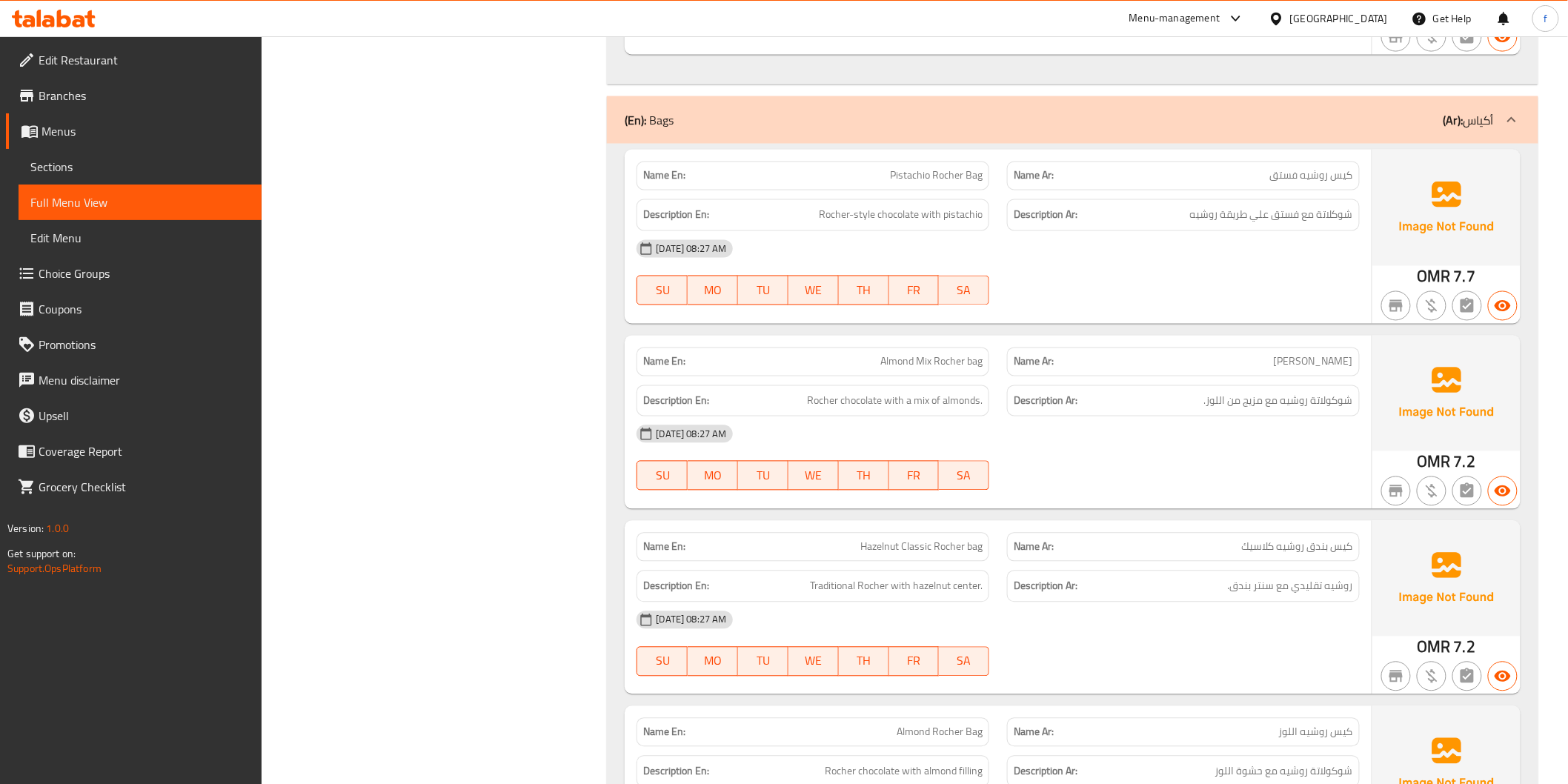
scroll to position [3649, 0]
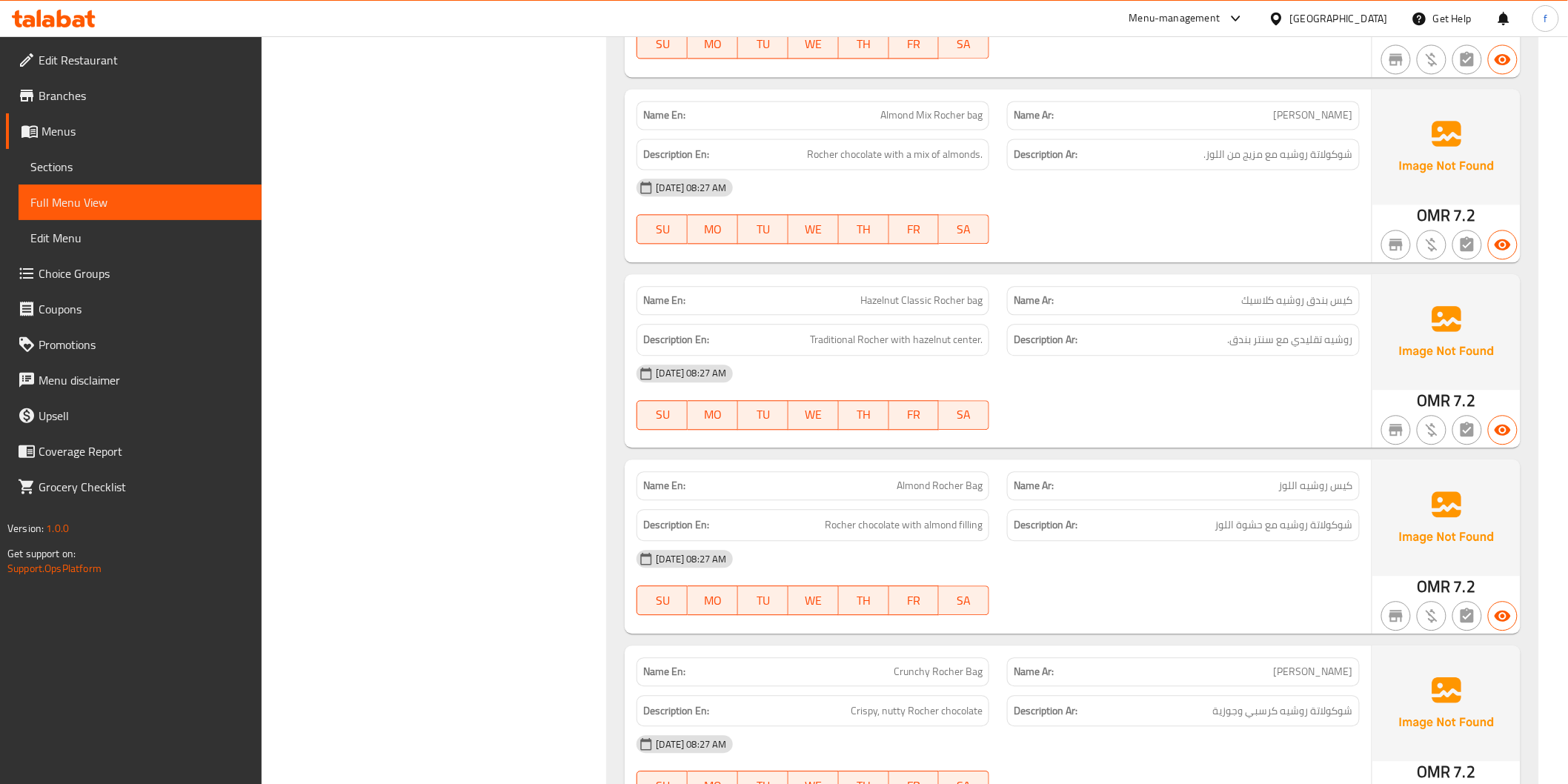
drag, startPoint x: 832, startPoint y: 341, endPoint x: 915, endPoint y: 332, distance: 83.5
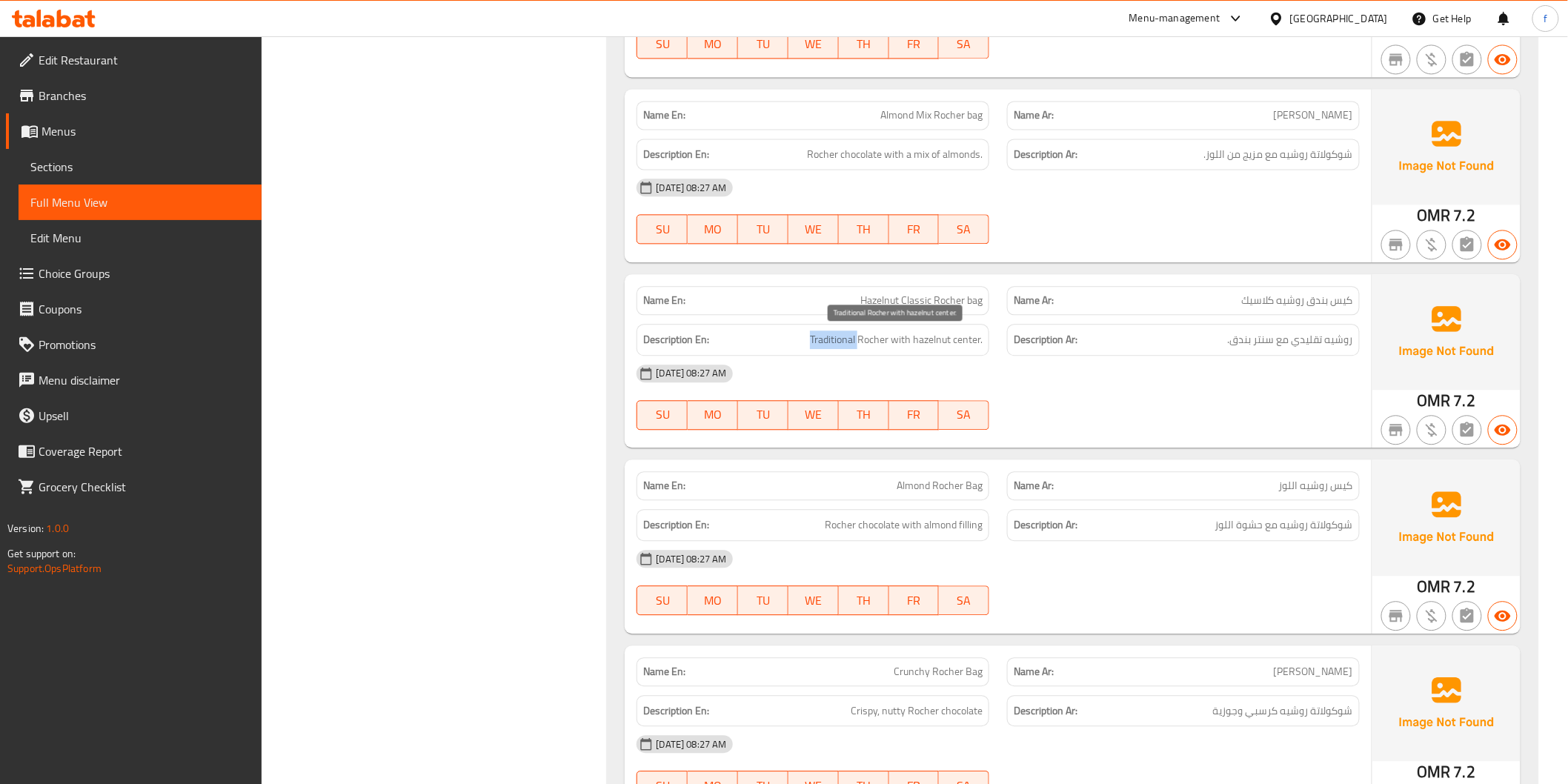
click at [834, 341] on span "Traditional Rocher with hazelnut center." at bounding box center [896, 339] width 172 height 18
click at [873, 331] on span "Traditional Rocher with hazelnut center." at bounding box center [896, 339] width 172 height 18
click at [911, 333] on span "Traditional Rocher with hazelnut center." at bounding box center [896, 339] width 172 height 18
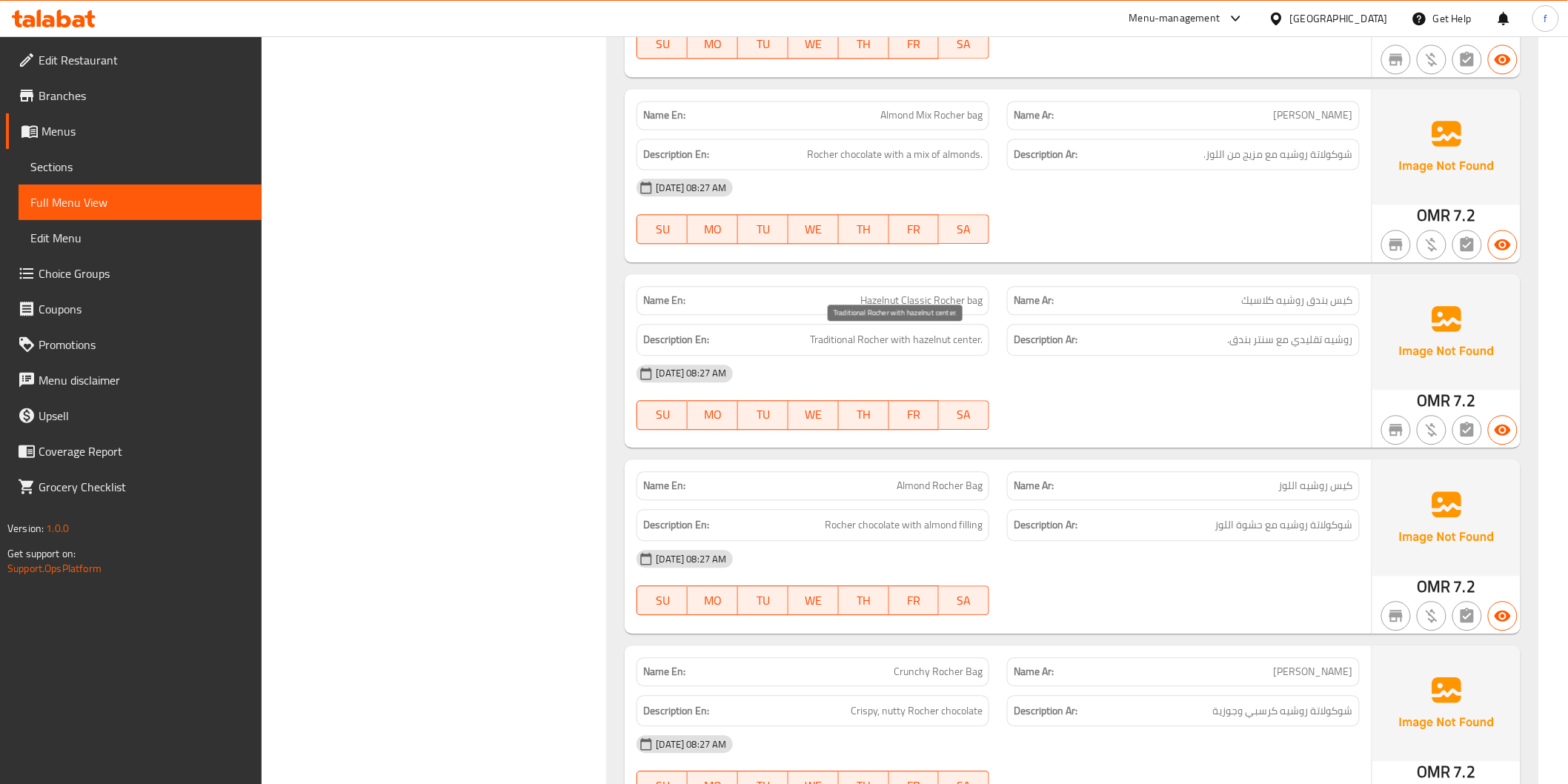
click at [972, 339] on span "Traditional Rocher with hazelnut center." at bounding box center [896, 339] width 172 height 18
click at [972, 341] on span "Traditional Rocher with hazelnut center." at bounding box center [896, 339] width 172 height 18
click at [945, 341] on span "Traditional Rocher with hazelnut center." at bounding box center [896, 339] width 172 height 18
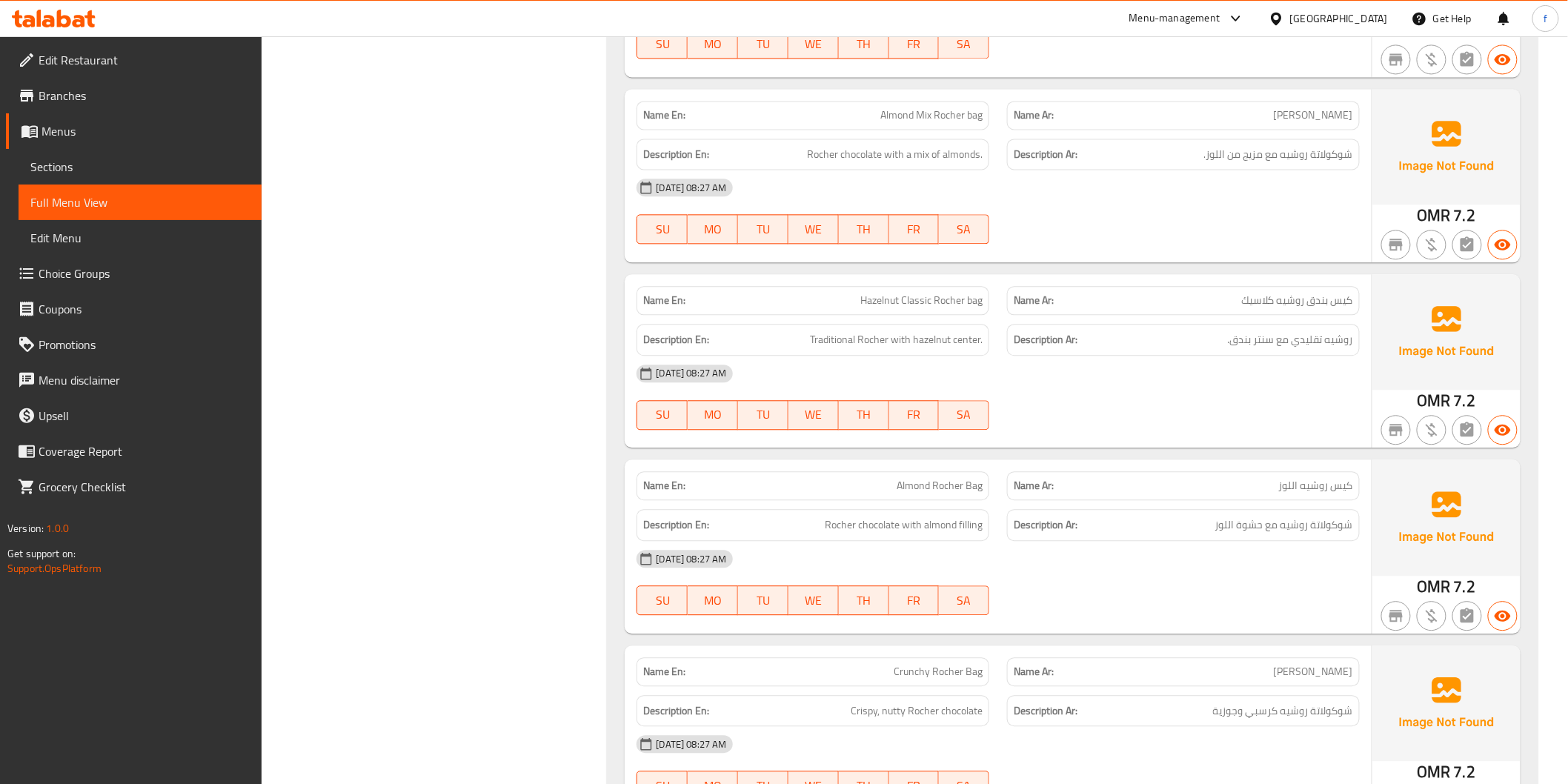
click at [1230, 335] on span "روشيه تقليدي مع سنتر بندق." at bounding box center [1290, 339] width 125 height 18
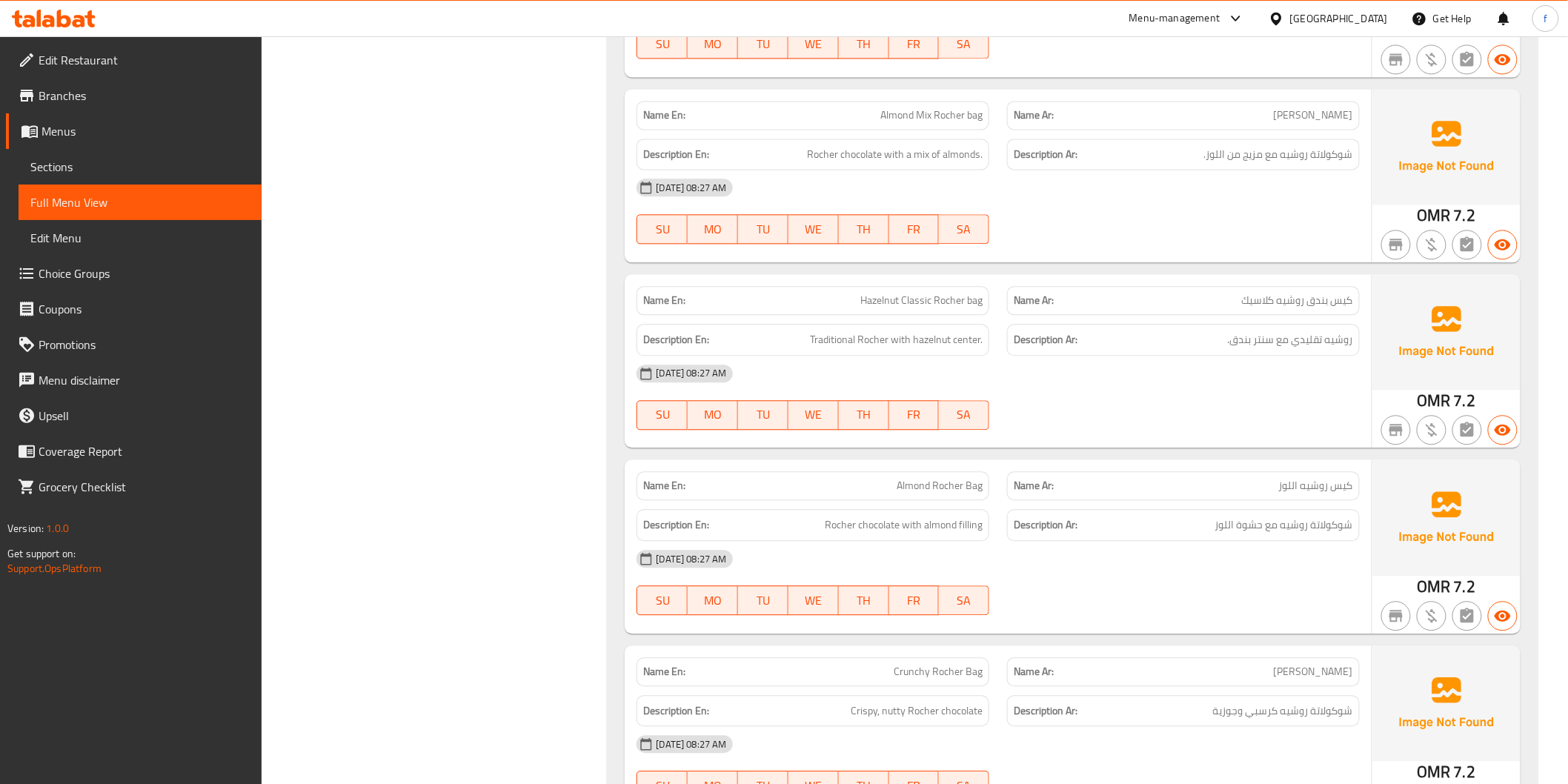
click at [974, 342] on span "Traditional Rocher with hazelnut center." at bounding box center [896, 339] width 172 height 18
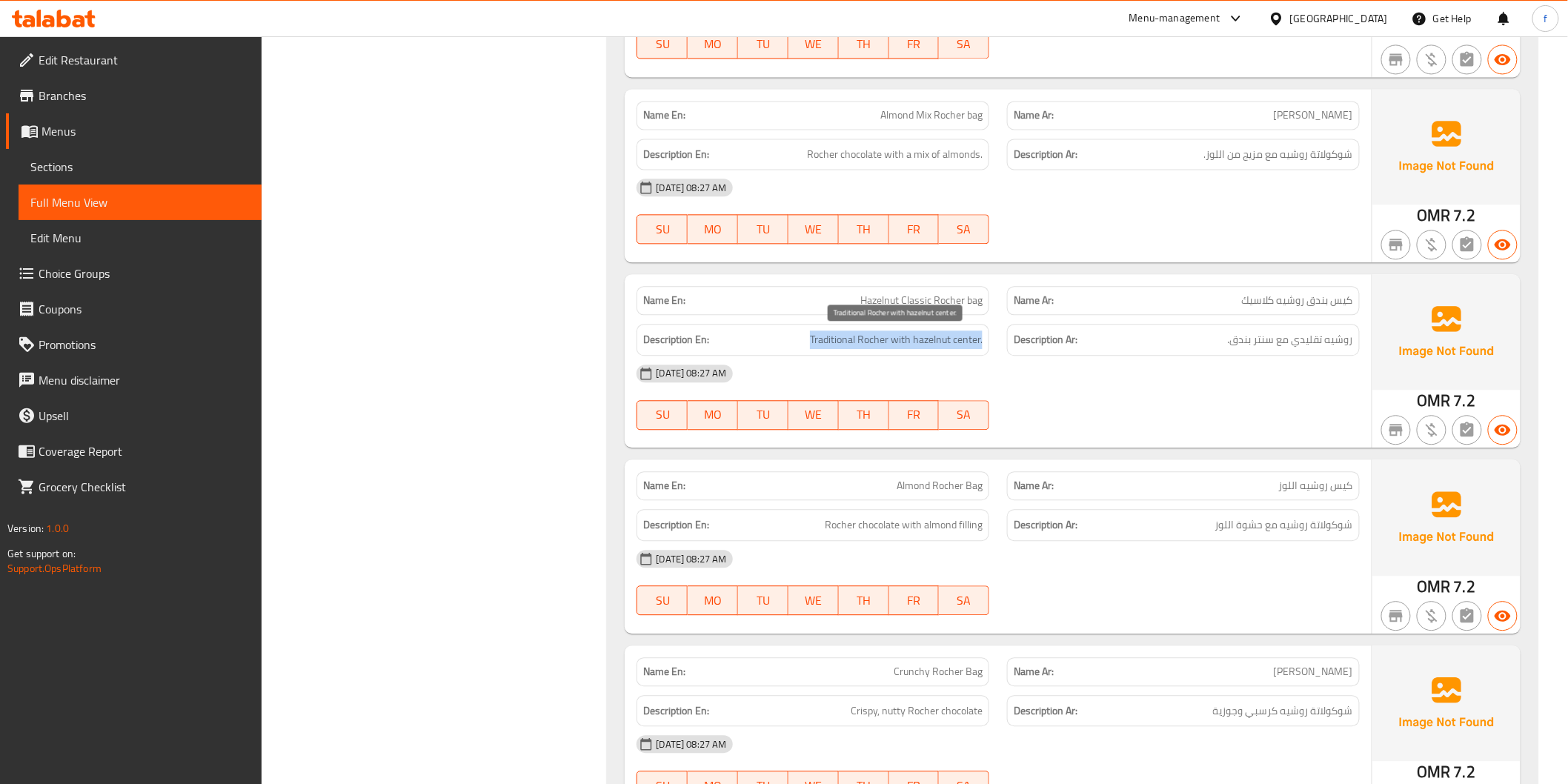
click at [974, 342] on span "Traditional Rocher with hazelnut center." at bounding box center [896, 339] width 172 height 18
click at [887, 342] on span "Traditional Rocher with hazelnut center." at bounding box center [896, 339] width 172 height 18
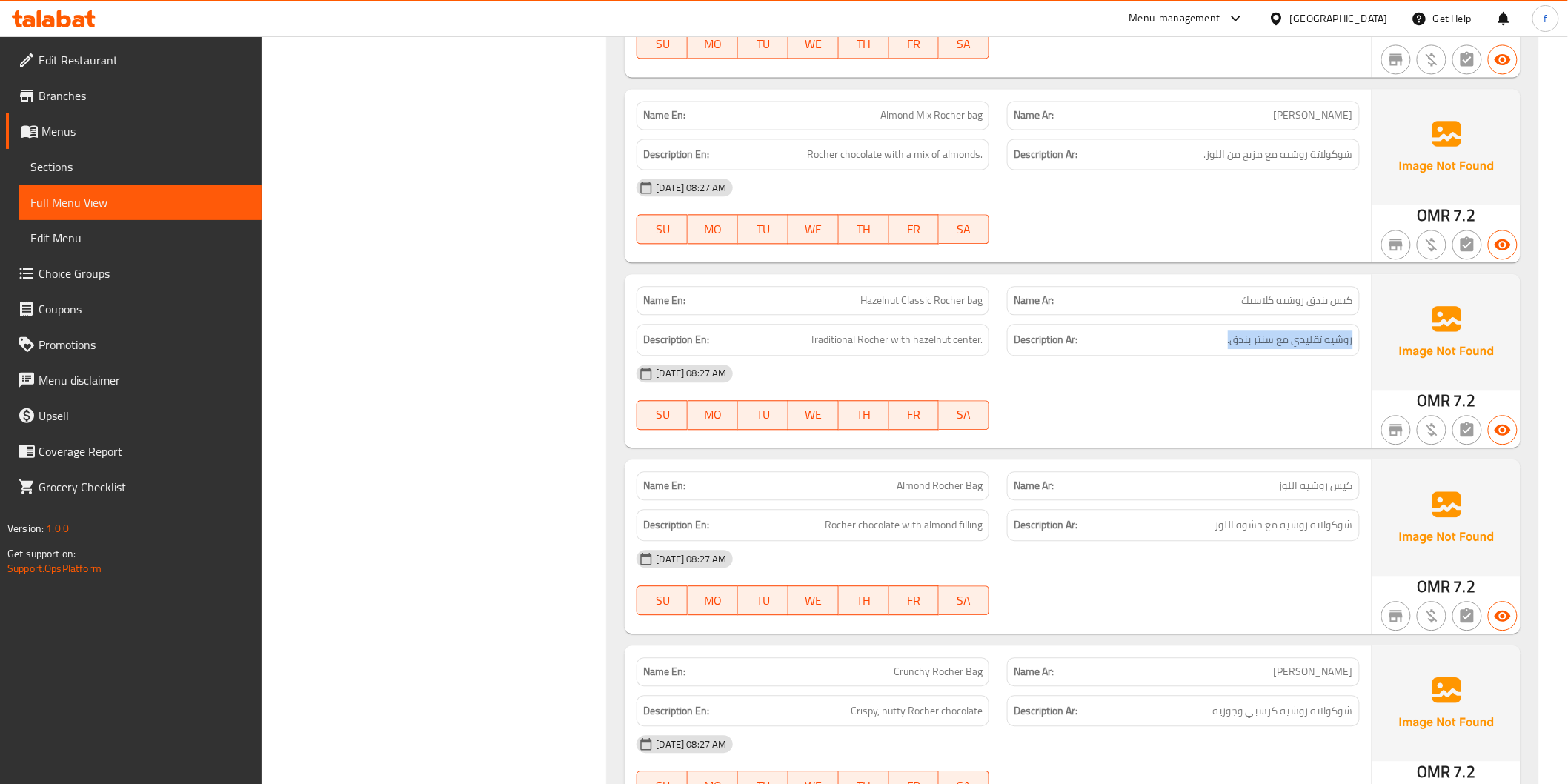
click at [971, 341] on span "Traditional Rocher with hazelnut center." at bounding box center [896, 339] width 172 height 18
click at [930, 339] on span "Traditional Rocher with hazelnut center." at bounding box center [896, 339] width 172 height 18
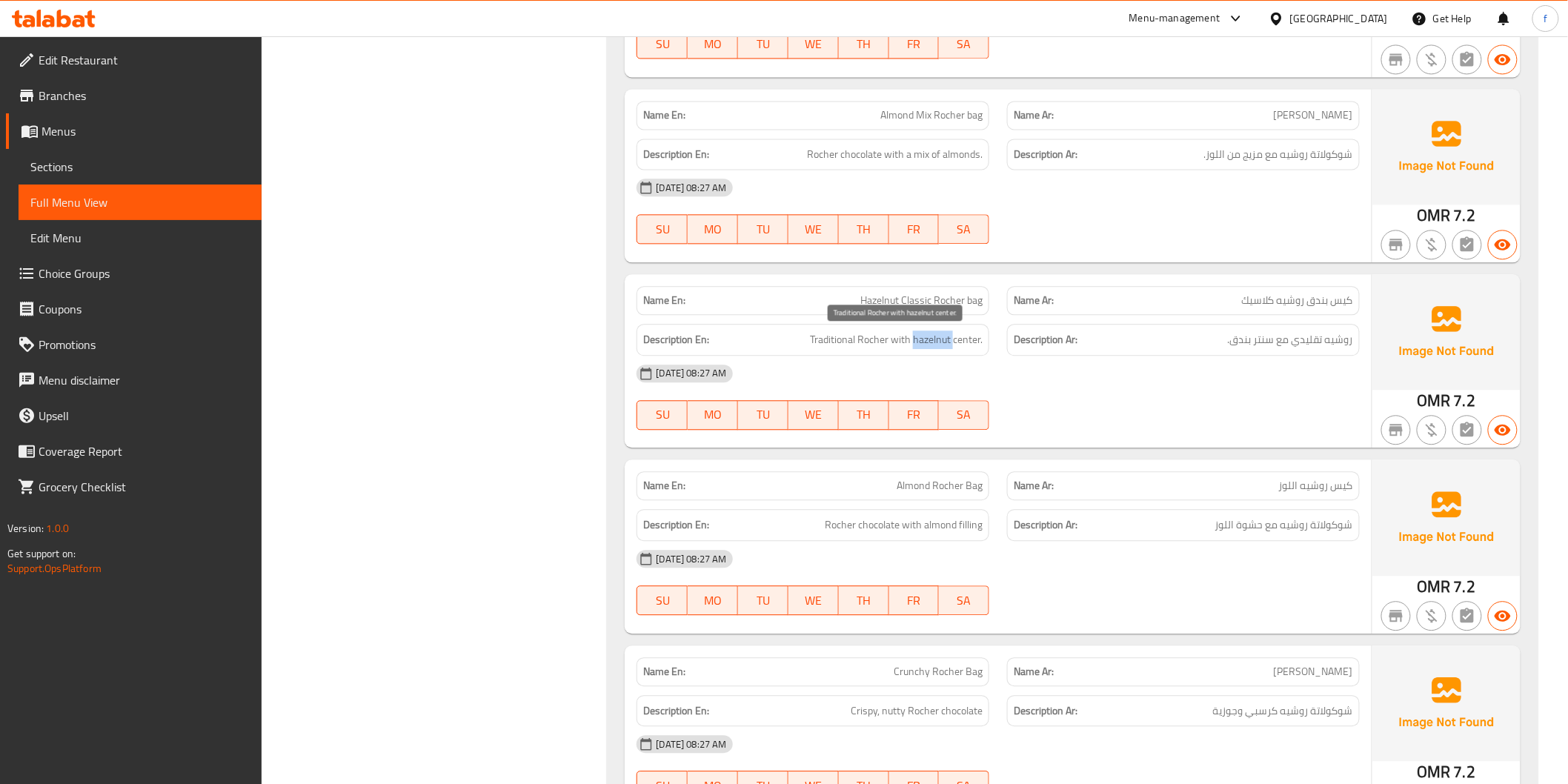
click at [930, 339] on span "Traditional Rocher with hazelnut center." at bounding box center [896, 339] width 172 height 18
click at [830, 337] on span "Traditional Rocher with hazelnut center." at bounding box center [896, 339] width 172 height 18
click at [855, 339] on span "Traditional Rocher with hazelnut center." at bounding box center [896, 339] width 172 height 18
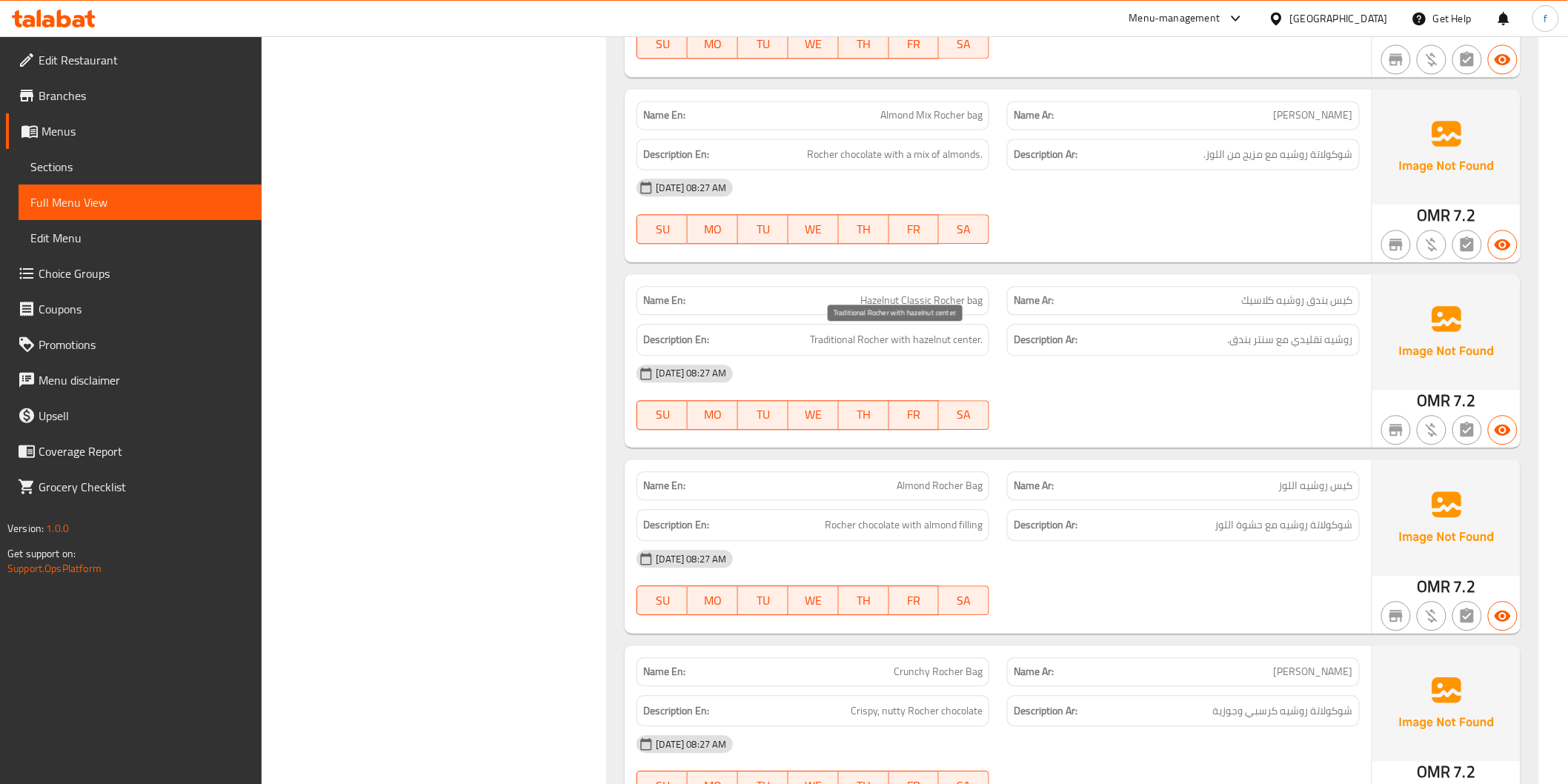
click at [863, 339] on span "Traditional Rocher with hazelnut center." at bounding box center [896, 339] width 172 height 18
click at [927, 342] on span "Traditional Rocher with hazelnut center." at bounding box center [896, 339] width 172 height 18
click at [976, 339] on span "Traditional Rocher with hazelnut center." at bounding box center [896, 339] width 172 height 18
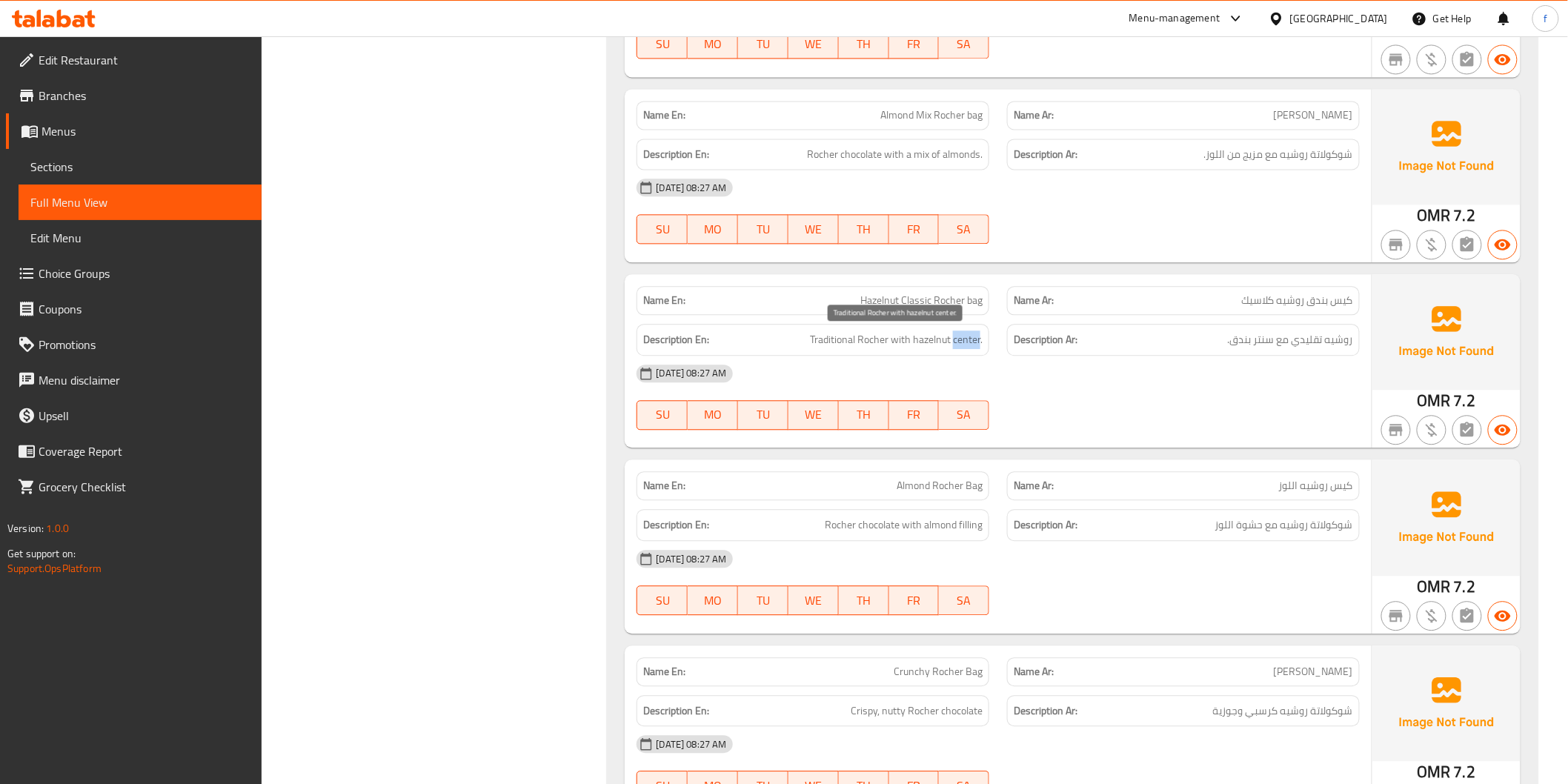
click at [976, 339] on span "Traditional Rocher with hazelnut center." at bounding box center [896, 339] width 172 height 18
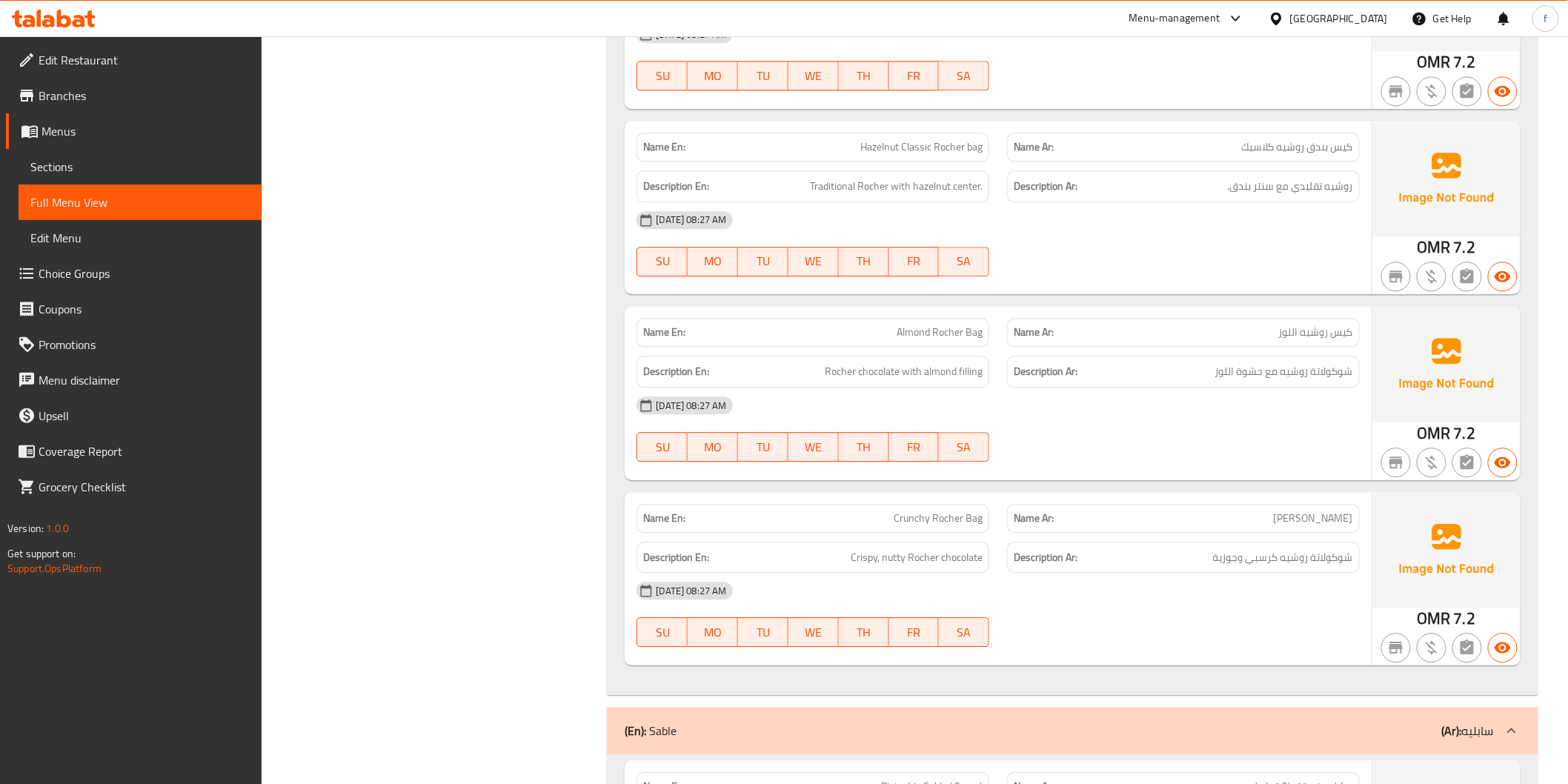
scroll to position [3896, 0]
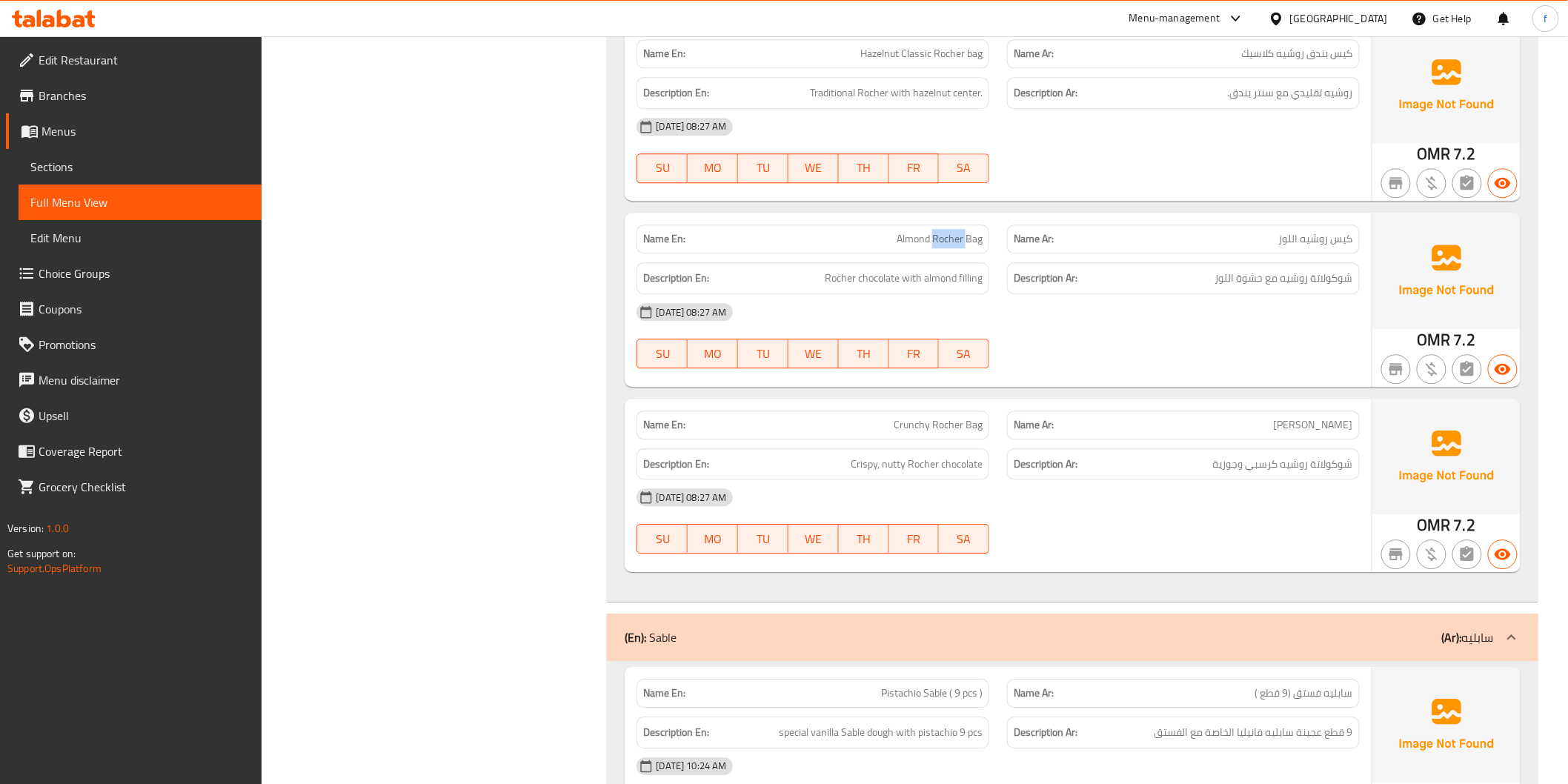
click at [881, 278] on span "Rocher chocolate with almond filling" at bounding box center [903, 278] width 157 height 18
click at [838, 274] on span "Rocher chocolate with almond filling" at bounding box center [903, 278] width 157 height 18
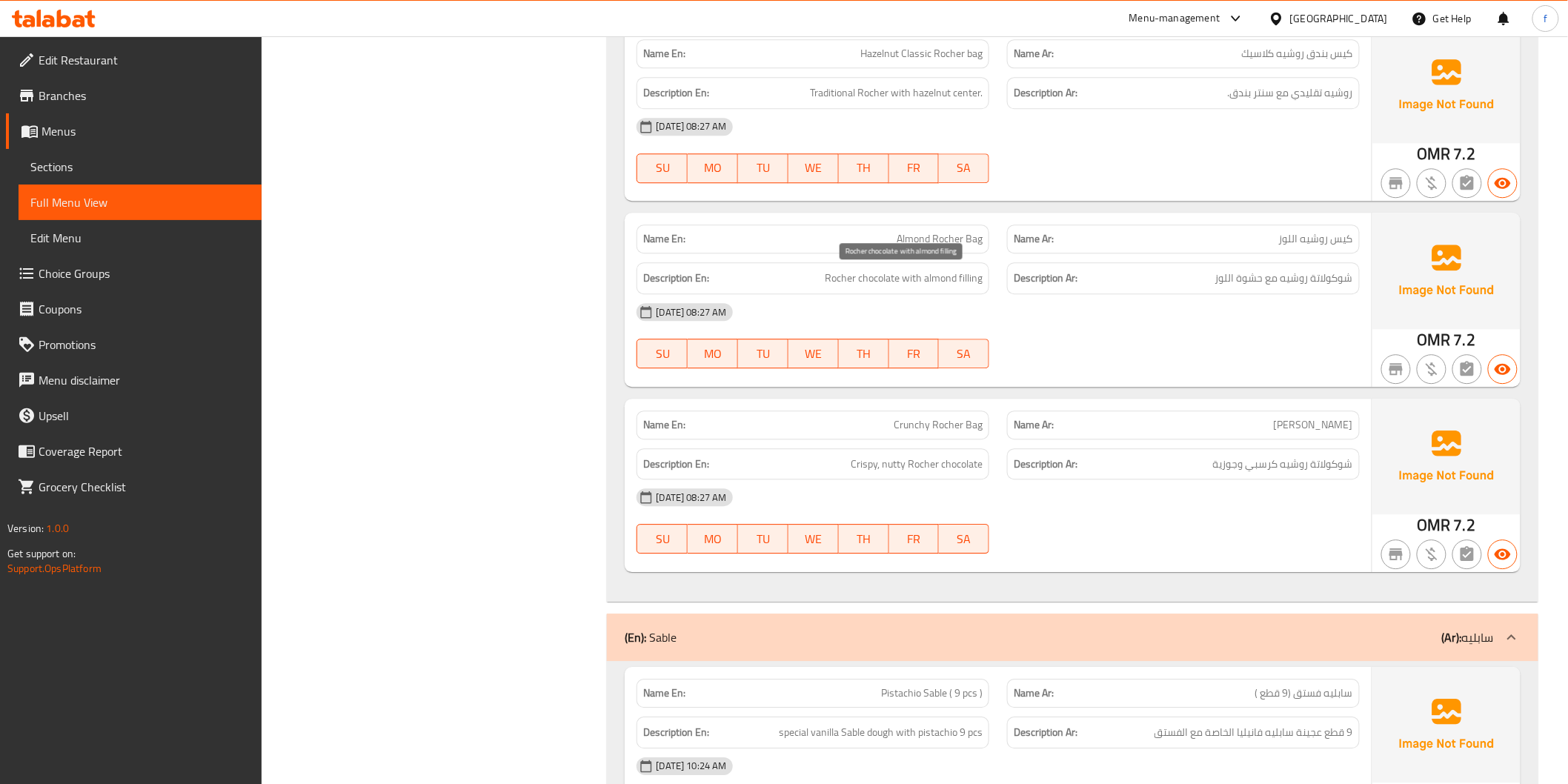
click at [942, 278] on span "Rocher chocolate with almond filling" at bounding box center [903, 278] width 157 height 18
click at [946, 278] on span "Rocher chocolate with almond filling" at bounding box center [903, 278] width 157 height 18
click at [966, 276] on span "Rocher chocolate with almond filling" at bounding box center [903, 278] width 157 height 18
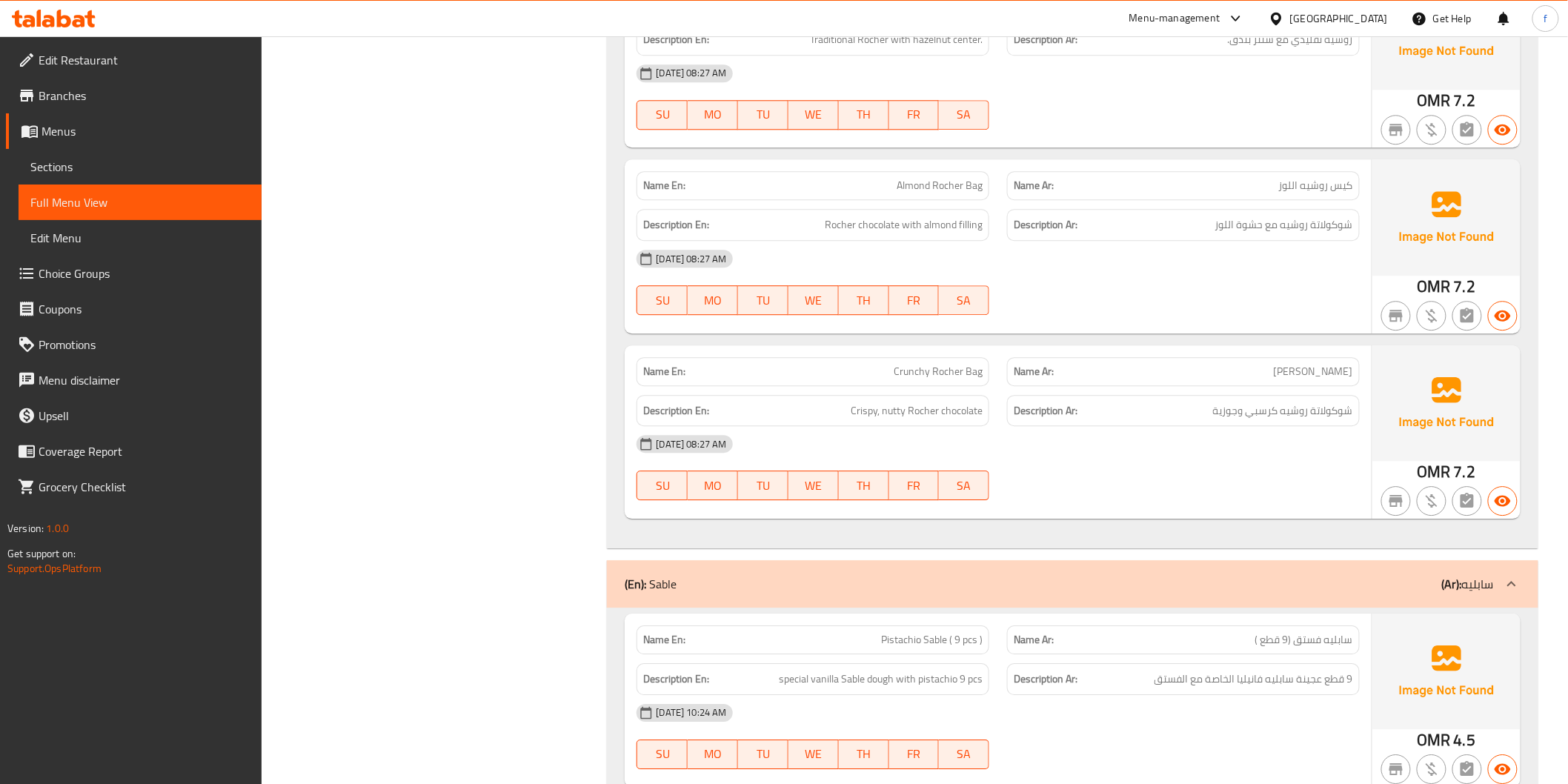
scroll to position [3978, 0]
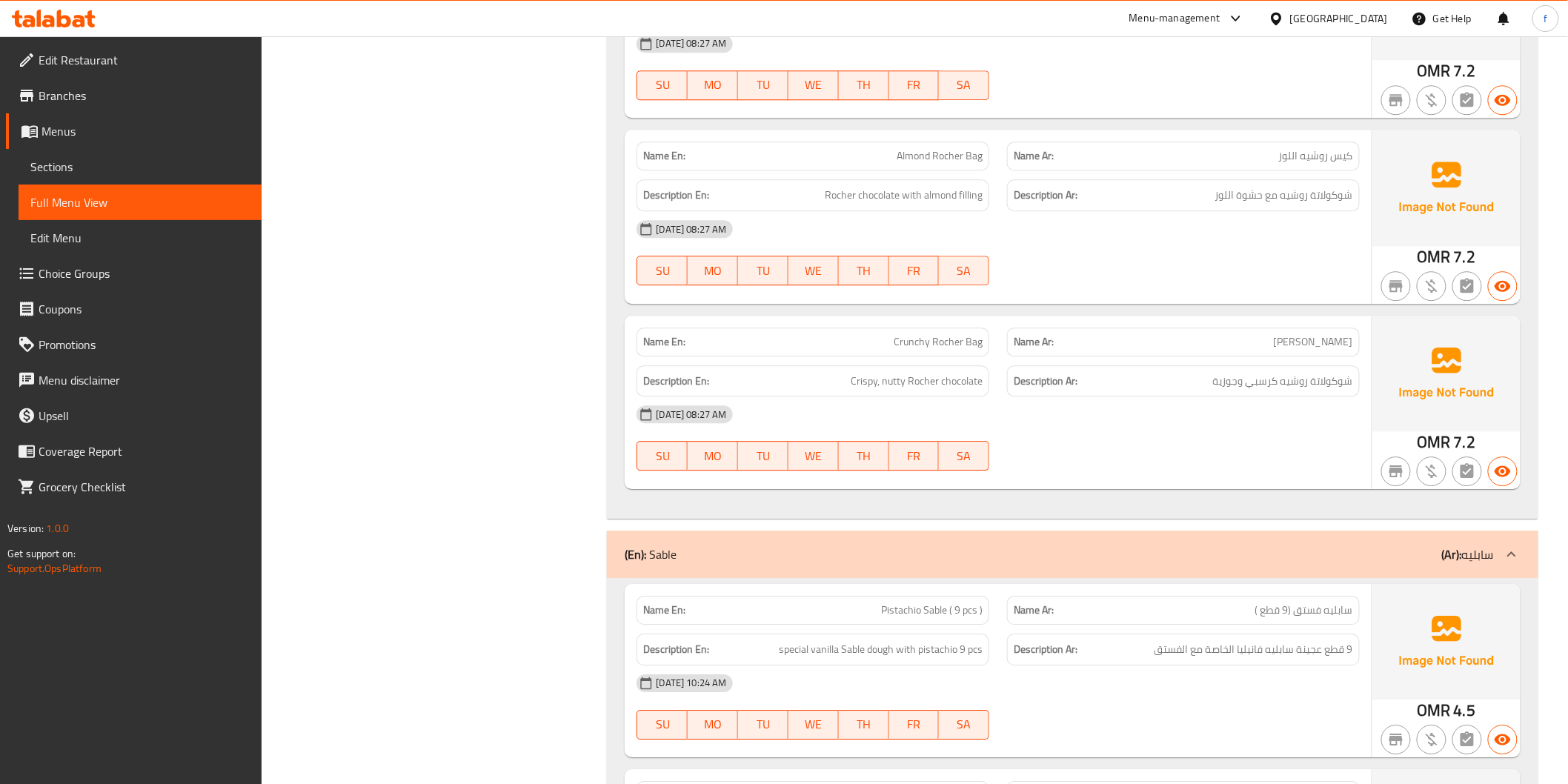
click at [958, 379] on span "Crispy, nutty Rocher chocolate" at bounding box center [916, 380] width 132 height 18
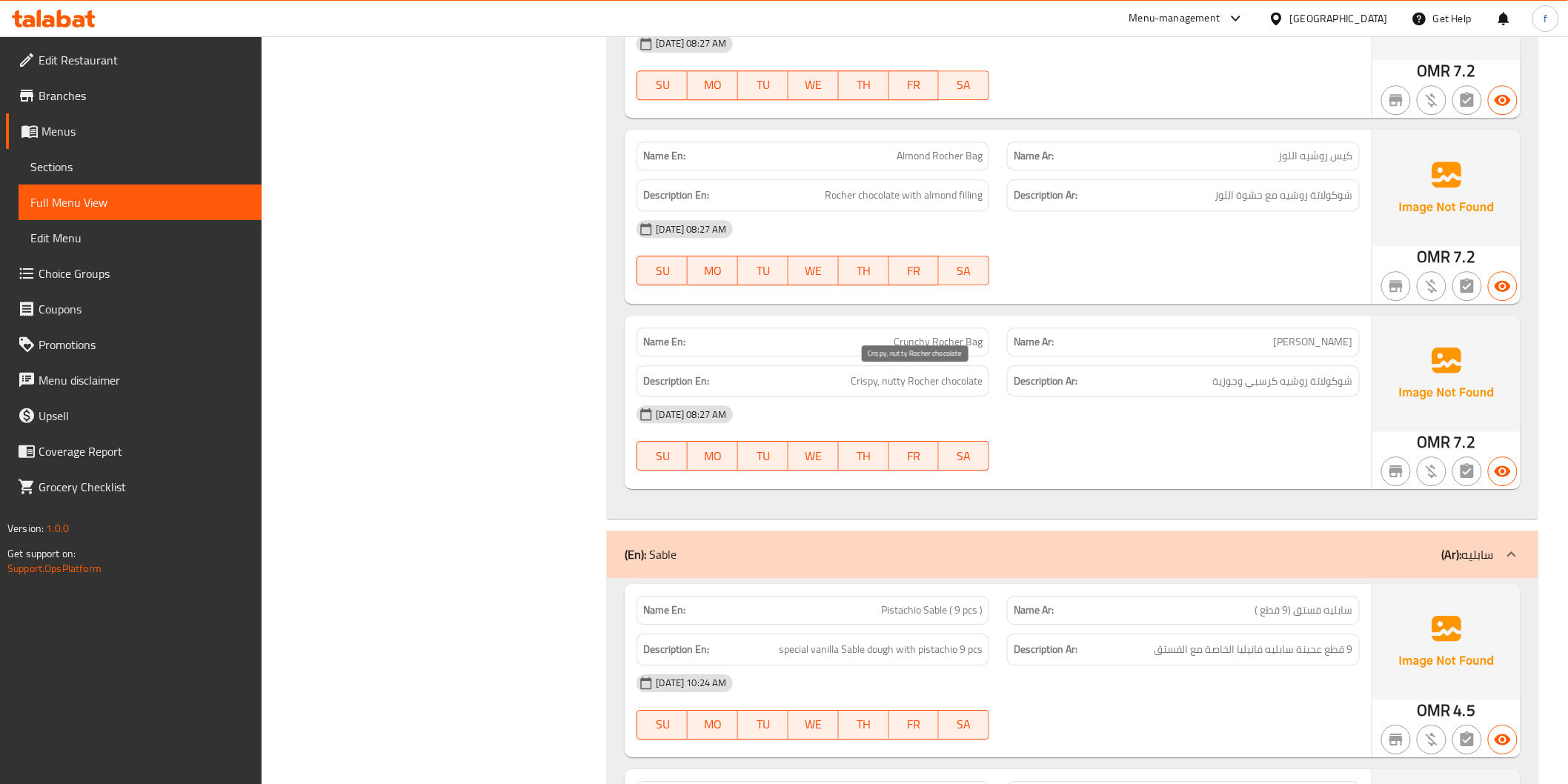
click at [919, 381] on span "Crispy, nutty Rocher chocolate" at bounding box center [916, 380] width 132 height 18
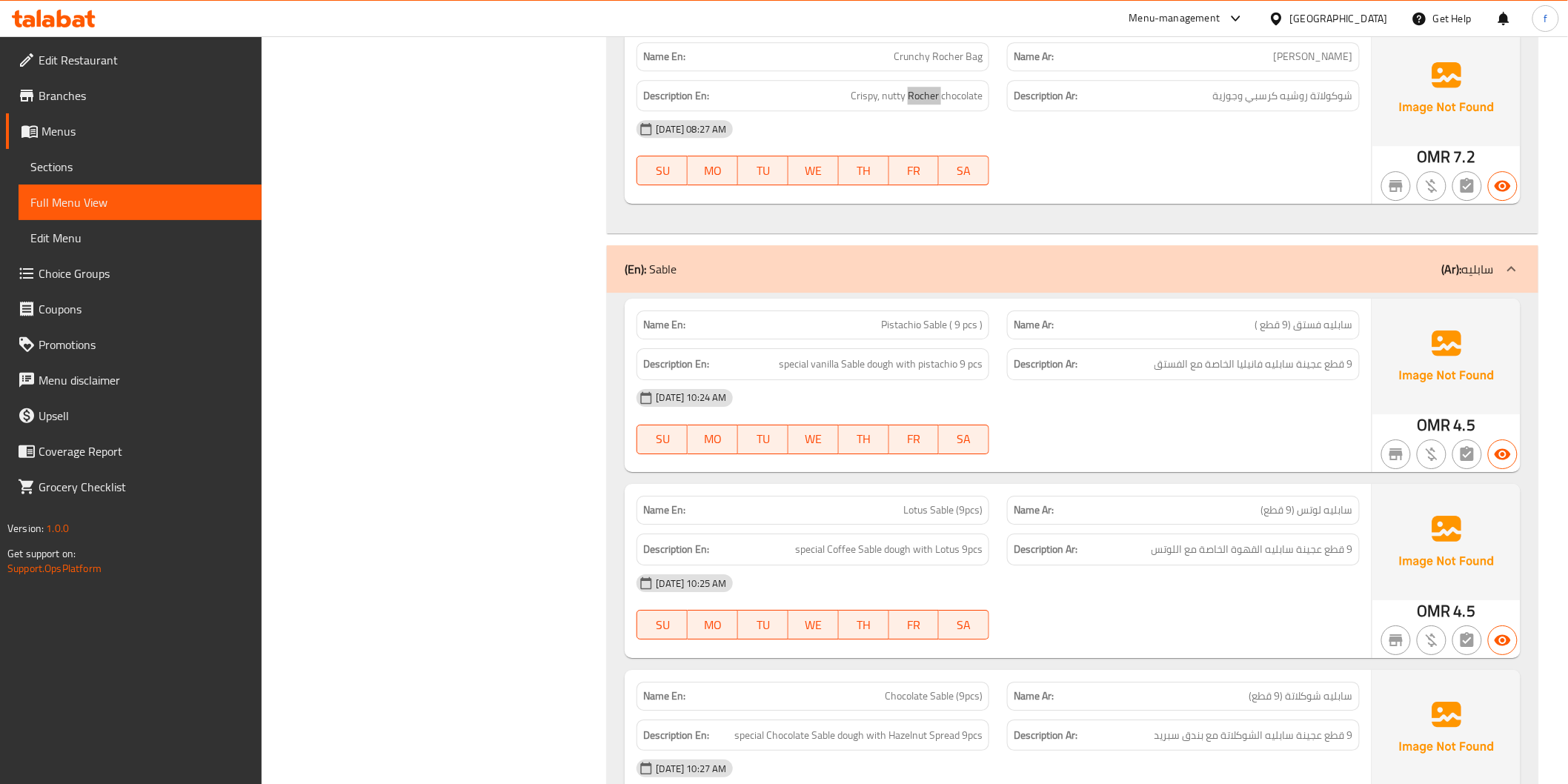
scroll to position [4307, 0]
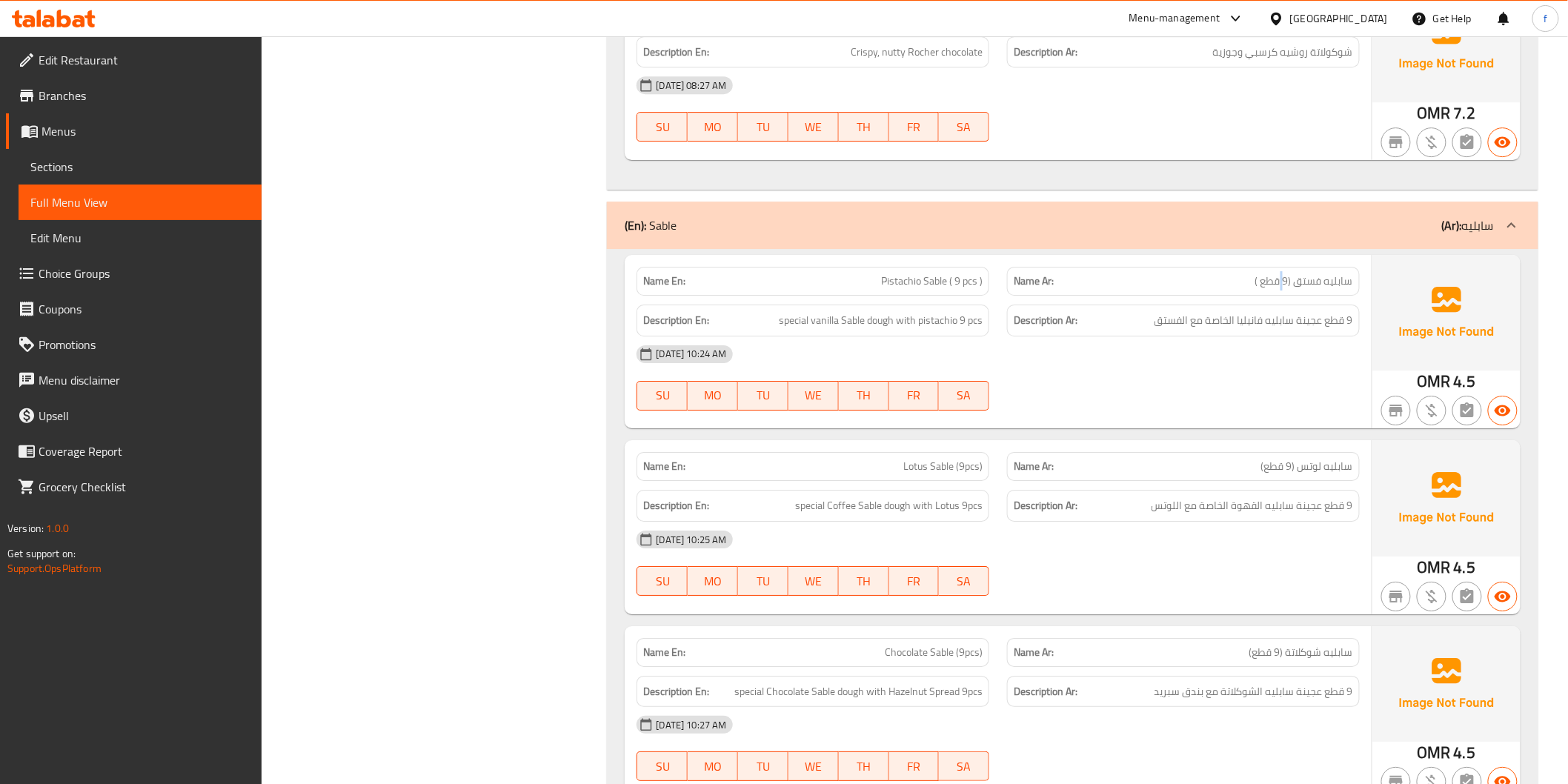
click at [970, 320] on span "special vanilla Sable dough with pistachio 9 pcs" at bounding box center [881, 320] width 204 height 18
click at [971, 320] on span "special vanilla Sable dough with pistachio 9 pcs" at bounding box center [881, 320] width 204 height 18
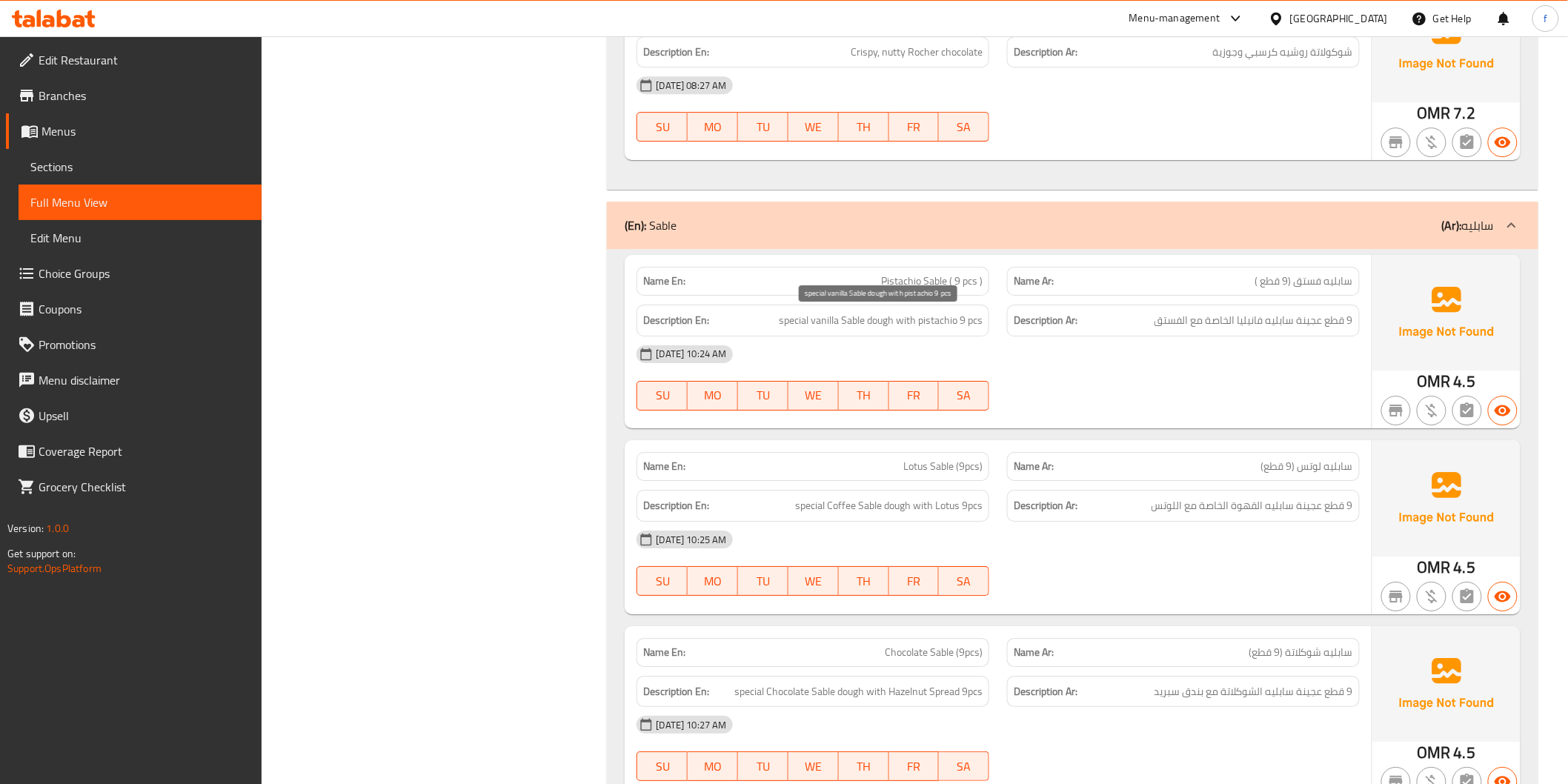
click at [882, 322] on span "special vanilla Sable dough with pistachio 9 pcs" at bounding box center [881, 320] width 204 height 18
click at [855, 320] on span "special vanilla Sable dough with pistachio 9 pcs" at bounding box center [881, 320] width 204 height 18
click at [813, 318] on span "special vanilla Sable dough with pistachio 9 pcs" at bounding box center [881, 320] width 204 height 18
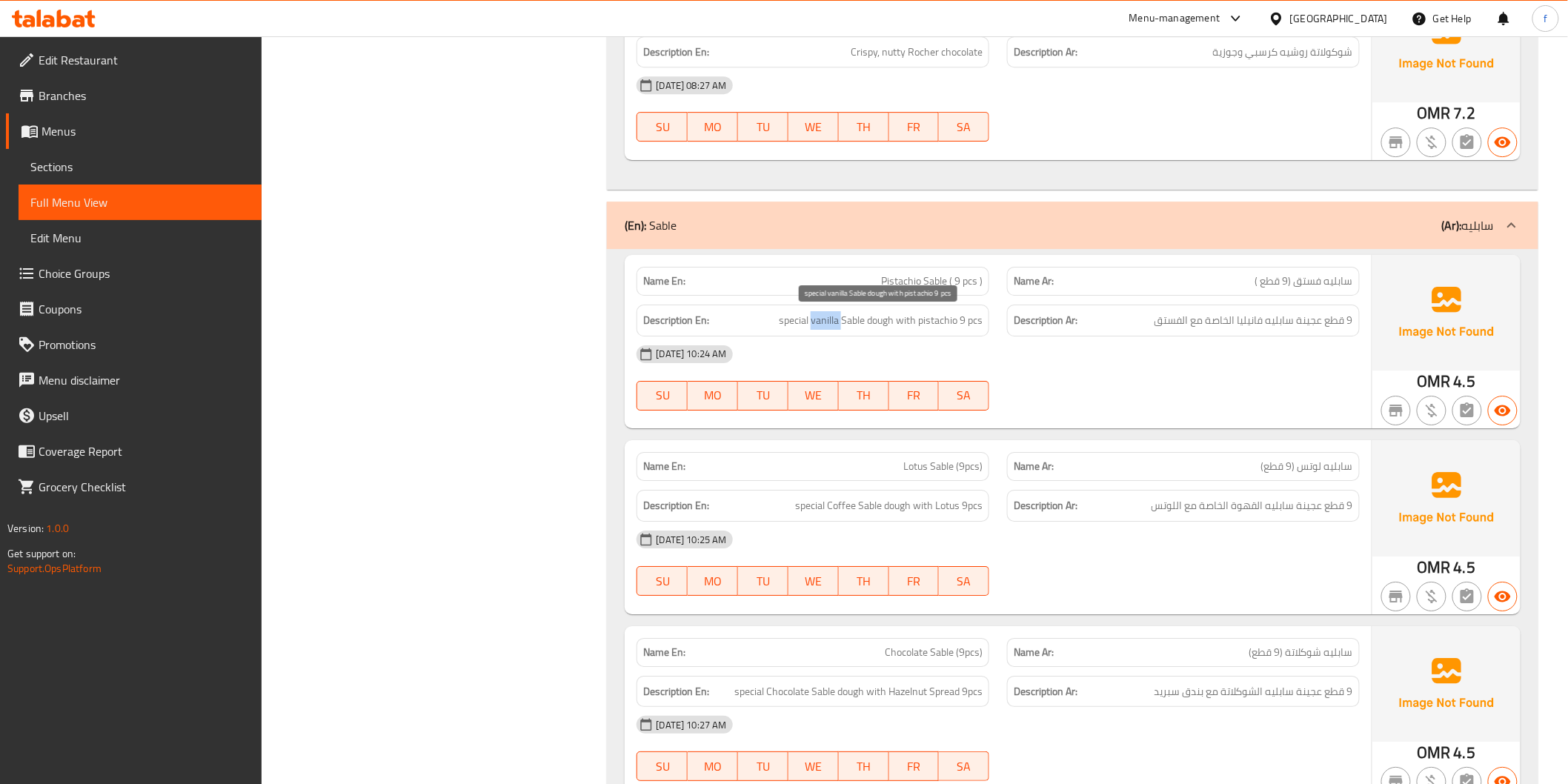
click at [813, 318] on span "special vanilla Sable dough with pistachio 9 pcs" at bounding box center [881, 320] width 204 height 18
click at [794, 322] on span "special vanilla Sable dough with pistachio 9 pcs" at bounding box center [881, 320] width 204 height 18
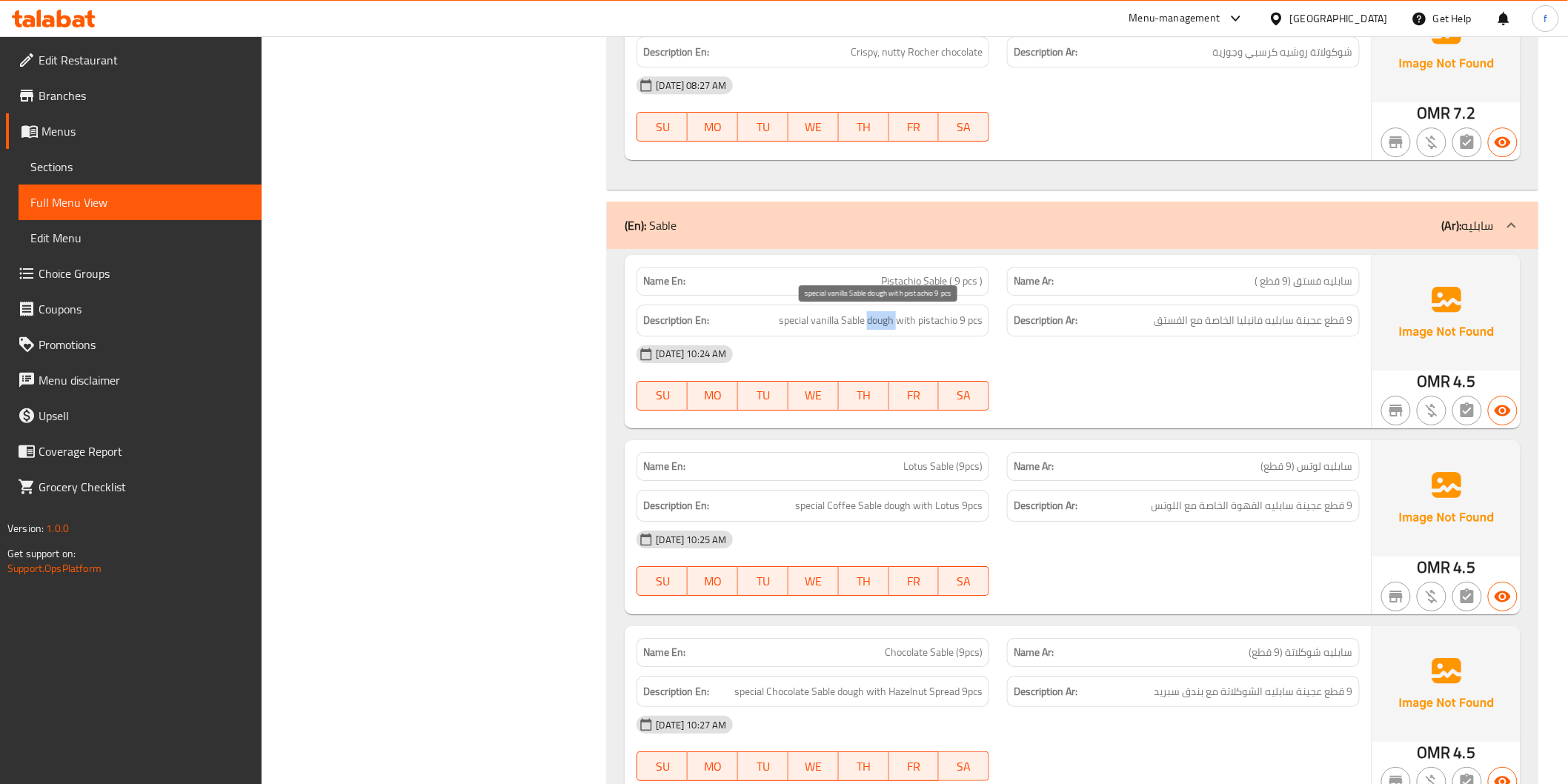
click at [879, 315] on span "special vanilla Sable dough with pistachio 9 pcs" at bounding box center [881, 320] width 204 height 18
click at [1195, 326] on span "9 قطع عجينة سابليه فانيليا الخاصة مع الفستق" at bounding box center [1254, 320] width 198 height 18
click at [980, 326] on span "special vanilla Sable dough with pistachio 9 pcs" at bounding box center [881, 320] width 204 height 18
click at [881, 326] on span "special vanilla Sable dough with pistachio 9 pcs" at bounding box center [881, 320] width 204 height 18
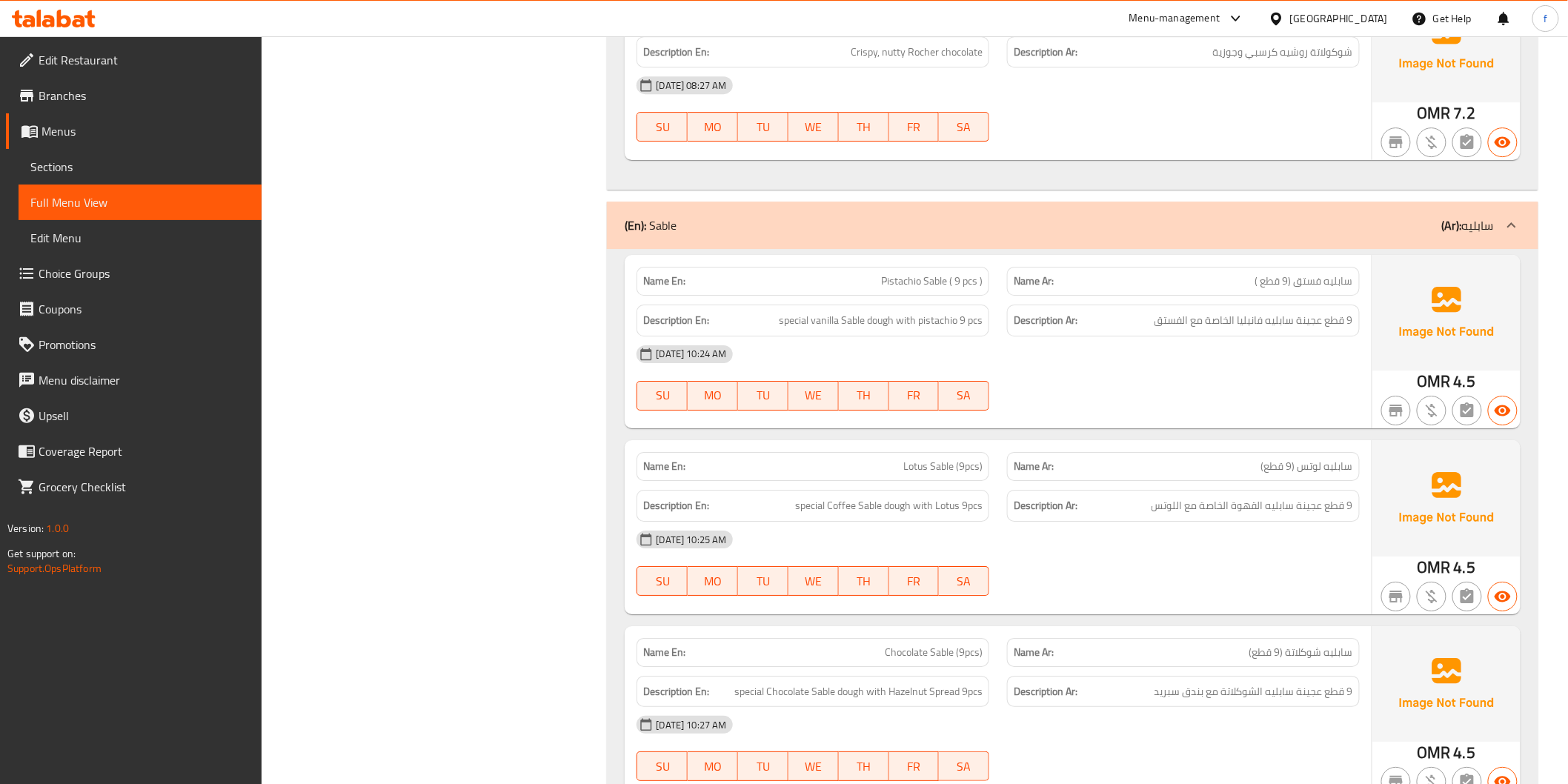
click at [905, 324] on span "special vanilla Sable dough with pistachio 9 pcs" at bounding box center [881, 320] width 204 height 18
click at [949, 322] on span "special vanilla Sable dough with pistachio 9 pcs" at bounding box center [881, 320] width 204 height 18
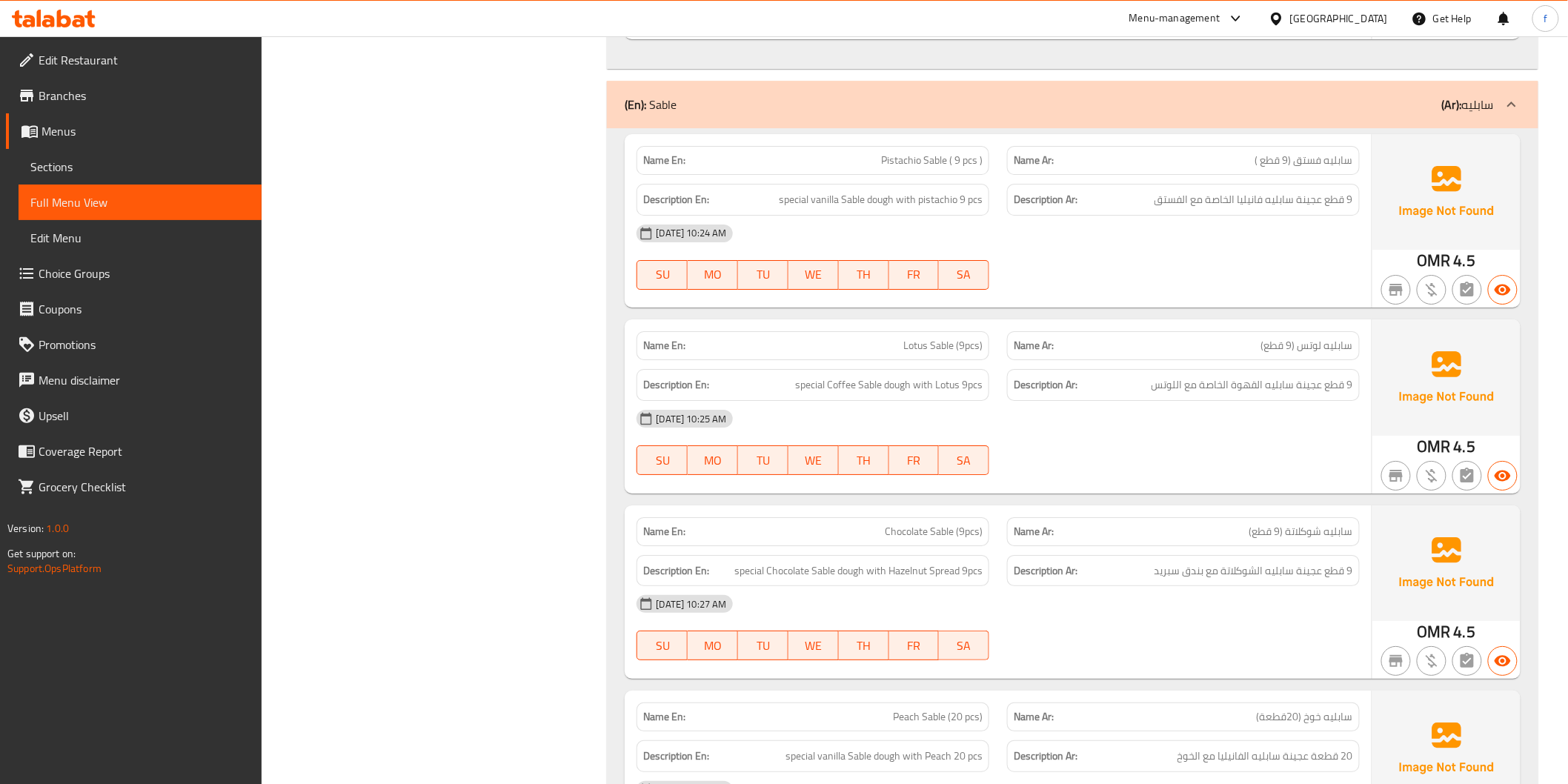
scroll to position [4472, 0]
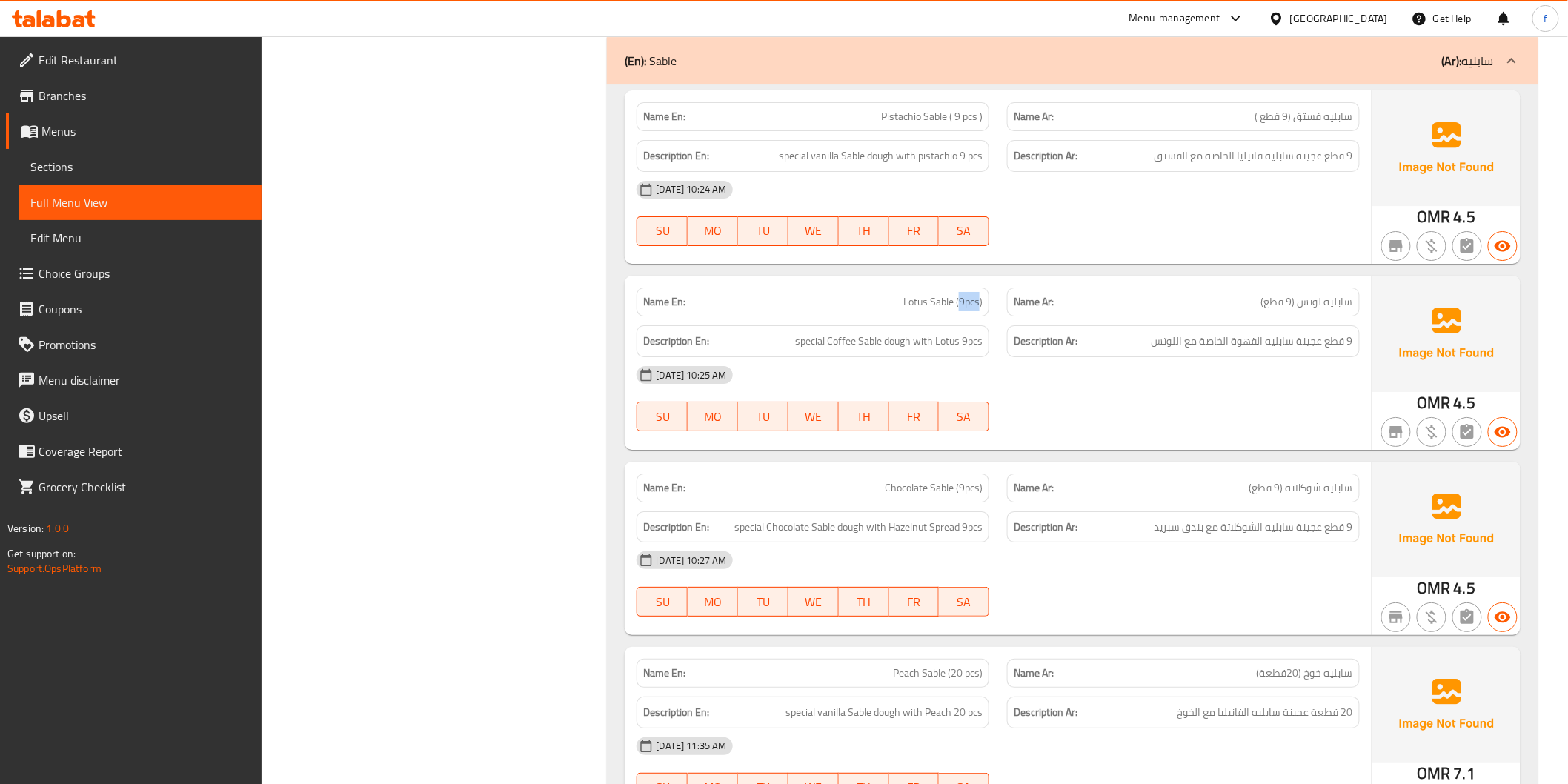
click at [976, 342] on span "special Coffee Sable dough with Lotus 9pcs" at bounding box center [888, 340] width 187 height 18
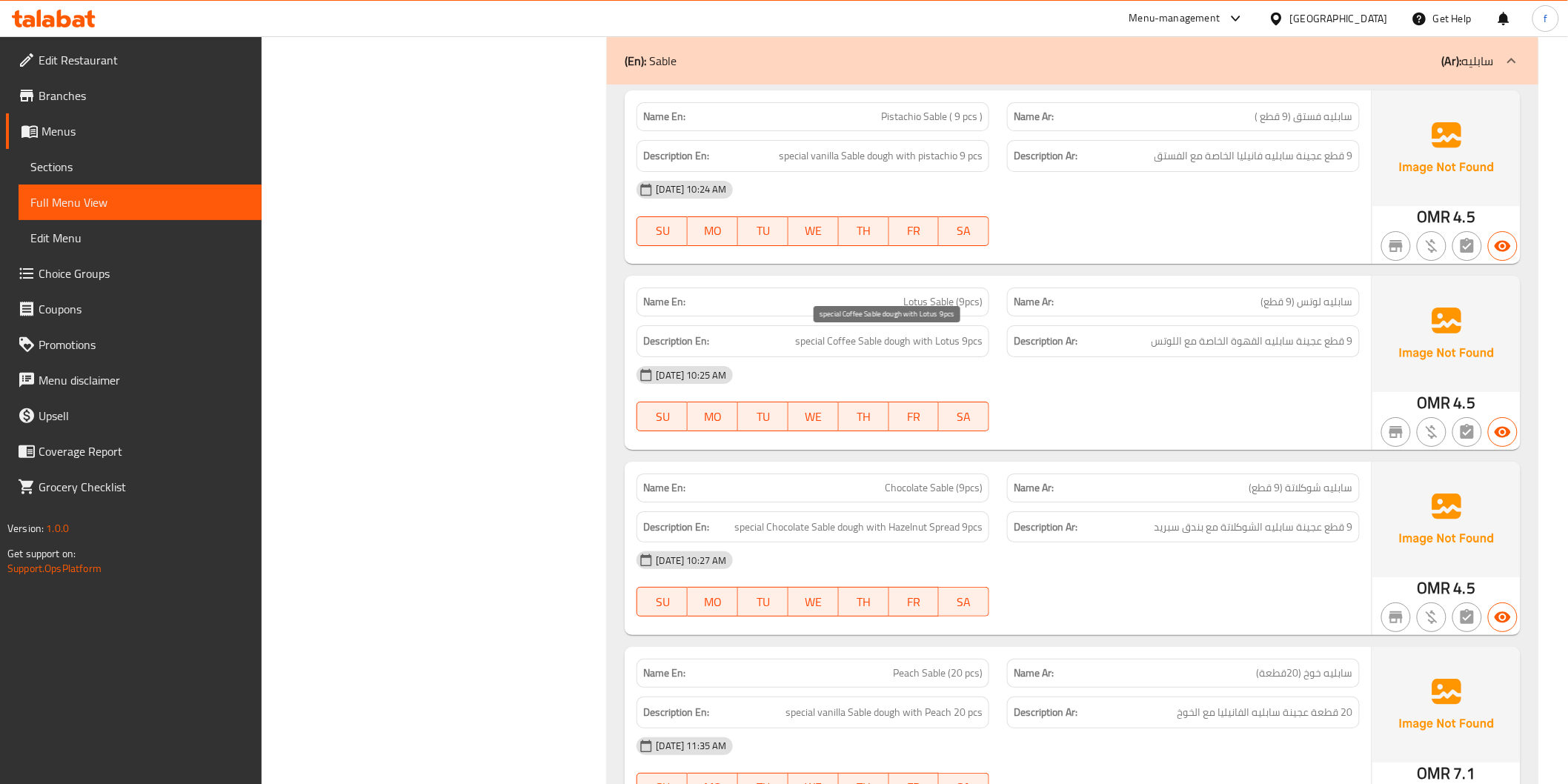
click at [890, 338] on span "special Coffee Sable dough with Lotus 9pcs" at bounding box center [888, 340] width 187 height 18
click at [874, 341] on span "special Coffee Sable dough with Lotus 9pcs" at bounding box center [888, 340] width 187 height 18
click at [841, 345] on span "special Coffee Sable dough with Lotus 9pcs" at bounding box center [888, 340] width 187 height 18
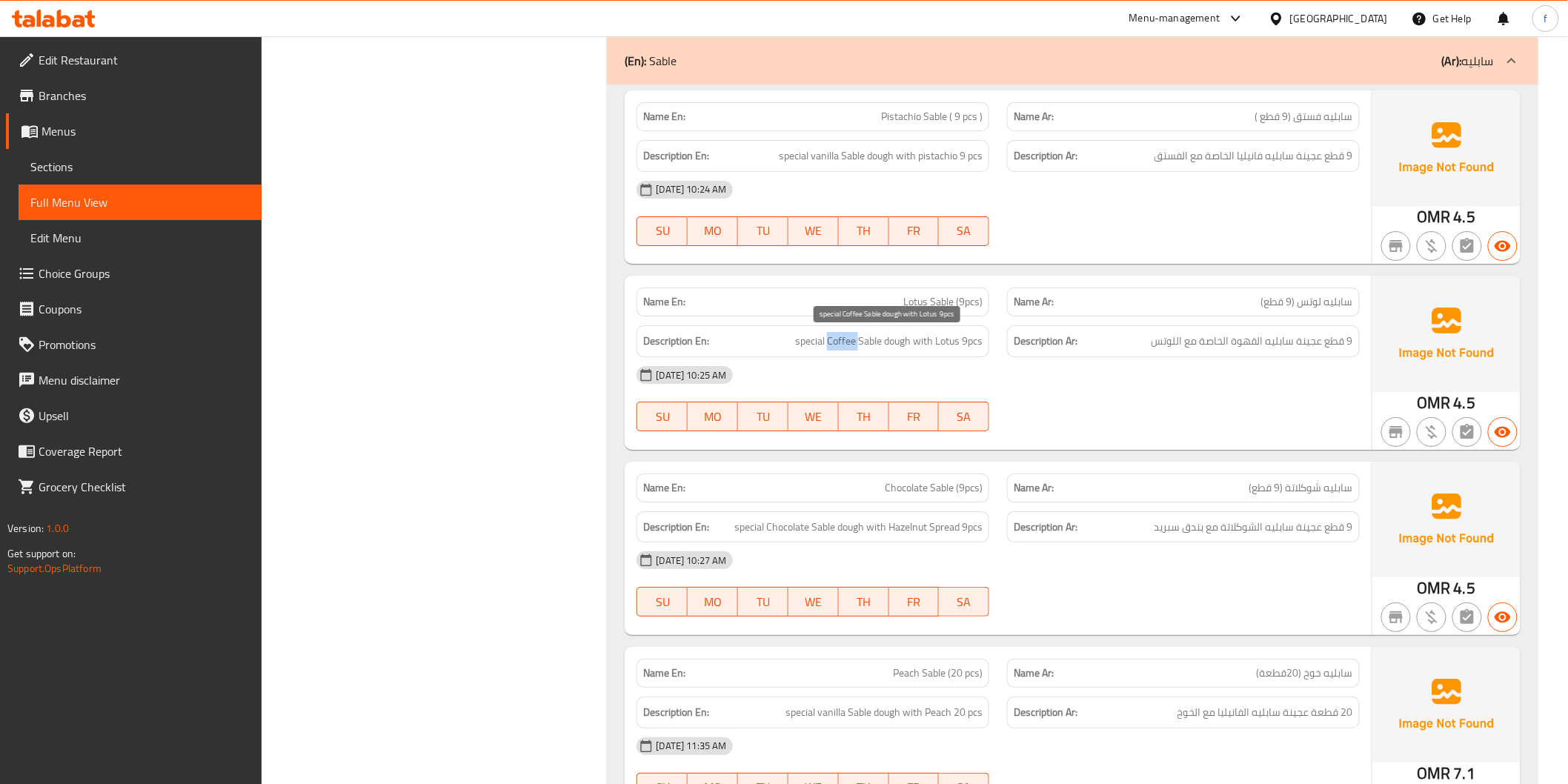
click at [841, 345] on span "special Coffee Sable dough with Lotus 9pcs" at bounding box center [888, 340] width 187 height 18
click at [821, 345] on span "special Coffee Sable dough with Lotus 9pcs" at bounding box center [888, 340] width 187 height 18
click at [915, 339] on span "special Coffee Sable dough with Lotus 9pcs" at bounding box center [888, 340] width 187 height 18
drag, startPoint x: 915, startPoint y: 339, endPoint x: 946, endPoint y: 336, distance: 31.1
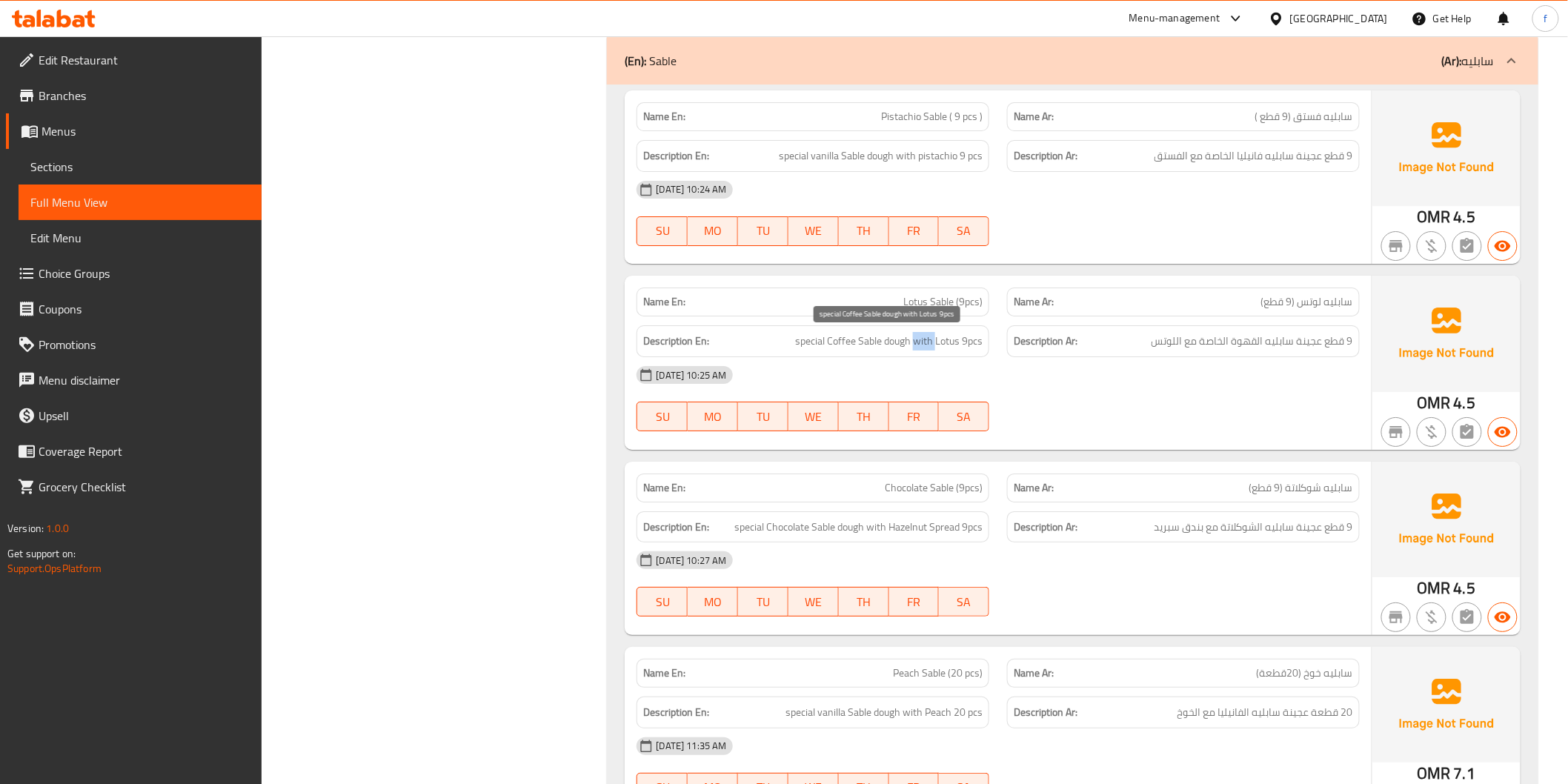
click at [916, 338] on span "special Coffee Sable dough with Lotus 9pcs" at bounding box center [888, 340] width 187 height 18
click at [946, 336] on span "special Coffee Sable dough with Lotus 9pcs" at bounding box center [888, 340] width 187 height 18
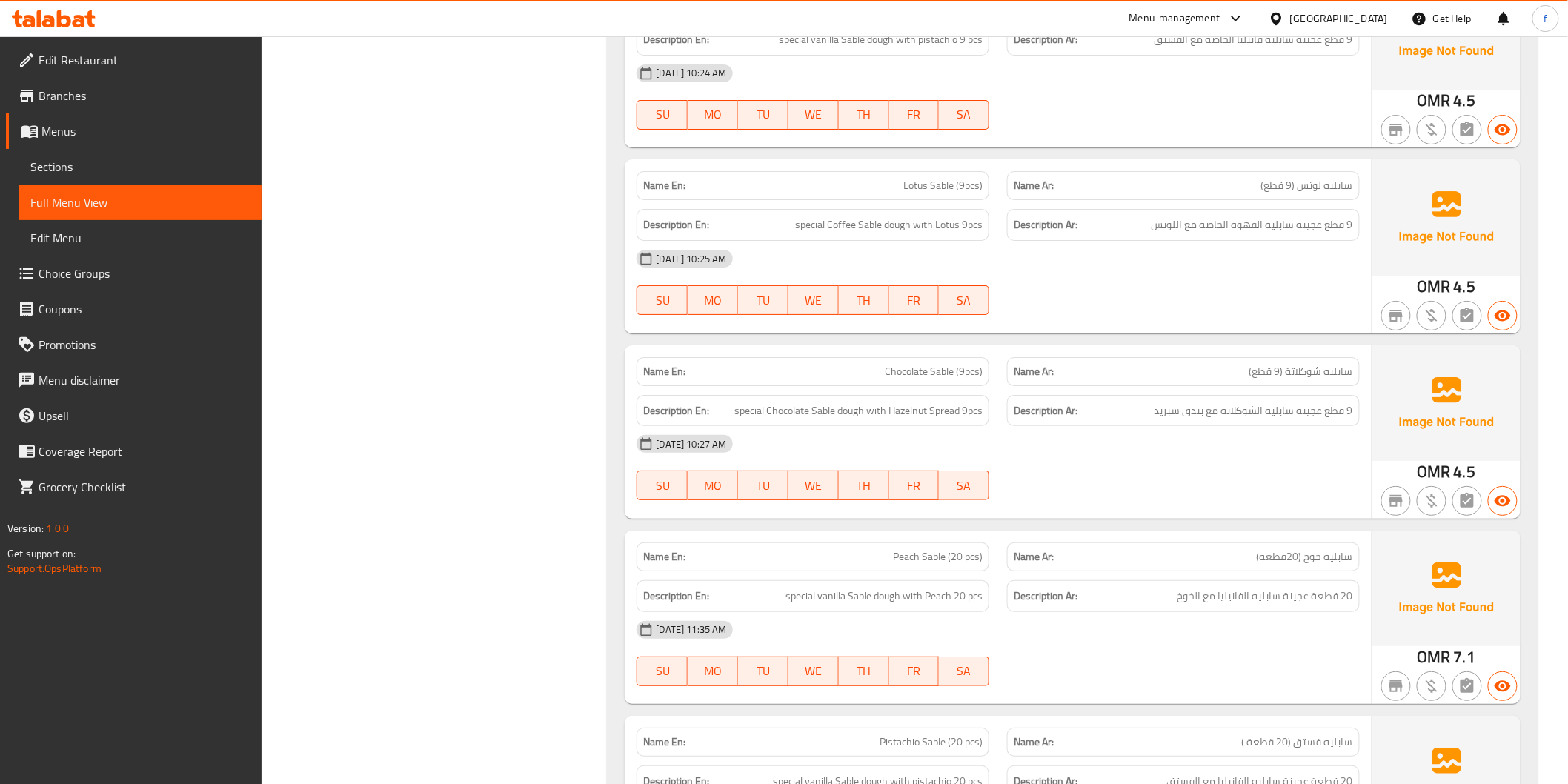
scroll to position [4636, 0]
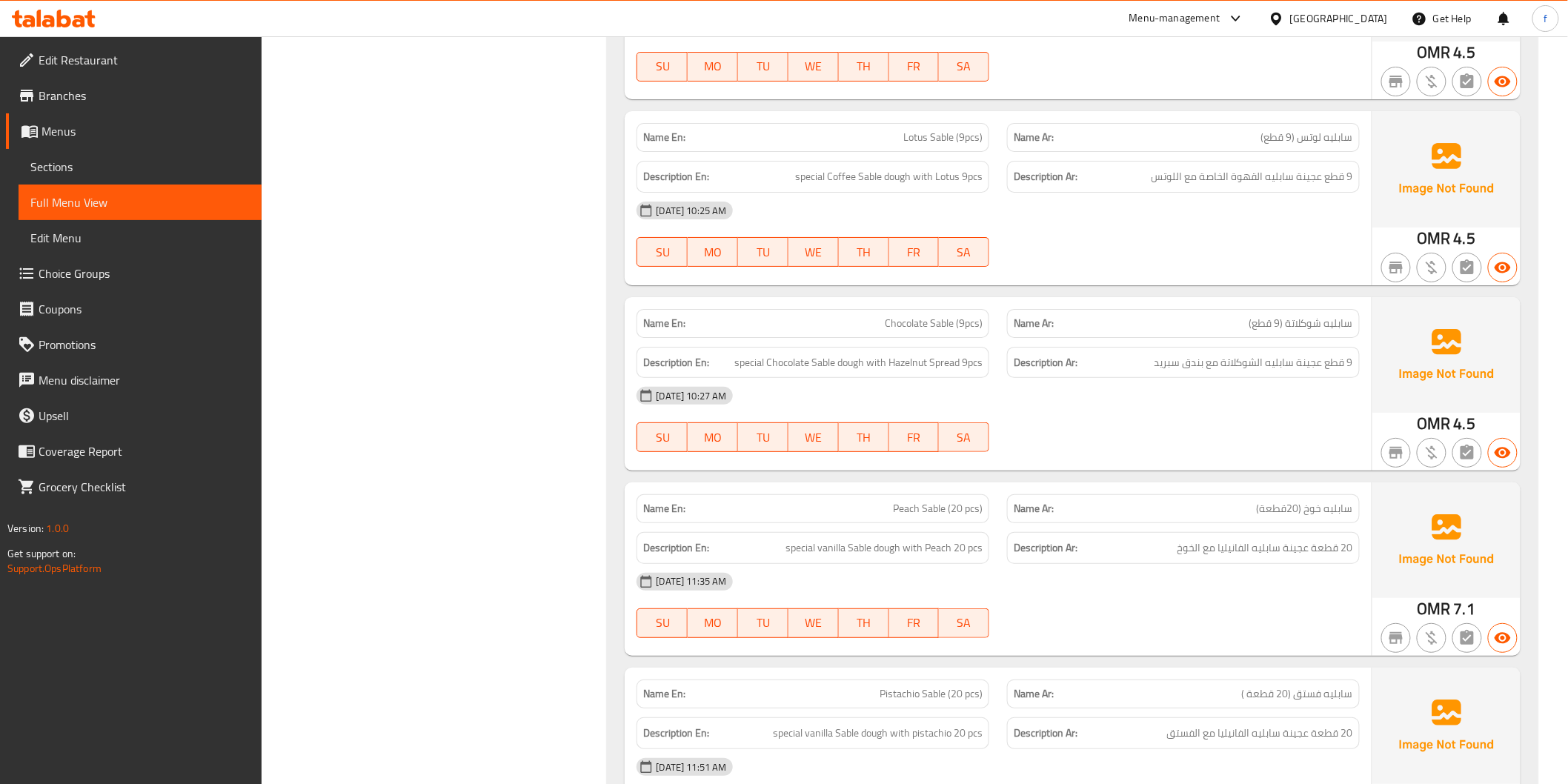
click at [841, 357] on span "special Chocolate Sable dough with Hazelnut Spread 9pcs" at bounding box center [858, 362] width 248 height 18
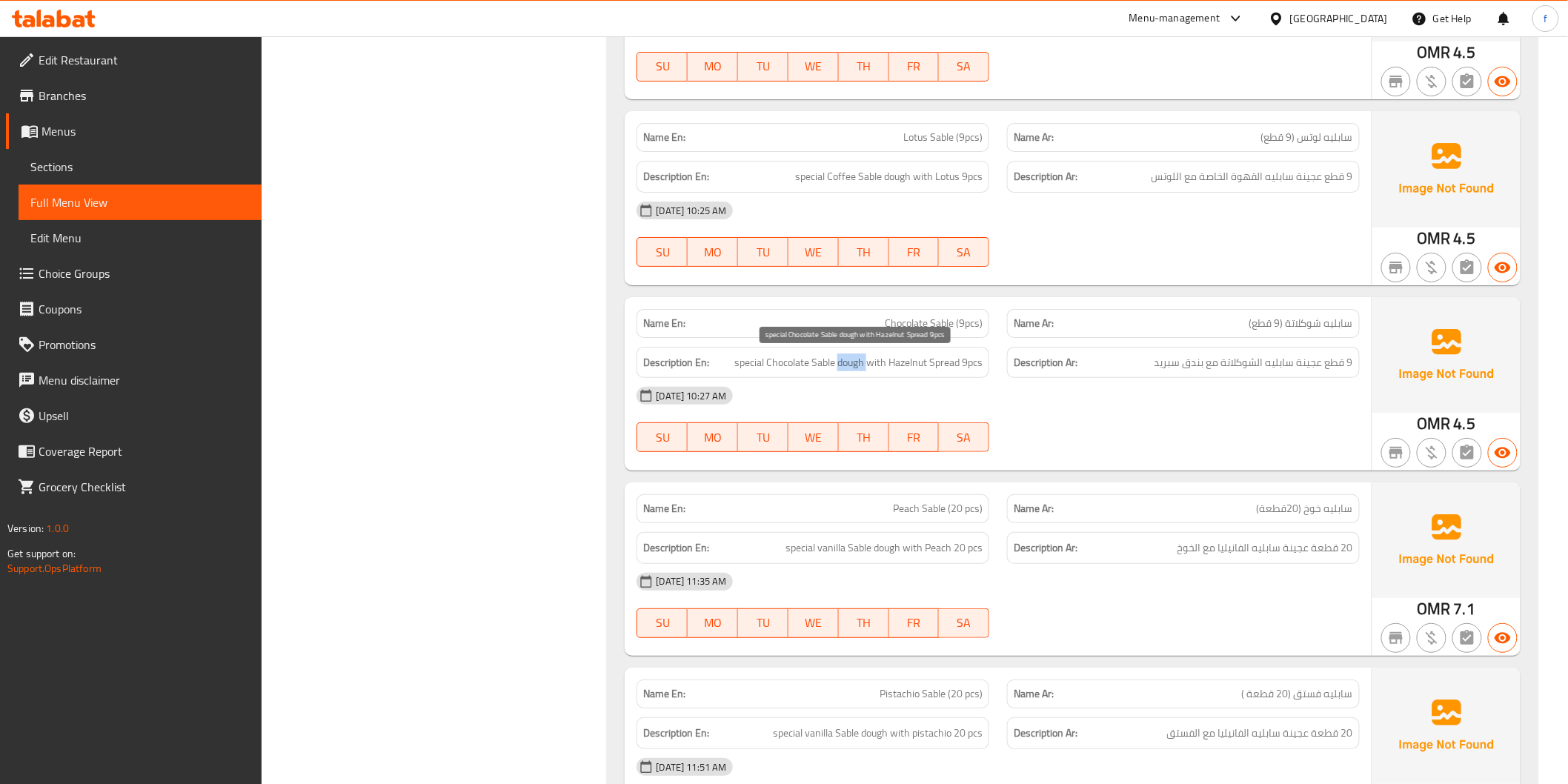
click at [841, 357] on span "special Chocolate Sable dough with Hazelnut Spread 9pcs" at bounding box center [858, 362] width 248 height 18
click at [823, 363] on span "special Chocolate Sable dough with Hazelnut Spread 9pcs" at bounding box center [858, 362] width 248 height 18
click at [795, 360] on span "special Chocolate Sable dough with Hazelnut Spread 9pcs" at bounding box center [858, 362] width 248 height 18
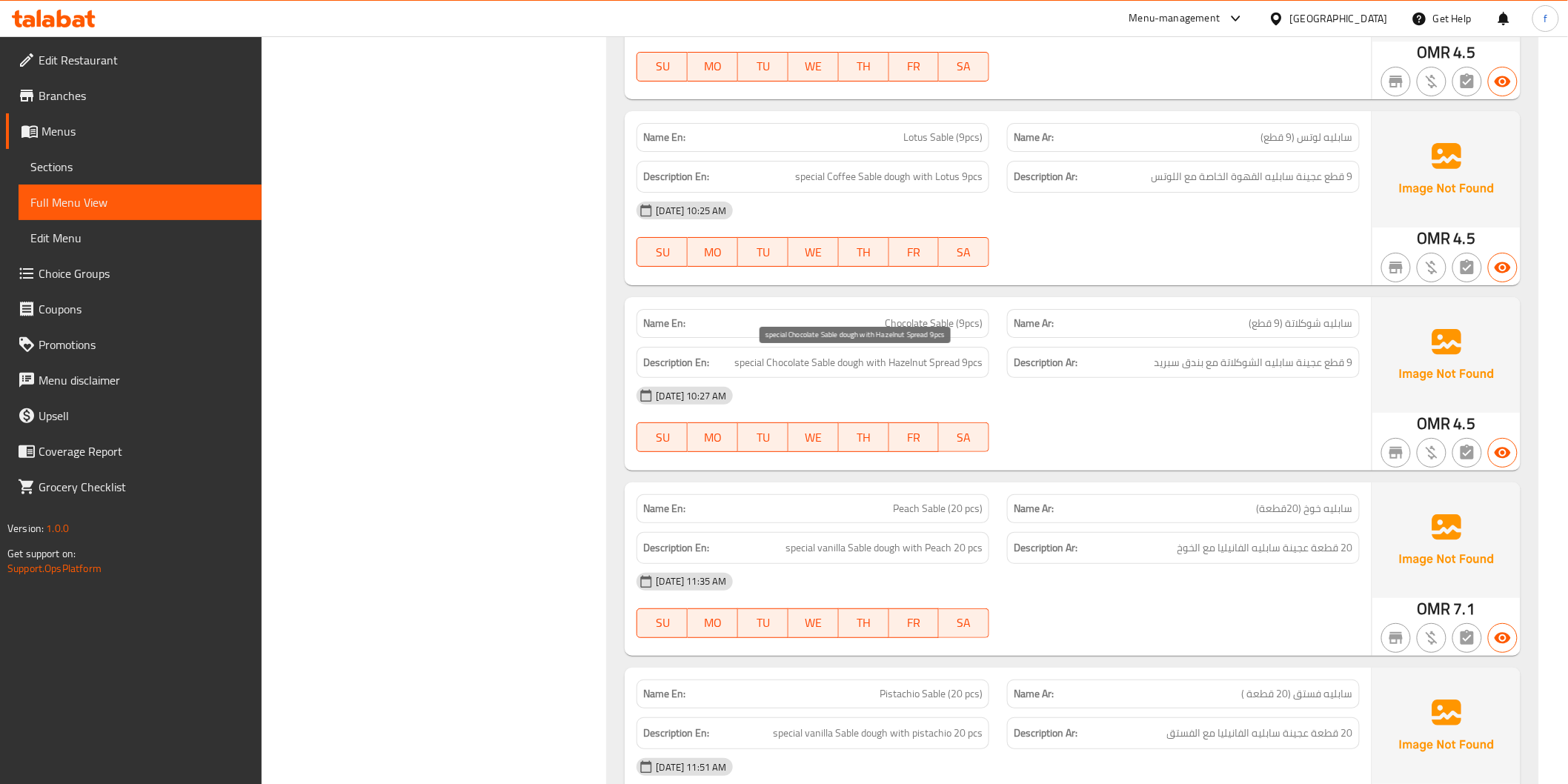
click at [906, 360] on span "special Chocolate Sable dough with Hazelnut Spread 9pcs" at bounding box center [858, 362] width 248 height 18
click at [939, 360] on span "special Chocolate Sable dough with Hazelnut Spread 9pcs" at bounding box center [858, 362] width 248 height 18
click at [972, 365] on span "special Chocolate Sable dough with Hazelnut Spread 9pcs" at bounding box center [858, 362] width 248 height 18
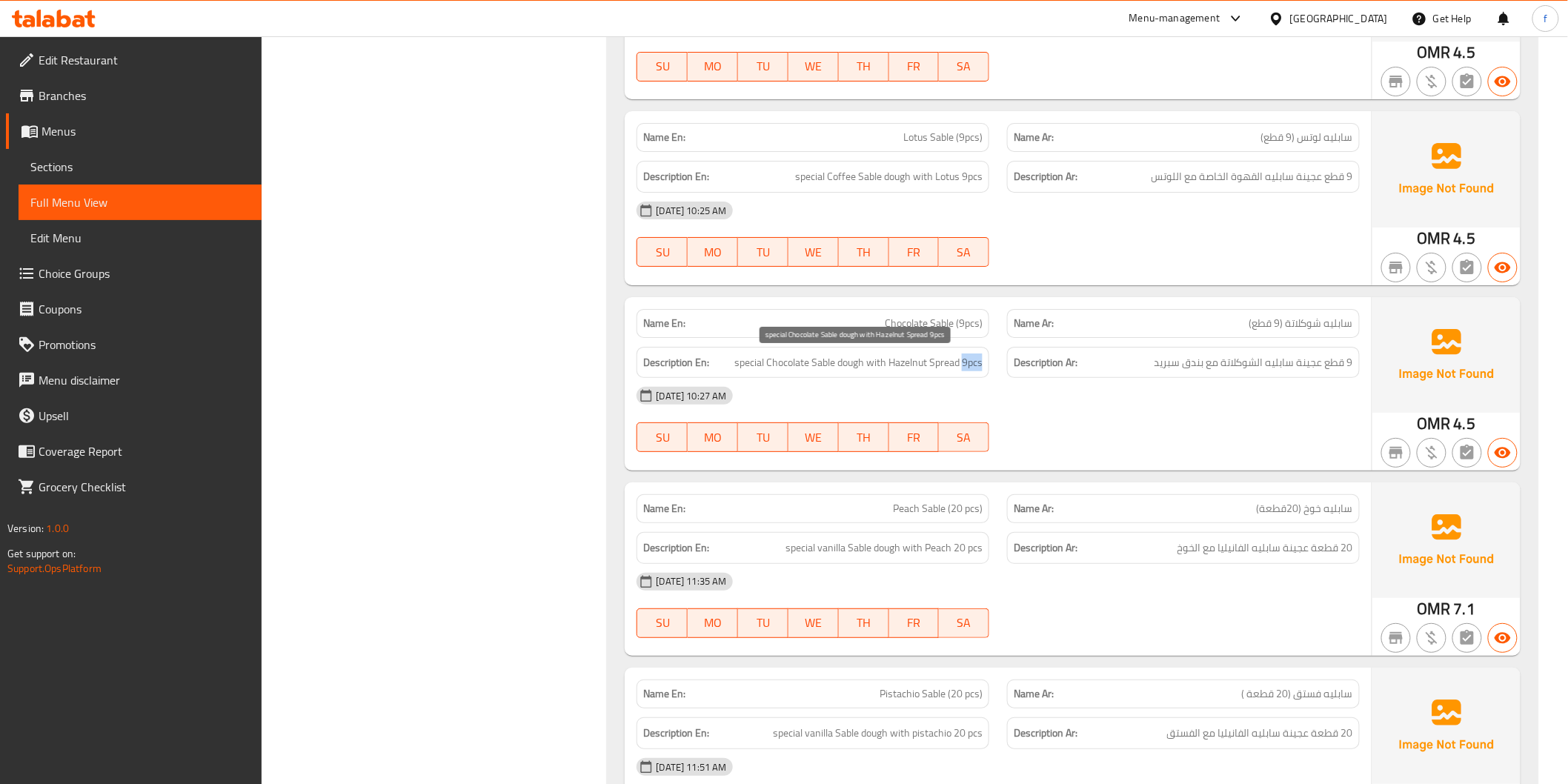
click at [972, 365] on span "special Chocolate Sable dough with Hazelnut Spread 9pcs" at bounding box center [858, 362] width 248 height 18
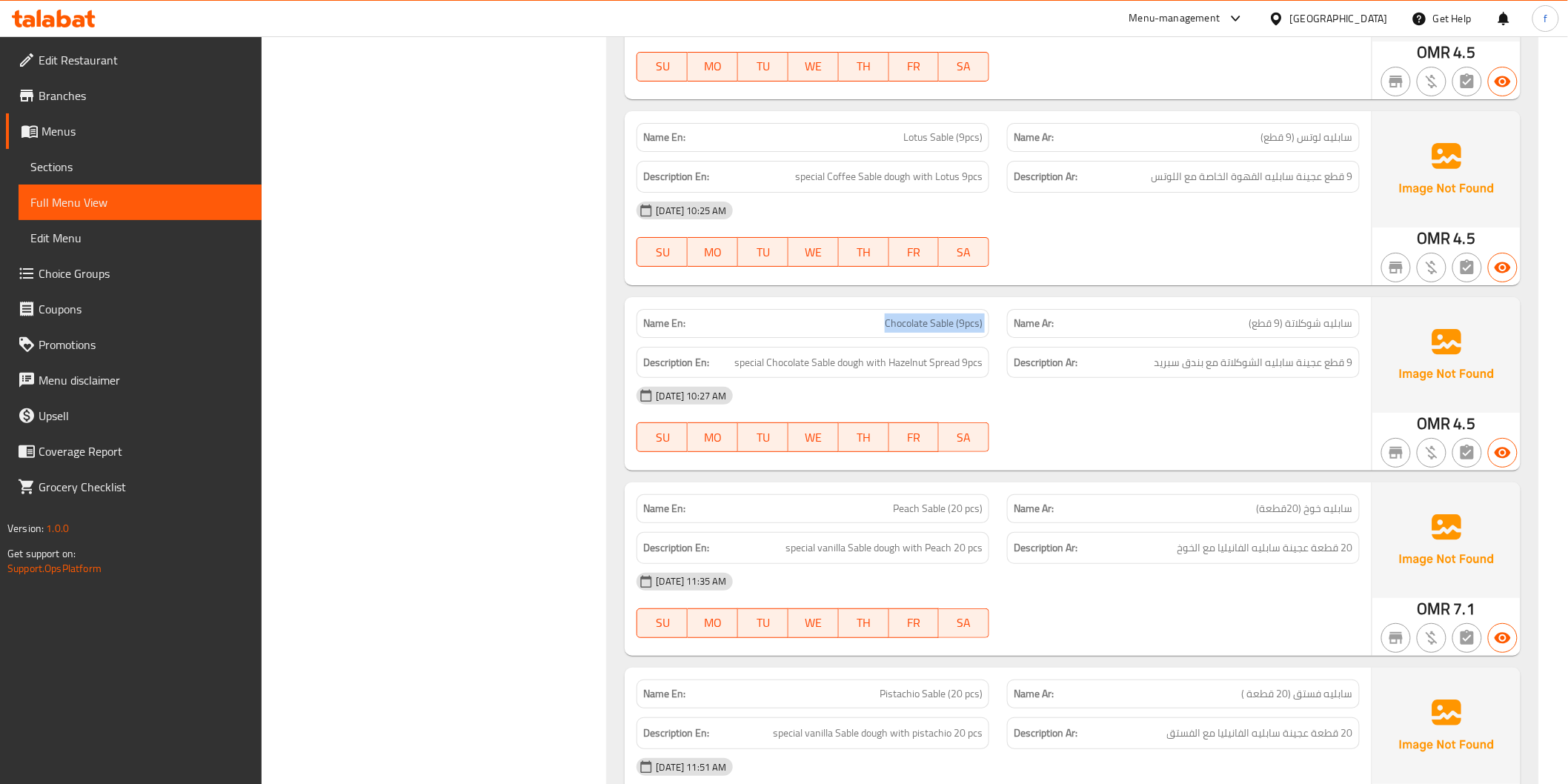
copy span "Chocolate Sable (9pcs)"
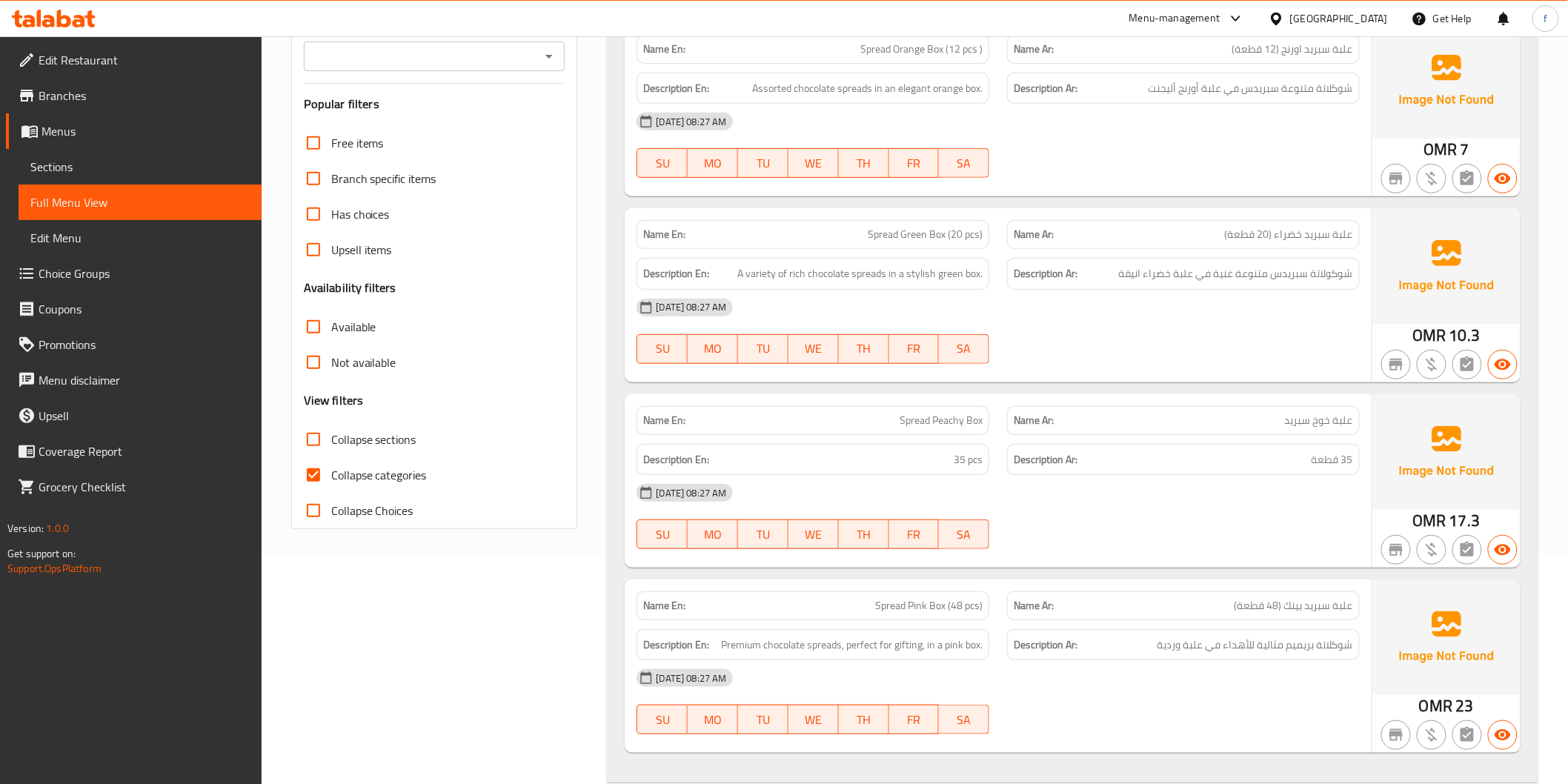
scroll to position [333, 0]
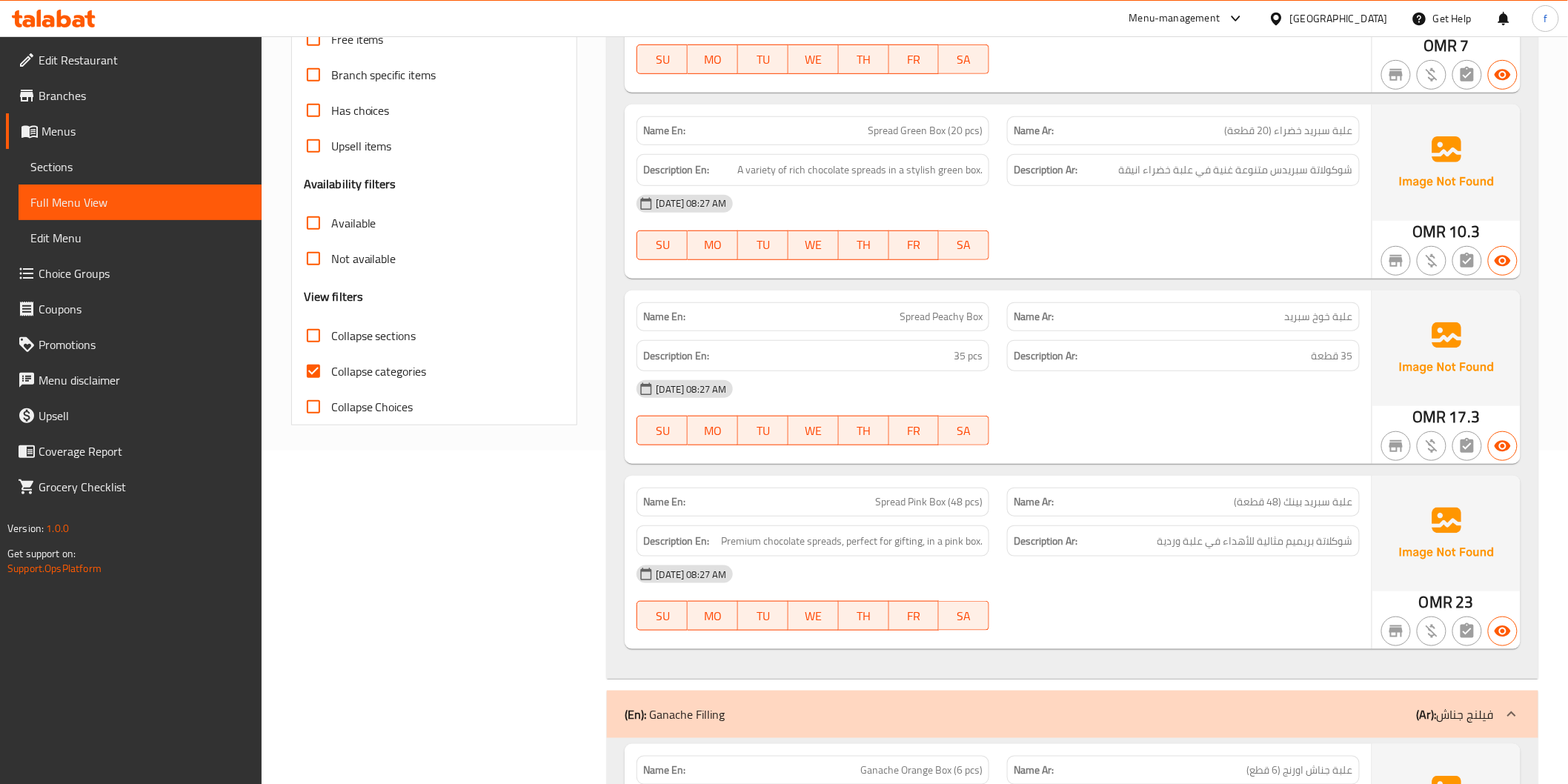
click at [376, 365] on span "Collapse categories" at bounding box center [379, 371] width 96 height 17
click at [332, 365] on input "Collapse categories" at bounding box center [313, 371] width 36 height 36
checkbox input "false"
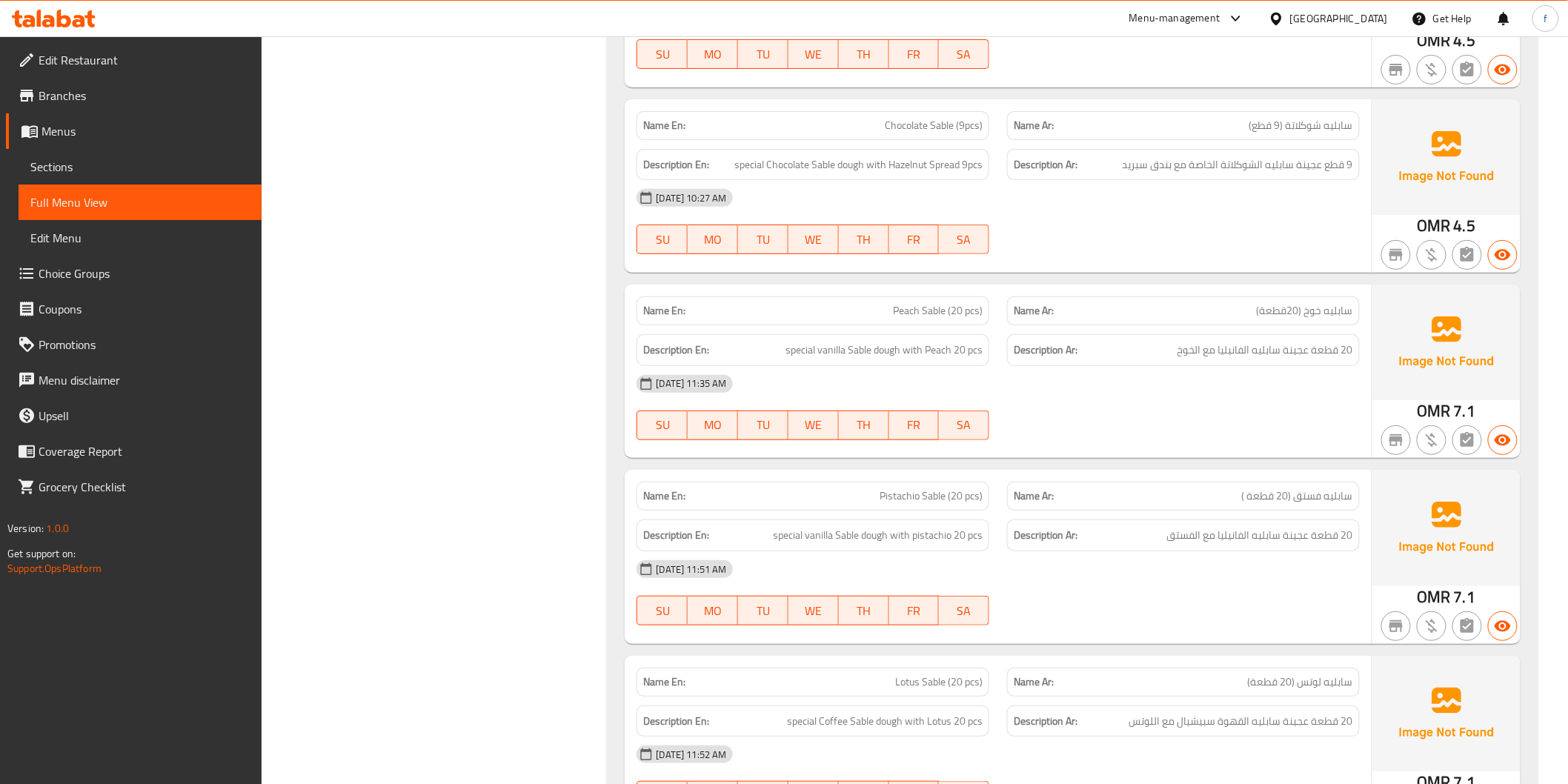
scroll to position [4943, 0]
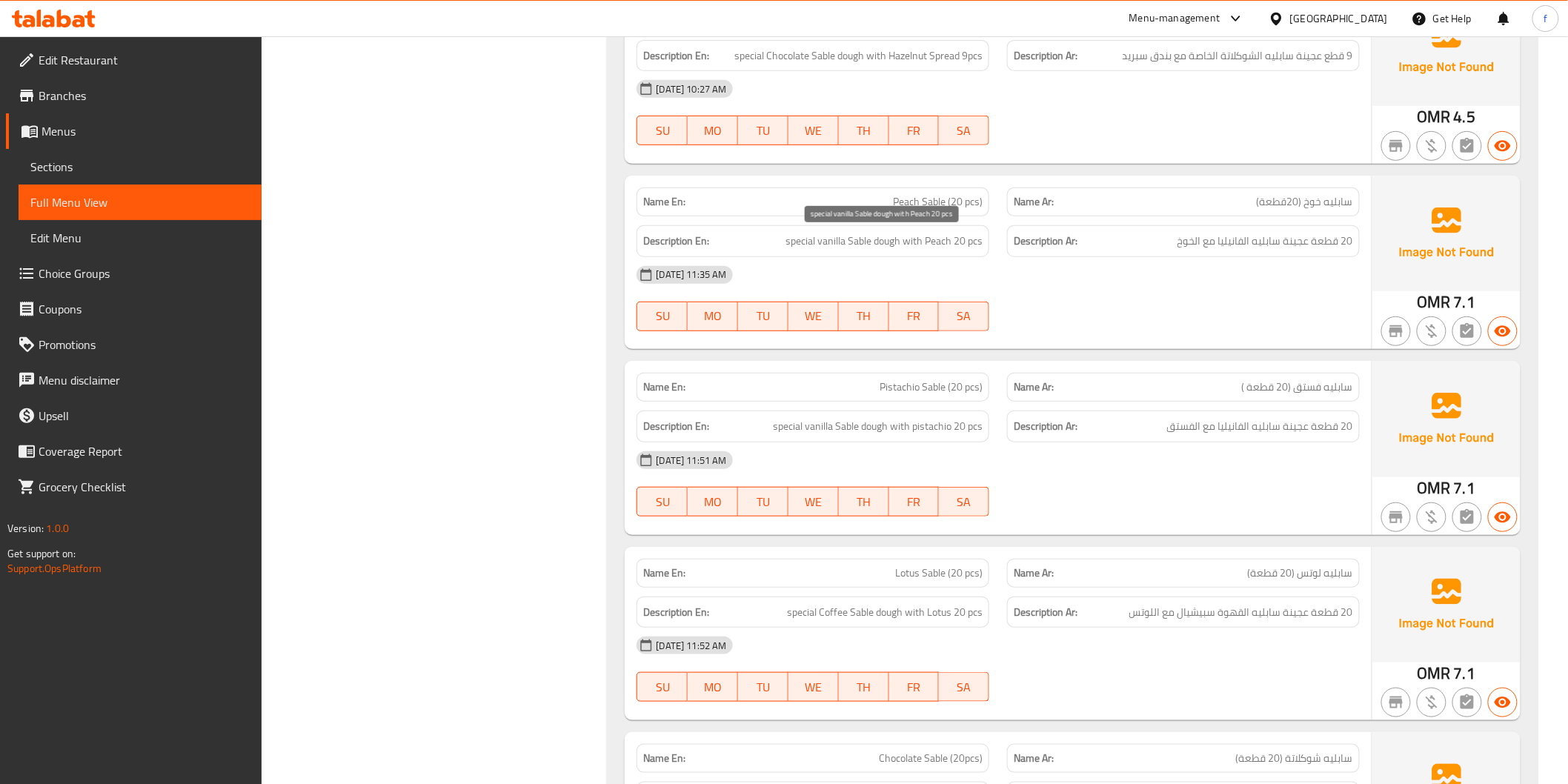
click at [889, 241] on span "special vanilla Sable dough with Peach 20 pcs" at bounding box center [884, 241] width 197 height 18
click at [855, 241] on span "special vanilla Sable dough with Peach 20 pcs" at bounding box center [884, 241] width 197 height 18
click at [824, 240] on span "special vanilla Sable dough with Peach 20 pcs" at bounding box center [884, 241] width 197 height 18
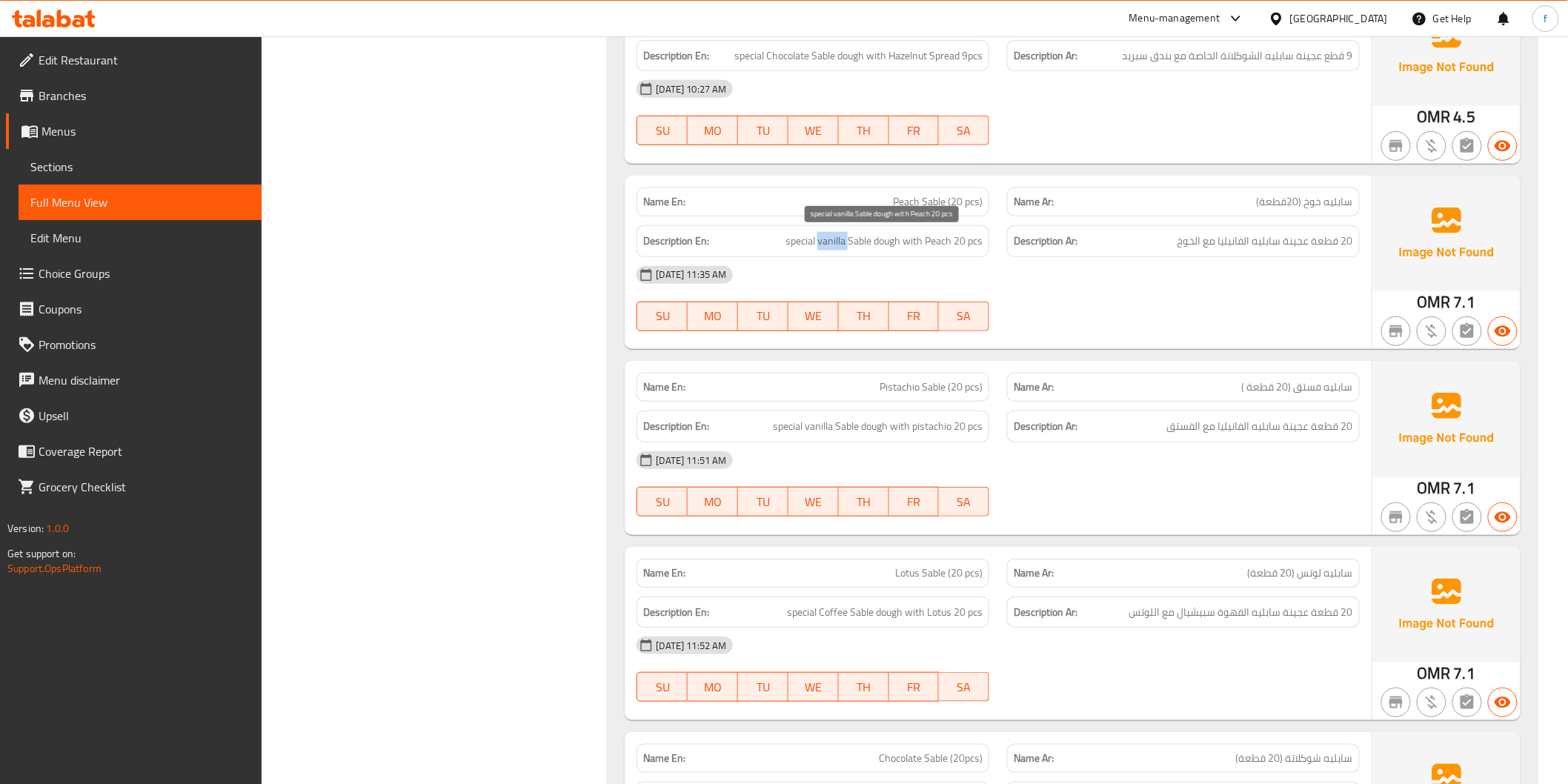
click at [824, 240] on span "special vanilla Sable dough with Peach 20 pcs" at bounding box center [884, 241] width 197 height 18
click at [794, 245] on span "special vanilla Sable dough with Peach 20 pcs" at bounding box center [884, 241] width 197 height 18
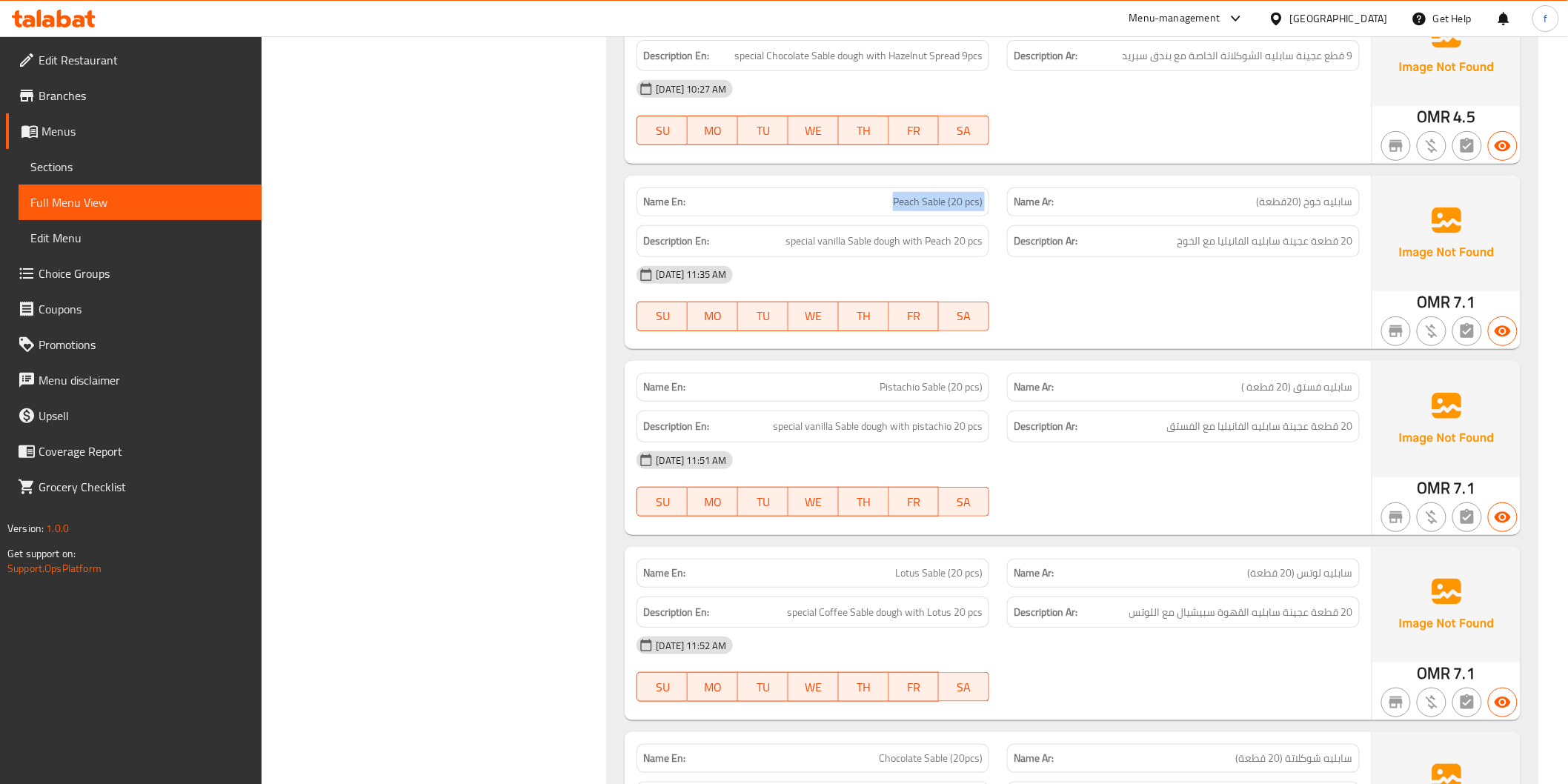
copy span "Peach Sable (20 pcs)"
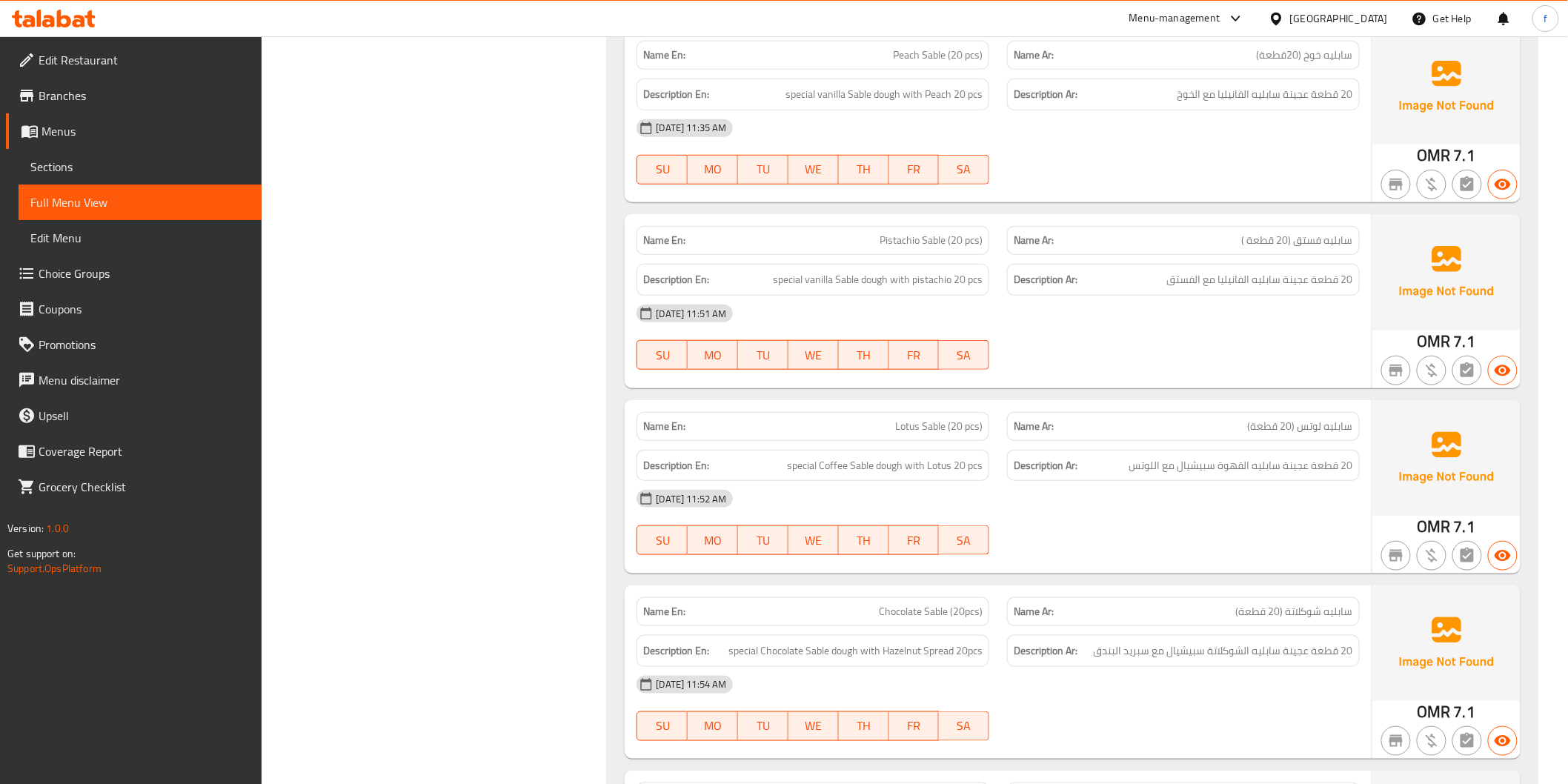
scroll to position [5108, 0]
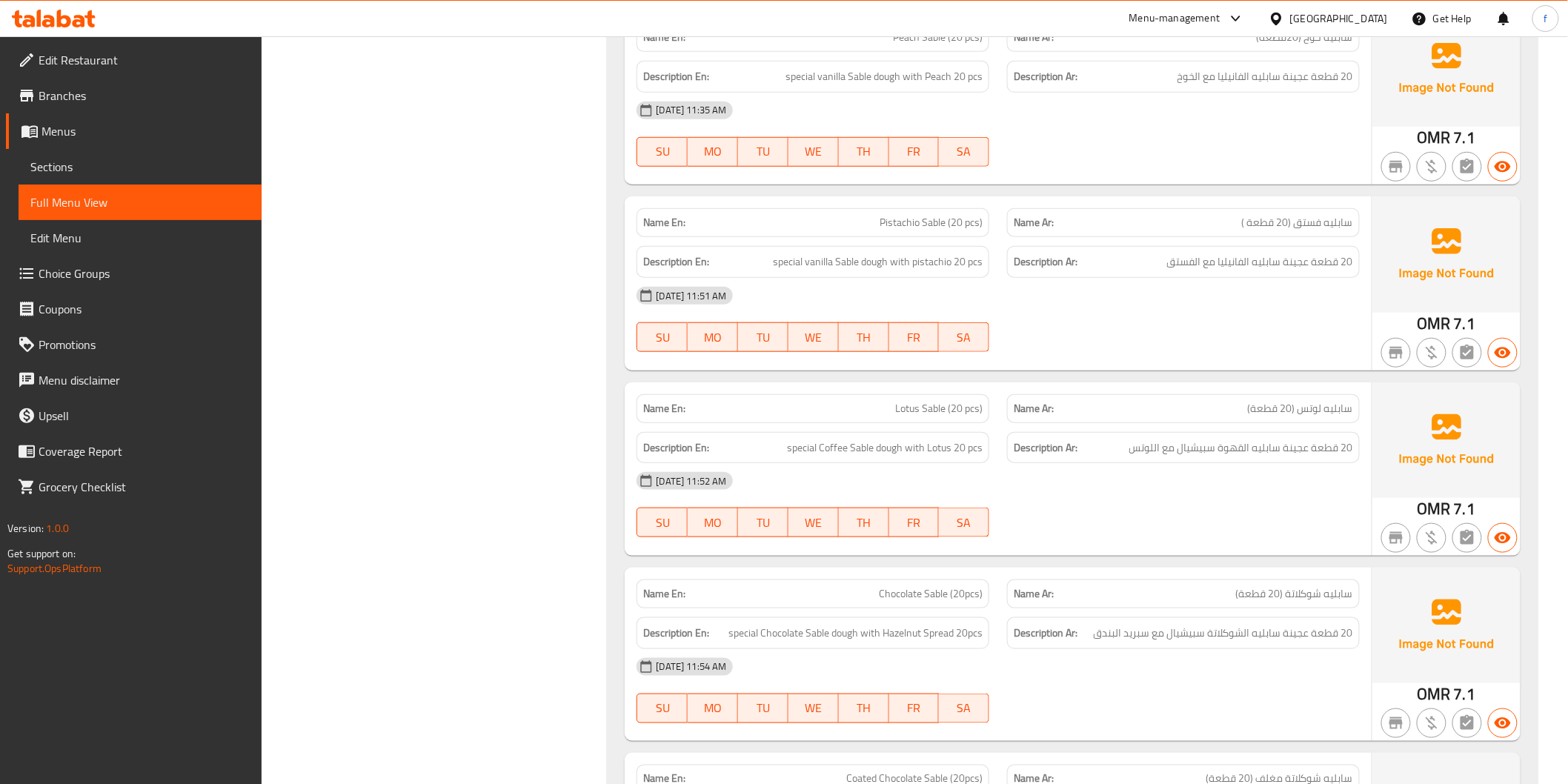
click at [880, 262] on span "special vanilla Sable dough with pistachio 20 pcs" at bounding box center [877, 261] width 210 height 18
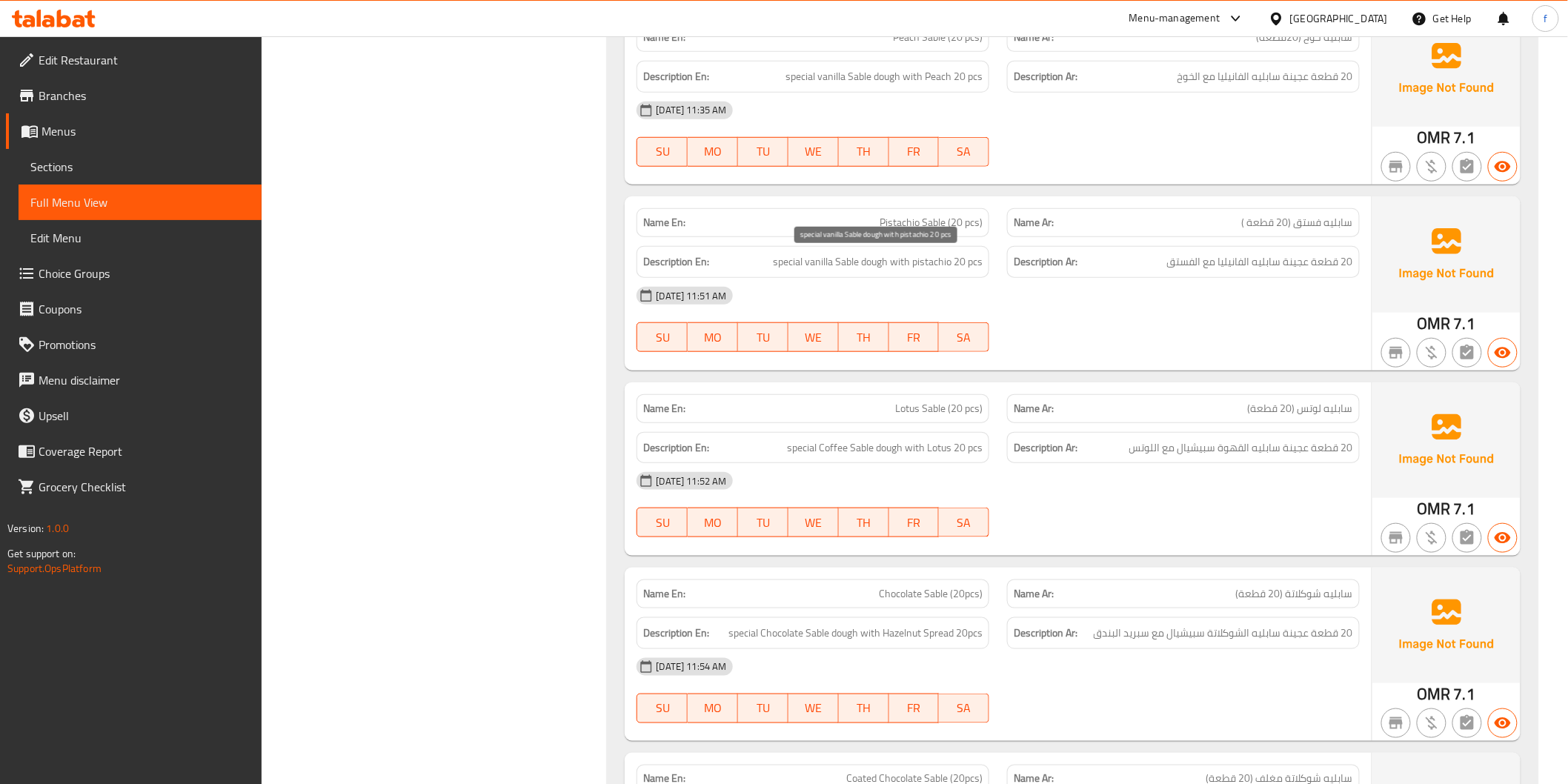
click at [846, 265] on span "special vanilla Sable dough with pistachio 20 pcs" at bounding box center [877, 261] width 210 height 18
click at [784, 262] on span "special vanilla Sable dough with pistachio 20 pcs" at bounding box center [877, 261] width 210 height 18
click at [808, 259] on span "special vanilla Sable dough with pistachio 20 pcs" at bounding box center [877, 261] width 210 height 18
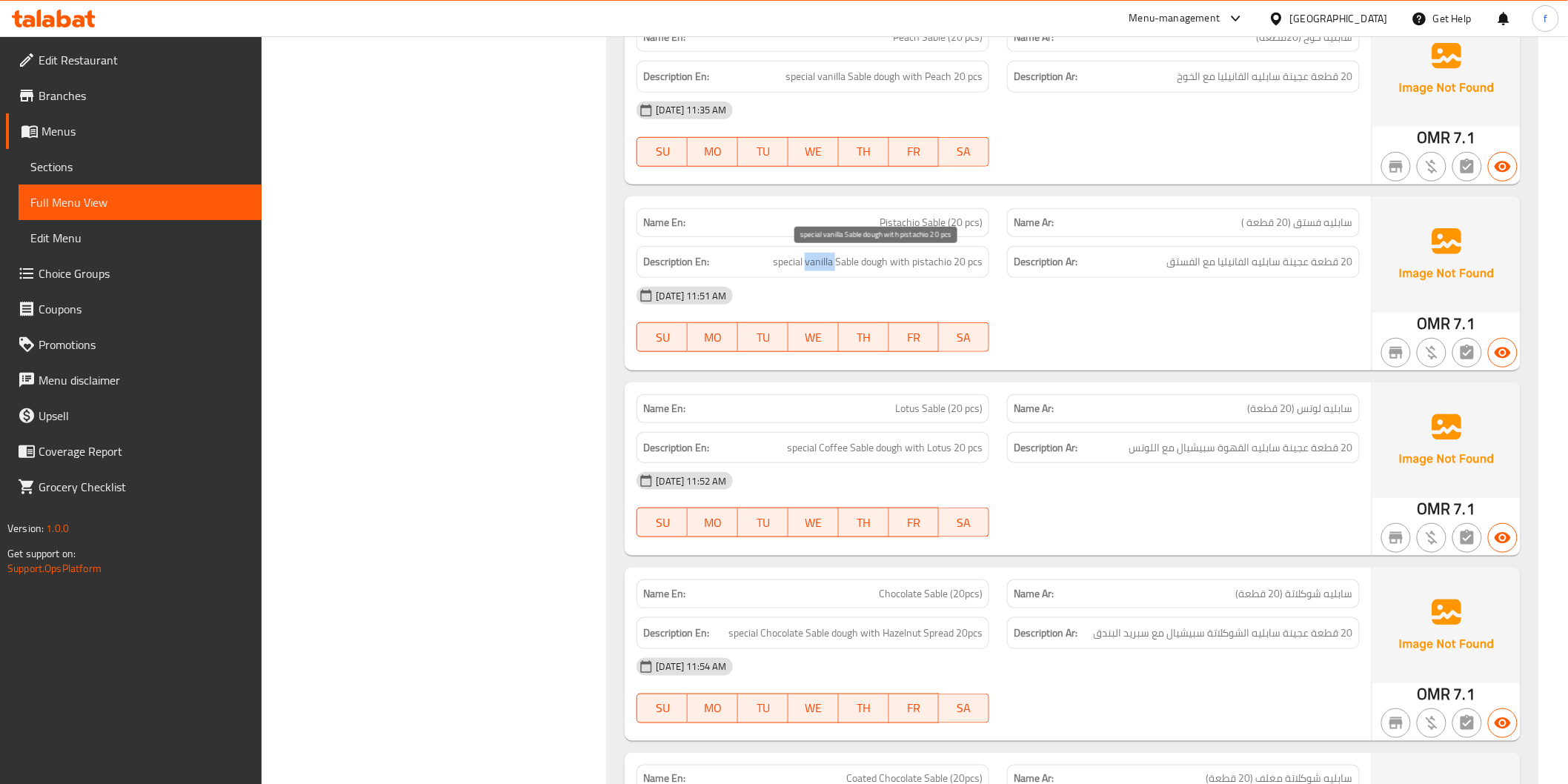
click at [808, 259] on span "special vanilla Sable dough with pistachio 20 pcs" at bounding box center [877, 261] width 210 height 18
click at [793, 259] on span "special vanilla Sable dough with pistachio 20 pcs" at bounding box center [877, 261] width 210 height 18
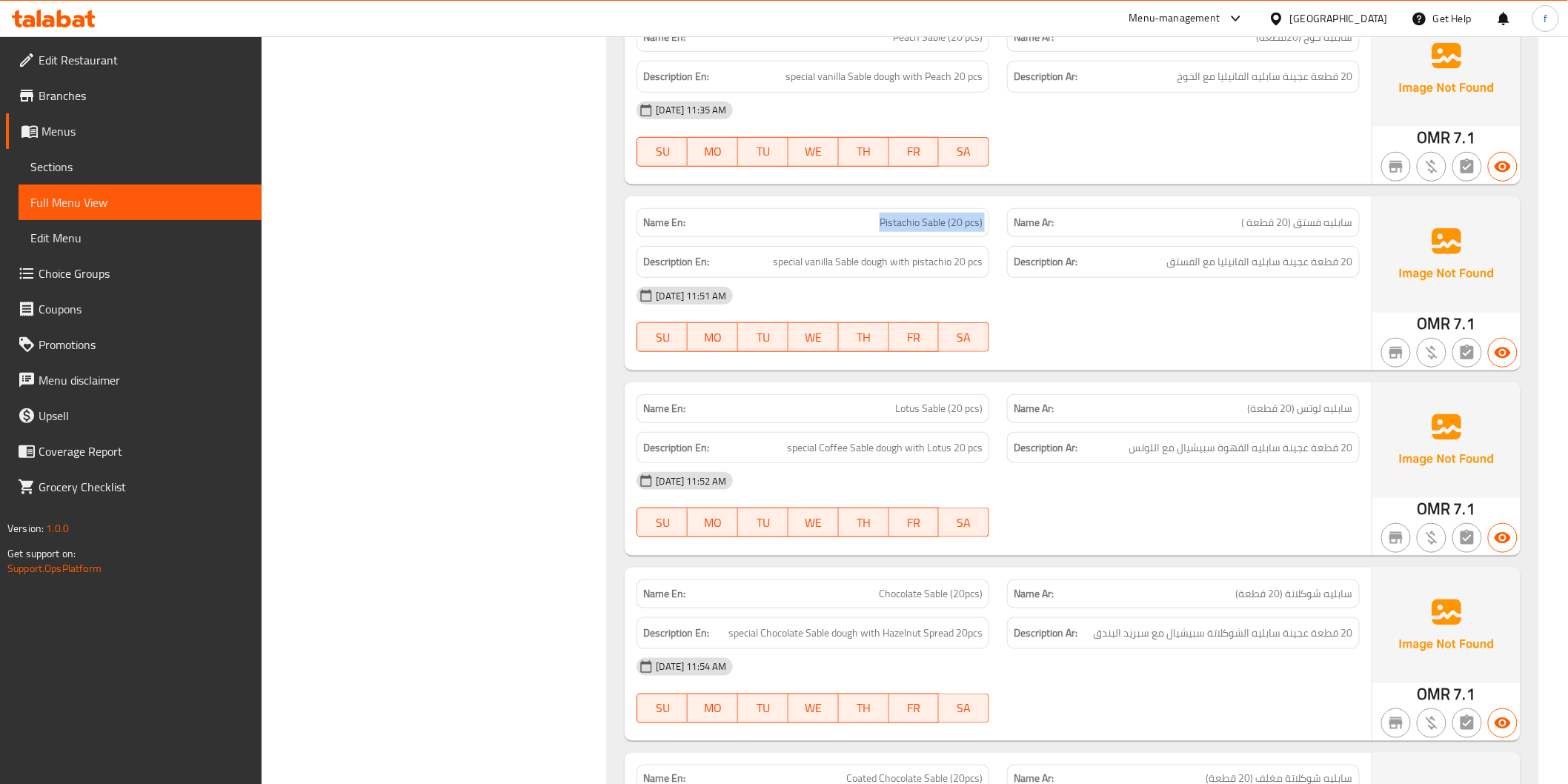
copy span "Pistachio Sable (20 pcs)"
click at [874, 260] on span "special vanilla Sable dough with pistachio 20 pcs" at bounding box center [877, 261] width 210 height 18
click at [846, 254] on span "special vanilla Sable dough with pistachio 20 pcs" at bounding box center [877, 261] width 210 height 18
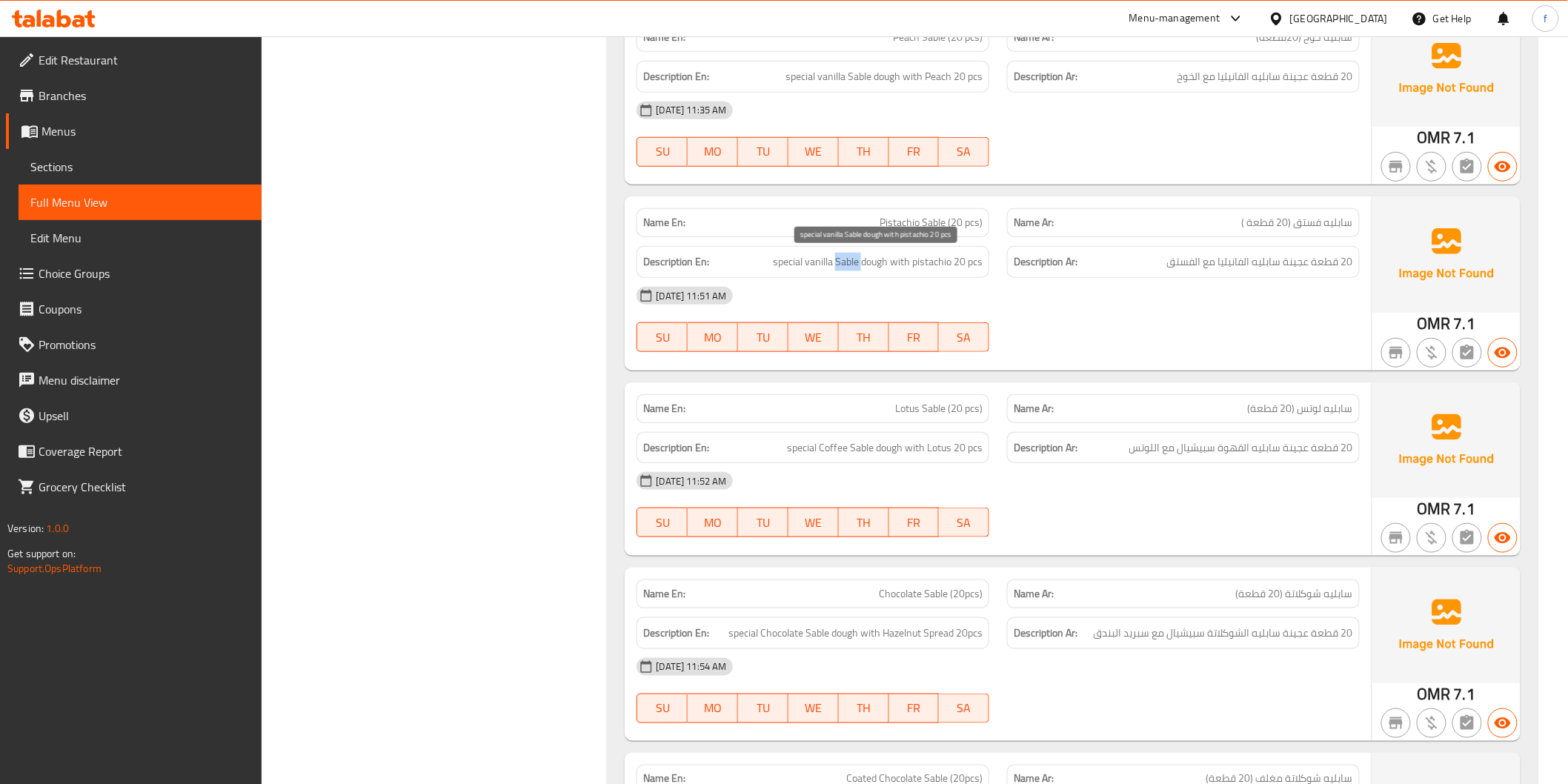
click at [846, 254] on span "special vanilla Sable dough with pistachio 20 pcs" at bounding box center [877, 261] width 210 height 18
click at [822, 262] on span "special vanilla Sable dough with pistachio 20 pcs" at bounding box center [877, 261] width 210 height 18
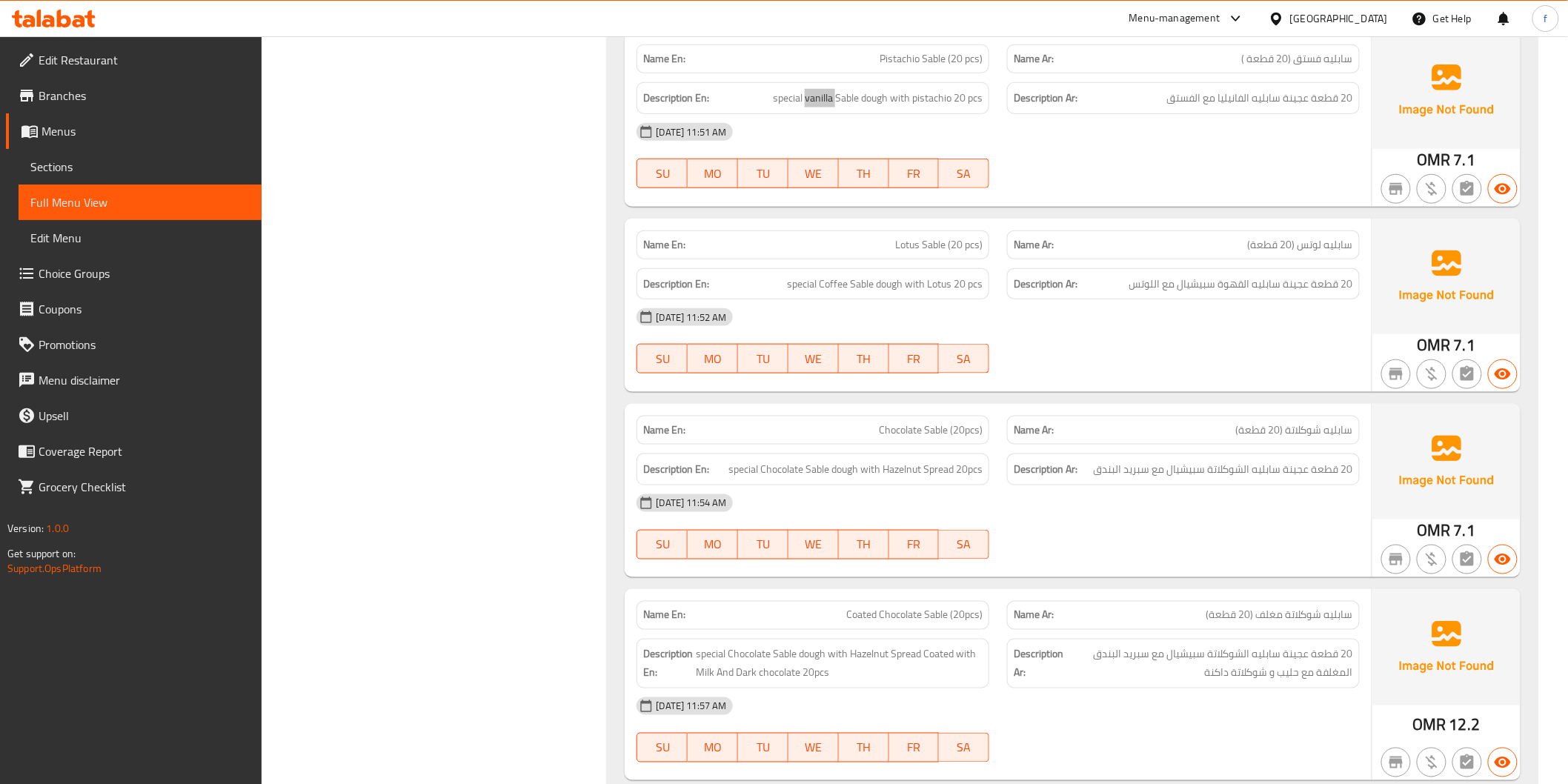
scroll to position [5272, 0]
click at [1339, 245] on span "سابليه لوتس (20 قطعة)" at bounding box center [1300, 245] width 105 height 16
click at [1317, 245] on span "سابليه لوتس (20 قطعة)" at bounding box center [1300, 245] width 105 height 16
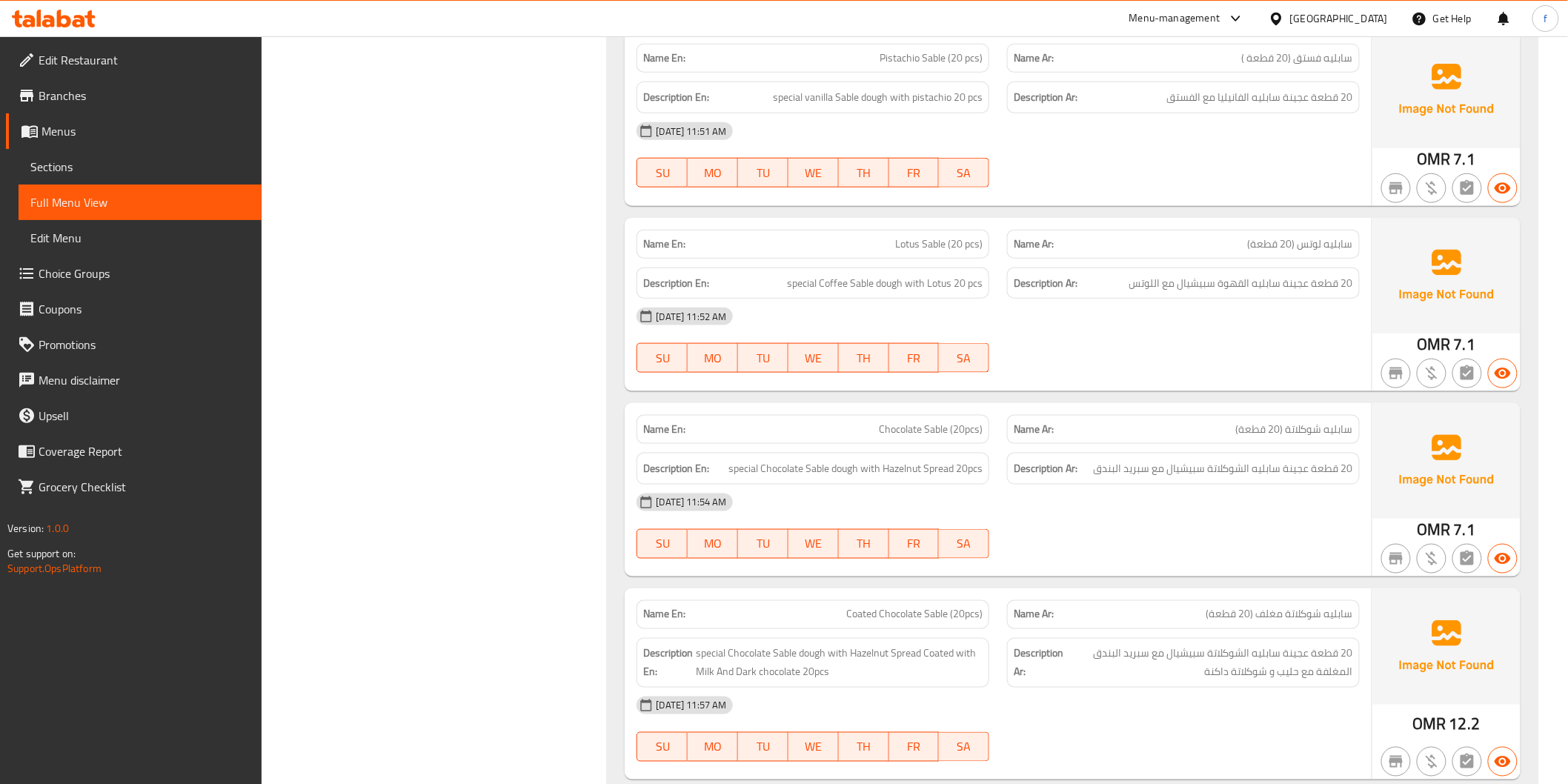
click at [921, 245] on span "Lotus Sable (20 pcs)" at bounding box center [939, 245] width 87 height 16
click at [879, 282] on span "special Coffee Sable dough with Lotus 20 pcs" at bounding box center [884, 283] width 196 height 18
click at [857, 284] on span "special Coffee Sable dough with Lotus 20 pcs" at bounding box center [884, 283] width 196 height 18
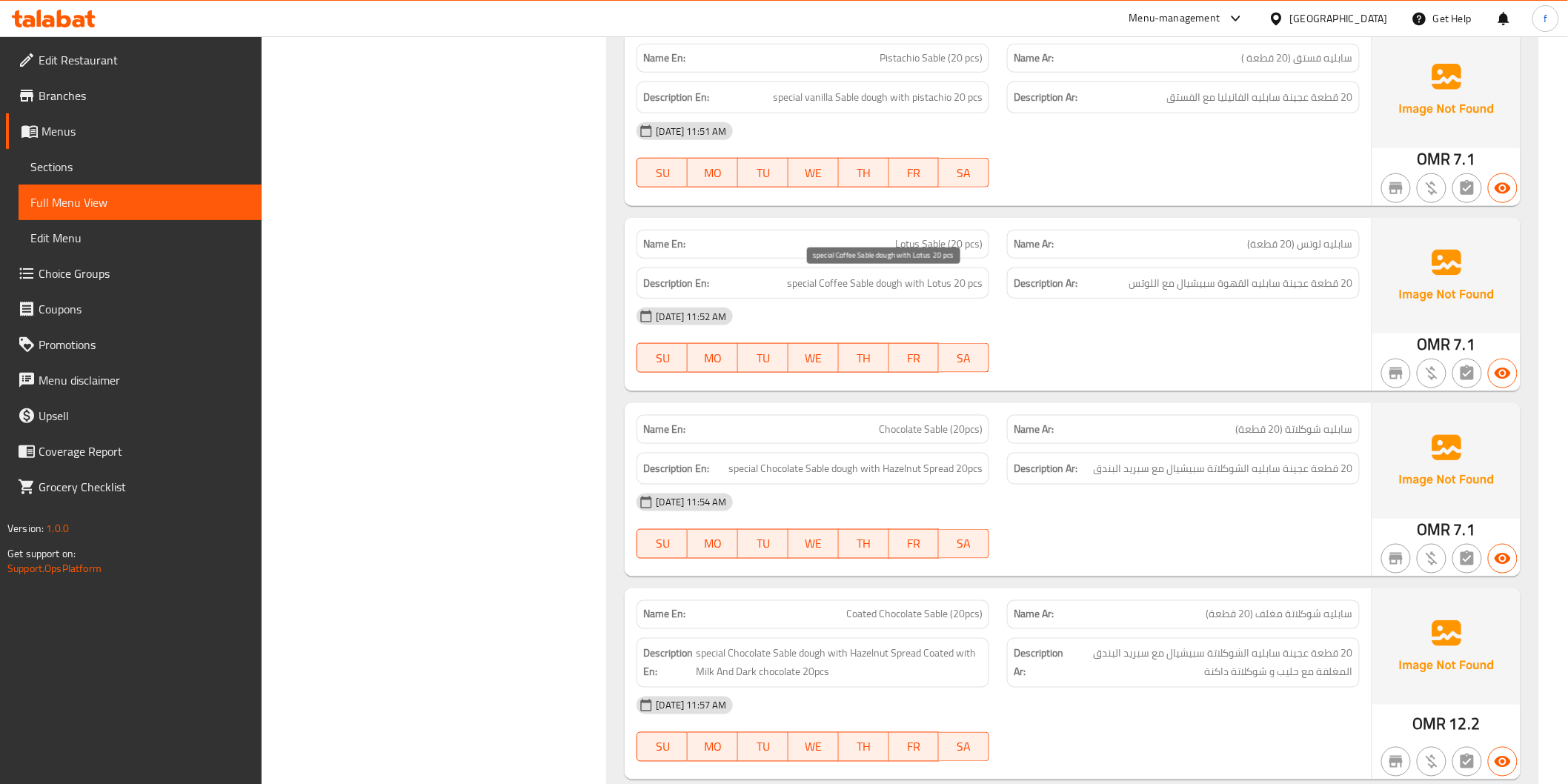
click at [889, 285] on span "special Coffee Sable dough with Lotus 20 pcs" at bounding box center [884, 283] width 196 height 18
click at [876, 283] on span "special Coffee Sable dough with Lotus 20 pcs" at bounding box center [884, 283] width 196 height 18
click at [841, 280] on span "special Coffee Sable dough with Lotus 20 pcs" at bounding box center [884, 283] width 196 height 18
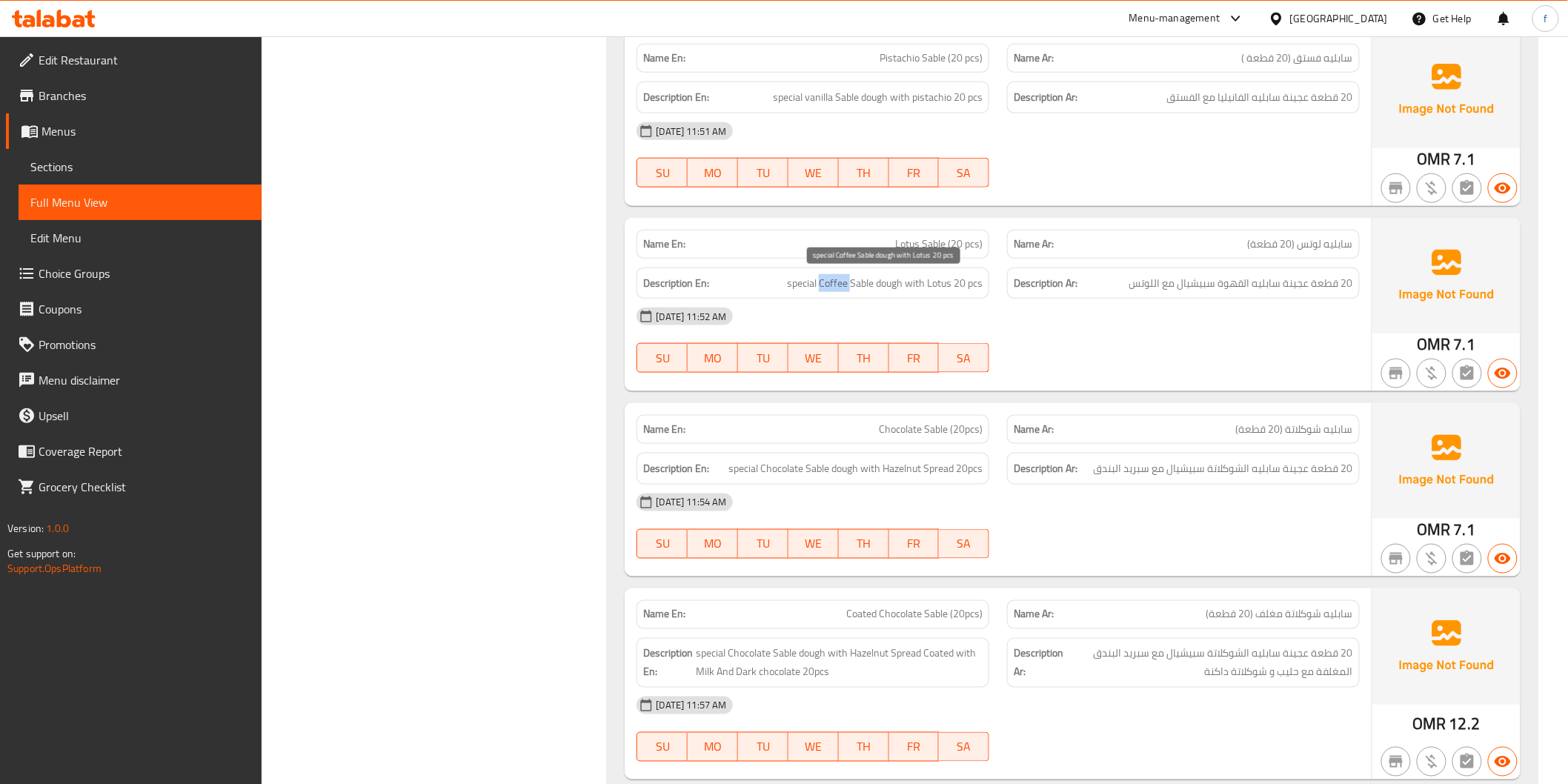
click at [841, 280] on span "special Coffee Sable dough with Lotus 20 pcs" at bounding box center [884, 283] width 196 height 18
click at [798, 280] on span "special Coffee Sable dough with Lotus 20 pcs" at bounding box center [884, 283] width 196 height 18
click at [944, 286] on span "special Coffee Sable dough with Lotus 20 pcs" at bounding box center [884, 283] width 196 height 18
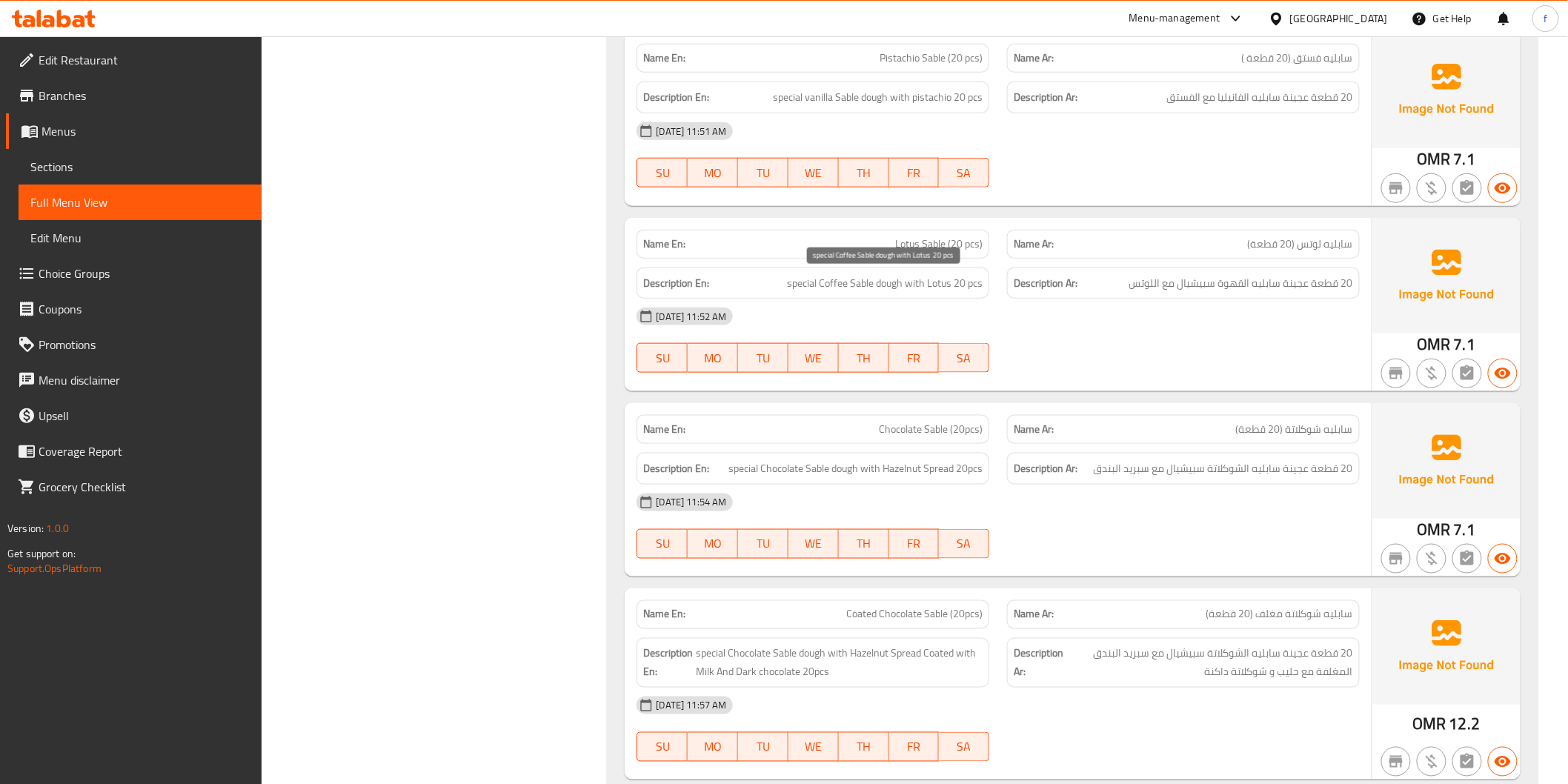
click at [972, 285] on span "special Coffee Sable dough with Lotus 20 pcs" at bounding box center [884, 283] width 196 height 18
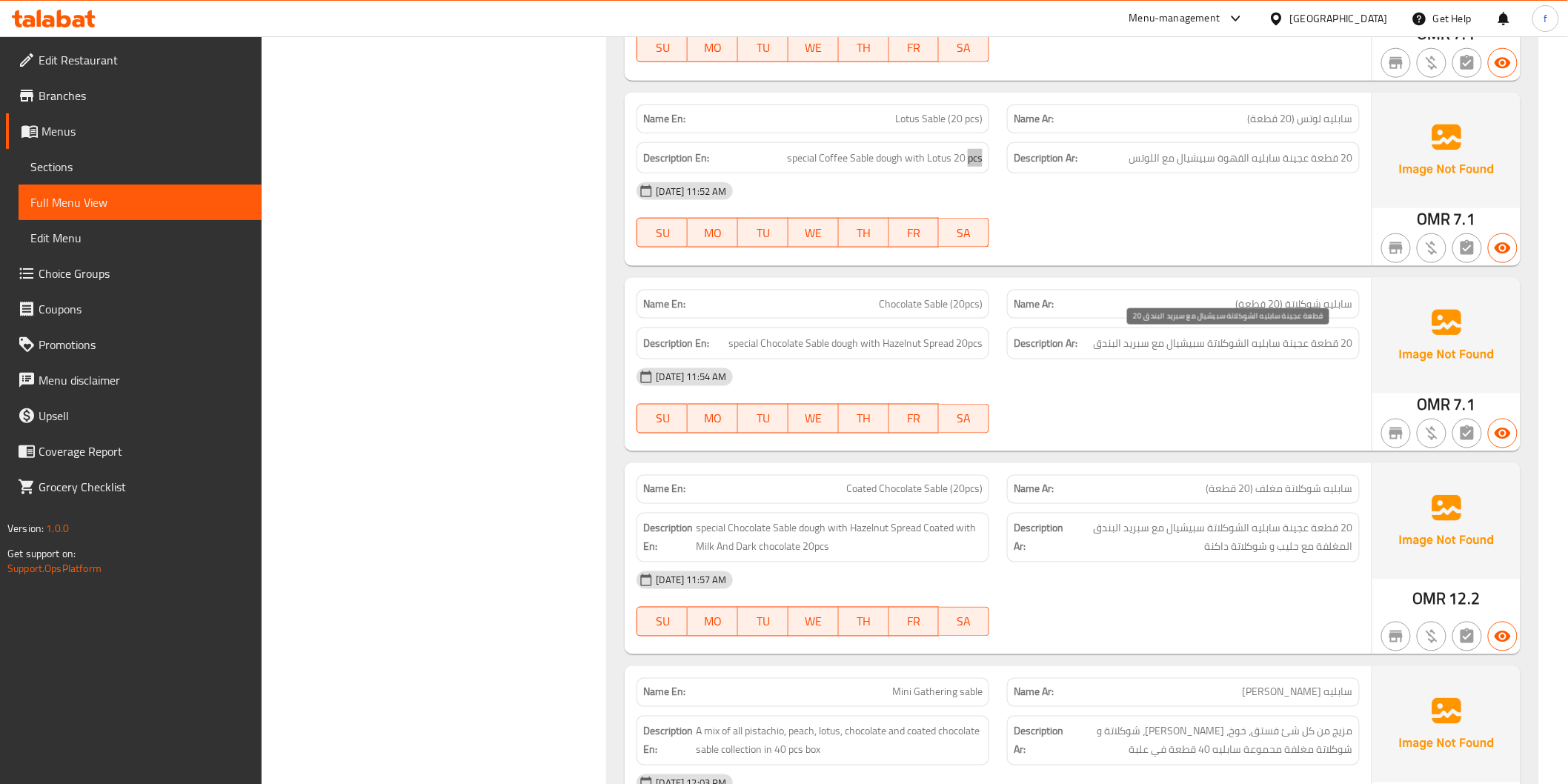
scroll to position [5437, 0]
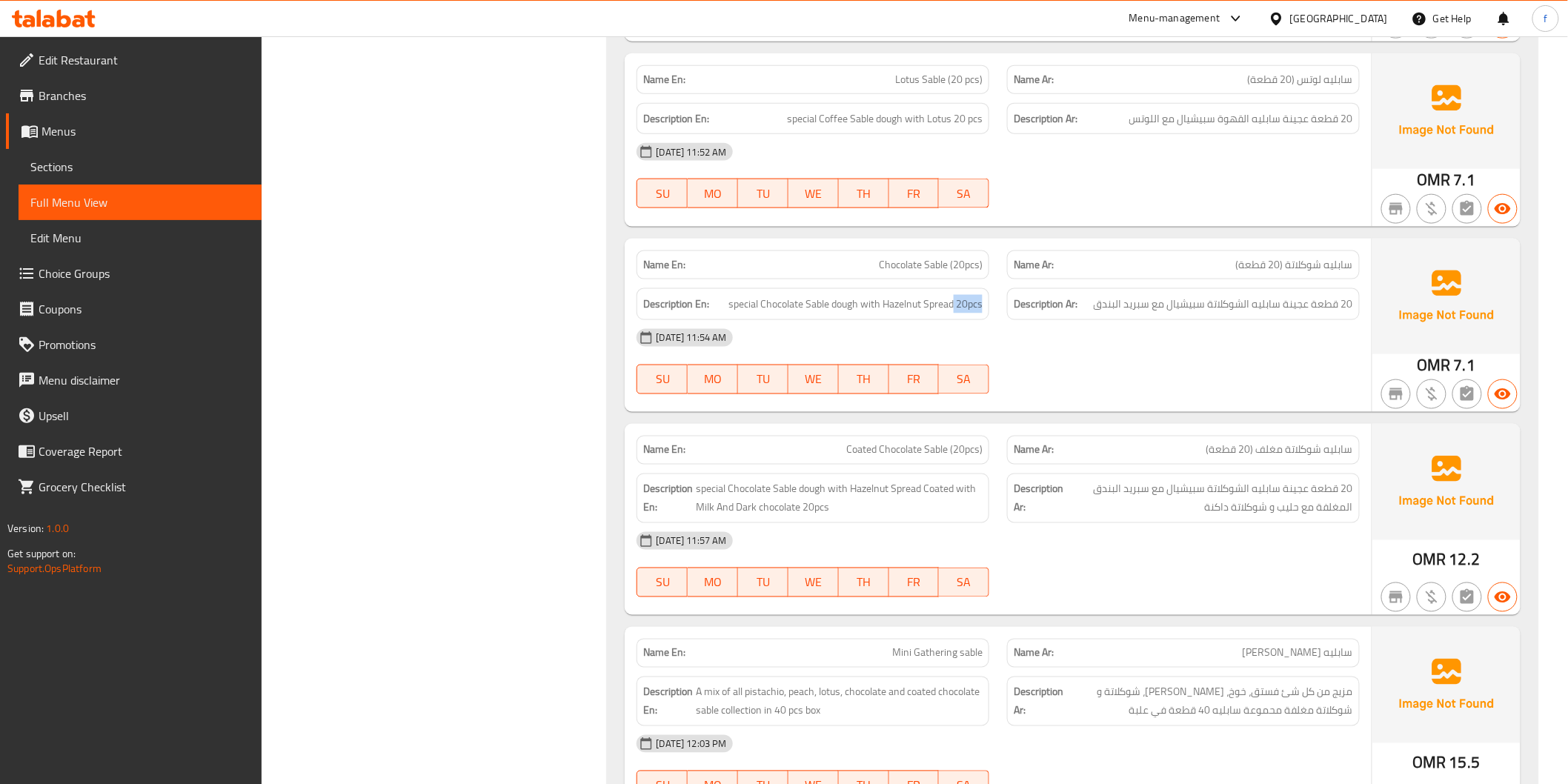
drag, startPoint x: 955, startPoint y: 300, endPoint x: 1004, endPoint y: 300, distance: 49.0
click at [1004, 300] on div "Description En: special Chocolate Sable dough with Hazelnut Spread 20pcs Descri…" at bounding box center [997, 304] width 740 height 50
click at [843, 302] on span "special Chocolate Sable dough with Hazelnut Spread 20pcs" at bounding box center [855, 304] width 254 height 18
click at [812, 300] on span "special Chocolate Sable dough with Hazelnut Spread 20pcs" at bounding box center [855, 304] width 254 height 18
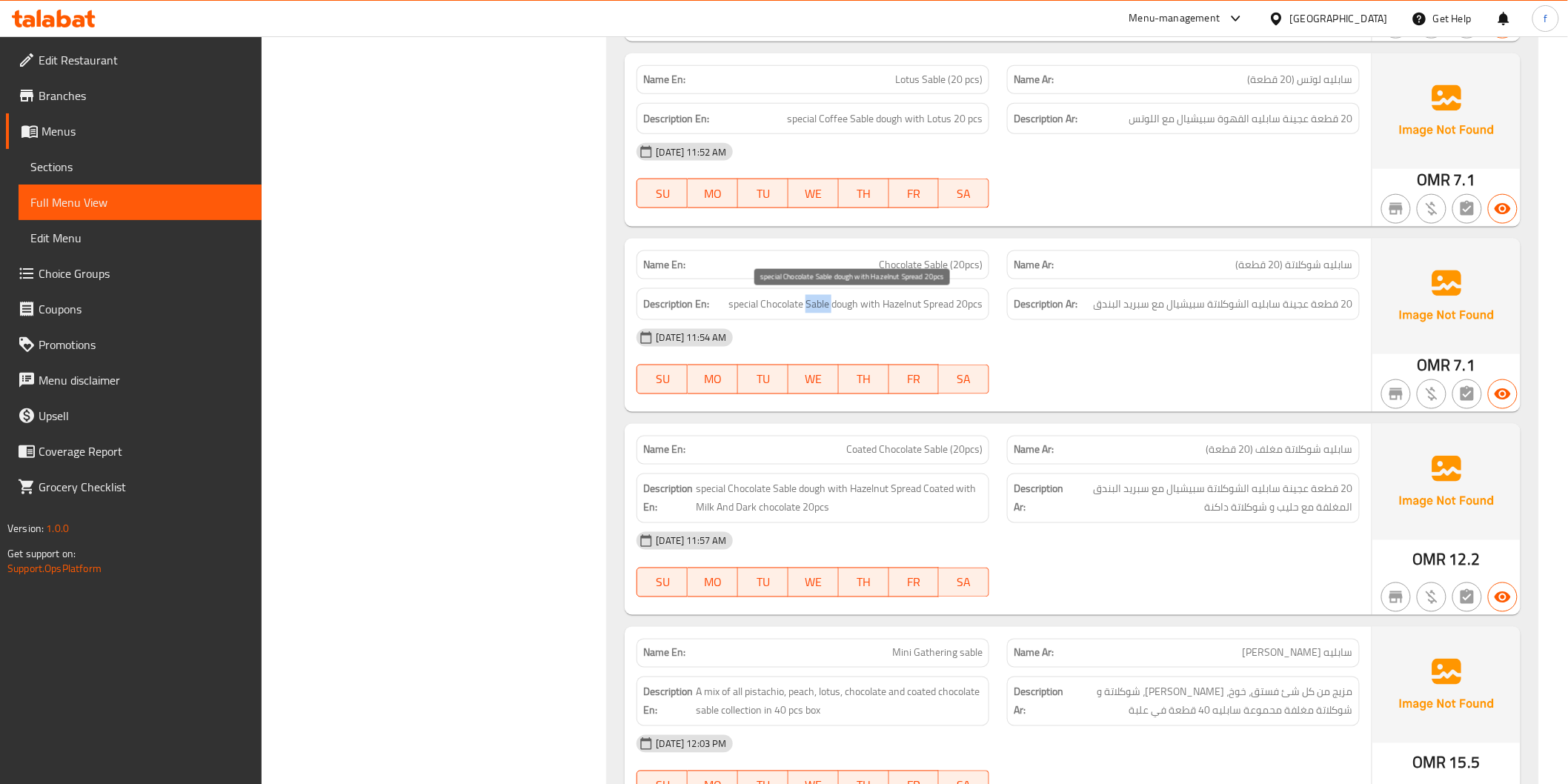
click at [812, 300] on span "special Chocolate Sable dough with Hazelnut Spread 20pcs" at bounding box center [855, 304] width 254 height 18
click at [774, 301] on span "special Chocolate Sable dough with Hazelnut Spread 20pcs" at bounding box center [855, 304] width 254 height 18
click at [739, 305] on span "special Chocolate Sable dough with Hazelnut Spread 20pcs" at bounding box center [855, 304] width 254 height 18
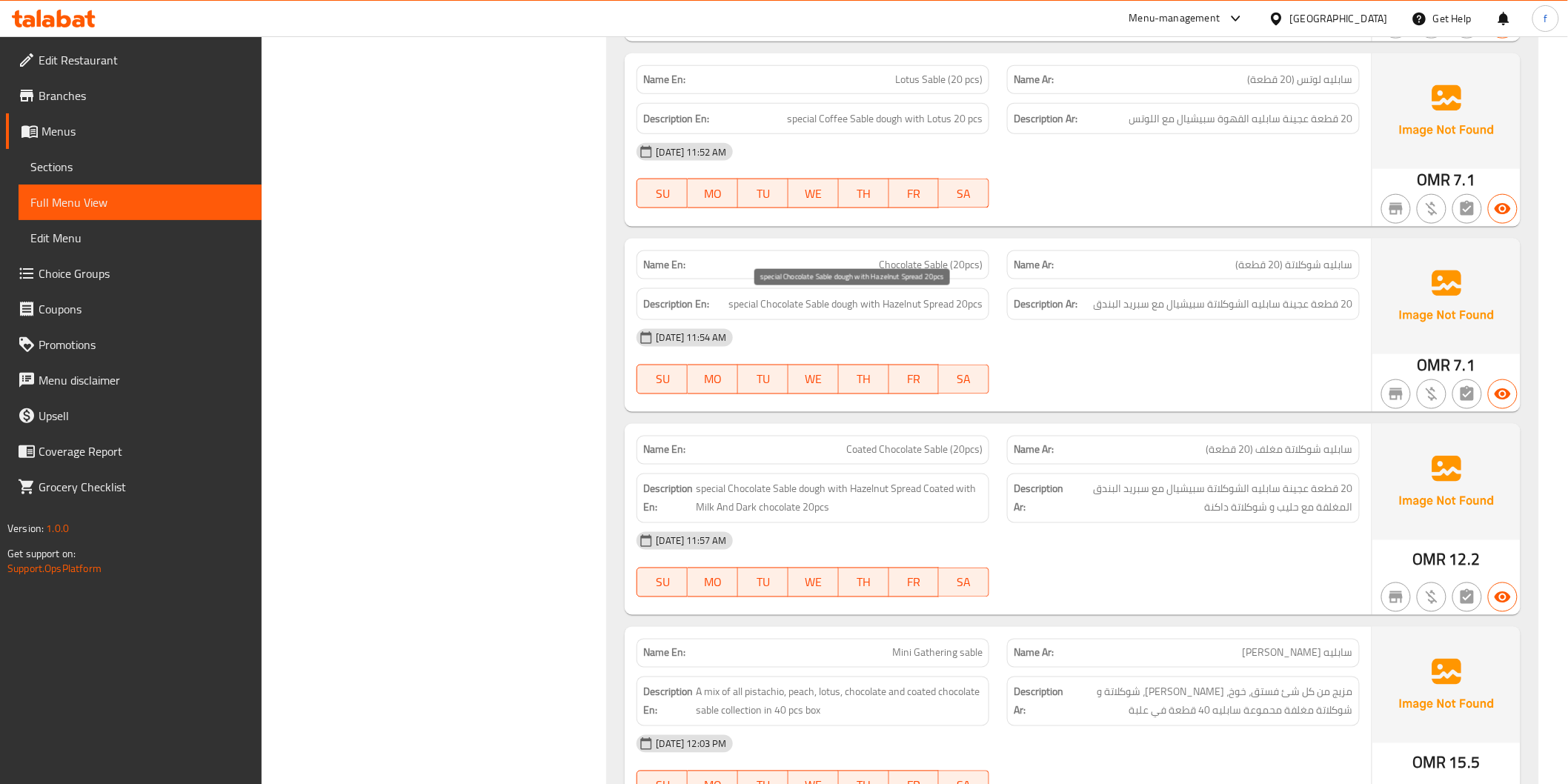
click at [902, 298] on span "special Chocolate Sable dough with Hazelnut Spread 20pcs" at bounding box center [855, 304] width 254 height 18
click at [948, 302] on span "special Chocolate Sable dough with Hazelnut Spread 20pcs" at bounding box center [855, 304] width 254 height 18
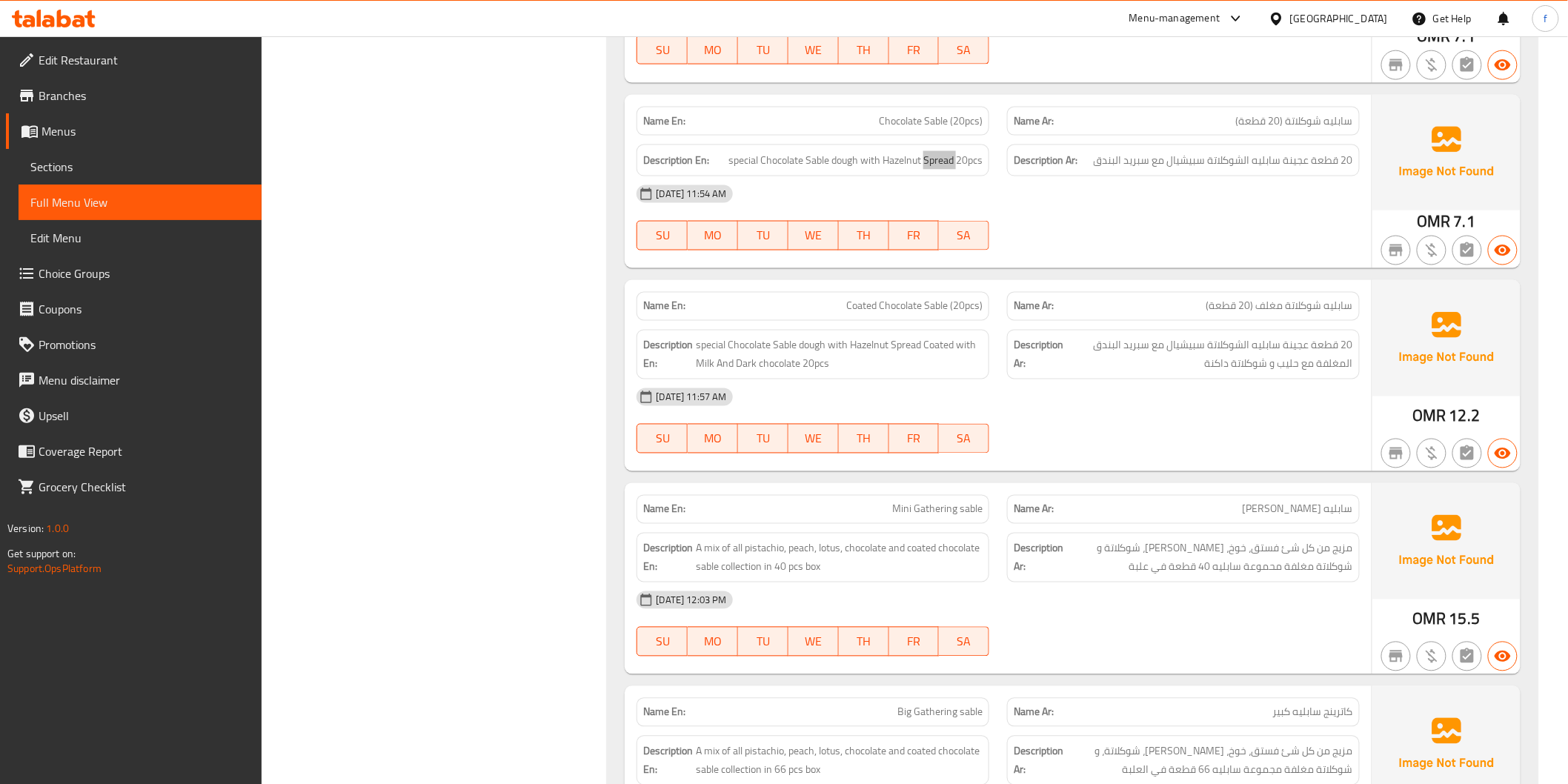
scroll to position [5602, 0]
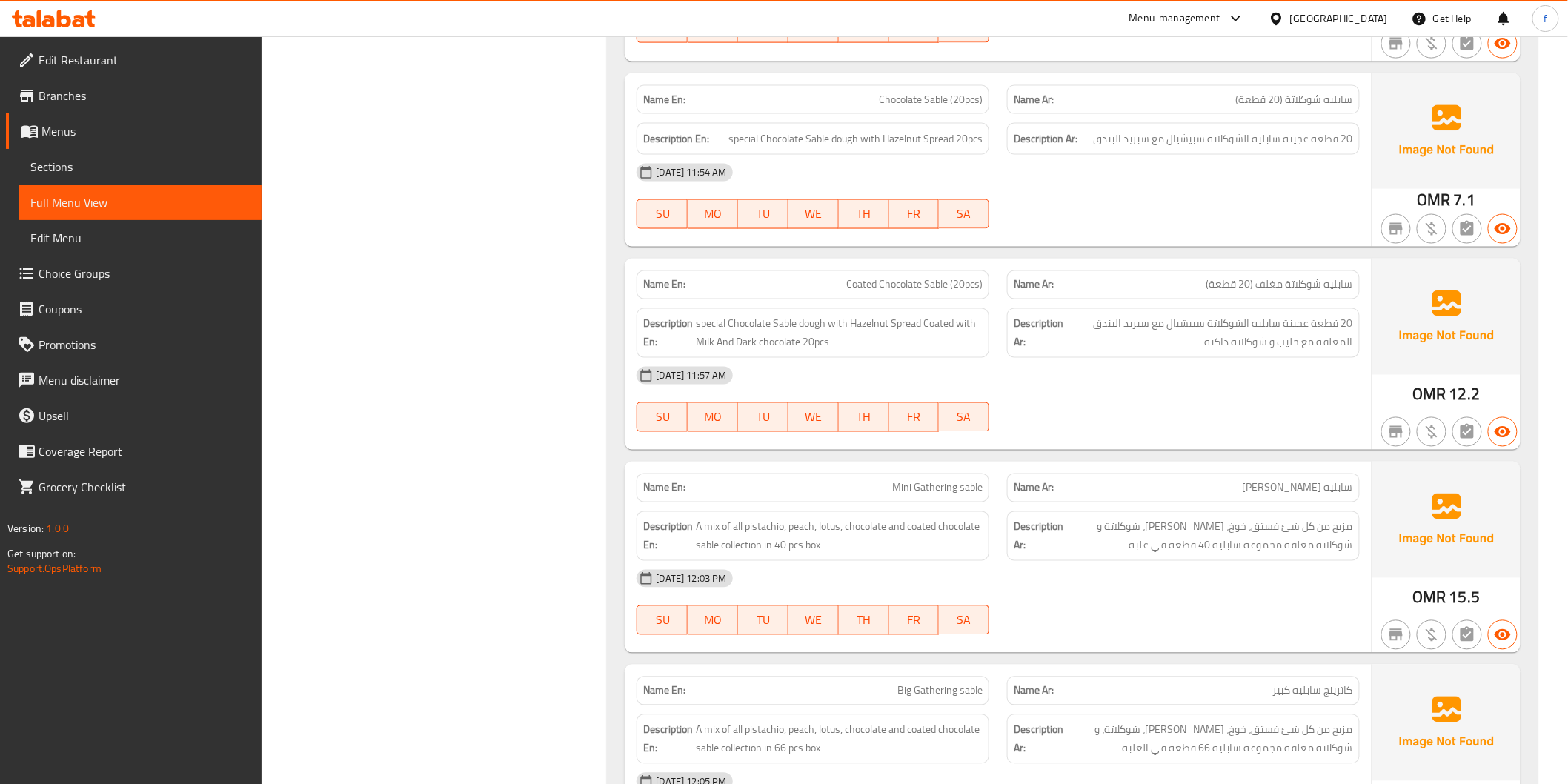
click at [1124, 427] on div at bounding box center [1183, 432] width 371 height 17
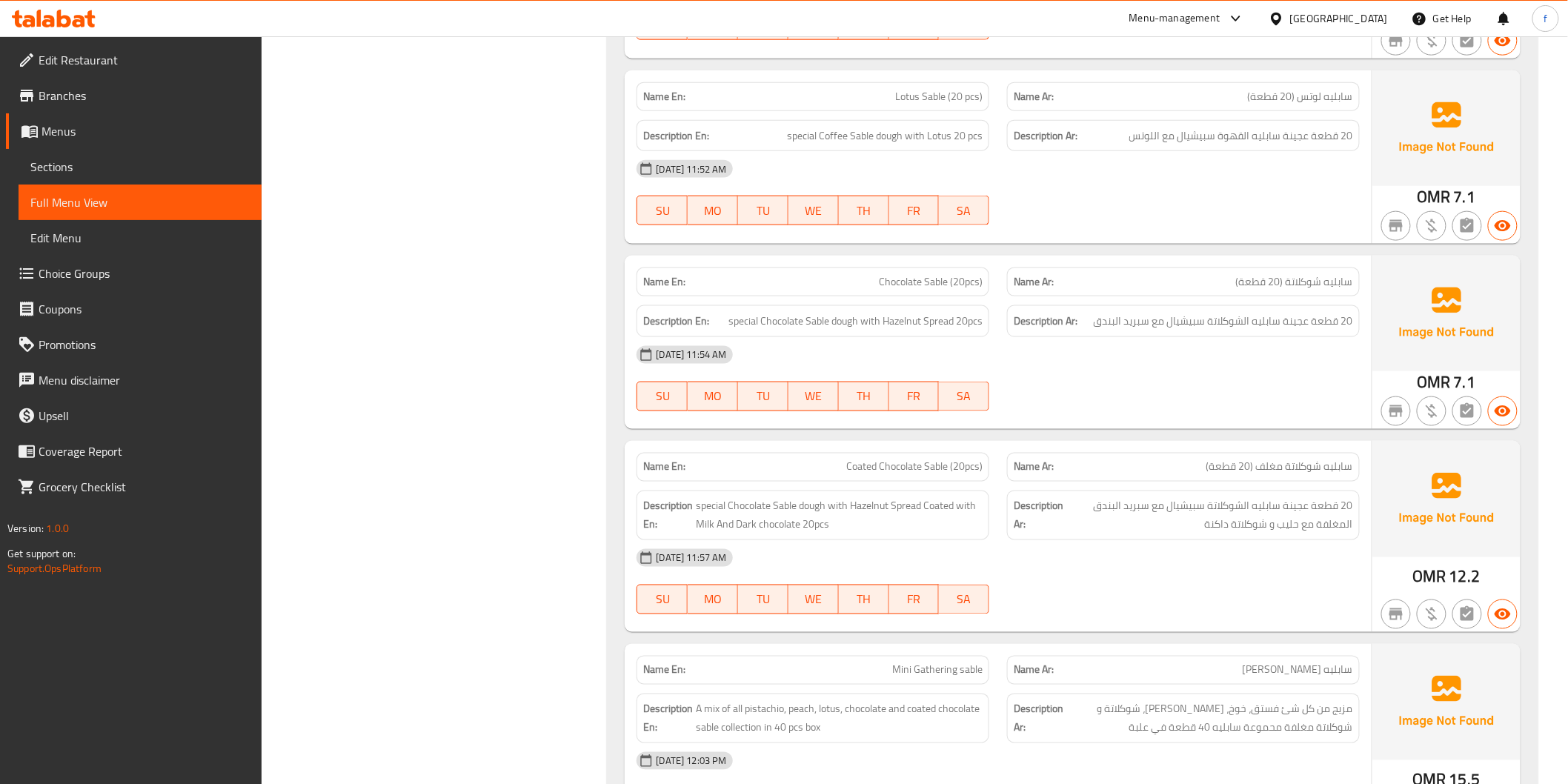
scroll to position [5437, 0]
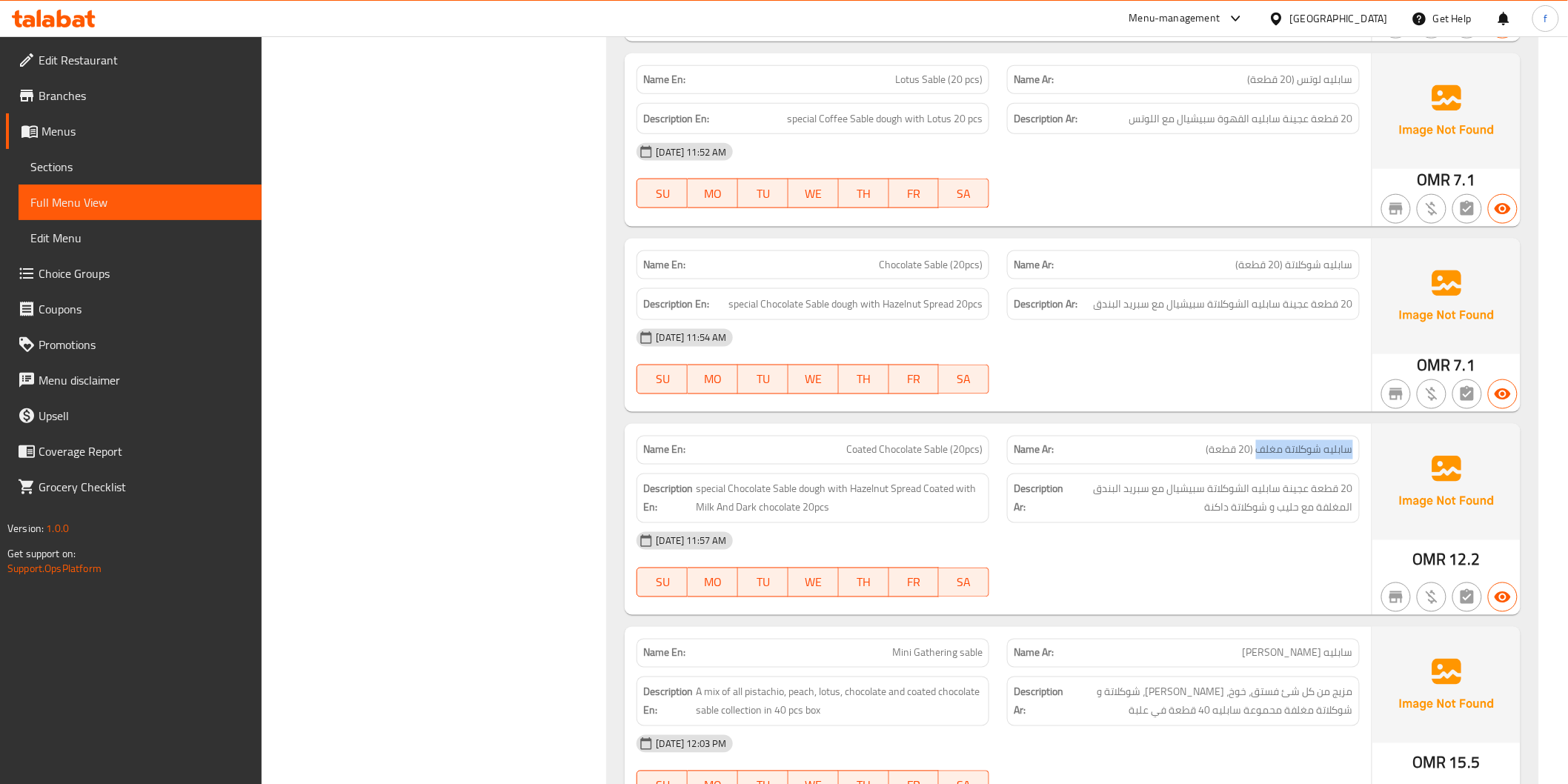
drag, startPoint x: 1256, startPoint y: 446, endPoint x: 1364, endPoint y: 449, distance: 108.0
click at [1364, 449] on div "Name Ar: سابليه شوكلاتة مغلف (20 قطعة)" at bounding box center [1183, 450] width 371 height 47
copy span "سابليه شوكلاتة مغلف"
click at [1223, 486] on span "20 قطعة عجينة سابليه الشوكلاتة سبيشيال مع سبريد البندق المغلفة مع حليب و شوكلات…" at bounding box center [1210, 499] width 287 height 37
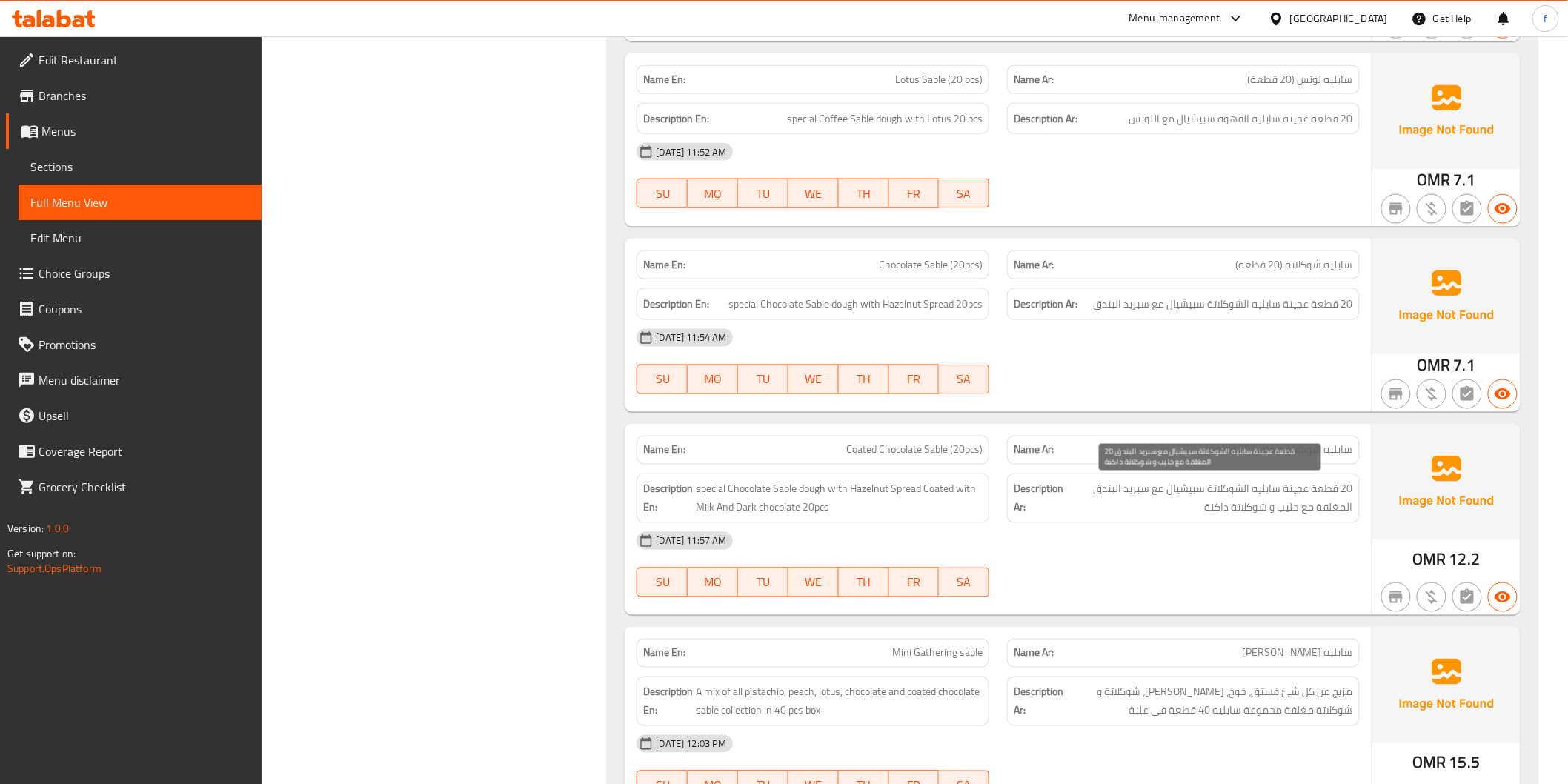
click at [1270, 508] on span "20 قطعة عجينة سابليه الشوكلاتة سبيشيال مع سبريد البندق المغلفة مع حليب و شوكلات…" at bounding box center [1210, 499] width 287 height 37
click at [1270, 509] on span "20 قطعة عجينة سابليه الشوكلاتة سبيشيال مع سبريد البندق المغلفة مع حليب و شوكلات…" at bounding box center [1210, 499] width 287 height 37
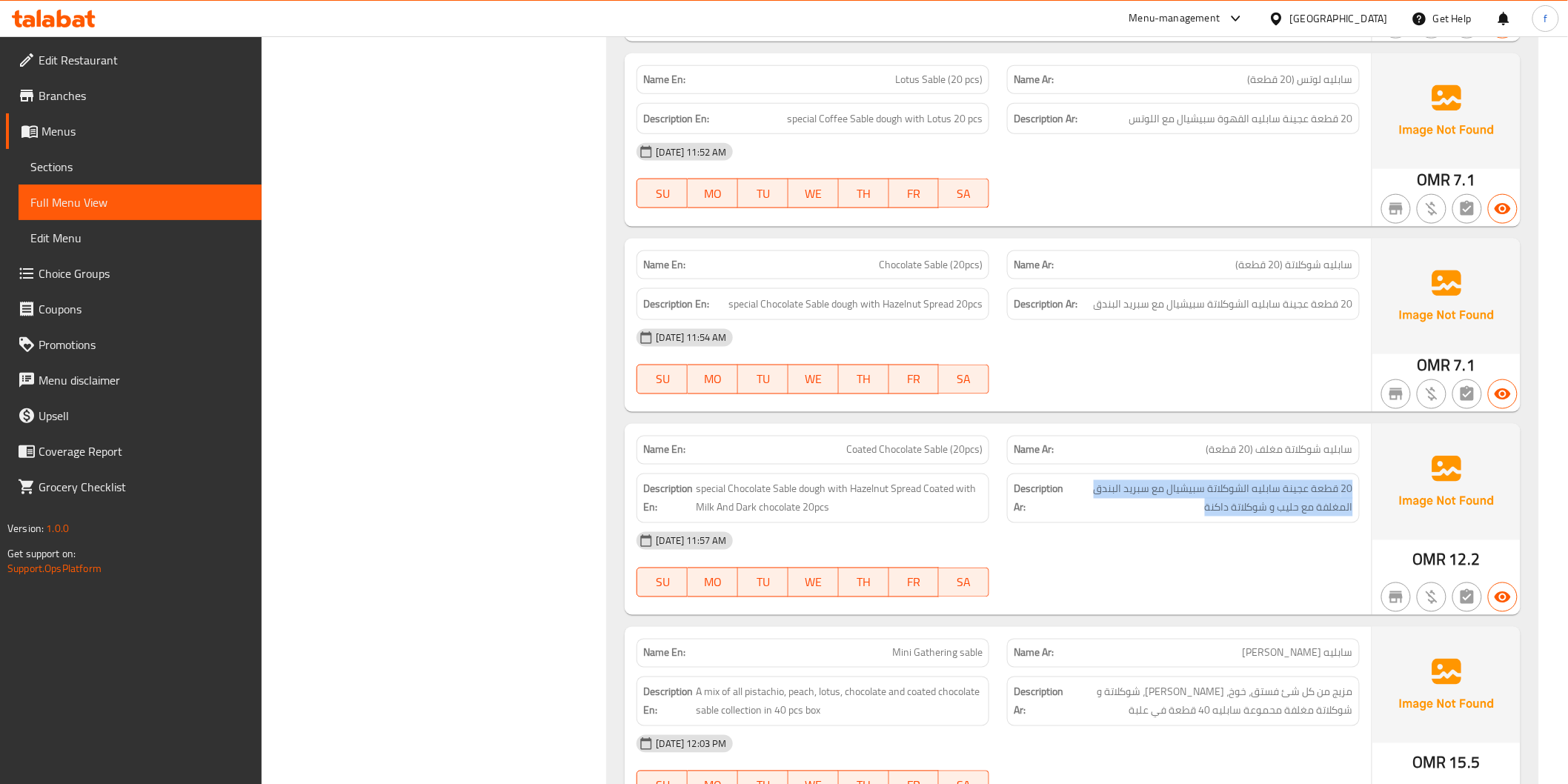
copy div "20 قطعة عجينة سابليه الشوكلاتة سبيشيال مع سبريد البندق المغلفة مع حليب و شوكلات…"
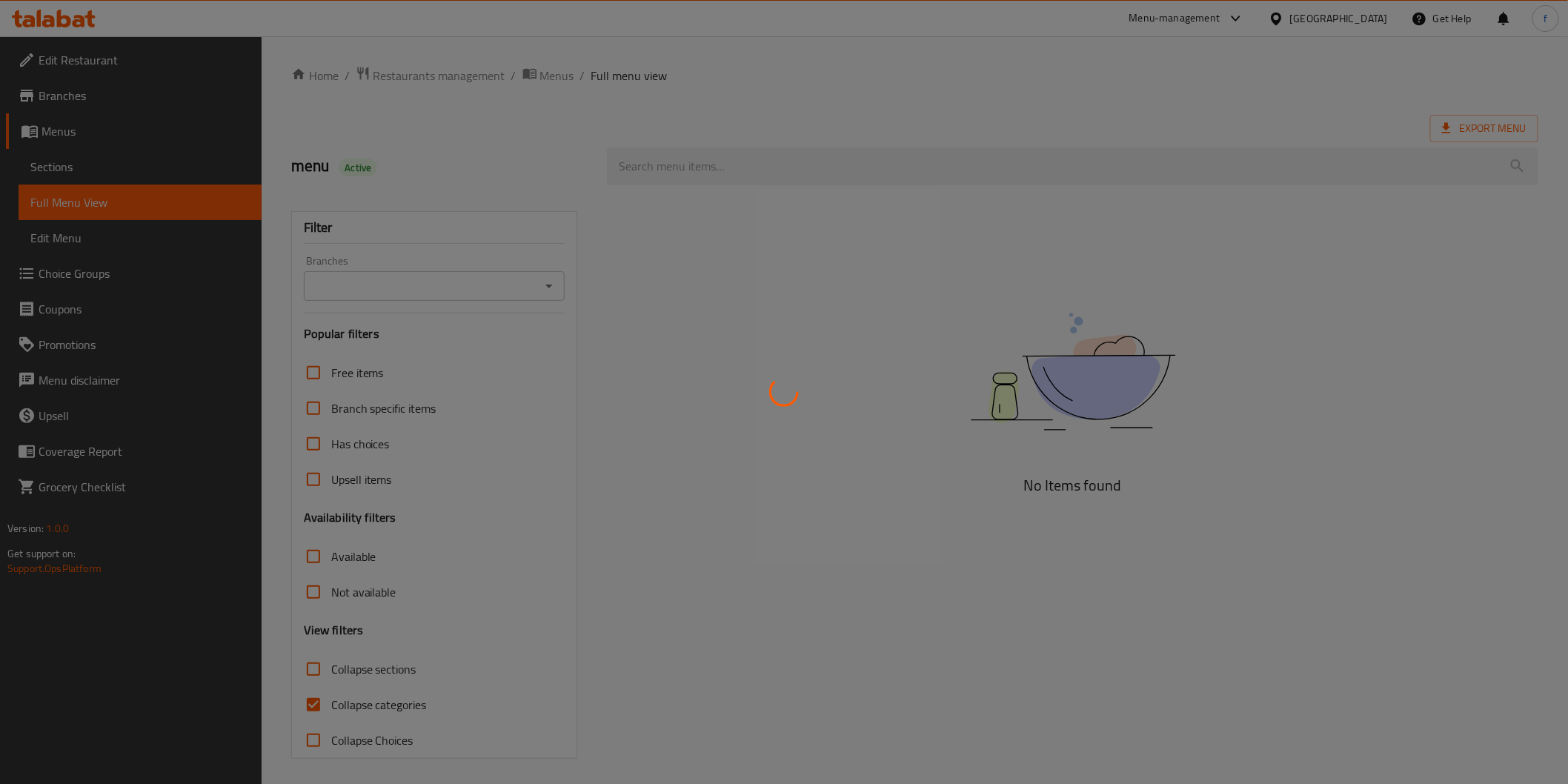
click at [556, 626] on div at bounding box center [784, 392] width 1568 height 784
click at [365, 575] on div at bounding box center [784, 392] width 1568 height 784
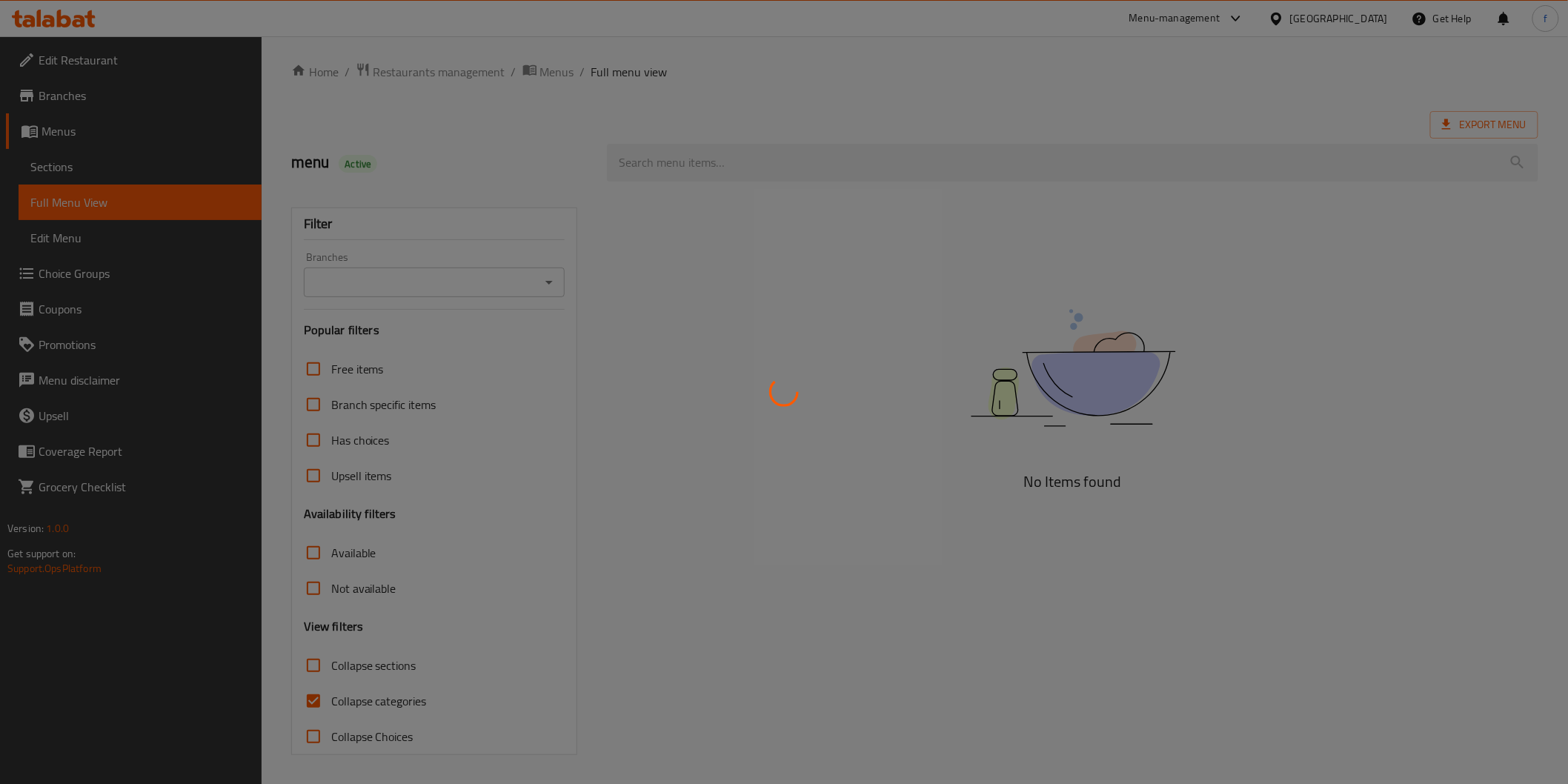
click at [365, 575] on div at bounding box center [784, 392] width 1568 height 784
click at [491, 454] on div at bounding box center [784, 392] width 1568 height 784
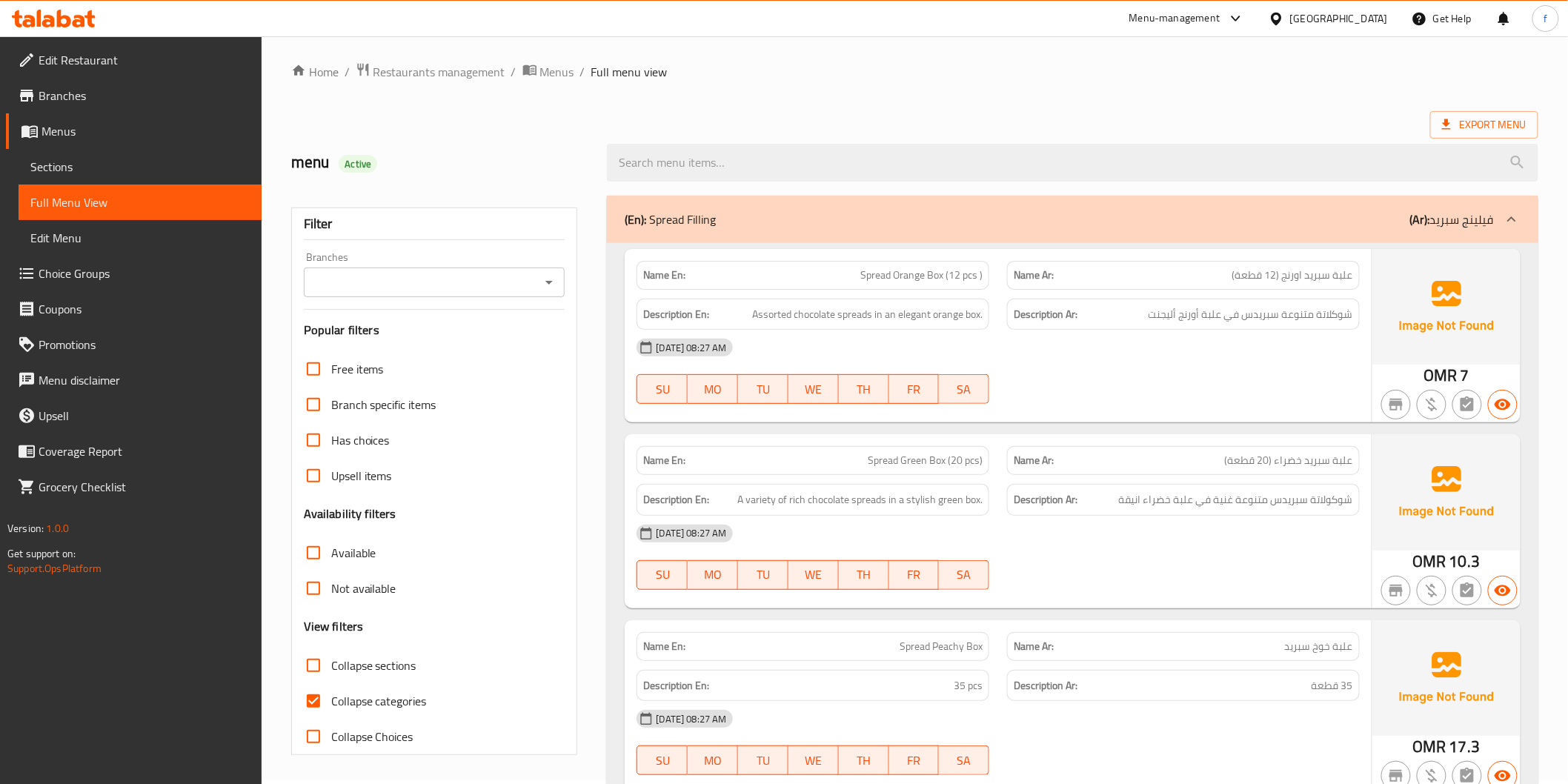
click at [344, 705] on span "Collapse categories" at bounding box center [379, 700] width 96 height 17
click at [332, 705] on input "Collapse categories" at bounding box center [313, 700] width 36 height 36
checkbox input "false"
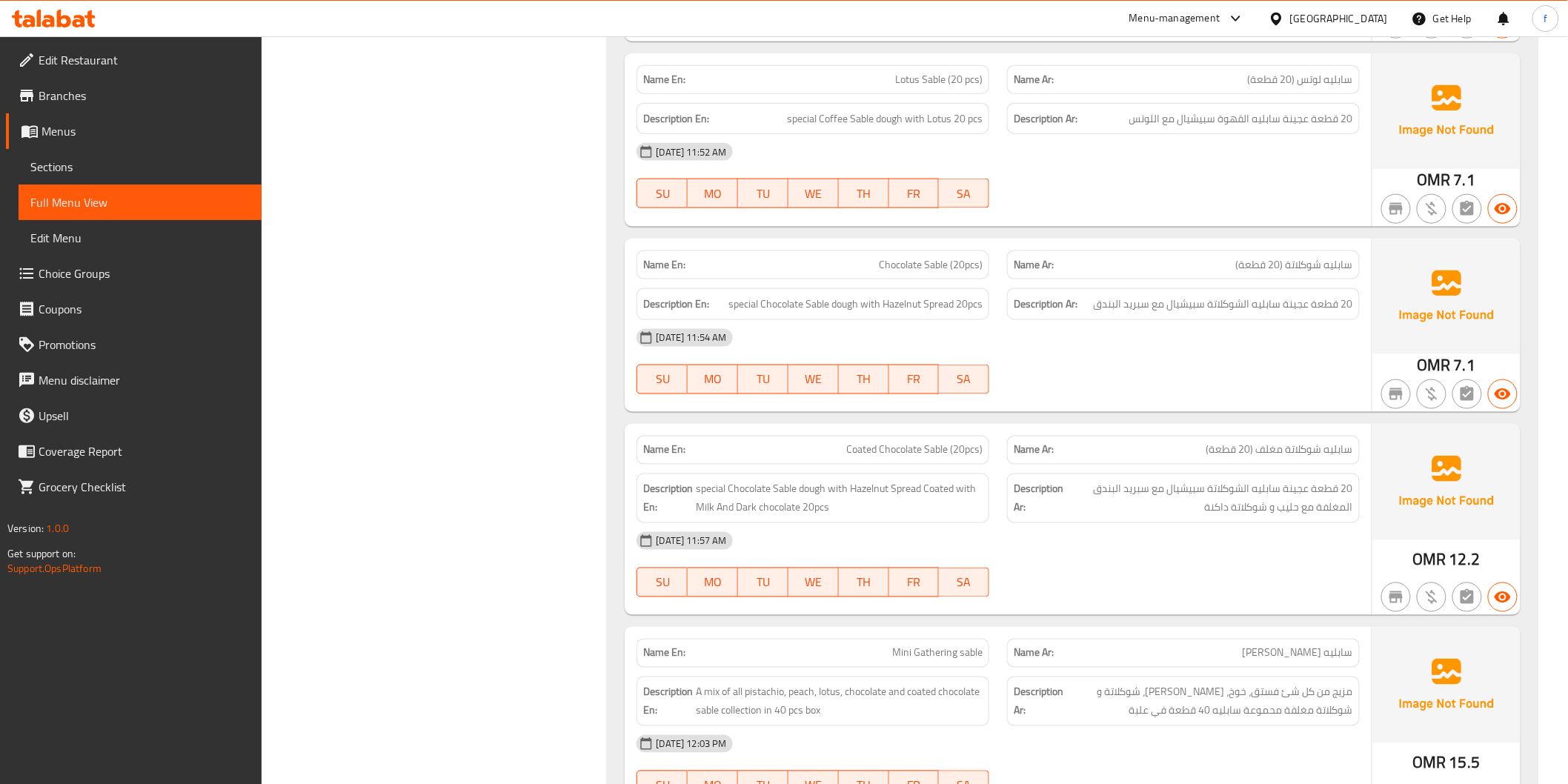
scroll to position [5519, 0]
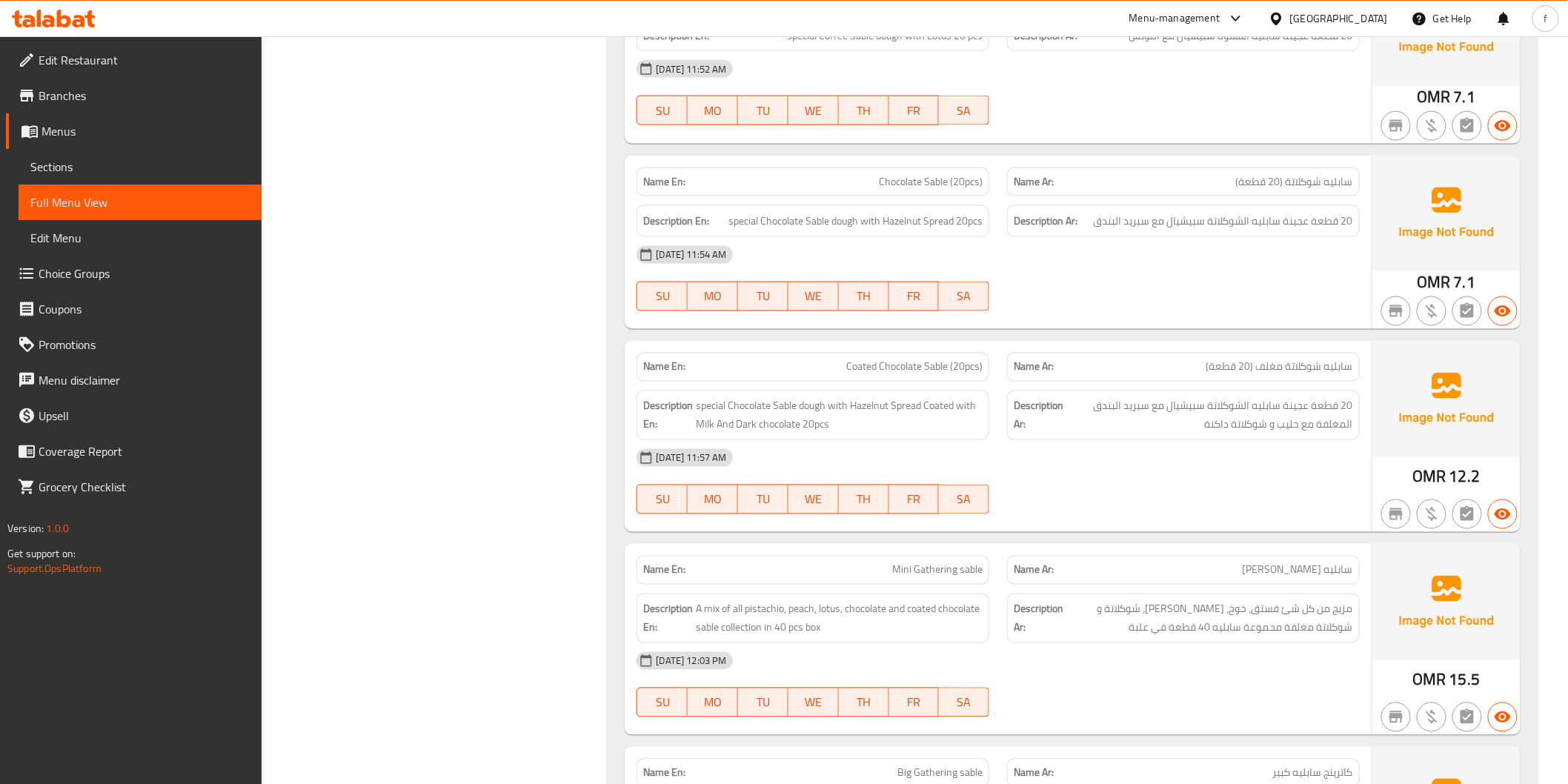
click at [867, 369] on span "Coated Chocolate Sable (20pcs)" at bounding box center [914, 367] width 137 height 16
click at [902, 365] on span "Coated Chocolate Sable (20pcs)" at bounding box center [914, 367] width 137 height 16
click at [936, 365] on span "Coated Chocolate Sable (20pcs)" at bounding box center [914, 367] width 137 height 16
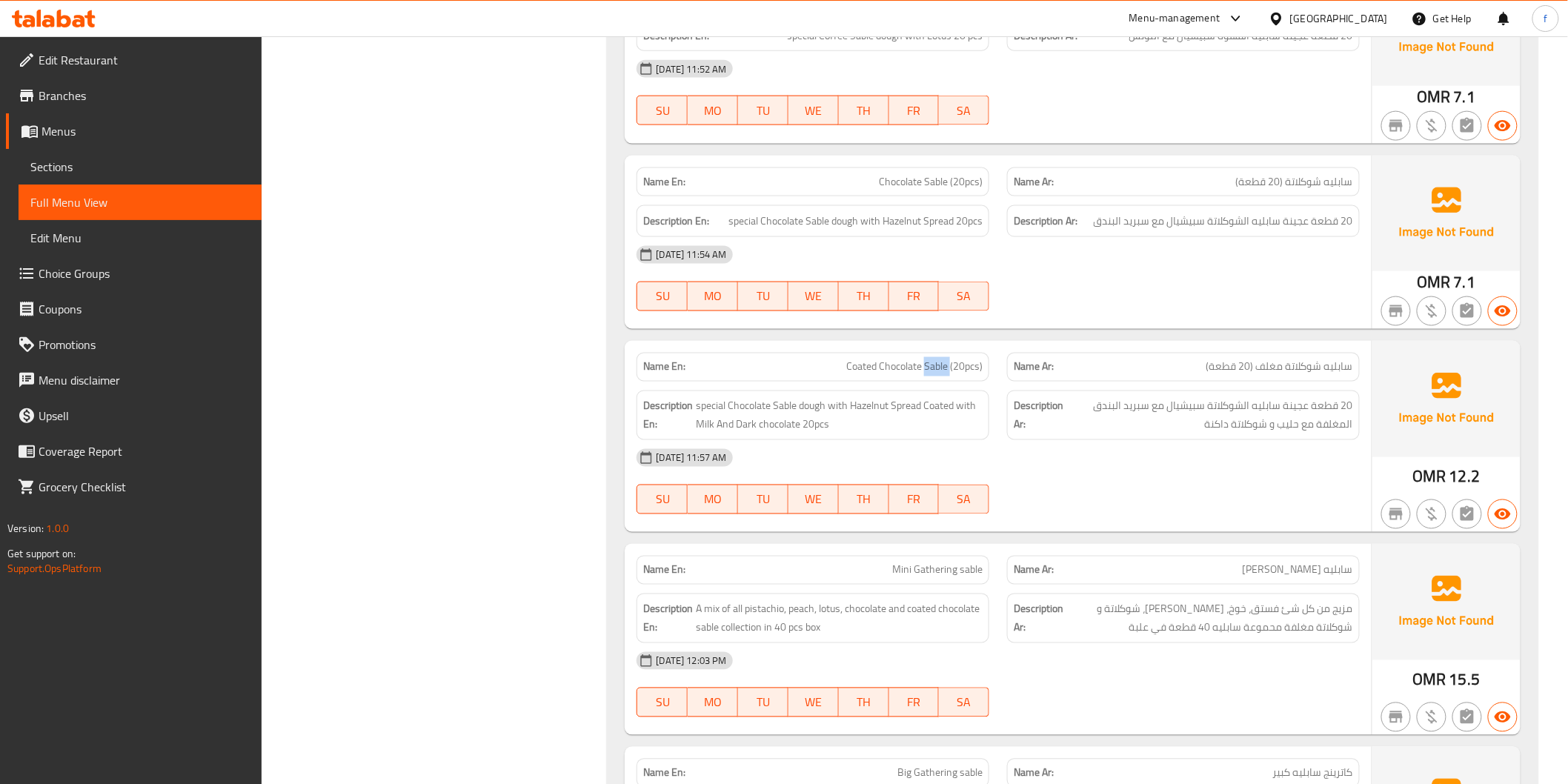
click at [936, 365] on span "Coated Chocolate Sable (20pcs)" at bounding box center [914, 367] width 137 height 16
drag, startPoint x: 1350, startPoint y: 366, endPoint x: 1258, endPoint y: 372, distance: 92.2
click at [1258, 372] on span "سابليه شوكلاتة مغلف (20 قطعة)" at bounding box center [1279, 367] width 147 height 16
click at [944, 371] on span "Coated Chocolate Sable (20pcs)" at bounding box center [914, 367] width 137 height 16
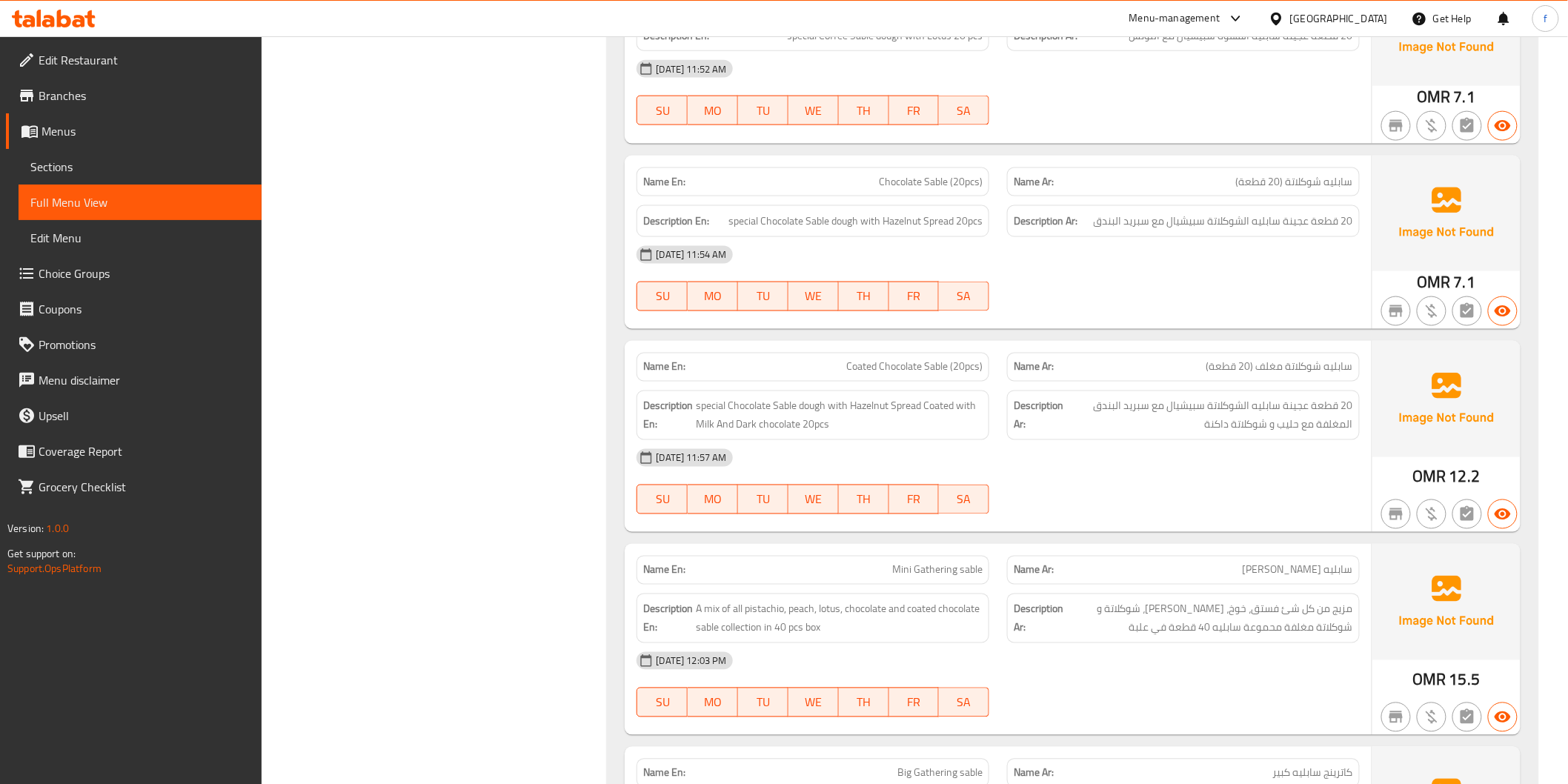
click at [900, 365] on span "Coated Chocolate Sable (20pcs)" at bounding box center [914, 367] width 137 height 16
click at [867, 365] on span "Coated Chocolate Sable (20pcs)" at bounding box center [914, 367] width 137 height 16
drag, startPoint x: 833, startPoint y: 425, endPoint x: 815, endPoint y: 438, distance: 22.2
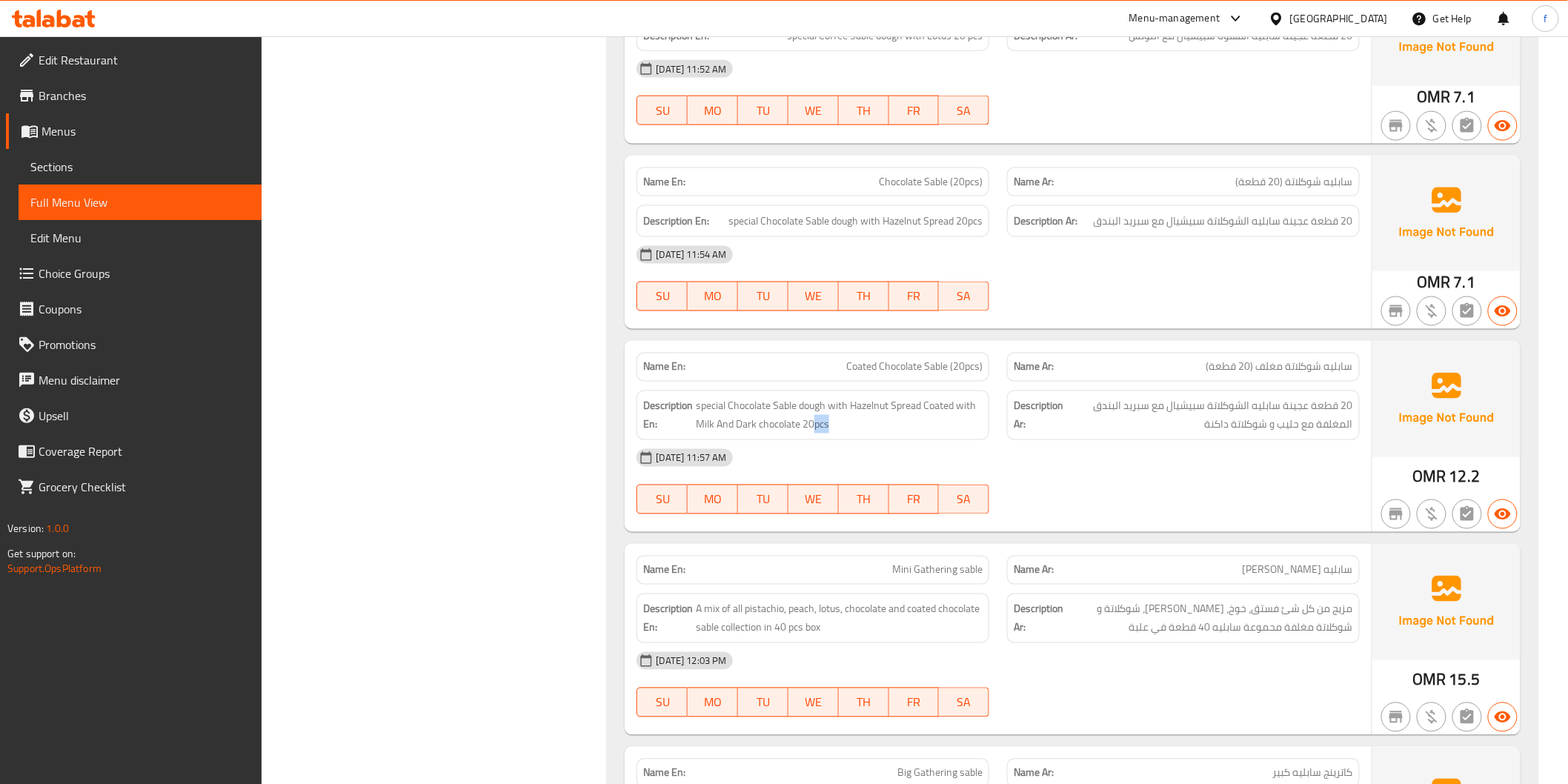
click at [815, 438] on div "Description En: special Chocolate Sable dough with Hazelnut Spread Coated with …" at bounding box center [812, 415] width 352 height 50
click at [810, 405] on span "special Chocolate Sable dough with Hazelnut Spread Coated with Milk And Dark ch…" at bounding box center [840, 415] width 287 height 37
click at [776, 402] on span "special Chocolate Sable dough with Hazelnut Spread Coated with Milk And Dark ch…" at bounding box center [840, 415] width 287 height 37
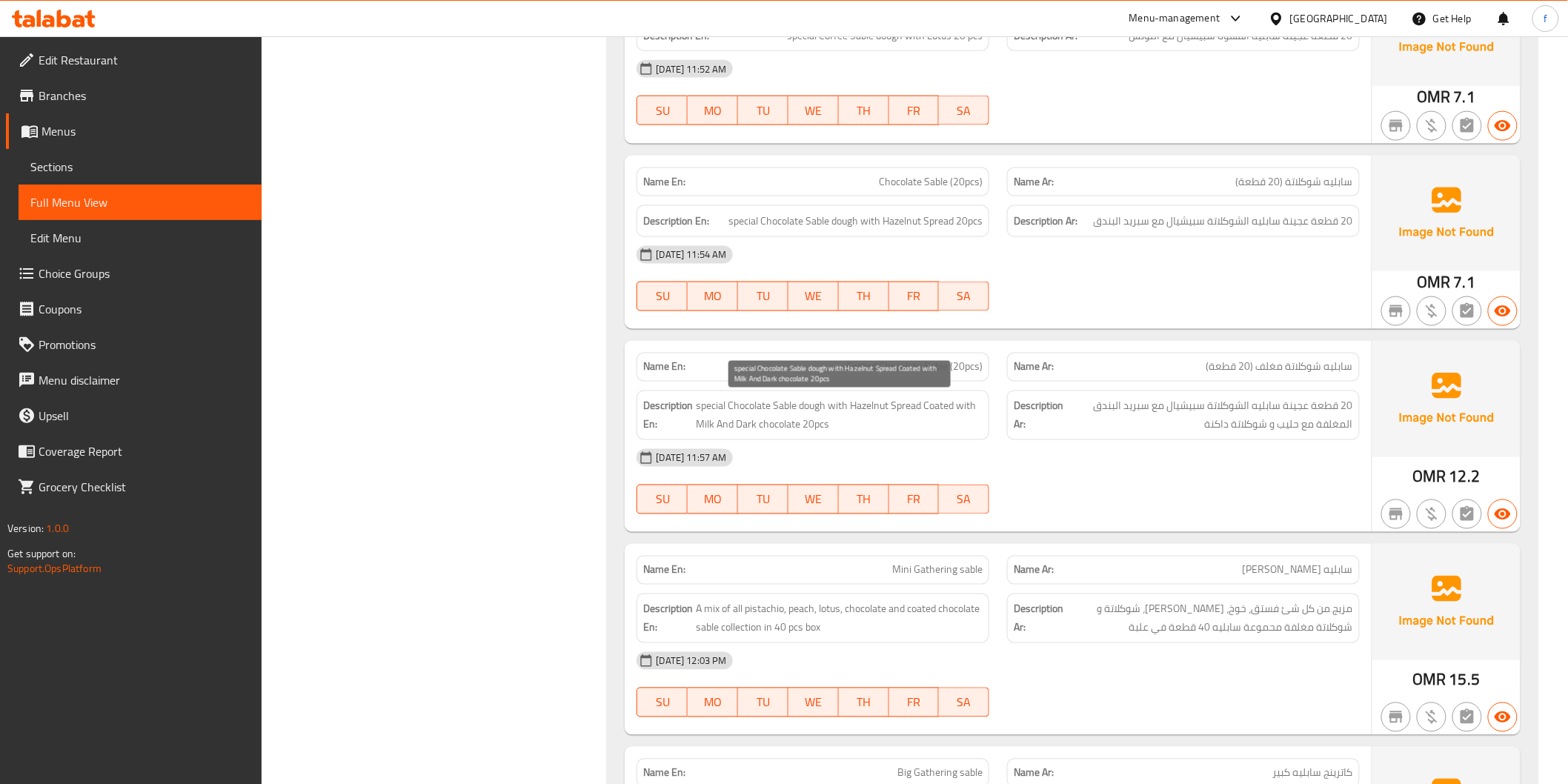
click at [739, 403] on span "special Chocolate Sable dough with Hazelnut Spread Coated with Milk And Dark ch…" at bounding box center [840, 415] width 287 height 37
click at [707, 406] on span "special Chocolate Sable dough with Hazelnut Spread Coated with Milk And Dark ch…" at bounding box center [840, 415] width 287 height 37
click at [867, 405] on span "special Chocolate Sable dough with Hazelnut Spread Coated with Milk And Dark ch…" at bounding box center [840, 415] width 287 height 37
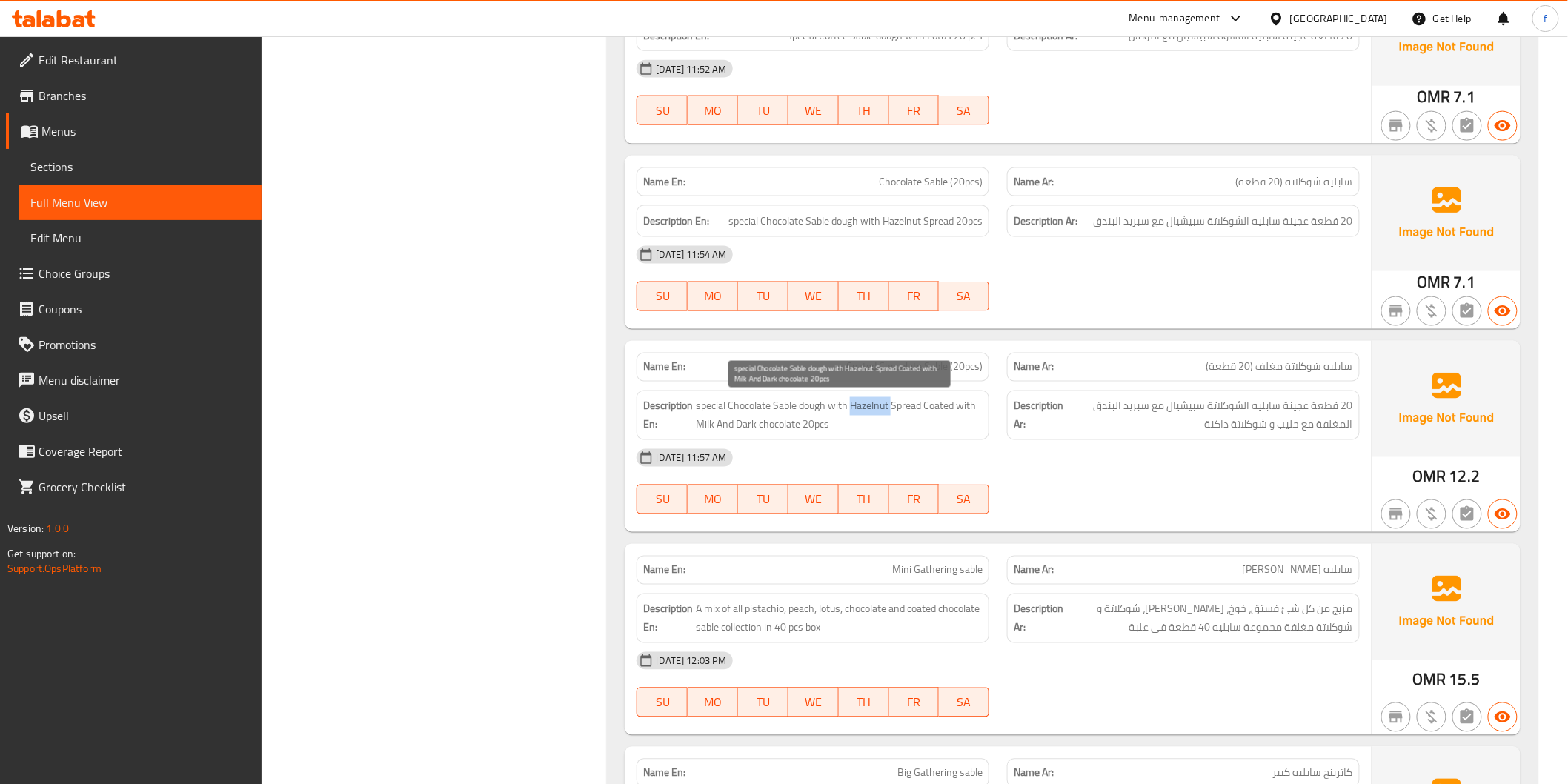
click at [867, 405] on span "special Chocolate Sable dough with Hazelnut Spread Coated with Milk And Dark ch…" at bounding box center [840, 415] width 287 height 37
click at [896, 405] on span "special Chocolate Sable dough with Hazelnut Spread Coated with Milk And Dark ch…" at bounding box center [840, 415] width 287 height 37
click at [938, 406] on span "special Chocolate Sable dough with Hazelnut Spread Coated with Milk And Dark ch…" at bounding box center [840, 415] width 287 height 37
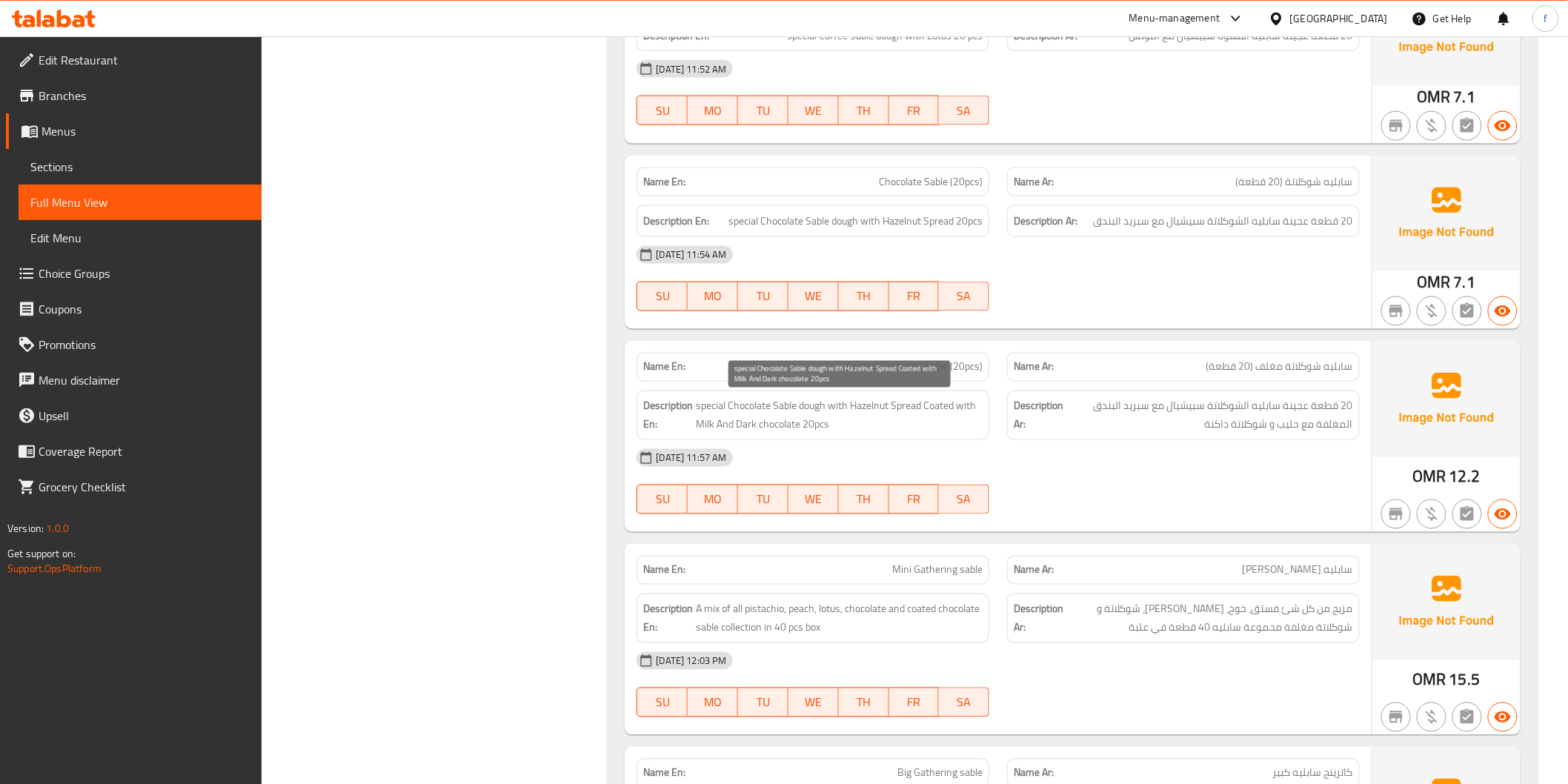
click at [963, 406] on span "special Chocolate Sable dough with Hazelnut Spread Coated with Milk And Dark ch…" at bounding box center [840, 415] width 287 height 37
drag, startPoint x: 963, startPoint y: 406, endPoint x: 761, endPoint y: 427, distance: 203.1
click at [952, 411] on span "special Chocolate Sable dough with Hazelnut Spread Coated with Milk And Dark ch…" at bounding box center [840, 415] width 287 height 37
click at [720, 427] on span "special Chocolate Sable dough with Hazelnut Spread Coated with Milk And Dark ch…" at bounding box center [840, 415] width 287 height 37
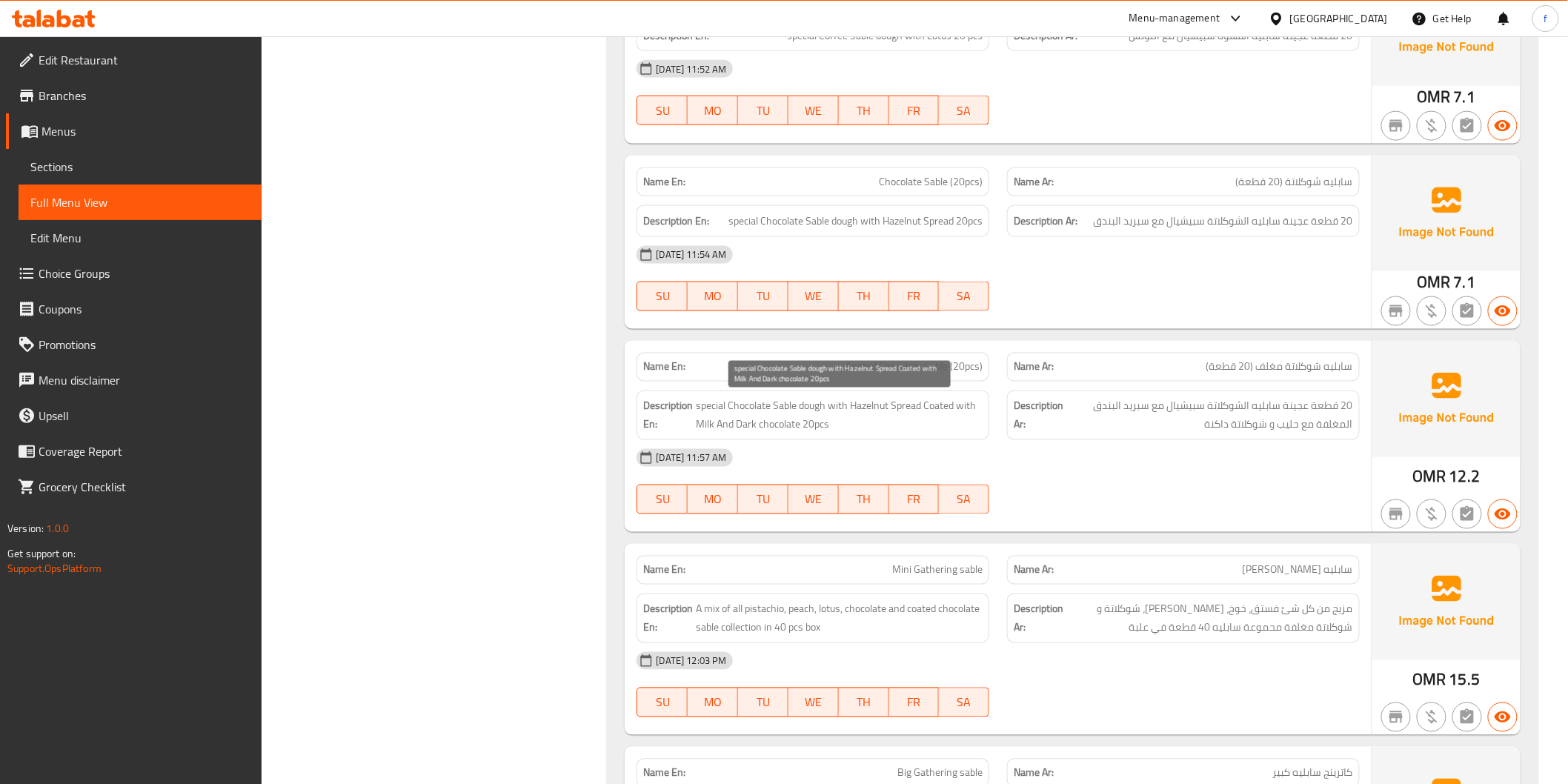
click at [751, 426] on span "special Chocolate Sable dough with Hazelnut Spread Coated with Milk And Dark ch…" at bounding box center [840, 415] width 287 height 37
drag, startPoint x: 751, startPoint y: 426, endPoint x: 768, endPoint y: 426, distance: 17.0
click at [758, 426] on span "special Chocolate Sable dough with Hazelnut Spread Coated with Milk And Dark ch…" at bounding box center [840, 415] width 287 height 37
click at [786, 425] on span "special Chocolate Sable dough with Hazelnut Spread Coated with Milk And Dark ch…" at bounding box center [840, 415] width 287 height 37
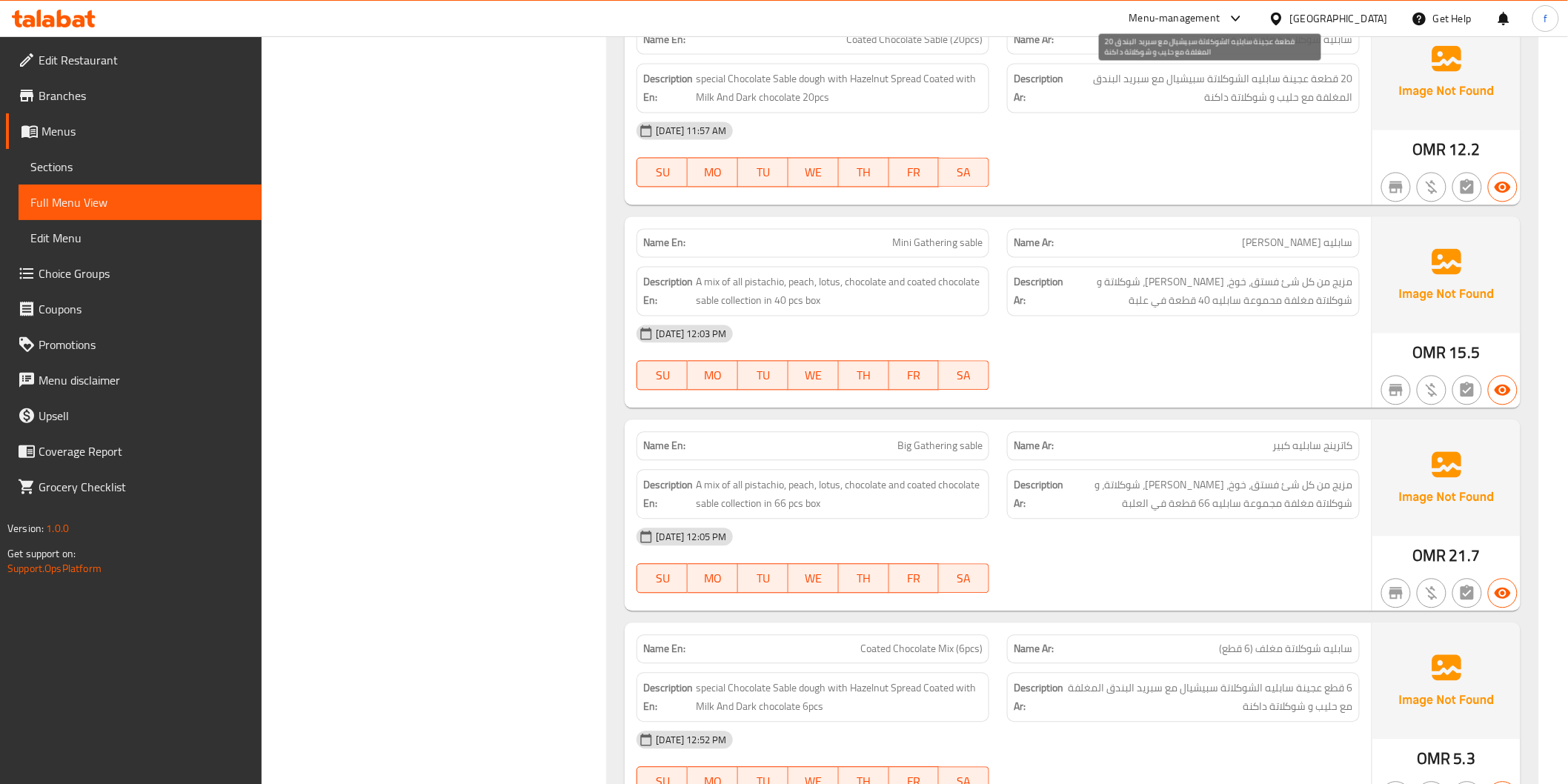
scroll to position [5848, 0]
click at [899, 240] on span "Mini Gathering sable" at bounding box center [937, 241] width 90 height 16
click at [943, 242] on span "Mini Gathering sable" at bounding box center [937, 241] width 90 height 16
click at [995, 241] on div "Name En: Mini Gathering sable" at bounding box center [813, 241] width 371 height 47
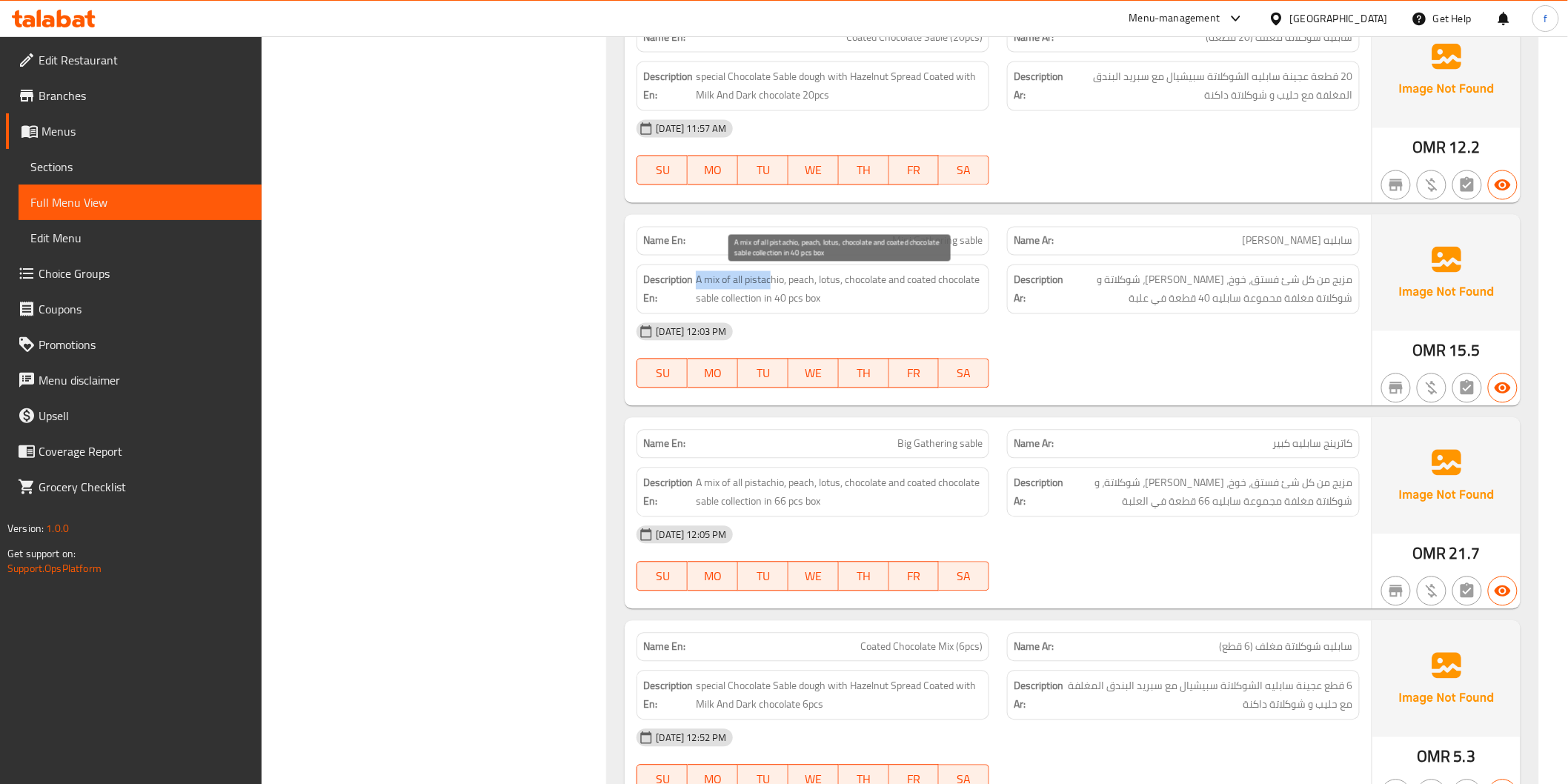
drag, startPoint x: 698, startPoint y: 277, endPoint x: 775, endPoint y: 283, distance: 77.2
click at [775, 282] on span "A mix of all pistachio, peach, lotus, chocolate and coated chocolate sable coll…" at bounding box center [840, 290] width 287 height 37
click at [781, 283] on span "A mix of all pistachio, peach, lotus, chocolate and coated chocolate sable coll…" at bounding box center [840, 290] width 287 height 37
click at [782, 279] on span "A mix of all pistachio, peach, lotus, chocolate and coated chocolate sable coll…" at bounding box center [840, 290] width 287 height 37
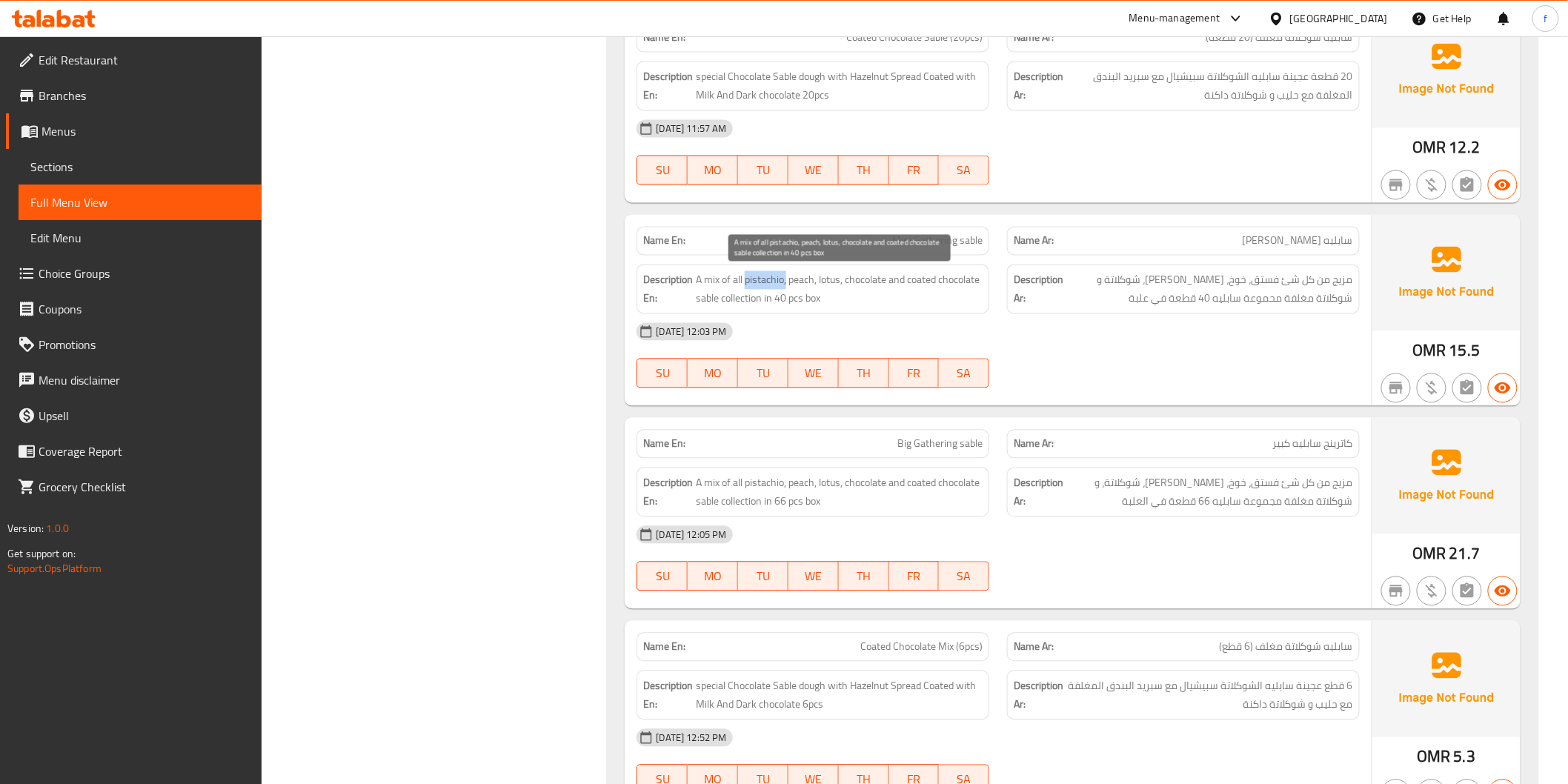
click at [780, 277] on span "A mix of all pistachio, peach, lotus, chocolate and coated chocolate sable coll…" at bounding box center [840, 290] width 287 height 37
click at [790, 290] on span "A mix of all pistachio, peach, lotus, chocolate and coated chocolate sable coll…" at bounding box center [840, 290] width 287 height 37
click at [716, 282] on span "A mix of all pistachio, peach, lotus, chocolate and coated chocolate sable coll…" at bounding box center [840, 290] width 287 height 37
click at [786, 284] on span "A mix of all pistachio, peach, lotus, chocolate and coated chocolate sable coll…" at bounding box center [840, 290] width 287 height 37
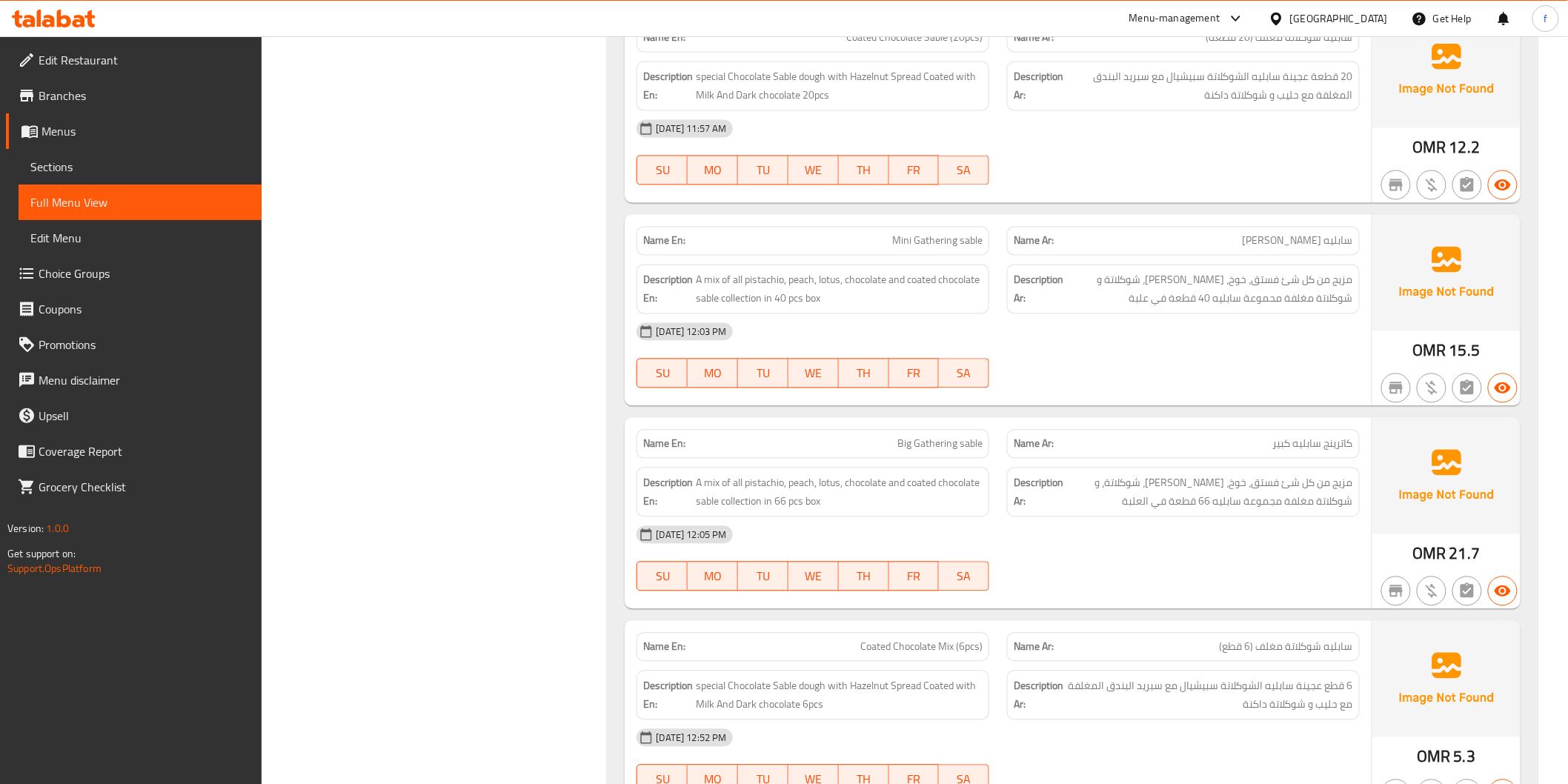
click at [975, 238] on span "Mini Gathering sable" at bounding box center [937, 241] width 90 height 16
click at [974, 238] on span "Mini Gathering sable" at bounding box center [937, 241] width 90 height 16
click at [953, 247] on span "Mini Gathering sable" at bounding box center [937, 241] width 90 height 16
click at [955, 247] on span "Mini Gathering sable" at bounding box center [937, 241] width 90 height 16
click at [899, 243] on span "Mini Gathering sable" at bounding box center [937, 241] width 90 height 16
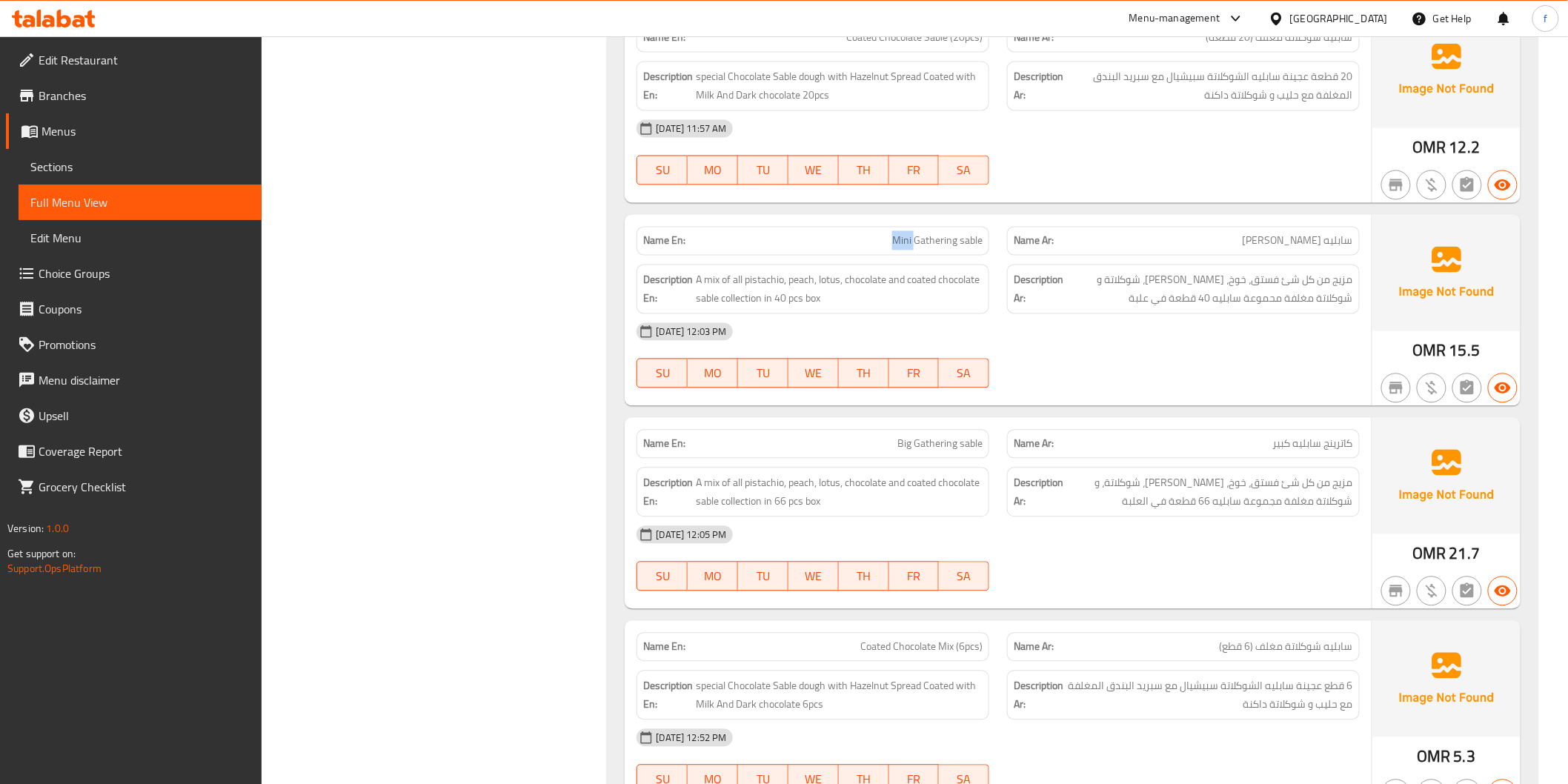
click at [899, 243] on span "Mini Gathering sable" at bounding box center [937, 241] width 90 height 16
click at [769, 279] on span "A mix of all pistachio, peach, lotus, chocolate and coated chocolate sable coll…" at bounding box center [840, 290] width 287 height 37
click at [796, 280] on span "A mix of all pistachio, peach, lotus, chocolate and coated chocolate sable coll…" at bounding box center [840, 290] width 287 height 37
click at [796, 282] on span "A mix of all pistachio, peach, lotus, chocolate and coated chocolate sable coll…" at bounding box center [840, 290] width 287 height 37
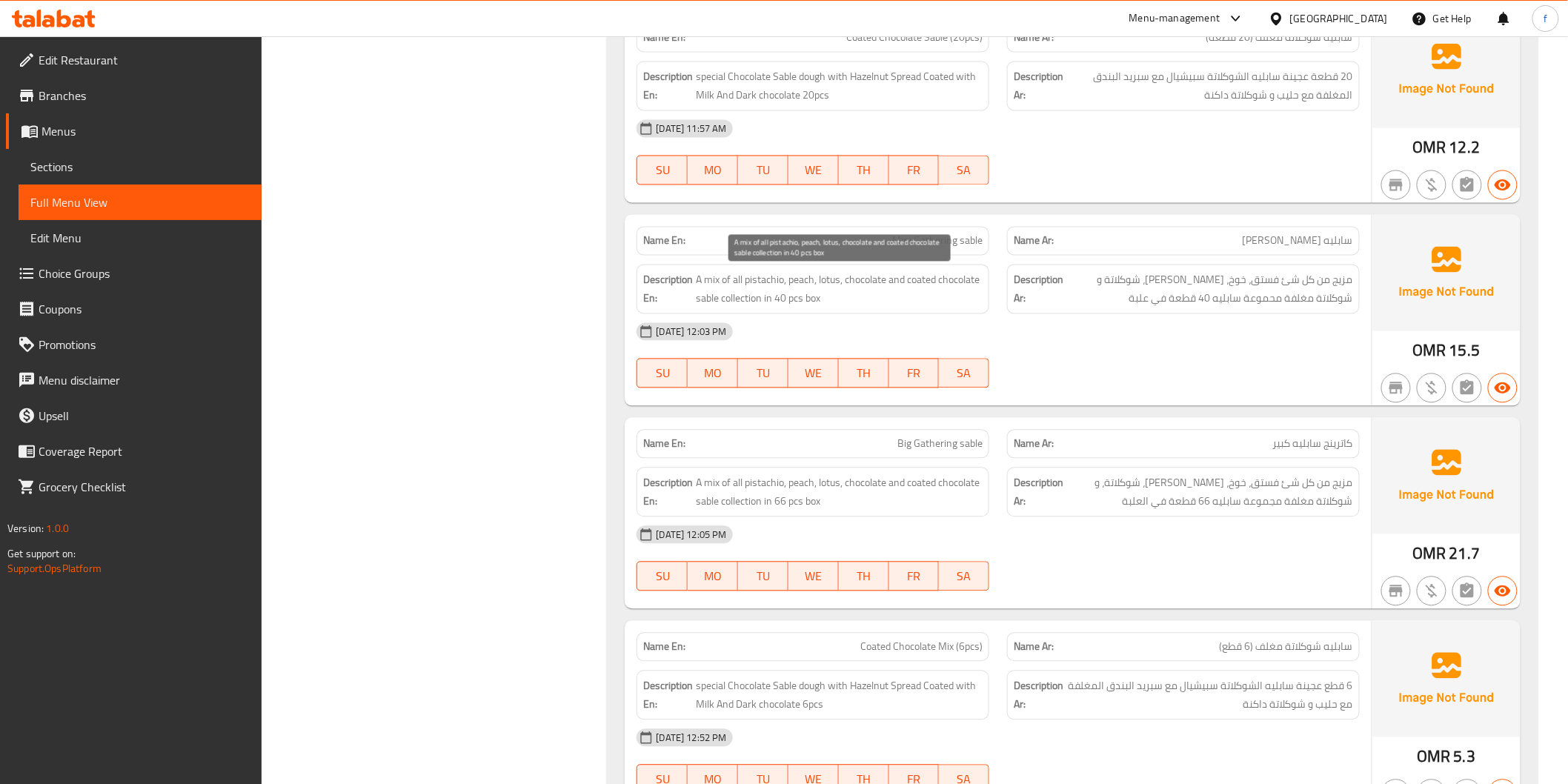
click at [826, 279] on span "A mix of all pistachio, peach, lotus, chocolate and coated chocolate sable coll…" at bounding box center [840, 290] width 287 height 37
click at [864, 278] on span "A mix of all pistachio, peach, lotus, chocolate and coated chocolate sable coll…" at bounding box center [840, 290] width 287 height 37
click at [927, 278] on span "A mix of all pistachio, peach, lotus, chocolate and coated chocolate sable coll…" at bounding box center [840, 290] width 287 height 37
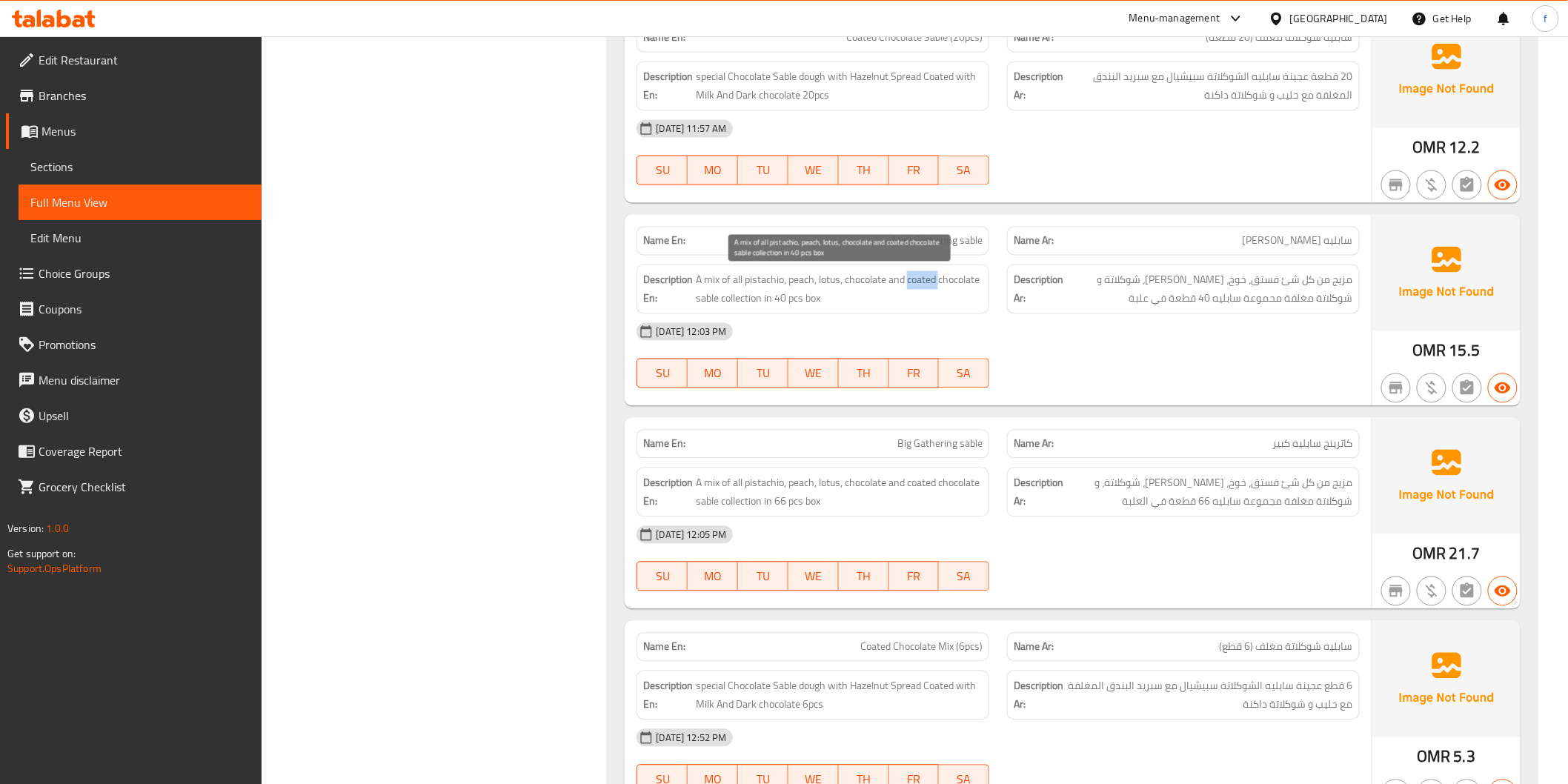
click at [927, 278] on span "A mix of all pistachio, peach, lotus, chocolate and coated chocolate sable coll…" at bounding box center [840, 290] width 287 height 37
click at [960, 243] on span "Mini Gathering sable" at bounding box center [937, 241] width 90 height 16
copy span "Mini Gathering sable"
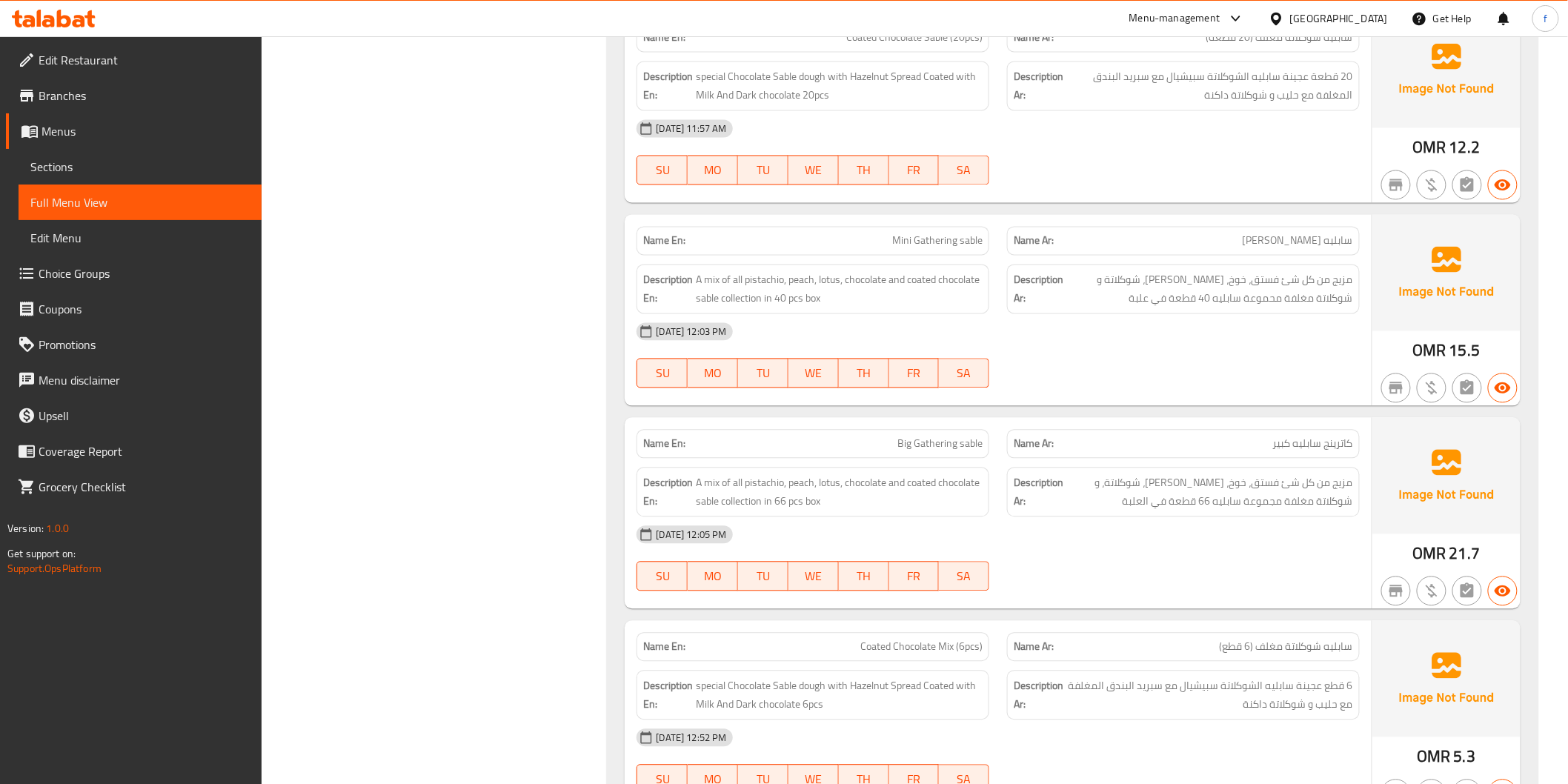
click at [1278, 348] on div "[DATE] 12:03 PM" at bounding box center [997, 332] width 740 height 36
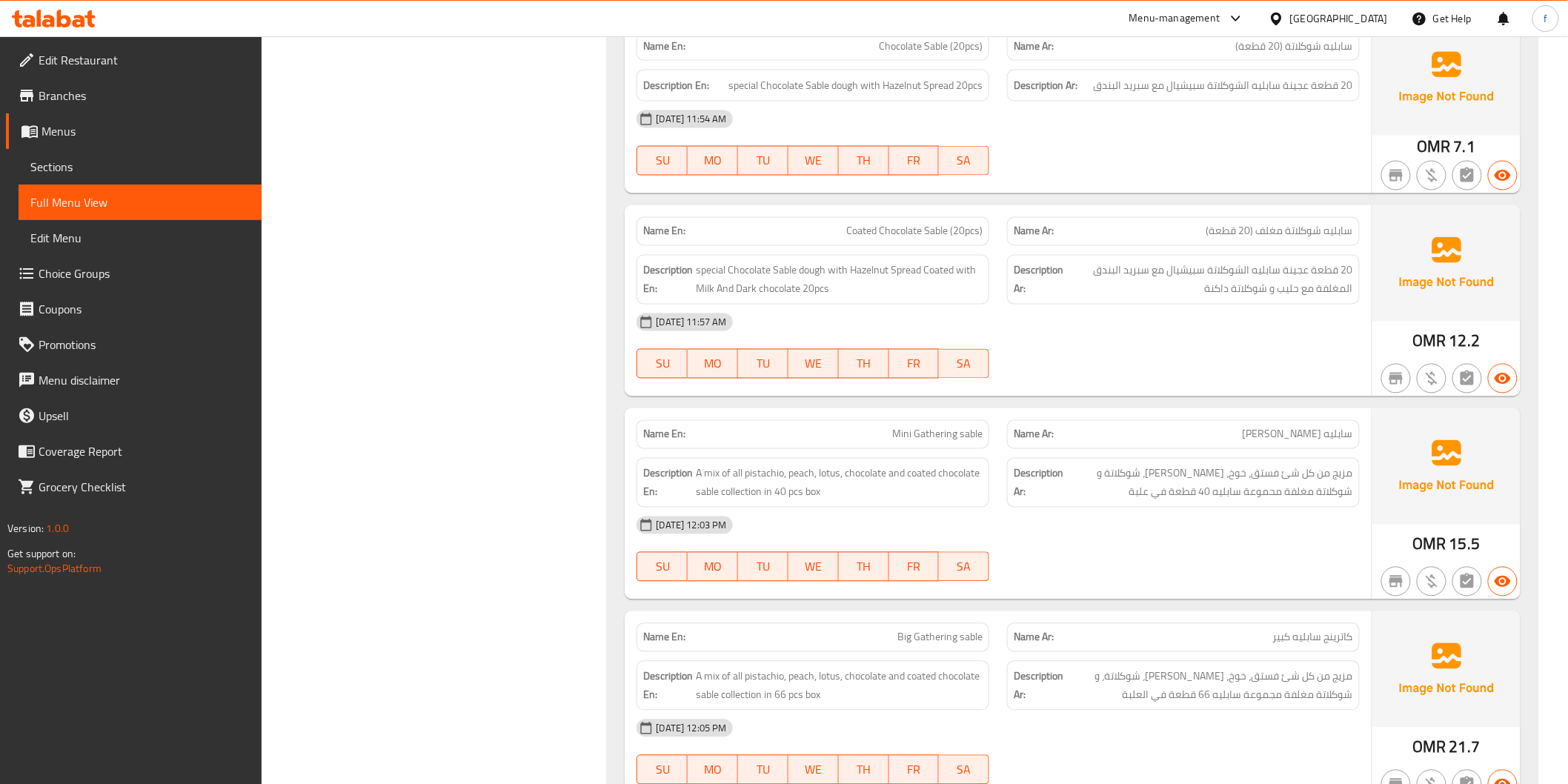
scroll to position [5684, 0]
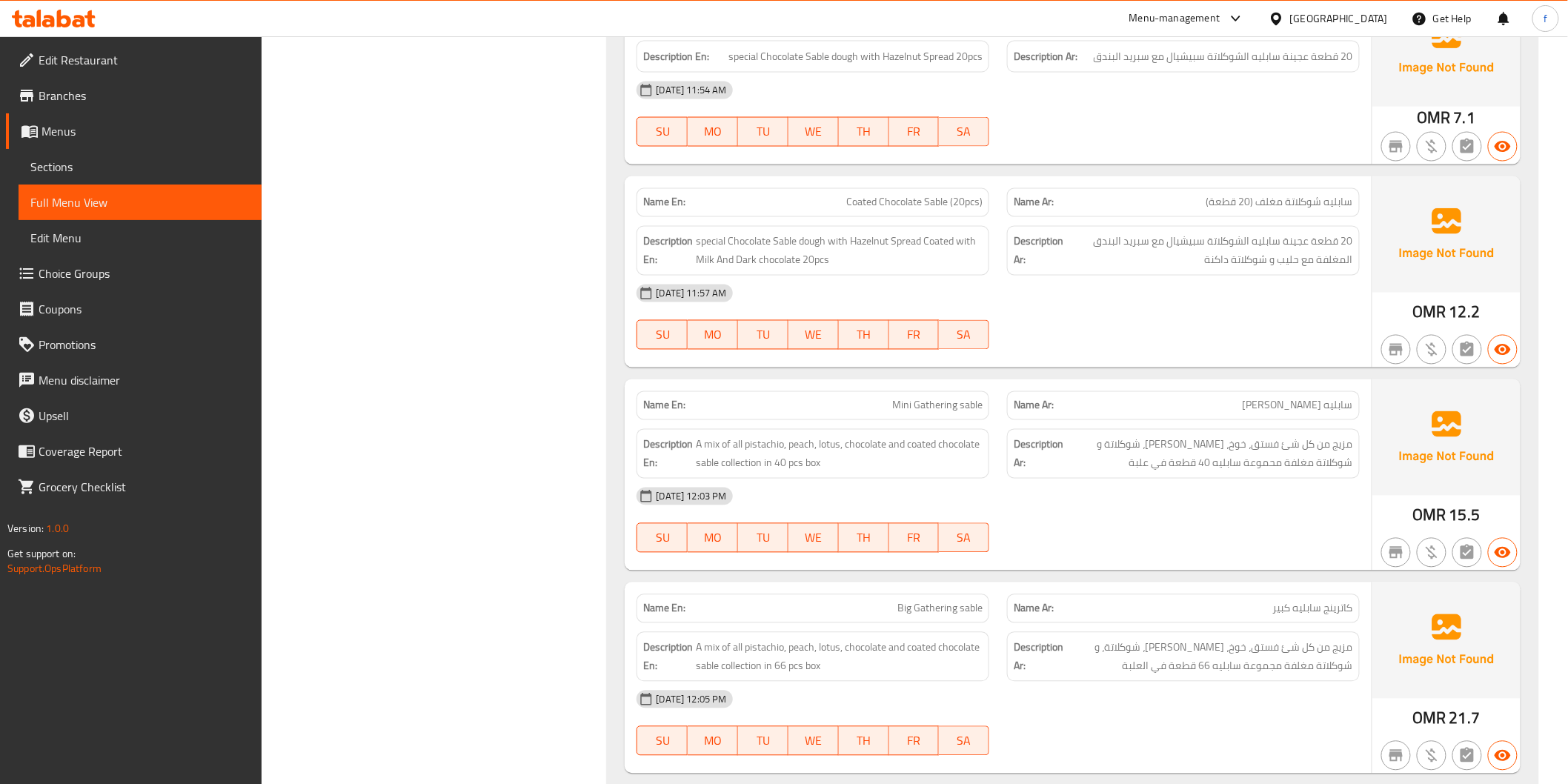
click at [943, 405] on span "Mini Gathering sable" at bounding box center [937, 405] width 90 height 16
click at [975, 398] on span "Mini Gathering sable" at bounding box center [937, 405] width 90 height 16
click at [893, 405] on span "Mini Gathering sable" at bounding box center [937, 405] width 90 height 16
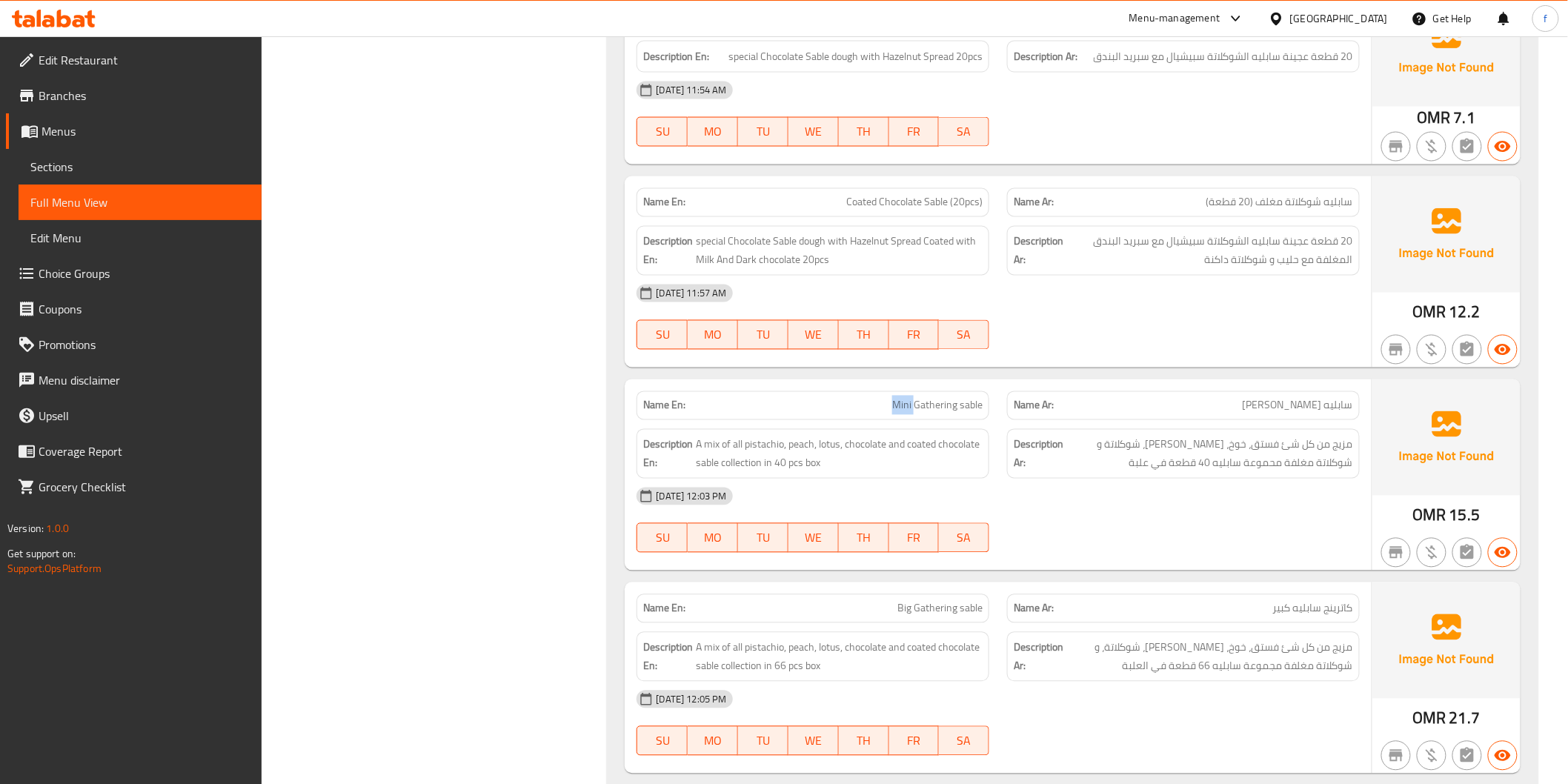
click at [893, 405] on span "Mini Gathering sable" at bounding box center [937, 405] width 90 height 16
click at [912, 404] on span "Mini Gathering sable" at bounding box center [937, 405] width 90 height 16
click at [914, 404] on span "Mini Gathering sable" at bounding box center [937, 405] width 90 height 16
click at [957, 404] on span "Mini Gathering sable" at bounding box center [937, 405] width 90 height 16
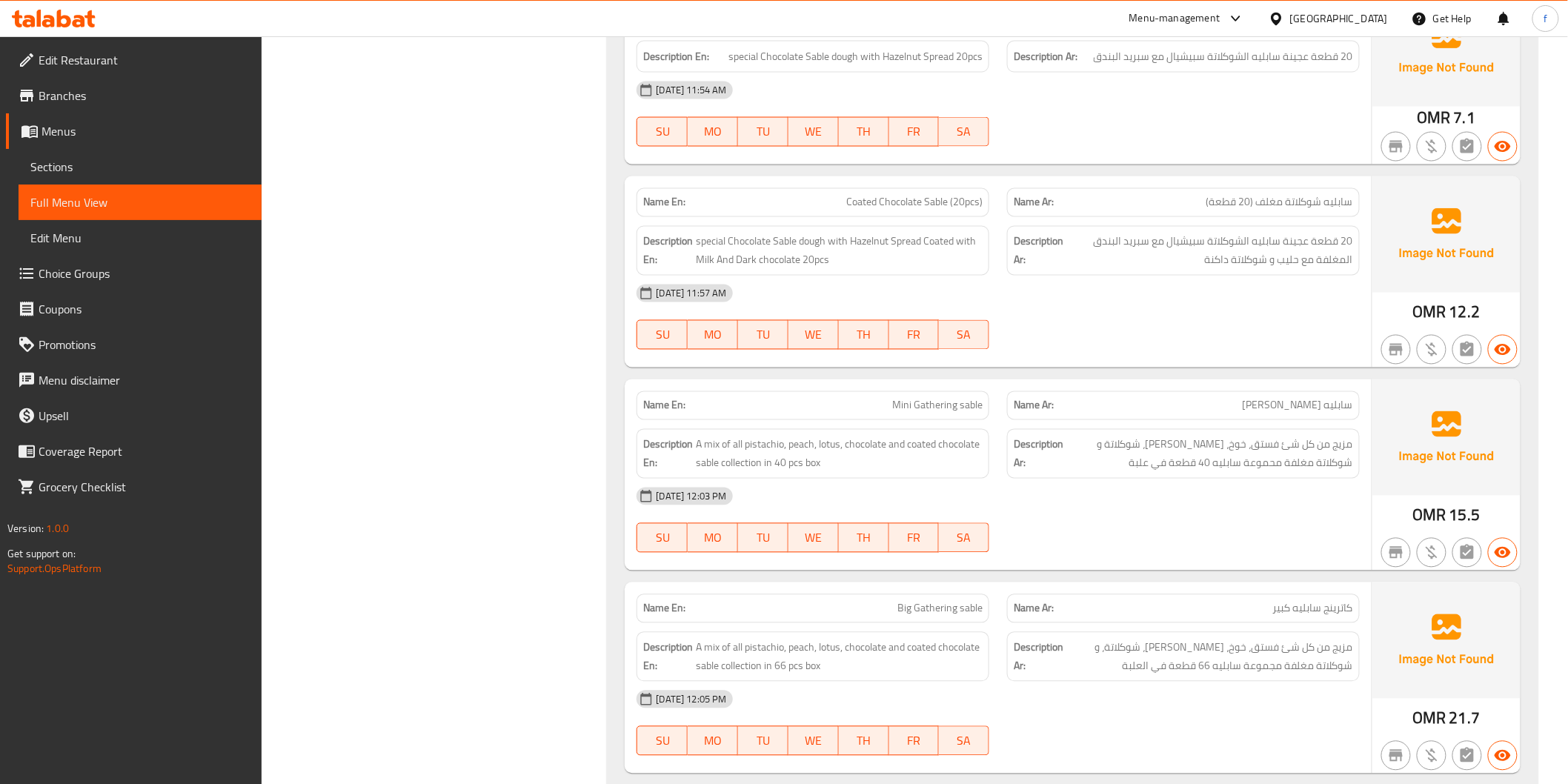
click at [971, 403] on span "Mini Gathering sable" at bounding box center [937, 405] width 90 height 16
click at [928, 405] on span "Mini Gathering sable" at bounding box center [937, 405] width 90 height 16
click at [899, 404] on span "Mini Gathering sable" at bounding box center [937, 405] width 90 height 16
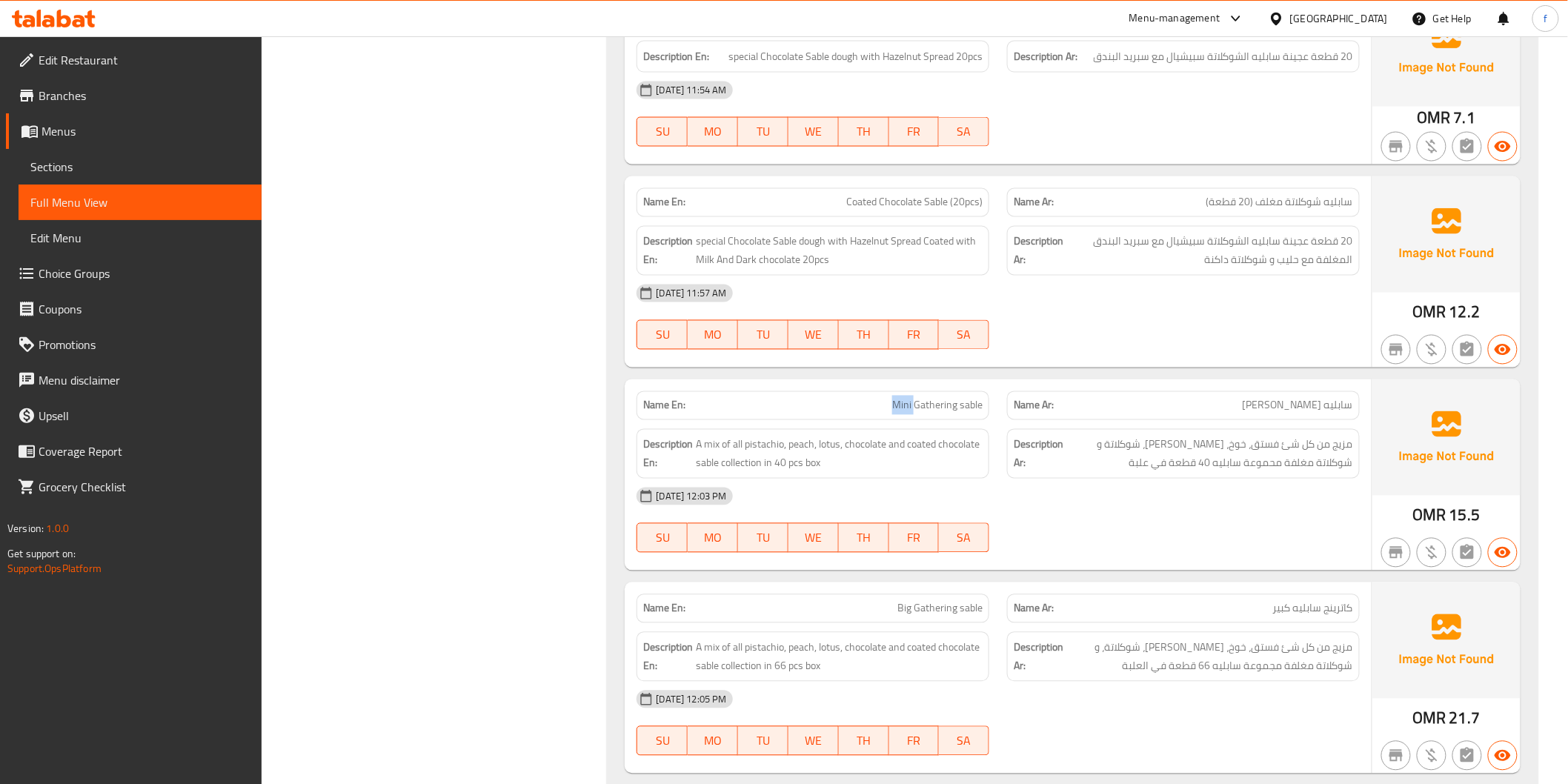
click at [899, 404] on span "Mini Gathering sable" at bounding box center [937, 405] width 90 height 16
click at [1273, 415] on div "Name Ar: سابليه [PERSON_NAME]" at bounding box center [1183, 405] width 352 height 29
click at [1347, 412] on span "سابليه [PERSON_NAME]" at bounding box center [1297, 405] width 111 height 16
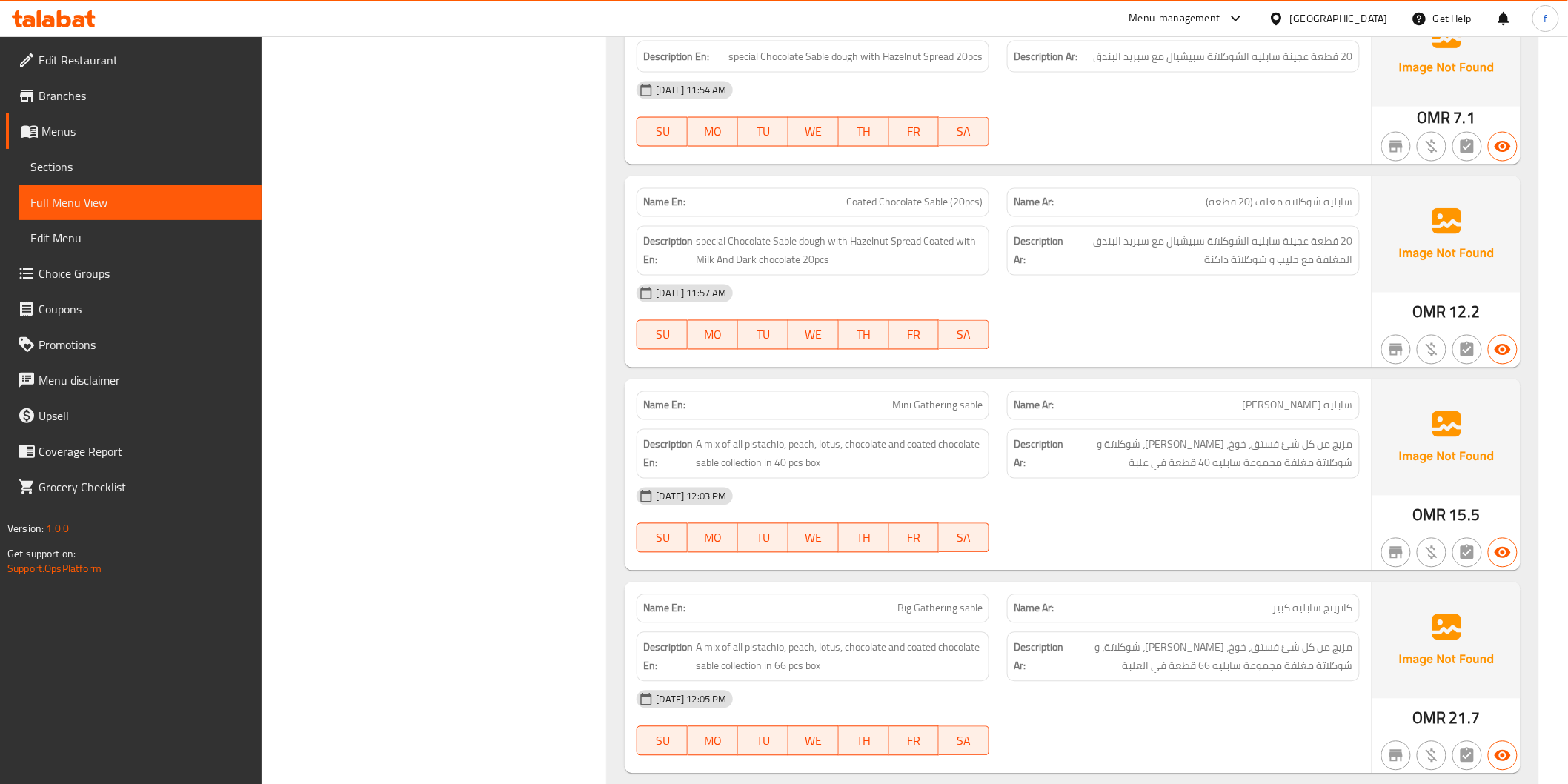
click at [1308, 412] on span "سابليه [PERSON_NAME]" at bounding box center [1297, 405] width 111 height 16
drag, startPoint x: 1221, startPoint y: 417, endPoint x: 1100, endPoint y: 416, distance: 121.0
click at [1219, 419] on div "Name Ar: سابليه [PERSON_NAME]" at bounding box center [1183, 405] width 352 height 29
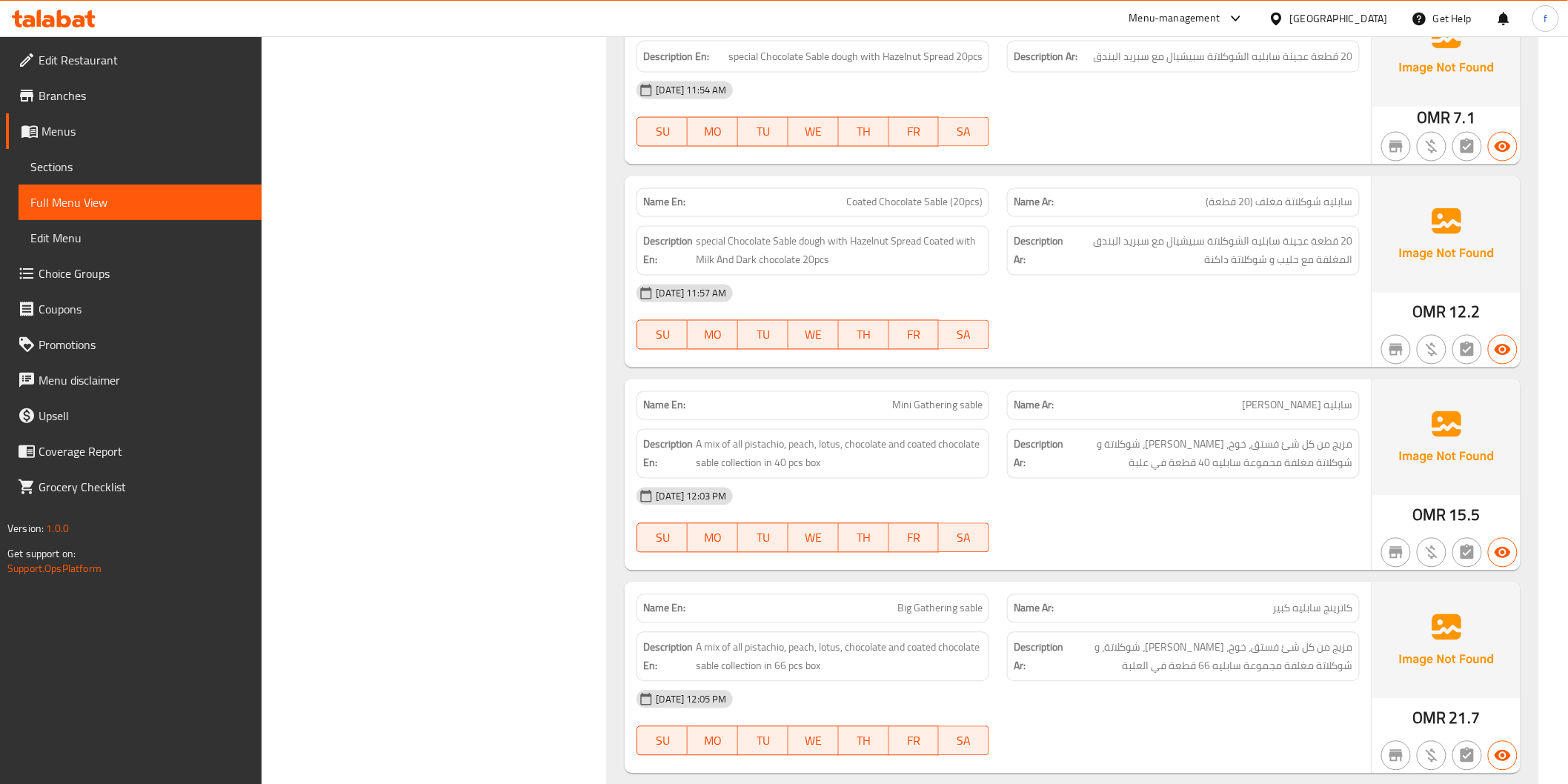
click at [959, 405] on span "Mini Gathering sable" at bounding box center [937, 405] width 90 height 16
click at [926, 406] on span "Mini Gathering sable" at bounding box center [937, 405] width 90 height 16
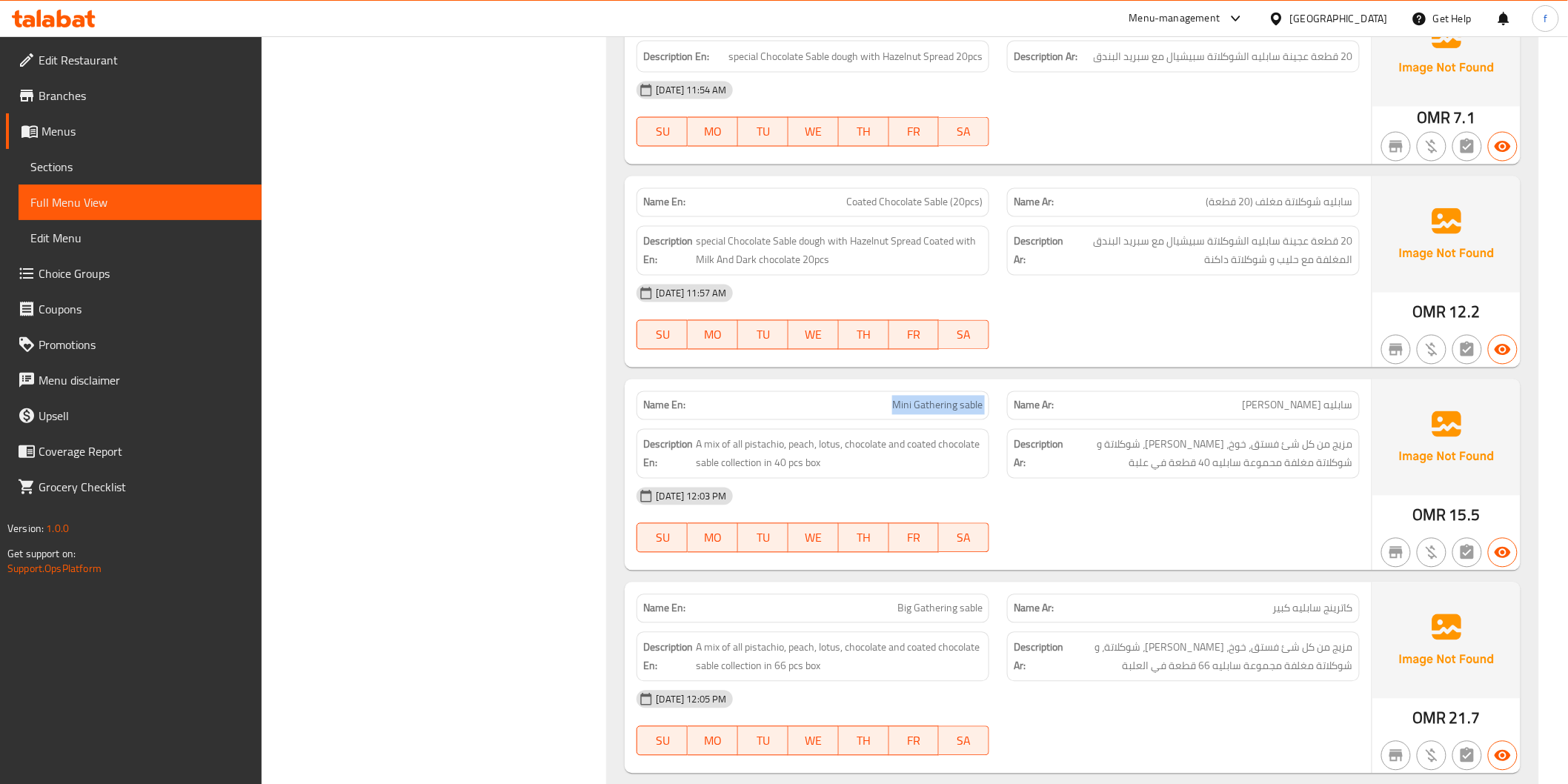
click at [858, 417] on div "Name En: Mini Gathering sable" at bounding box center [812, 405] width 352 height 29
click at [901, 204] on span "Coated Chocolate Sable (20pcs)" at bounding box center [914, 203] width 137 height 16
click at [969, 211] on span "Coated Chocolate Sable (20pcs)" at bounding box center [914, 203] width 137 height 16
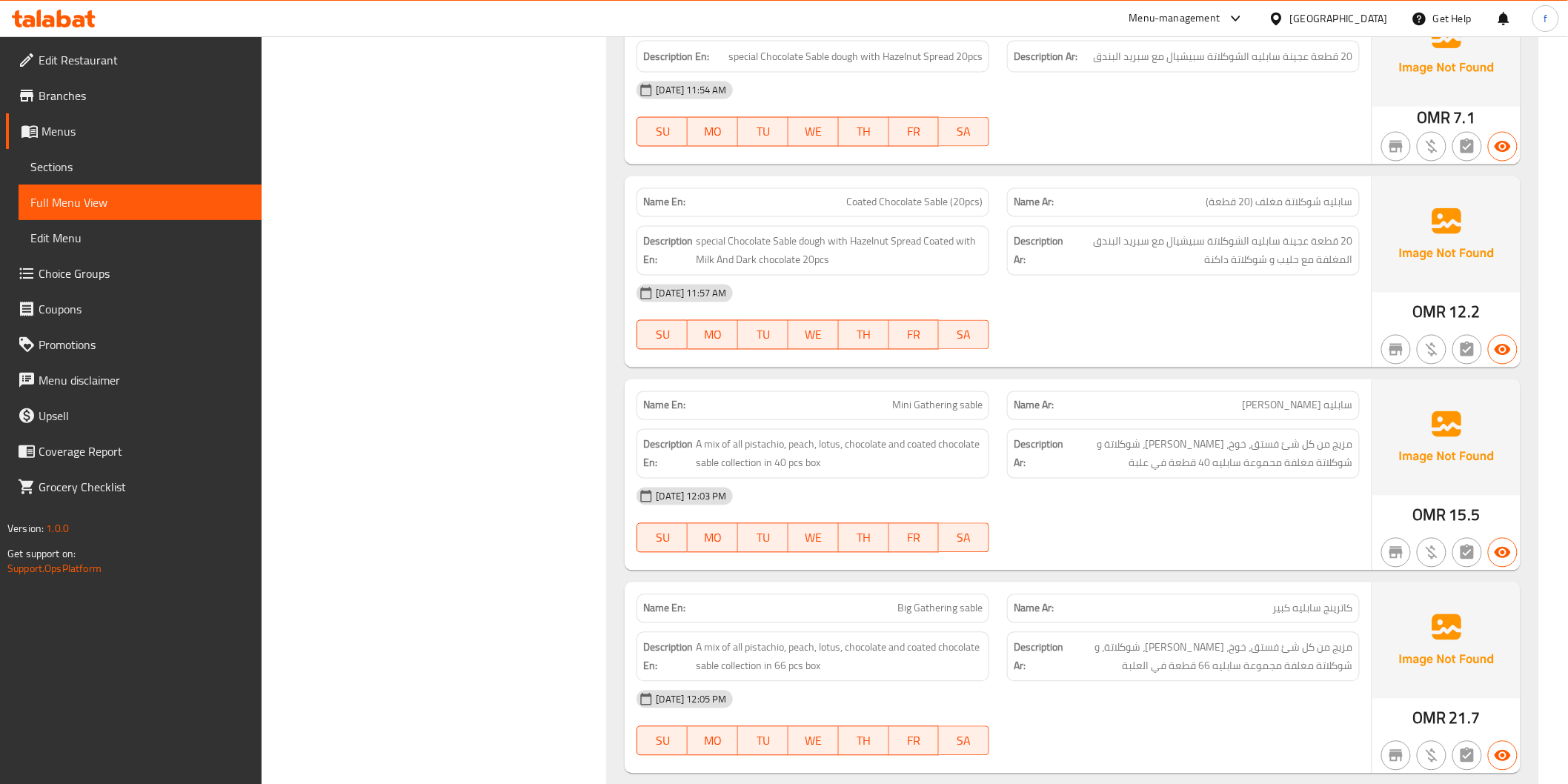
click at [976, 240] on span "special Chocolate Sable dough with Hazelnut Spread Coated with Milk And Dark ch…" at bounding box center [840, 251] width 287 height 37
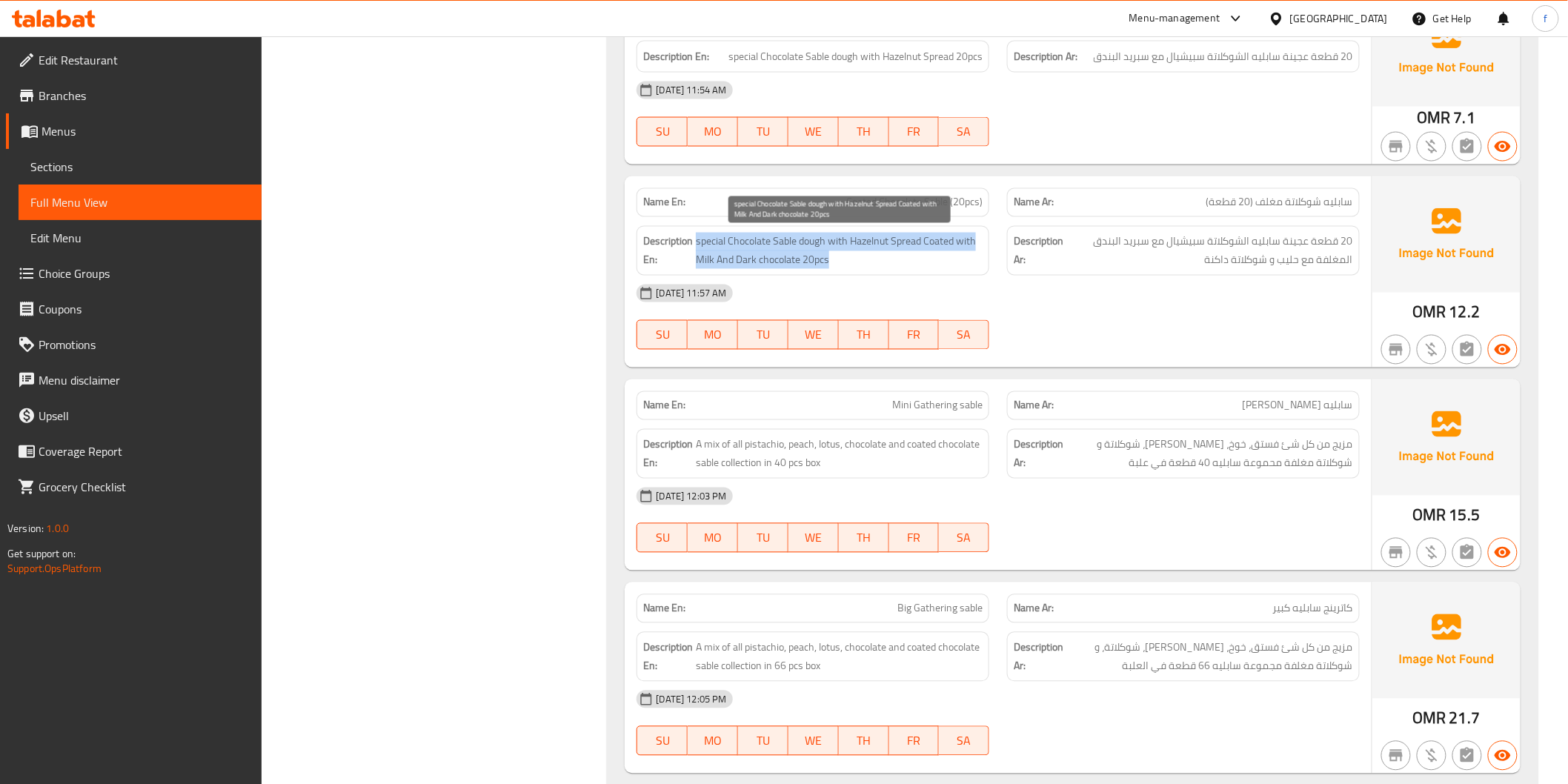
click at [976, 240] on span "special Chocolate Sable dough with Hazelnut Spread Coated with Milk And Dark ch…" at bounding box center [840, 251] width 287 height 37
click at [980, 254] on span "special Chocolate Sable dough with Hazelnut Spread Coated with Milk And Dark ch…" at bounding box center [840, 251] width 287 height 37
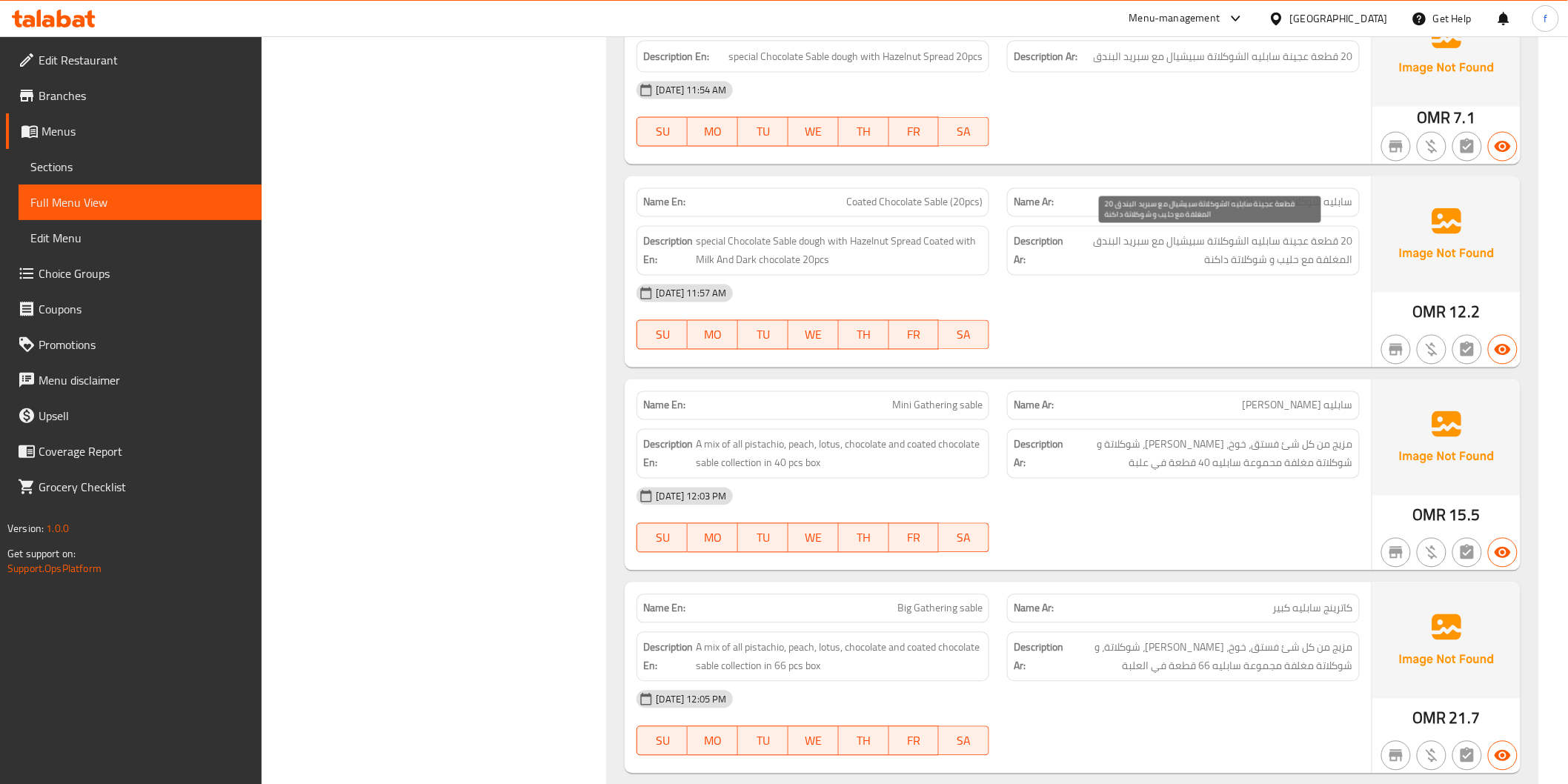
click at [1153, 257] on span "20 قطعة عجينة سابليه الشوكلاتة سبيشيال مع سبريد البندق المغلفة مع حليب و شوكلات…" at bounding box center [1210, 251] width 287 height 37
click at [942, 205] on span "Coated Chocolate Sable (20pcs)" at bounding box center [914, 203] width 137 height 16
drag, startPoint x: 942, startPoint y: 205, endPoint x: 901, endPoint y: 205, distance: 41.0
click at [938, 205] on span "Coated Chocolate Sable (20pcs)" at bounding box center [914, 203] width 137 height 16
click at [904, 204] on span "Coated Chocolate Sable (20pcs)" at bounding box center [914, 203] width 137 height 16
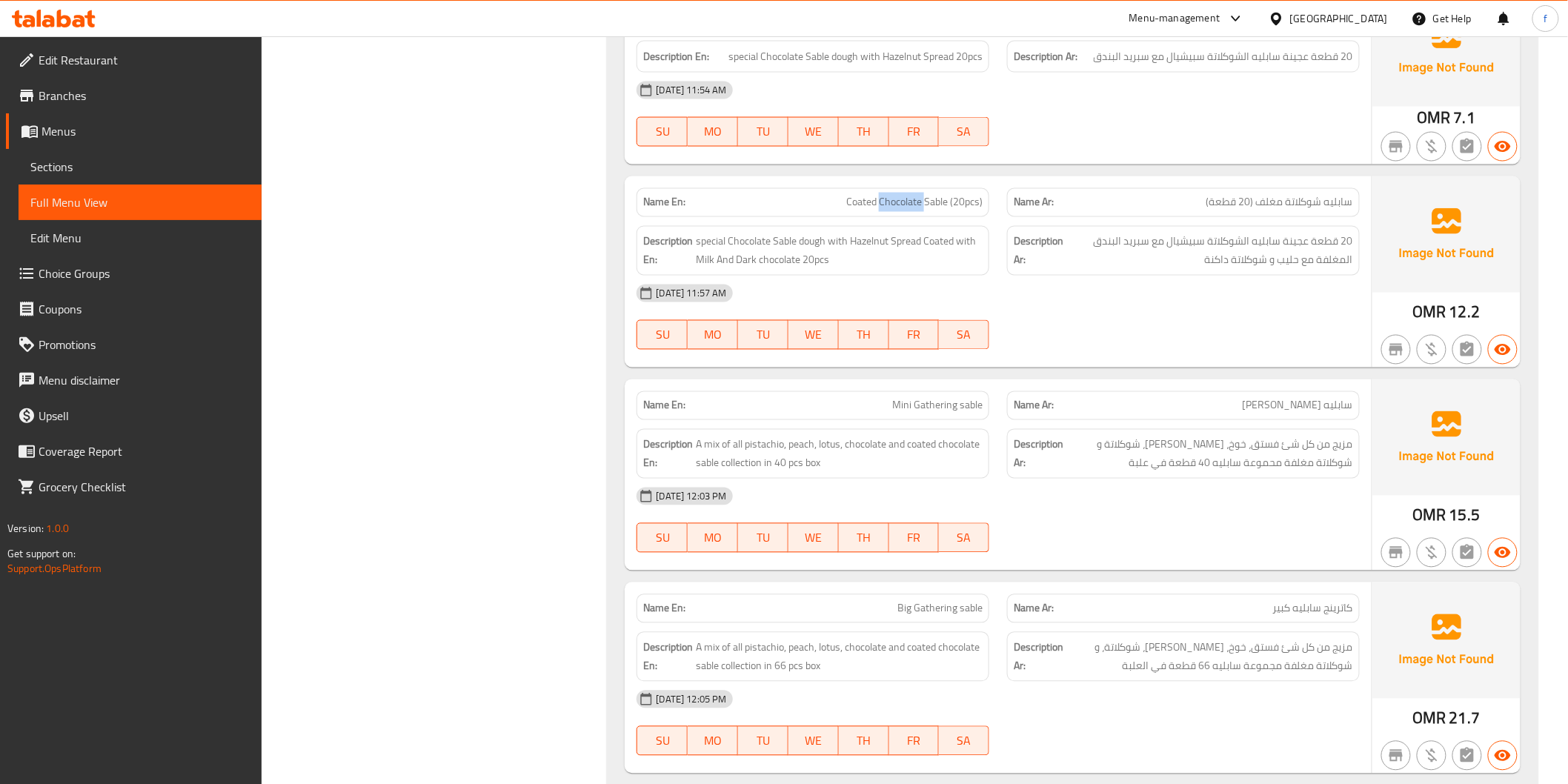
click at [904, 204] on span "Coated Chocolate Sable (20pcs)" at bounding box center [914, 203] width 137 height 16
click at [864, 208] on span "Coated Chocolate Sable (20pcs)" at bounding box center [914, 203] width 137 height 16
click at [863, 208] on span "Coated Chocolate Sable (20pcs)" at bounding box center [914, 203] width 137 height 16
drag, startPoint x: 806, startPoint y: 256, endPoint x: 841, endPoint y: 257, distance: 35.0
click at [841, 257] on span "special Chocolate Sable dough with Hazelnut Spread Coated with Milk And Dark ch…" at bounding box center [840, 251] width 287 height 37
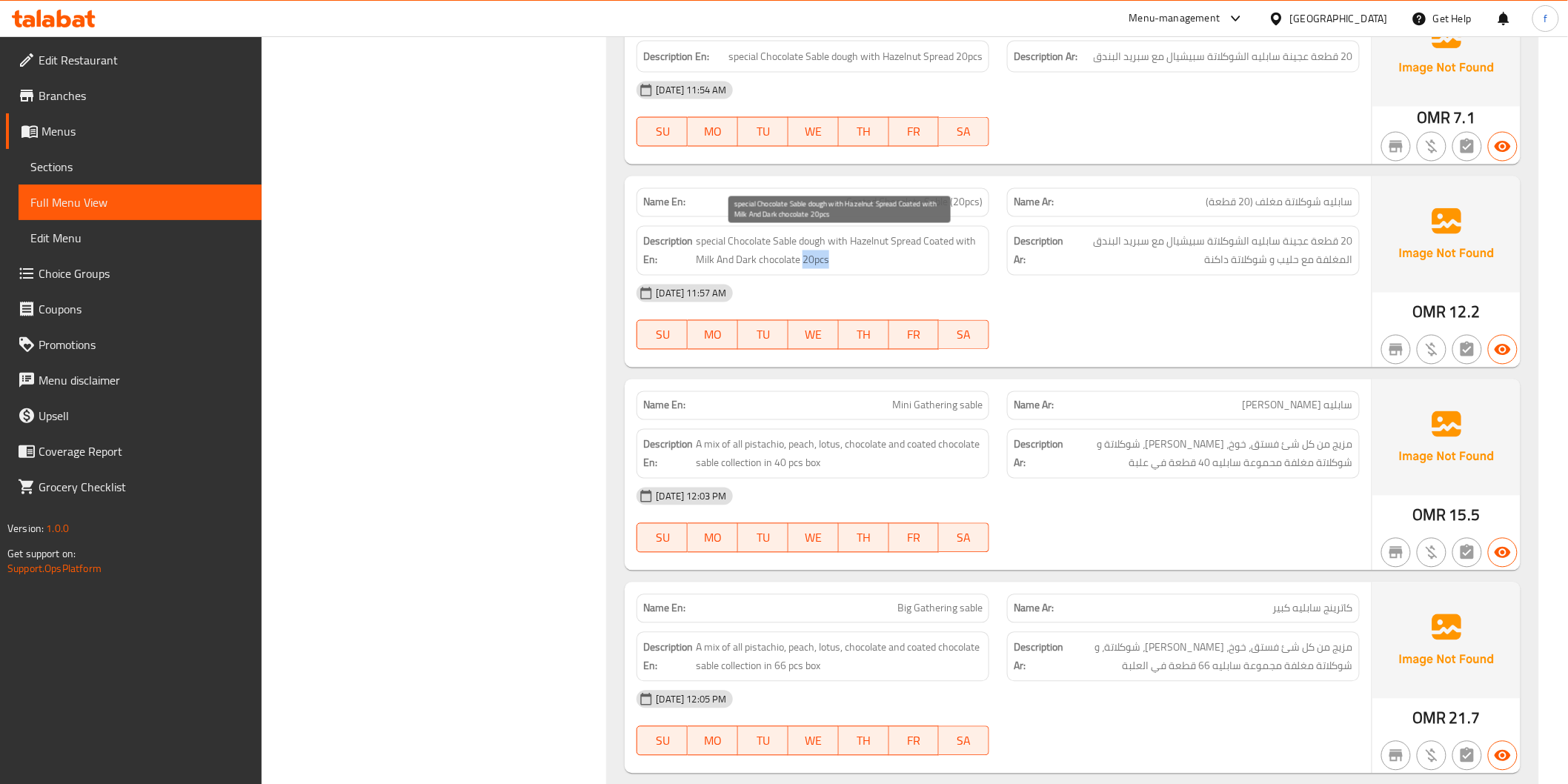
click at [841, 257] on span "special Chocolate Sable dough with Hazelnut Spread Coated with Milk And Dark ch…" at bounding box center [840, 251] width 287 height 37
click at [818, 239] on span "special Chocolate Sable dough with Hazelnut Spread Coated with Milk And Dark ch…" at bounding box center [840, 251] width 287 height 37
click at [774, 245] on span "special Chocolate Sable dough with Hazelnut Spread Coated with Milk And Dark ch…" at bounding box center [840, 251] width 287 height 37
drag, startPoint x: 774, startPoint y: 245, endPoint x: 775, endPoint y: 235, distance: 10.0
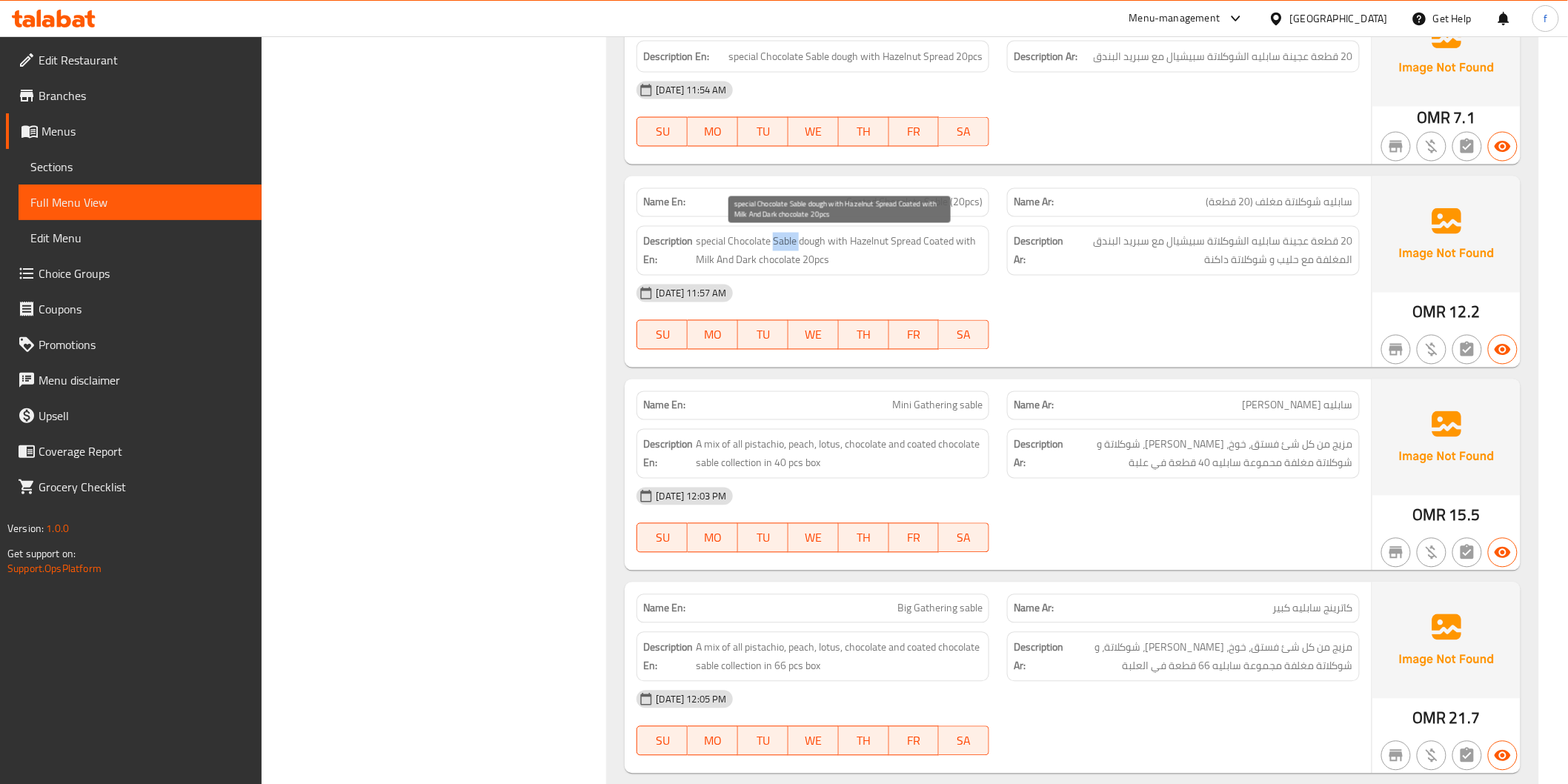
click at [775, 245] on span "special Chocolate Sable dough with Hazelnut Spread Coated with Milk And Dark ch…" at bounding box center [840, 251] width 287 height 37
click at [747, 237] on span "special Chocolate Sable dough with Hazelnut Spread Coated with Milk And Dark ch…" at bounding box center [840, 251] width 287 height 37
click at [693, 241] on strong "Description En:" at bounding box center [667, 251] width 50 height 37
click at [708, 241] on span "special Chocolate Sable dough with Hazelnut Spread Coated with Milk And Dark ch…" at bounding box center [840, 251] width 287 height 37
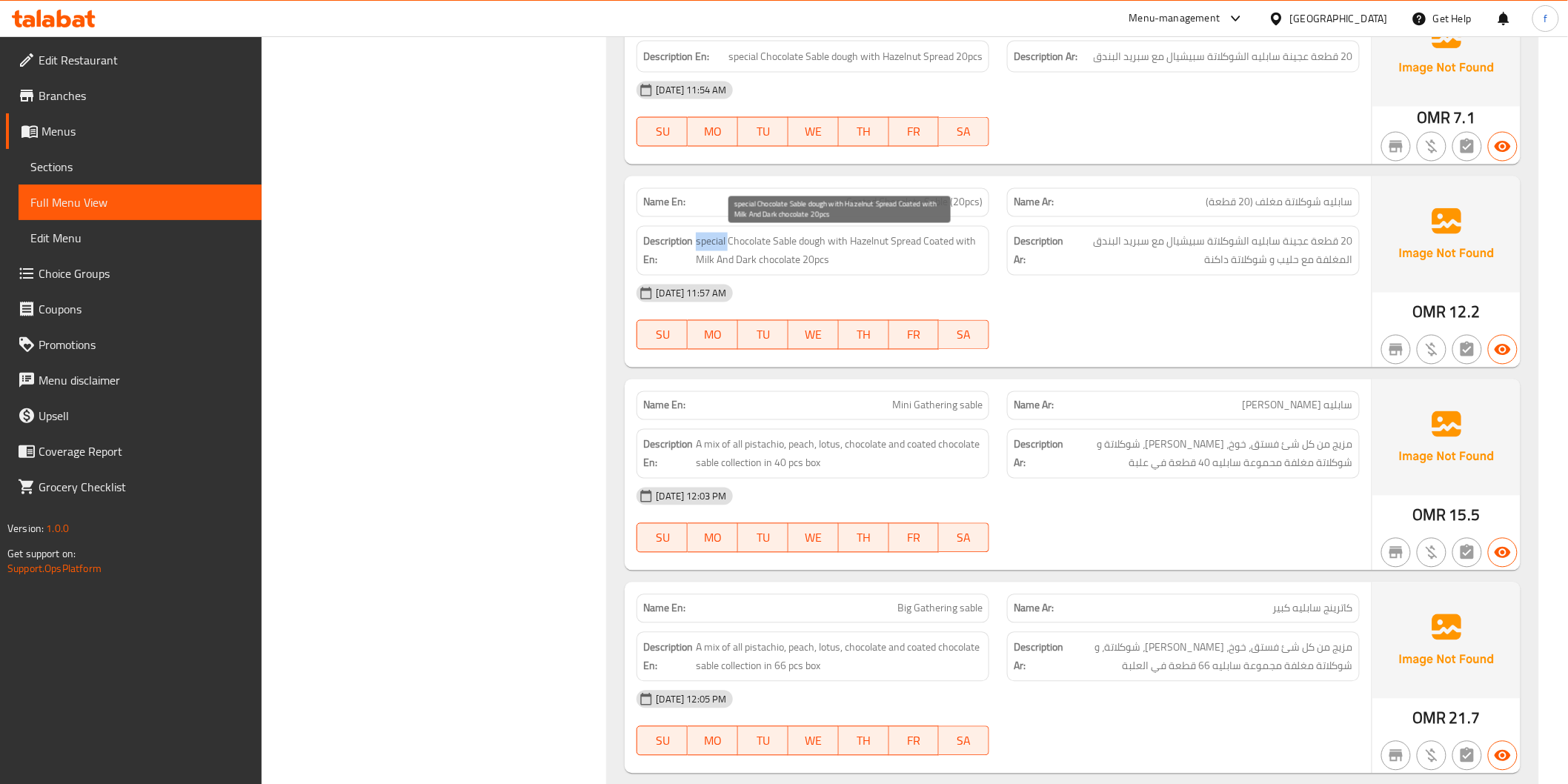
click at [708, 241] on span "special Chocolate Sable dough with Hazelnut Spread Coated with Milk And Dark ch…" at bounding box center [840, 251] width 287 height 37
click at [868, 236] on span "special Chocolate Sable dough with Hazelnut Spread Coated with Milk And Dark ch…" at bounding box center [840, 251] width 287 height 37
click at [915, 239] on span "special Chocolate Sable dough with Hazelnut Spread Coated with Milk And Dark ch…" at bounding box center [840, 251] width 287 height 37
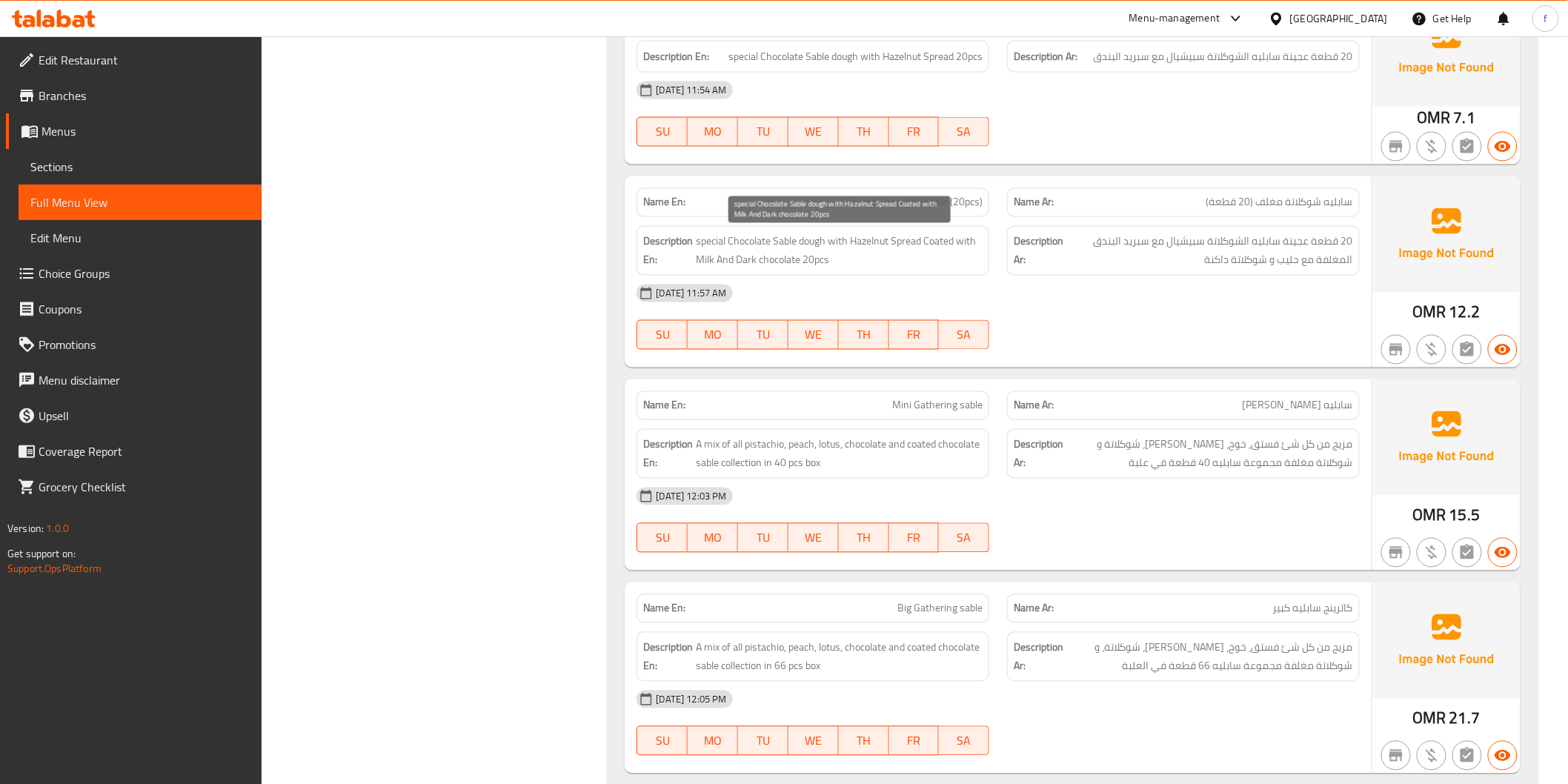
click at [941, 240] on span "special Chocolate Sable dough with Hazelnut Spread Coated with Milk And Dark ch…" at bounding box center [840, 251] width 287 height 37
click at [968, 241] on span "special Chocolate Sable dough with Hazelnut Spread Coated with Milk And Dark ch…" at bounding box center [840, 251] width 287 height 37
click at [700, 260] on span "special Chocolate Sable dough with Hazelnut Spread Coated with Milk And Dark ch…" at bounding box center [840, 251] width 287 height 37
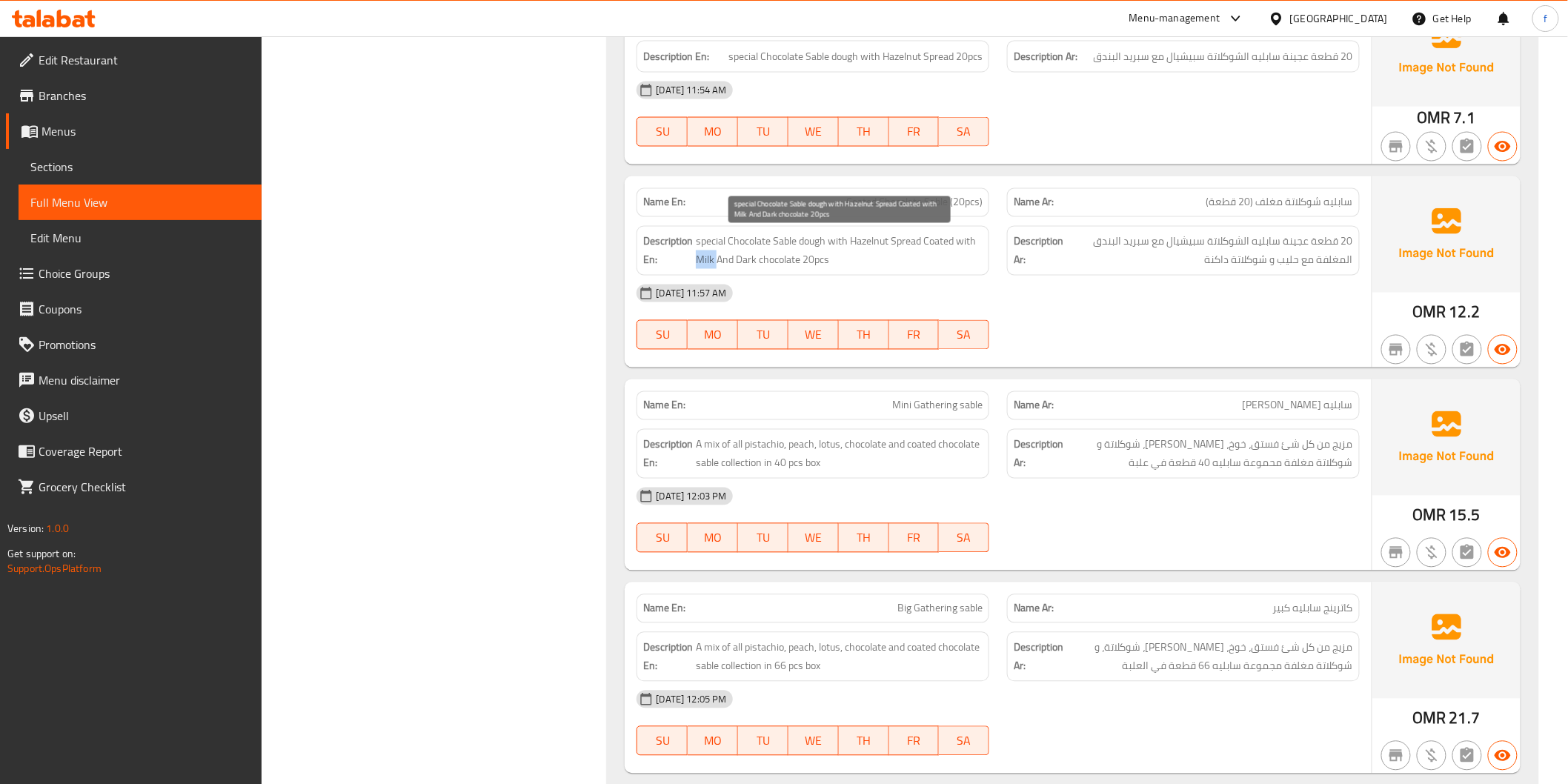
click at [700, 260] on span "special Chocolate Sable dough with Hazelnut Spread Coated with Milk And Dark ch…" at bounding box center [840, 251] width 287 height 37
click at [720, 260] on span "special Chocolate Sable dough with Hazelnut Spread Coated with Milk And Dark ch…" at bounding box center [840, 251] width 287 height 37
drag, startPoint x: 720, startPoint y: 260, endPoint x: 745, endPoint y: 261, distance: 25.0
click at [720, 261] on span "special Chocolate Sable dough with Hazelnut Spread Coated with Milk And Dark ch…" at bounding box center [840, 251] width 287 height 37
click at [745, 261] on span "special Chocolate Sable dough with Hazelnut Spread Coated with Milk And Dark ch…" at bounding box center [840, 251] width 287 height 37
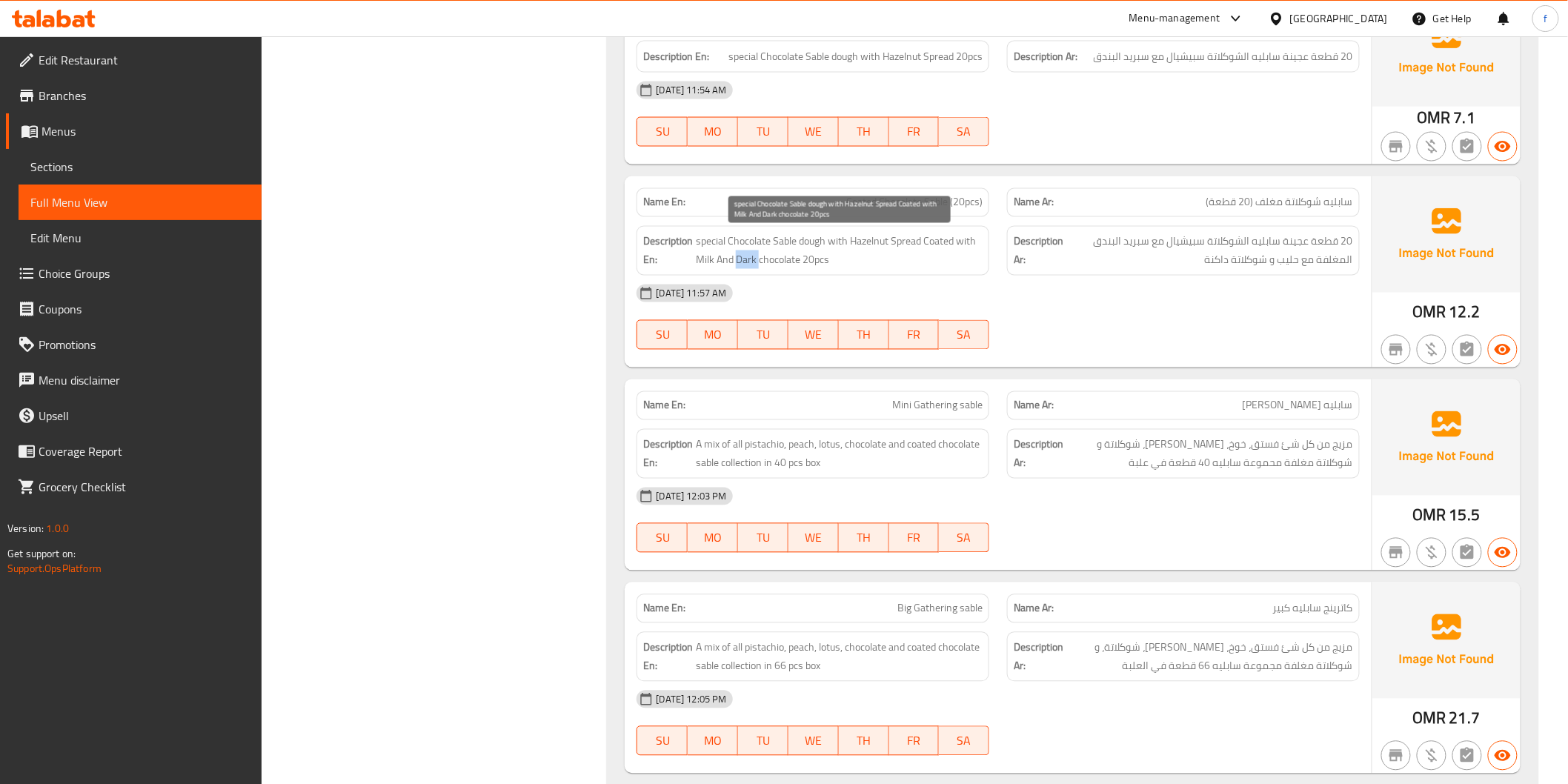
click at [745, 261] on span "special Chocolate Sable dough with Hazelnut Spread Coated with Milk And Dark ch…" at bounding box center [840, 251] width 287 height 37
click at [781, 262] on span "special Chocolate Sable dough with Hazelnut Spread Coated with Milk And Dark ch…" at bounding box center [840, 251] width 287 height 37
click at [794, 262] on span "special Chocolate Sable dough with Hazelnut Spread Coated with Milk And Dark ch…" at bounding box center [840, 251] width 287 height 37
click at [854, 272] on div "Description En: special Chocolate Sable dough with Hazelnut Spread Coated with …" at bounding box center [812, 251] width 352 height 50
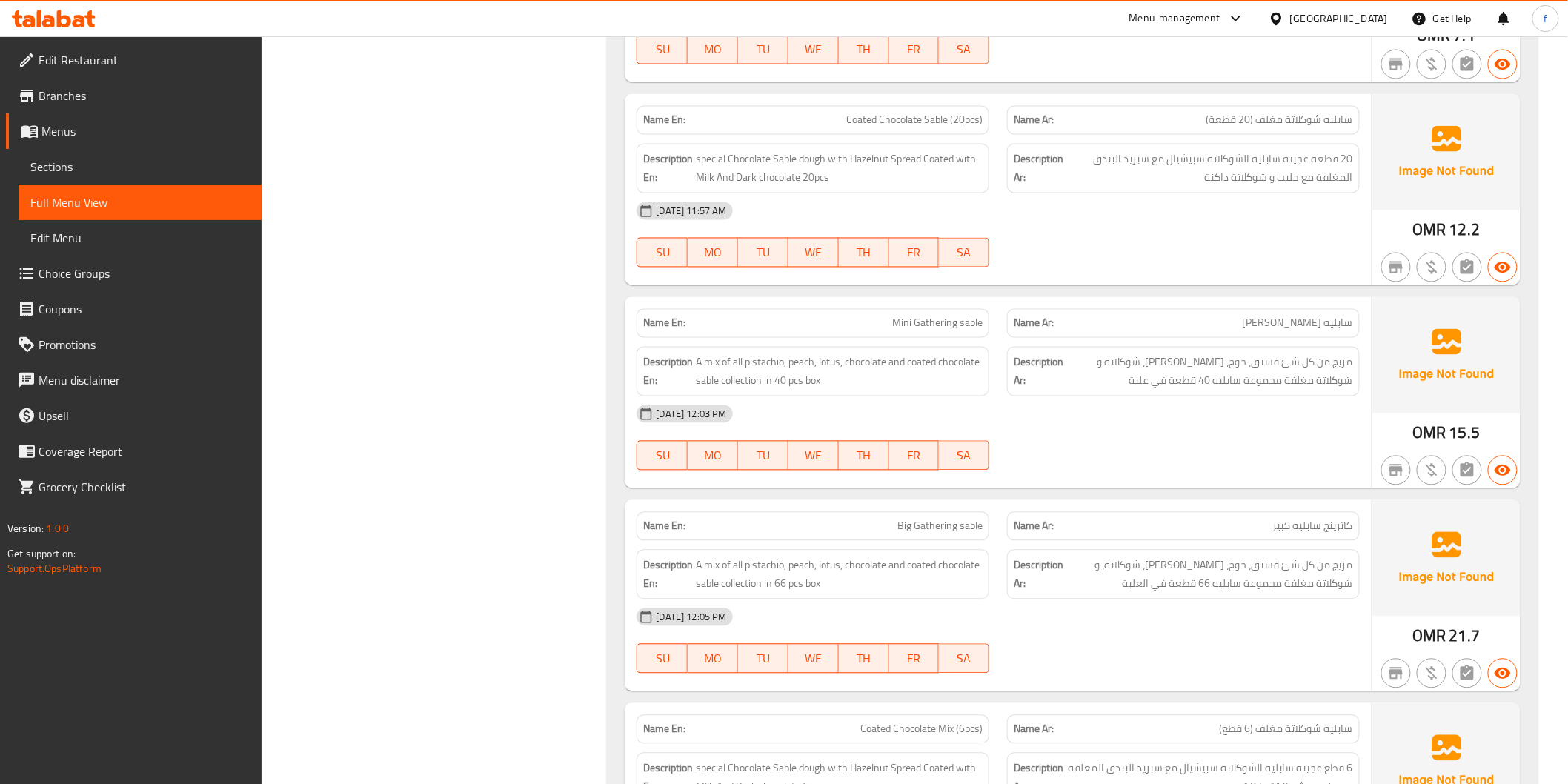
scroll to position [5848, 0]
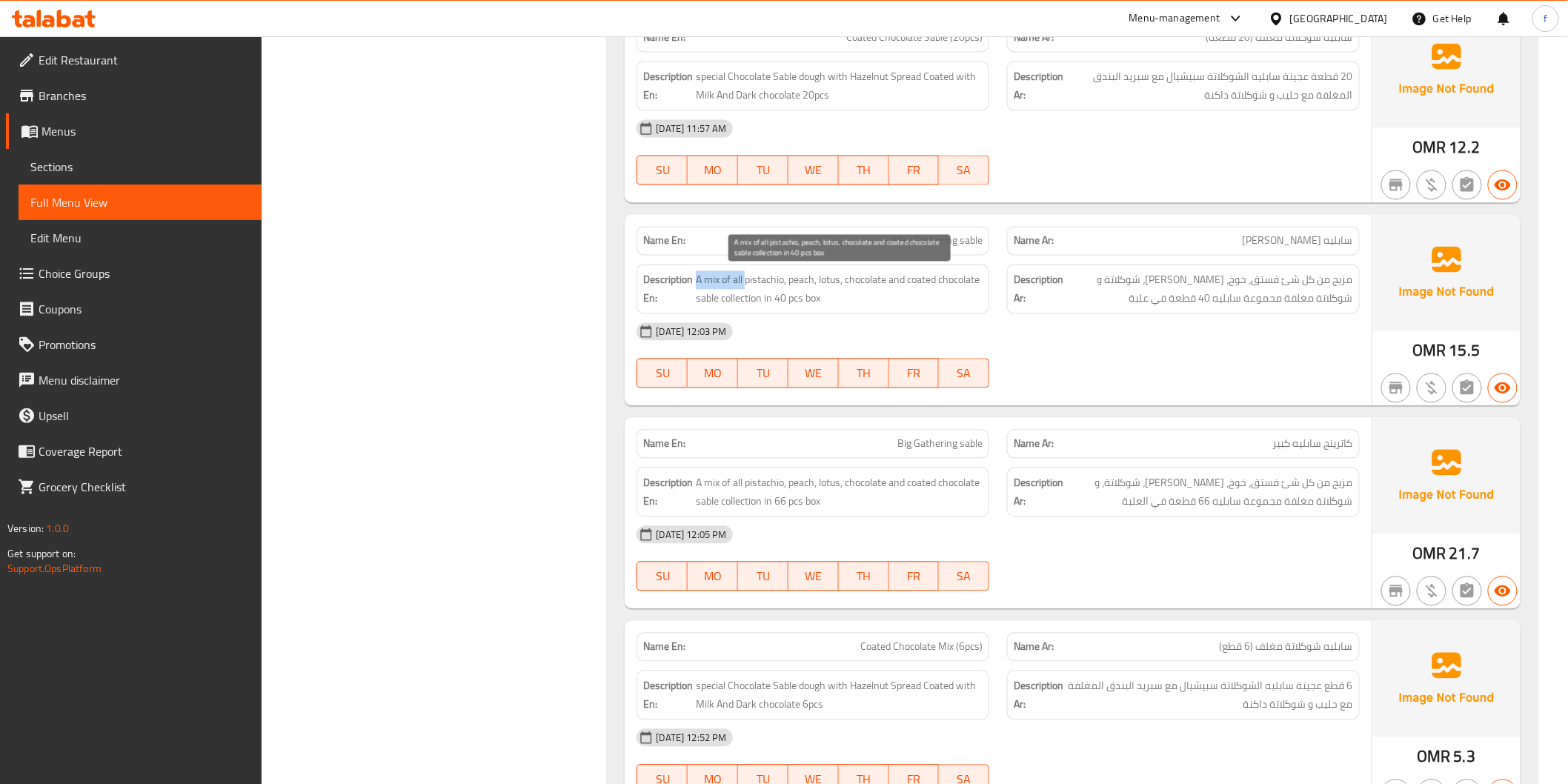
drag, startPoint x: 695, startPoint y: 277, endPoint x: 746, endPoint y: 279, distance: 51.0
click at [746, 279] on span "A mix of all pistachio, peach, lotus, chocolate and coated chocolate sable coll…" at bounding box center [840, 290] width 287 height 37
click at [772, 282] on span "A mix of all pistachio, peach, lotus, chocolate and coated chocolate sable coll…" at bounding box center [840, 290] width 287 height 37
click at [808, 278] on span "A mix of all pistachio, peach, lotus, chocolate and coated chocolate sable coll…" at bounding box center [840, 290] width 287 height 37
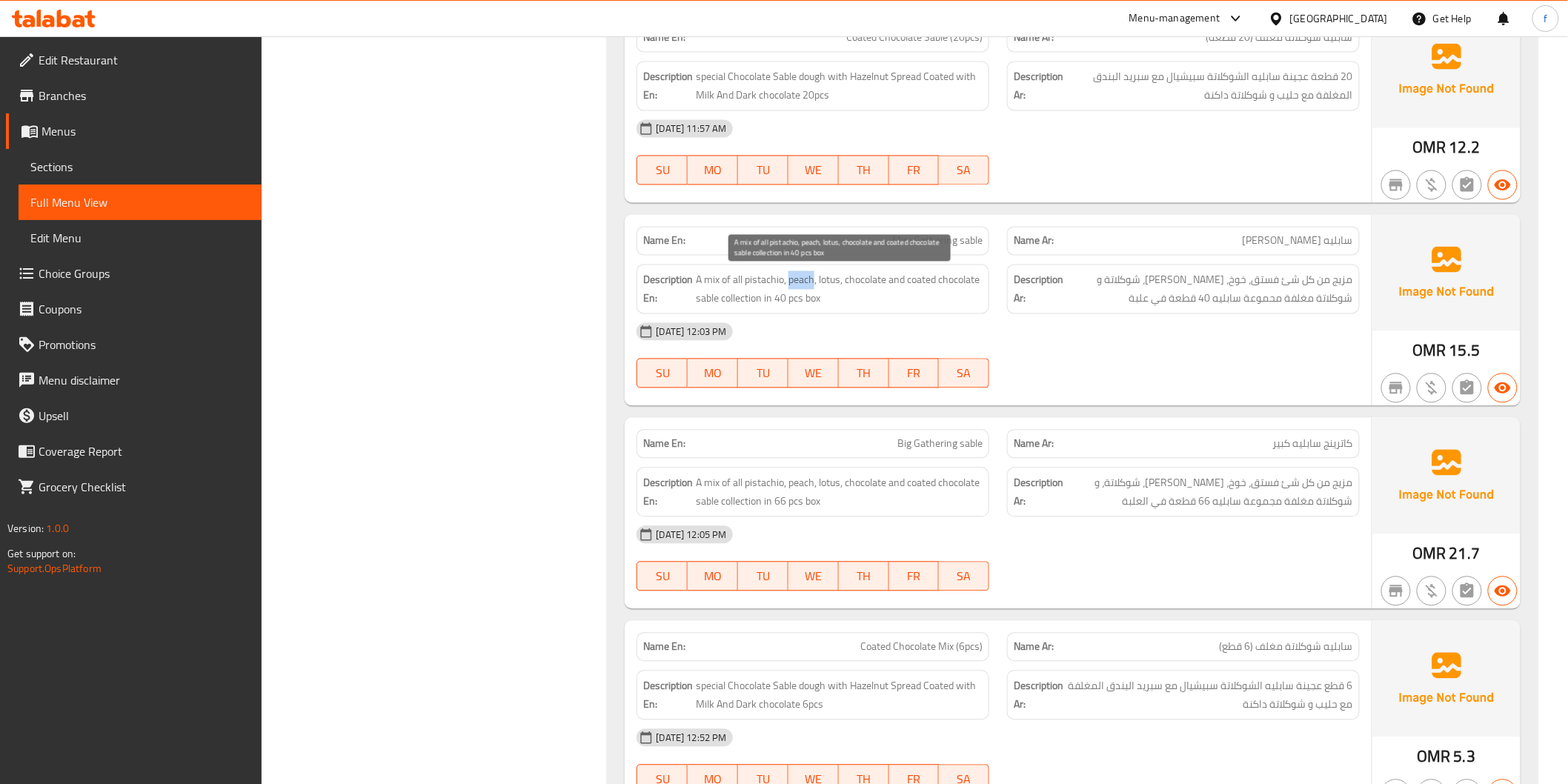
click at [808, 278] on span "A mix of all pistachio, peach, lotus, chocolate and coated chocolate sable coll…" at bounding box center [840, 290] width 287 height 37
click at [831, 277] on span "A mix of all pistachio, peach, lotus, chocolate and coated chocolate sable coll…" at bounding box center [840, 290] width 287 height 37
click at [861, 278] on span "A mix of all pistachio, peach, lotus, chocolate and coated chocolate sable coll…" at bounding box center [840, 290] width 287 height 37
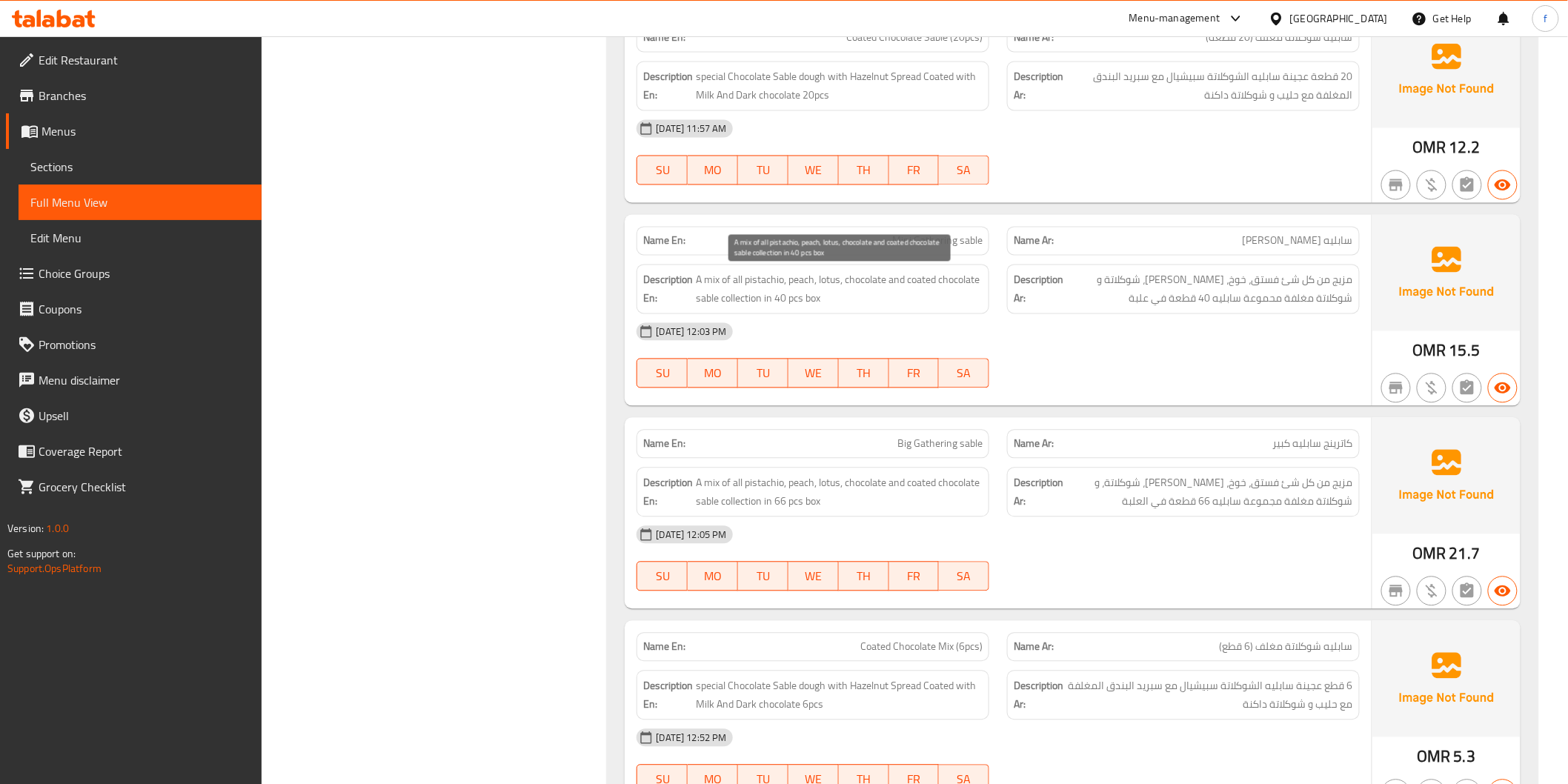
click at [937, 276] on span "A mix of all pistachio, peach, lotus, chocolate and coated chocolate sable coll…" at bounding box center [840, 290] width 287 height 37
click at [716, 300] on span "A mix of all pistachio, peach, lotus, chocolate and coated chocolate sable coll…" at bounding box center [840, 290] width 287 height 37
click at [827, 302] on span "A mix of all pistachio, peach, lotus, chocolate and coated chocolate sable coll…" at bounding box center [840, 290] width 287 height 37
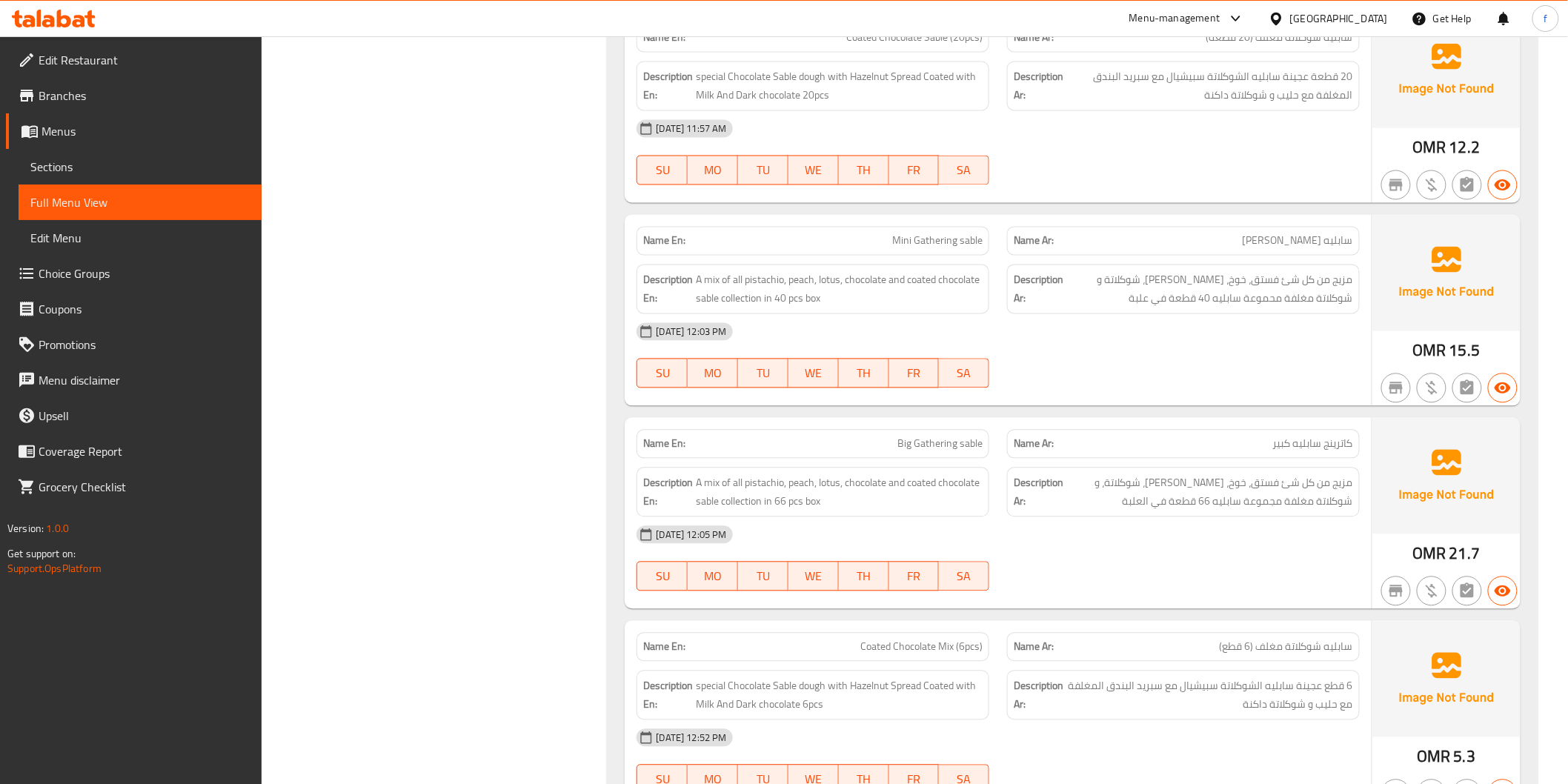
click at [1108, 328] on div "[DATE] 12:03 PM" at bounding box center [997, 332] width 740 height 36
click at [908, 241] on span "Mini Gathering sable" at bounding box center [937, 241] width 90 height 16
click at [947, 239] on span "Mini Gathering sable" at bounding box center [937, 241] width 90 height 16
drag, startPoint x: 947, startPoint y: 239, endPoint x: 975, endPoint y: 238, distance: 28.0
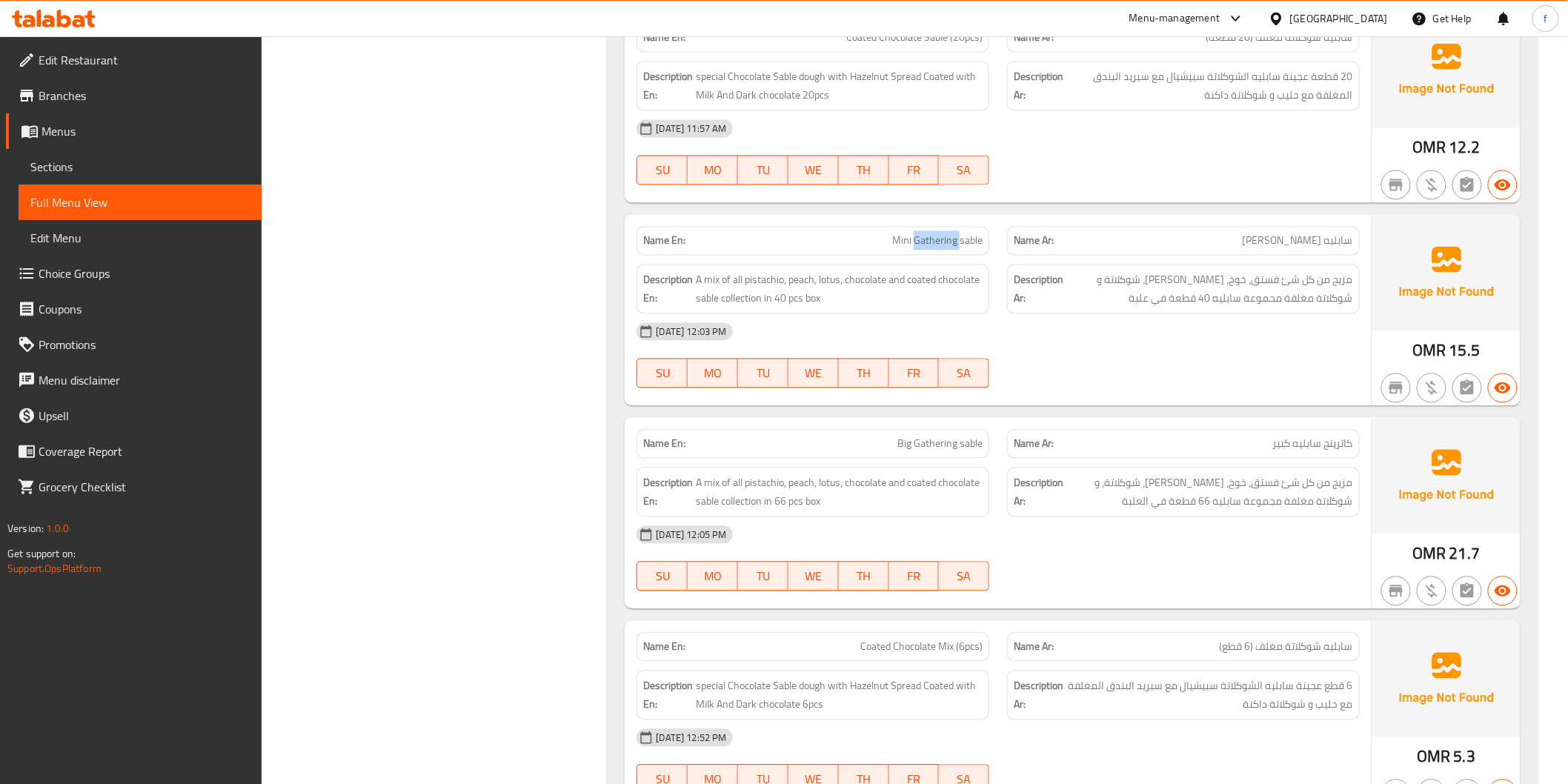
click at [948, 239] on span "Mini Gathering sable" at bounding box center [937, 241] width 90 height 16
click at [975, 238] on span "Mini Gathering sable" at bounding box center [937, 241] width 90 height 16
click at [1311, 242] on span "سابليه [PERSON_NAME]" at bounding box center [1297, 241] width 111 height 16
click at [1270, 245] on span "سابليه [PERSON_NAME]" at bounding box center [1297, 241] width 111 height 16
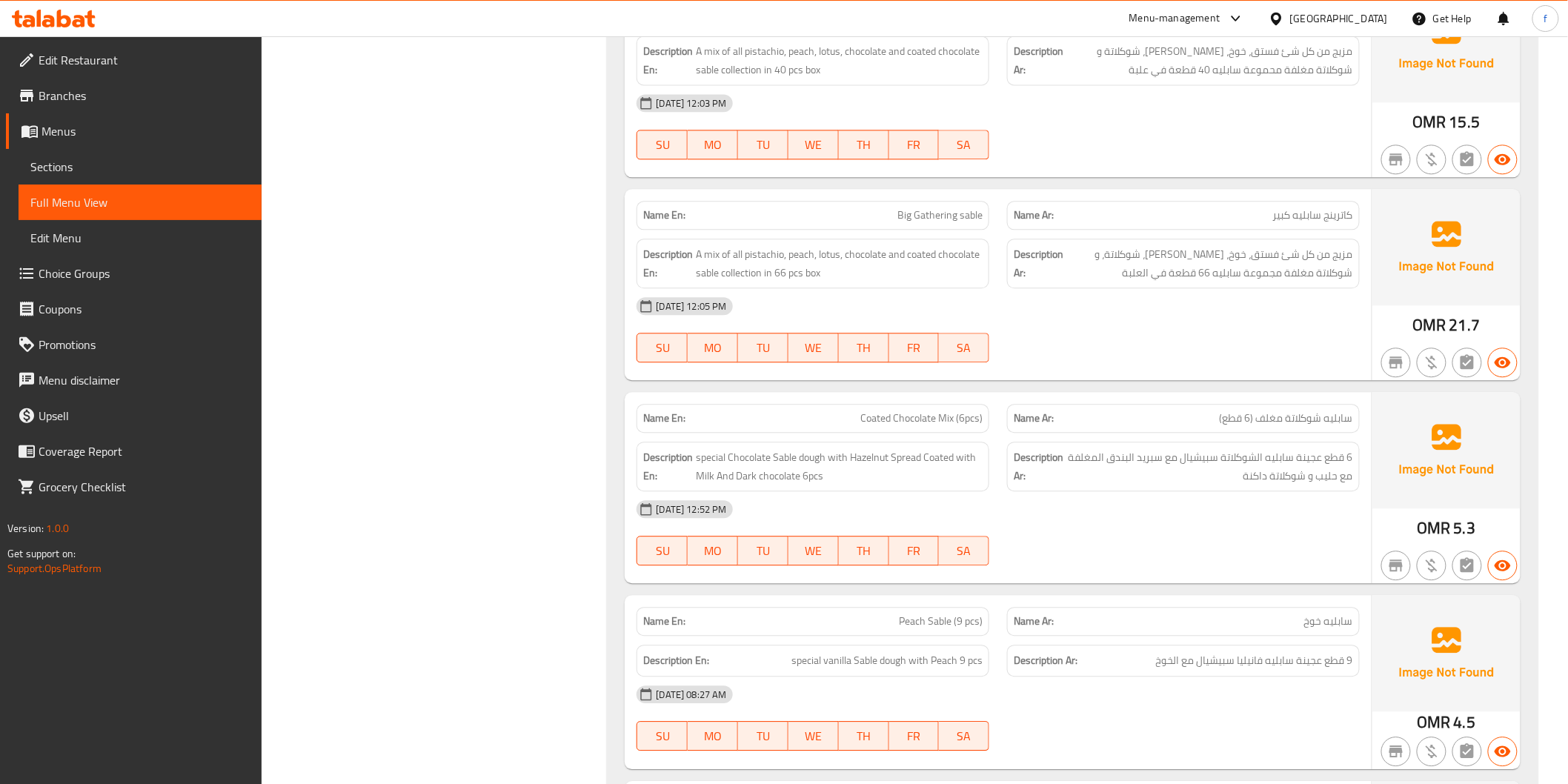
scroll to position [6095, 0]
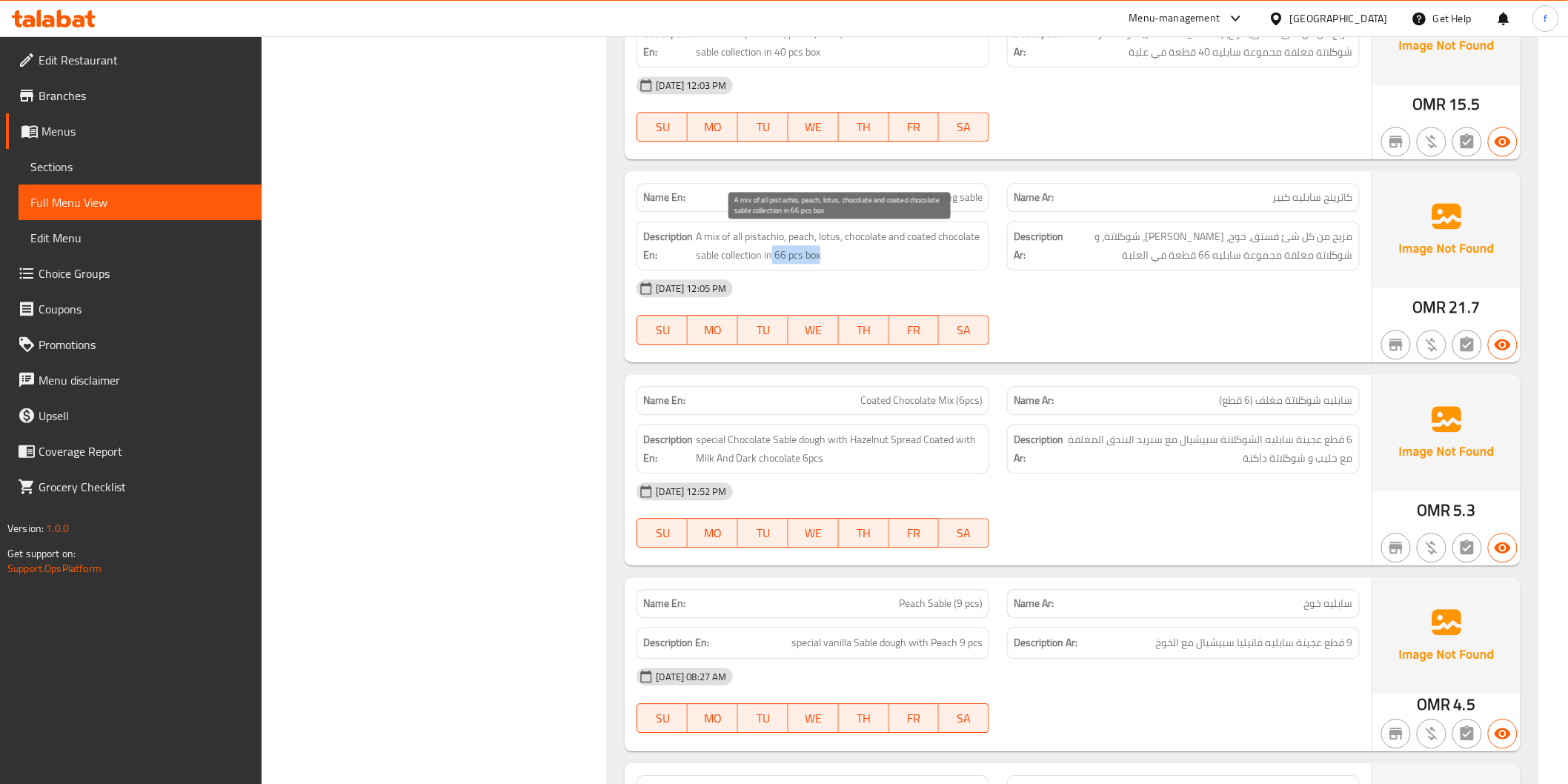
drag, startPoint x: 816, startPoint y: 251, endPoint x: 894, endPoint y: 257, distance: 78.2
click at [880, 253] on span "A mix of all pistachio, peach, lotus, chocolate and coated chocolate sable coll…" at bounding box center [840, 245] width 287 height 37
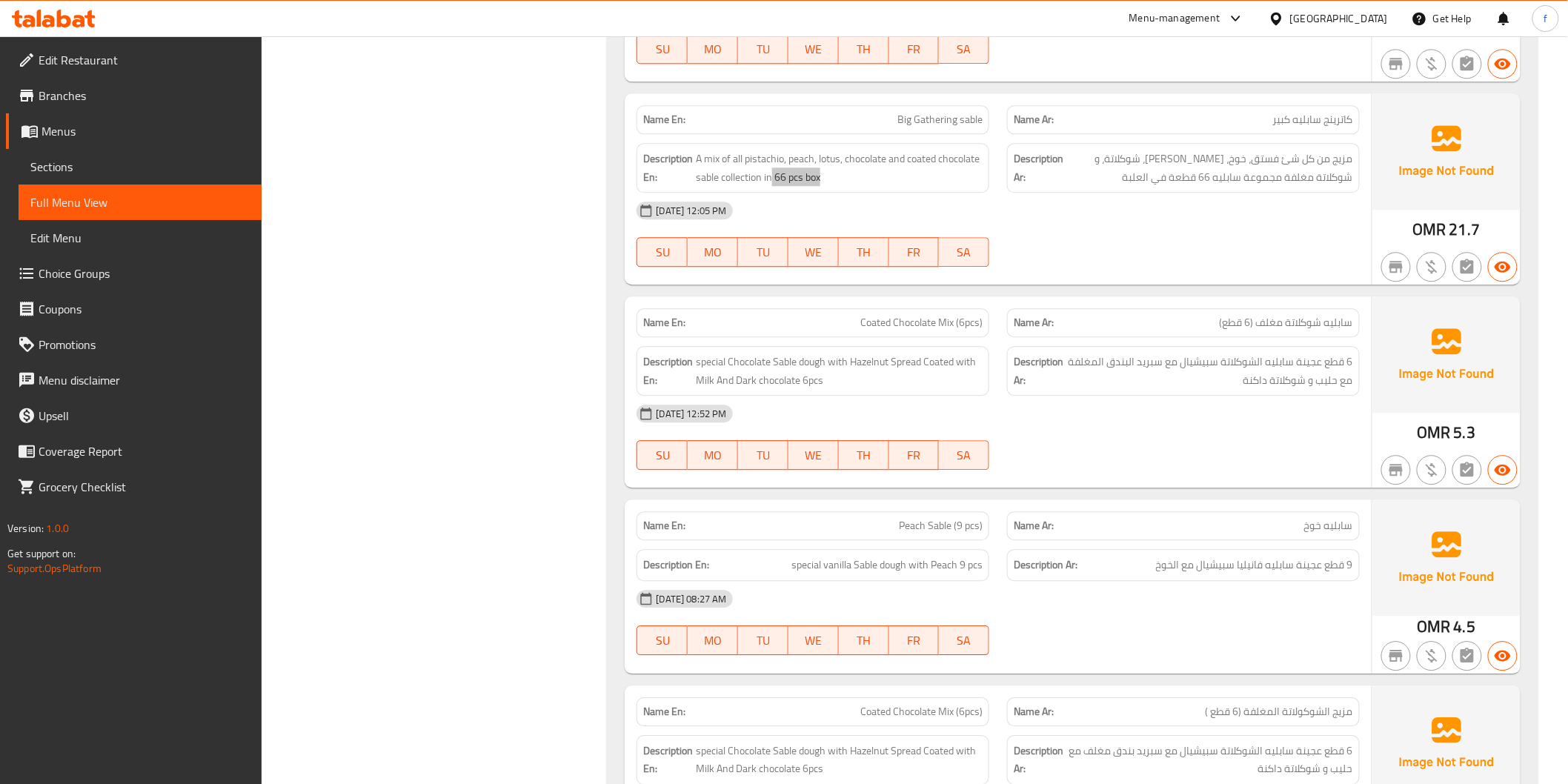
scroll to position [6261, 0]
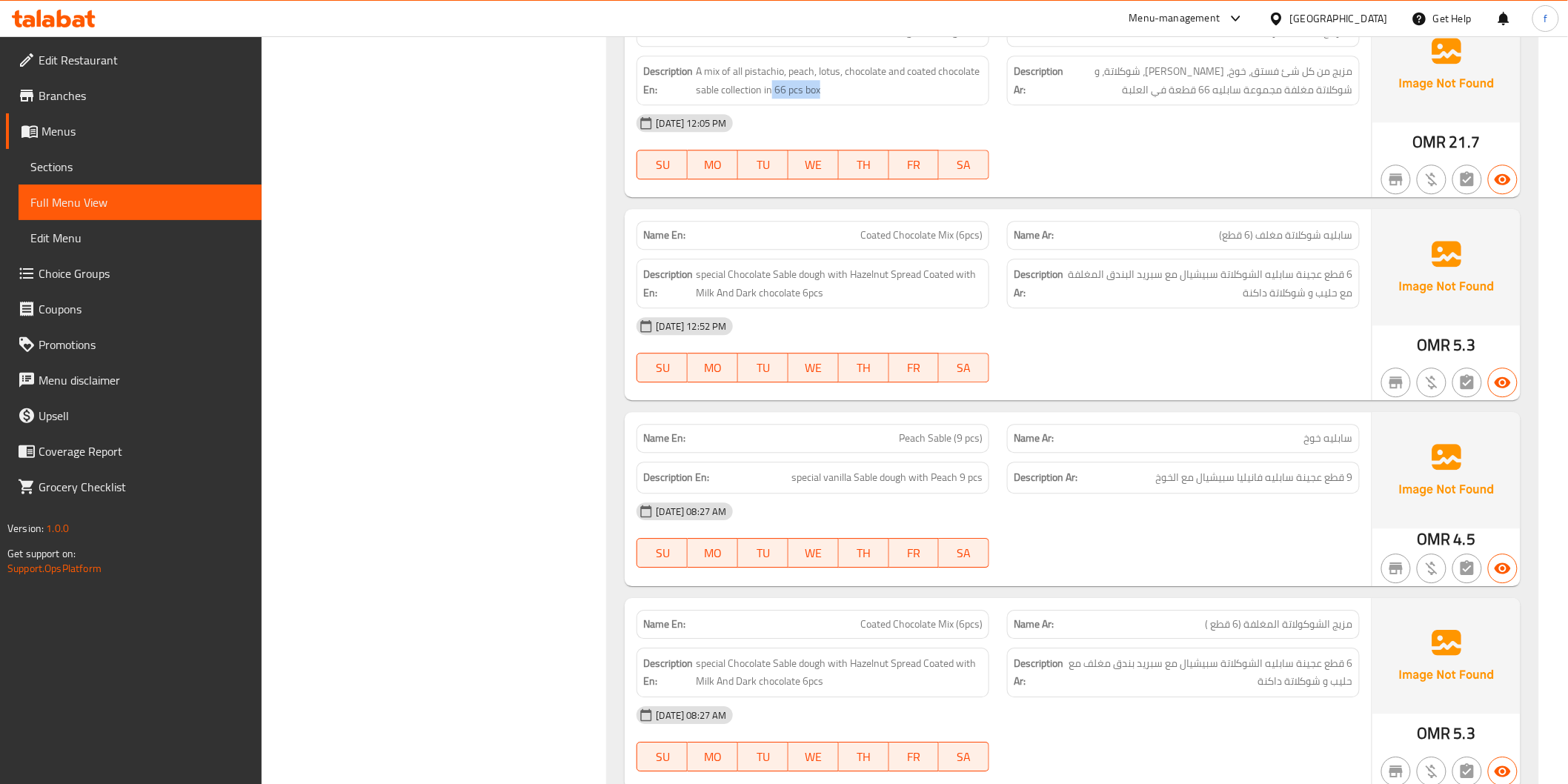
click at [911, 235] on span "Coated Chocolate Mix (6pcs)" at bounding box center [921, 235] width 122 height 16
copy span "Coated Chocolate Mix (6pcs)"
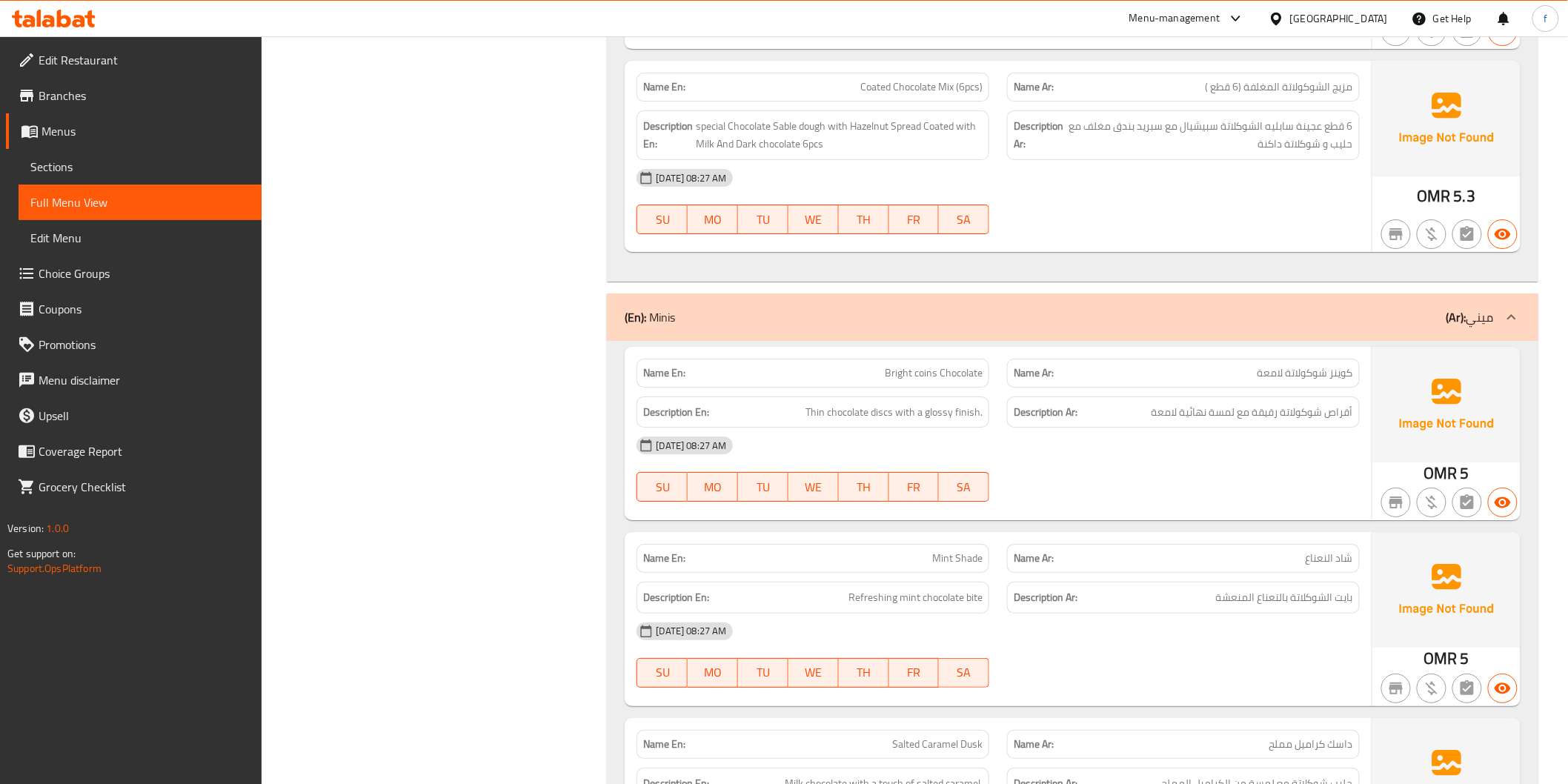
scroll to position [6919, 0]
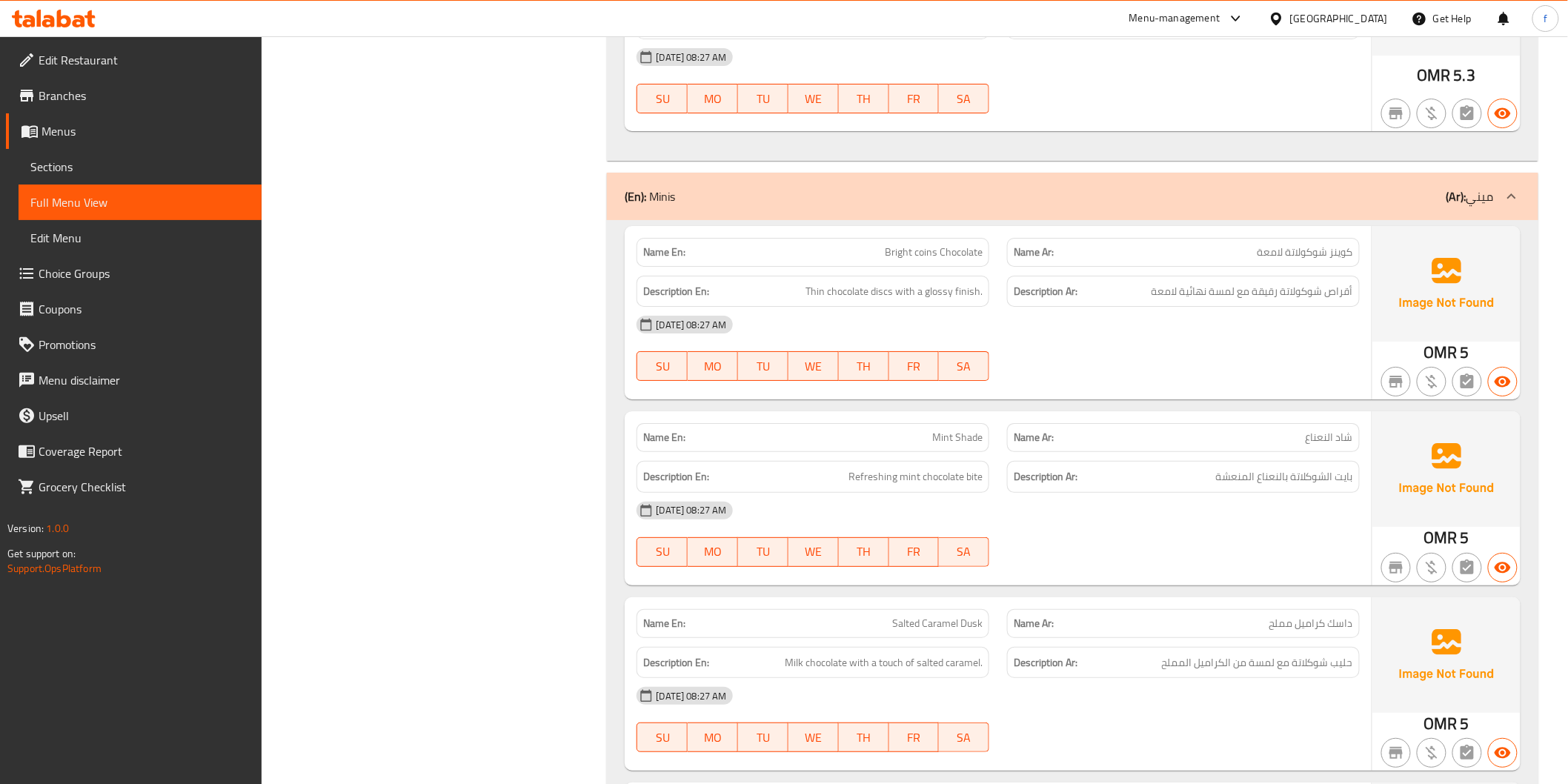
drag, startPoint x: 897, startPoint y: 247, endPoint x: 935, endPoint y: 247, distance: 38.0
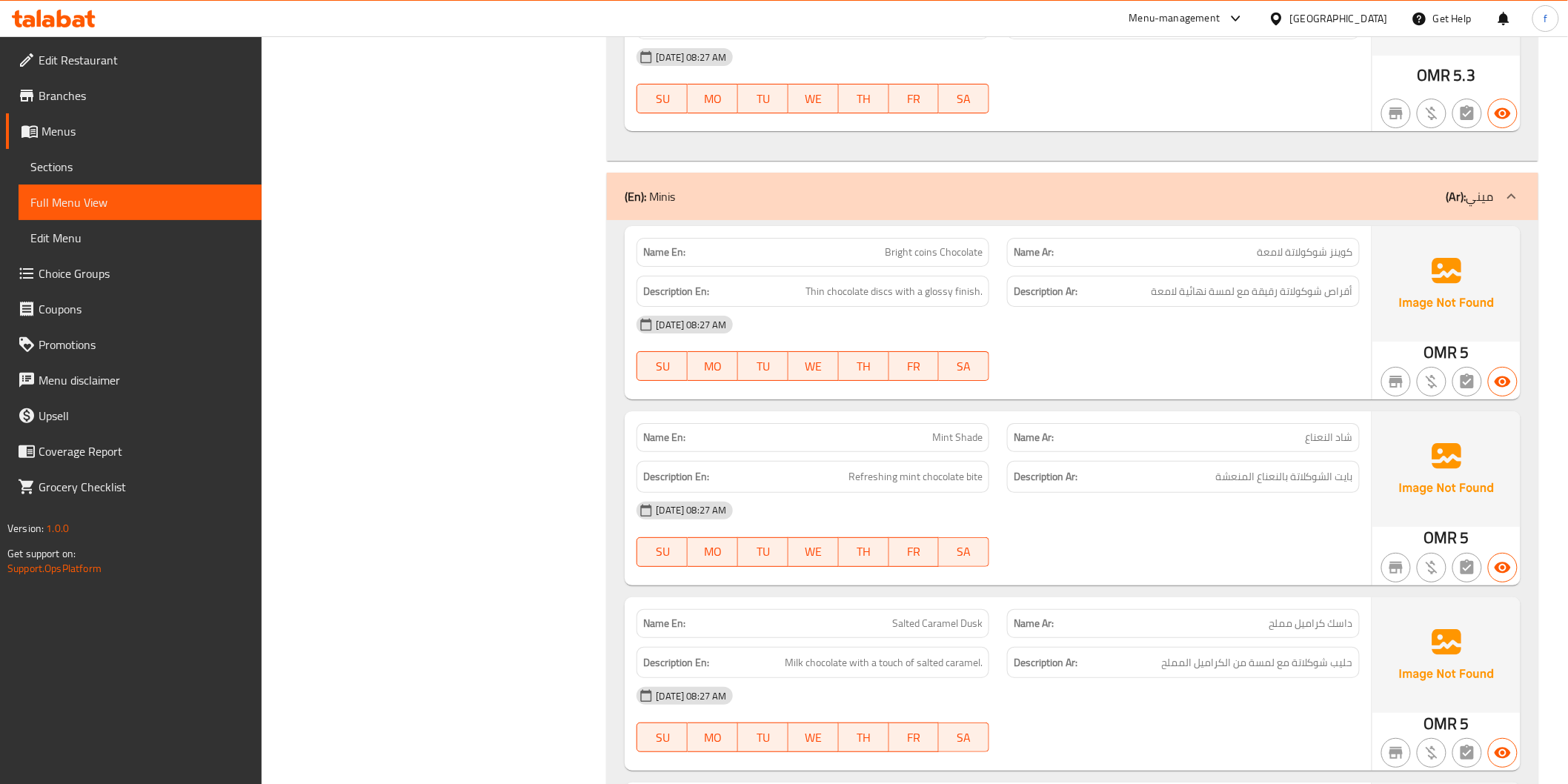
click at [886, 291] on span "Thin chocolate discs with a glossy finish." at bounding box center [895, 291] width 178 height 18
click at [855, 287] on span "Thin chocolate discs with a glossy finish." at bounding box center [895, 291] width 178 height 18
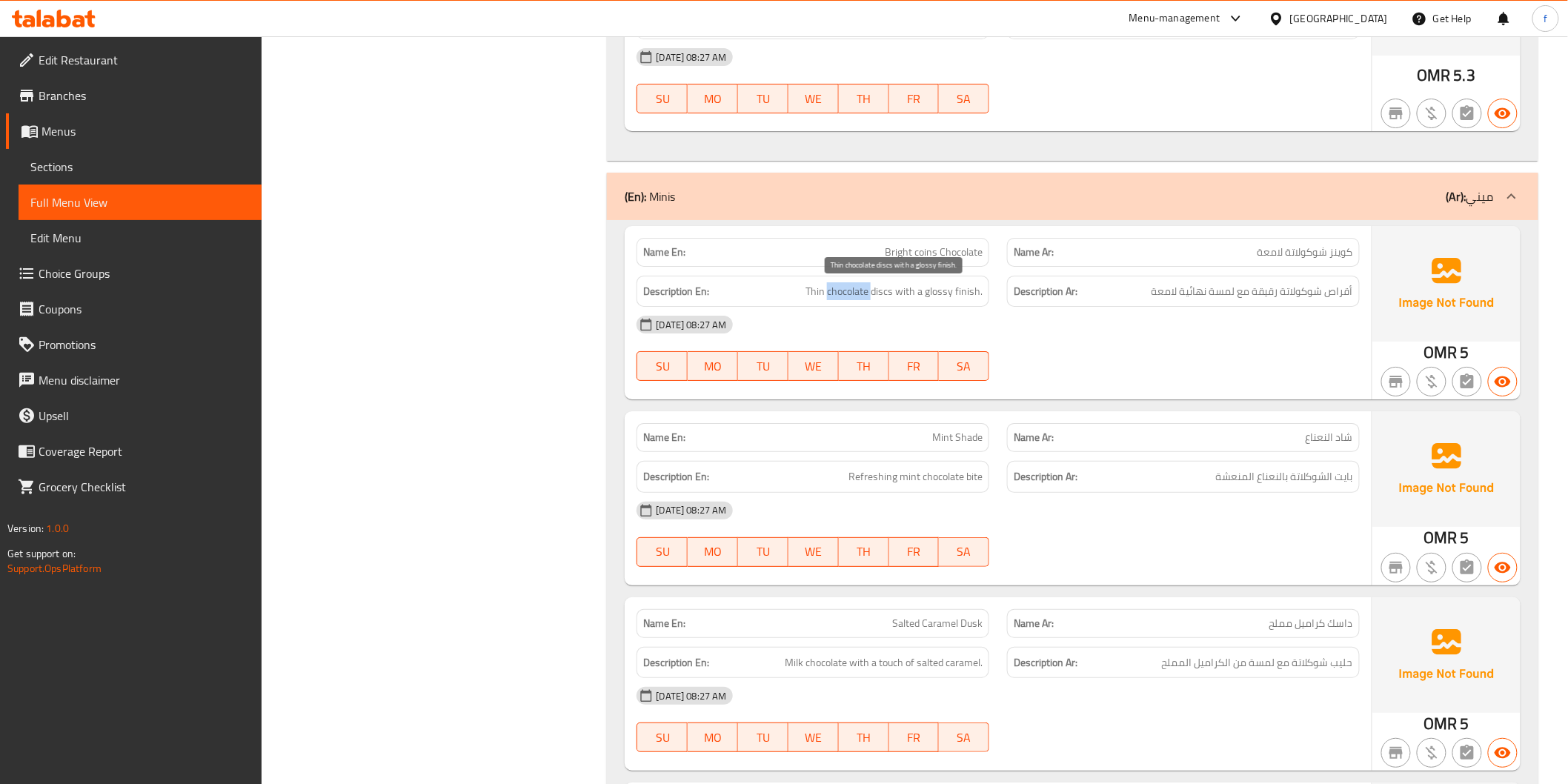
click at [855, 287] on span "Thin chocolate discs with a glossy finish." at bounding box center [895, 291] width 178 height 18
click at [821, 290] on span "Thin chocolate discs with a glossy finish." at bounding box center [895, 291] width 178 height 18
click at [896, 287] on span "Thin chocolate discs with a glossy finish." at bounding box center [895, 291] width 178 height 18
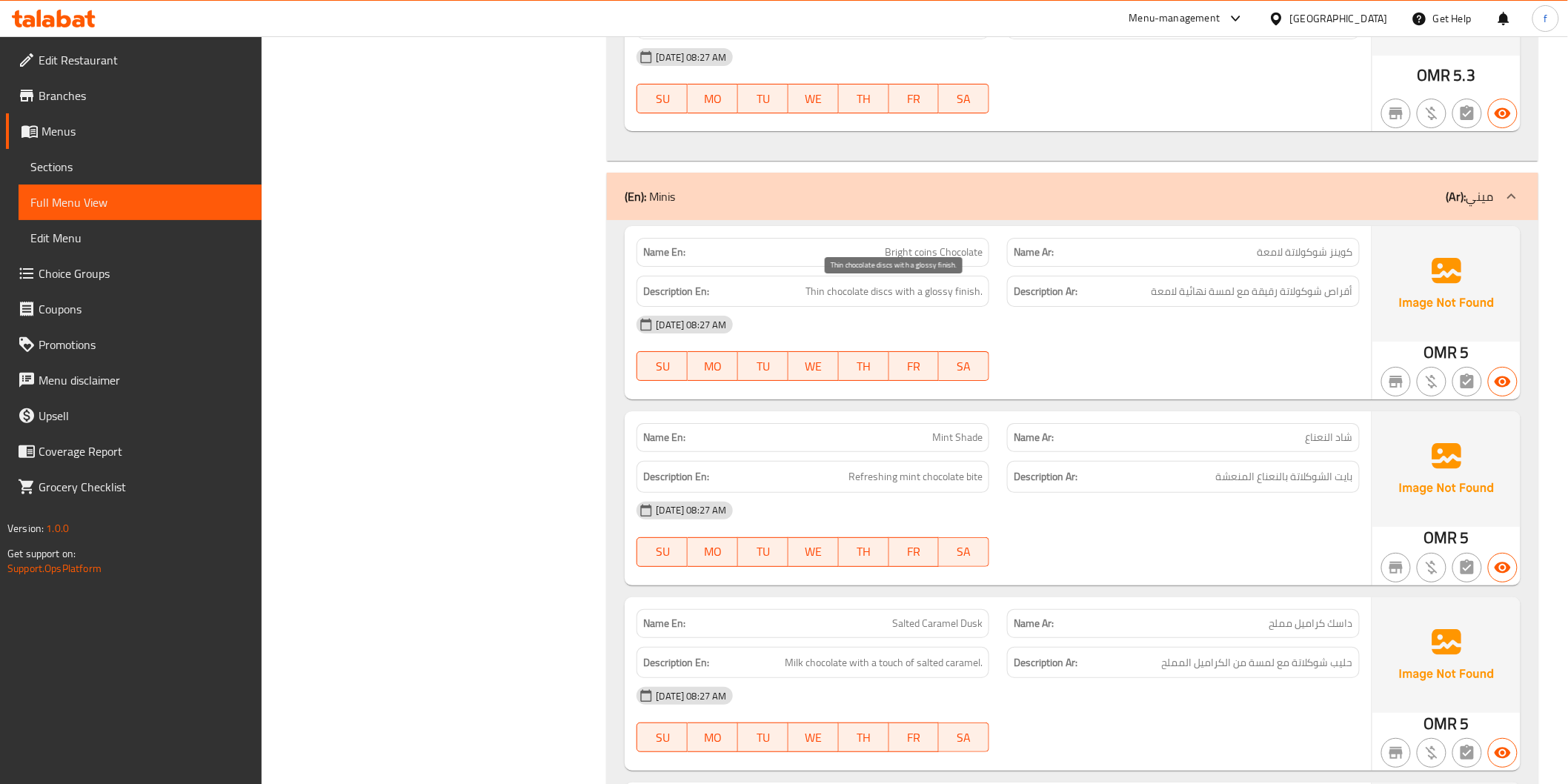
click at [926, 291] on span "Thin chocolate discs with a glossy finish." at bounding box center [895, 291] width 178 height 18
click at [972, 292] on span "Thin chocolate discs with a glossy finish." at bounding box center [895, 291] width 178 height 18
click at [951, 291] on span "Thin chocolate discs with a glossy finish." at bounding box center [895, 291] width 178 height 18
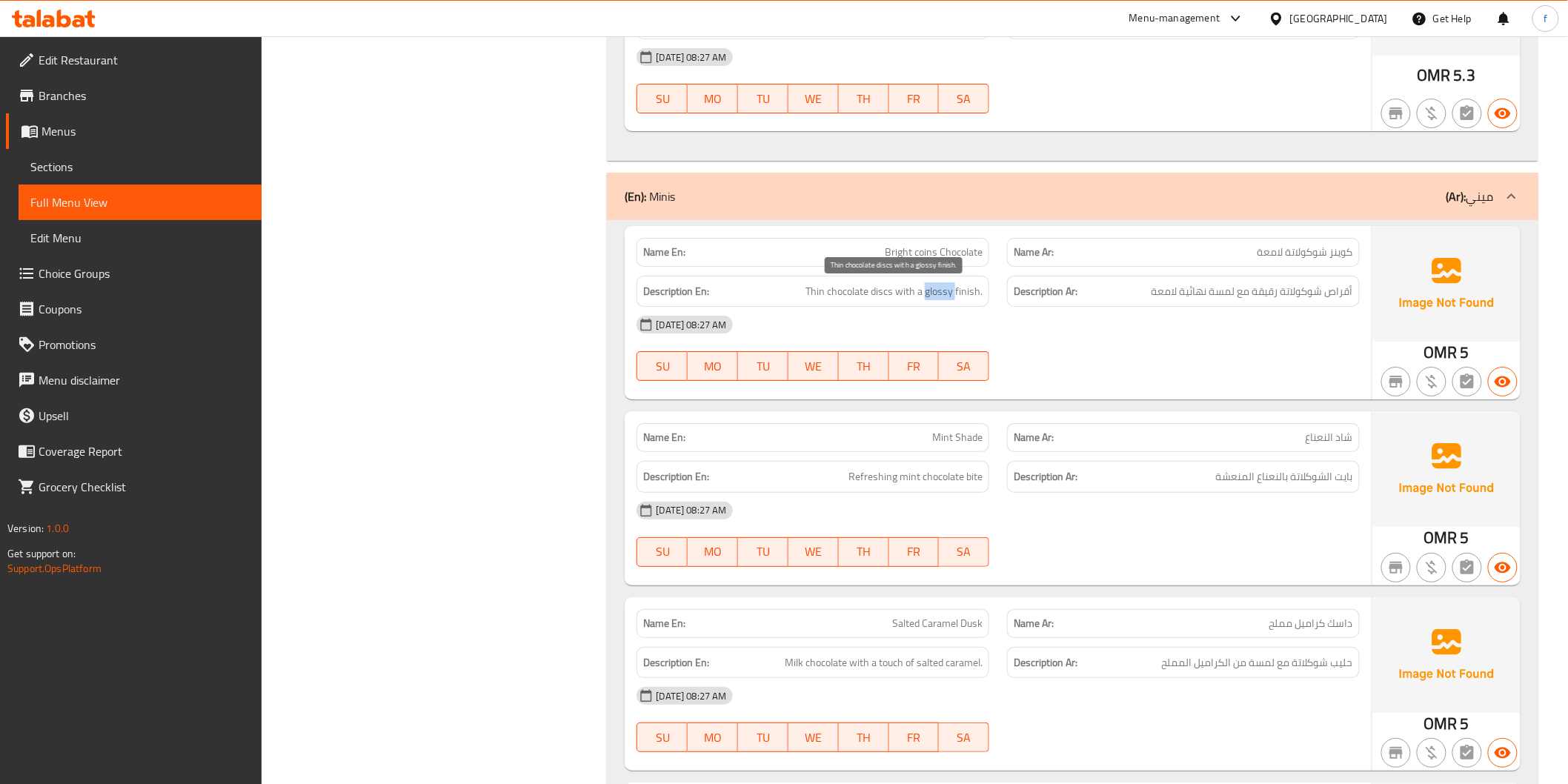
click at [951, 291] on span "Thin chocolate discs with a glossy finish." at bounding box center [895, 291] width 178 height 18
click at [975, 292] on span "Thin chocolate discs with a glossy finish." at bounding box center [895, 291] width 178 height 18
click at [944, 294] on span "Thin chocolate discs with a glossy finish." at bounding box center [895, 291] width 178 height 18
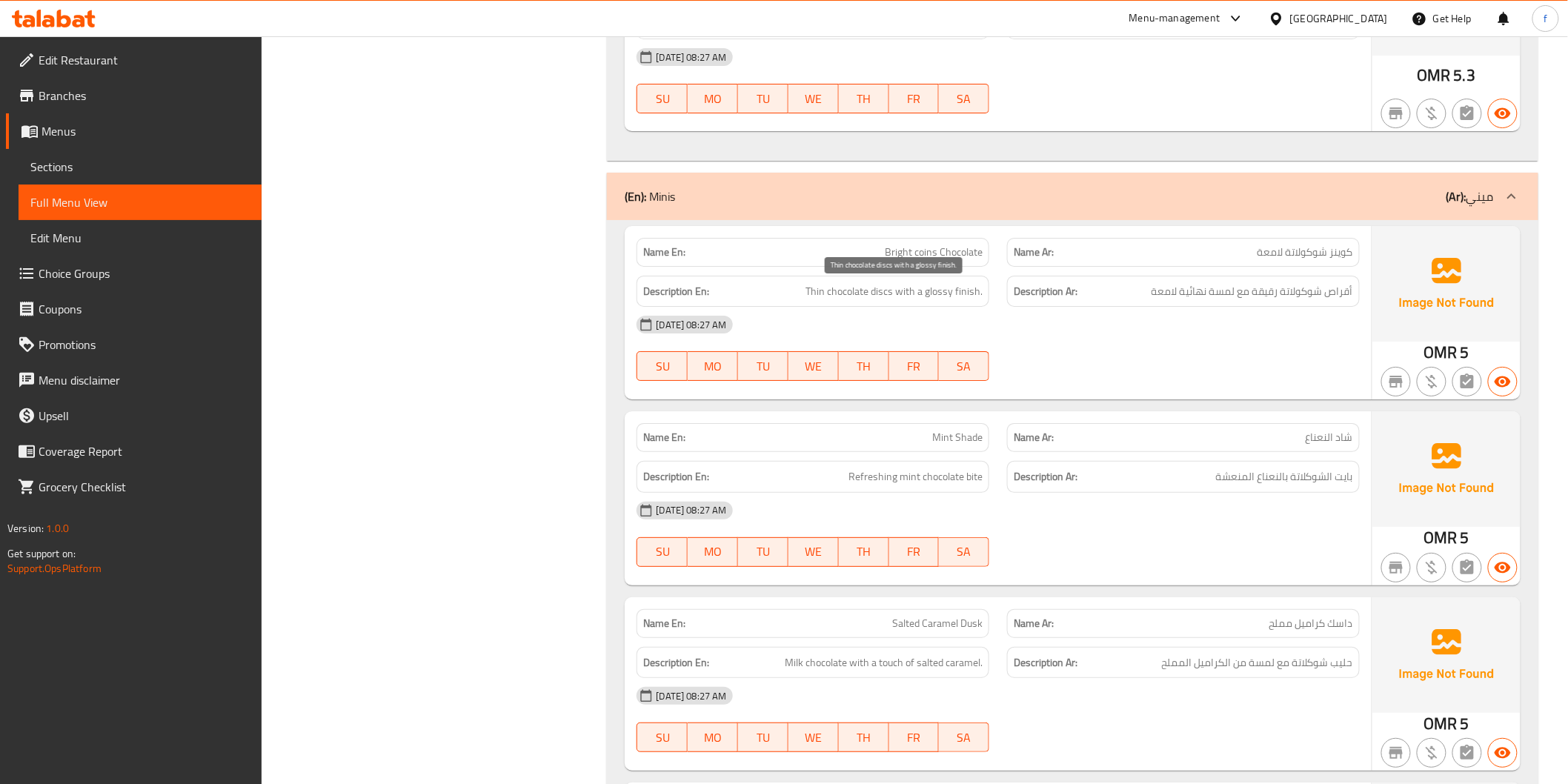
click at [915, 293] on span "Thin chocolate discs with a glossy finish." at bounding box center [895, 291] width 178 height 18
click at [904, 293] on span "Thin chocolate discs with a glossy finish." at bounding box center [895, 291] width 178 height 18
click at [884, 293] on span "Thin chocolate discs with a glossy finish." at bounding box center [895, 291] width 178 height 18
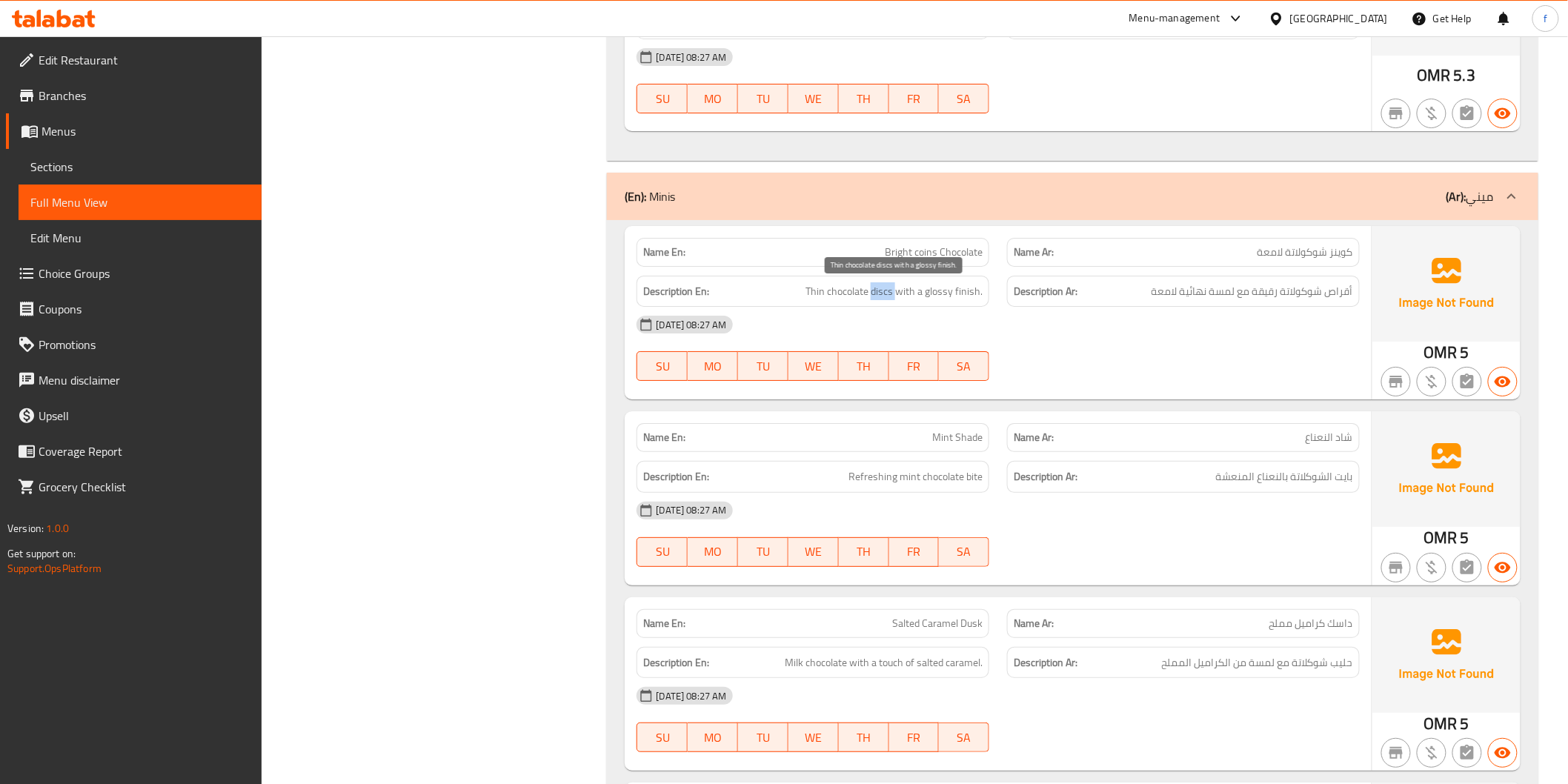
click at [884, 293] on span "Thin chocolate discs with a glossy finish." at bounding box center [895, 291] width 178 height 18
click at [855, 292] on span "Thin chocolate discs with a glossy finish." at bounding box center [895, 291] width 178 height 18
click at [807, 289] on span "Thin chocolate discs with a glossy finish." at bounding box center [895, 291] width 178 height 18
click at [808, 289] on span "Thin chocolate discs with a glossy finish." at bounding box center [895, 291] width 178 height 18
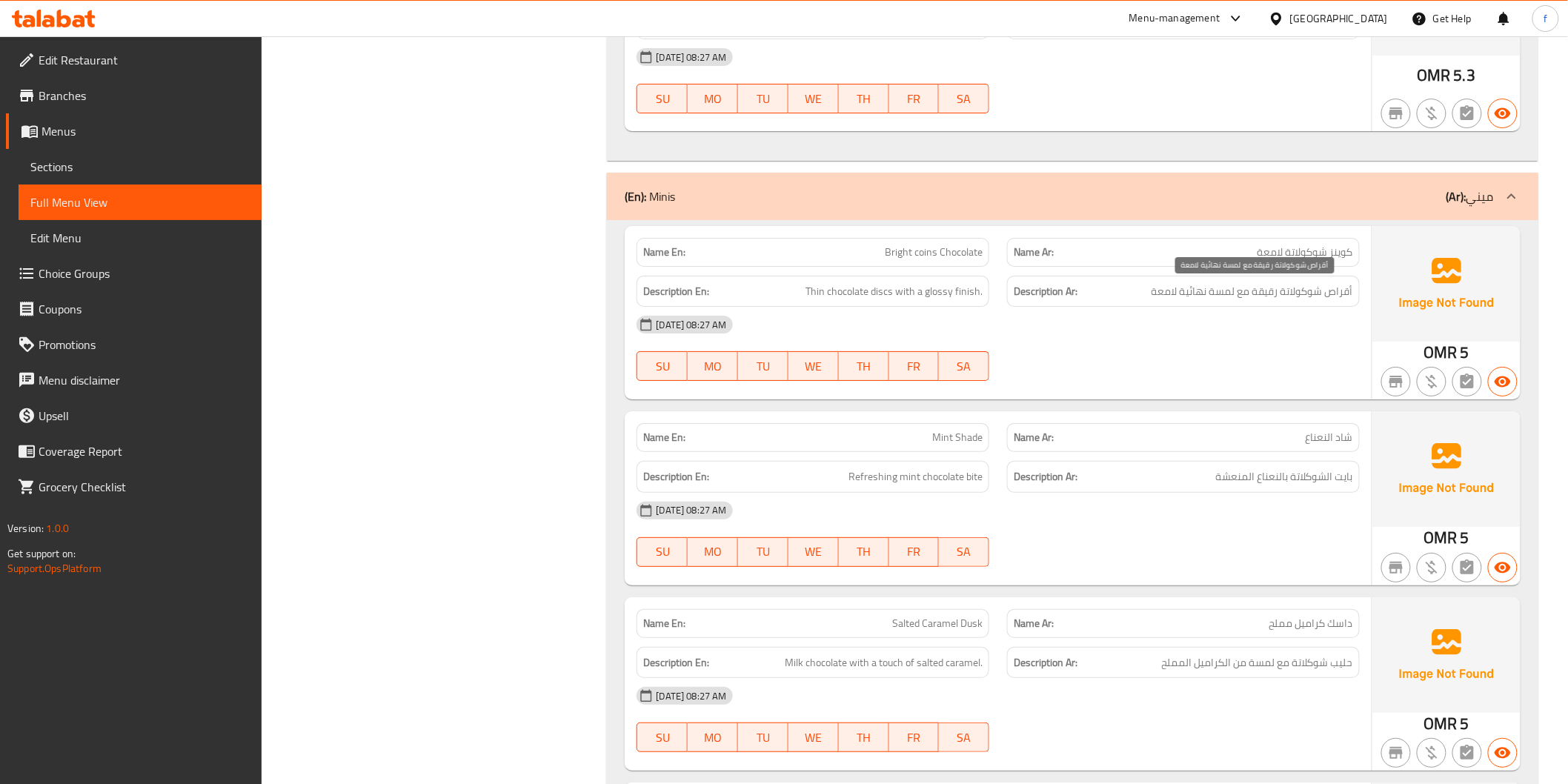
click at [1160, 295] on span "أقراص شوكولاتة رقيقة مع لمسة نهائية لامعة" at bounding box center [1252, 291] width 202 height 18
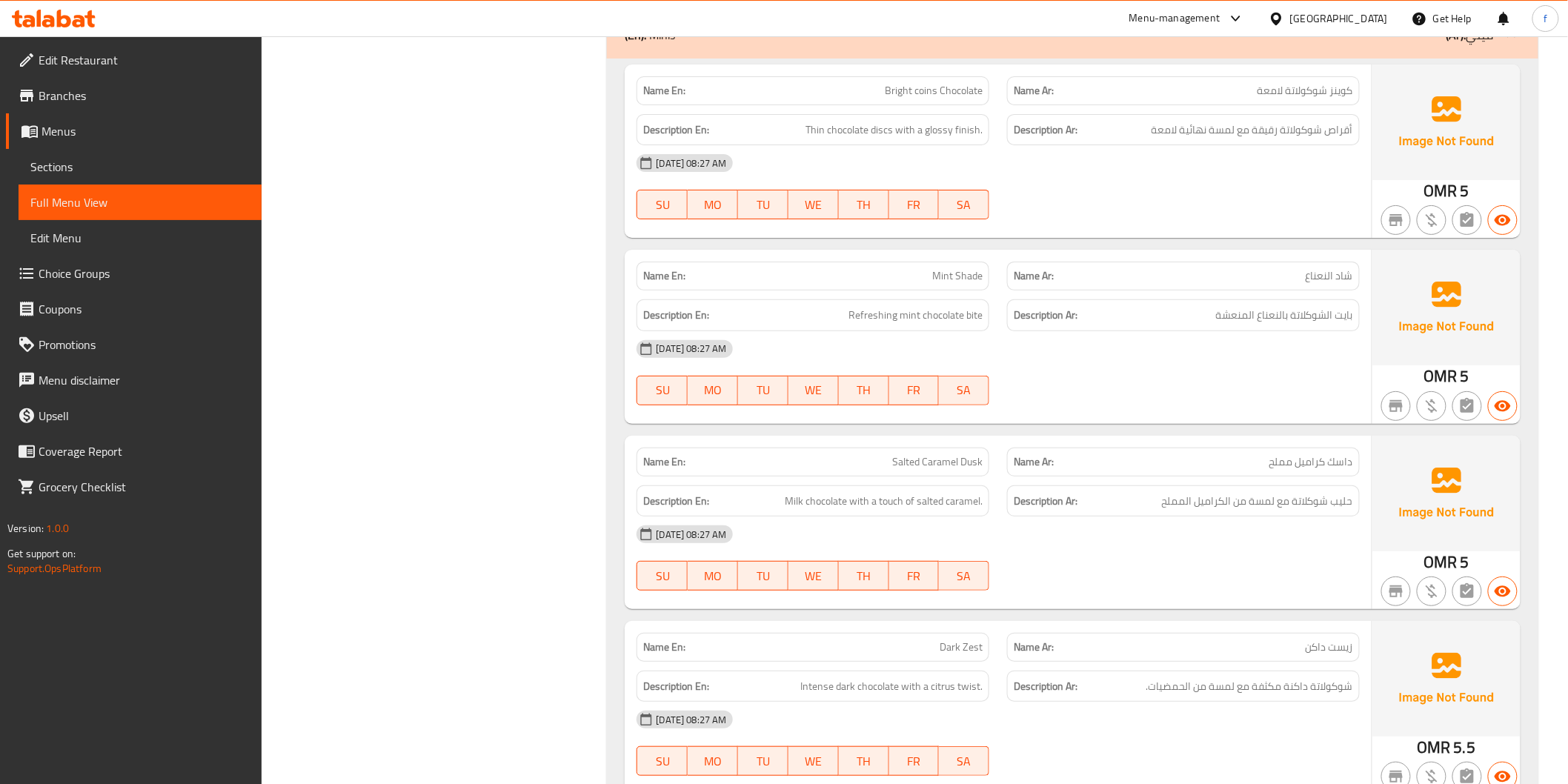
scroll to position [7151, 0]
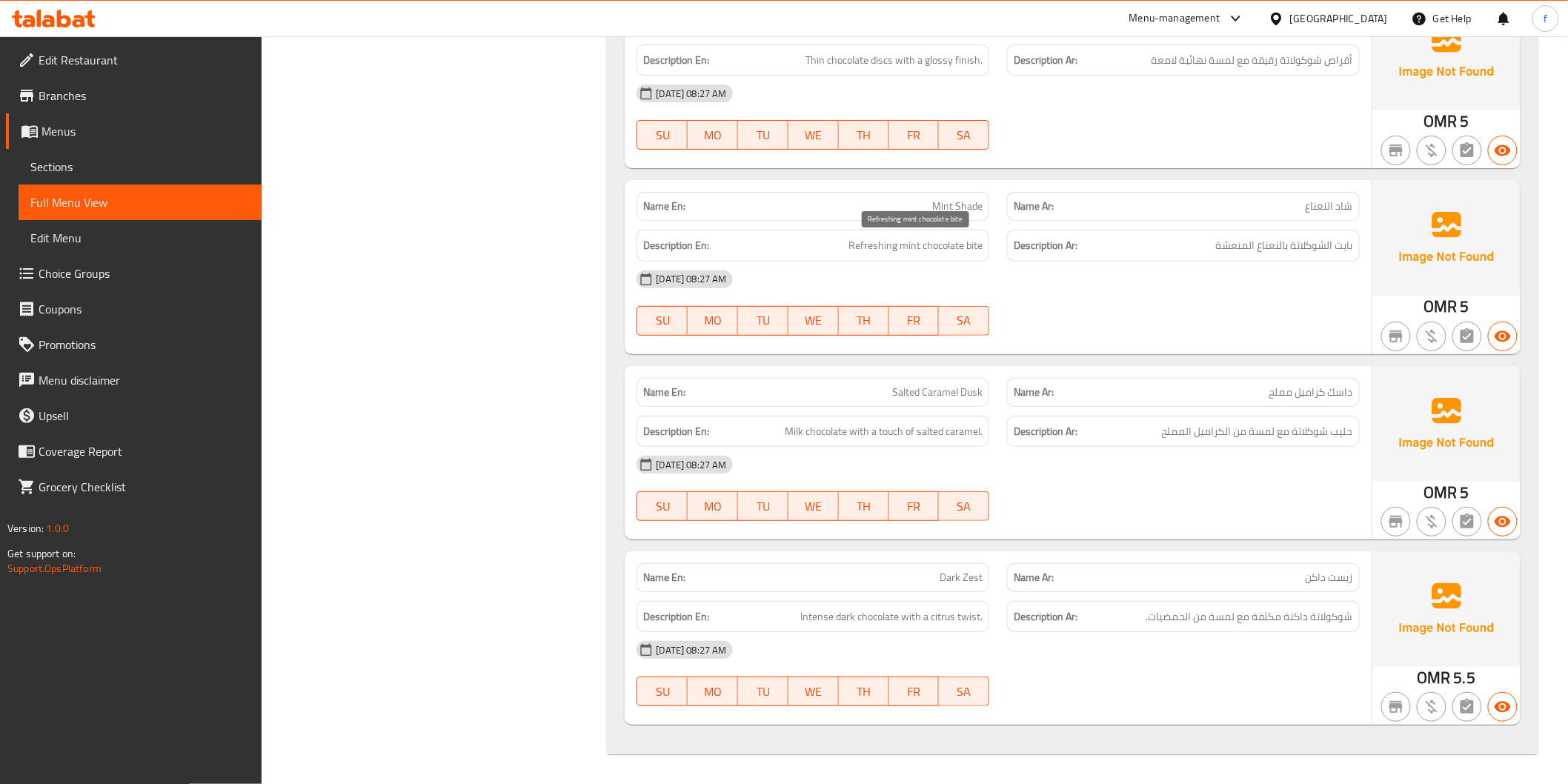
click at [965, 246] on span "Refreshing mint chocolate bite" at bounding box center [915, 245] width 134 height 18
click at [935, 243] on span "Refreshing mint chocolate bite" at bounding box center [915, 245] width 134 height 18
drag, startPoint x: 935, startPoint y: 243, endPoint x: 919, endPoint y: 246, distance: 16.3
click at [935, 243] on span "Refreshing mint chocolate bite" at bounding box center [915, 245] width 134 height 18
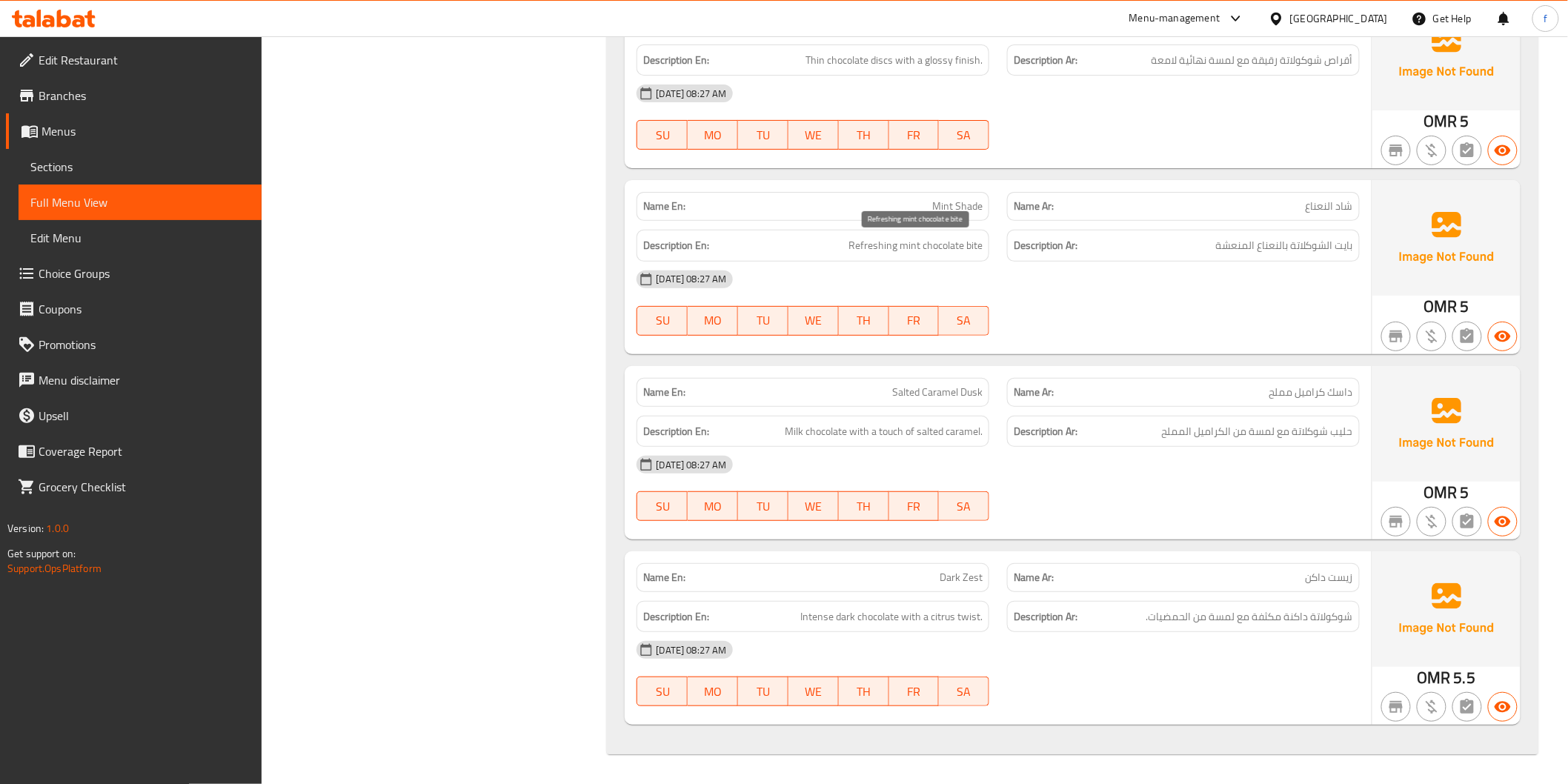
click at [910, 246] on span "Refreshing mint chocolate bite" at bounding box center [915, 245] width 134 height 18
click at [873, 247] on span "Refreshing mint chocolate bite" at bounding box center [915, 245] width 134 height 18
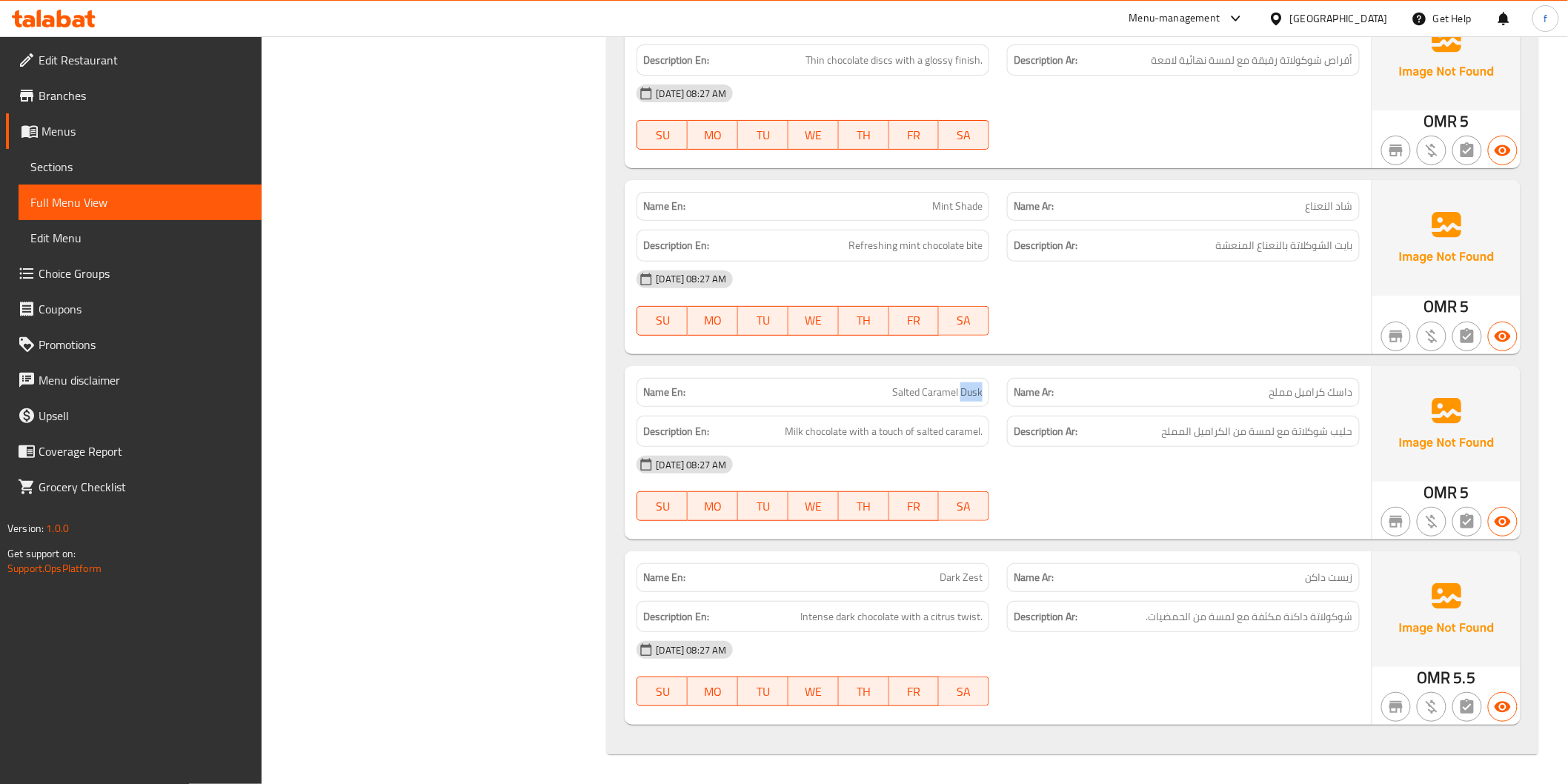
click at [796, 428] on span "Milk chocolate with a touch of salted caramel." at bounding box center [883, 431] width 198 height 18
click at [817, 430] on span "Milk chocolate with a touch of salted caramel." at bounding box center [883, 431] width 198 height 18
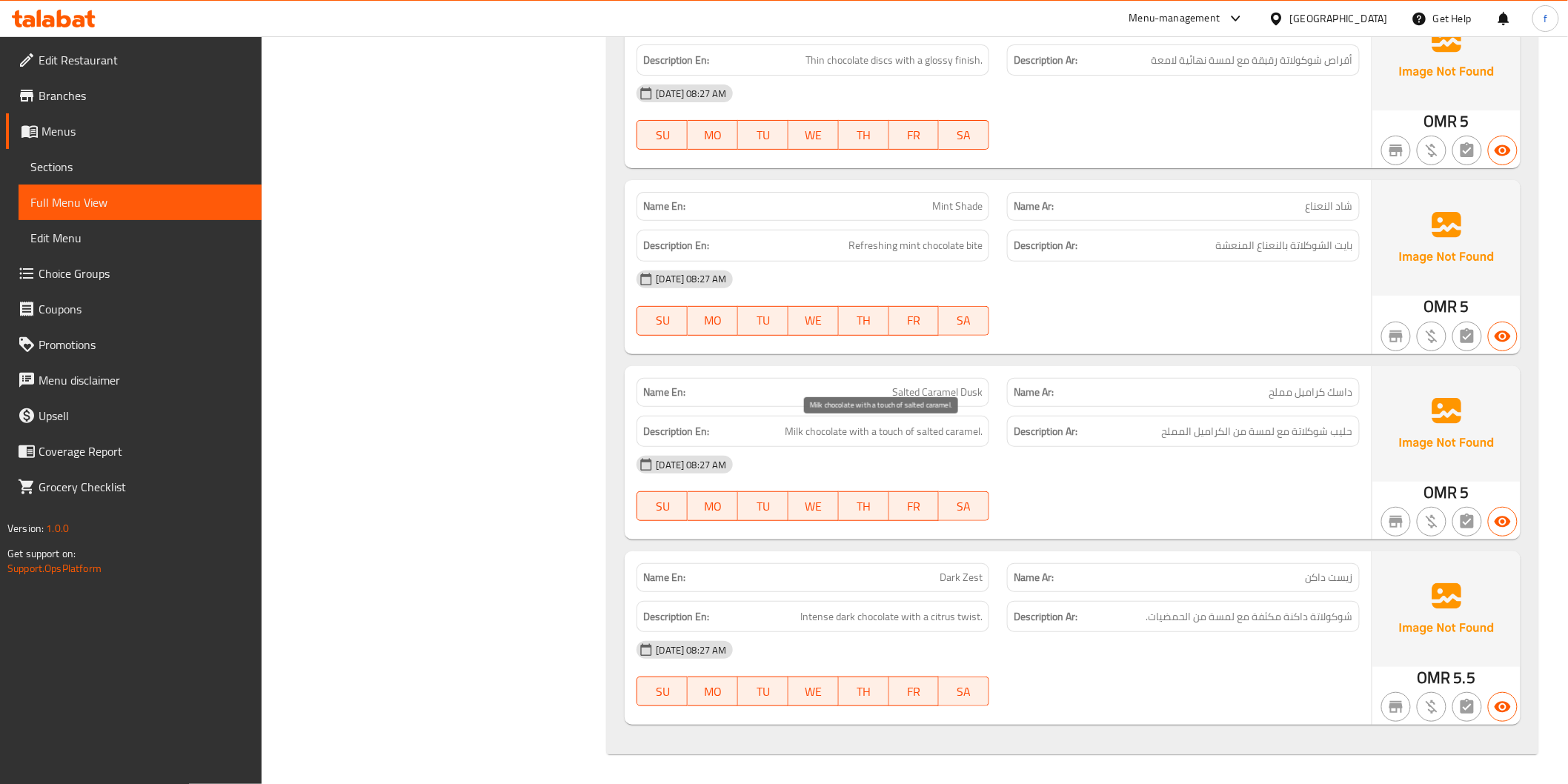
click at [858, 431] on span "Milk chocolate with a touch of salted caramel." at bounding box center [883, 431] width 198 height 18
drag, startPoint x: 858, startPoint y: 431, endPoint x: 884, endPoint y: 428, distance: 26.2
click at [861, 431] on span "Milk chocolate with a touch of salted caramel." at bounding box center [883, 431] width 198 height 18
click at [884, 428] on span "Milk chocolate with a touch of salted caramel." at bounding box center [883, 431] width 198 height 18
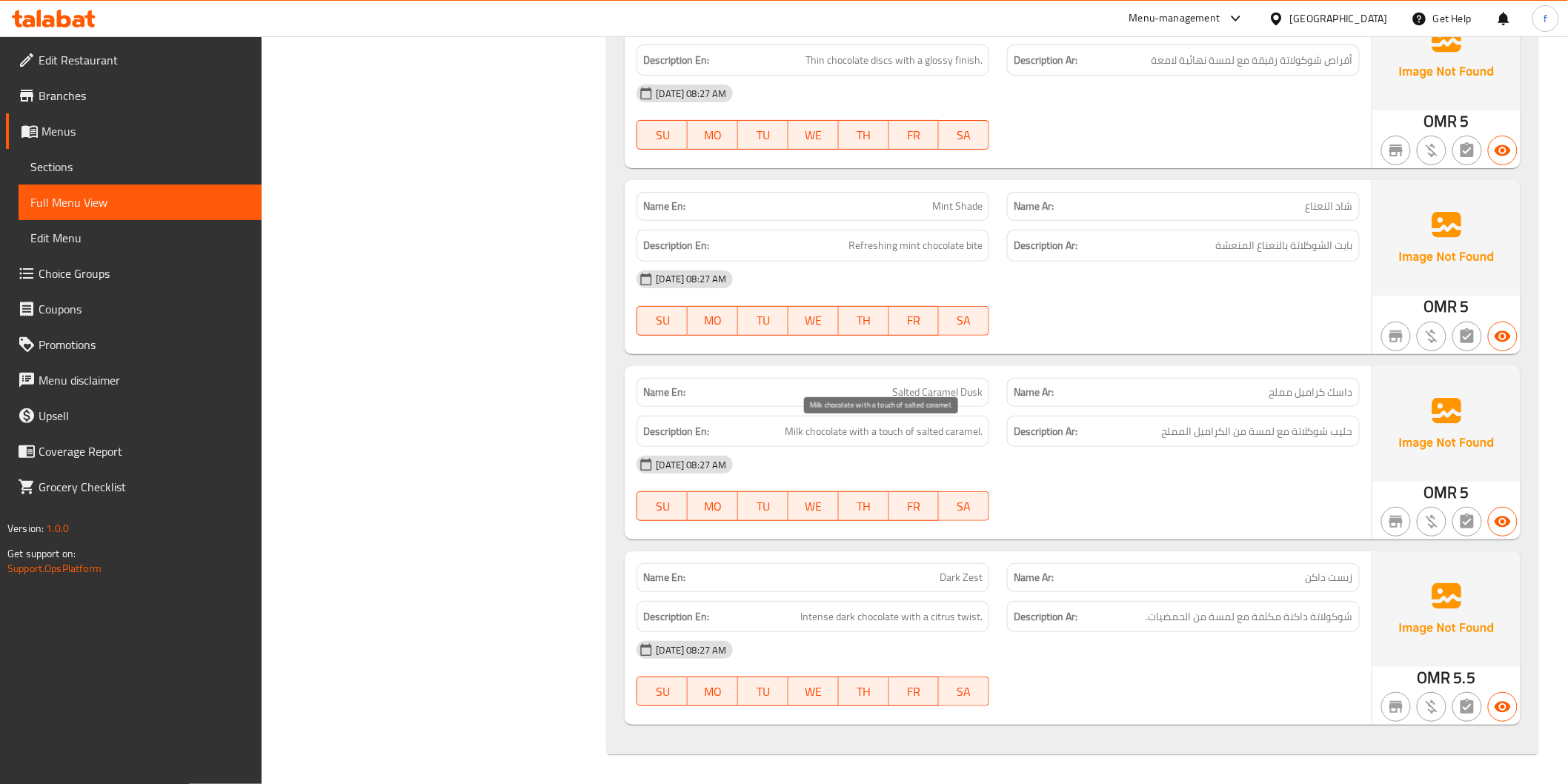
click at [931, 428] on span "Milk chocolate with a touch of salted caramel." at bounding box center [883, 431] width 198 height 18
click at [975, 426] on span "Milk chocolate with a touch of salted caramel." at bounding box center [883, 431] width 198 height 18
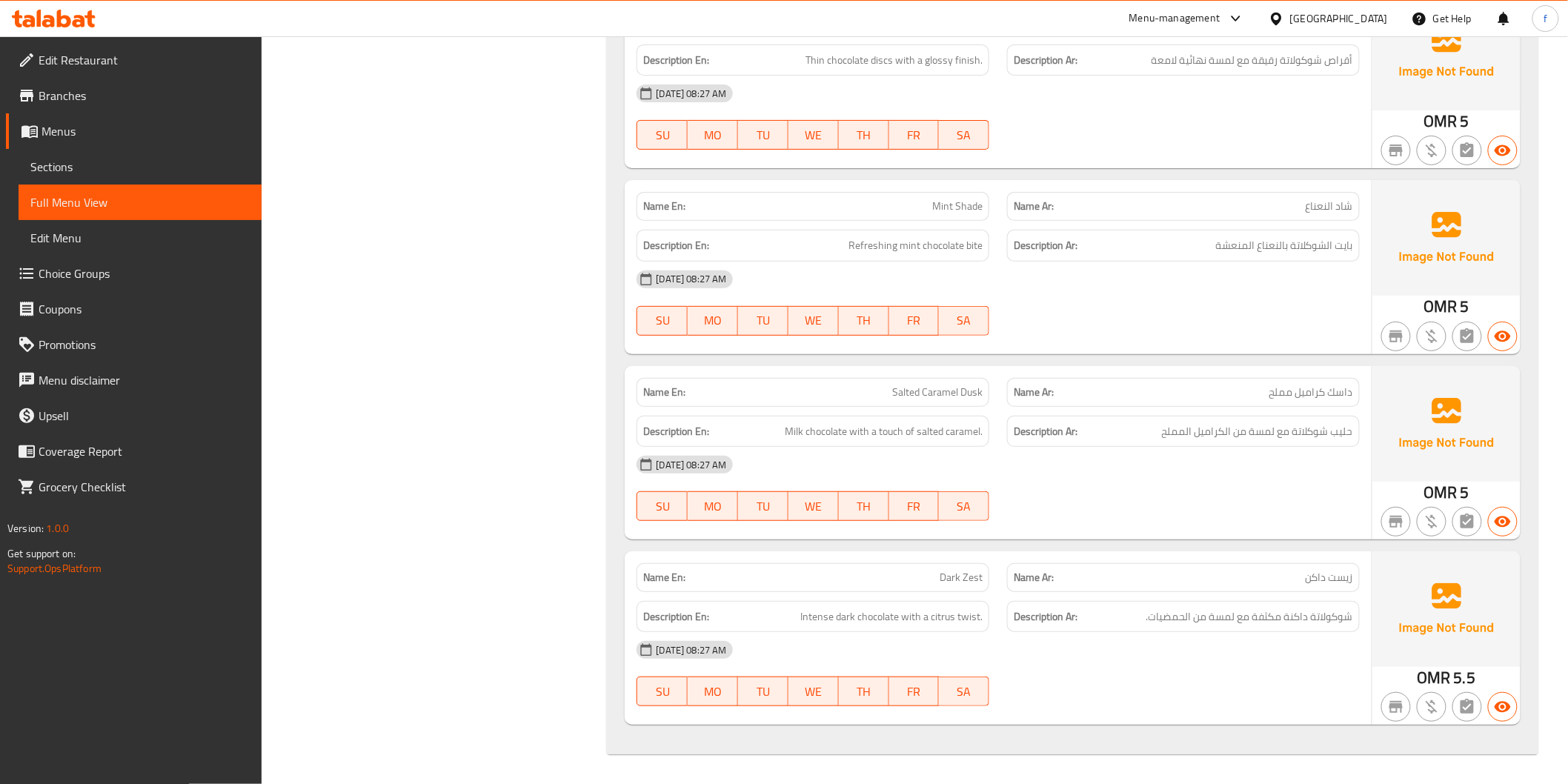
click at [806, 616] on span "Intense dark chocolate with a citrus twist." at bounding box center [891, 616] width 182 height 18
click at [847, 616] on span "Intense dark chocolate with a citrus twist." at bounding box center [891, 616] width 182 height 18
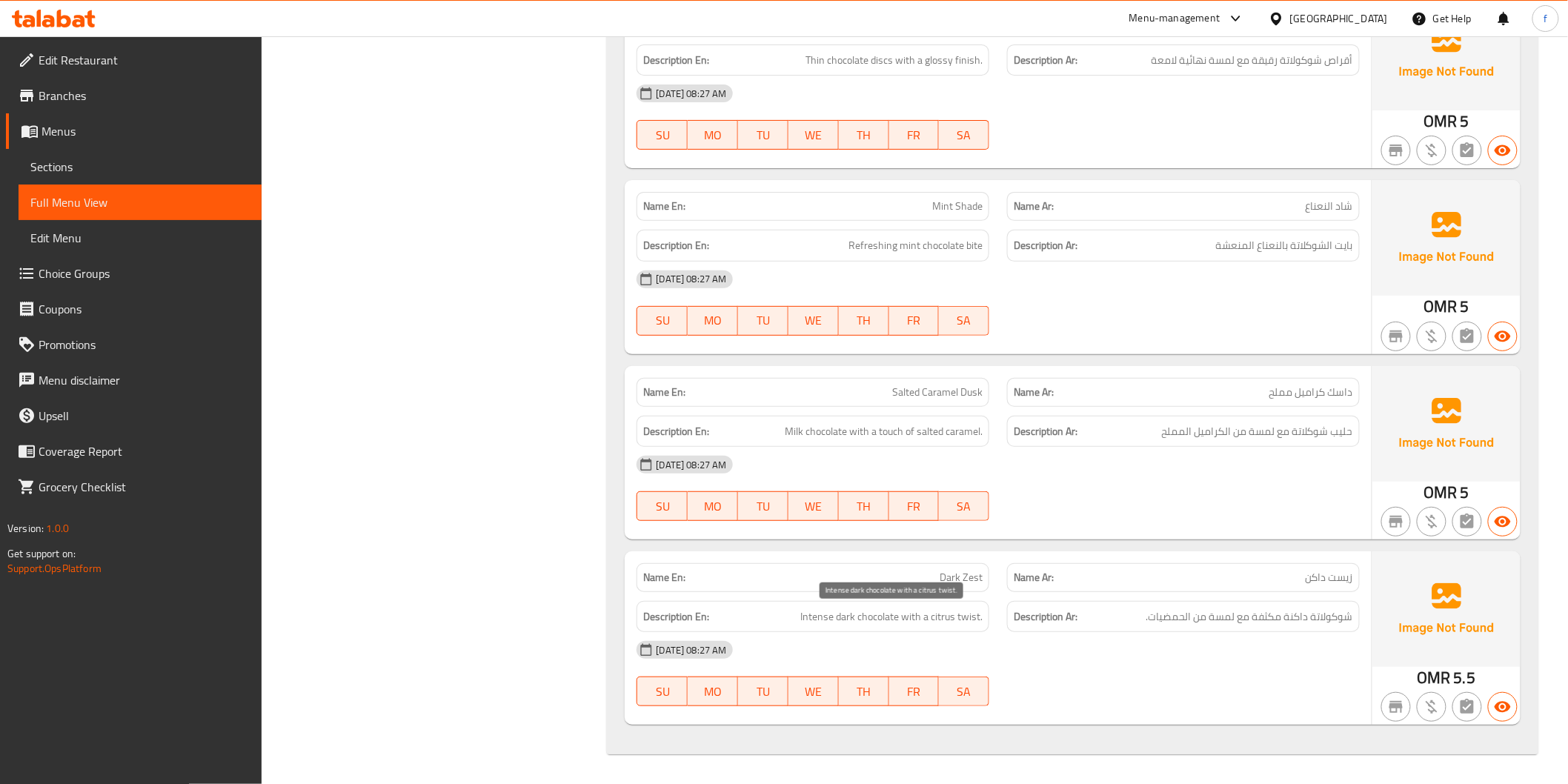
click at [826, 617] on span "Intense dark chocolate with a citrus twist." at bounding box center [891, 616] width 182 height 18
click at [856, 620] on span "Intense dark chocolate with a citrus twist." at bounding box center [891, 616] width 182 height 18
click at [847, 611] on span "Intense dark chocolate with a citrus twist." at bounding box center [891, 616] width 182 height 18
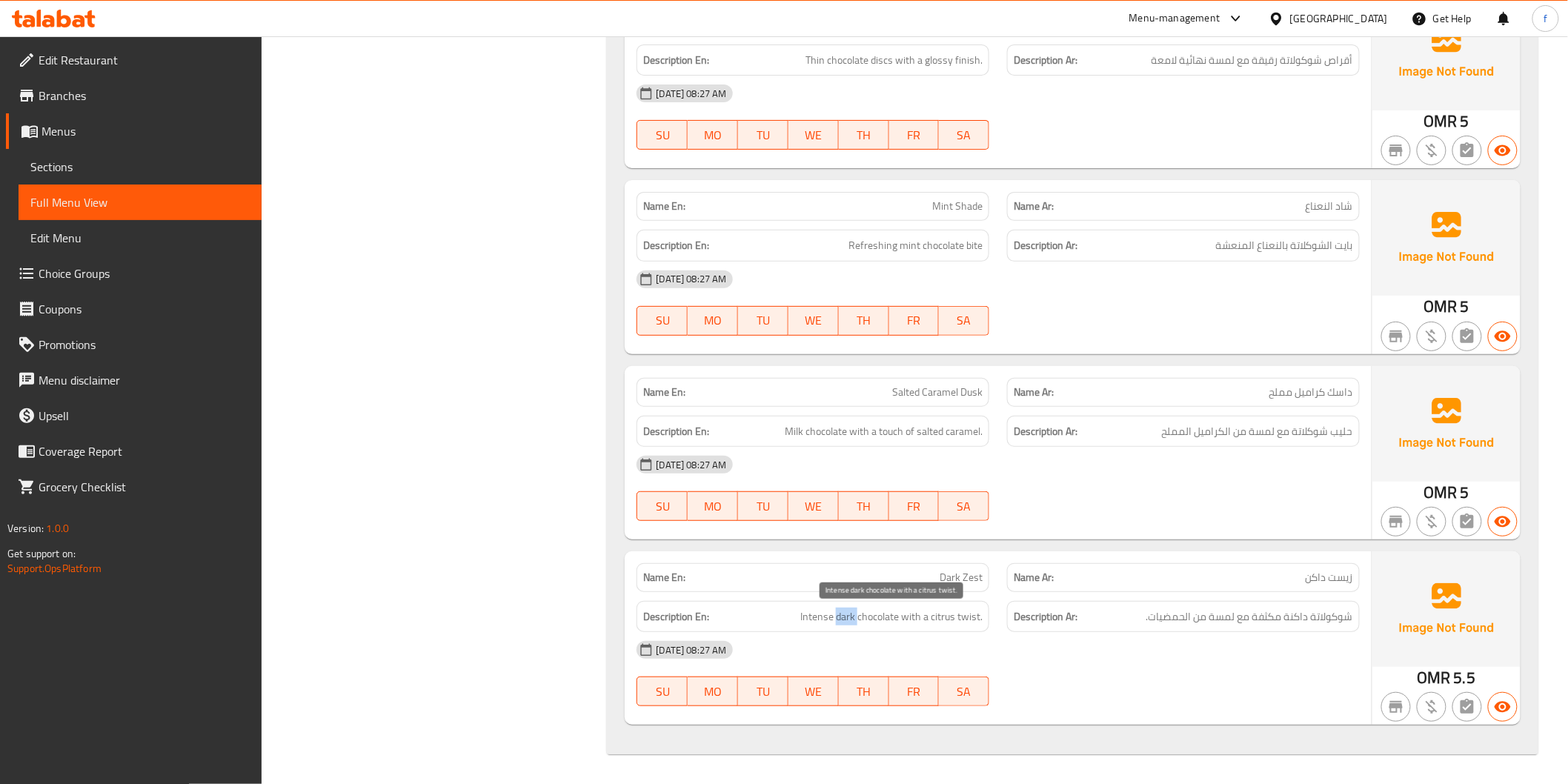
click at [847, 611] on span "Intense dark chocolate with a citrus twist." at bounding box center [891, 616] width 182 height 18
click at [818, 611] on span "Intense dark chocolate with a citrus twist." at bounding box center [891, 616] width 182 height 18
click at [911, 616] on span "Intense dark chocolate with a citrus twist." at bounding box center [891, 616] width 182 height 18
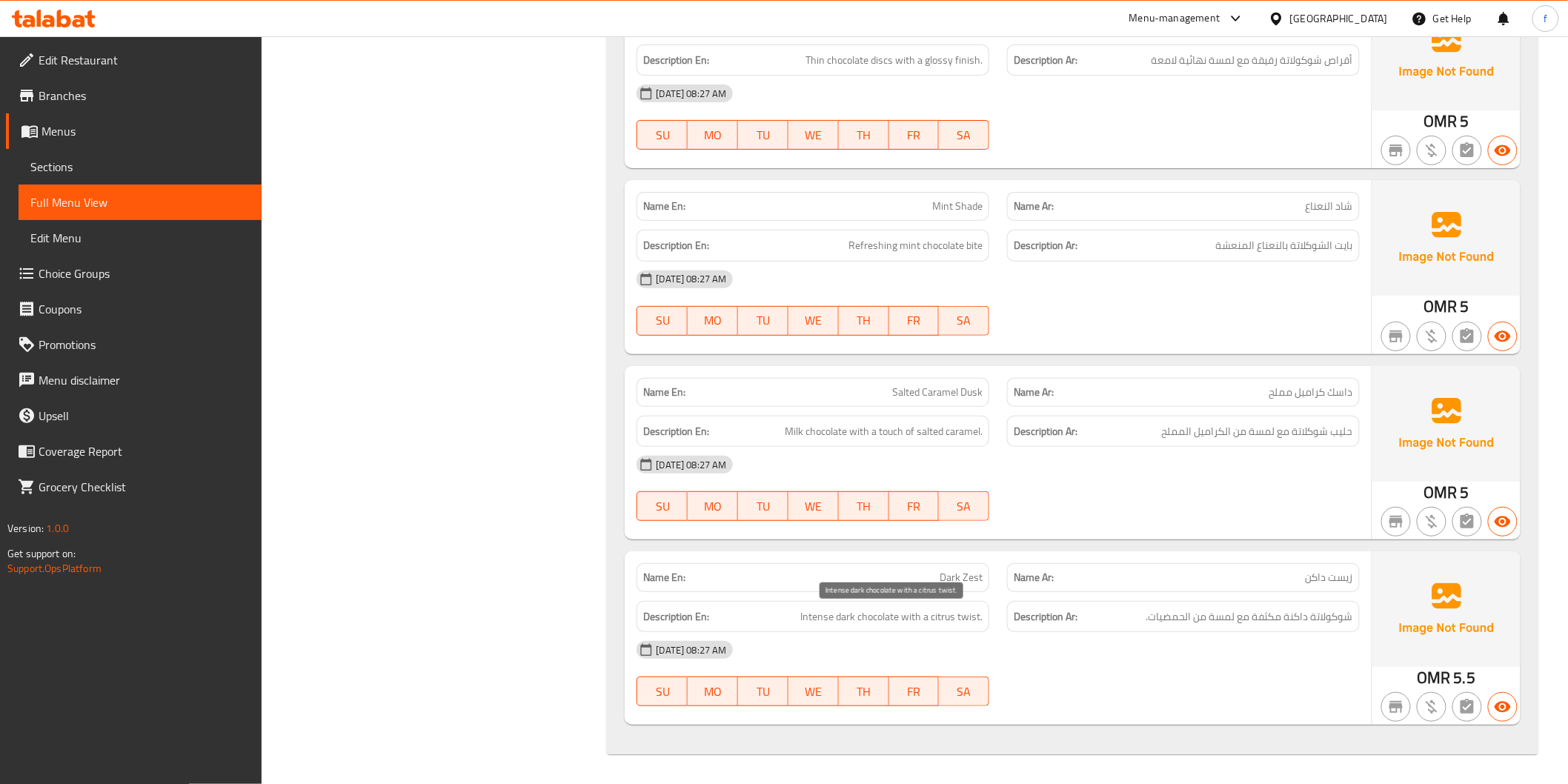
click at [937, 619] on span "Intense dark chocolate with a citrus twist." at bounding box center [891, 616] width 182 height 18
click at [980, 621] on span "Intense dark chocolate with a citrus twist." at bounding box center [891, 616] width 182 height 18
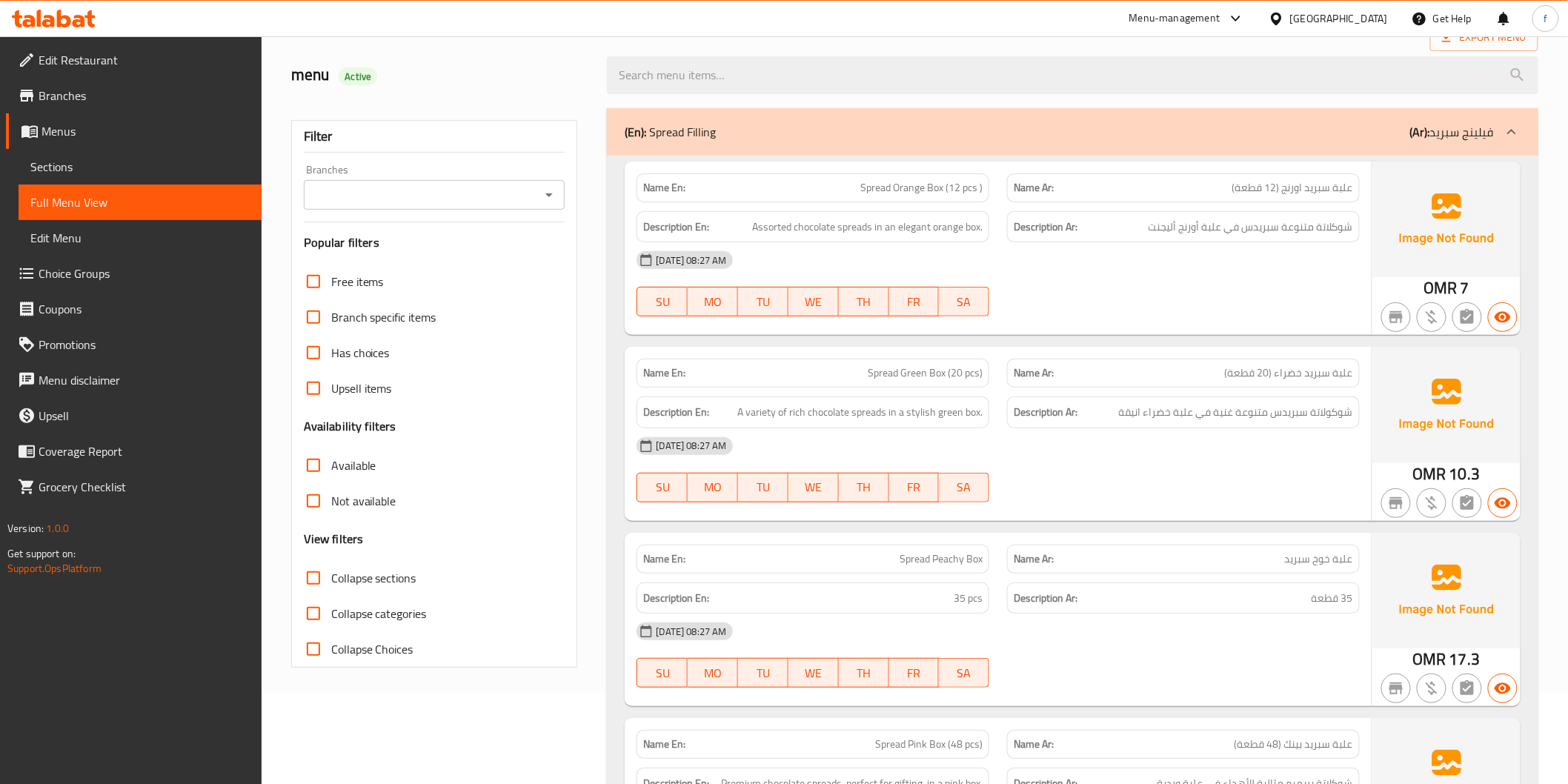
scroll to position [83, 0]
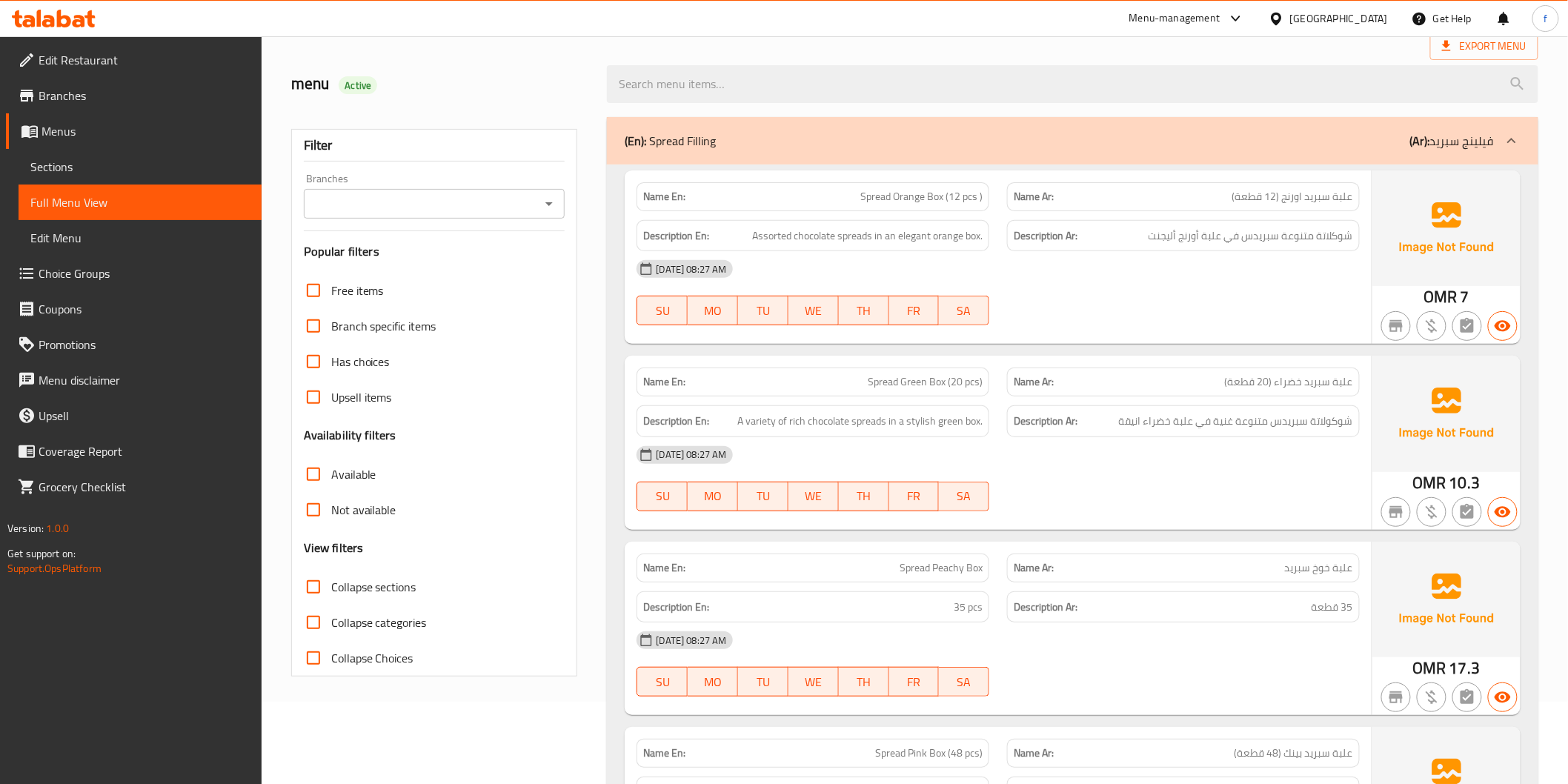
click at [936, 193] on span "Spread Orange Box (12 pcs )" at bounding box center [921, 197] width 122 height 16
click at [896, 194] on span "Spread Orange Box (12 pcs )" at bounding box center [921, 197] width 122 height 16
click at [878, 192] on span "Spread Orange Box (12 pcs )" at bounding box center [921, 197] width 122 height 16
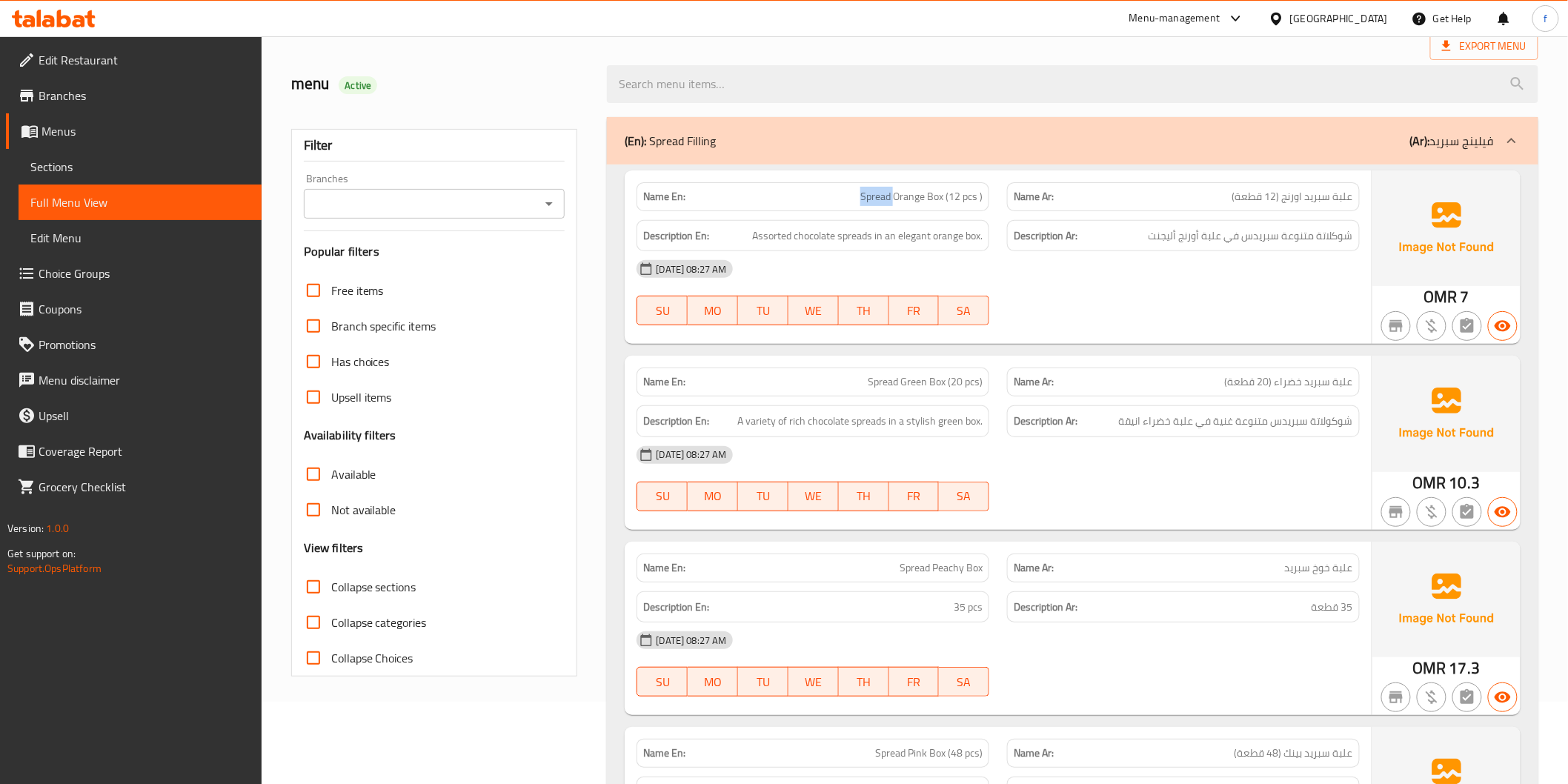
click at [878, 192] on span "Spread Orange Box (12 pcs )" at bounding box center [921, 197] width 122 height 16
click at [1343, 232] on span "شوكلاتة متنوعة سبريدس في علبة أورنج أليجنت" at bounding box center [1250, 236] width 204 height 18
click at [806, 231] on span "Assorted chocolate spreads in an elegant orange box." at bounding box center [867, 236] width 231 height 18
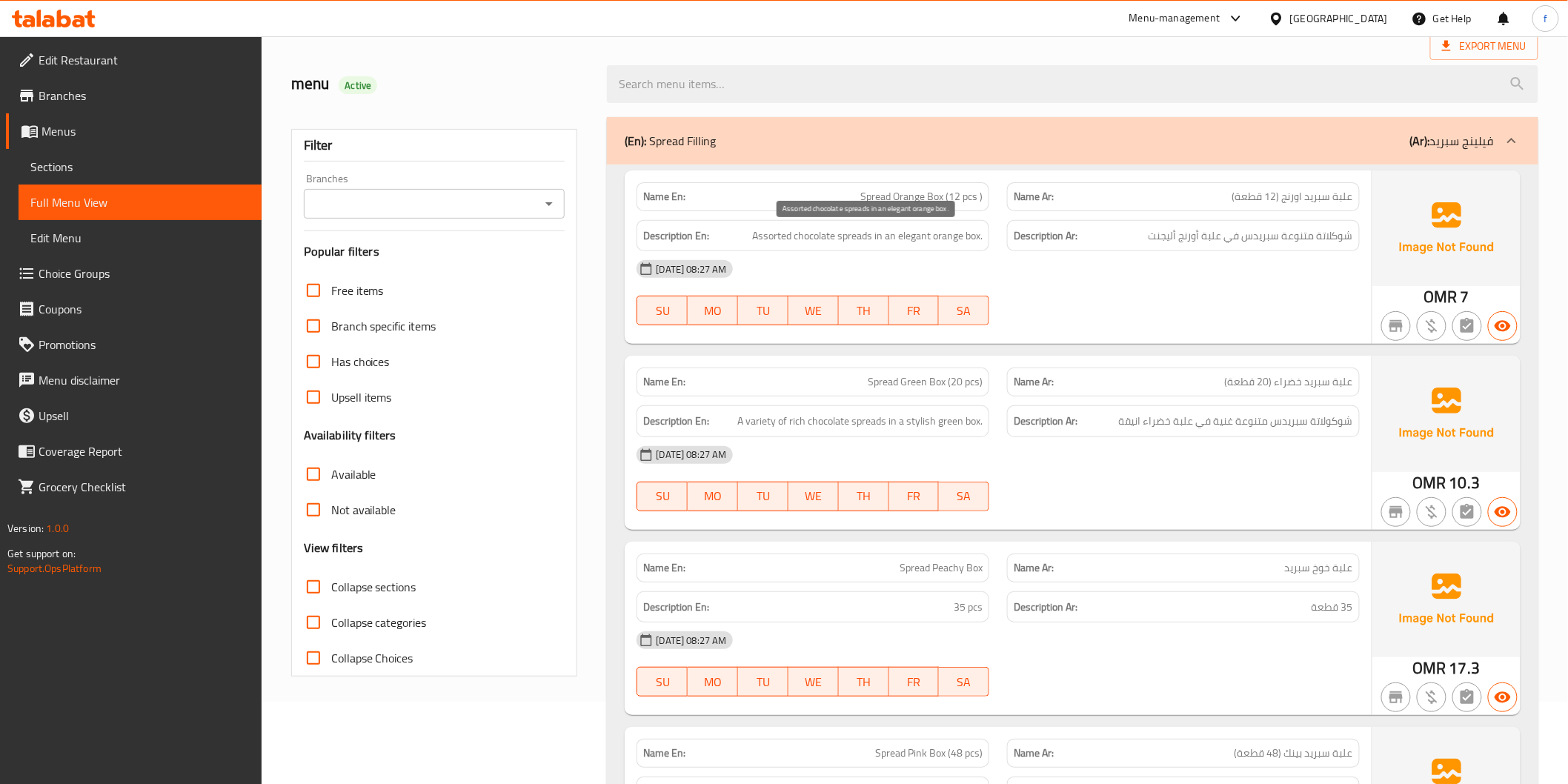
click at [769, 234] on span "Assorted chocolate spreads in an elegant orange box." at bounding box center [867, 236] width 231 height 18
click at [850, 234] on span "Assorted chocolate spreads in an elegant orange box." at bounding box center [867, 236] width 231 height 18
click at [962, 238] on span "Assorted chocolate spreads in an elegant orange box." at bounding box center [867, 236] width 231 height 18
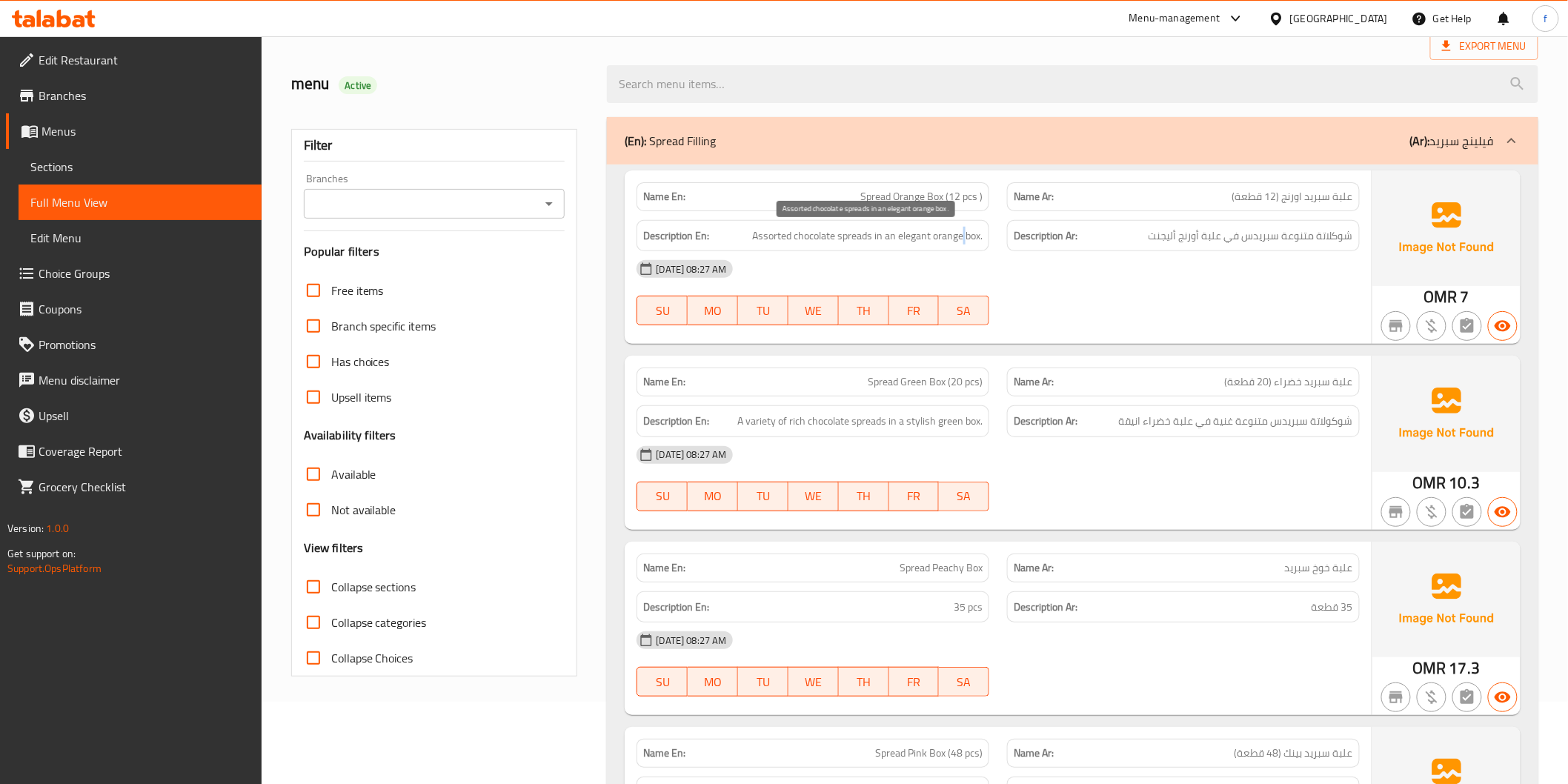
click at [962, 238] on span "Assorted chocolate spreads in an elegant orange box." at bounding box center [867, 236] width 231 height 18
click at [954, 238] on span "Assorted chocolate spreads in an elegant orange box." at bounding box center [867, 236] width 231 height 18
click at [902, 234] on span "Assorted chocolate spreads in an elegant orange box." at bounding box center [867, 236] width 231 height 18
drag, startPoint x: 902, startPoint y: 234, endPoint x: 910, endPoint y: 231, distance: 8.5
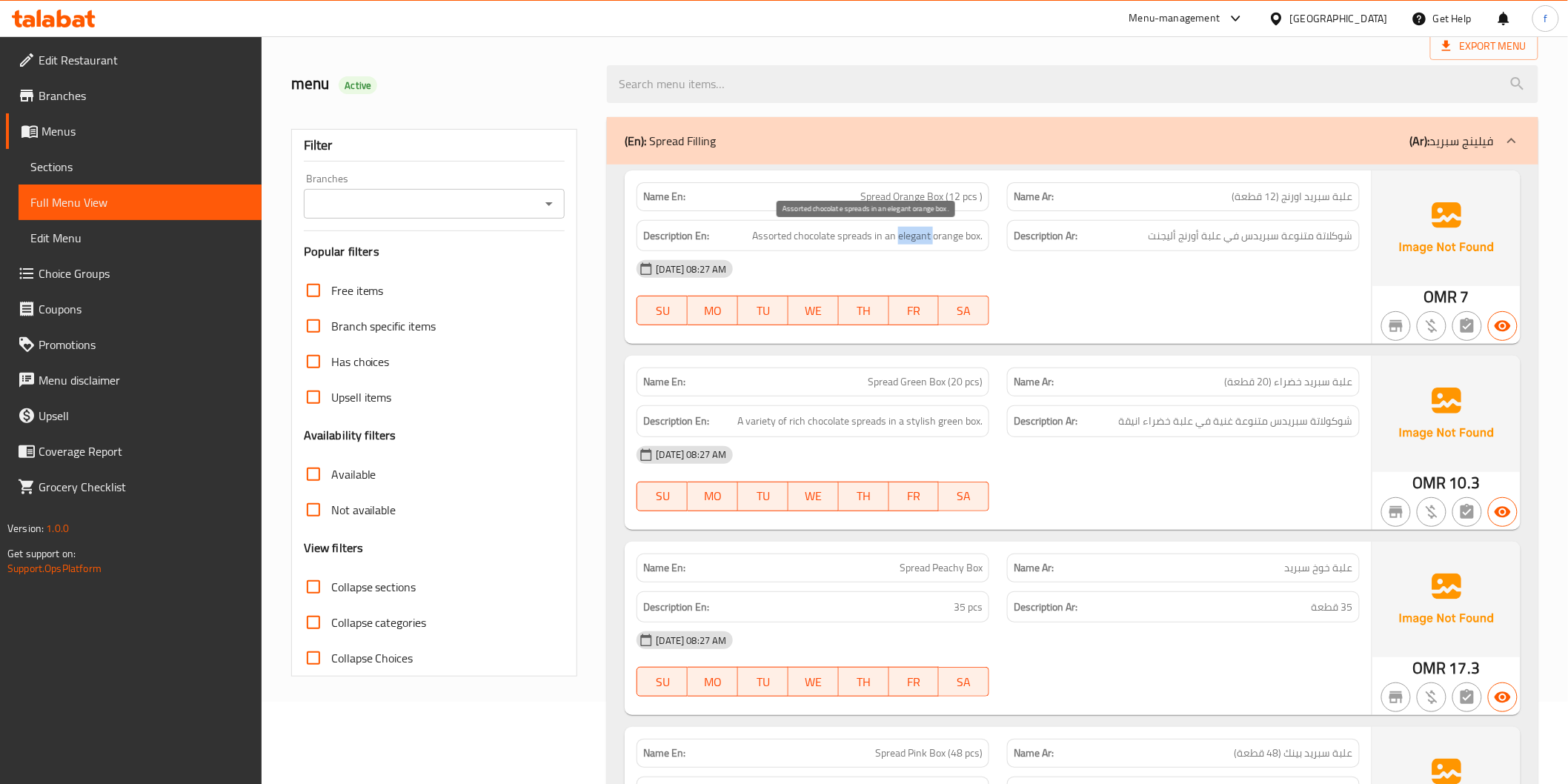
click at [904, 235] on span "Assorted chocolate spreads in an elegant orange box." at bounding box center [867, 236] width 231 height 18
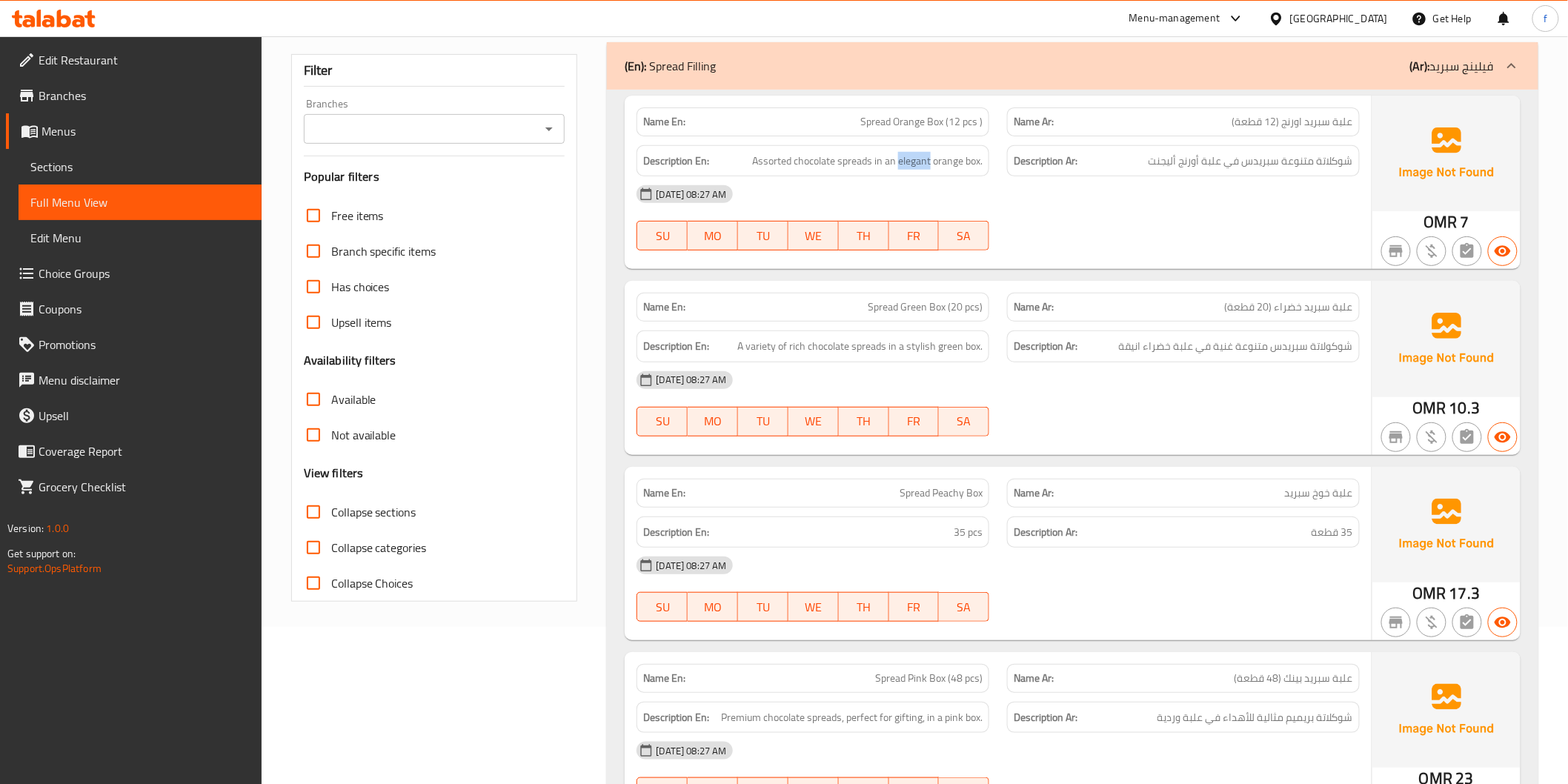
scroll to position [247, 0]
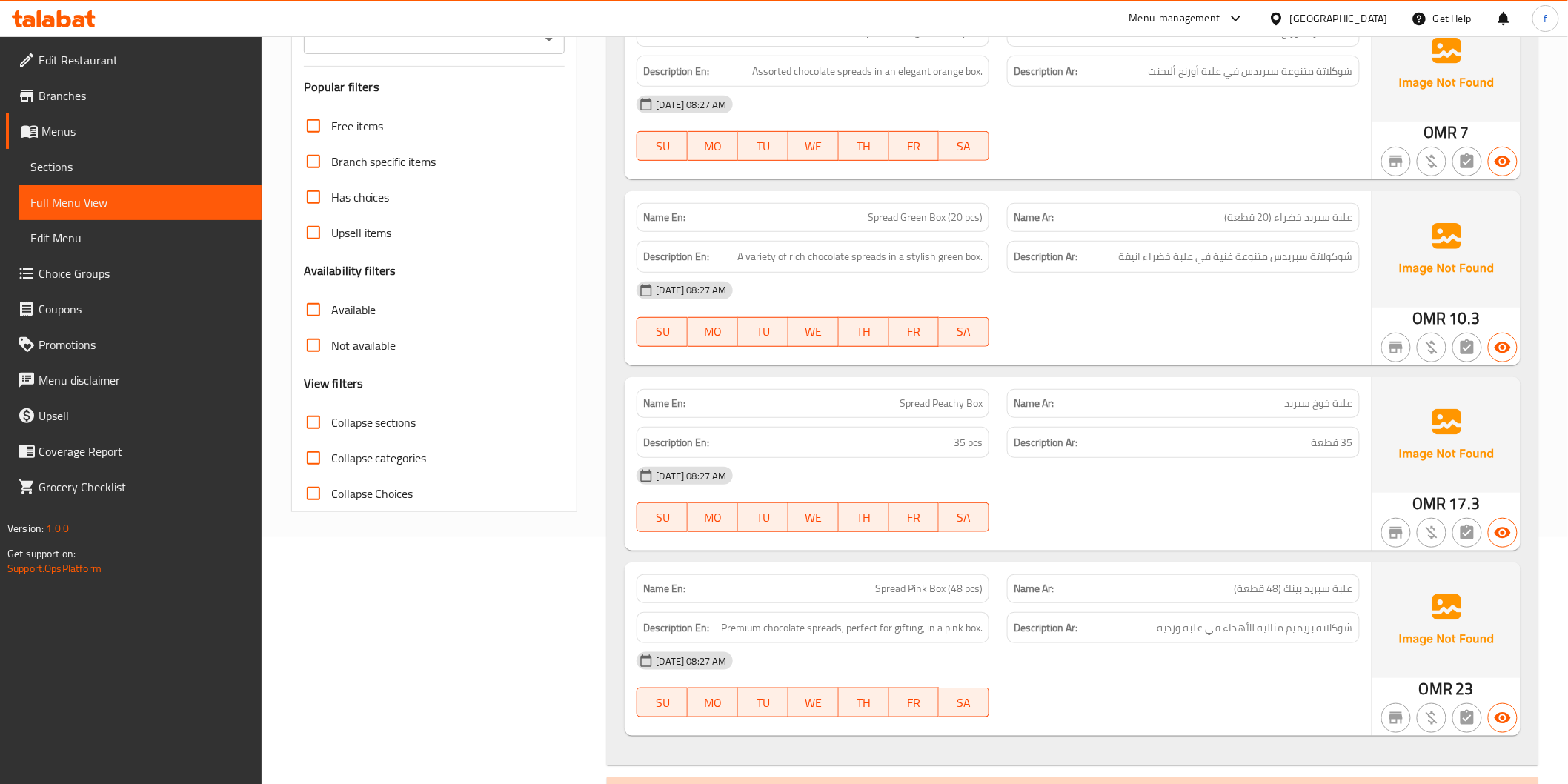
click at [929, 217] on span "Spread Green Box (20 pcs)" at bounding box center [925, 218] width 115 height 16
click at [874, 213] on span "Spread Green Box (20 pcs)" at bounding box center [925, 218] width 115 height 16
click at [907, 216] on span "Spread Green Box (20 pcs)" at bounding box center [925, 218] width 115 height 16
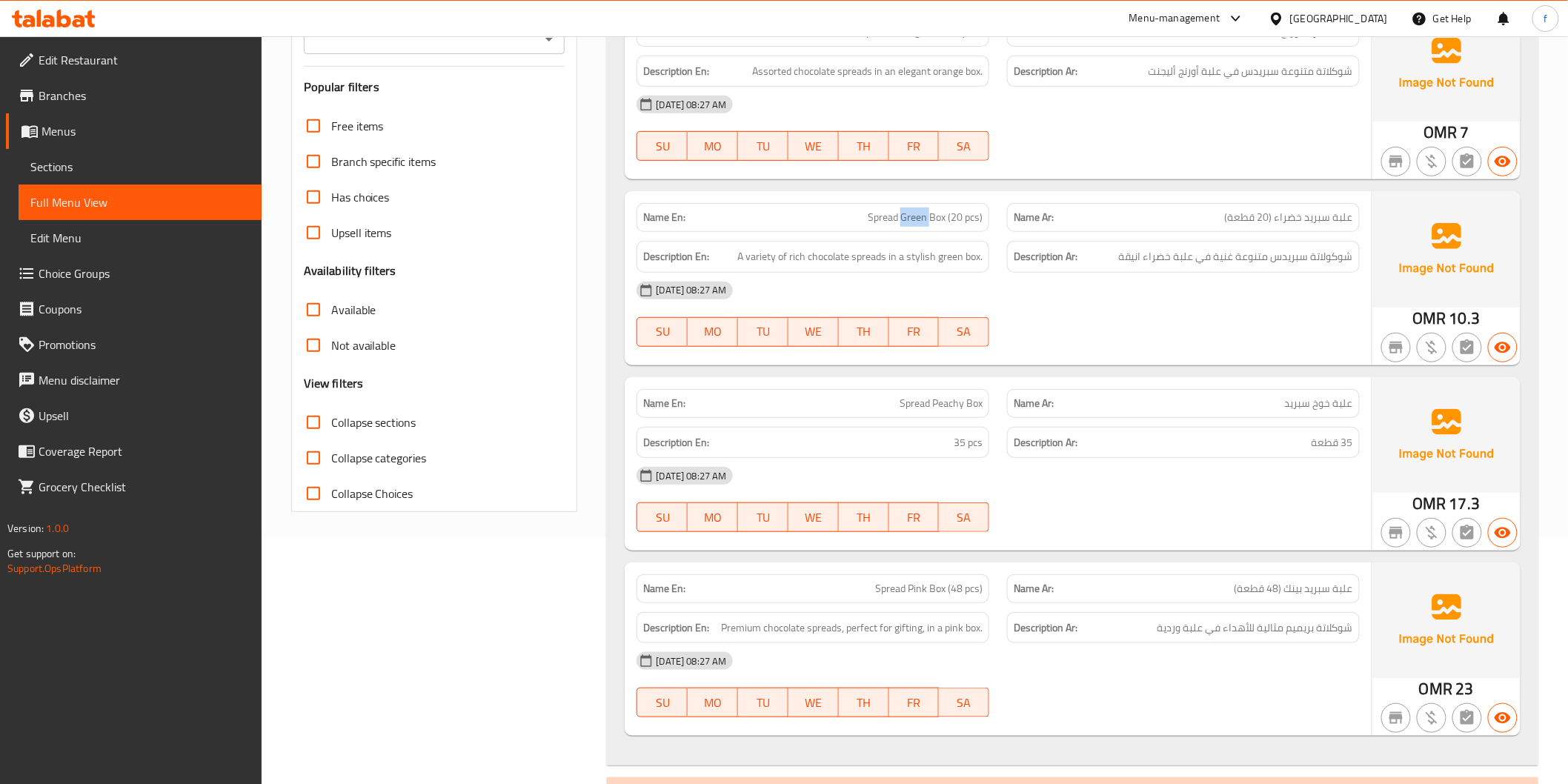
click at [907, 216] on span "Spread Green Box (20 pcs)" at bounding box center [925, 218] width 115 height 16
click at [840, 254] on span "A variety of rich chocolate spreads in a stylish green box." at bounding box center [860, 256] width 245 height 18
click at [853, 252] on span "A variety of rich chocolate spreads in a stylish green box." at bounding box center [860, 256] width 245 height 18
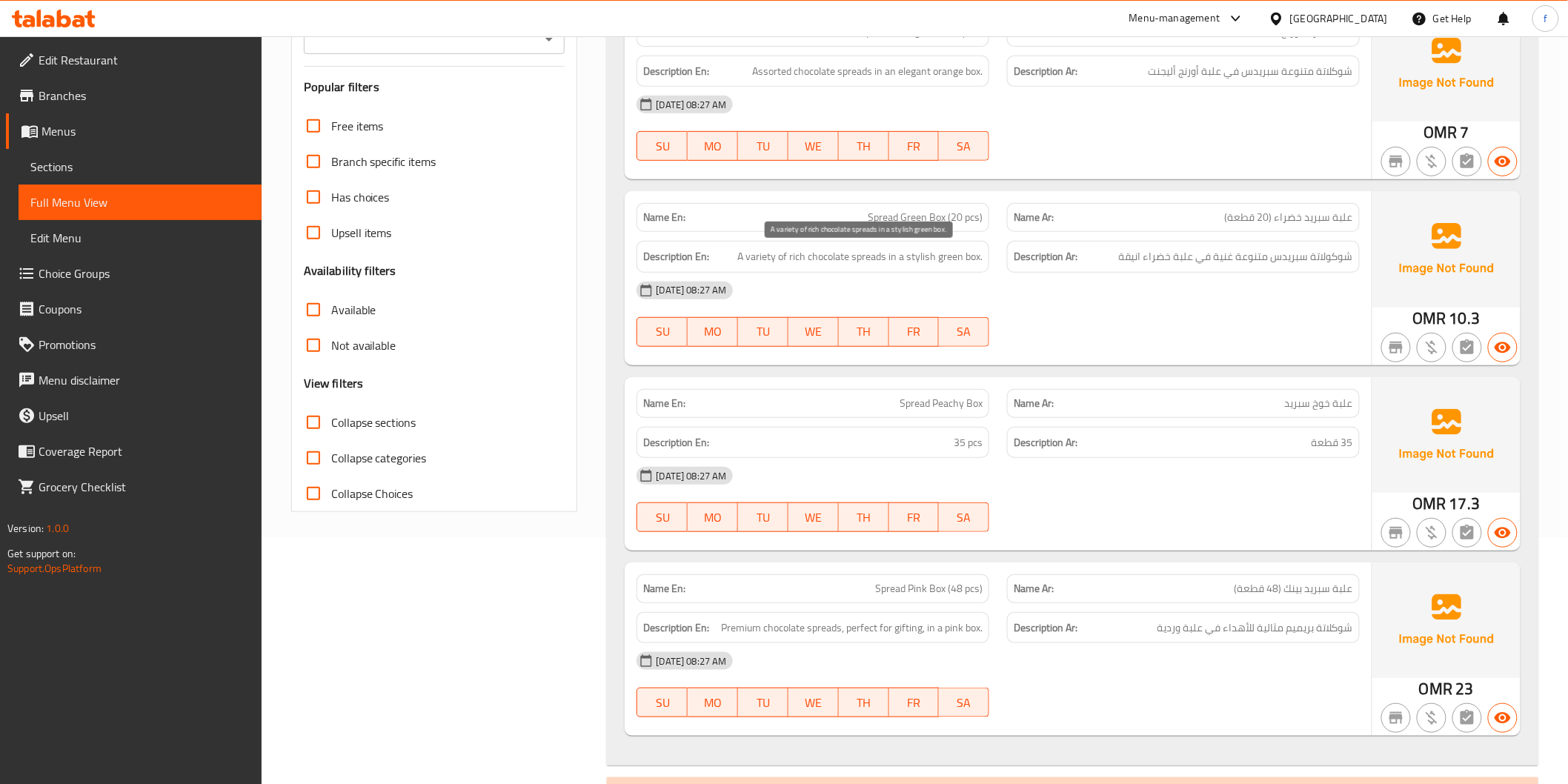
click at [766, 256] on span "A variety of rich chocolate spreads in a stylish green box." at bounding box center [860, 256] width 245 height 18
click at [793, 257] on span "A variety of rich chocolate spreads in a stylish green box." at bounding box center [860, 256] width 245 height 18
click at [895, 258] on span "A variety of rich chocolate spreads in a stylish green box." at bounding box center [860, 256] width 245 height 18
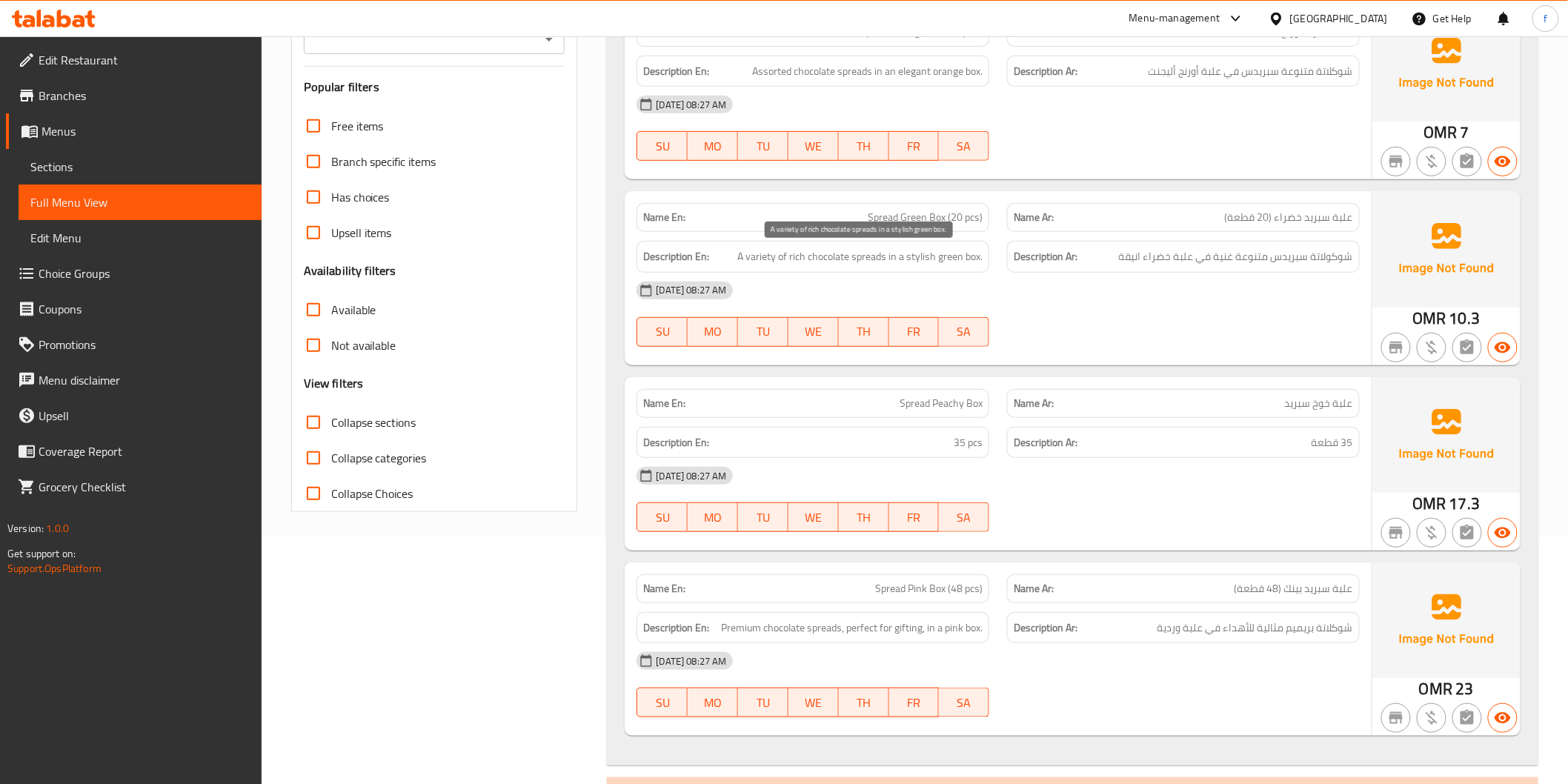
click at [930, 257] on span "A variety of rich chocolate spreads in a stylish green box." at bounding box center [860, 256] width 245 height 18
click at [961, 259] on span "A variety of rich chocolate spreads in a stylish green box." at bounding box center [860, 256] width 245 height 18
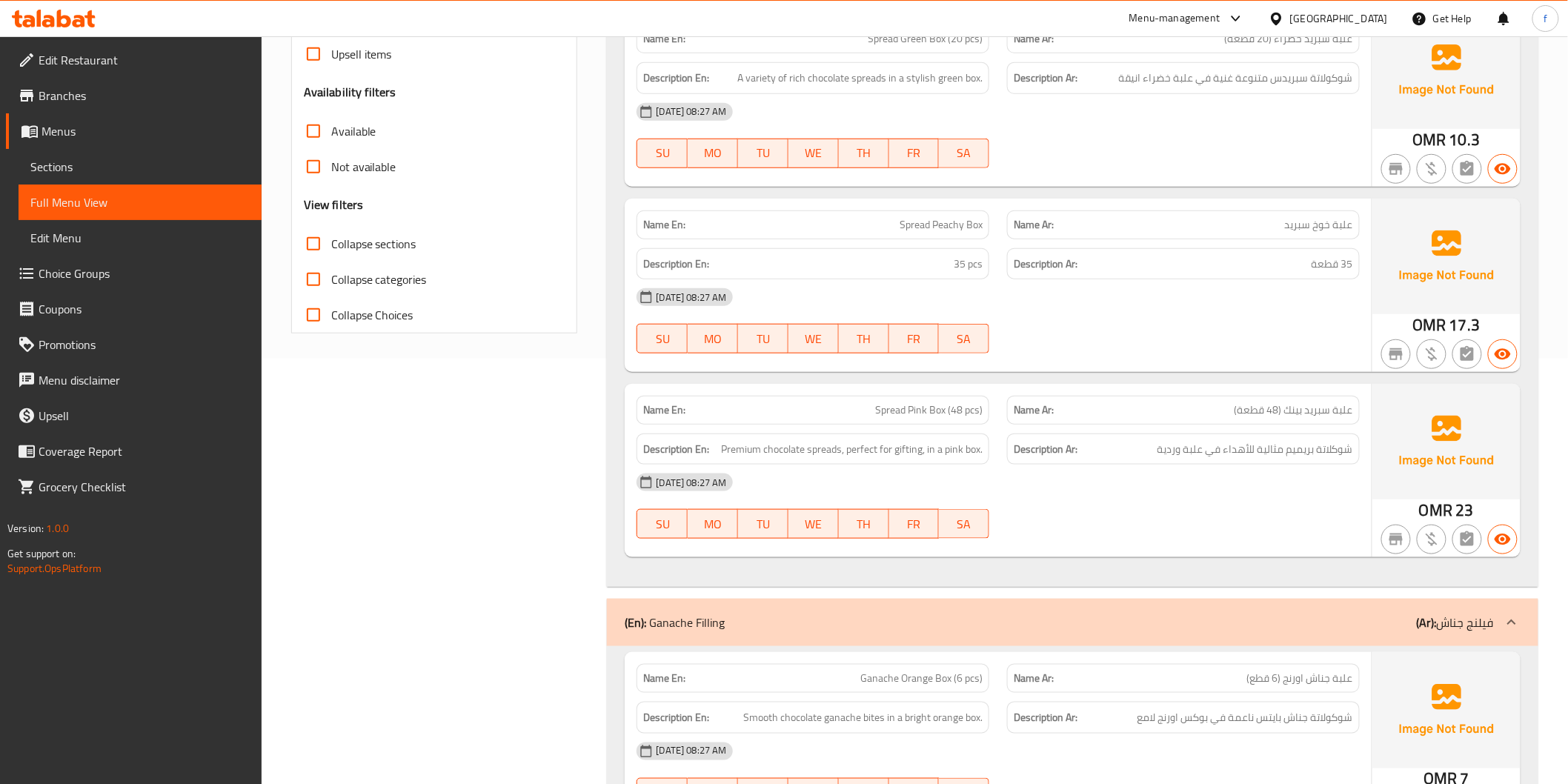
scroll to position [493, 0]
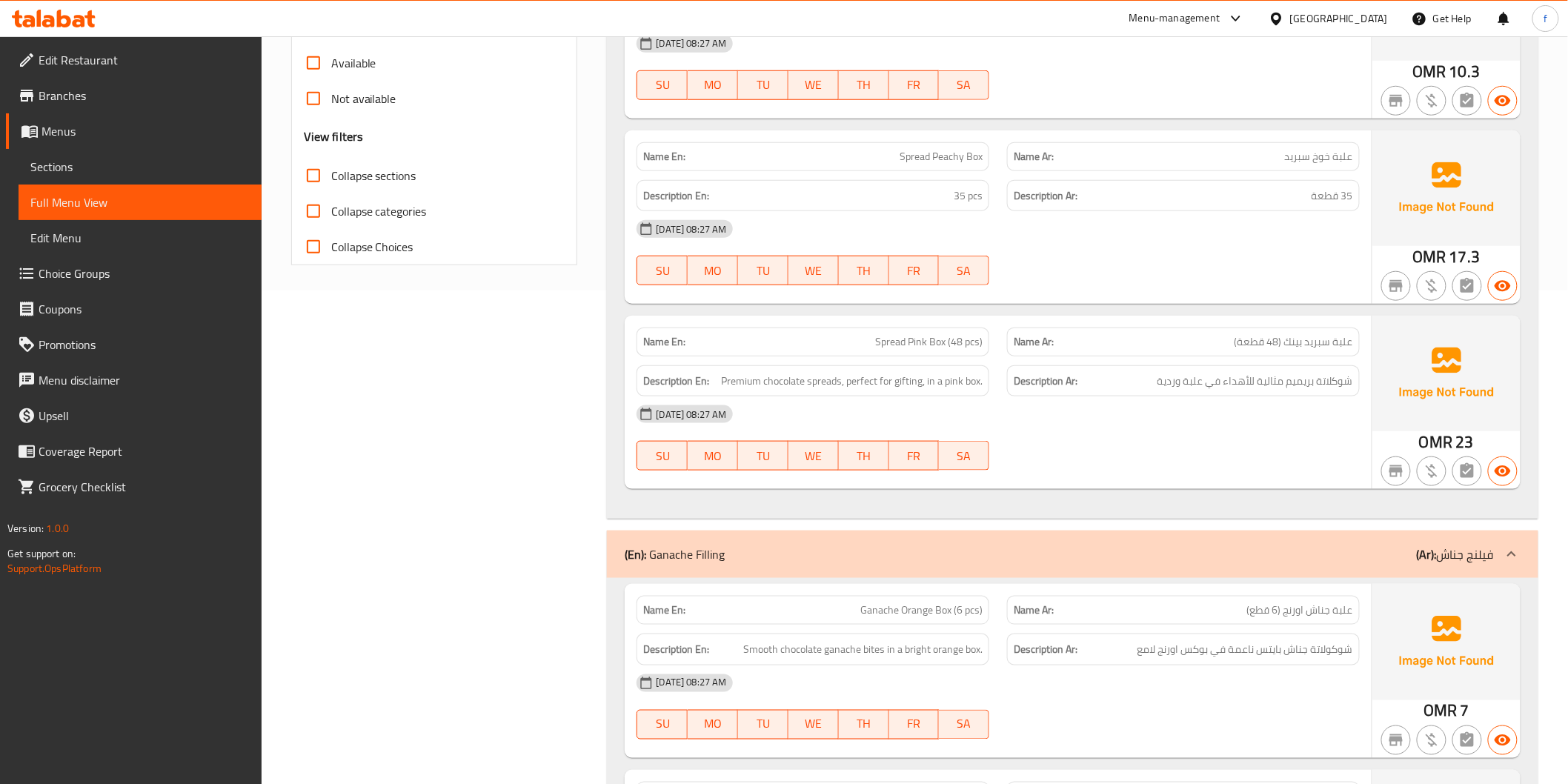
click at [975, 151] on span "Spread Peachy Box" at bounding box center [941, 157] width 83 height 16
drag, startPoint x: 975, startPoint y: 151, endPoint x: 1017, endPoint y: 152, distance: 42.0
click at [990, 157] on div "Name En: Spread Peachy Box" at bounding box center [813, 157] width 371 height 47
click at [948, 157] on span "Spread Peachy Box" at bounding box center [941, 157] width 83 height 16
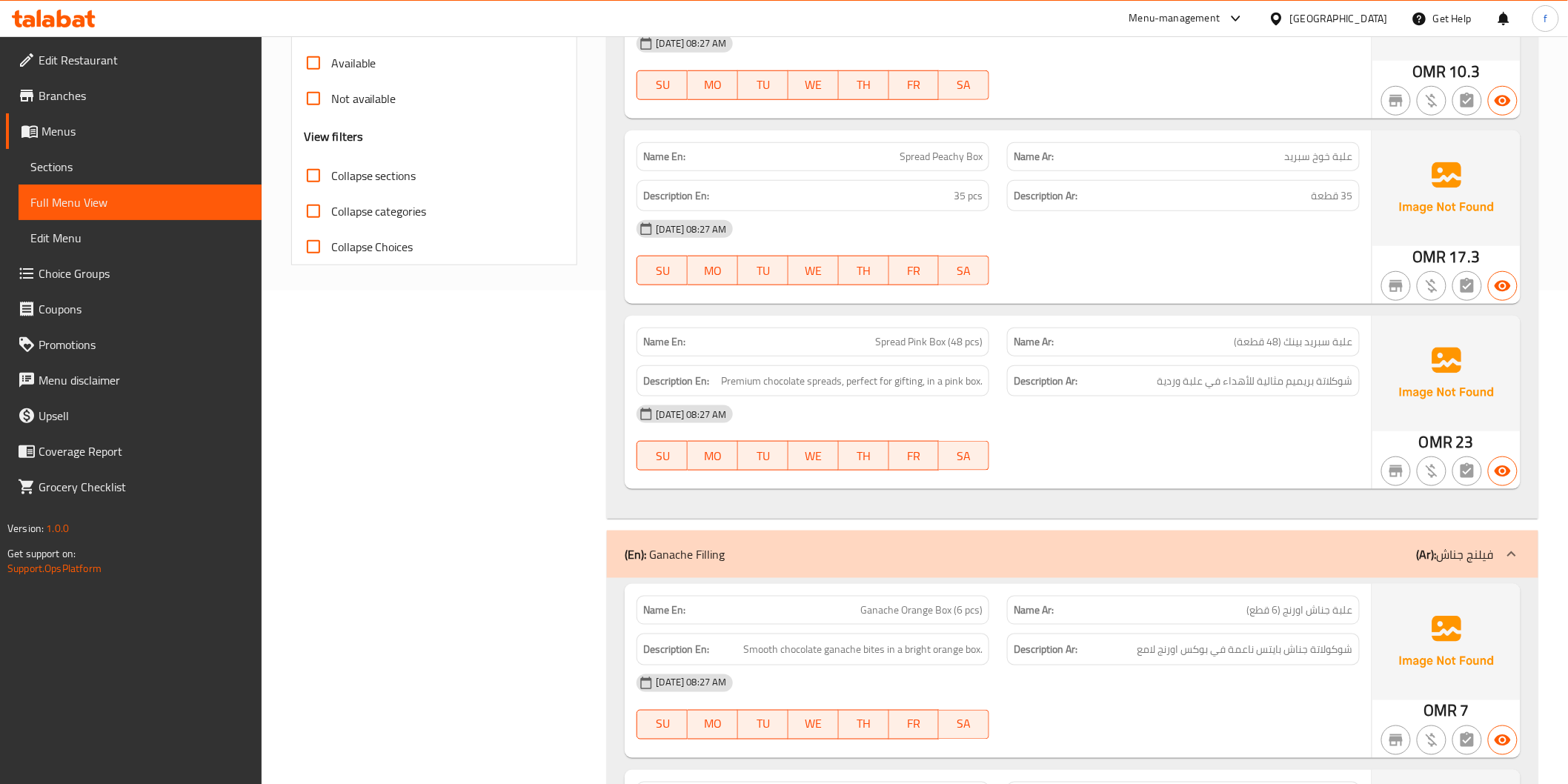
click at [920, 152] on span "Spread Peachy Box" at bounding box center [941, 157] width 83 height 16
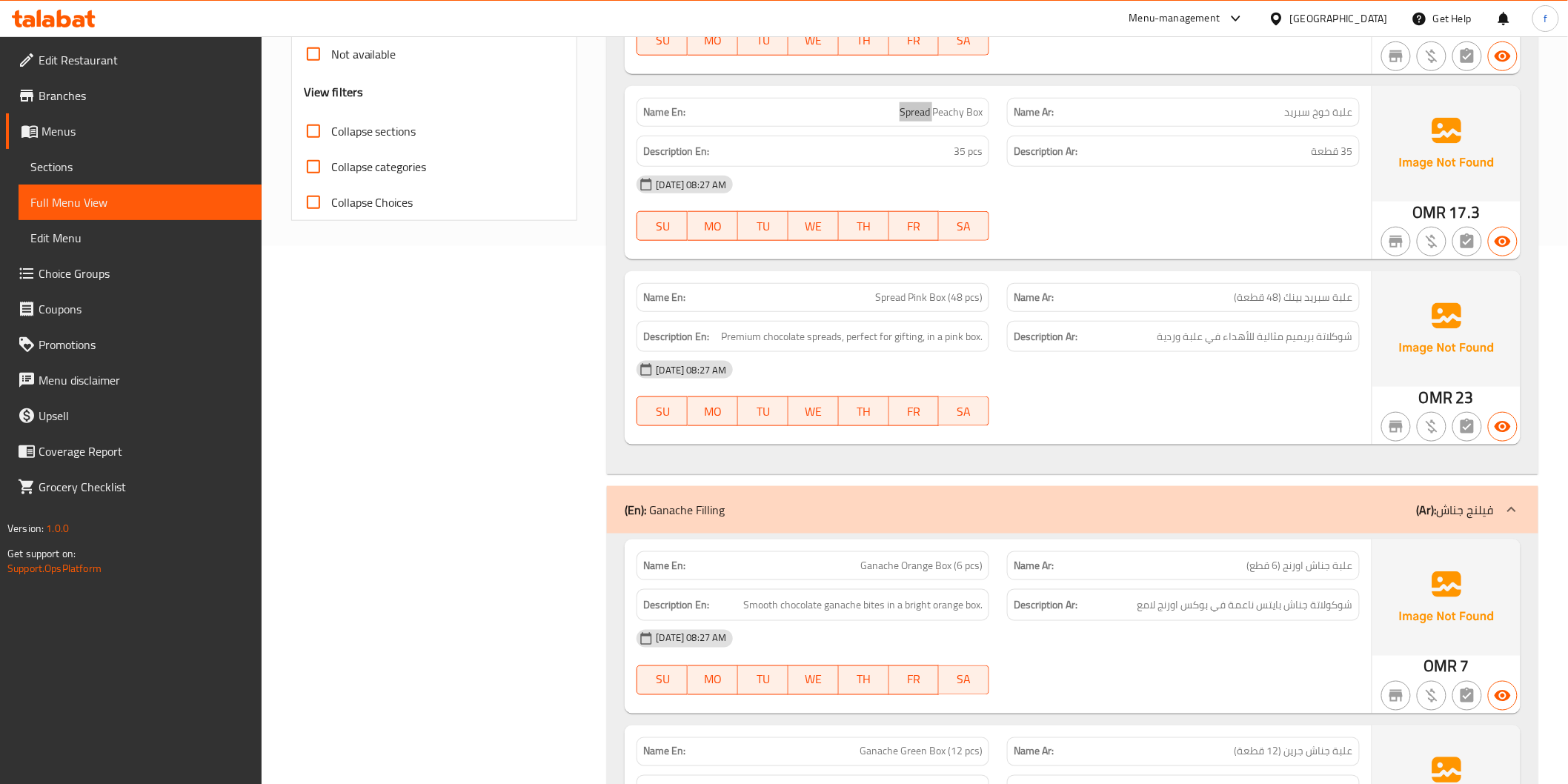
scroll to position [576, 0]
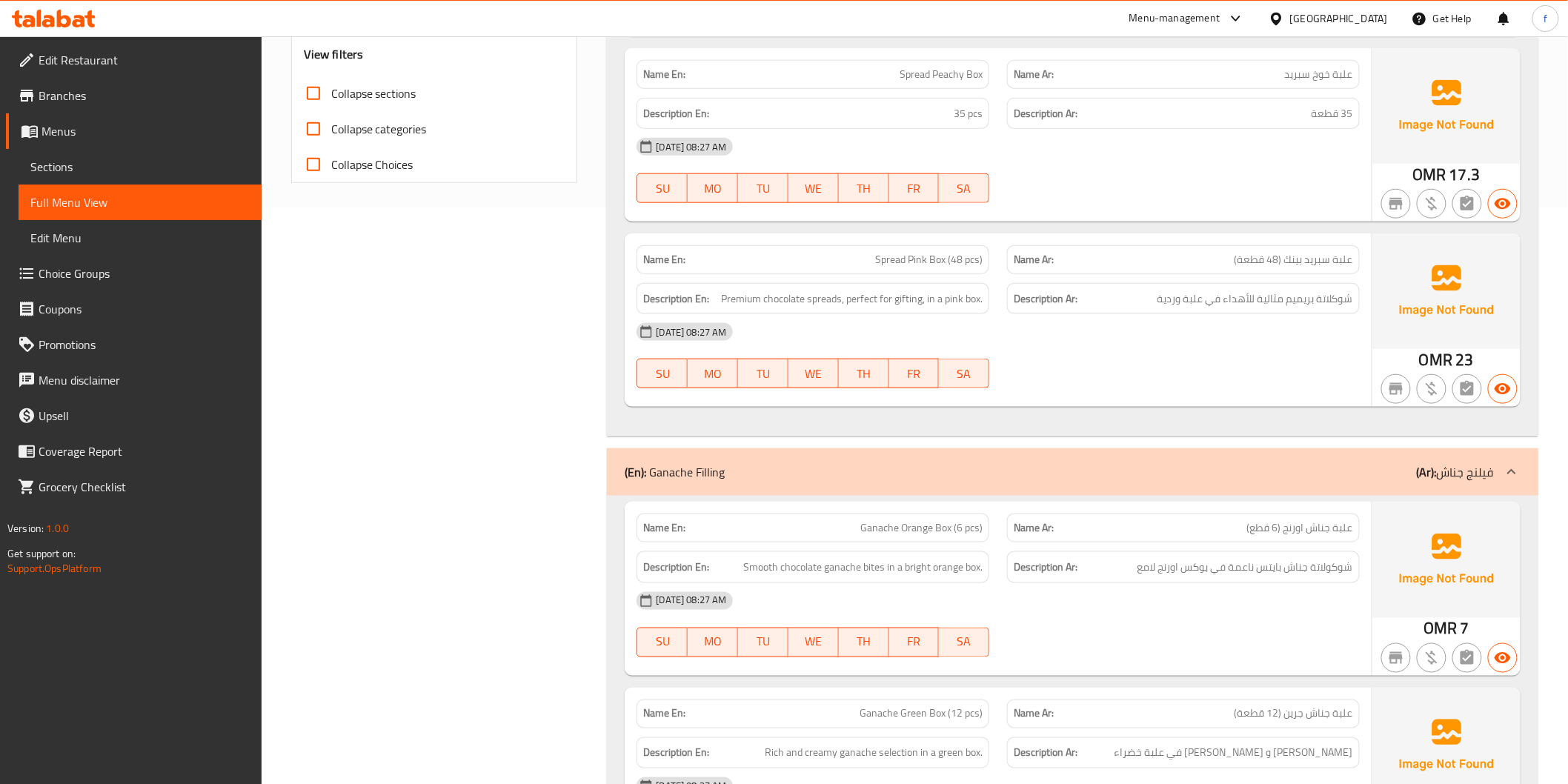
click at [937, 261] on span "Spread Pink Box (48 pcs)" at bounding box center [928, 259] width 107 height 16
click at [891, 257] on span "Spread Pink Box (48 pcs)" at bounding box center [928, 259] width 107 height 16
drag, startPoint x: 891, startPoint y: 257, endPoint x: 921, endPoint y: 257, distance: 30.0
click at [896, 257] on span "Spread Pink Box (48 pcs)" at bounding box center [928, 259] width 107 height 16
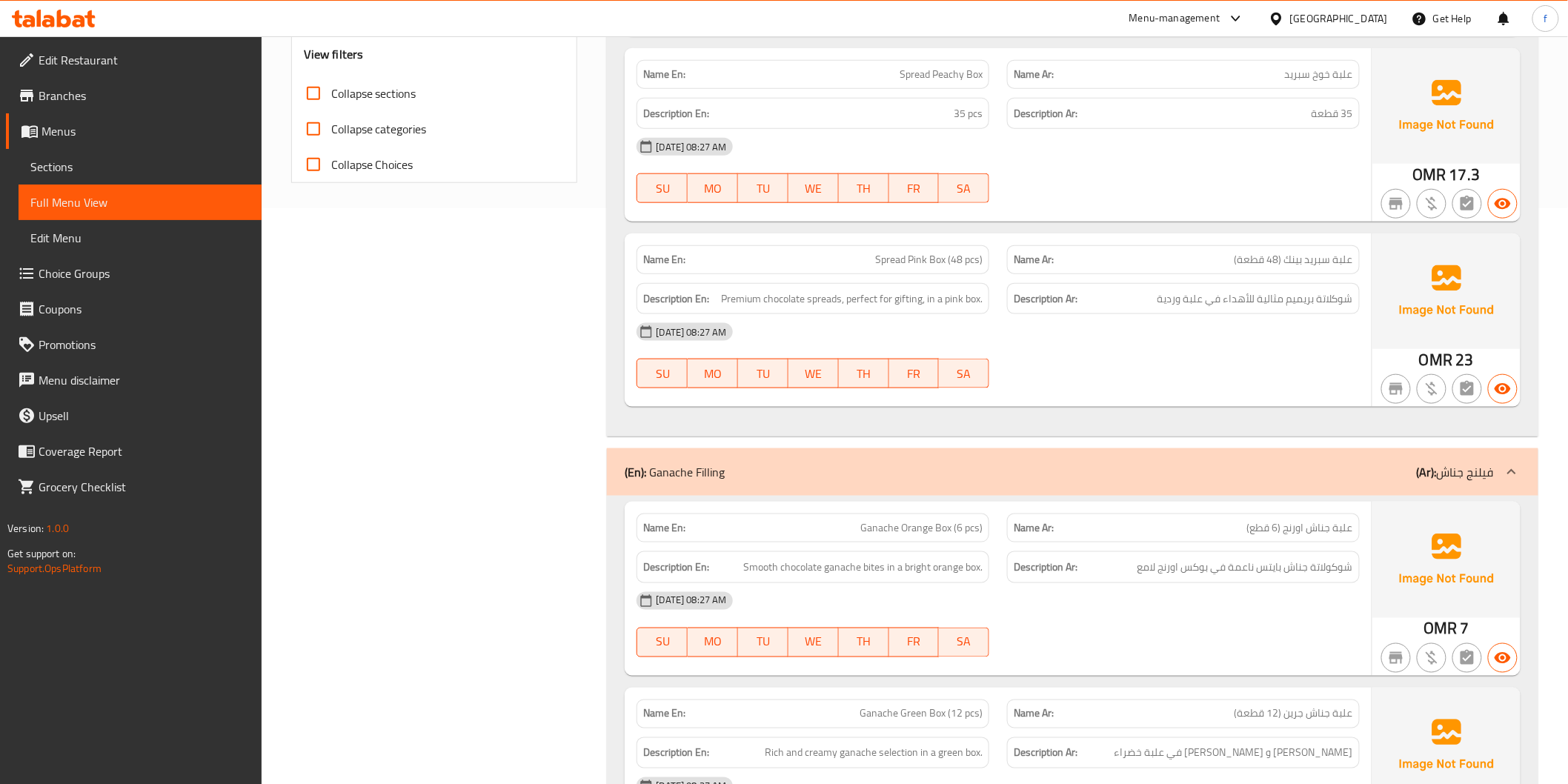
click at [915, 257] on span "Spread Pink Box (48 pcs)" at bounding box center [928, 259] width 107 height 16
click at [780, 297] on span "Premium chocolate spreads, perfect for gifting, in a pink box." at bounding box center [851, 298] width 262 height 18
click at [754, 297] on span "Premium chocolate spreads, perfect for gifting, in a pink box." at bounding box center [851, 298] width 262 height 18
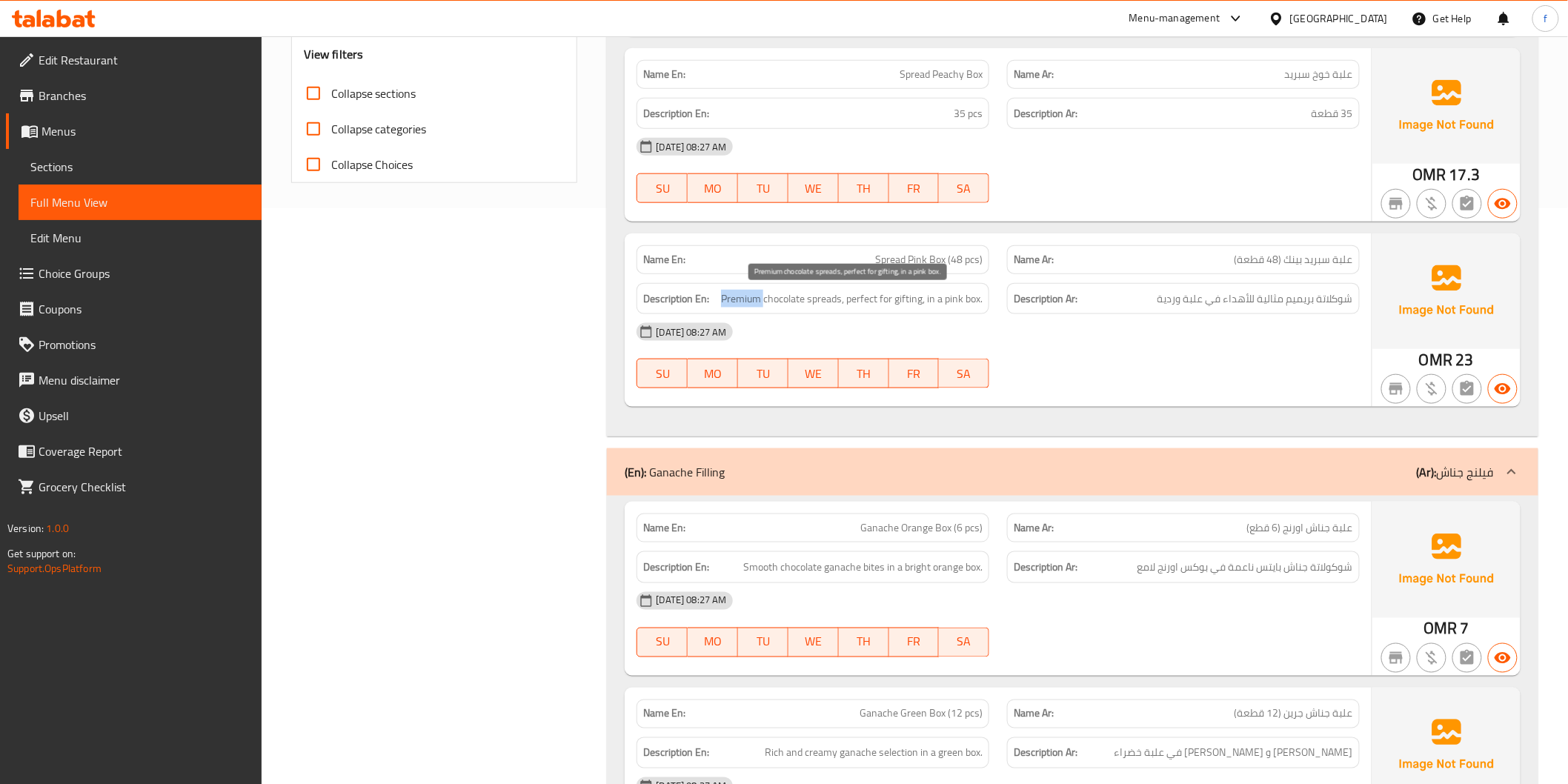
click at [754, 297] on span "Premium chocolate spreads, perfect for gifting, in a pink box." at bounding box center [851, 298] width 262 height 18
click at [940, 271] on div "Name En: Spread Pink Box (48 pcs)" at bounding box center [812, 259] width 352 height 29
click at [937, 262] on span "Spread Pink Box (48 pcs)" at bounding box center [928, 259] width 107 height 16
click at [938, 262] on span "Spread Pink Box (48 pcs)" at bounding box center [928, 259] width 107 height 16
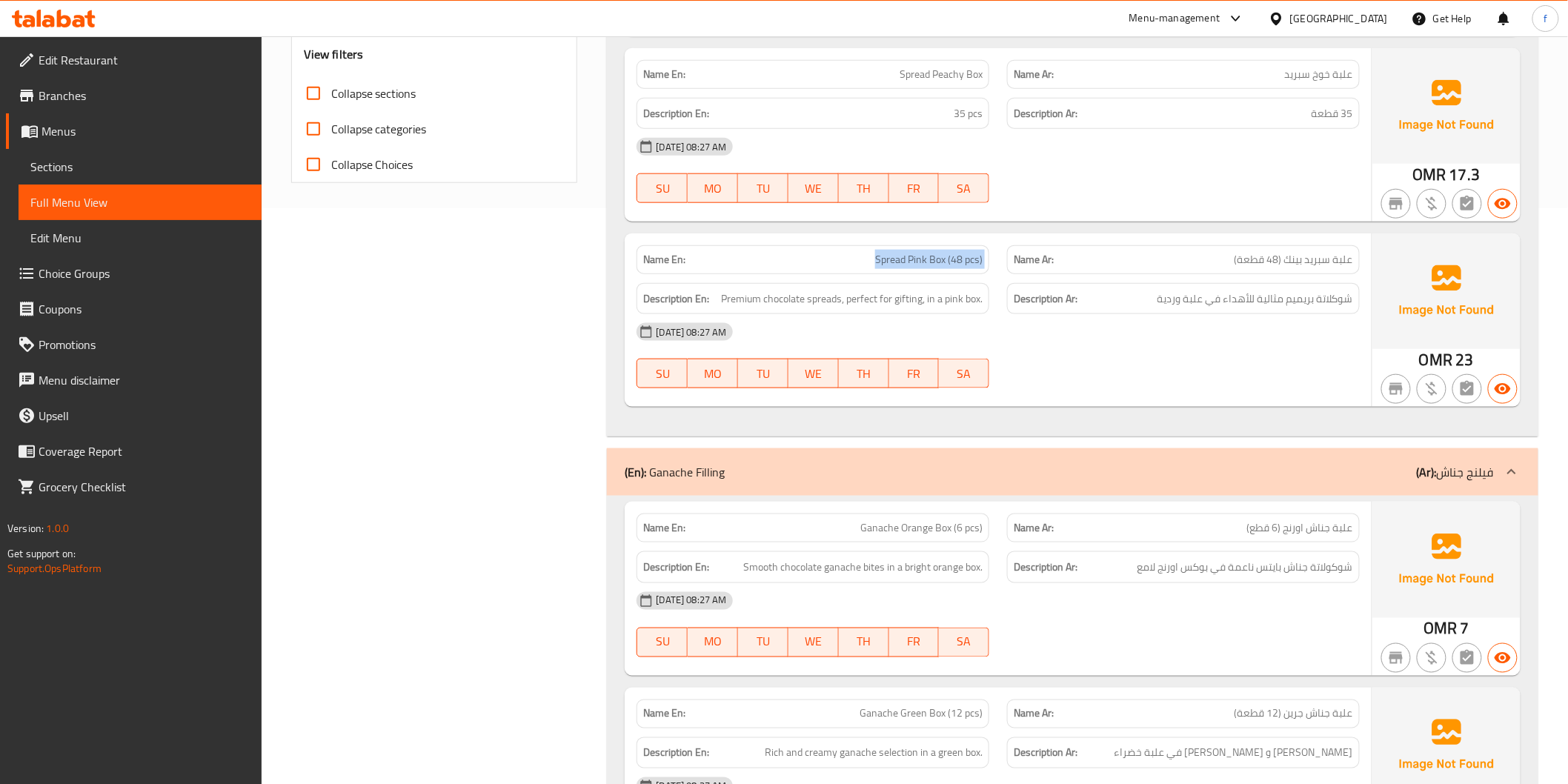
copy span "Spread Pink Box (48 pcs)"
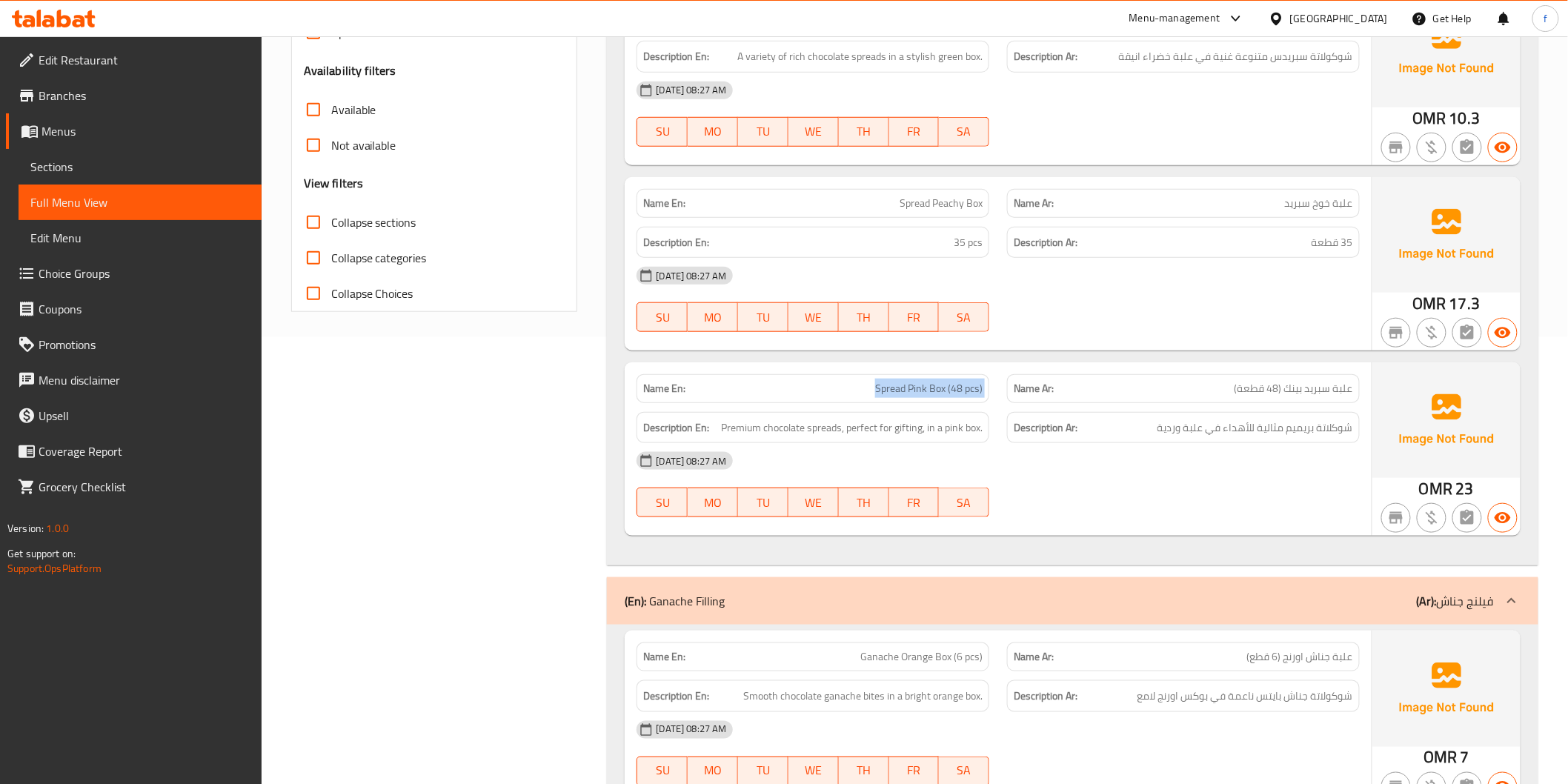
scroll to position [247, 0]
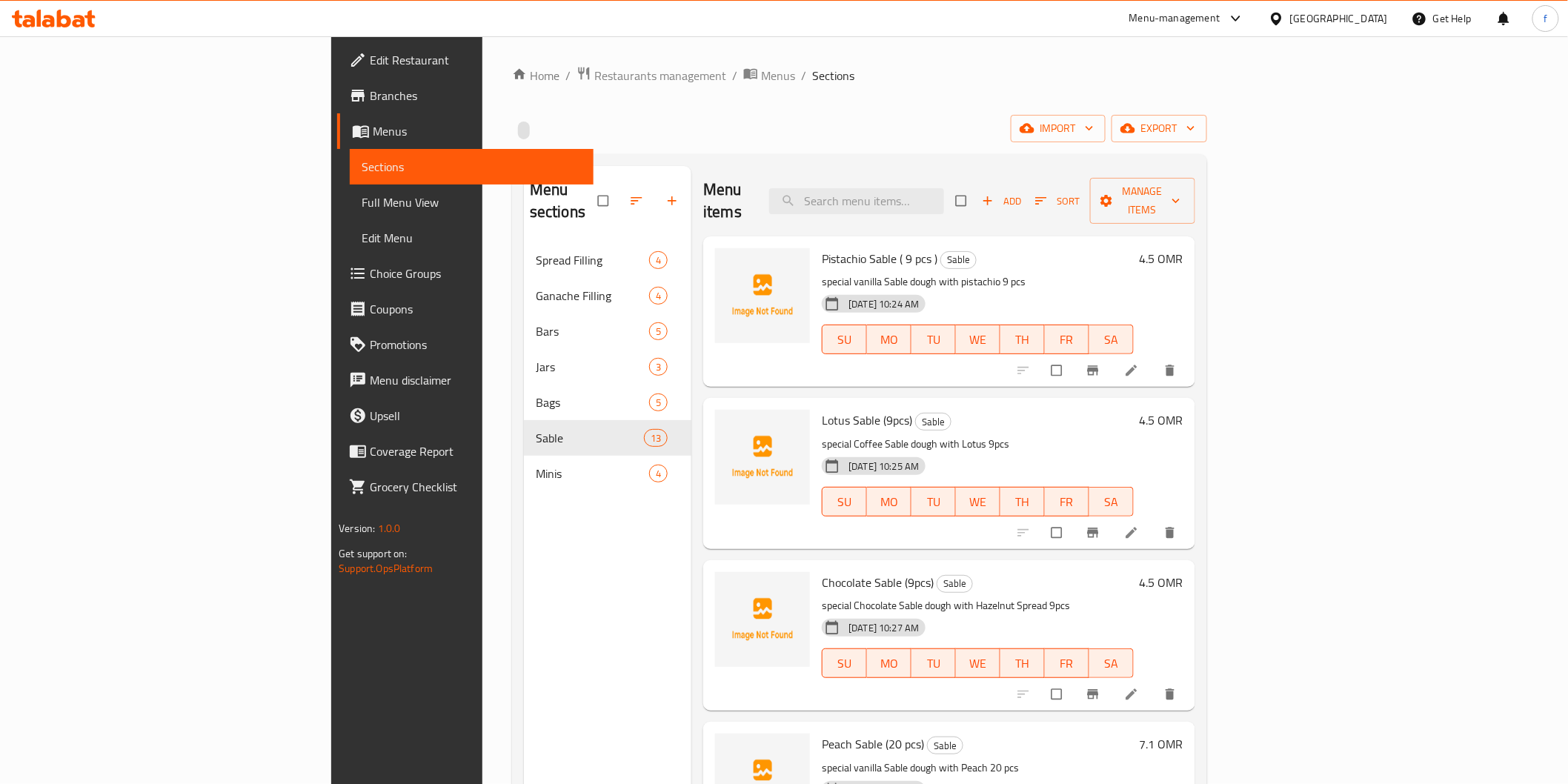
click at [1160, 95] on div "Home / Restaurants management / Menus / Sections import export Menu sections Sp…" at bounding box center [859, 513] width 695 height 895
click at [944, 190] on input "search" at bounding box center [856, 201] width 175 height 26
paste input "Mini Gathering sable"
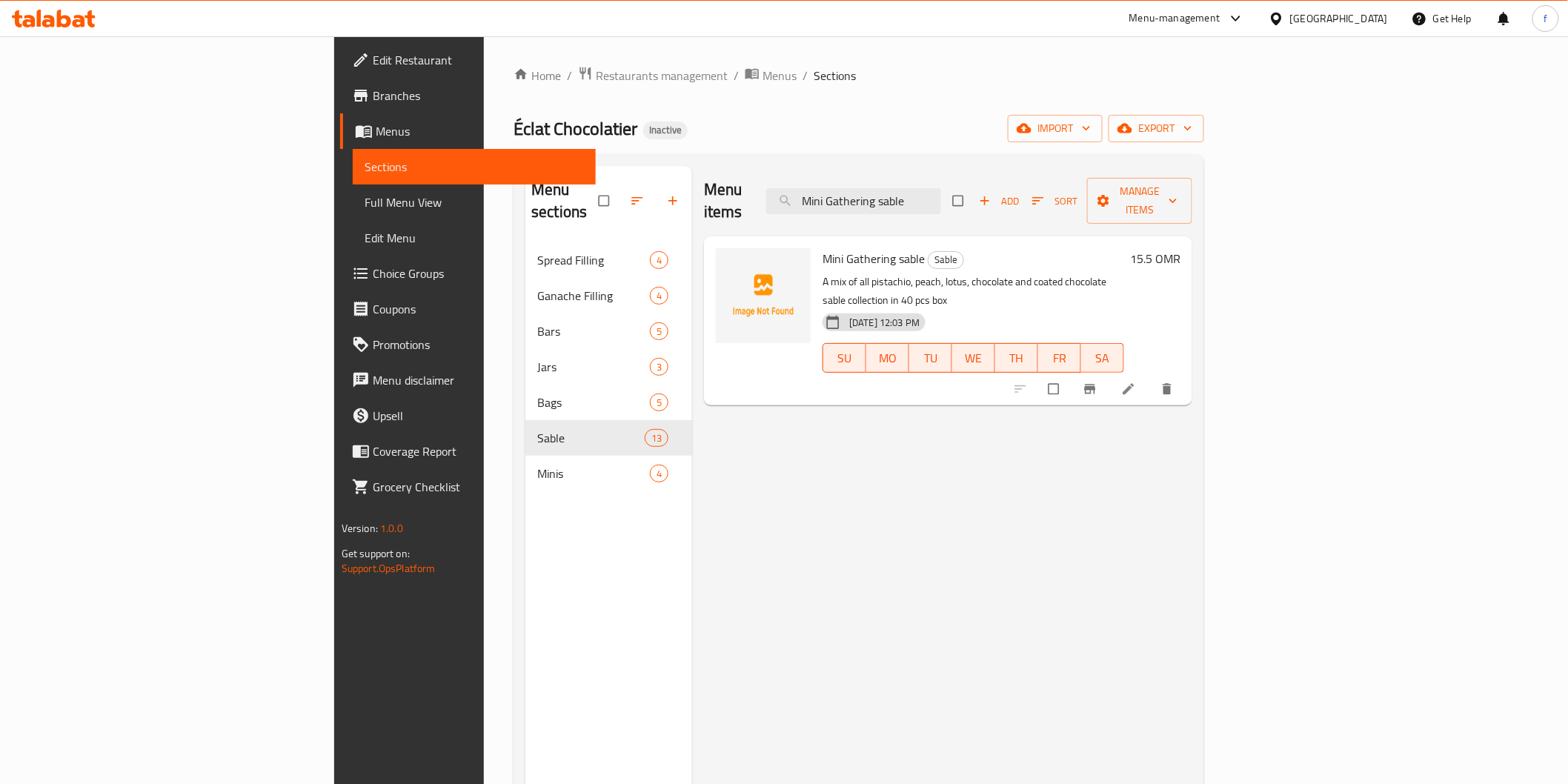
type input "Mini Gathering sable"
click at [1150, 377] on li at bounding box center [1130, 388] width 42 height 23
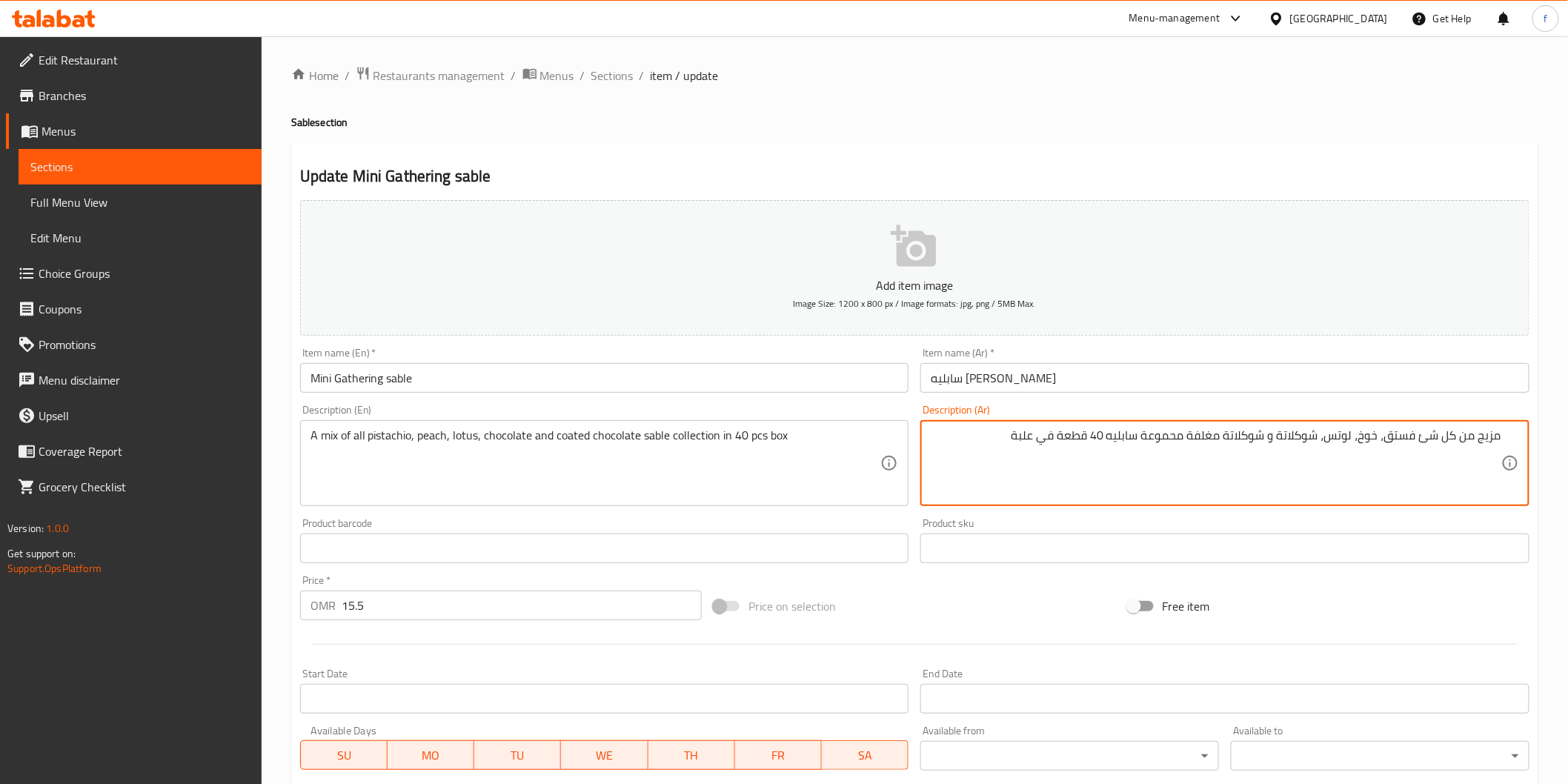
click at [1175, 437] on textarea "مزيج من كل شئ فستق، خوخ، لوتس، شوكلاتة و شوكلاتة مغلفة محموعة سابليه 40 قطعة في…" at bounding box center [1216, 463] width 571 height 70
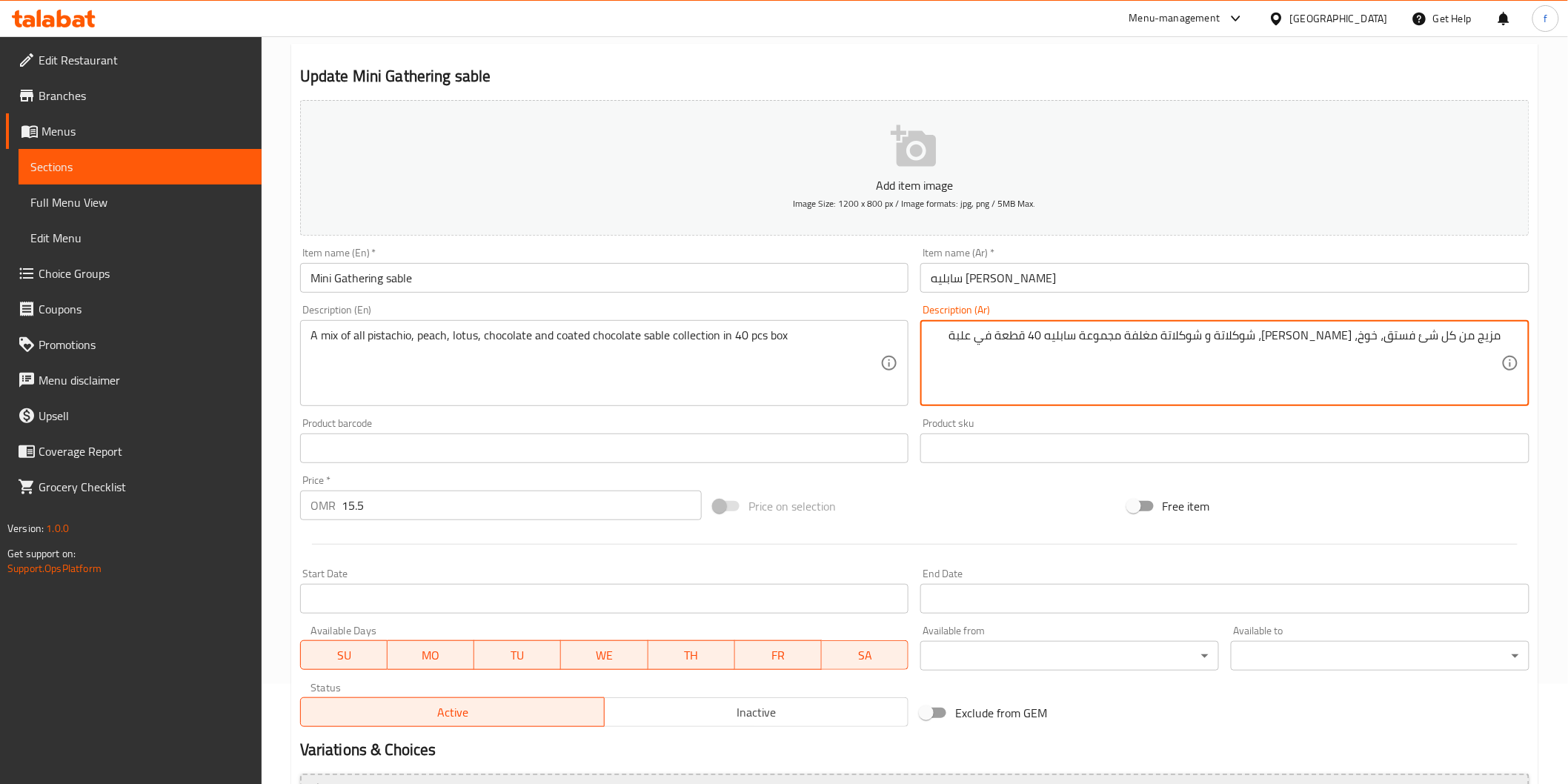
scroll to position [260, 0]
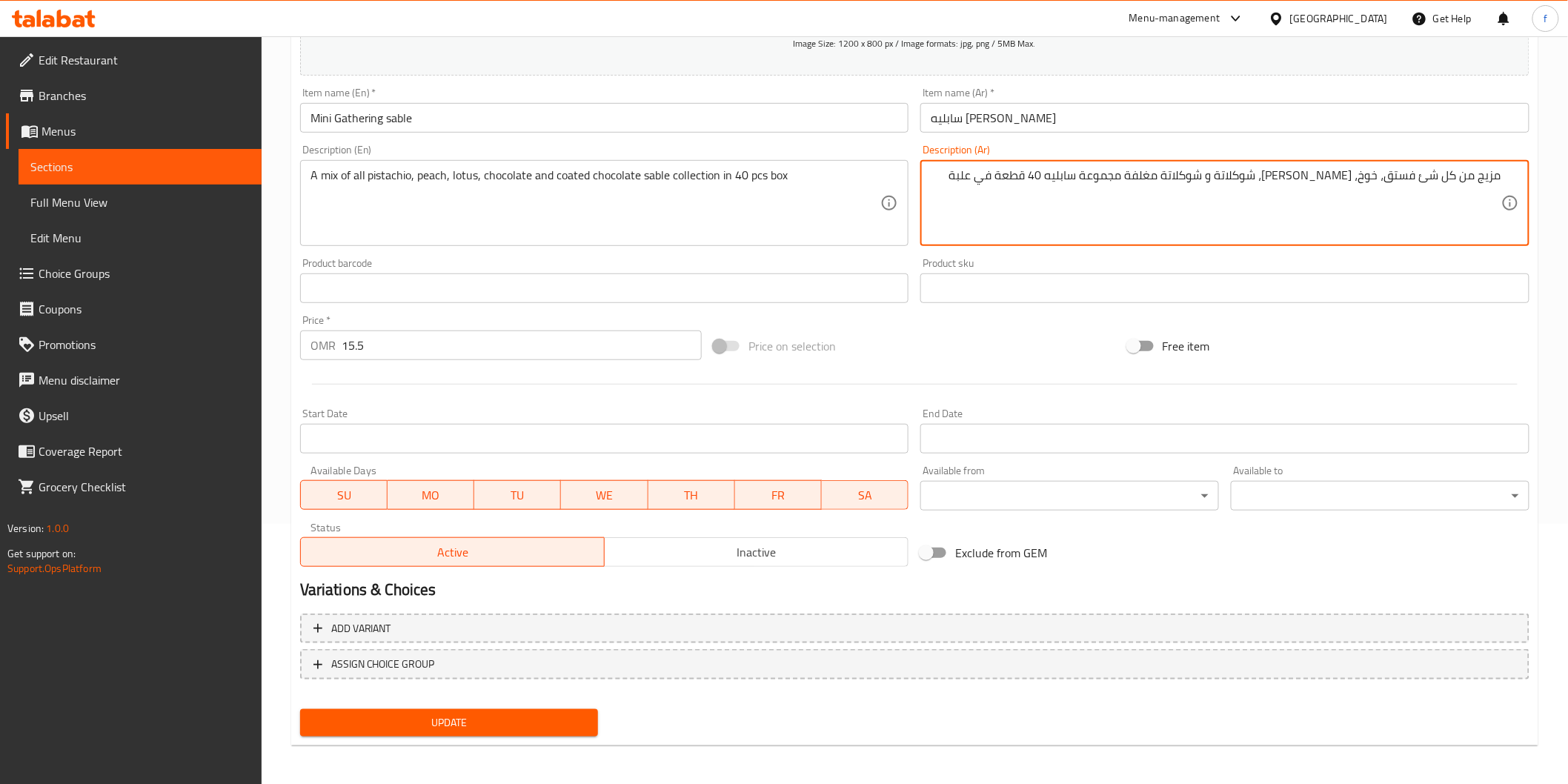
type textarea "مزيج من كل شئ فستق، خوخ، [PERSON_NAME]، شوكلاتة و شوكلاتة مغلفة مجموعة سابليه 4…"
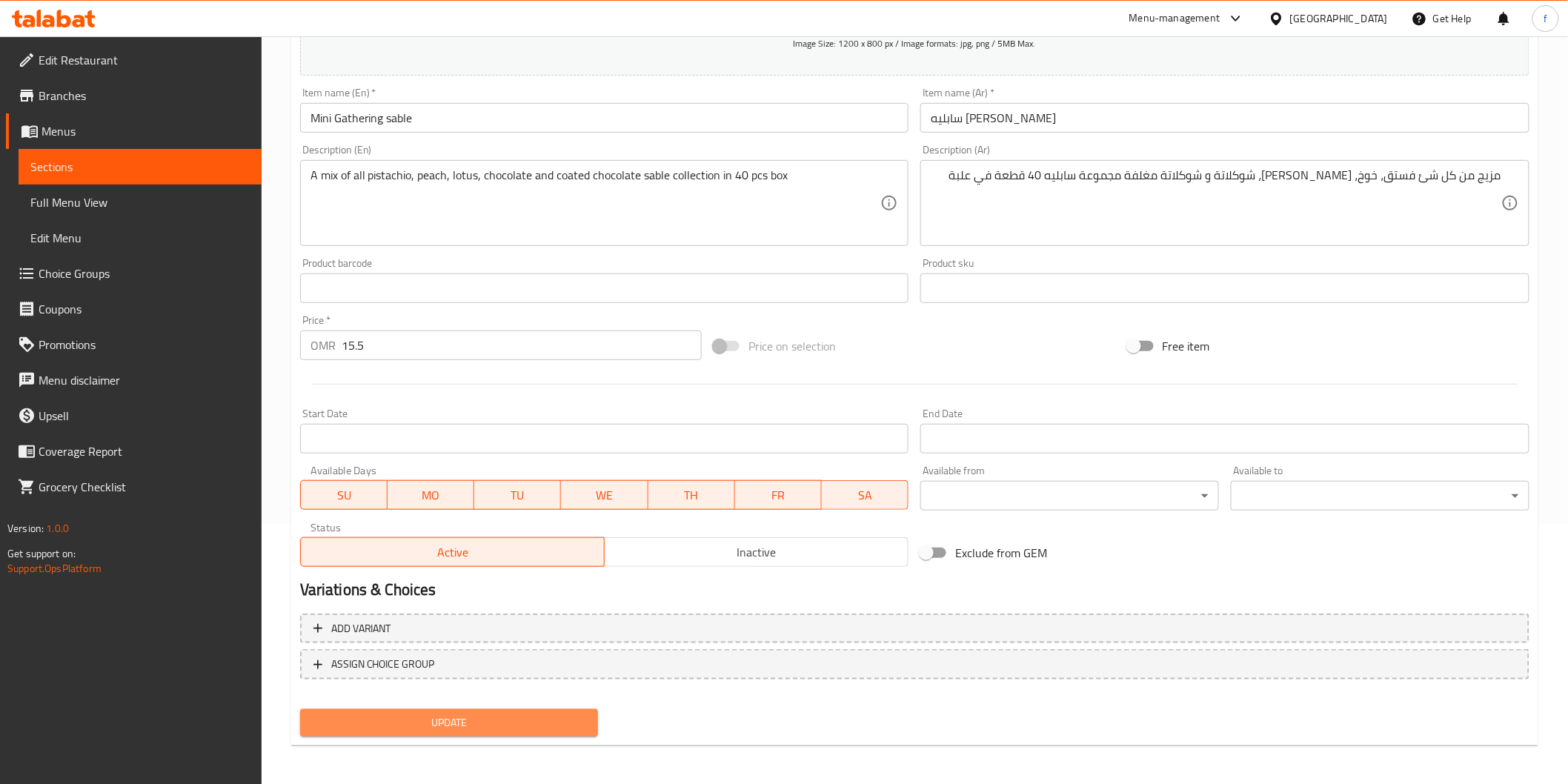
click at [481, 709] on button "Update" at bounding box center [449, 723] width 298 height 28
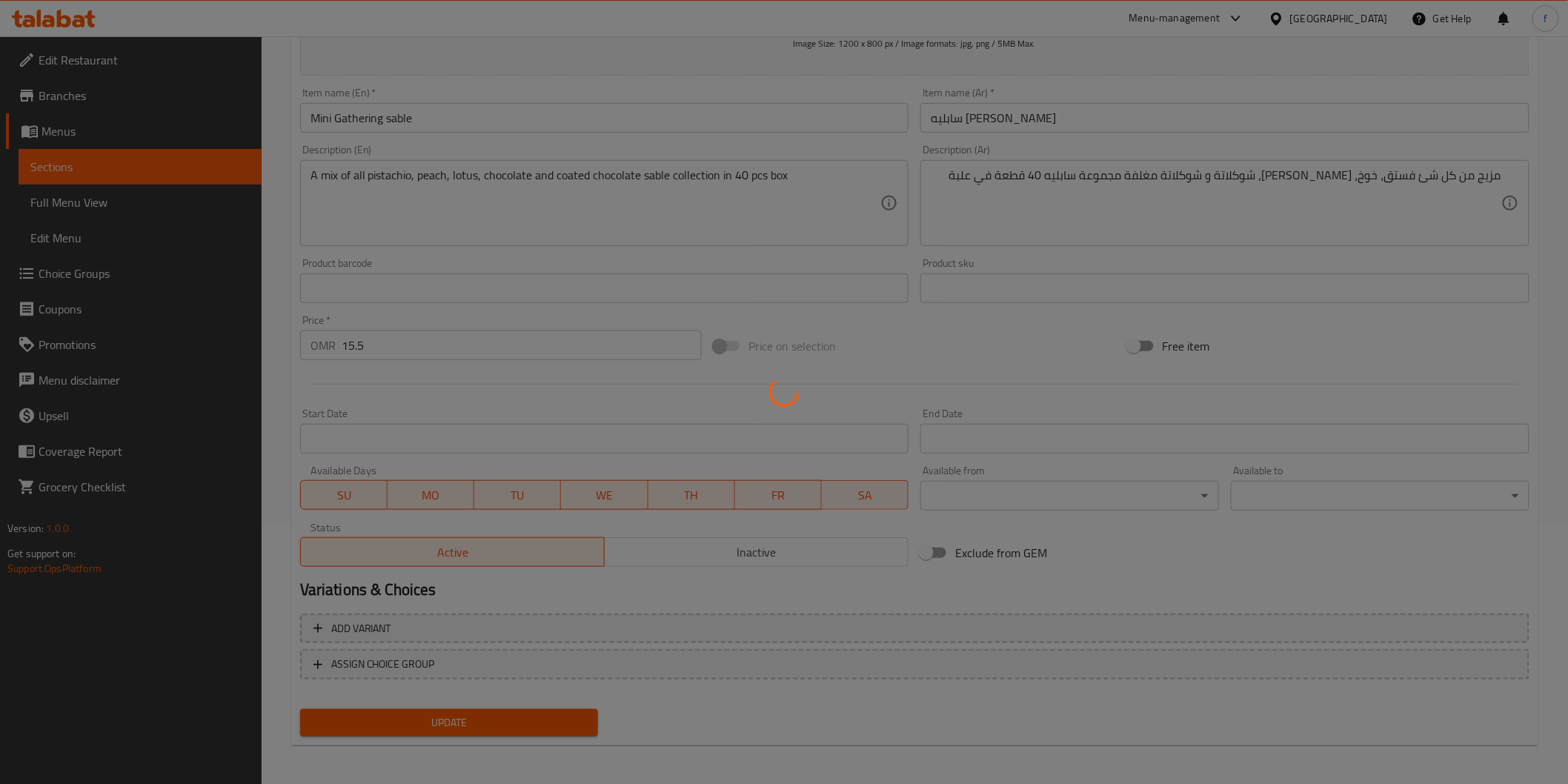
scroll to position [0, 0]
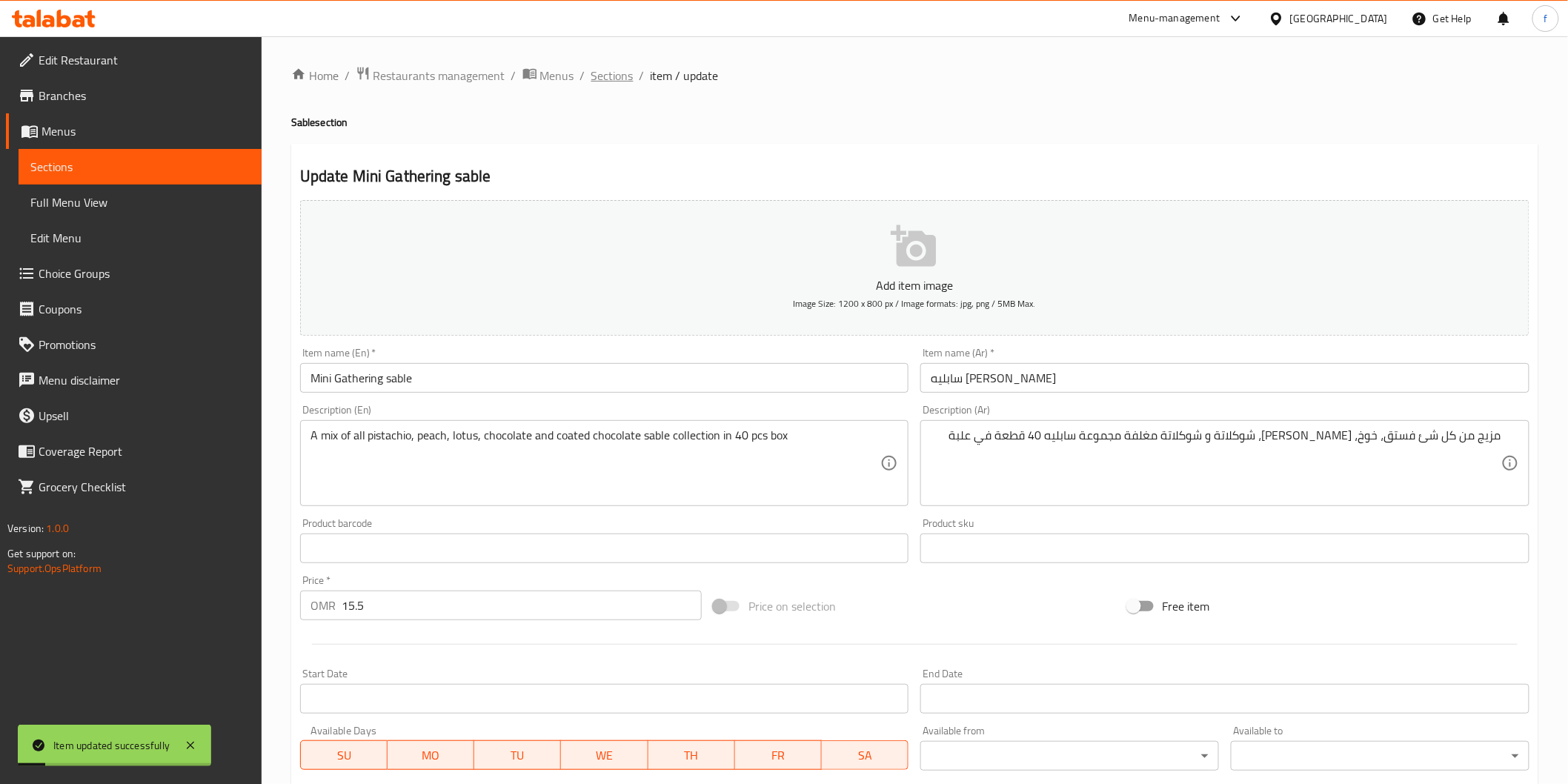
click at [611, 72] on span "Sections" at bounding box center [612, 76] width 43 height 17
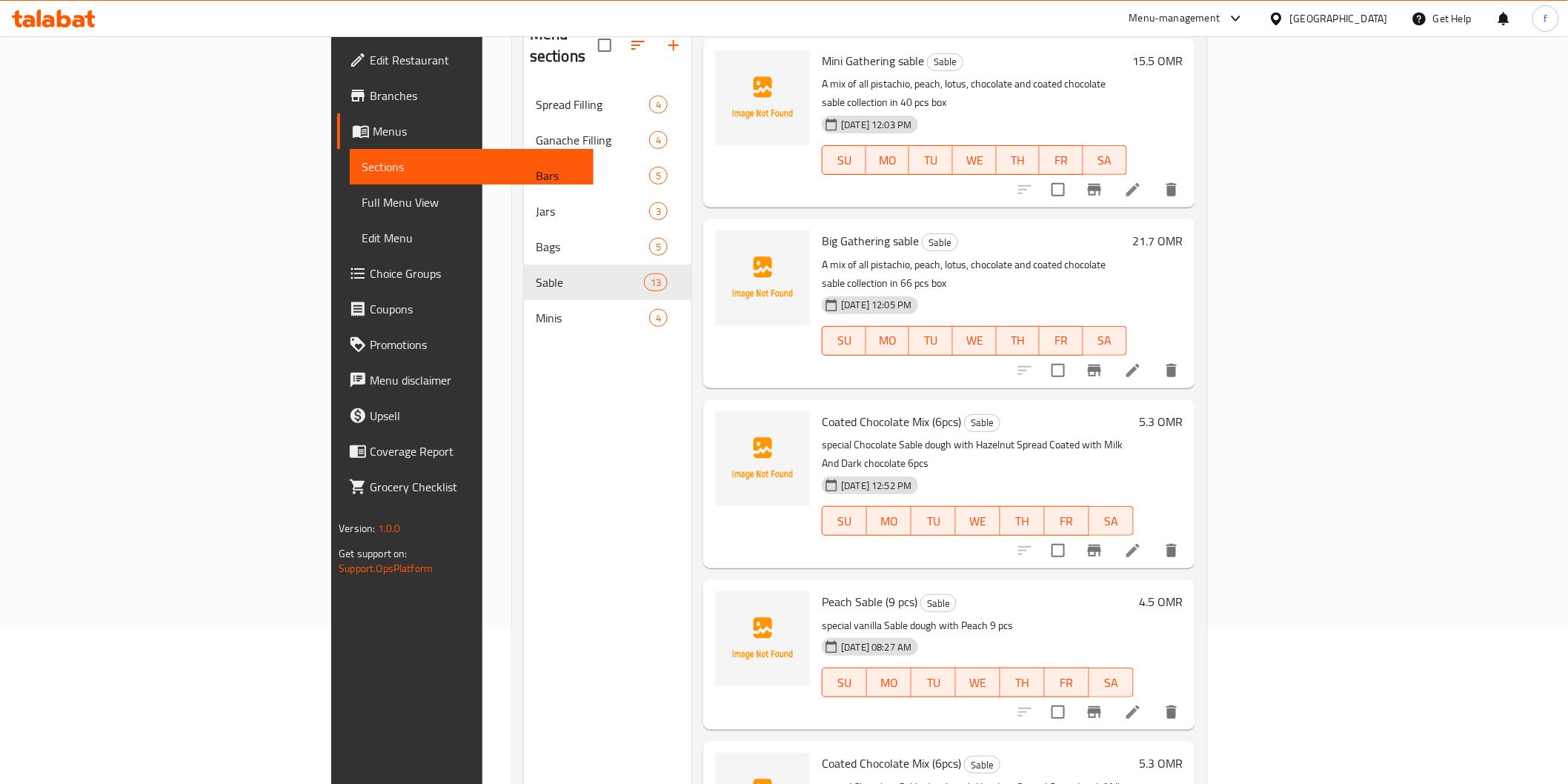
scroll to position [207, 0]
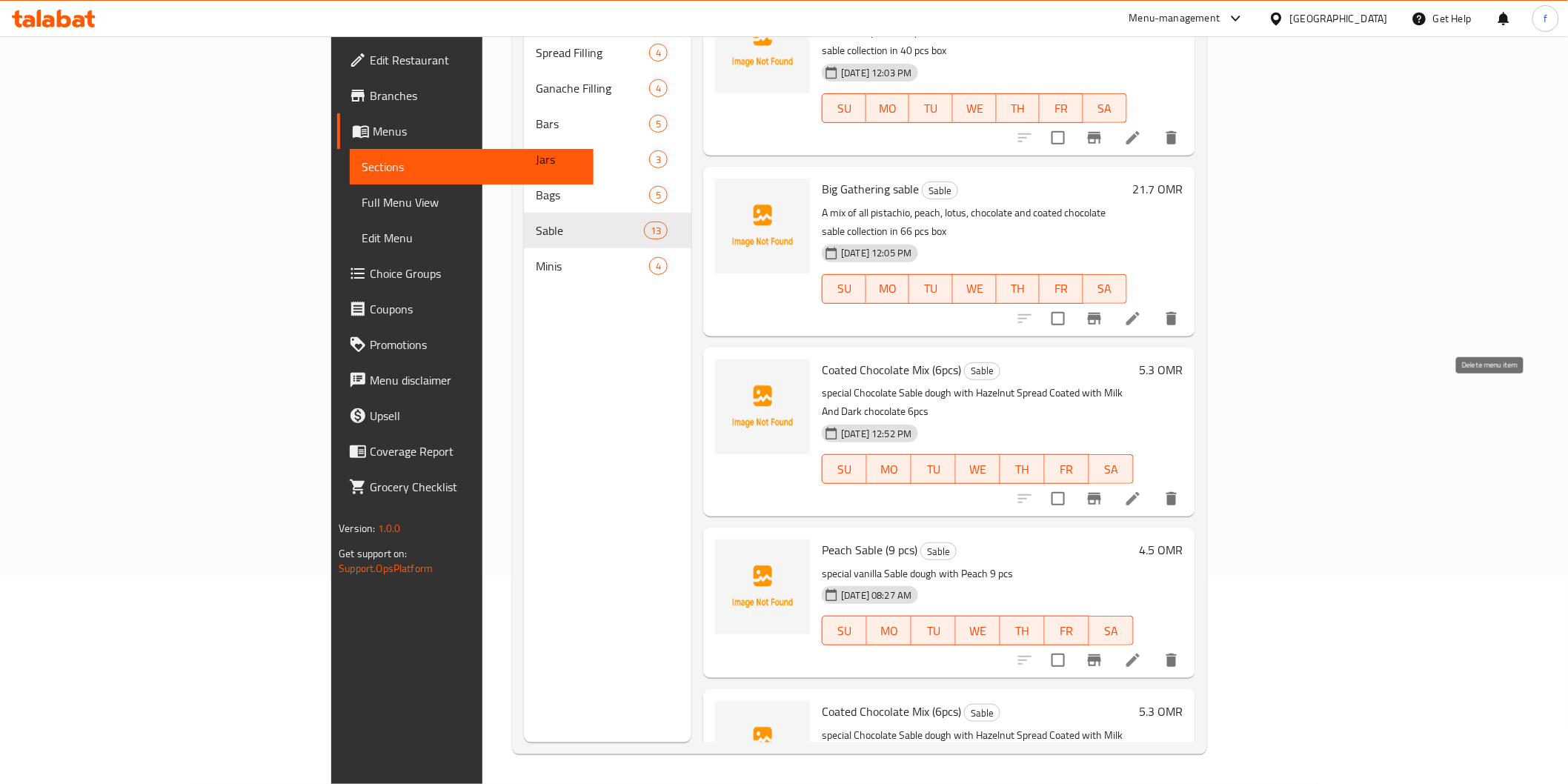
click at [1176, 492] on icon "delete" at bounding box center [1171, 498] width 10 height 13
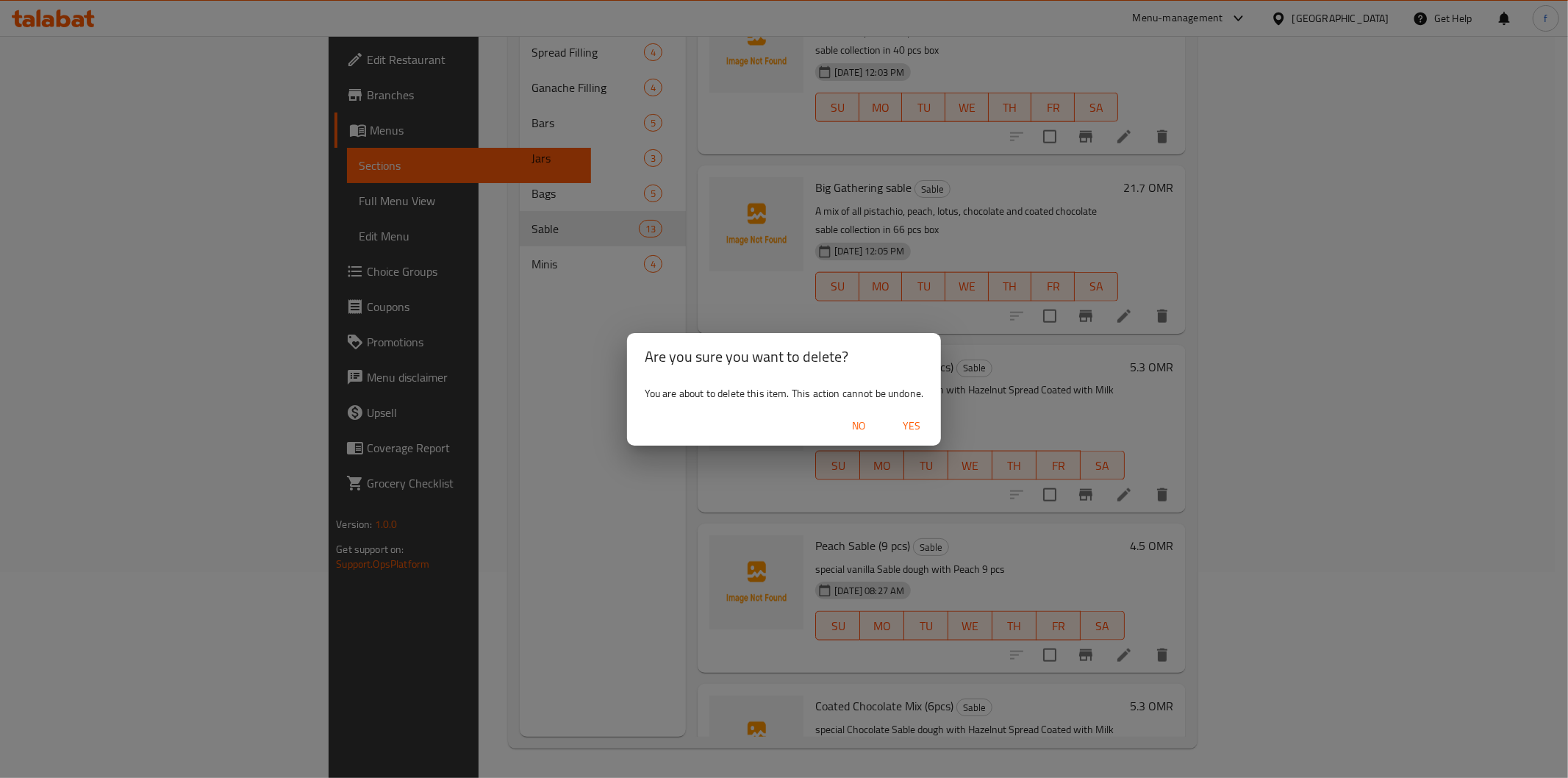
click at [913, 409] on div "No Yes" at bounding box center [784, 426] width 314 height 39
click at [910, 415] on button "Yes" at bounding box center [912, 427] width 47 height 28
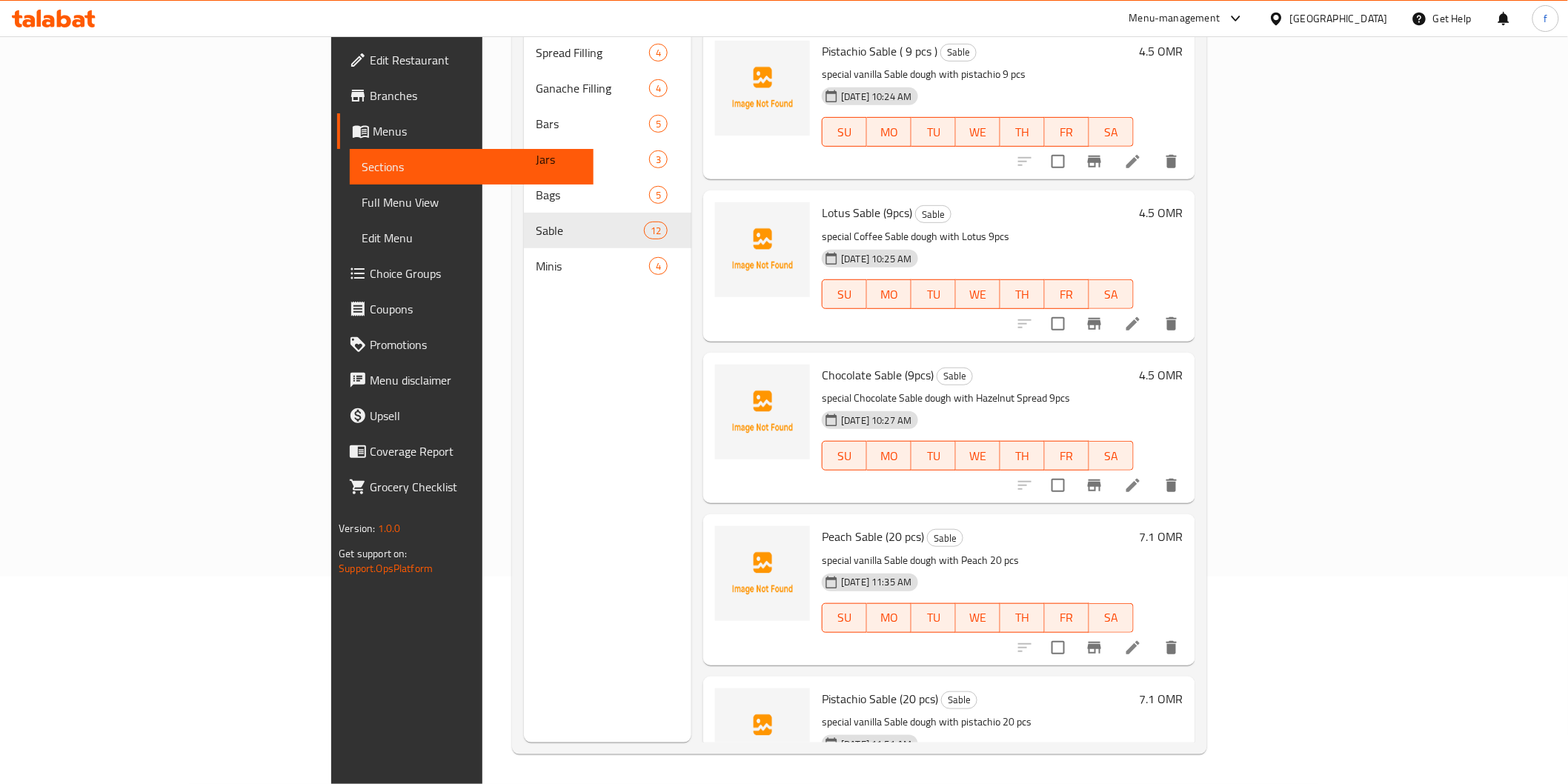
scroll to position [0, 0]
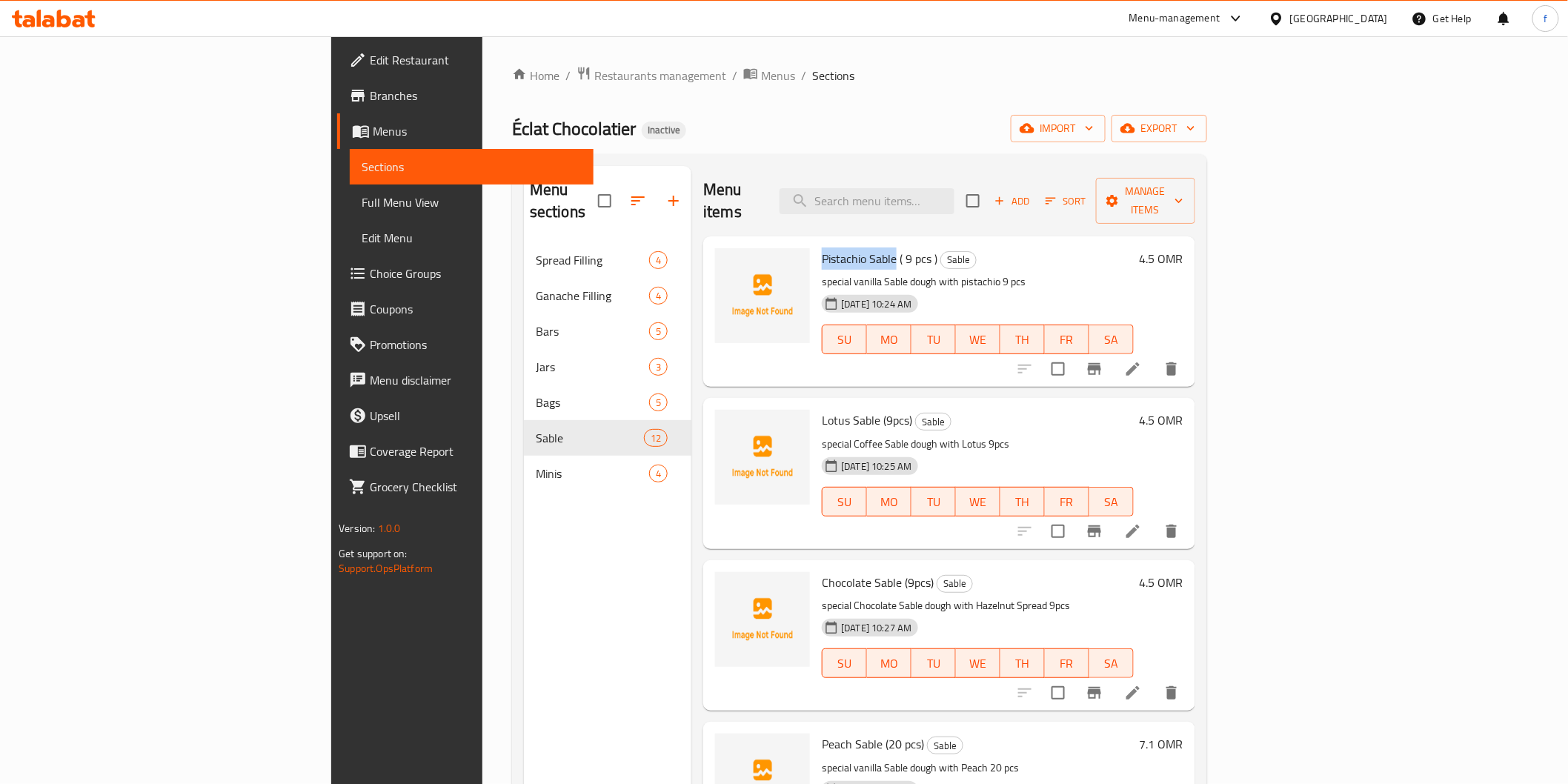
drag, startPoint x: 741, startPoint y: 235, endPoint x: 812, endPoint y: 238, distance: 71.1
click at [821, 247] on span "Pistachio Sable ( 9 pcs )" at bounding box center [879, 258] width 116 height 23
drag, startPoint x: 743, startPoint y: 394, endPoint x: 810, endPoint y: 399, distance: 67.2
click at [821, 409] on span "Lotus Sable (9pcs)" at bounding box center [867, 420] width 90 height 23
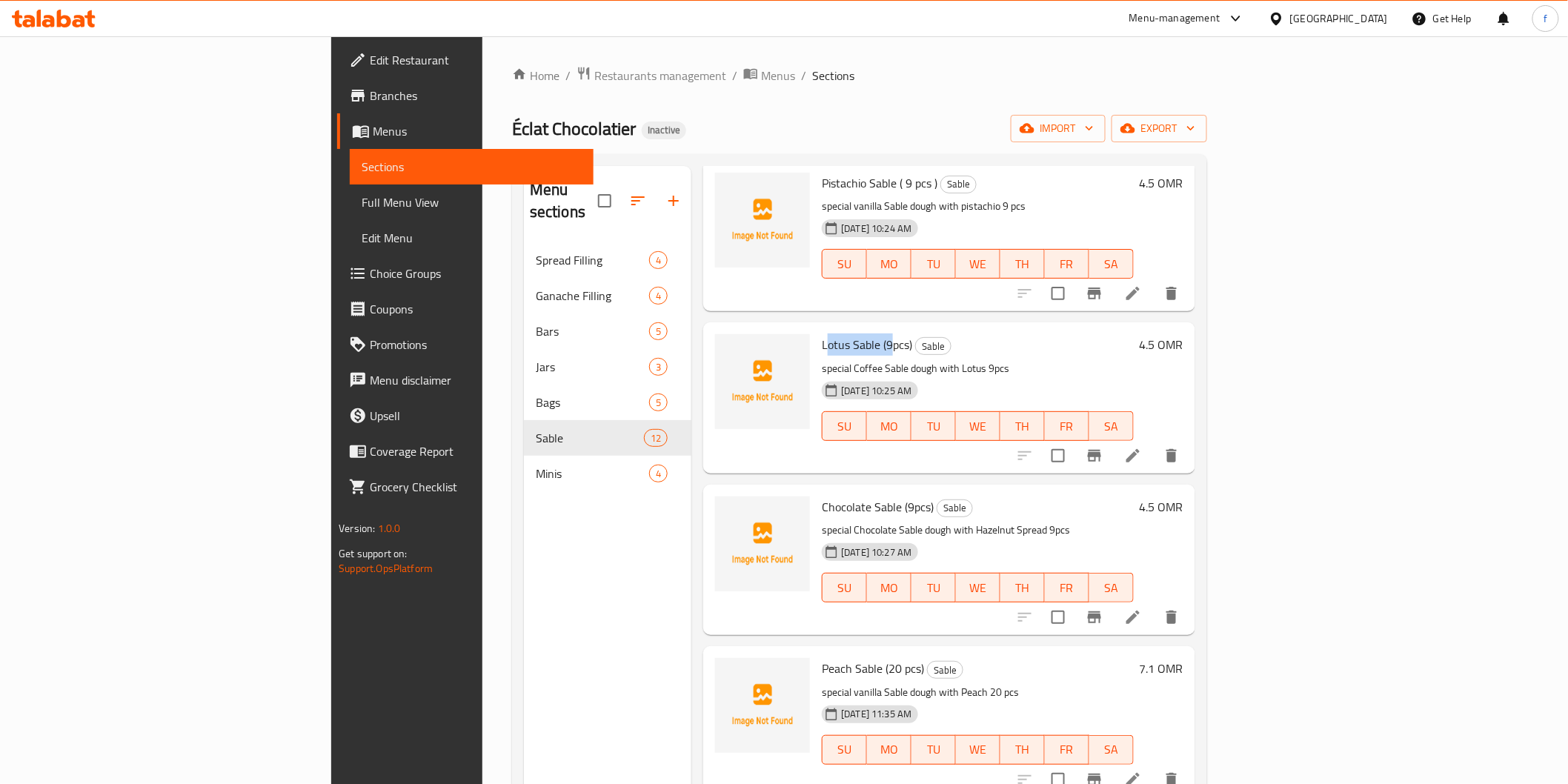
scroll to position [164, 0]
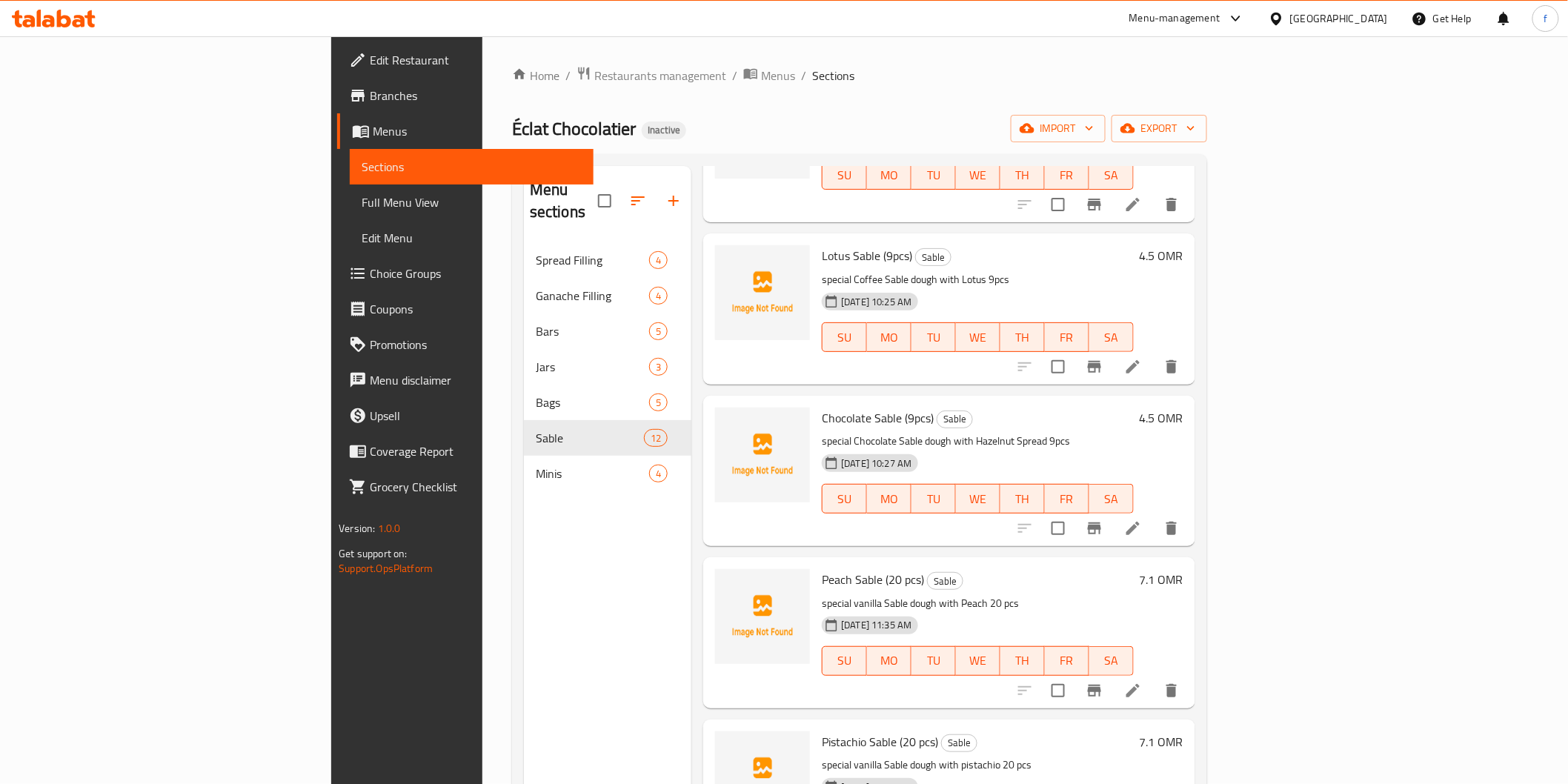
click at [821, 406] on span "Chocolate Sable (9pcs)" at bounding box center [877, 418] width 112 height 23
drag, startPoint x: 759, startPoint y: 393, endPoint x: 774, endPoint y: 390, distance: 15.3
click at [821, 406] on span "Chocolate Sable (9pcs)" at bounding box center [877, 418] width 112 height 23
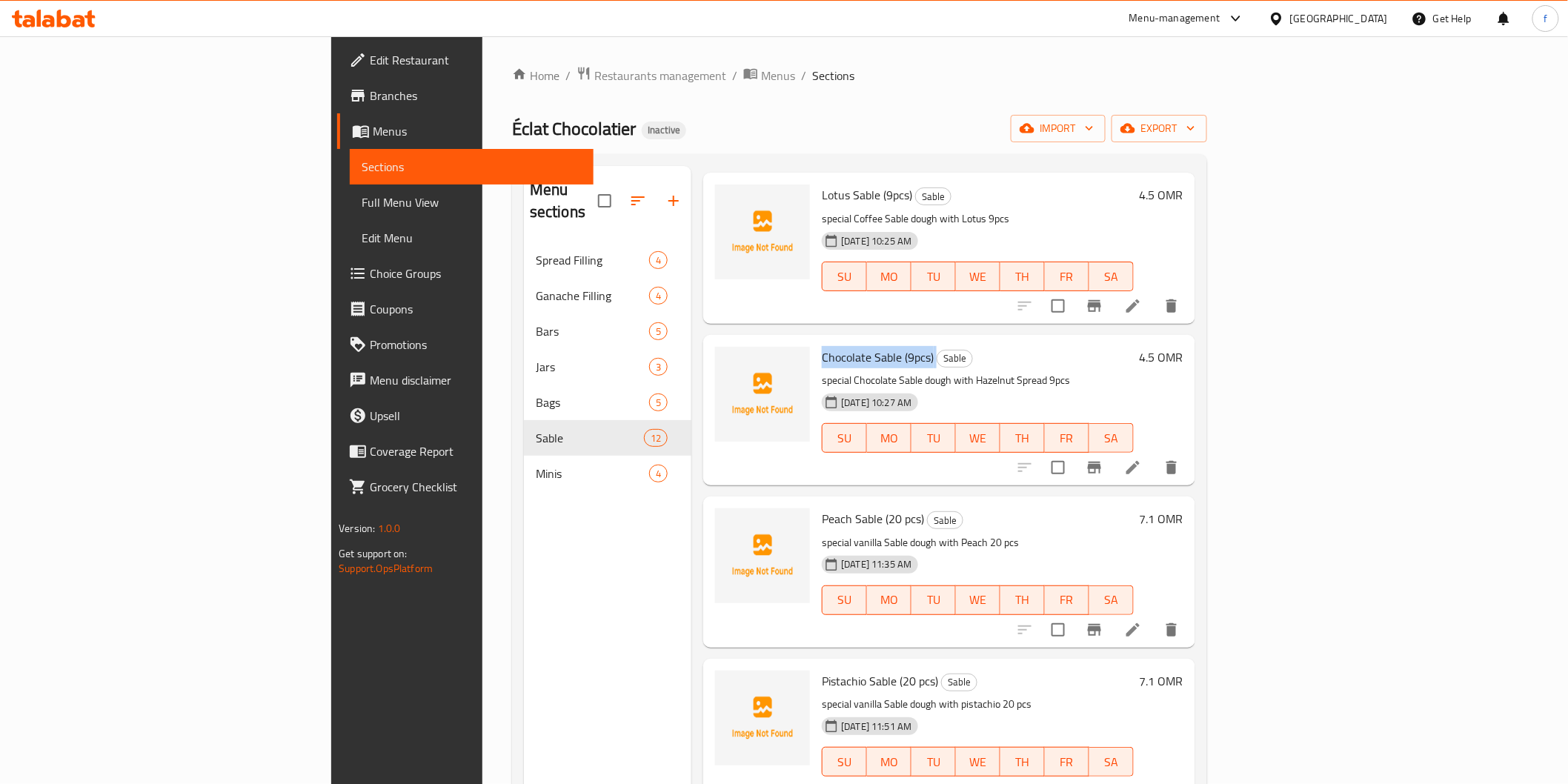
scroll to position [329, 0]
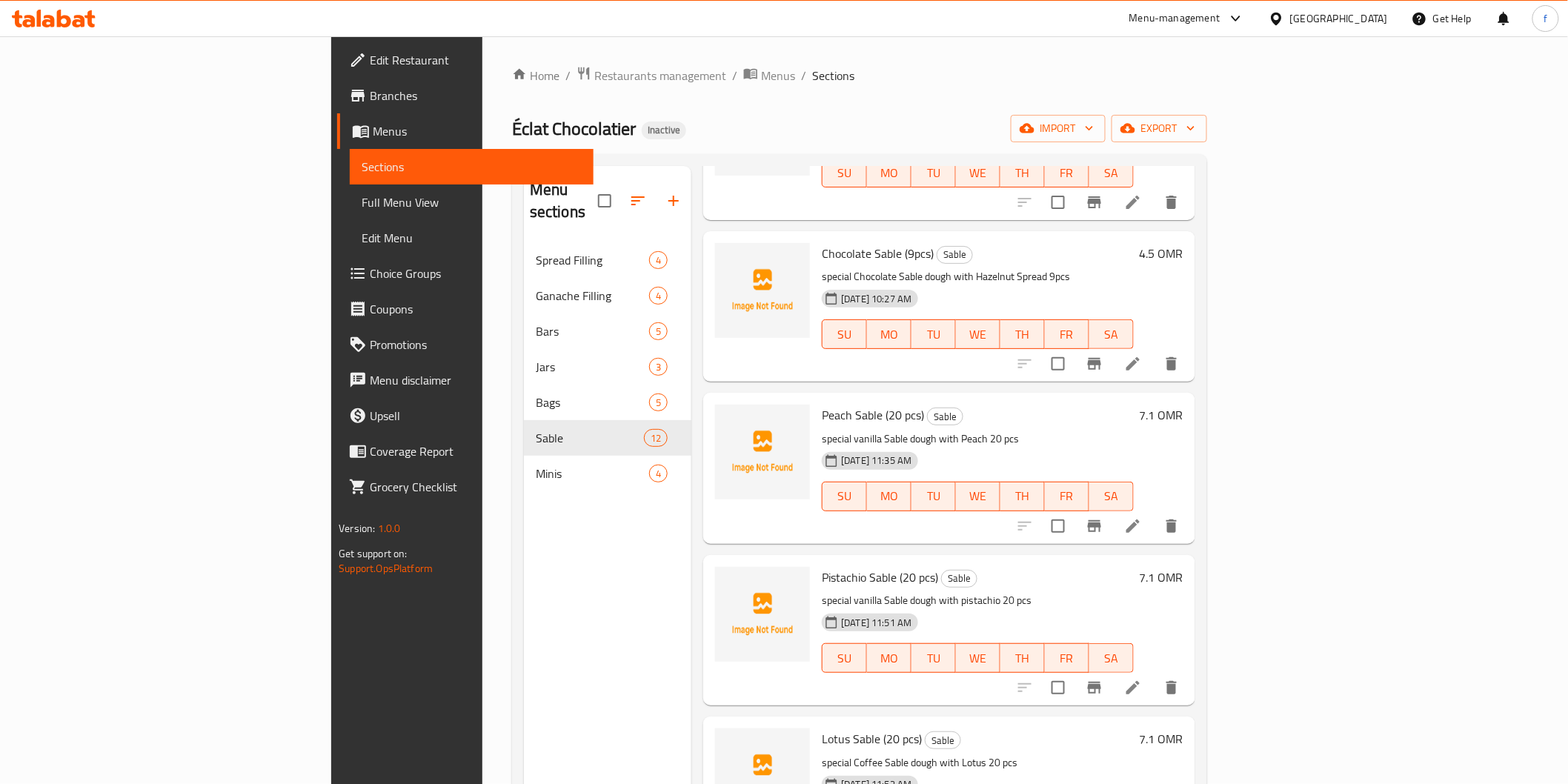
click at [821, 404] on span "Peach Sable (20 pcs)" at bounding box center [873, 415] width 103 height 23
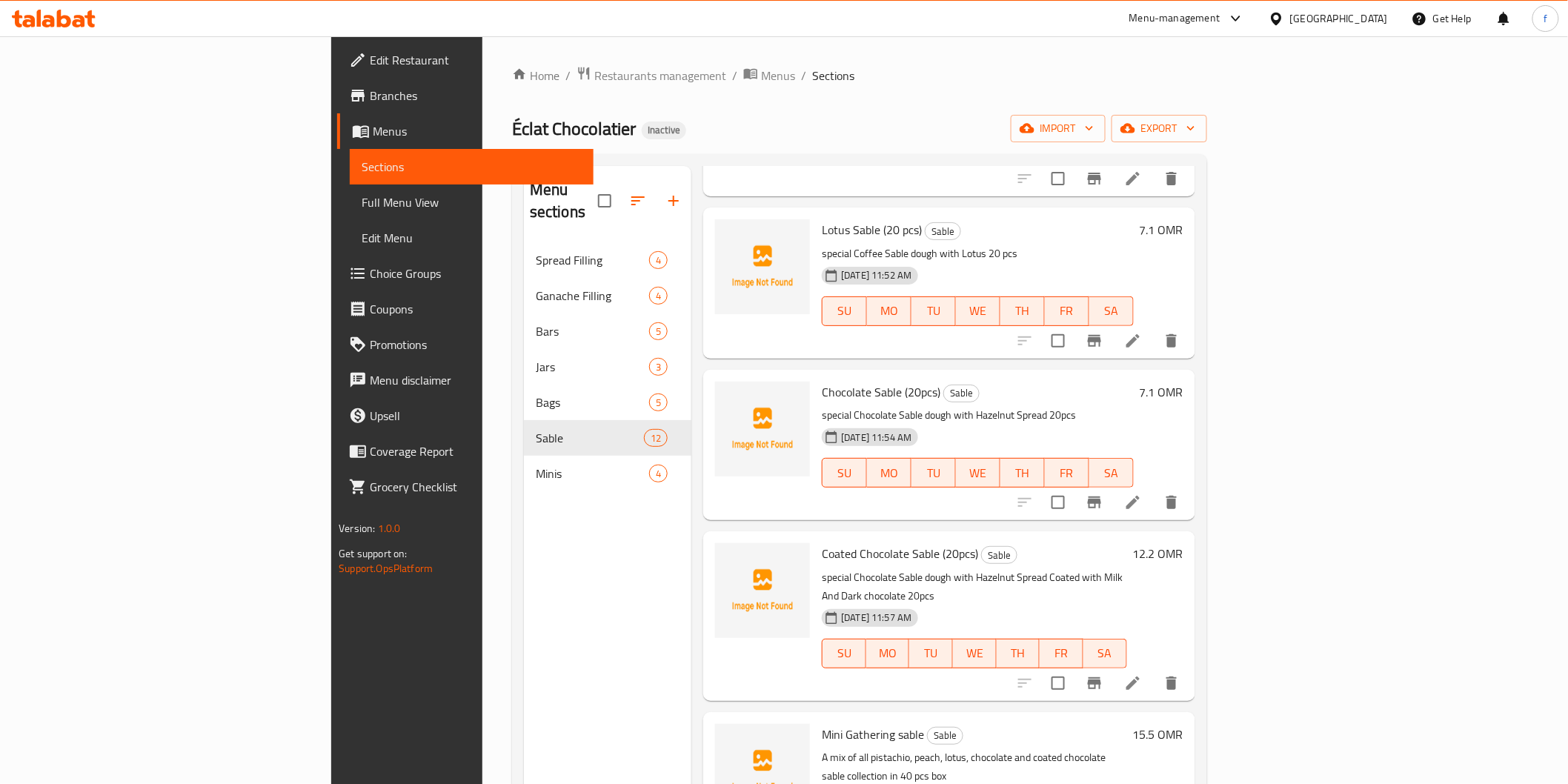
scroll to position [905, 0]
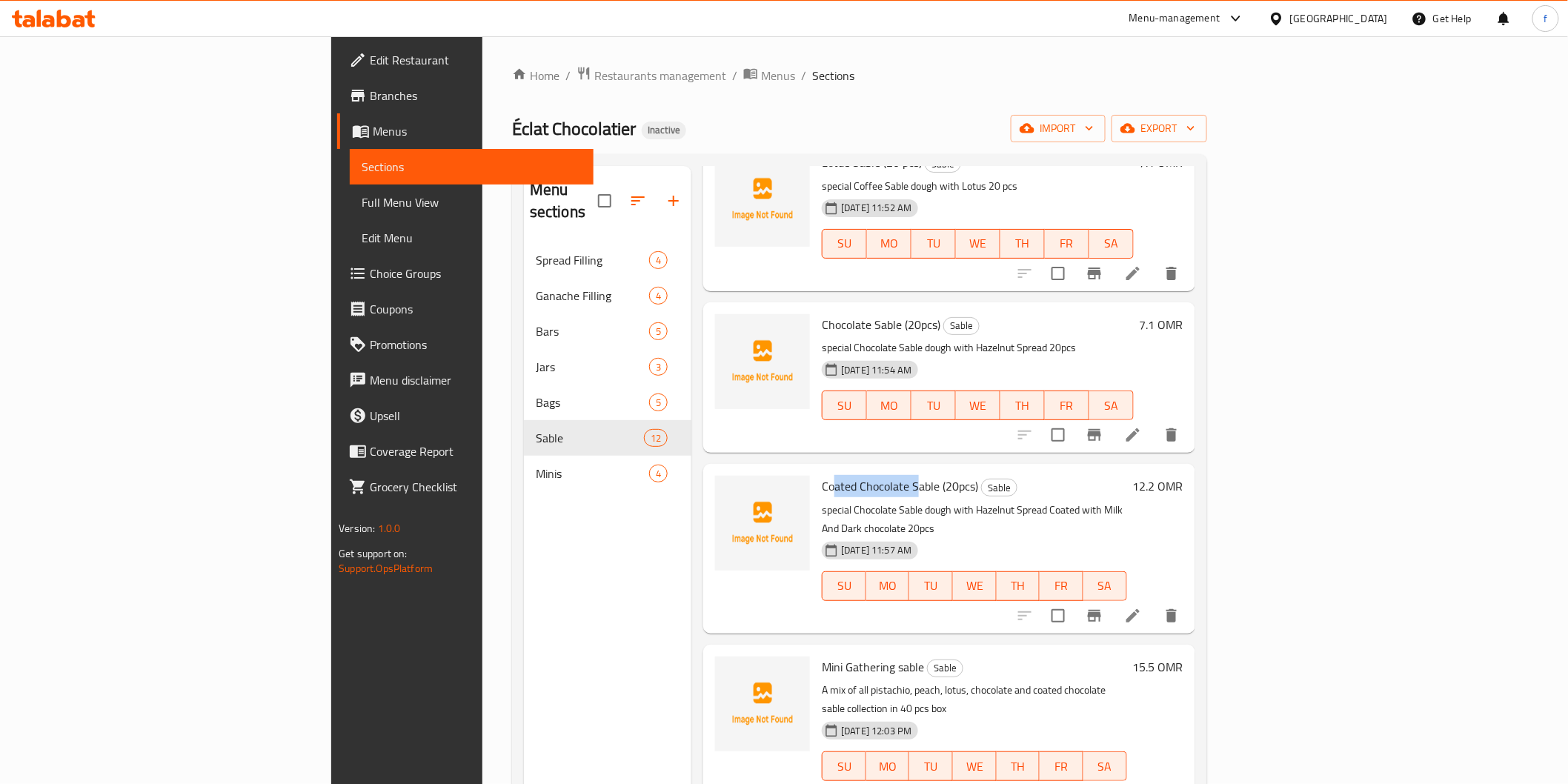
drag, startPoint x: 753, startPoint y: 460, endPoint x: 832, endPoint y: 460, distance: 79.0
click at [832, 475] on span "Coated Chocolate Sable (20pcs)" at bounding box center [900, 486] width 157 height 23
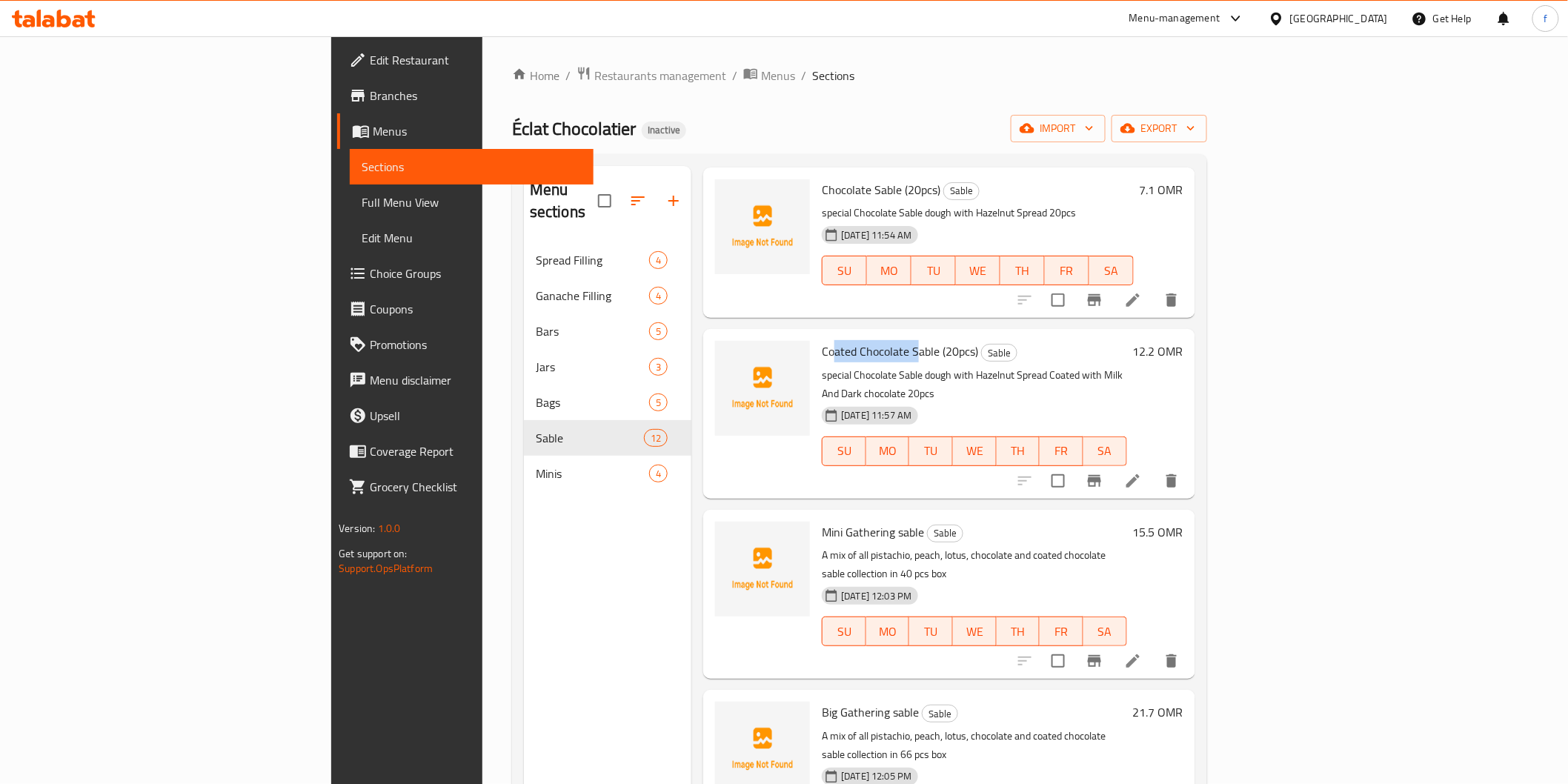
scroll to position [1070, 0]
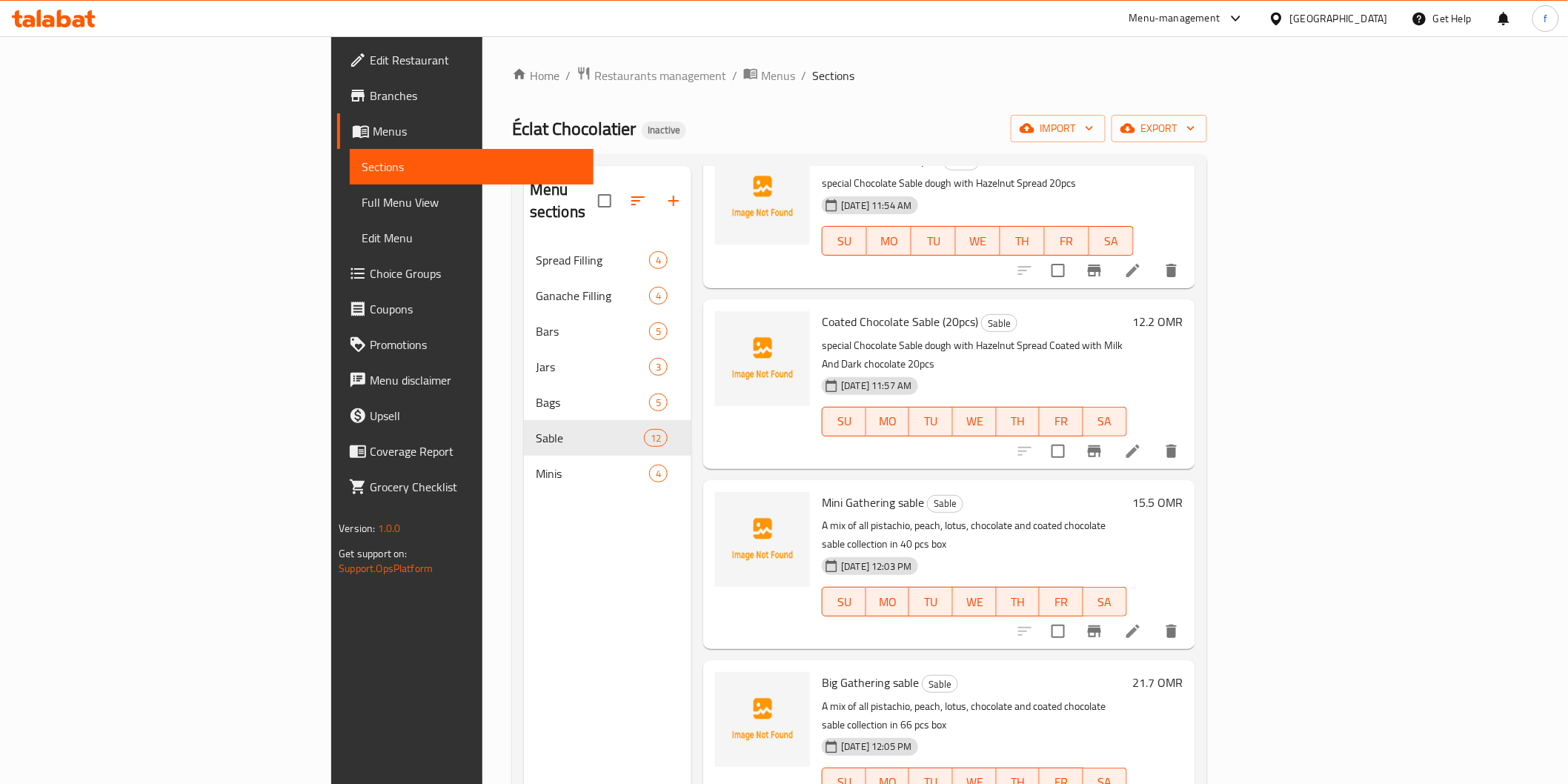
click at [821, 492] on span "Mini Gathering sable" at bounding box center [873, 503] width 103 height 23
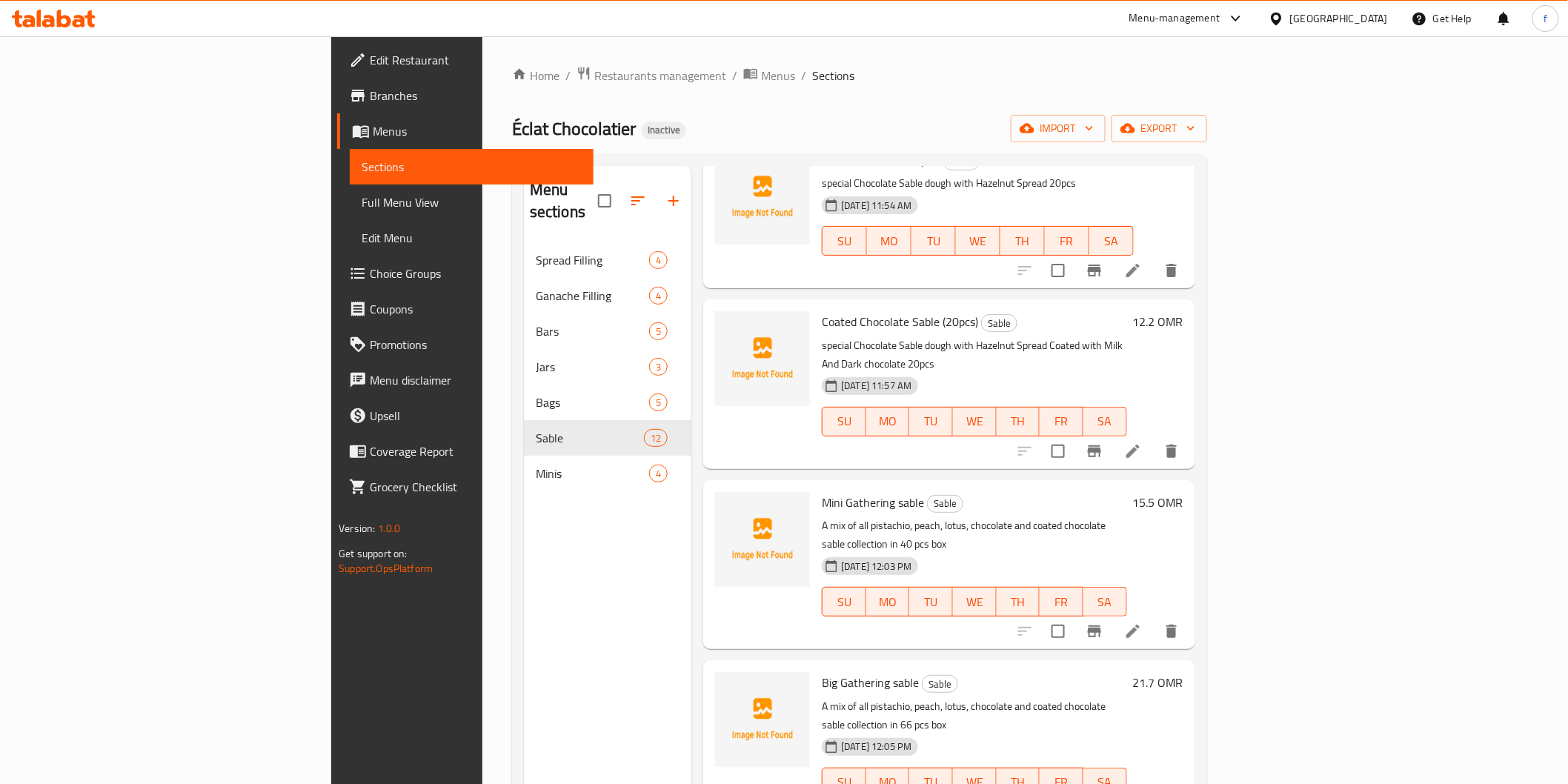
click at [821, 492] on span "Mini Gathering sable" at bounding box center [873, 503] width 103 height 23
click at [815, 486] on div "Mini Gathering sable Sable A mix of all pistachio, peach, lotus, chocolate and …" at bounding box center [974, 565] width 317 height 157
click at [821, 492] on span "Mini Gathering sable" at bounding box center [873, 503] width 103 height 23
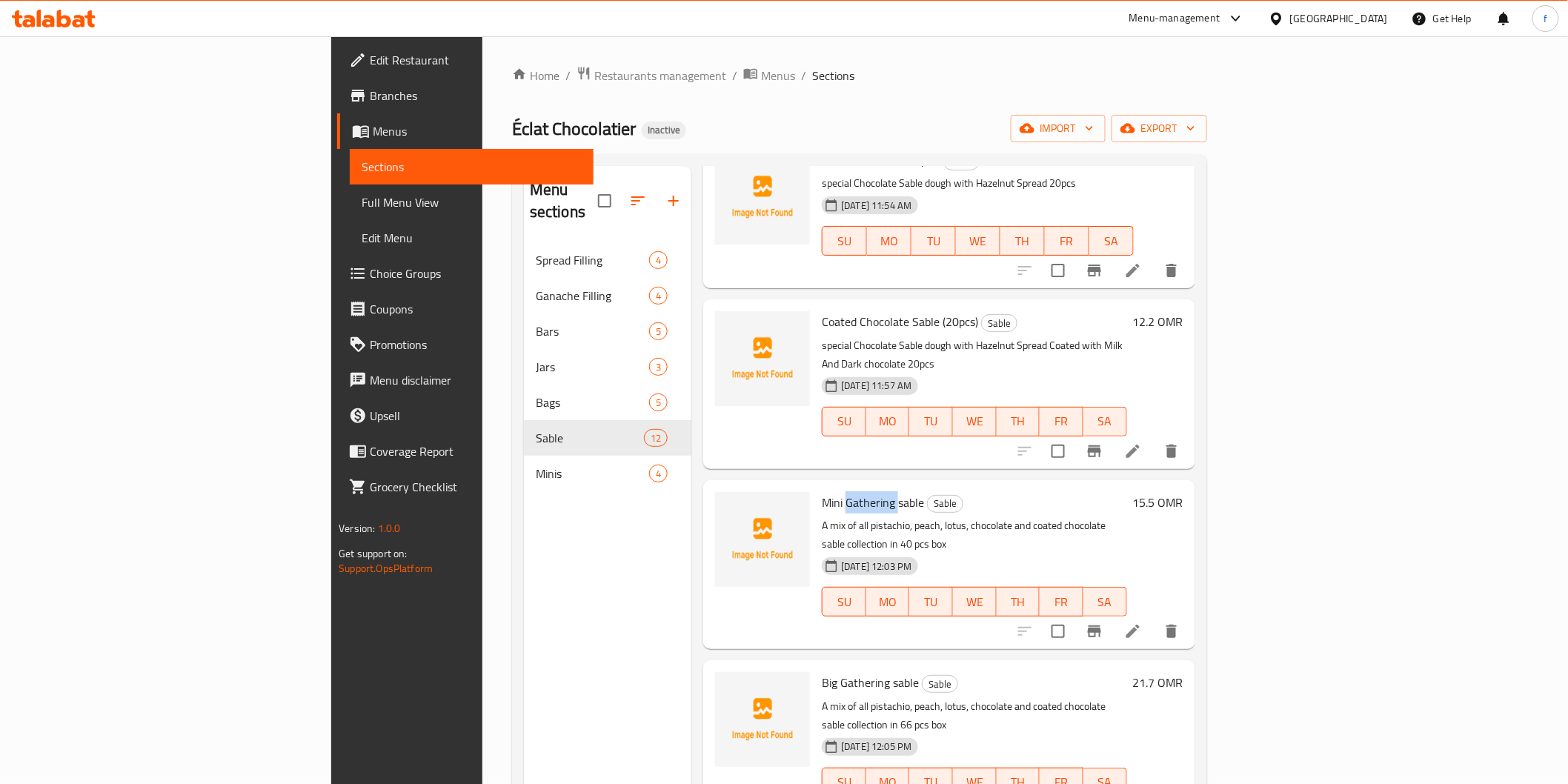
click at [821, 492] on span "Mini Gathering sable" at bounding box center [873, 503] width 103 height 23
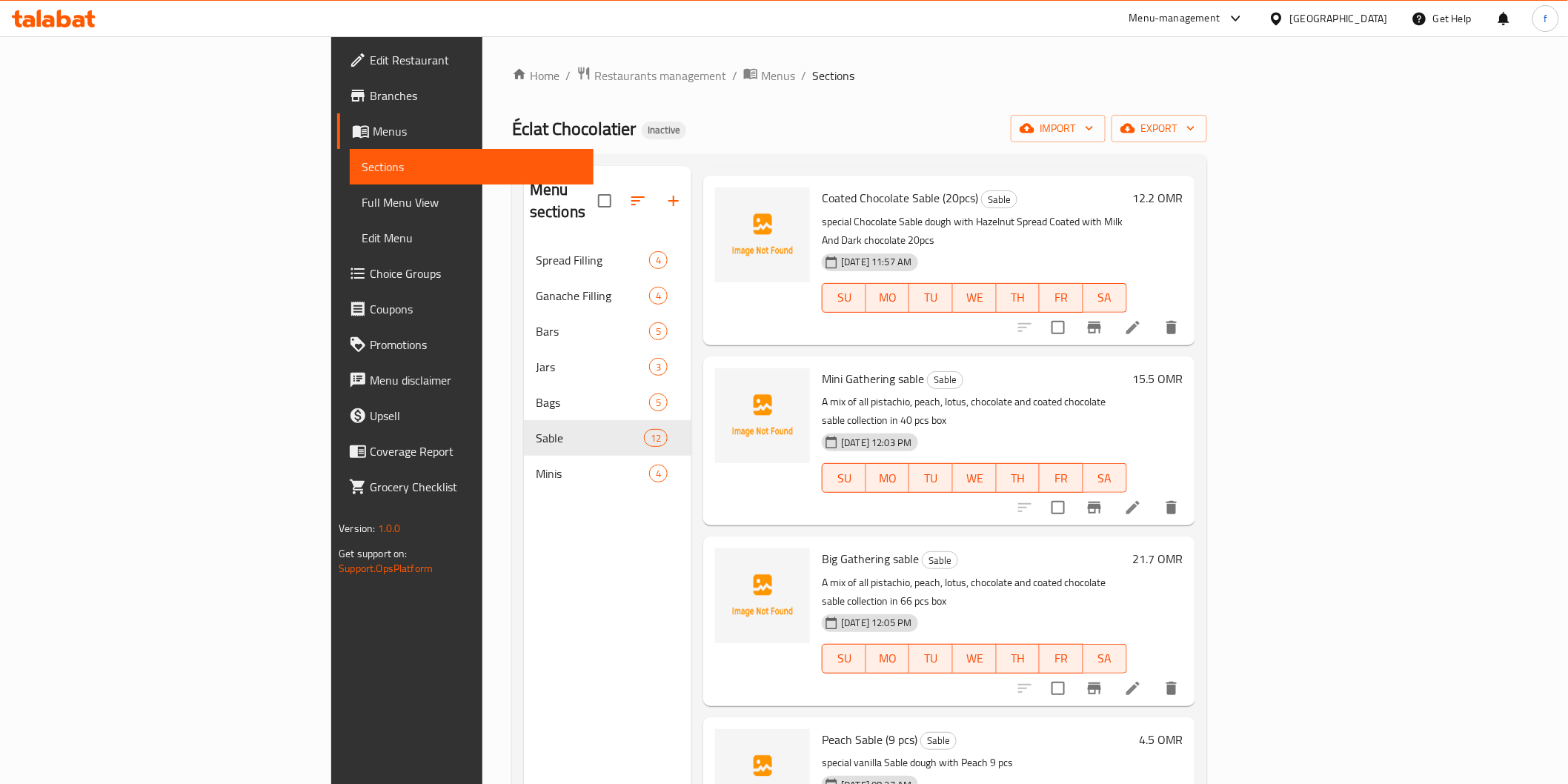
click at [821, 547] on span "Big Gathering sable" at bounding box center [870, 559] width 97 height 23
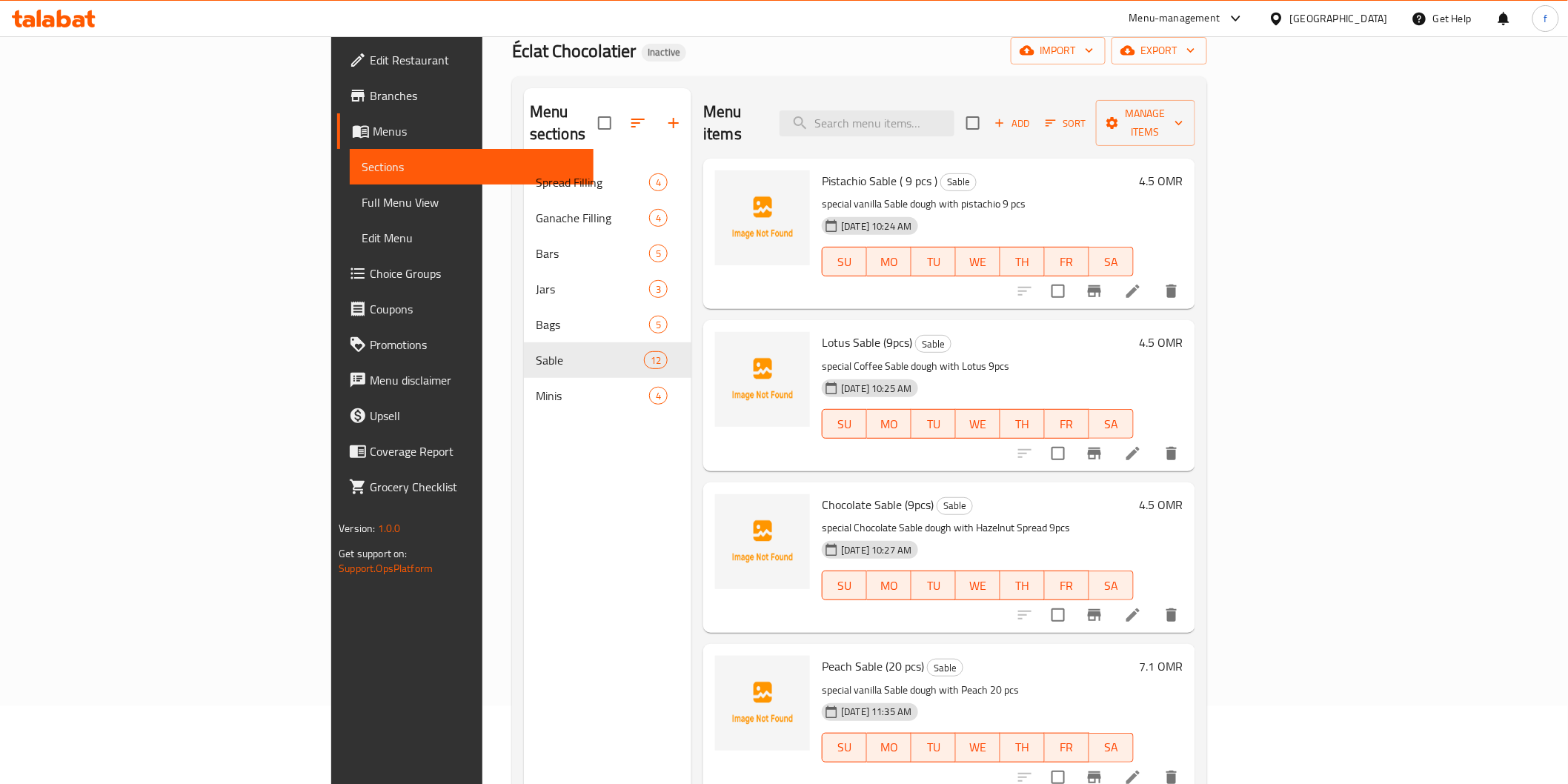
scroll to position [0, 0]
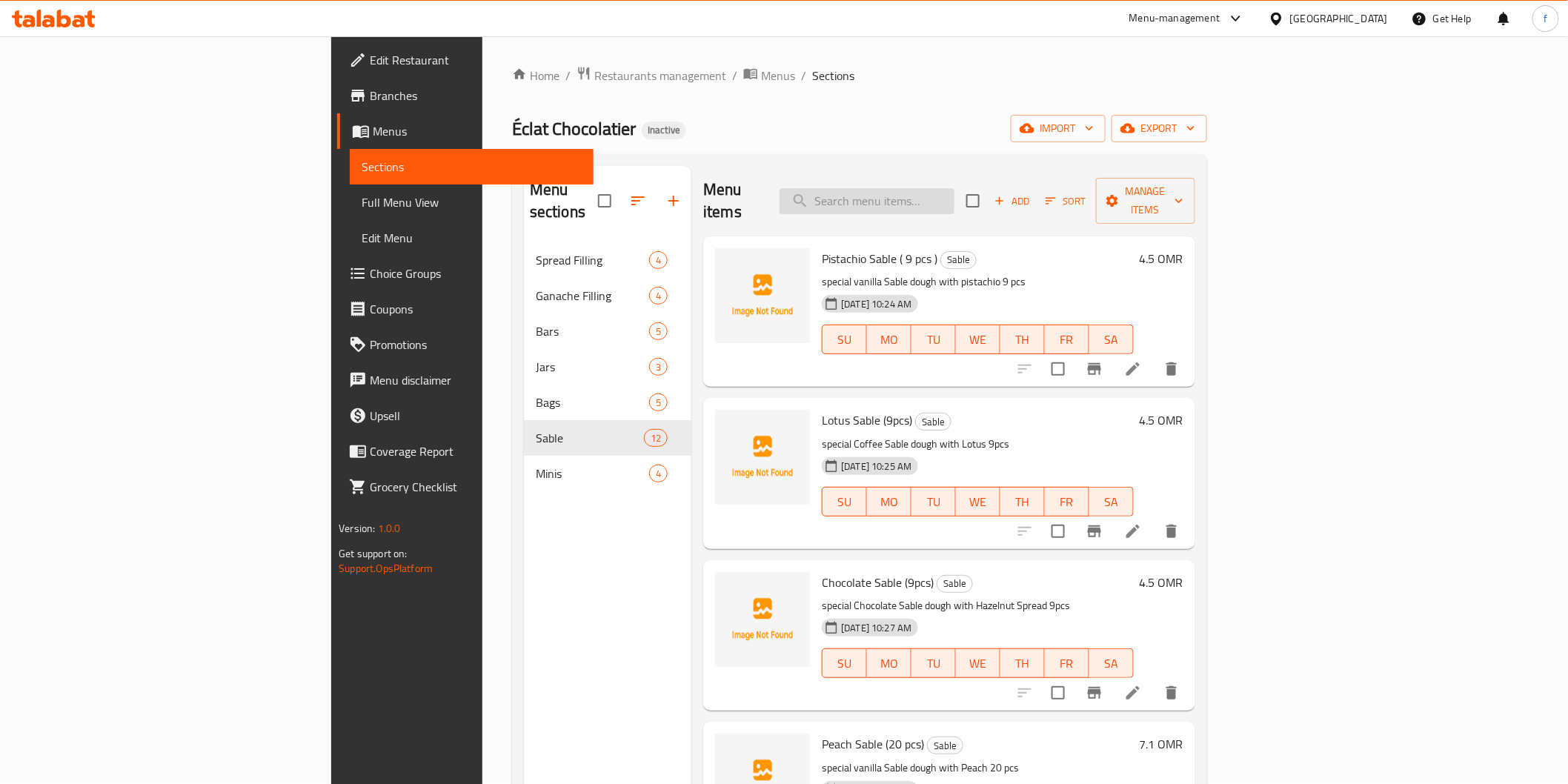
click at [955, 188] on input "search" at bounding box center [867, 201] width 175 height 26
paste input "Spread Pink Box (48 pcs)"
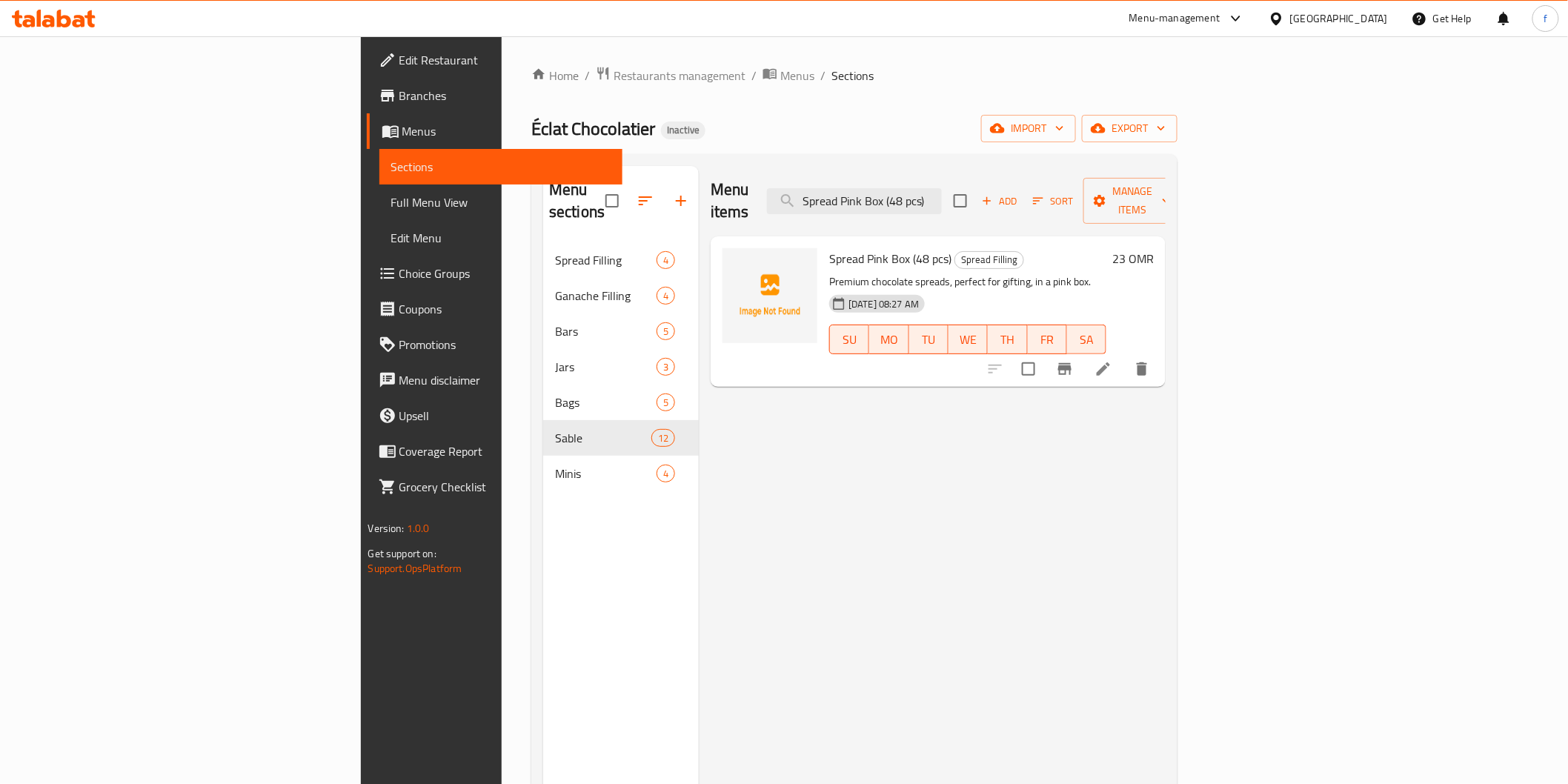
type input "Spread Pink Box (48 pcs)"
click at [1124, 357] on li at bounding box center [1103, 369] width 42 height 27
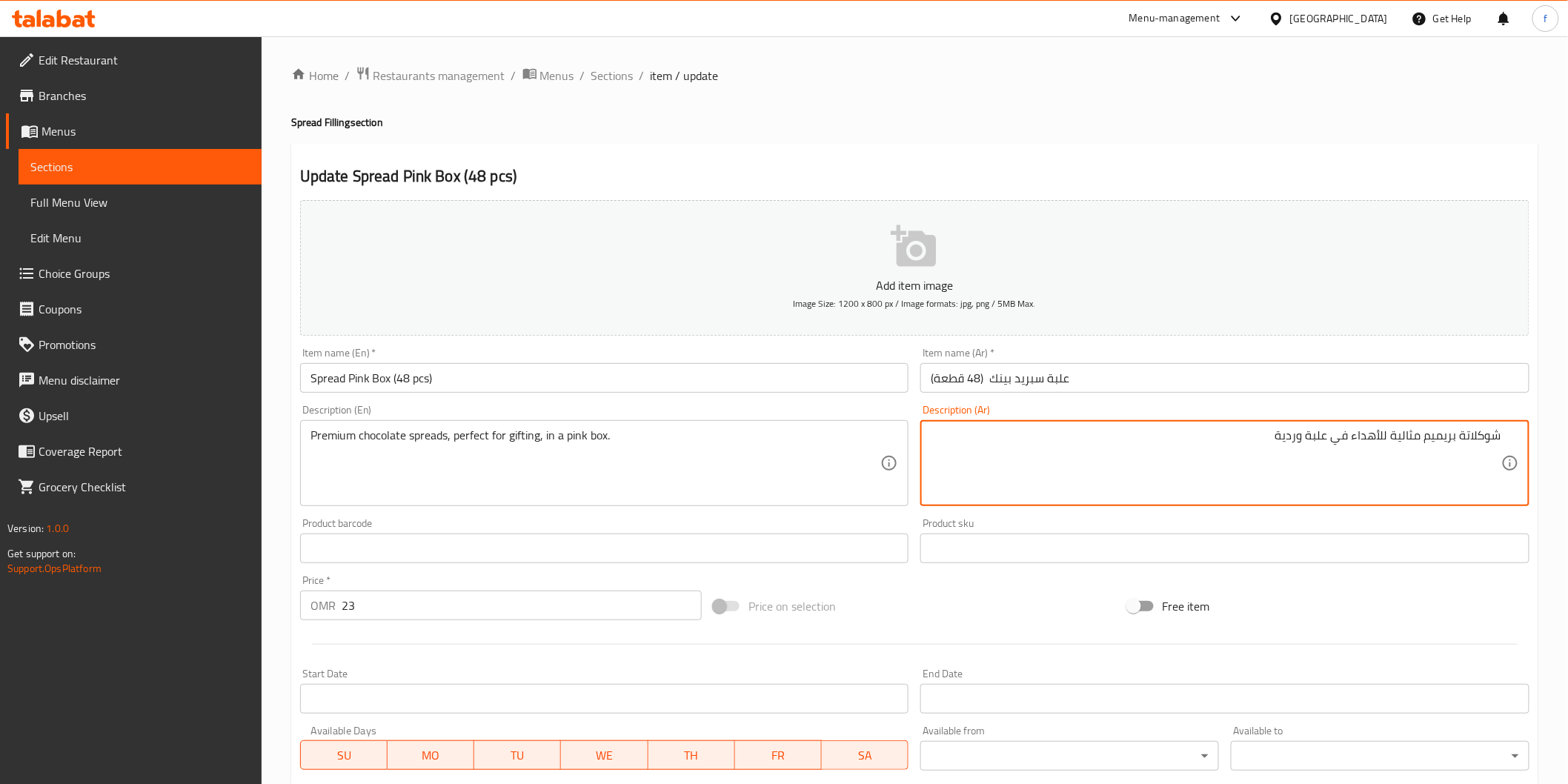
click at [1423, 439] on textarea "شوكلاتة بريميم مثالية للأهداء في علبة وردية" at bounding box center [1216, 463] width 571 height 70
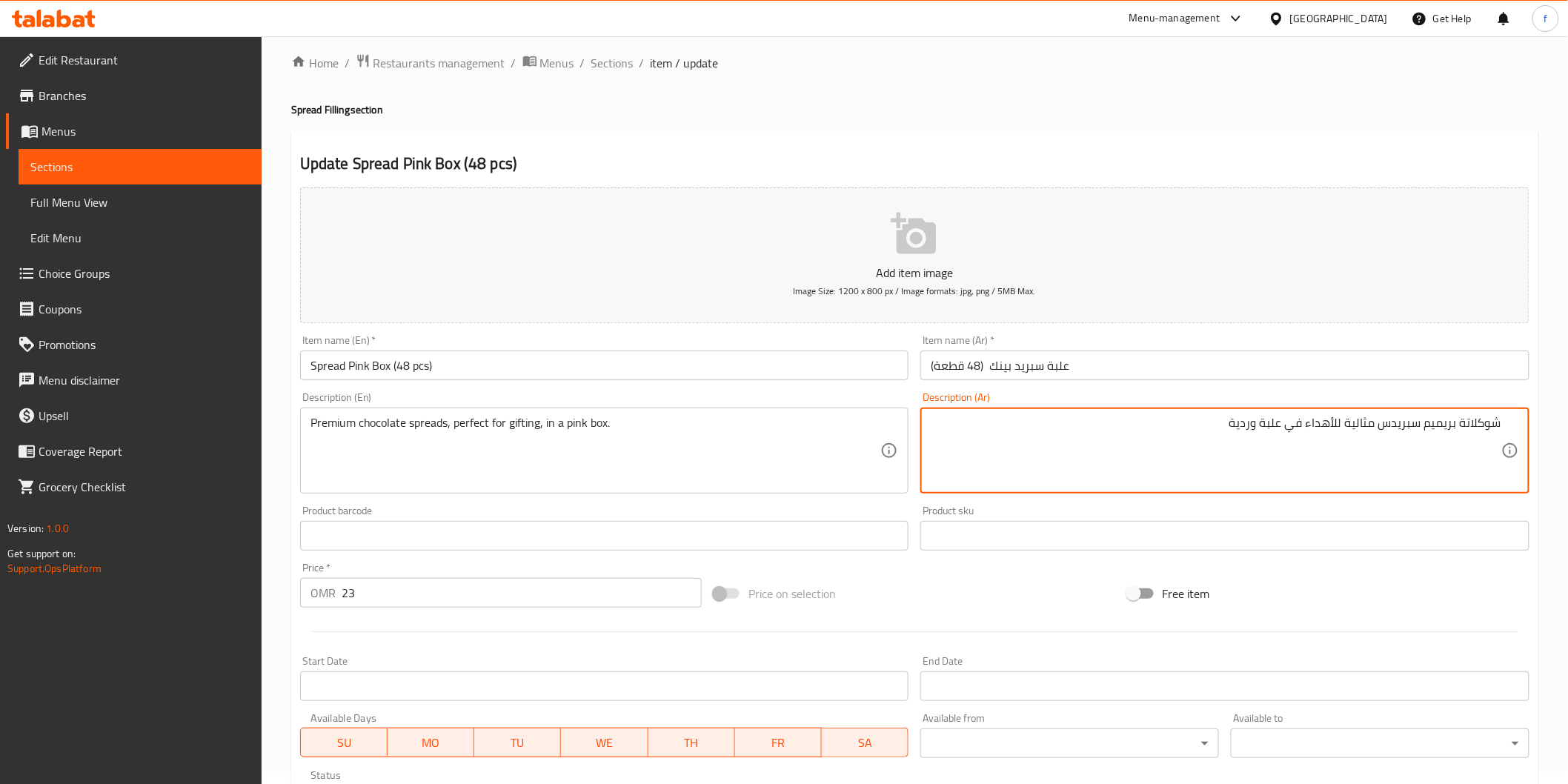
scroll to position [260, 0]
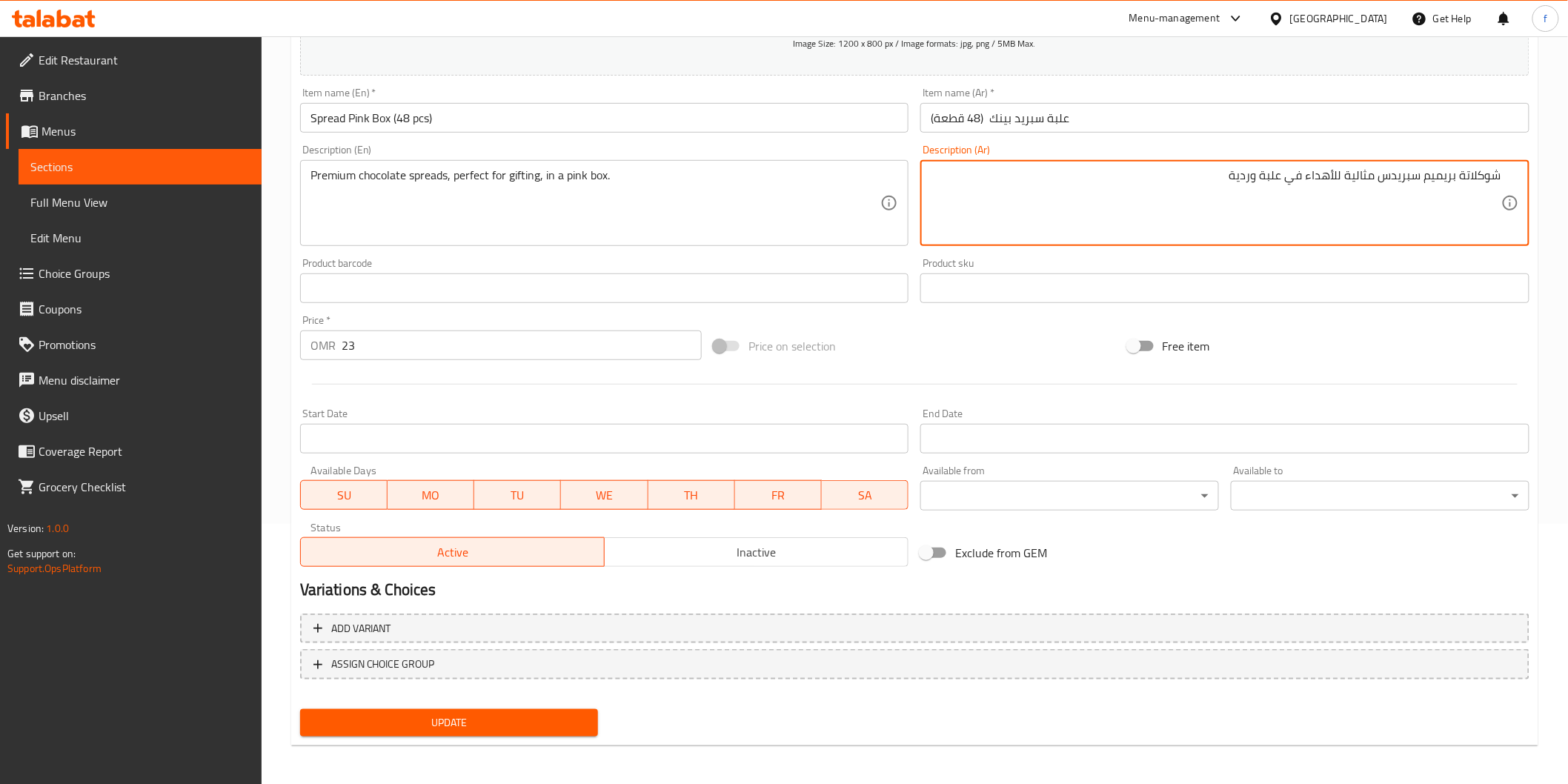
type textarea "شوكلاتة بريميم سبريدس مثالية للأهداء في علبة وردية"
click at [566, 731] on button "Update" at bounding box center [449, 723] width 298 height 28
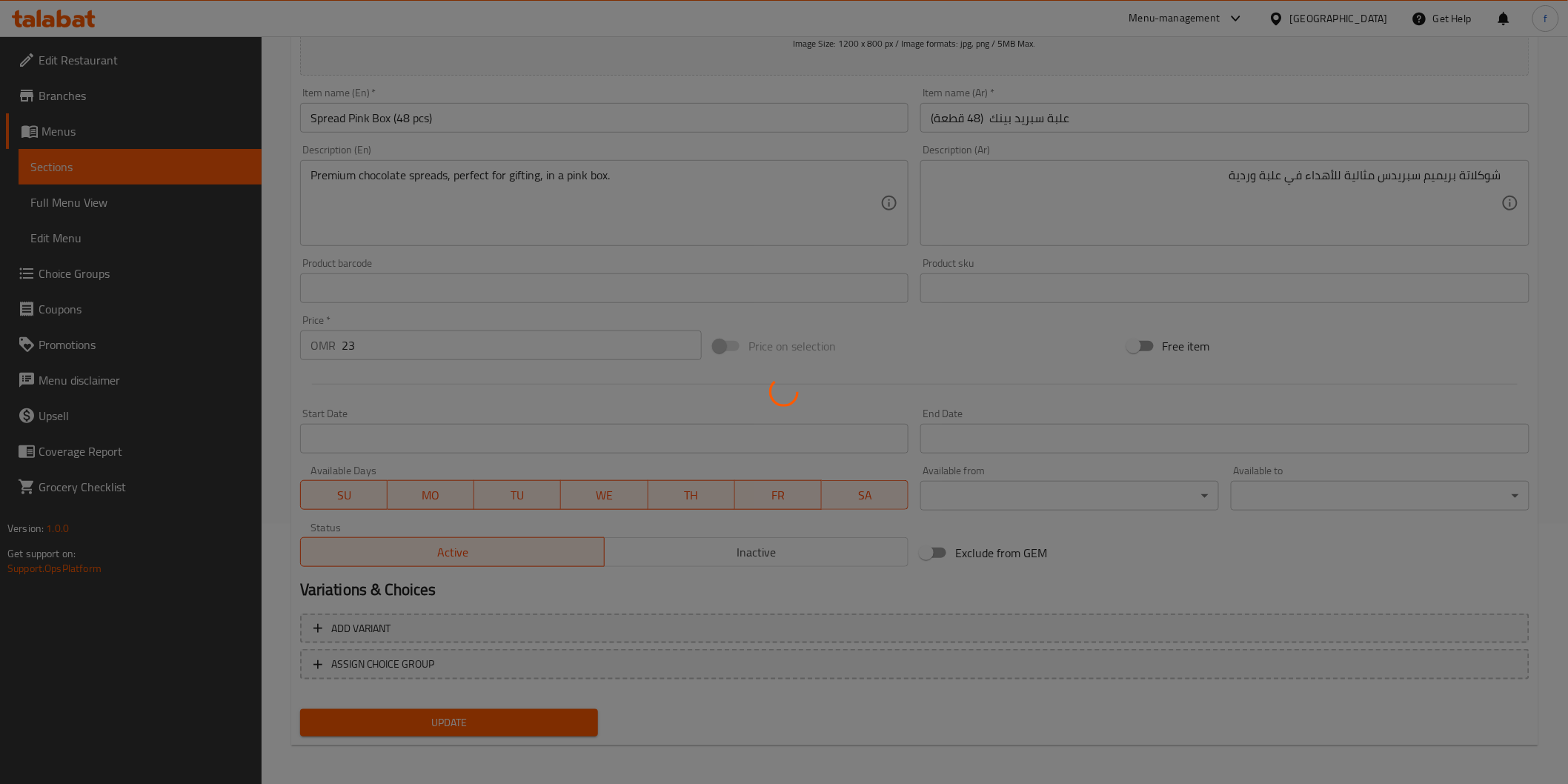
scroll to position [0, 0]
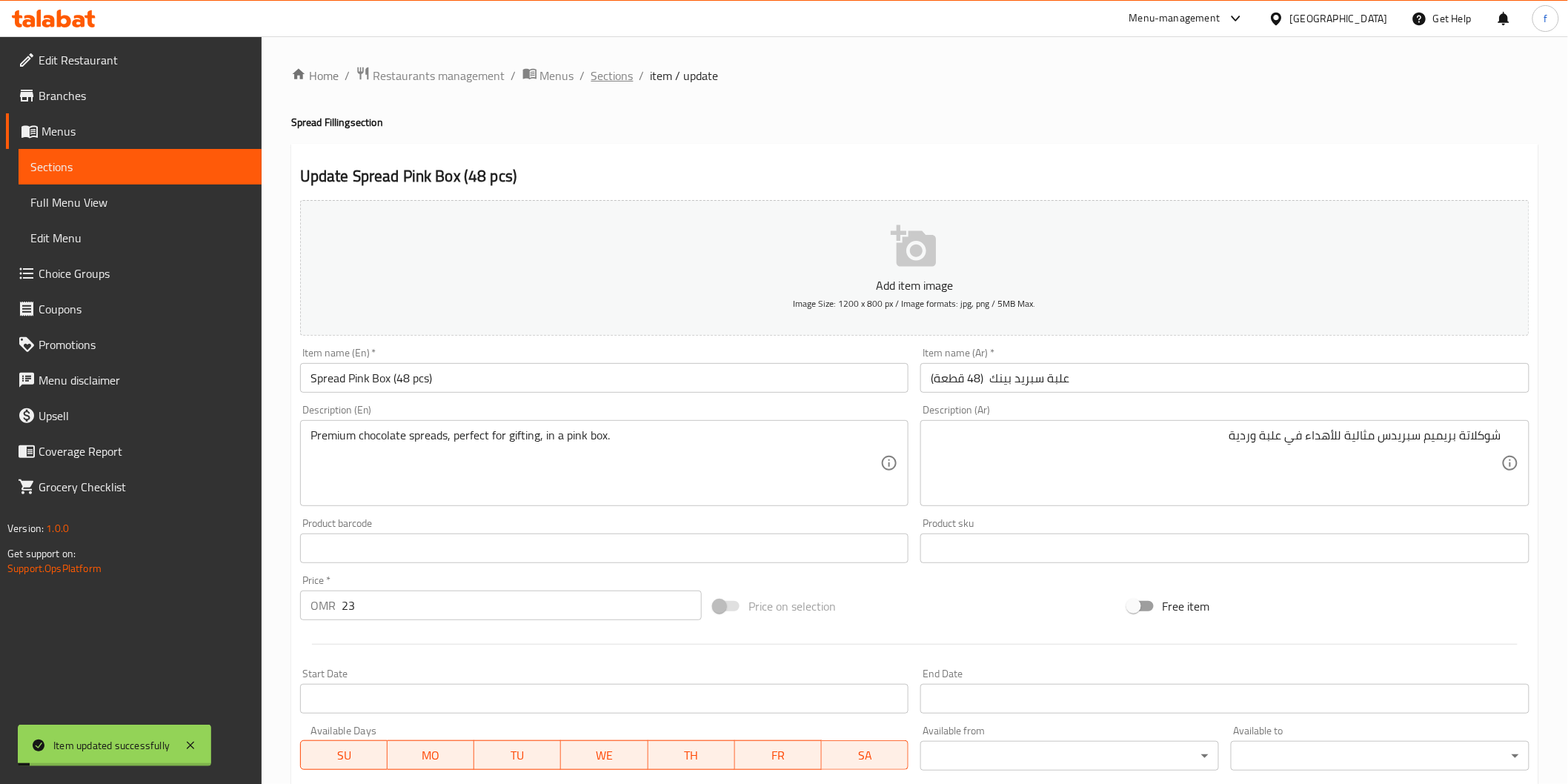
click at [610, 77] on span "Sections" at bounding box center [612, 76] width 43 height 17
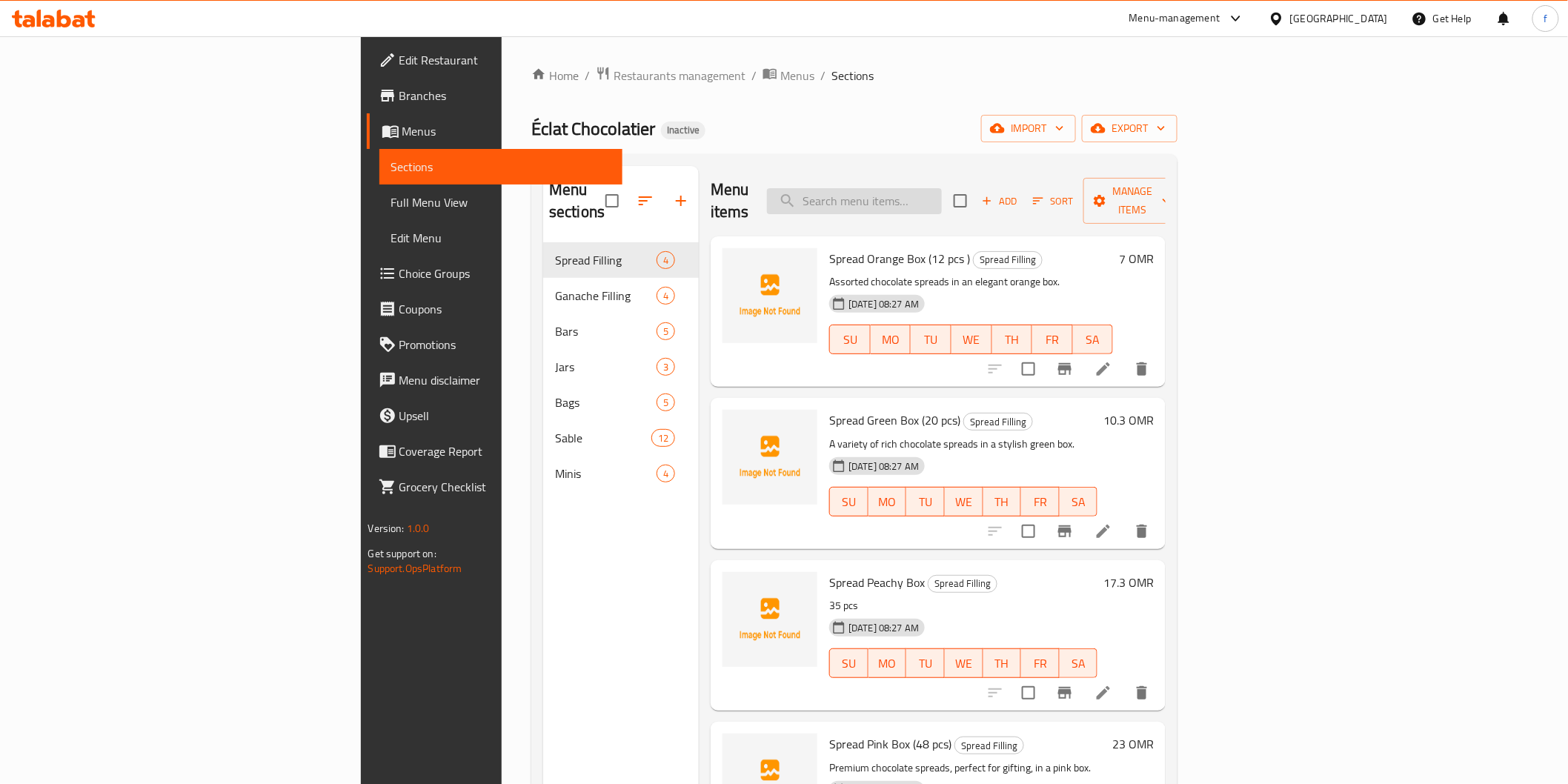
click at [941, 190] on input "search" at bounding box center [854, 201] width 175 height 26
paste input "Chocolate Sable (20pcs)"
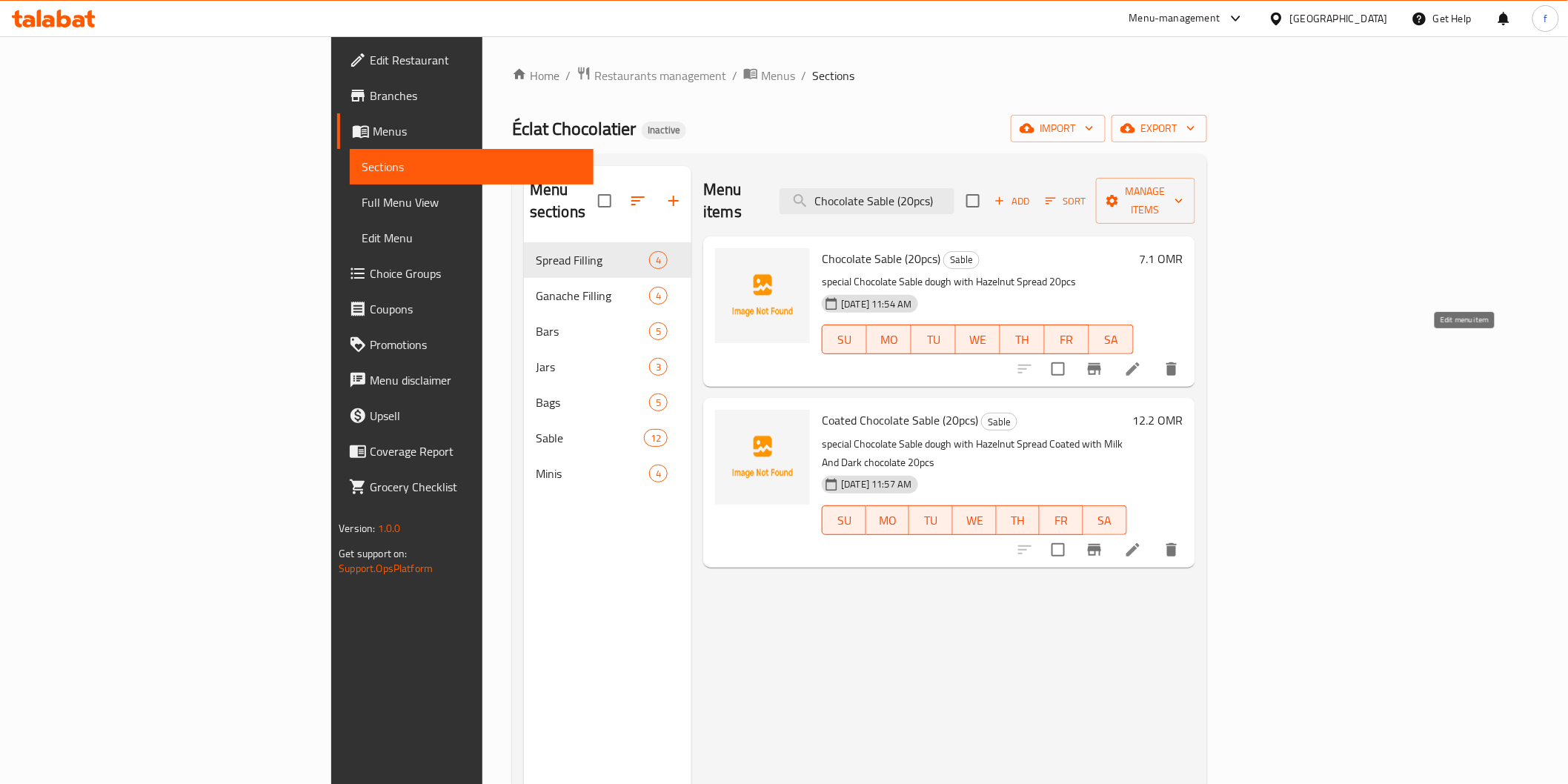
type input "Chocolate Sable (20pcs)"
click at [1140, 362] on icon at bounding box center [1132, 368] width 13 height 13
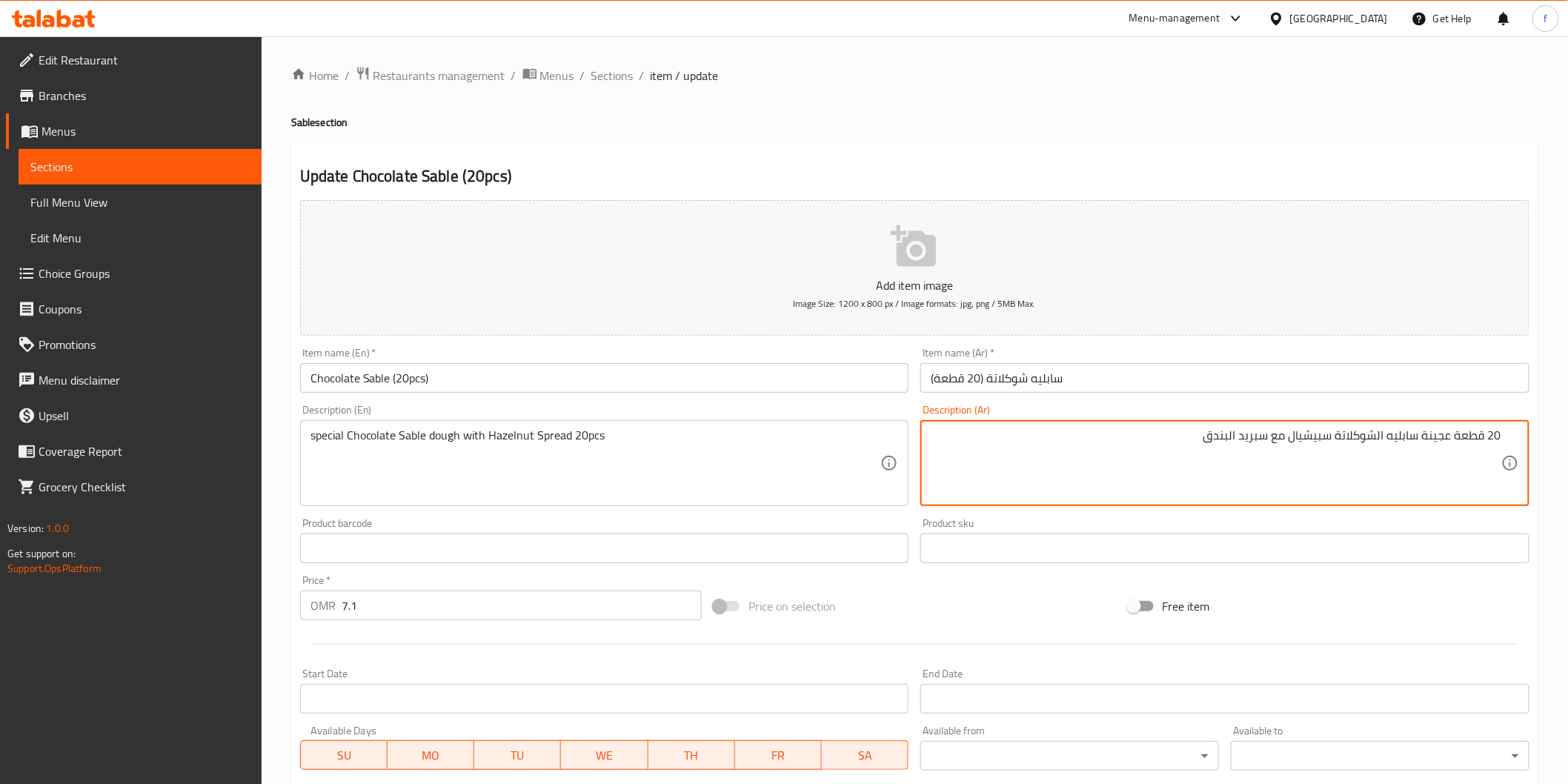
click at [1301, 432] on textarea "20 قطعة عجينة سابليه الشوكلاتة سبيشيال مع سبريد البندق" at bounding box center [1216, 463] width 571 height 70
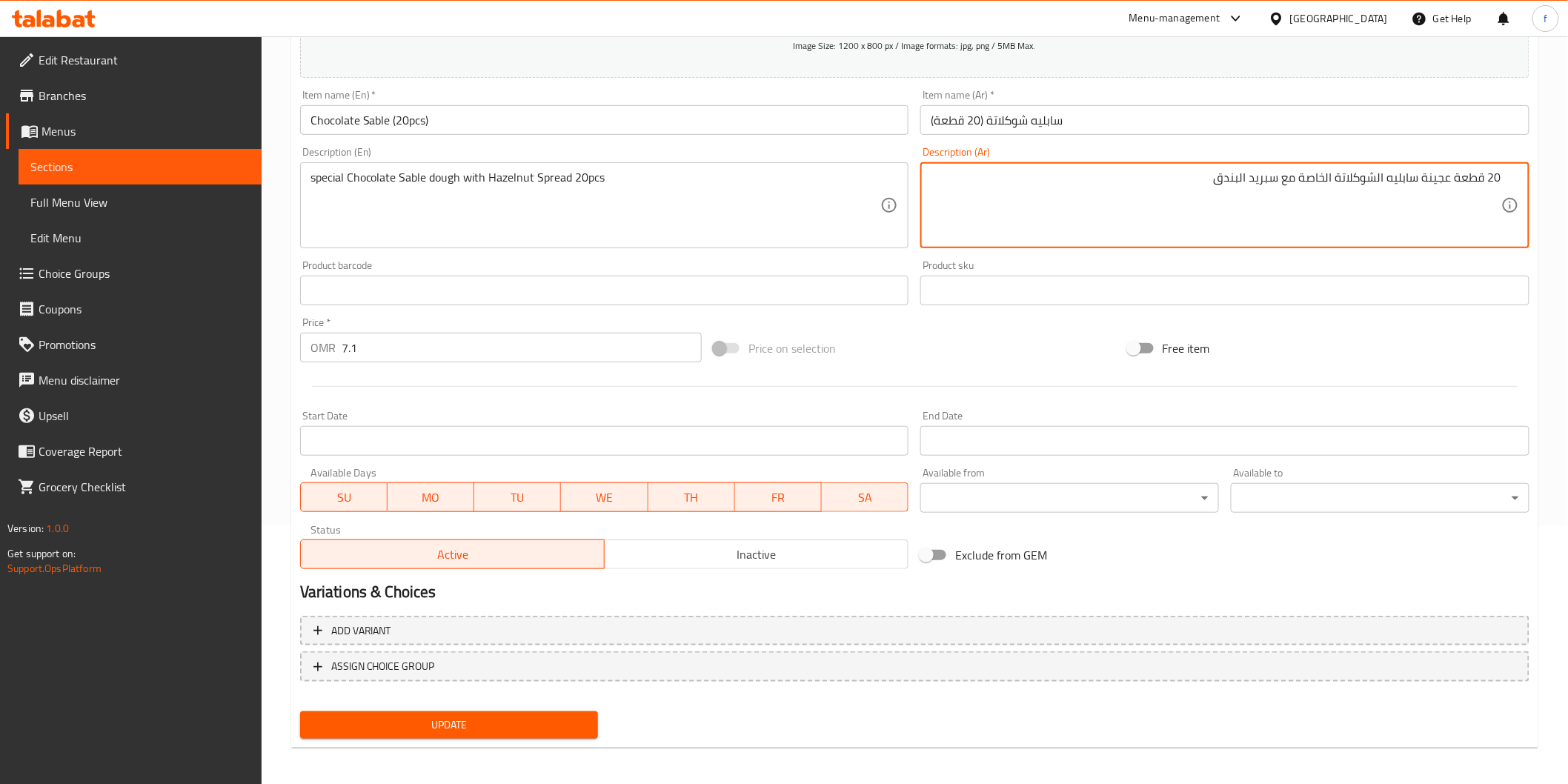
scroll to position [260, 0]
type textarea "20 قطعة عجينة سابليه الشوكلاتة الخاصة مع سبريد البندق"
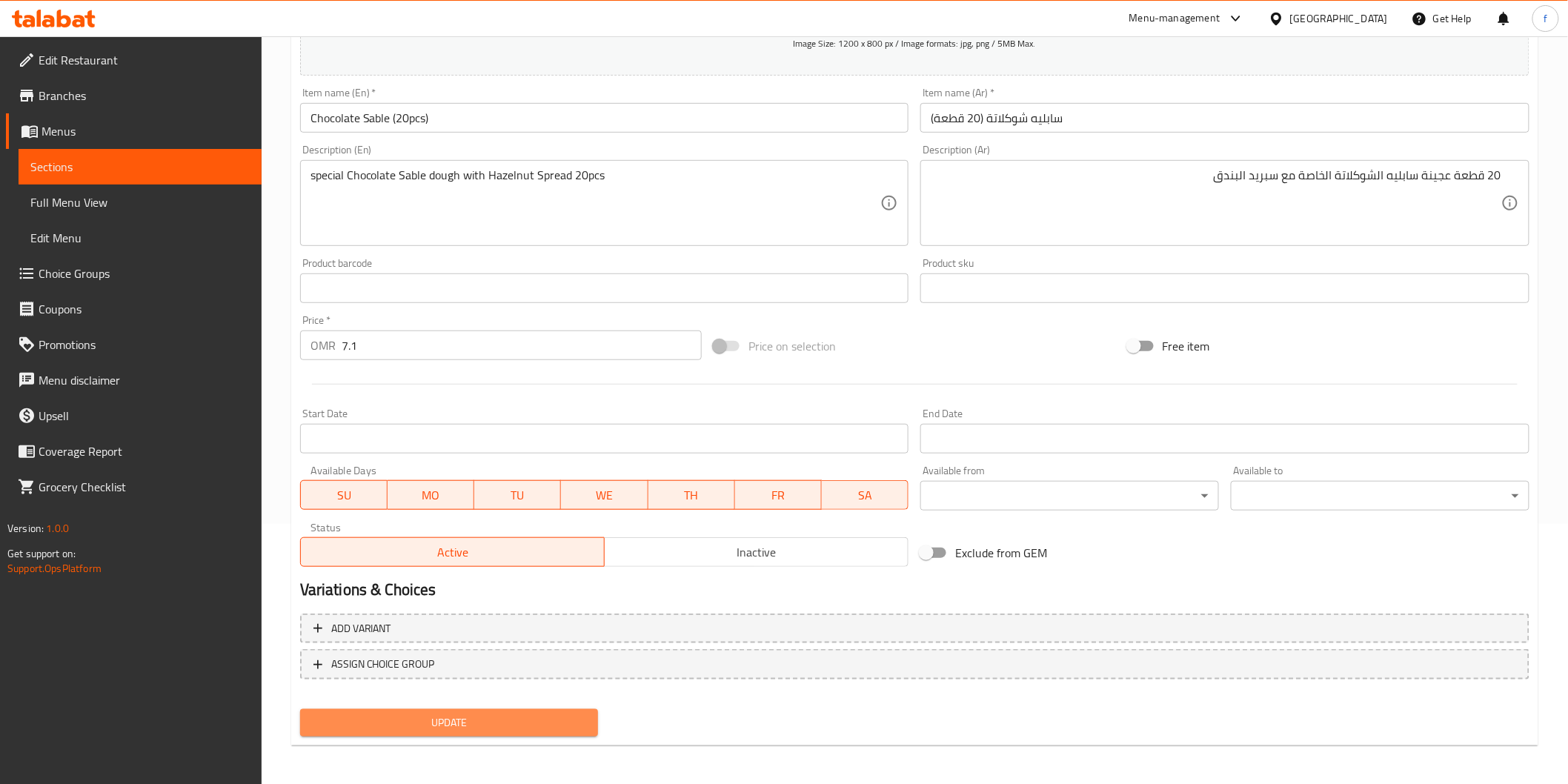
click at [551, 714] on span "Update" at bounding box center [449, 722] width 275 height 18
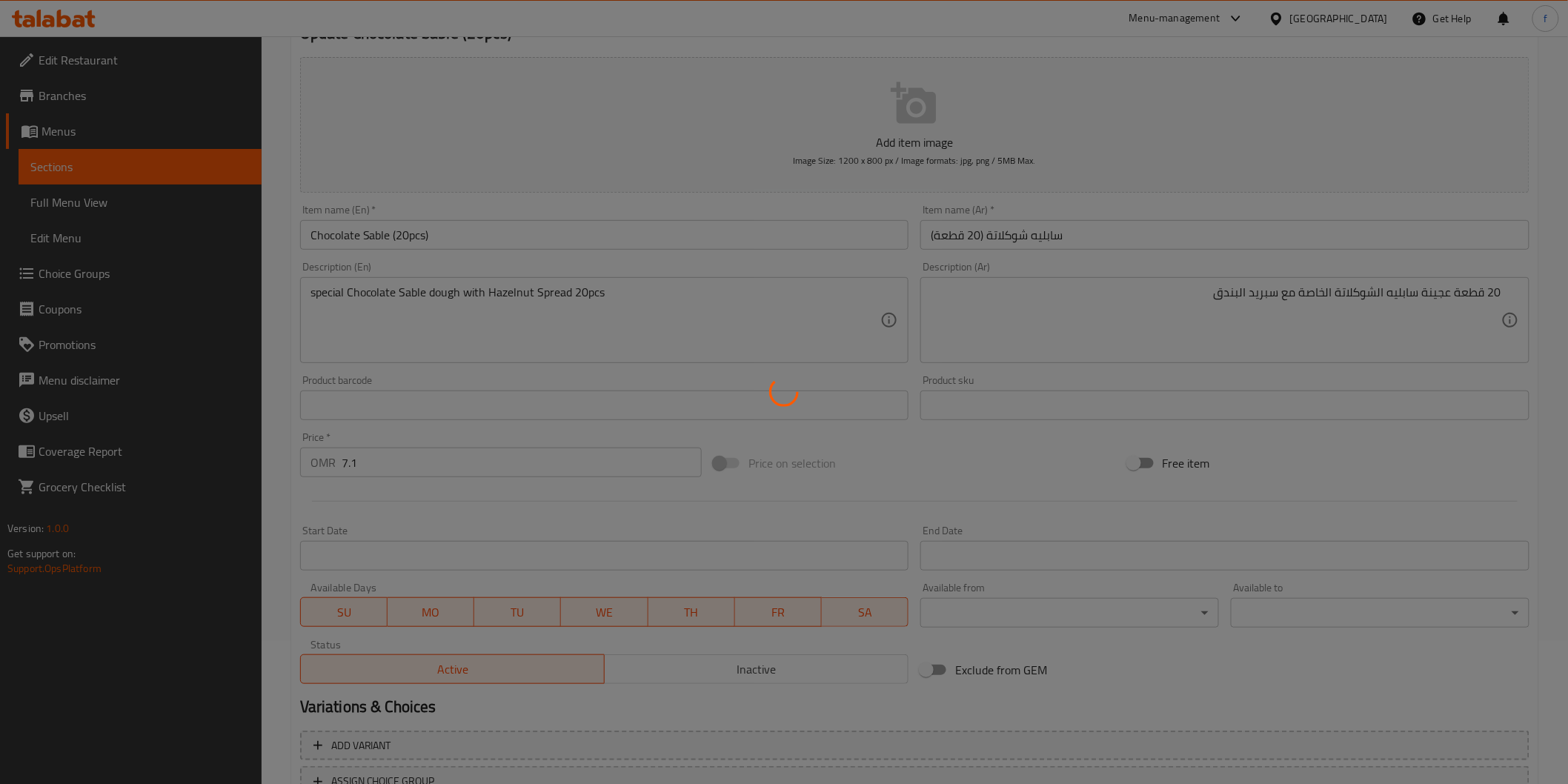
scroll to position [0, 0]
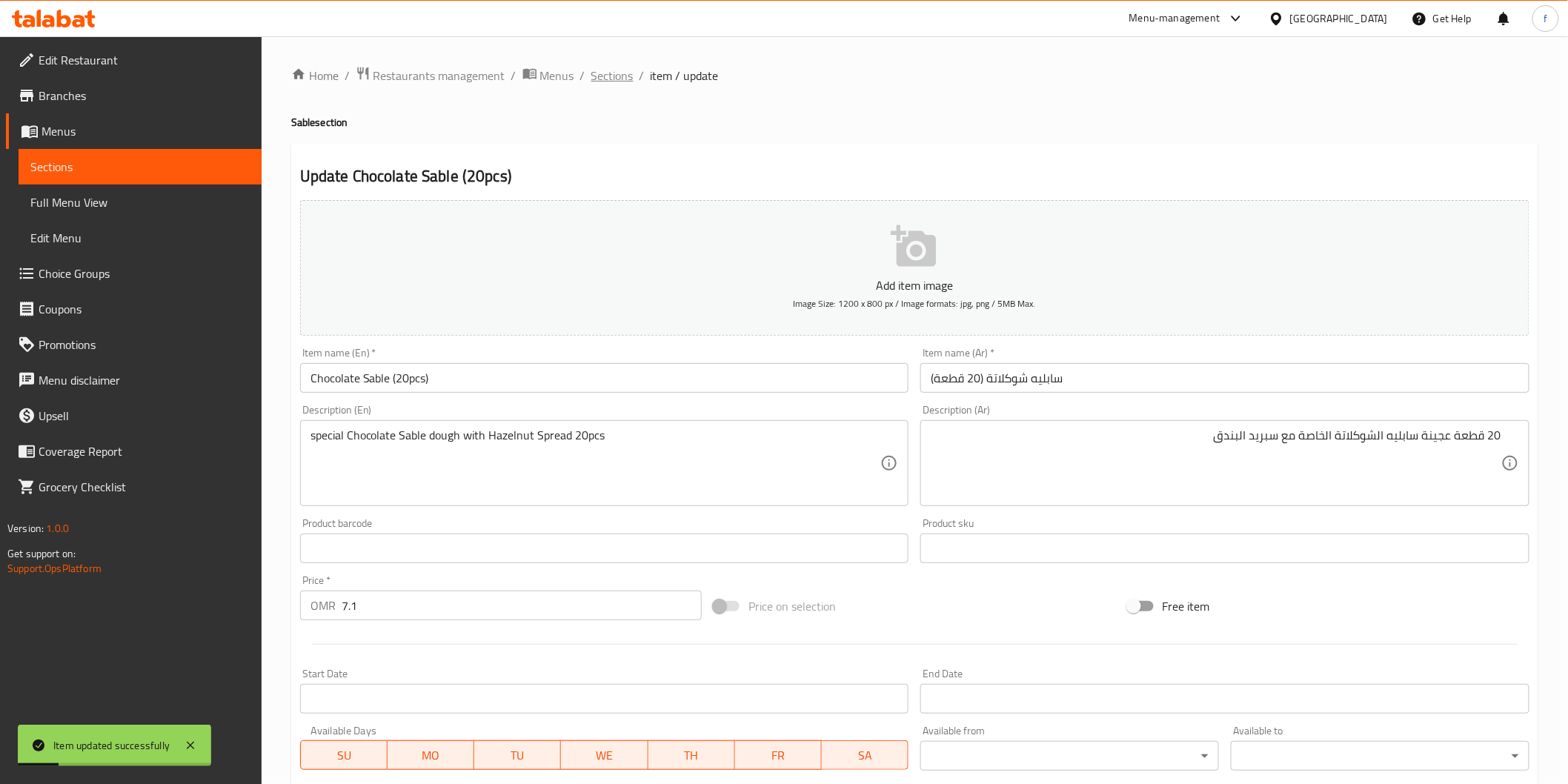
click at [618, 77] on span "Sections" at bounding box center [612, 76] width 43 height 17
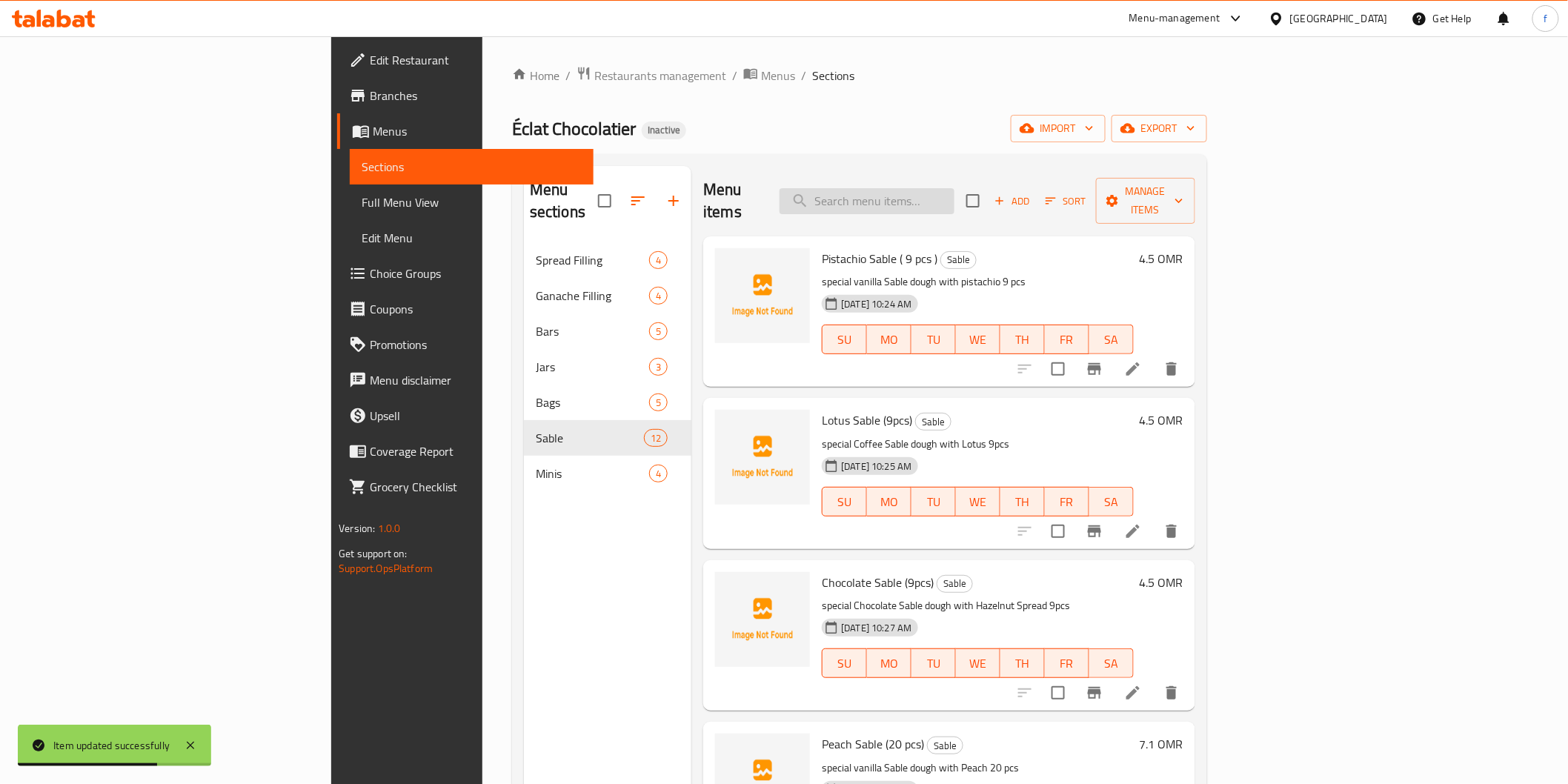
click at [948, 192] on input "search" at bounding box center [867, 201] width 175 height 26
paste input "Coated Chocolate Sable (20pcs)"
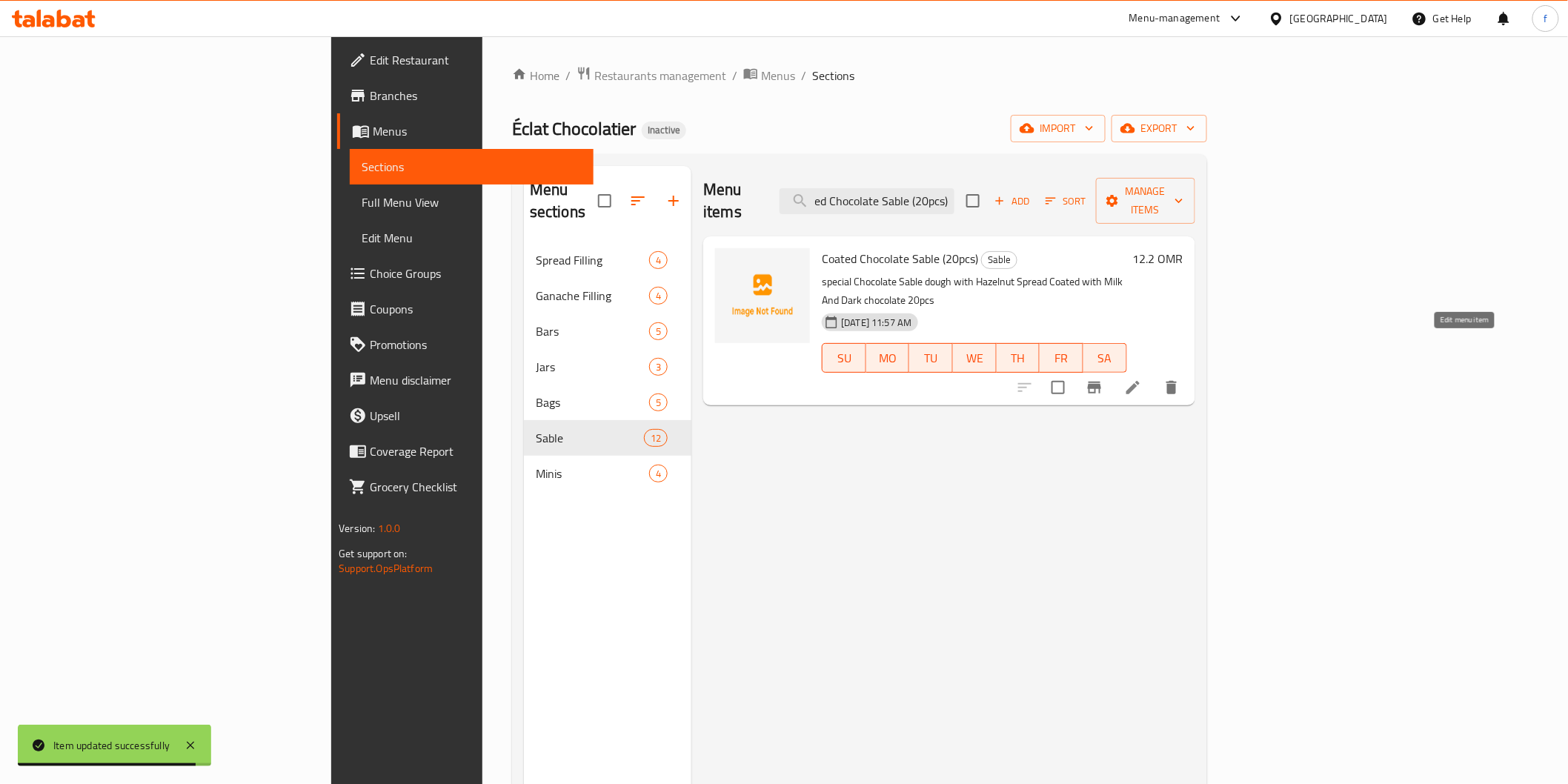
type input "Coated Chocolate Sable (20pcs)"
click at [1142, 379] on icon at bounding box center [1133, 387] width 17 height 17
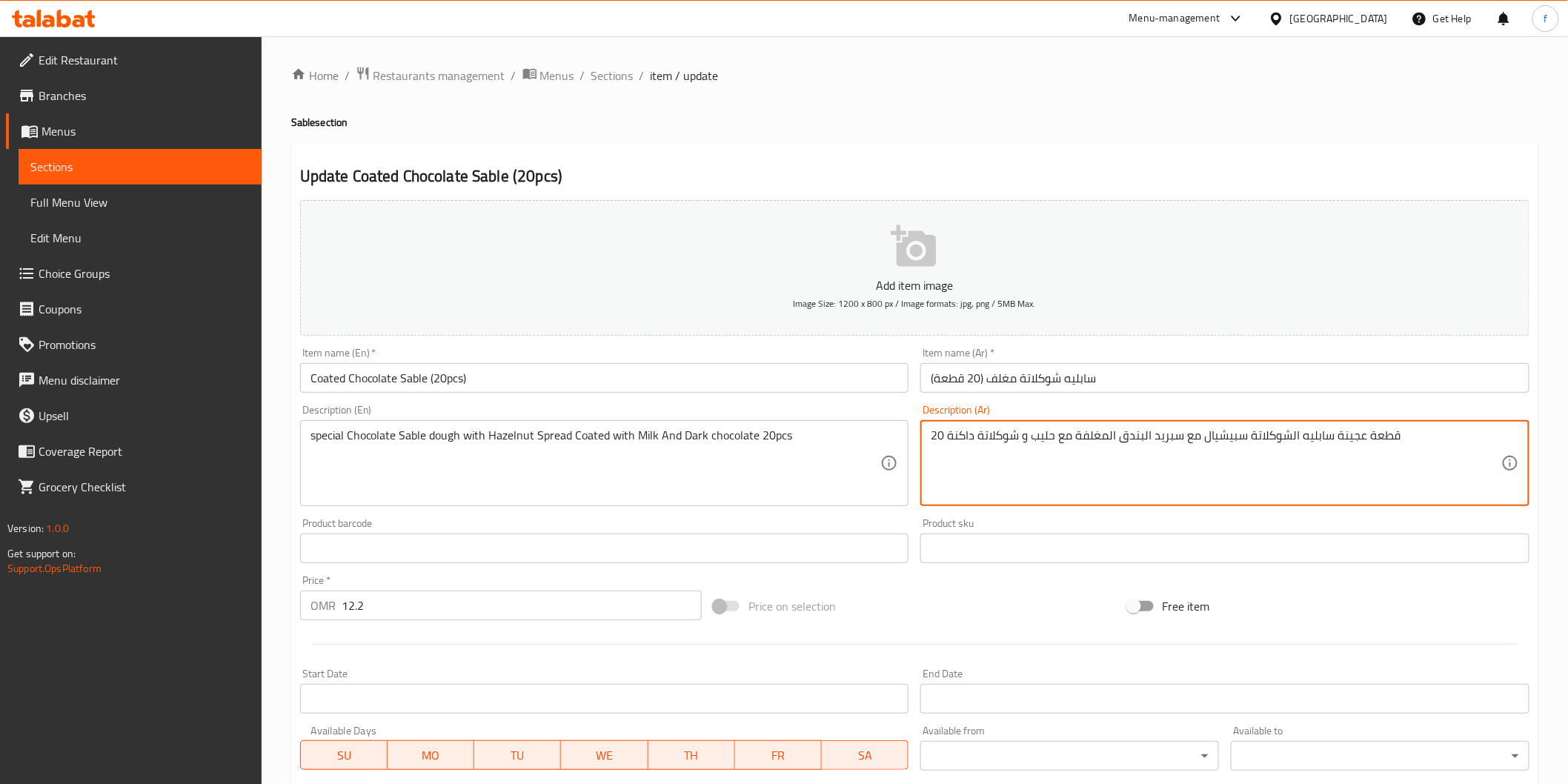
click at [1228, 434] on textarea "20 قطعة عجينة سابليه الشوكلاتة سبيشيال مع سبريد البندق المغلفة مع حليب و شوكلات…" at bounding box center [1216, 463] width 571 height 70
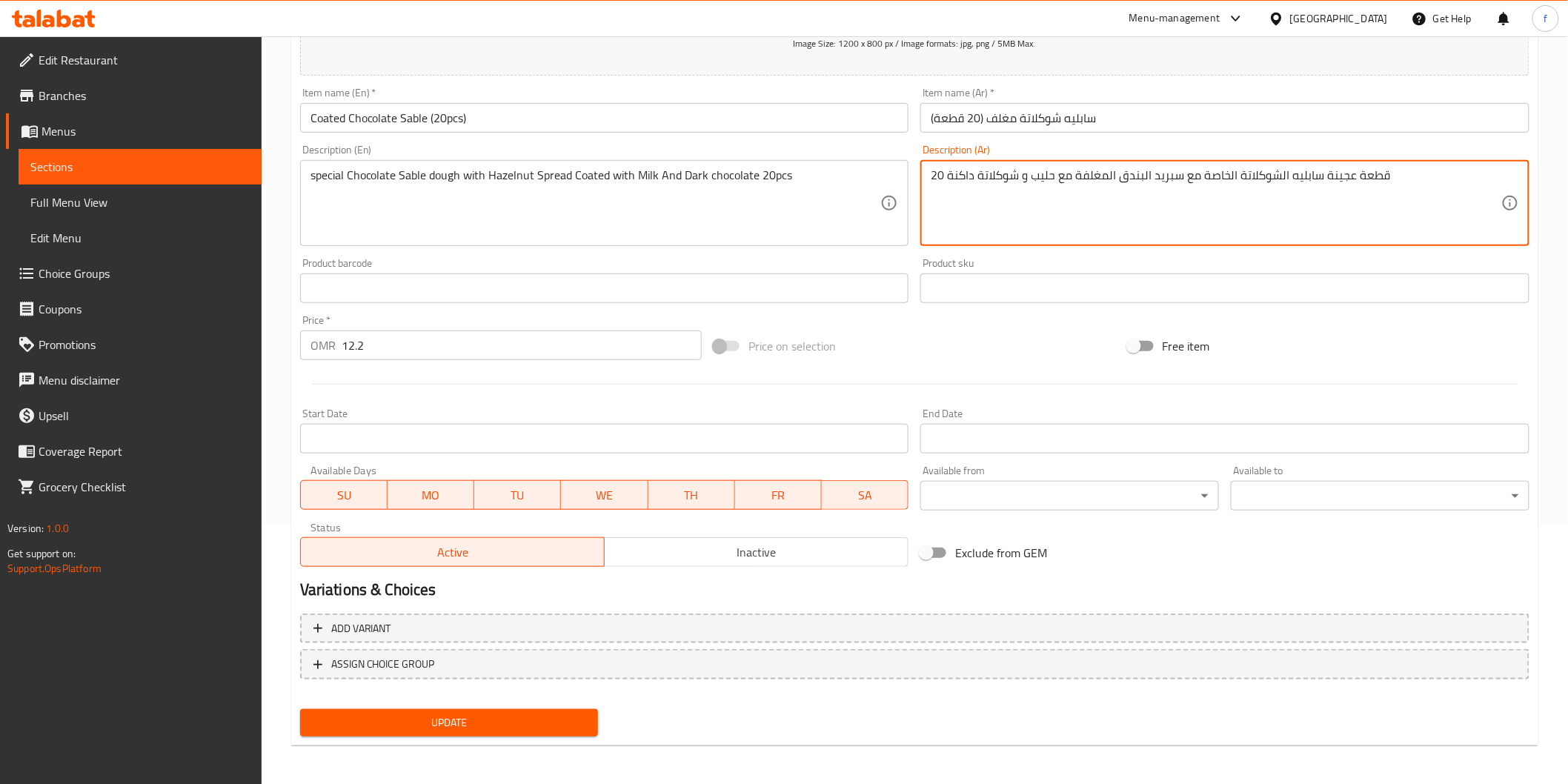
type textarea "20 قطعة عجينة سابليه الشوكلاتة الخاصة مع سبريد البندق المغلفة مع حليب و شوكلاتة…"
click at [501, 714] on span "Update" at bounding box center [449, 722] width 275 height 18
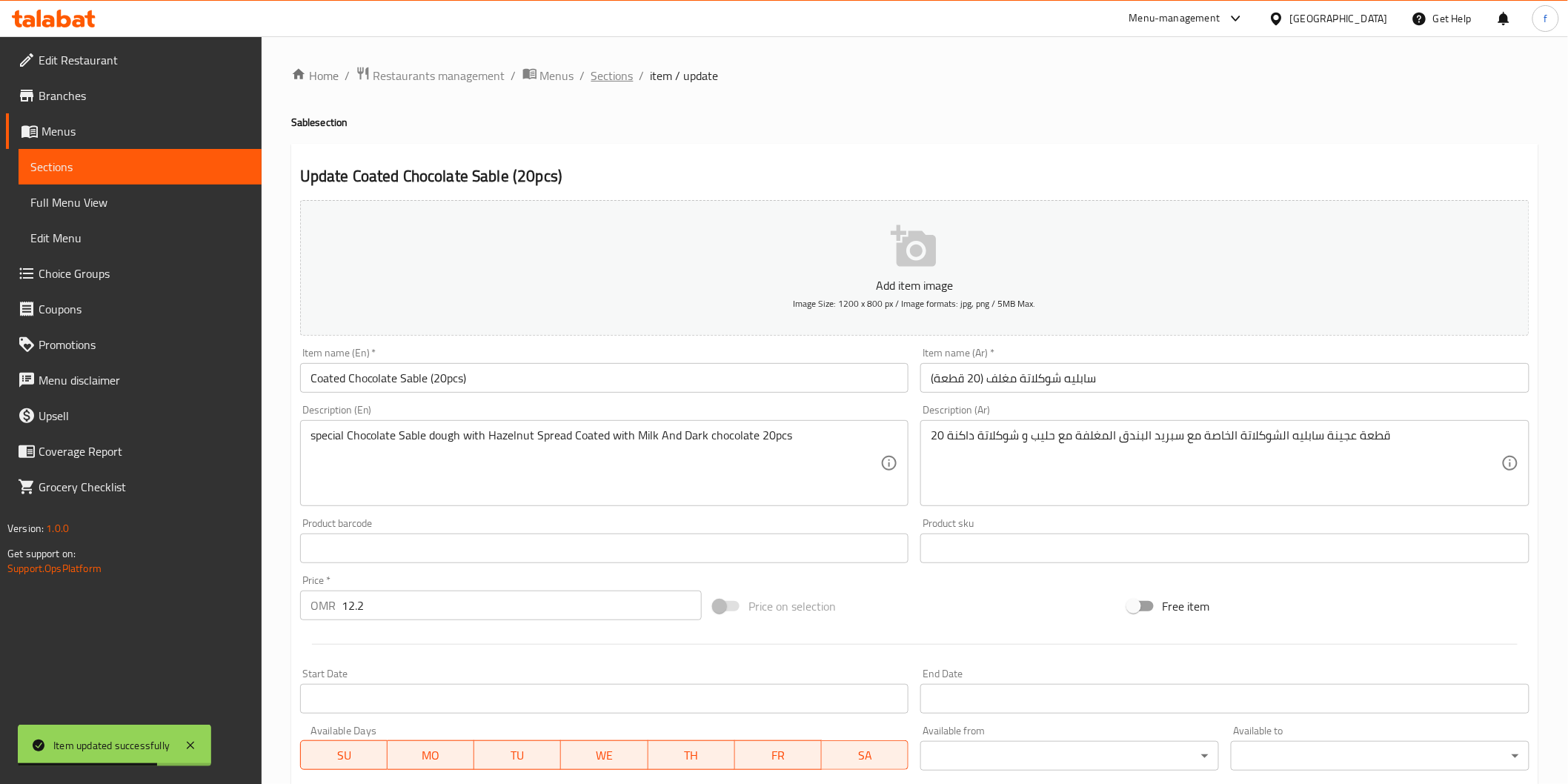
click at [602, 76] on span "Sections" at bounding box center [612, 76] width 43 height 17
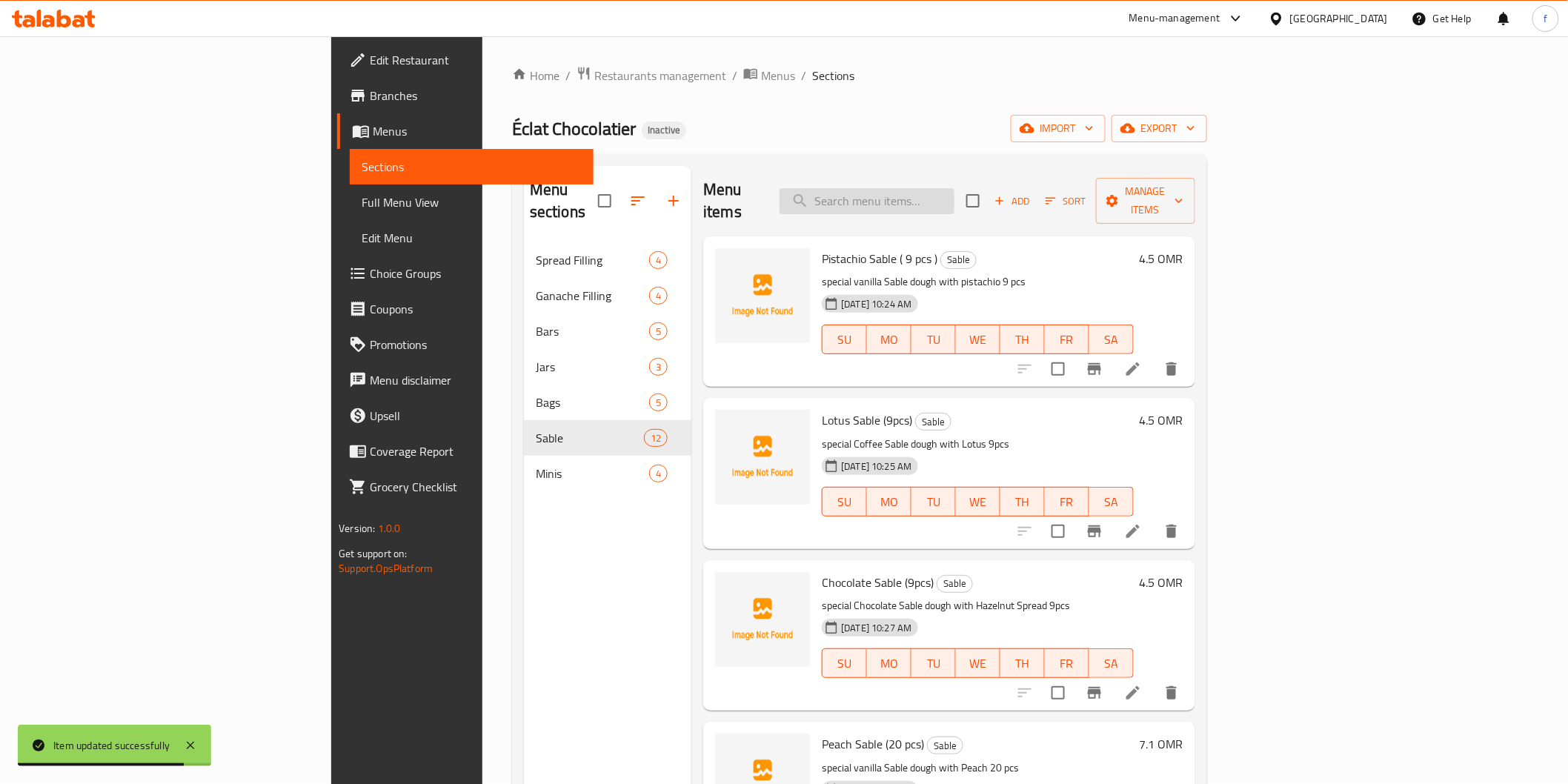
click at [951, 188] on input "search" at bounding box center [867, 201] width 175 height 26
paste input "Peach Sable (9 pcs)"
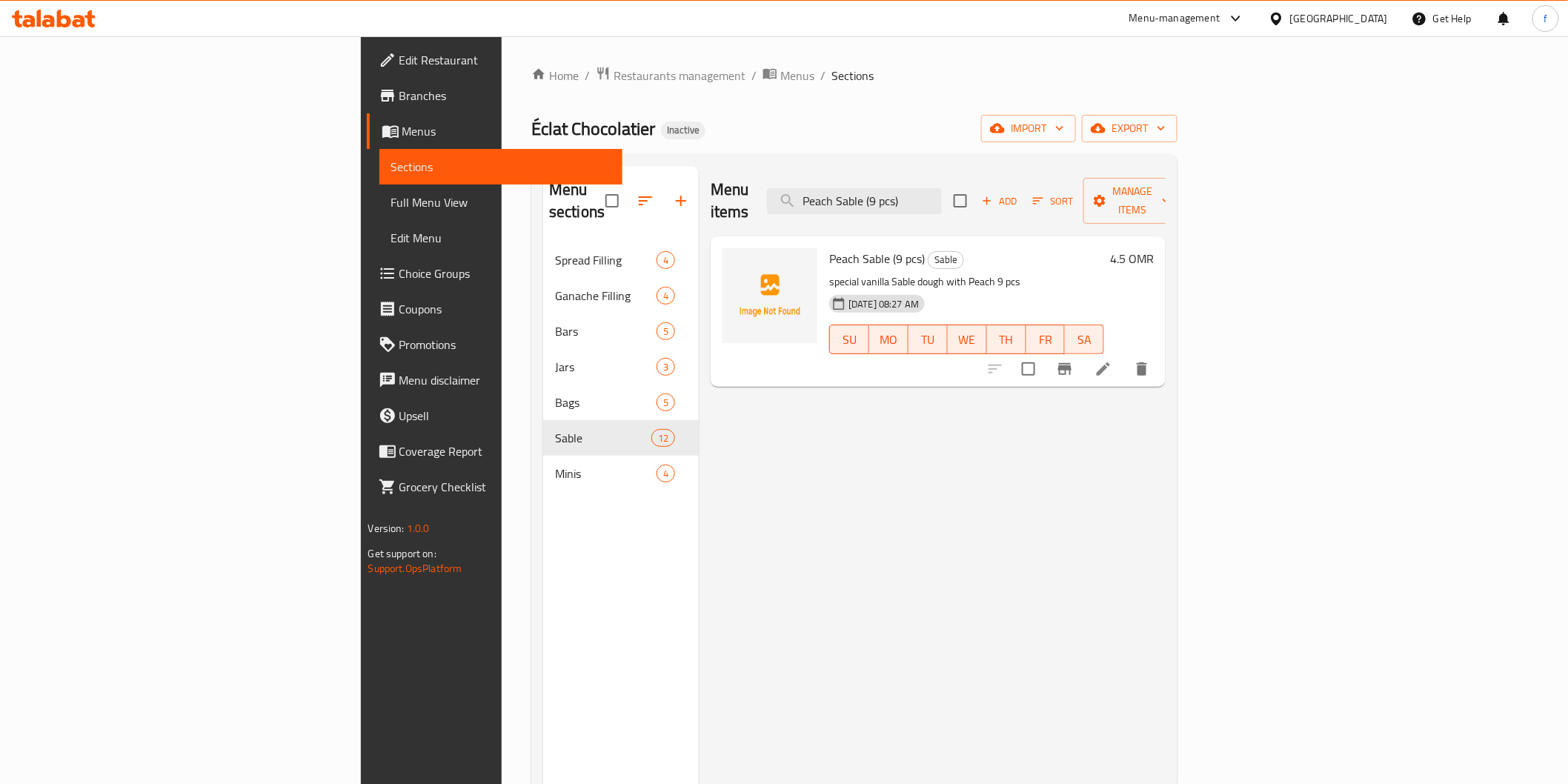
type input "Peach Sable (9 pcs)"
click at [1124, 356] on li at bounding box center [1103, 369] width 42 height 27
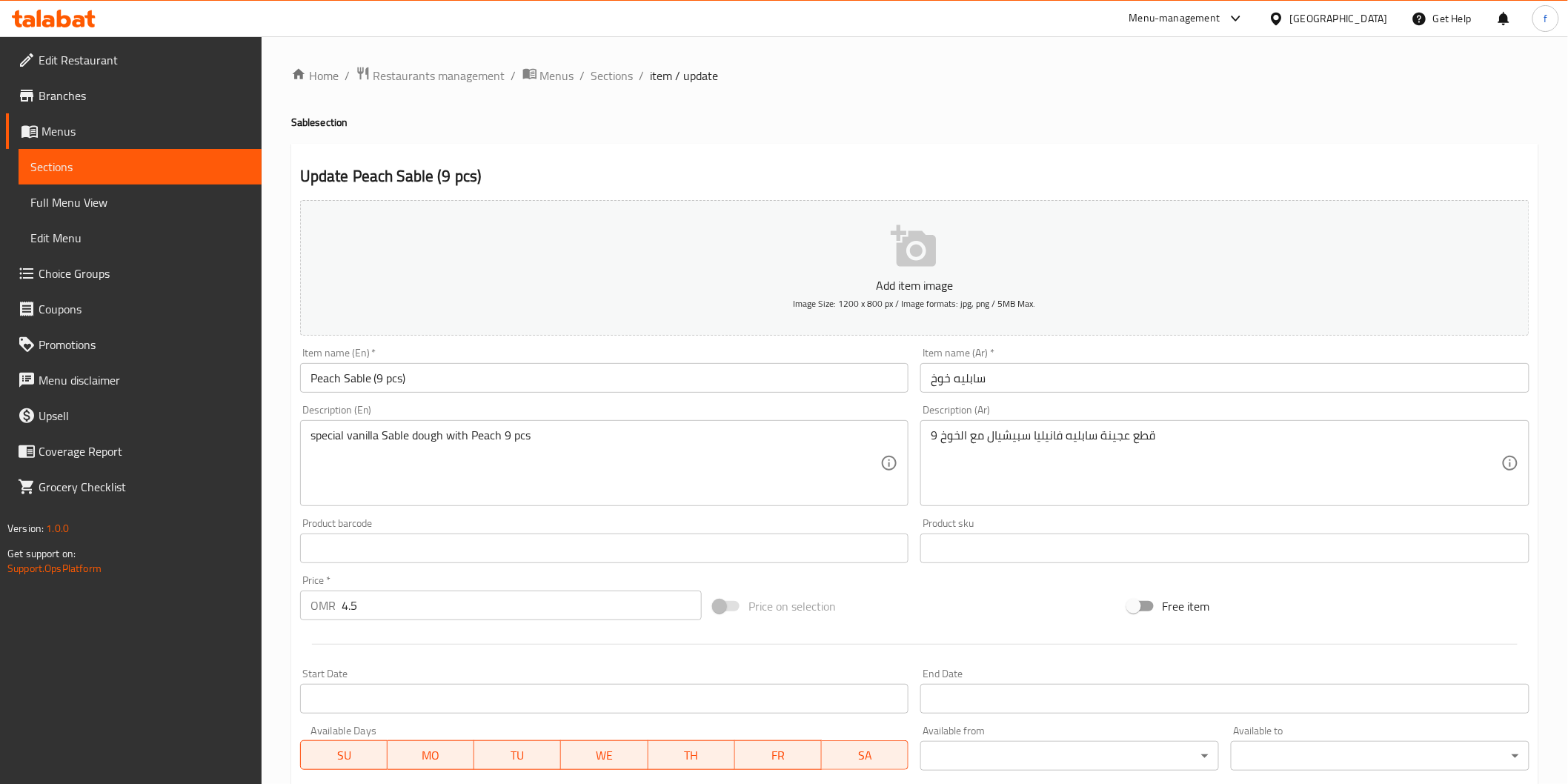
click at [1058, 381] on input "سابليه خوخ" at bounding box center [1225, 378] width 609 height 30
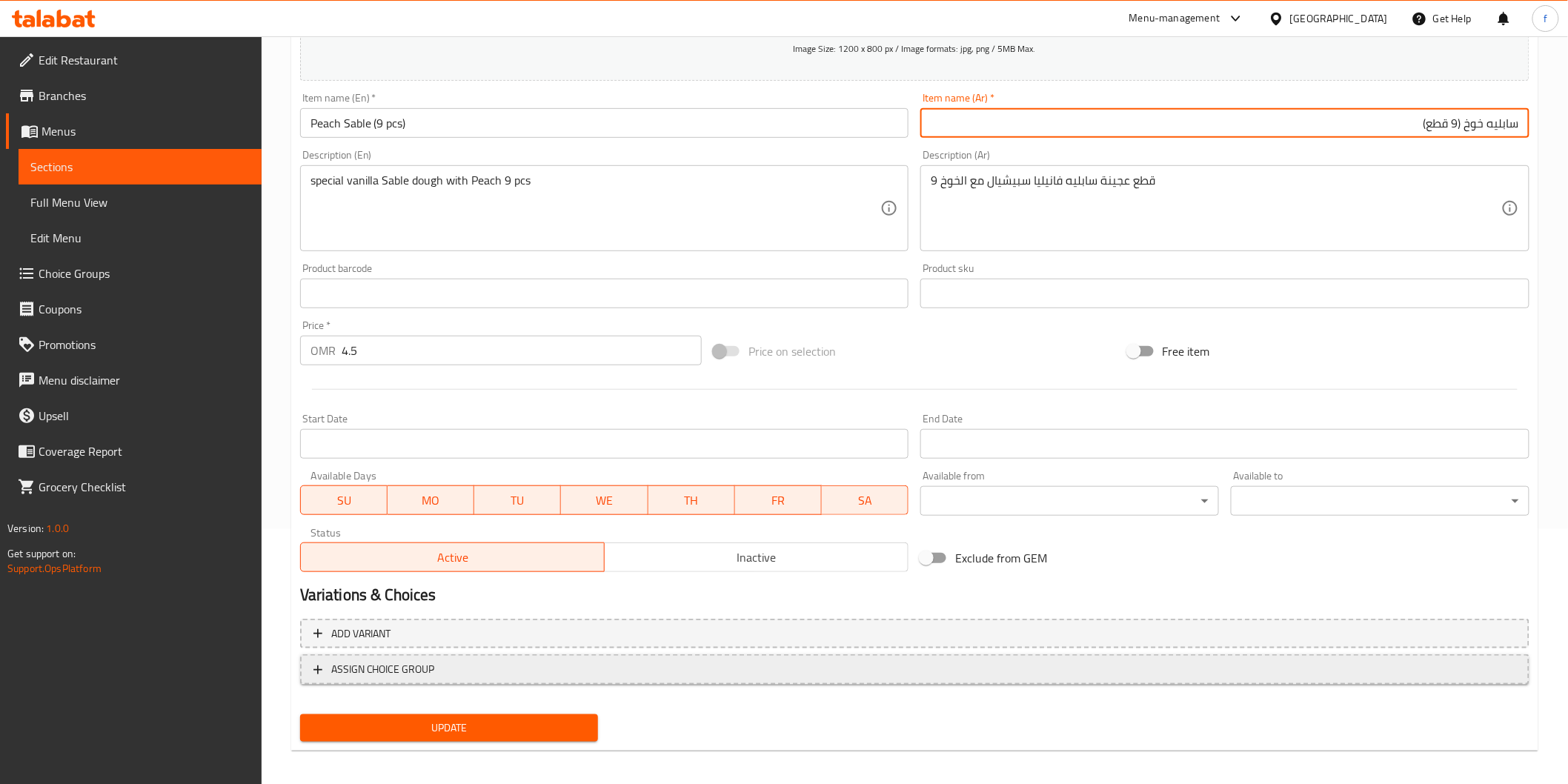
scroll to position [260, 0]
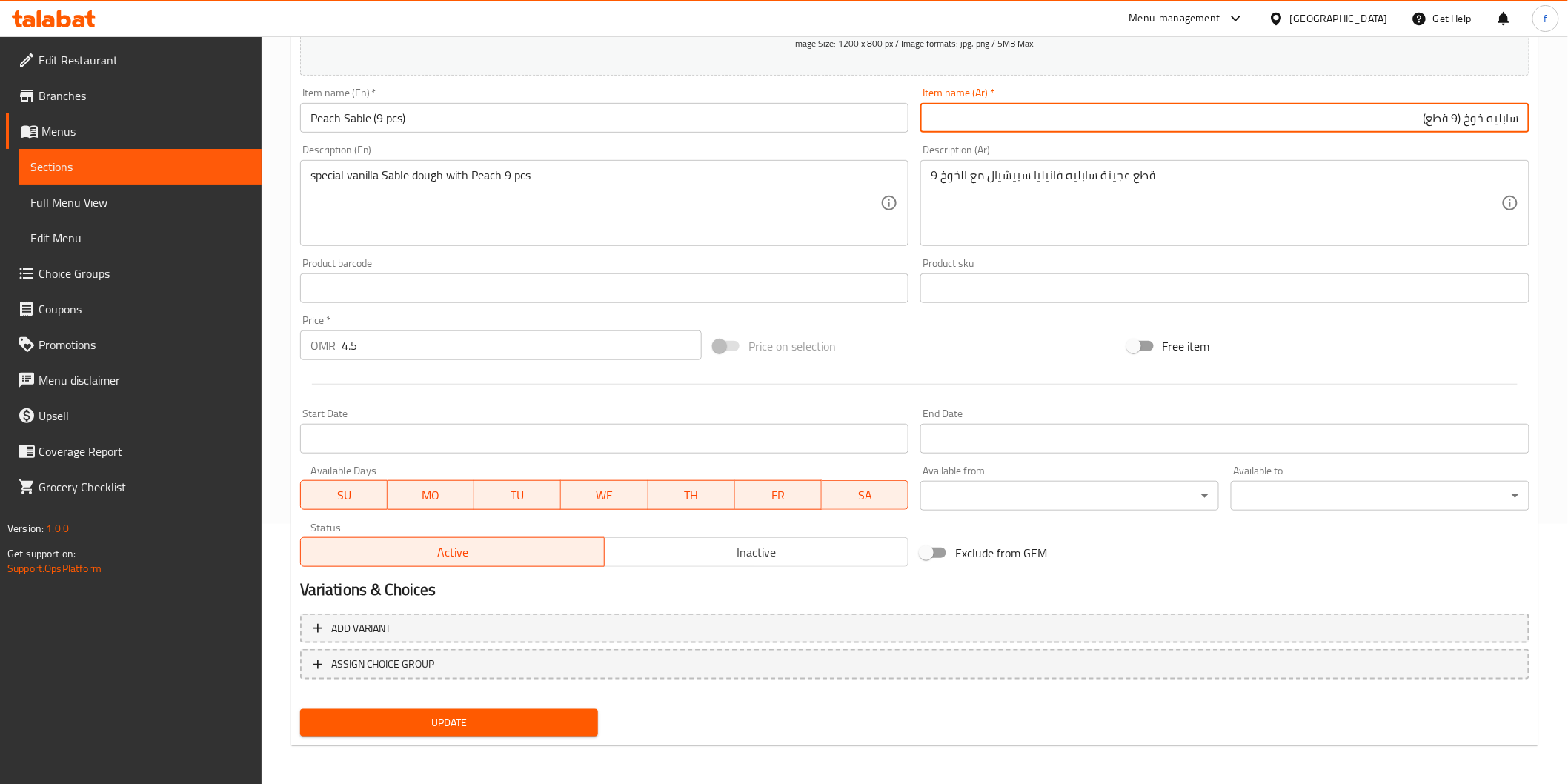
type input "سابليه خوخ (9 قطع)"
click at [516, 720] on span "Update" at bounding box center [449, 722] width 275 height 18
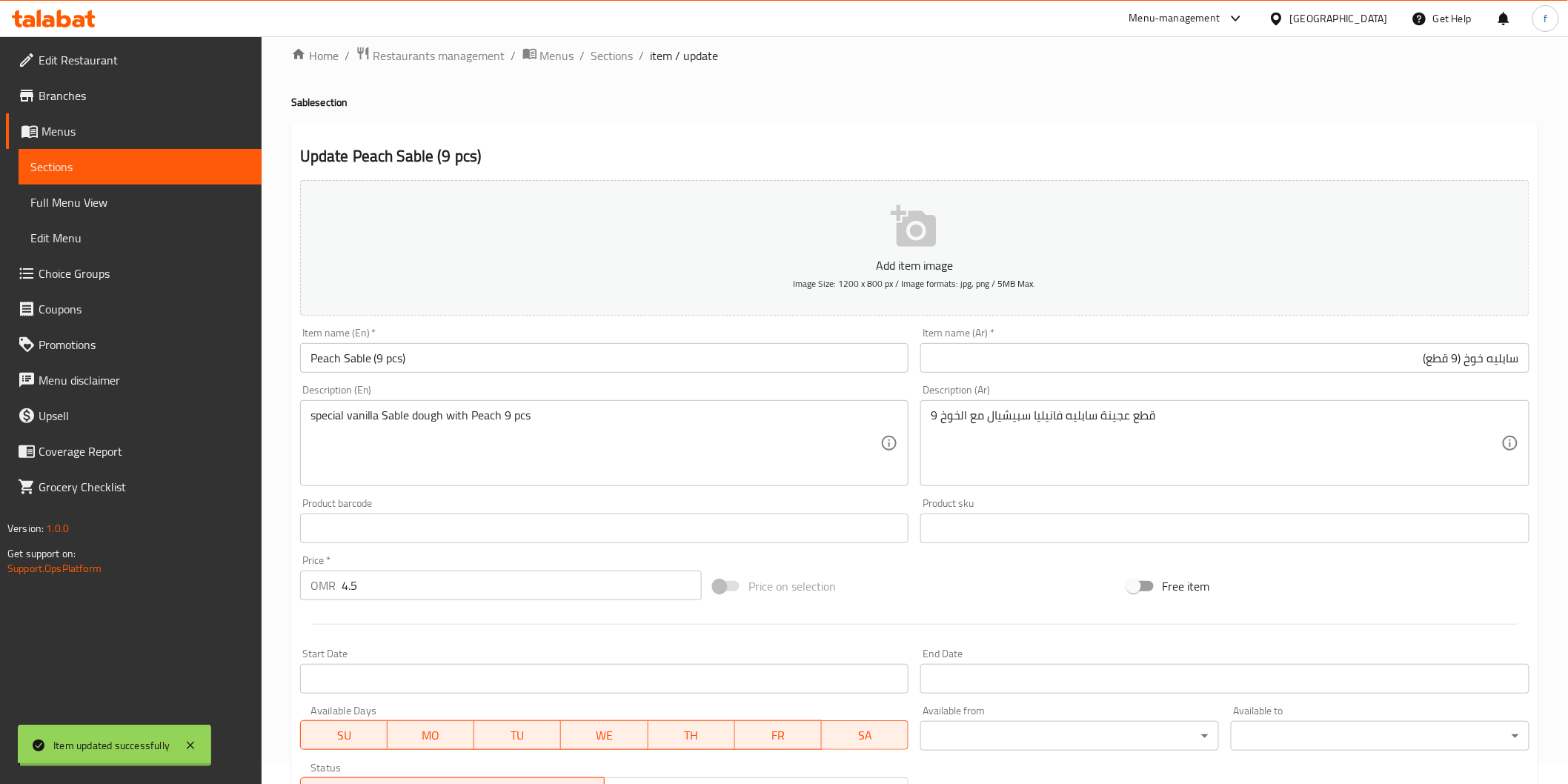
scroll to position [0, 0]
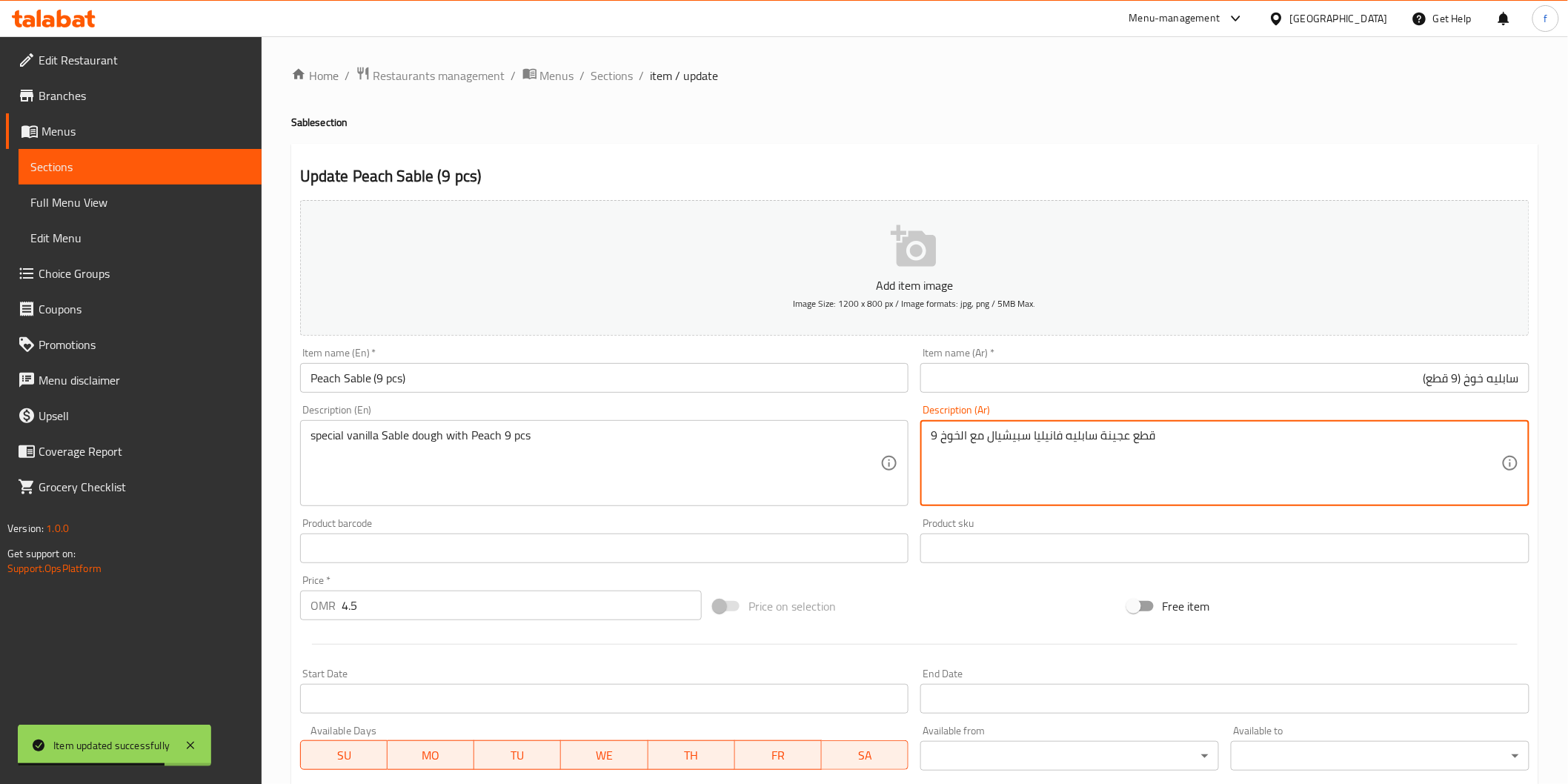
click at [1014, 432] on textarea "9 قطع عجينة سابليه فانيليا سبيشيال مع الخوخ" at bounding box center [1216, 463] width 571 height 70
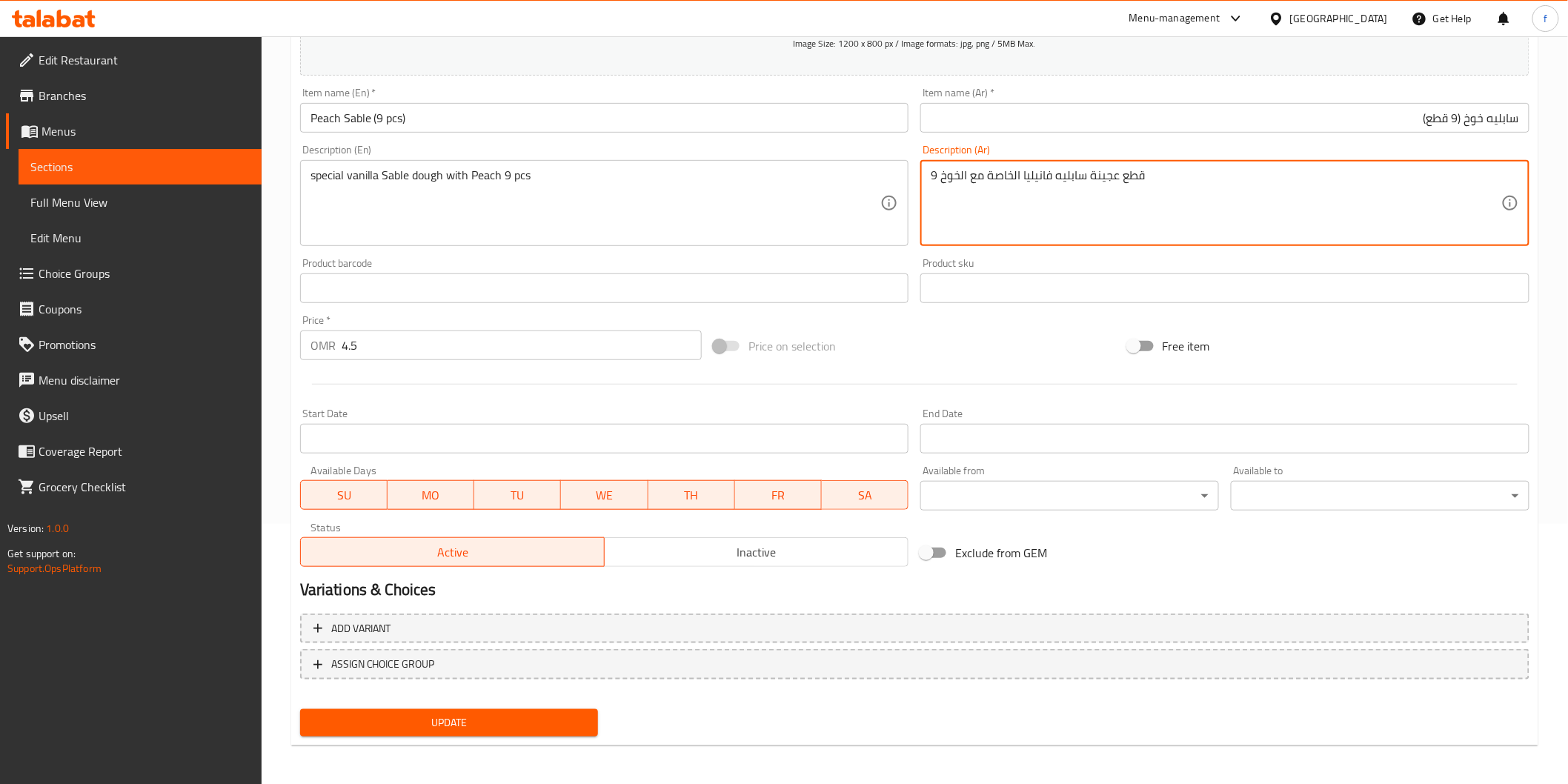
type textarea "9 قطع عجينة سابليه فانيليا الخاصة مع الخوخ"
click at [522, 716] on span "Update" at bounding box center [449, 722] width 275 height 18
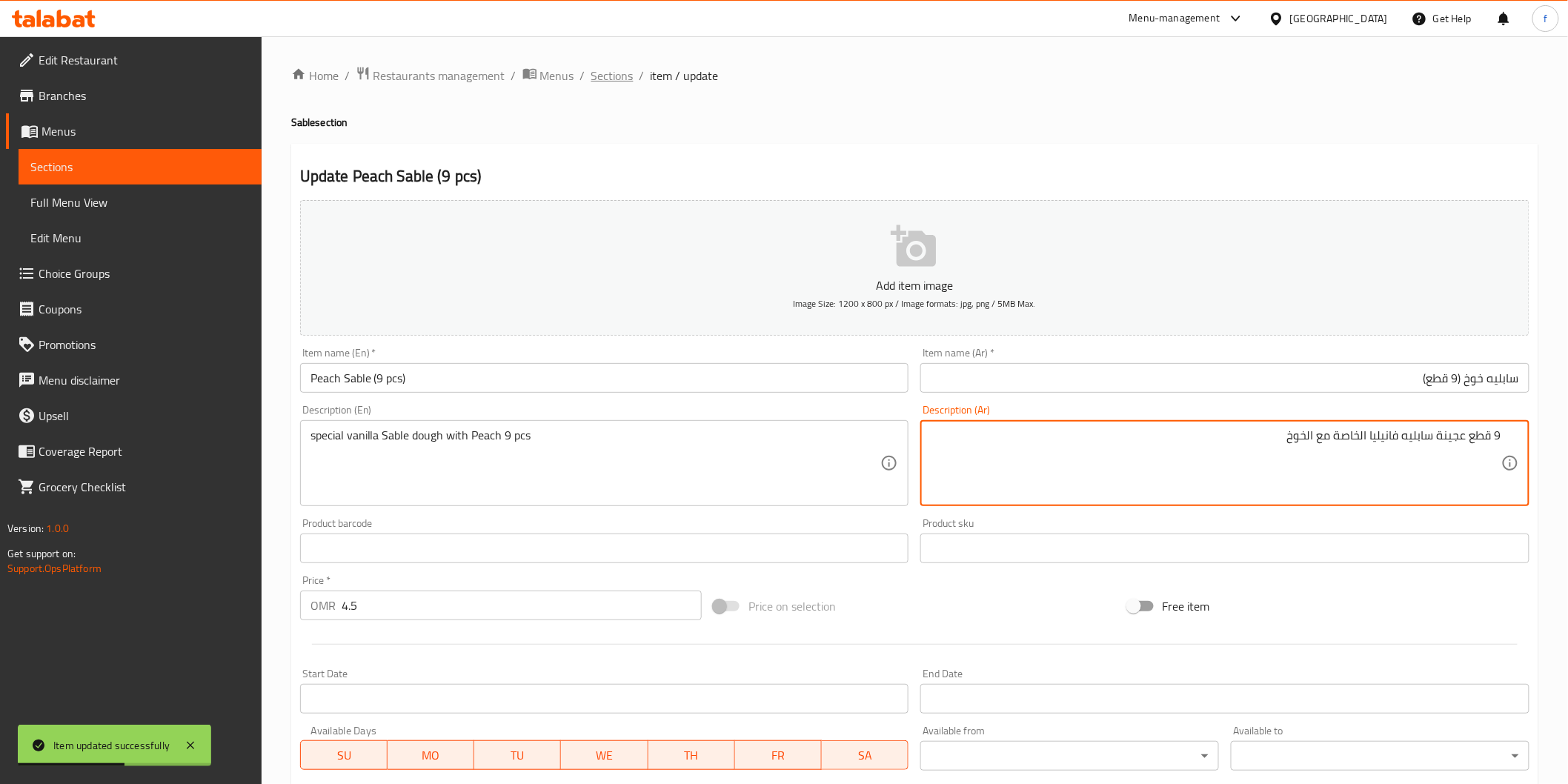
click at [611, 72] on span "Sections" at bounding box center [612, 76] width 43 height 17
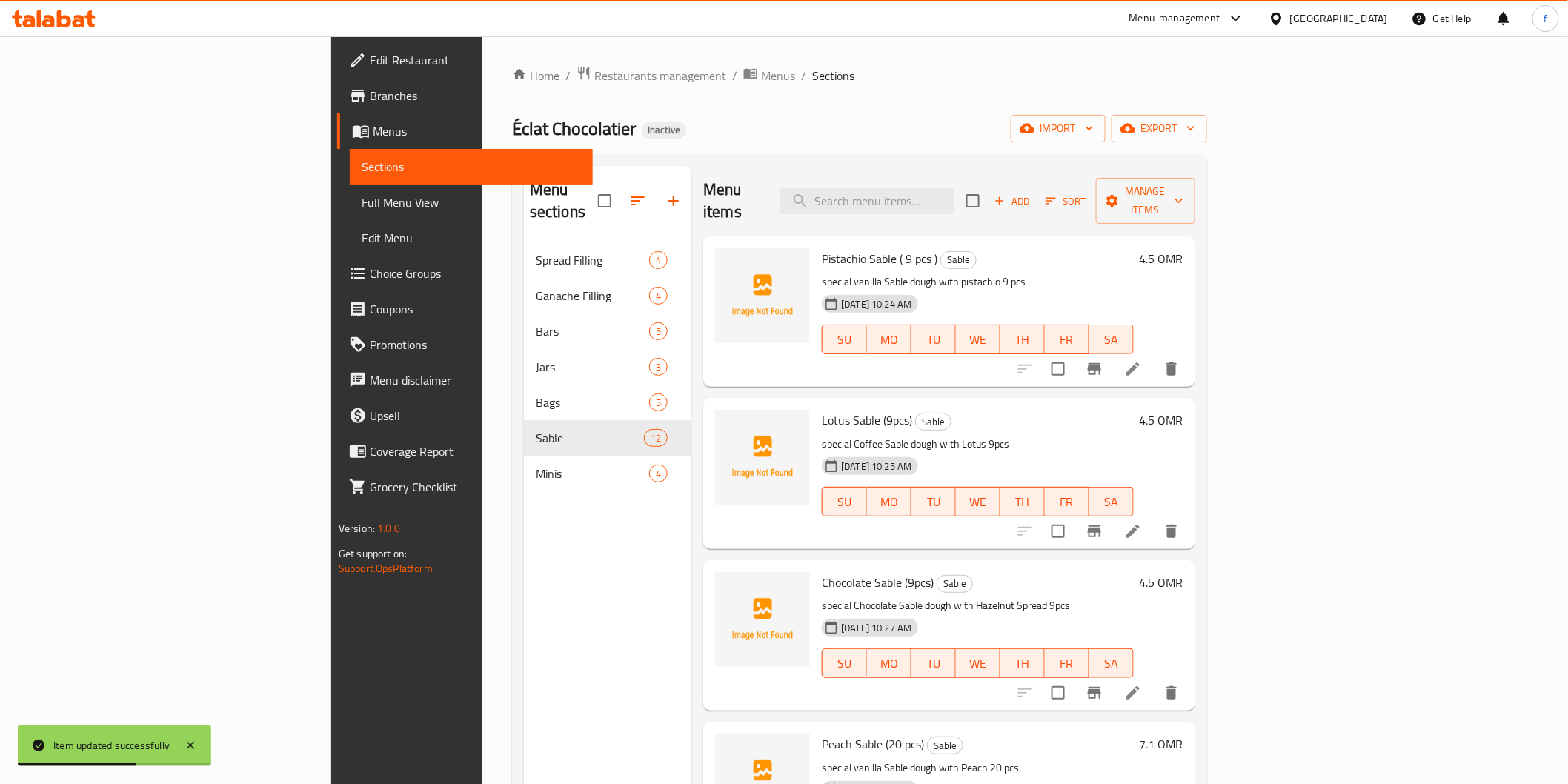
click at [970, 204] on div "Menu items Add Sort Manage items" at bounding box center [948, 201] width 492 height 70
click at [955, 197] on input "search" at bounding box center [867, 201] width 175 height 26
paste input "Coated Chocolate Mix (6pcs)"
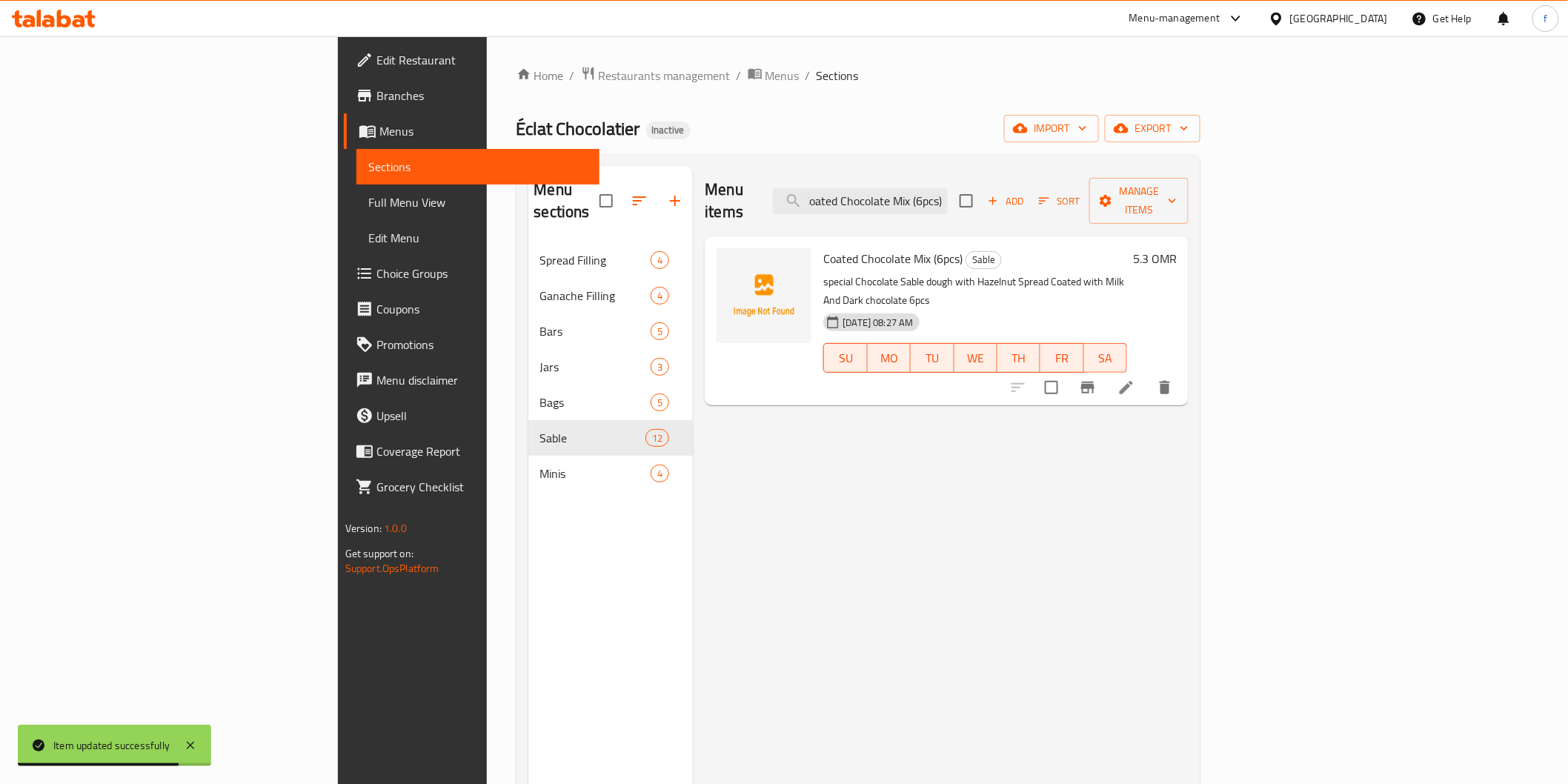
type input "Coated Chocolate Mix (6pcs)"
click at [1133, 381] on icon at bounding box center [1126, 387] width 13 height 13
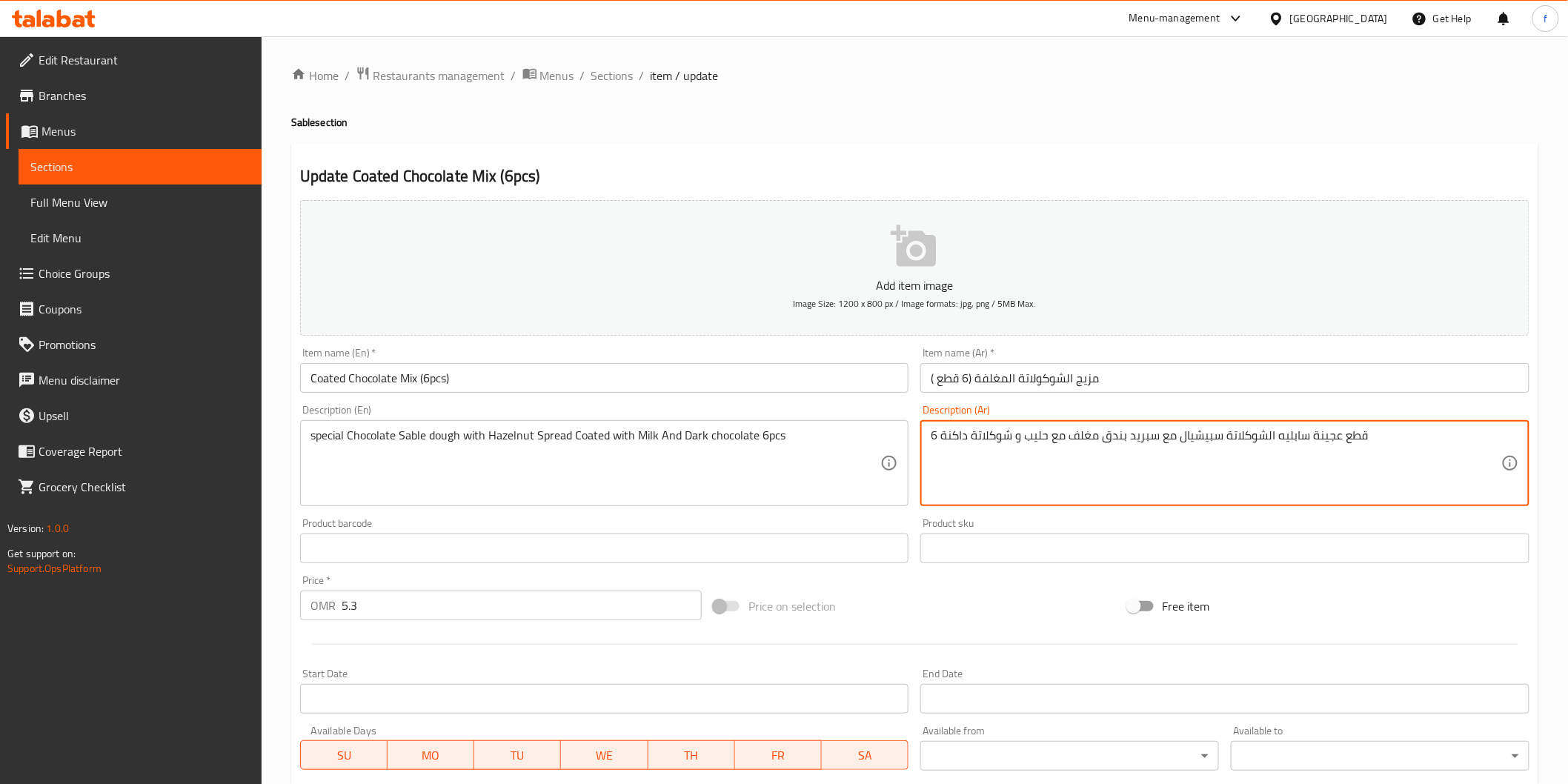
click at [1204, 436] on textarea "6 قطع عجينة سابليه الشوكلاتة سبيشيال مع سبريد بندق مغلف مع حليب و شوكلاتة داكنة" at bounding box center [1216, 463] width 571 height 70
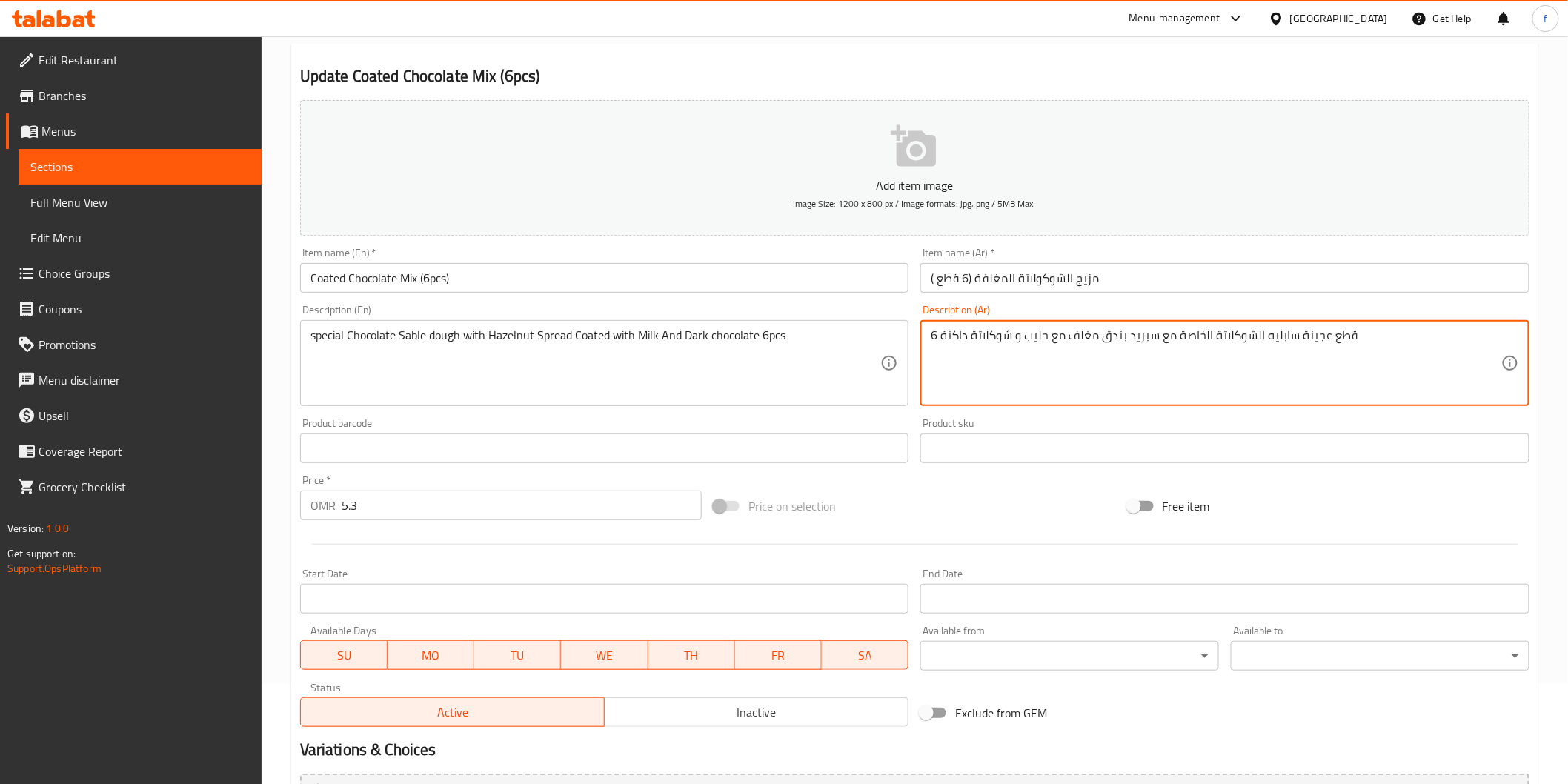
scroll to position [260, 0]
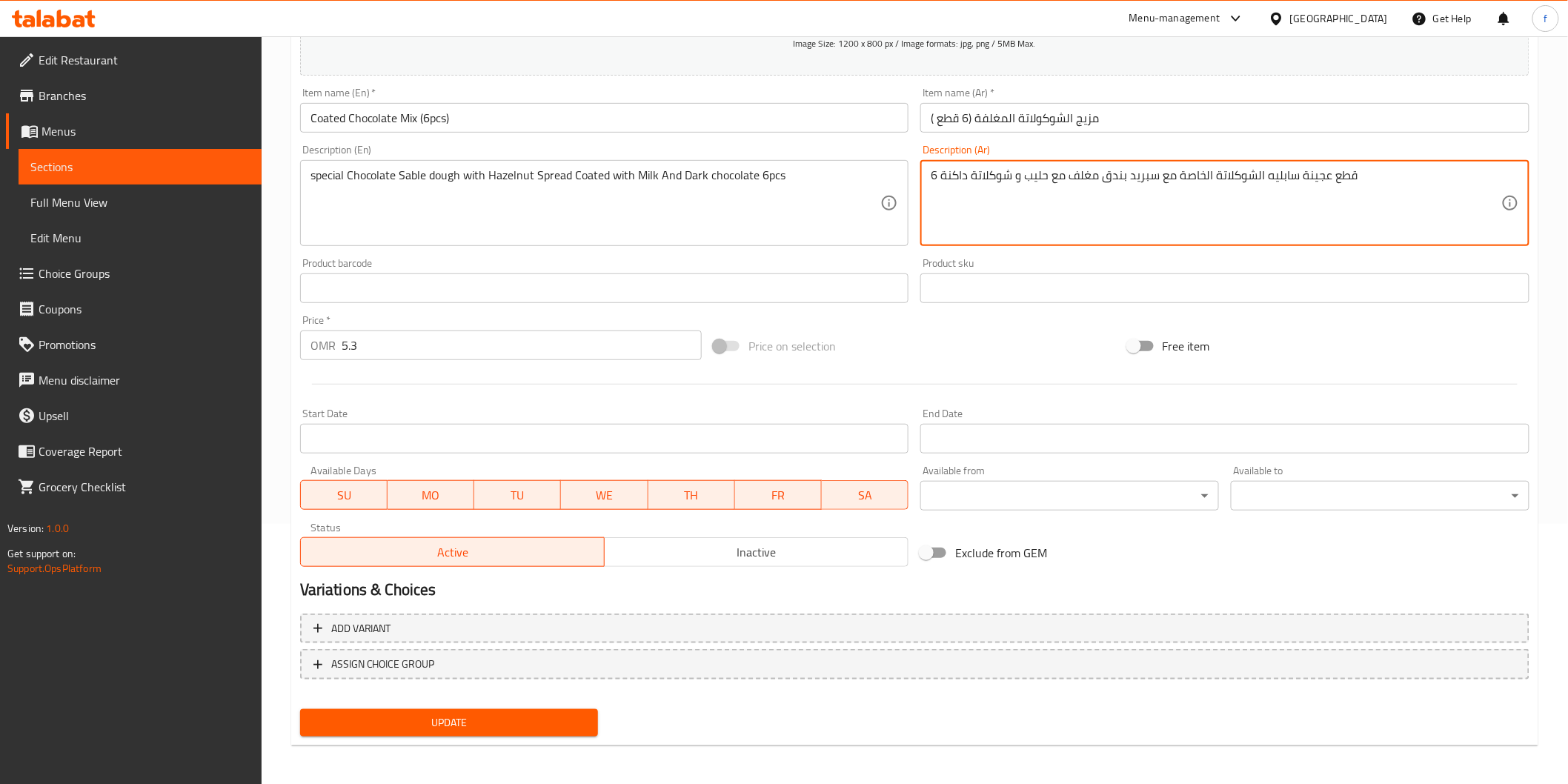
type textarea "6 قطع عجينة سابليه الشوكلاتة الخاصة مع سبريد بندق مغلف مع حليب و شوكلاتة داكنة"
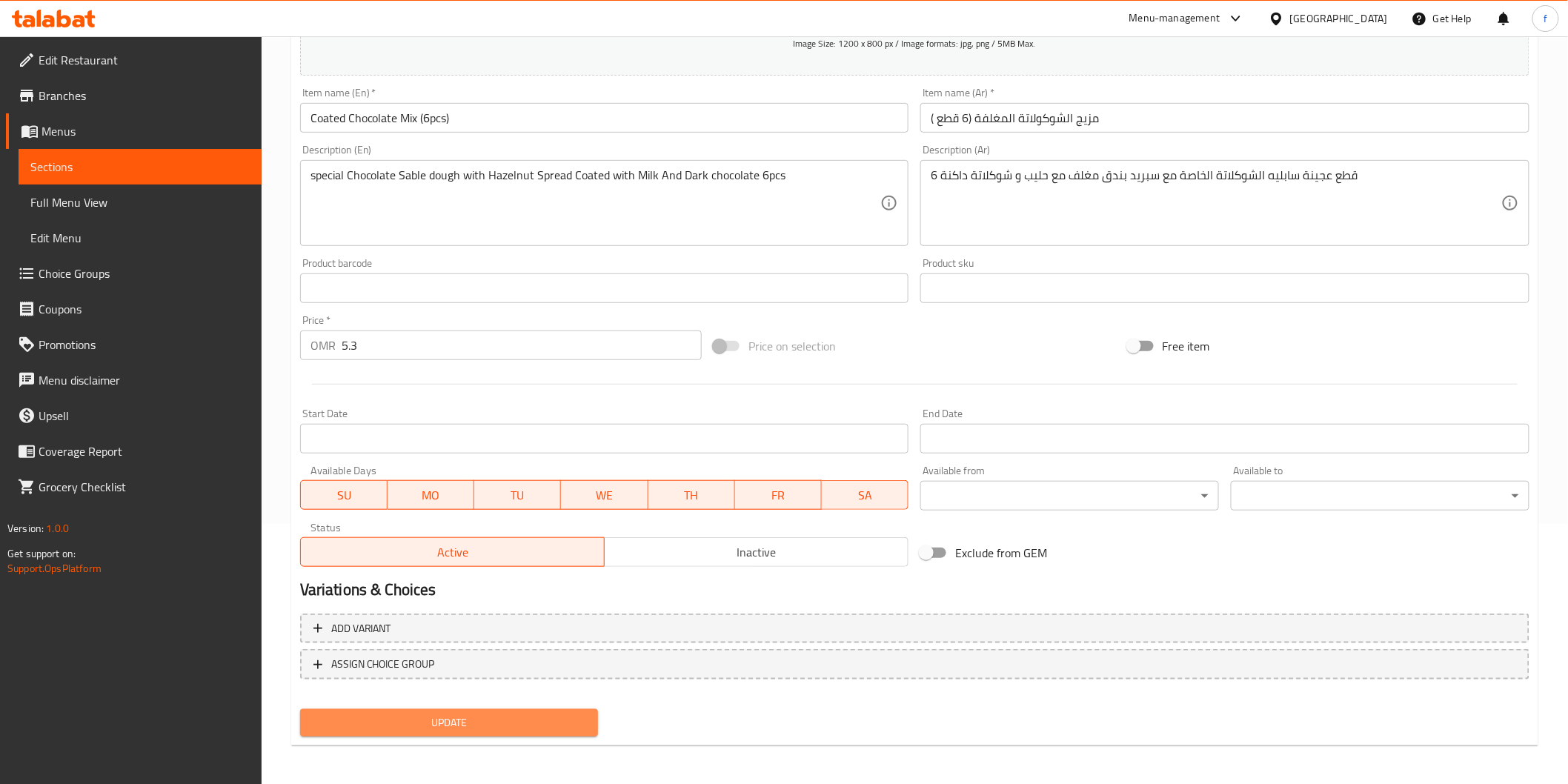
drag, startPoint x: 543, startPoint y: 720, endPoint x: 530, endPoint y: 712, distance: 15.3
click at [542, 720] on span "Update" at bounding box center [449, 722] width 275 height 18
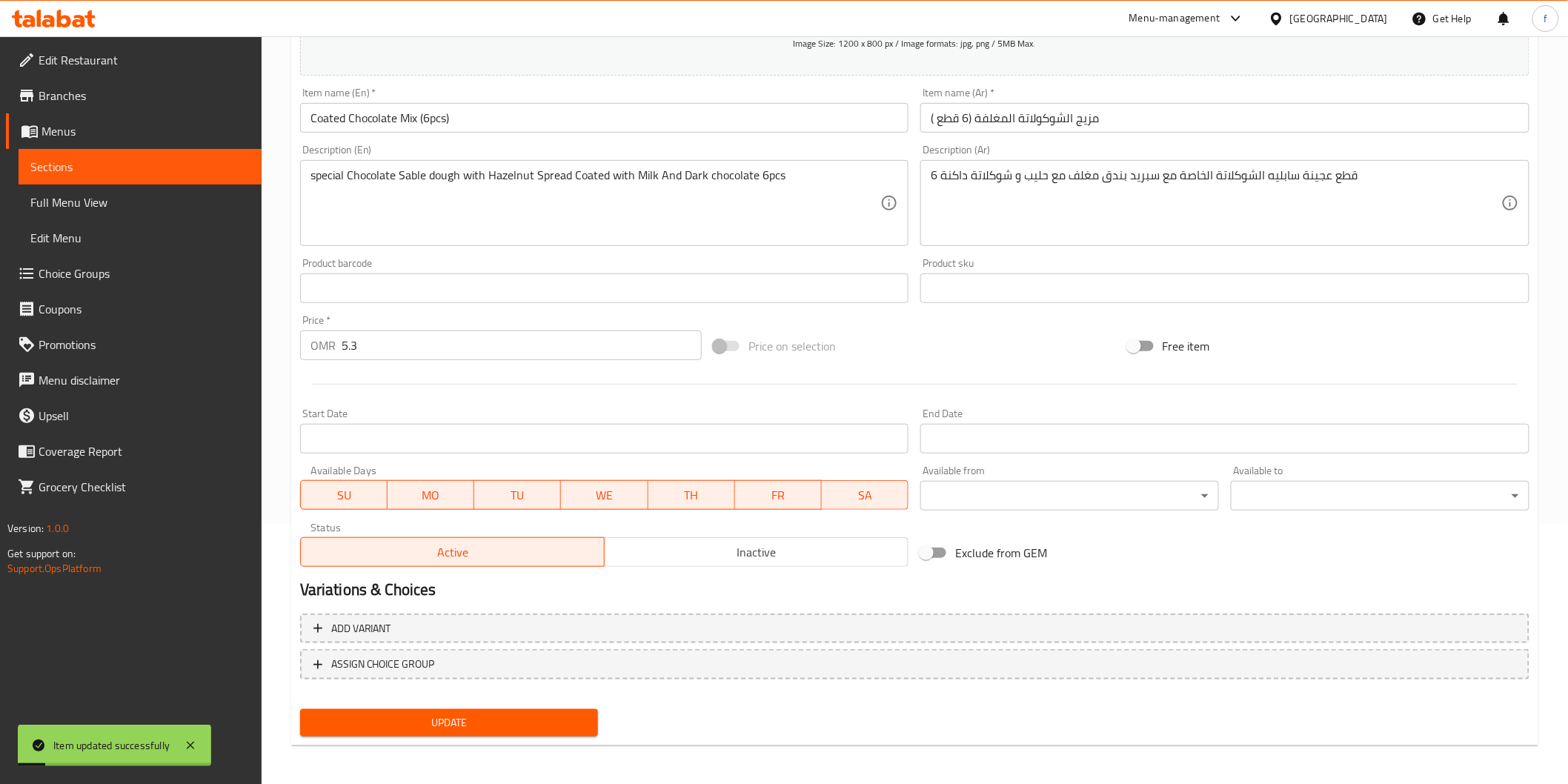
scroll to position [0, 0]
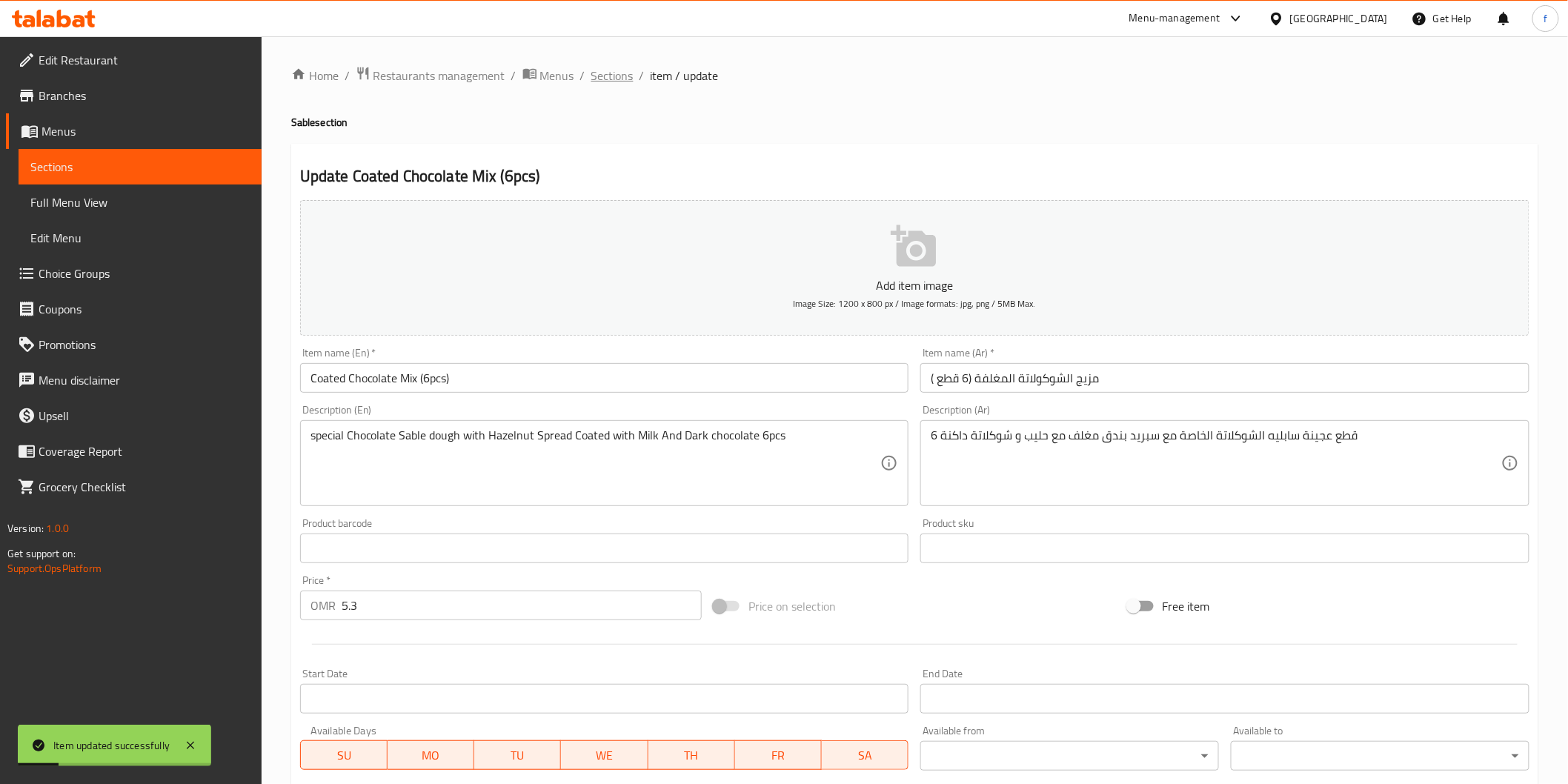
click at [608, 70] on span "Sections" at bounding box center [612, 76] width 43 height 17
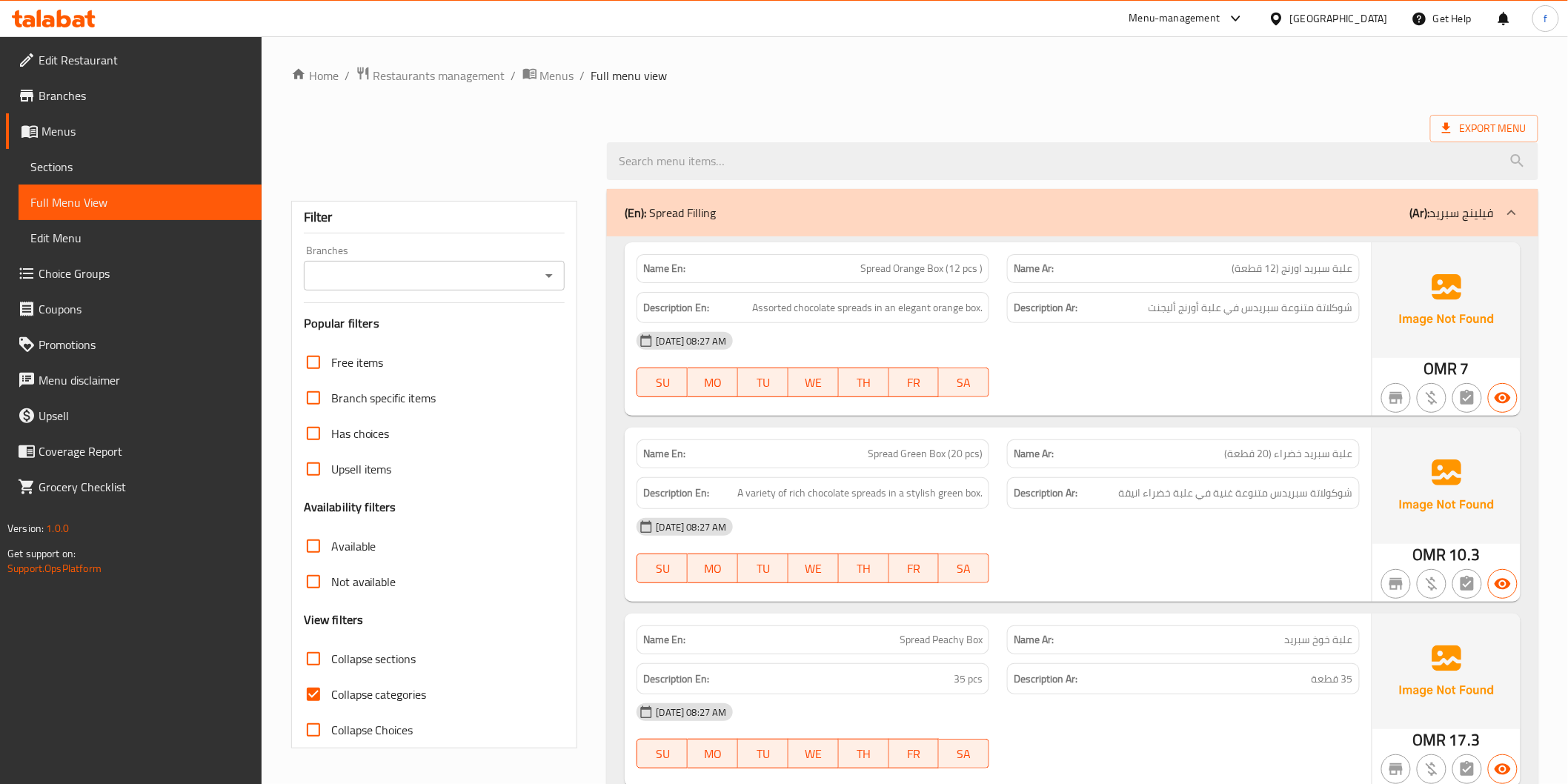
click at [308, 700] on input "Collapse categories" at bounding box center [313, 694] width 36 height 36
checkbox input "false"
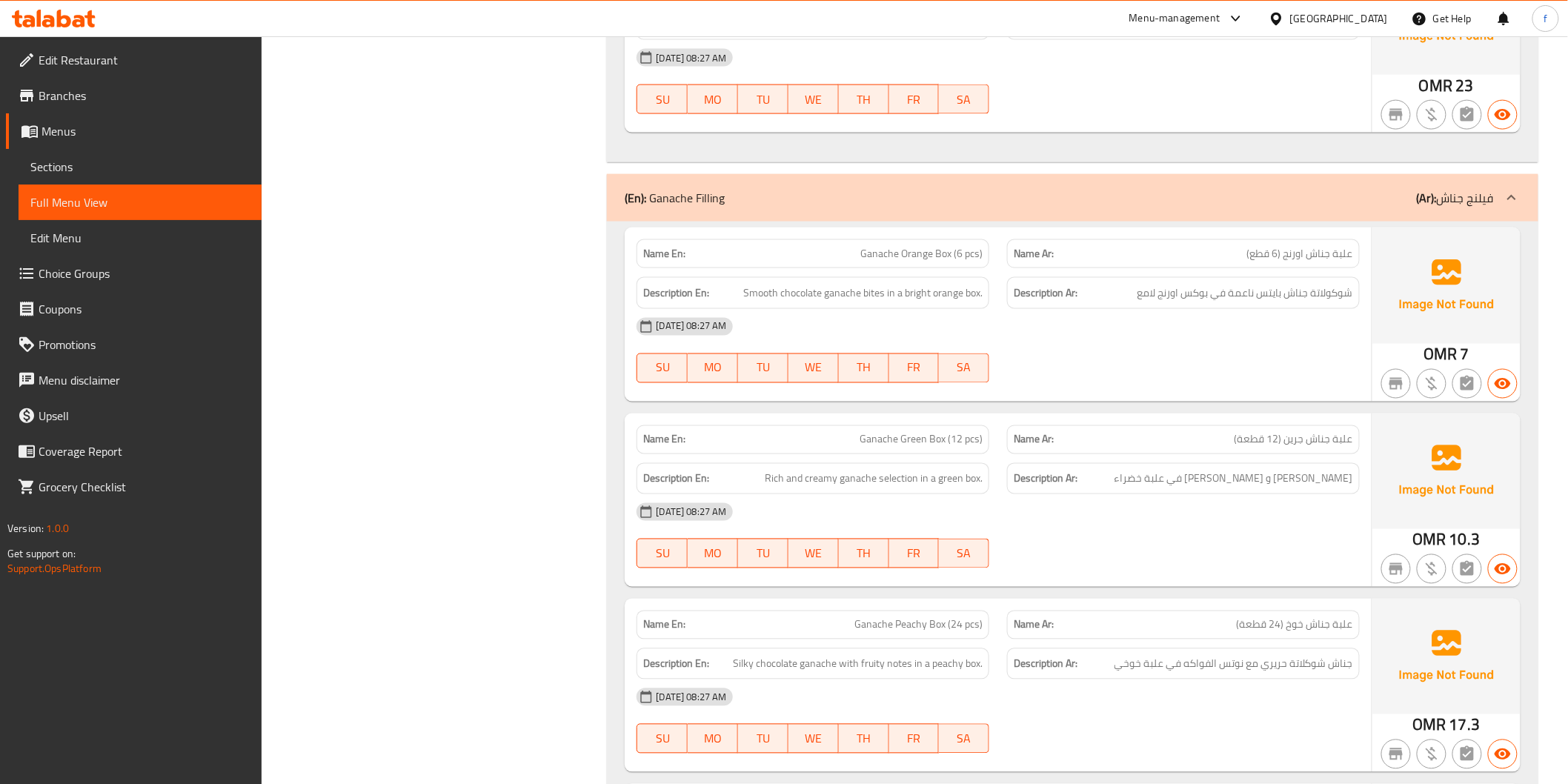
scroll to position [823, 0]
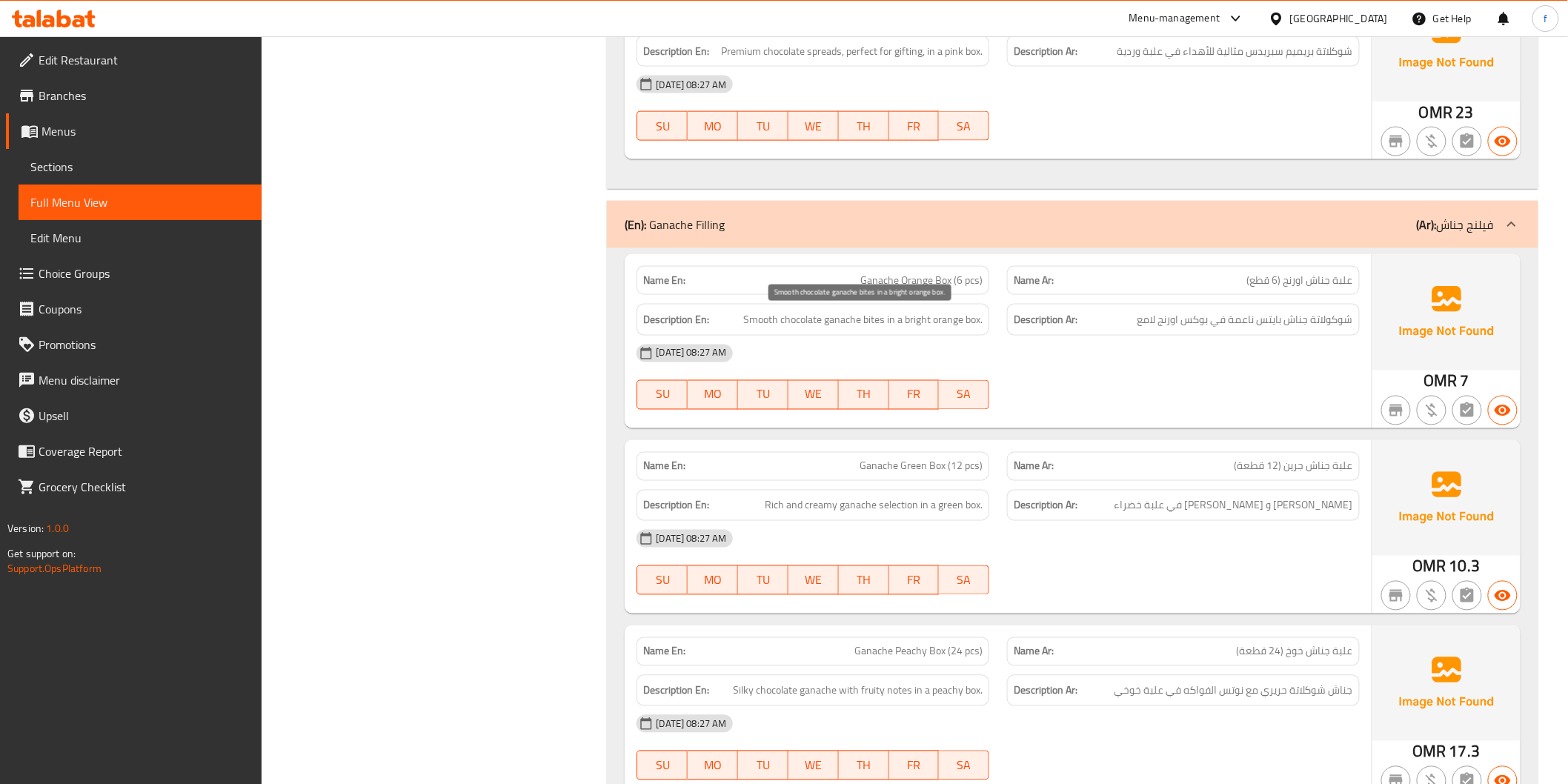
click at [808, 321] on span "Smooth chocolate ganache bites in a bright orange box." at bounding box center [862, 319] width 239 height 18
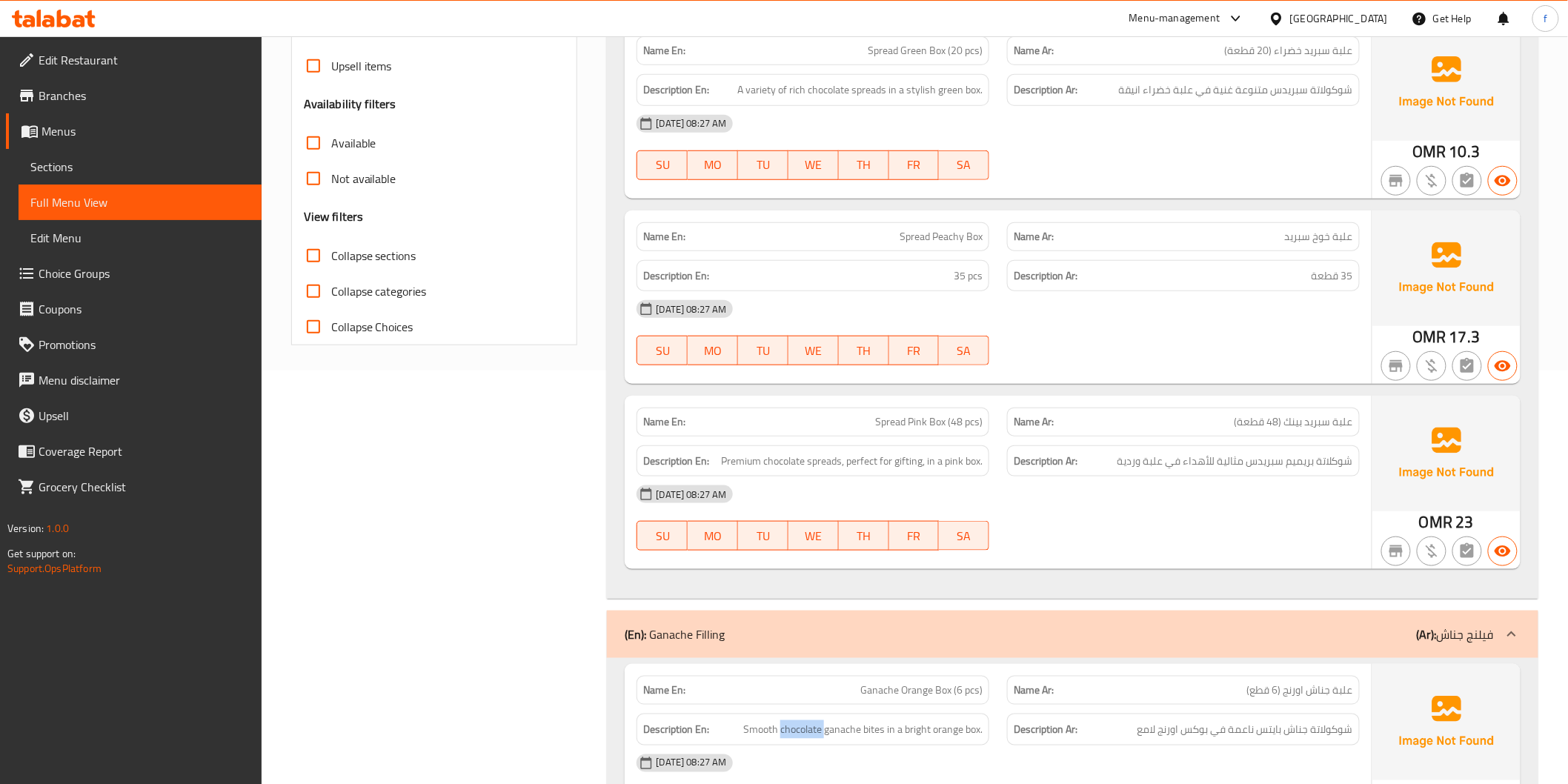
scroll to position [412, 0]
drag, startPoint x: 1218, startPoint y: 521, endPoint x: 1224, endPoint y: 492, distance: 29.6
click at [1219, 521] on div "[DATE] 08:27 AM SU MO TU WE TH FR SA" at bounding box center [997, 519] width 740 height 83
click at [790, 461] on span "Premium chocolate spreads, perfect for gifting, in a pink box." at bounding box center [851, 463] width 262 height 18
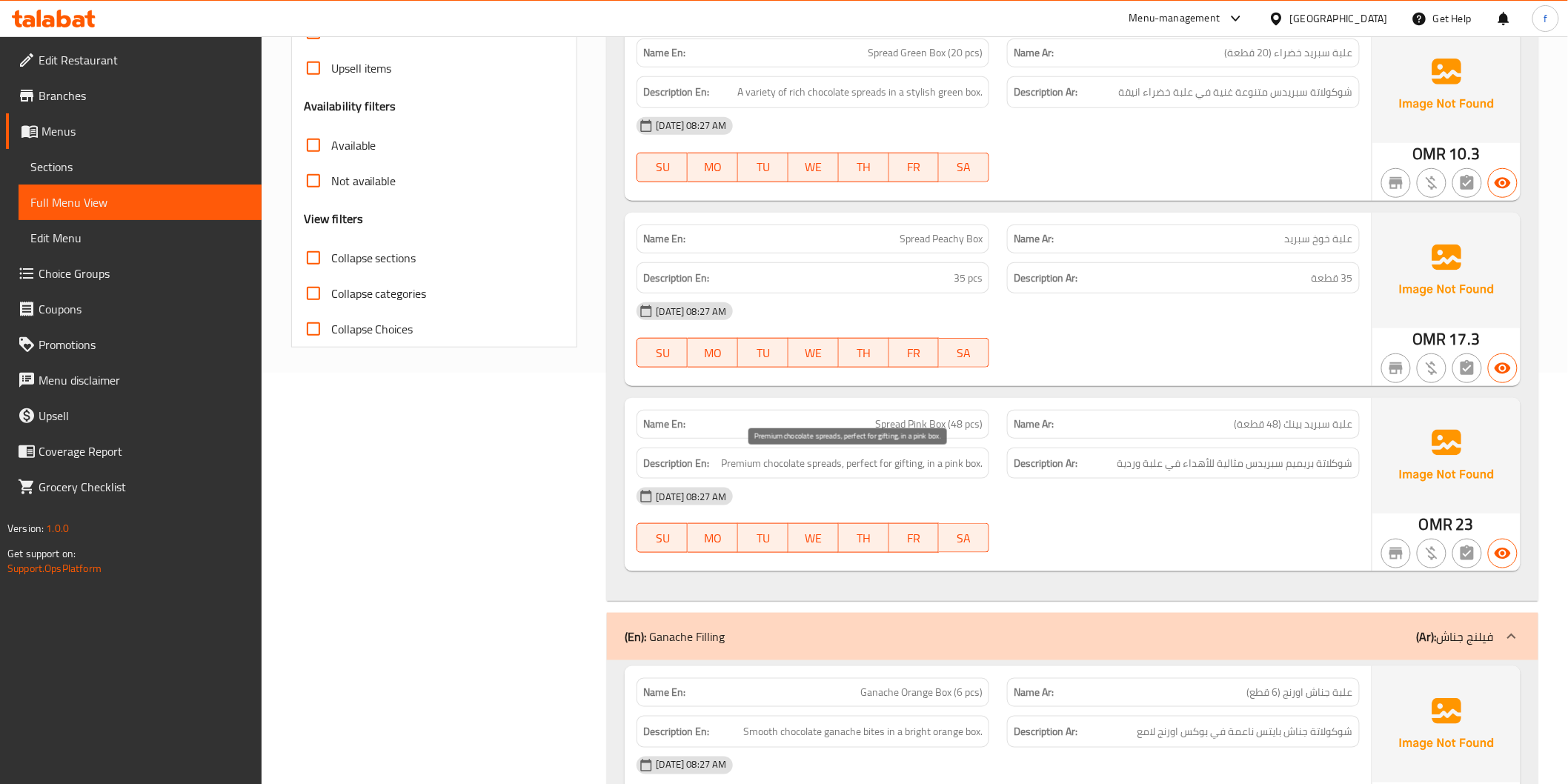
click at [823, 461] on span "Premium chocolate spreads, perfect for gifting, in a pink box." at bounding box center [851, 463] width 262 height 18
click at [747, 463] on span "Premium chocolate spreads, perfect for gifting, in a pink box." at bounding box center [851, 463] width 262 height 18
click at [855, 461] on span "Premium chocolate spreads, perfect for gifting, in a pink box." at bounding box center [851, 463] width 262 height 18
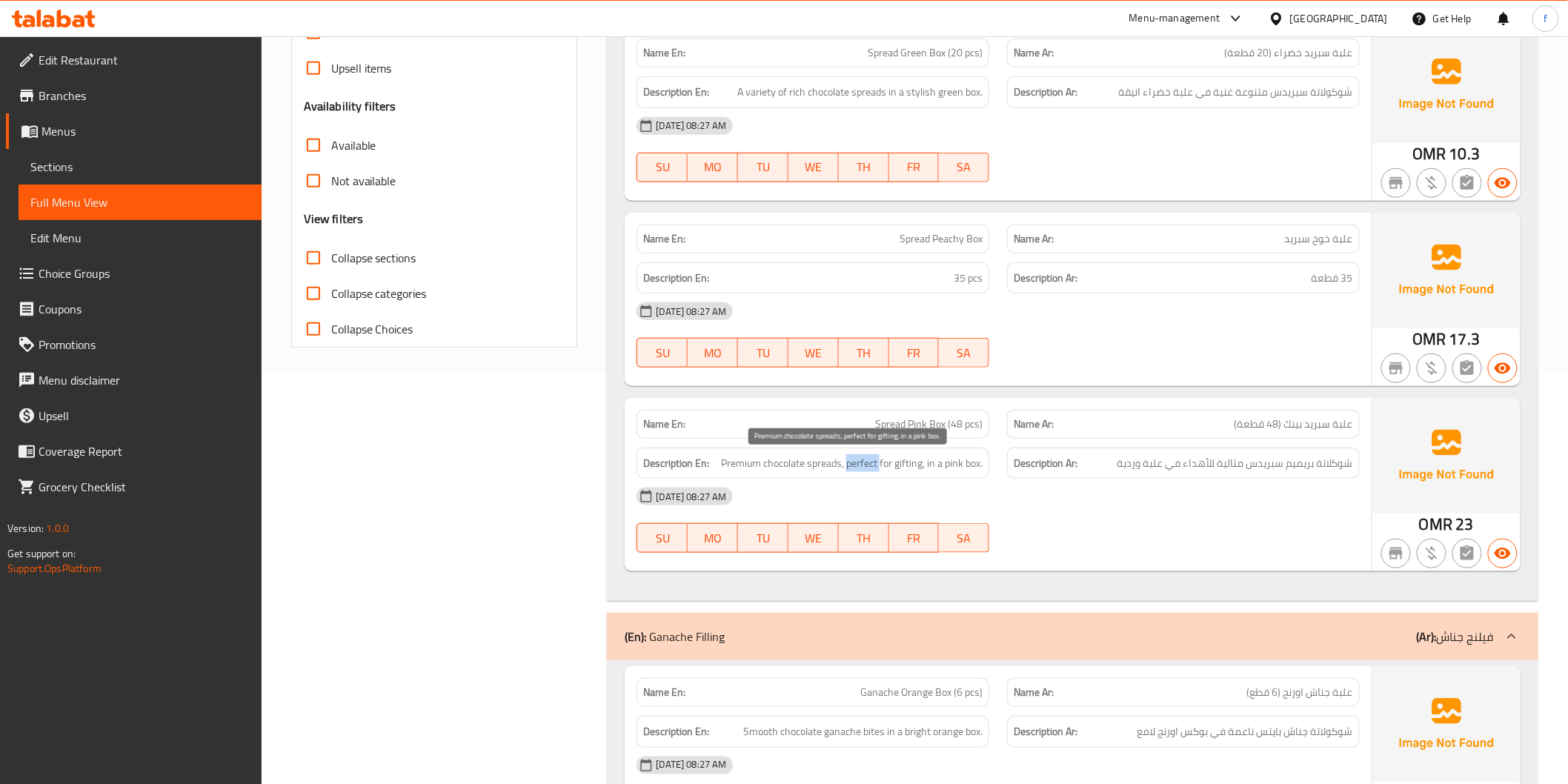
click at [855, 461] on span "Premium chocolate spreads, perfect for gifting, in a pink box." at bounding box center [851, 463] width 262 height 18
click at [882, 461] on span "Premium chocolate spreads, perfect for gifting, in a pink box." at bounding box center [851, 463] width 262 height 18
click at [890, 462] on span "Premium chocolate spreads, perfect for gifting, in a pink box." at bounding box center [851, 463] width 262 height 18
click at [931, 465] on span "Premium chocolate spreads, perfect for gifting, in a pink box." at bounding box center [851, 463] width 262 height 18
click at [950, 467] on span "Premium chocolate spreads, perfect for gifting, in a pink box." at bounding box center [851, 463] width 262 height 18
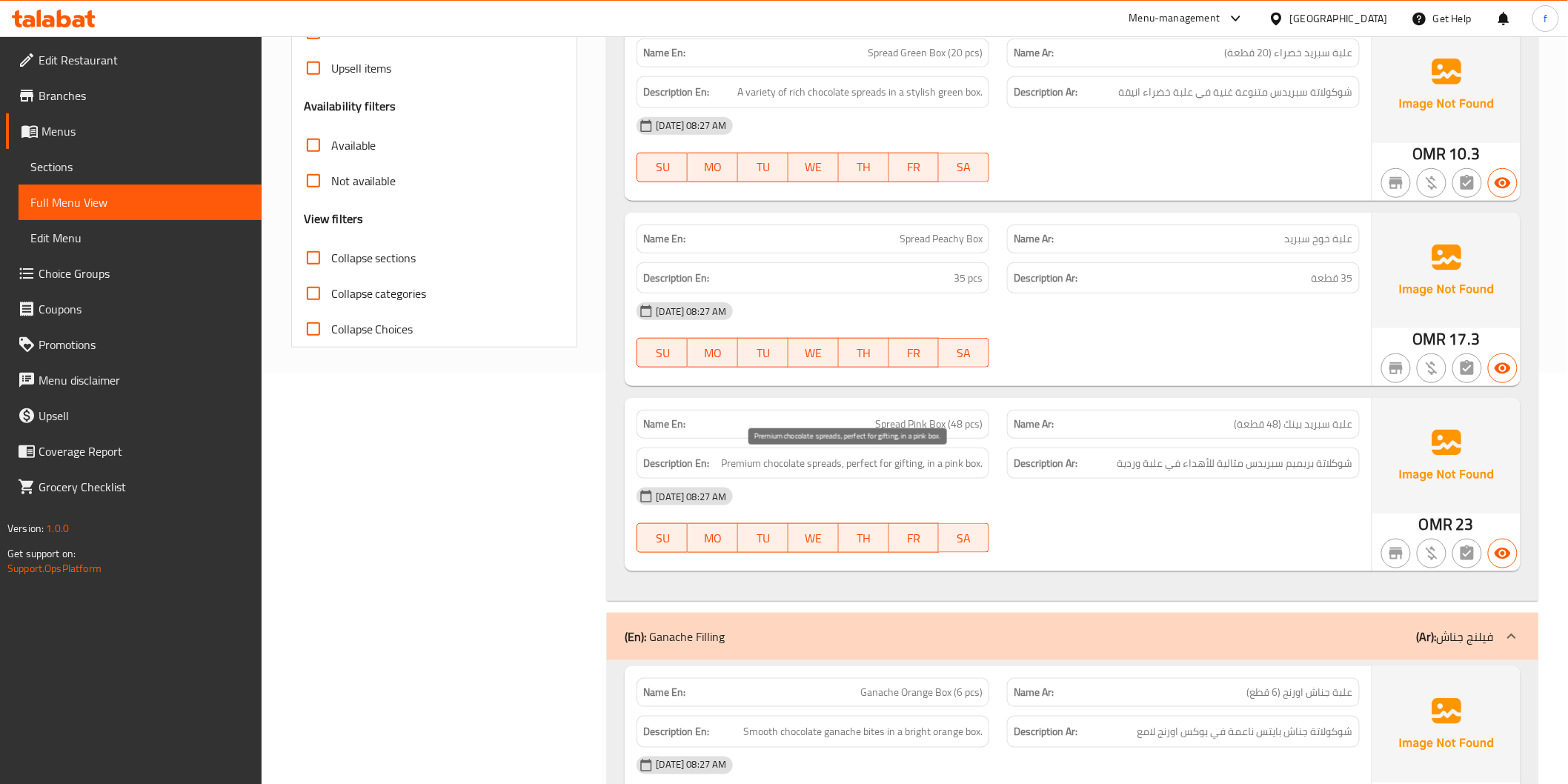
drag, startPoint x: 985, startPoint y: 465, endPoint x: 1149, endPoint y: 490, distance: 165.9
click at [988, 466] on div "Description En: Premium chocolate spreads, perfect for gifting, in a pink box." at bounding box center [812, 463] width 352 height 32
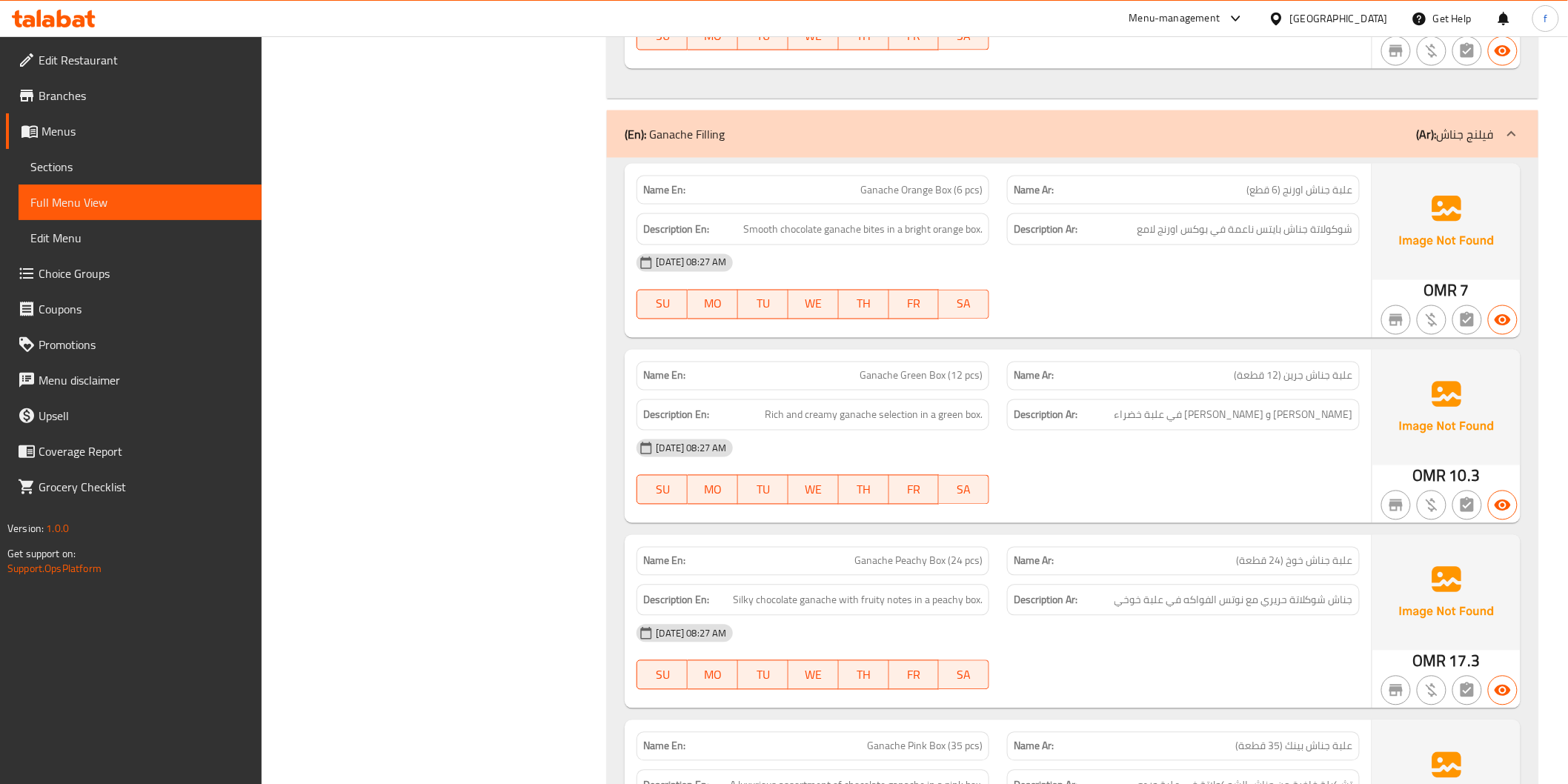
scroll to position [823, 0]
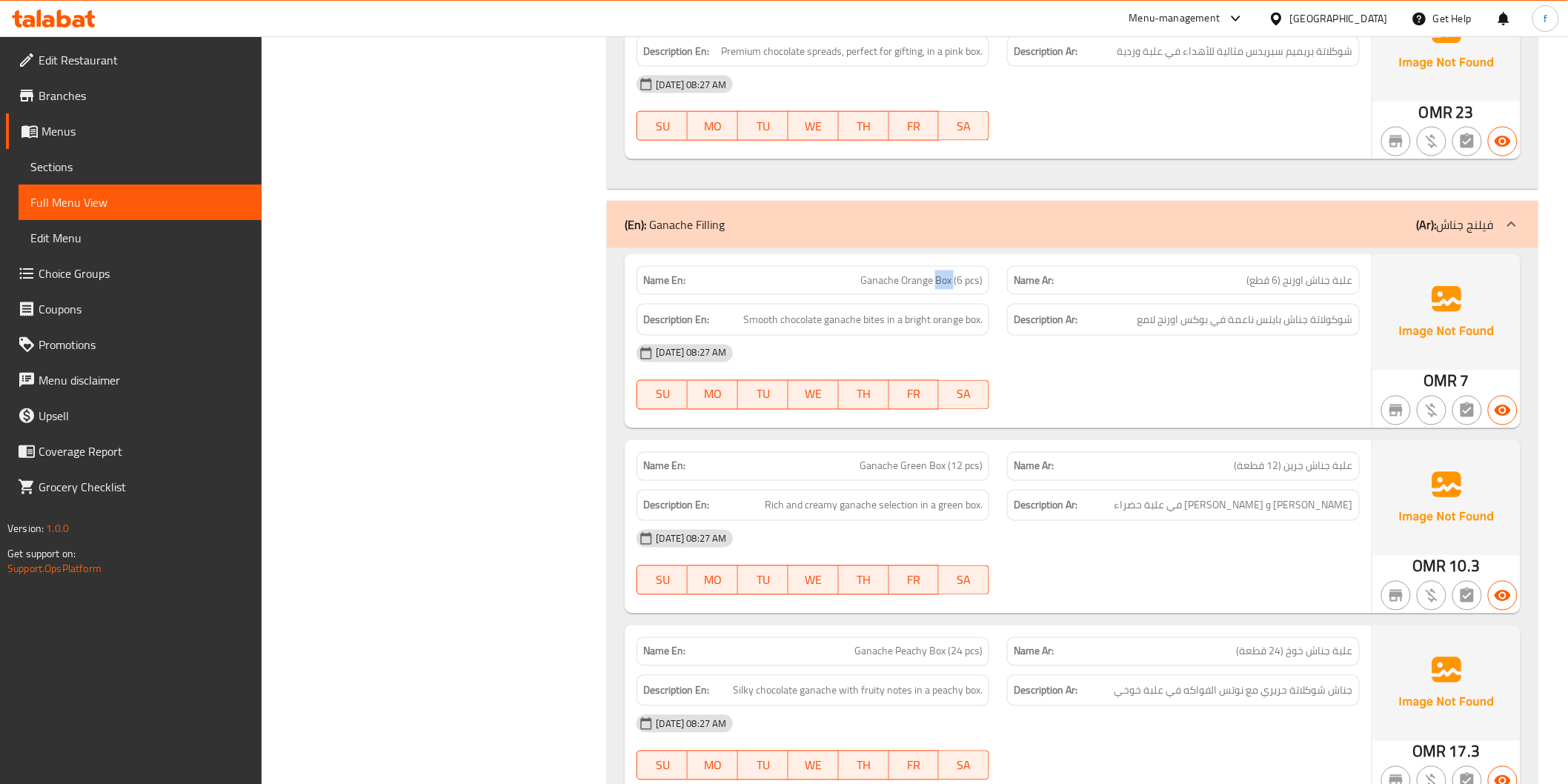
click at [801, 321] on span "Smooth chocolate ganache bites in a bright orange box." at bounding box center [862, 319] width 239 height 18
click at [831, 316] on span "Smooth chocolate ganache bites in a bright orange box." at bounding box center [862, 319] width 239 height 18
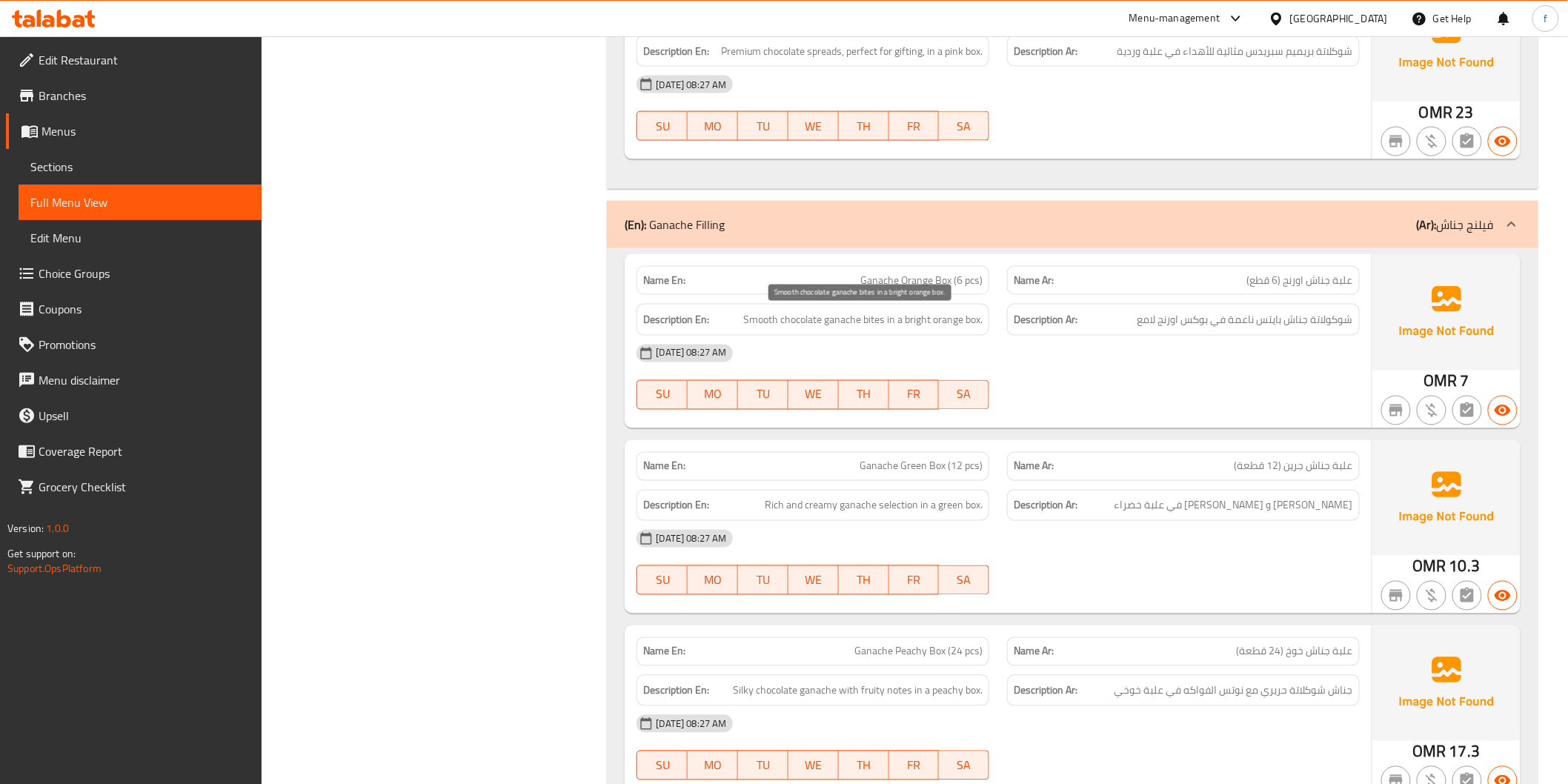
click at [874, 321] on span "Smooth chocolate ganache bites in a bright orange box." at bounding box center [862, 319] width 239 height 18
click at [764, 316] on span "Smooth chocolate ganache bites in a bright orange box." at bounding box center [862, 319] width 239 height 18
drag, startPoint x: 764, startPoint y: 316, endPoint x: 835, endPoint y: 321, distance: 71.2
click at [764, 317] on span "Smooth chocolate ganache bites in a bright orange box." at bounding box center [862, 319] width 239 height 18
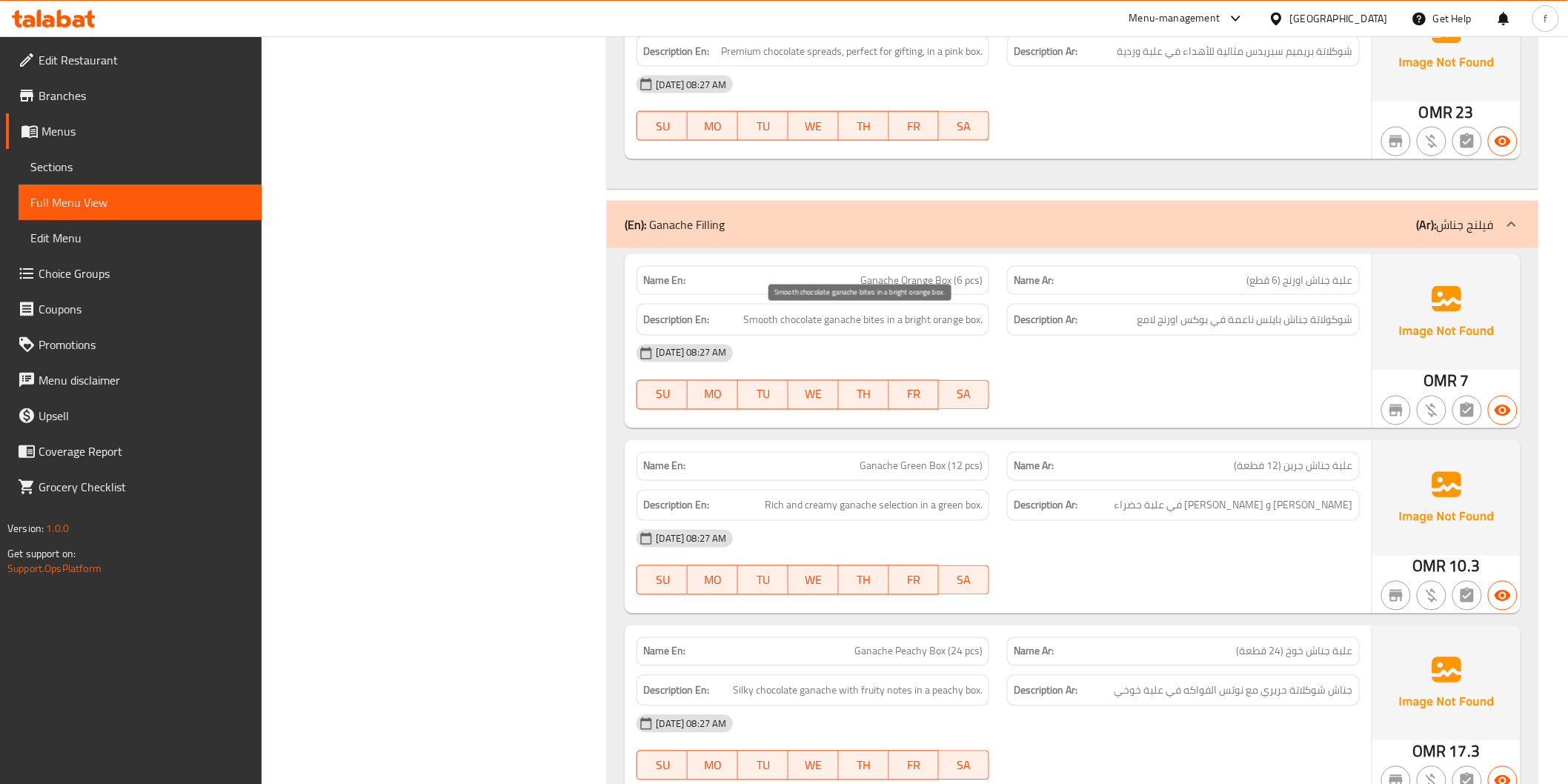
click at [898, 320] on span "Smooth chocolate ganache bites in a bright orange box." at bounding box center [862, 319] width 239 height 18
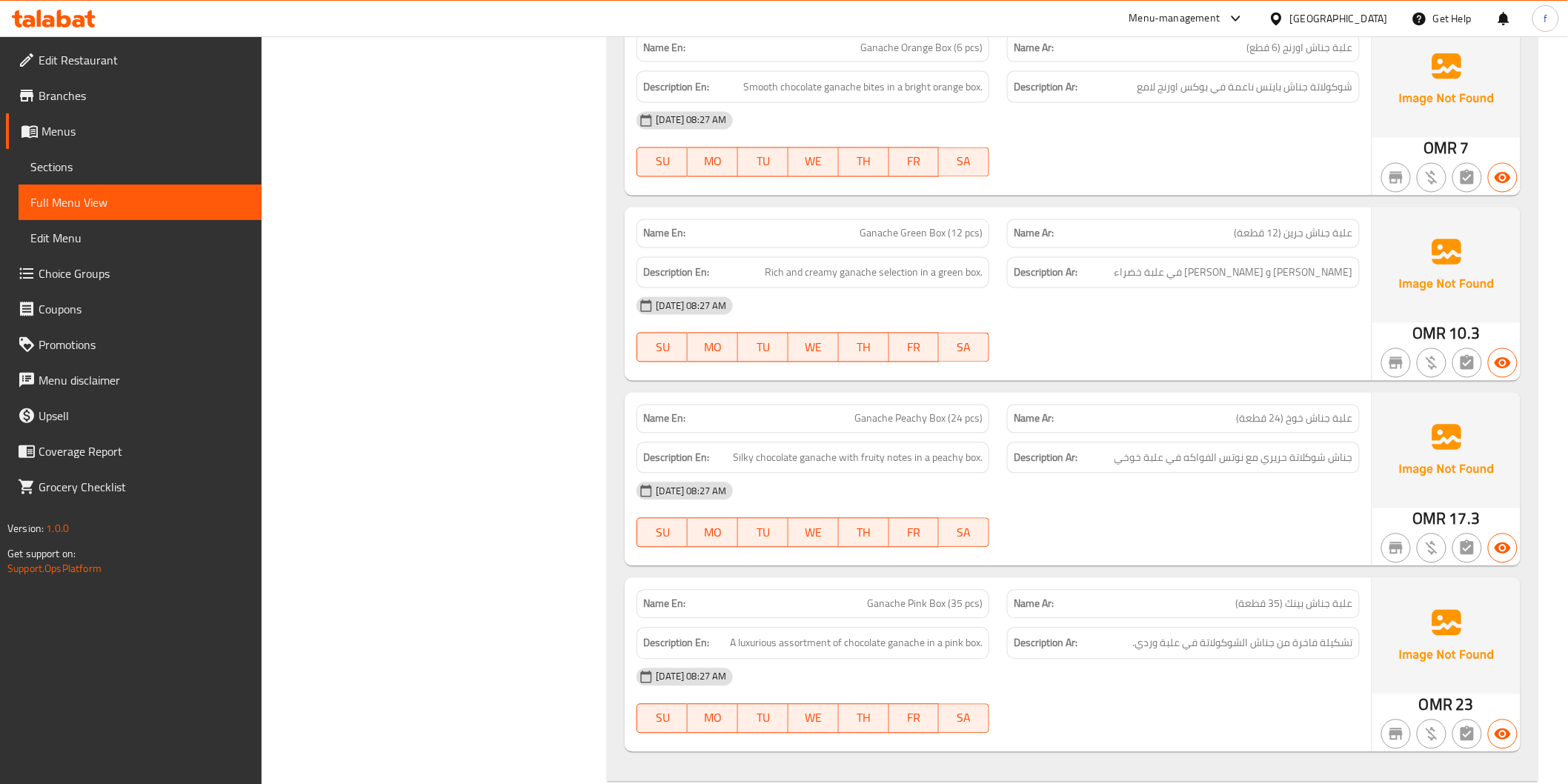
scroll to position [1152, 0]
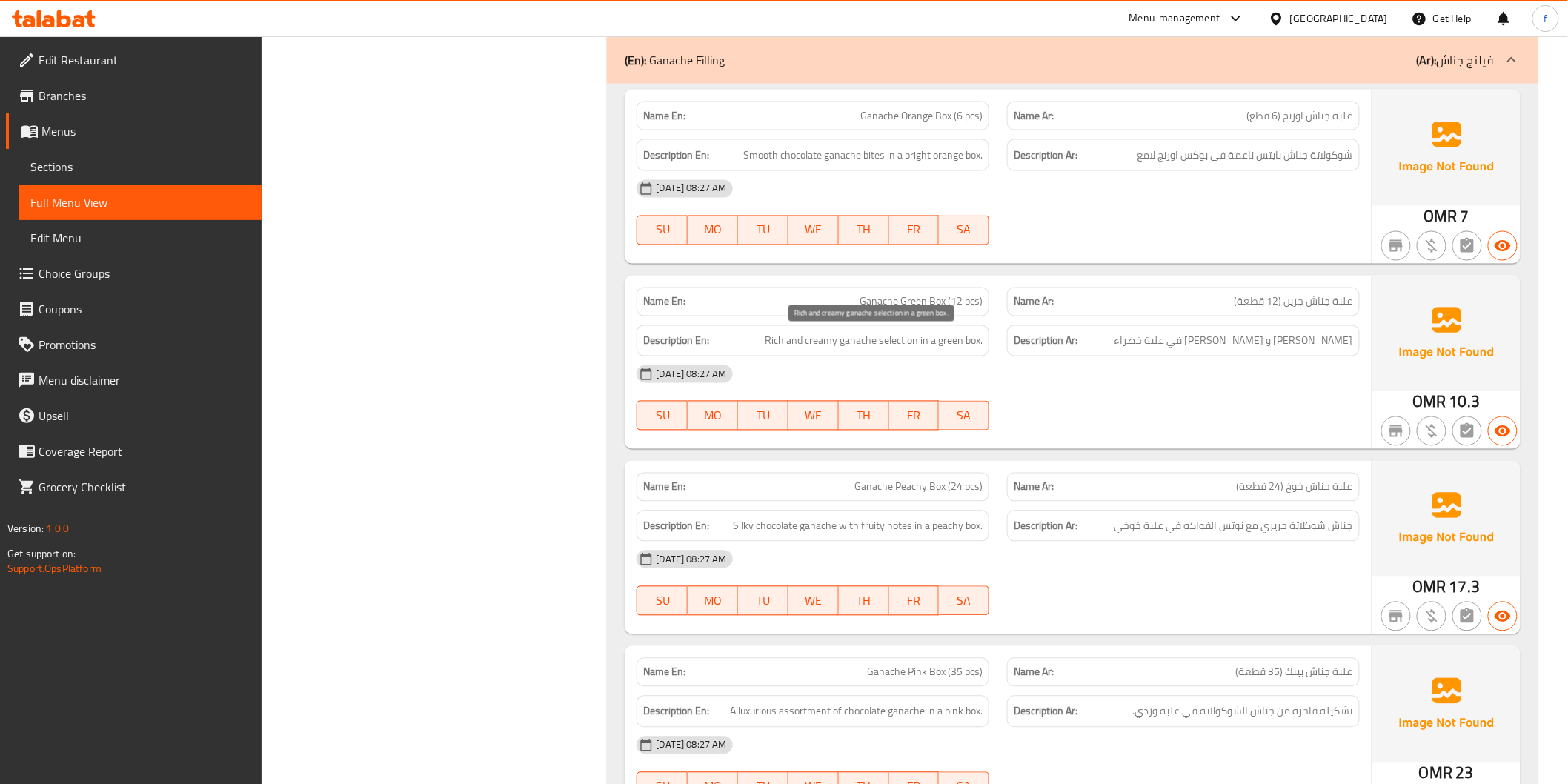
click at [855, 346] on span "Rich and creamy ganache selection in a green box." at bounding box center [874, 340] width 218 height 18
click at [814, 337] on span "Rich and creamy ganache selection in a green box." at bounding box center [874, 340] width 218 height 18
click at [775, 338] on span "Rich and creamy ganache selection in a green box." at bounding box center [874, 340] width 218 height 18
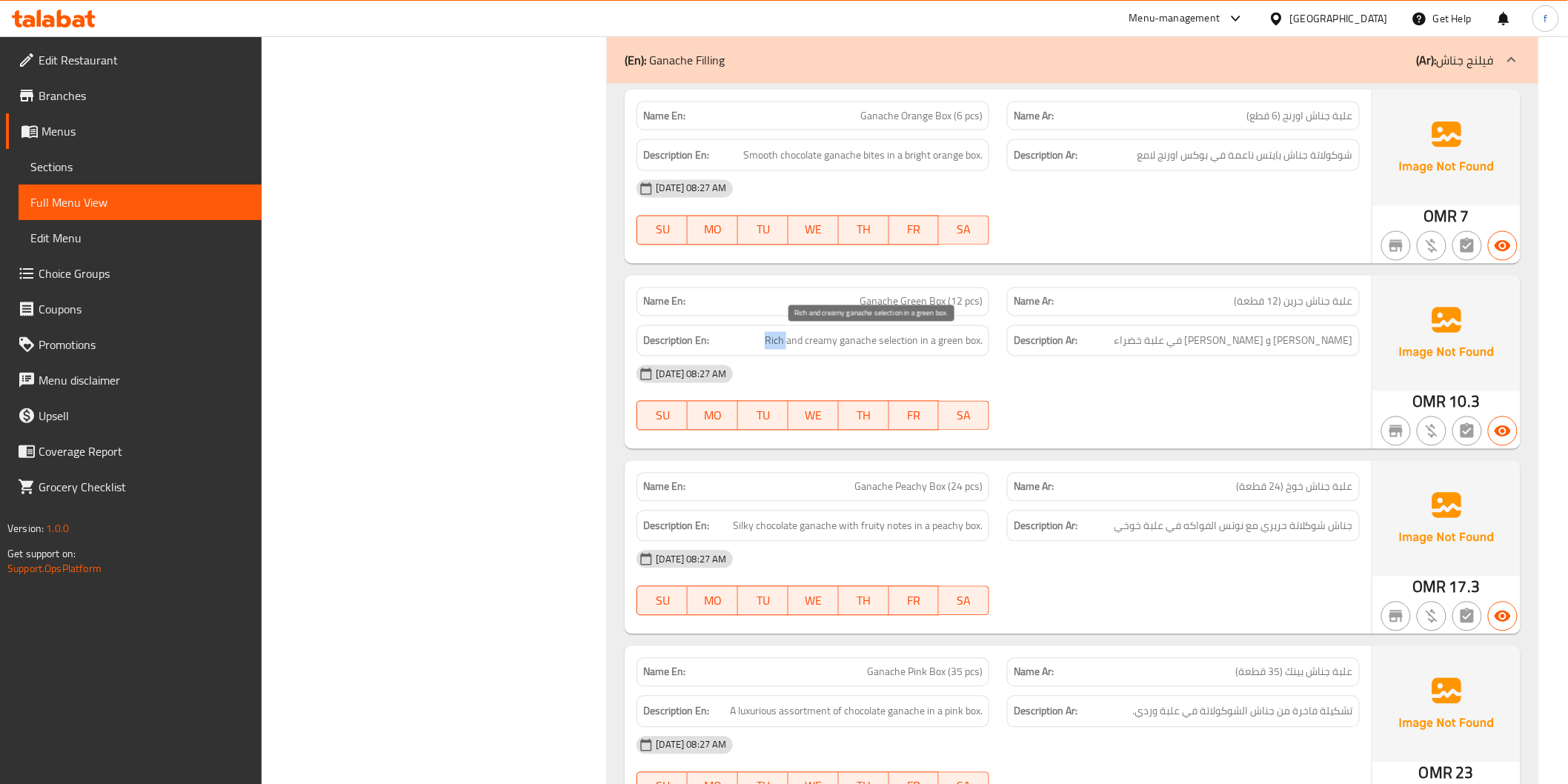
click at [775, 338] on span "Rich and creamy ganache selection in a green box." at bounding box center [874, 340] width 218 height 18
click at [900, 345] on span "Rich and creamy ganache selection in a green box." at bounding box center [874, 340] width 218 height 18
click at [944, 342] on span "Rich and creamy ganache selection in a green box." at bounding box center [874, 340] width 218 height 18
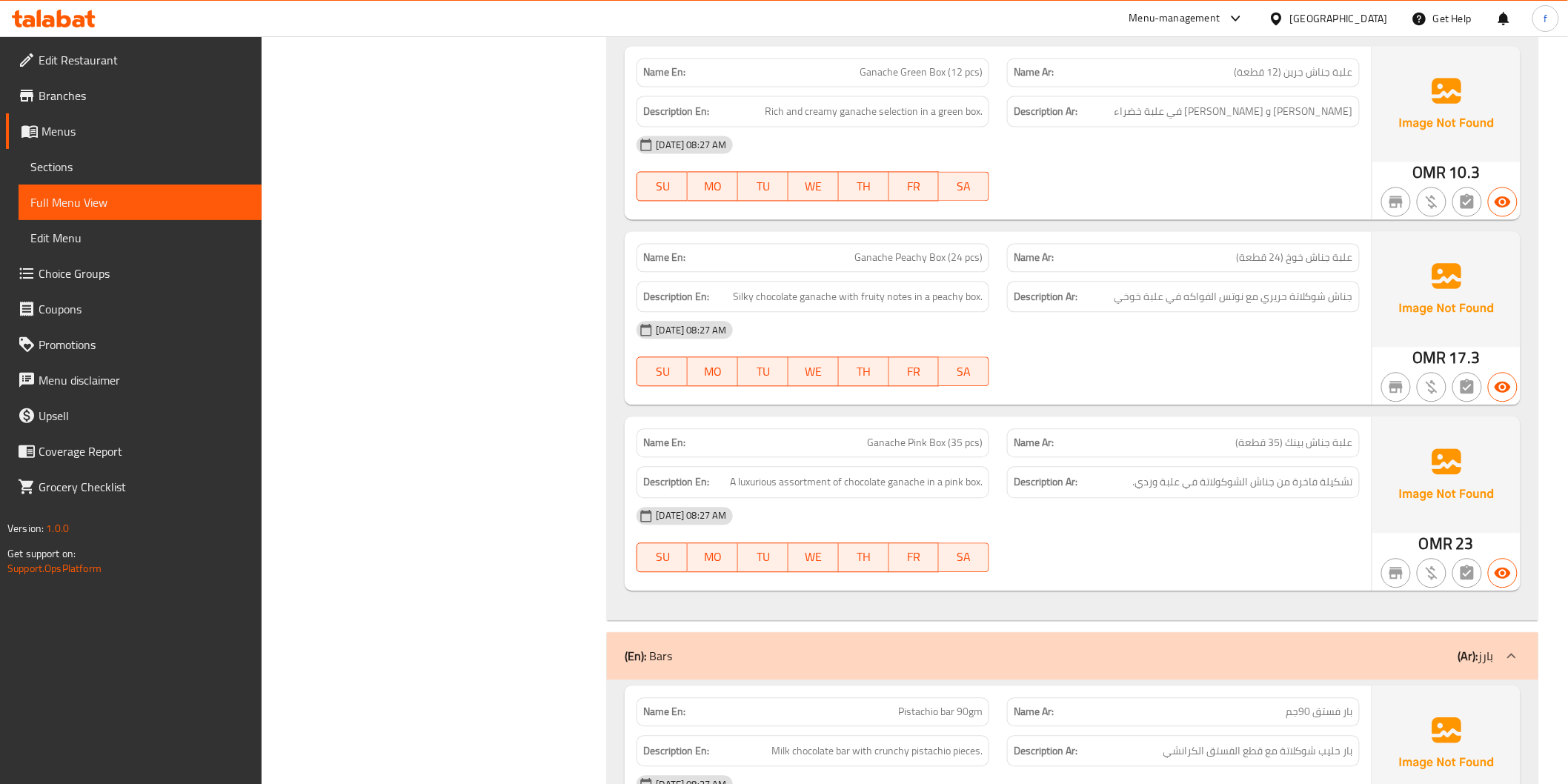
scroll to position [1235, 0]
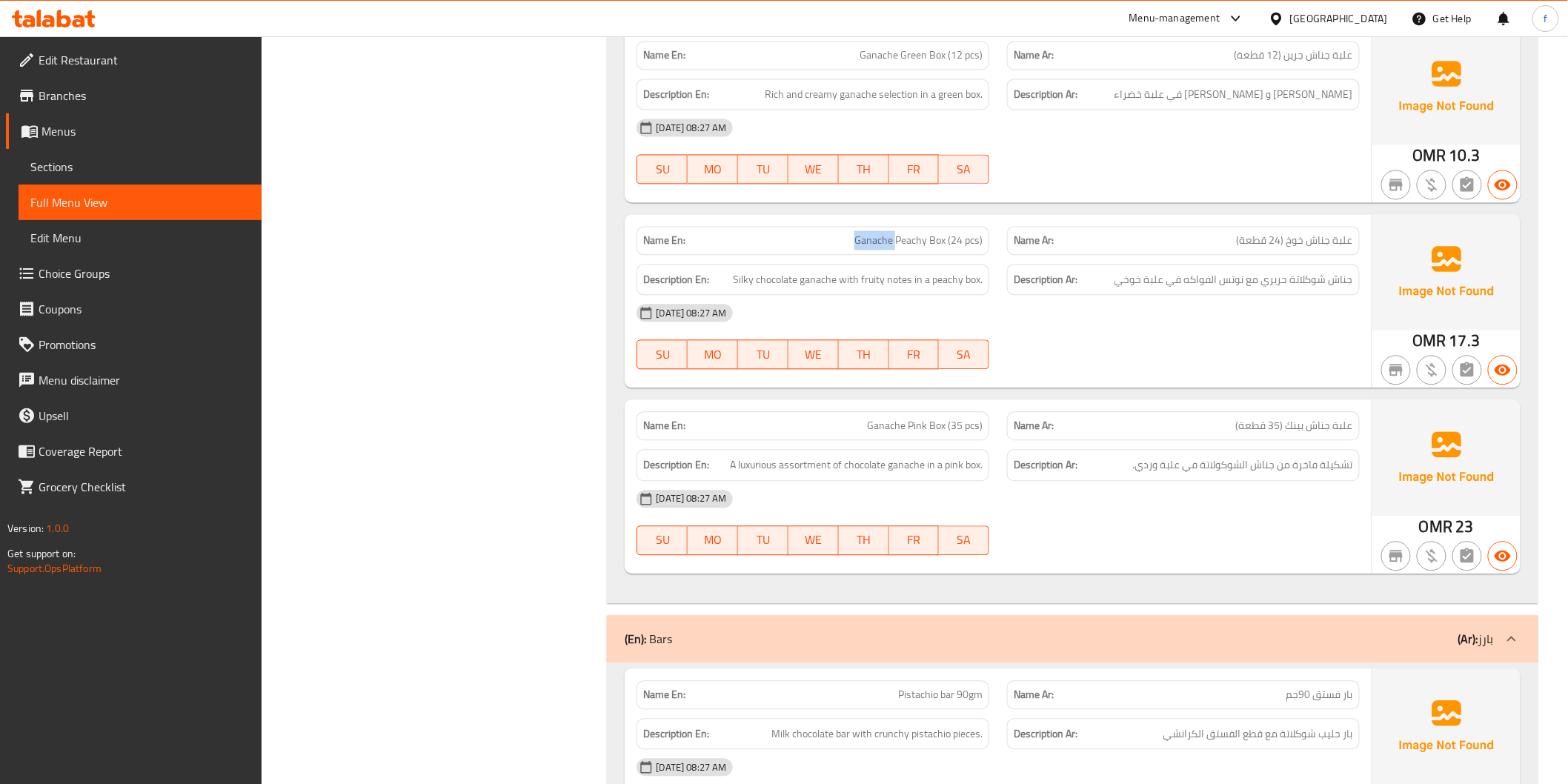
click at [815, 282] on span "Silky chocolate ganache with fruity notes in a peachy box." at bounding box center [857, 279] width 250 height 18
click at [778, 278] on span "Silky chocolate ganache with fruity notes in a peachy box." at bounding box center [857, 279] width 250 height 18
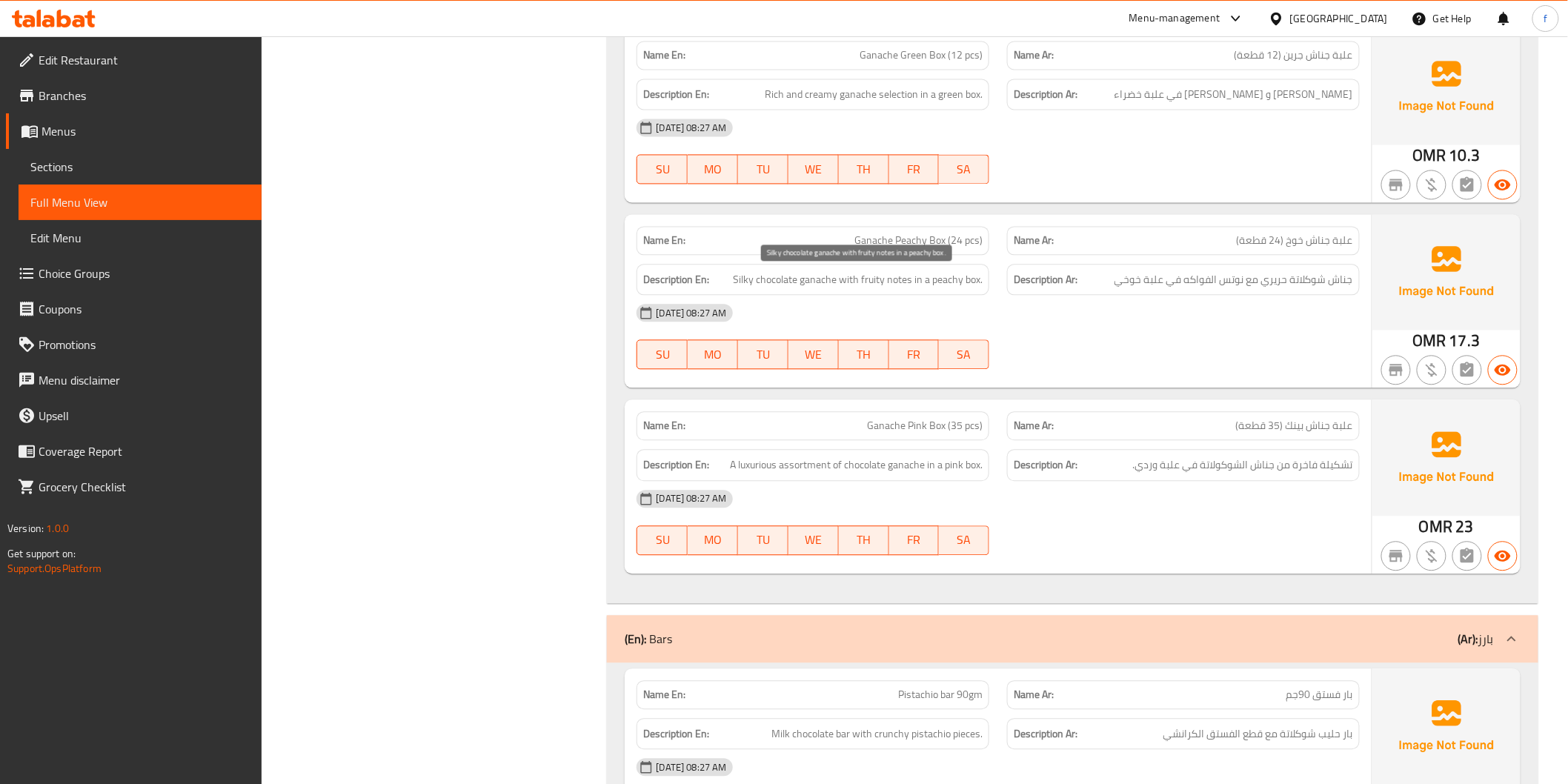
click at [750, 276] on span "Silky chocolate ganache with fruity notes in a peachy box." at bounding box center [857, 279] width 250 height 18
click at [875, 278] on span "Silky chocolate ganache with fruity notes in a peachy box." at bounding box center [857, 279] width 250 height 18
click at [899, 277] on span "Silky chocolate ganache with fruity notes in a peachy box." at bounding box center [857, 279] width 250 height 18
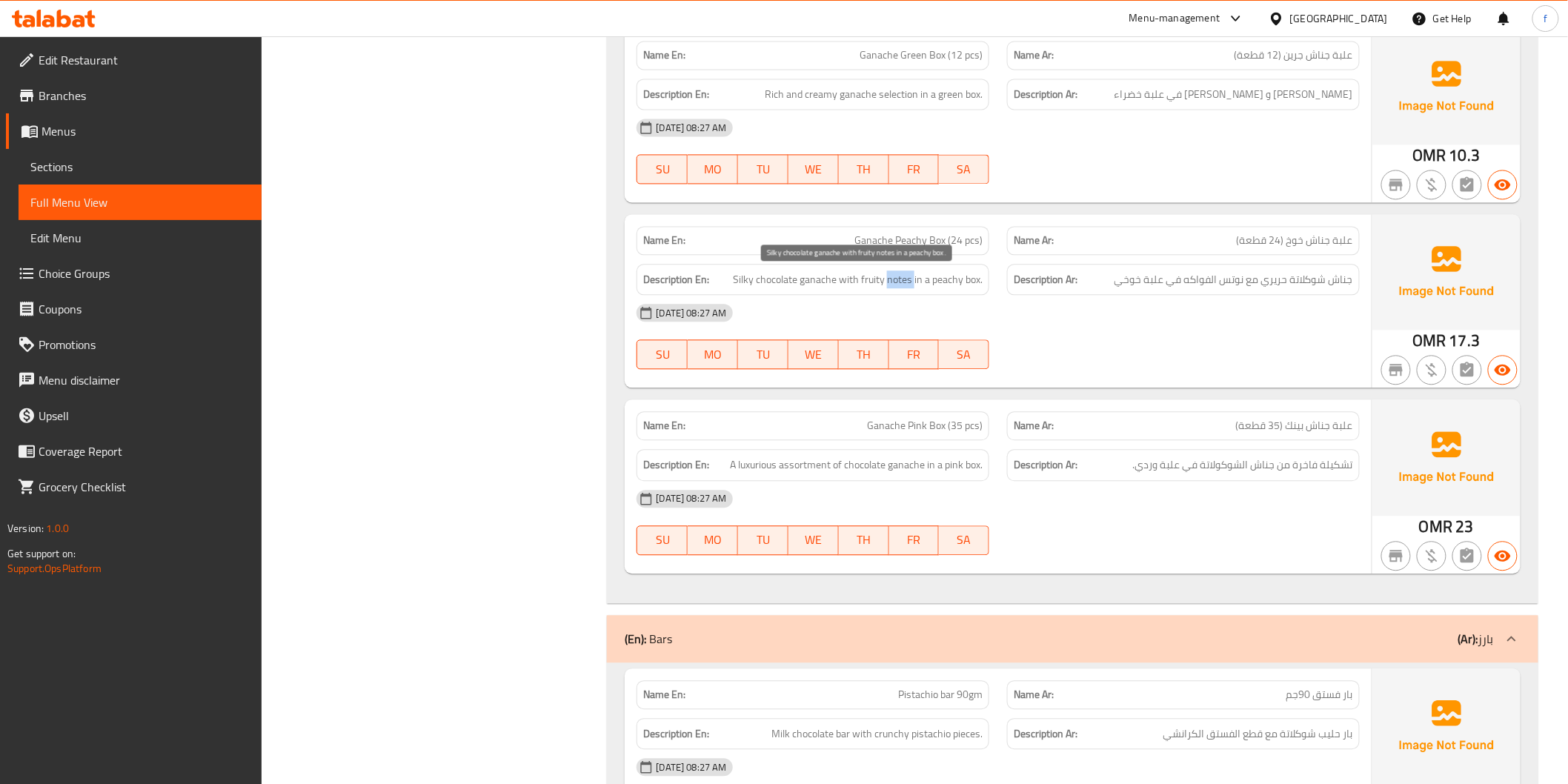
click at [899, 277] on span "Silky chocolate ganache with fruity notes in a peachy box." at bounding box center [857, 279] width 250 height 18
click at [948, 282] on span "Silky chocolate ganache with fruity notes in a peachy box." at bounding box center [857, 279] width 250 height 18
click at [975, 277] on span "Silky chocolate ganache with fruity notes in a peachy box." at bounding box center [857, 279] width 250 height 18
click at [975, 277] on span "Silky chocolate ganache with fruity notes in a peachy box." at bounding box center [857, 279] width 250 height 18
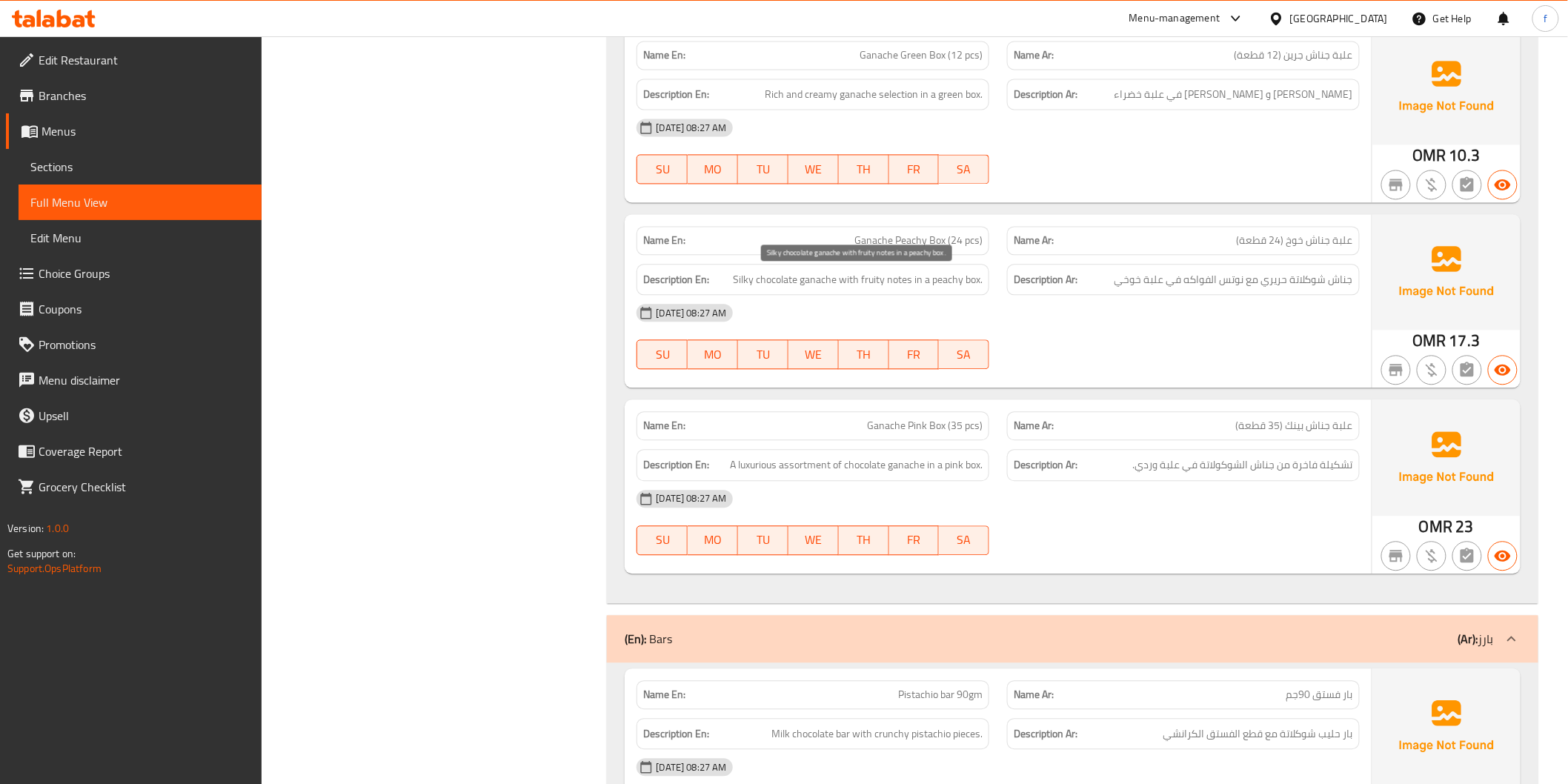
drag, startPoint x: 938, startPoint y: 285, endPoint x: 967, endPoint y: 276, distance: 30.4
click at [940, 284] on span "Silky chocolate ganache with fruity notes in a peachy box." at bounding box center [857, 279] width 250 height 18
click at [967, 276] on span "Silky chocolate ganache with fruity notes in a peachy box." at bounding box center [857, 279] width 250 height 18
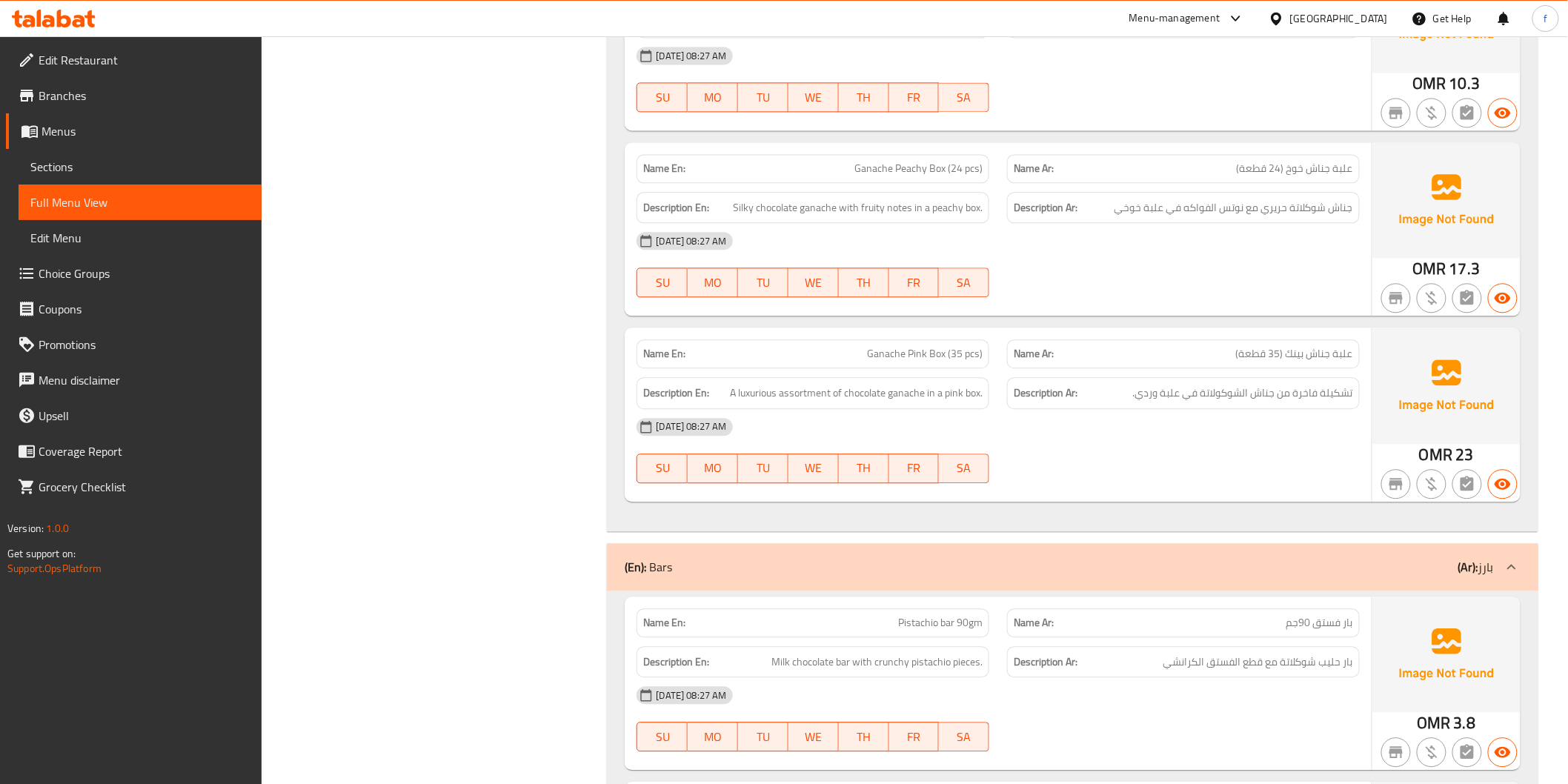
scroll to position [1399, 0]
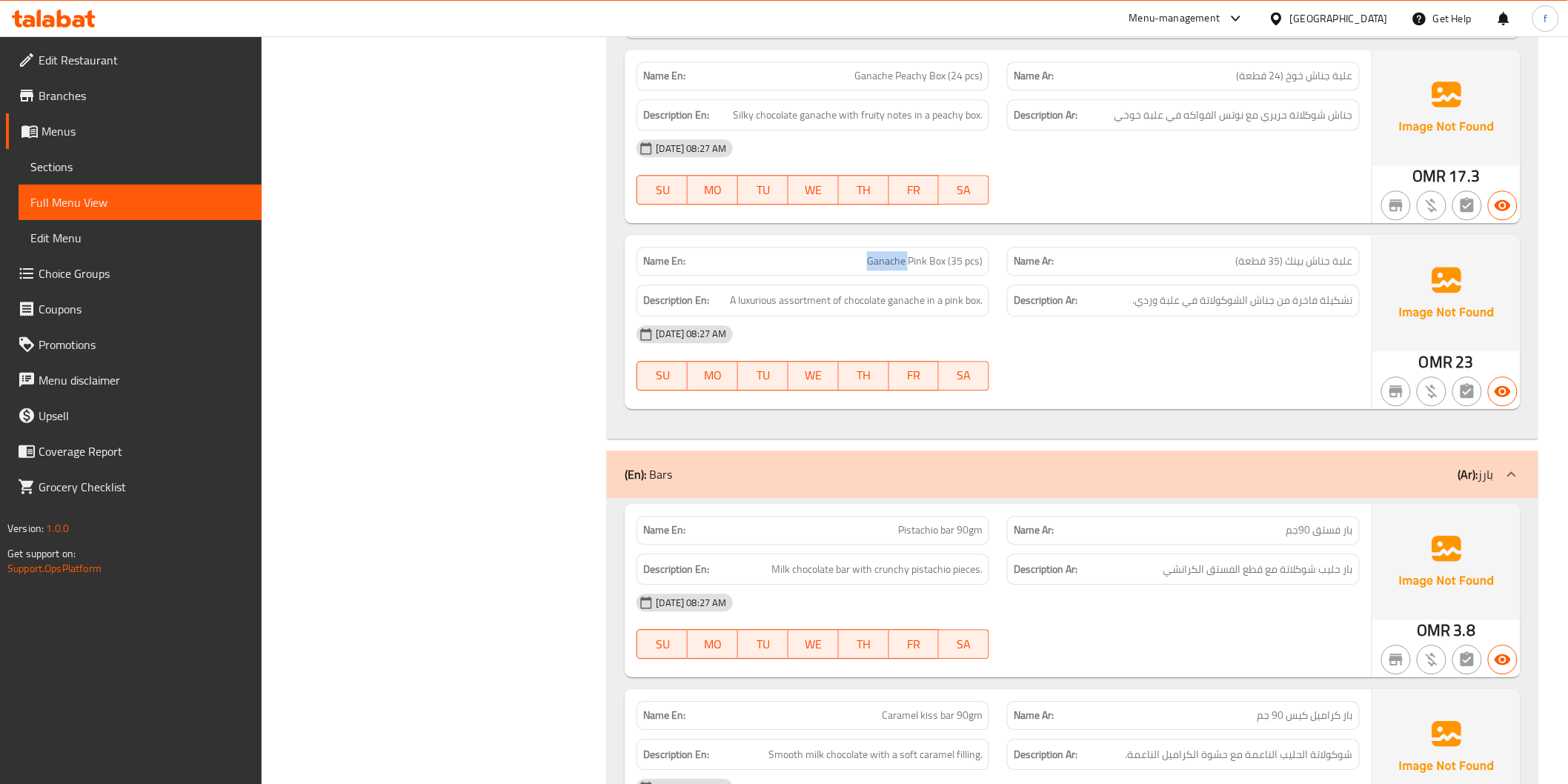
click at [826, 302] on span "A luxurious assortment of chocolate ganache in a pink box." at bounding box center [856, 300] width 252 height 18
click at [764, 300] on span "A luxurious assortment of chocolate ganache in a pink box." at bounding box center [856, 300] width 252 height 18
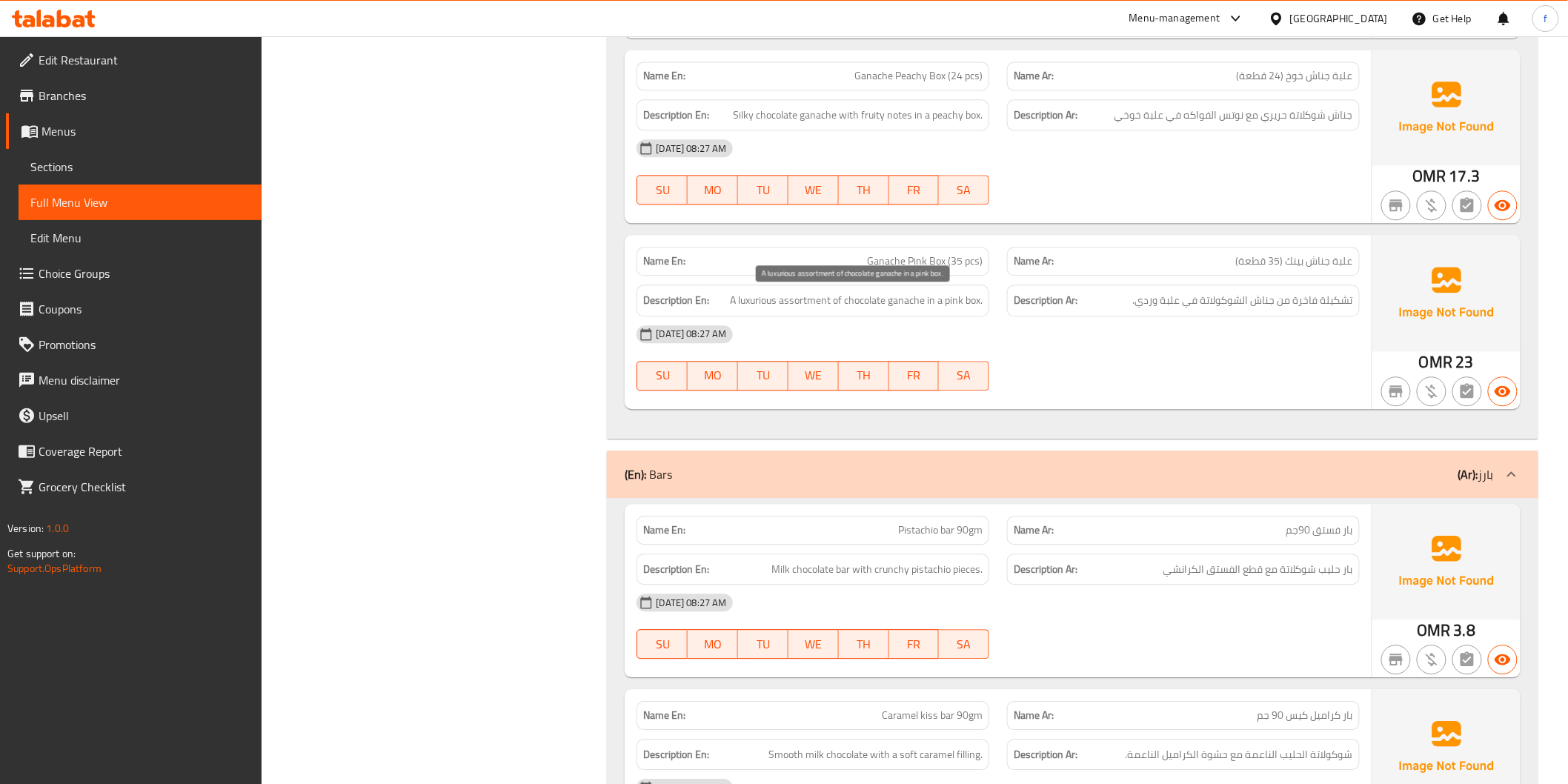
click at [848, 298] on span "A luxurious assortment of chocolate ganache in a pink box." at bounding box center [856, 300] width 252 height 18
drag, startPoint x: 848, startPoint y: 298, endPoint x: 895, endPoint y: 301, distance: 47.1
click at [852, 298] on span "A luxurious assortment of chocolate ganache in a pink box." at bounding box center [856, 300] width 252 height 18
click at [895, 300] on span "A luxurious assortment of chocolate ganache in a pink box." at bounding box center [856, 300] width 252 height 18
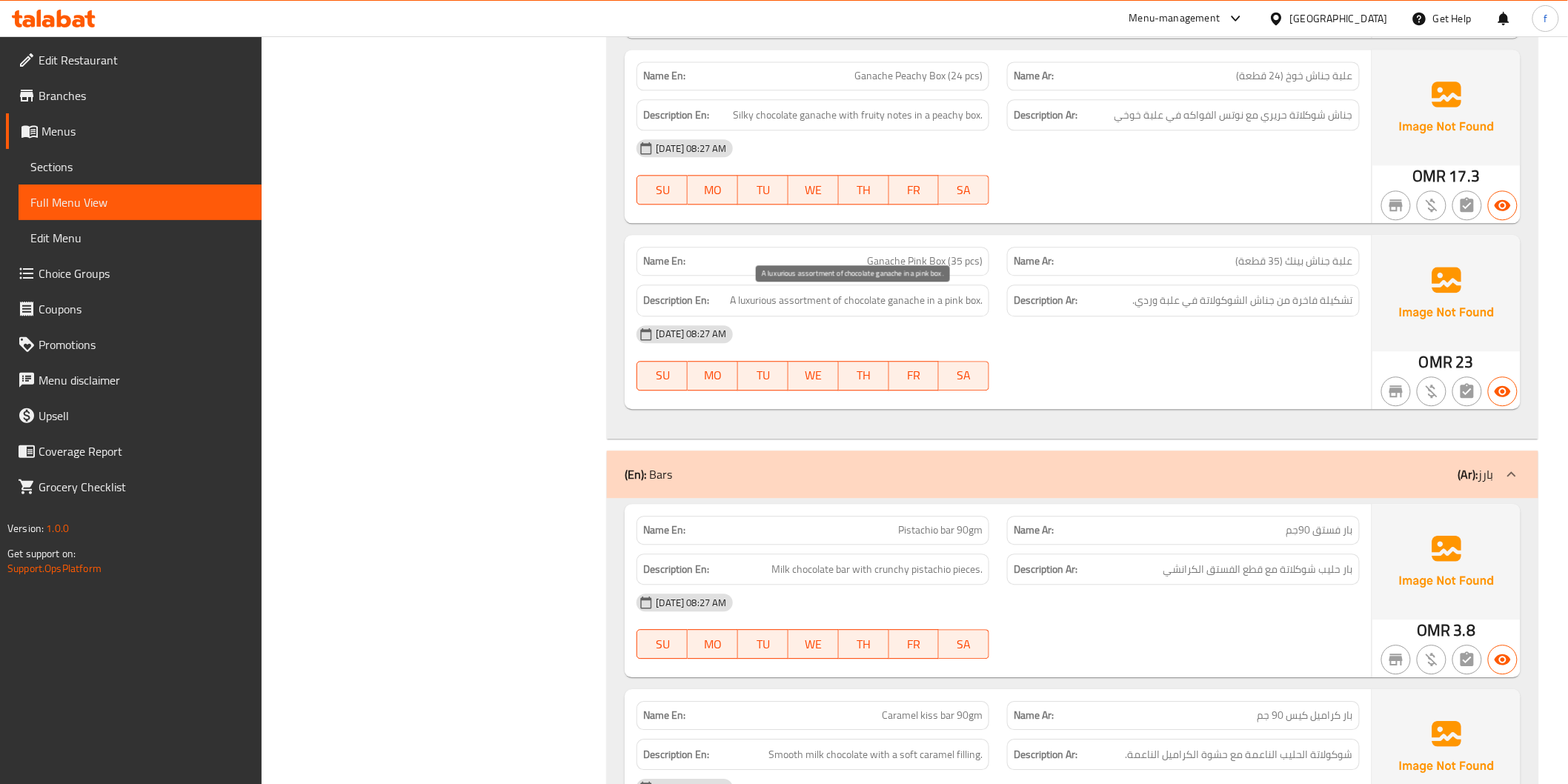
click at [941, 302] on span "A luxurious assortment of chocolate ganache in a pink box." at bounding box center [856, 300] width 252 height 18
click at [965, 300] on span "A luxurious assortment of chocolate ganache in a pink box." at bounding box center [856, 300] width 252 height 18
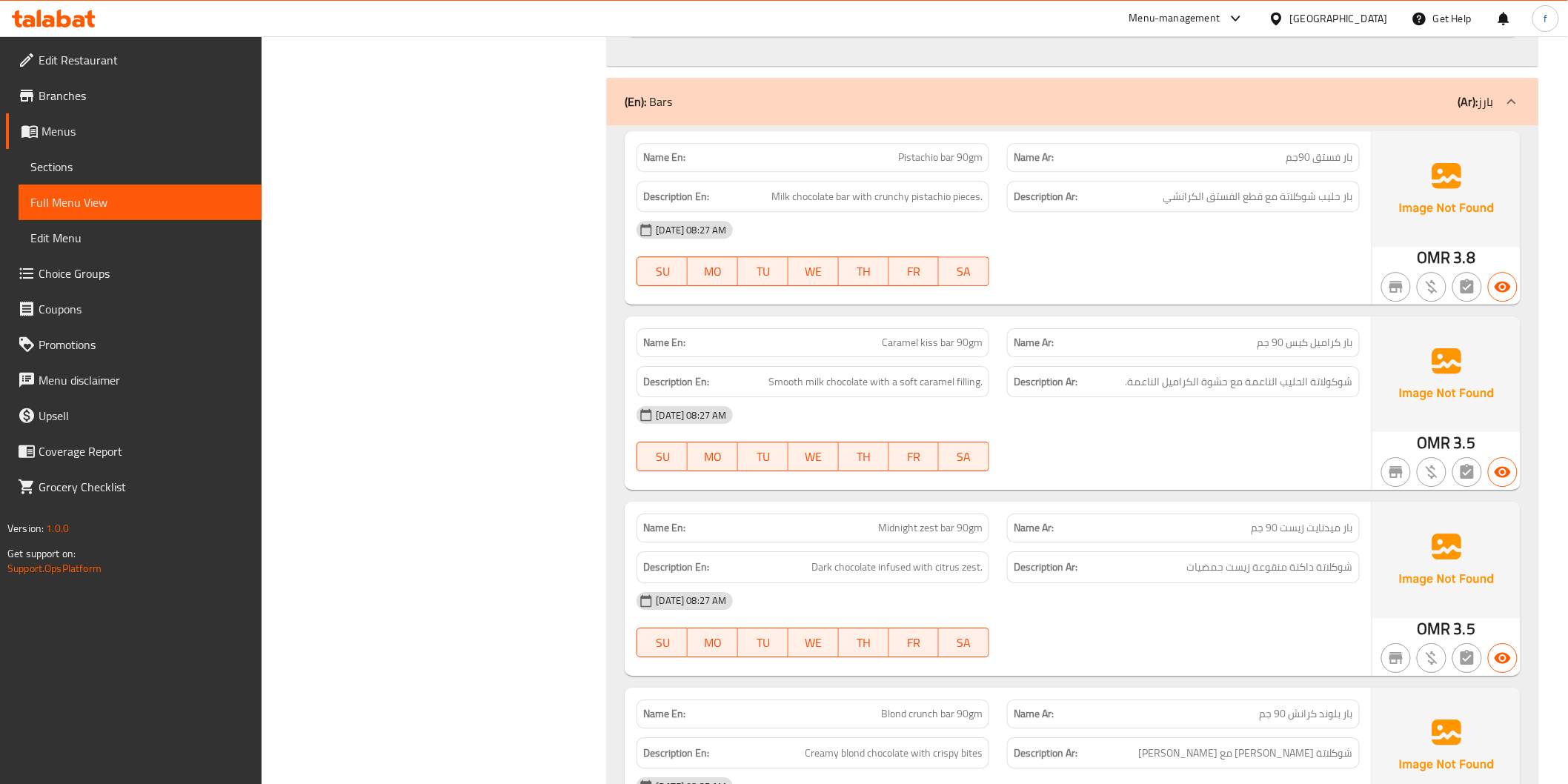
scroll to position [1811, 0]
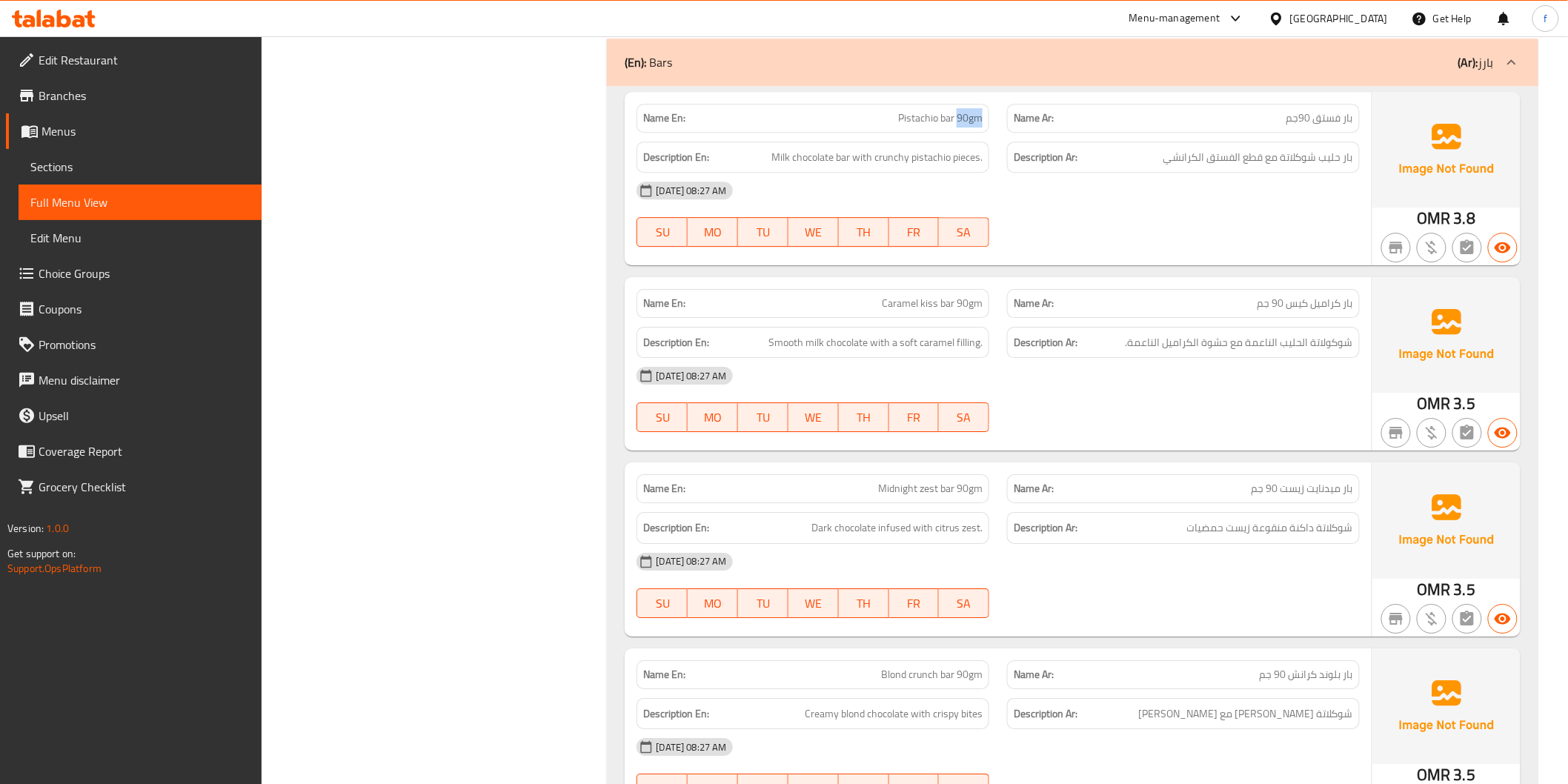
click at [774, 154] on span "Milk chocolate bar with crunchy pistachio pieces." at bounding box center [876, 157] width 211 height 18
click at [841, 157] on span "Milk chocolate bar with crunchy pistachio pieces." at bounding box center [876, 157] width 211 height 18
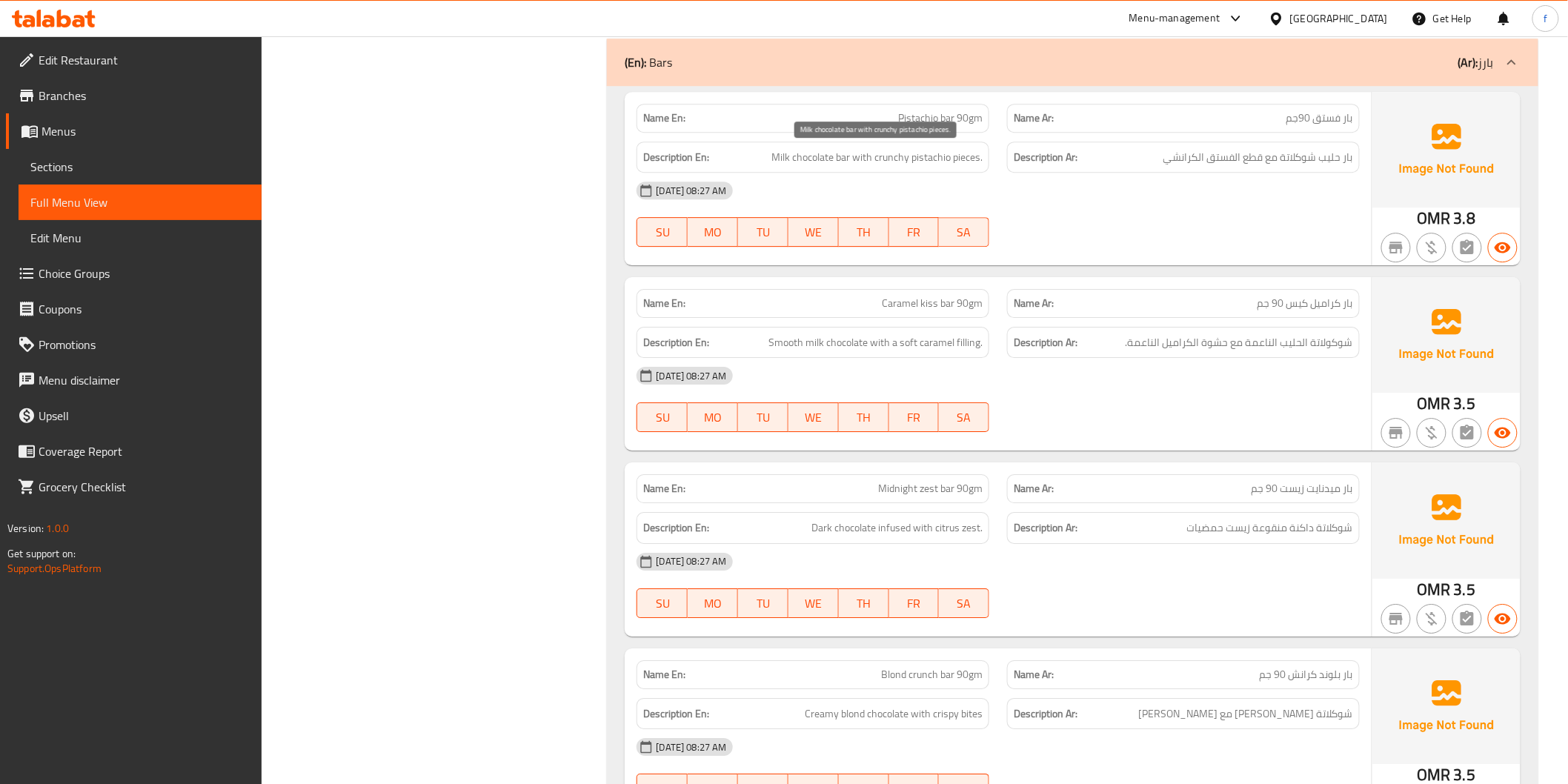
click at [821, 154] on span "Milk chocolate bar with crunchy pistachio pieces." at bounding box center [876, 157] width 211 height 18
click at [791, 157] on span "Milk chocolate bar with crunchy pistachio pieces." at bounding box center [876, 157] width 211 height 18
click at [867, 149] on span "Milk chocolate bar with crunchy pistachio pieces." at bounding box center [876, 157] width 211 height 18
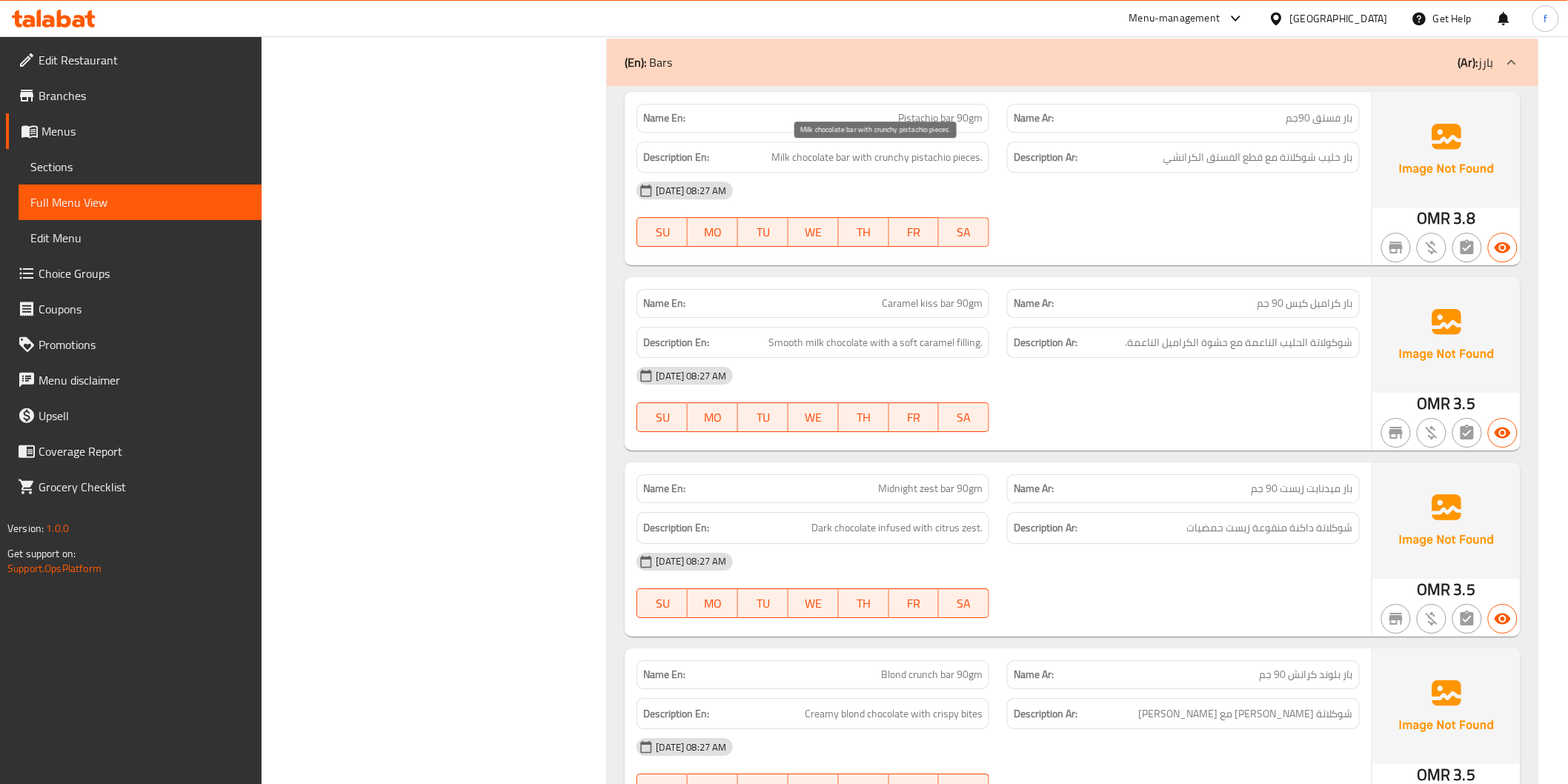
click at [894, 156] on span "Milk chocolate bar with crunchy pistachio pieces." at bounding box center [876, 157] width 211 height 18
click at [908, 158] on span "Milk chocolate bar with crunchy pistachio pieces." at bounding box center [876, 157] width 211 height 18
click at [973, 163] on span "Milk chocolate bar with crunchy pistachio pieces." at bounding box center [876, 157] width 211 height 18
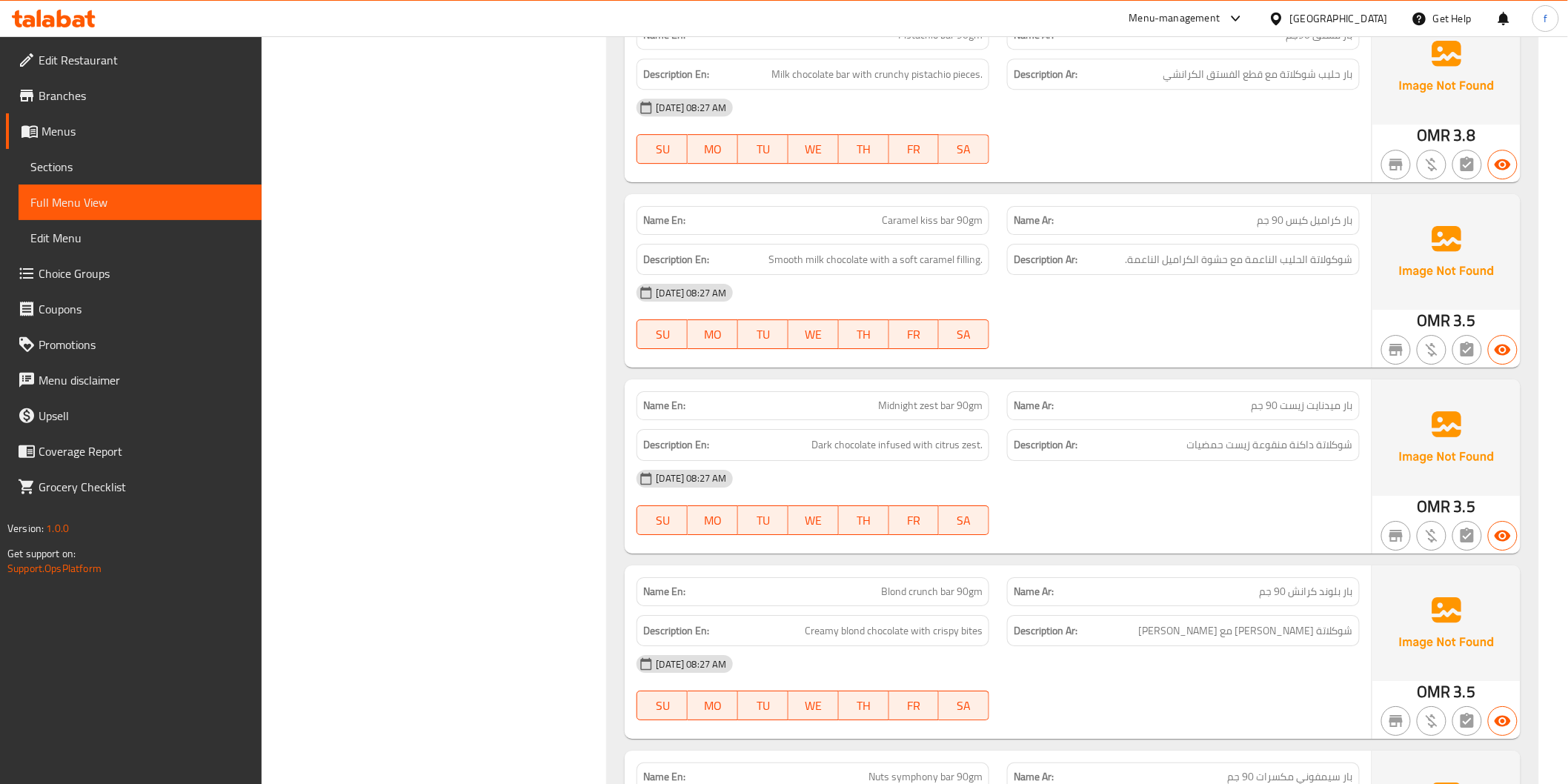
scroll to position [1893, 0]
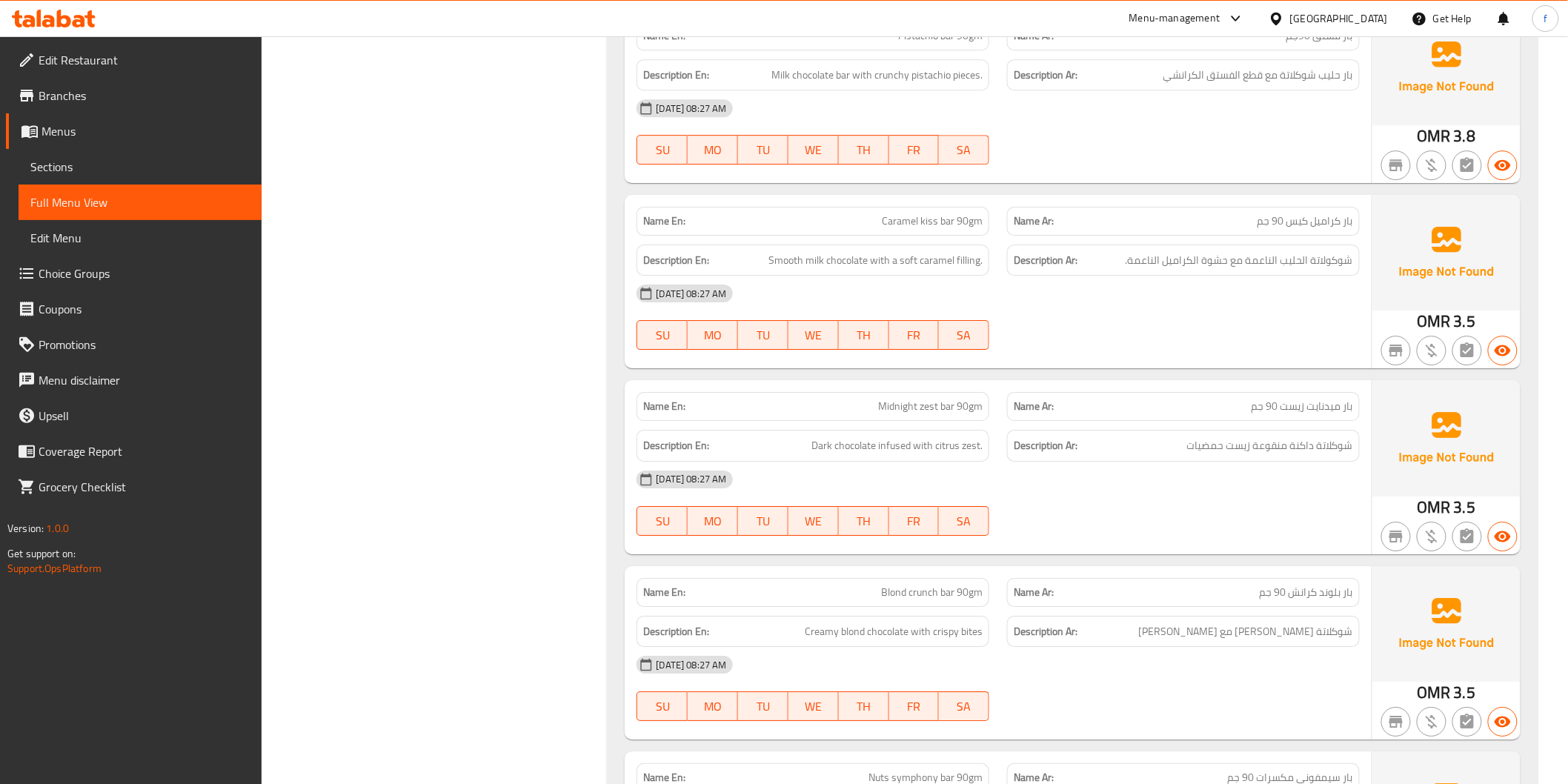
drag, startPoint x: 938, startPoint y: 218, endPoint x: 965, endPoint y: 218, distance: 27.0
drag, startPoint x: 961, startPoint y: 219, endPoint x: 1263, endPoint y: 262, distance: 305.0
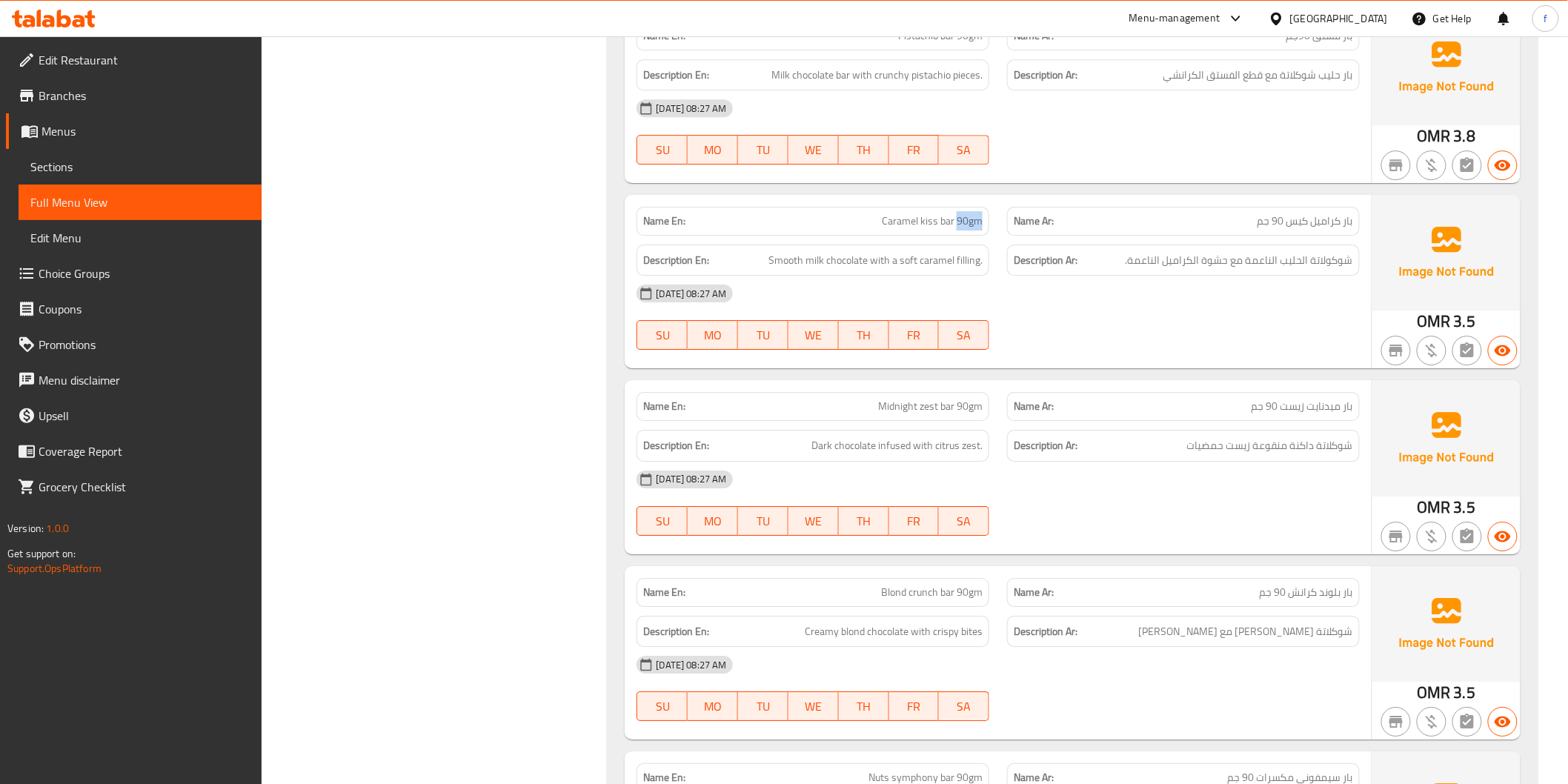
click at [855, 260] on span "Smooth milk chocolate with a soft caramel filling." at bounding box center [875, 260] width 214 height 18
click at [813, 257] on span "Smooth milk chocolate with a soft caramel filling." at bounding box center [875, 260] width 214 height 18
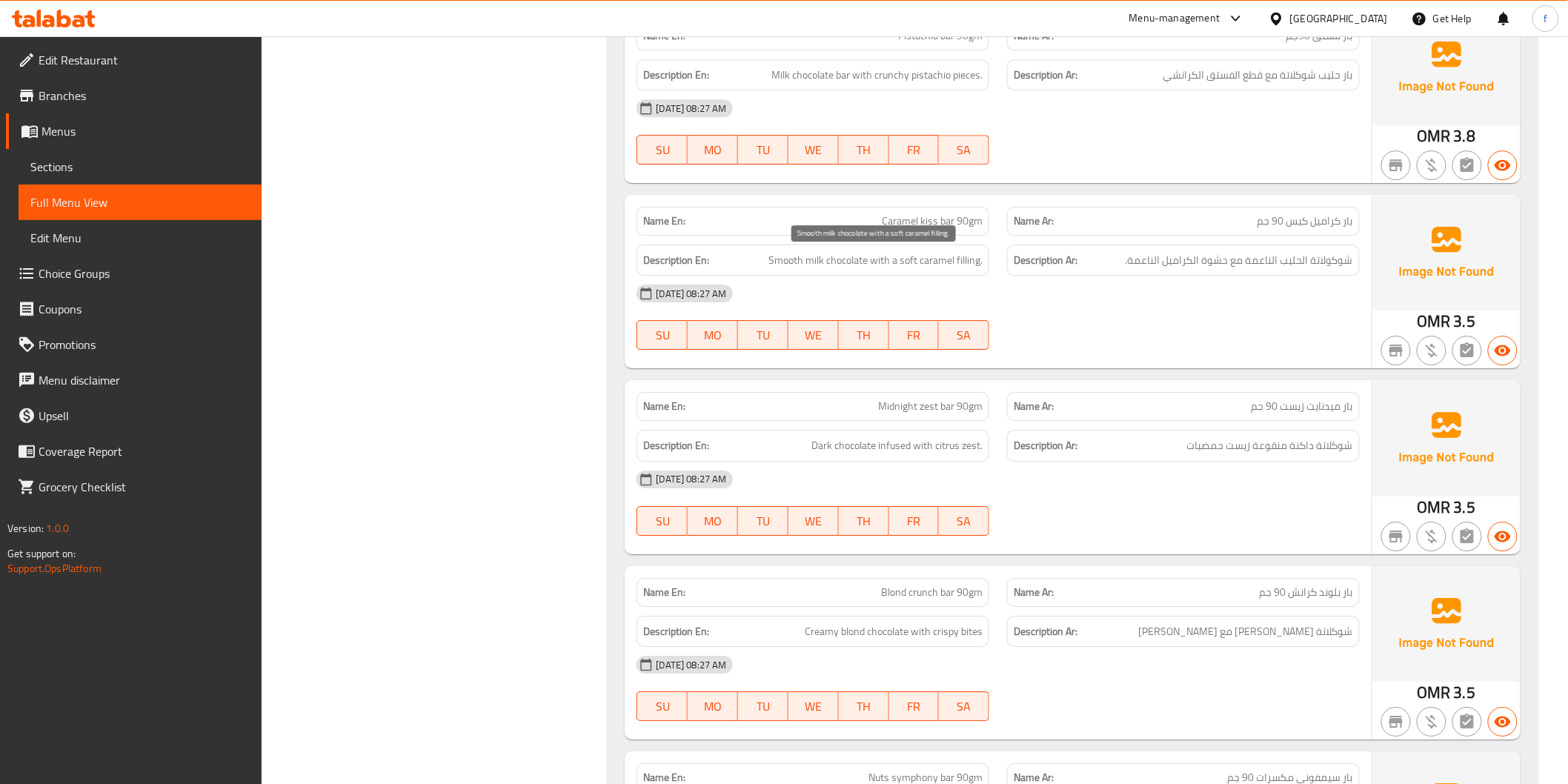
click at [786, 259] on span "Smooth milk chocolate with a soft caramel filling." at bounding box center [875, 260] width 214 height 18
click at [965, 262] on span "Smooth milk chocolate with a soft caramel filling." at bounding box center [875, 260] width 214 height 18
drag, startPoint x: 965, startPoint y: 262, endPoint x: 920, endPoint y: 261, distance: 45.0
click at [964, 262] on span "Smooth milk chocolate with a soft caramel filling." at bounding box center [875, 260] width 214 height 18
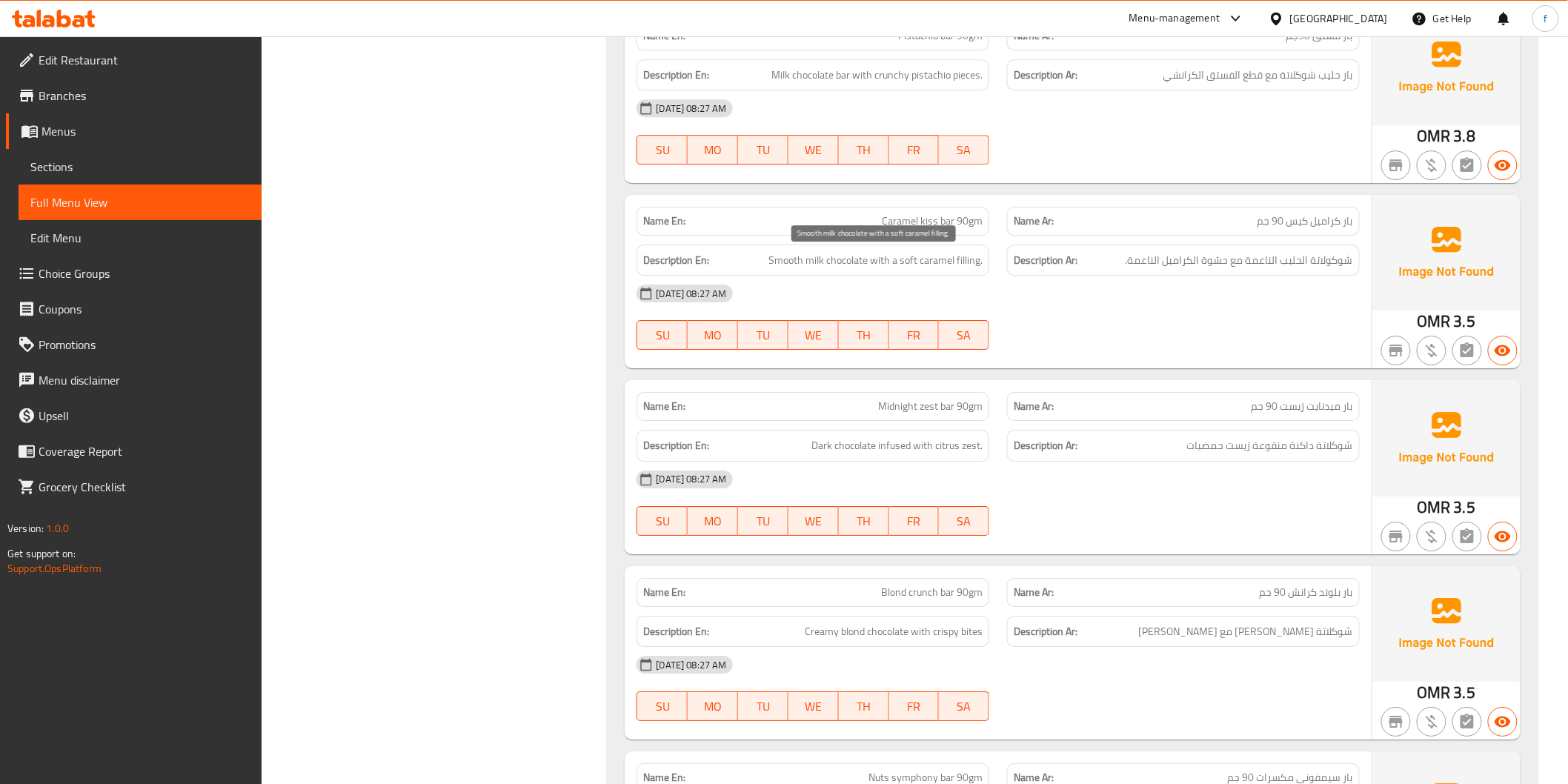
click at [935, 260] on span "Smooth milk chocolate with a soft caramel filling." at bounding box center [875, 260] width 214 height 18
click at [905, 259] on span "Smooth milk chocolate with a soft caramel filling." at bounding box center [875, 260] width 214 height 18
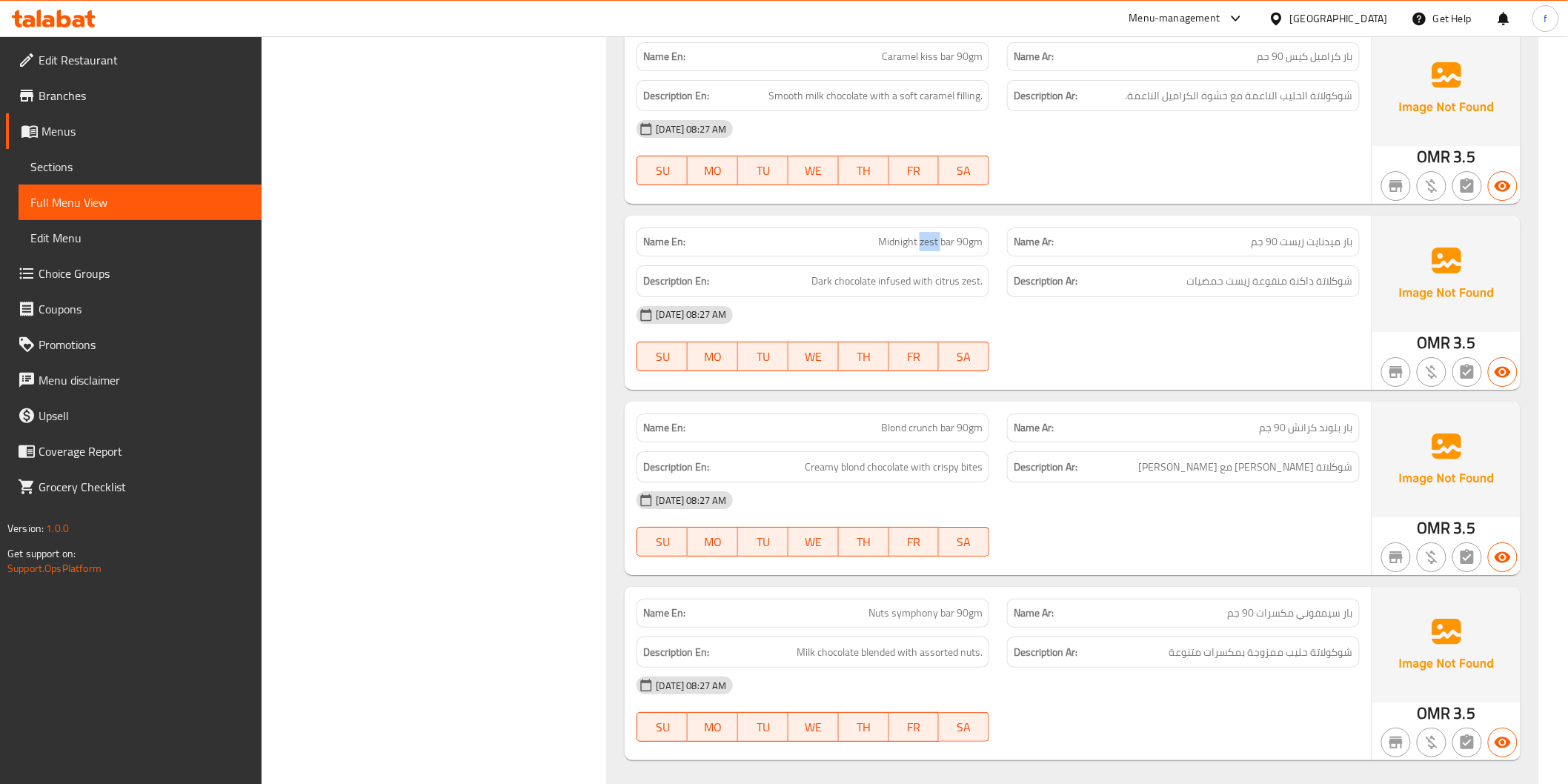
drag, startPoint x: 923, startPoint y: 245, endPoint x: 982, endPoint y: 238, distance: 59.4
click at [860, 280] on span "Dark chocolate infused with citrus zest." at bounding box center [896, 280] width 171 height 18
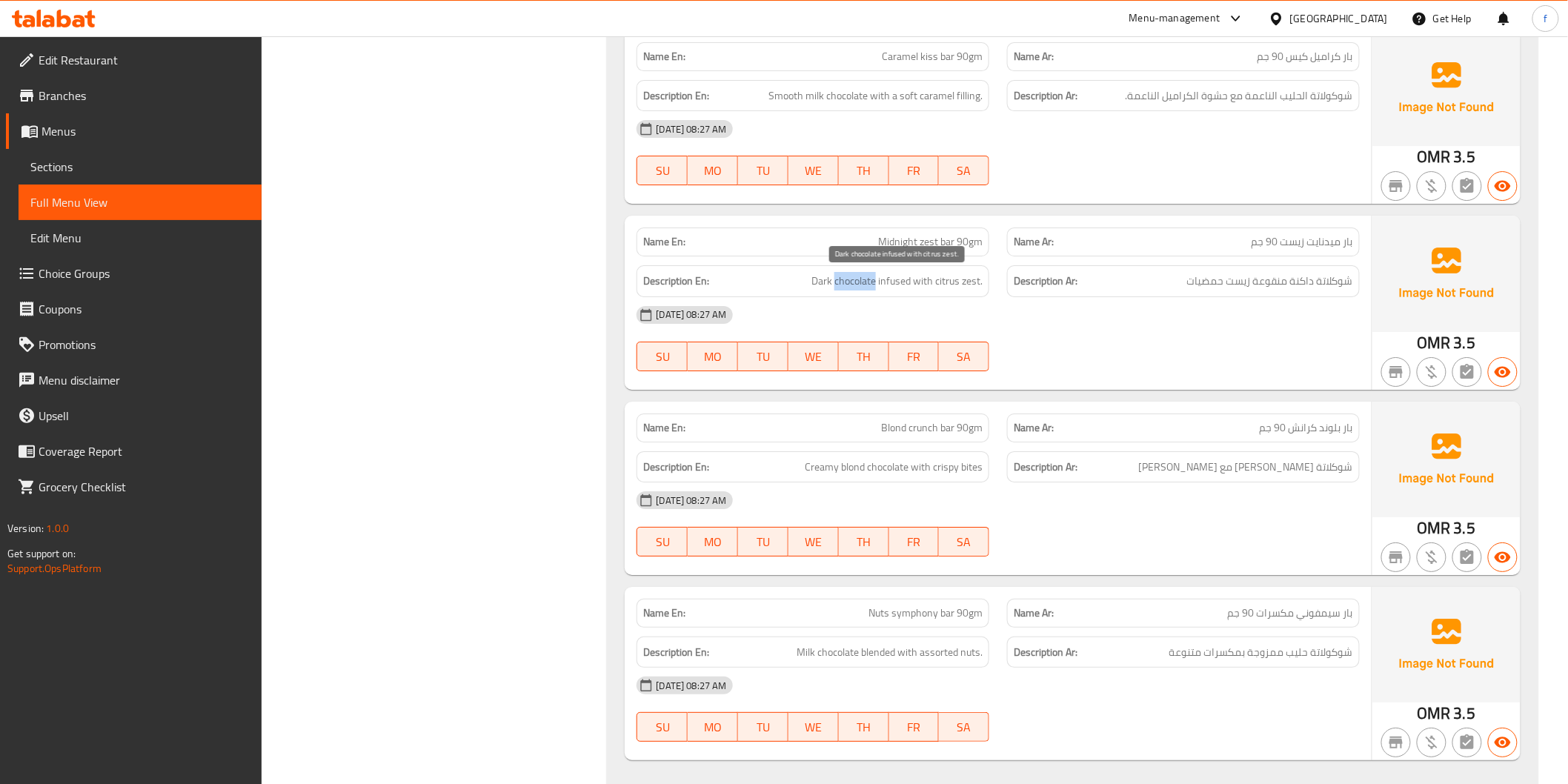
click at [858, 280] on span "Dark chocolate infused with citrus zest." at bounding box center [896, 280] width 171 height 18
click at [821, 277] on span "Dark chocolate infused with citrus zest." at bounding box center [896, 280] width 171 height 18
click at [915, 282] on span "Dark chocolate infused with citrus zest." at bounding box center [896, 280] width 171 height 18
drag, startPoint x: 915, startPoint y: 282, endPoint x: 952, endPoint y: 282, distance: 37.0
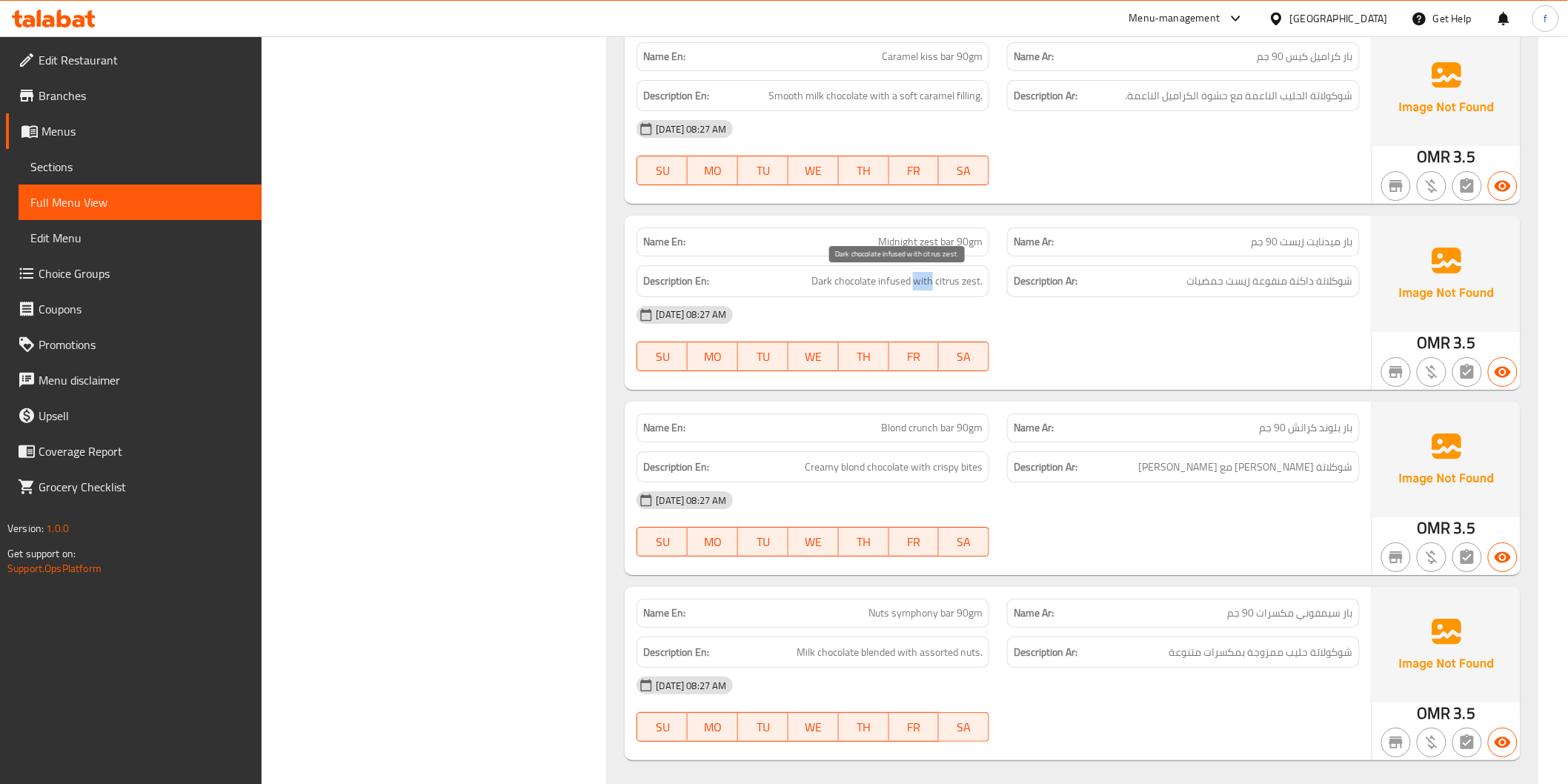
click at [920, 283] on span "Dark chocolate infused with citrus zest." at bounding box center [896, 280] width 171 height 18
click at [973, 285] on span "Dark chocolate infused with citrus zest." at bounding box center [896, 280] width 171 height 18
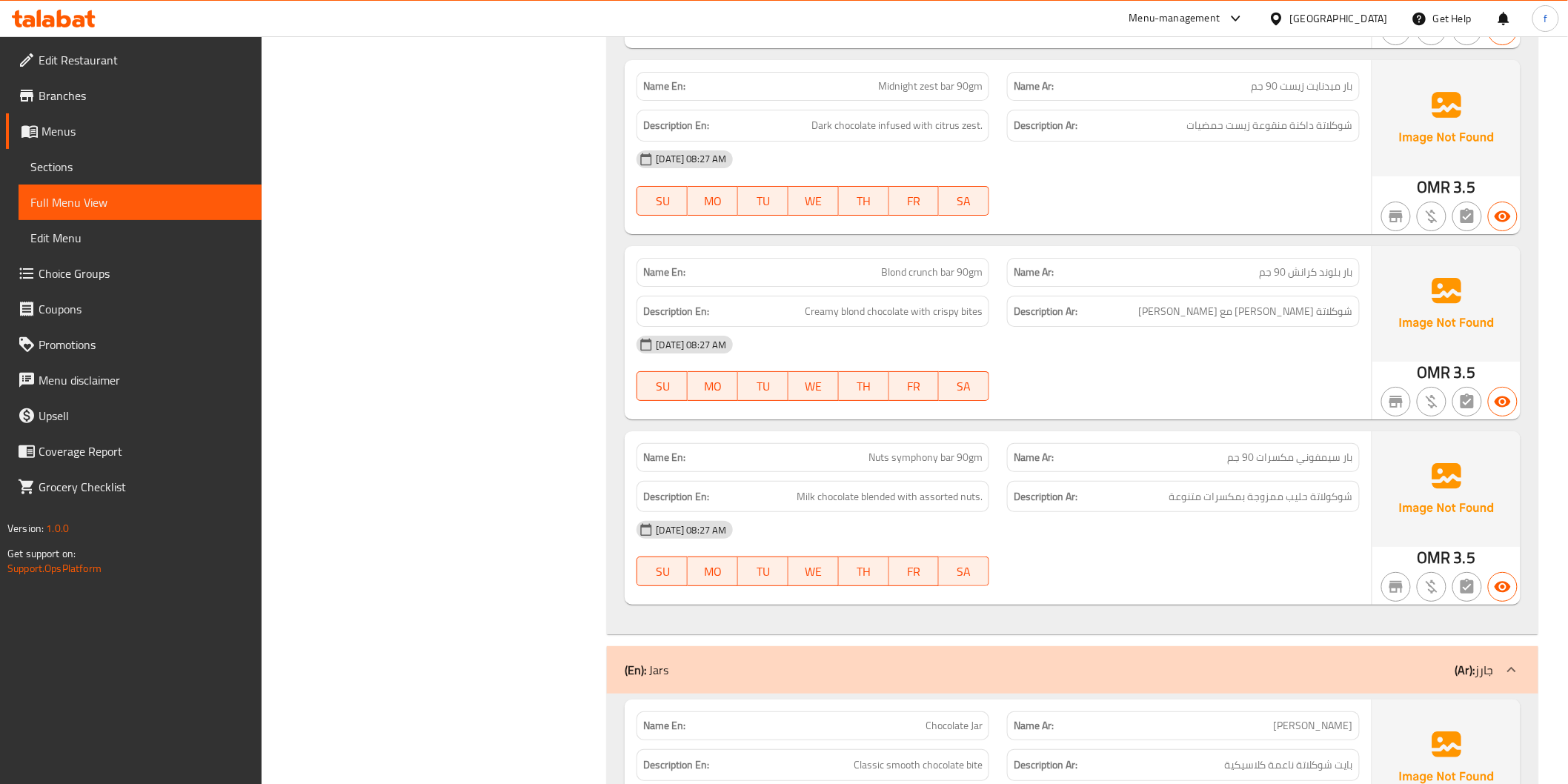
scroll to position [2222, 0]
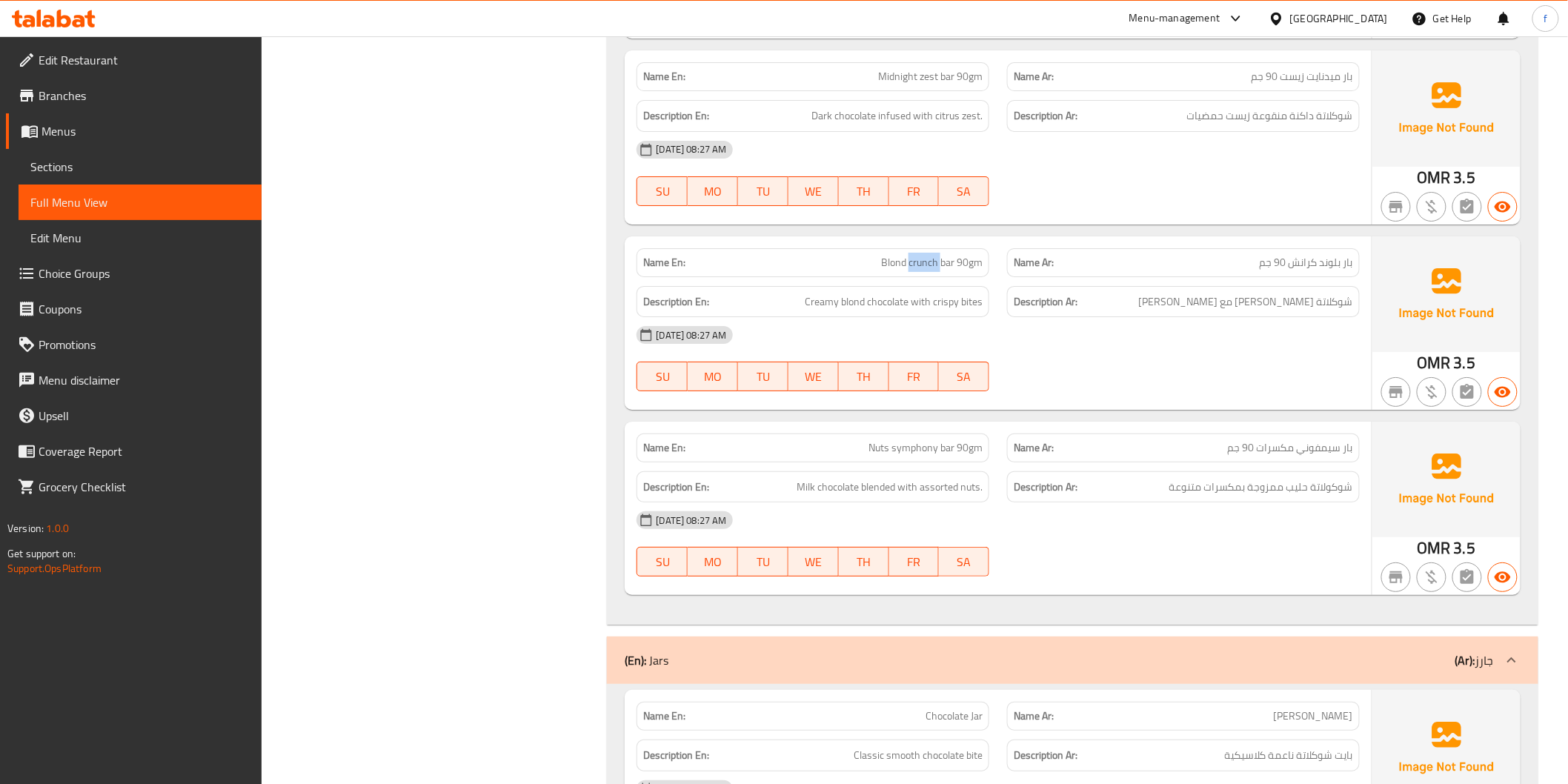
drag, startPoint x: 926, startPoint y: 262, endPoint x: 1002, endPoint y: 271, distance: 76.5
click at [896, 302] on span "Creamy blond chocolate with crispy bites" at bounding box center [894, 301] width 178 height 18
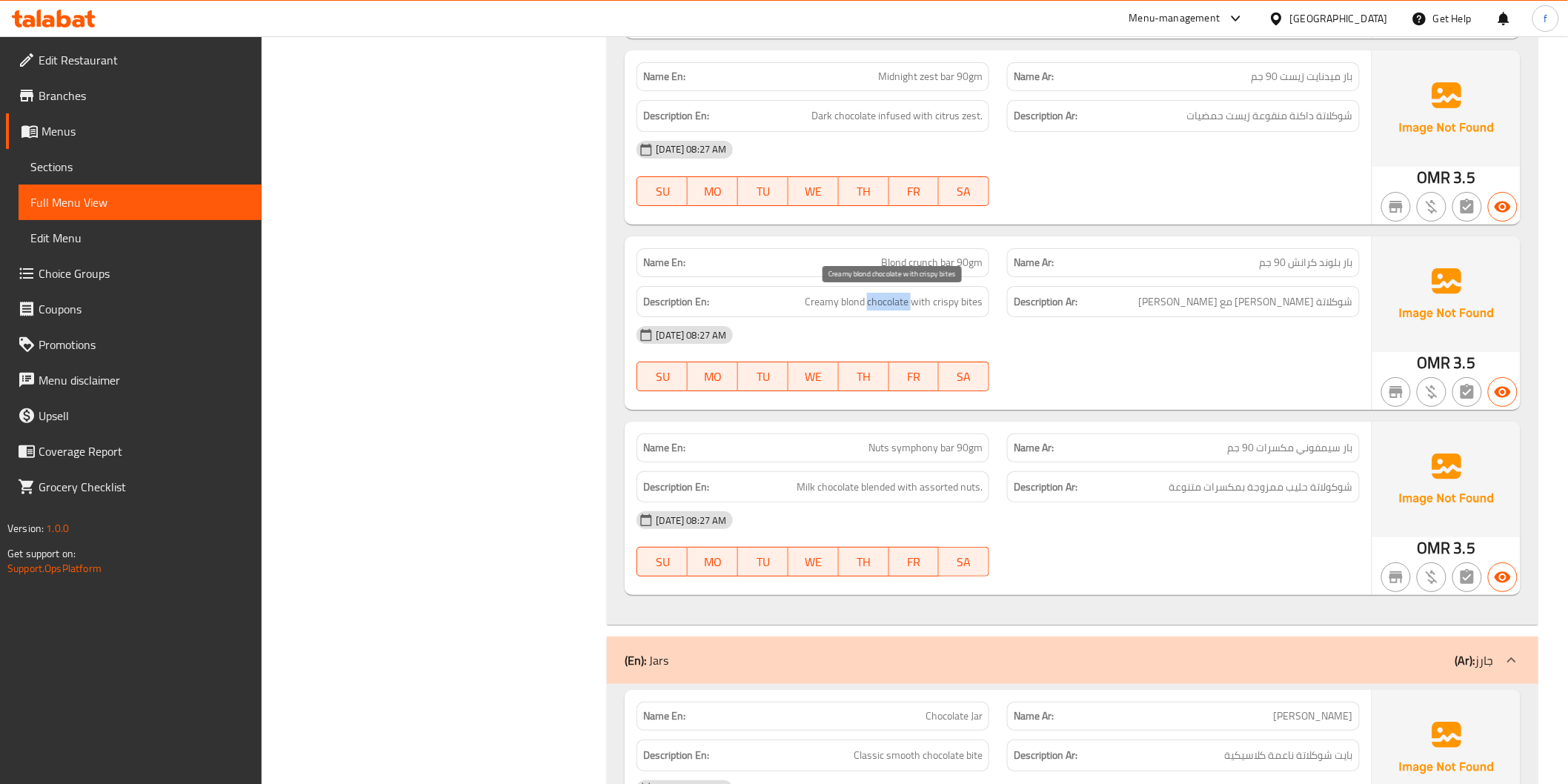
click at [896, 302] on span "Creamy blond chocolate with crispy bites" at bounding box center [894, 301] width 178 height 18
click at [854, 298] on span "Creamy blond chocolate with crispy bites" at bounding box center [894, 301] width 178 height 18
click at [825, 305] on span "Creamy blond chocolate with crispy bites" at bounding box center [894, 301] width 178 height 18
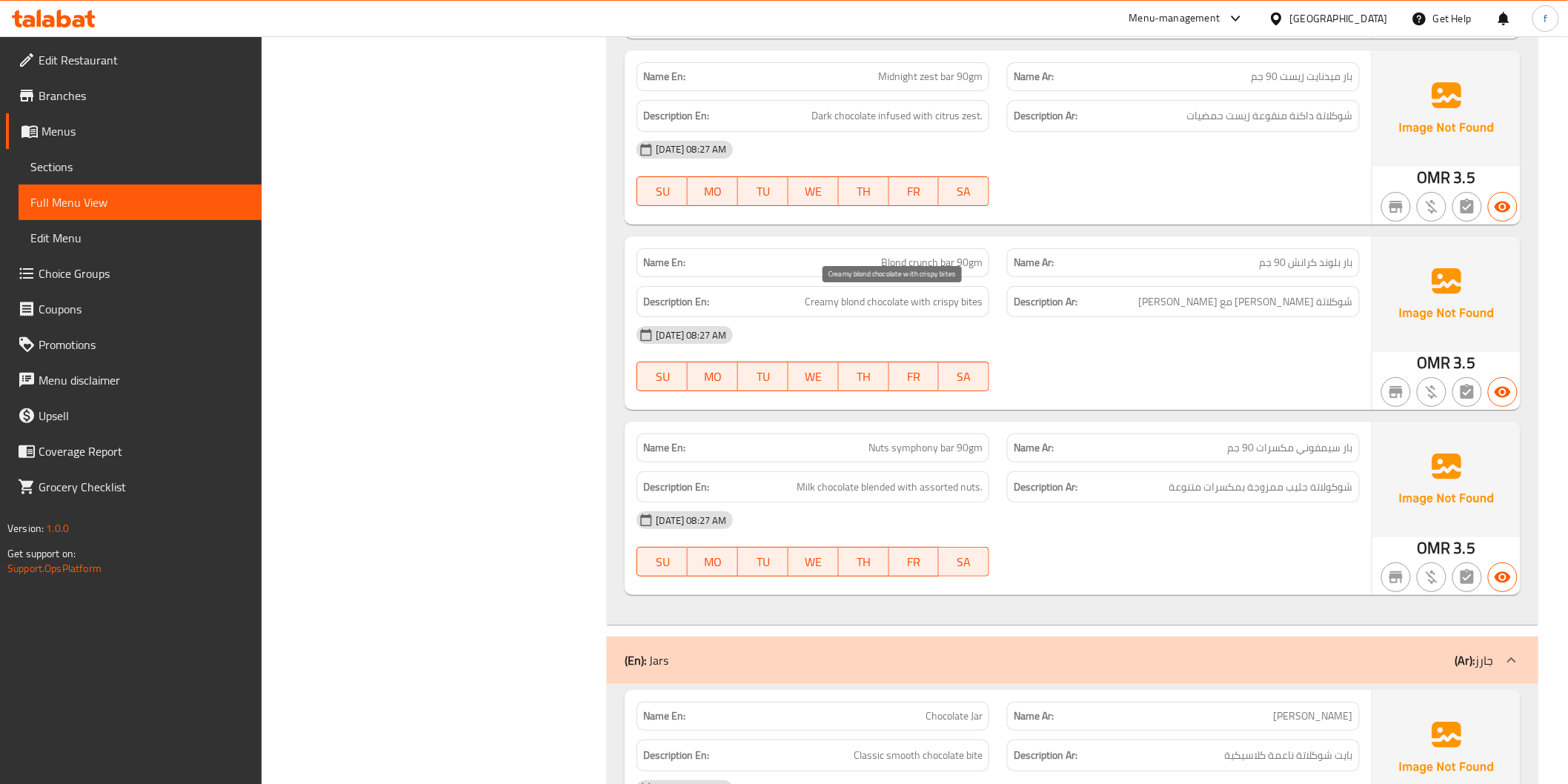
click at [922, 301] on span "Creamy blond chocolate with crispy bites" at bounding box center [894, 301] width 178 height 18
click at [950, 305] on span "Creamy blond chocolate with crispy bites" at bounding box center [894, 301] width 178 height 18
click at [965, 306] on span "Creamy blond chocolate with crispy bites" at bounding box center [894, 301] width 178 height 18
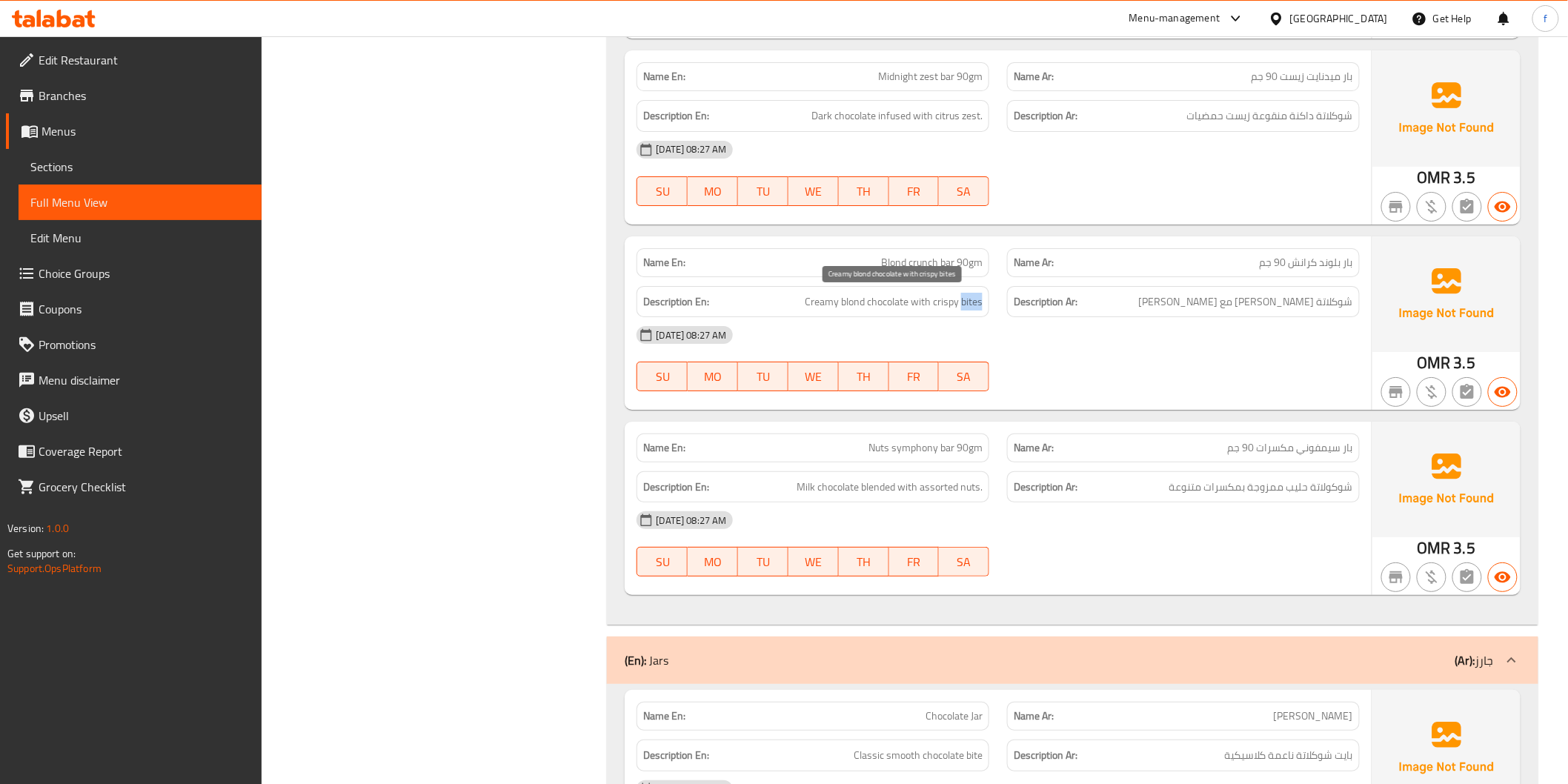
click at [965, 306] on span "Creamy blond chocolate with crispy bites" at bounding box center [894, 301] width 178 height 18
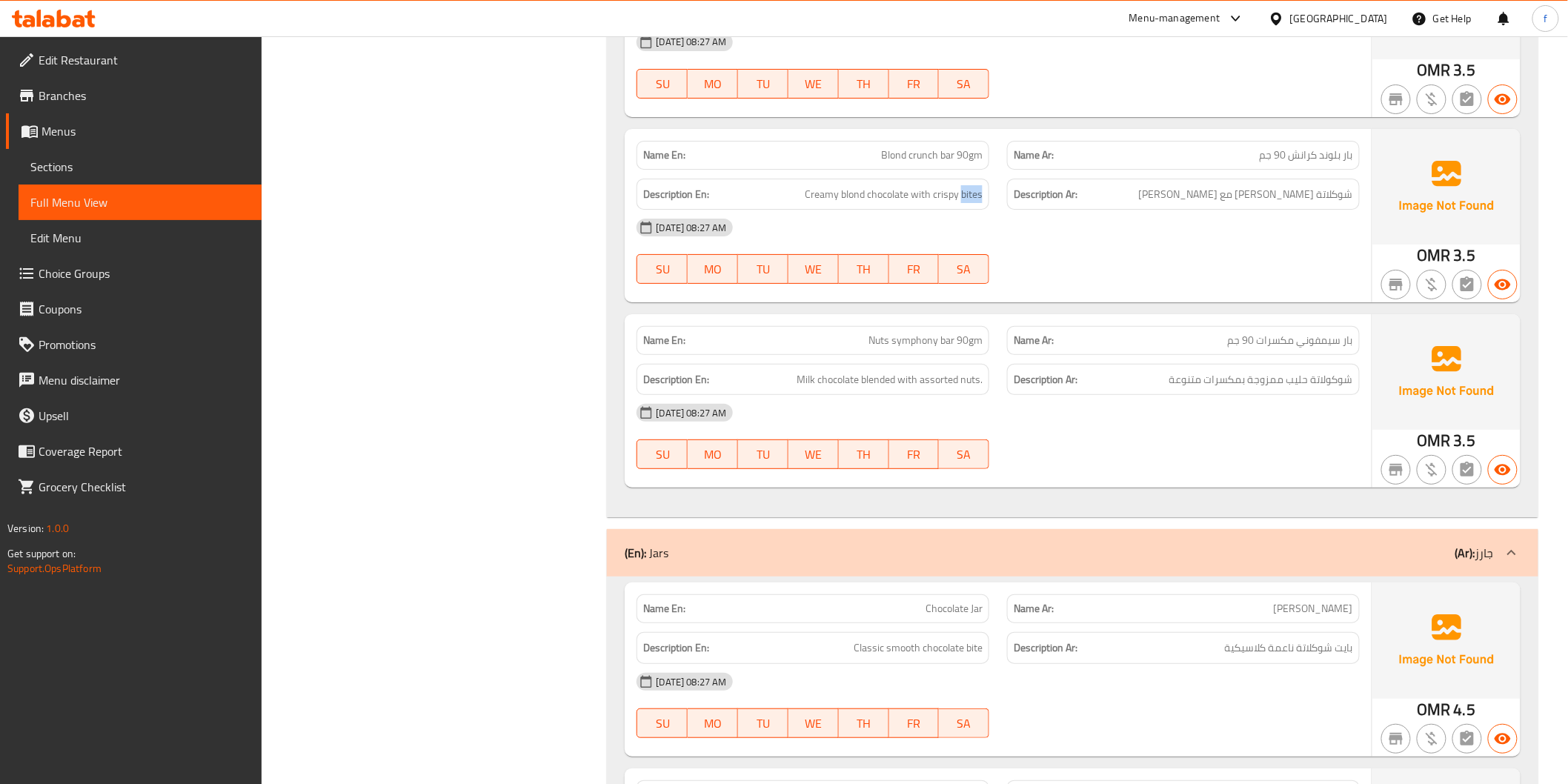
scroll to position [2387, 0]
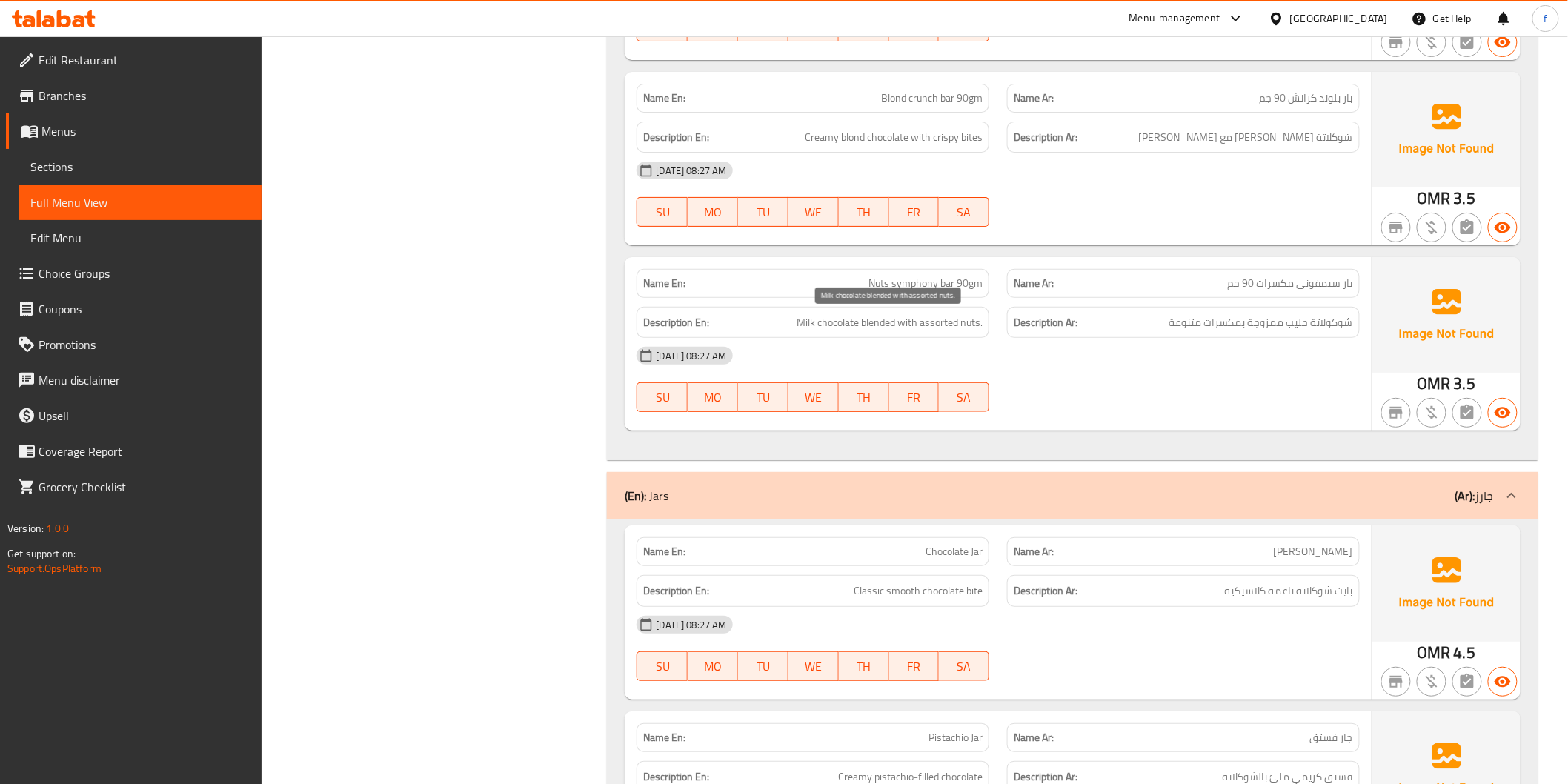
click at [841, 322] on span "Milk chocolate blended with assorted nuts." at bounding box center [889, 322] width 186 height 18
click at [806, 322] on span "Milk chocolate blended with assorted nuts." at bounding box center [889, 322] width 186 height 18
drag, startPoint x: 806, startPoint y: 322, endPoint x: 865, endPoint y: 322, distance: 59.0
click at [807, 322] on span "Milk chocolate blended with assorted nuts." at bounding box center [889, 322] width 186 height 18
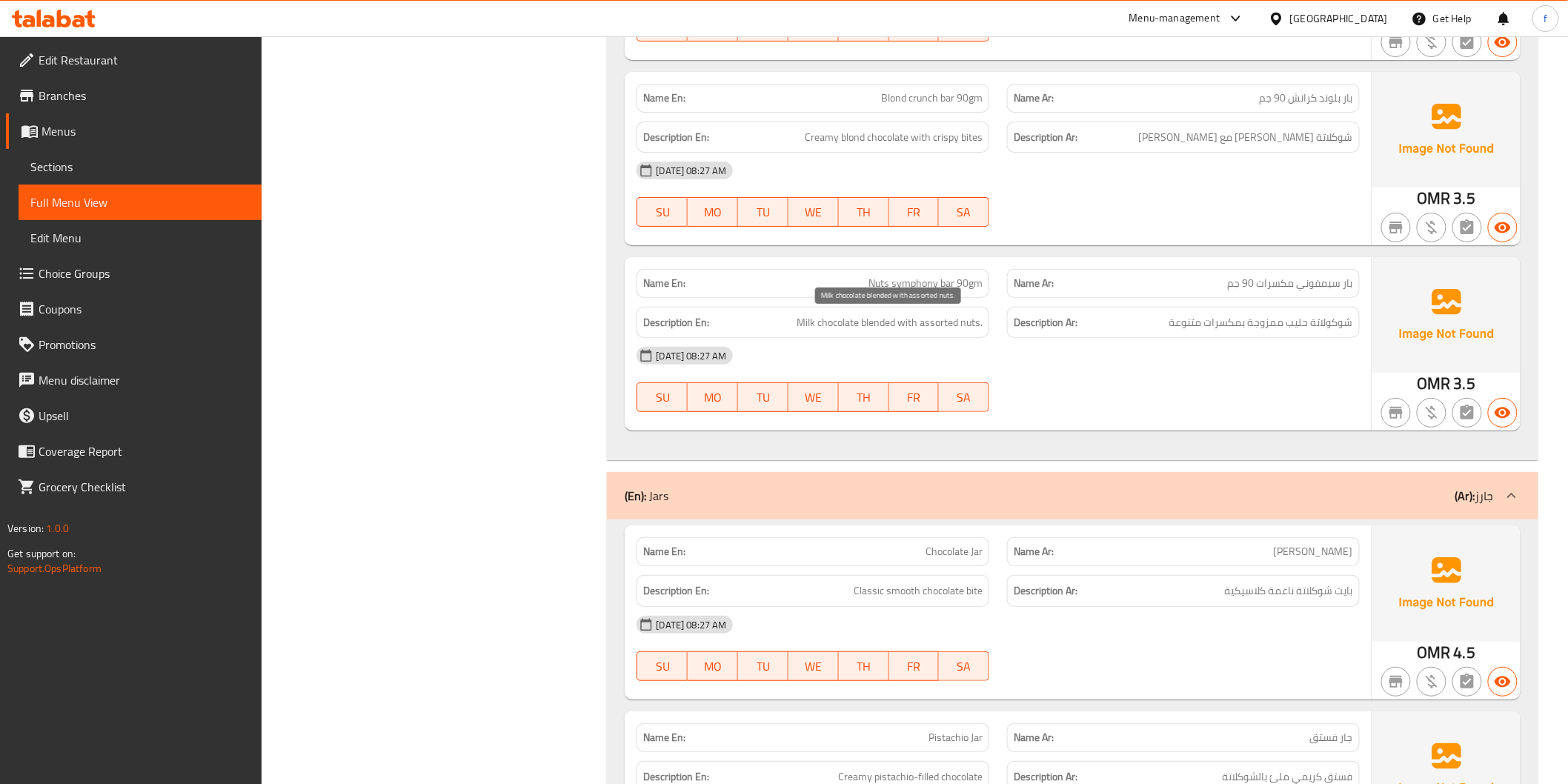
click at [876, 320] on span "Milk chocolate blended with assorted nuts." at bounding box center [889, 322] width 186 height 18
click at [921, 321] on span "Milk chocolate blended with assorted nuts." at bounding box center [889, 322] width 186 height 18
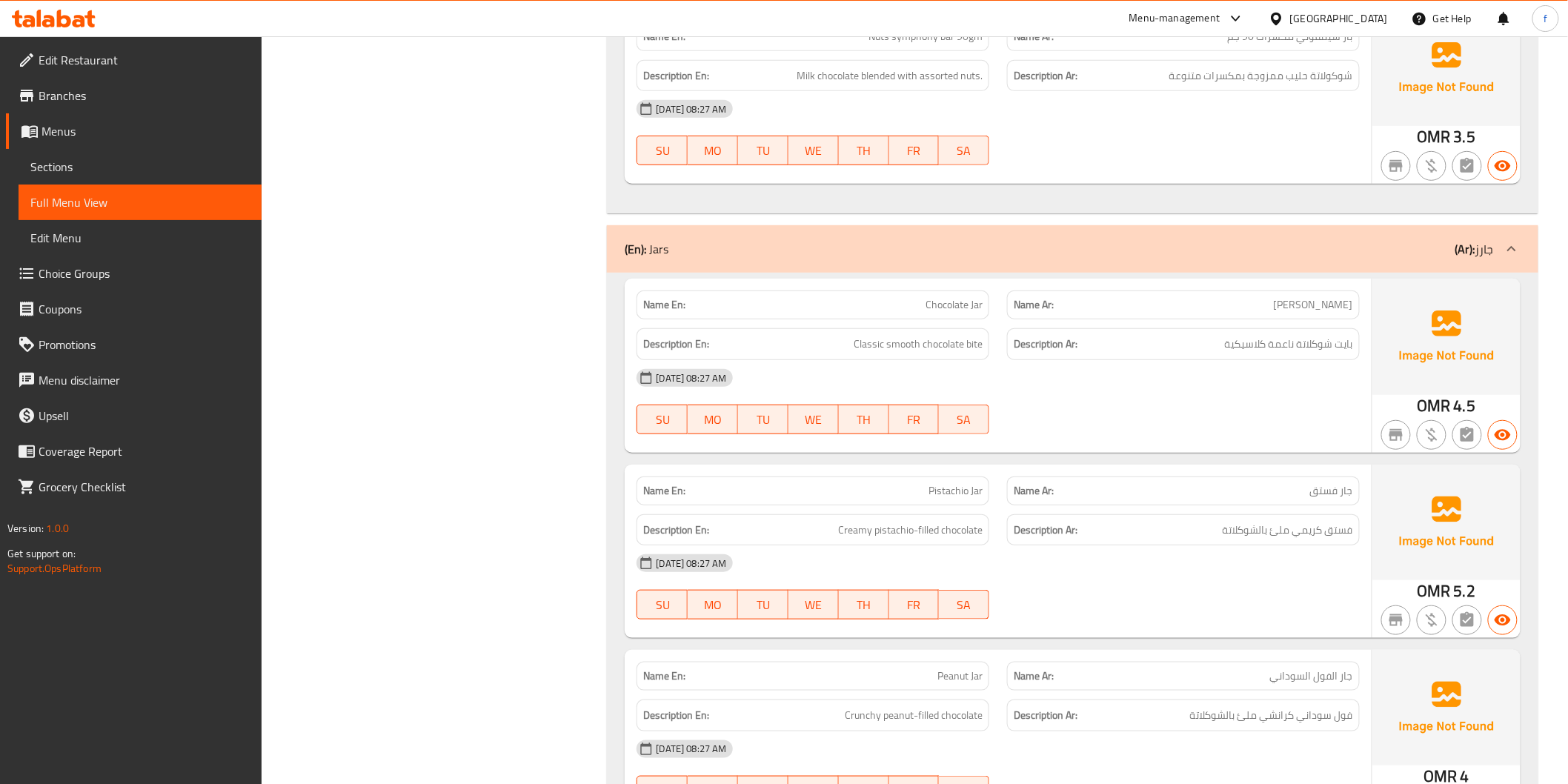
drag, startPoint x: 965, startPoint y: 302, endPoint x: 955, endPoint y: 305, distance: 10.4
drag, startPoint x: 941, startPoint y: 302, endPoint x: 978, endPoint y: 315, distance: 39.2
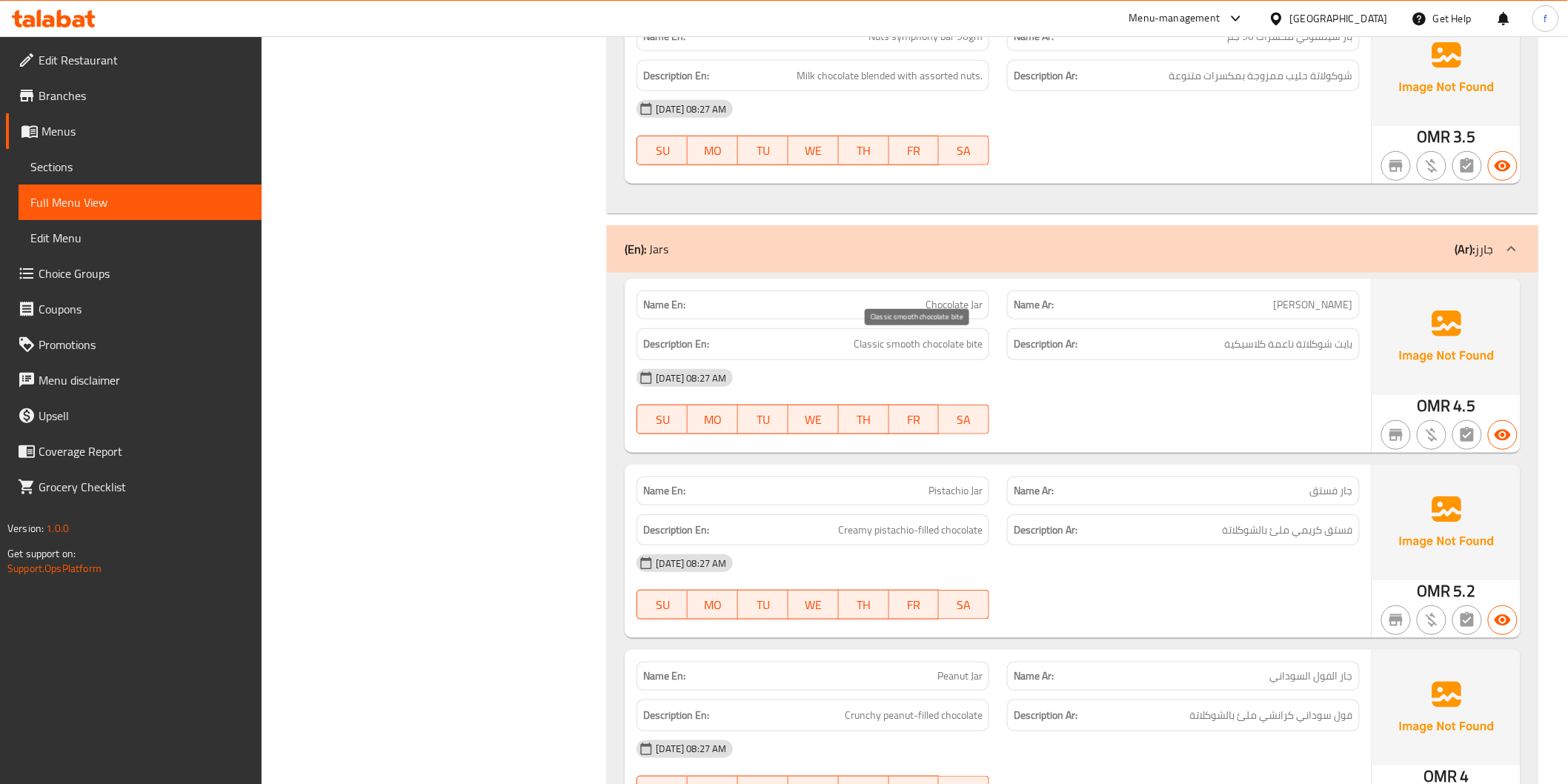
click at [980, 346] on span "Classic smooth chocolate bite" at bounding box center [918, 344] width 129 height 18
click at [950, 344] on span "Classic smooth chocolate bite" at bounding box center [918, 344] width 129 height 18
drag, startPoint x: 950, startPoint y: 344, endPoint x: 912, endPoint y: 344, distance: 38.0
click at [949, 344] on span "Classic smooth chocolate bite" at bounding box center [918, 344] width 129 height 18
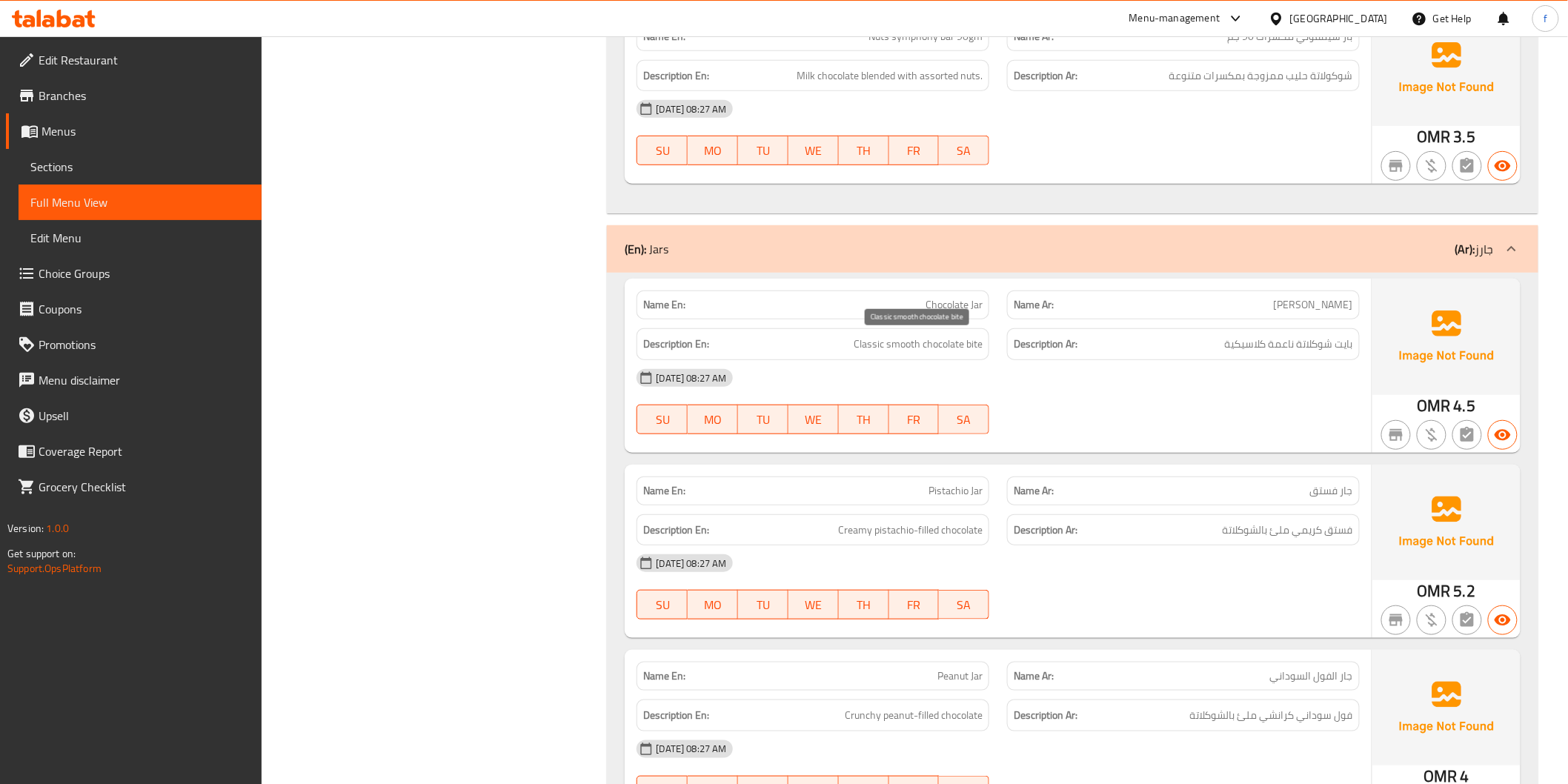
click at [854, 338] on span "Classic smooth chocolate bite" at bounding box center [918, 344] width 129 height 18
drag, startPoint x: 854, startPoint y: 338, endPoint x: 887, endPoint y: 344, distance: 33.5
click at [856, 338] on span "Classic smooth chocolate bite" at bounding box center [918, 344] width 129 height 18
click at [888, 343] on span "Classic smooth chocolate bite" at bounding box center [918, 344] width 129 height 18
click at [897, 344] on span "Classic smooth chocolate bite" at bounding box center [918, 344] width 129 height 18
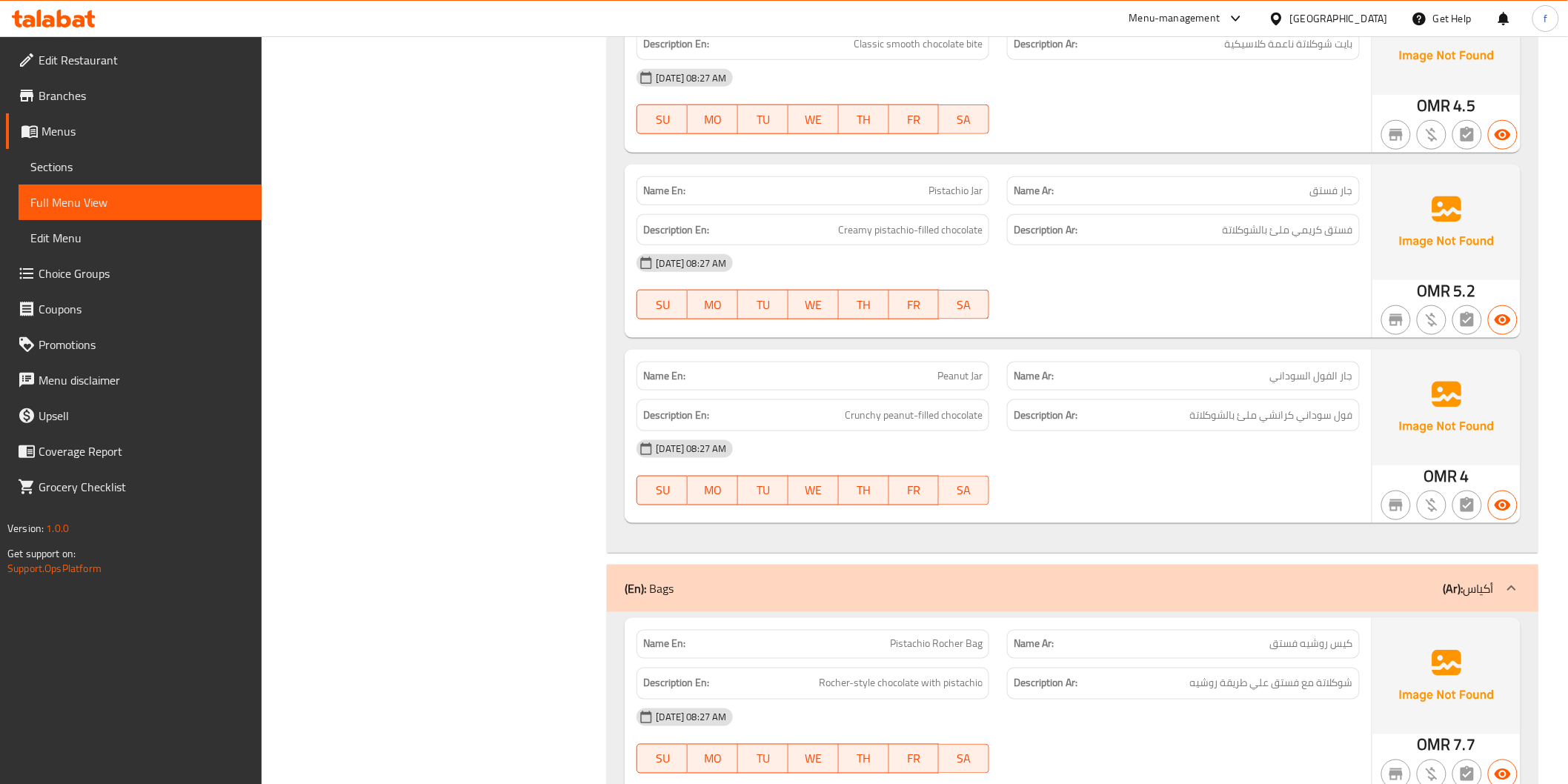
scroll to position [2964, 0]
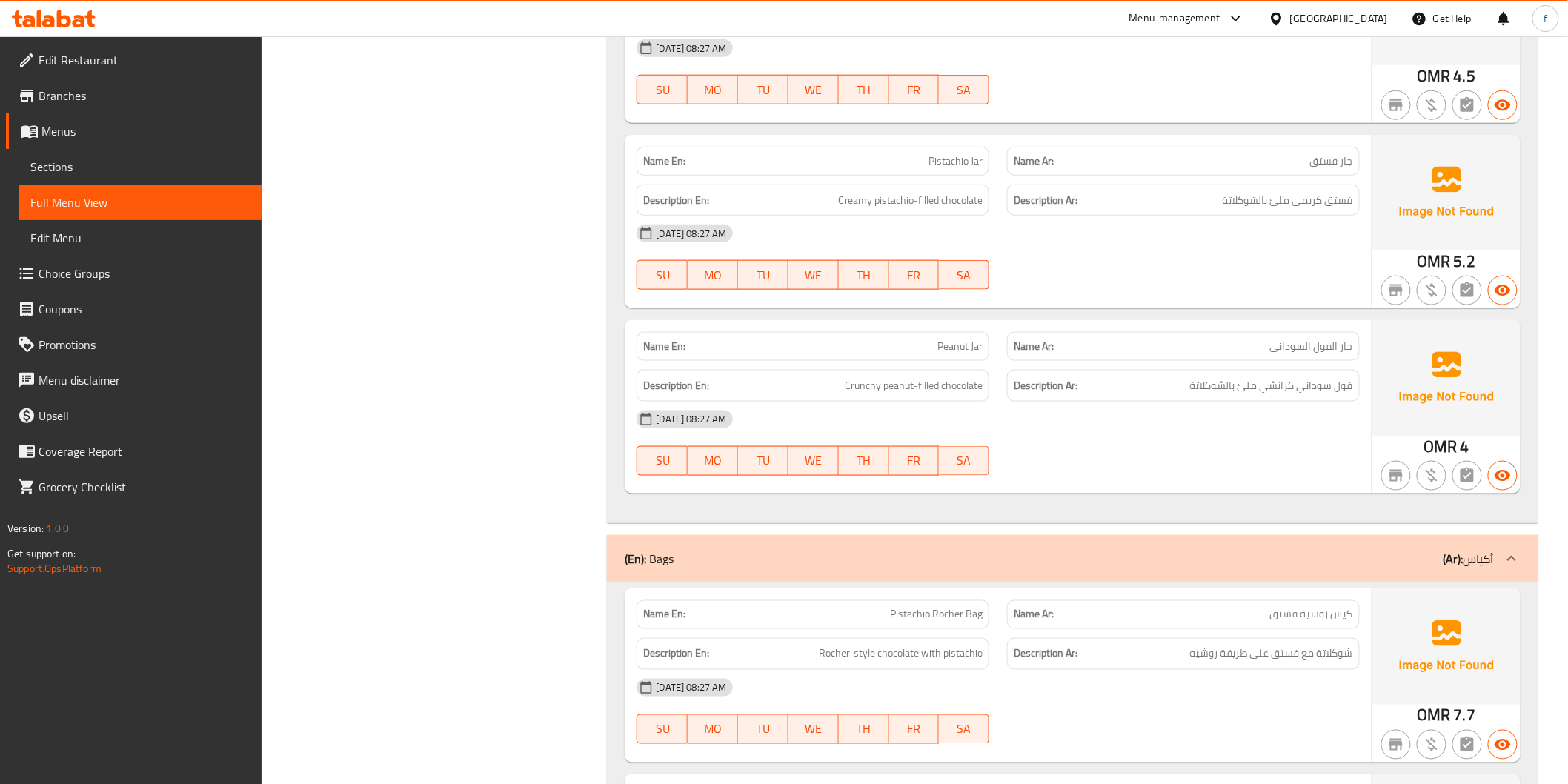
drag, startPoint x: 958, startPoint y: 351, endPoint x: 979, endPoint y: 352, distance: 21.0
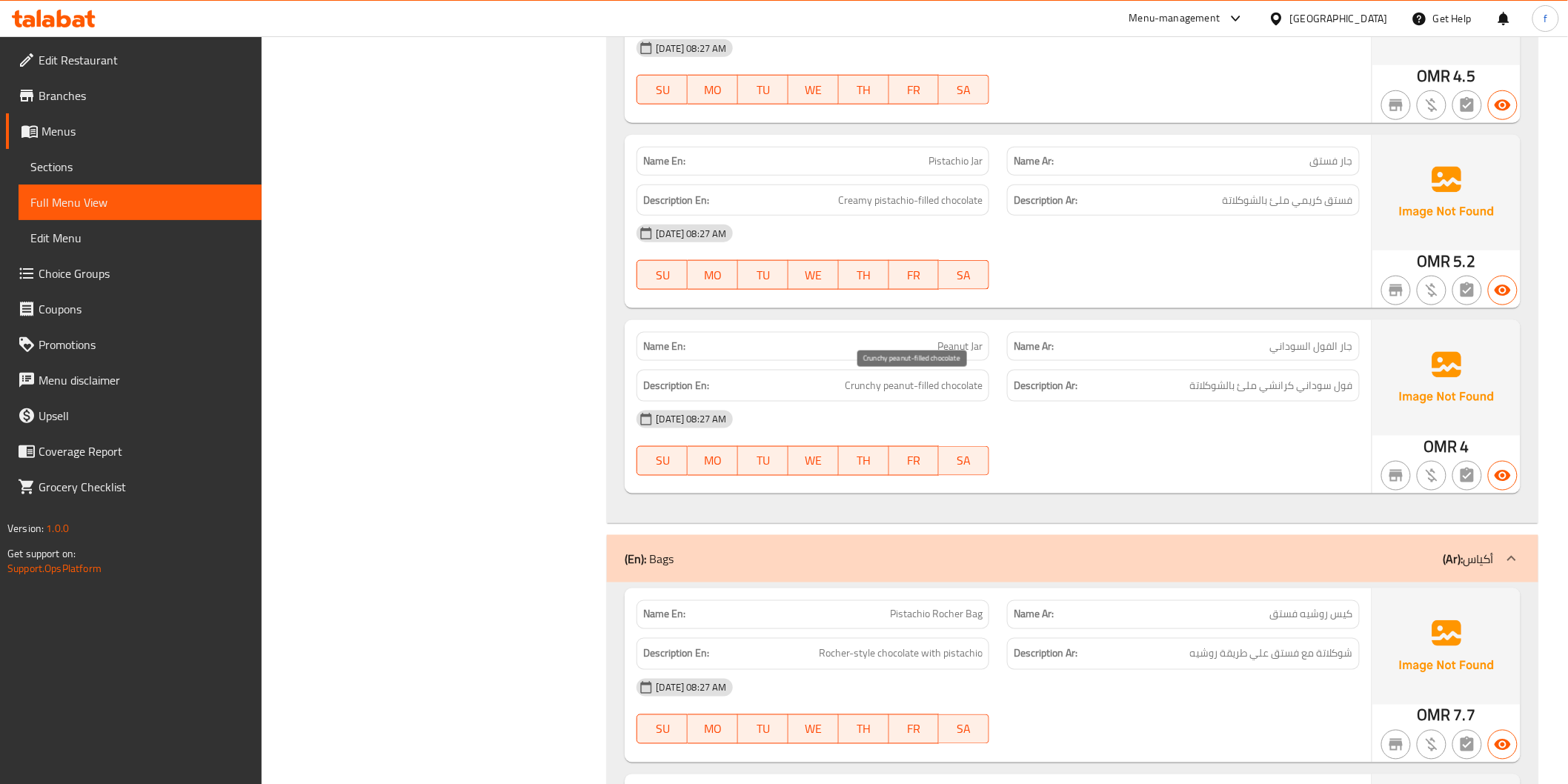
click at [900, 383] on span "Crunchy peanut-filled chocolate" at bounding box center [914, 385] width 137 height 18
click at [861, 392] on span "Crunchy peanut-filled chocolate" at bounding box center [914, 385] width 137 height 18
click at [921, 382] on span "Crunchy peanut-filled chocolate" at bounding box center [914, 385] width 137 height 18
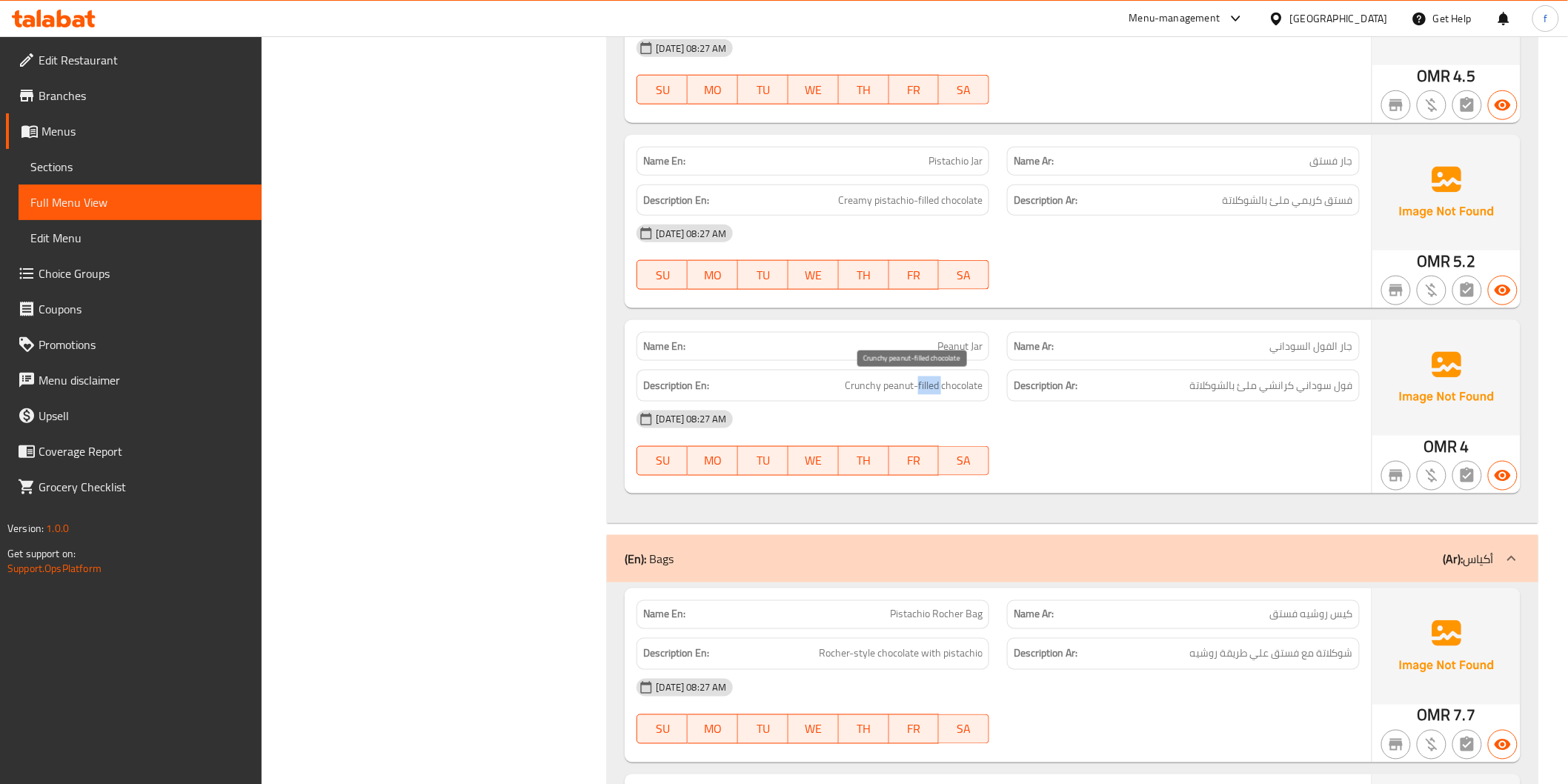
click at [921, 382] on span "Crunchy peanut-filled chocolate" at bounding box center [914, 385] width 137 height 18
click at [950, 384] on span "Crunchy peanut-filled chocolate" at bounding box center [914, 385] width 137 height 18
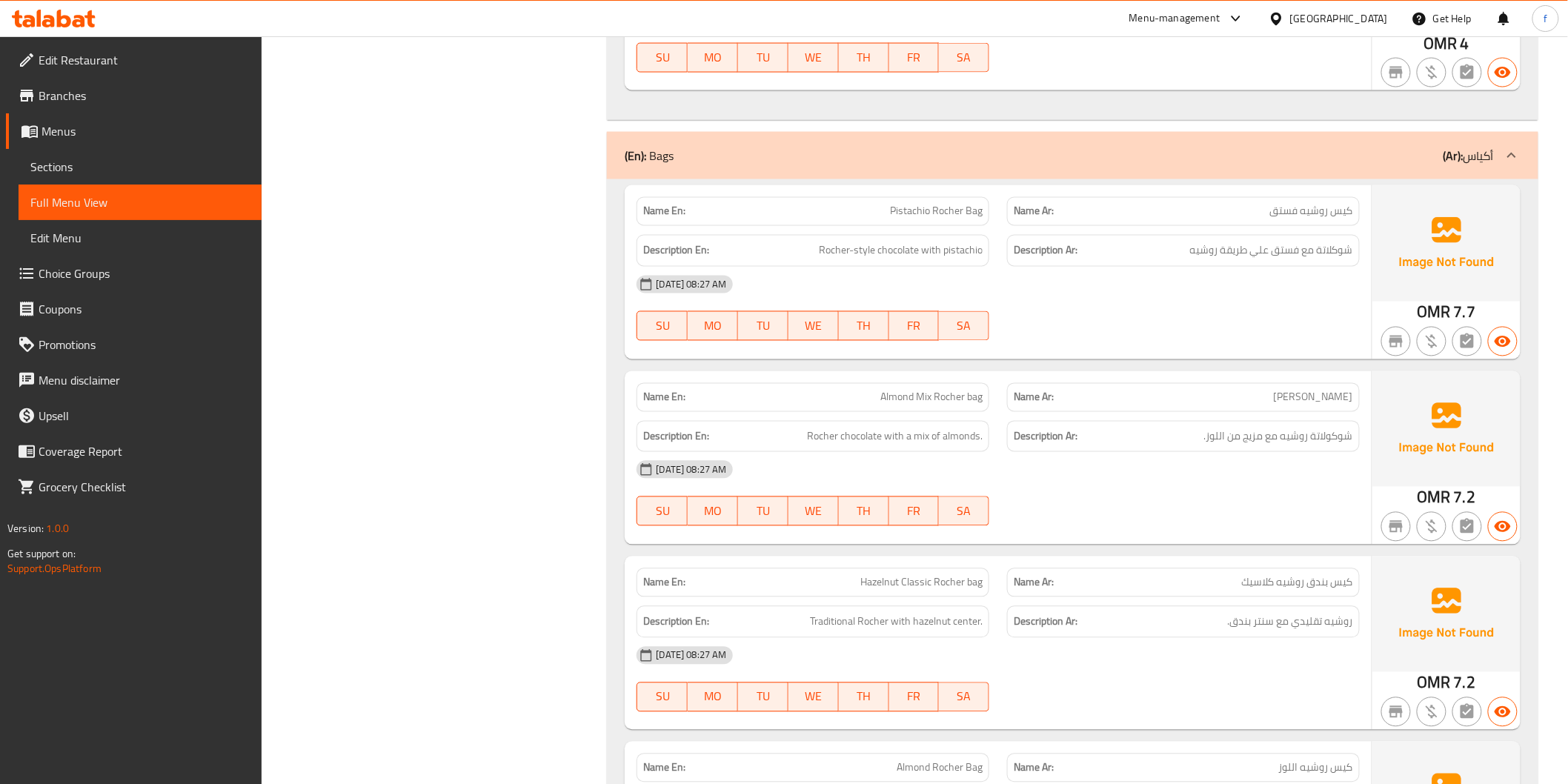
scroll to position [3293, 0]
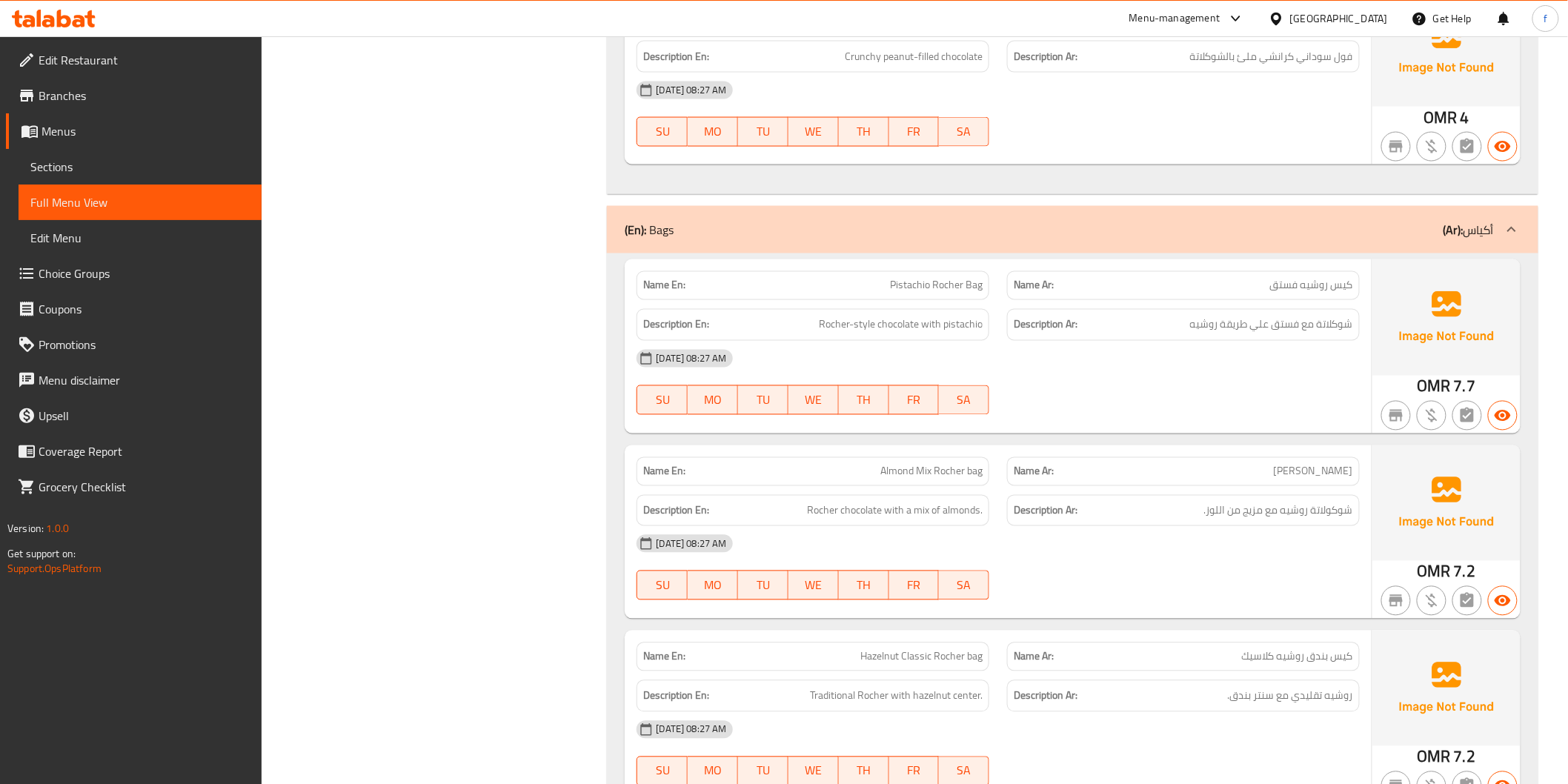
drag, startPoint x: 900, startPoint y: 287, endPoint x: 943, endPoint y: 280, distance: 43.6
drag, startPoint x: 943, startPoint y: 282, endPoint x: 1223, endPoint y: 291, distance: 280.1
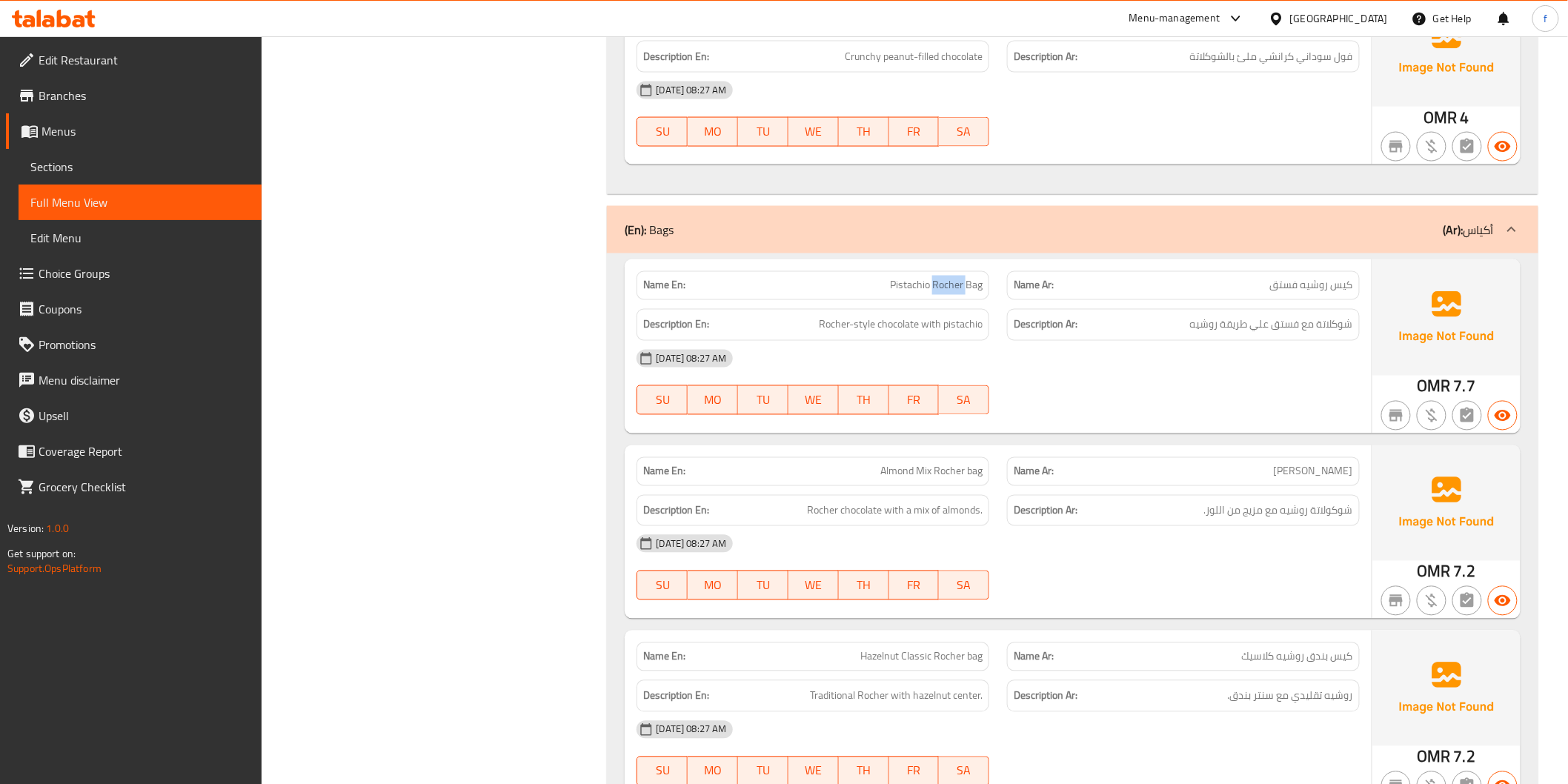
click at [904, 322] on span "Rocher-style chocolate with pistachio" at bounding box center [901, 325] width 164 height 18
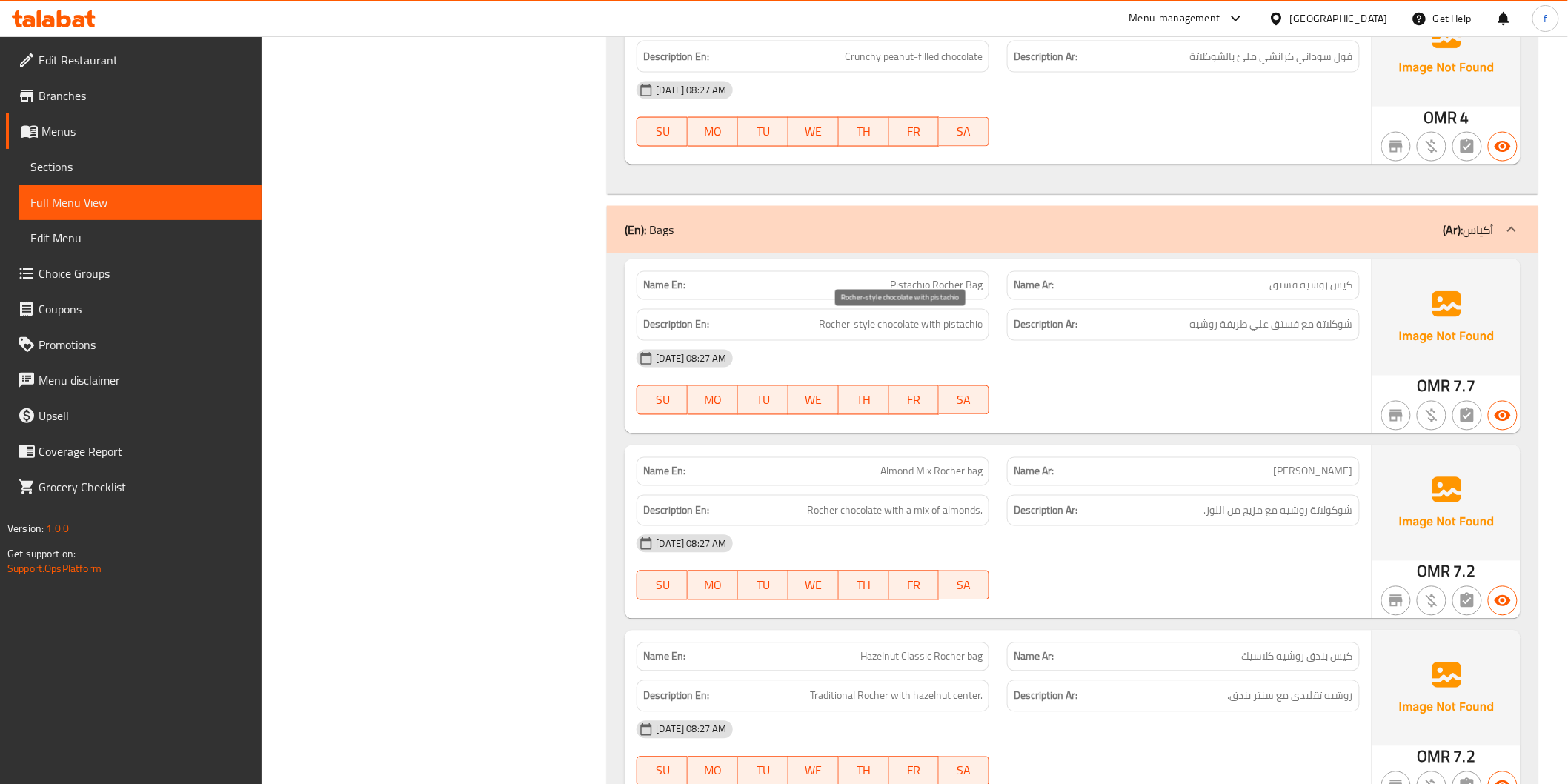
click at [916, 331] on span "Rocher-style chocolate with pistachio" at bounding box center [901, 325] width 164 height 18
click at [888, 325] on span "Rocher-style chocolate with pistachio" at bounding box center [901, 325] width 164 height 18
click at [946, 326] on span "Rocher-style chocolate with pistachio" at bounding box center [901, 325] width 164 height 18
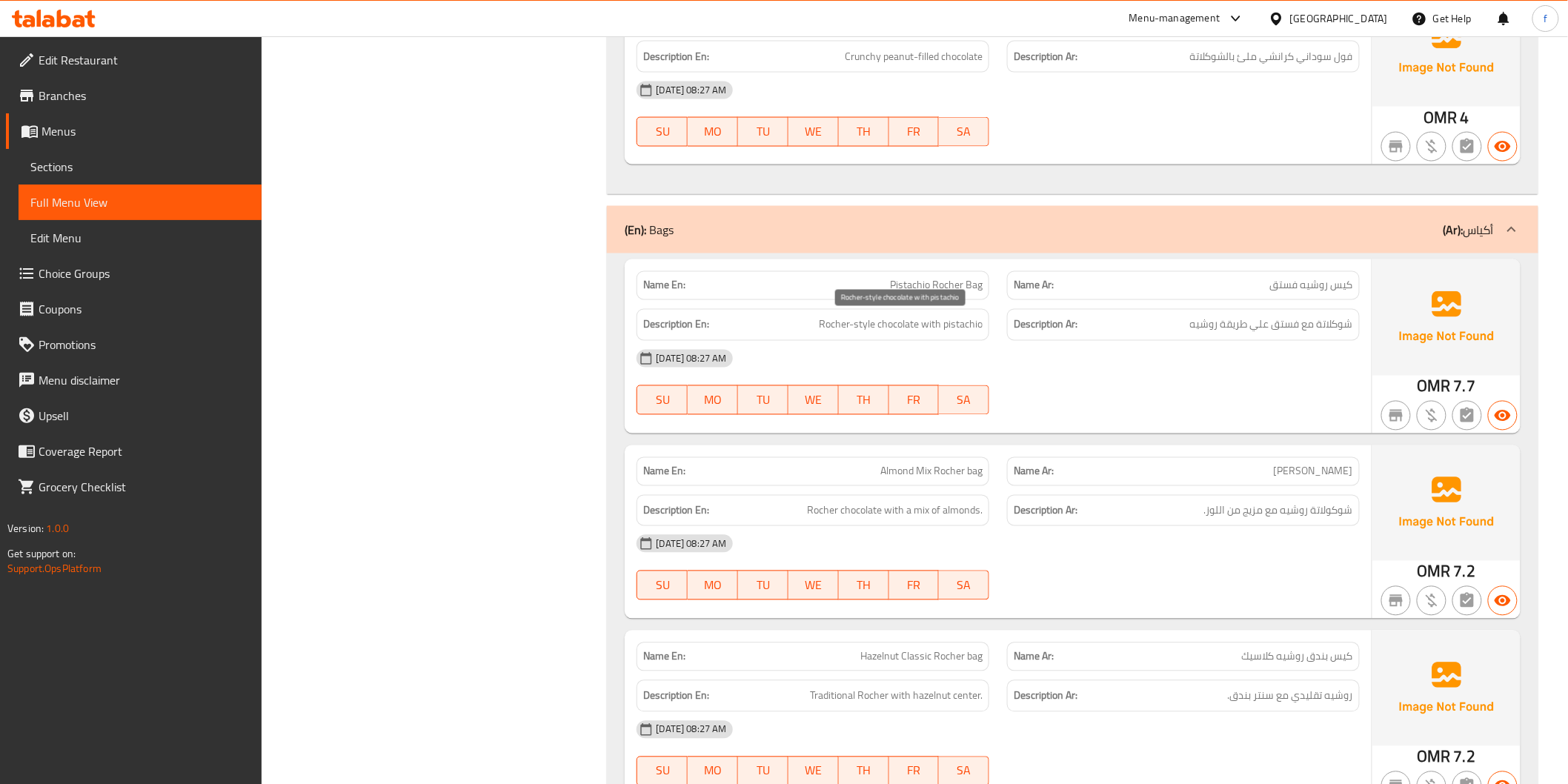
click at [931, 326] on span "Rocher-style chocolate with pistachio" at bounding box center [901, 325] width 164 height 18
drag, startPoint x: 822, startPoint y: 324, endPoint x: 935, endPoint y: 328, distance: 113.1
click at [935, 328] on span "Rocher-style chocolate with pistachio" at bounding box center [901, 325] width 164 height 18
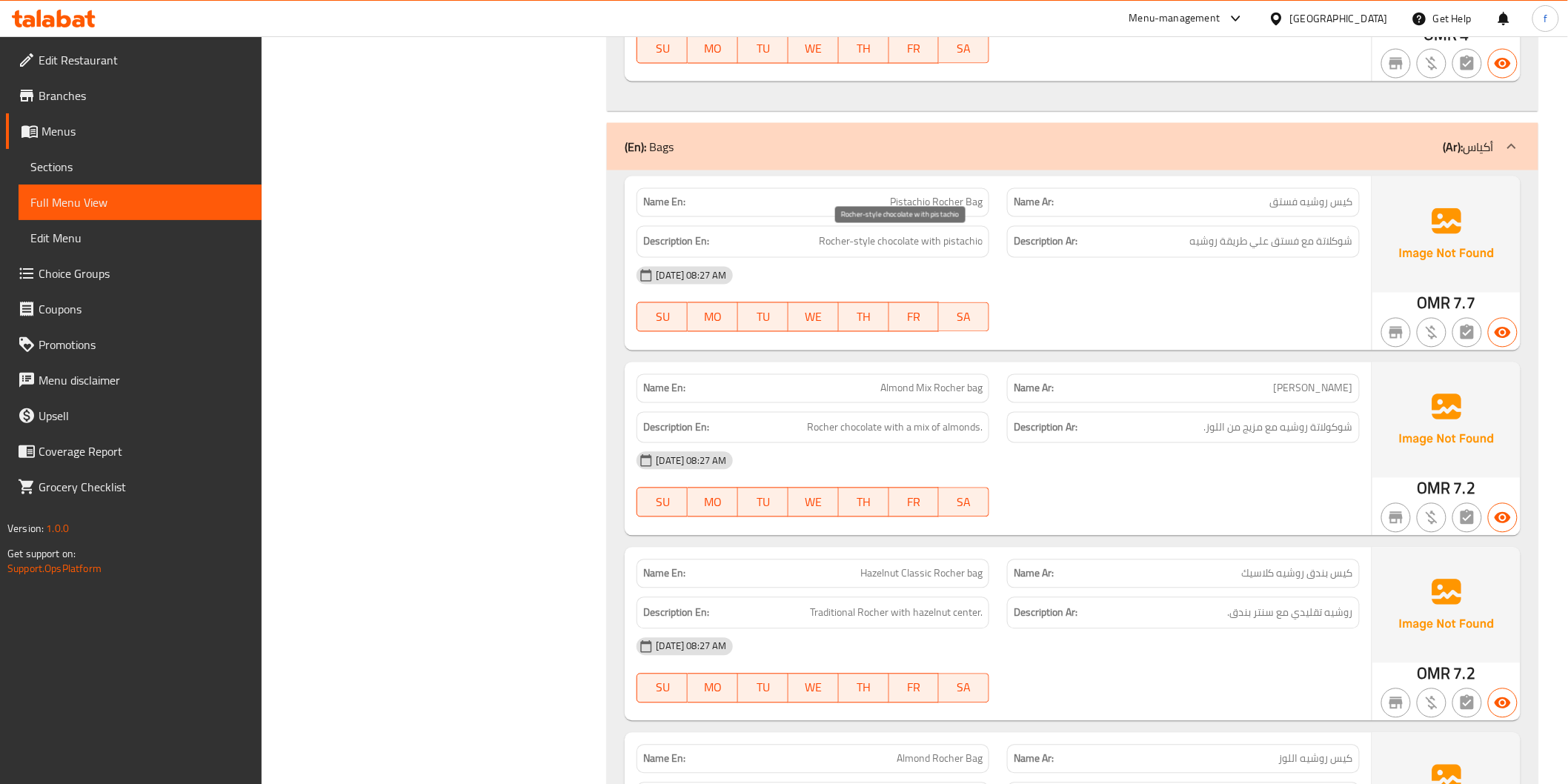
scroll to position [3374, 0]
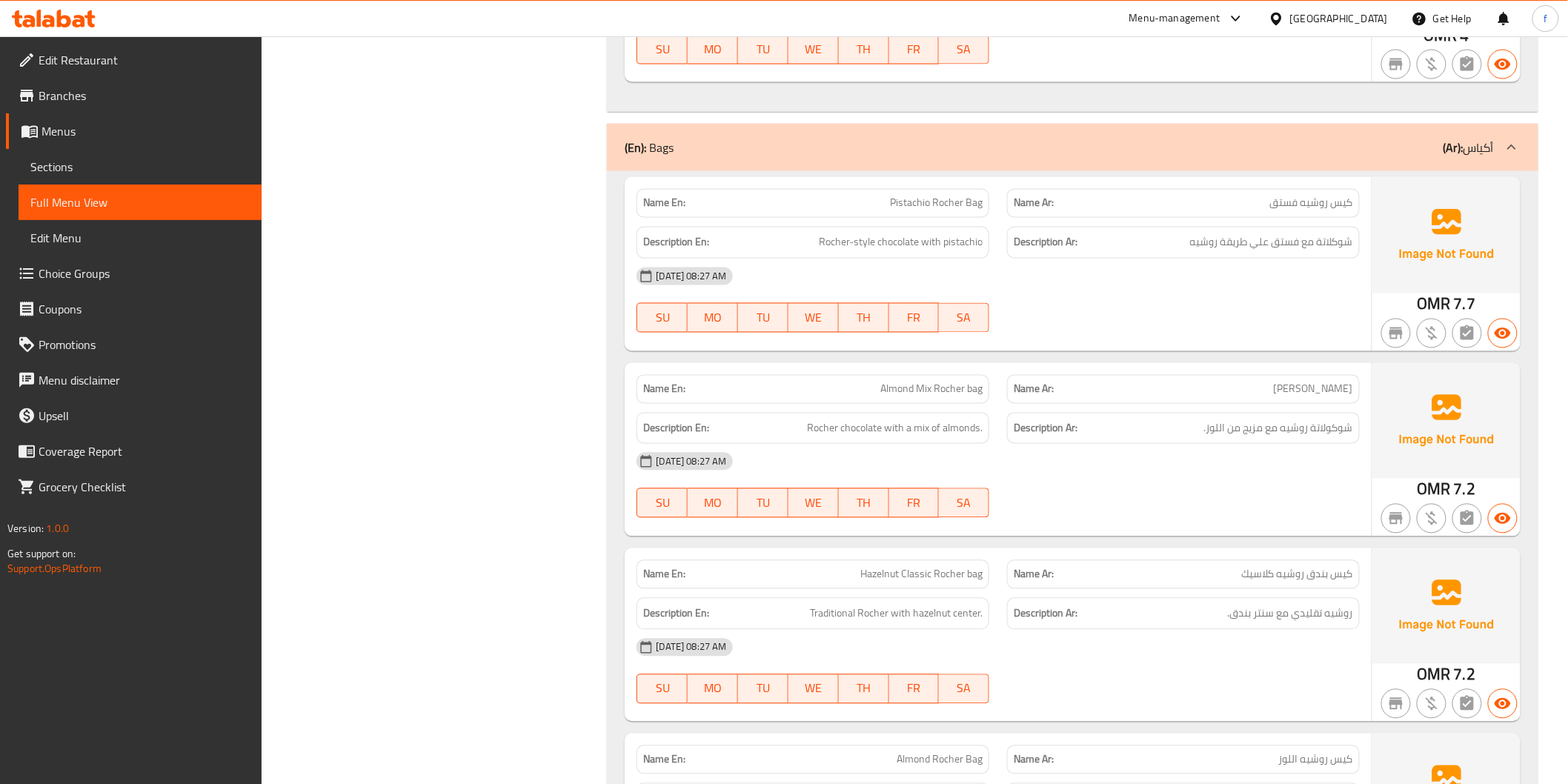
click at [845, 426] on span "Rocher chocolate with a mix of almonds." at bounding box center [895, 428] width 176 height 18
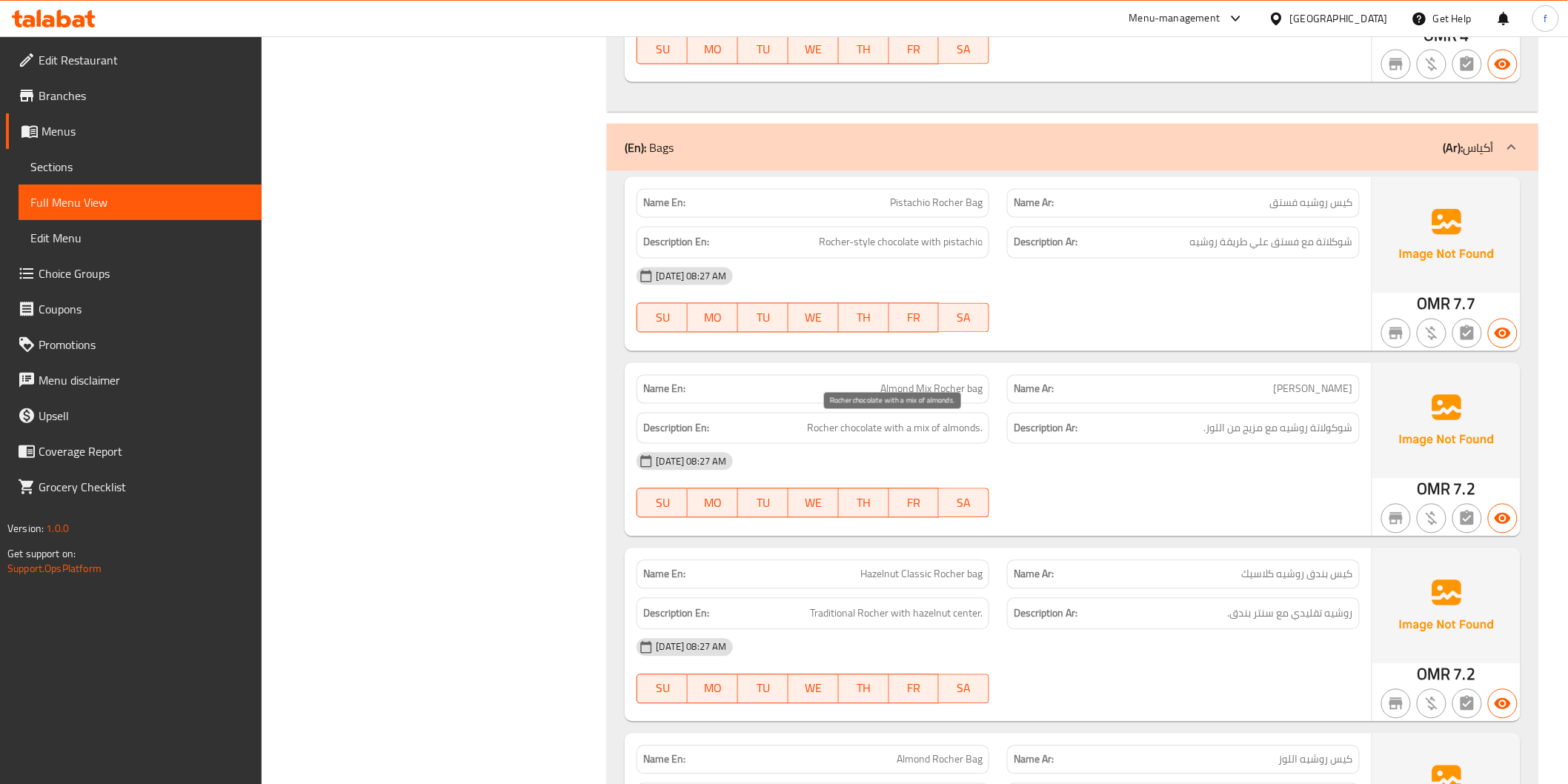
click at [815, 427] on span "Rocher chocolate with a mix of almonds." at bounding box center [895, 428] width 176 height 18
click at [905, 428] on span "Rocher chocolate with a mix of almonds." at bounding box center [895, 428] width 176 height 18
click at [928, 430] on span "Rocher chocolate with a mix of almonds." at bounding box center [895, 428] width 176 height 18
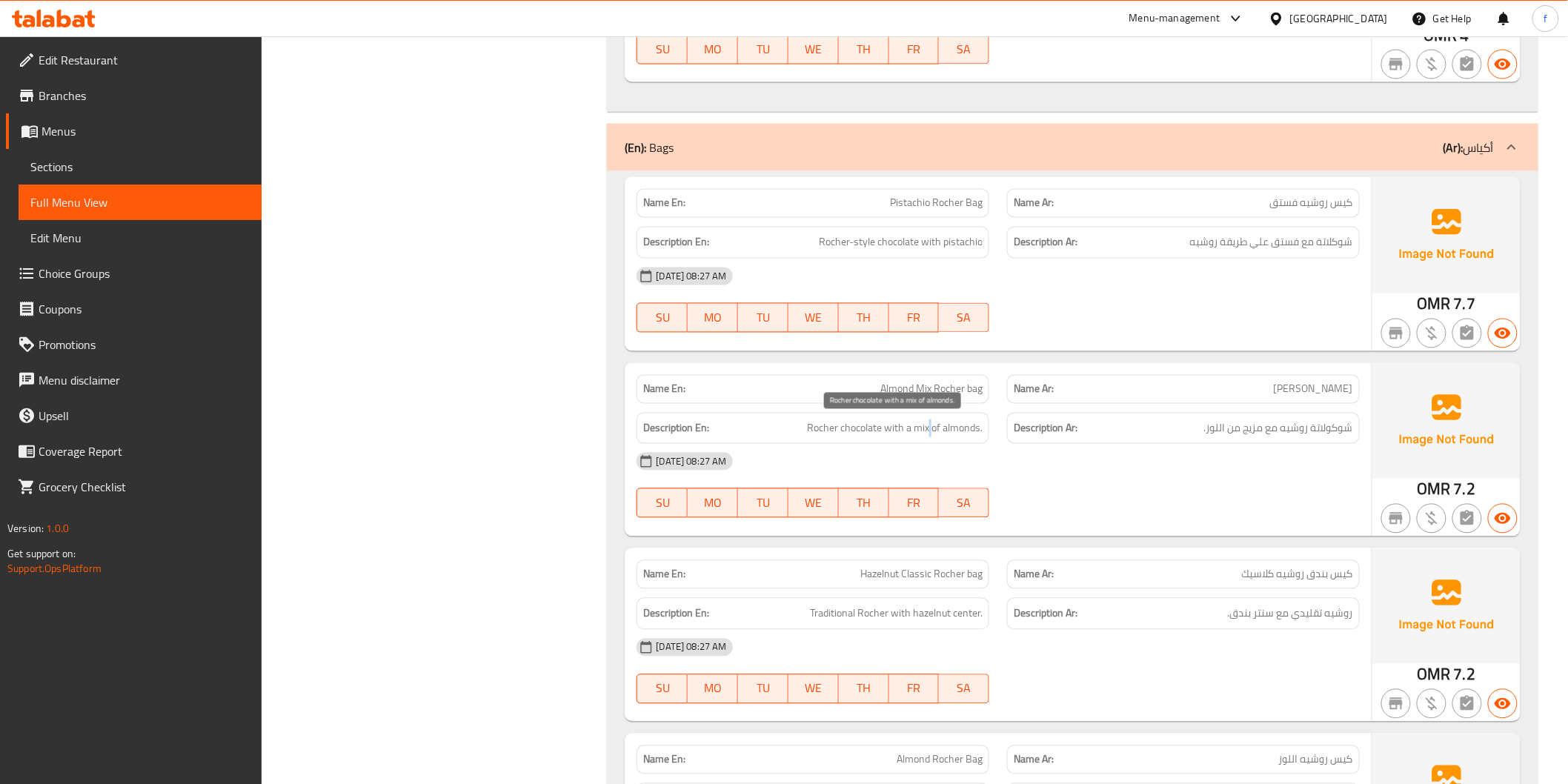
click at [928, 431] on span "Rocher chocolate with a mix of almonds." at bounding box center [895, 428] width 176 height 18
click at [962, 431] on span "Rocher chocolate with a mix of almonds." at bounding box center [895, 428] width 176 height 18
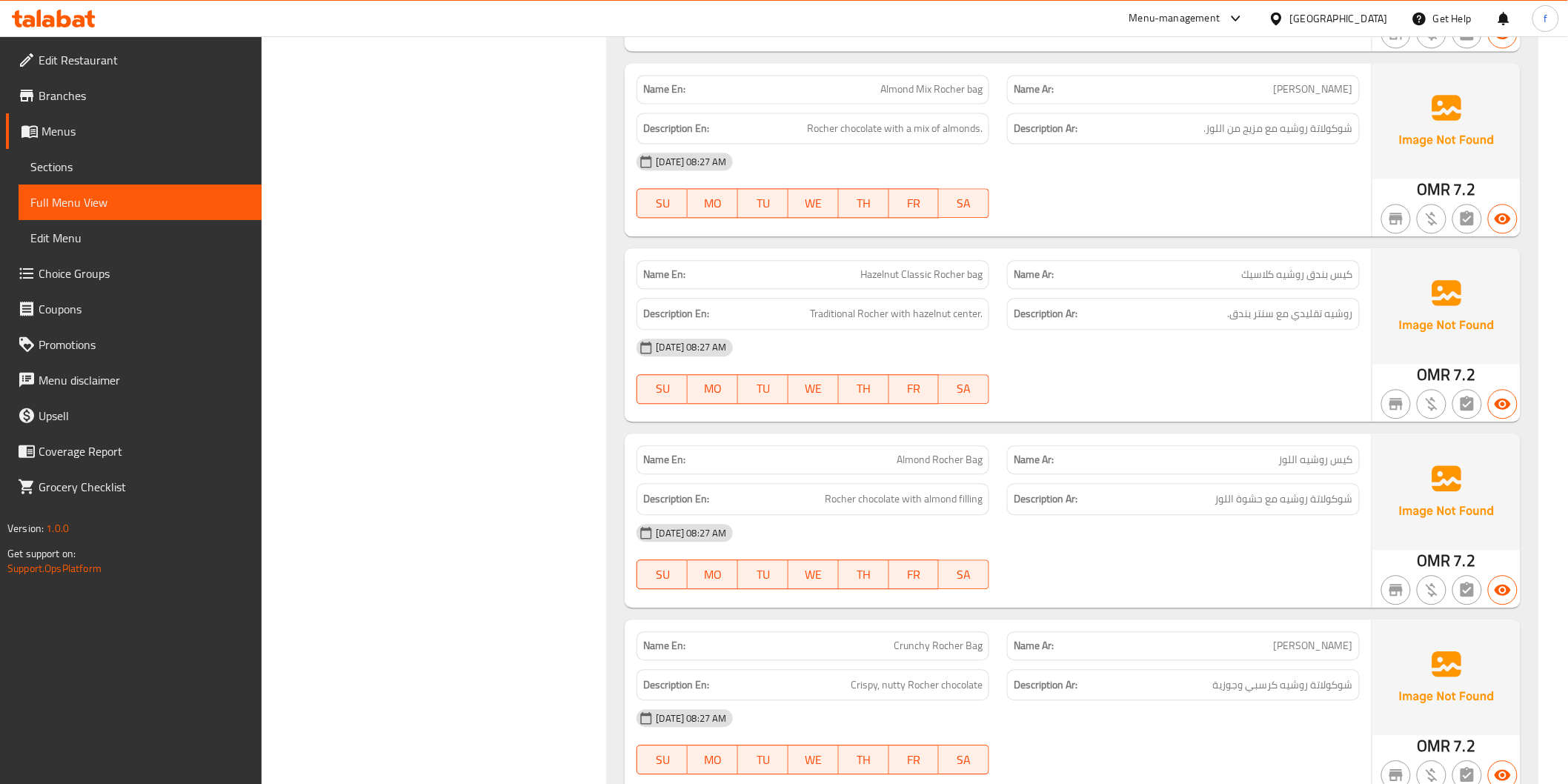
scroll to position [3704, 0]
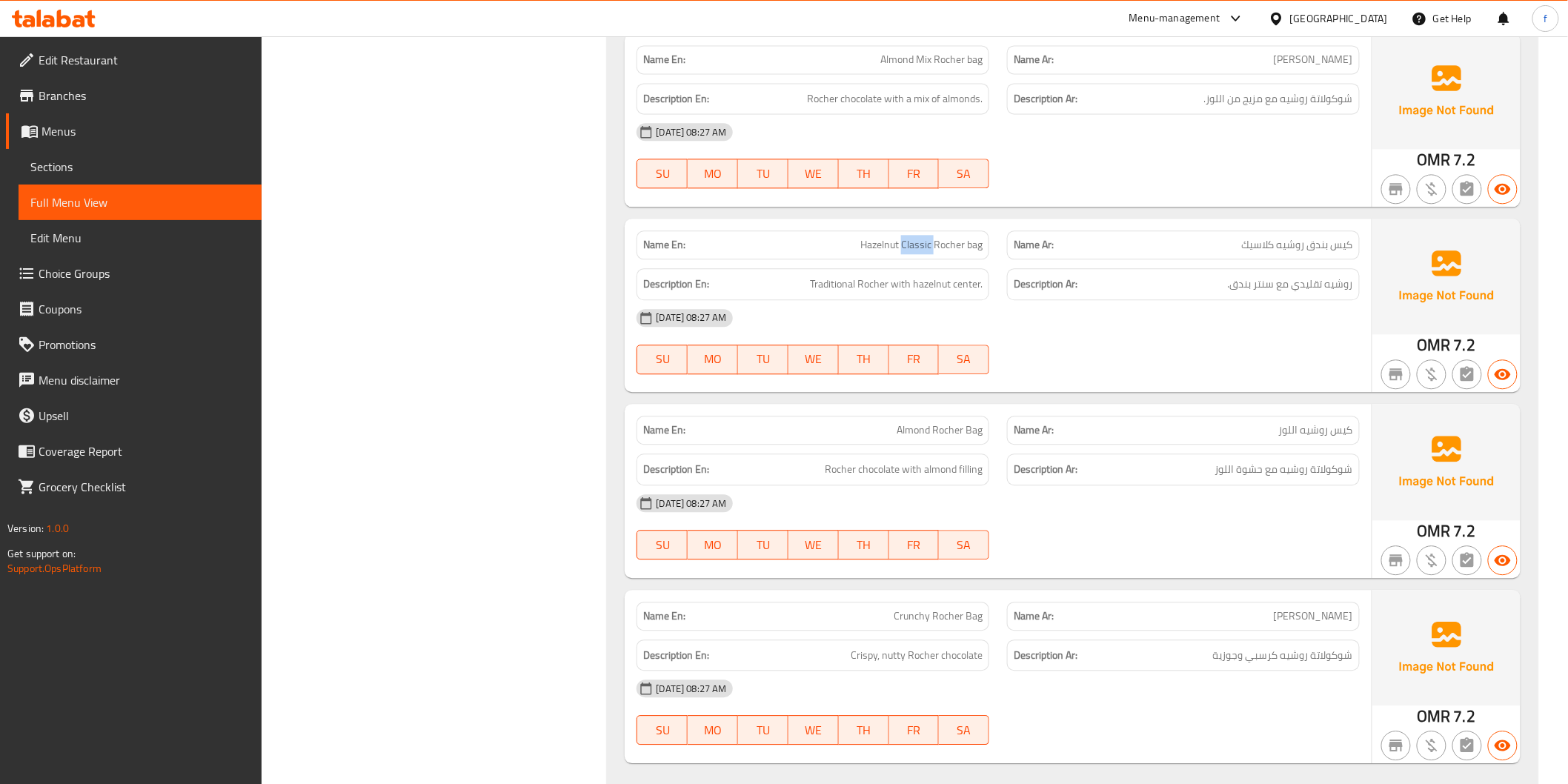
click at [867, 278] on span "Traditional Rocher with hazelnut center." at bounding box center [896, 284] width 172 height 18
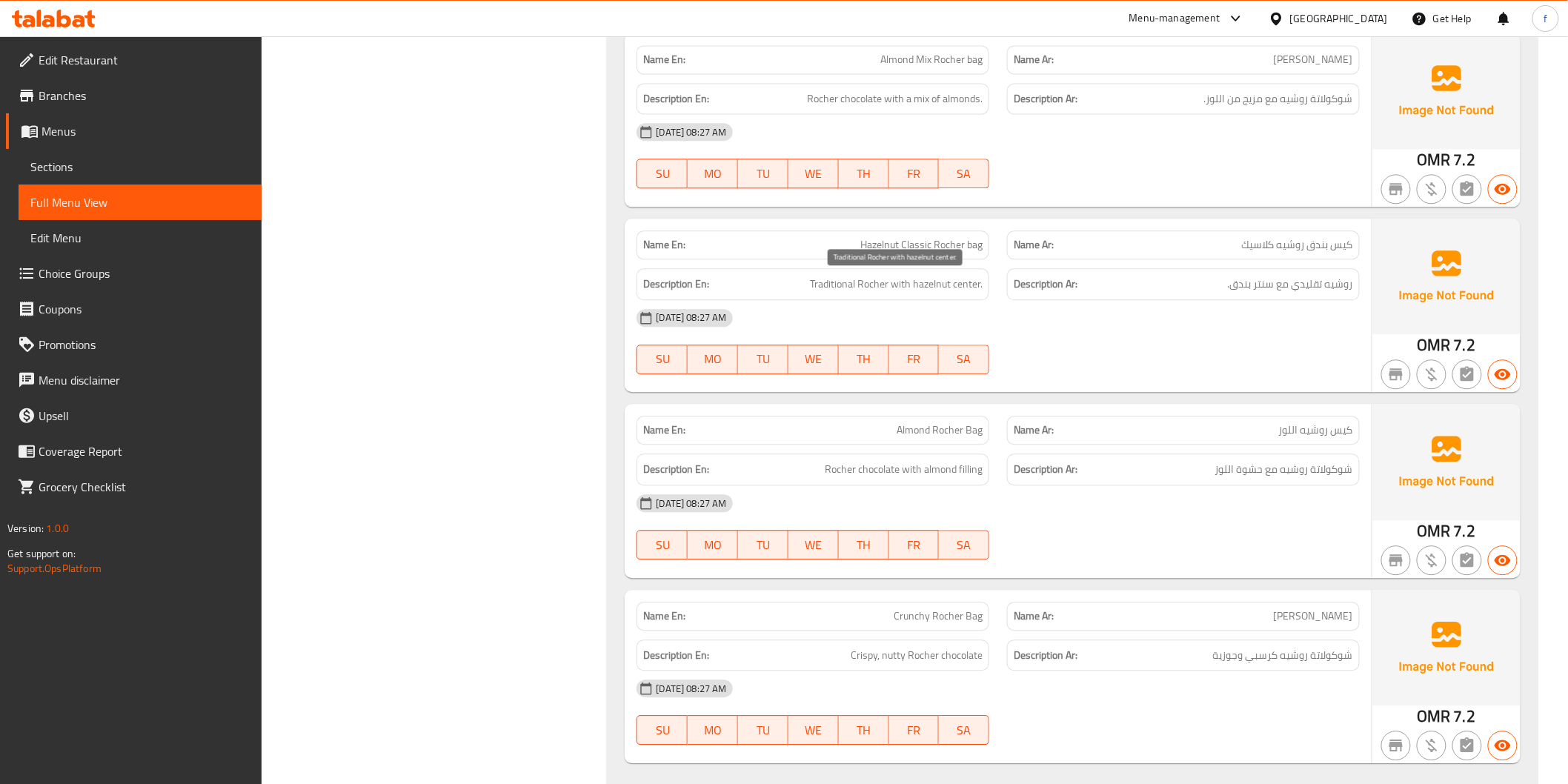
click at [835, 282] on span "Traditional Rocher with hazelnut center." at bounding box center [896, 284] width 172 height 18
click at [935, 285] on span "Traditional Rocher with hazelnut center." at bounding box center [896, 284] width 172 height 18
click at [980, 287] on span "Traditional Rocher with hazelnut center." at bounding box center [896, 284] width 172 height 18
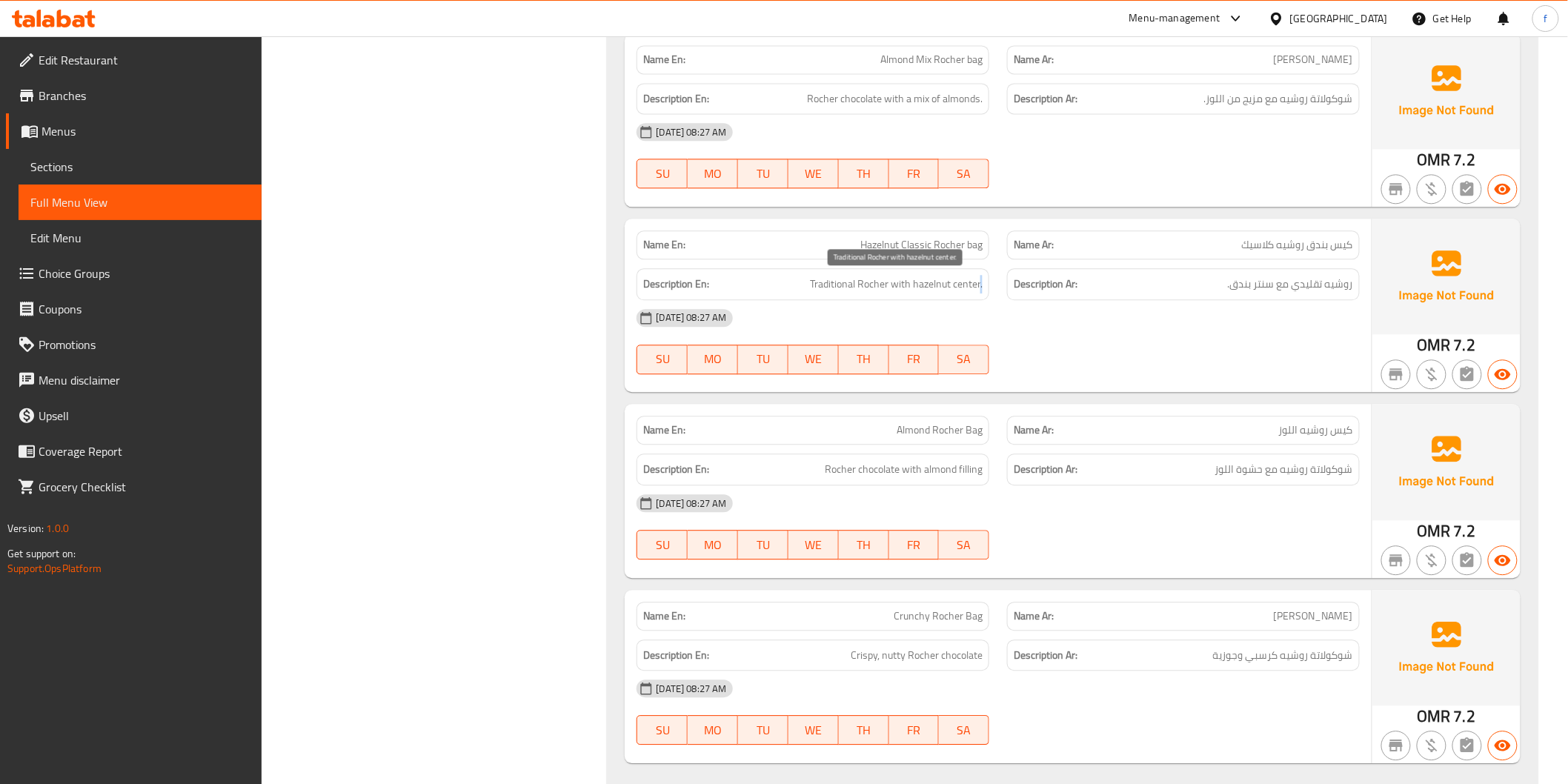
click at [980, 287] on span "Traditional Rocher with hazelnut center." at bounding box center [896, 284] width 172 height 18
click at [921, 280] on span "Traditional Rocher with hazelnut center." at bounding box center [896, 284] width 172 height 18
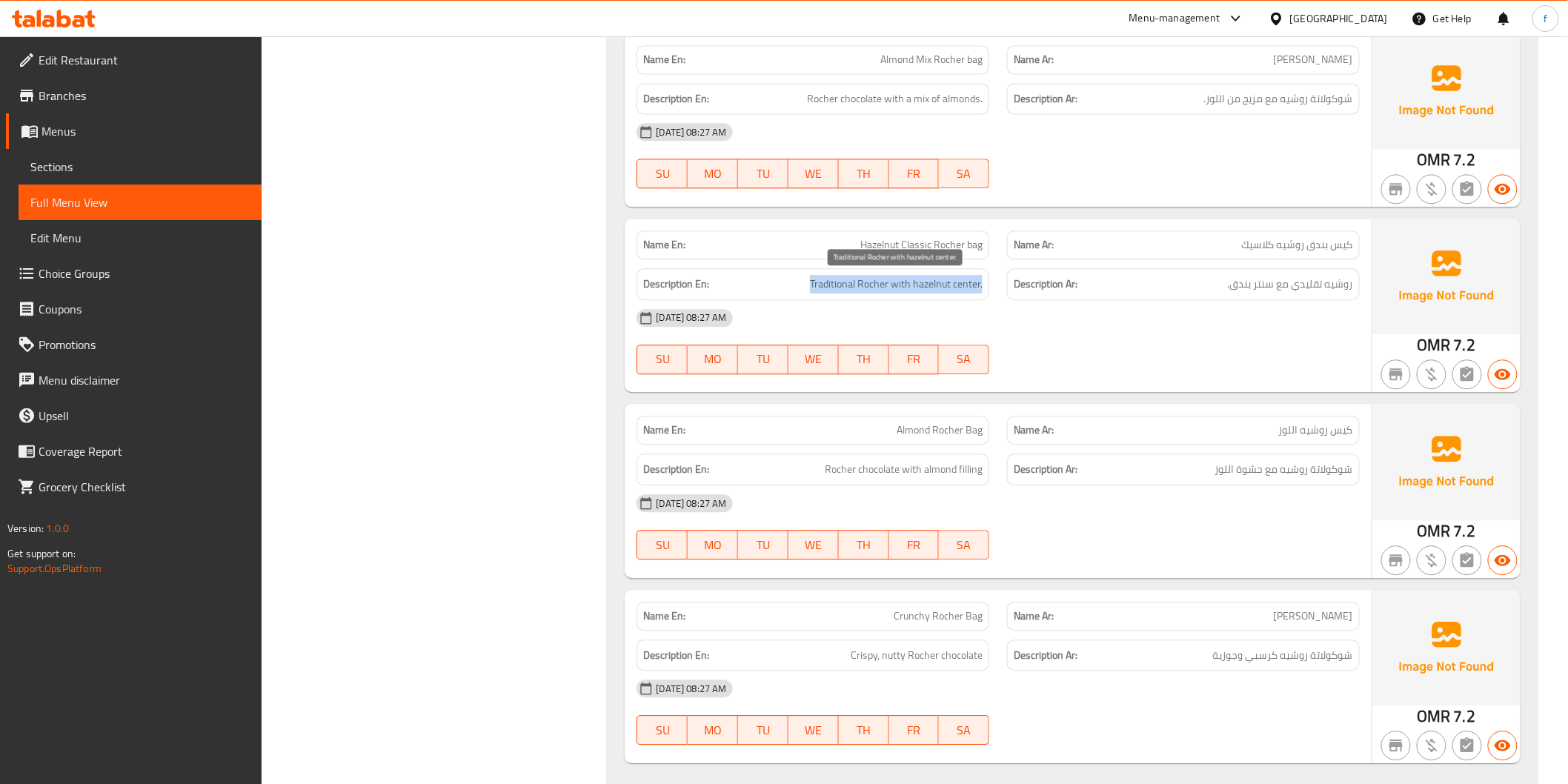
click at [921, 282] on span "Traditional Rocher with hazelnut center." at bounding box center [896, 284] width 172 height 18
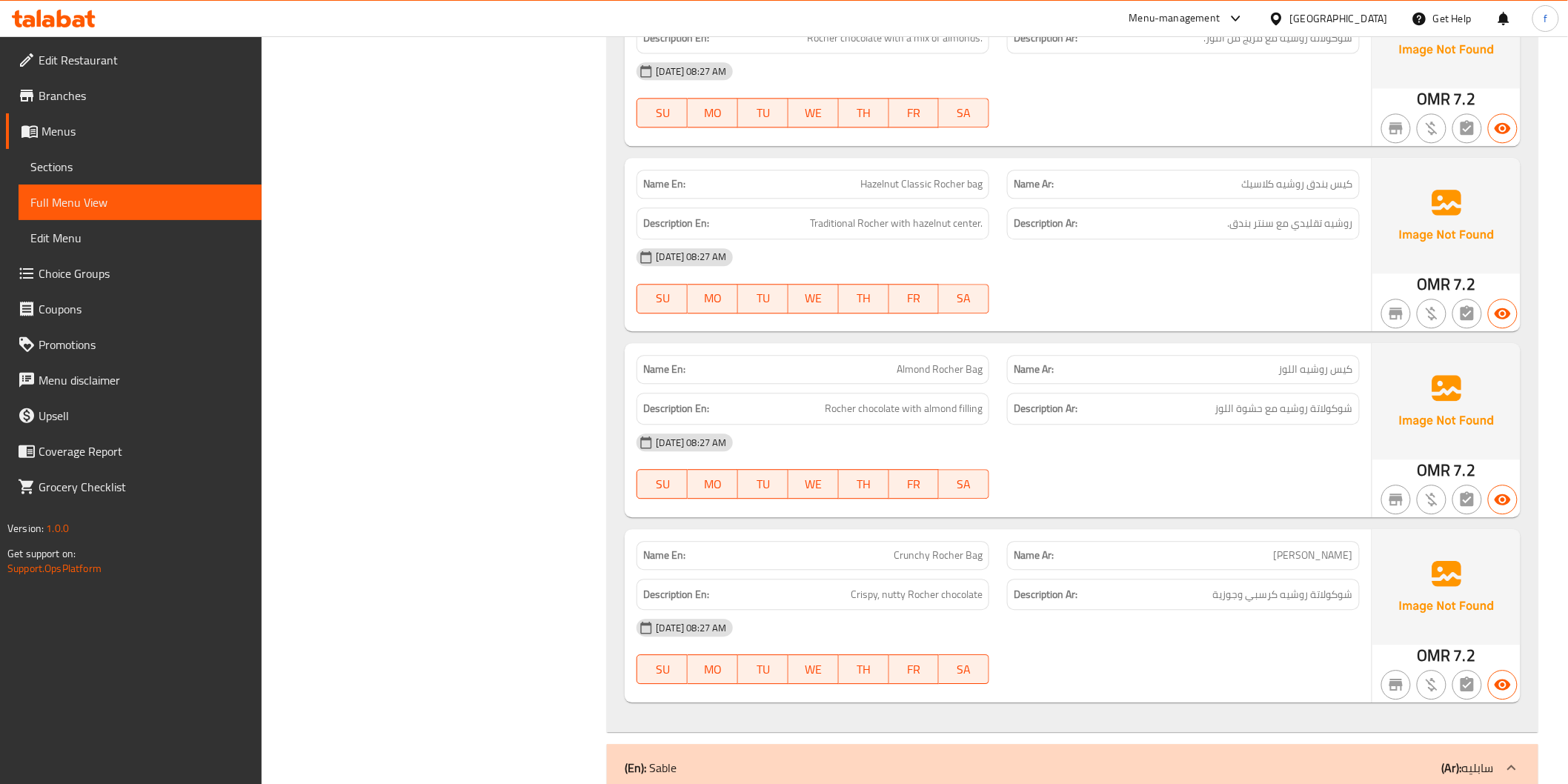
scroll to position [3869, 0]
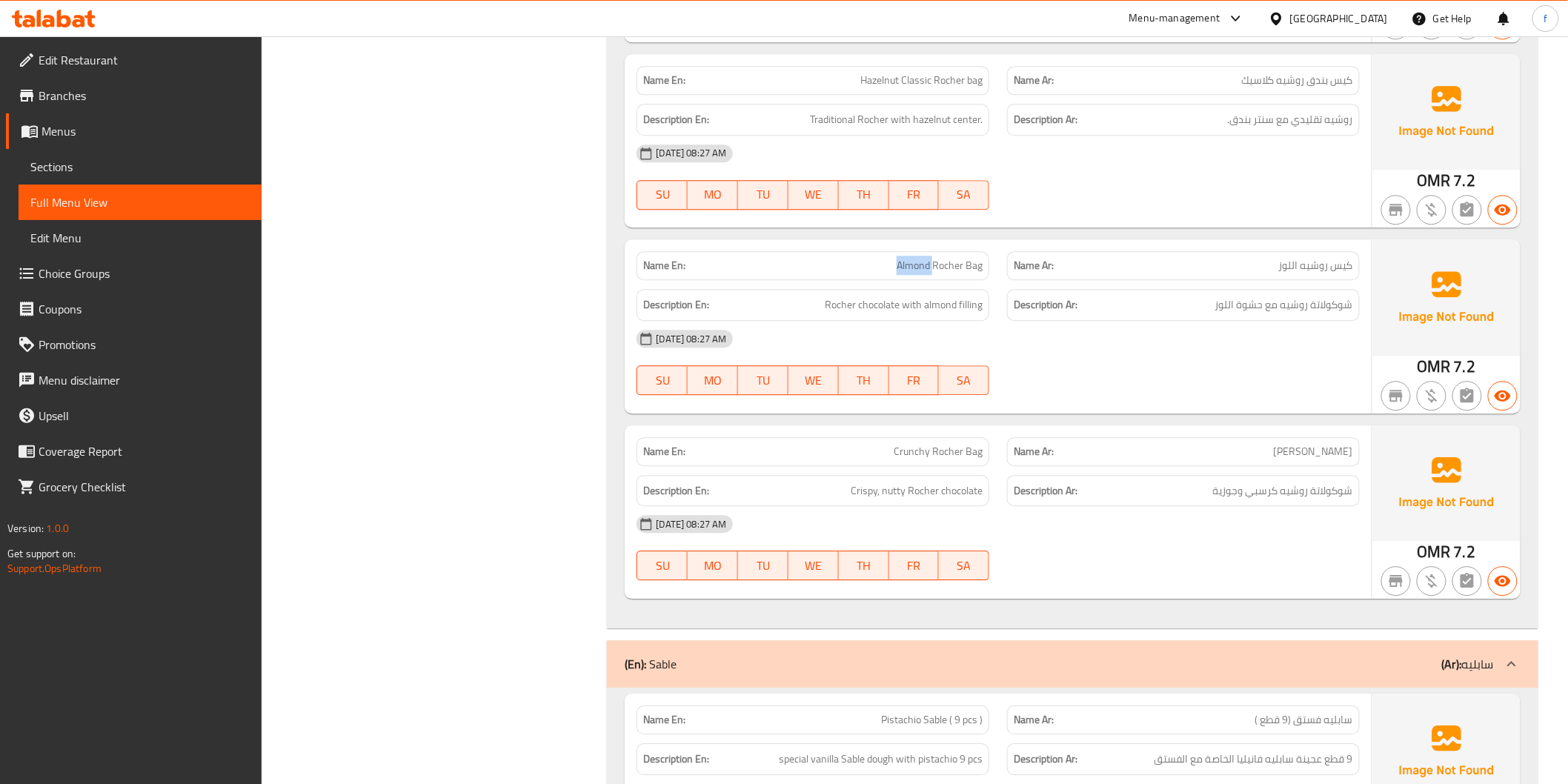
drag, startPoint x: 911, startPoint y: 262, endPoint x: 1264, endPoint y: 328, distance: 359.1
click at [894, 305] on span "Rocher chocolate with almond filling" at bounding box center [903, 305] width 157 height 18
click at [833, 305] on span "Rocher chocolate with almond filling" at bounding box center [903, 305] width 157 height 18
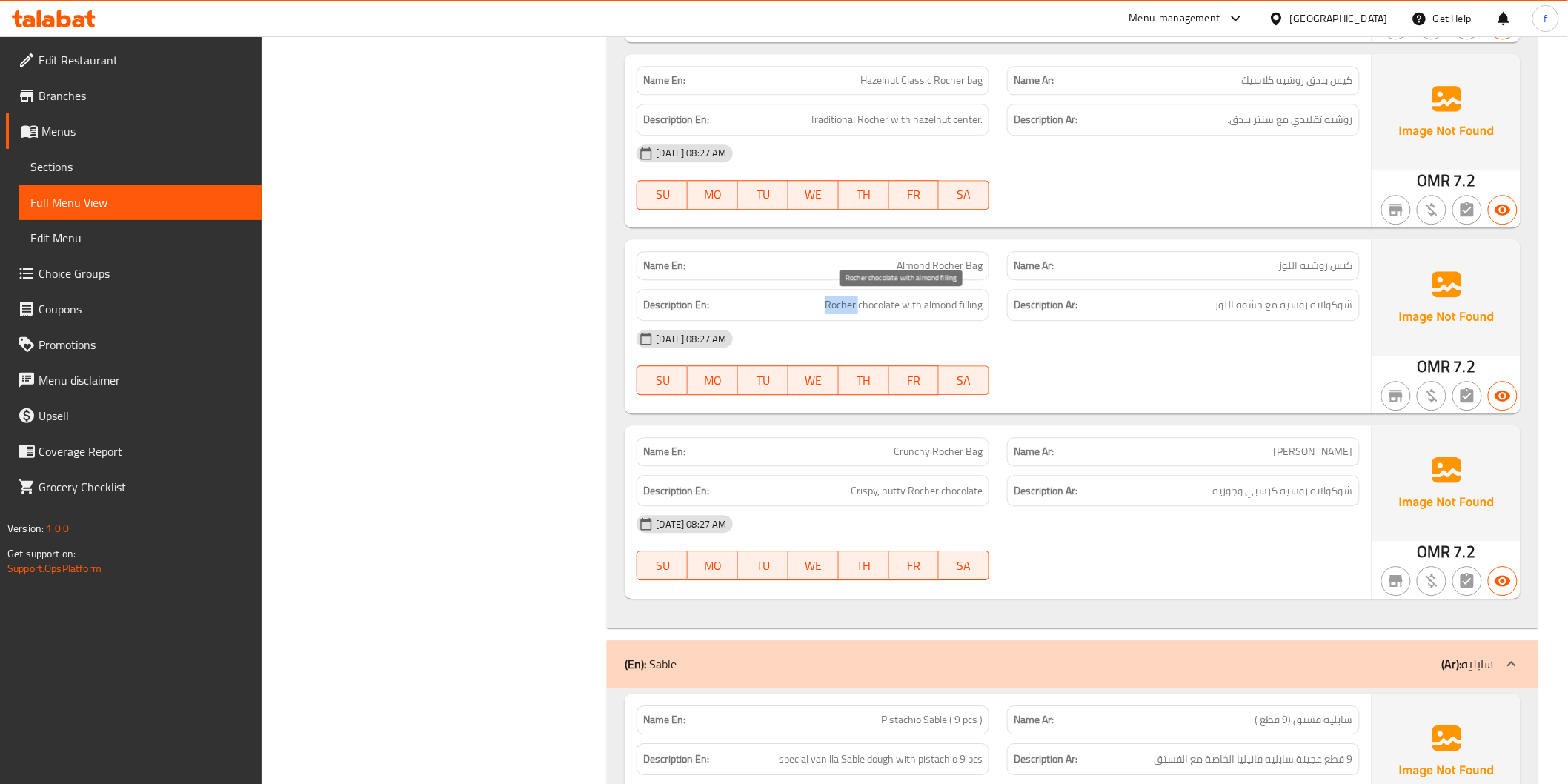
click at [833, 305] on span "Rocher chocolate with almond filling" at bounding box center [903, 305] width 157 height 18
click at [928, 305] on span "Rocher chocolate with almond filling" at bounding box center [903, 305] width 157 height 18
drag, startPoint x: 928, startPoint y: 305, endPoint x: 1001, endPoint y: 313, distance: 73.4
click at [942, 307] on span "Rocher chocolate with almond filling" at bounding box center [903, 305] width 157 height 18
click at [970, 306] on span "Rocher chocolate with almond filling" at bounding box center [903, 305] width 157 height 18
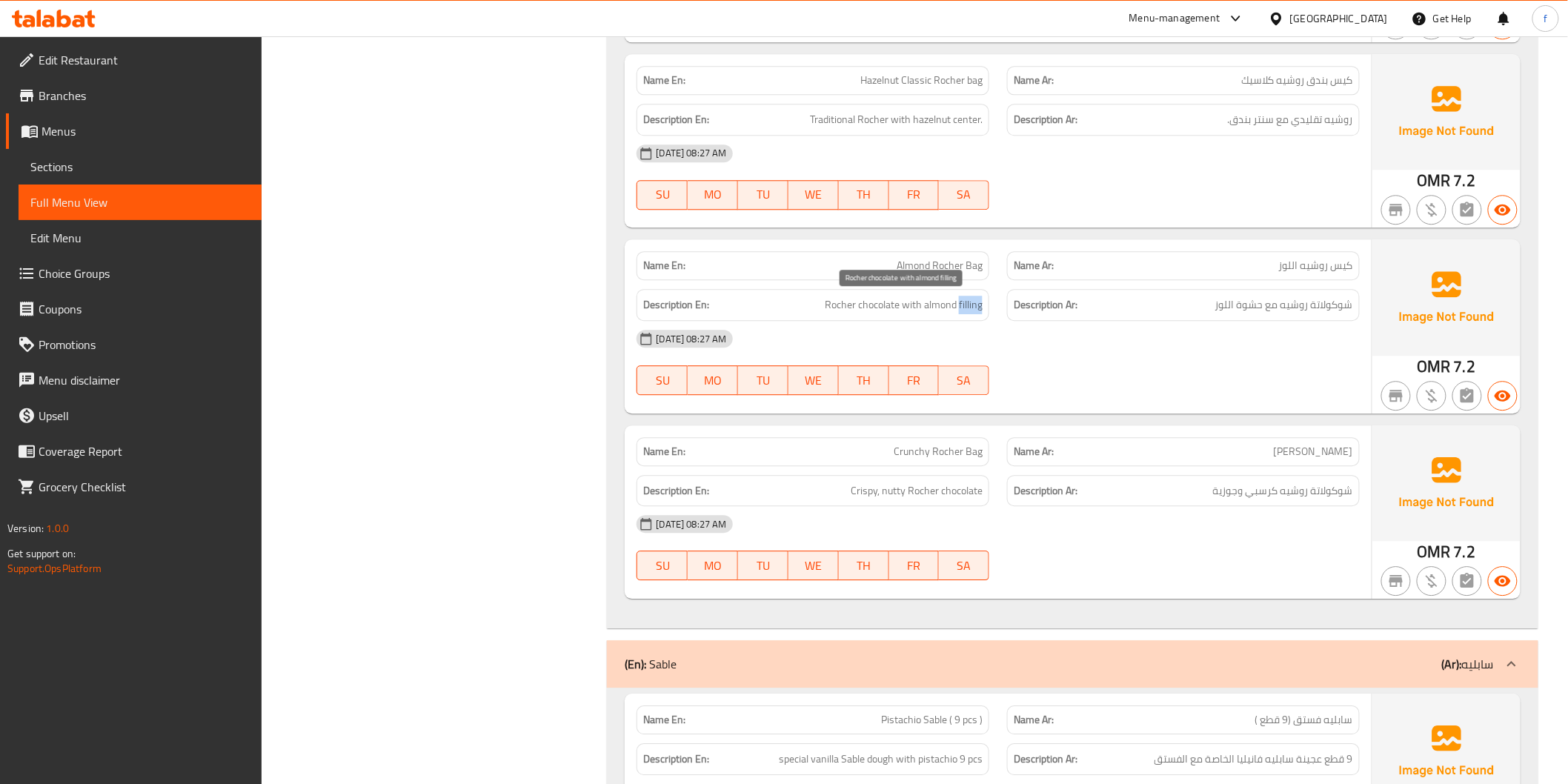
drag, startPoint x: 970, startPoint y: 306, endPoint x: 1524, endPoint y: 360, distance: 556.6
click at [974, 306] on span "Rocher chocolate with almond filling" at bounding box center [903, 305] width 157 height 18
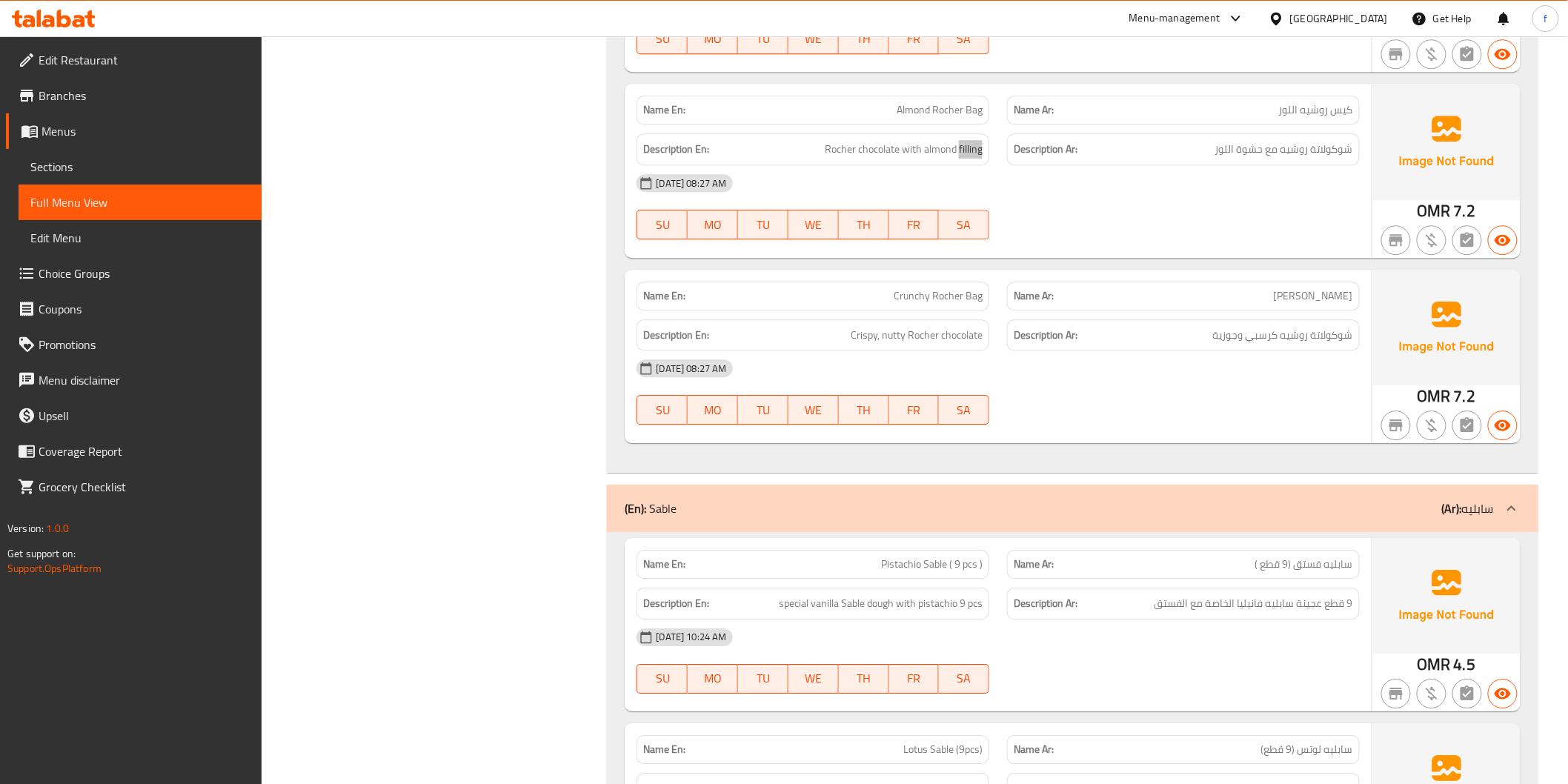
scroll to position [4033, 0]
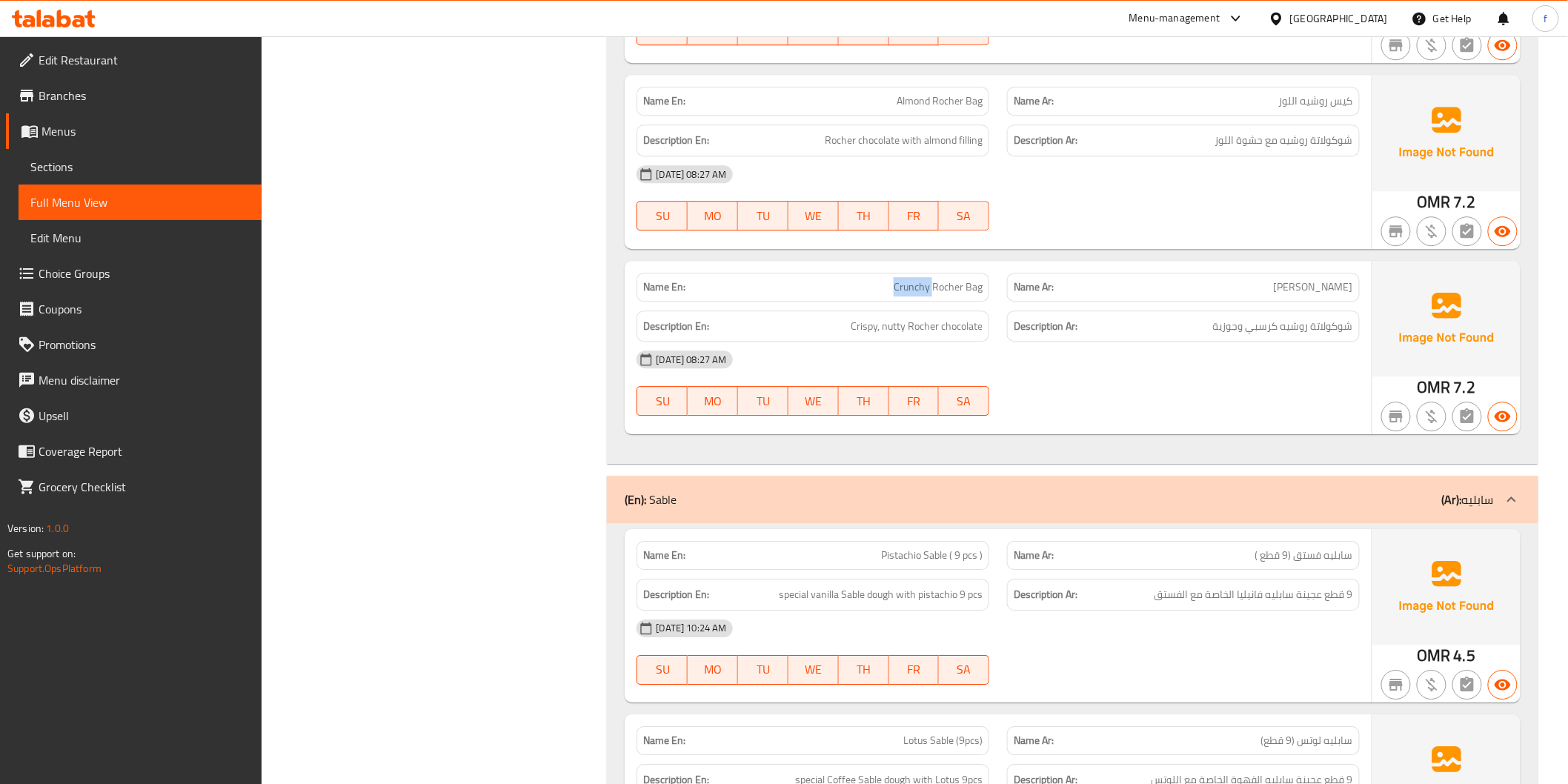
click at [964, 326] on span "Crispy, nutty Rocher chocolate" at bounding box center [916, 325] width 132 height 18
click at [963, 326] on span "Crispy, nutty Rocher chocolate" at bounding box center [916, 325] width 132 height 18
click at [923, 327] on span "Crispy, nutty Rocher chocolate" at bounding box center [916, 325] width 132 height 18
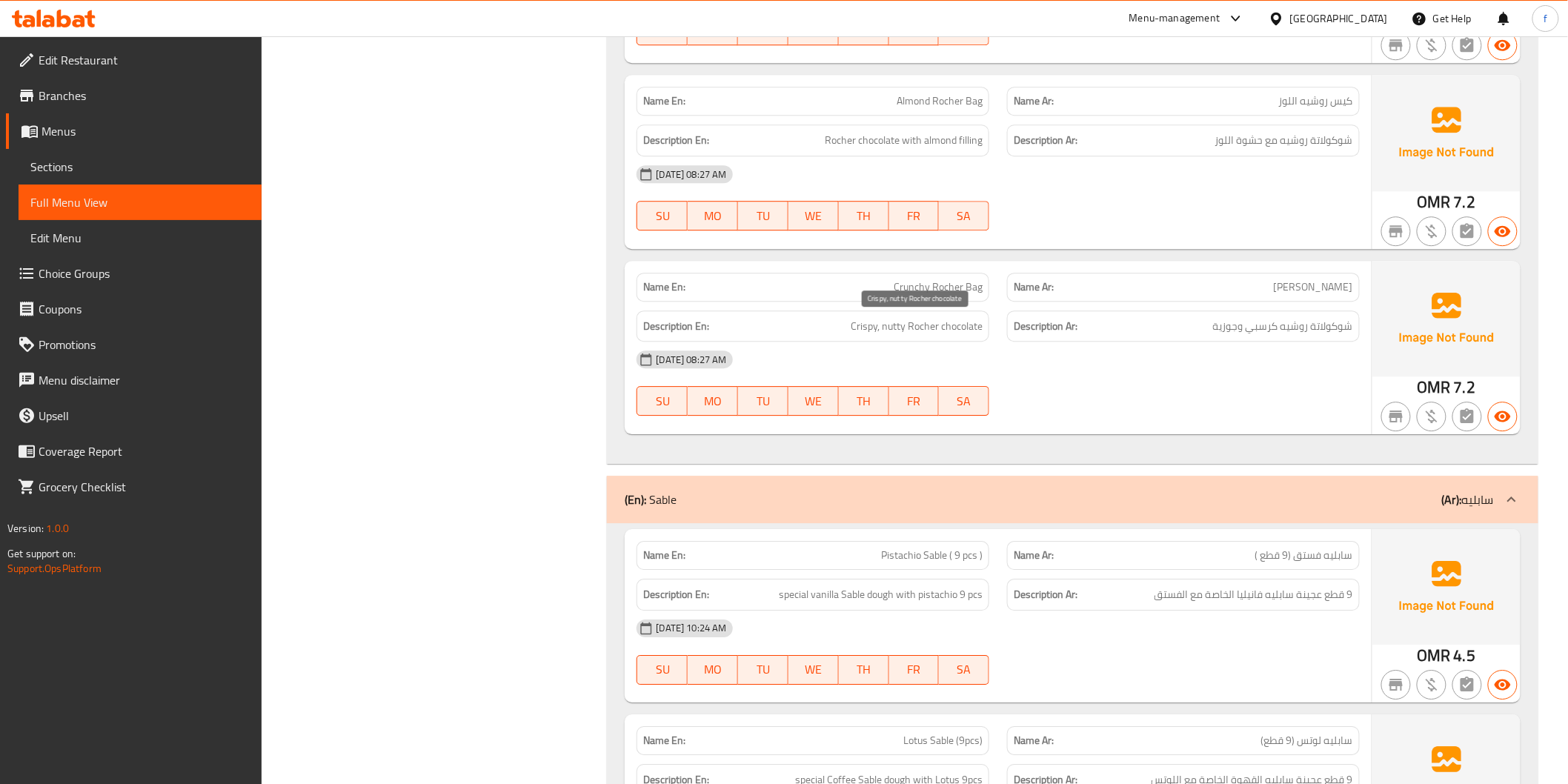
click at [858, 328] on span "Crispy, nutty Rocher chocolate" at bounding box center [916, 325] width 132 height 18
click at [890, 326] on span "Crispy, nutty Rocher chocolate" at bounding box center [916, 325] width 132 height 18
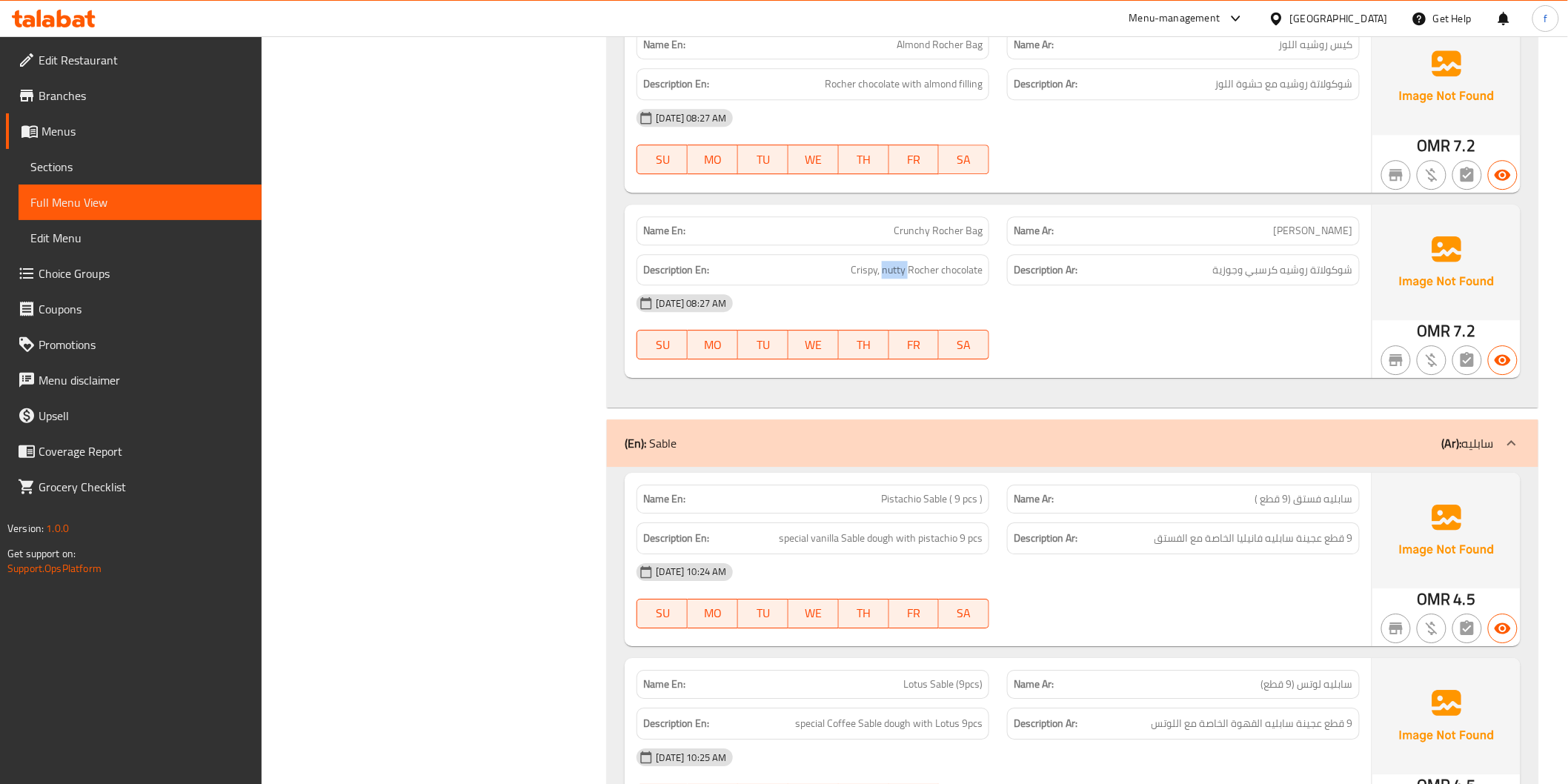
scroll to position [4362, 0]
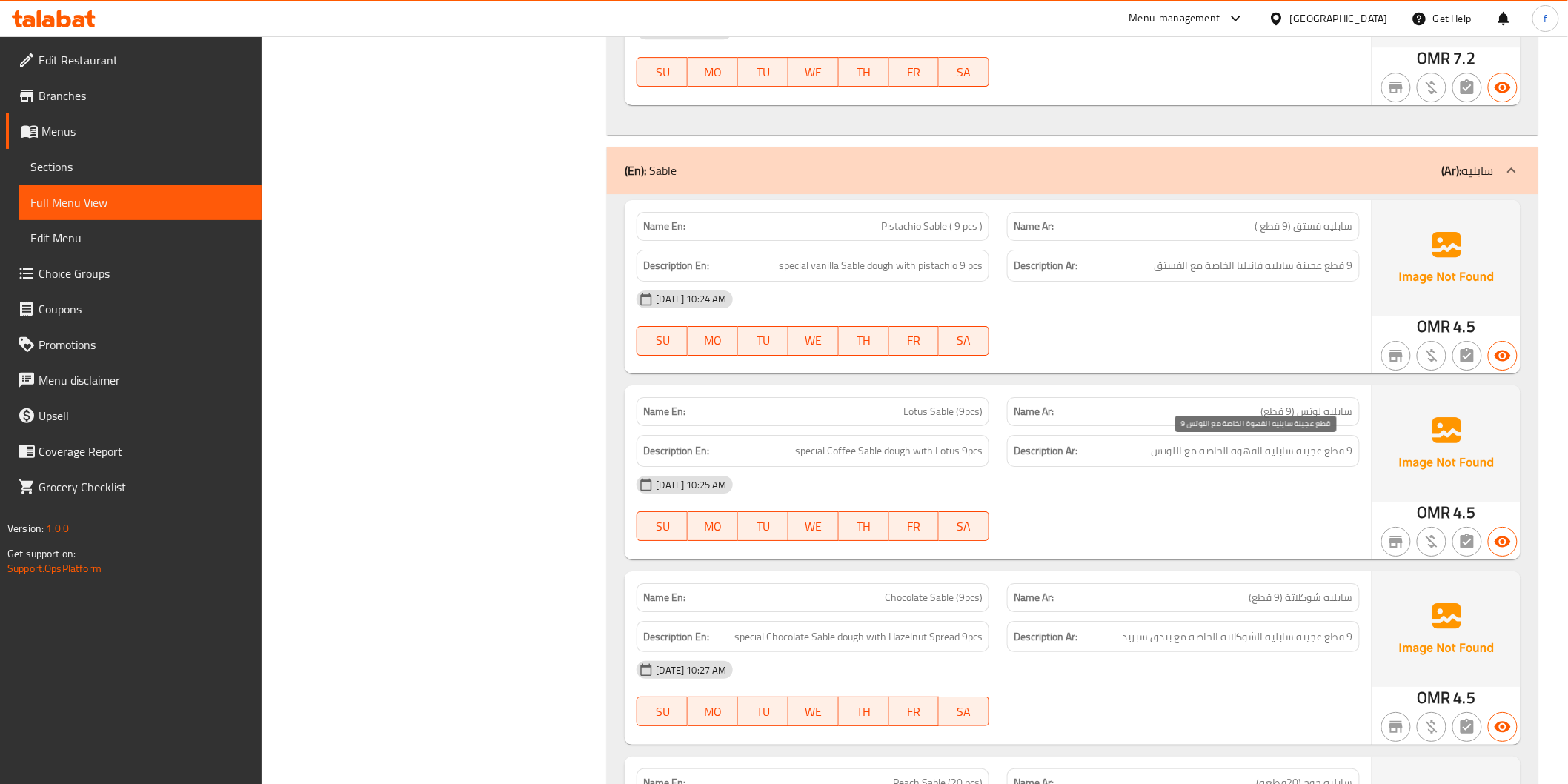
click at [1247, 446] on span "9 قطع عجينة سابليه القهوة الخاصة مع اللوتس" at bounding box center [1252, 450] width 202 height 18
drag, startPoint x: 1334, startPoint y: 232, endPoint x: 1298, endPoint y: 232, distance: 36.0
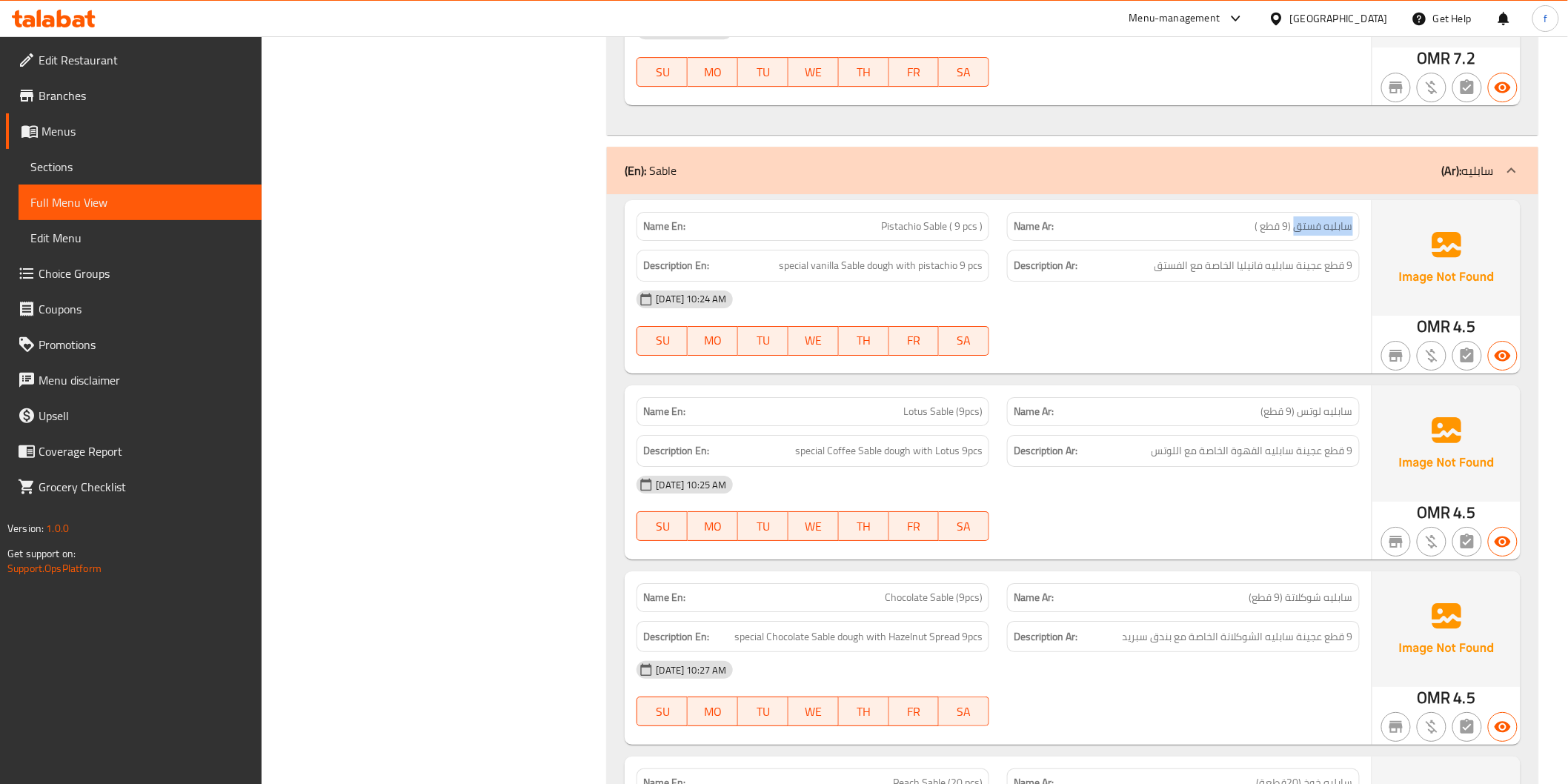
drag, startPoint x: 1298, startPoint y: 232, endPoint x: 1256, endPoint y: 226, distance: 42.4
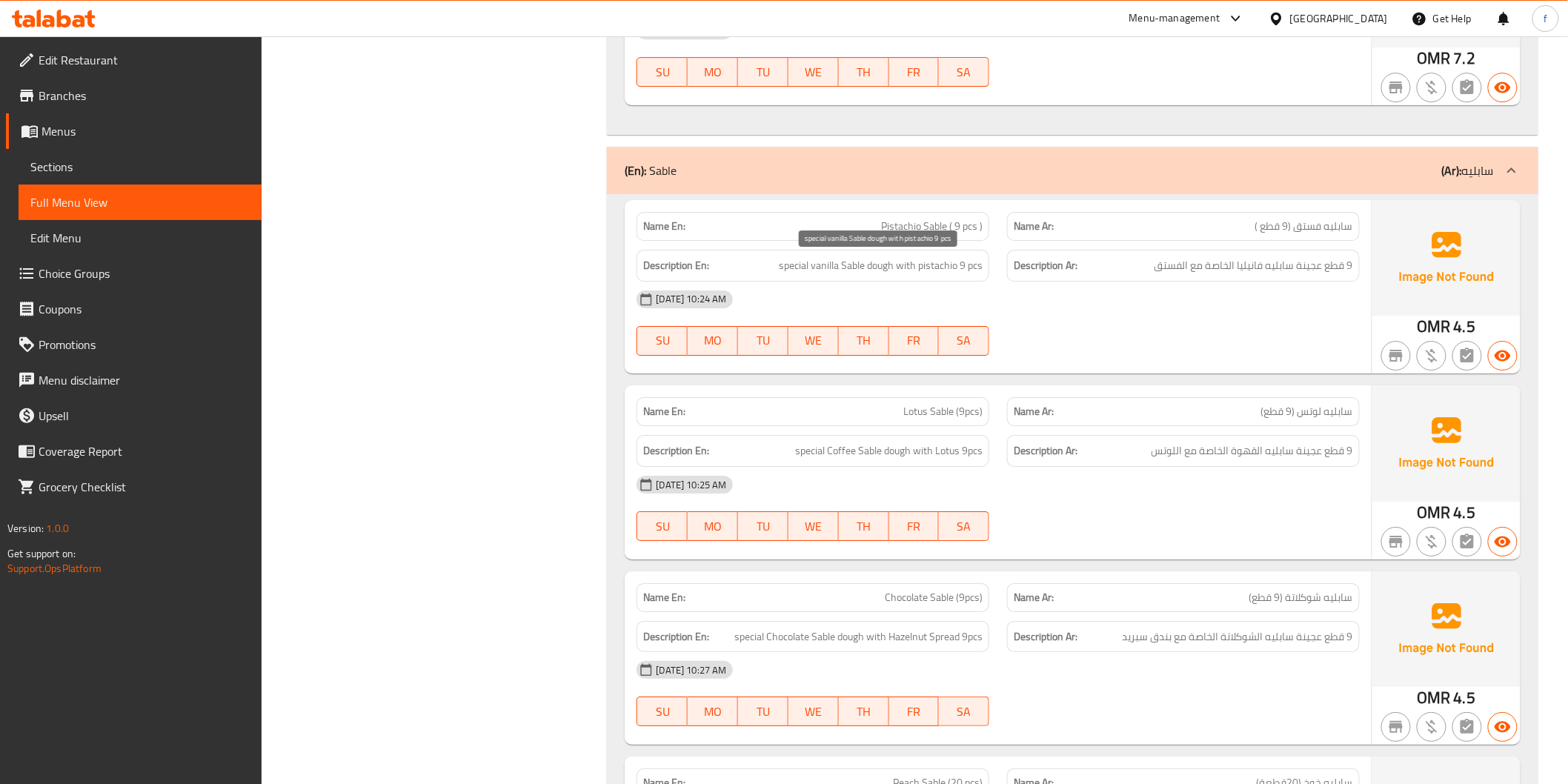
click at [875, 263] on span "special vanilla Sable dough with pistachio 9 pcs" at bounding box center [881, 265] width 204 height 18
click at [849, 263] on span "special vanilla Sable dough with pistachio 9 pcs" at bounding box center [881, 265] width 204 height 18
click at [821, 267] on span "special vanilla Sable dough with pistachio 9 pcs" at bounding box center [881, 265] width 204 height 18
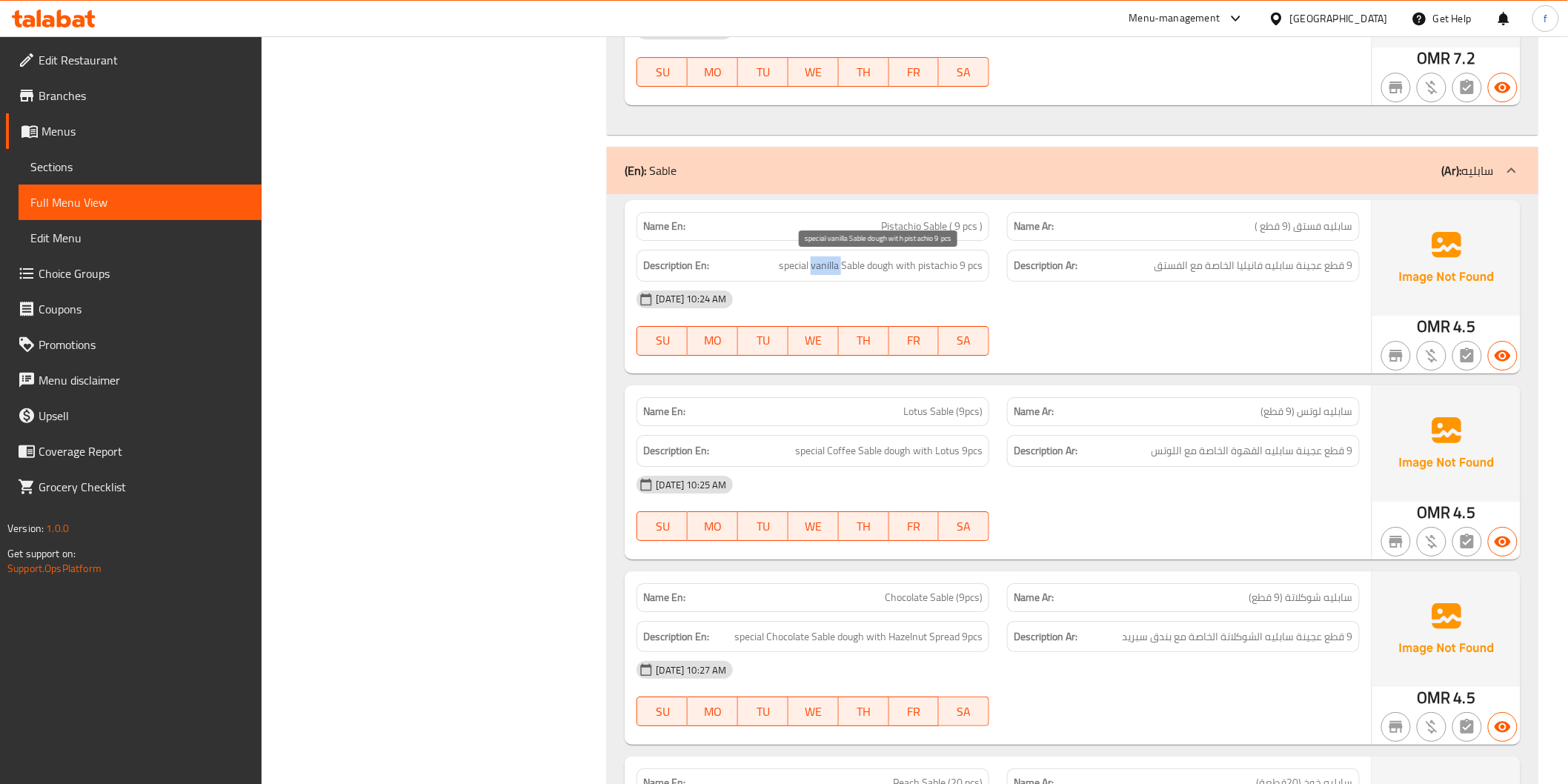
click at [821, 267] on span "special vanilla Sable dough with pistachio 9 pcs" at bounding box center [881, 265] width 204 height 18
click at [807, 265] on span "special vanilla Sable dough with pistachio 9 pcs" at bounding box center [881, 265] width 204 height 18
click at [806, 265] on span "special vanilla Sable dough with pistachio 9 pcs" at bounding box center [881, 265] width 204 height 18
click at [936, 264] on span "special vanilla Sable dough with pistachio 9 pcs" at bounding box center [881, 265] width 204 height 18
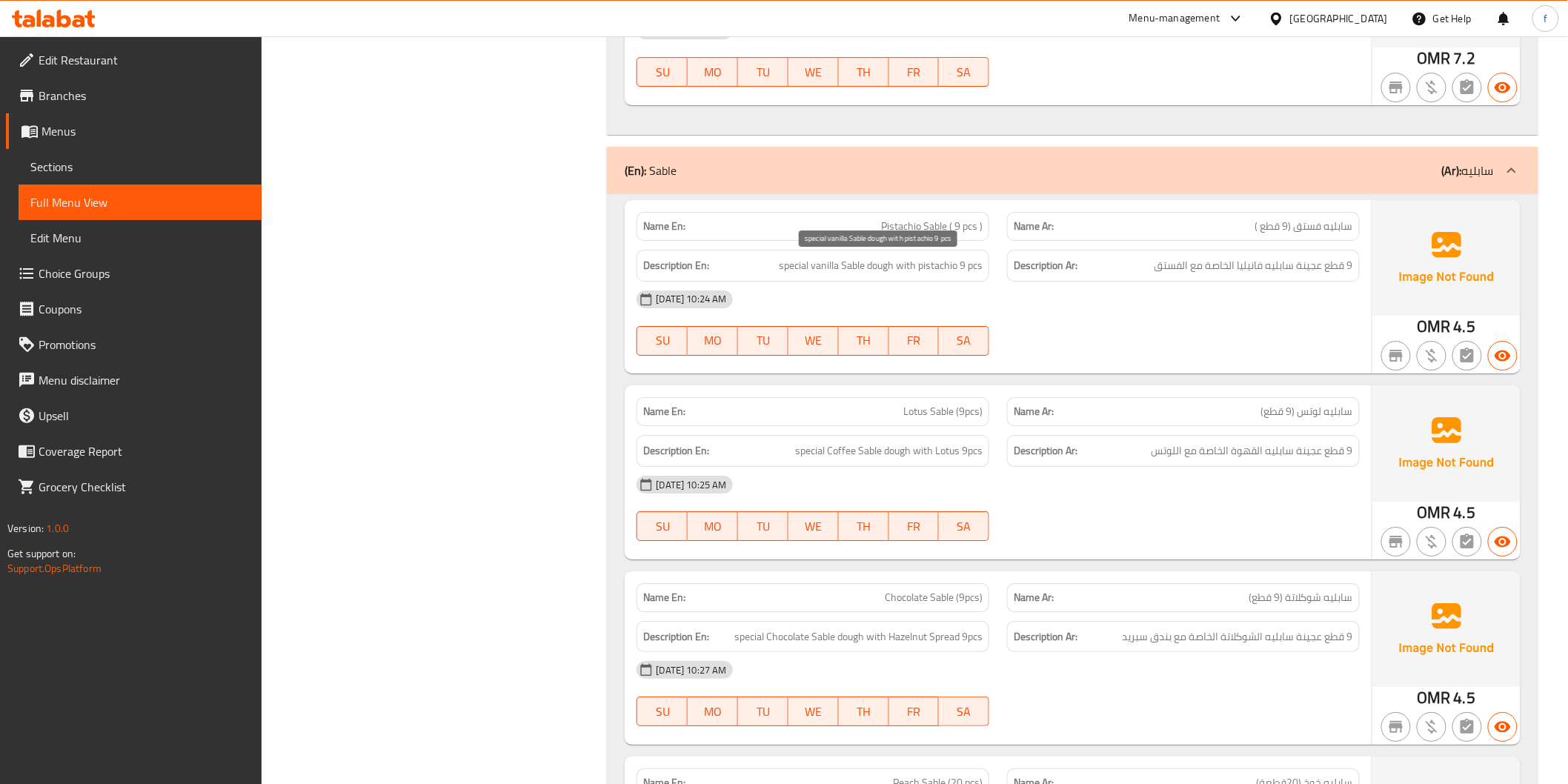
click at [908, 265] on span "special vanilla Sable dough with pistachio 9 pcs" at bounding box center [881, 265] width 204 height 18
click at [961, 264] on span "special vanilla Sable dough with pistachio 9 pcs" at bounding box center [881, 265] width 204 height 18
drag, startPoint x: 961, startPoint y: 264, endPoint x: 1060, endPoint y: 267, distance: 99.0
click at [981, 264] on span "special vanilla Sable dough with pistachio 9 pcs" at bounding box center [881, 265] width 204 height 18
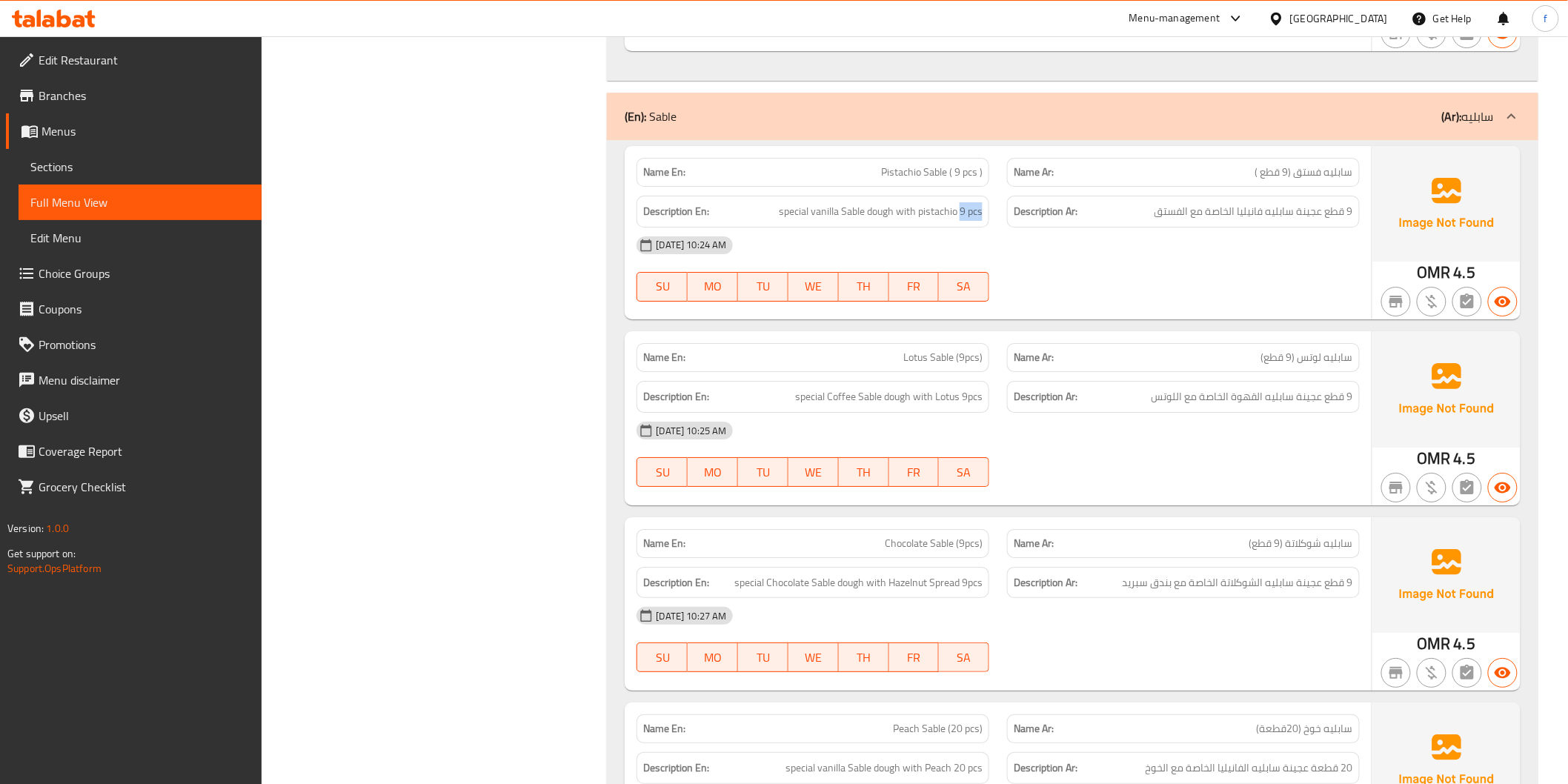
scroll to position [4527, 0]
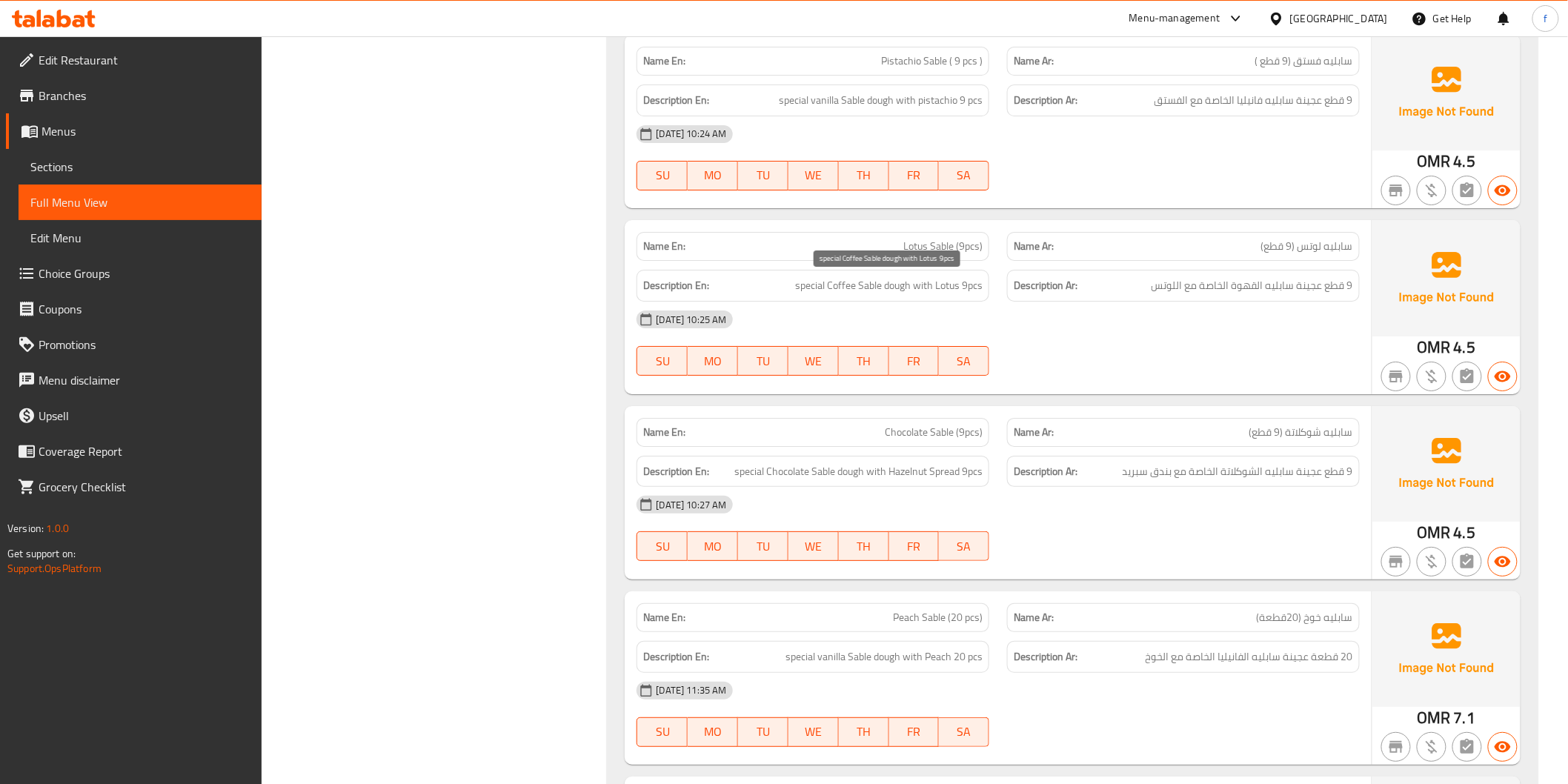
click at [894, 286] on span "special Coffee Sable dough with Lotus 9pcs" at bounding box center [888, 285] width 187 height 18
click at [869, 282] on span "special Coffee Sable dough with Lotus 9pcs" at bounding box center [888, 285] width 187 height 18
click at [843, 284] on span "special Coffee Sable dough with Lotus 9pcs" at bounding box center [888, 285] width 187 height 18
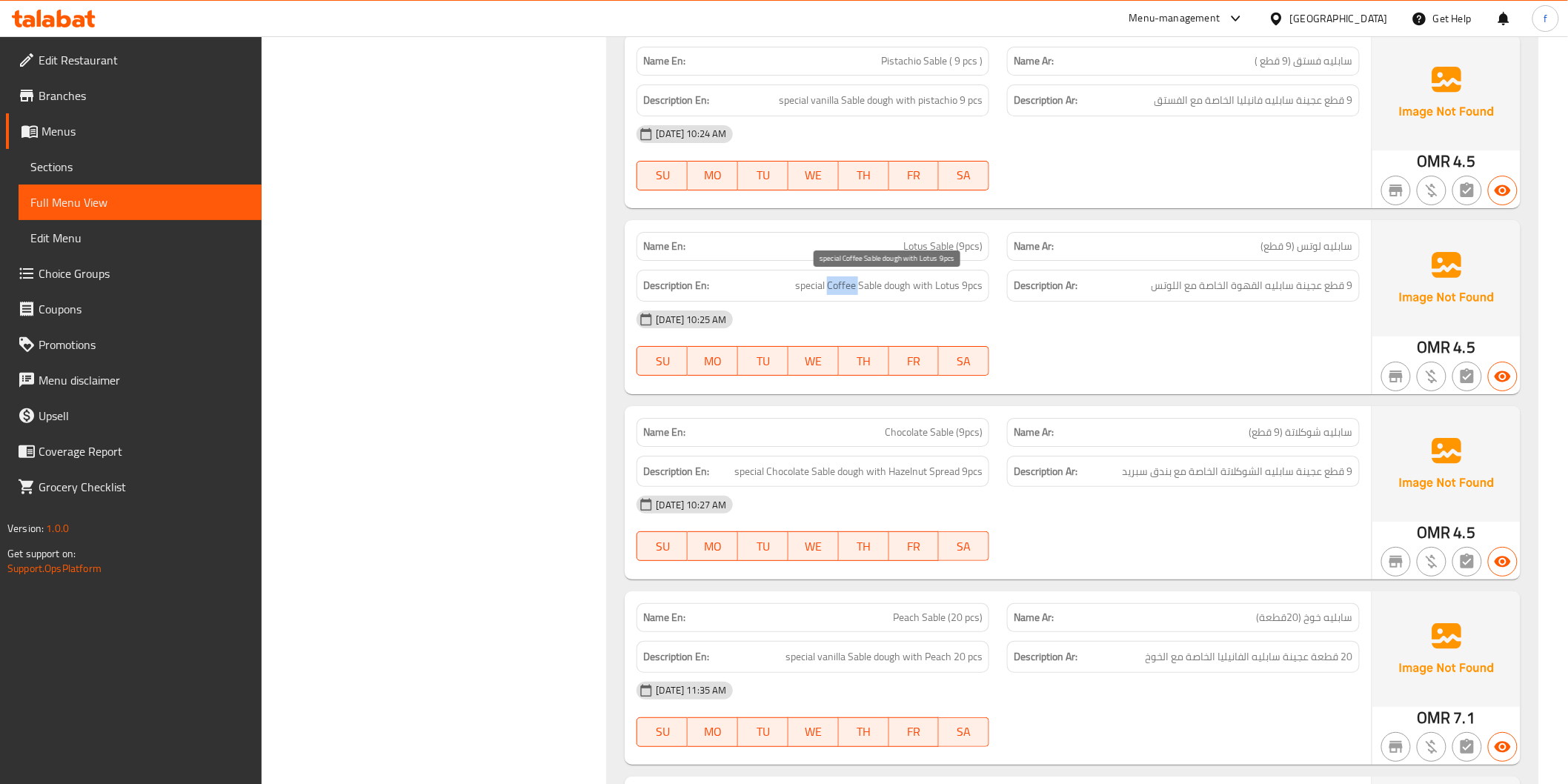
click at [843, 284] on span "special Coffee Sable dough with Lotus 9pcs" at bounding box center [888, 285] width 187 height 18
click at [821, 291] on span "special Coffee Sable dough with Lotus 9pcs" at bounding box center [888, 285] width 187 height 18
click at [940, 289] on span "special Coffee Sable dough with Lotus 9pcs" at bounding box center [888, 285] width 187 height 18
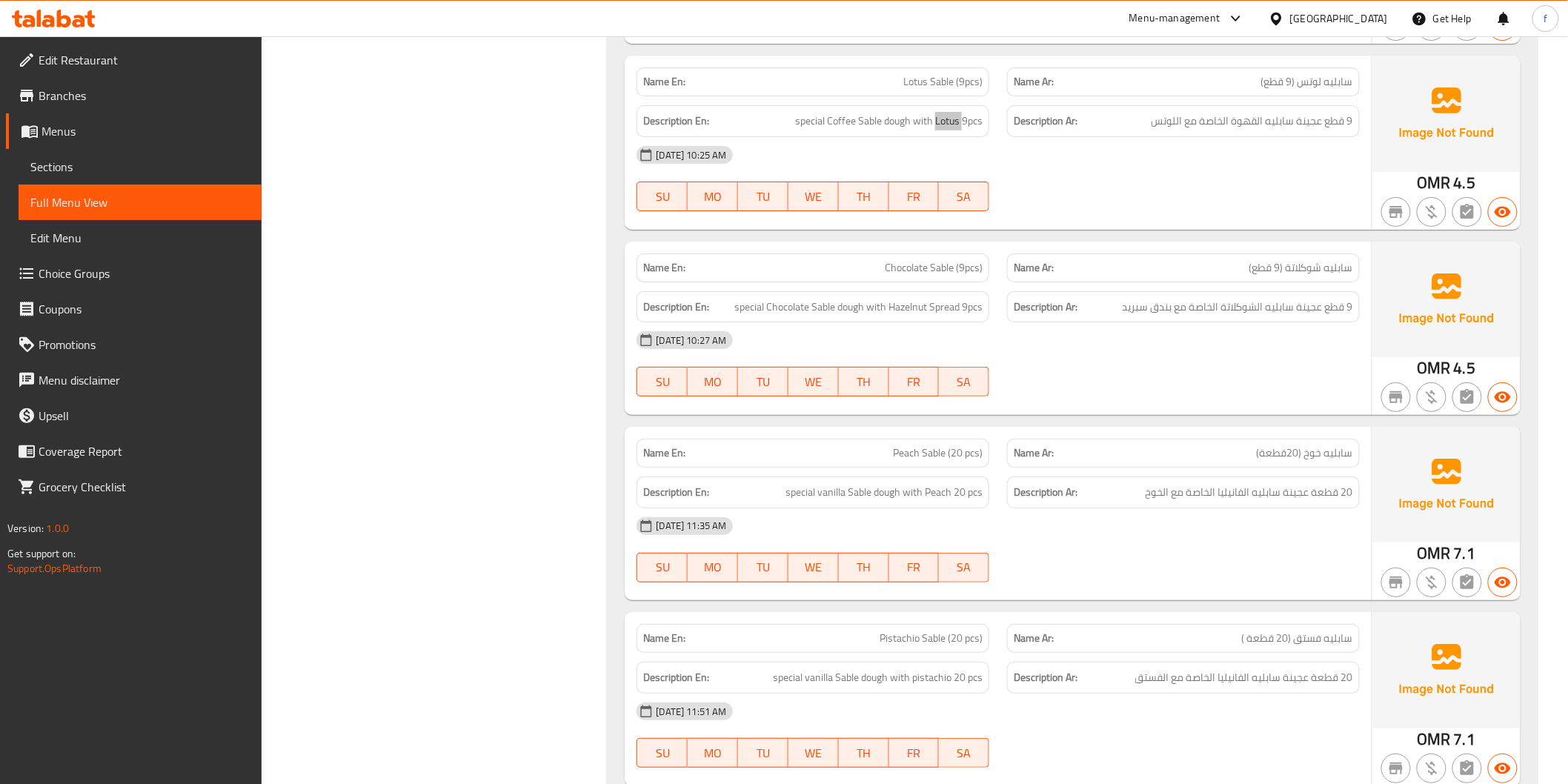
scroll to position [4774, 0]
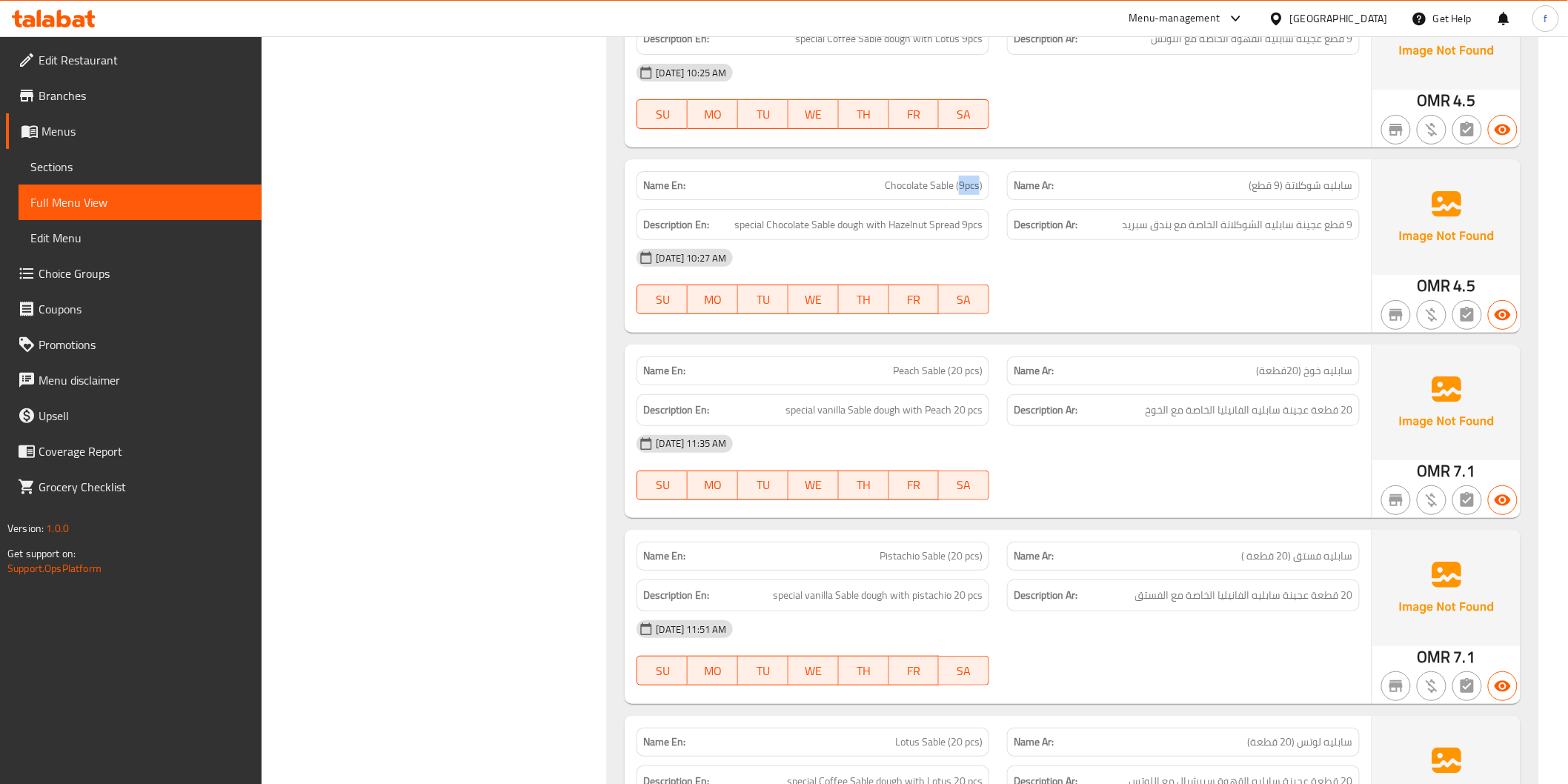
click at [846, 224] on span "special Chocolate Sable dough with Hazelnut Spread 9pcs" at bounding box center [858, 224] width 248 height 18
click at [821, 223] on span "special Chocolate Sable dough with Hazelnut Spread 9pcs" at bounding box center [858, 224] width 248 height 18
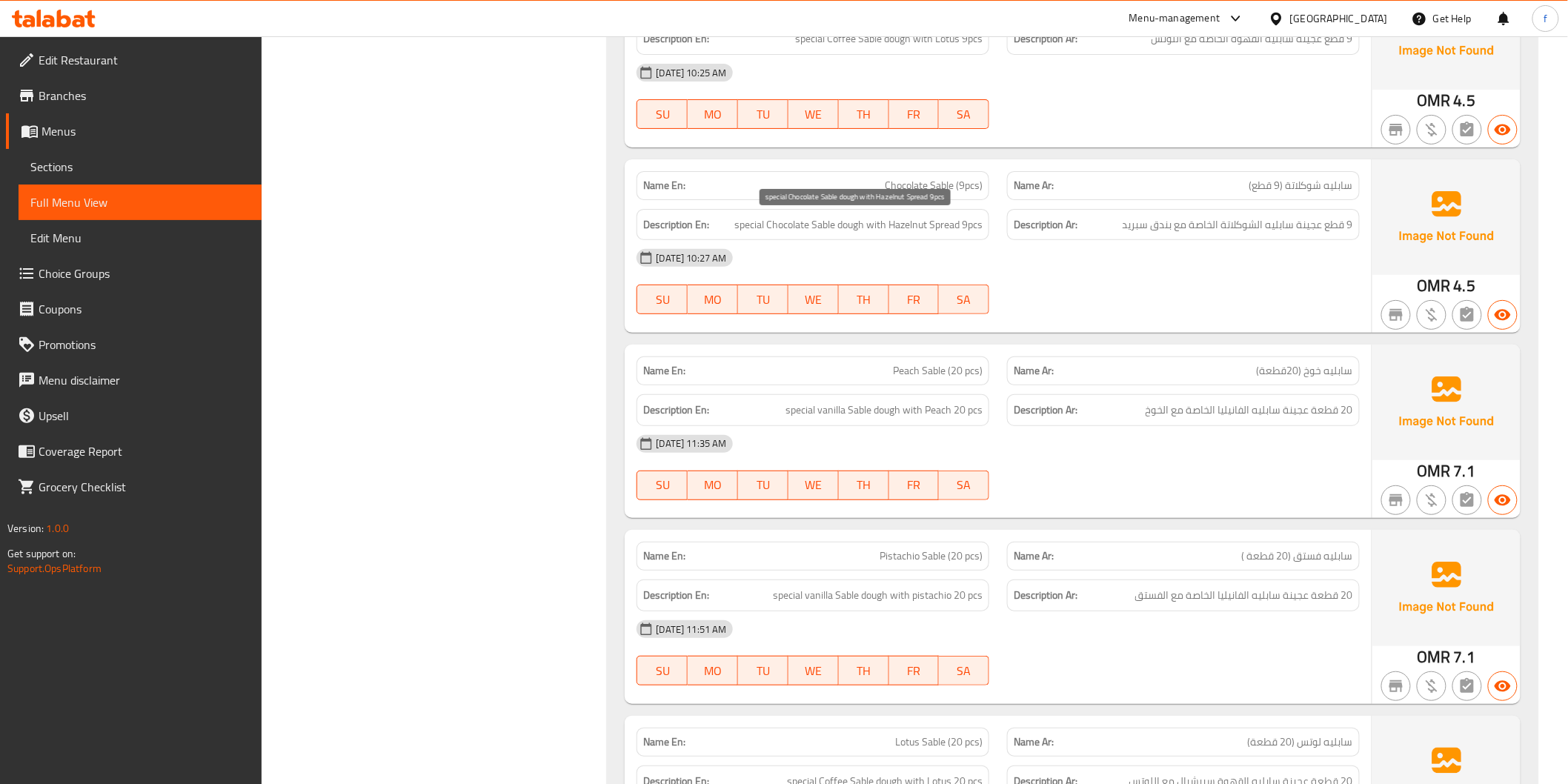
click at [774, 224] on span "special Chocolate Sable dough with Hazelnut Spread 9pcs" at bounding box center [858, 224] width 248 height 18
click at [751, 224] on span "special Chocolate Sable dough with Hazelnut Spread 9pcs" at bounding box center [858, 224] width 248 height 18
click at [877, 223] on span "special Chocolate Sable dough with Hazelnut Spread 9pcs" at bounding box center [858, 224] width 248 height 18
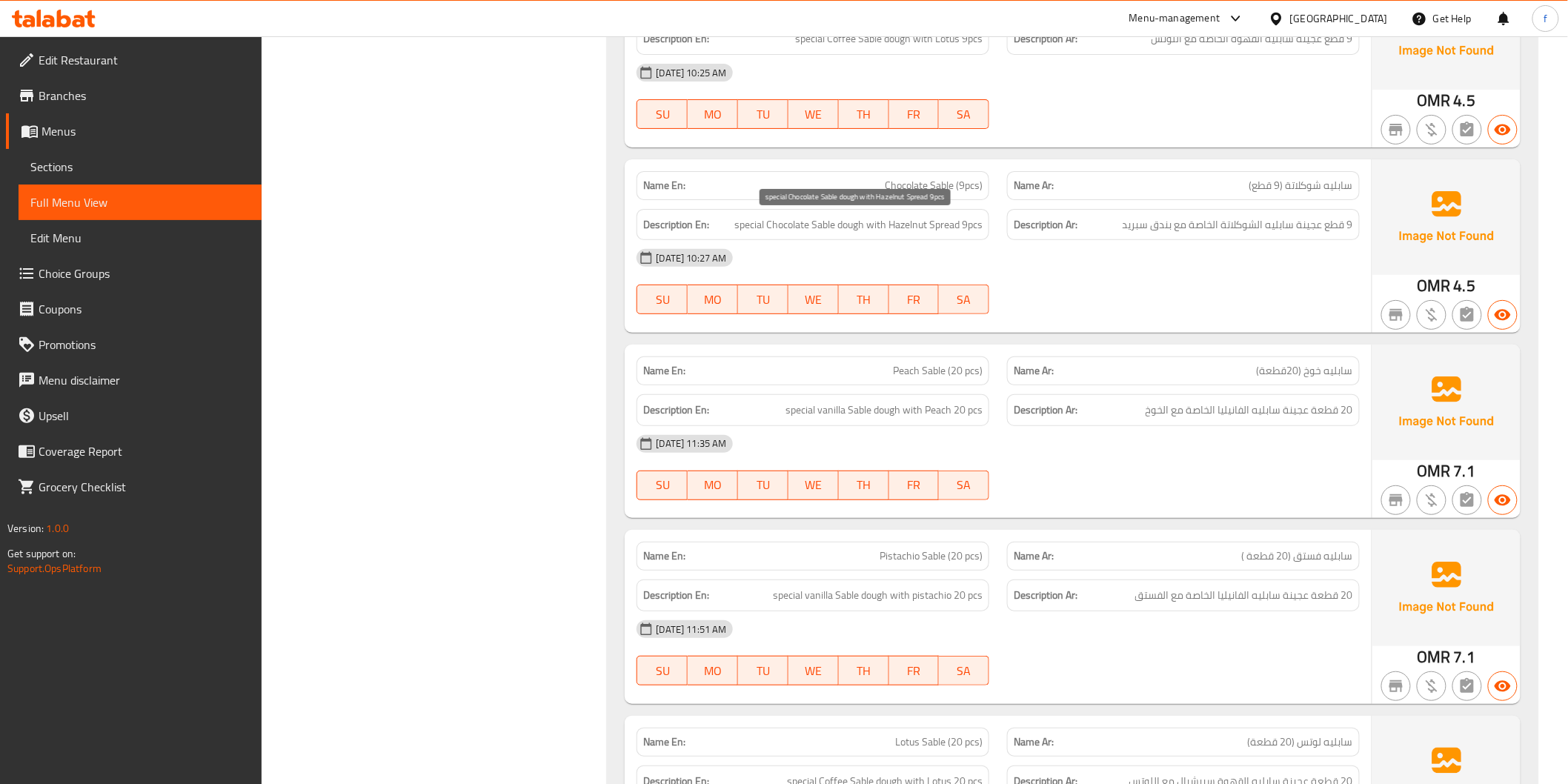
click at [902, 220] on span "special Chocolate Sable dough with Hazelnut Spread 9pcs" at bounding box center [858, 224] width 248 height 18
drag, startPoint x: 902, startPoint y: 220, endPoint x: 959, endPoint y: 223, distance: 57.1
click at [905, 220] on span "special Chocolate Sable dough with Hazelnut Spread 9pcs" at bounding box center [858, 224] width 248 height 18
click at [959, 223] on span "special Chocolate Sable dough with Hazelnut Spread 9pcs" at bounding box center [858, 224] width 248 height 18
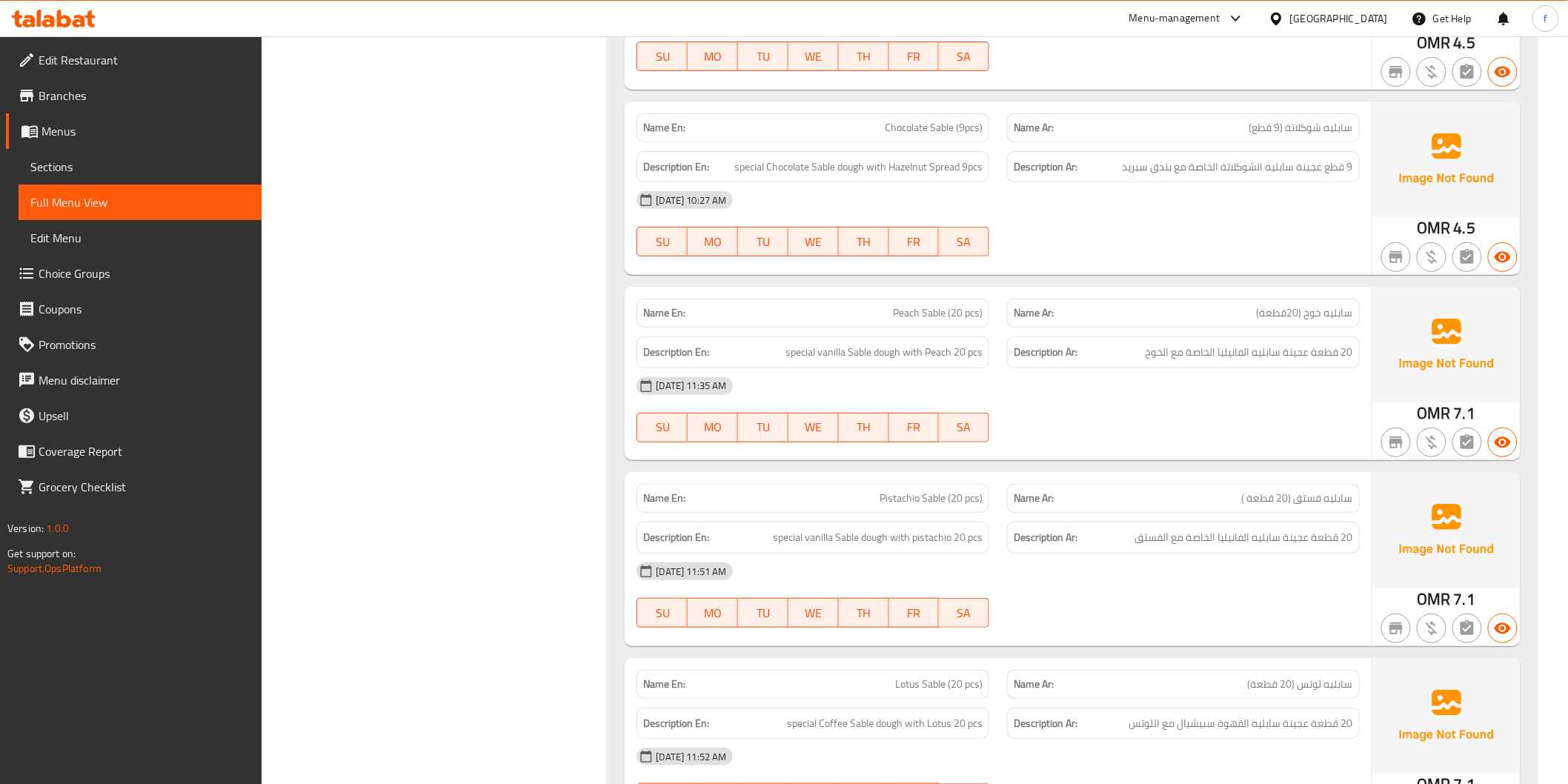
scroll to position [4856, 0]
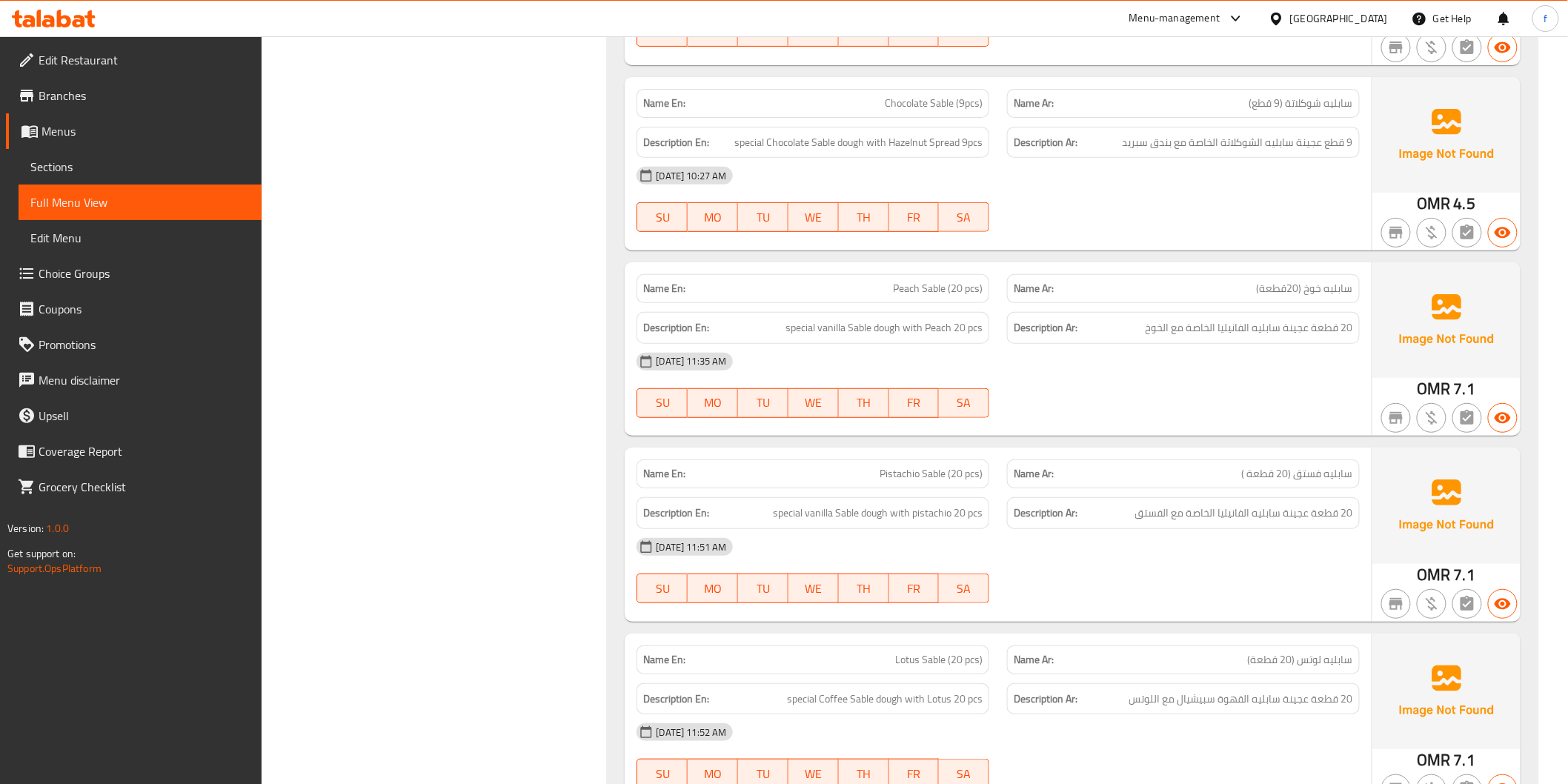
click at [887, 326] on span "special vanilla Sable dough with Peach 20 pcs" at bounding box center [884, 327] width 197 height 18
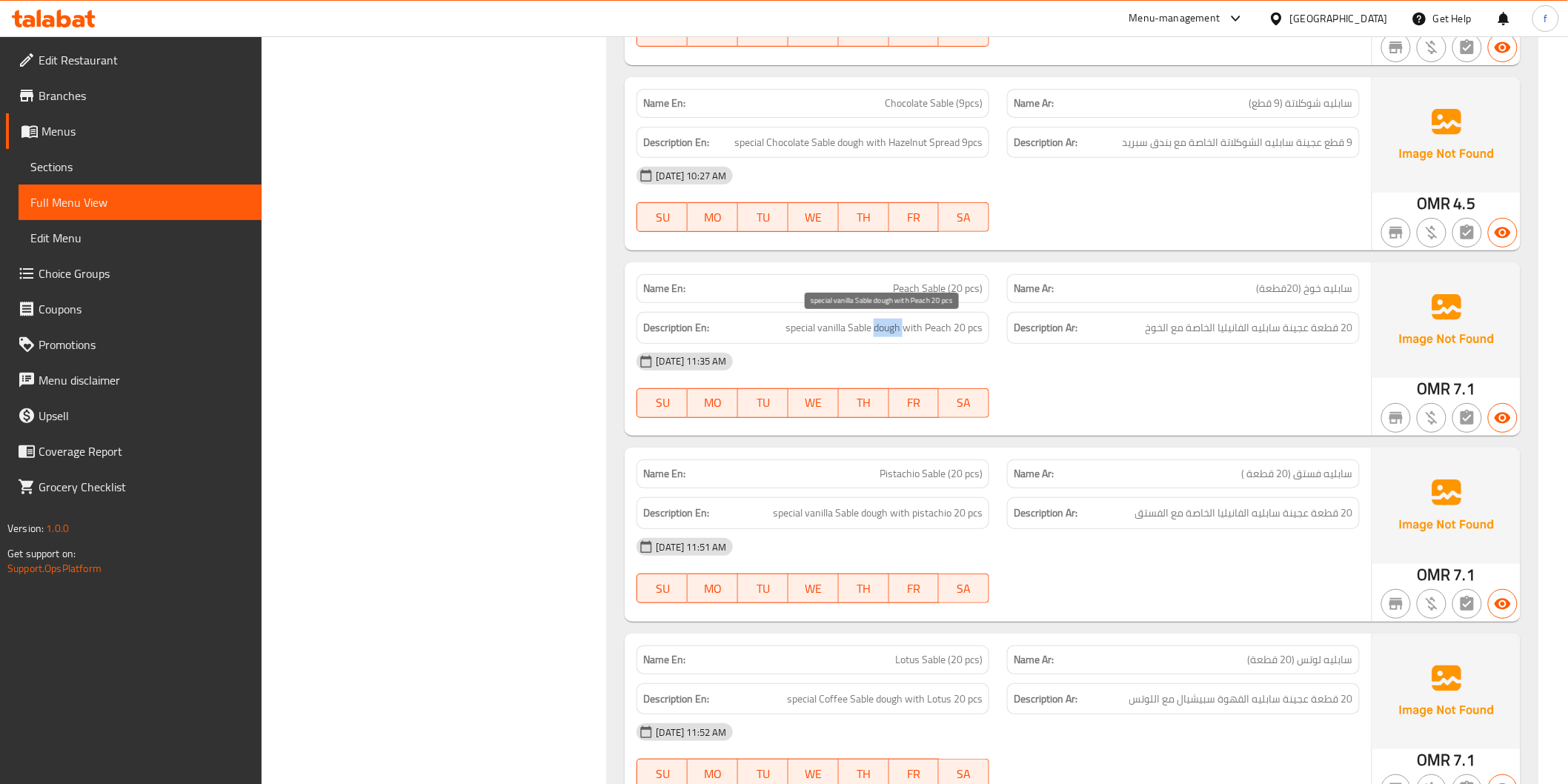
click at [887, 326] on span "special vanilla Sable dough with Peach 20 pcs" at bounding box center [884, 327] width 197 height 18
click at [855, 326] on span "special vanilla Sable dough with Peach 20 pcs" at bounding box center [884, 327] width 197 height 18
click at [837, 326] on span "special vanilla Sable dough with Peach 20 pcs" at bounding box center [884, 327] width 197 height 18
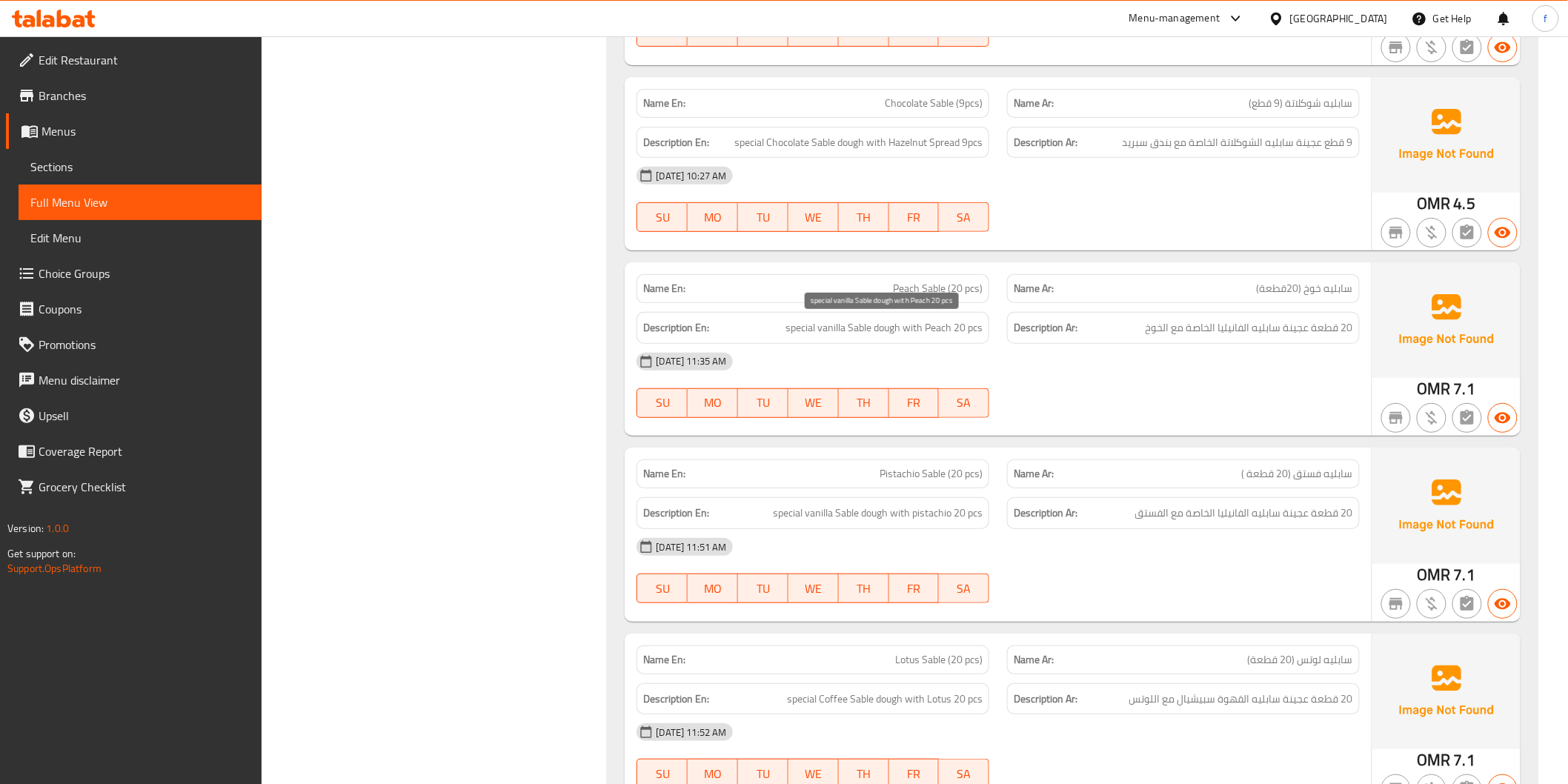
click at [805, 328] on span "special vanilla Sable dough with Peach 20 pcs" at bounding box center [884, 327] width 197 height 18
click at [917, 329] on span "special vanilla Sable dough with Peach 20 pcs" at bounding box center [884, 327] width 197 height 18
click at [930, 326] on span "special vanilla Sable dough with Peach 20 pcs" at bounding box center [884, 327] width 197 height 18
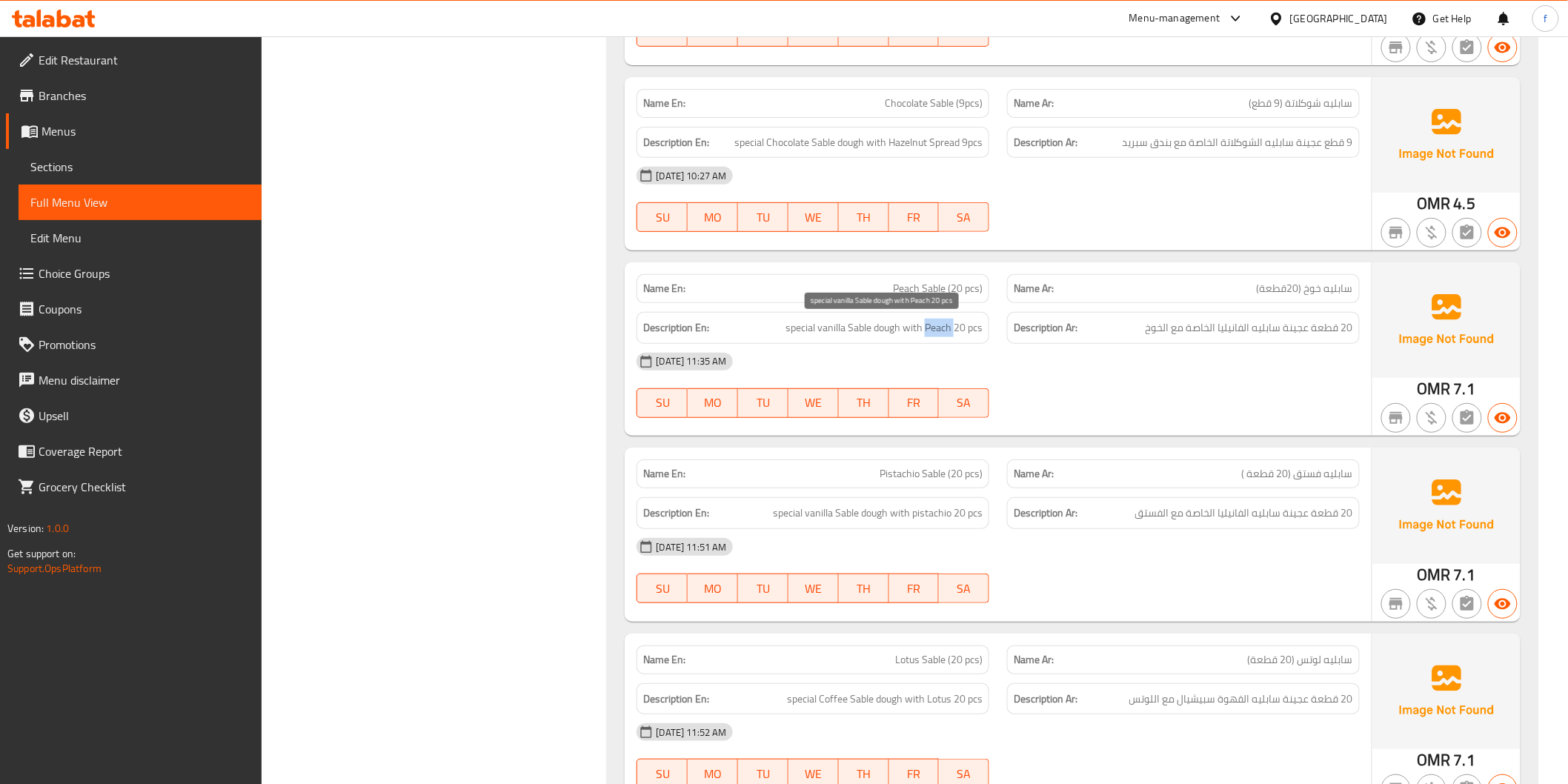
drag, startPoint x: 930, startPoint y: 326, endPoint x: 940, endPoint y: 321, distance: 11.2
click at [931, 326] on span "special vanilla Sable dough with Peach 20 pcs" at bounding box center [884, 327] width 197 height 18
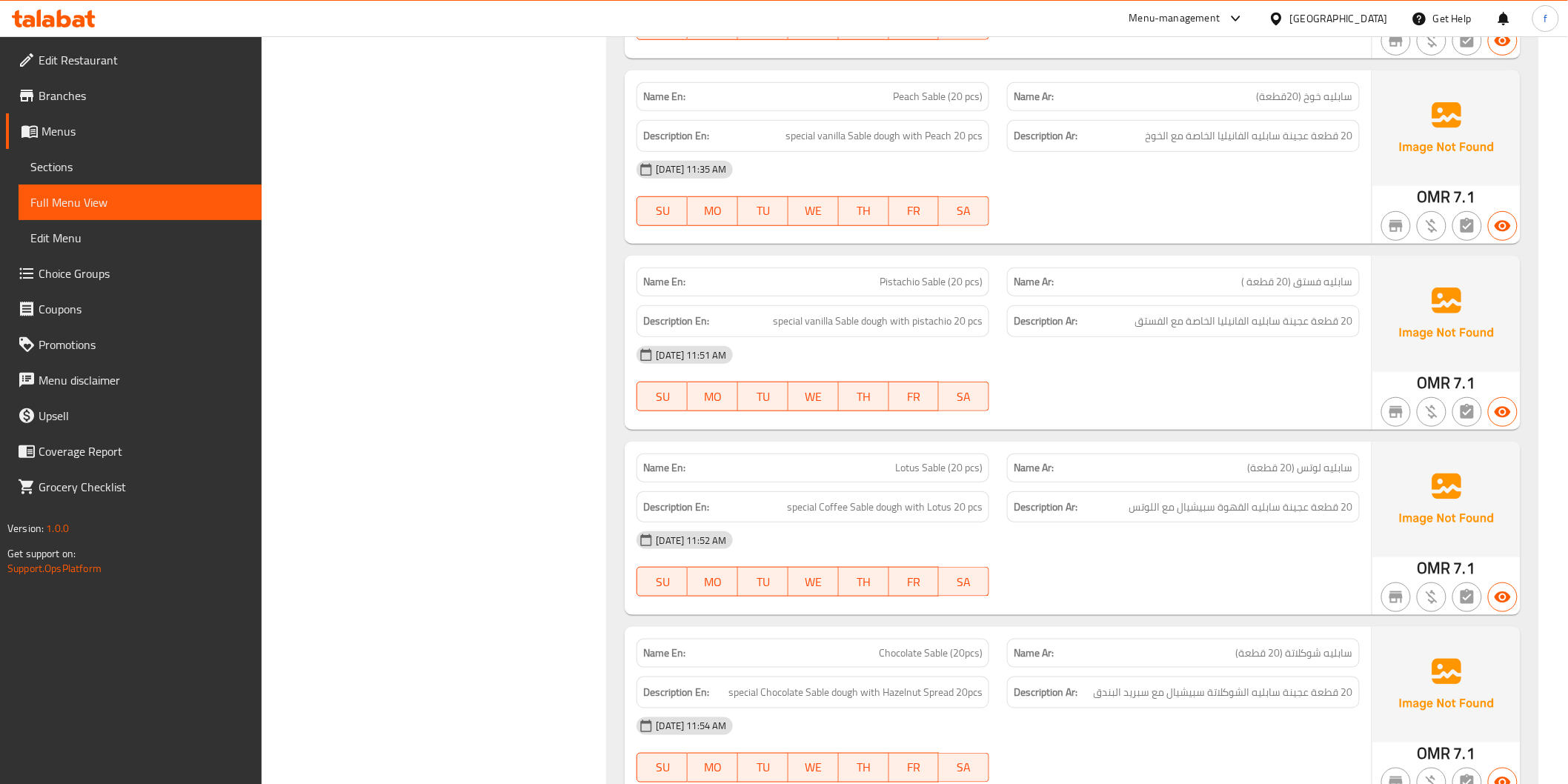
scroll to position [5021, 0]
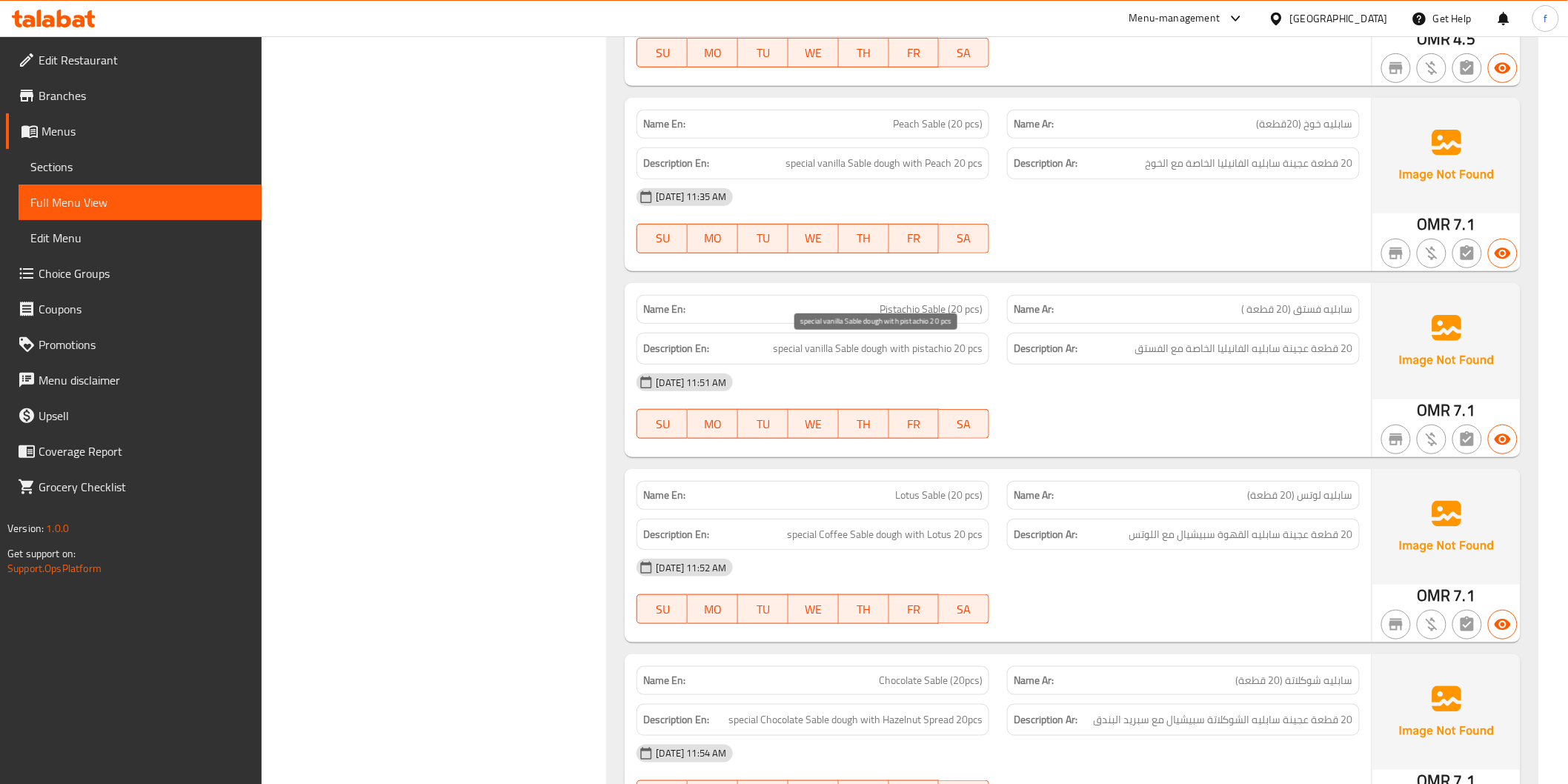
click at [872, 349] on span "special vanilla Sable dough with pistachio 20 pcs" at bounding box center [877, 348] width 210 height 18
click at [843, 343] on span "special vanilla Sable dough with pistachio 20 pcs" at bounding box center [877, 348] width 210 height 18
click at [828, 352] on span "special vanilla Sable dough with pistachio 20 pcs" at bounding box center [877, 348] width 210 height 18
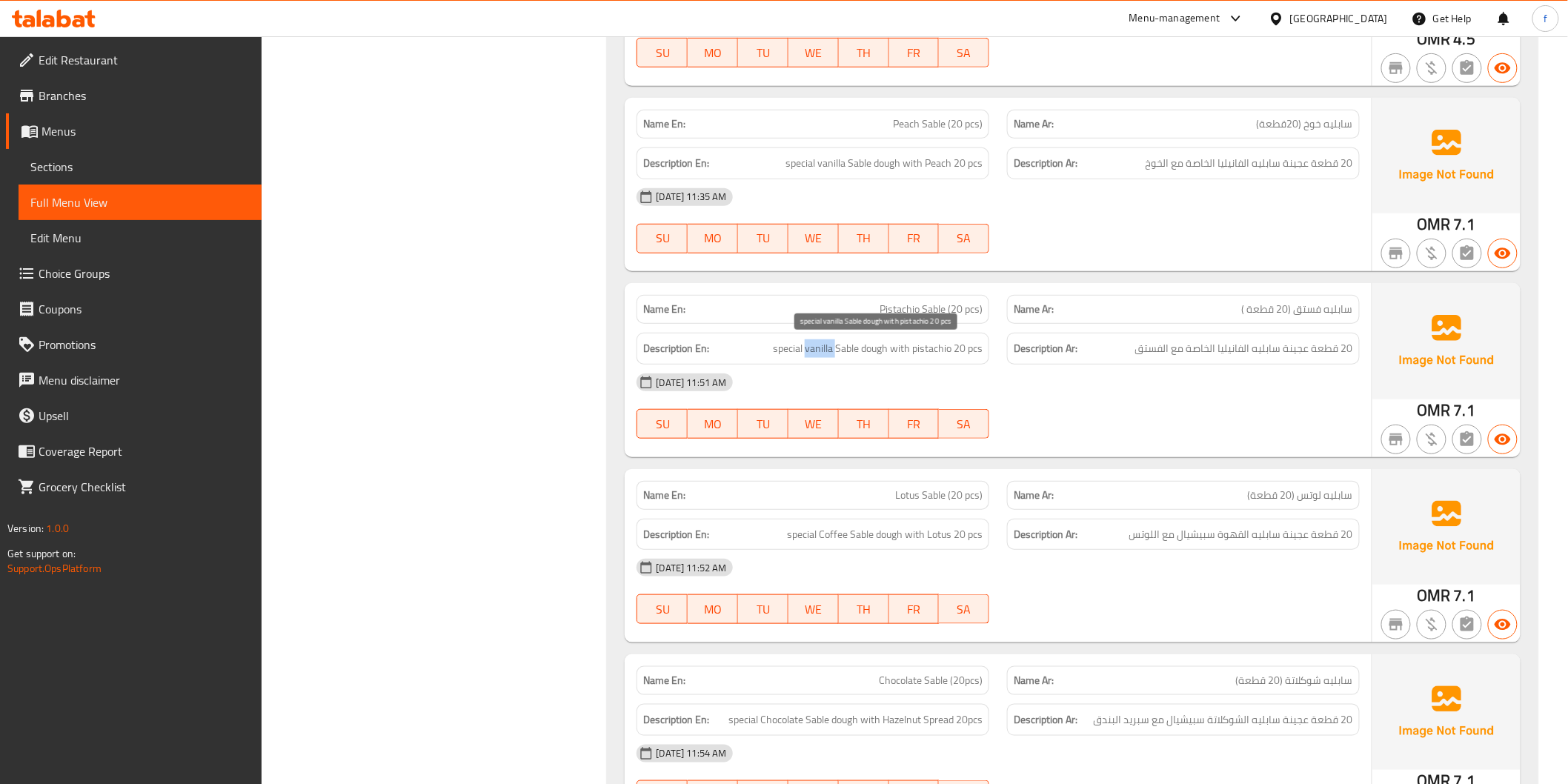
click at [828, 352] on span "special vanilla Sable dough with pistachio 20 pcs" at bounding box center [877, 348] width 210 height 18
click at [794, 352] on span "special vanilla Sable dough with pistachio 20 pcs" at bounding box center [877, 348] width 210 height 18
click at [900, 348] on span "special vanilla Sable dough with pistachio 20 pcs" at bounding box center [877, 348] width 210 height 18
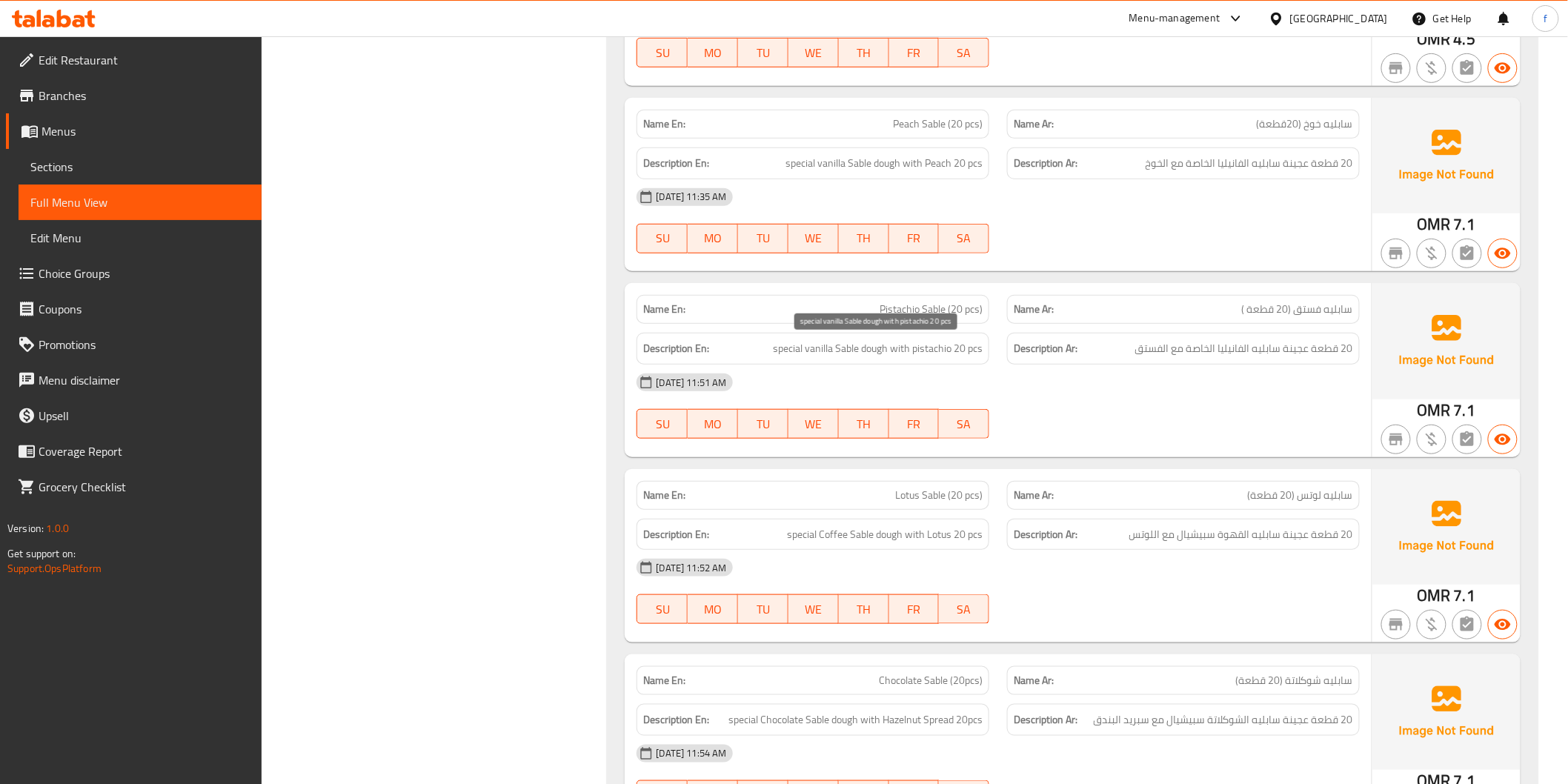
click at [944, 350] on span "special vanilla Sable dough with pistachio 20 pcs" at bounding box center [877, 348] width 210 height 18
click at [944, 351] on span "special vanilla Sable dough with pistachio 20 pcs" at bounding box center [877, 348] width 210 height 18
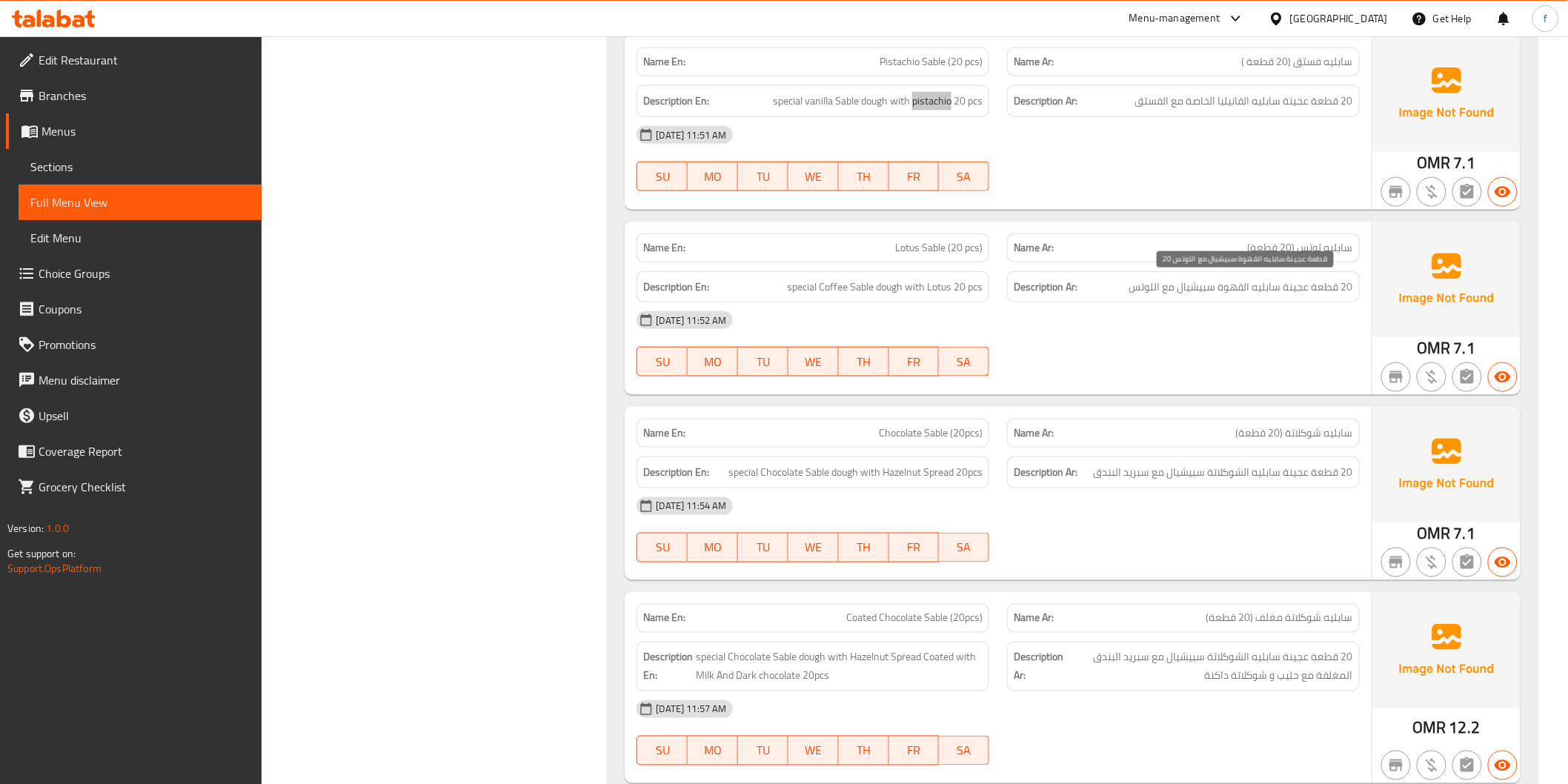
scroll to position [5186, 0]
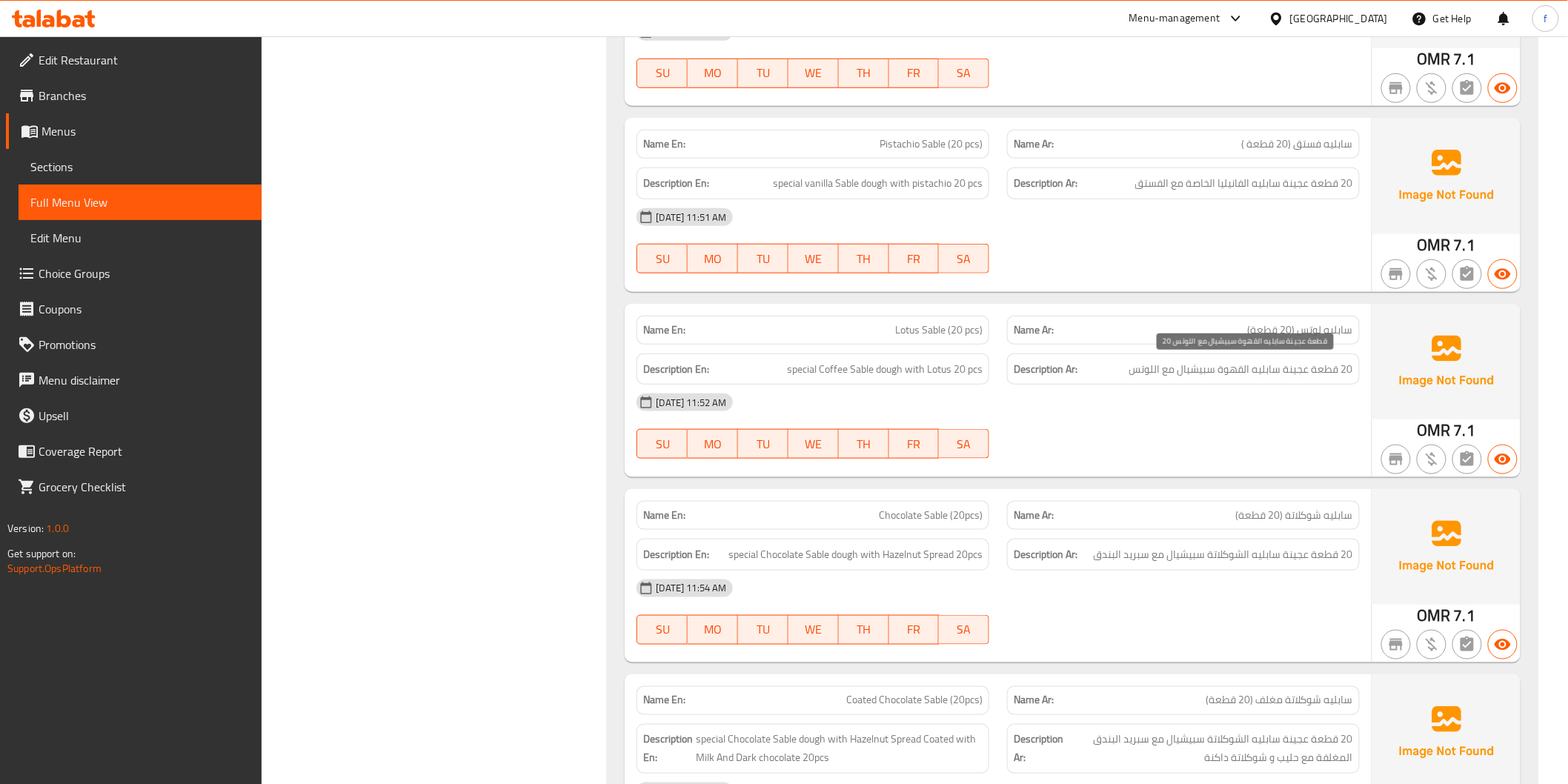
click at [1324, 371] on span "20 قطعة عجينة سابليه القهوة سبيشيال مع اللوتس" at bounding box center [1241, 369] width 224 height 18
click at [889, 365] on span "special Coffee Sable dough with Lotus 20 pcs" at bounding box center [884, 369] width 196 height 18
click at [863, 371] on span "special Coffee Sable dough with Lotus 20 pcs" at bounding box center [884, 369] width 196 height 18
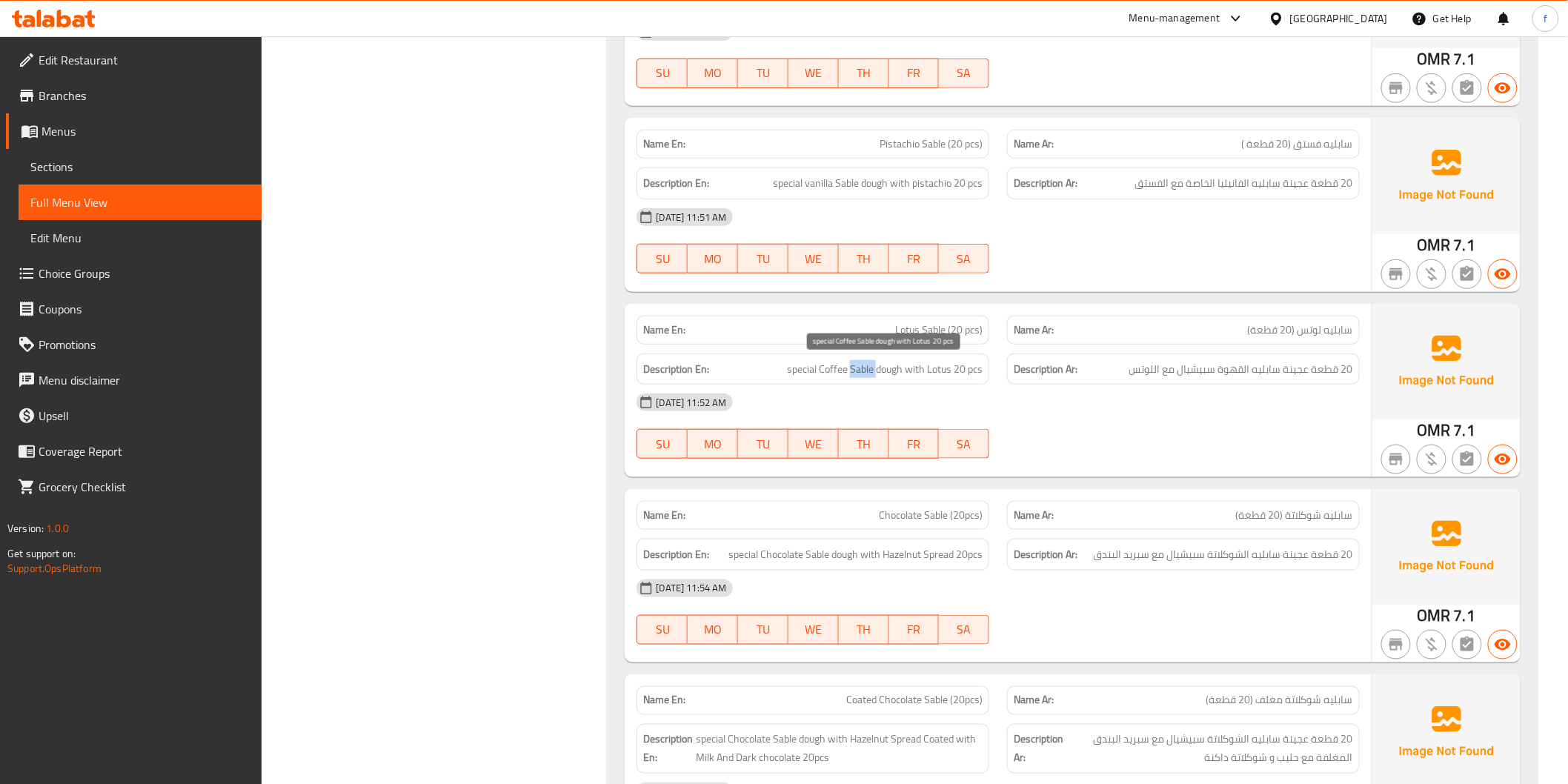
click at [863, 369] on span "special Coffee Sable dough with Lotus 20 pcs" at bounding box center [884, 369] width 196 height 18
click at [830, 366] on span "special Coffee Sable dough with Lotus 20 pcs" at bounding box center [884, 369] width 196 height 18
click at [808, 367] on span "special Coffee Sable dough with Lotus 20 pcs" at bounding box center [884, 369] width 196 height 18
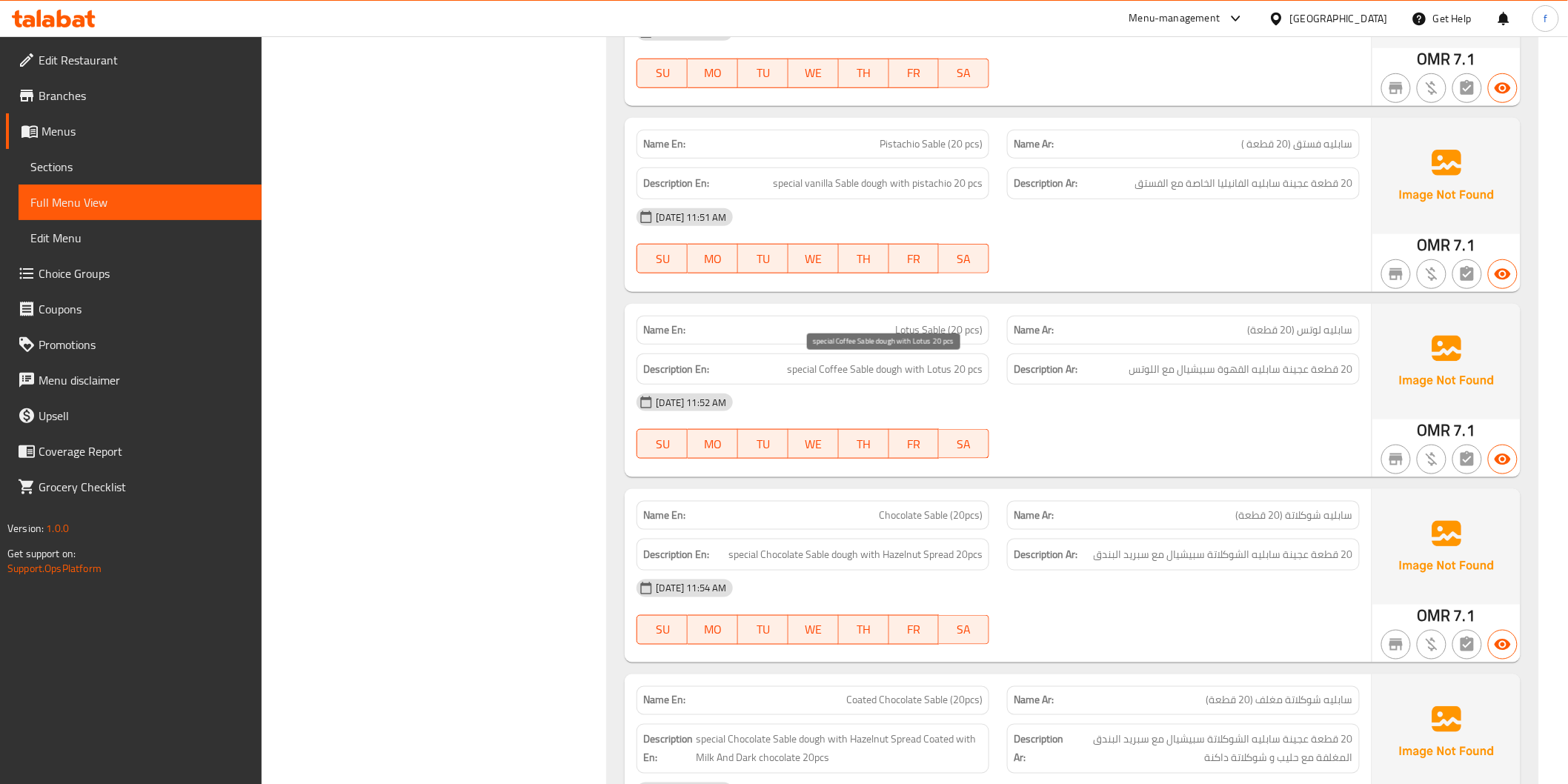
click at [969, 372] on span "special Coffee Sable dough with Lotus 20 pcs" at bounding box center [884, 369] width 196 height 18
click at [941, 372] on span "special Coffee Sable dough with Lotus 20 pcs" at bounding box center [884, 369] width 196 height 18
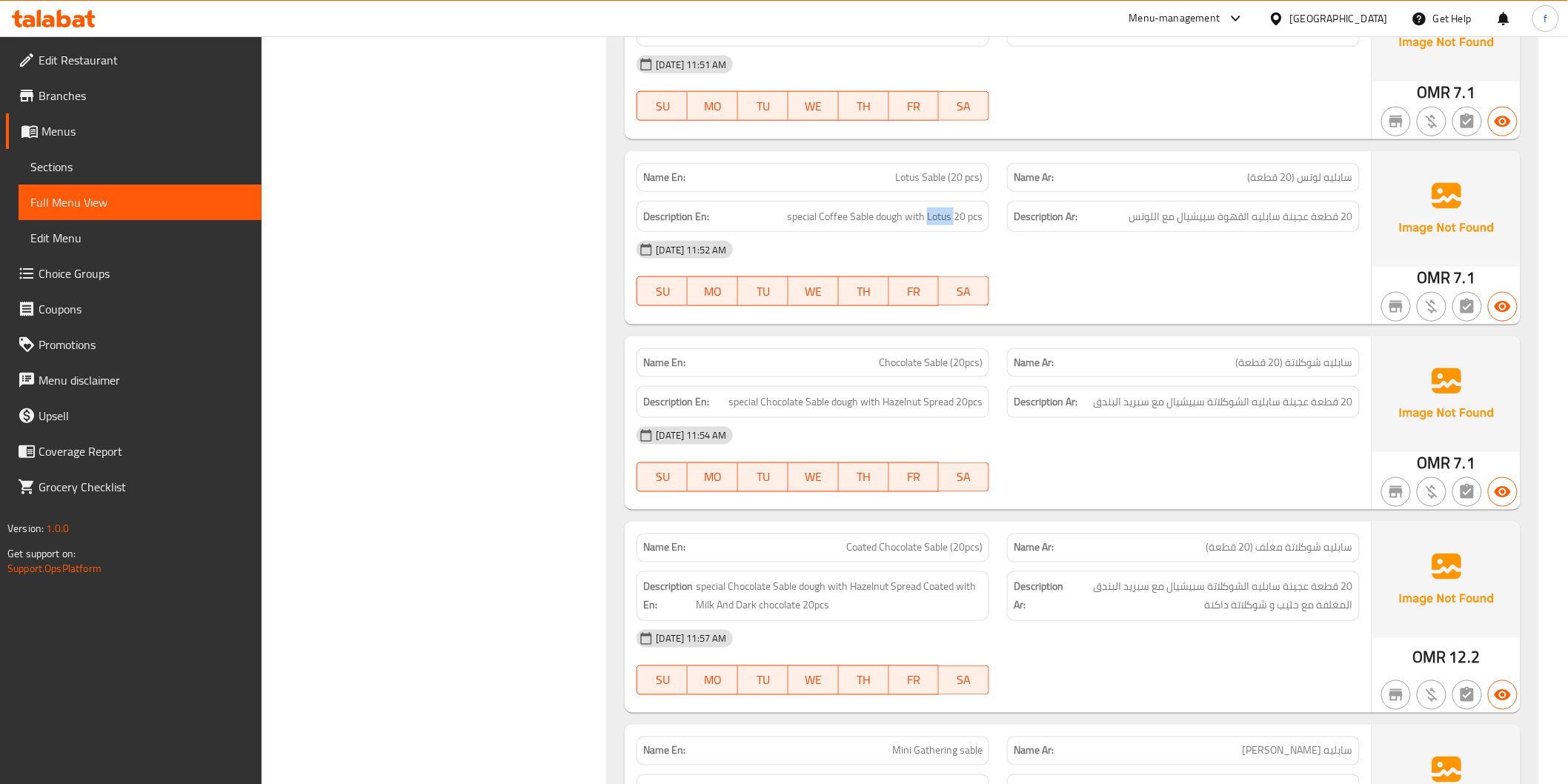
scroll to position [5351, 0]
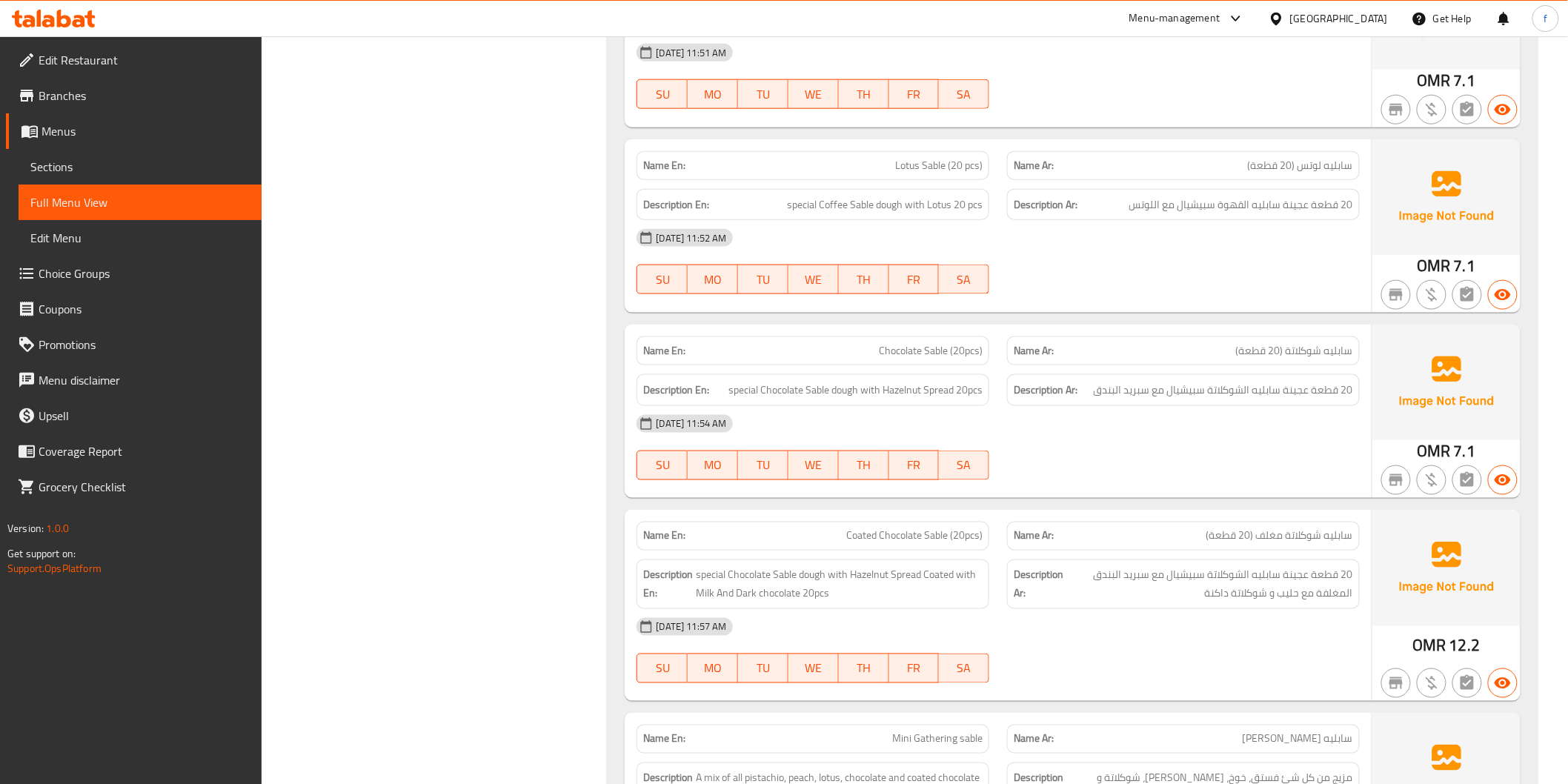
click at [1231, 483] on div at bounding box center [1183, 480] width 371 height 17
click at [924, 352] on span "Chocolate Sable (20pcs)" at bounding box center [930, 351] width 104 height 16
click at [885, 343] on span "Chocolate Sable (20pcs)" at bounding box center [930, 351] width 104 height 16
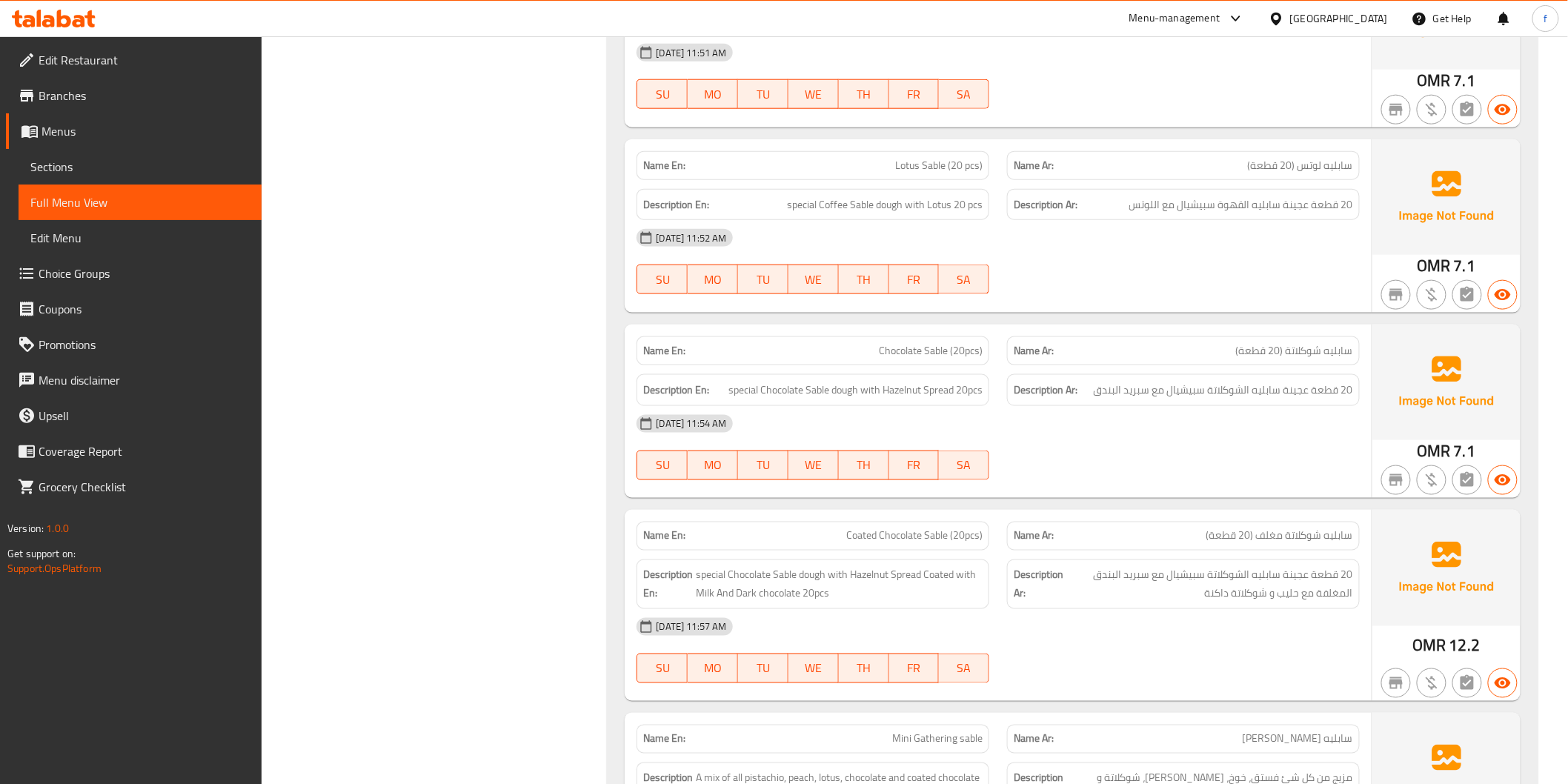
click at [980, 348] on span "Chocolate Sable (20pcs)" at bounding box center [930, 351] width 104 height 16
click at [841, 388] on span "special Chocolate Sable dough with Hazelnut Spread 20pcs" at bounding box center [855, 390] width 254 height 18
click at [813, 391] on span "special Chocolate Sable dough with Hazelnut Spread 20pcs" at bounding box center [855, 390] width 254 height 18
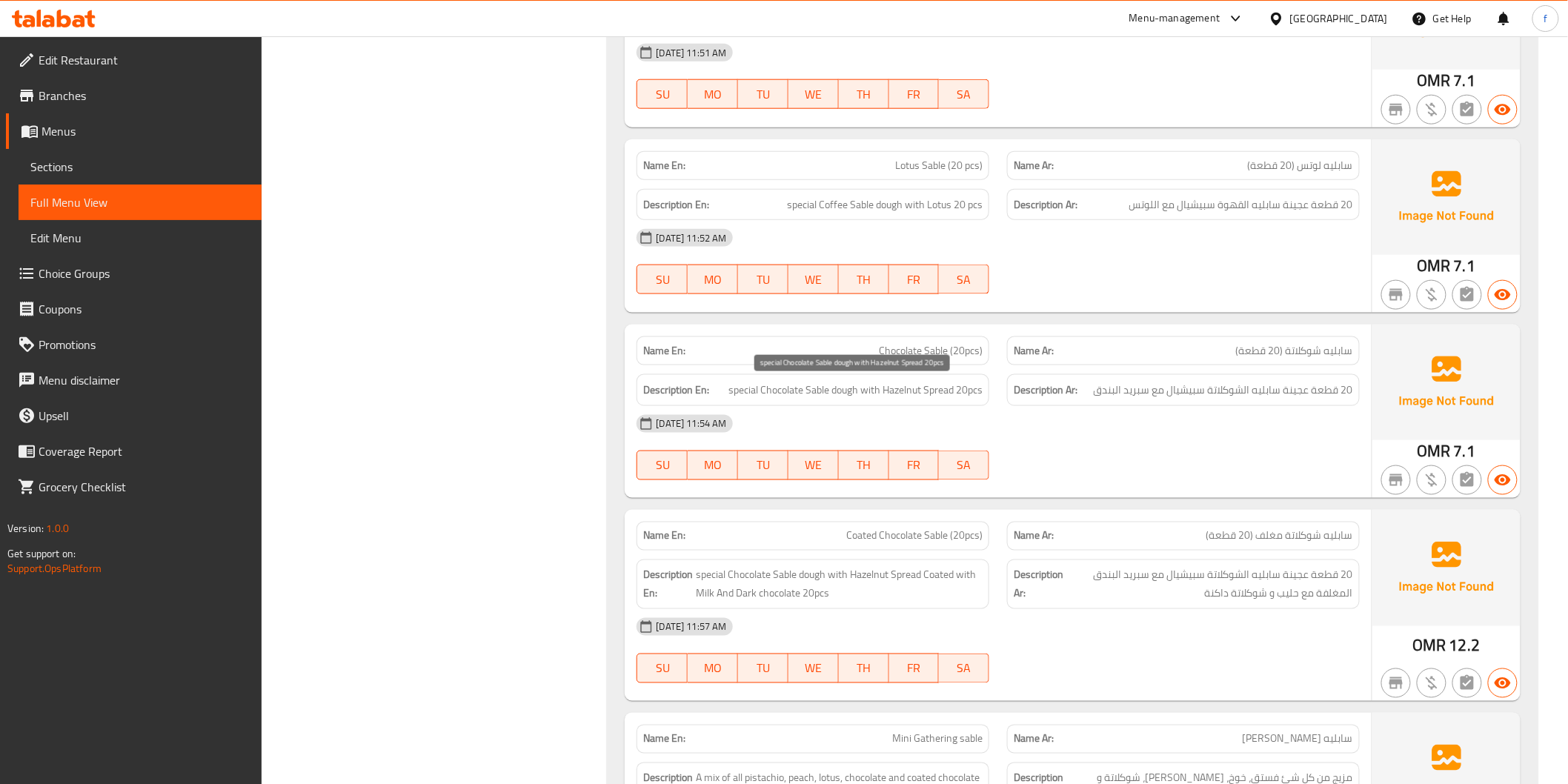
click at [784, 392] on span "special Chocolate Sable dough with Hazelnut Spread 20pcs" at bounding box center [855, 390] width 254 height 18
click at [747, 392] on span "special Chocolate Sable dough with Hazelnut Spread 20pcs" at bounding box center [855, 390] width 254 height 18
click at [917, 351] on span "Chocolate Sable (20pcs)" at bounding box center [930, 351] width 104 height 16
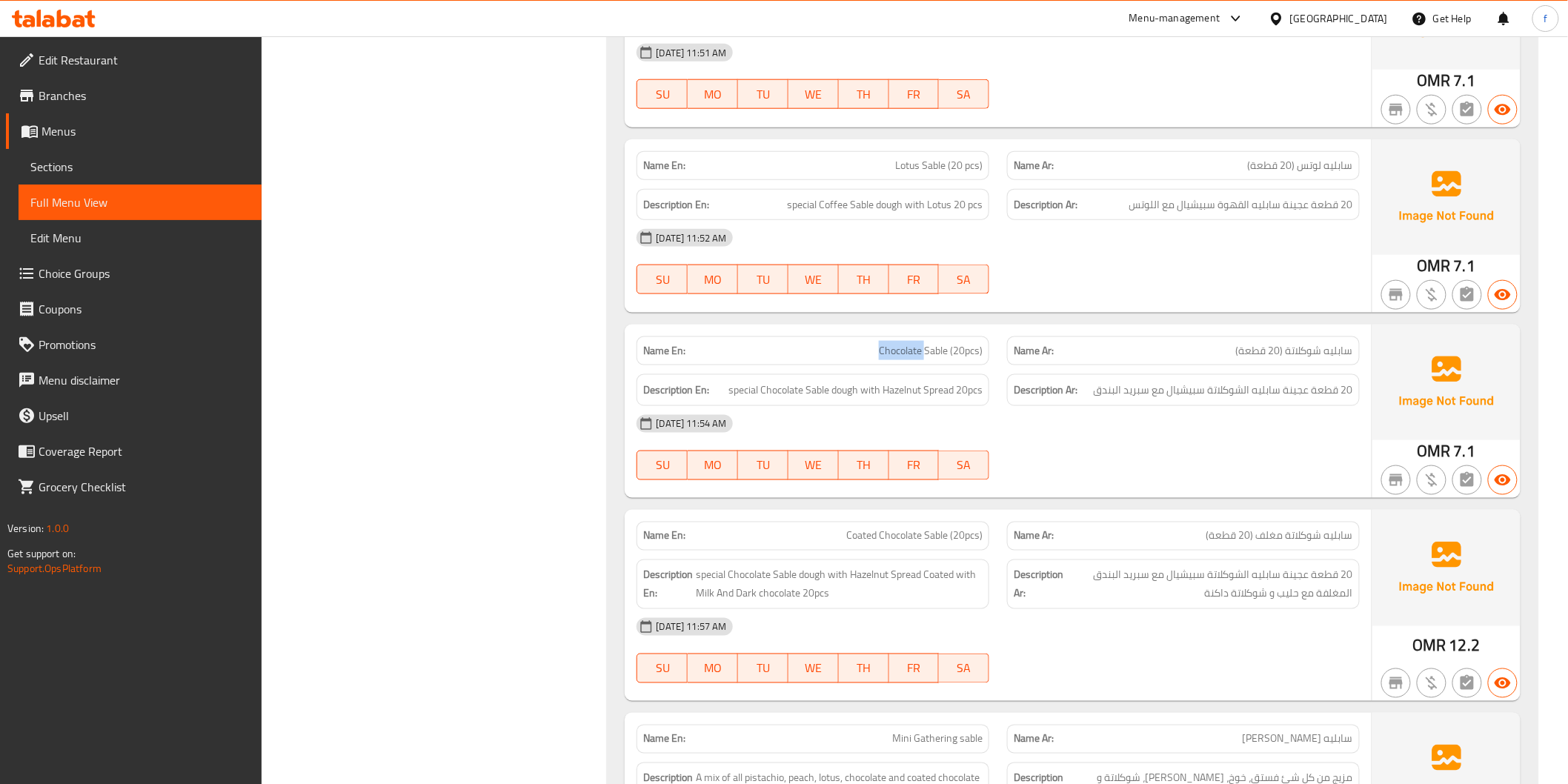
click at [917, 351] on span "Chocolate Sable (20pcs)" at bounding box center [930, 351] width 104 height 16
copy span "Chocolate Sable (20pcs)"
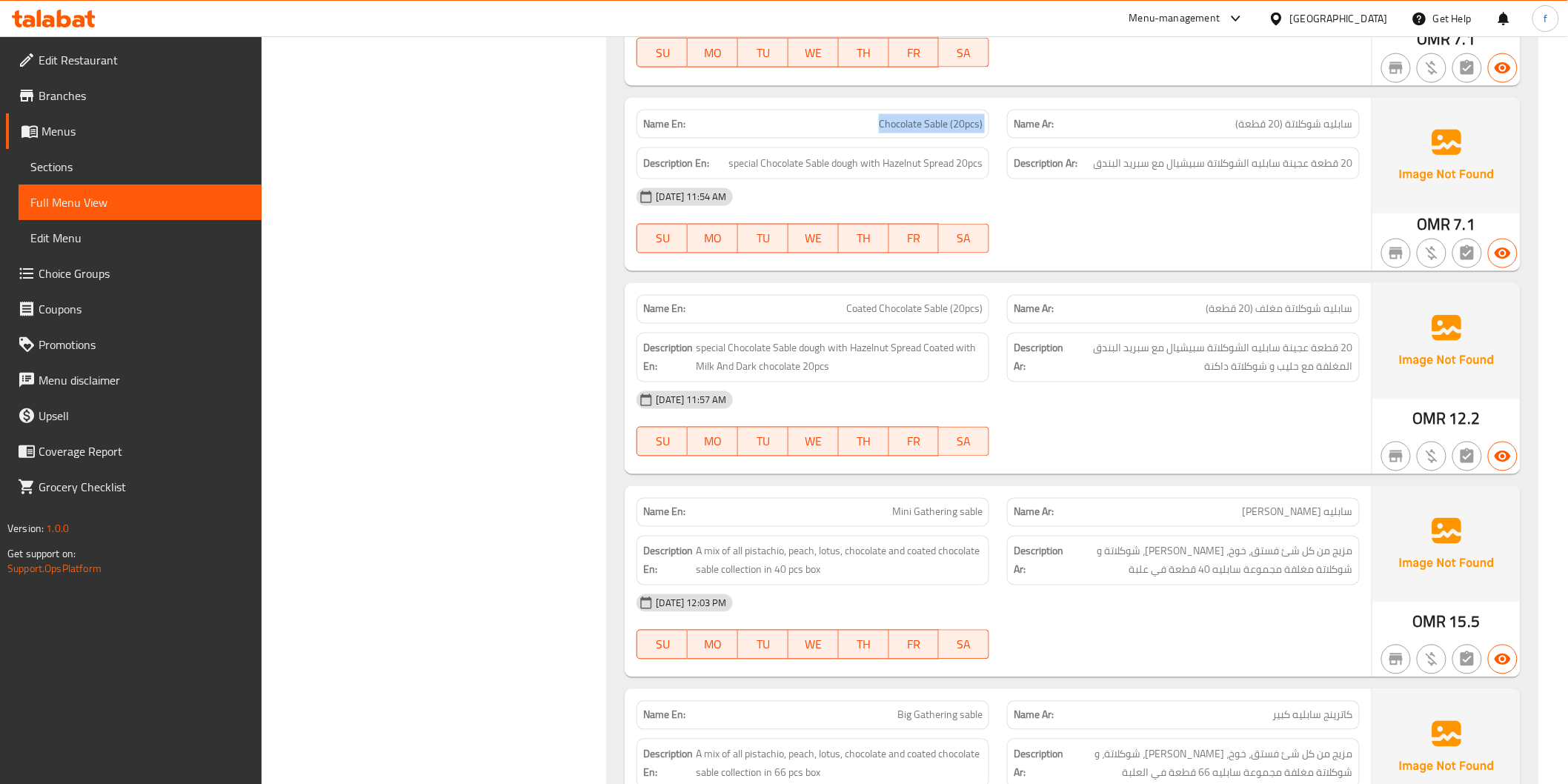
scroll to position [5598, 0]
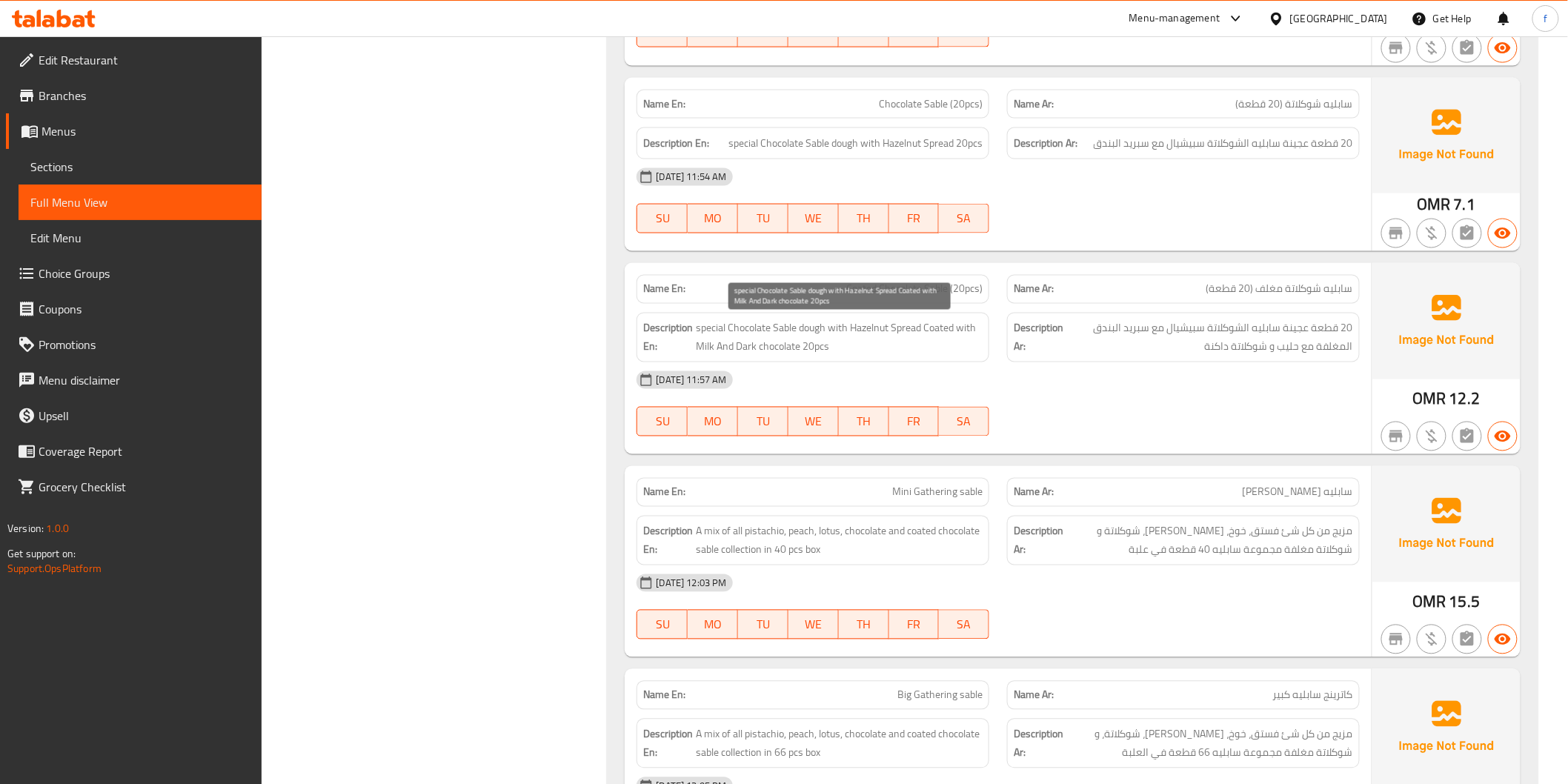
click at [815, 328] on span "special Chocolate Sable dough with Hazelnut Spread Coated with Milk And Dark ch…" at bounding box center [840, 338] width 287 height 37
click at [784, 329] on span "special Chocolate Sable dough with Hazelnut Spread Coated with Milk And Dark ch…" at bounding box center [840, 338] width 287 height 37
click at [741, 328] on span "special Chocolate Sable dough with Hazelnut Spread Coated with Milk And Dark ch…" at bounding box center [840, 338] width 287 height 37
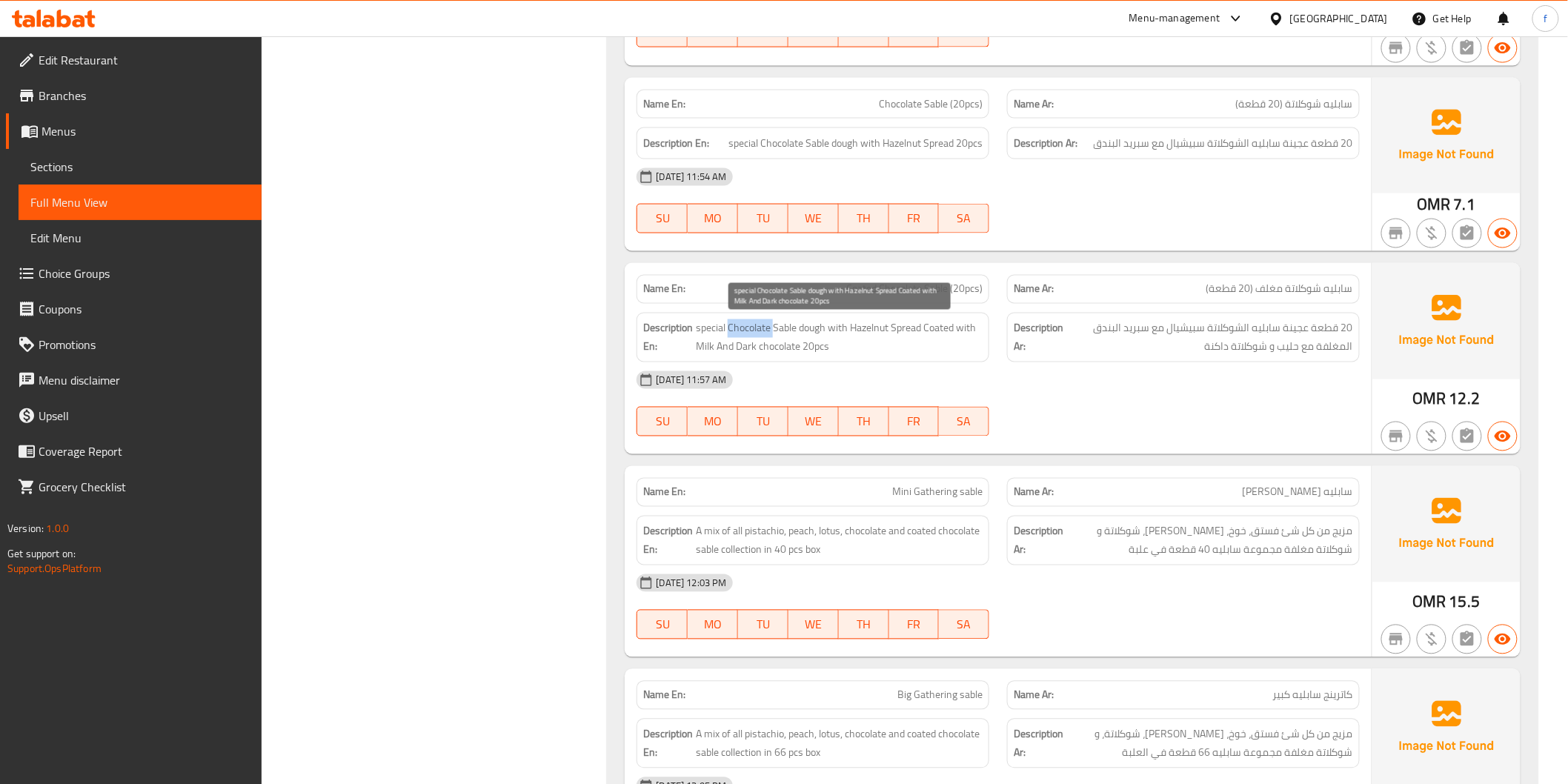
click at [741, 327] on span "special Chocolate Sable dough with Hazelnut Spread Coated with Milk And Dark ch…" at bounding box center [840, 338] width 287 height 37
click at [717, 328] on span "special Chocolate Sable dough with Hazelnut Spread Coated with Milk And Dark ch…" at bounding box center [840, 338] width 287 height 37
click at [873, 330] on span "special Chocolate Sable dough with Hazelnut Spread Coated with Milk And Dark ch…" at bounding box center [840, 338] width 287 height 37
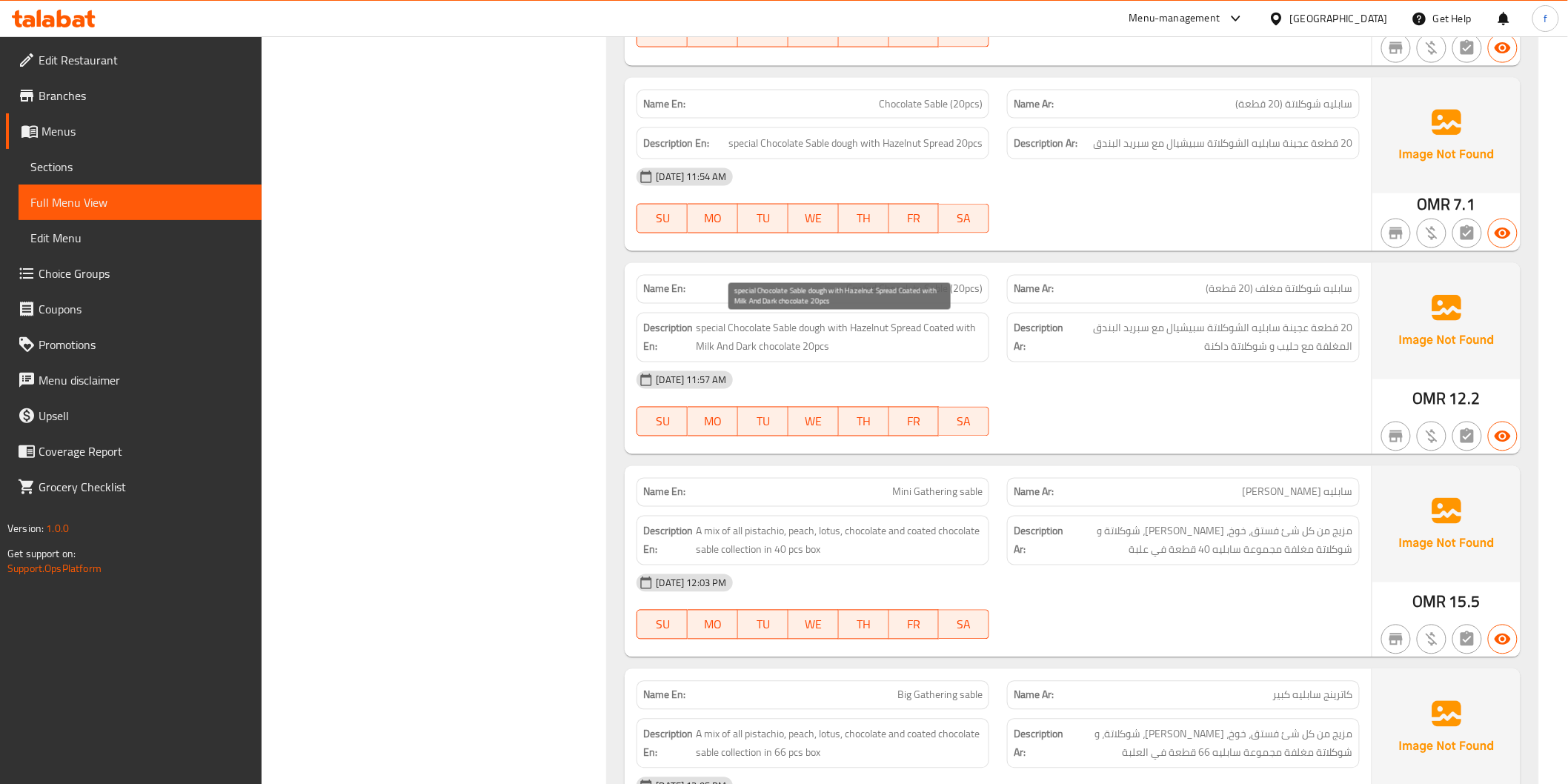
click at [901, 332] on span "special Chocolate Sable dough with Hazelnut Spread Coated with Milk And Dark ch…" at bounding box center [840, 338] width 287 height 37
click at [938, 329] on span "special Chocolate Sable dough with Hazelnut Spread Coated with Milk And Dark ch…" at bounding box center [840, 338] width 287 height 37
click at [970, 326] on span "special Chocolate Sable dough with Hazelnut Spread Coated with Milk And Dark ch…" at bounding box center [840, 338] width 287 height 37
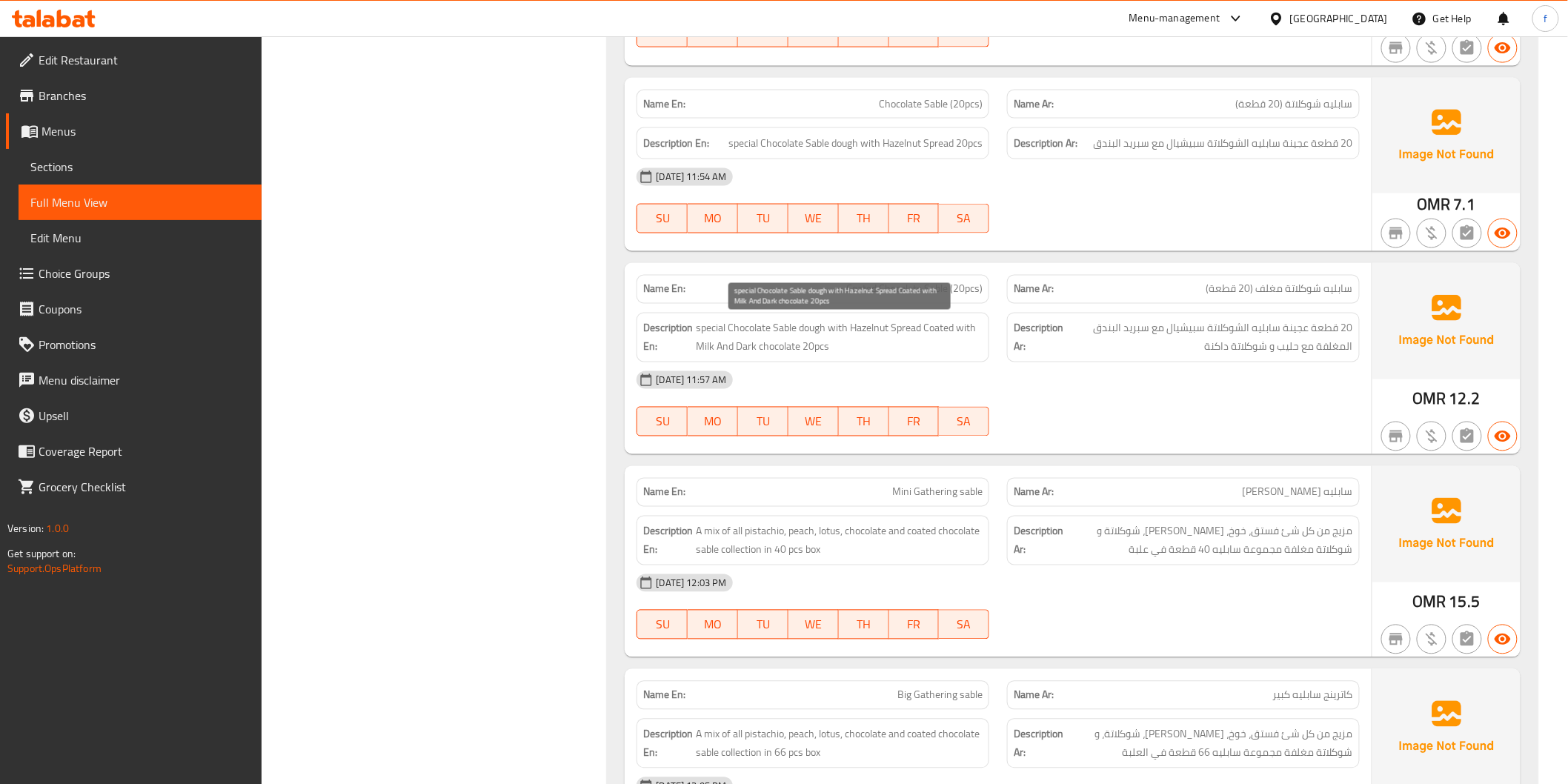
click at [970, 326] on span "special Chocolate Sable dough with Hazelnut Spread Coated with Milk And Dark ch…" at bounding box center [840, 338] width 287 height 37
click at [706, 344] on span "special Chocolate Sable dough with Hazelnut Spread Coated with Milk And Dark ch…" at bounding box center [840, 338] width 287 height 37
click at [769, 349] on span "special Chocolate Sable dough with Hazelnut Spread Coated with Milk And Dark ch…" at bounding box center [840, 338] width 287 height 37
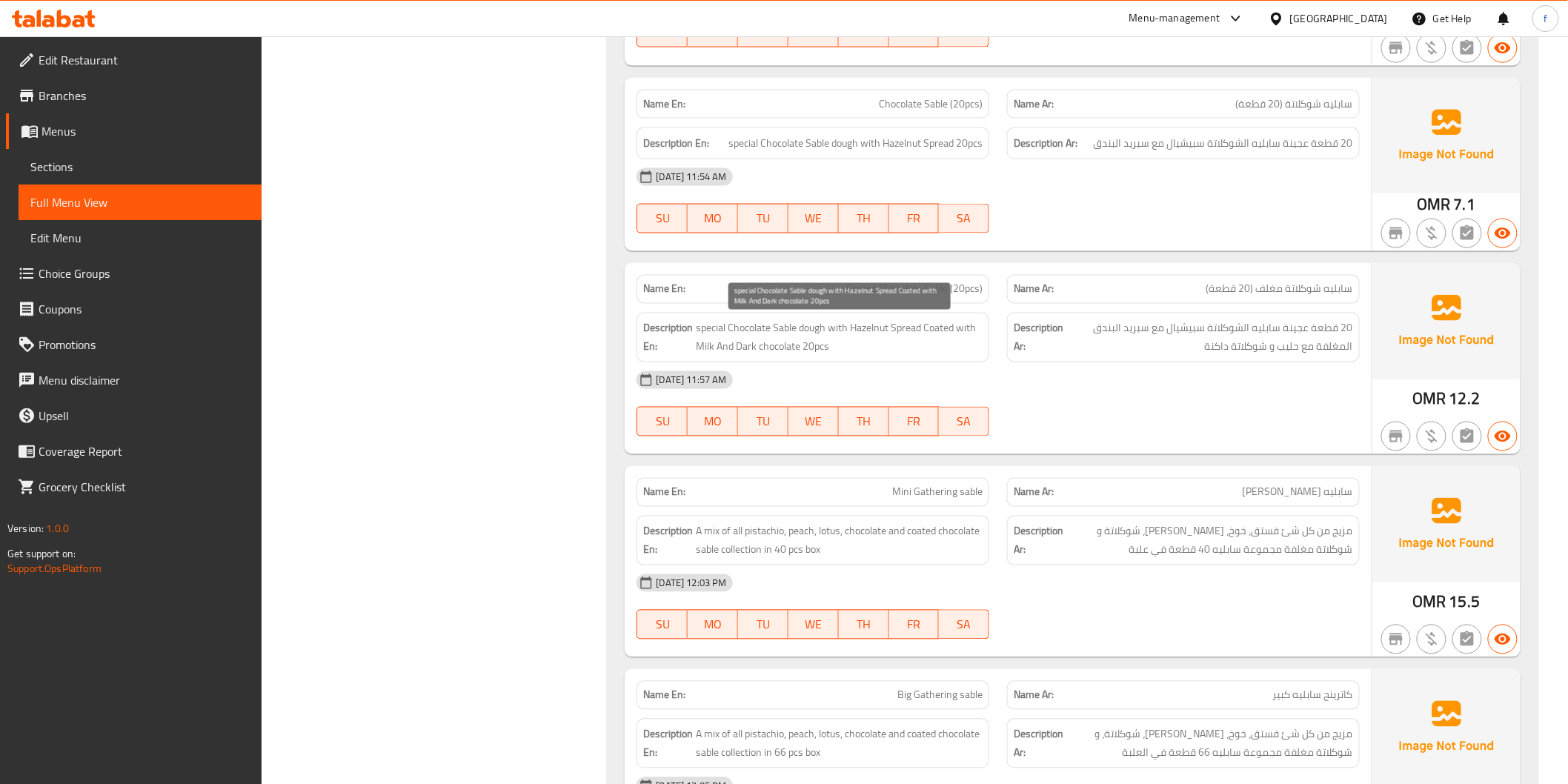
click at [752, 349] on span "special Chocolate Sable dough with Hazelnut Spread Coated with Milk And Dark ch…" at bounding box center [840, 338] width 287 height 37
click at [843, 351] on span "special Chocolate Sable dough with Hazelnut Spread Coated with Milk And Dark ch…" at bounding box center [840, 338] width 287 height 37
click at [870, 302] on div "Name En: Coated Chocolate Sable (20pcs)" at bounding box center [812, 289] width 352 height 29
click at [875, 297] on span "Coated Chocolate Sable (20pcs)" at bounding box center [914, 290] width 137 height 16
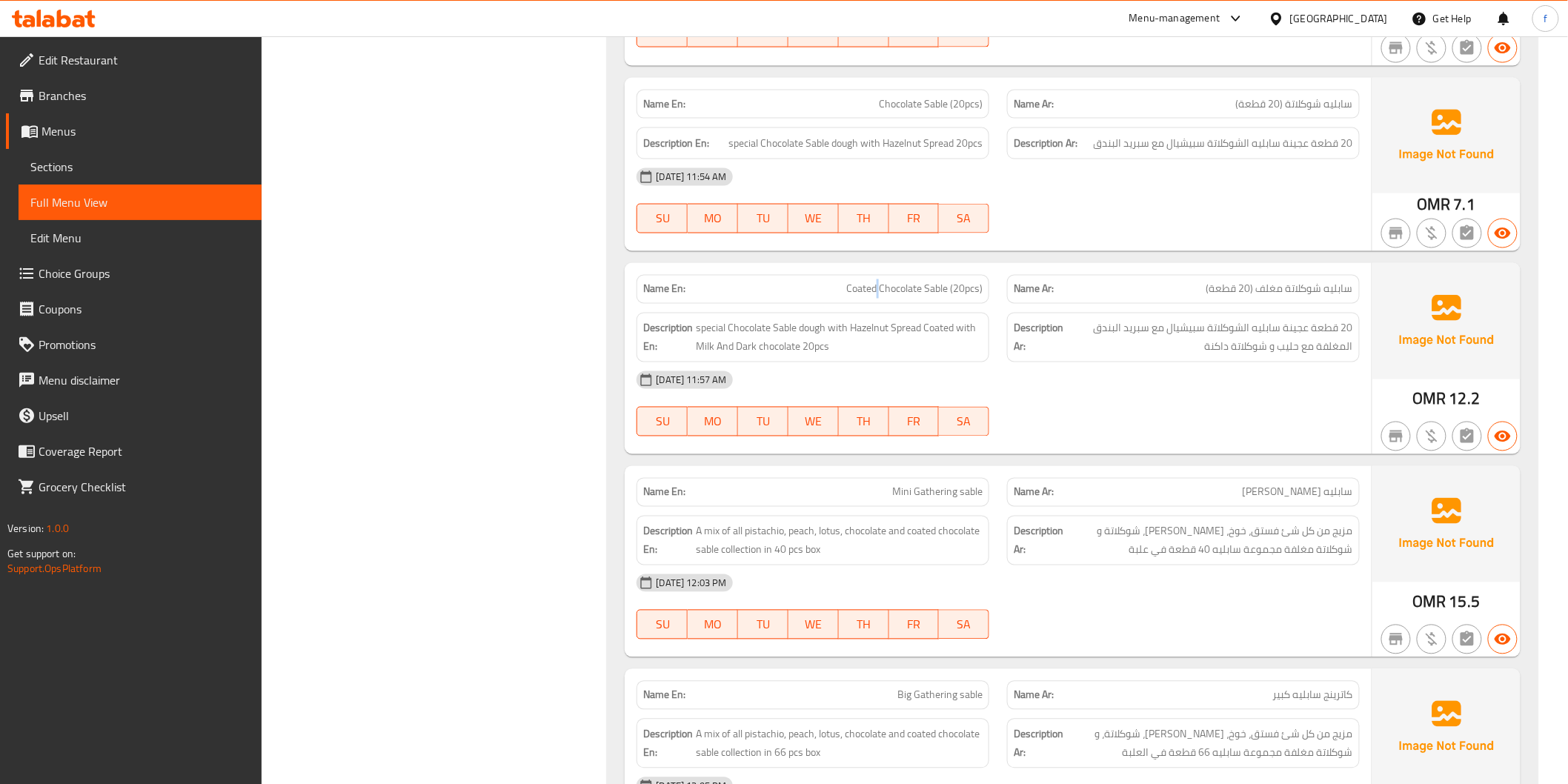
click at [875, 297] on span "Coated Chocolate Sable (20pcs)" at bounding box center [914, 290] width 137 height 16
copy span "Coated Chocolate Sable (20pcs)"
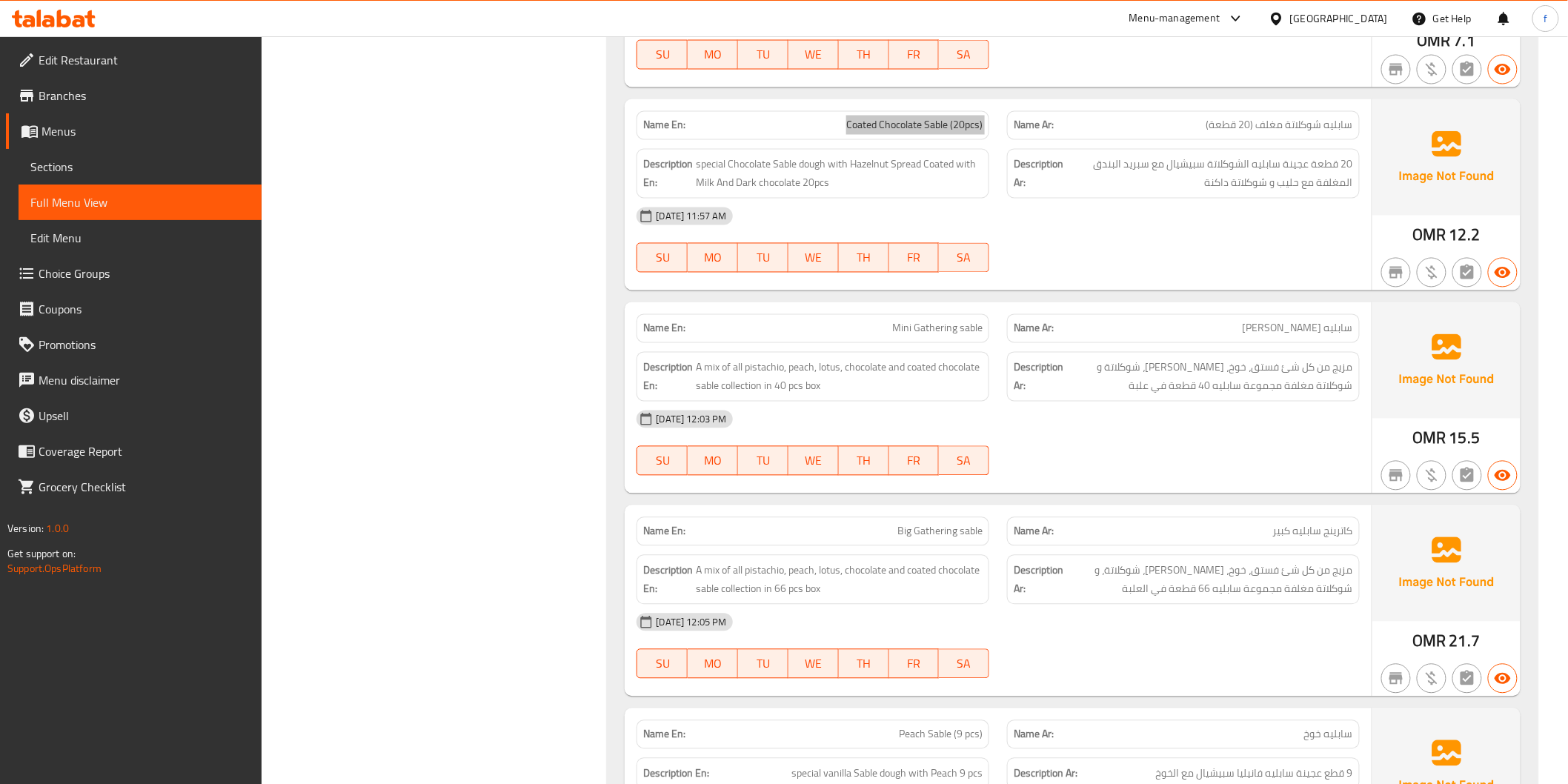
scroll to position [5762, 0]
click at [751, 366] on span "A mix of all pistachio, peach, lotus, chocolate and coated chocolate sable coll…" at bounding box center [840, 376] width 287 height 37
click at [789, 366] on span "A mix of all pistachio, peach, lotus, chocolate and coated chocolate sable coll…" at bounding box center [840, 376] width 287 height 37
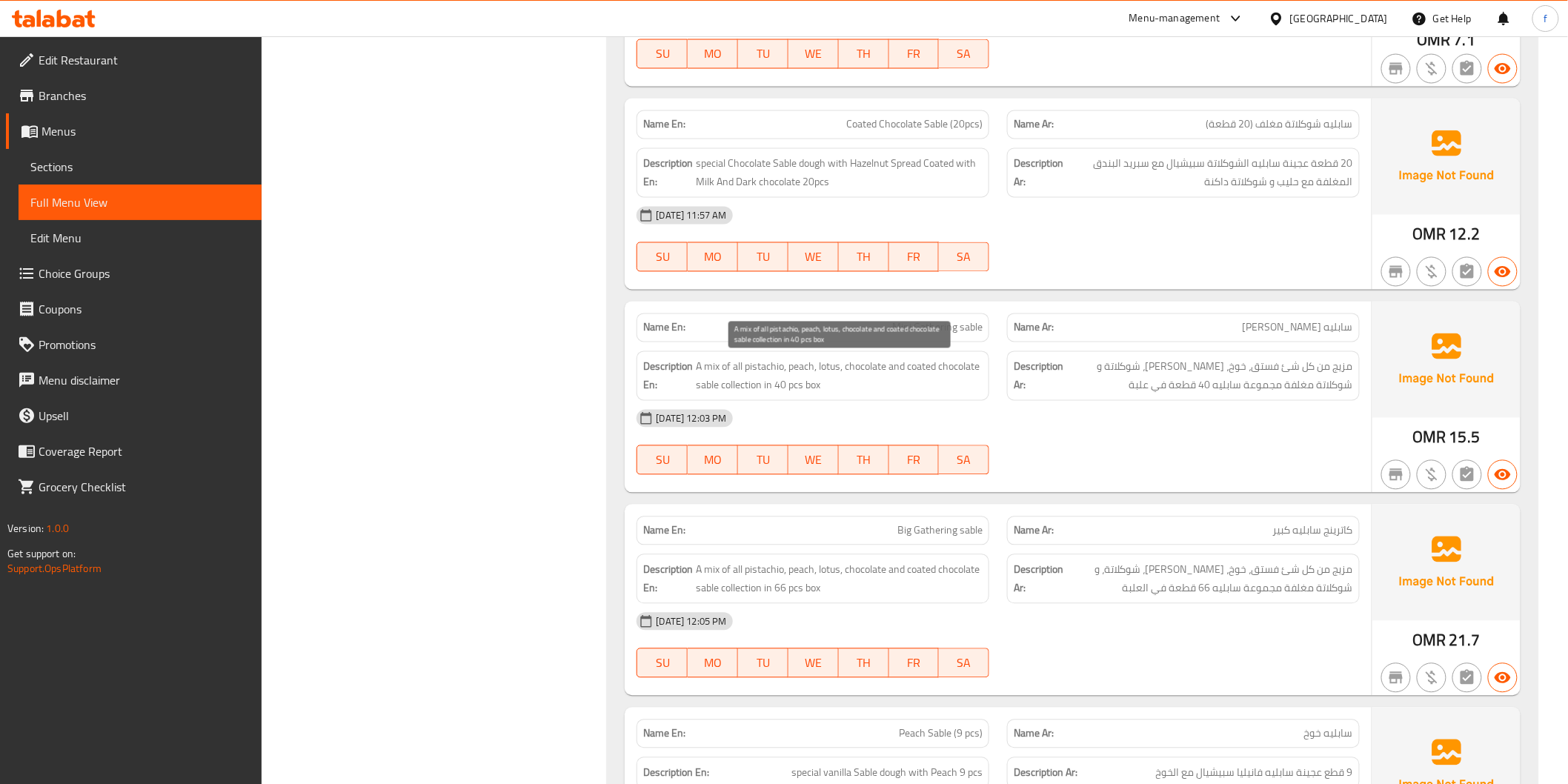
click at [828, 366] on span "A mix of all pistachio, peach, lotus, chocolate and coated chocolate sable coll…" at bounding box center [840, 376] width 287 height 37
click at [857, 366] on span "A mix of all pistachio, peach, lotus, chocolate and coated chocolate sable coll…" at bounding box center [840, 376] width 287 height 37
click at [921, 367] on span "A mix of all pistachio, peach, lotus, chocolate and coated chocolate sable coll…" at bounding box center [840, 376] width 287 height 37
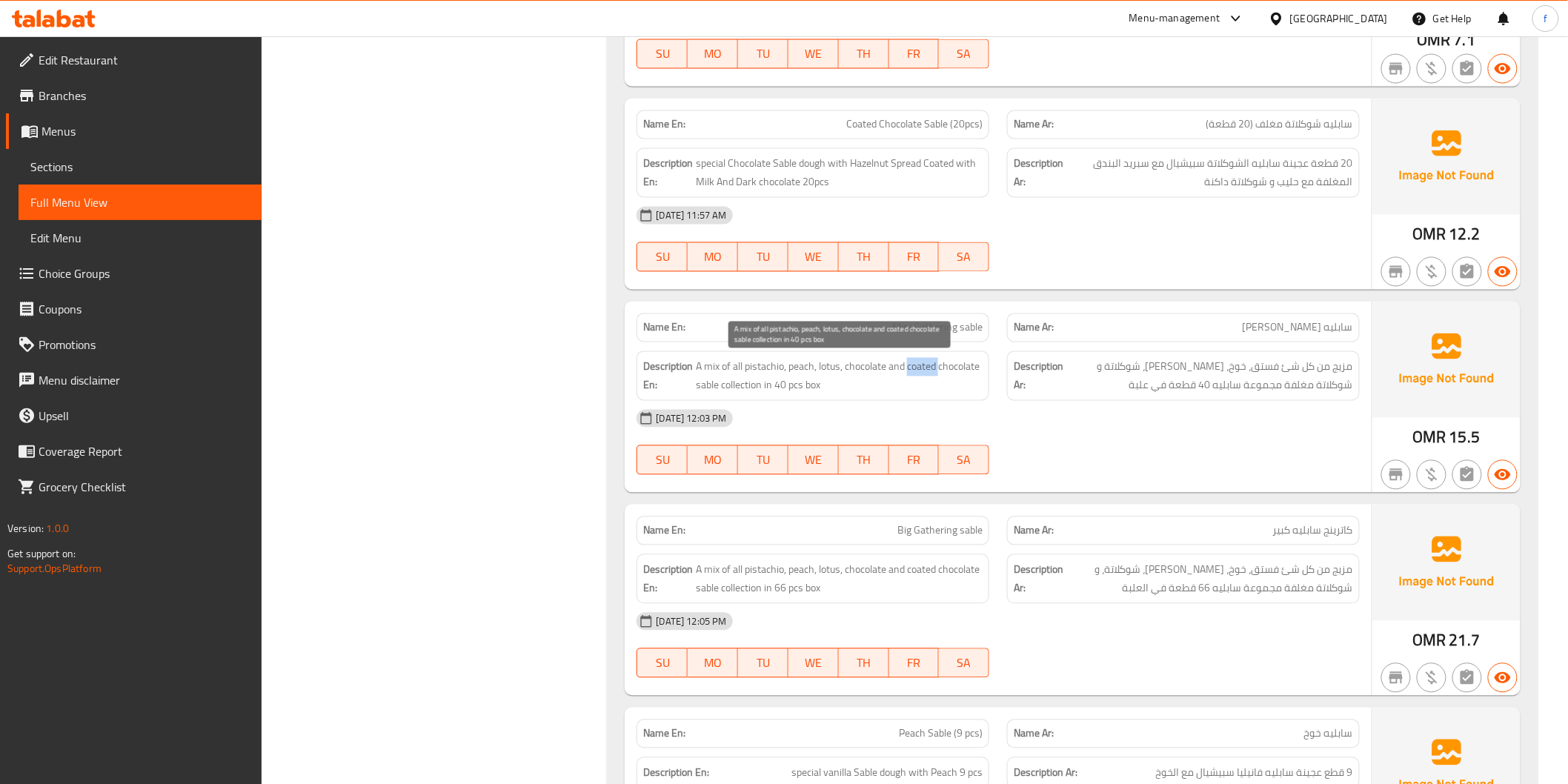
drag, startPoint x: 921, startPoint y: 367, endPoint x: 860, endPoint y: 391, distance: 65.6
click at [921, 369] on span "A mix of all pistachio, peach, lotus, chocolate and coated chocolate sable coll…" at bounding box center [840, 376] width 287 height 37
click at [716, 392] on span "A mix of all pistachio, peach, lotus, chocolate and coated chocolate sable coll…" at bounding box center [840, 376] width 287 height 37
click at [783, 386] on span "A mix of all pistachio, peach, lotus, chocolate and coated chocolate sable coll…" at bounding box center [840, 376] width 287 height 37
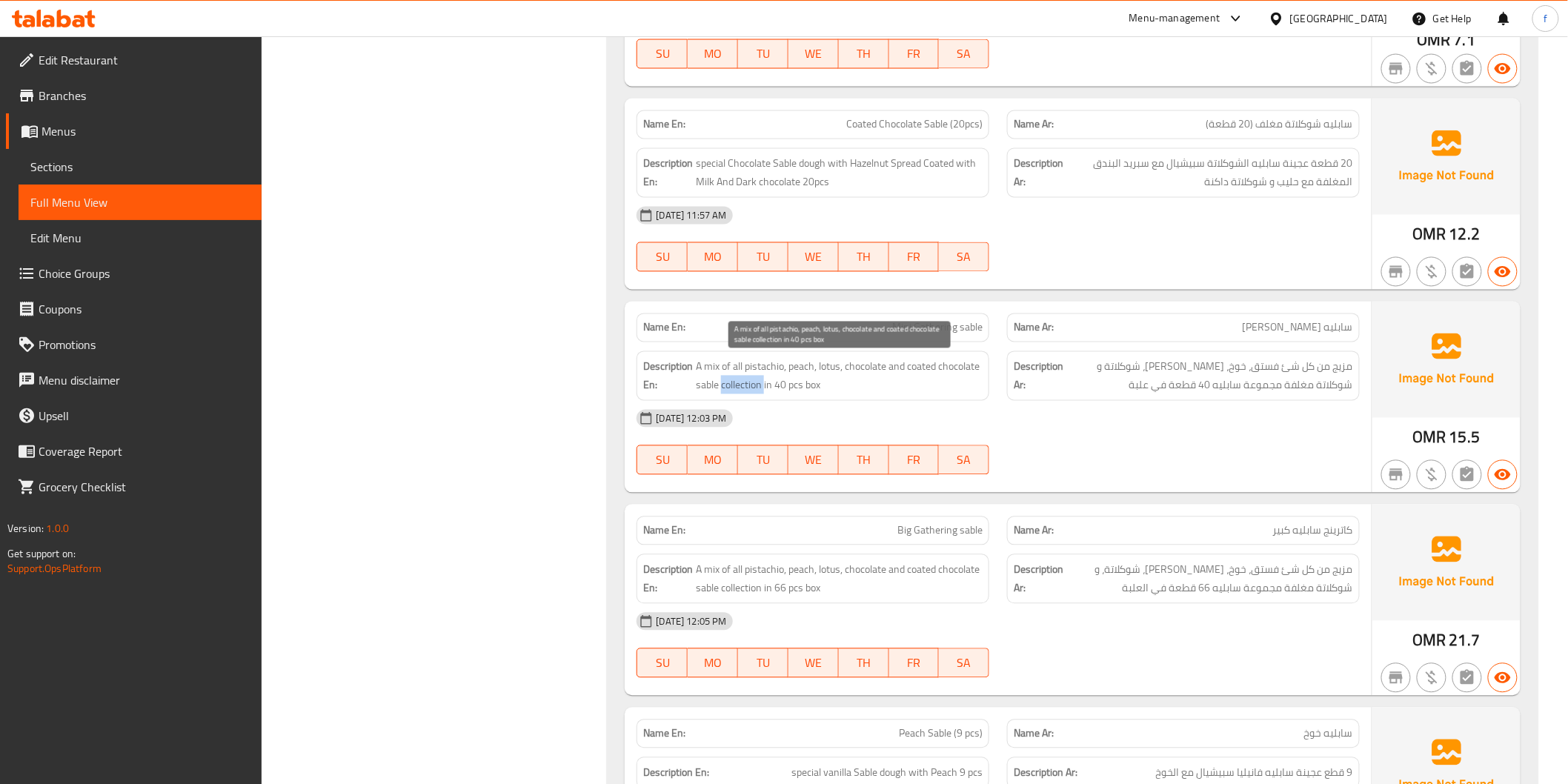
drag, startPoint x: 783, startPoint y: 386, endPoint x: 839, endPoint y: 386, distance: 56.0
click at [787, 386] on span "A mix of all pistachio, peach, lotus, chocolate and coated chocolate sable coll…" at bounding box center [840, 376] width 287 height 37
click at [839, 386] on span "A mix of all pistachio, peach, lotus, chocolate and coated chocolate sable coll…" at bounding box center [840, 376] width 287 height 37
click at [1156, 433] on div "[DATE] 12:03 PM" at bounding box center [997, 419] width 740 height 36
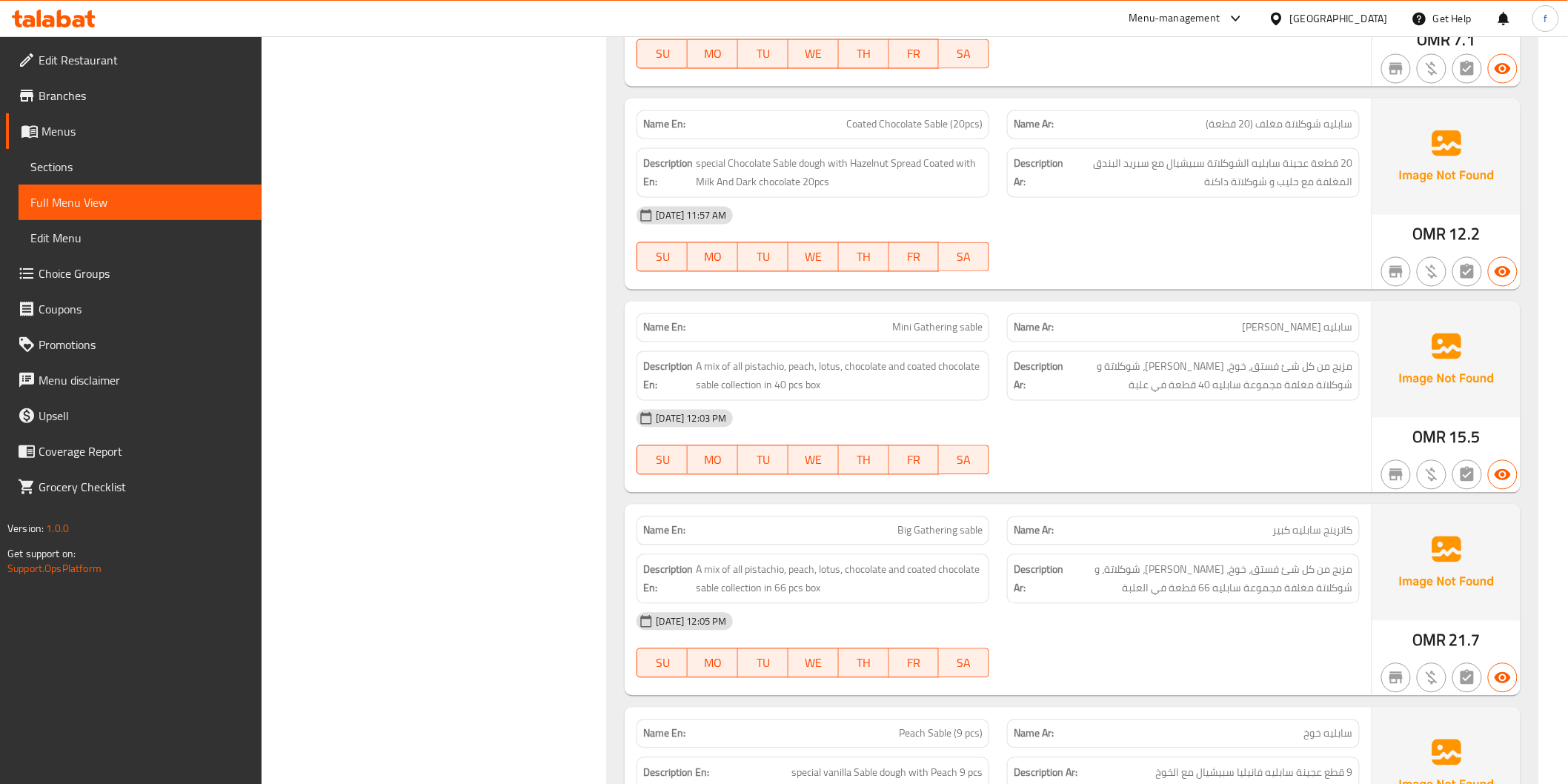
click at [1270, 421] on div "[DATE] 12:03 PM" at bounding box center [997, 419] width 740 height 36
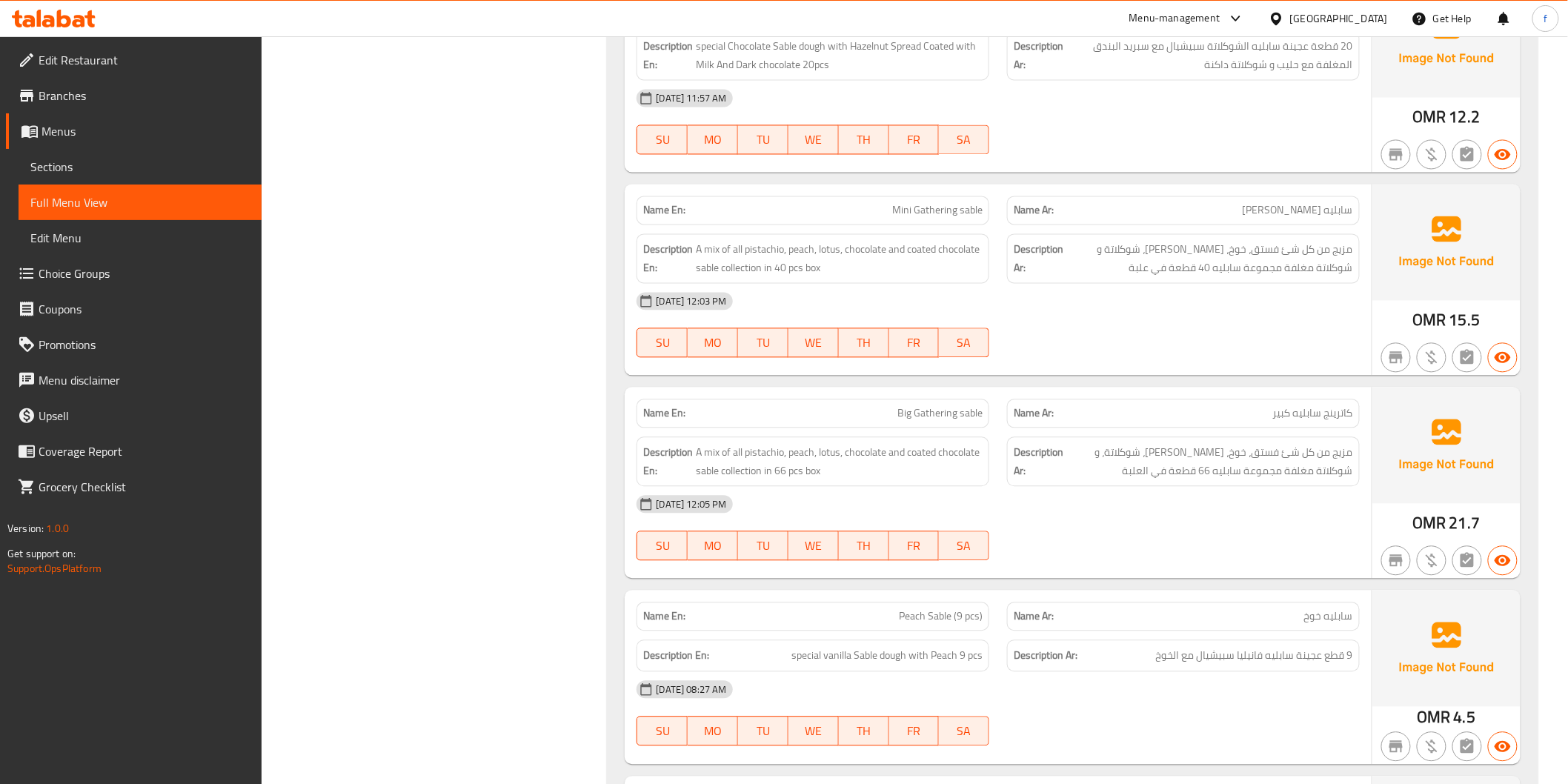
scroll to position [5927, 0]
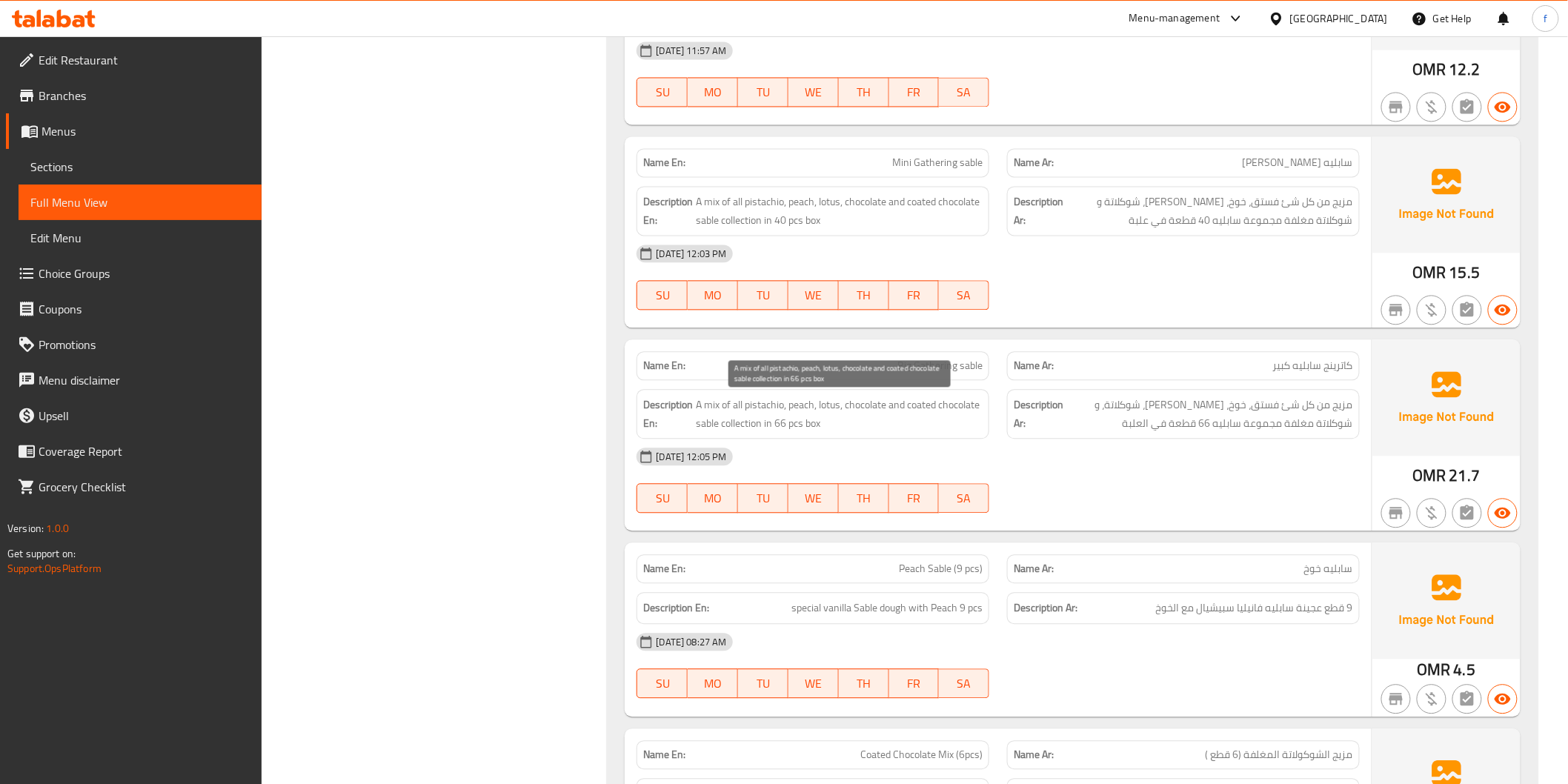
click at [761, 403] on span "A mix of all pistachio, peach, lotus, chocolate and coated chocolate sable coll…" at bounding box center [840, 414] width 287 height 37
click at [794, 405] on span "A mix of all pistachio, peach, lotus, chocolate and coated chocolate sable coll…" at bounding box center [840, 414] width 287 height 37
click at [830, 405] on span "A mix of all pistachio, peach, lotus, chocolate and coated chocolate sable coll…" at bounding box center [840, 414] width 287 height 37
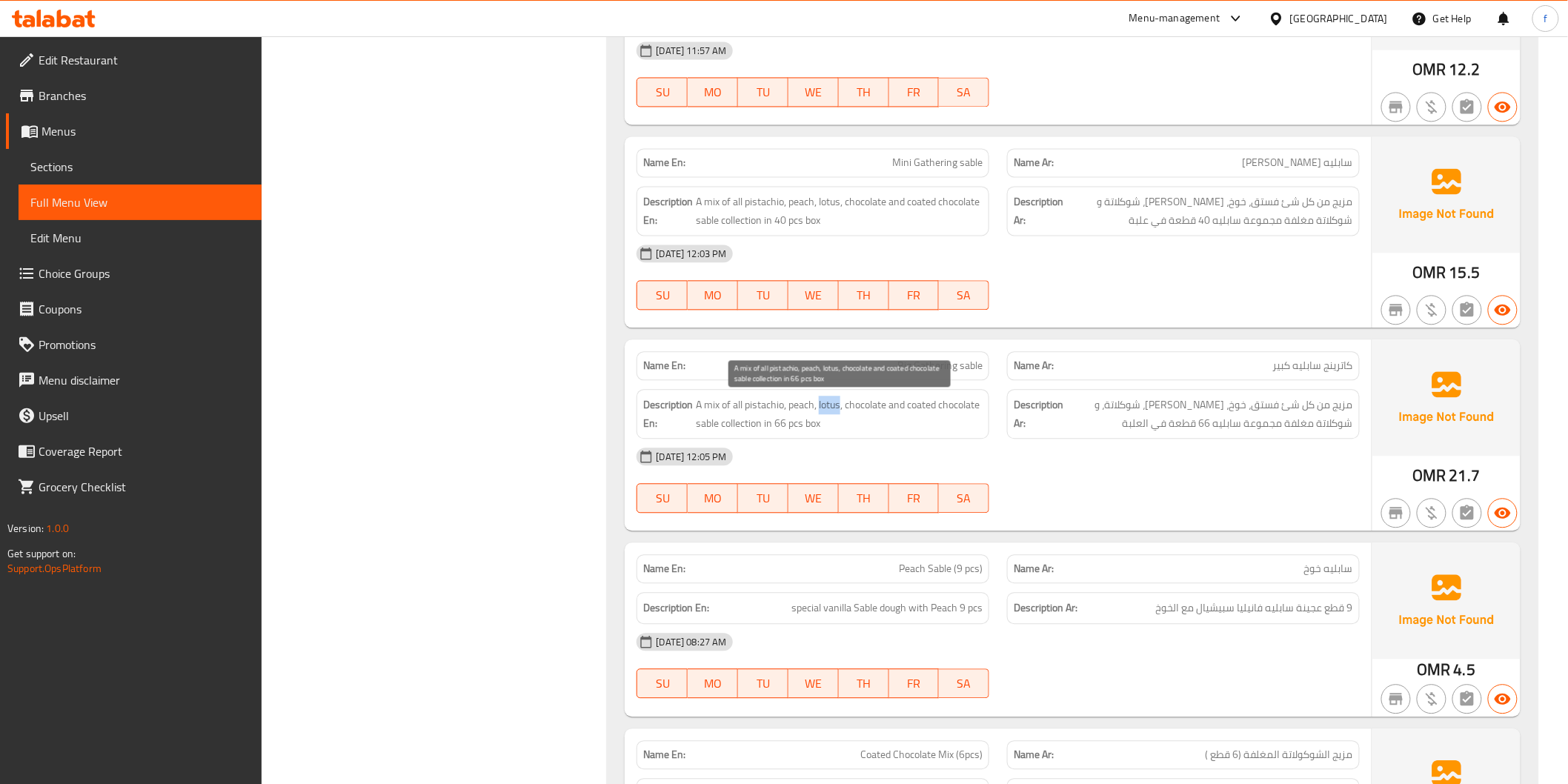
click at [830, 405] on span "A mix of all pistachio, peach, lotus, chocolate and coated chocolate sable coll…" at bounding box center [840, 414] width 287 height 37
click at [885, 405] on span "A mix of all pistachio, peach, lotus, chocolate and coated chocolate sable coll…" at bounding box center [840, 414] width 287 height 37
click at [914, 402] on span "A mix of all pistachio, peach, lotus, chocolate and coated chocolate sable coll…" at bounding box center [840, 414] width 287 height 37
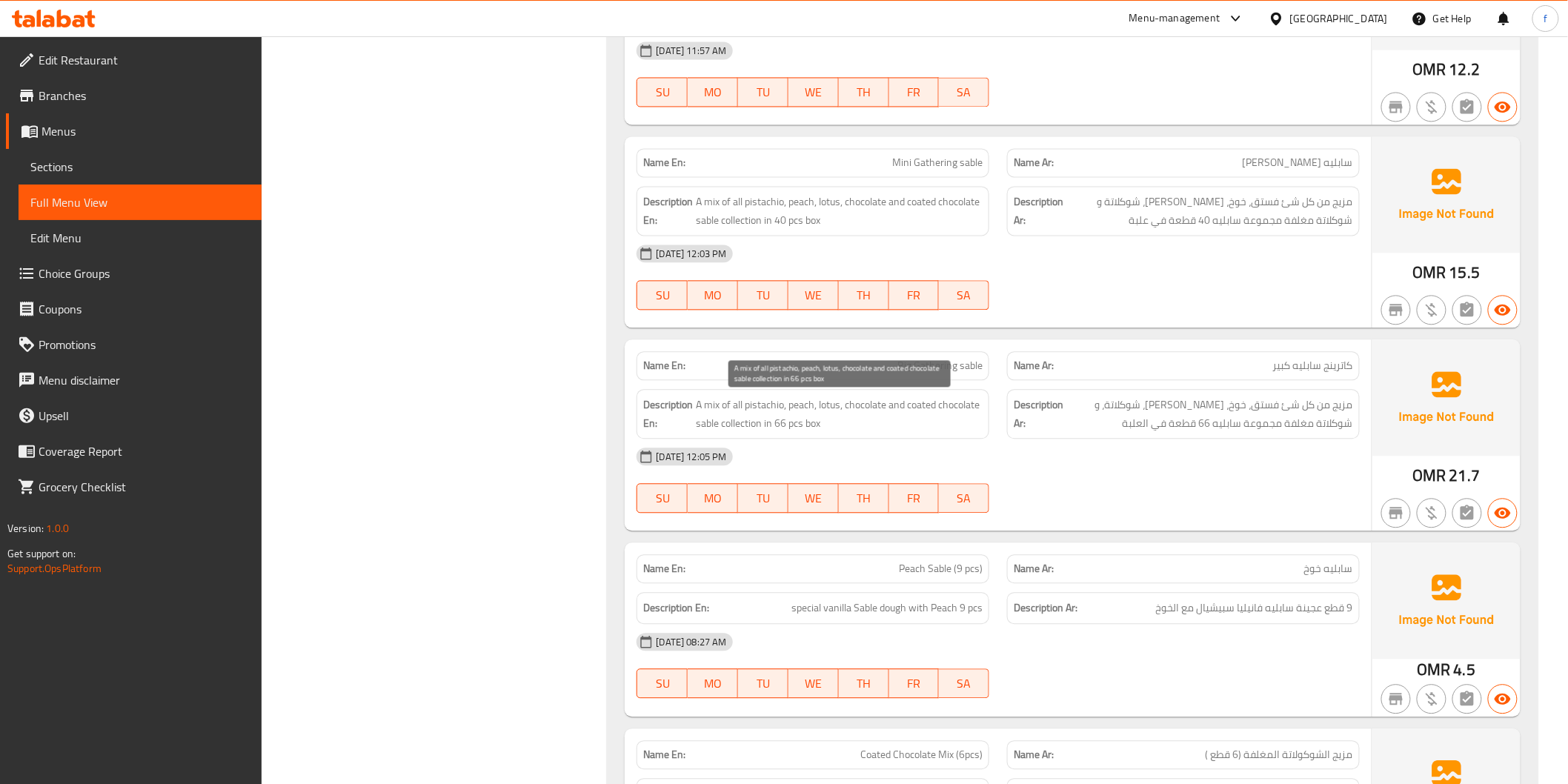
click at [726, 422] on span "A mix of all pistachio, peach, lotus, chocolate and coated chocolate sable coll…" at bounding box center [840, 414] width 287 height 37
click at [781, 427] on span "A mix of all pistachio, peach, lotus, chocolate and coated chocolate sable coll…" at bounding box center [840, 414] width 287 height 37
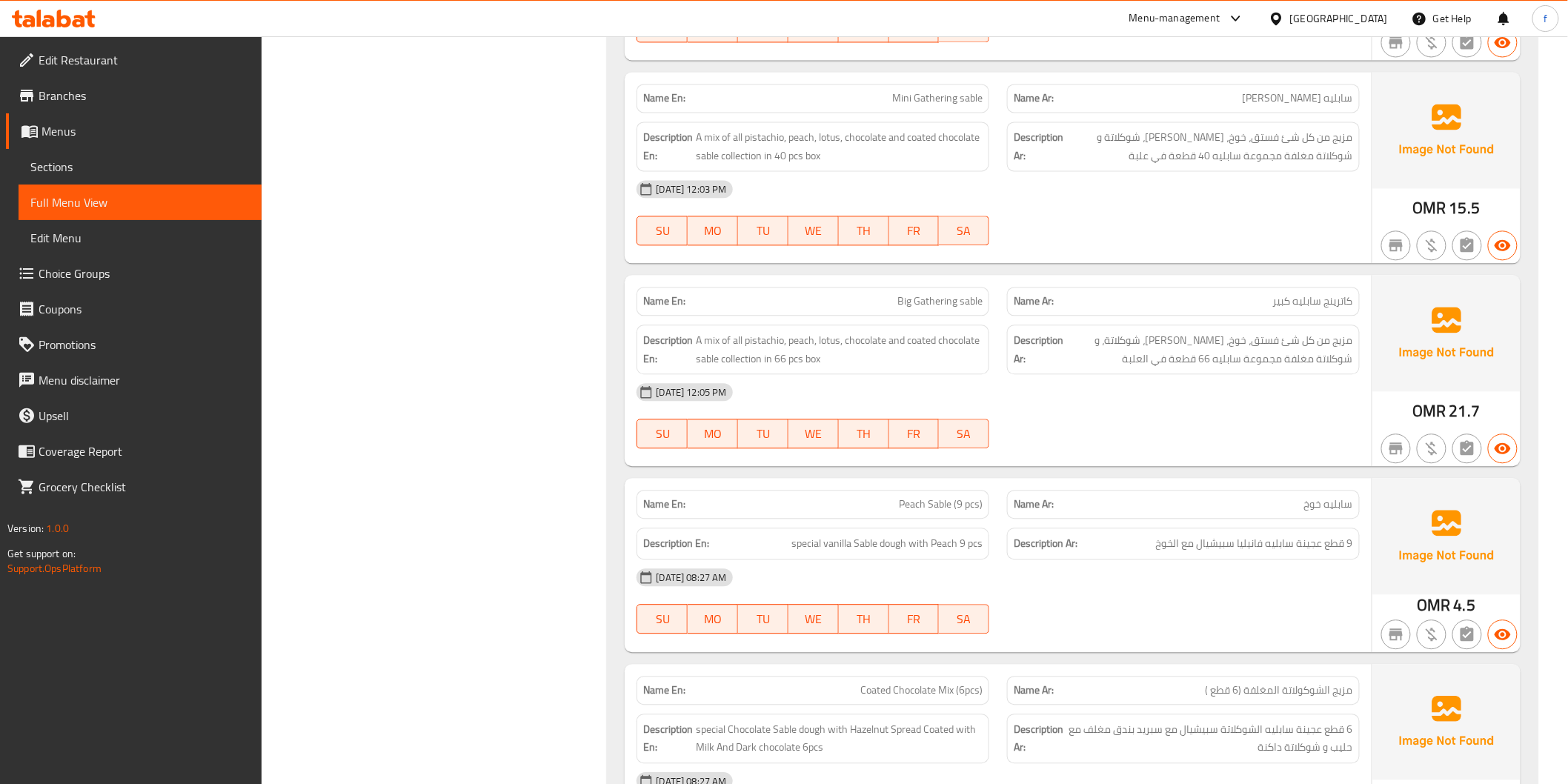
scroll to position [6174, 0]
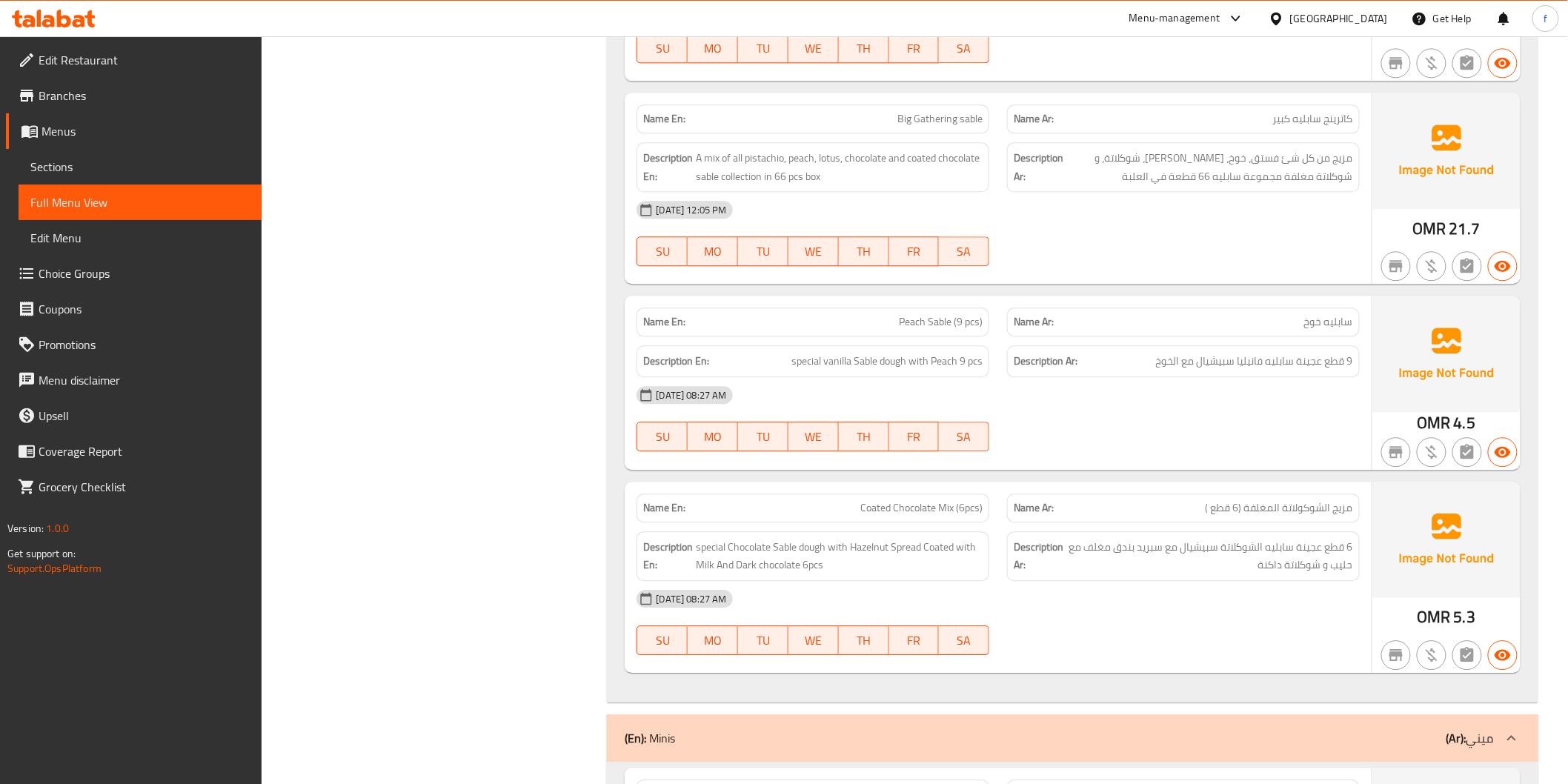
click at [959, 326] on span "Peach Sable (9 pcs)" at bounding box center [941, 322] width 84 height 16
copy span "Peach Sable (9 pcs)"
click at [887, 361] on span "special vanilla Sable dough with Peach 9 pcs" at bounding box center [887, 360] width 191 height 18
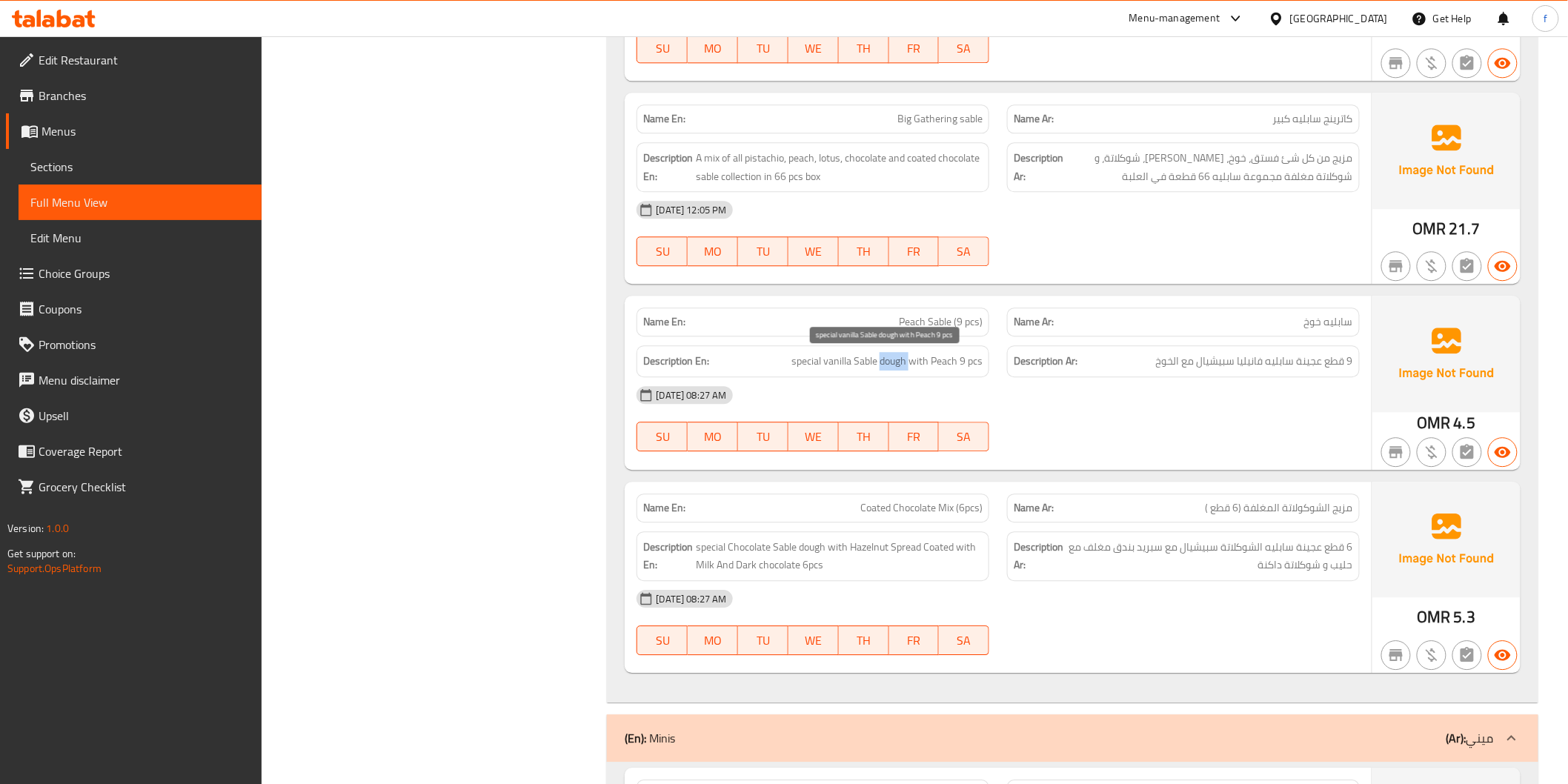
click at [887, 362] on span "special vanilla Sable dough with Peach 9 pcs" at bounding box center [887, 360] width 191 height 18
click at [863, 363] on span "special vanilla Sable dough with Peach 9 pcs" at bounding box center [887, 360] width 191 height 18
click at [823, 363] on span "special vanilla Sable dough with Peach 9 pcs" at bounding box center [887, 360] width 191 height 18
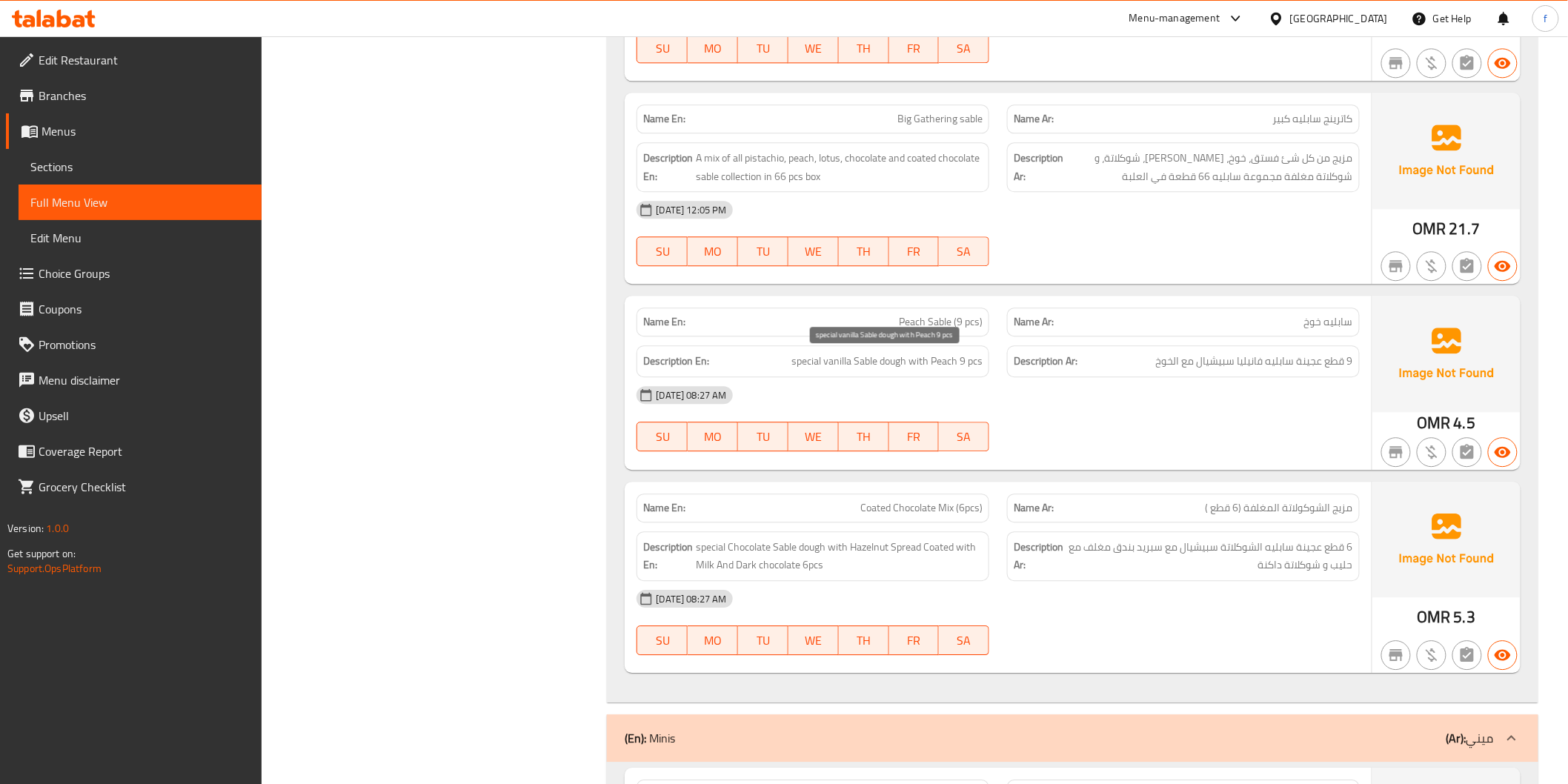
click at [795, 362] on span "special vanilla Sable dough with Peach 9 pcs" at bounding box center [887, 360] width 191 height 18
drag, startPoint x: 795, startPoint y: 362, endPoint x: 959, endPoint y: 357, distance: 164.1
click at [801, 363] on span "special vanilla Sable dough with Peach 9 pcs" at bounding box center [887, 360] width 191 height 18
click at [905, 359] on span "special vanilla Sable dough with Peach 9 pcs" at bounding box center [887, 360] width 191 height 18
click at [910, 361] on span "special vanilla Sable dough with Peach 9 pcs" at bounding box center [887, 360] width 191 height 18
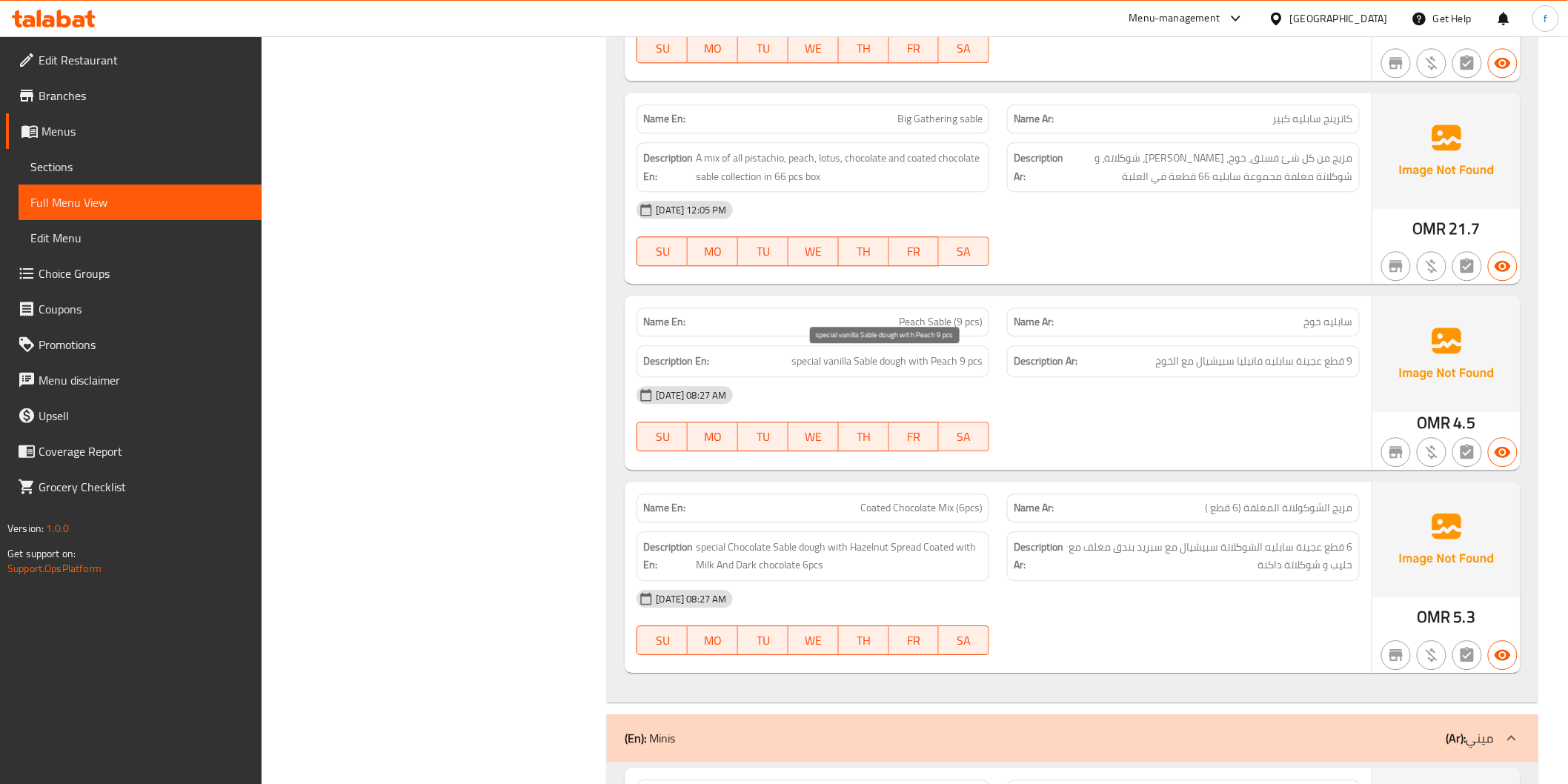
click at [952, 361] on span "special vanilla Sable dough with Peach 9 pcs" at bounding box center [887, 360] width 191 height 18
click at [955, 363] on span "special vanilla Sable dough with Peach 9 pcs" at bounding box center [887, 360] width 191 height 18
click at [1105, 446] on div at bounding box center [1183, 451] width 371 height 17
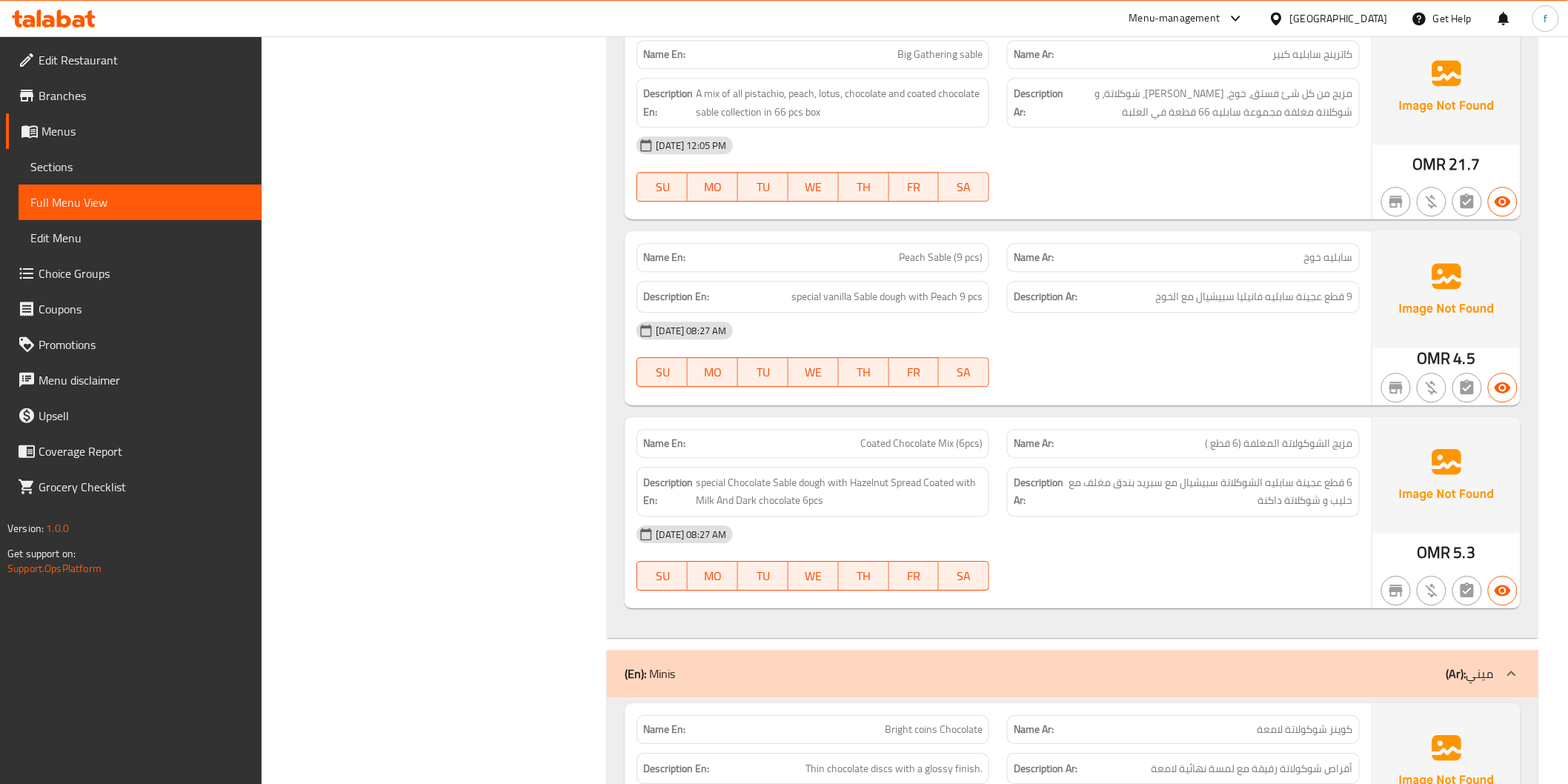
scroll to position [6338, 0]
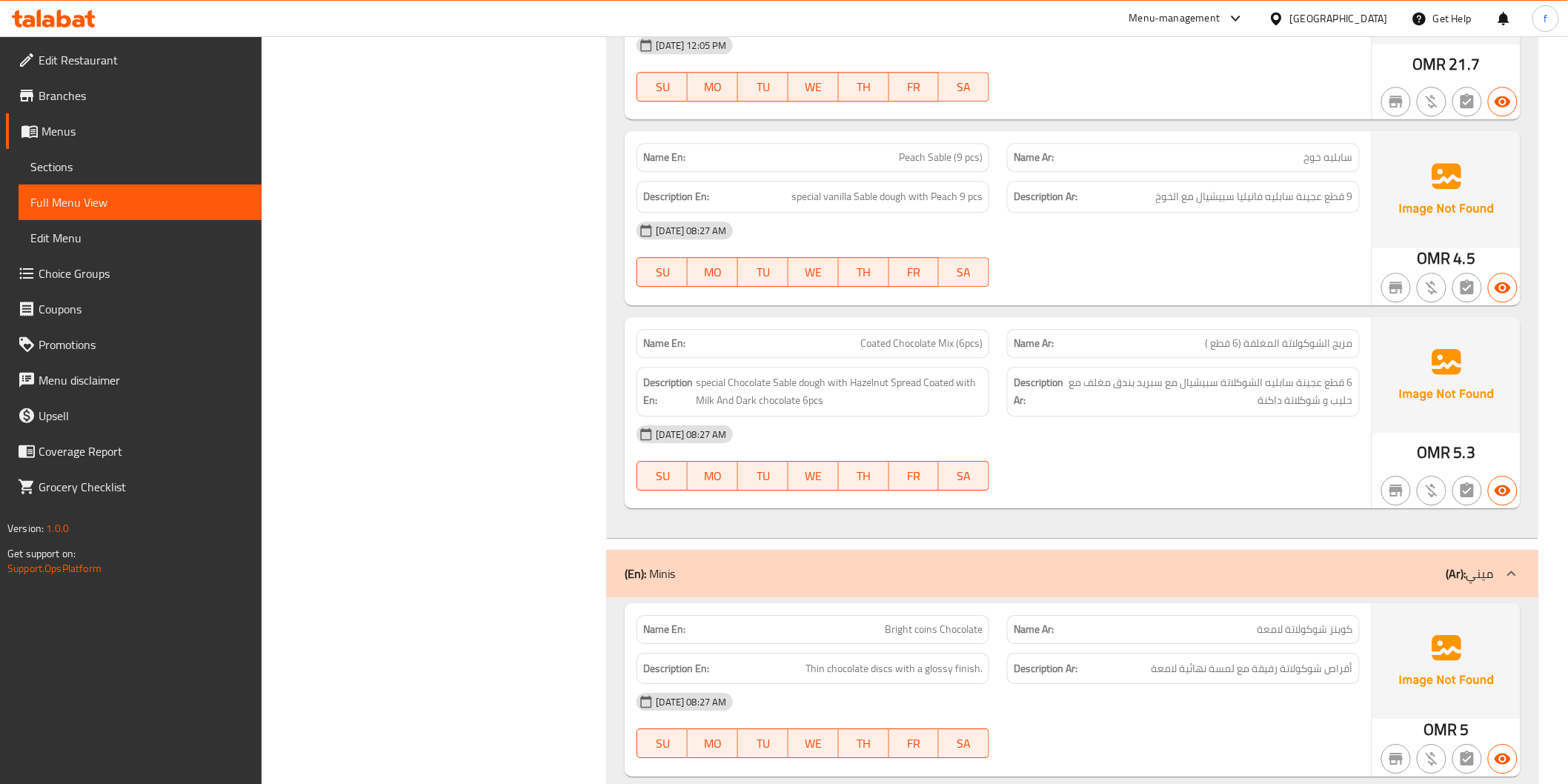
click at [914, 351] on span "Coated Chocolate Mix (6pcs)" at bounding box center [921, 344] width 122 height 16
click at [1056, 420] on div "[DATE] 08:27 AM" at bounding box center [997, 434] width 740 height 36
click at [867, 339] on span "Coated Chocolate Mix (6pcs)" at bounding box center [921, 344] width 122 height 16
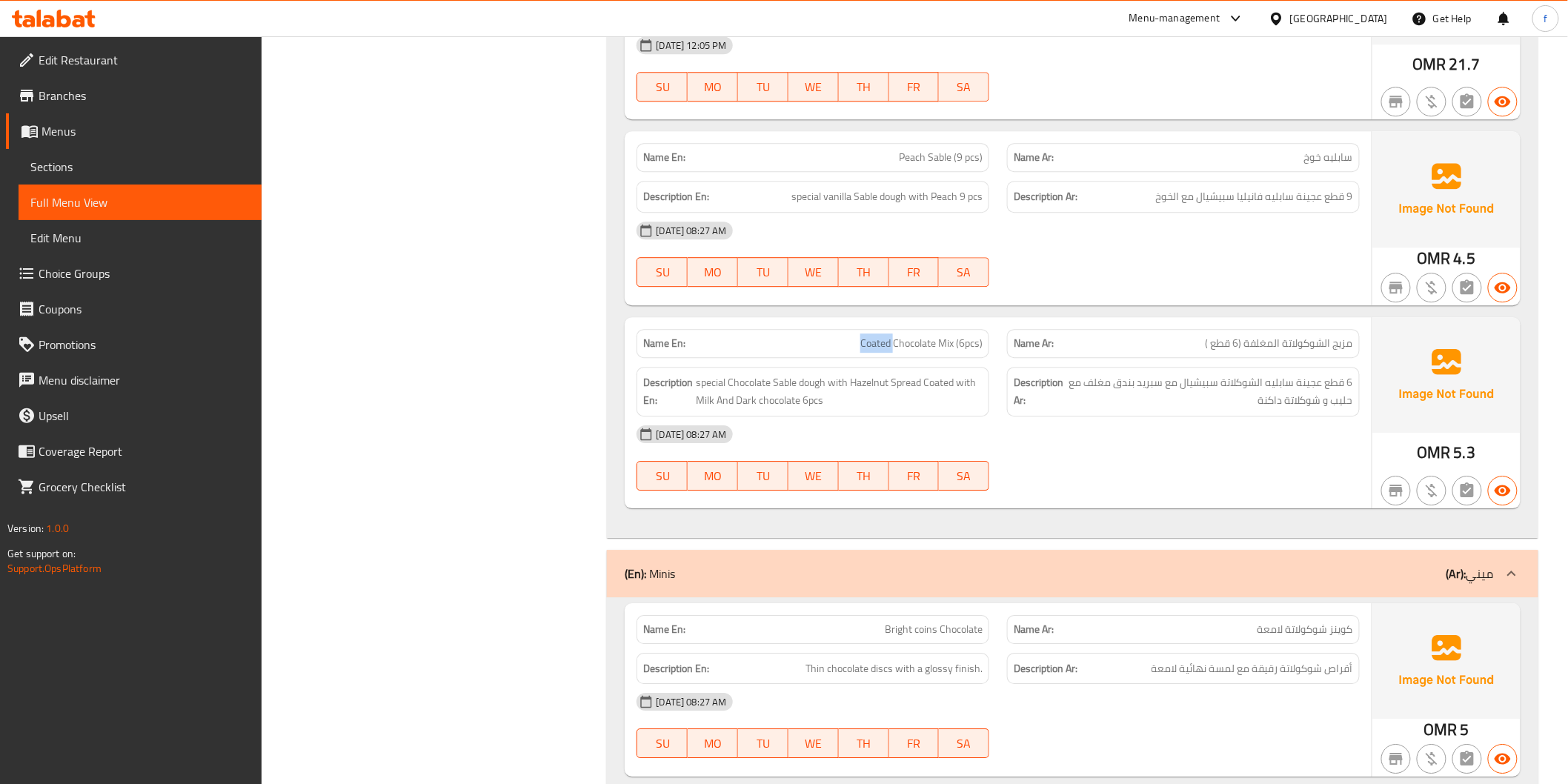
click at [867, 339] on span "Coated Chocolate Mix (6pcs)" at bounding box center [921, 344] width 122 height 16
click at [919, 406] on span "special Chocolate Sable dough with Hazelnut Spread Coated with Milk And Dark ch…" at bounding box center [840, 392] width 287 height 37
click at [928, 350] on span "Coated Chocolate Mix (6pcs)" at bounding box center [921, 344] width 122 height 16
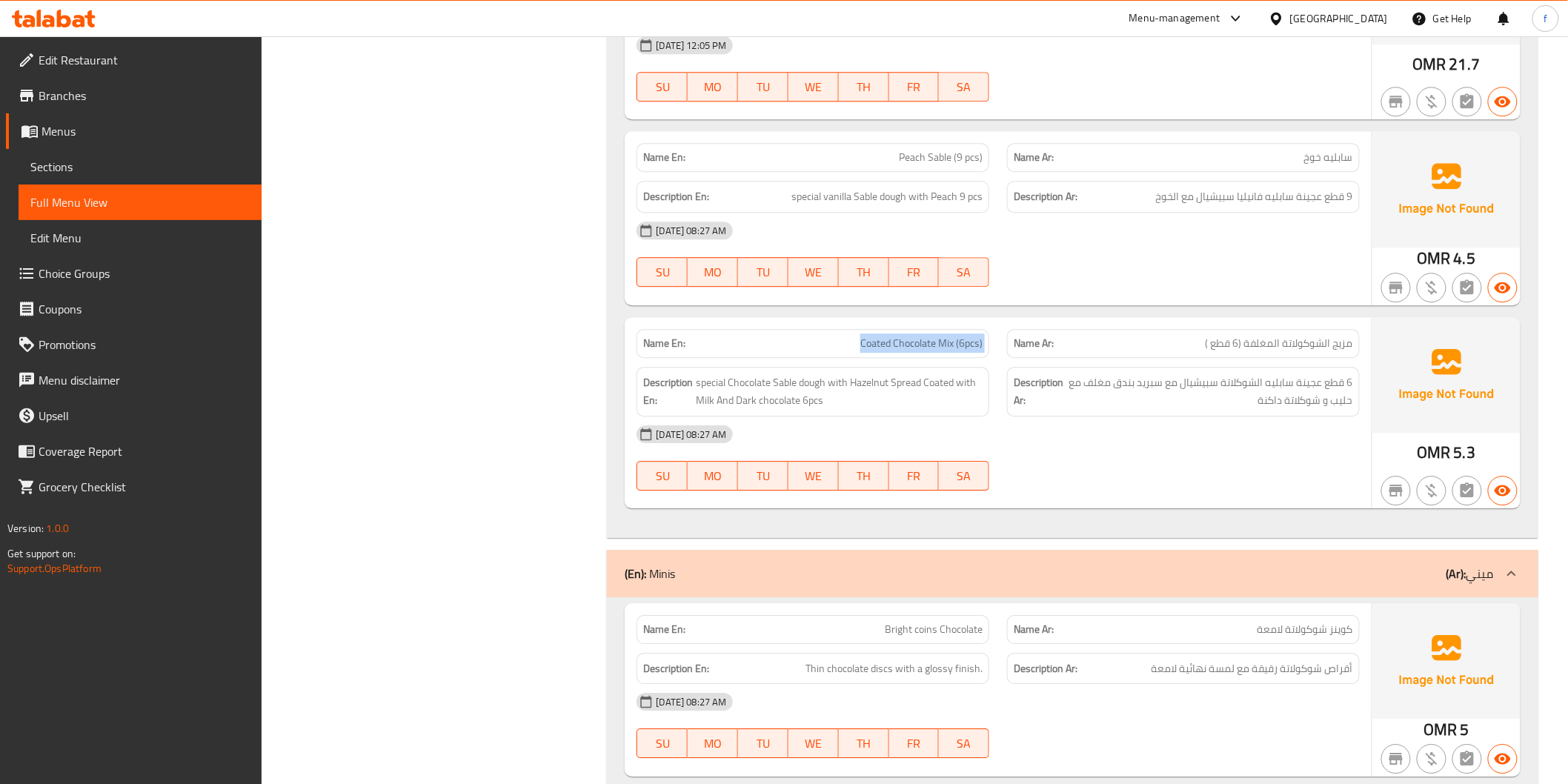
click at [929, 350] on span "Coated Chocolate Mix (6pcs)" at bounding box center [921, 344] width 122 height 16
click at [1336, 341] on span "مزيج الشوكولاتة المغلفة (6 قطع )" at bounding box center [1278, 344] width 147 height 16
click at [1277, 357] on div "Name Ar: مزيج الشوكولاتة المغلفة (6 قطع )" at bounding box center [1183, 343] width 352 height 29
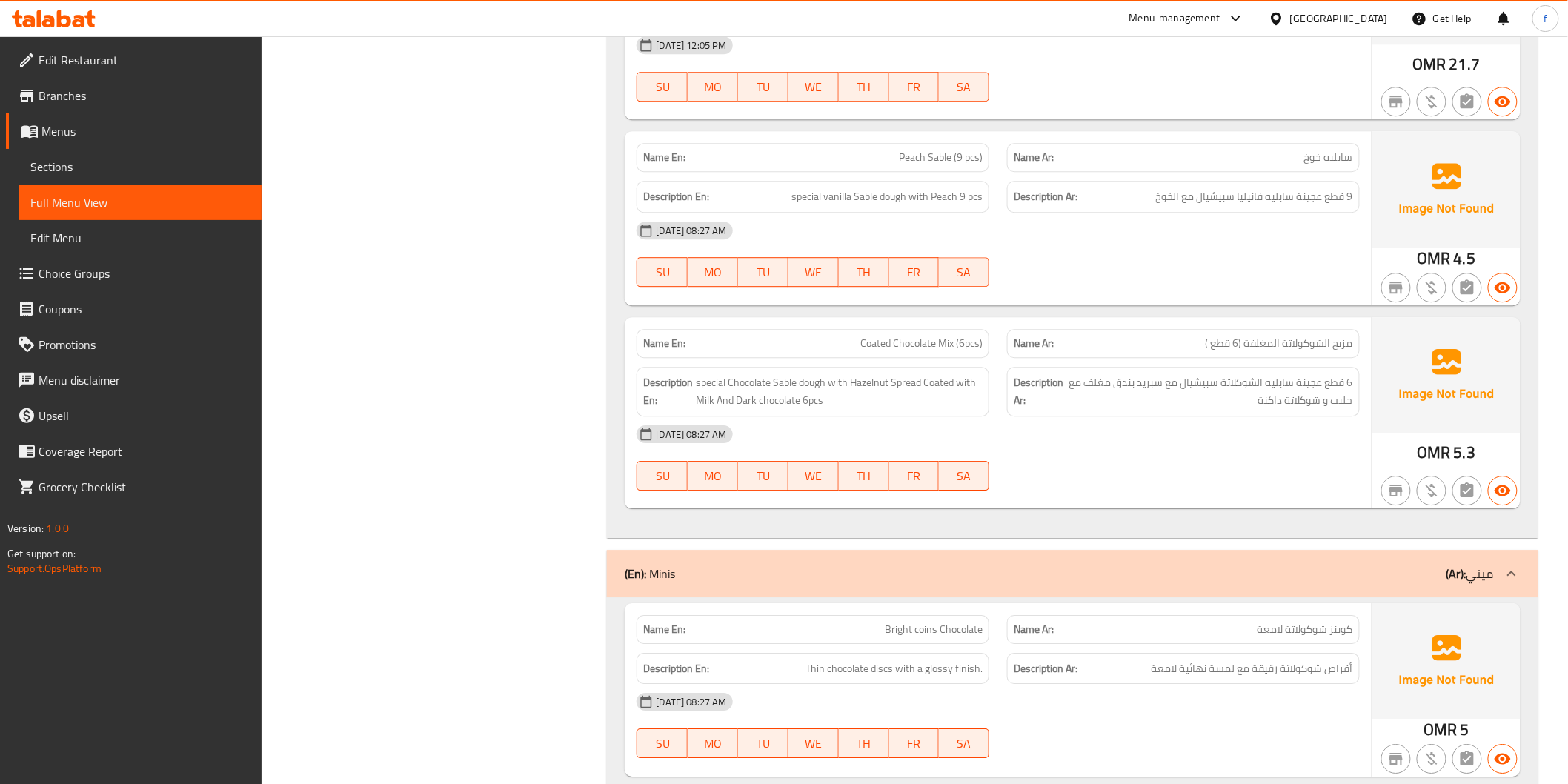
click at [1195, 335] on div "Name Ar: مزيج الشوكولاتة المغلفة (6 قطع )" at bounding box center [1183, 343] width 352 height 29
click at [867, 342] on span "Coated Chocolate Mix (6pcs)" at bounding box center [921, 344] width 122 height 16
click at [899, 342] on span "Coated Chocolate Mix (6pcs)" at bounding box center [921, 344] width 122 height 16
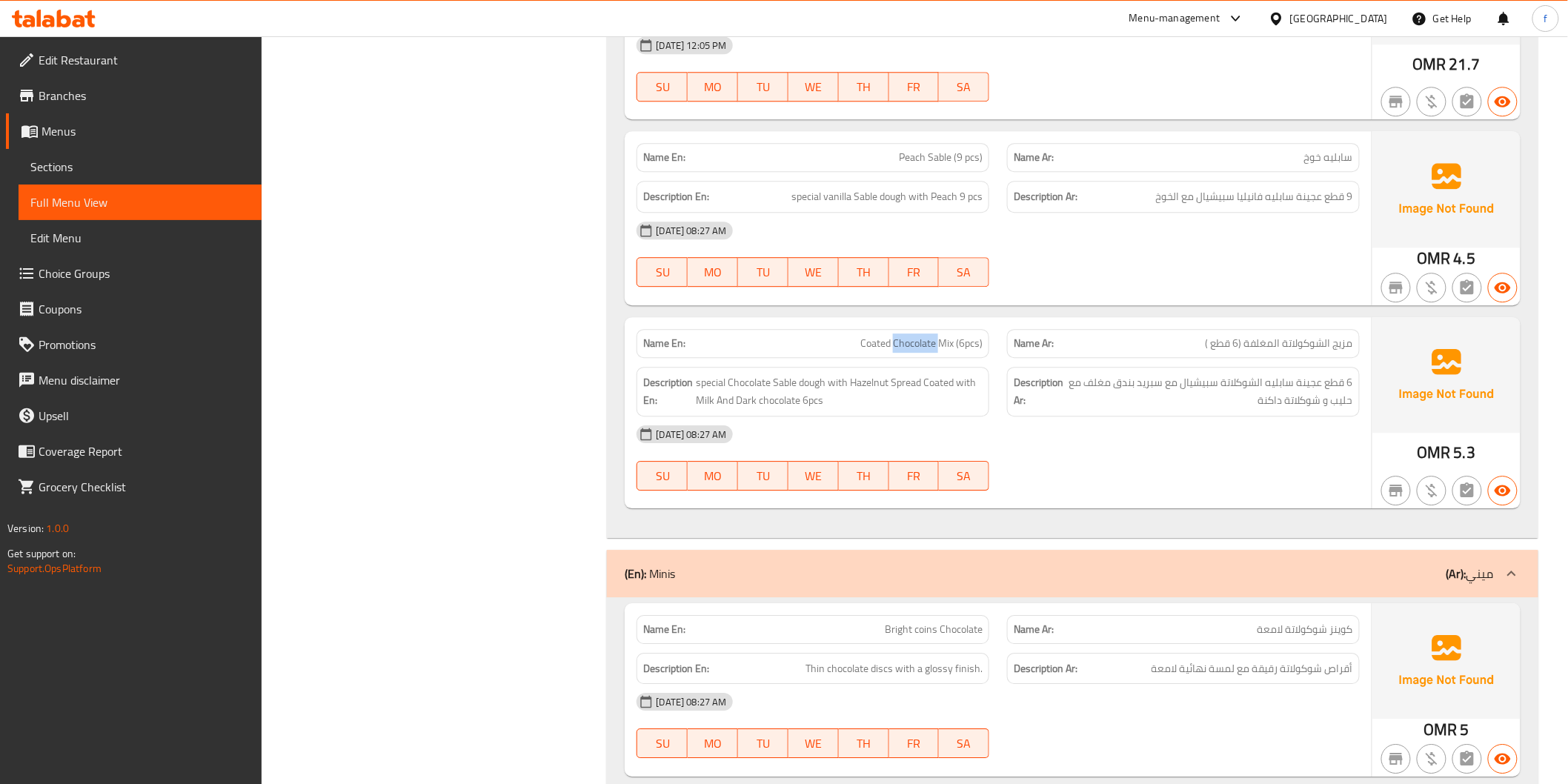
click at [941, 346] on span "Coated Chocolate Mix (6pcs)" at bounding box center [921, 344] width 122 height 16
drag, startPoint x: 757, startPoint y: 388, endPoint x: 896, endPoint y: 397, distance: 139.3
click at [760, 389] on span "special Chocolate Sable dough with Hazelnut Spread Coated with Milk And Dark ch…" at bounding box center [840, 392] width 287 height 37
click at [807, 382] on span "special Chocolate Sable dough with Hazelnut Spread Coated with Milk And Dark ch…" at bounding box center [840, 392] width 287 height 37
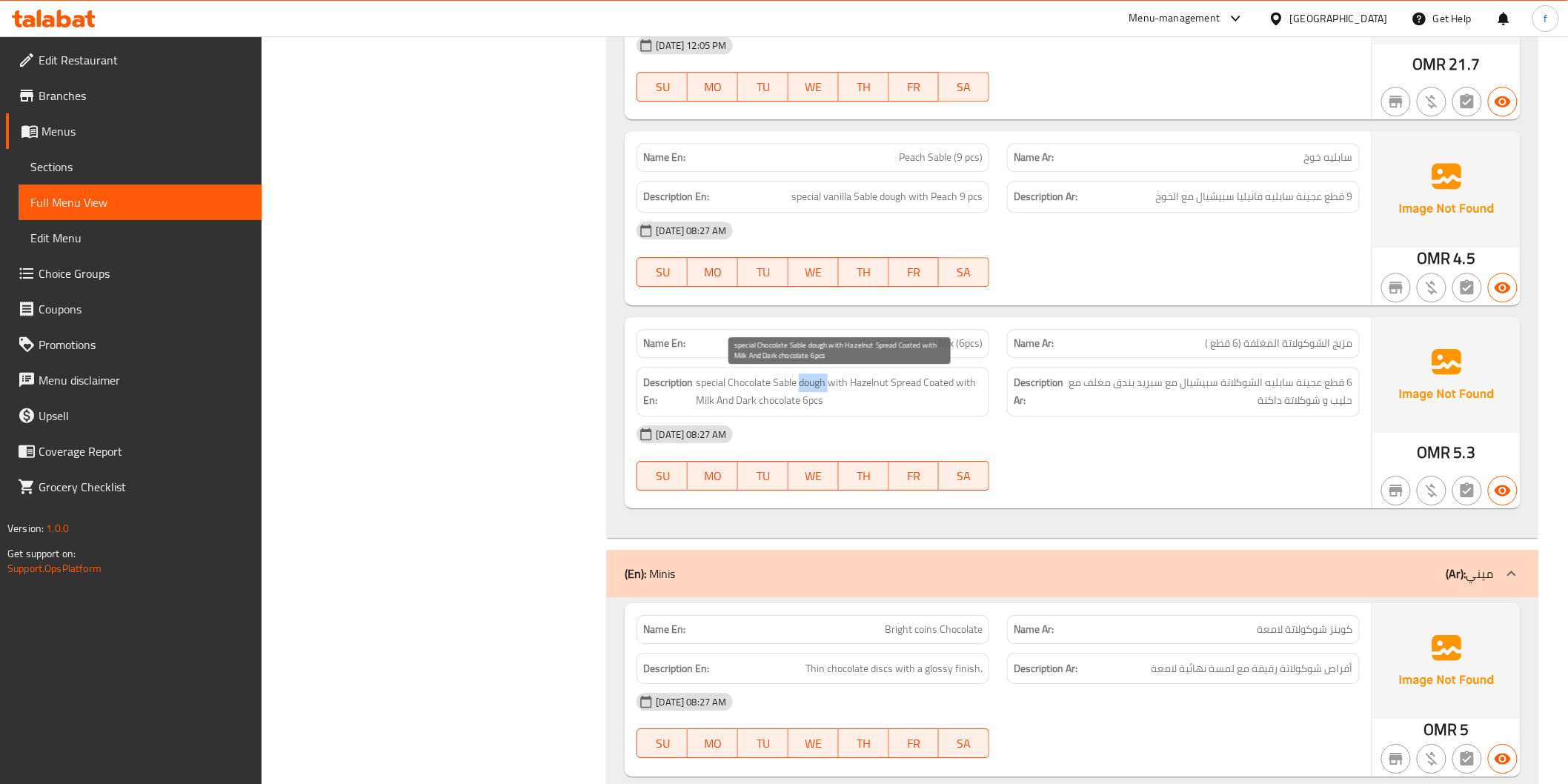
click at [807, 382] on span "special Chocolate Sable dough with Hazelnut Spread Coated with Milk And Dark ch…" at bounding box center [840, 392] width 287 height 37
click at [780, 384] on span "special Chocolate Sable dough with Hazelnut Spread Coated with Milk And Dark ch…" at bounding box center [840, 392] width 287 height 37
click at [748, 383] on span "special Chocolate Sable dough with Hazelnut Spread Coated with Milk And Dark ch…" at bounding box center [840, 392] width 287 height 37
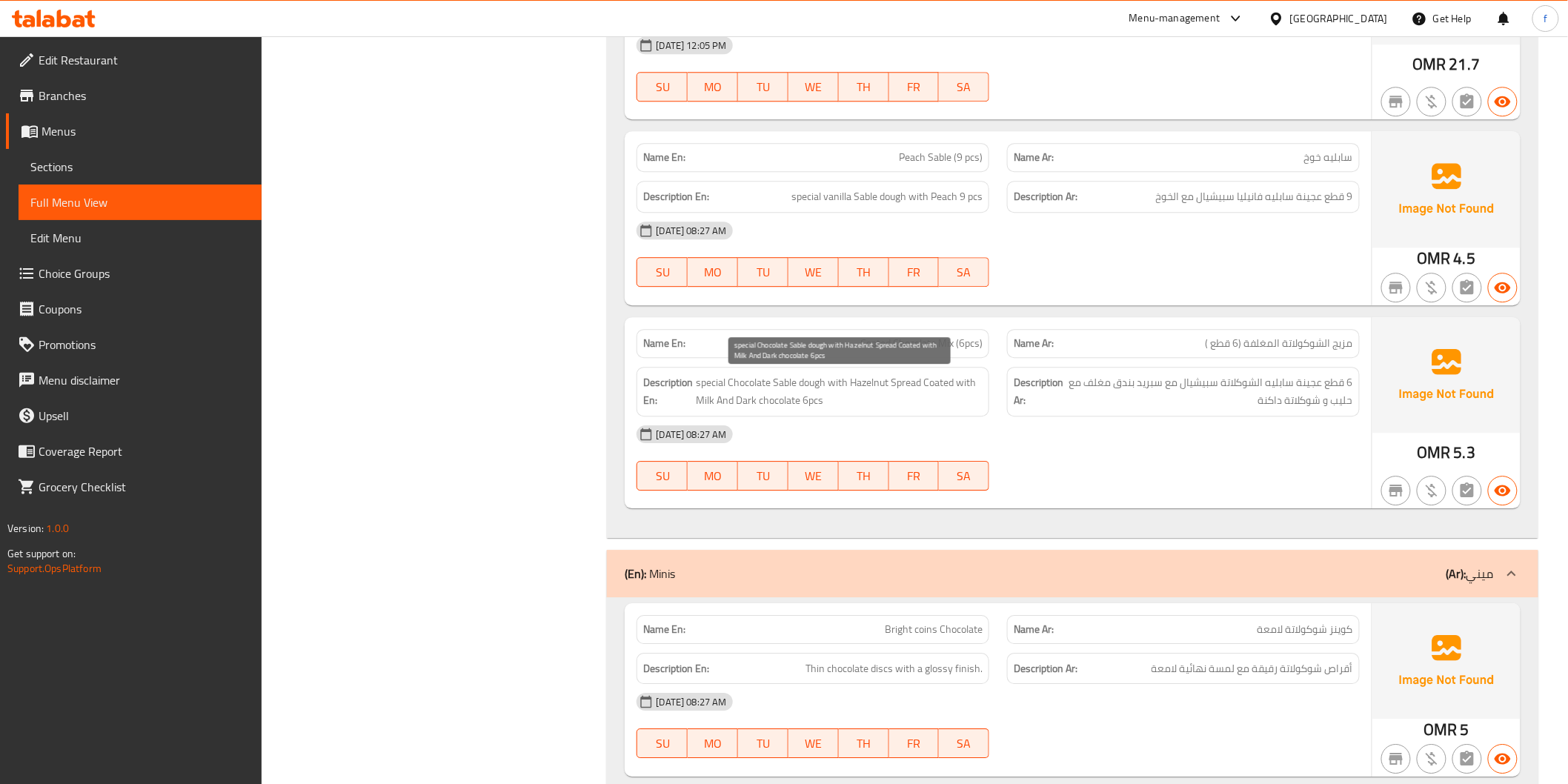
click at [716, 380] on span "special Chocolate Sable dough with Hazelnut Spread Coated with Milk And Dark ch…" at bounding box center [840, 392] width 287 height 37
click at [865, 380] on span "special Chocolate Sable dough with Hazelnut Spread Coated with Milk And Dark ch…" at bounding box center [840, 392] width 287 height 37
click at [920, 383] on span "special Chocolate Sable dough with Hazelnut Spread Coated with Milk And Dark ch…" at bounding box center [840, 392] width 287 height 37
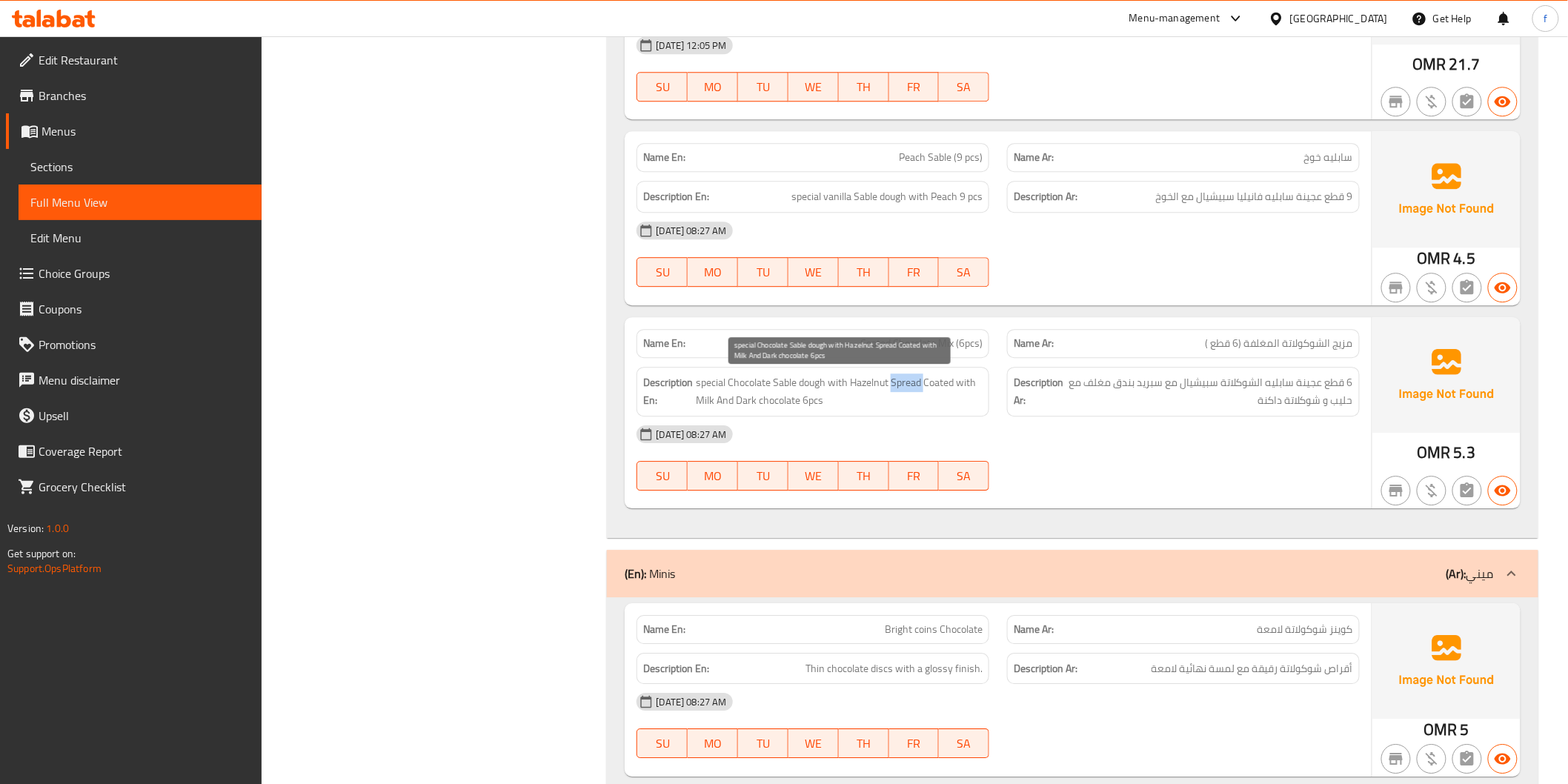
click at [920, 383] on span "special Chocolate Sable dough with Hazelnut Spread Coated with Milk And Dark ch…" at bounding box center [840, 392] width 287 height 37
click at [944, 386] on span "special Chocolate Sable dough with Hazelnut Spread Coated with Milk And Dark ch…" at bounding box center [840, 392] width 287 height 37
click at [960, 384] on span "special Chocolate Sable dough with Hazelnut Spread Coated with Milk And Dark ch…" at bounding box center [840, 392] width 287 height 37
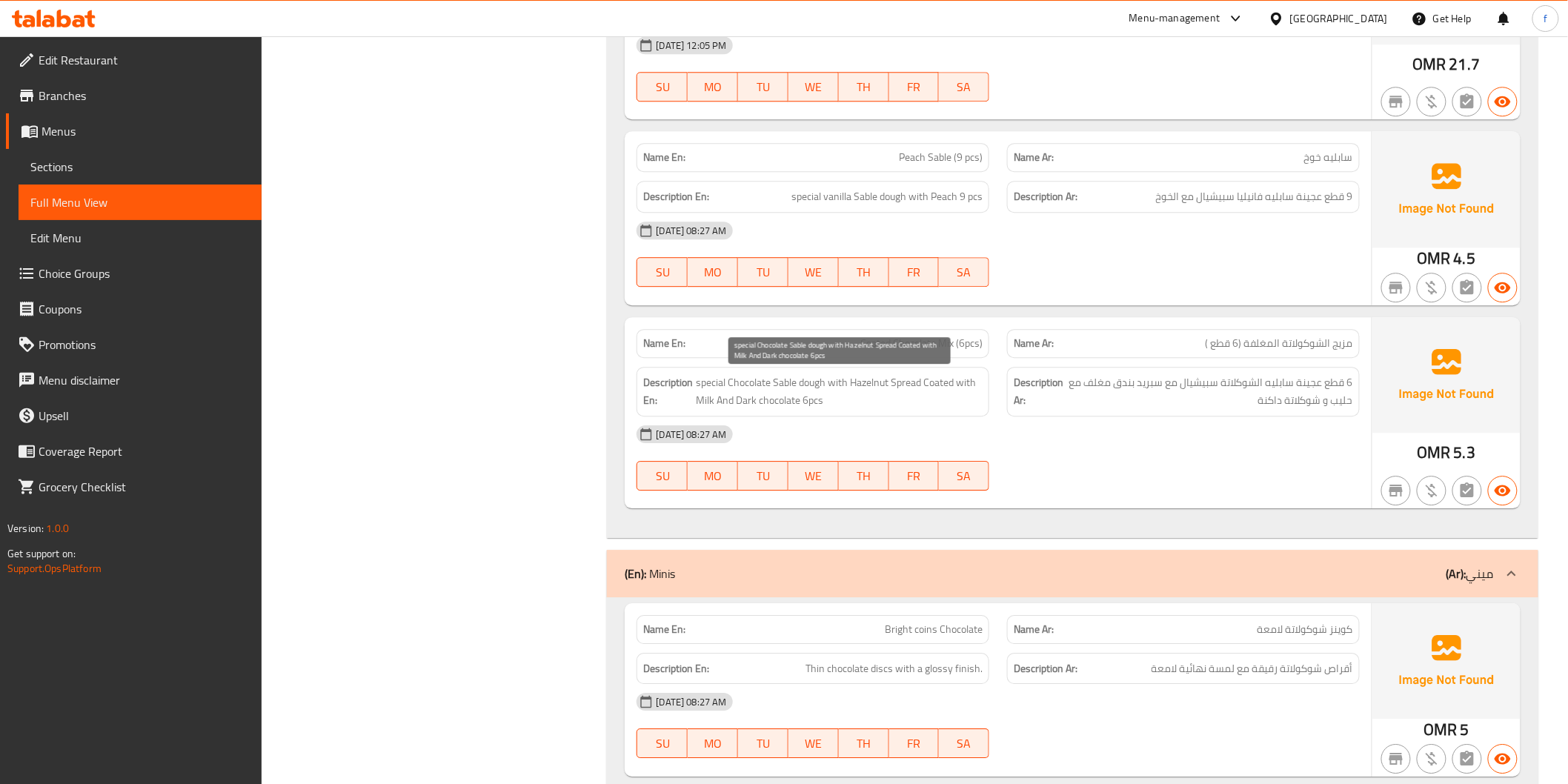
click at [746, 399] on span "special Chocolate Sable dough with Hazelnut Spread Coated with Milk And Dark ch…" at bounding box center [840, 392] width 287 height 37
click at [781, 397] on span "special Chocolate Sable dough with Hazelnut Spread Coated with Milk And Dark ch…" at bounding box center [840, 392] width 287 height 37
click at [828, 405] on span "special Chocolate Sable dough with Hazelnut Spread Coated with Milk And Dark ch…" at bounding box center [840, 392] width 287 height 37
click at [929, 165] on span "Peach Sable (9 pcs)" at bounding box center [941, 157] width 84 height 16
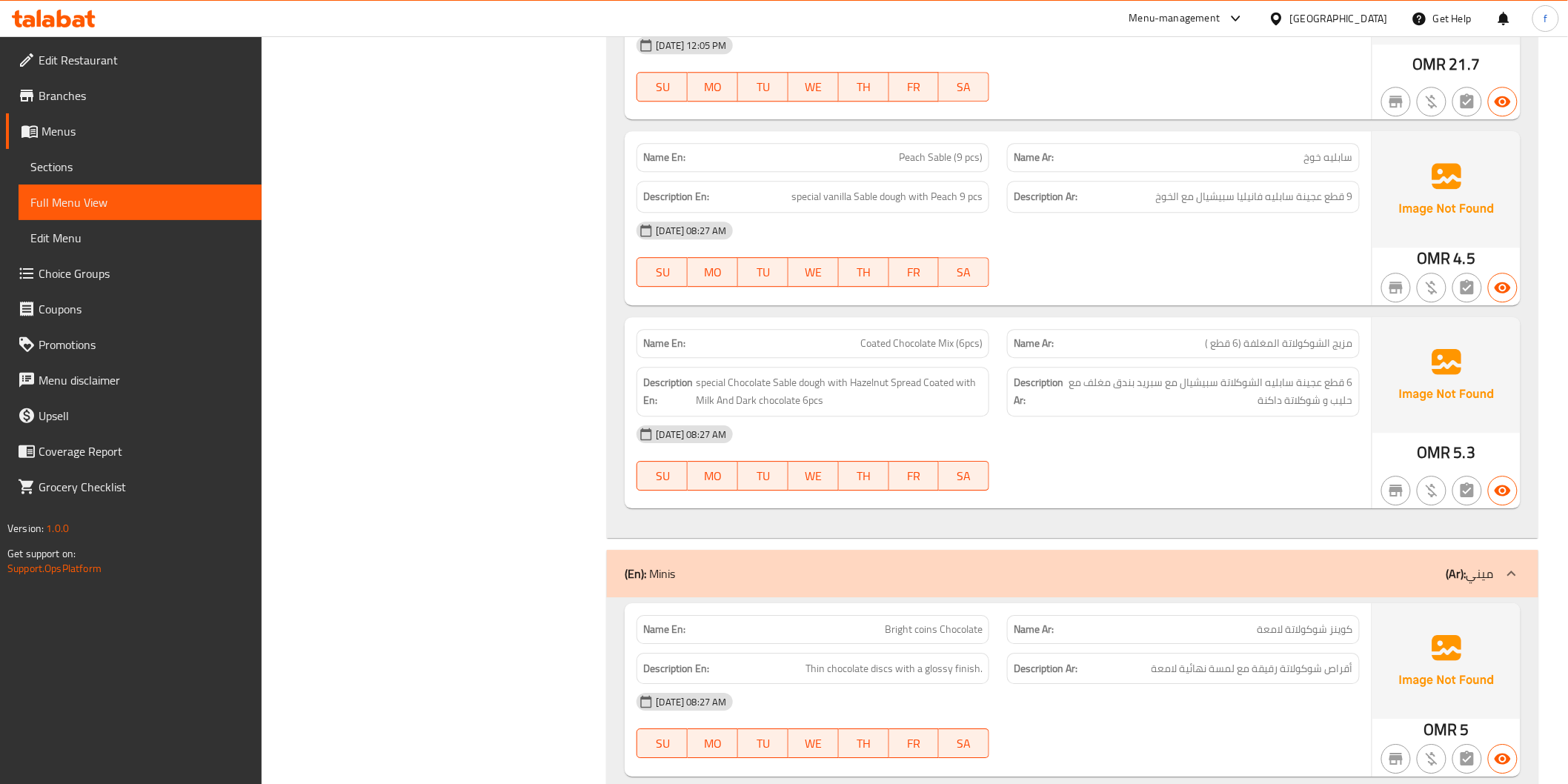
click at [928, 336] on span "Coated Chocolate Mix (6pcs)" at bounding box center [921, 344] width 122 height 16
copy span "Coated Chocolate Mix (6pcs)"
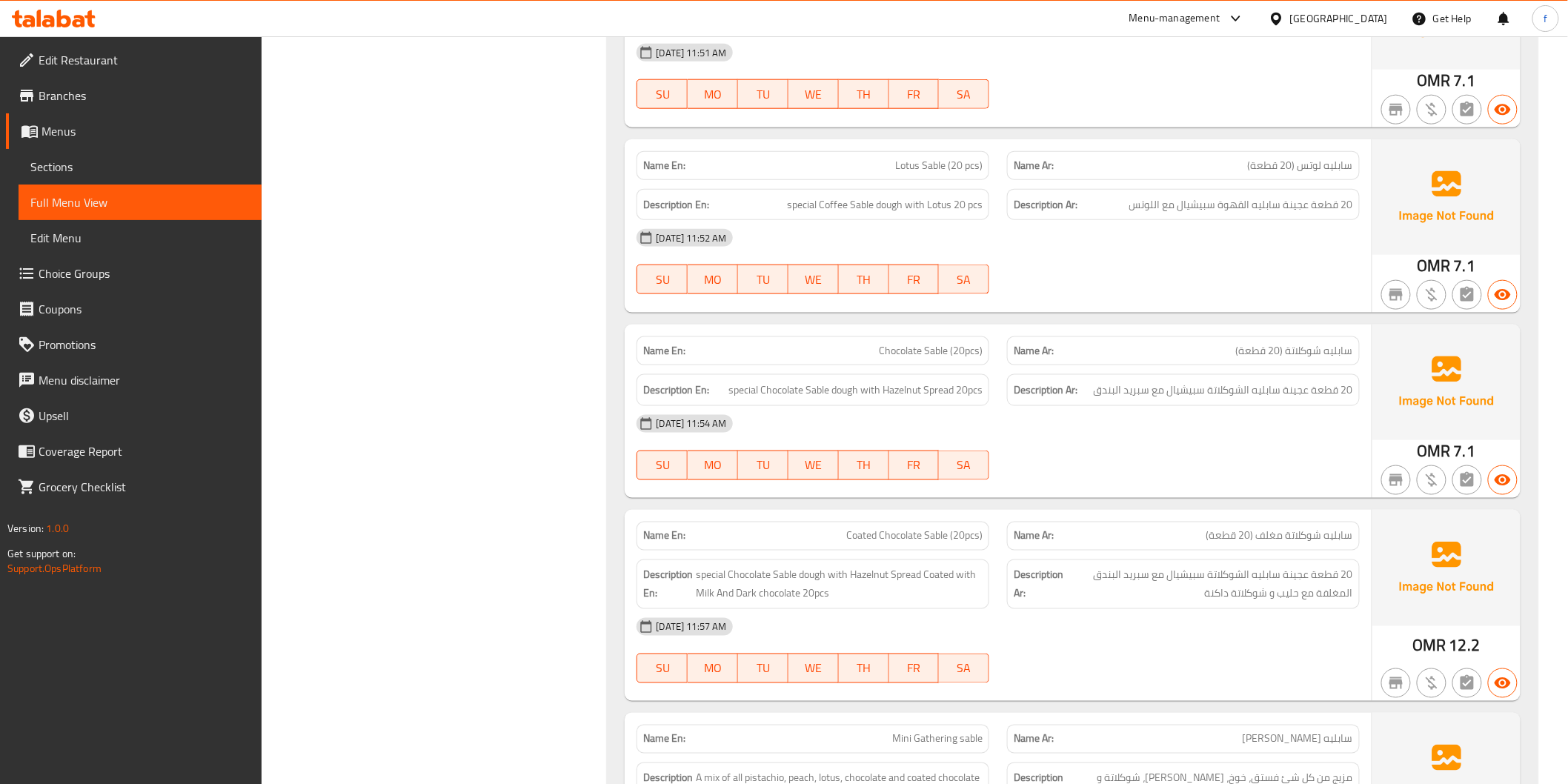
scroll to position [4774, 0]
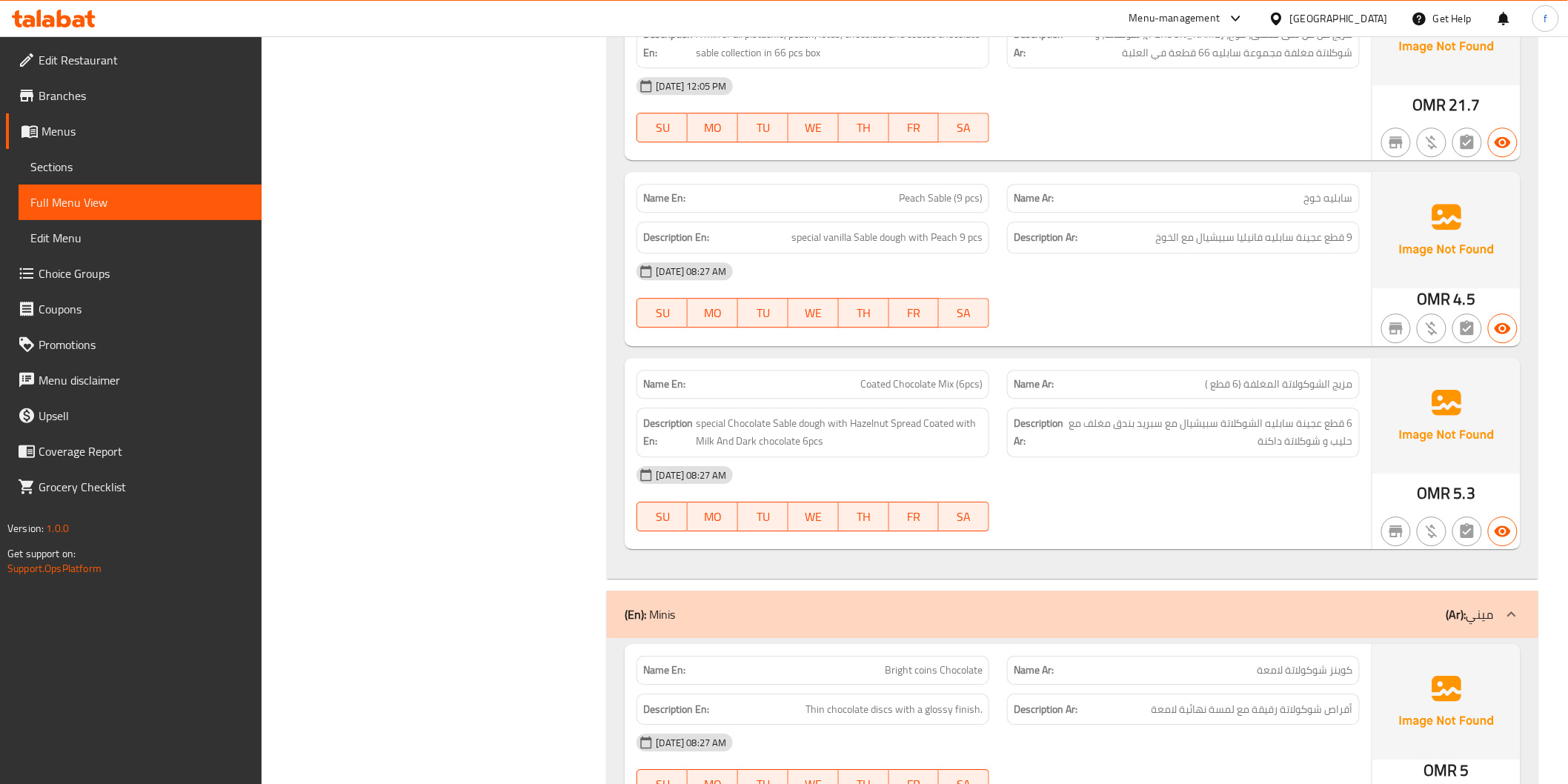
scroll to position [6123, 0]
